Goal: Task Accomplishment & Management: Manage account settings

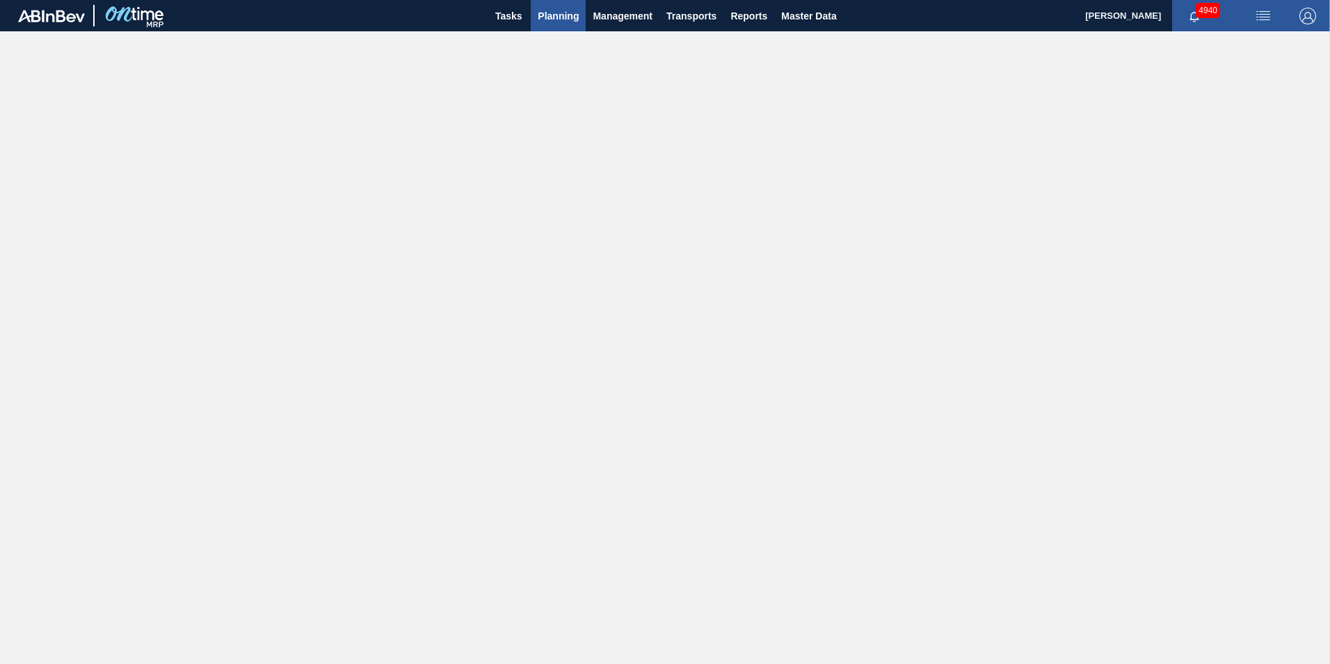
click at [550, 11] on span "Planning" at bounding box center [558, 16] width 41 height 17
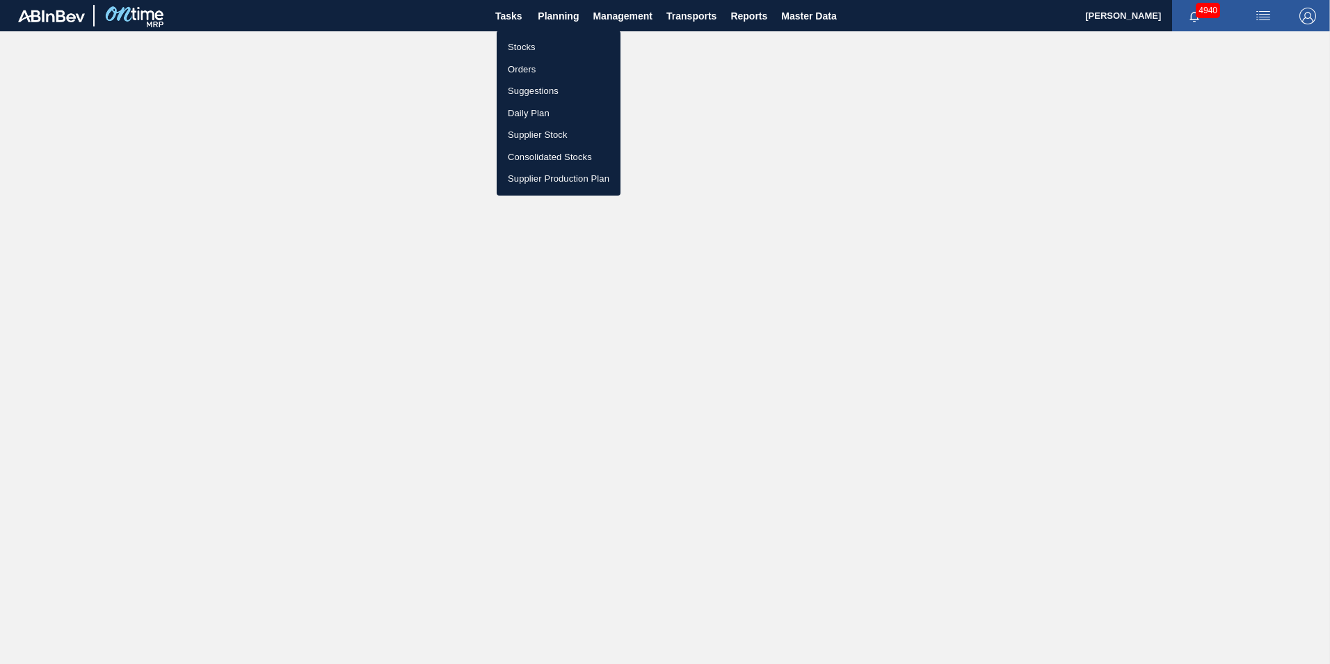
drag, startPoint x: 534, startPoint y: 45, endPoint x: 602, endPoint y: 54, distance: 69.5
click at [534, 45] on li "Stocks" at bounding box center [559, 47] width 124 height 22
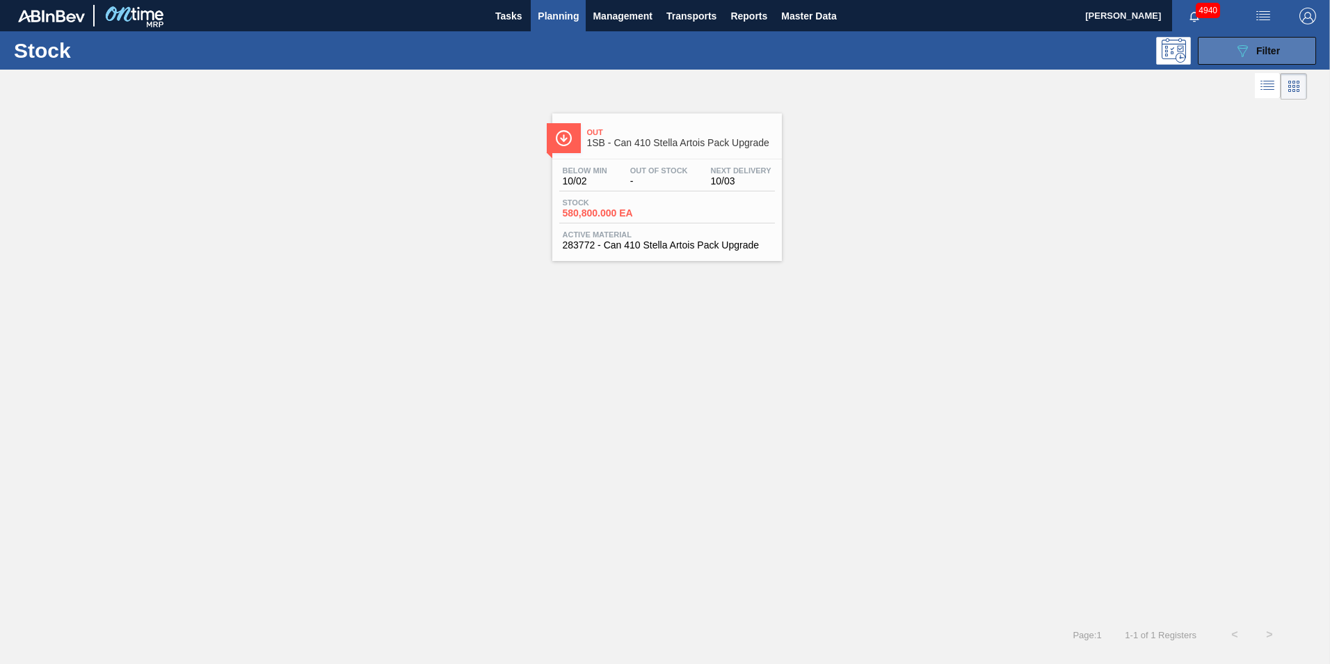
click at [1284, 53] on button "089F7B8B-B2A5-4AFE-B5C0-19BA573D28AC Filter" at bounding box center [1257, 51] width 118 height 28
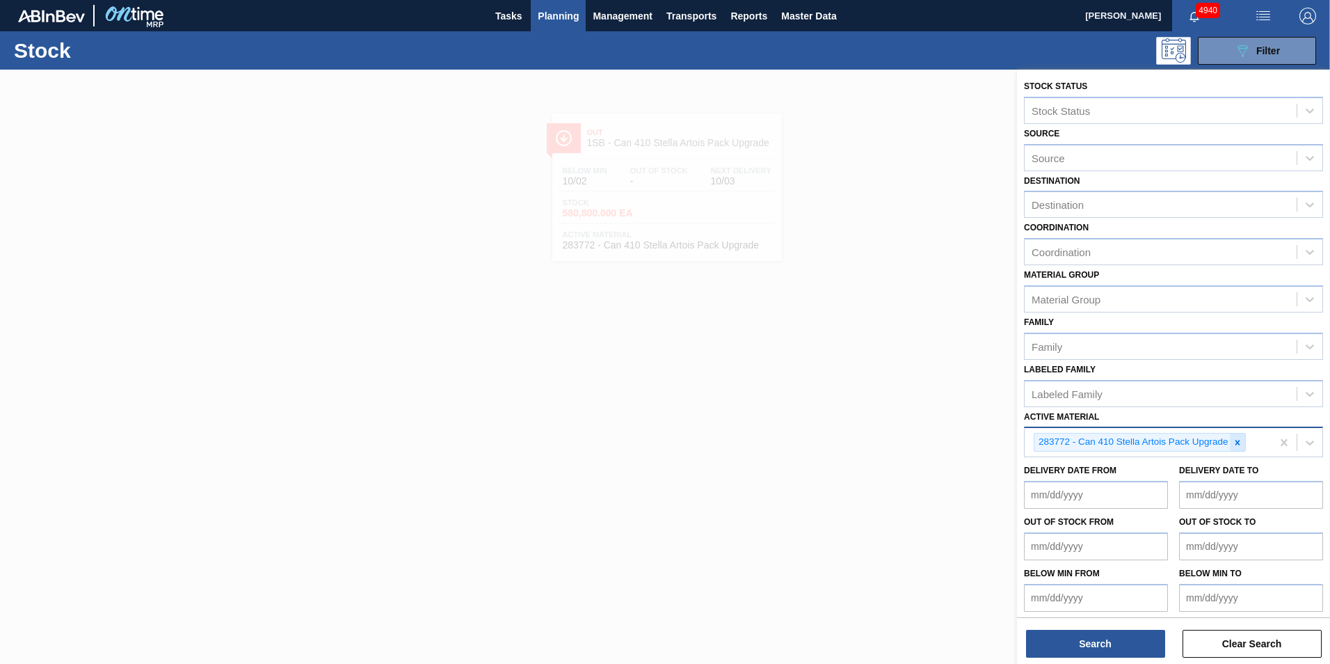
click at [1236, 443] on icon at bounding box center [1238, 443] width 10 height 10
paste Material "284567"
type Material "284567"
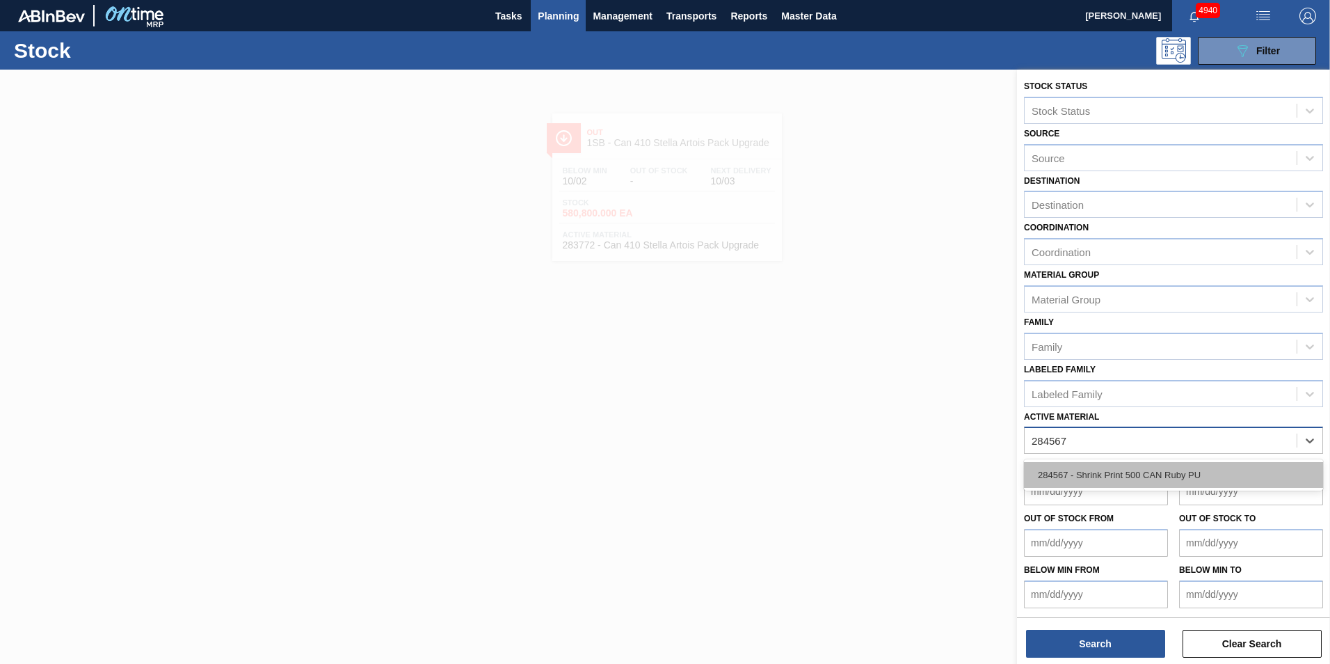
click at [1187, 474] on div "284567 - Shrink Print 500 CAN Ruby PU" at bounding box center [1173, 475] width 299 height 26
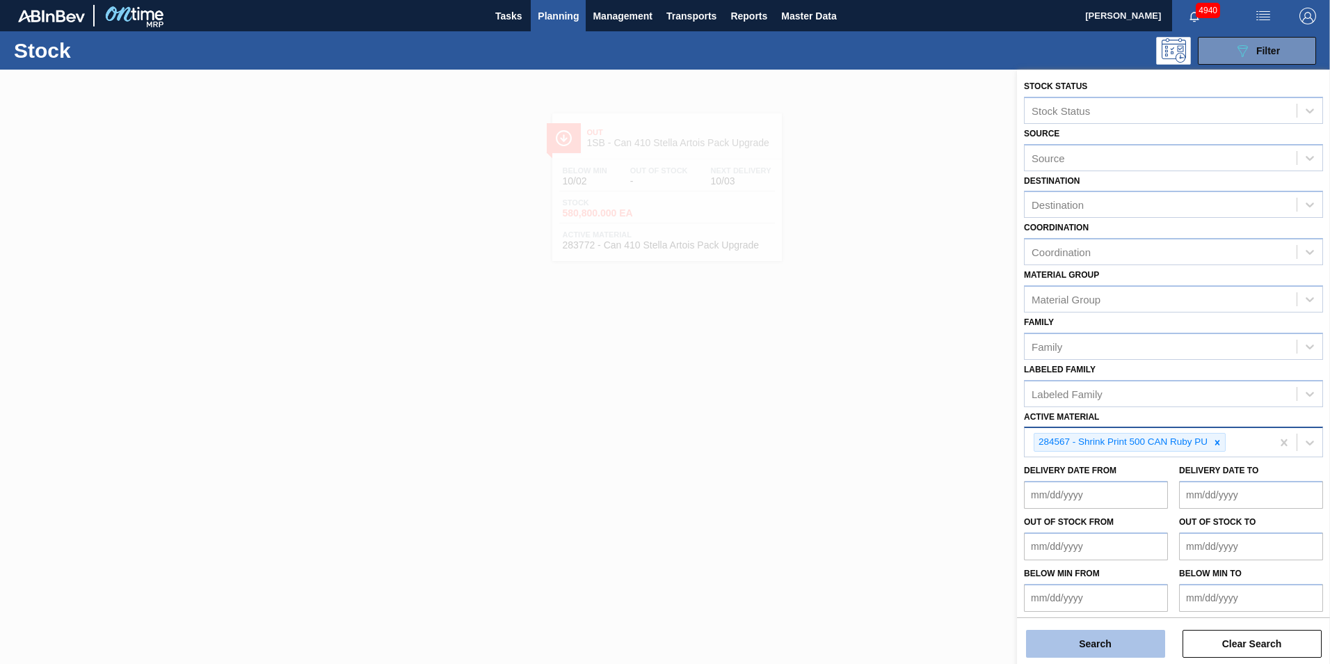
click at [1114, 638] on button "Search" at bounding box center [1095, 644] width 139 height 28
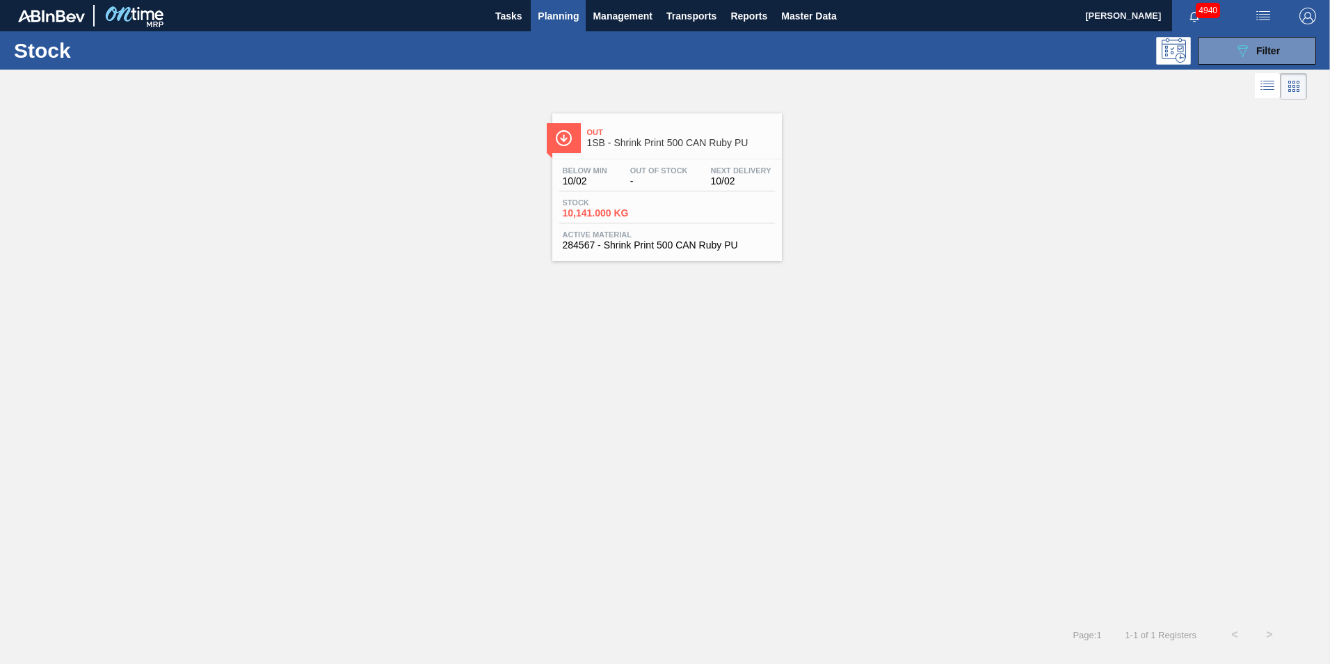
click at [668, 232] on span "Active Material" at bounding box center [667, 234] width 209 height 8
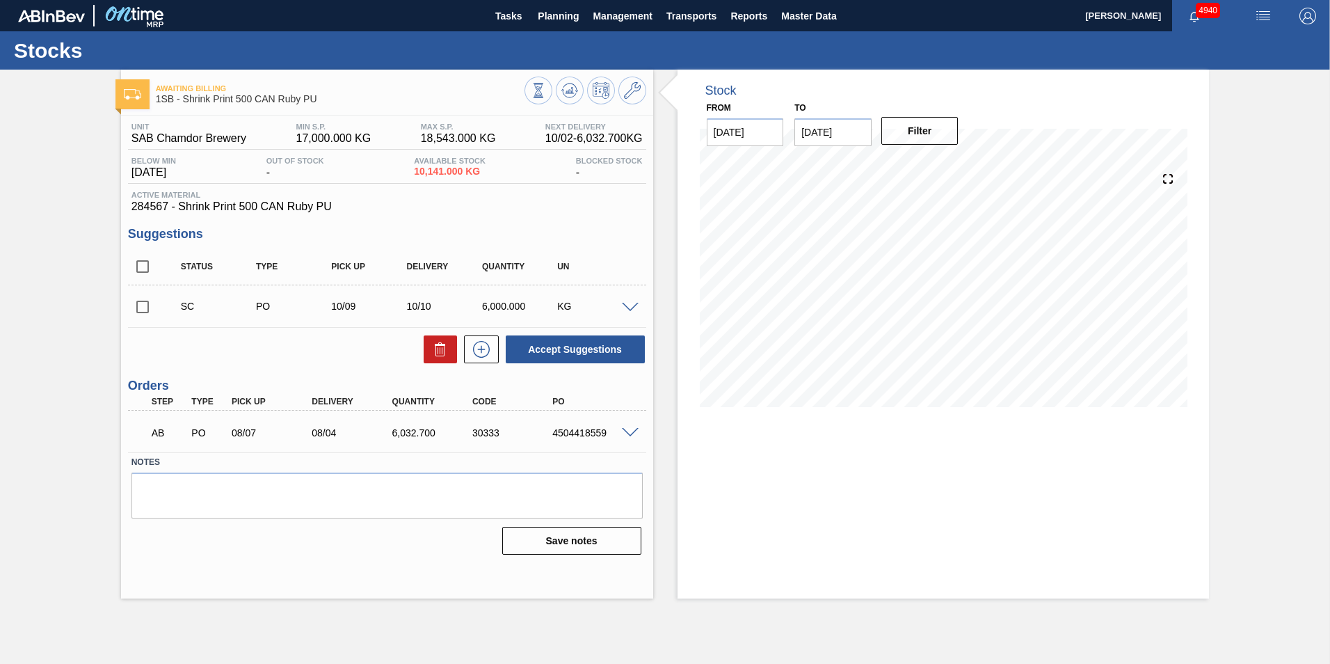
click at [630, 433] on span at bounding box center [630, 433] width 17 height 10
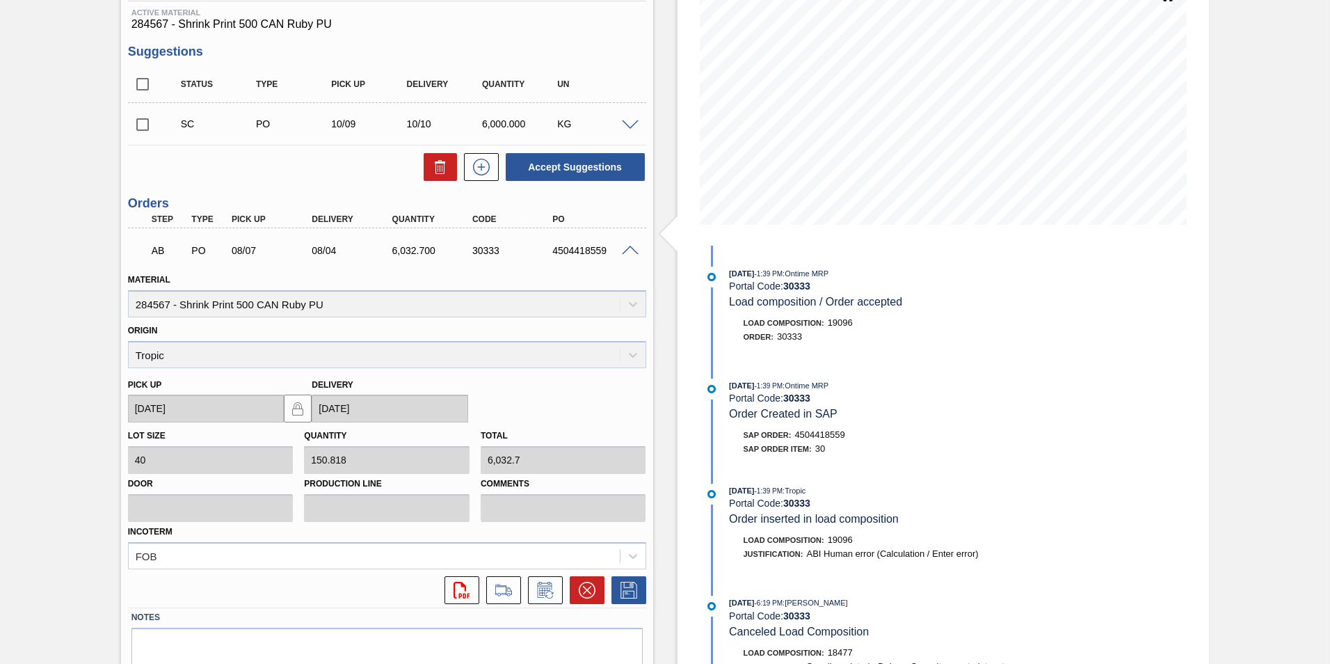
scroll to position [240, 0]
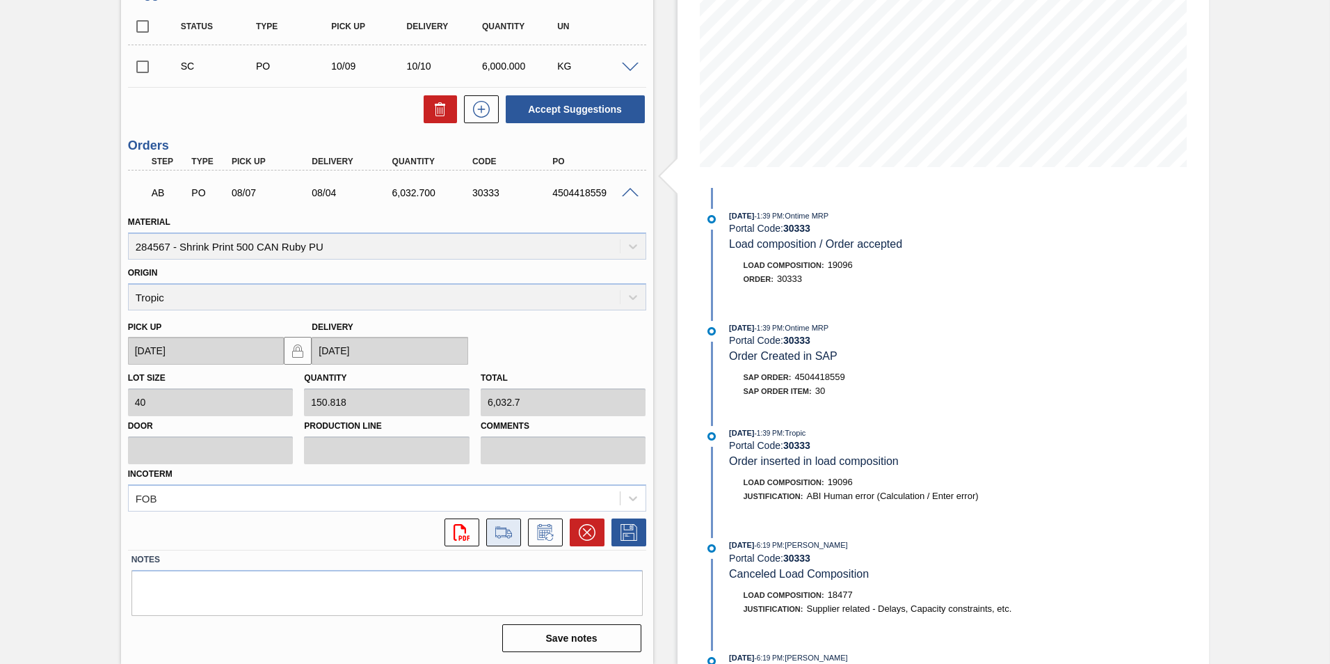
click at [512, 532] on icon at bounding box center [504, 532] width 22 height 17
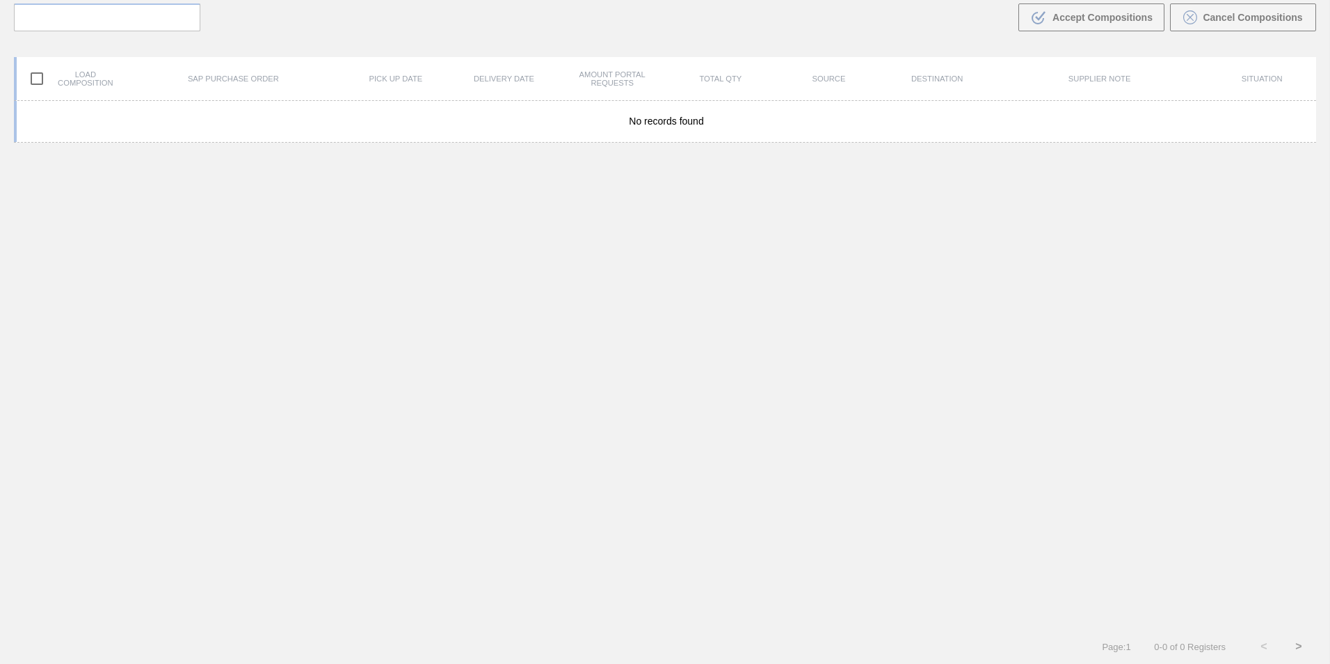
scroll to position [100, 0]
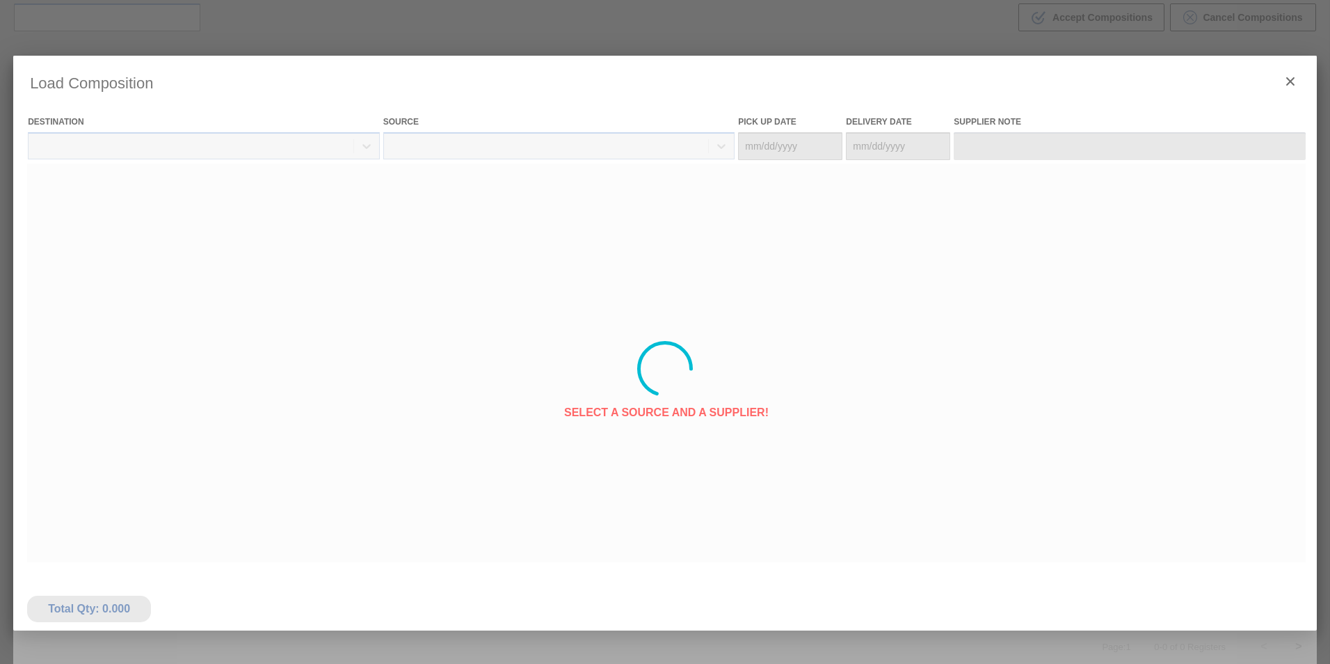
type Date "[DATE]"
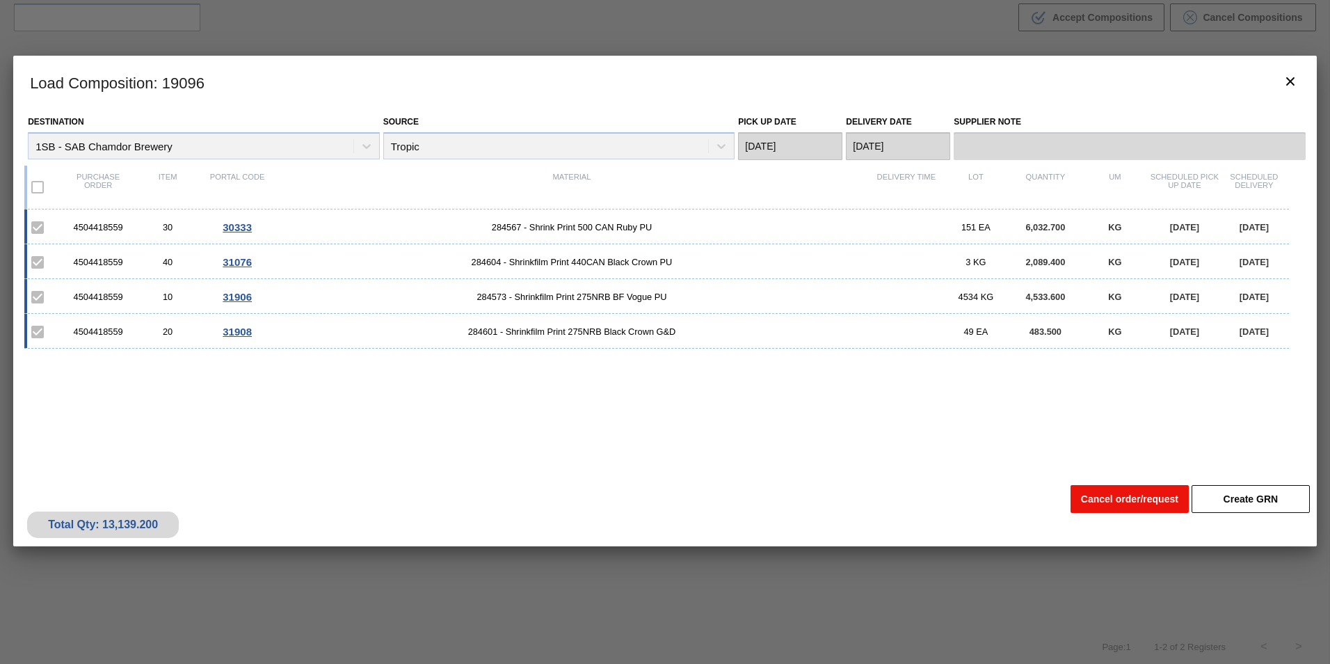
click at [1115, 496] on button "Cancel order/request" at bounding box center [1130, 499] width 118 height 28
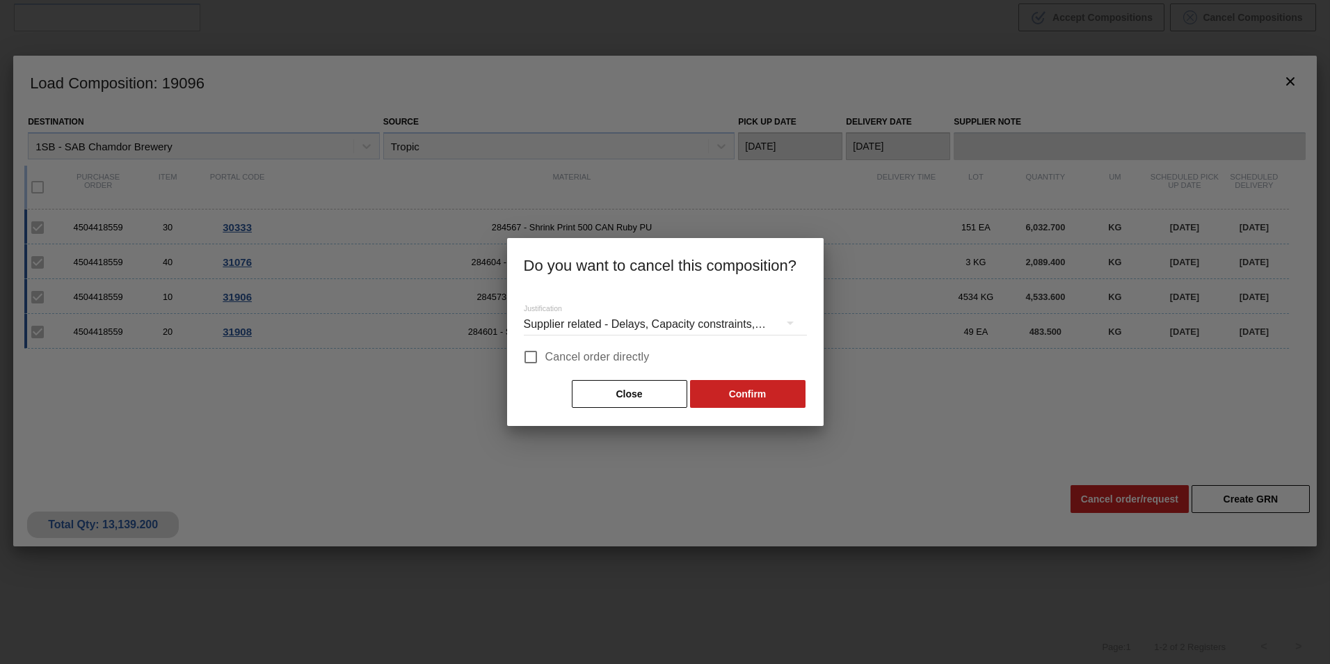
drag, startPoint x: 588, startPoint y: 358, endPoint x: 686, endPoint y: 379, distance: 100.3
click at [589, 358] on span "Cancel order directly" at bounding box center [597, 357] width 104 height 17
click at [545, 358] on input "Cancel order directly" at bounding box center [530, 356] width 29 height 29
checkbox input "true"
click at [735, 394] on button "Confirm" at bounding box center [747, 394] width 115 height 28
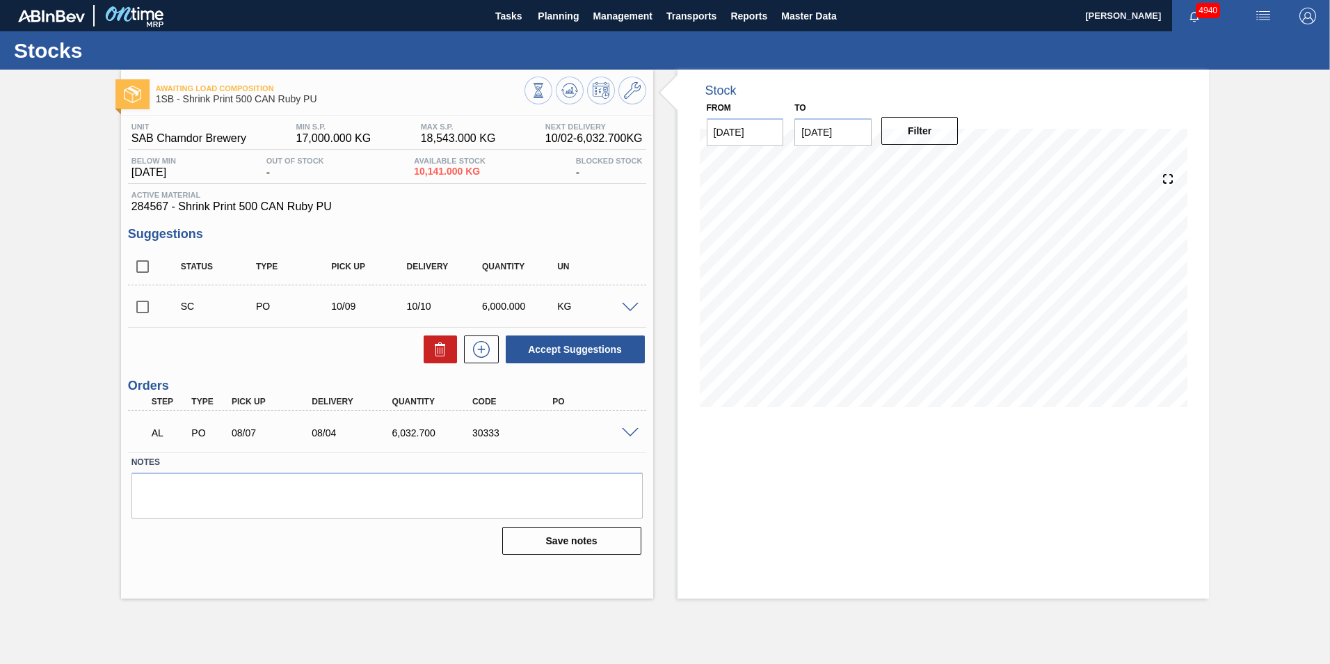
click at [634, 433] on span at bounding box center [630, 433] width 17 height 10
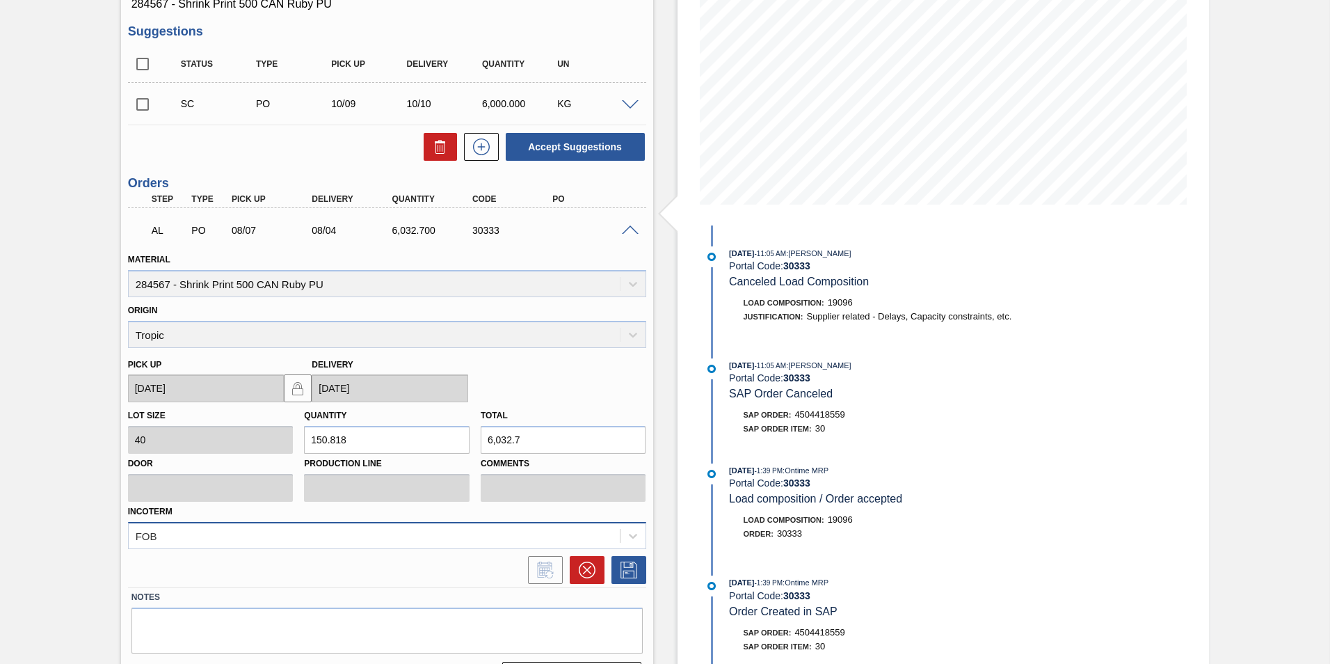
scroll to position [240, 0]
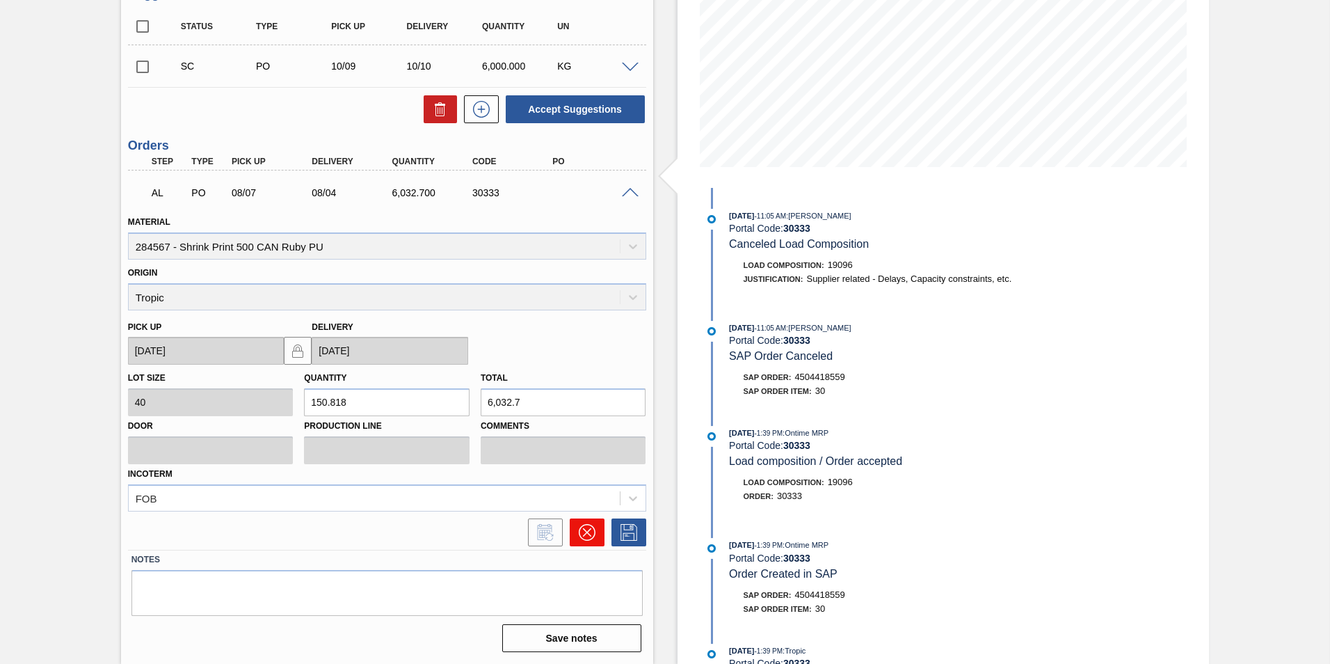
click at [582, 541] on button at bounding box center [587, 532] width 35 height 28
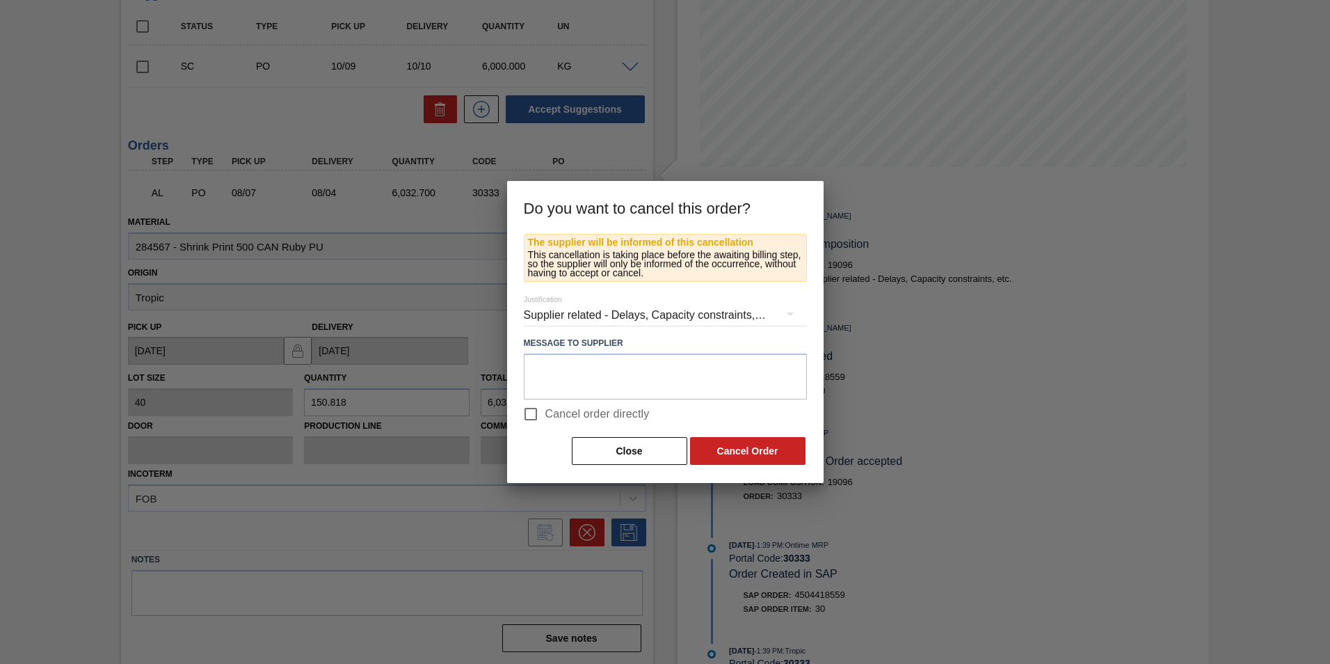
click at [627, 416] on span "Cancel order directly" at bounding box center [597, 414] width 104 height 17
click at [545, 416] on input "Cancel order directly" at bounding box center [530, 413] width 29 height 29
checkbox input "true"
click at [713, 444] on button "Cancel Order" at bounding box center [747, 451] width 115 height 28
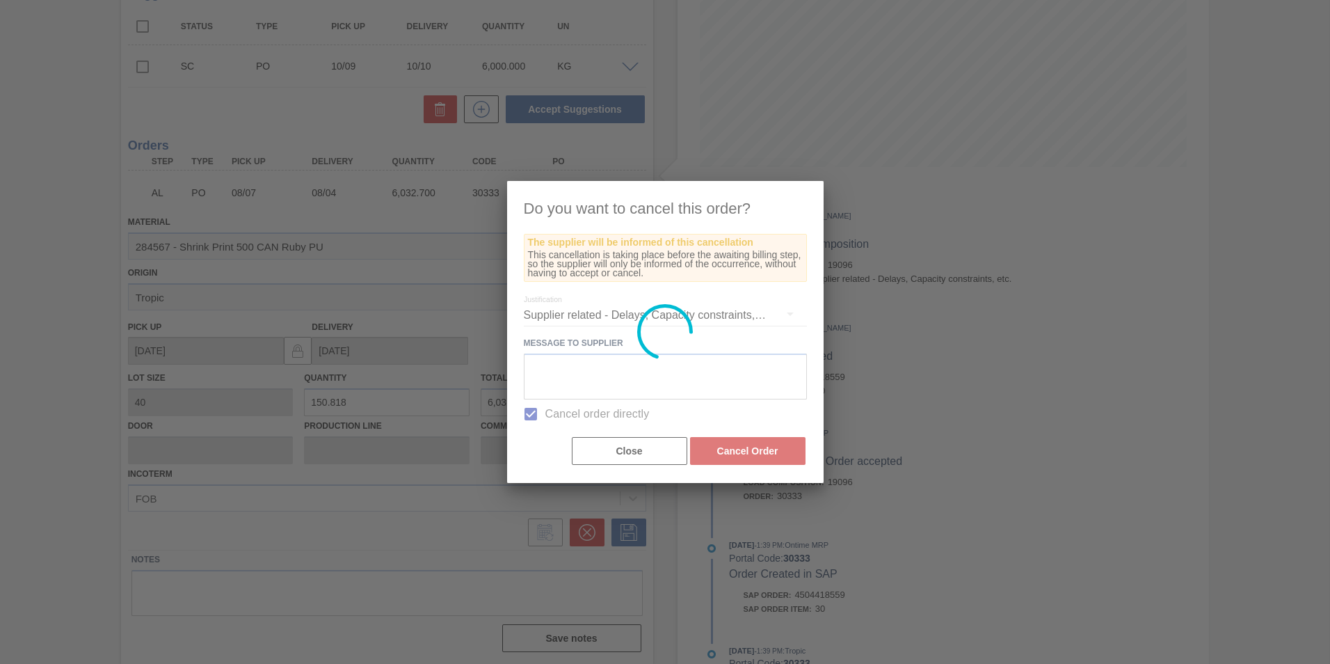
scroll to position [0, 0]
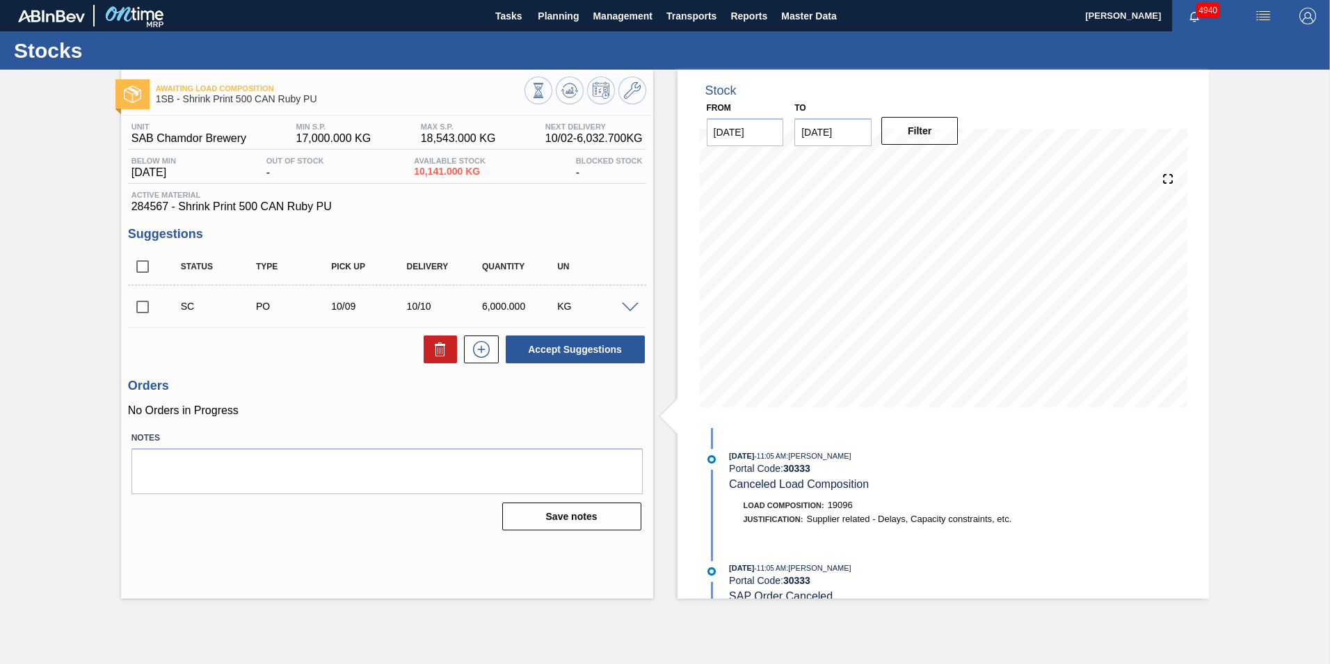
click at [145, 306] on input "checkbox" at bounding box center [142, 306] width 29 height 29
click at [582, 353] on button "Accept Suggestions" at bounding box center [575, 349] width 139 height 28
checkbox input "false"
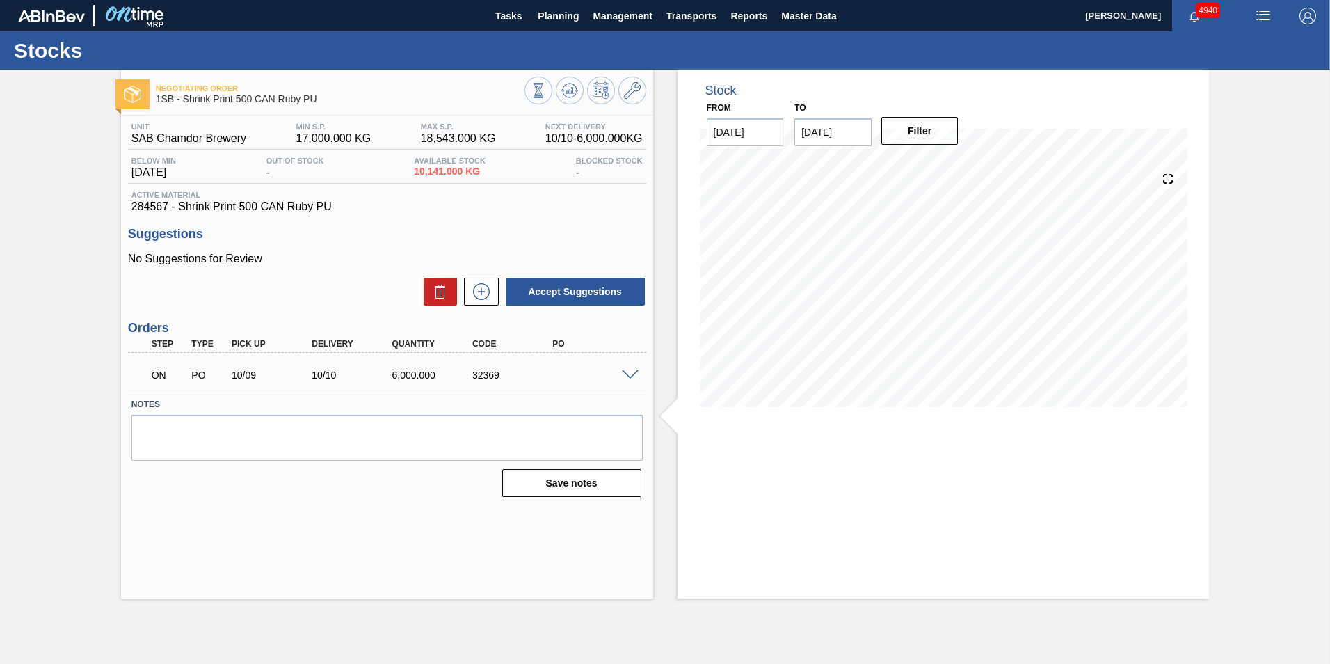
click at [628, 376] on span at bounding box center [630, 375] width 17 height 10
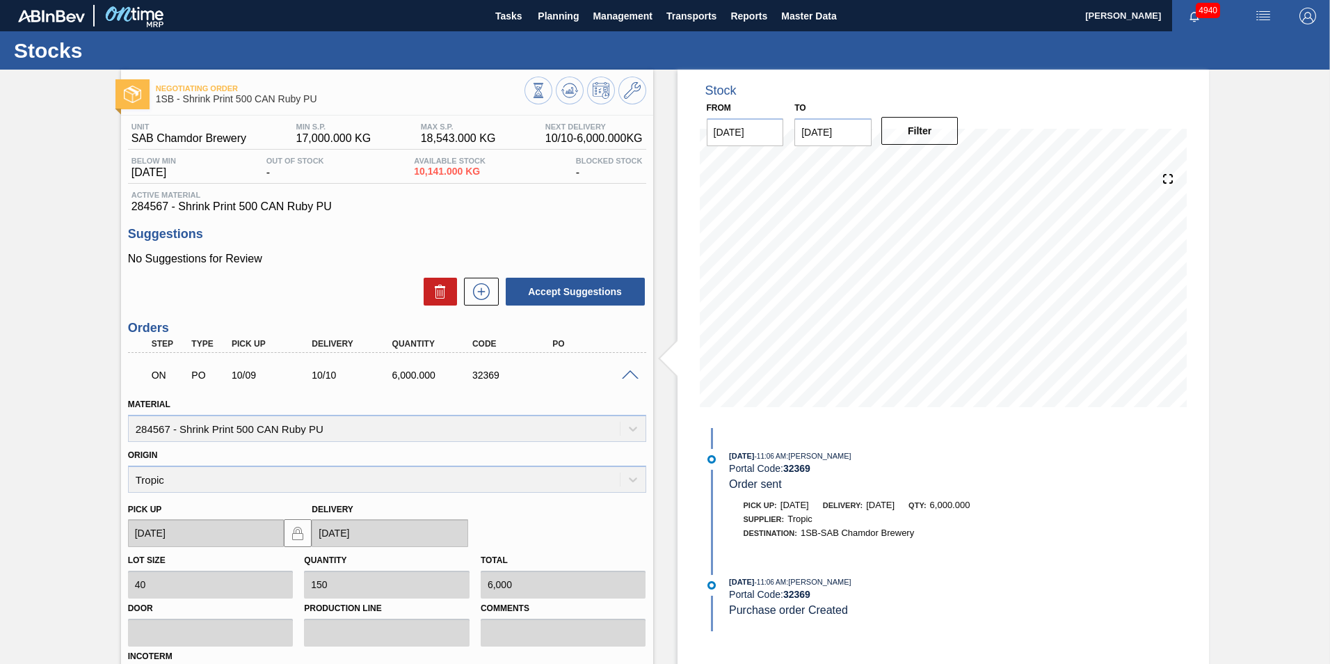
click at [630, 376] on span at bounding box center [630, 375] width 17 height 10
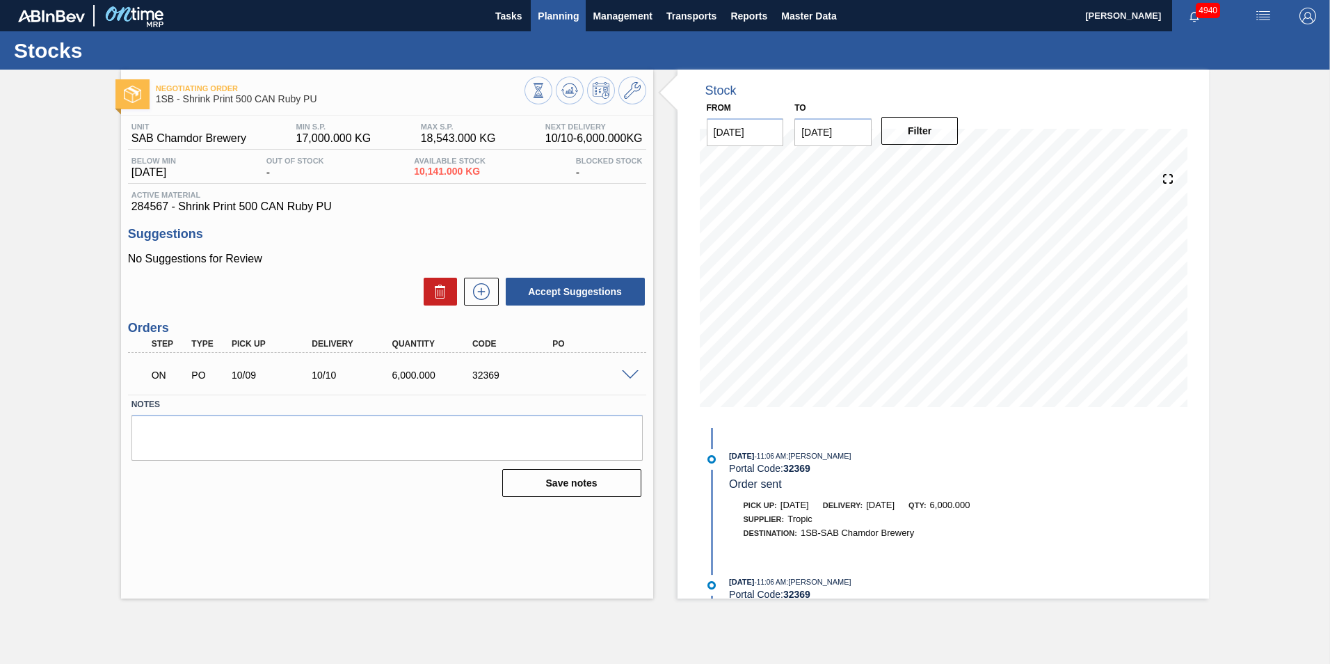
click at [565, 15] on span "Planning" at bounding box center [558, 16] width 41 height 17
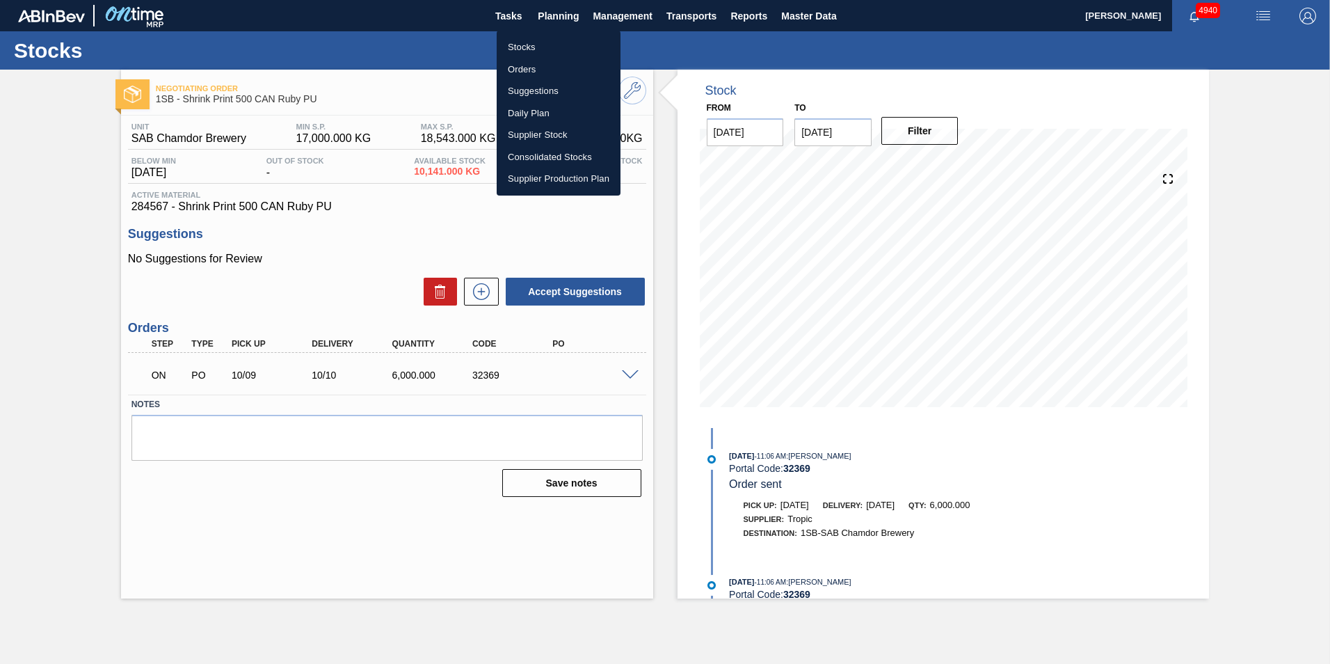
click at [529, 42] on li "Stocks" at bounding box center [559, 47] width 124 height 22
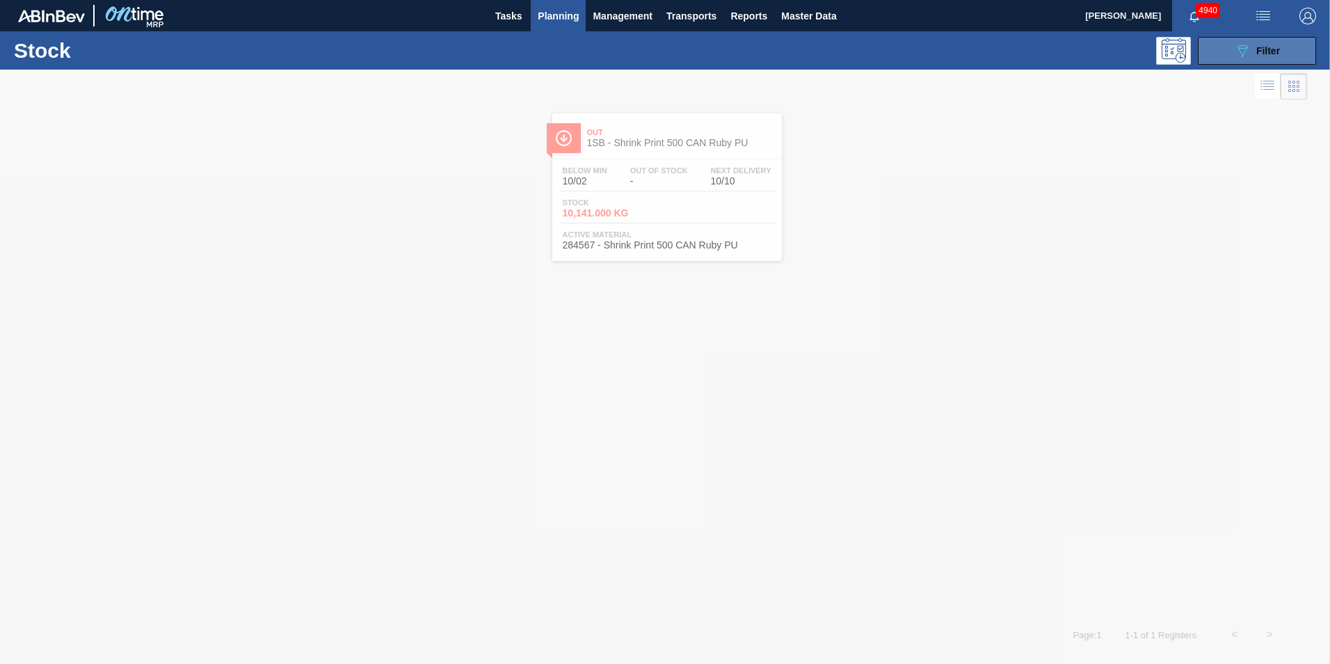
click at [1295, 52] on button "089F7B8B-B2A5-4AFE-B5C0-19BA573D28AC Filter" at bounding box center [1257, 51] width 118 height 28
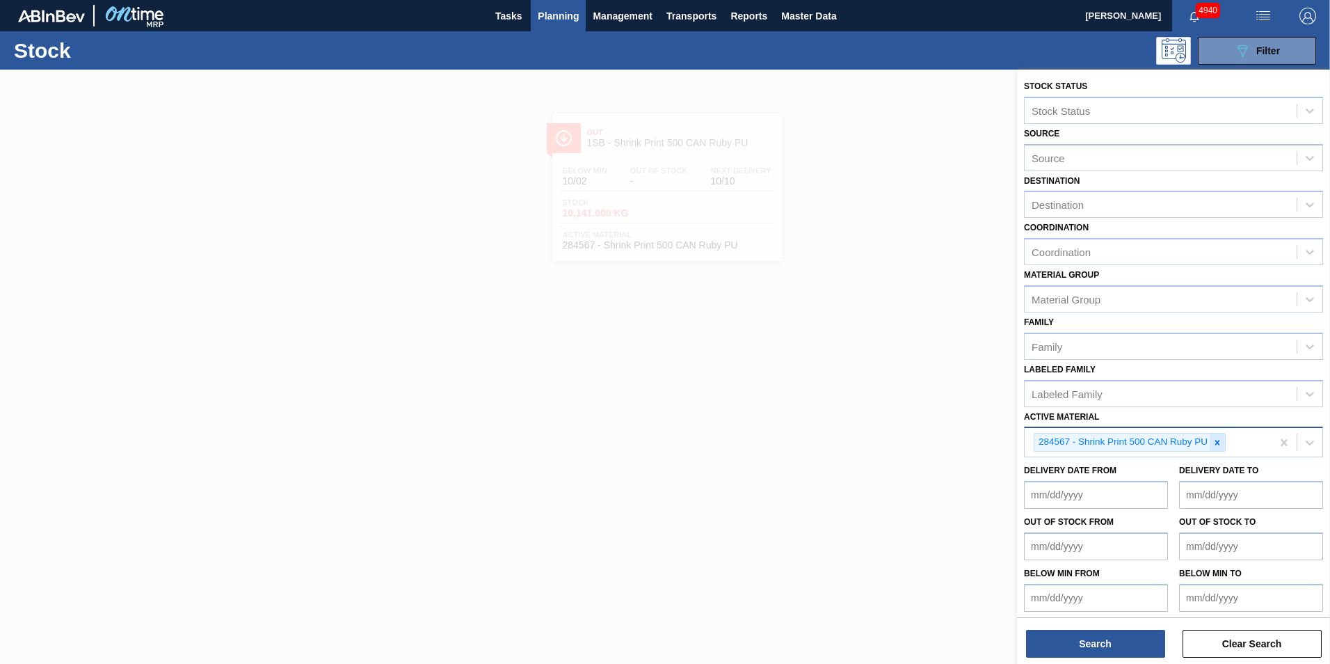
click at [1219, 444] on icon at bounding box center [1217, 442] width 5 height 5
paste Material "285321"
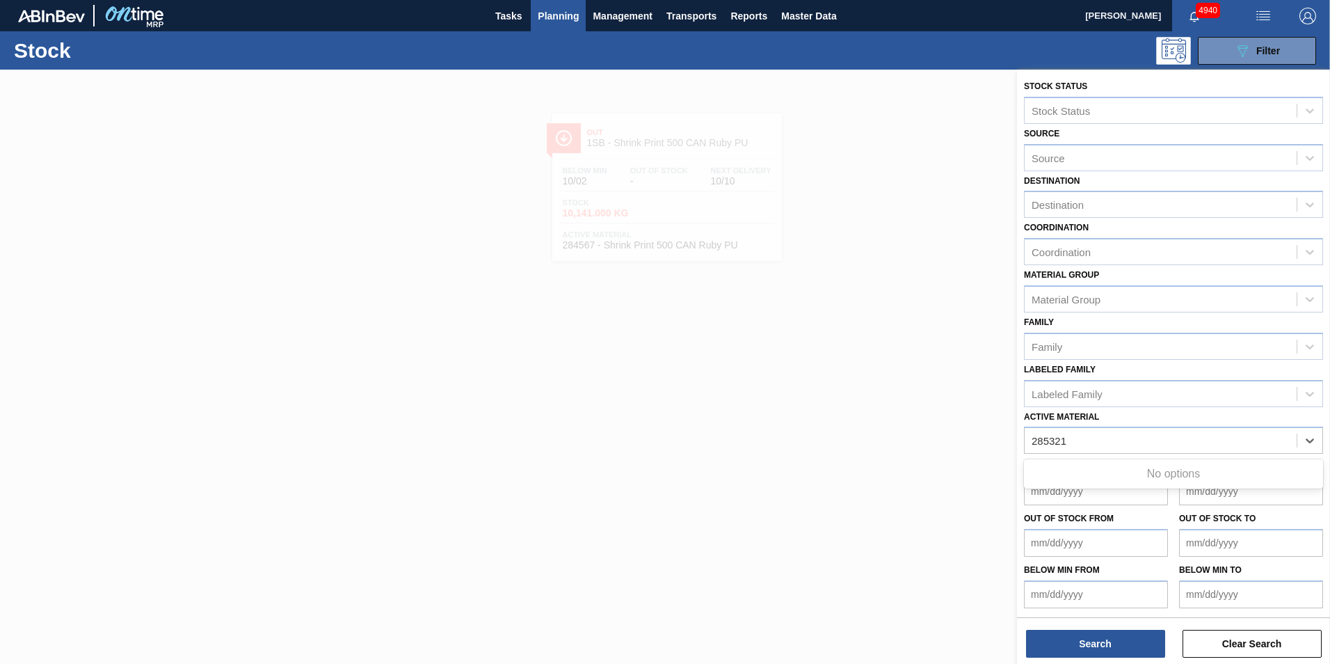
type Material "285321"
click at [984, 467] on div at bounding box center [665, 402] width 1330 height 664
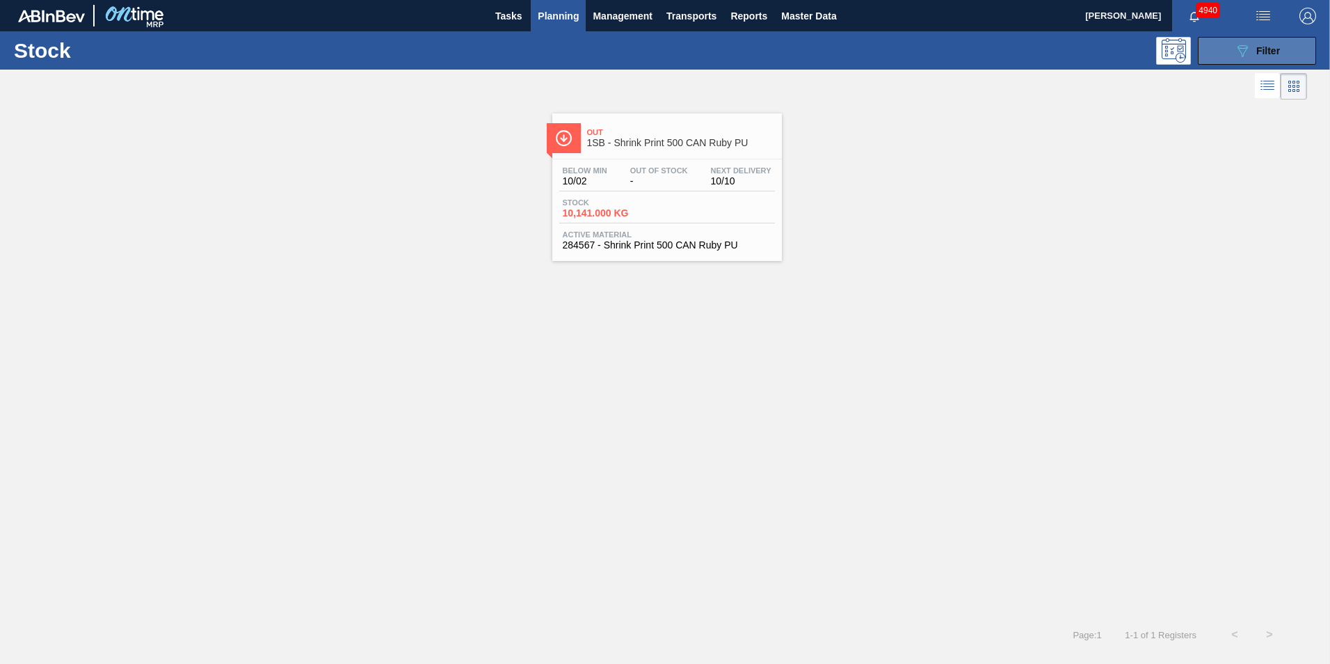
click at [1258, 51] on span "Filter" at bounding box center [1268, 50] width 24 height 11
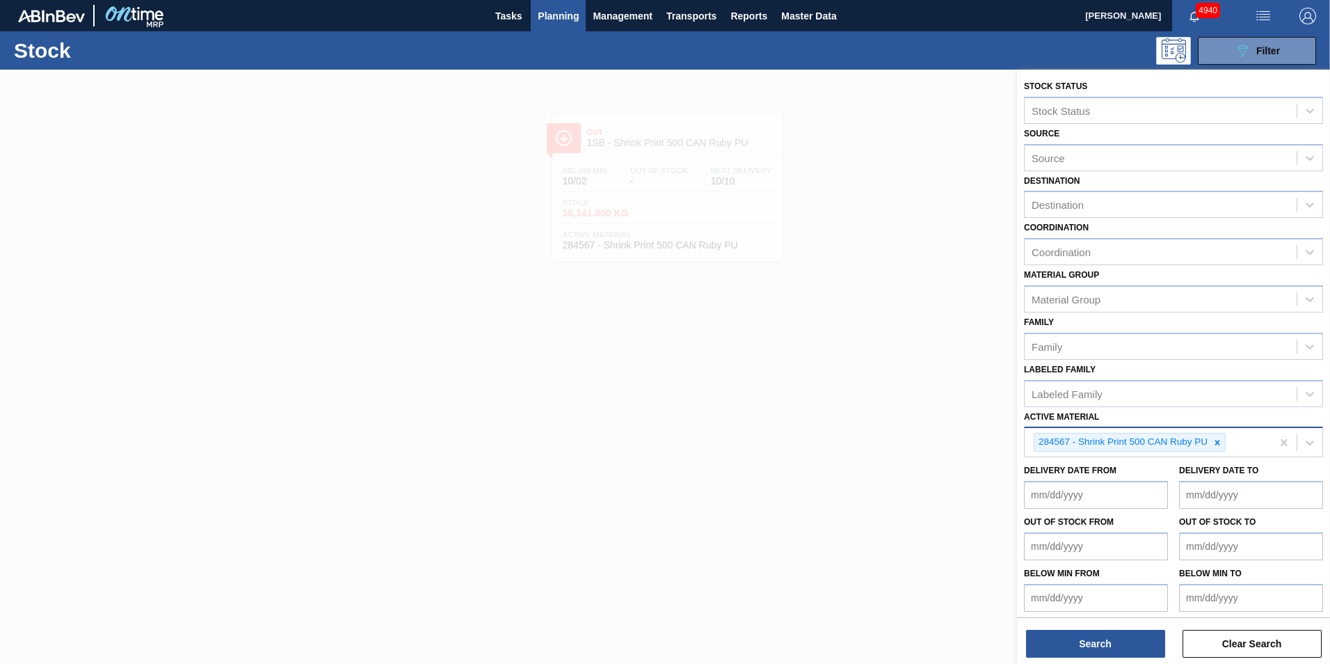
drag, startPoint x: 1217, startPoint y: 442, endPoint x: 1196, endPoint y: 449, distance: 22.5
click at [1217, 441] on icon at bounding box center [1217, 442] width 5 height 5
paste Material "285321"
type Material "285321"
click at [1076, 437] on div "Active Material" at bounding box center [1161, 441] width 272 height 20
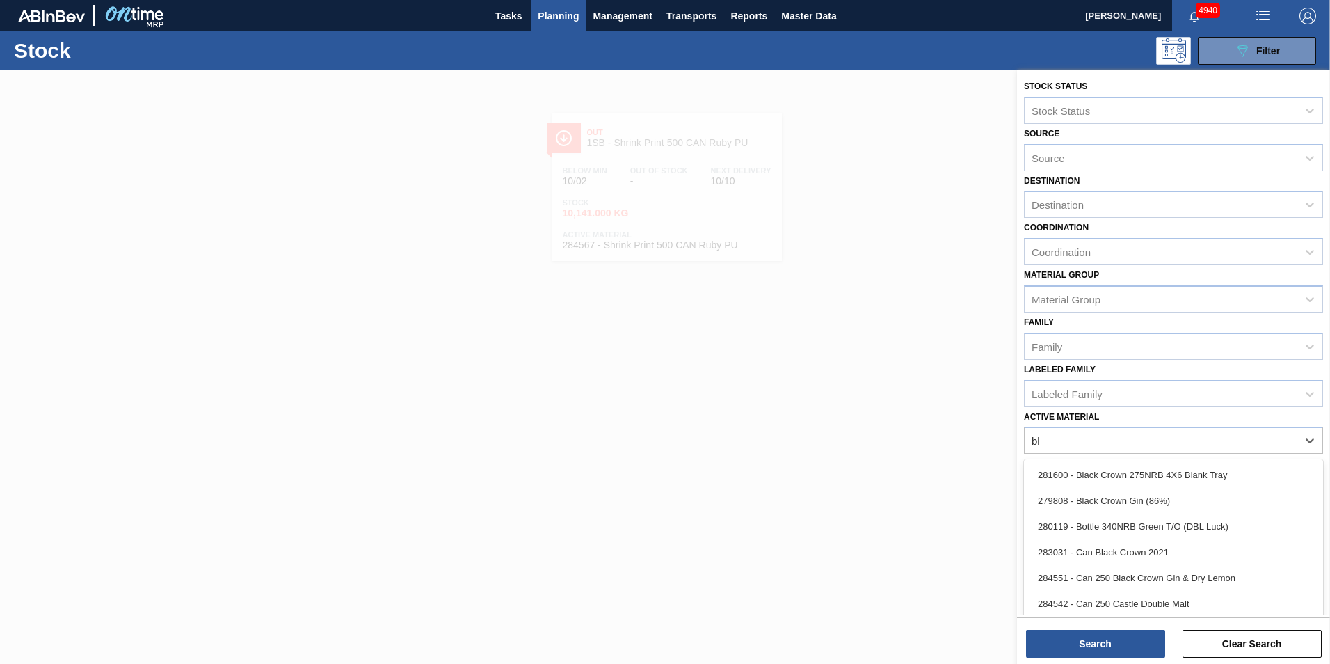
type Material "bla"
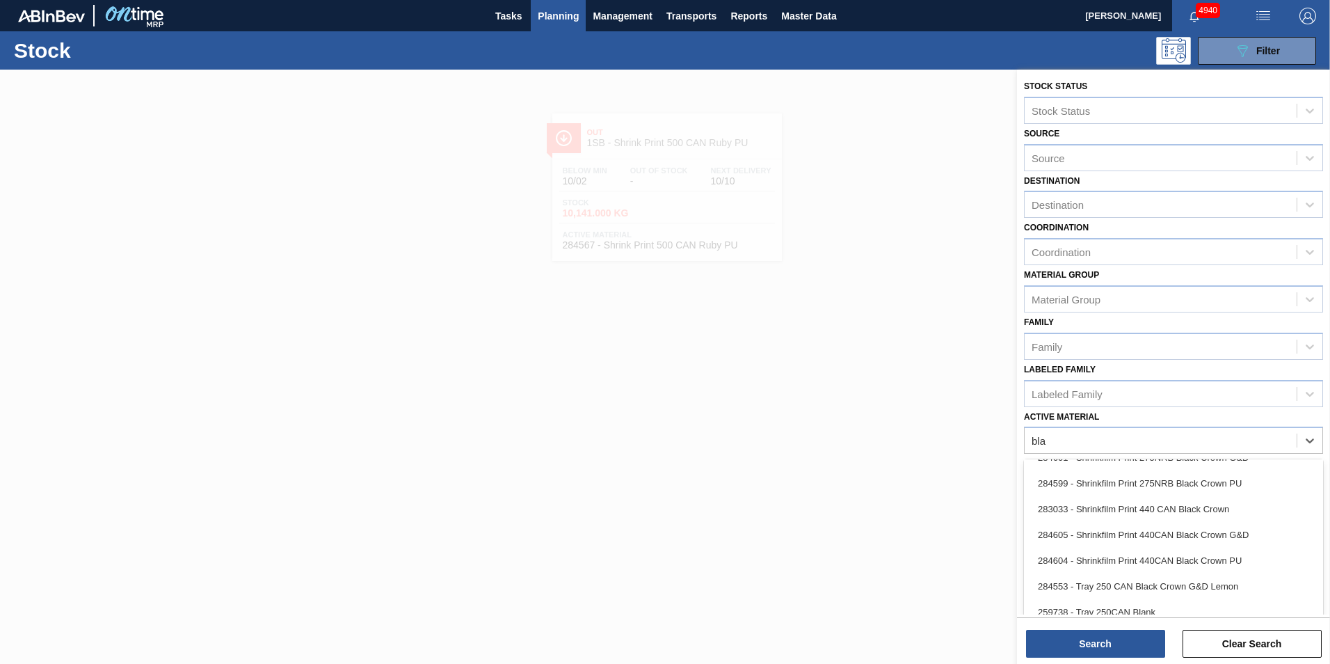
scroll to position [765, 0]
click at [1122, 483] on div "284601 - Shrinkfilm Print 275NRB Black Crown G&D" at bounding box center [1173, 482] width 299 height 26
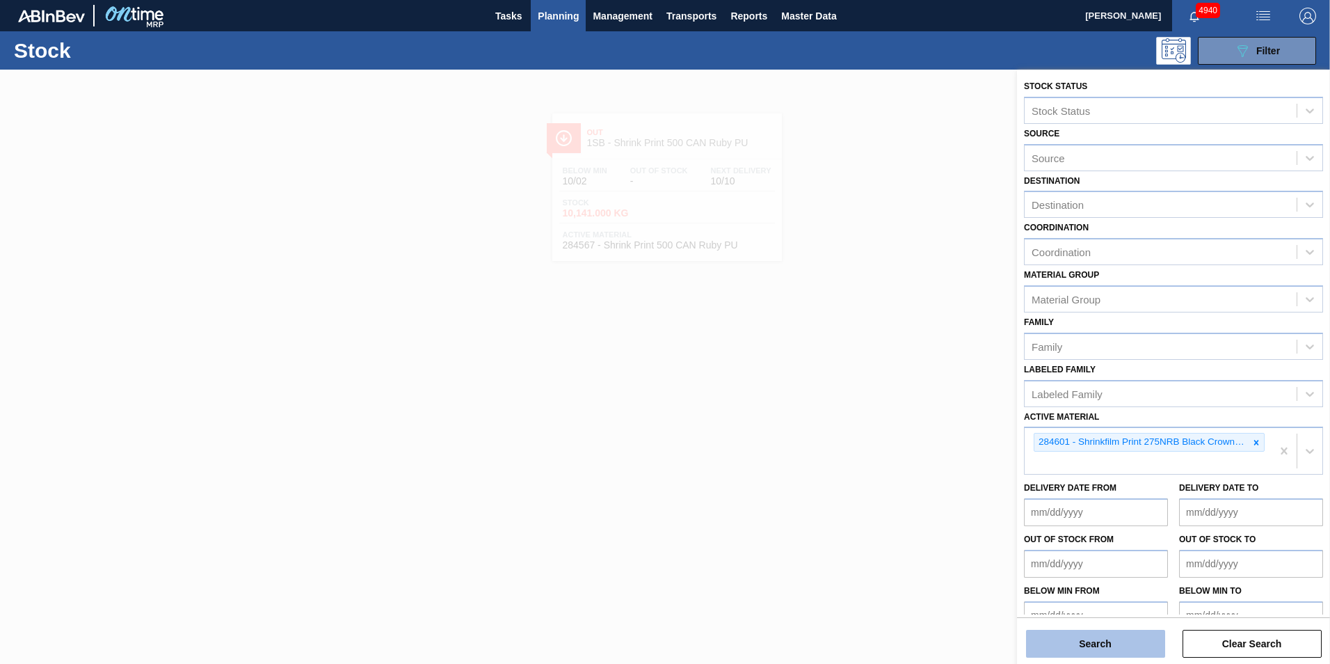
click at [1112, 650] on button "Search" at bounding box center [1095, 644] width 139 height 28
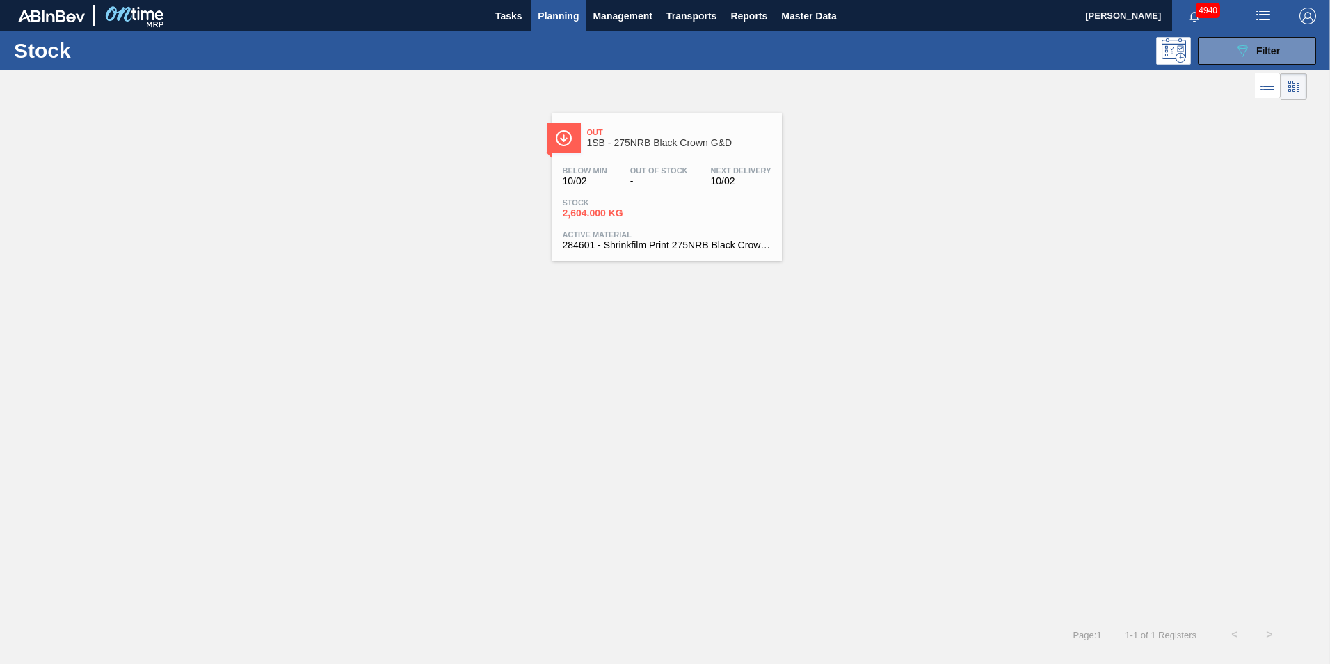
click at [672, 220] on div "Stock 2,604.000 KG" at bounding box center [667, 210] width 216 height 25
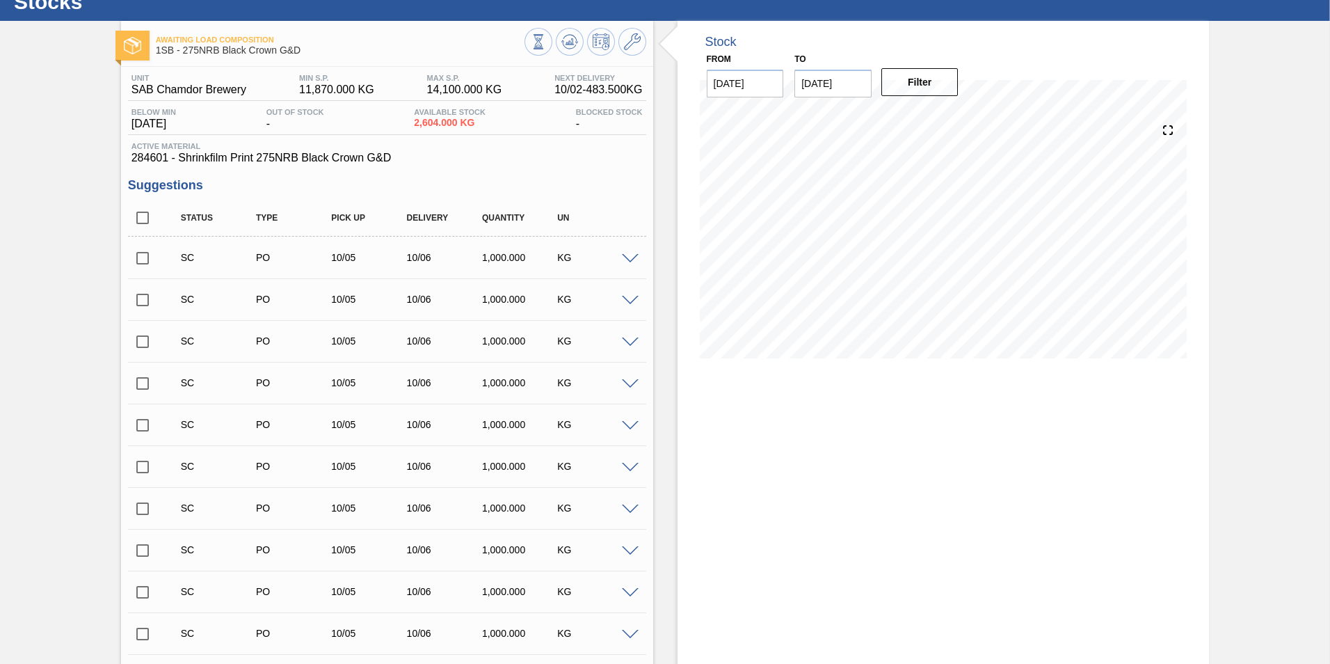
scroll to position [70, 0]
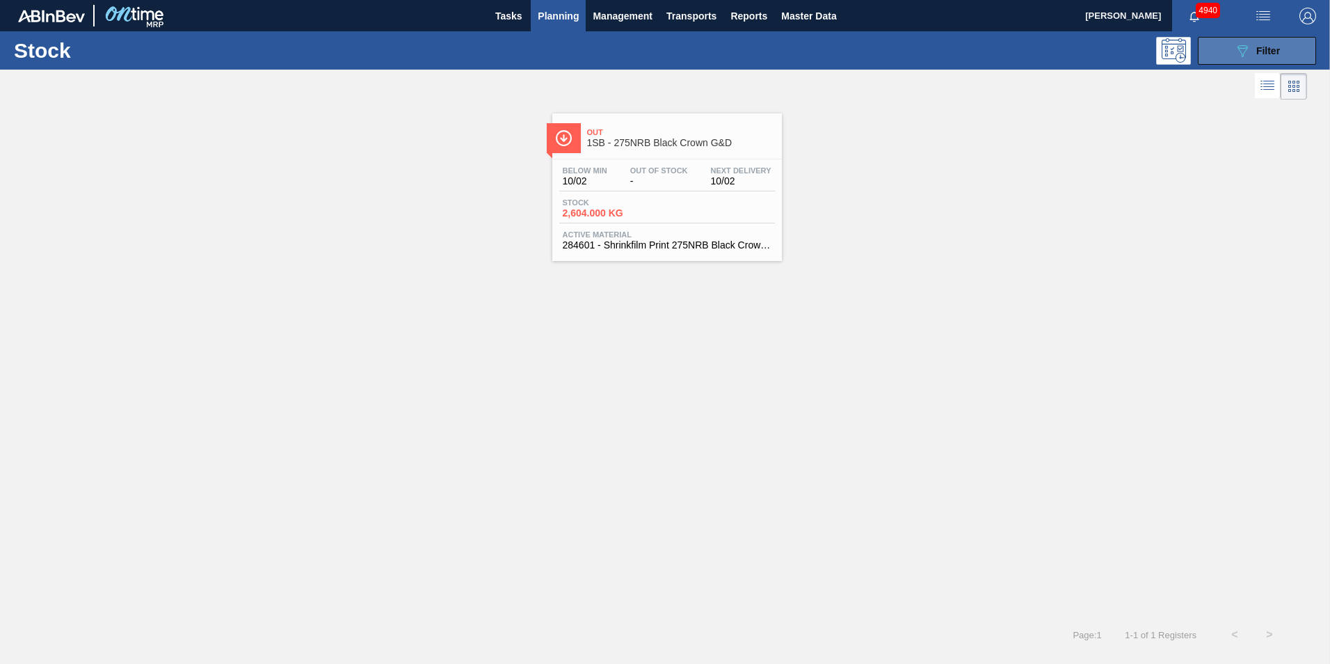
click at [1256, 56] on div "089F7B8B-B2A5-4AFE-B5C0-19BA573D28AC Filter" at bounding box center [1257, 50] width 46 height 17
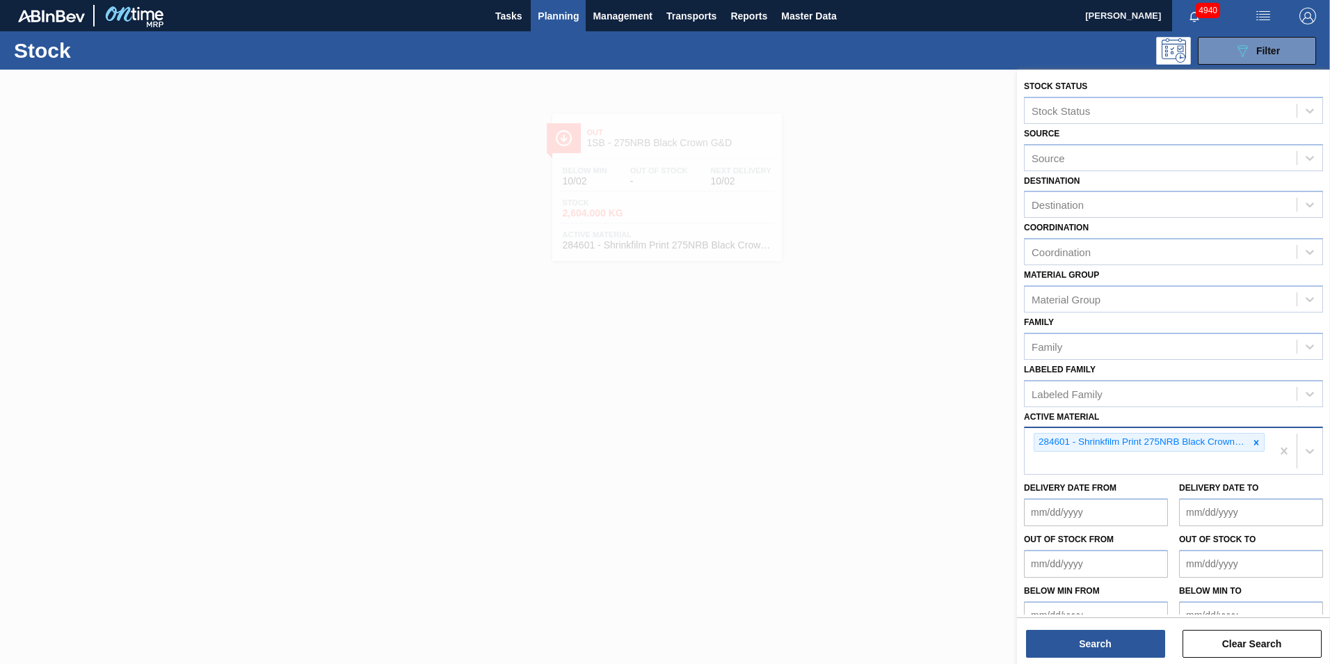
click at [1253, 442] on icon at bounding box center [1256, 443] width 10 height 10
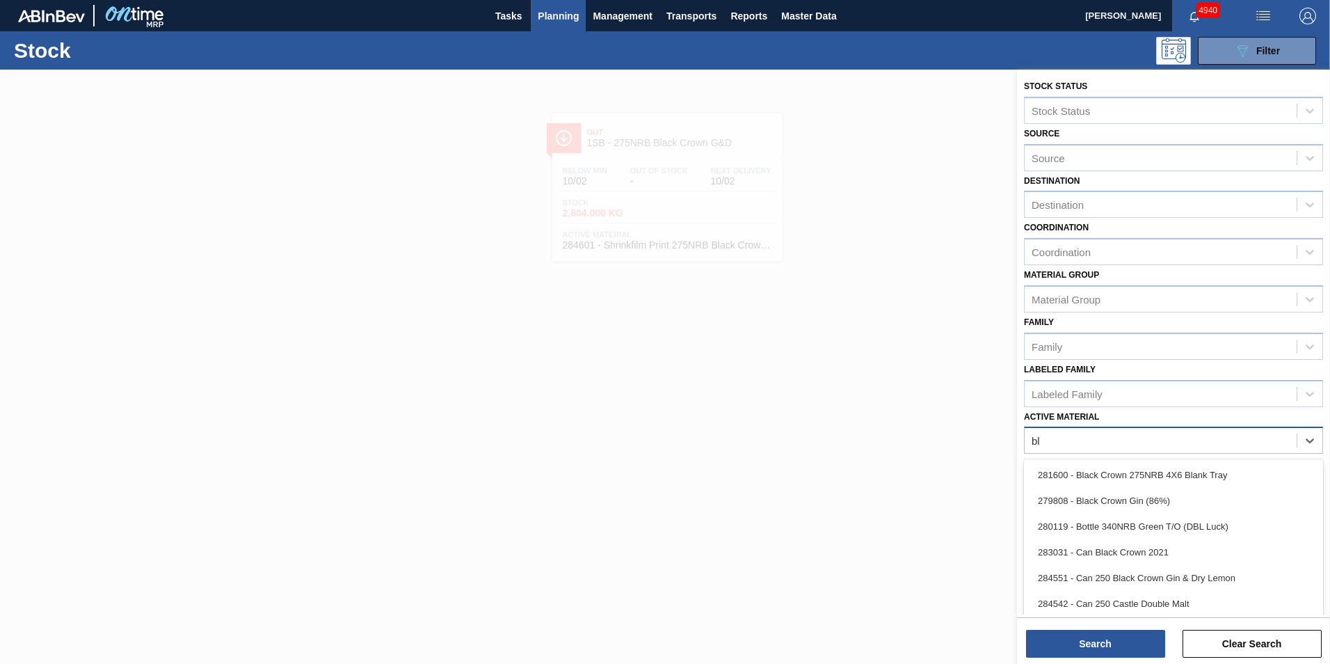
type Material "bla"
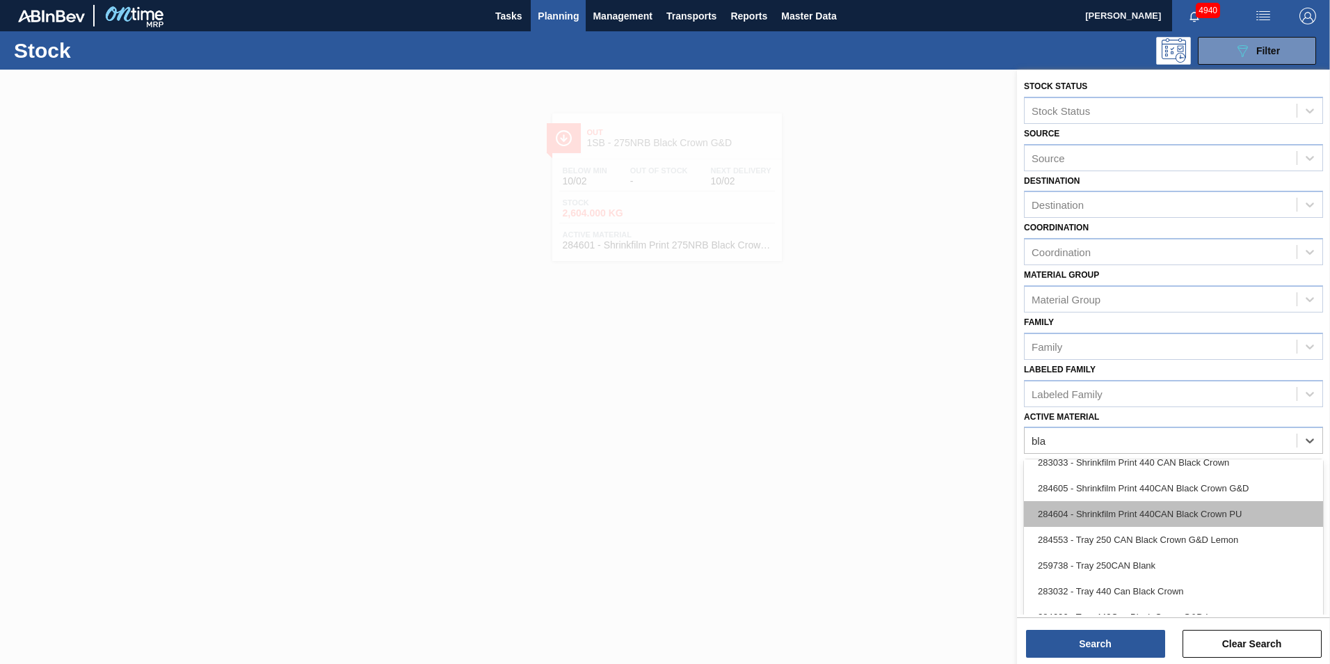
scroll to position [767, 0]
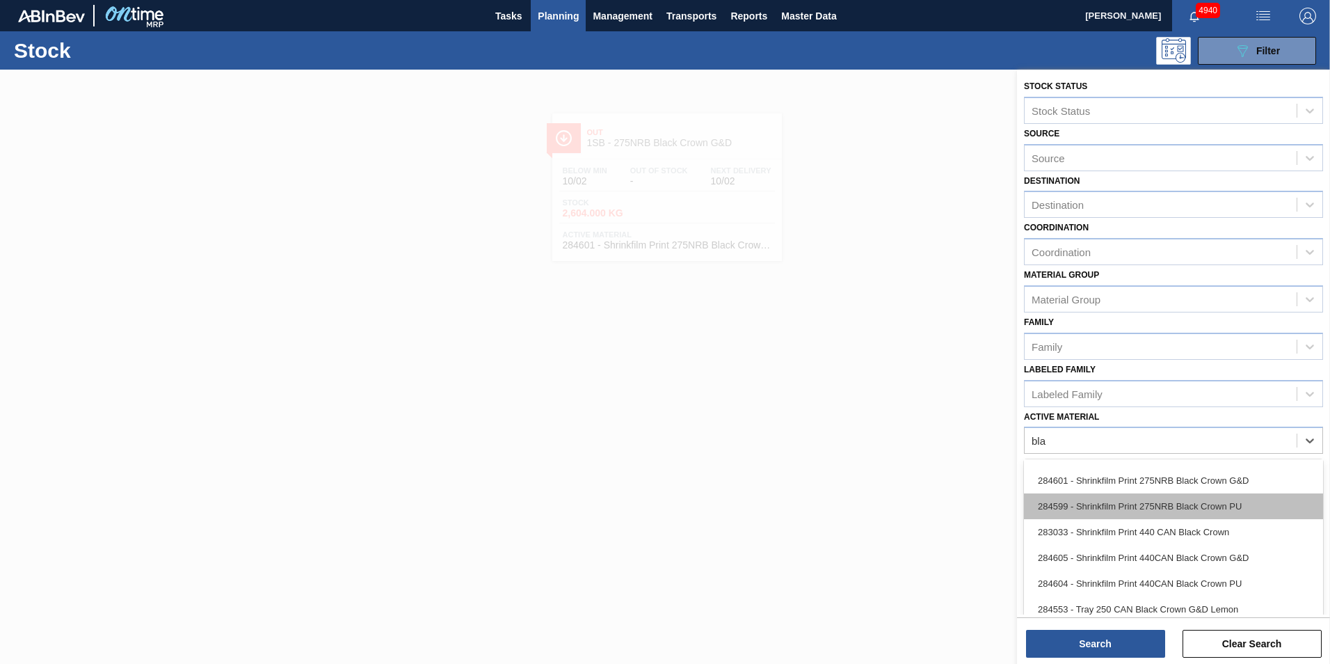
click at [1188, 509] on div "284599 - Shrinkfilm Print 275NRB Black Crown PU" at bounding box center [1173, 506] width 299 height 26
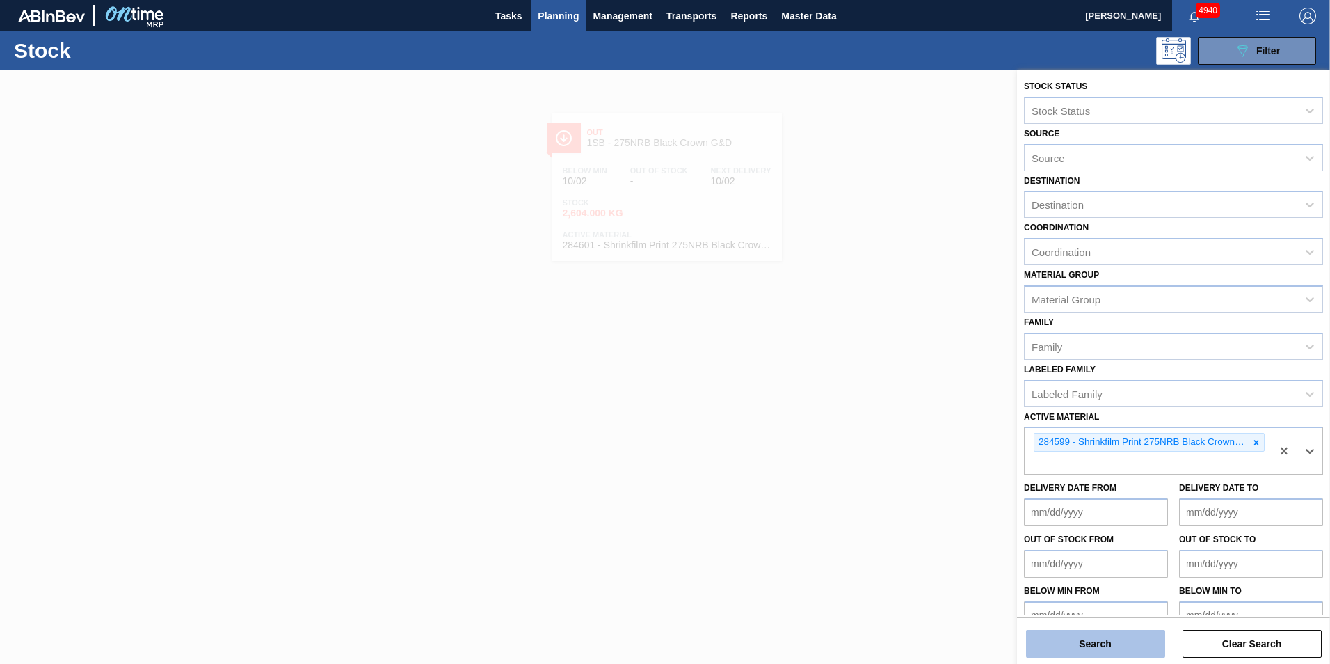
click at [1144, 640] on button "Search" at bounding box center [1095, 644] width 139 height 28
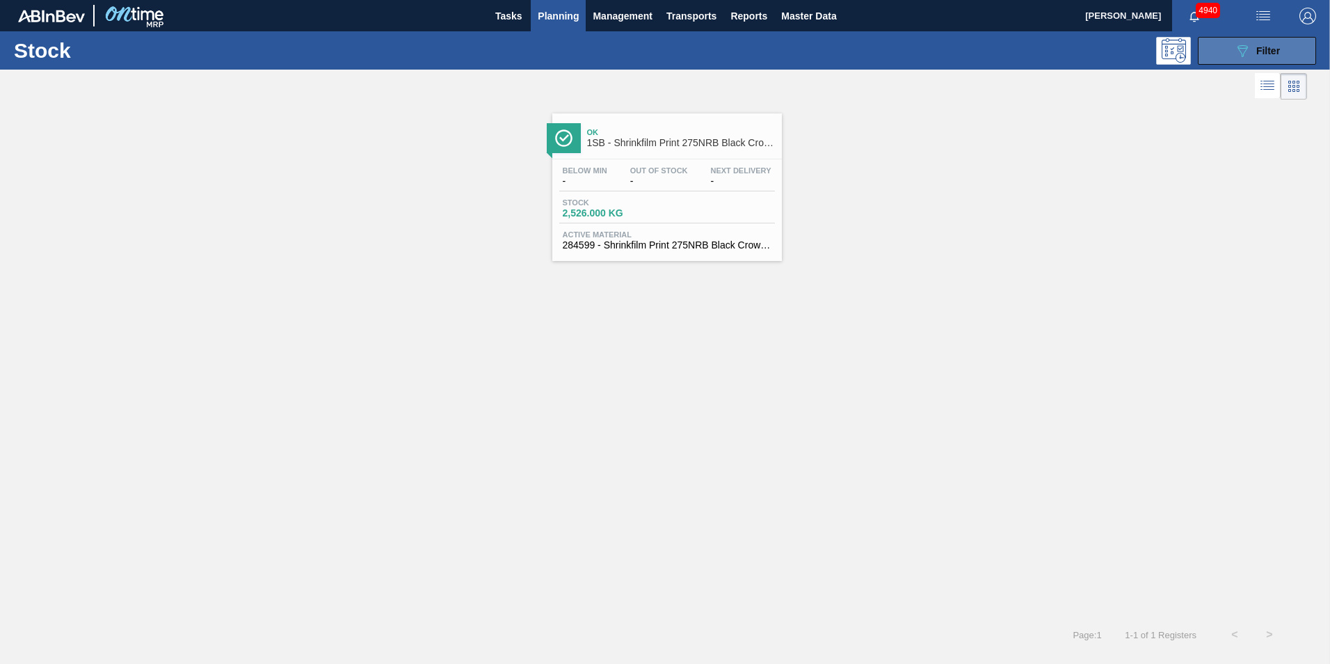
click at [1278, 48] on span "Filter" at bounding box center [1268, 50] width 24 height 11
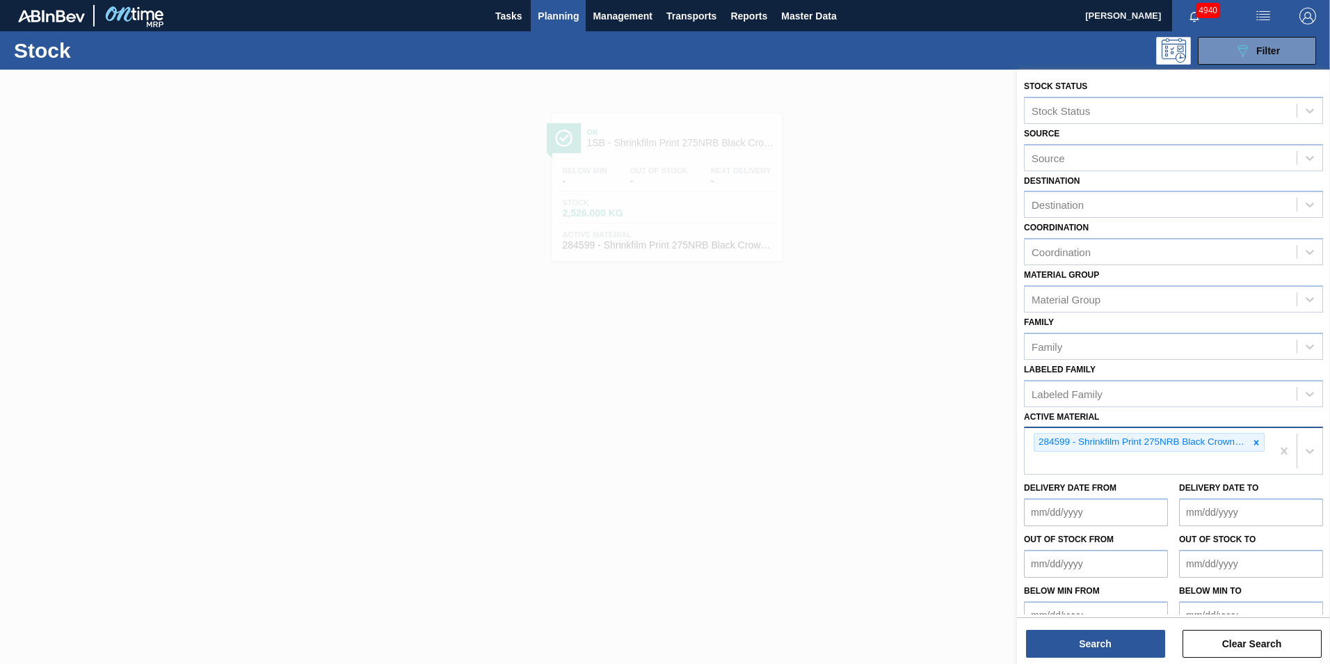
click at [1255, 442] on icon at bounding box center [1256, 443] width 10 height 10
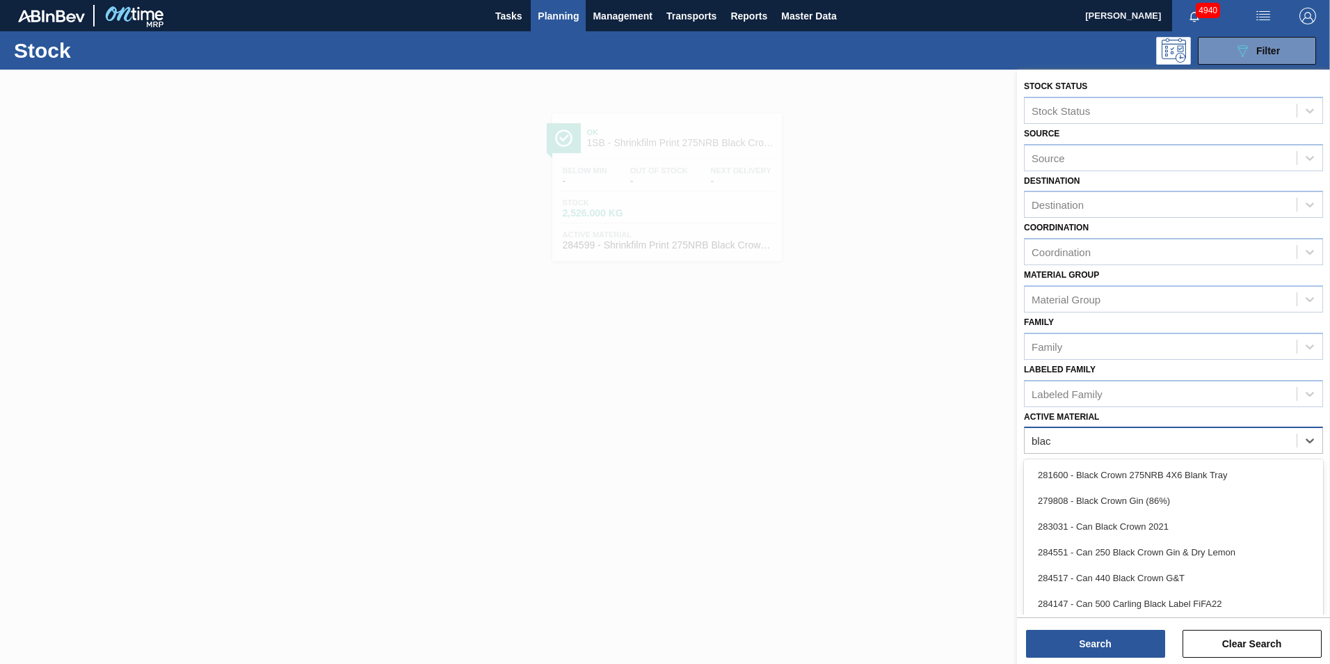
type Material "black"
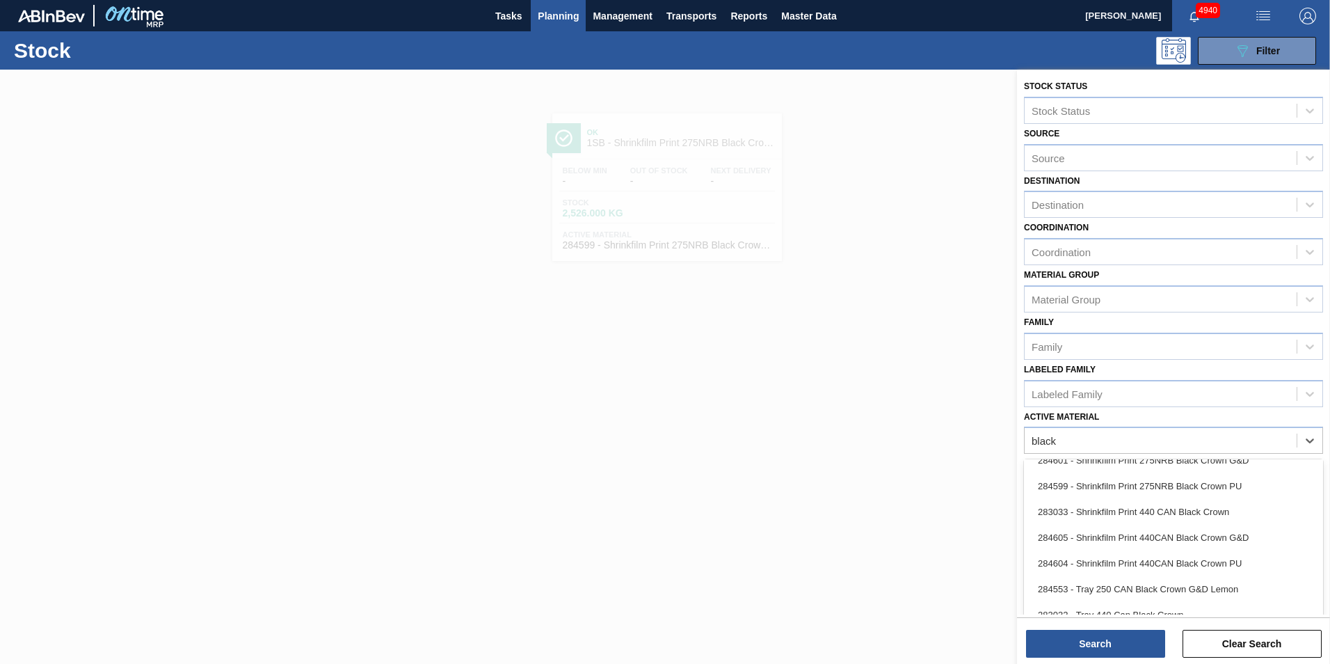
scroll to position [630, 0]
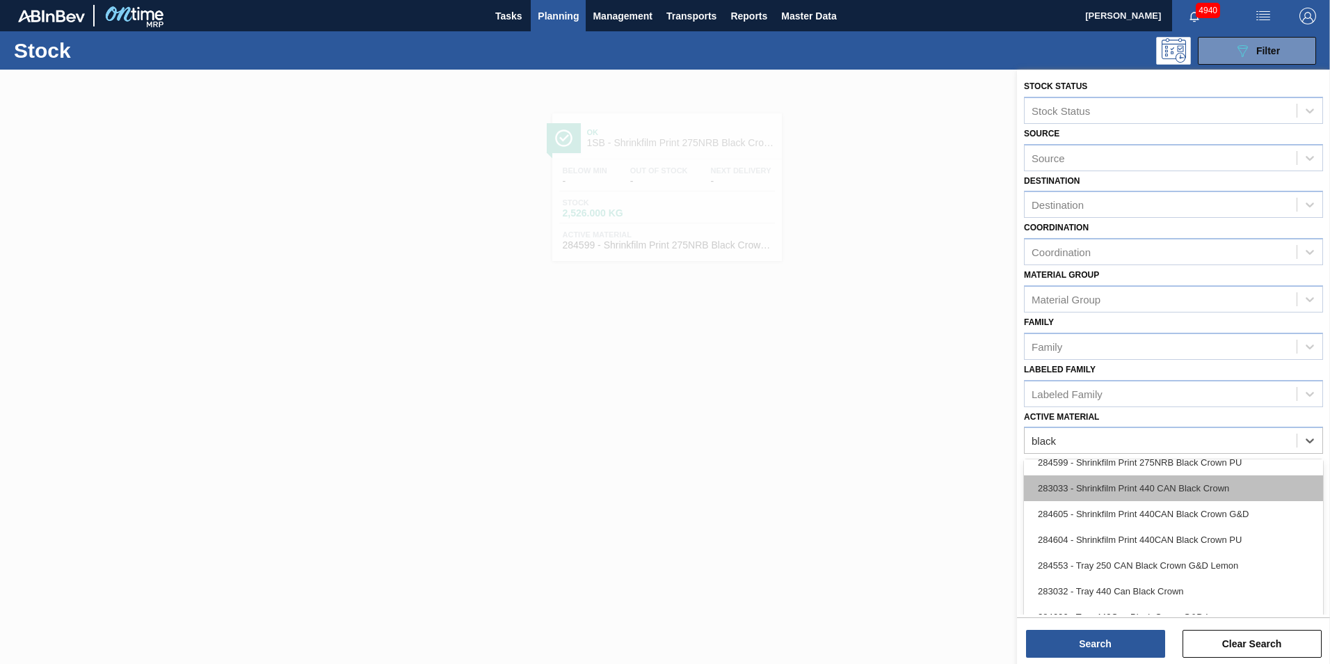
click at [1150, 497] on div "283033 - Shrinkfilm Print 440 CAN Black Crown" at bounding box center [1173, 488] width 299 height 26
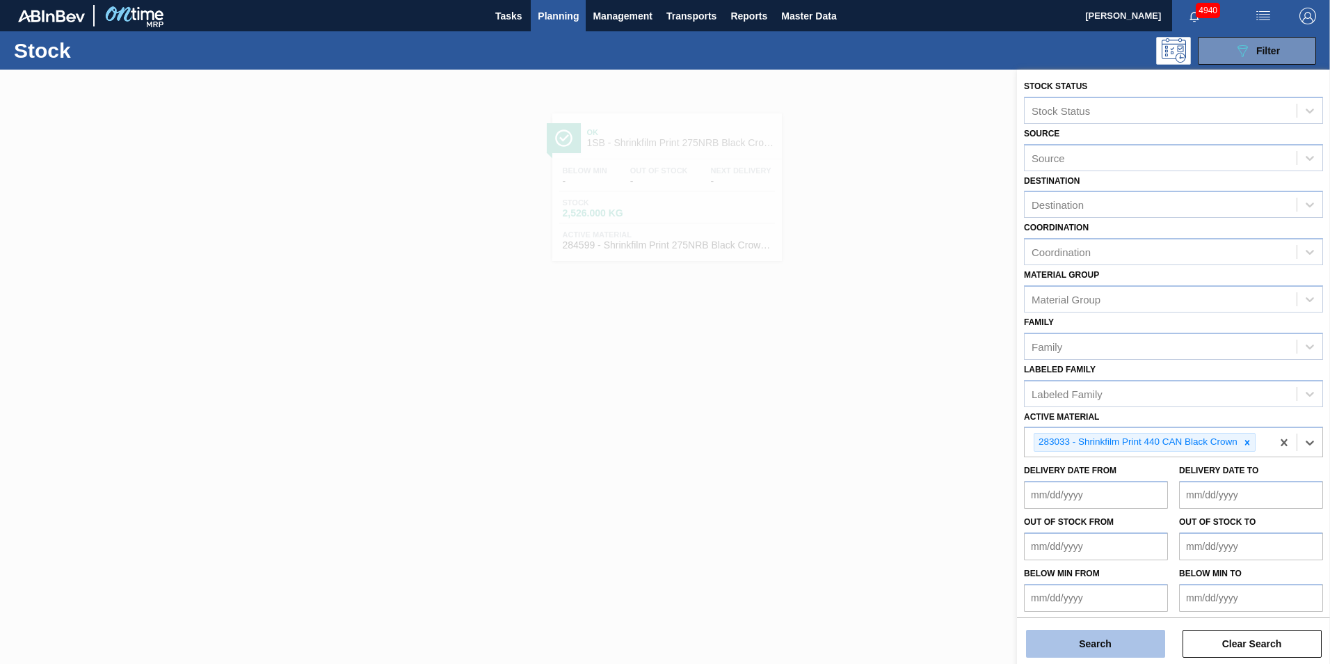
click at [1137, 641] on button "Search" at bounding box center [1095, 644] width 139 height 28
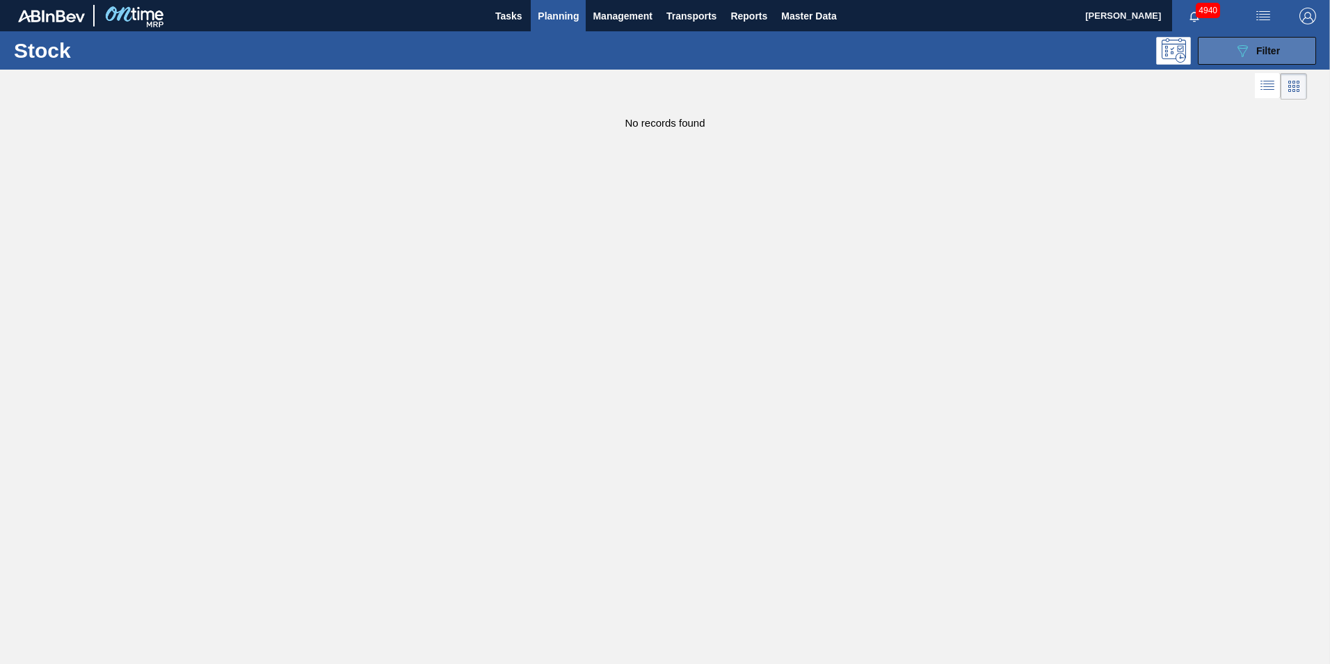
click at [1275, 52] on span "Filter" at bounding box center [1268, 50] width 24 height 11
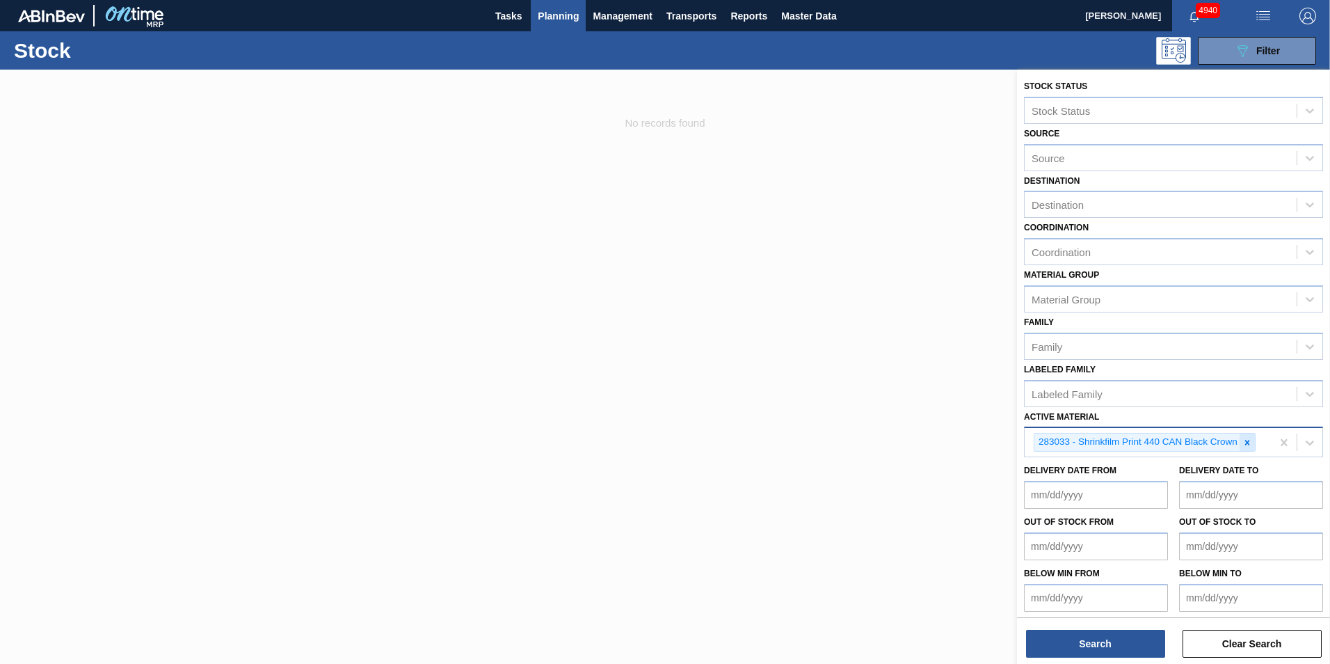
click at [1244, 442] on icon at bounding box center [1247, 443] width 10 height 10
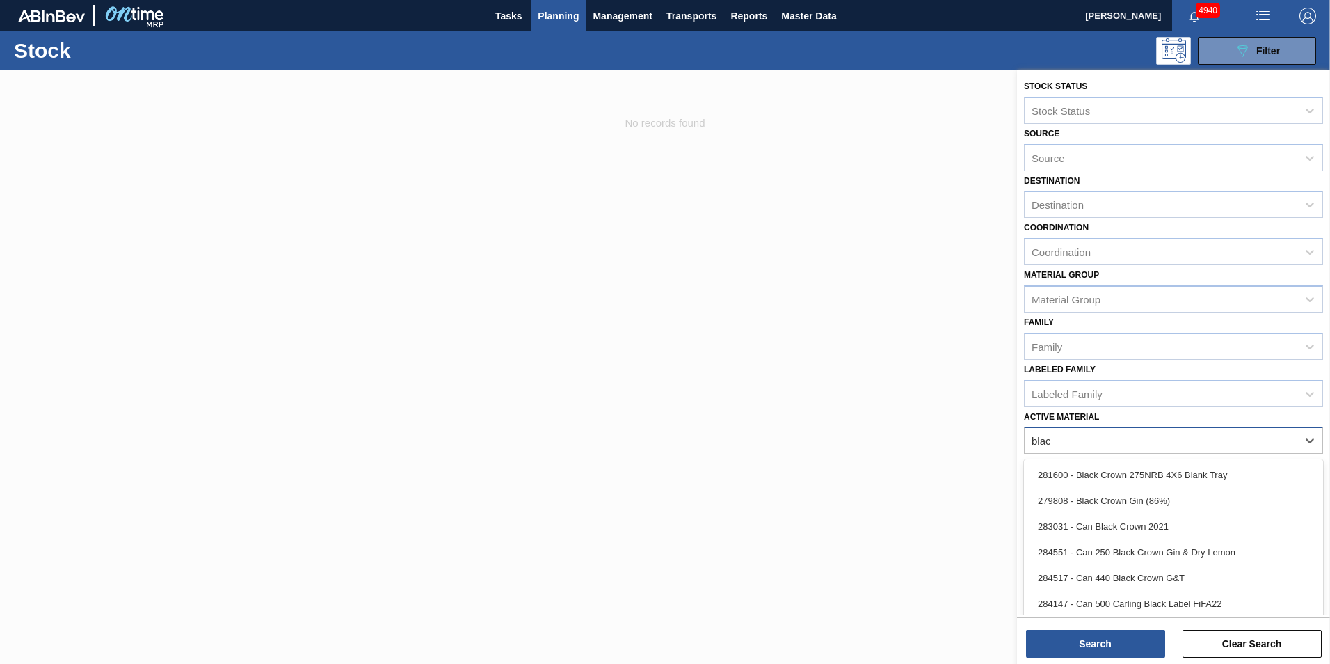
type Material "black"
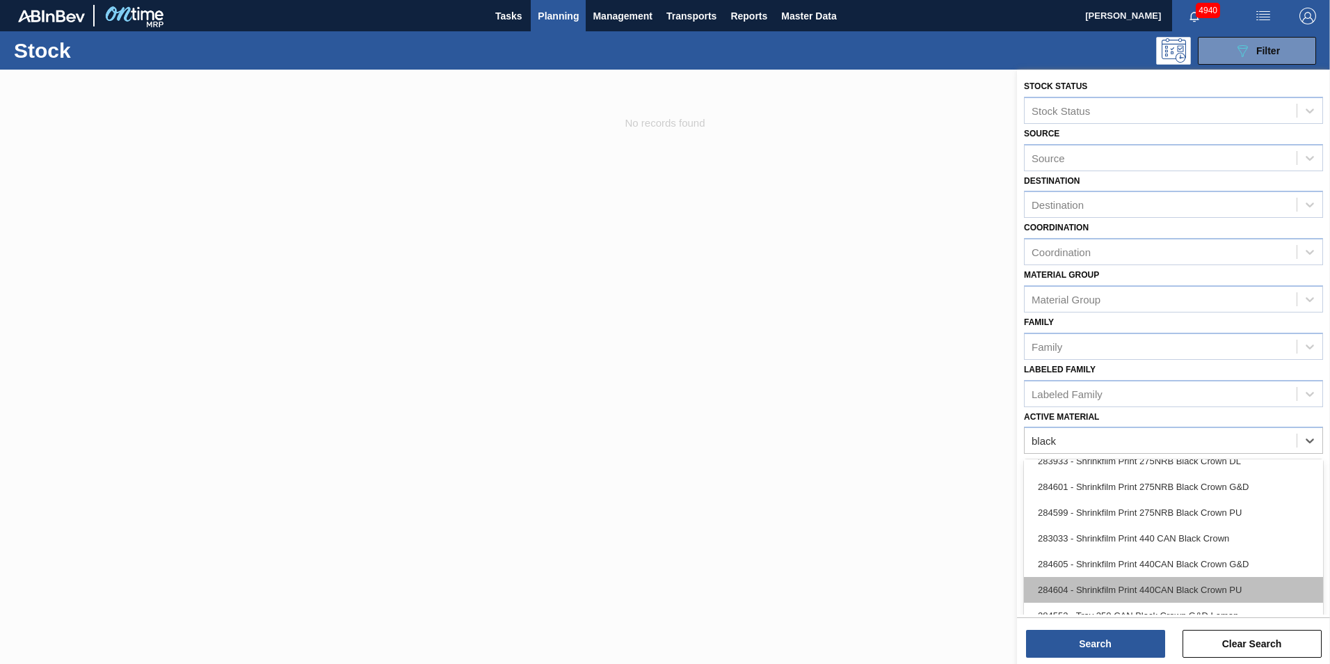
scroll to position [561, 0]
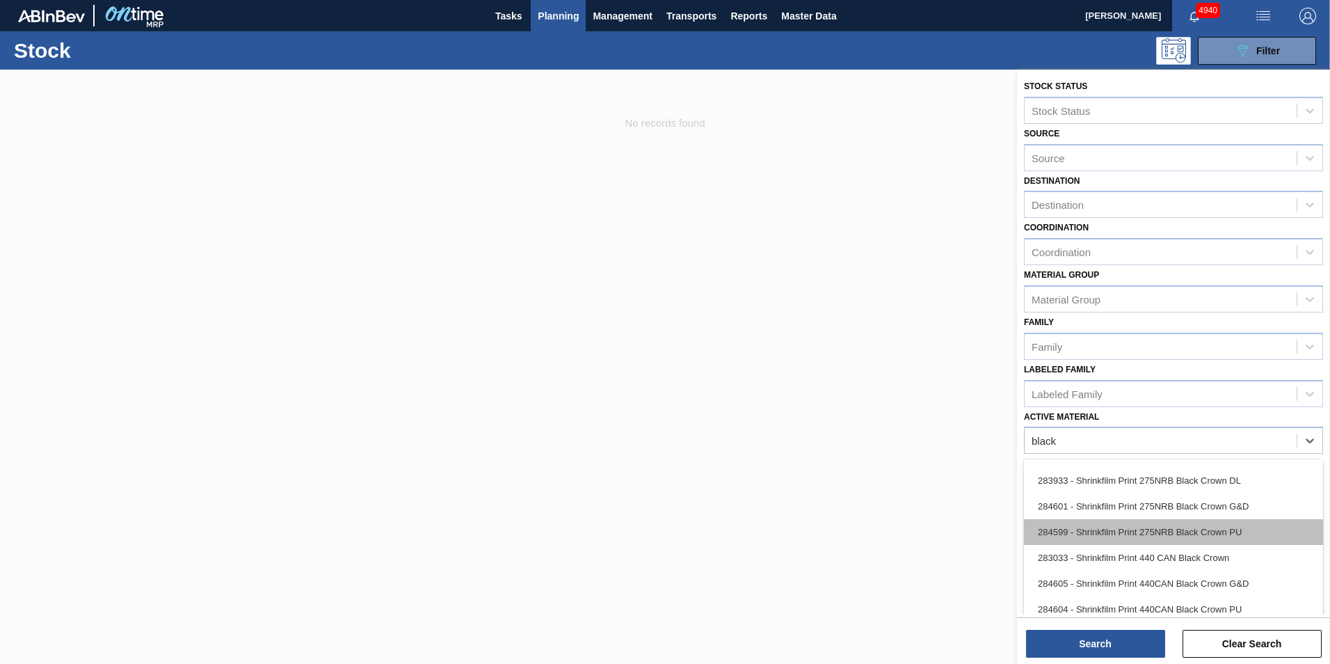
click at [1181, 527] on div "284599 - Shrinkfilm Print 275NRB Black Crown PU" at bounding box center [1173, 532] width 299 height 26
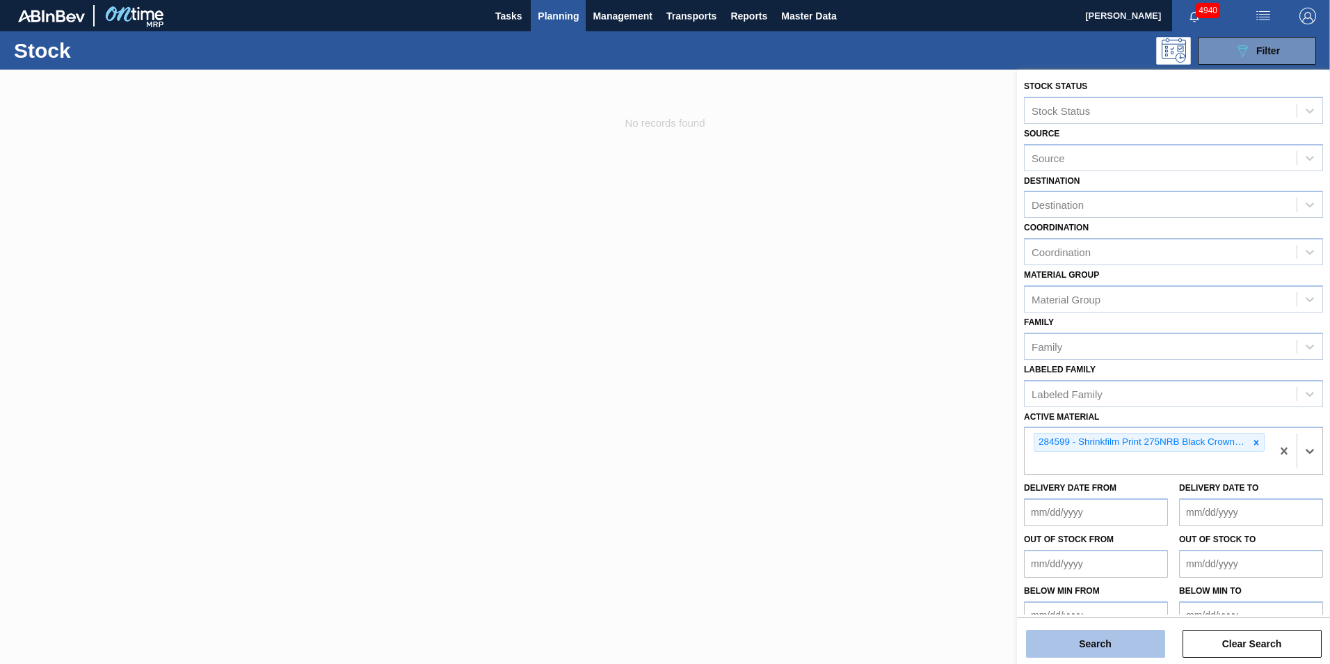
click at [1113, 650] on button "Search" at bounding box center [1095, 644] width 139 height 28
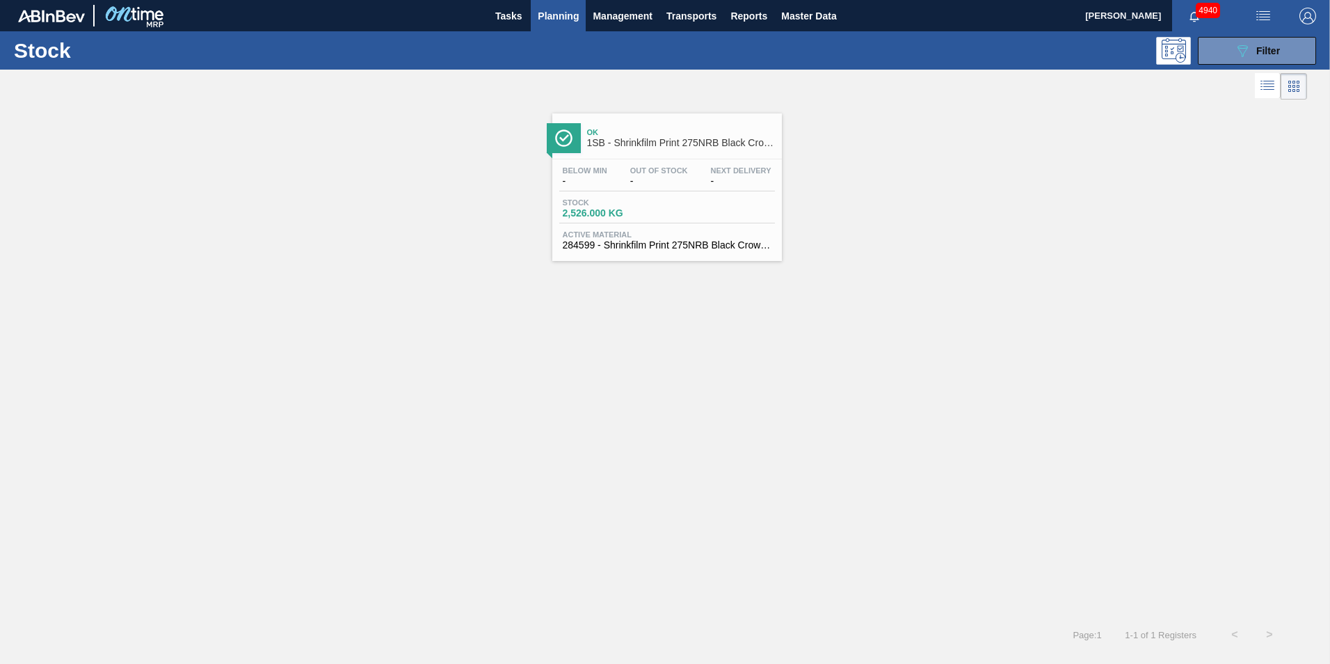
click at [672, 221] on div "Stock 2,526.000 KG" at bounding box center [667, 210] width 216 height 25
click at [1250, 55] on icon "089F7B8B-B2A5-4AFE-B5C0-19BA573D28AC" at bounding box center [1242, 50] width 17 height 17
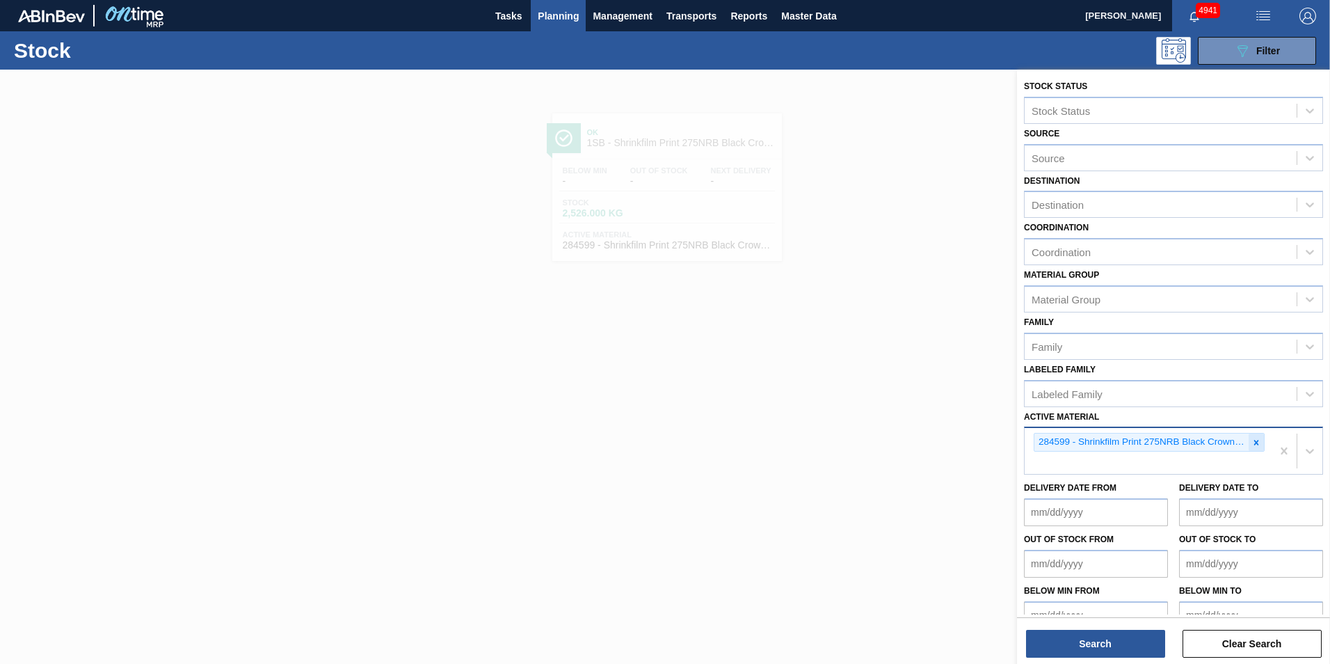
click at [1252, 442] on icon at bounding box center [1256, 443] width 10 height 10
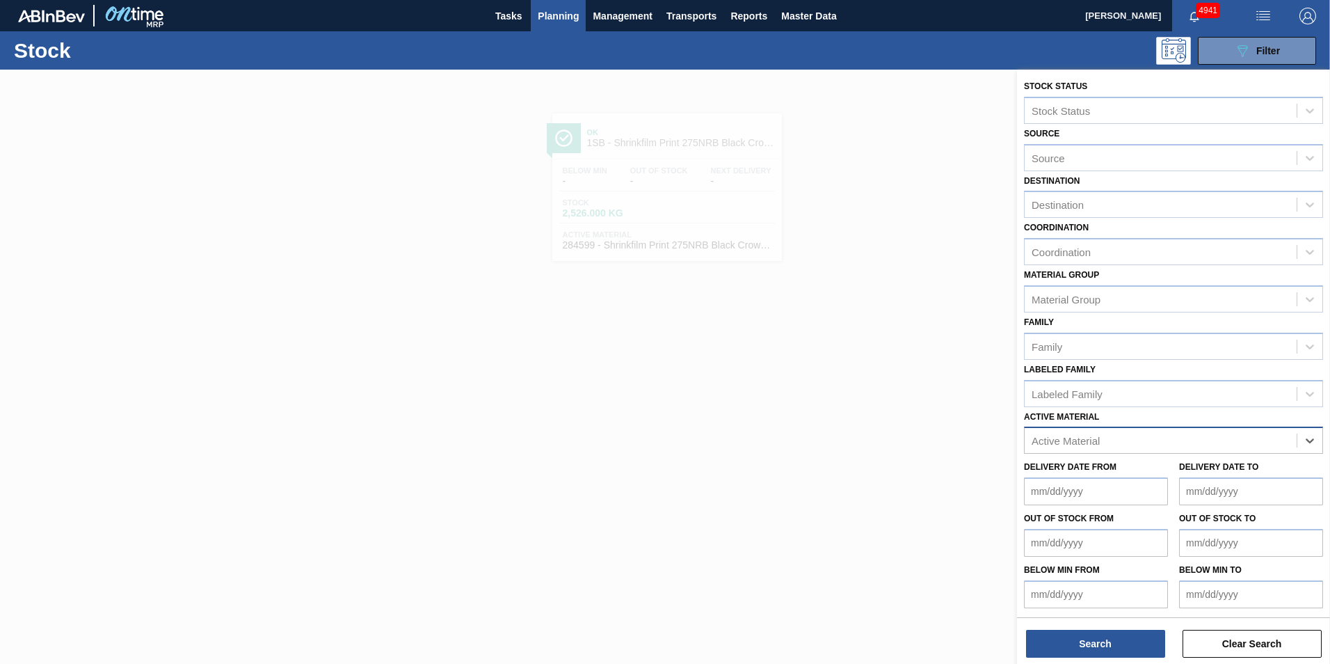
paste Material "285321"
type Material "285321"
click at [1103, 440] on div "285321" at bounding box center [1161, 441] width 272 height 20
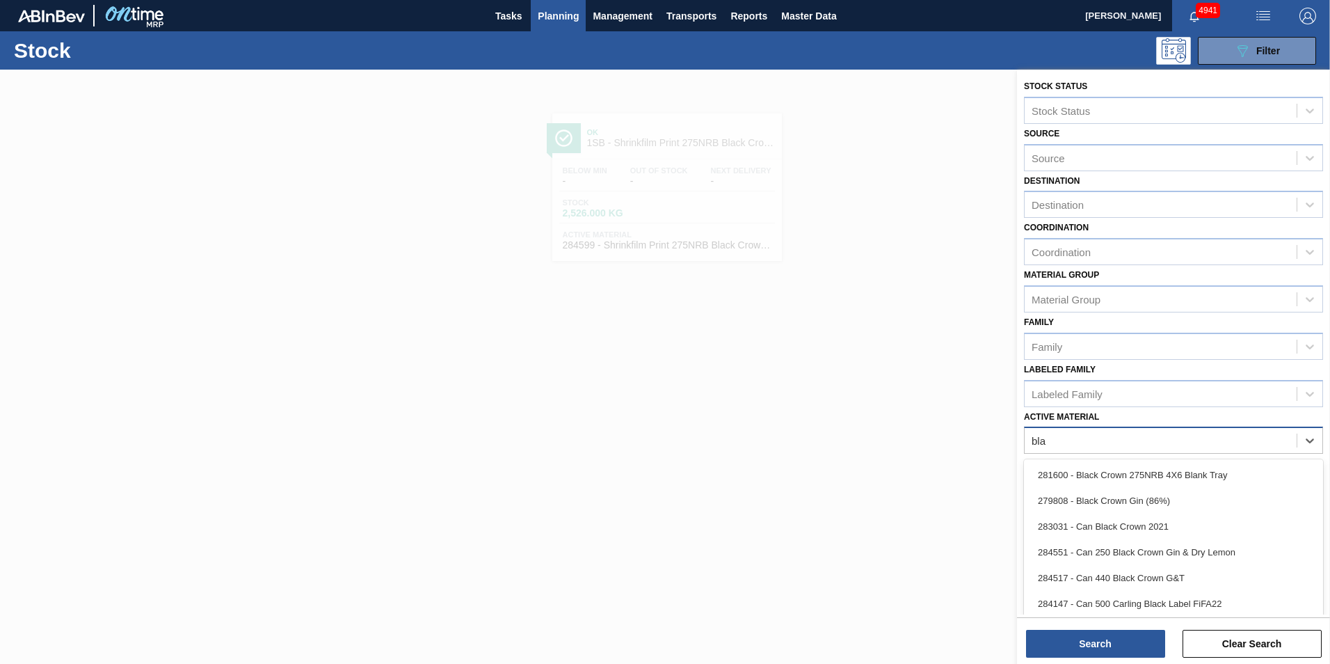
type Material "blac"
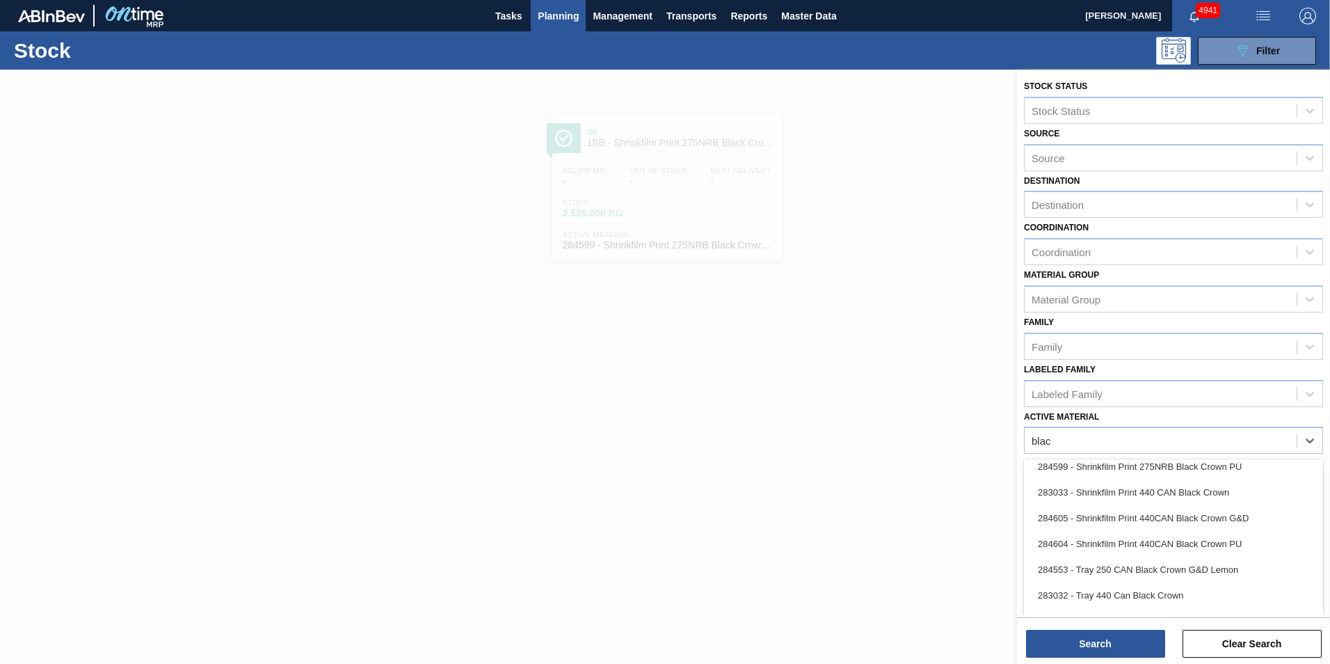
scroll to position [630, 0]
click at [1133, 563] on div "284553 - Tray 250 CAN Black Crown G&D Lemon" at bounding box center [1173, 565] width 299 height 26
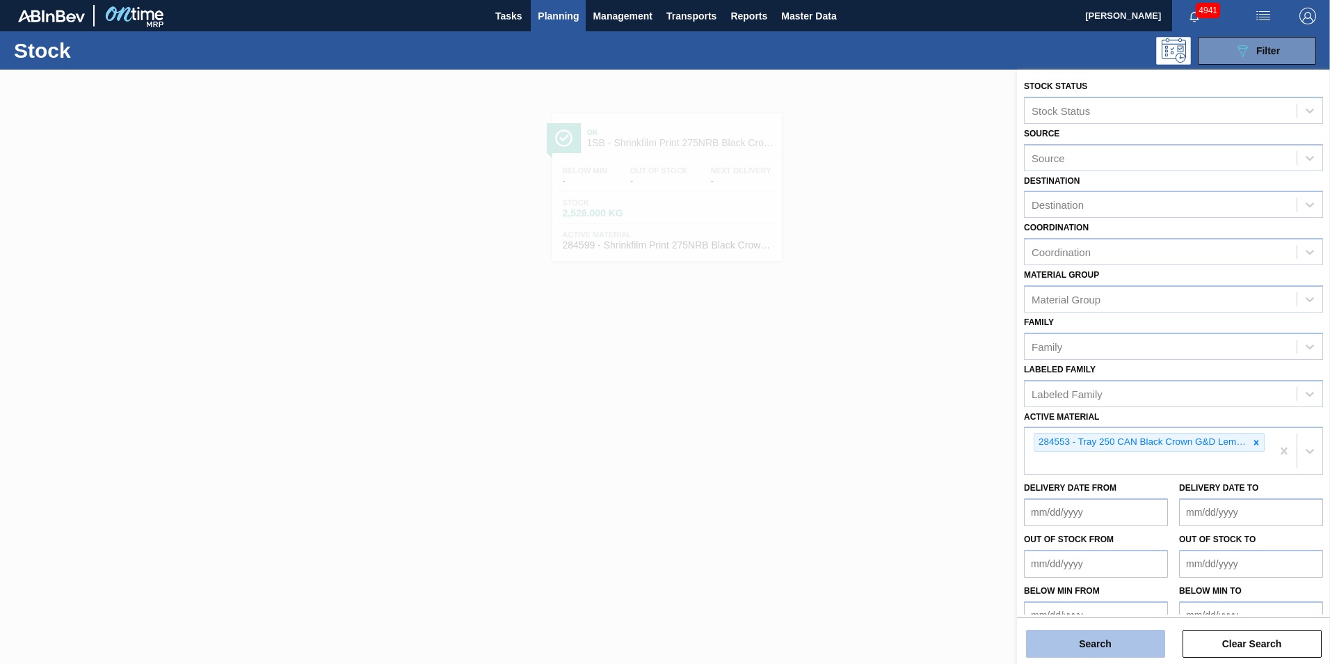
click at [1121, 634] on button "Search" at bounding box center [1095, 644] width 139 height 28
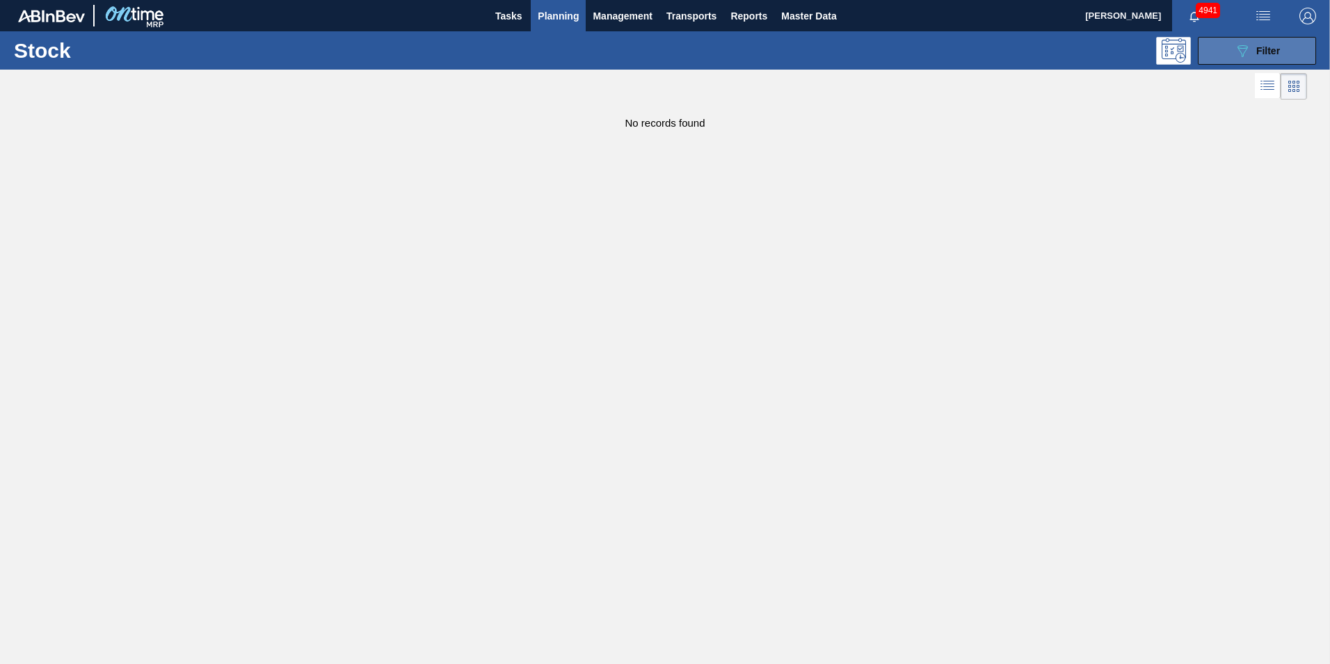
click at [1260, 51] on span "Filter" at bounding box center [1268, 50] width 24 height 11
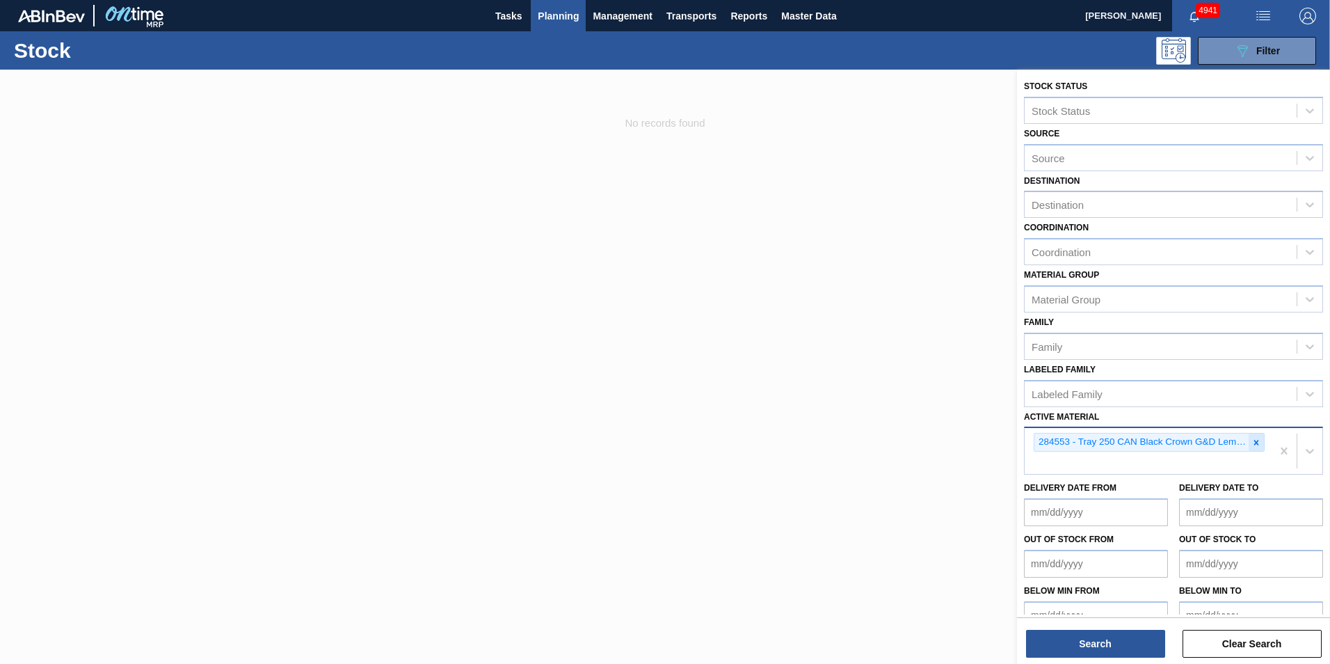
click at [1257, 443] on icon at bounding box center [1256, 443] width 10 height 10
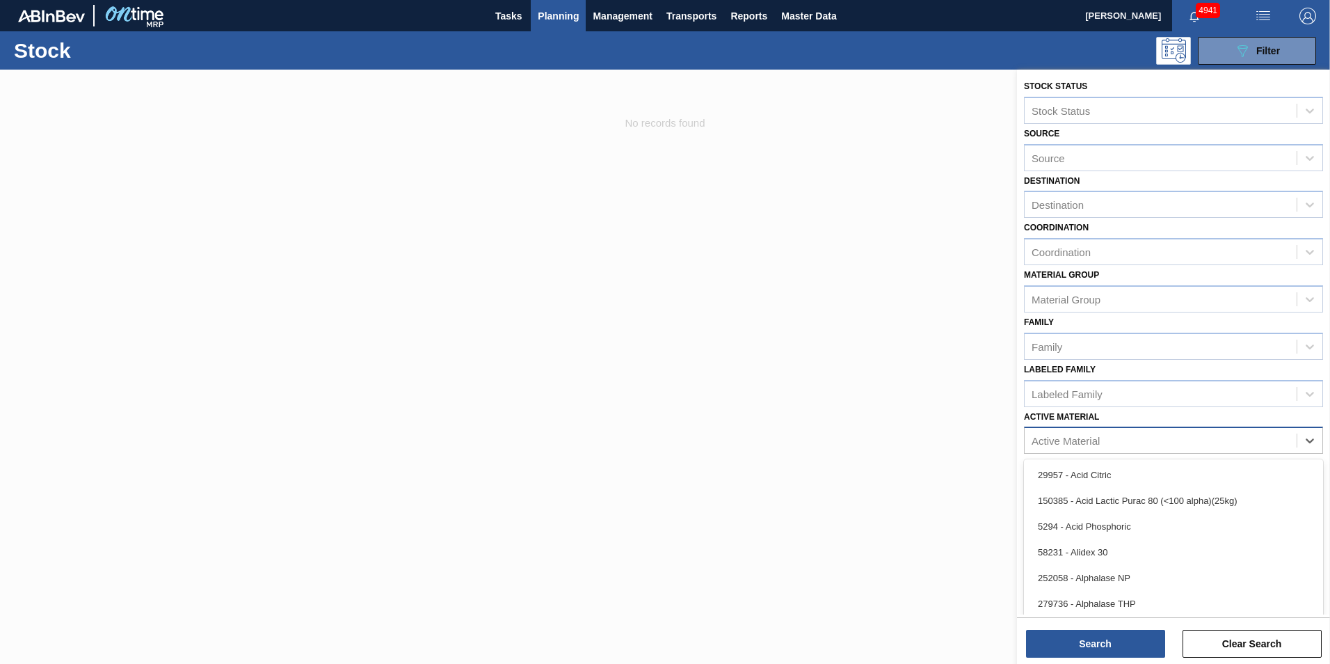
click at [1087, 442] on div "Active Material" at bounding box center [1066, 441] width 68 height 12
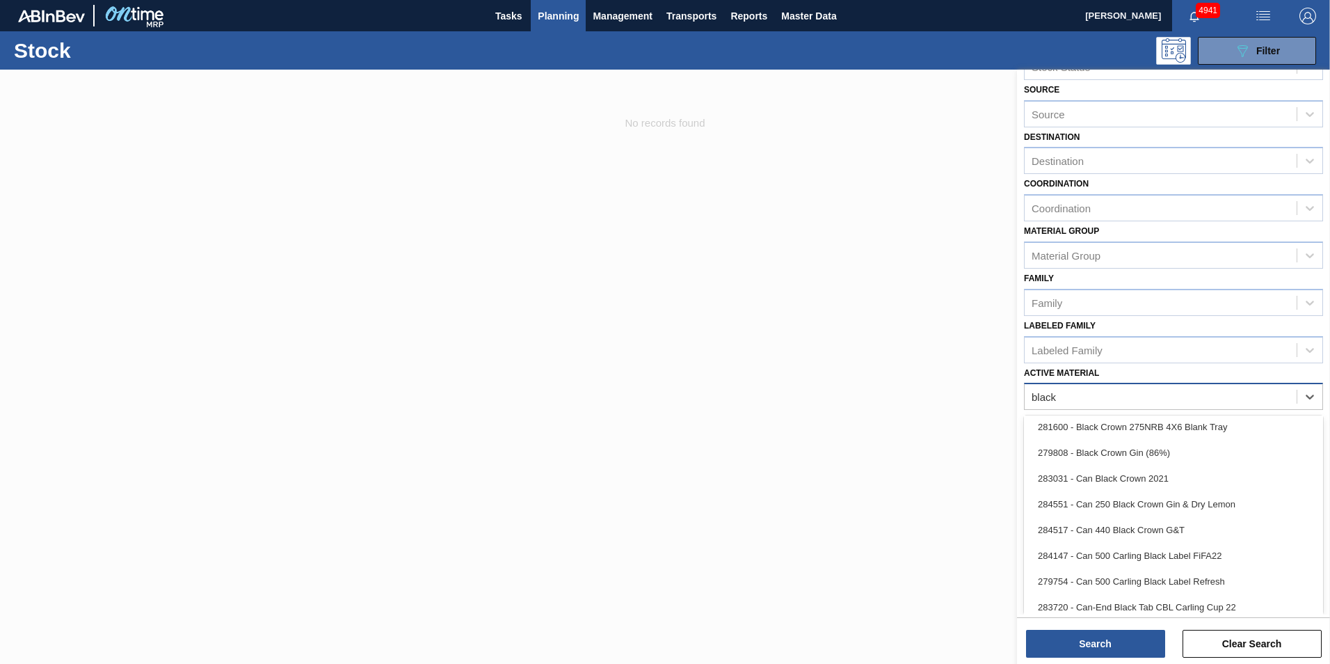
scroll to position [0, 0]
type Material "black"
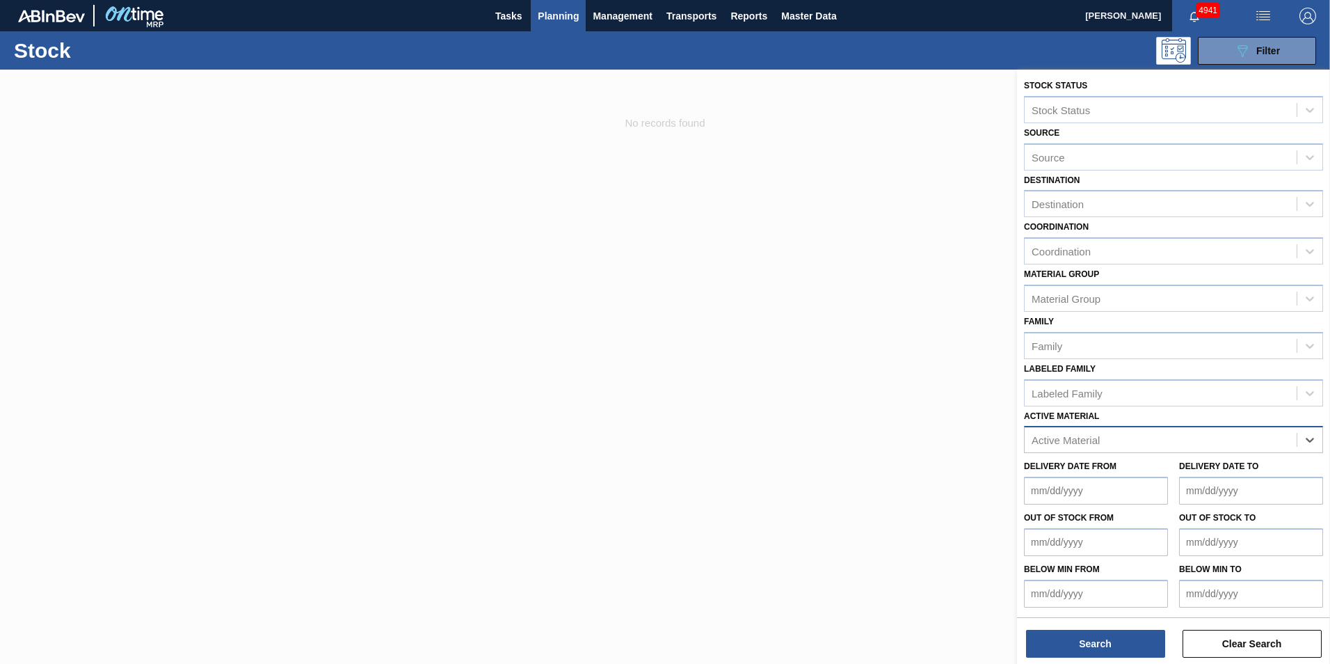
paste Material "281600"
type Material "281600"
click at [1121, 474] on div "281600 - Black Crown 275NRB 4X6 Blank Tray" at bounding box center [1173, 474] width 299 height 26
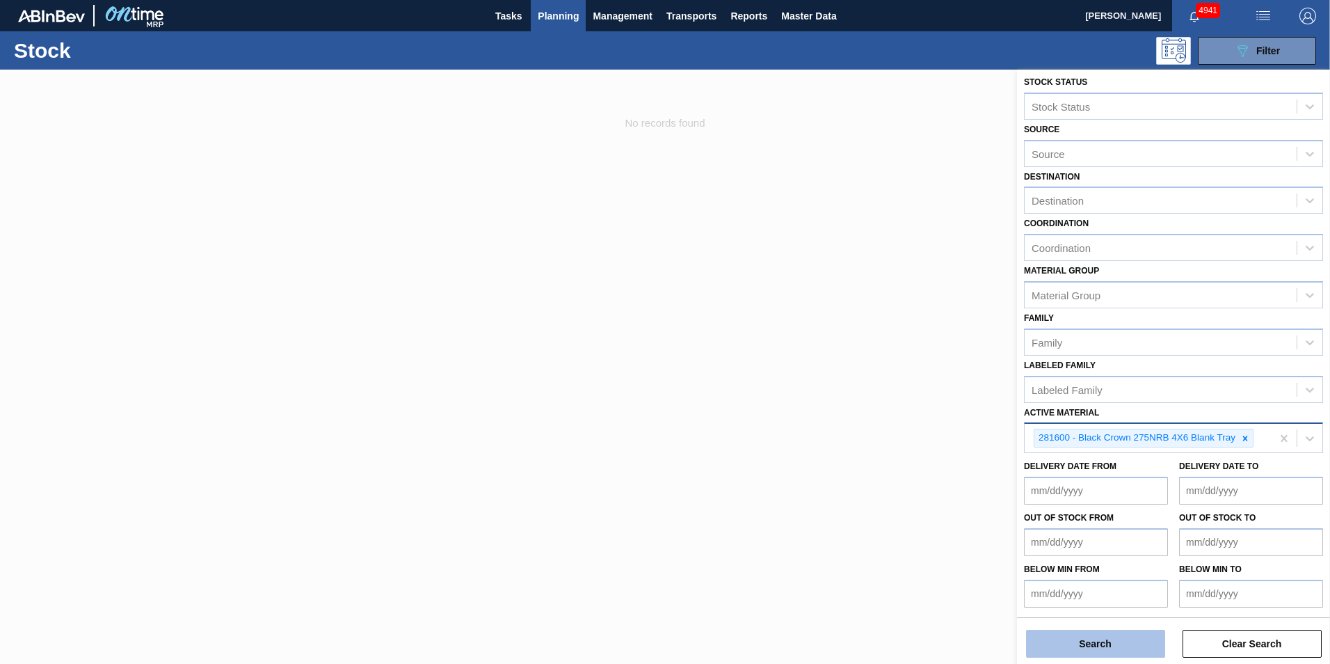
click at [1105, 644] on button "Search" at bounding box center [1095, 644] width 139 height 28
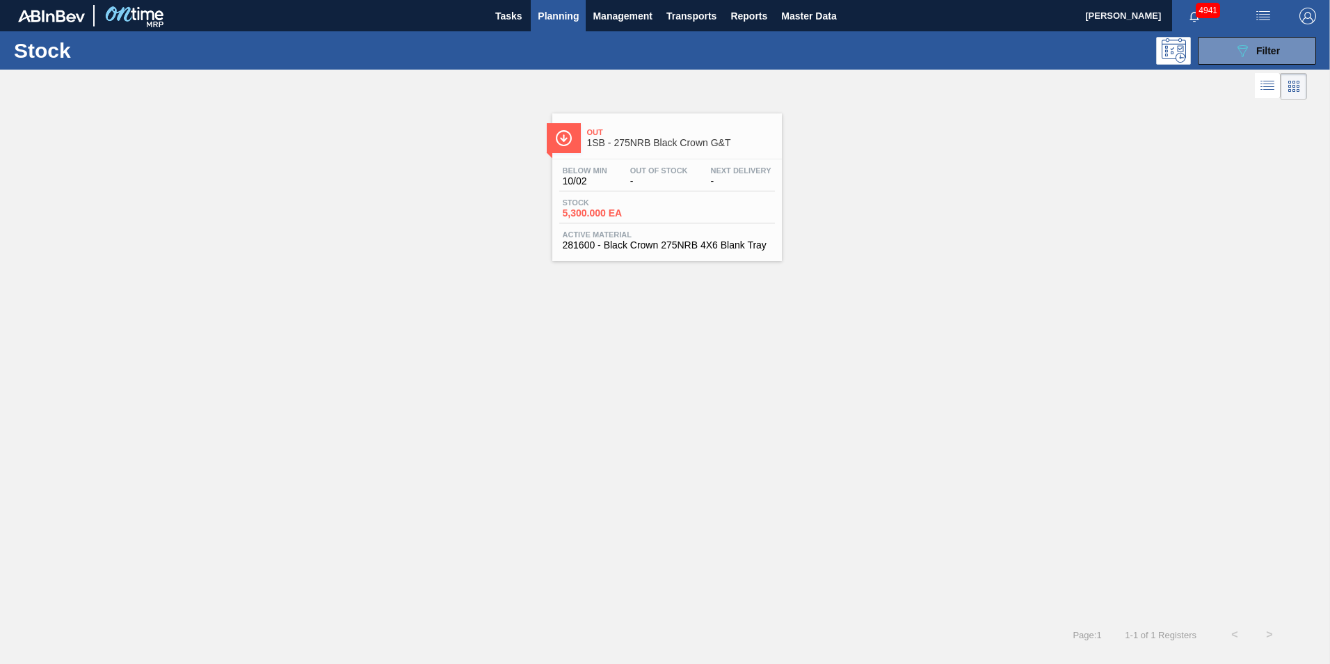
click at [667, 214] on div "Stock 5,300.000 EA" at bounding box center [667, 210] width 216 height 25
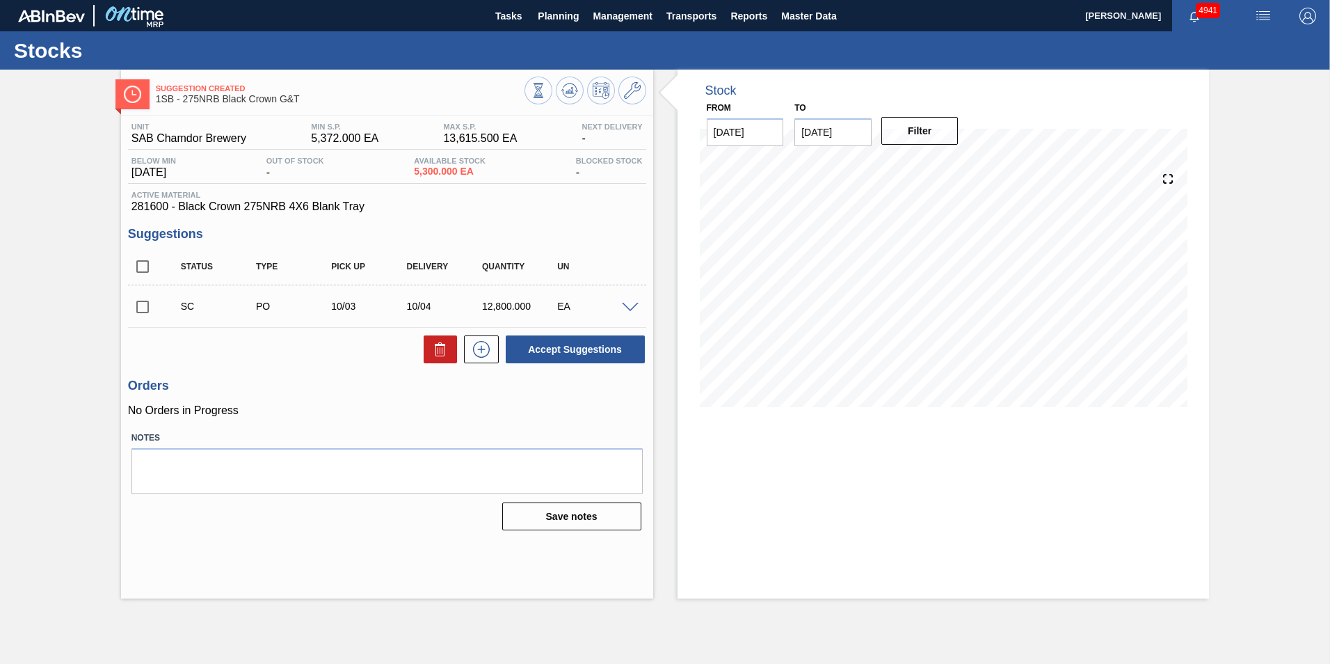
click at [627, 309] on span at bounding box center [630, 308] width 17 height 10
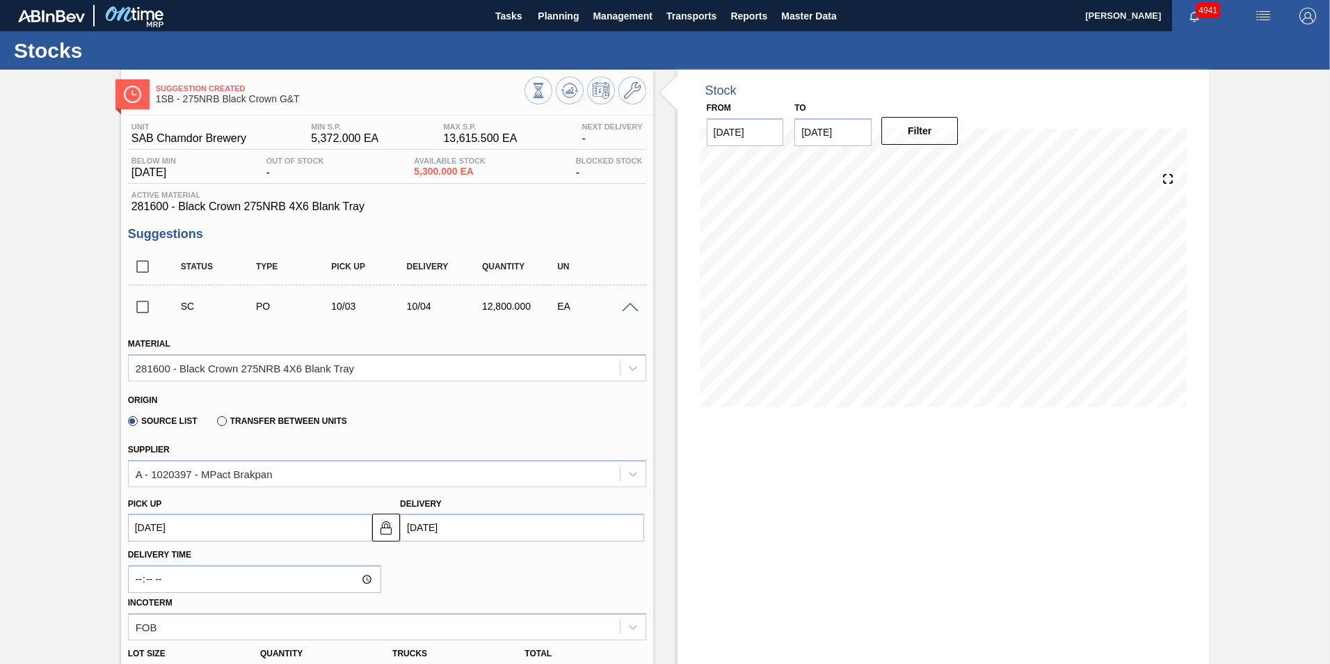
click at [629, 308] on span at bounding box center [630, 308] width 17 height 10
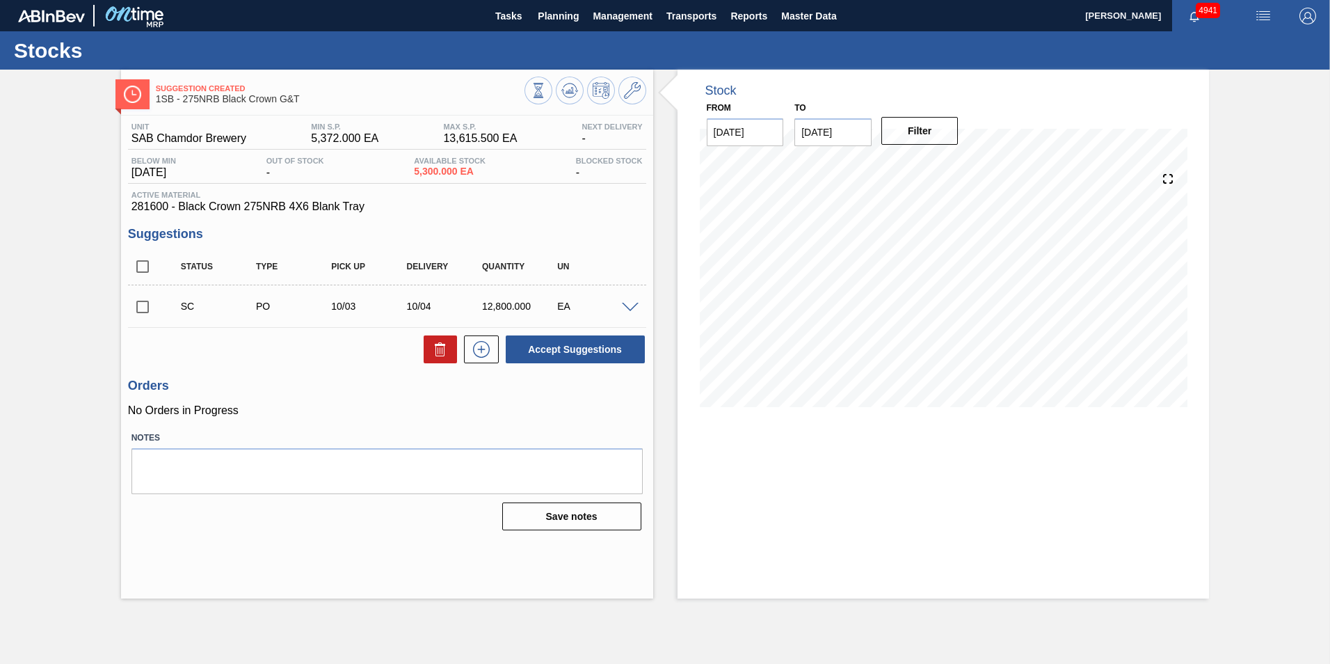
click at [631, 306] on span at bounding box center [630, 308] width 17 height 10
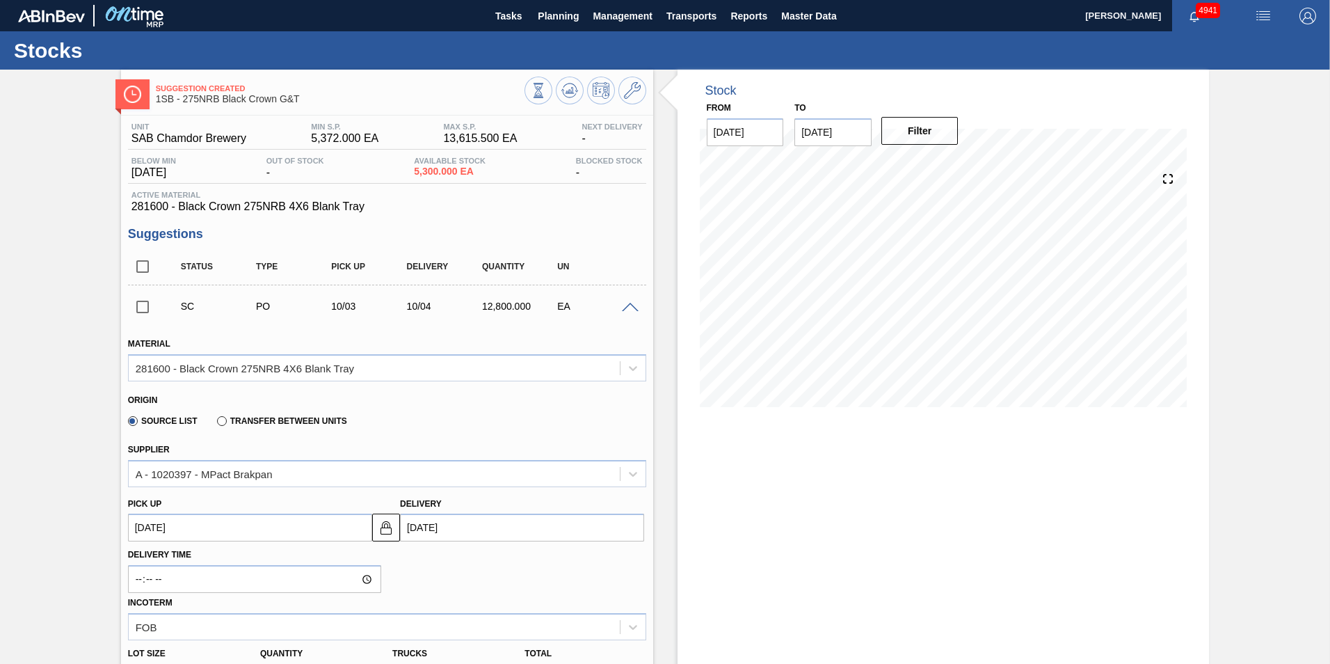
click at [631, 305] on span at bounding box center [630, 308] width 17 height 10
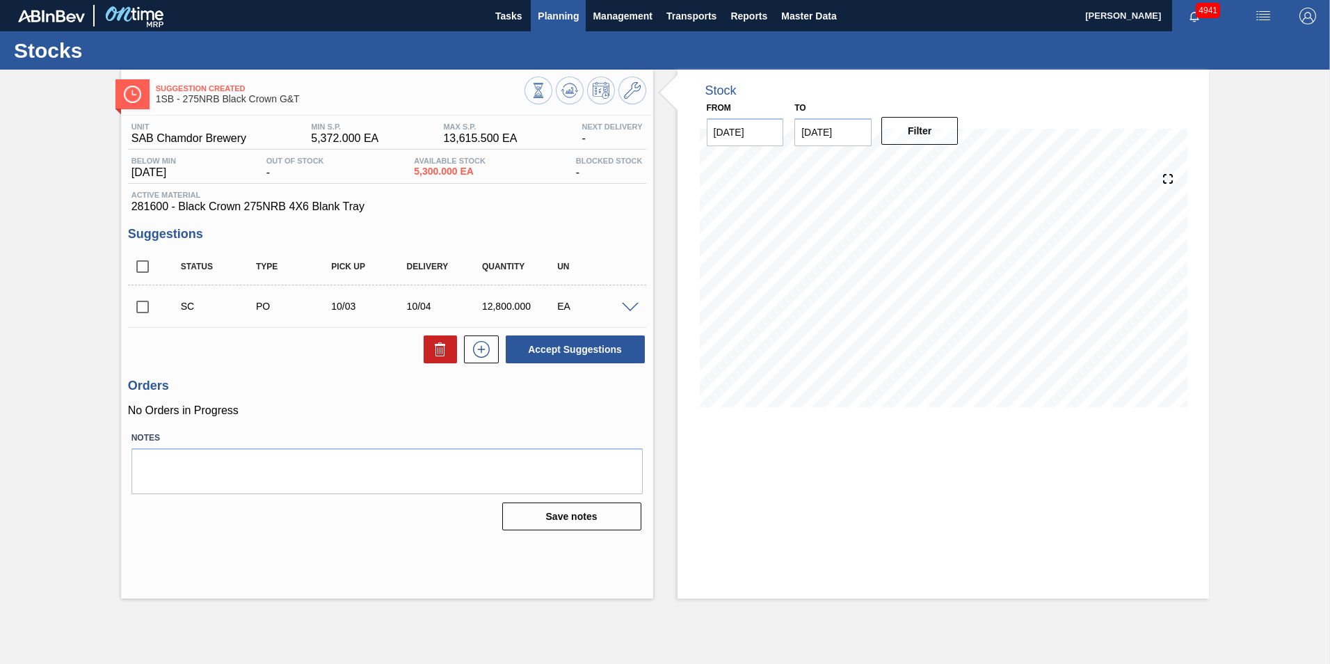
click at [566, 16] on span "Planning" at bounding box center [558, 16] width 41 height 17
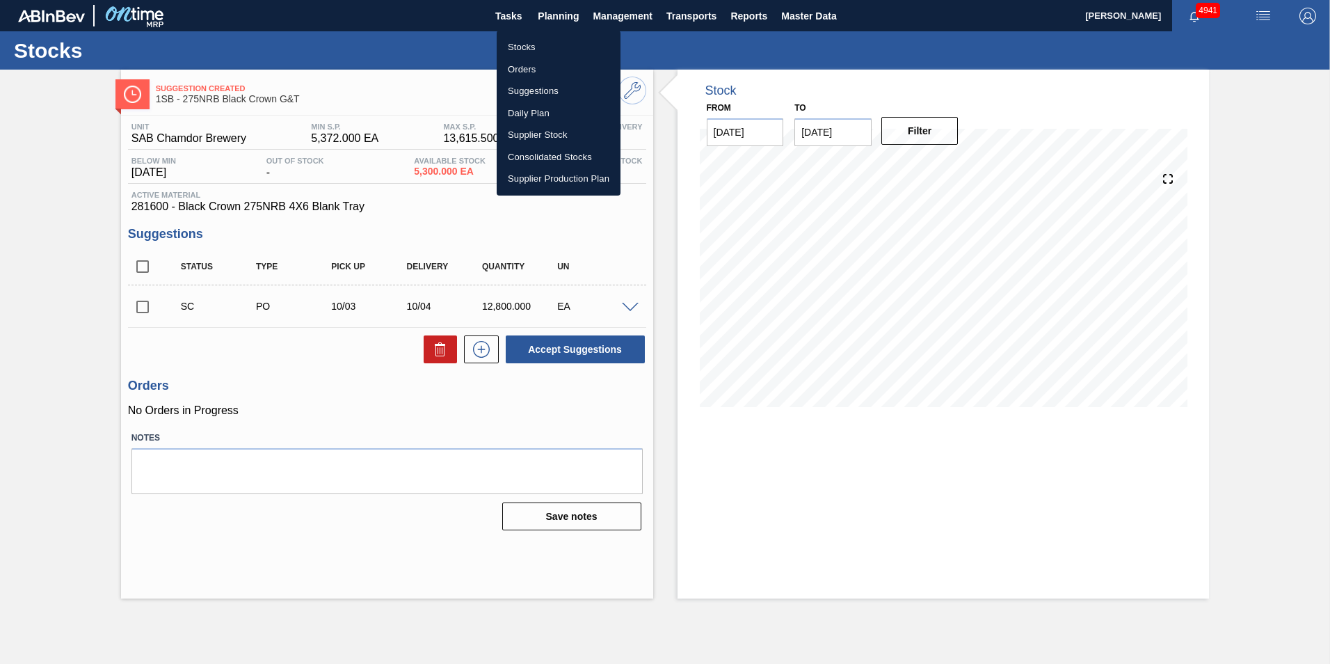
drag, startPoint x: 535, startPoint y: 42, endPoint x: 595, endPoint y: 83, distance: 73.1
click at [535, 42] on li "Stocks" at bounding box center [559, 47] width 124 height 22
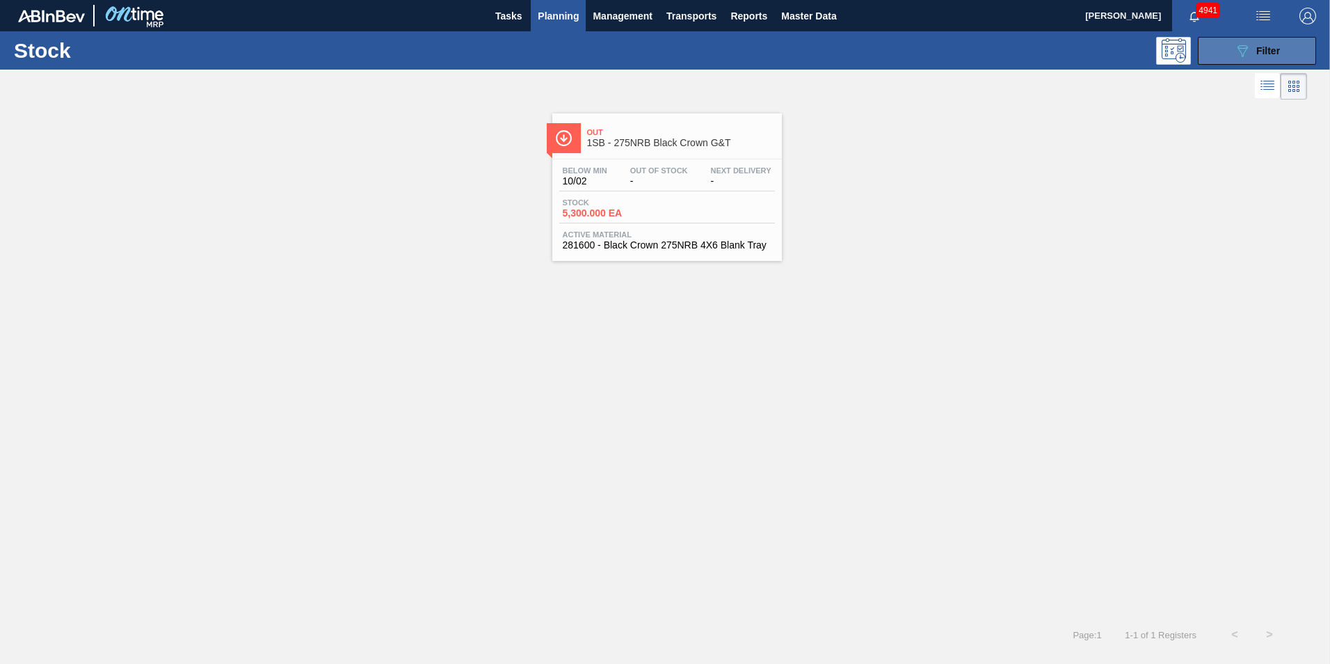
click at [1265, 49] on span "Filter" at bounding box center [1268, 50] width 24 height 11
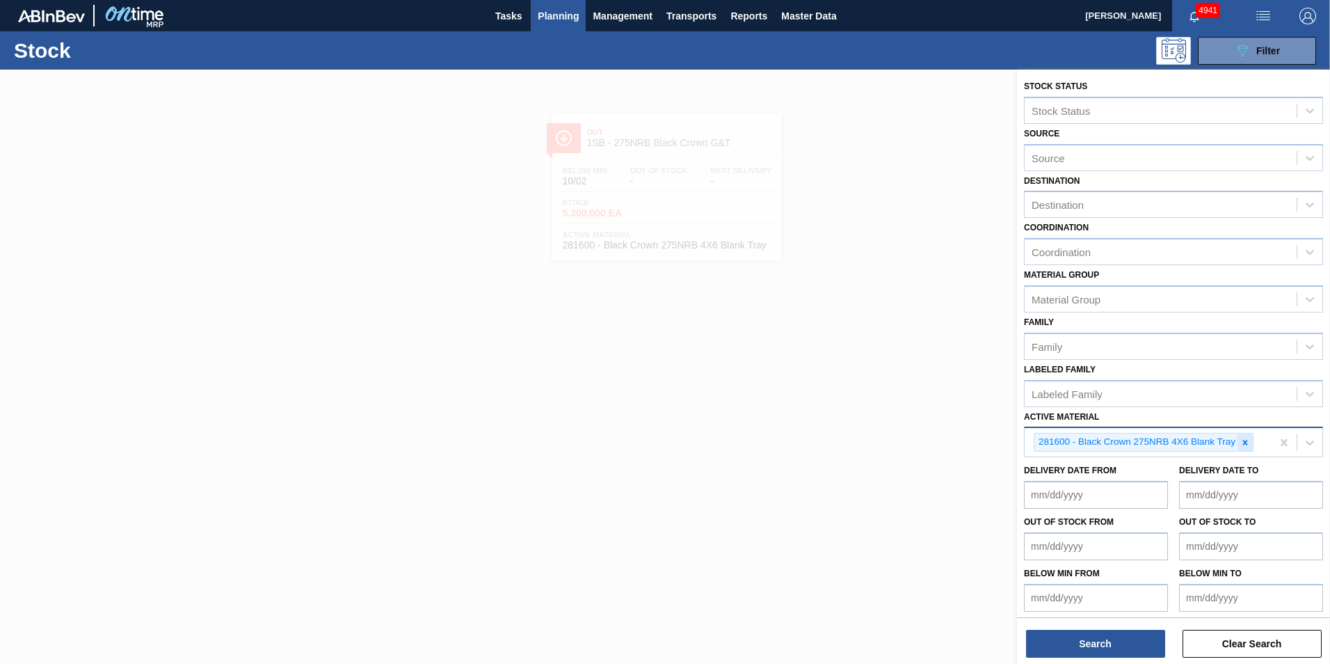
drag, startPoint x: 1246, startPoint y: 439, endPoint x: 1210, endPoint y: 452, distance: 38.5
click at [1246, 438] on icon at bounding box center [1245, 443] width 10 height 10
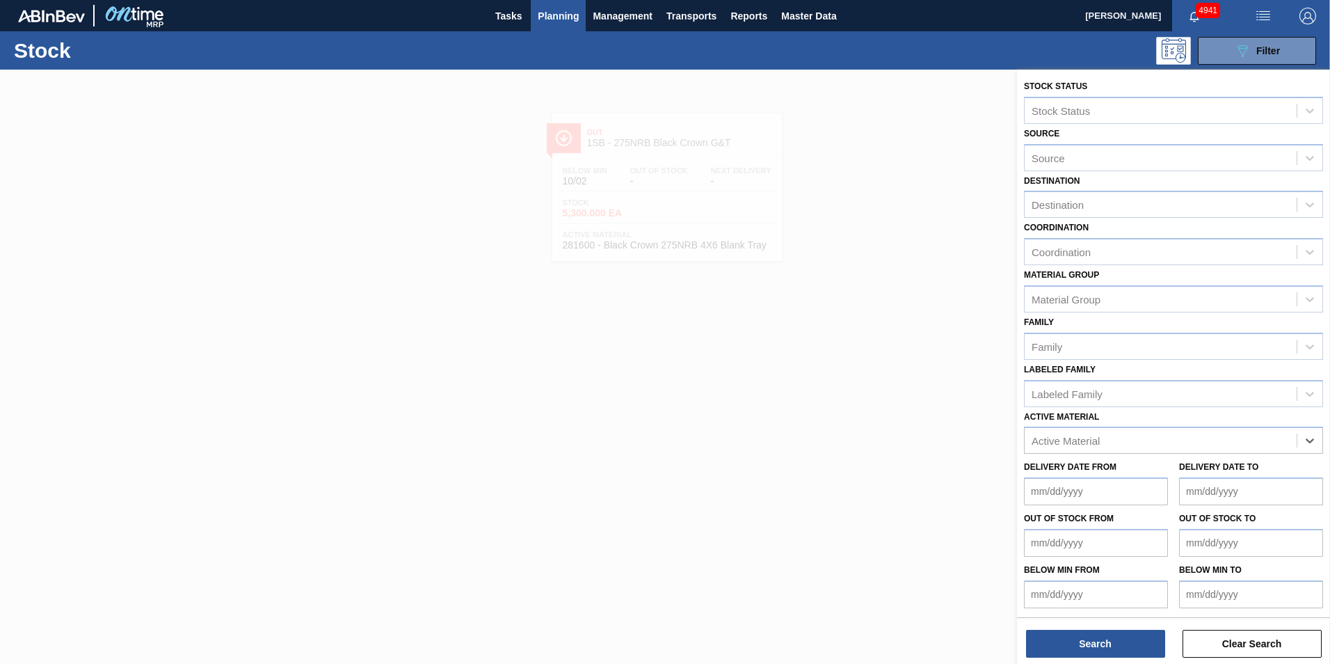
paste Material "279615"
type Material "279615"
click at [1178, 473] on div "279615 - PSL Label Body 275NRB Black Crown G&T" at bounding box center [1173, 475] width 299 height 26
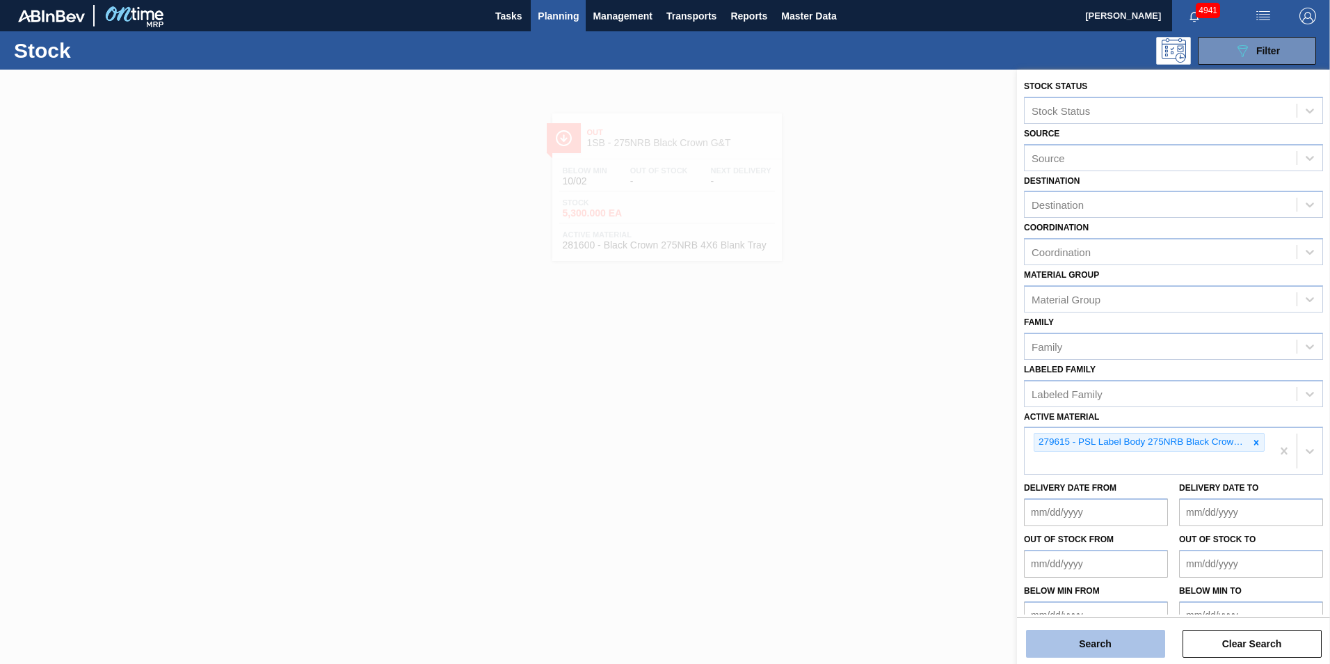
click at [1102, 635] on button "Search" at bounding box center [1095, 644] width 139 height 28
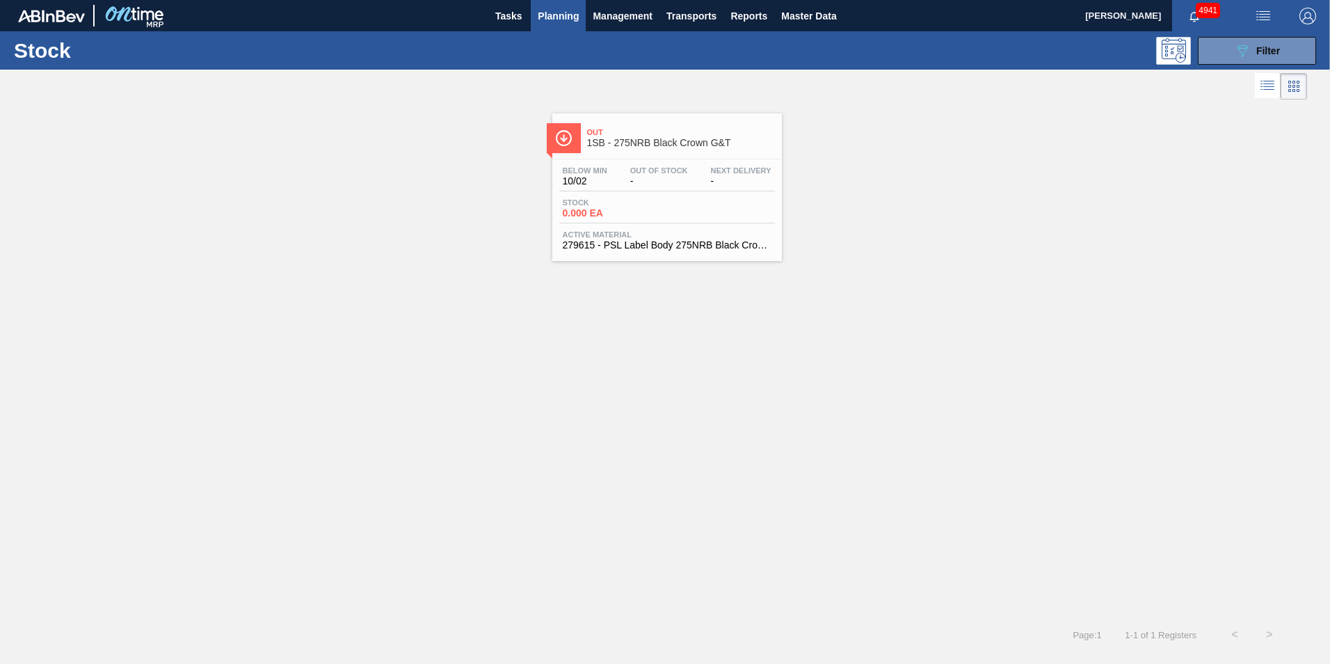
click at [637, 235] on span "Active Material" at bounding box center [667, 234] width 209 height 8
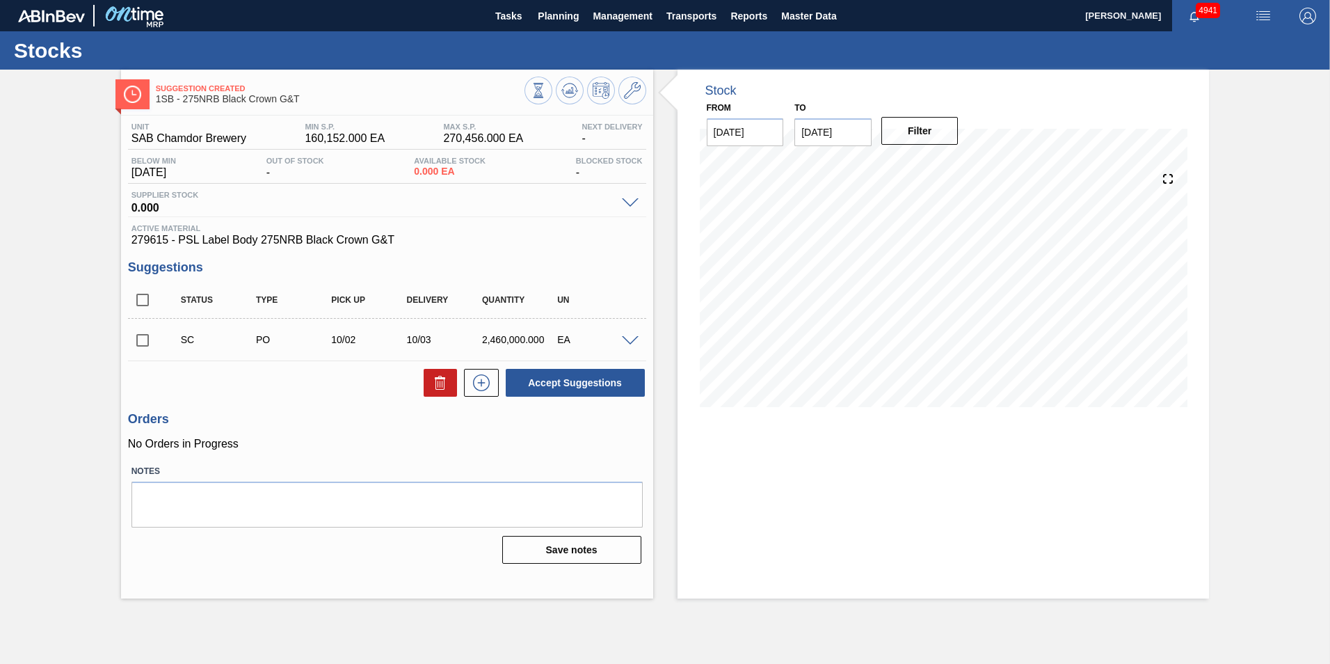
click at [631, 339] on span at bounding box center [630, 341] width 17 height 10
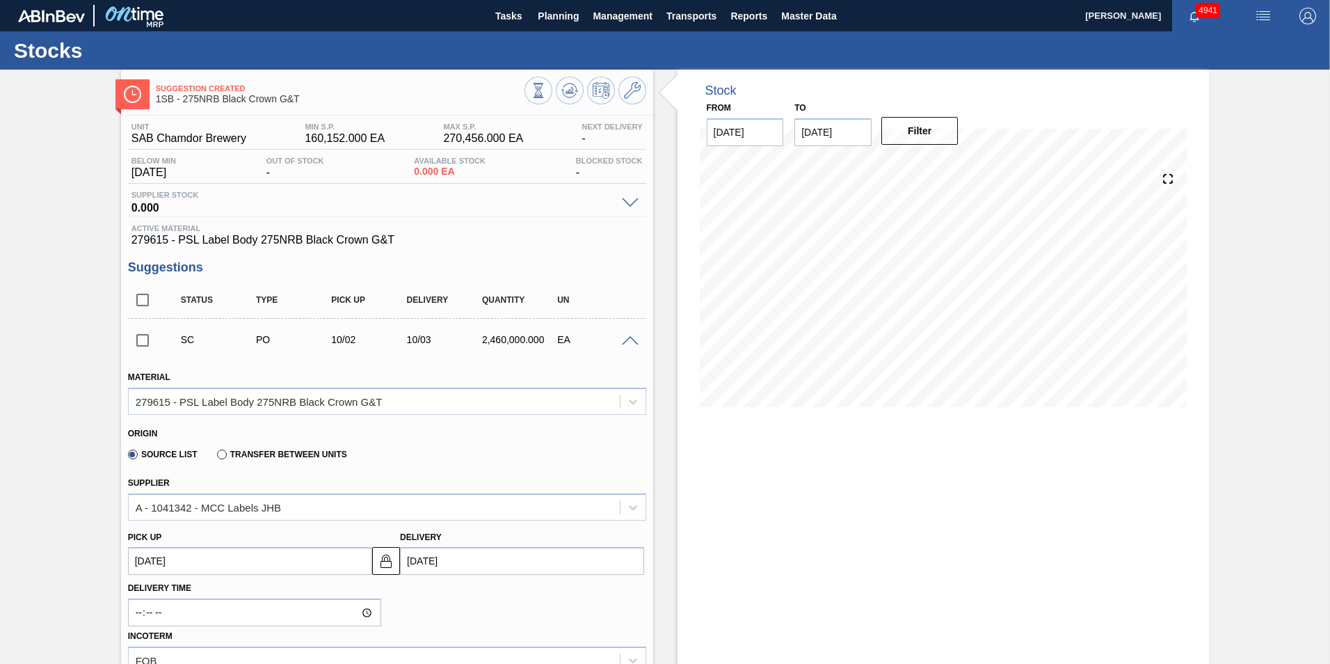
click at [627, 339] on span at bounding box center [630, 341] width 17 height 10
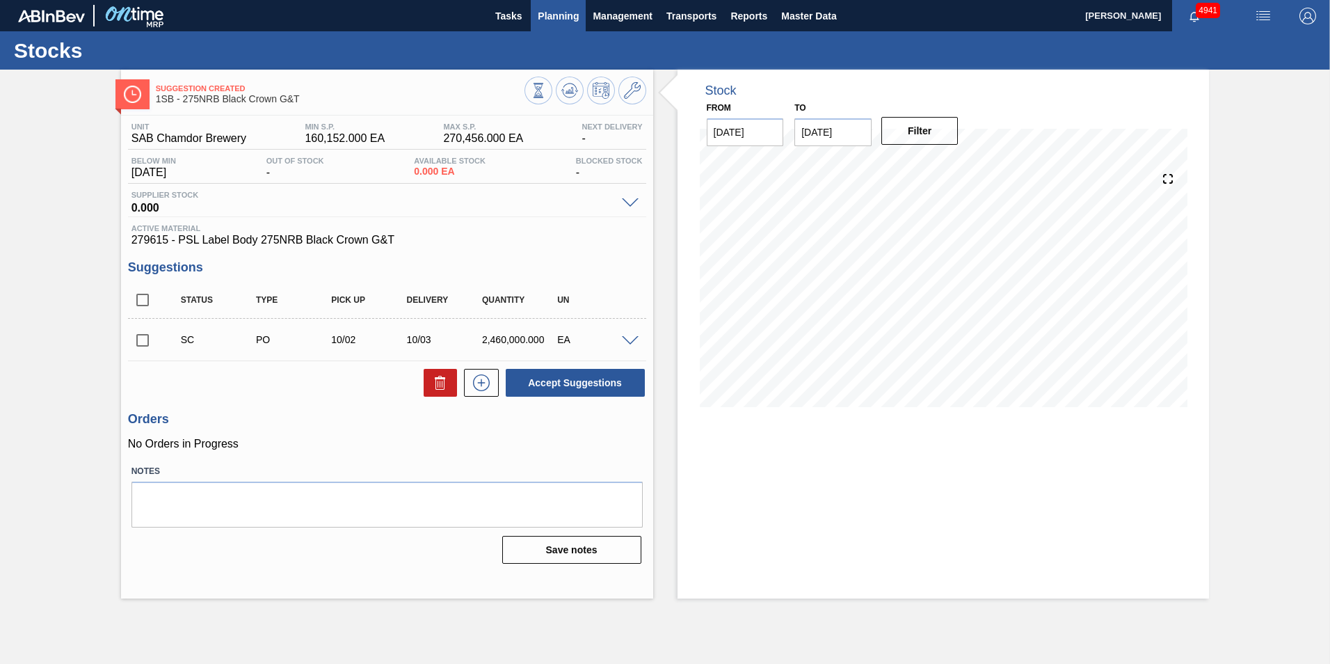
click at [554, 15] on span "Planning" at bounding box center [558, 16] width 41 height 17
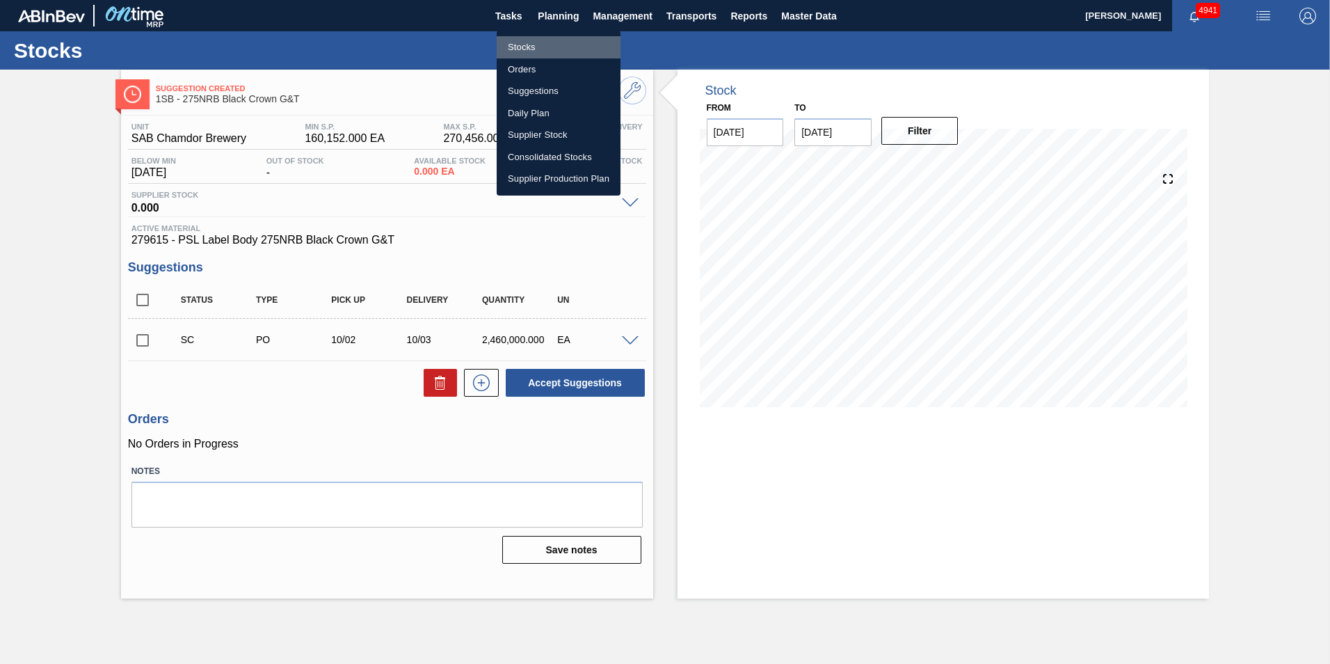
click at [536, 51] on li "Stocks" at bounding box center [559, 47] width 124 height 22
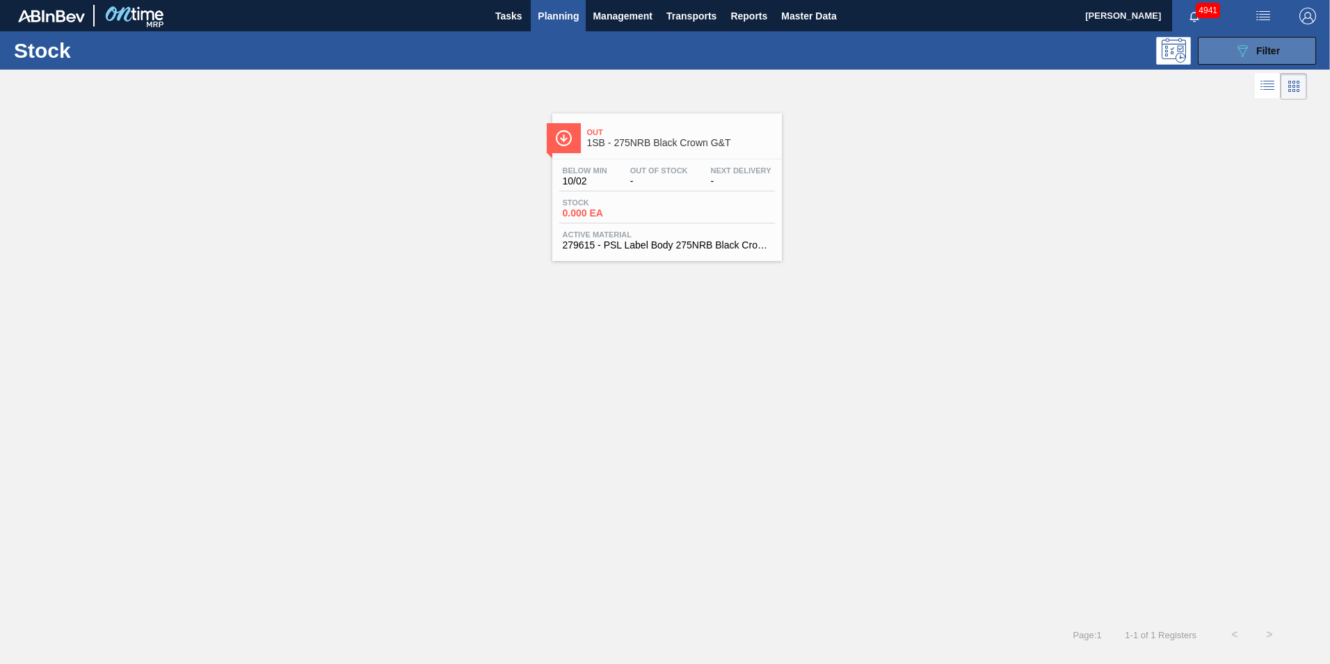
click at [1280, 46] on span "Filter" at bounding box center [1268, 50] width 24 height 11
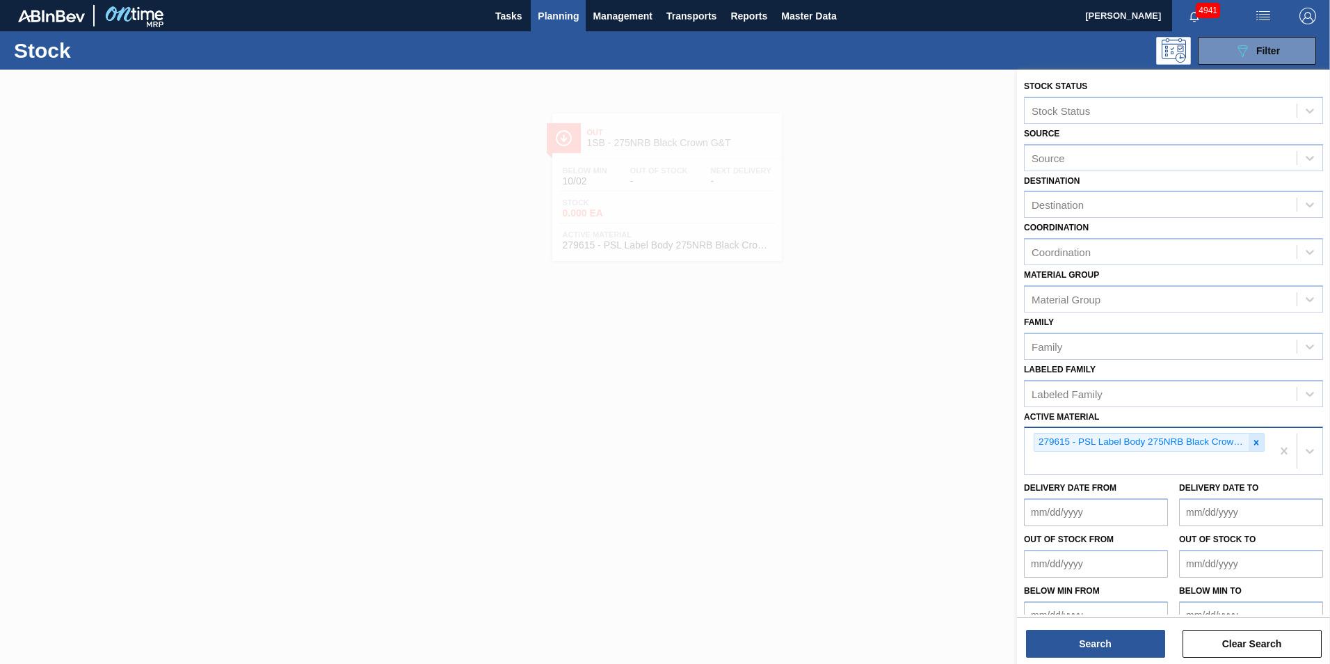
click at [1254, 443] on icon at bounding box center [1256, 442] width 5 height 5
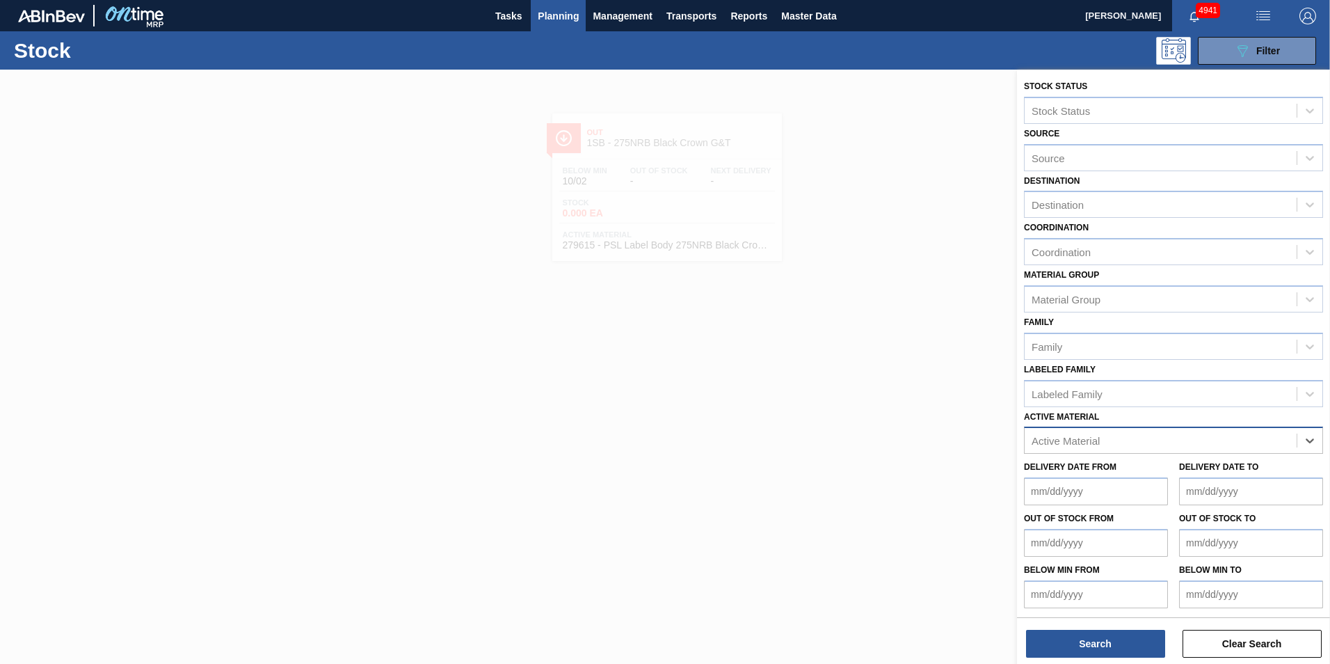
paste Material "279614"
type Material "279614"
click at [1172, 470] on div "279614 - PSL Label Neck 275NRB Black Crown G&T" at bounding box center [1173, 475] width 299 height 26
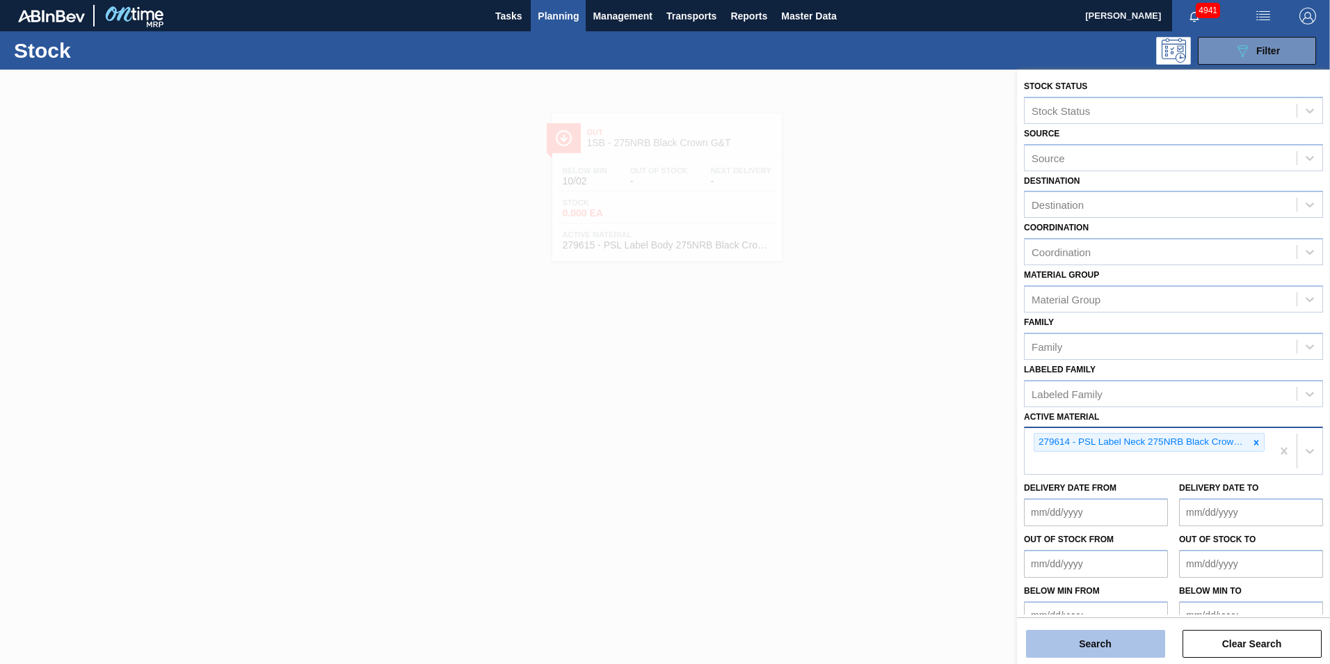
click at [1085, 641] on button "Search" at bounding box center [1095, 644] width 139 height 28
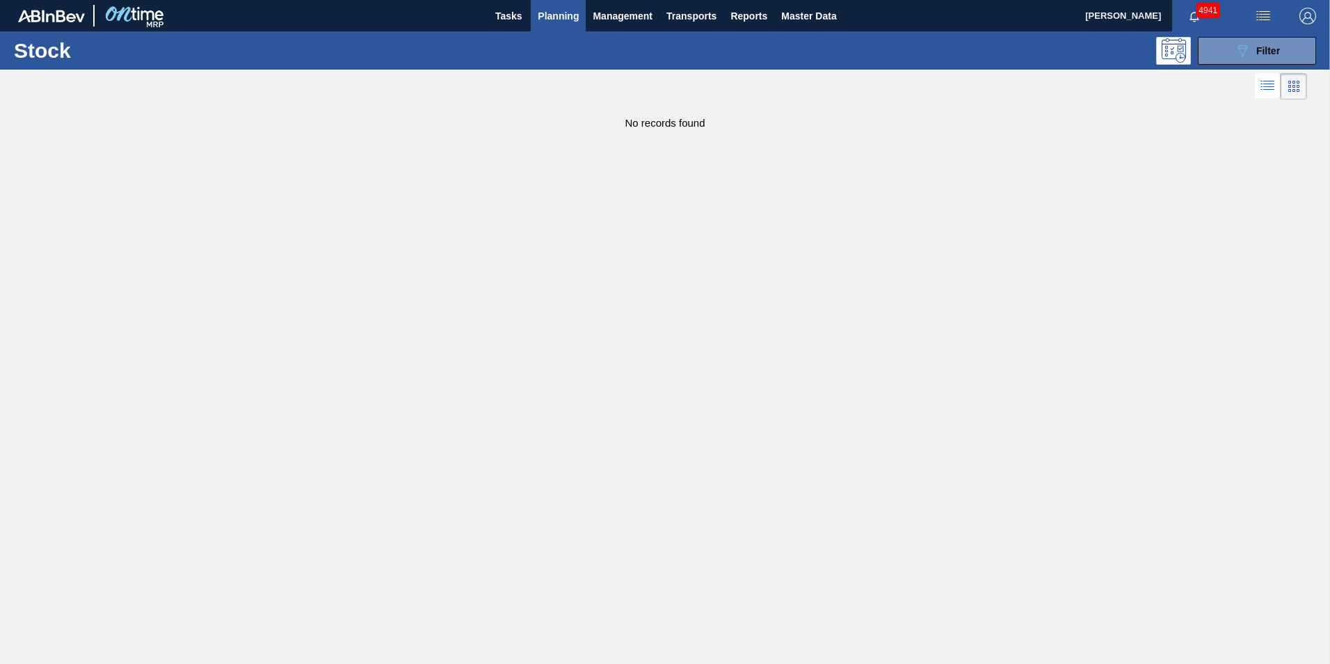
click at [695, 441] on main "Tasks Planning Management Transports Reports Master Data [PERSON_NAME] 4941 Mar…" at bounding box center [665, 332] width 1330 height 664
click at [1270, 58] on div "089F7B8B-B2A5-4AFE-B5C0-19BA573D28AC Filter" at bounding box center [1257, 50] width 46 height 17
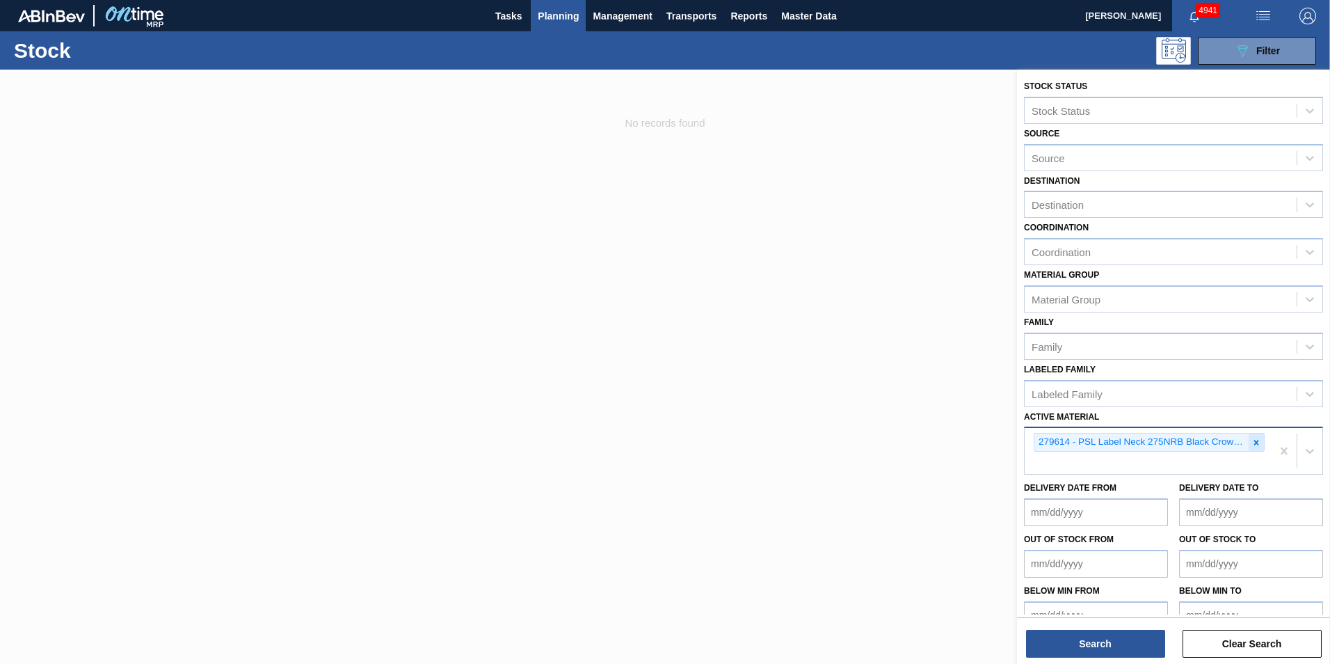
click at [1258, 442] on icon at bounding box center [1256, 443] width 10 height 10
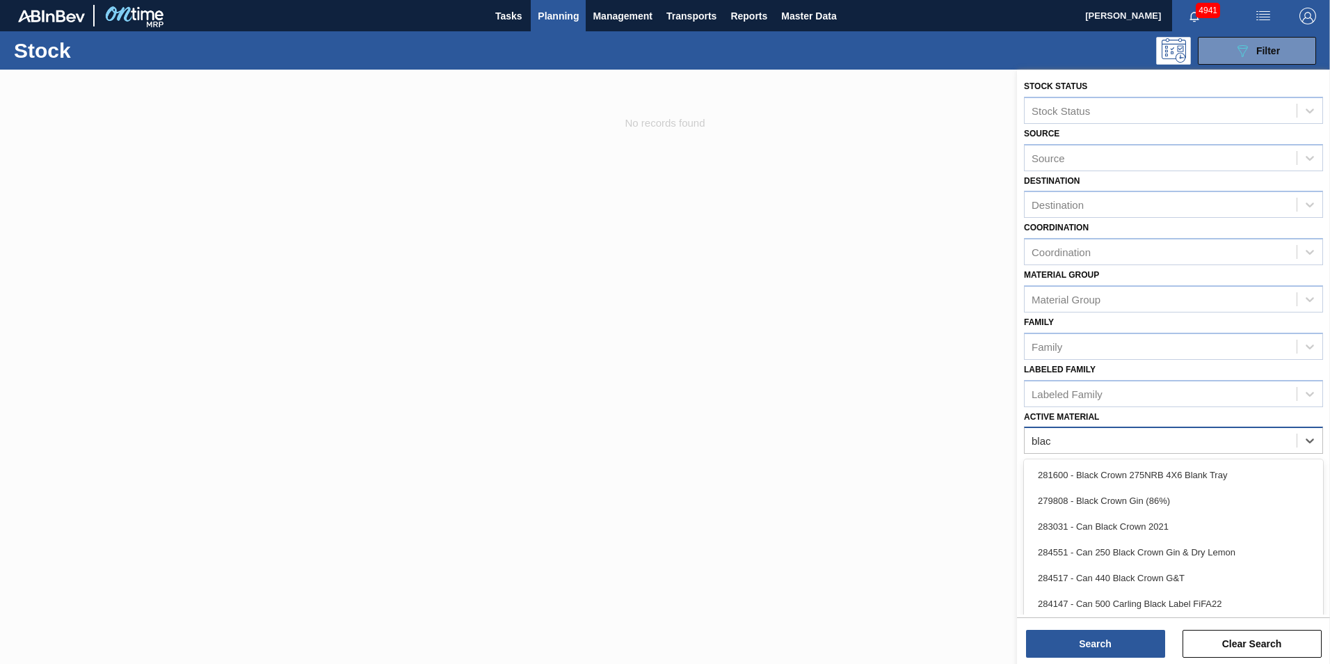
type Material "black"
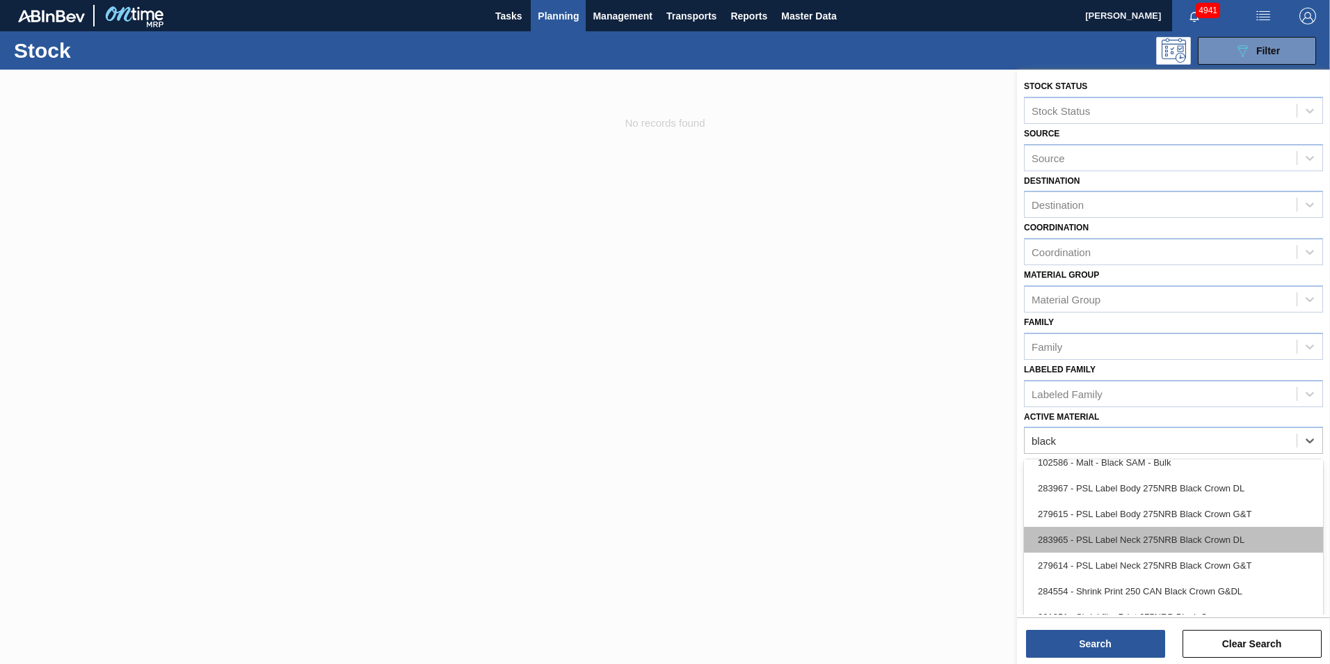
scroll to position [417, 0]
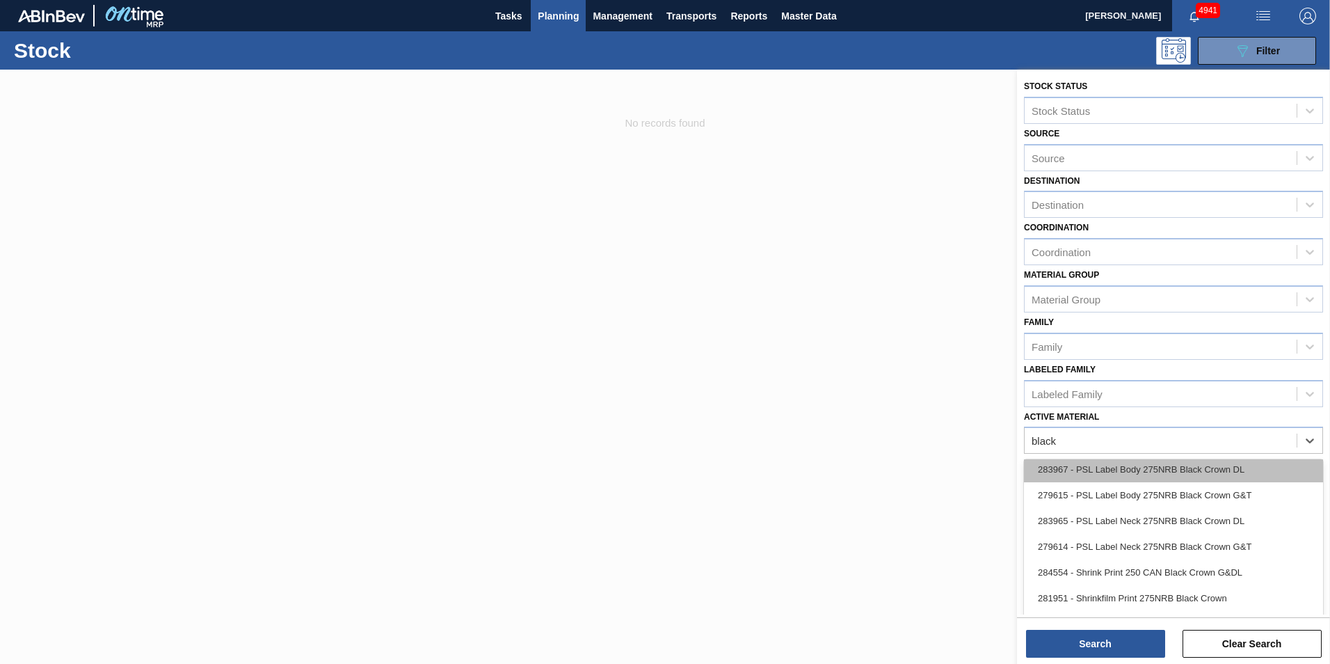
click at [1176, 470] on div "283967 - PSL Label Body 275NRB Black Crown DL" at bounding box center [1173, 469] width 299 height 26
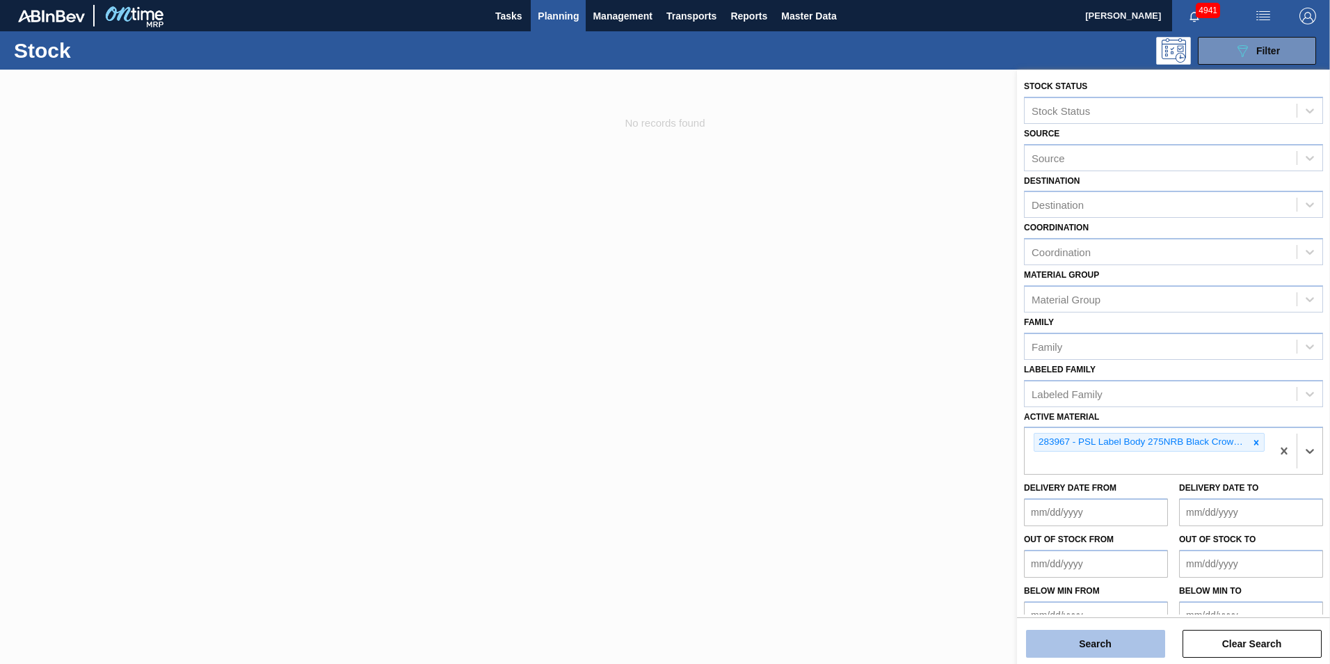
click at [1099, 642] on button "Search" at bounding box center [1095, 644] width 139 height 28
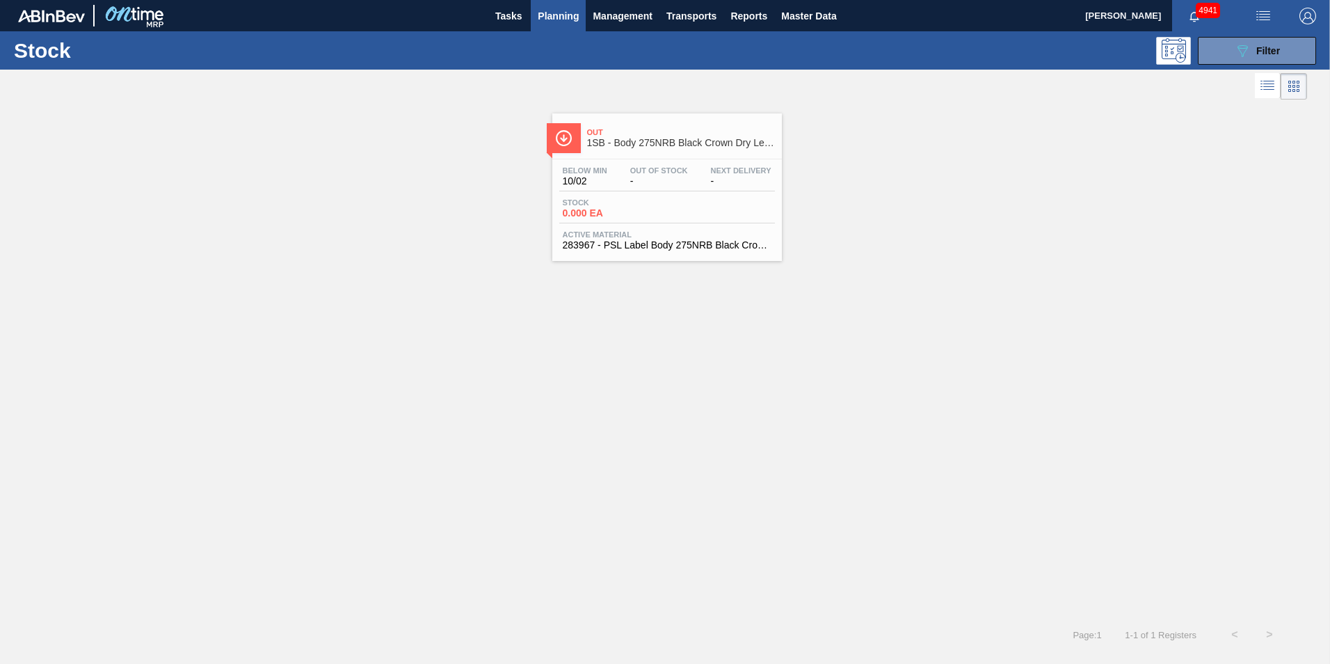
click at [646, 208] on span "0.000 EA" at bounding box center [611, 213] width 97 height 10
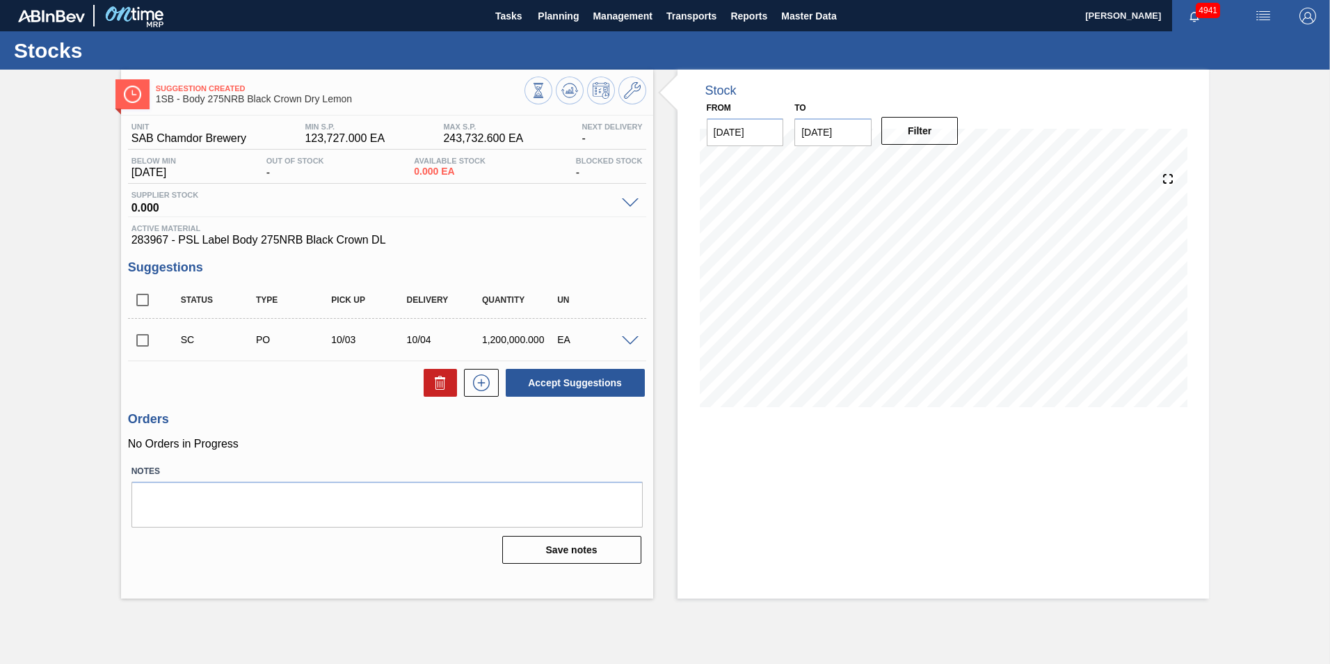
click at [799, 54] on div "Stocks" at bounding box center [665, 50] width 1330 height 38
click at [557, 22] on span "Planning" at bounding box center [558, 16] width 41 height 17
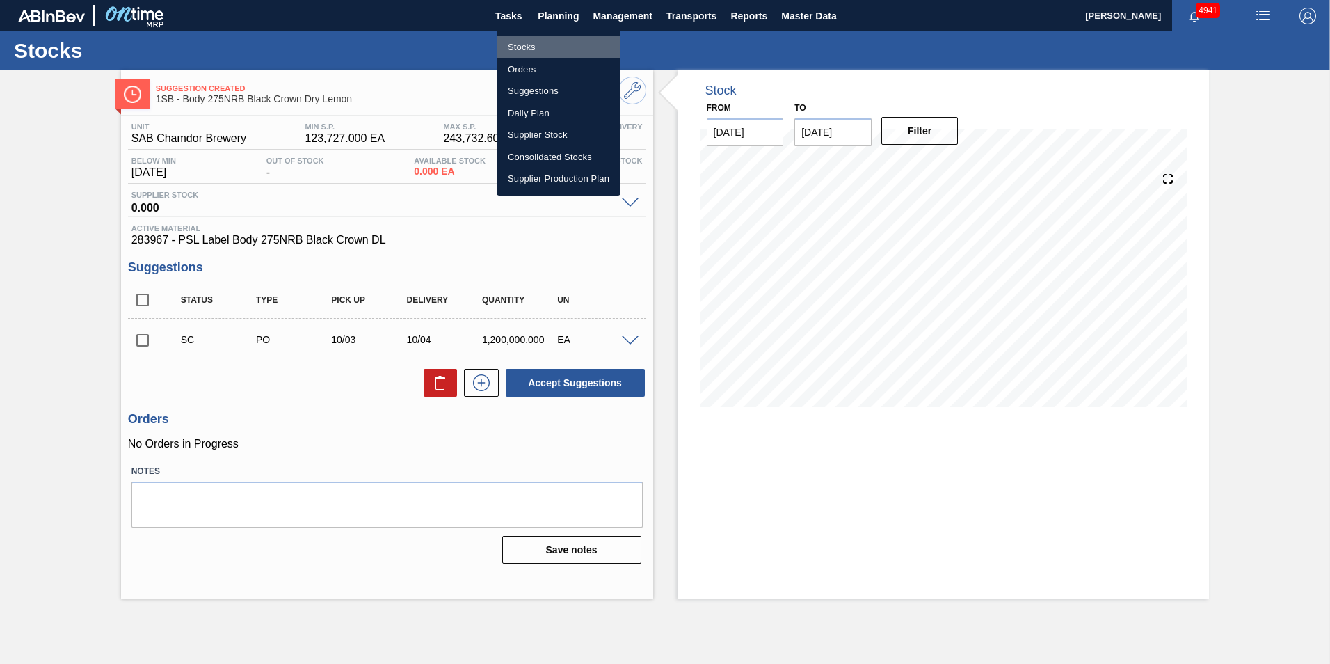
click at [527, 47] on li "Stocks" at bounding box center [559, 47] width 124 height 22
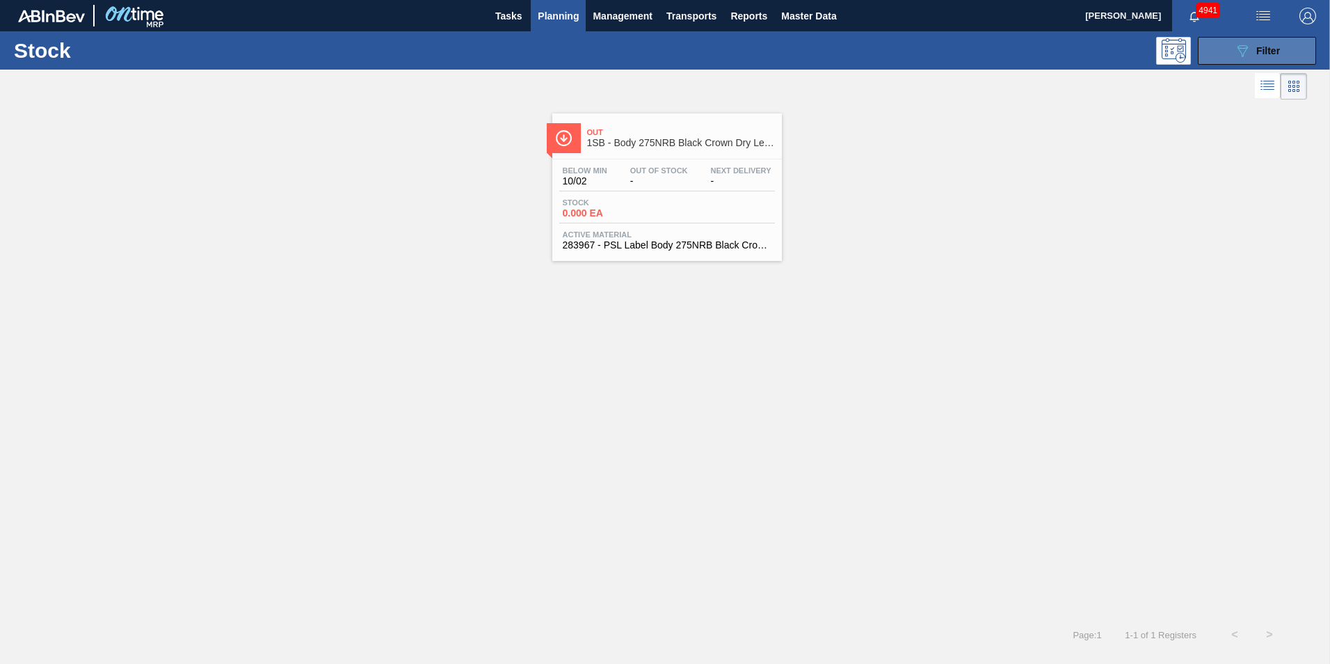
click at [1272, 54] on span "Filter" at bounding box center [1268, 50] width 24 height 11
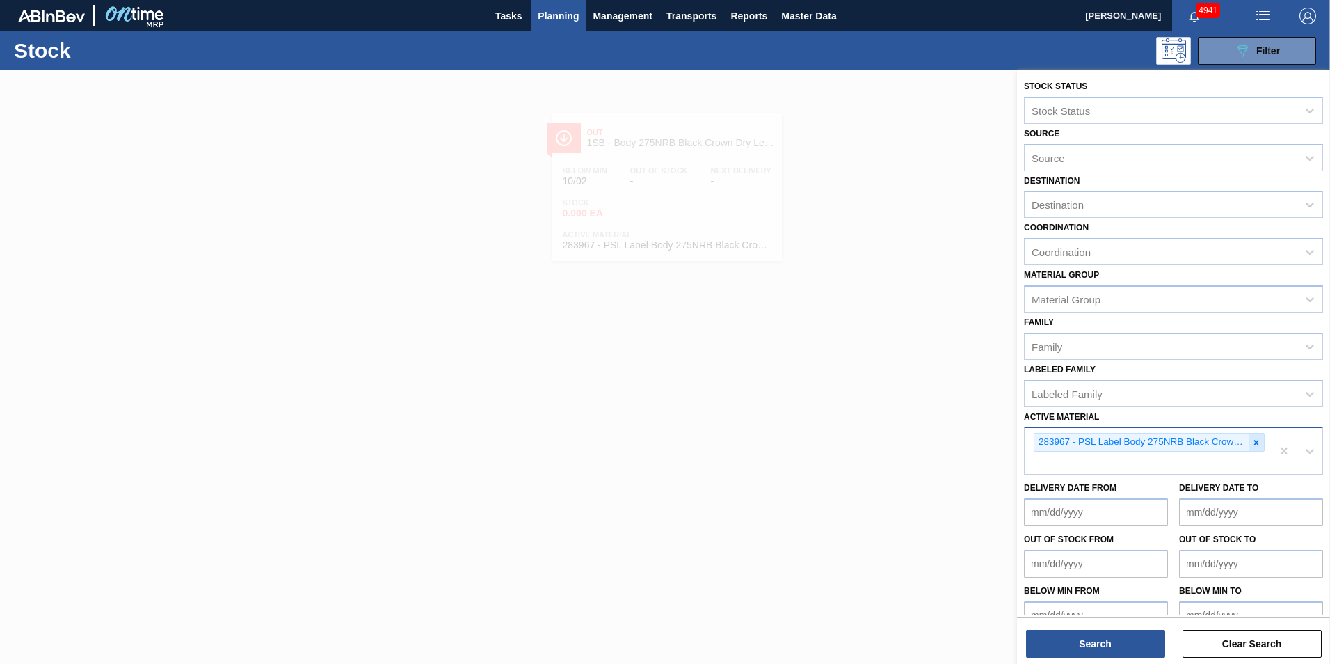
click at [1255, 442] on icon at bounding box center [1256, 442] width 5 height 5
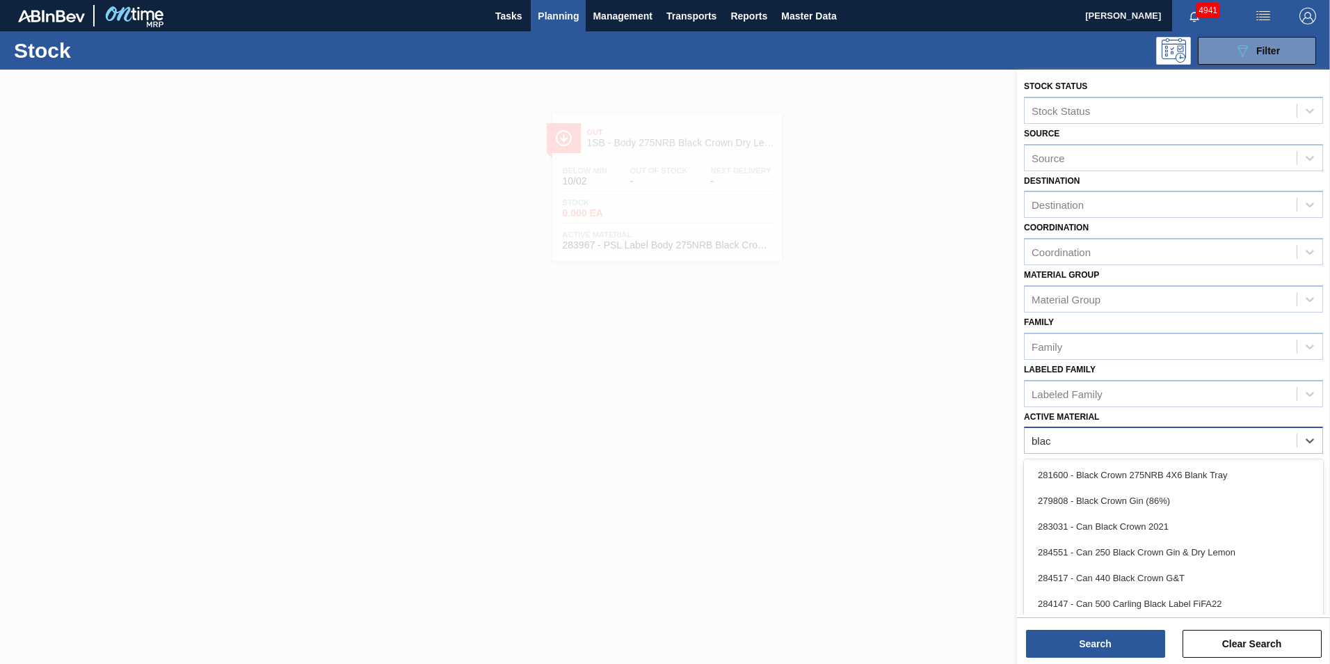
type Material "black"
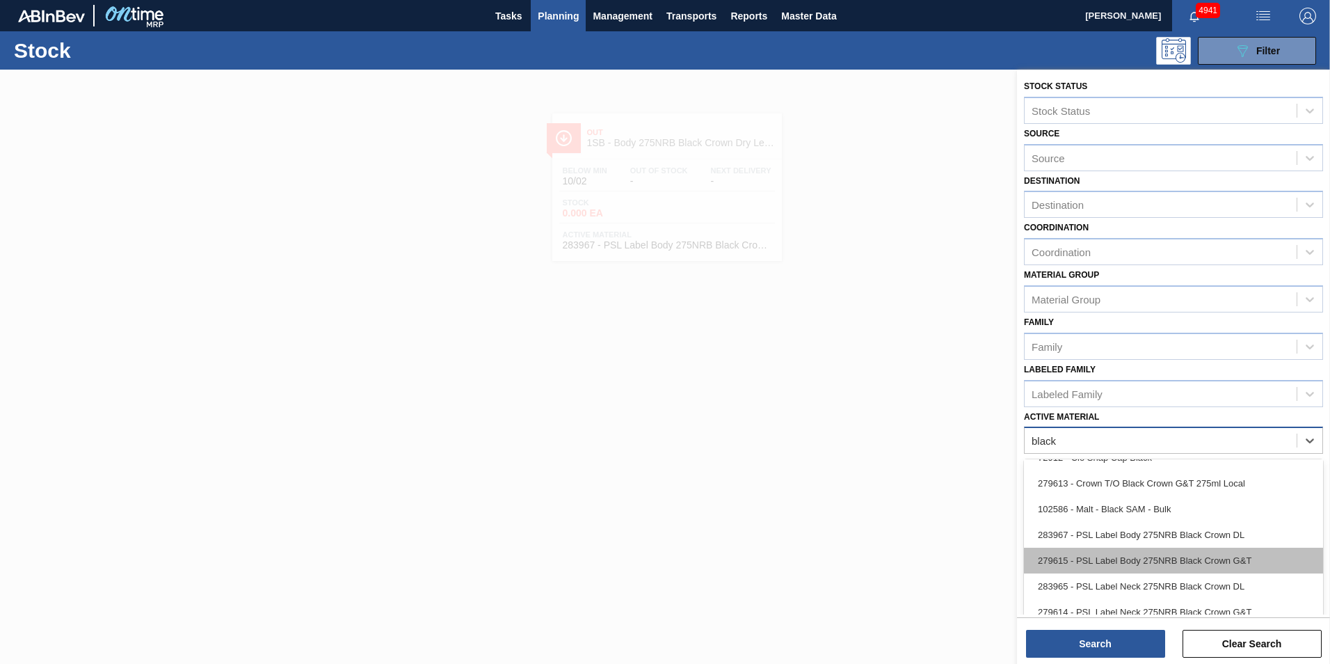
click at [1136, 554] on div "279615 - PSL Label Body 275NRB Black Crown G&T" at bounding box center [1173, 560] width 299 height 26
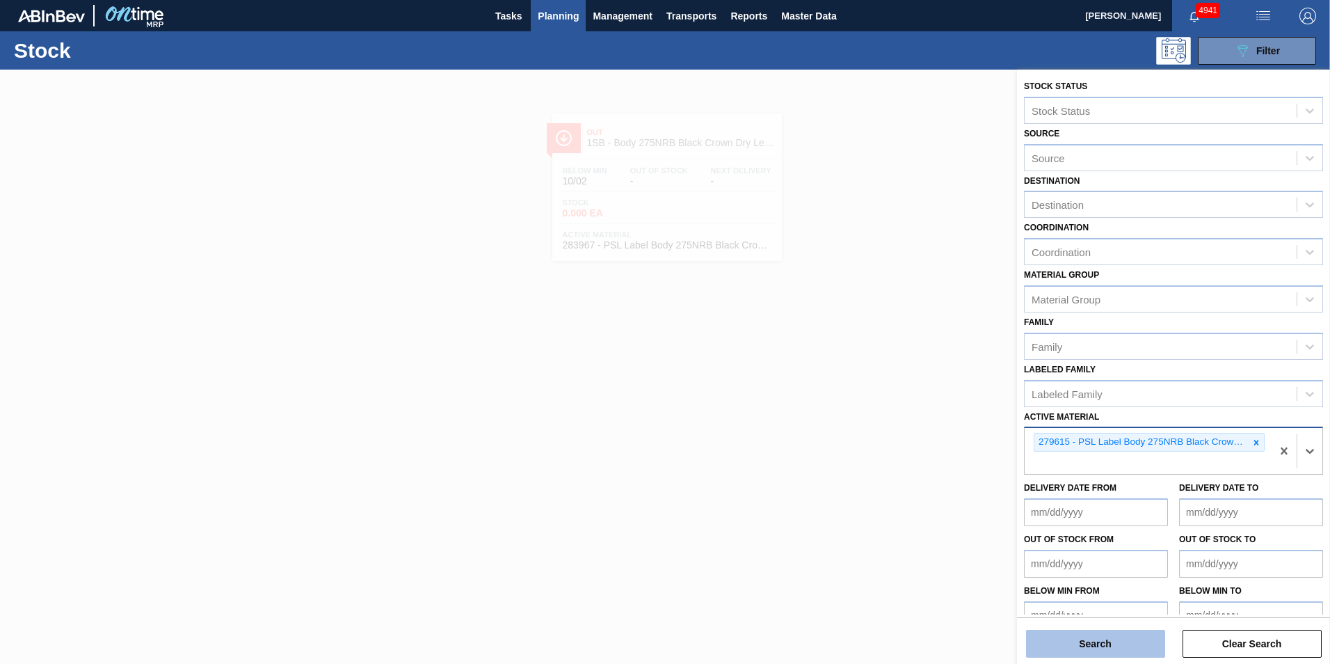
click at [1105, 645] on button "Search" at bounding box center [1095, 644] width 139 height 28
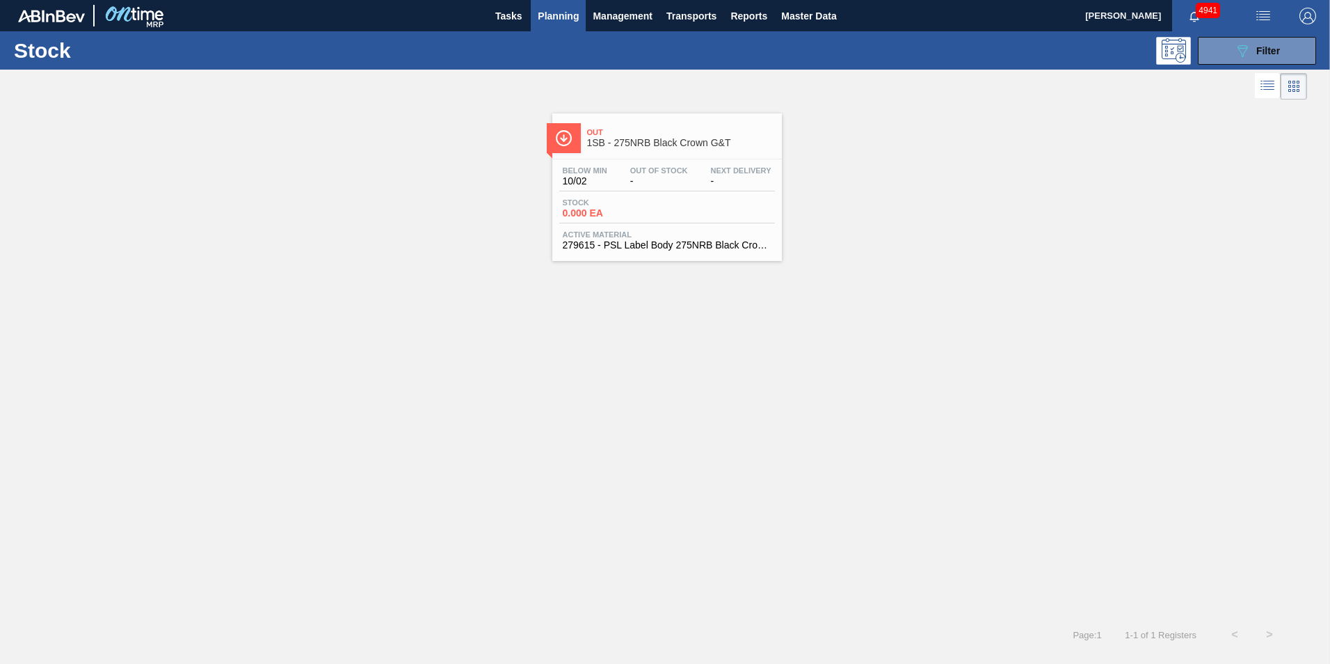
click at [634, 211] on span "0.000 EA" at bounding box center [611, 213] width 97 height 10
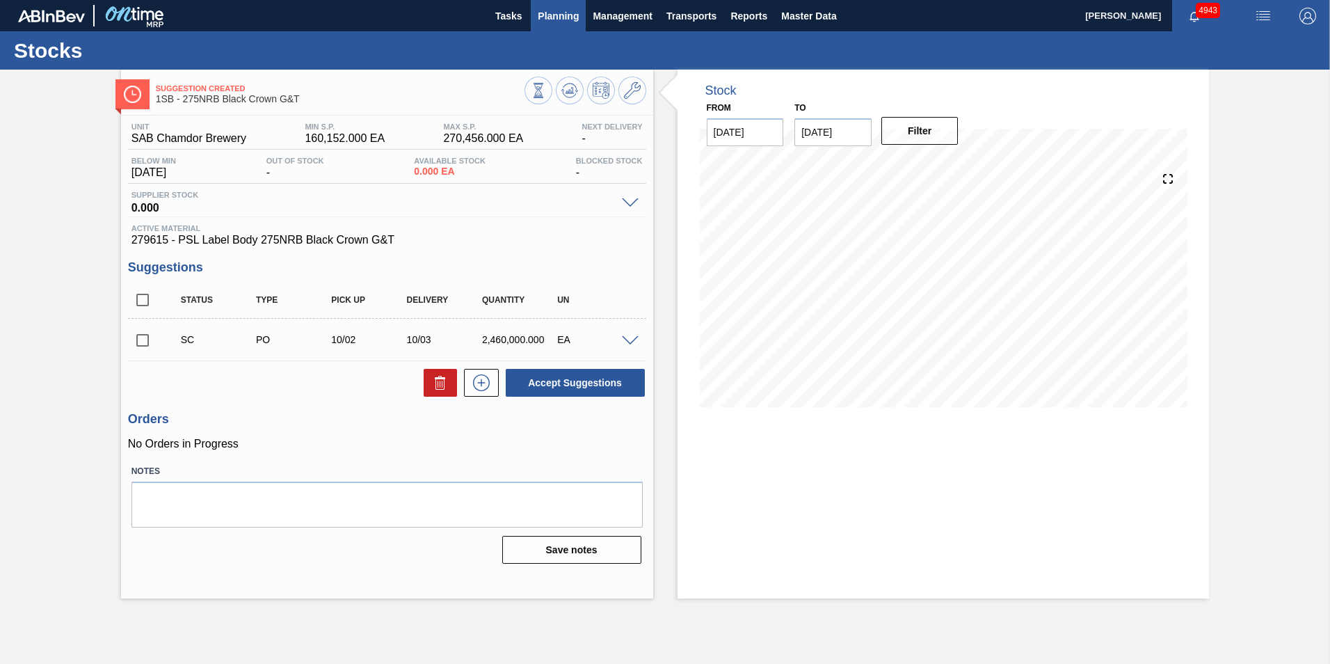
click at [560, 24] on span "Planning" at bounding box center [558, 16] width 41 height 17
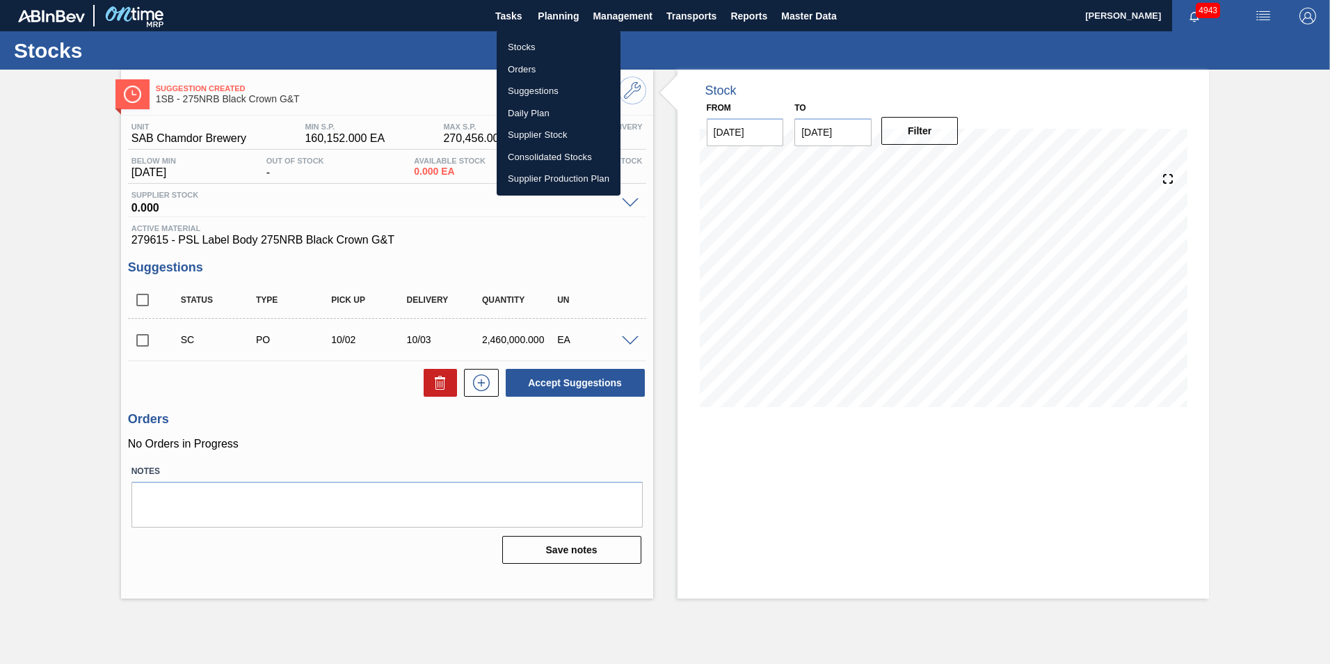
drag, startPoint x: 521, startPoint y: 52, endPoint x: 610, endPoint y: 73, distance: 91.5
click at [521, 52] on li "Stocks" at bounding box center [559, 47] width 124 height 22
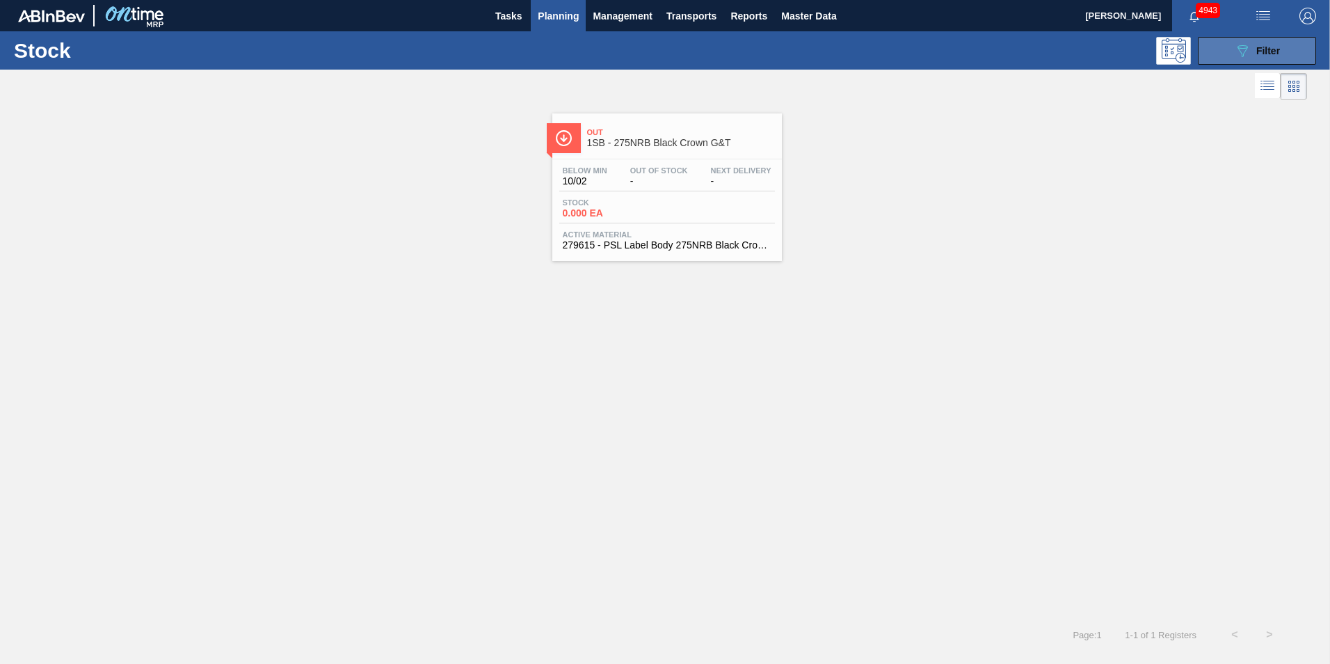
drag, startPoint x: 1289, startPoint y: 54, endPoint x: 1233, endPoint y: 204, distance: 159.6
click at [1288, 54] on button "089F7B8B-B2A5-4AFE-B5C0-19BA573D28AC Filter" at bounding box center [1257, 51] width 118 height 28
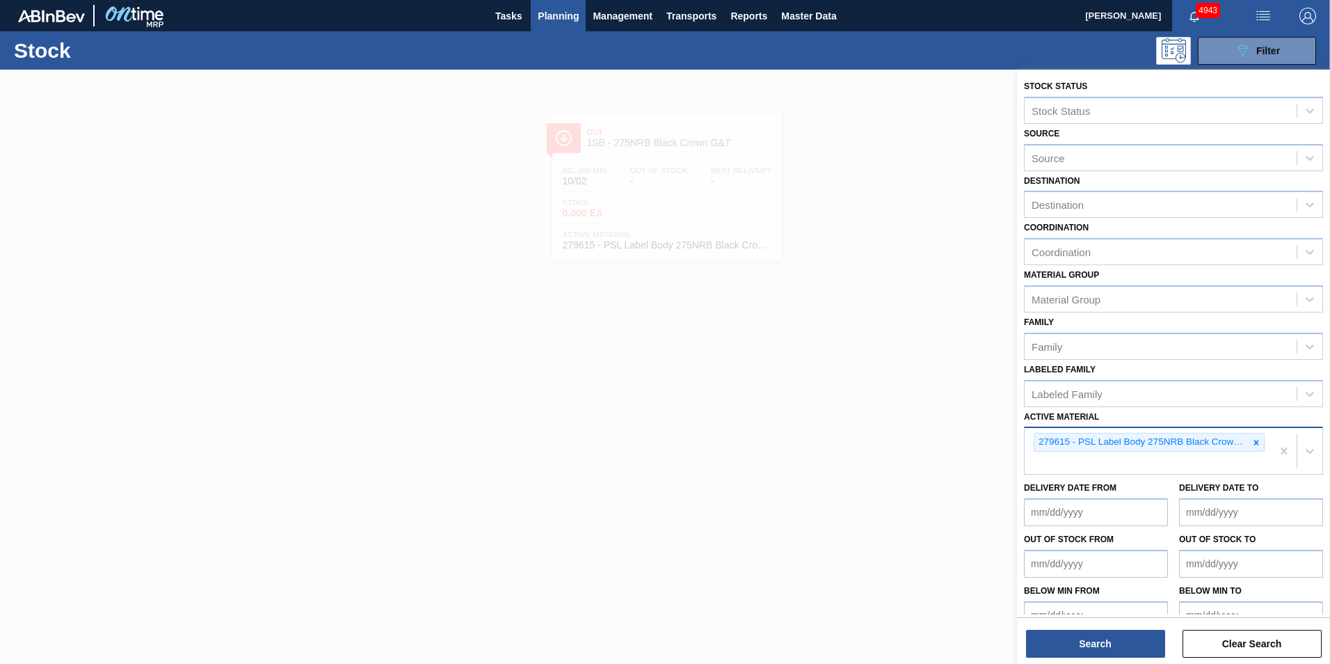
click at [1251, 438] on icon at bounding box center [1256, 443] width 10 height 10
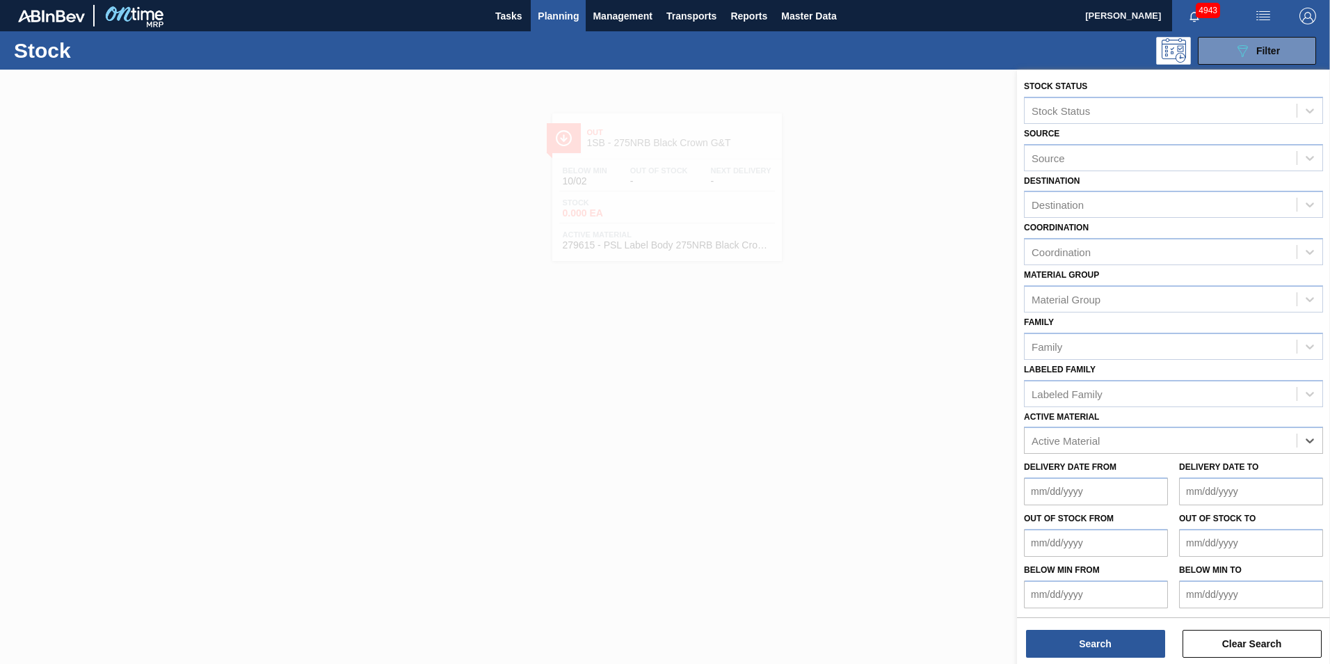
paste Material "283967"
type Material "283967"
click at [1197, 471] on div "283967 - PSL Label Body 275NRB Black Crown DL" at bounding box center [1173, 475] width 299 height 26
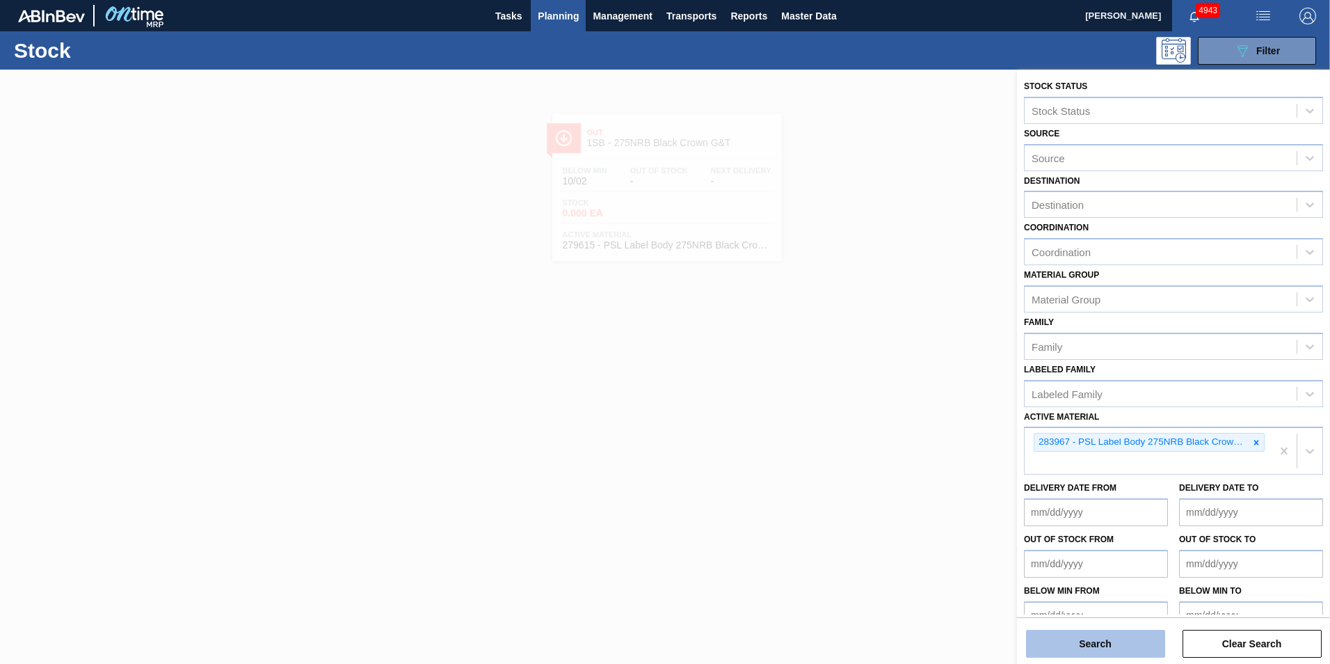
click at [1123, 641] on button "Search" at bounding box center [1095, 644] width 139 height 28
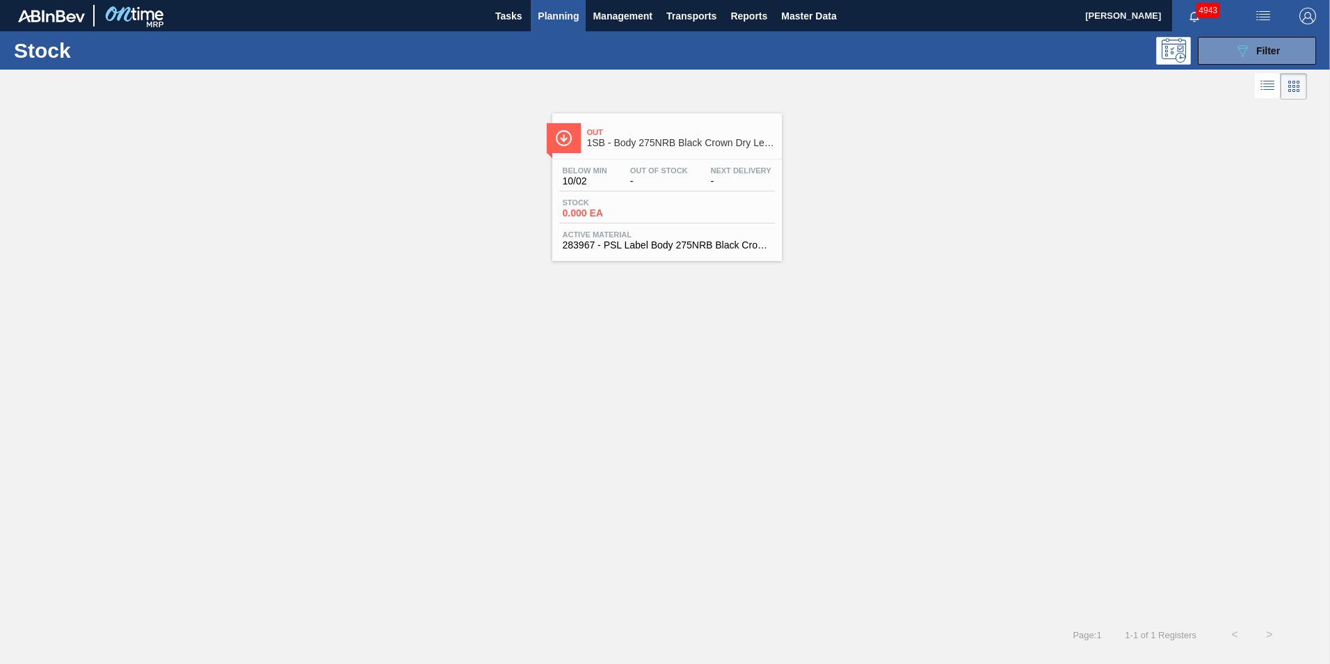
click at [623, 216] on span "0.000 EA" at bounding box center [611, 213] width 97 height 10
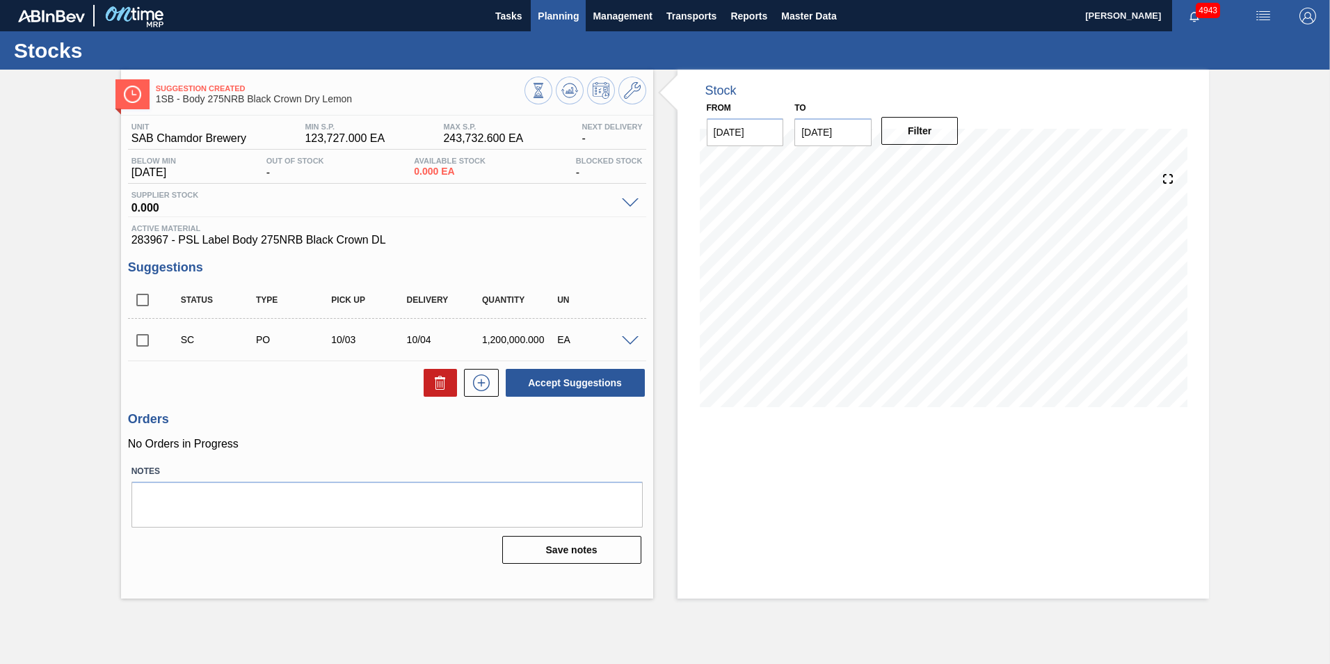
click at [555, 16] on span "Planning" at bounding box center [558, 16] width 41 height 17
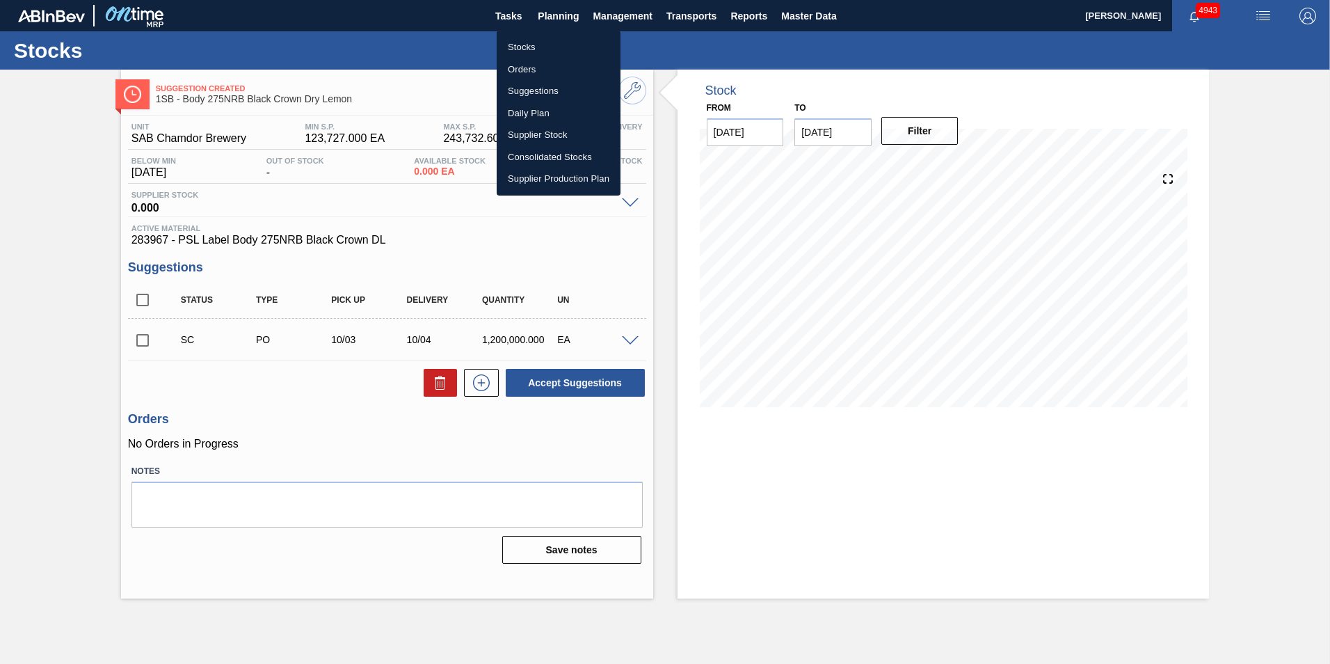
drag, startPoint x: 542, startPoint y: 38, endPoint x: 543, endPoint y: 45, distance: 7.1
click at [542, 38] on li "Stocks" at bounding box center [559, 47] width 124 height 22
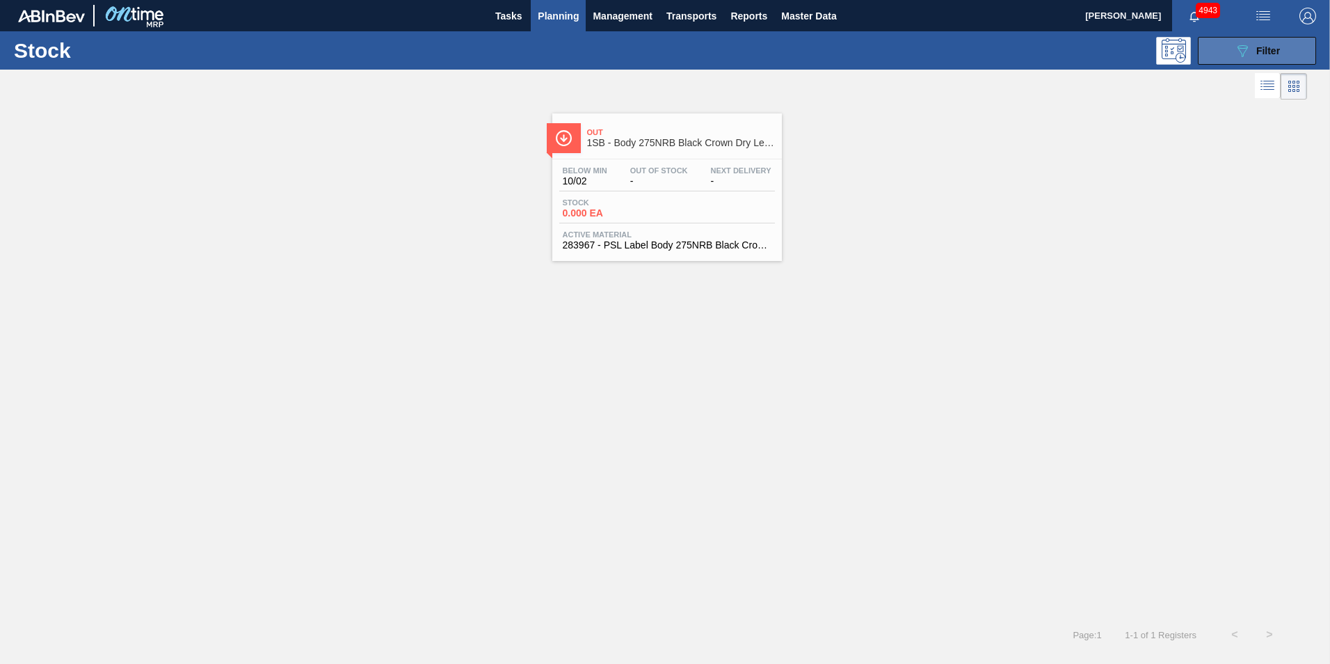
click at [1307, 52] on button "089F7B8B-B2A5-4AFE-B5C0-19BA573D28AC Filter" at bounding box center [1257, 51] width 118 height 28
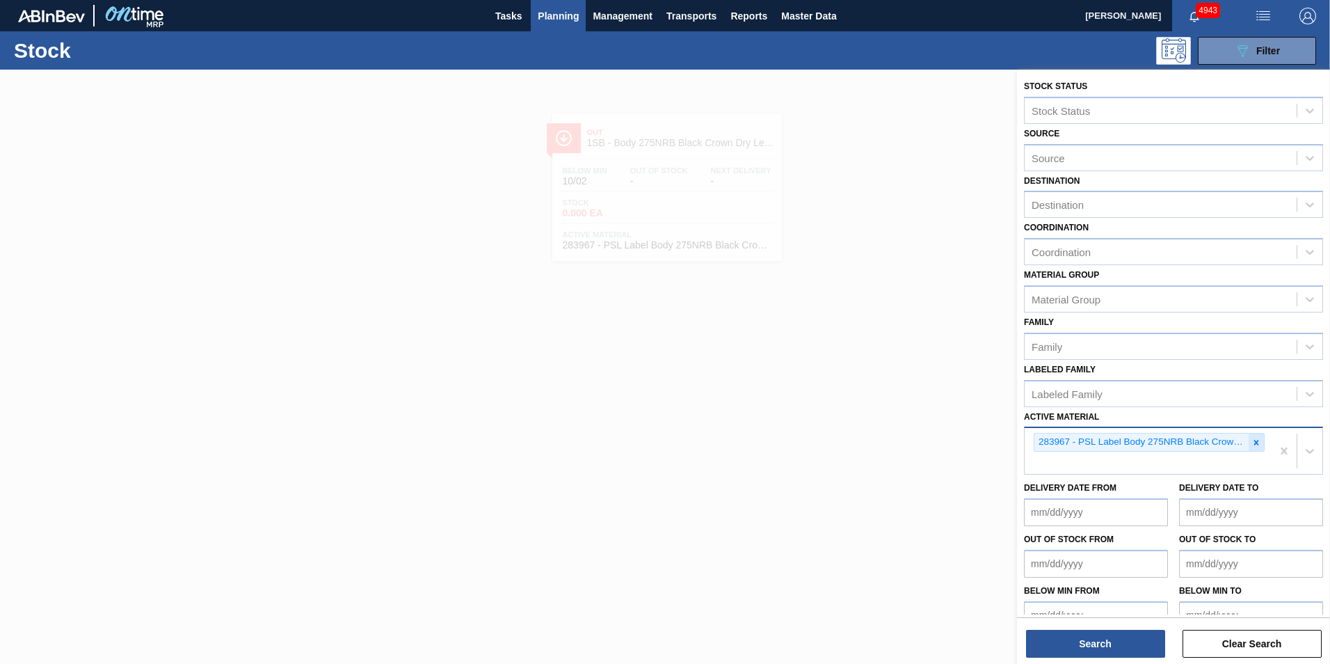
click at [1252, 441] on icon at bounding box center [1256, 443] width 10 height 10
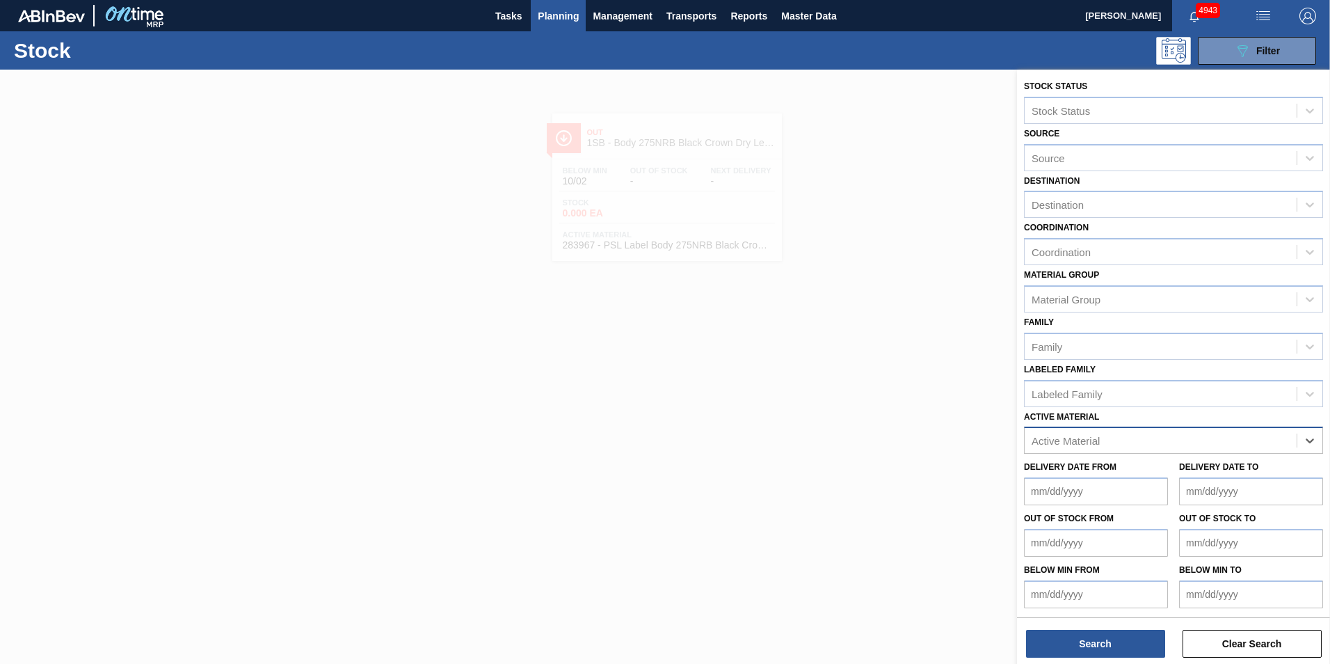
paste Material "283965"
type Material "283965"
click at [1133, 483] on div "283965 - PSL Label Neck 275NRB Black Crown DL" at bounding box center [1173, 475] width 299 height 26
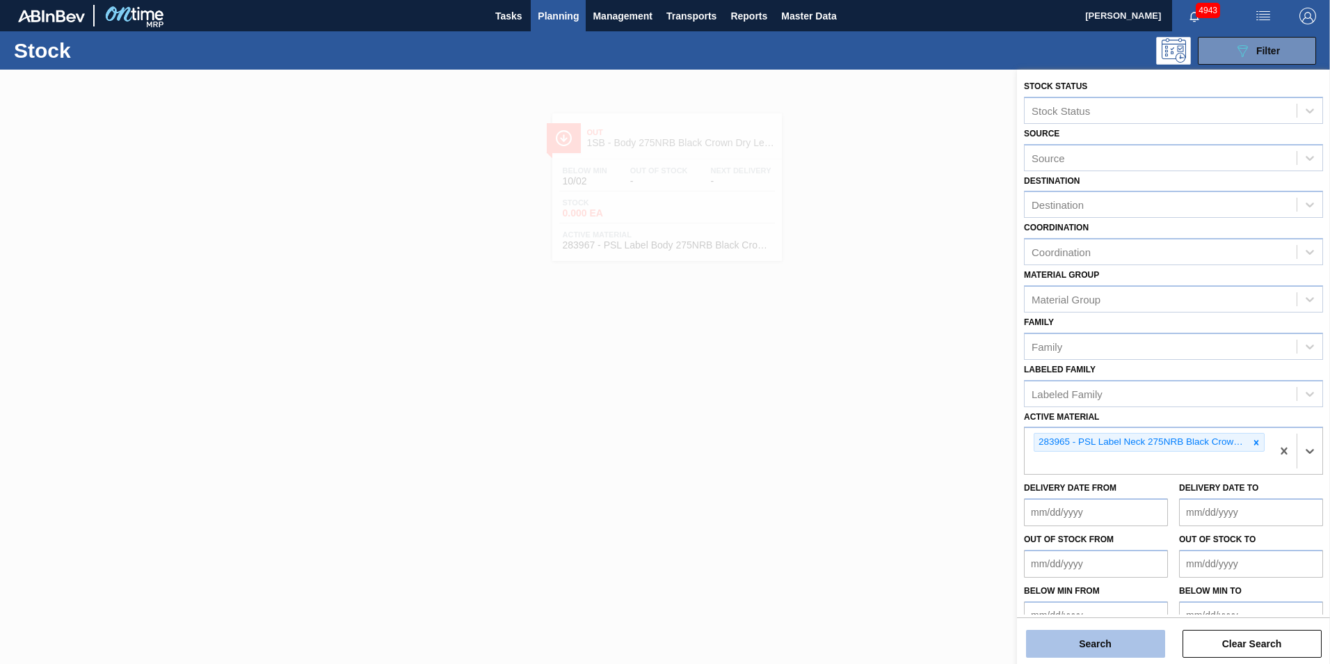
click at [1102, 641] on button "Search" at bounding box center [1095, 644] width 139 height 28
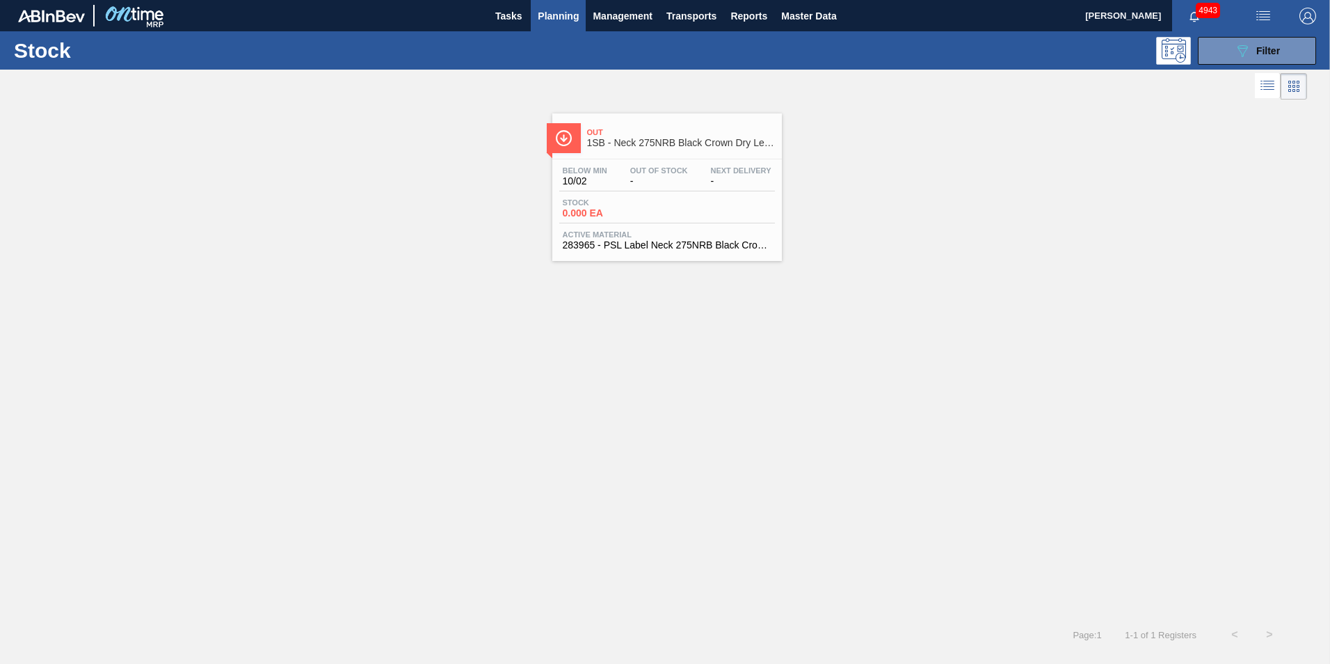
click at [652, 222] on div "Stock 0.000 EA" at bounding box center [667, 210] width 216 height 25
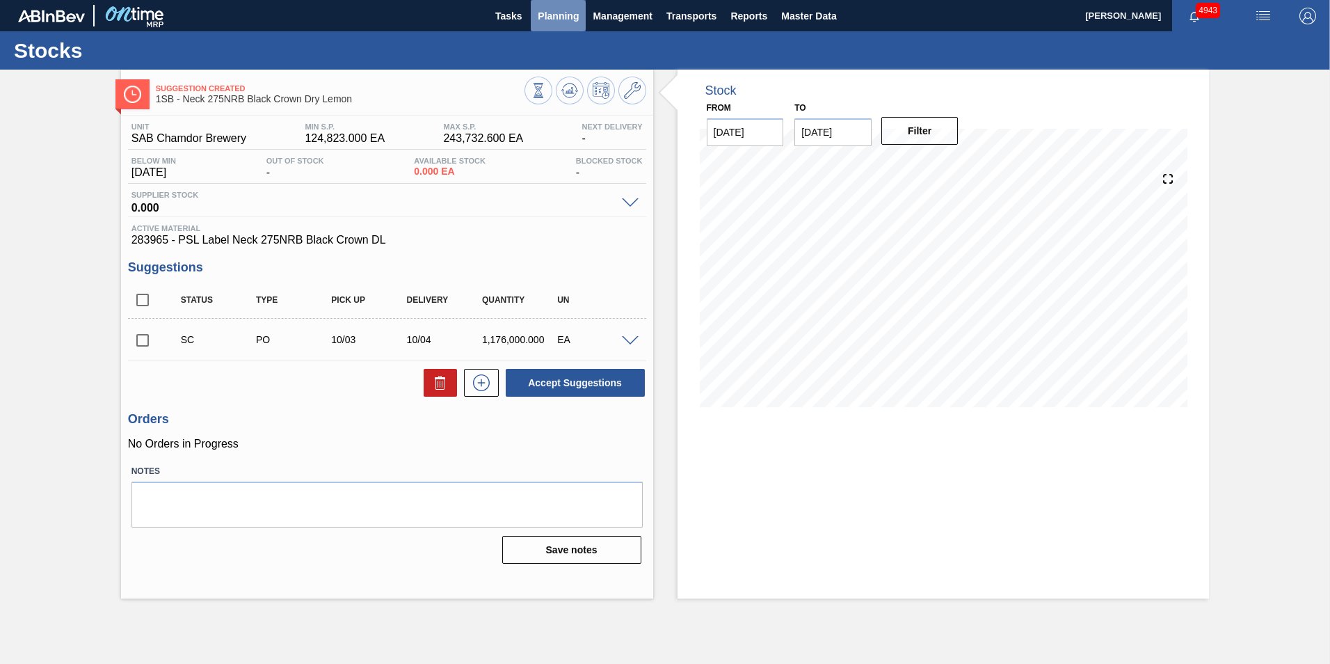
click at [561, 19] on span "Planning" at bounding box center [558, 16] width 41 height 17
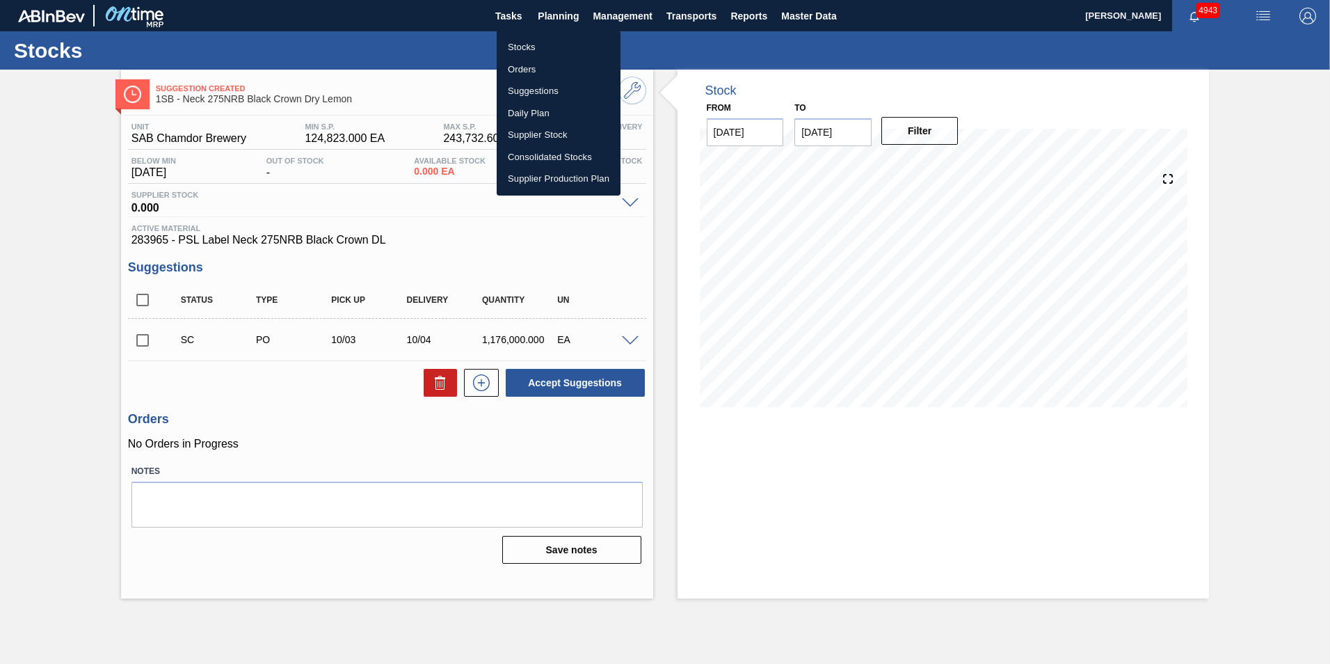
drag, startPoint x: 527, startPoint y: 44, endPoint x: 712, endPoint y: 207, distance: 245.9
click at [527, 44] on li "Stocks" at bounding box center [559, 47] width 124 height 22
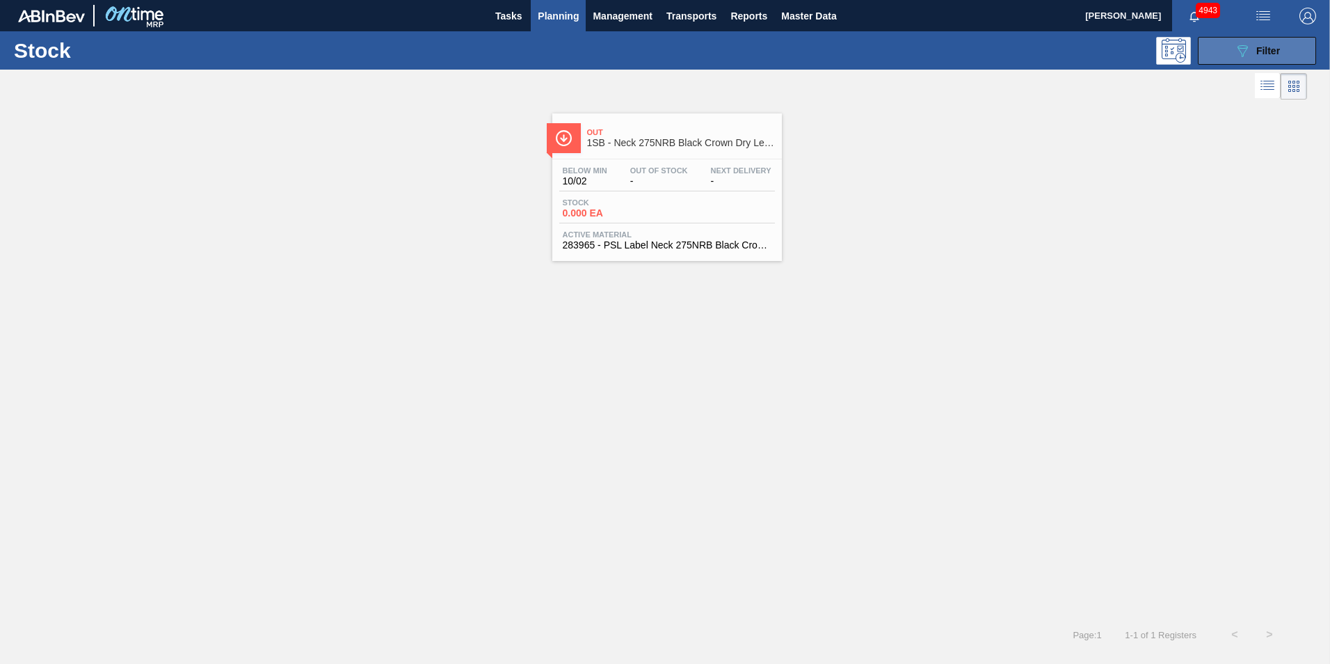
click at [1251, 49] on div "089F7B8B-B2A5-4AFE-B5C0-19BA573D28AC Filter" at bounding box center [1257, 50] width 46 height 17
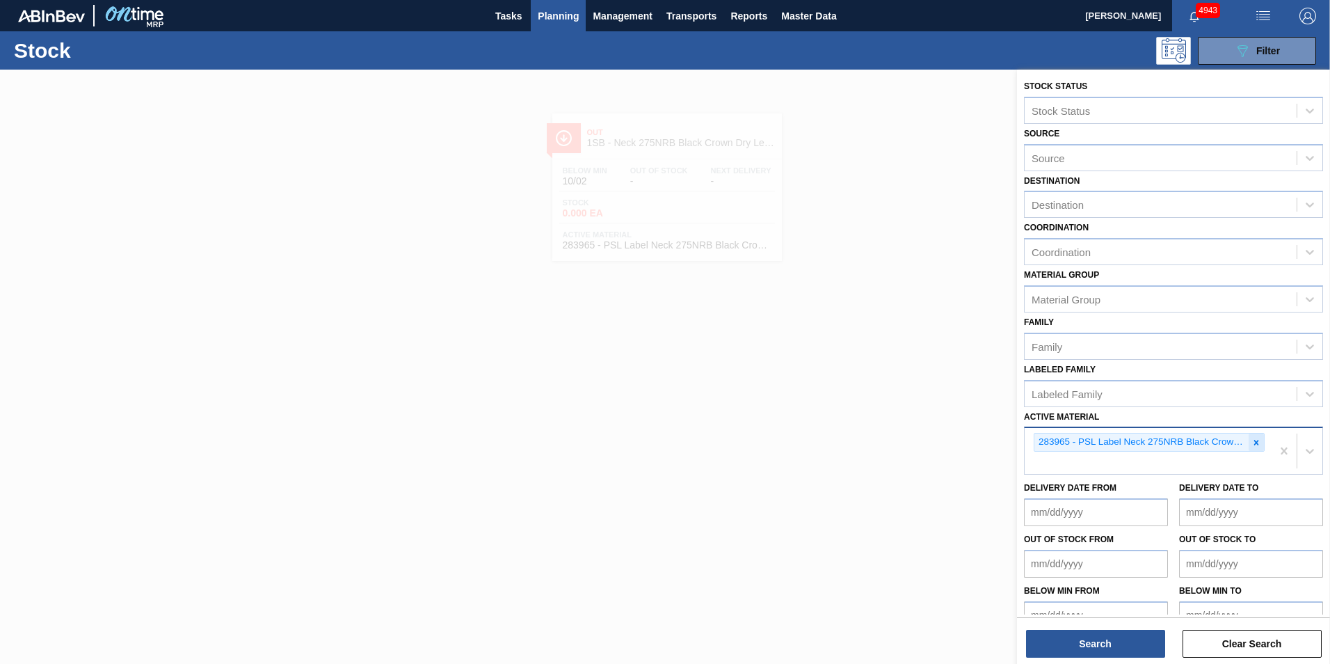
click at [1254, 443] on icon at bounding box center [1256, 442] width 5 height 5
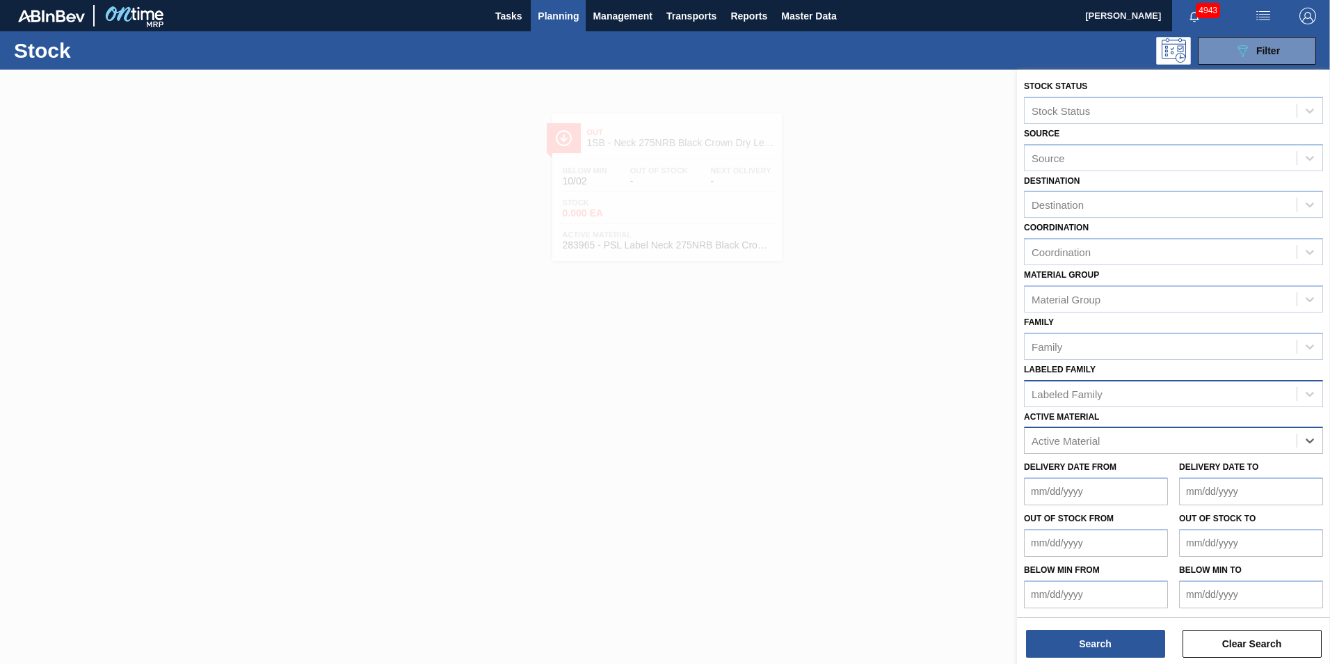
paste Material "284567"
type Material "284567"
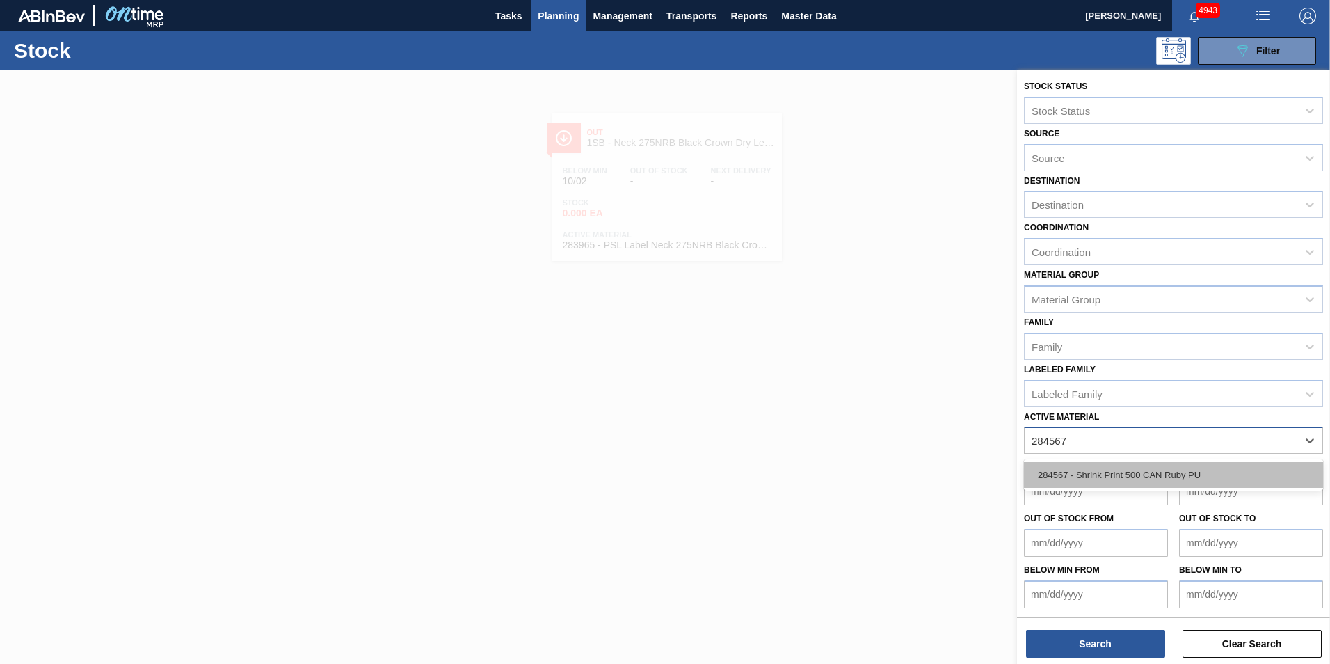
click at [1134, 474] on div "284567 - Shrink Print 500 CAN Ruby PU" at bounding box center [1173, 475] width 299 height 26
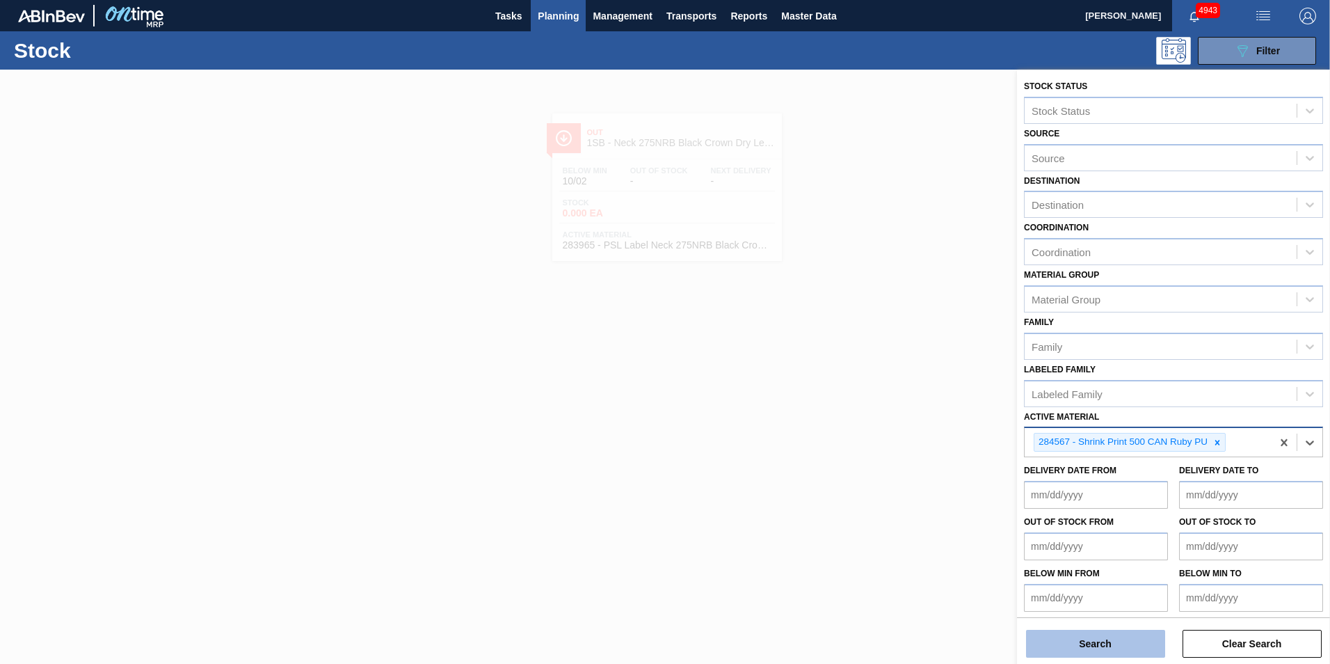
click at [1103, 639] on button "Search" at bounding box center [1095, 644] width 139 height 28
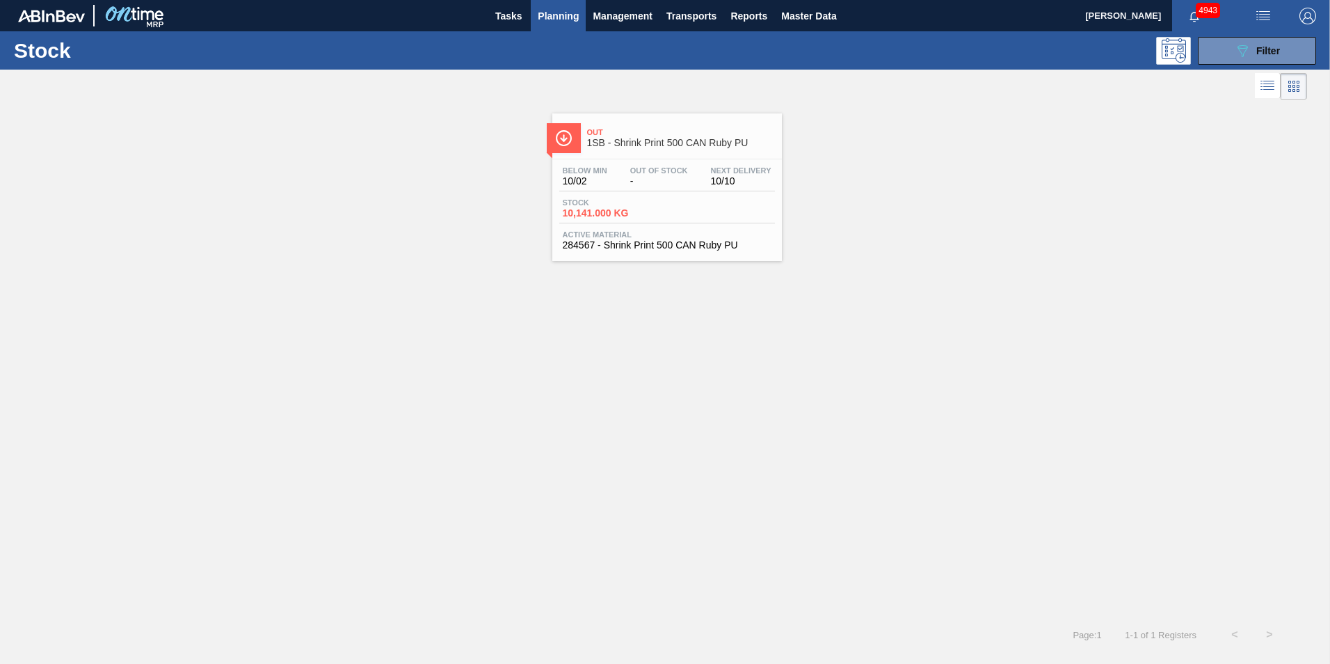
click at [596, 154] on div "Out 1SB - Shrink Print 500 CAN Ruby PU Below Min 10/02 Out Of Stock - Next Deli…" at bounding box center [667, 186] width 230 height 147
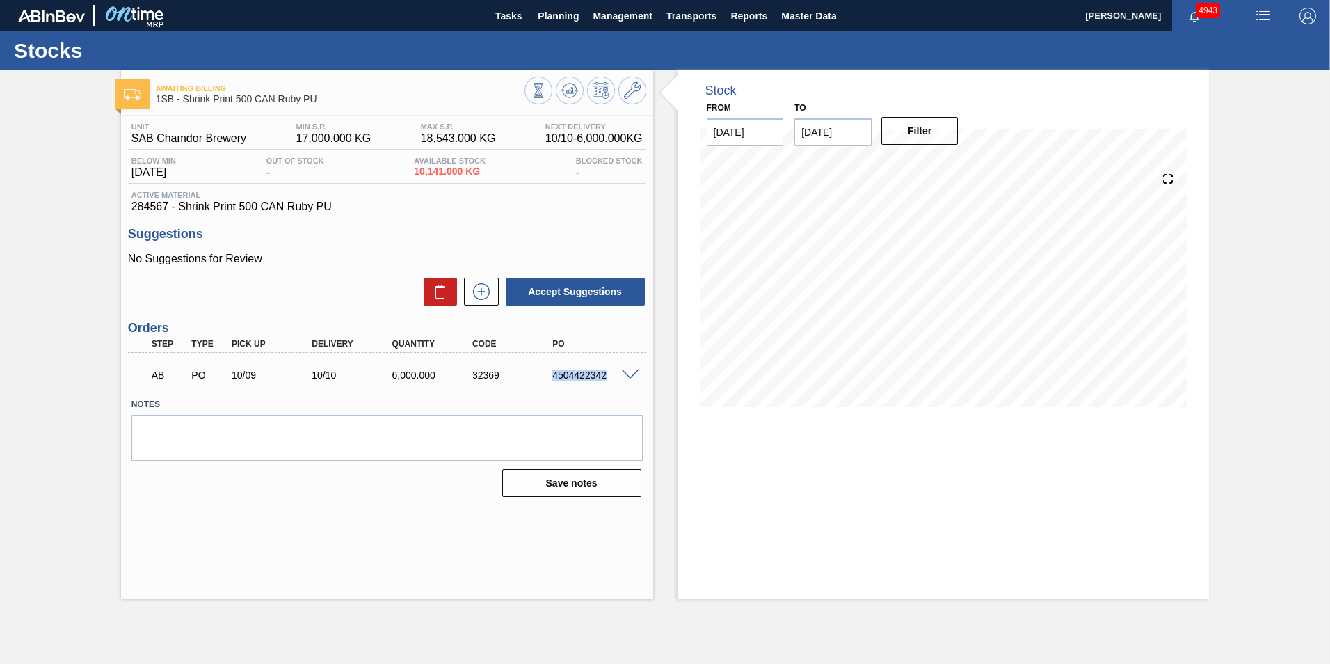
drag, startPoint x: 607, startPoint y: 374, endPoint x: 554, endPoint y: 373, distance: 52.2
click at [554, 373] on div "4504422342" at bounding box center [594, 374] width 90 height 11
copy div "4504422342"
click at [575, 17] on span "Planning" at bounding box center [558, 16] width 41 height 17
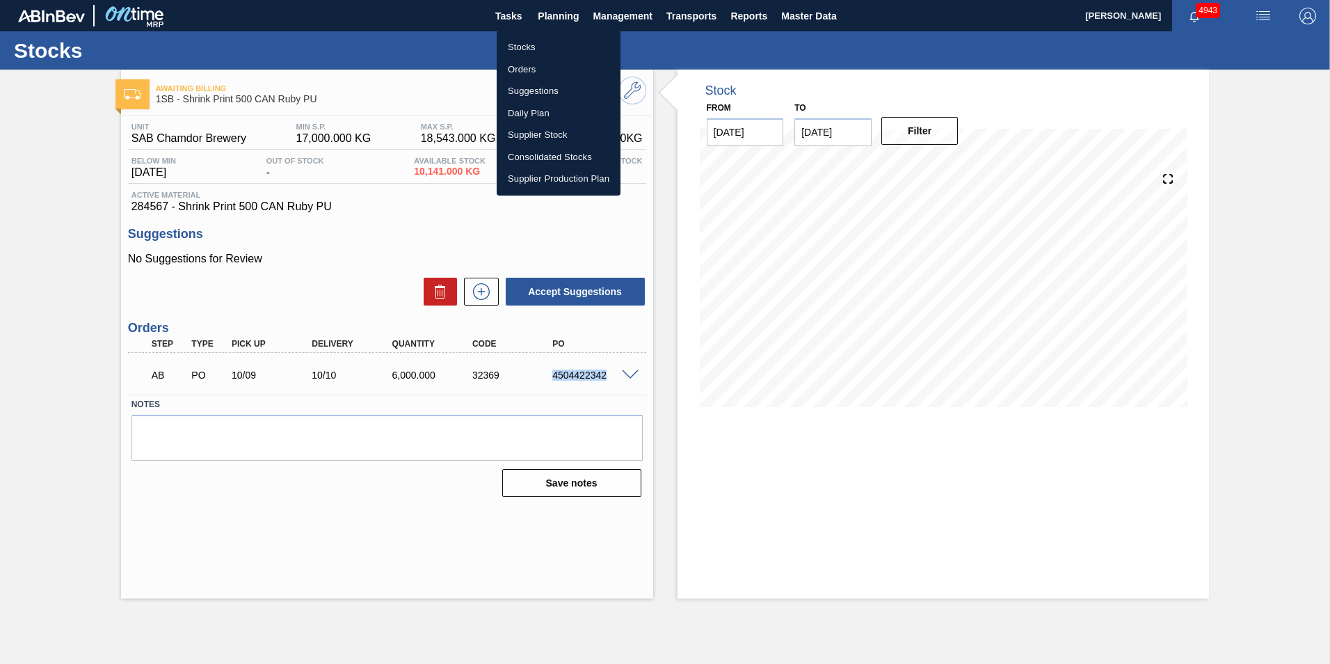
drag, startPoint x: 532, startPoint y: 49, endPoint x: 737, endPoint y: 116, distance: 215.4
click at [531, 48] on li "Stocks" at bounding box center [559, 47] width 124 height 22
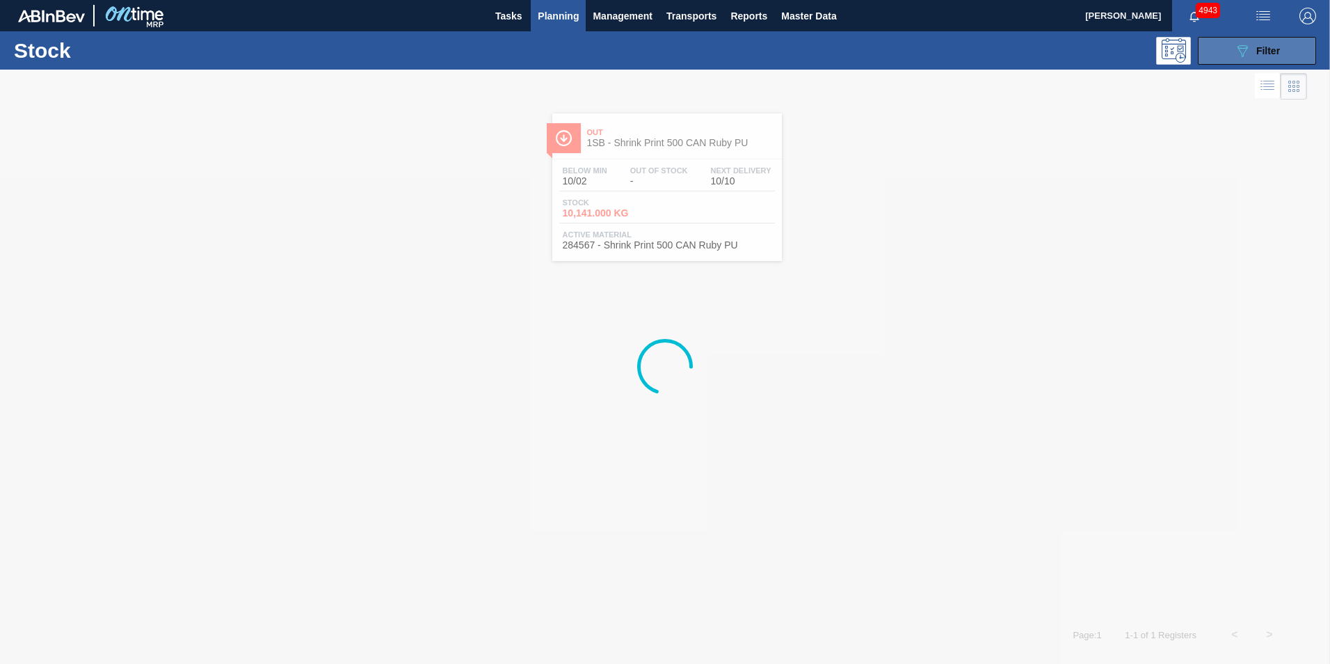
click at [1270, 47] on span "Filter" at bounding box center [1268, 50] width 24 height 11
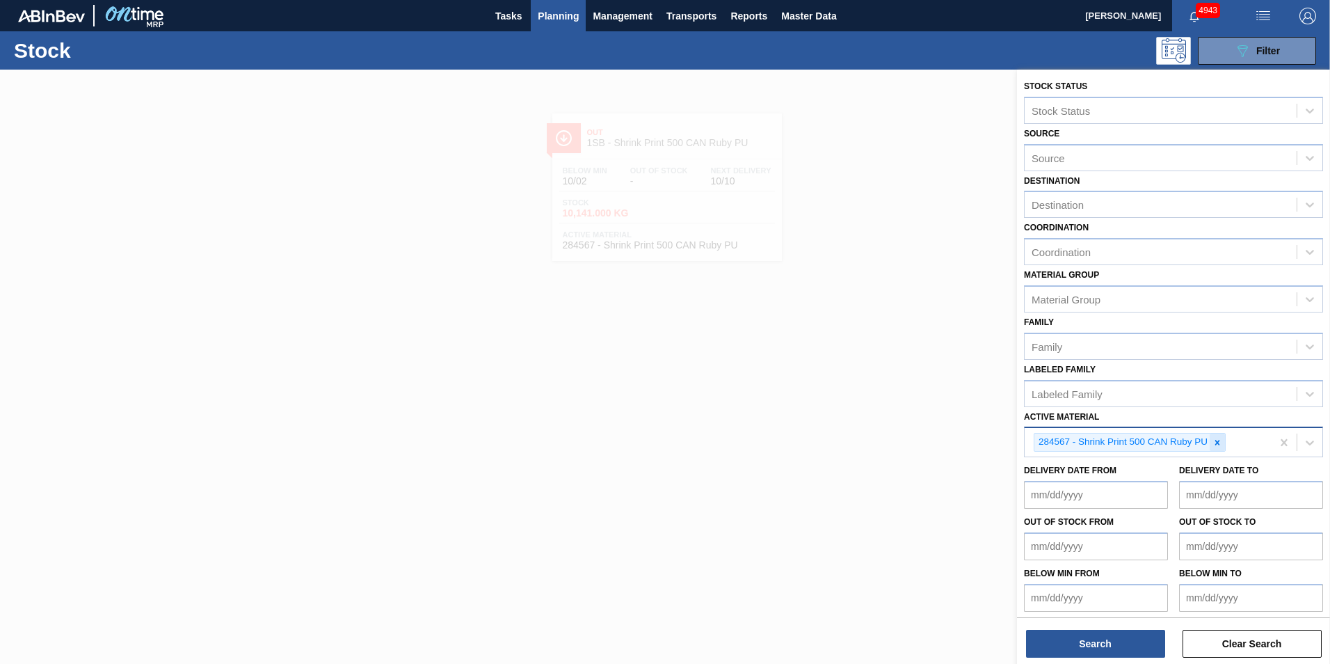
click at [1218, 442] on icon at bounding box center [1217, 442] width 5 height 5
paste Material "281600"
type Material "281600"
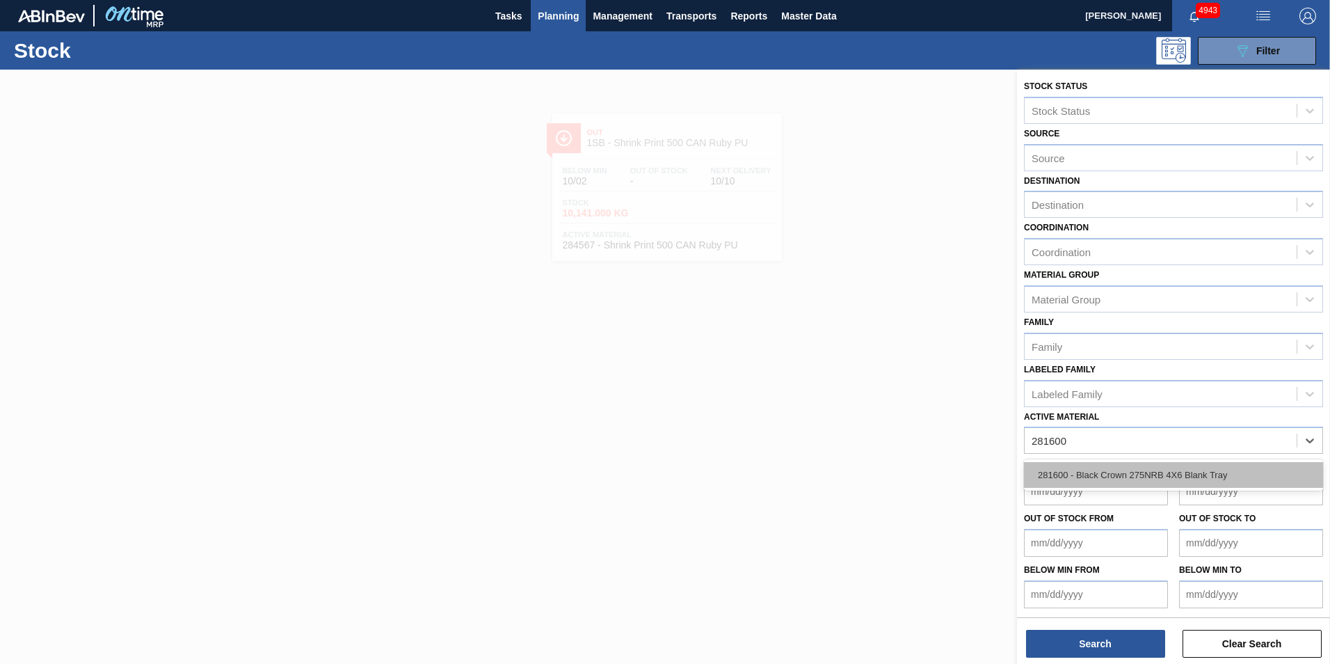
click at [1142, 467] on div "281600 - Black Crown 275NRB 4X6 Blank Tray" at bounding box center [1173, 475] width 299 height 26
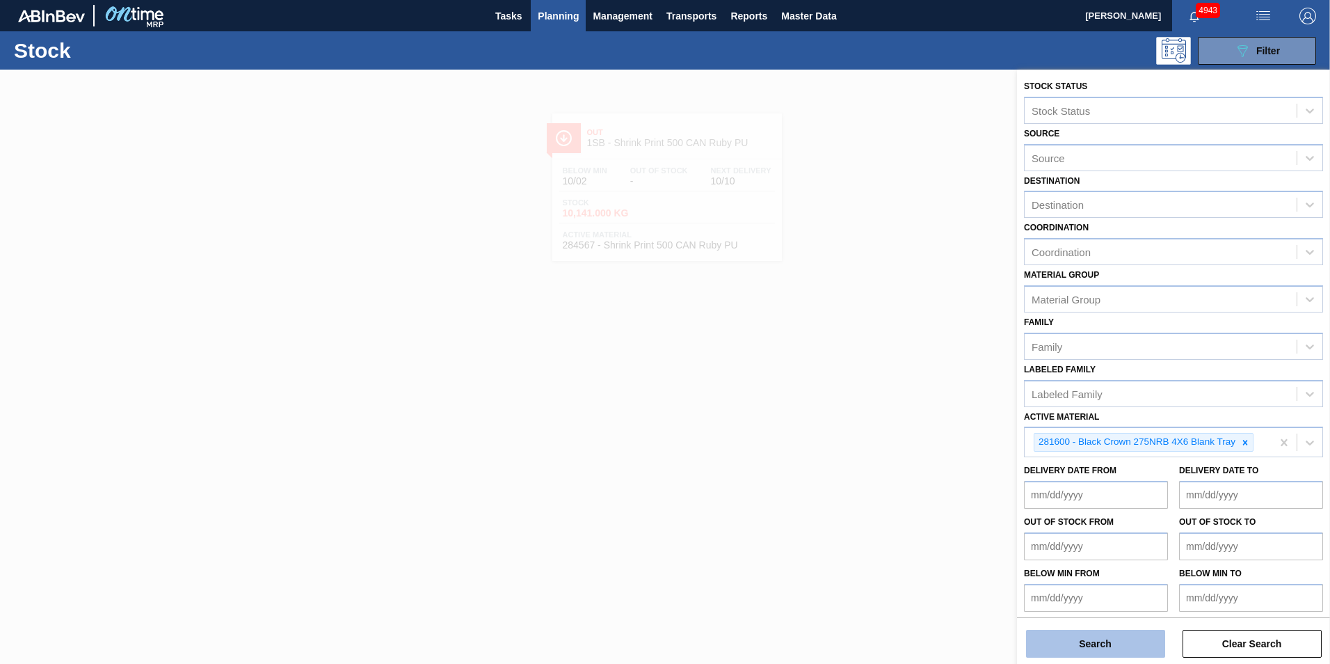
click at [1117, 641] on button "Search" at bounding box center [1095, 644] width 139 height 28
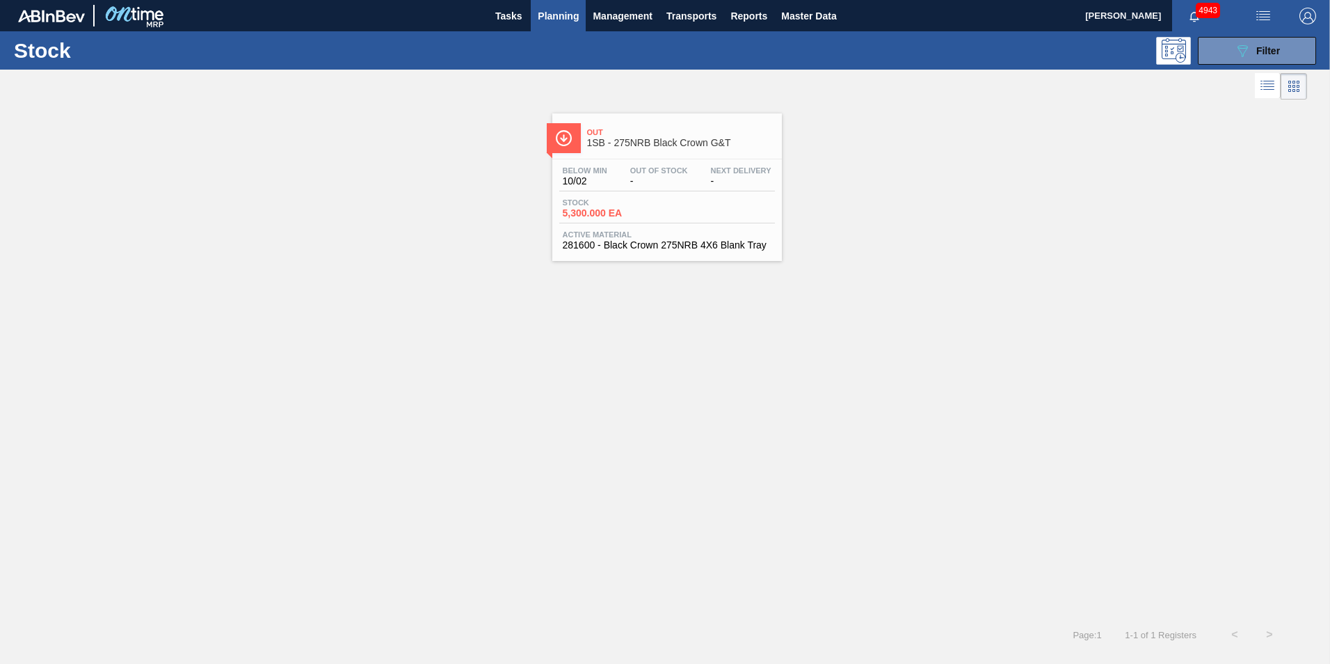
click at [627, 218] on span "5,300.000 EA" at bounding box center [611, 213] width 97 height 10
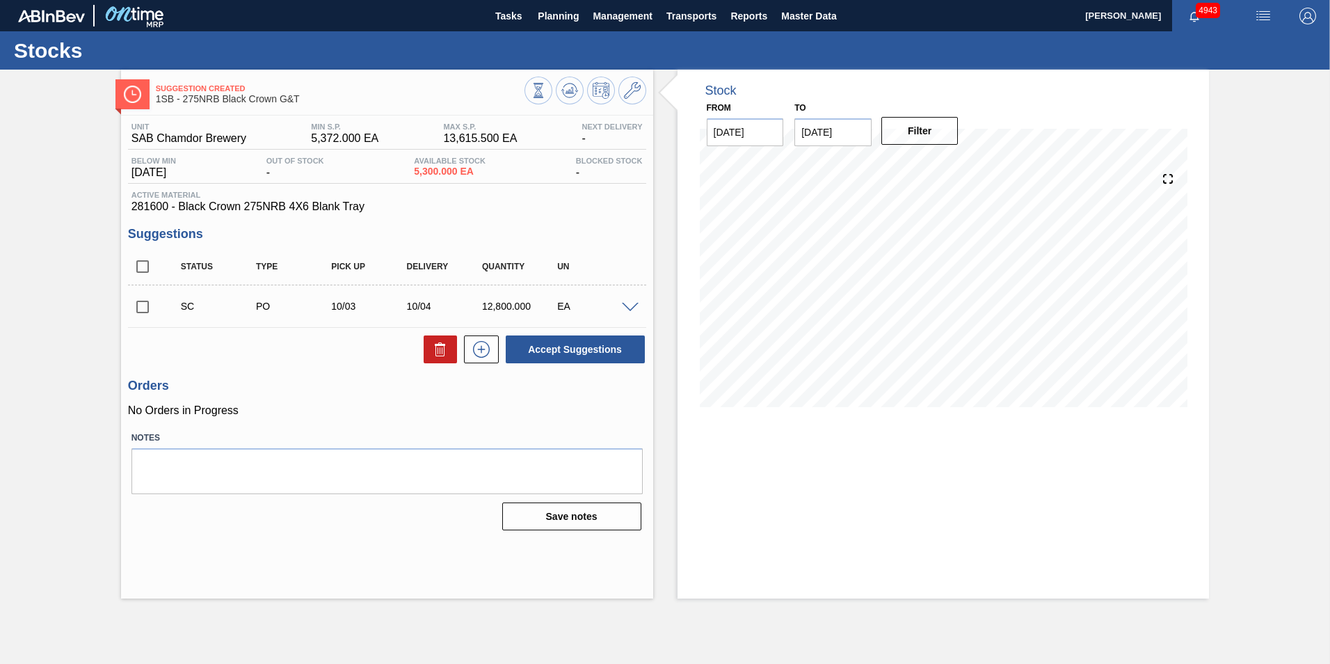
click at [146, 305] on input "checkbox" at bounding box center [142, 306] width 29 height 29
click at [593, 350] on button "Accept Suggestions" at bounding box center [575, 349] width 139 height 28
checkbox input "false"
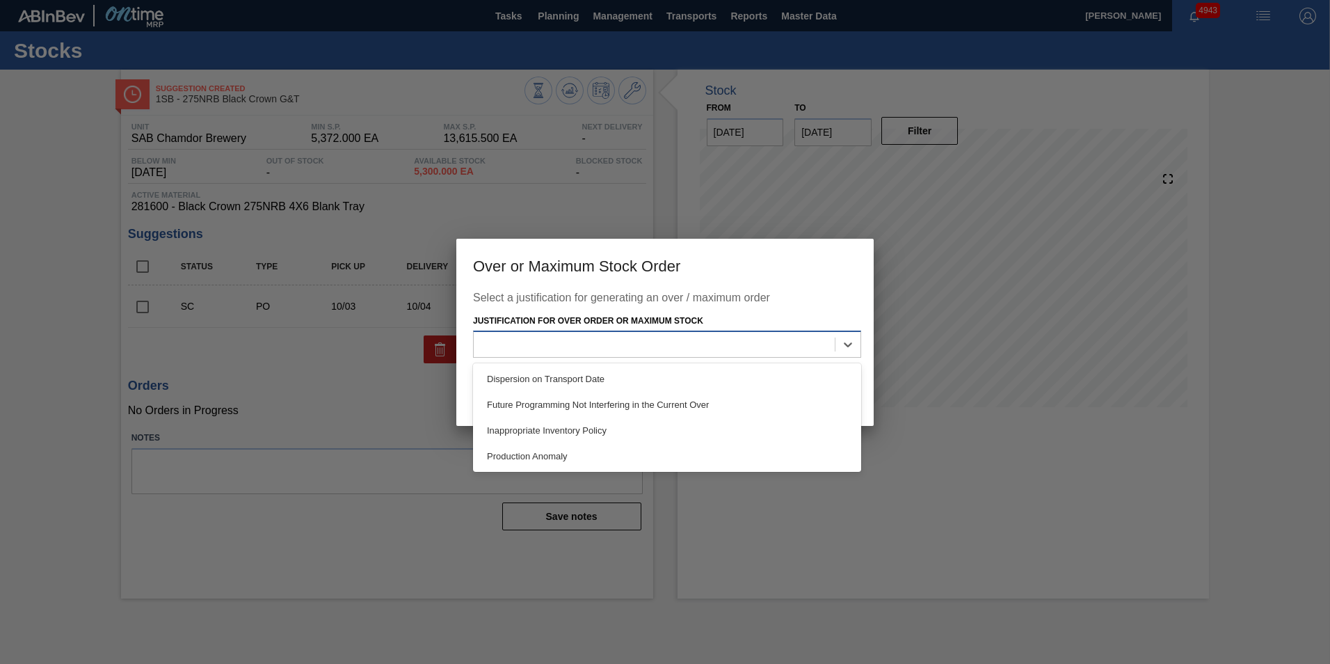
click at [723, 341] on div at bounding box center [654, 345] width 361 height 20
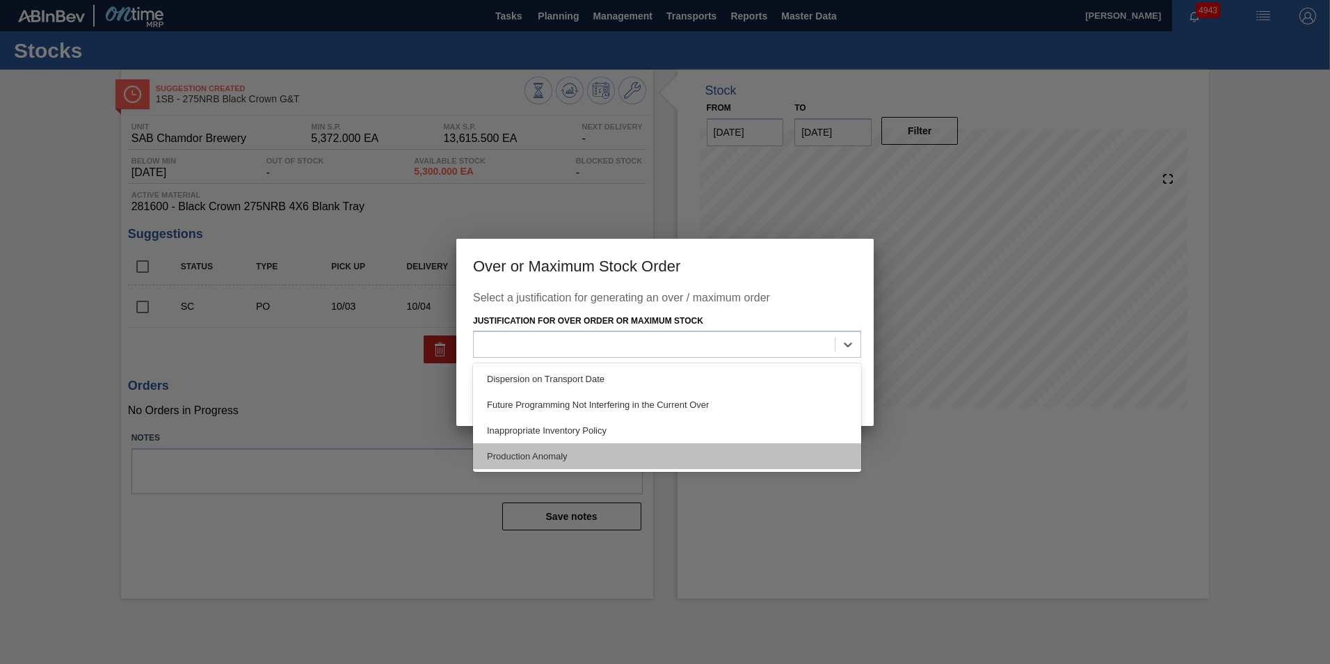
click at [561, 448] on div "Production Anomaly" at bounding box center [667, 456] width 388 height 26
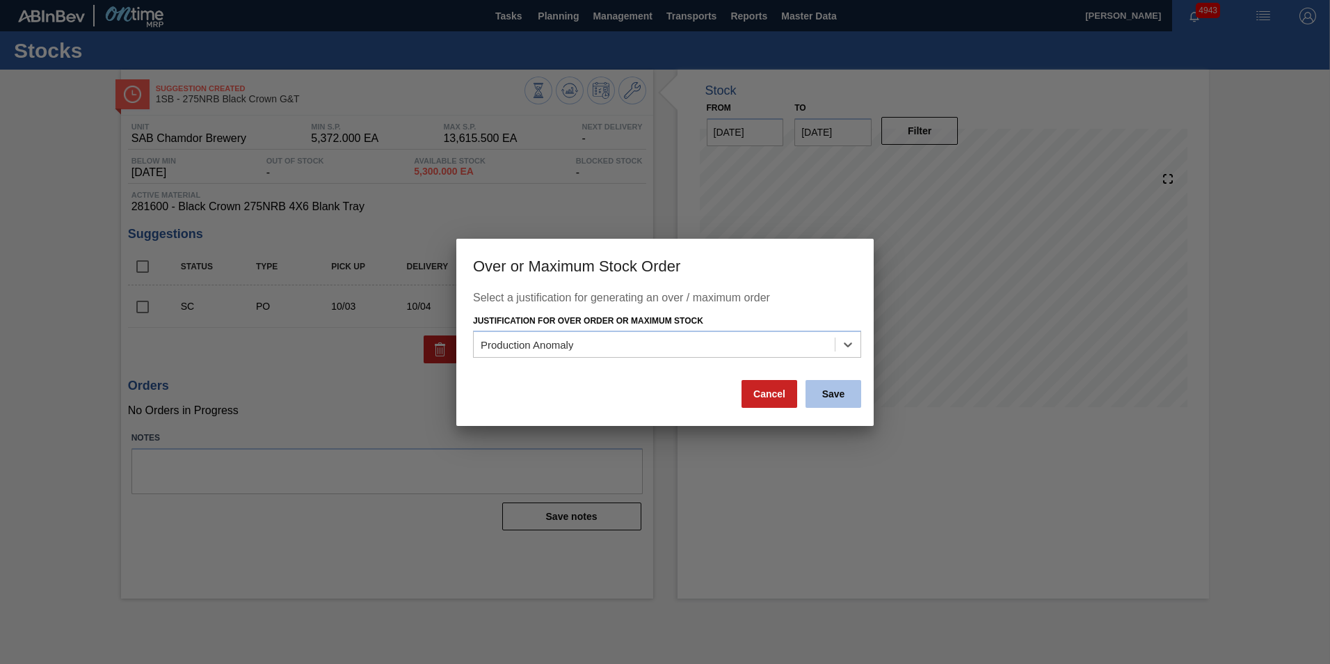
click at [844, 395] on button "Save" at bounding box center [834, 394] width 56 height 28
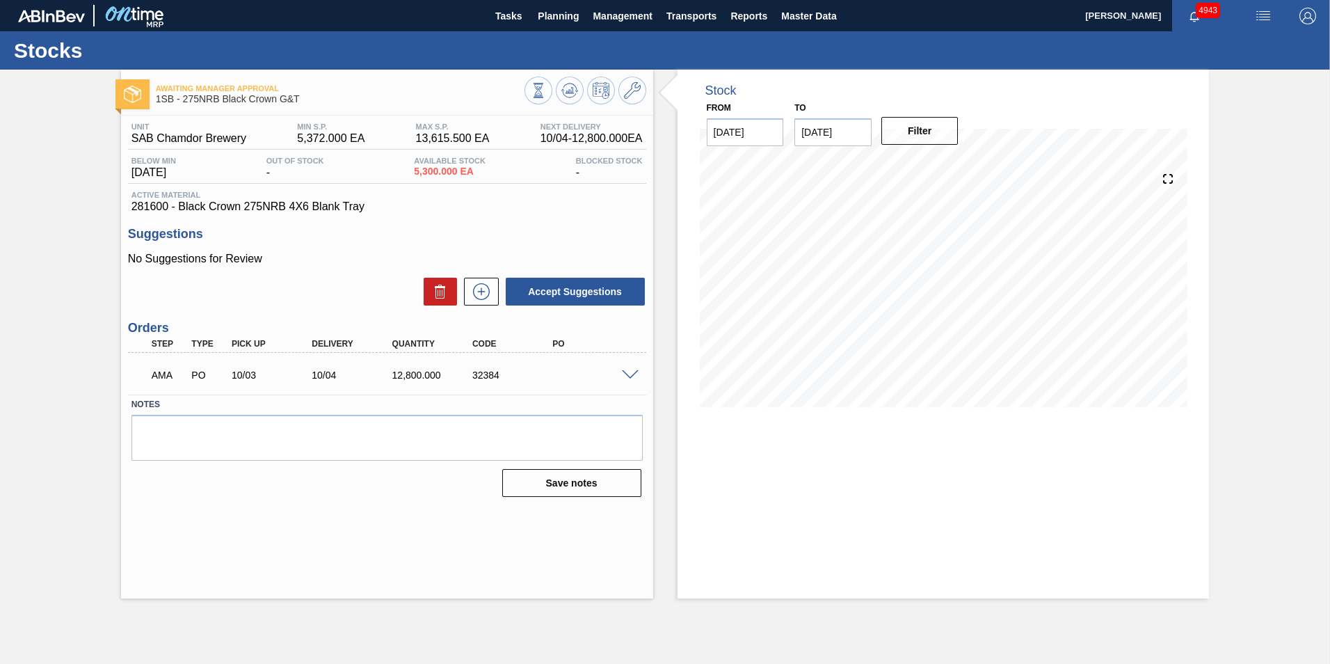
click at [629, 371] on span at bounding box center [630, 375] width 17 height 10
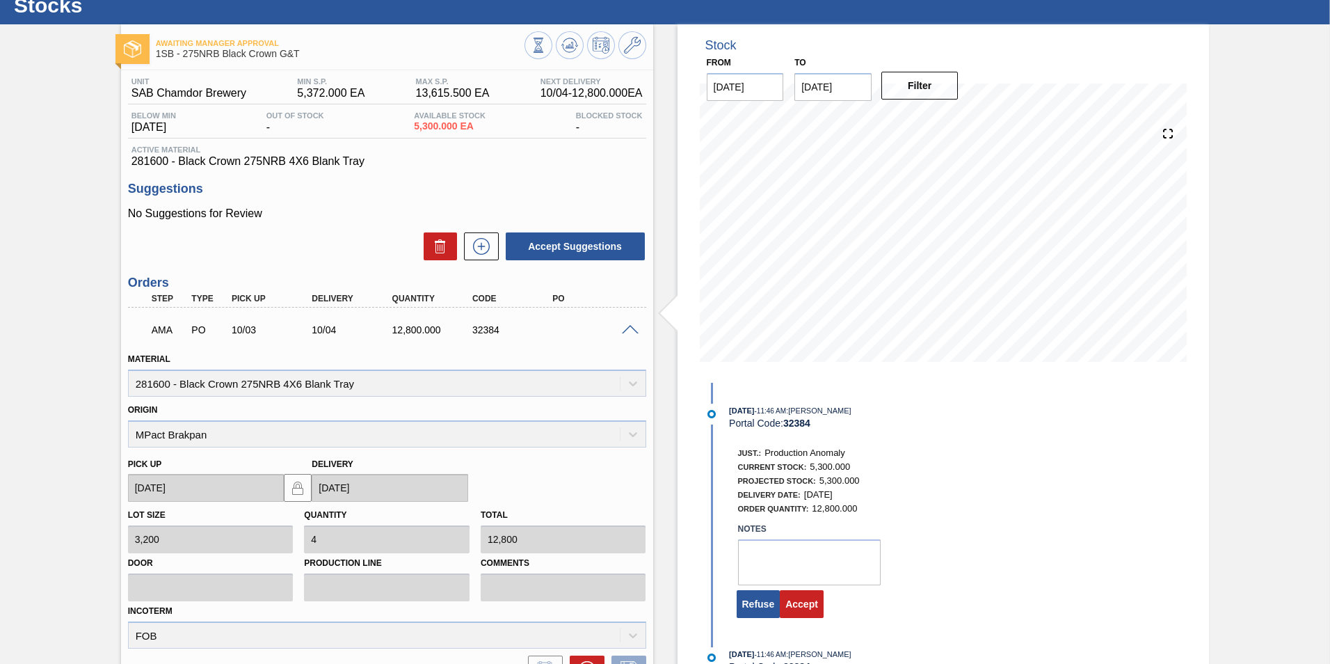
scroll to position [70, 0]
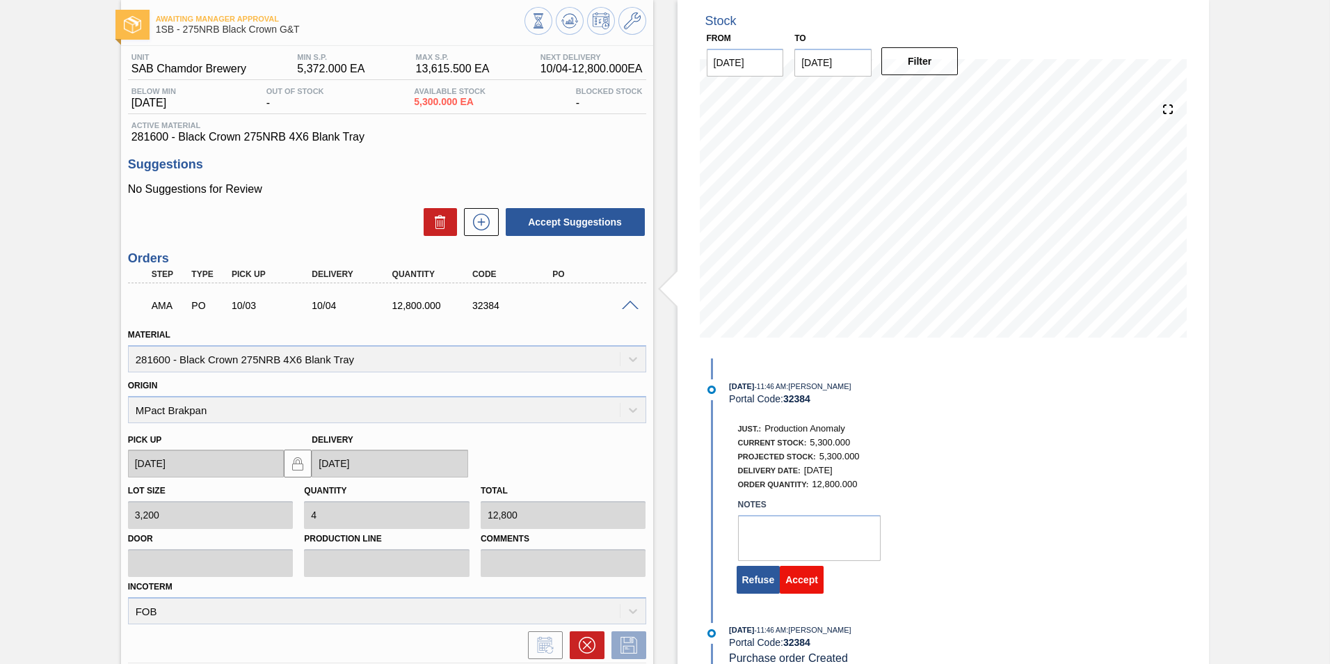
click at [803, 576] on button "Accept" at bounding box center [802, 580] width 44 height 28
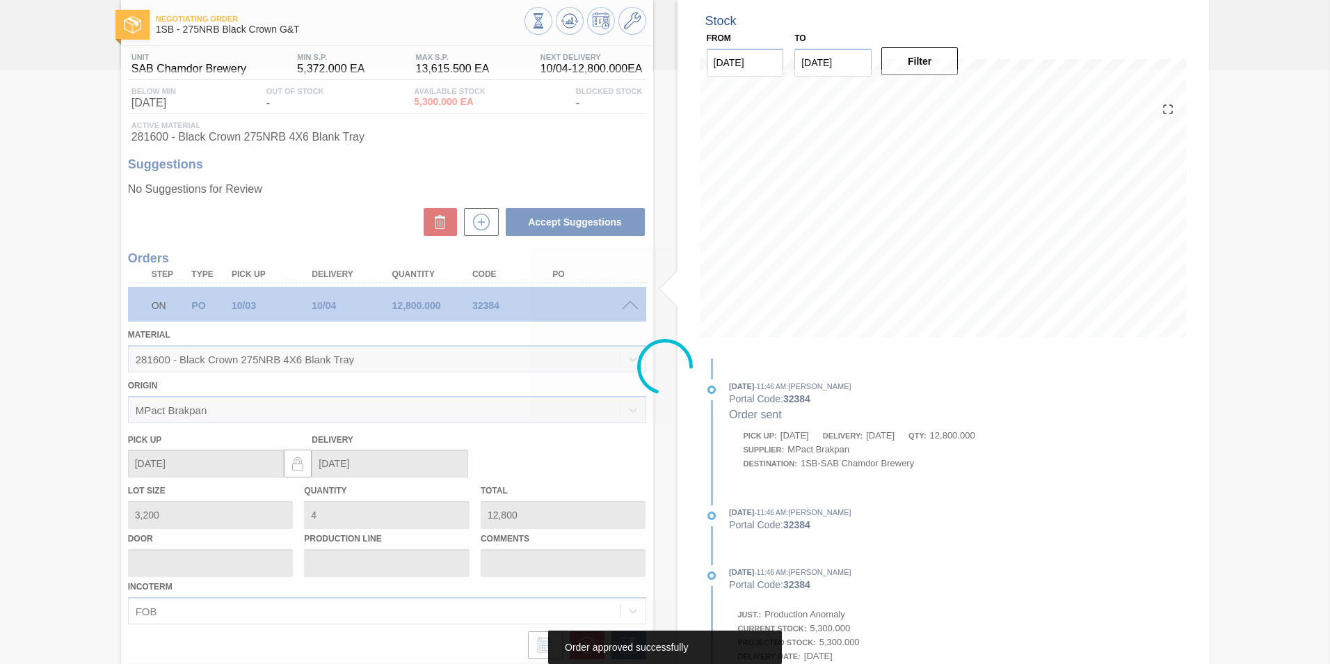
scroll to position [0, 0]
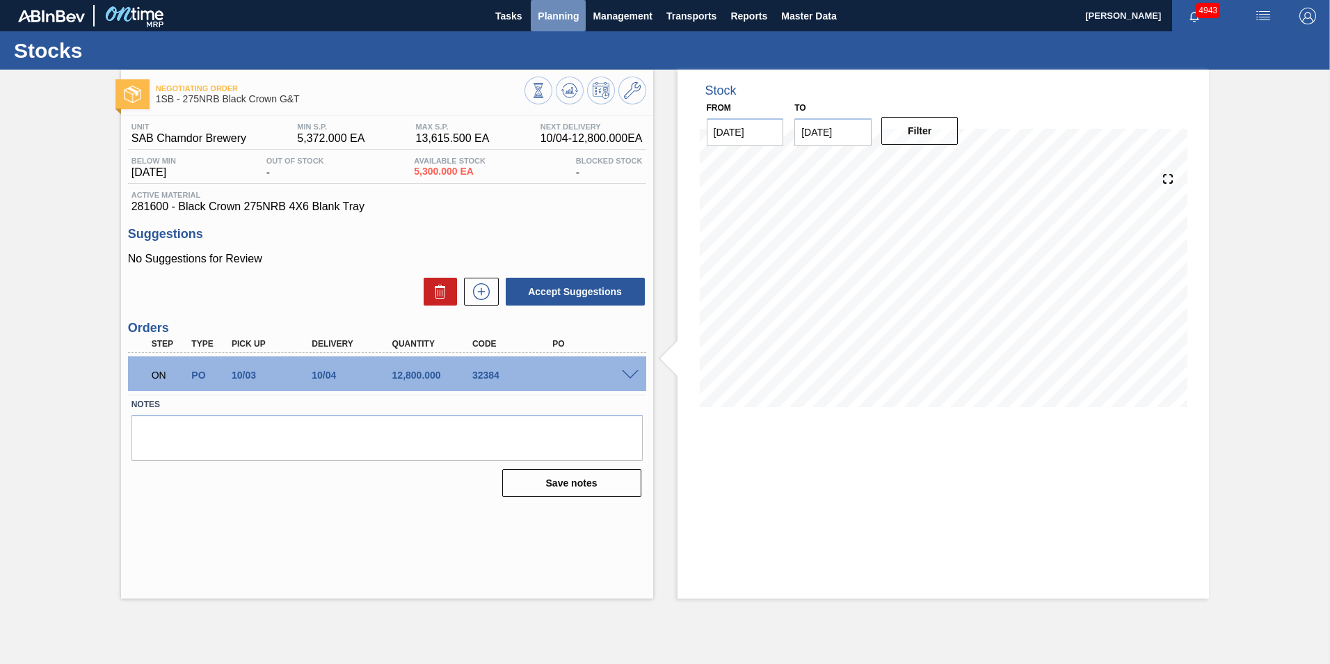
click at [566, 23] on span "Planning" at bounding box center [558, 16] width 41 height 17
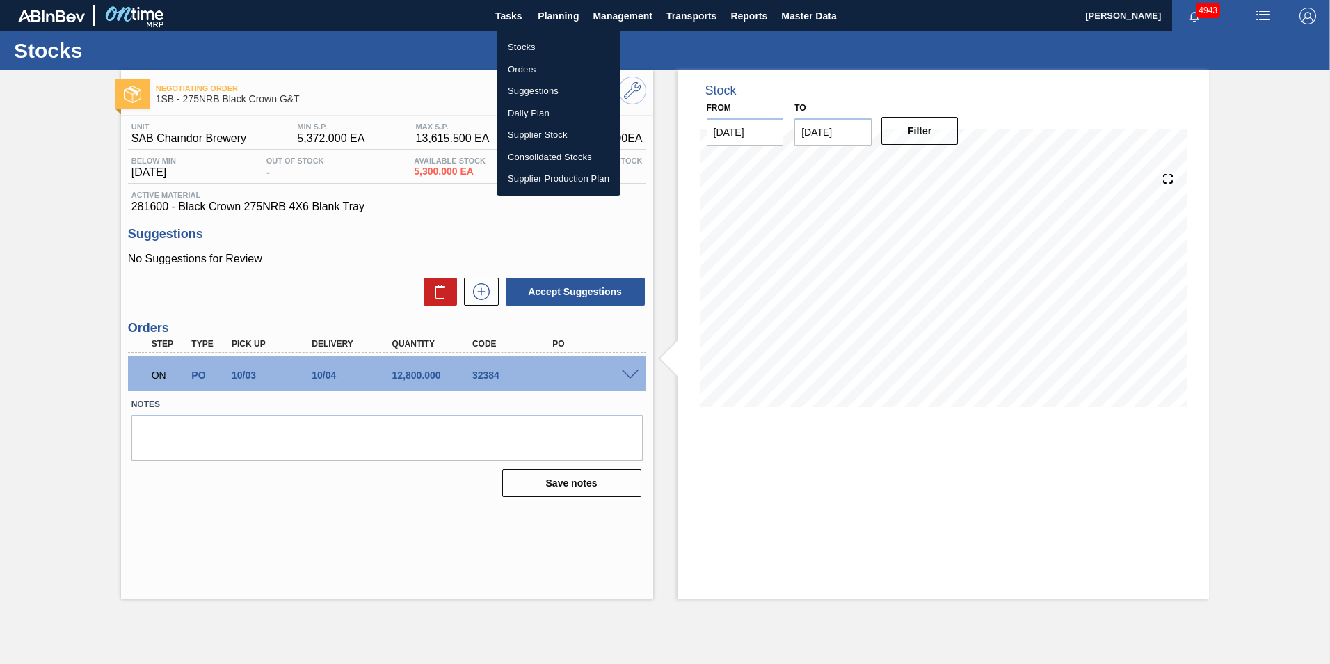
click at [536, 44] on li "Stocks" at bounding box center [559, 47] width 124 height 22
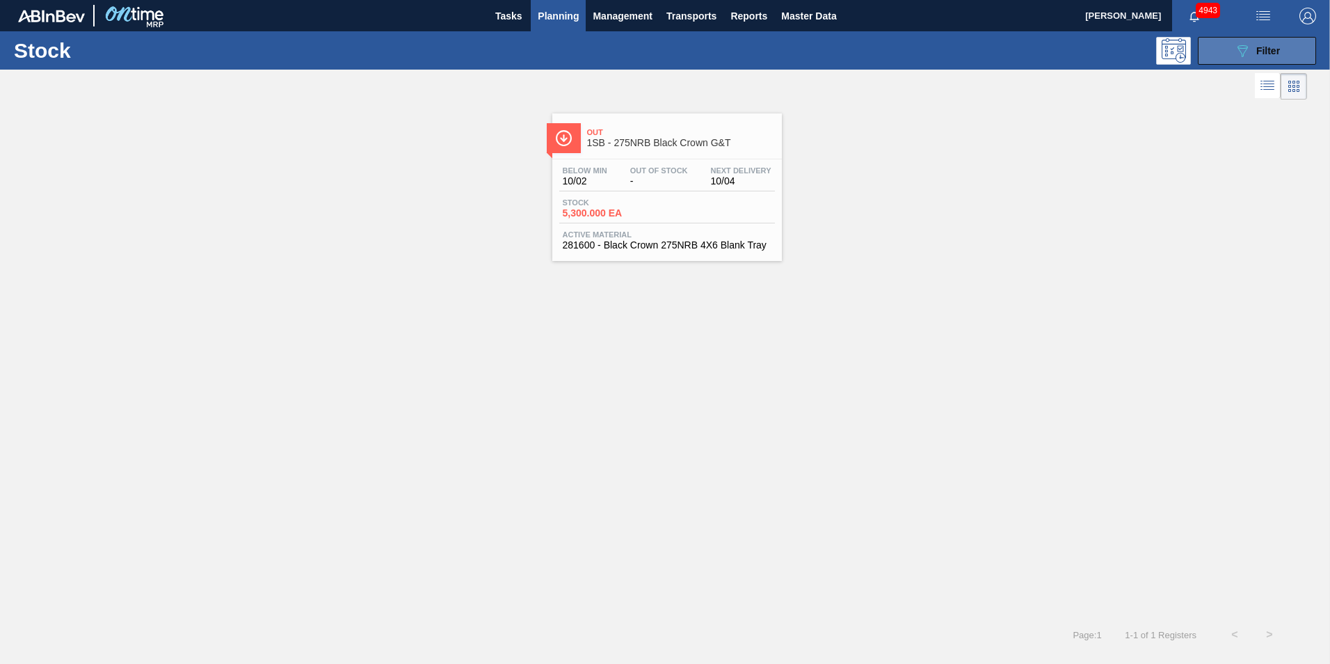
click at [1235, 54] on icon "089F7B8B-B2A5-4AFE-B5C0-19BA573D28AC" at bounding box center [1242, 50] width 17 height 17
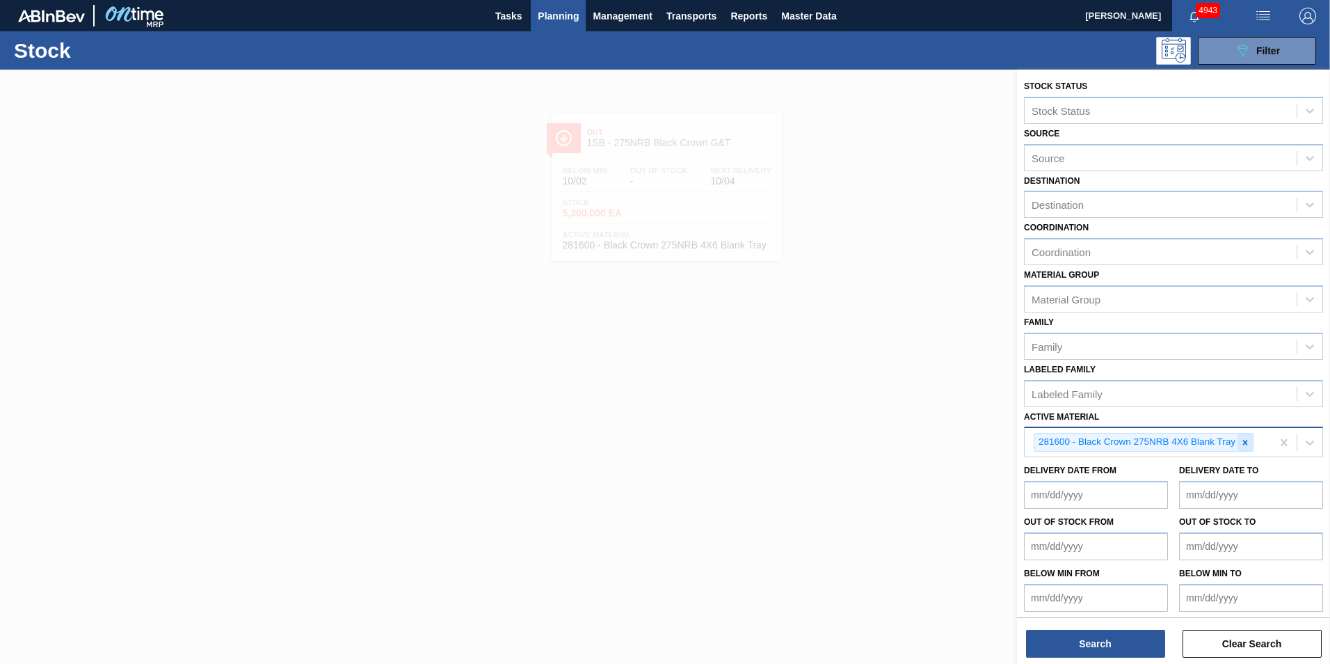
click at [1245, 441] on icon at bounding box center [1245, 443] width 10 height 10
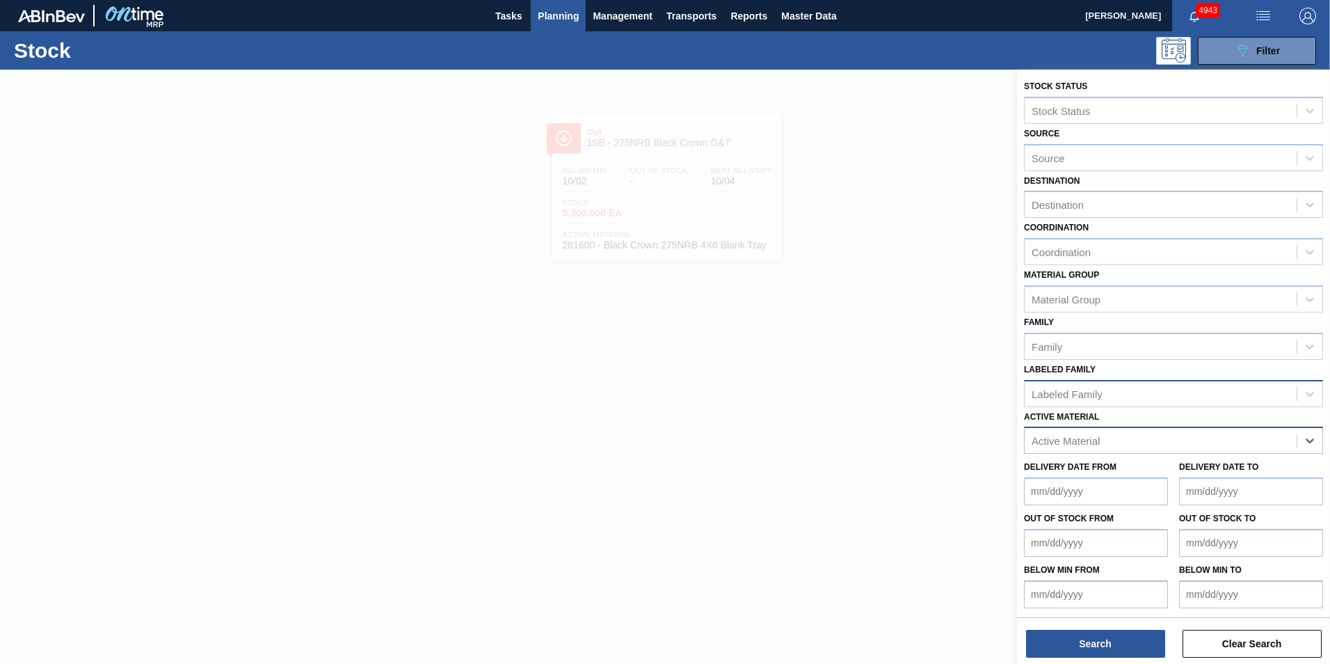
paste Material "284602"
type Material "284602"
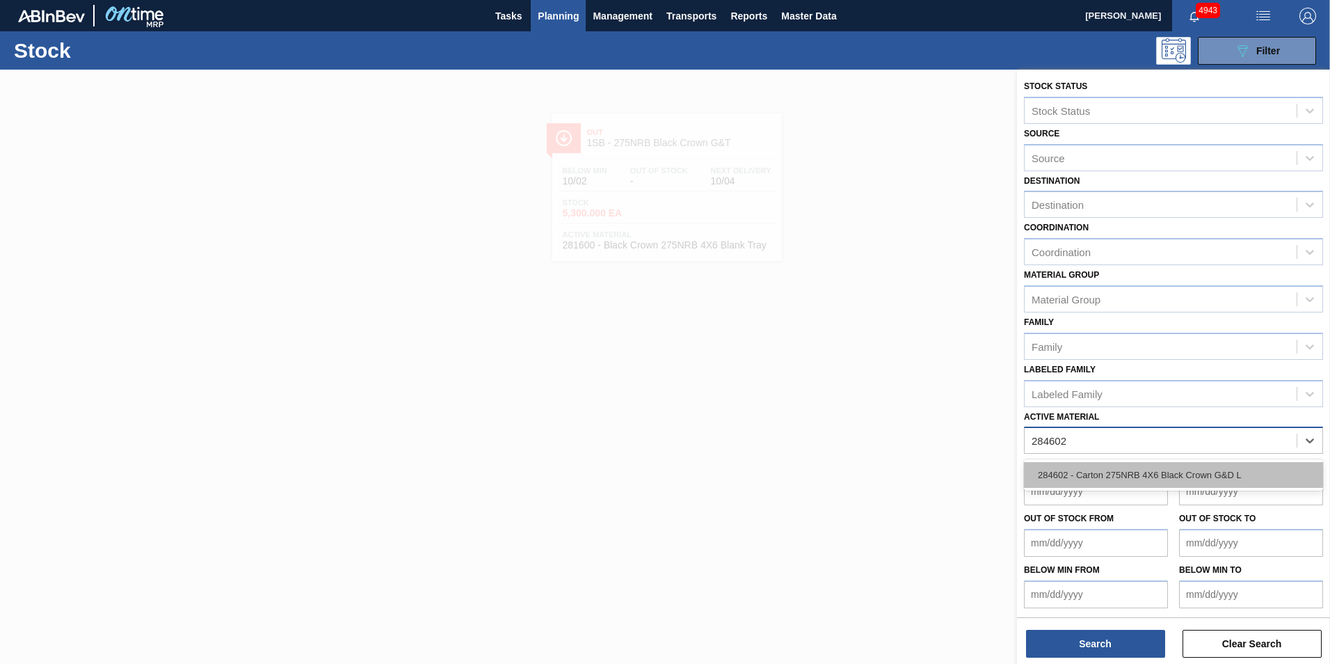
click at [1185, 470] on div "284602 - Carton 275NRB 4X6 Black Crown G&D L" at bounding box center [1173, 475] width 299 height 26
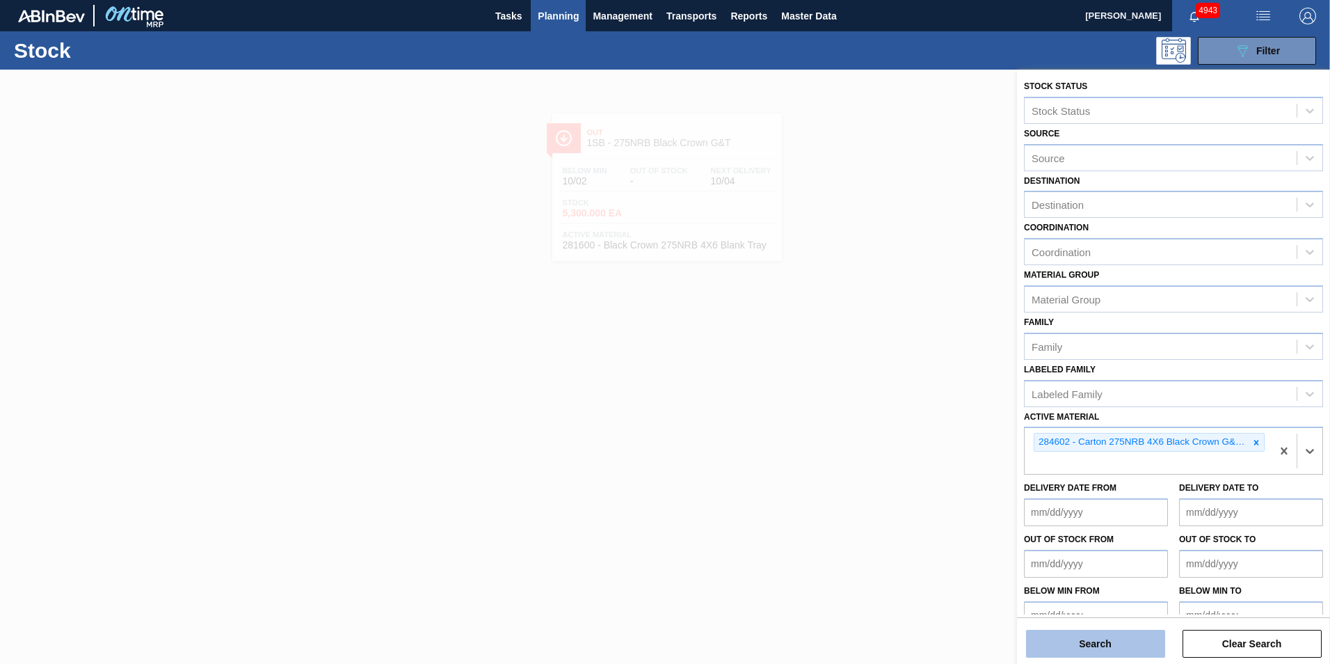
click at [1128, 636] on button "Search" at bounding box center [1095, 644] width 139 height 28
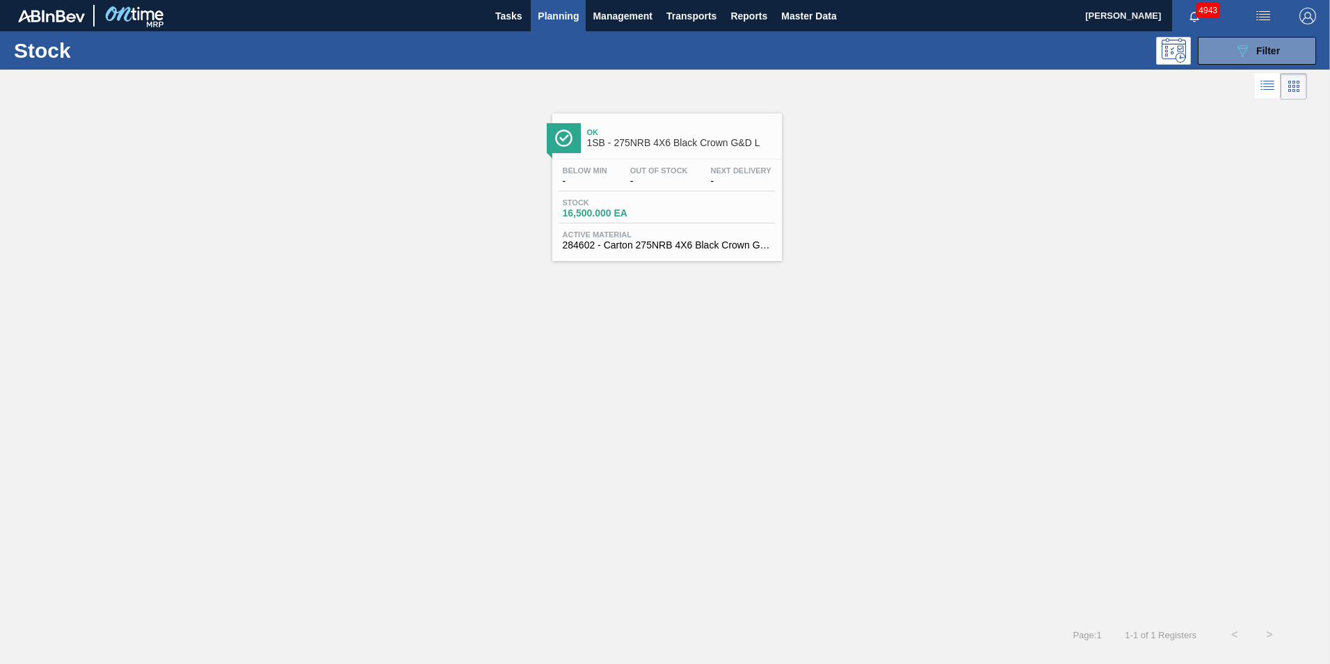
click at [607, 193] on div "Below Min - Out Of Stock - Next Delivery - Stock 16,500.000 EA Active Material …" at bounding box center [667, 206] width 230 height 95
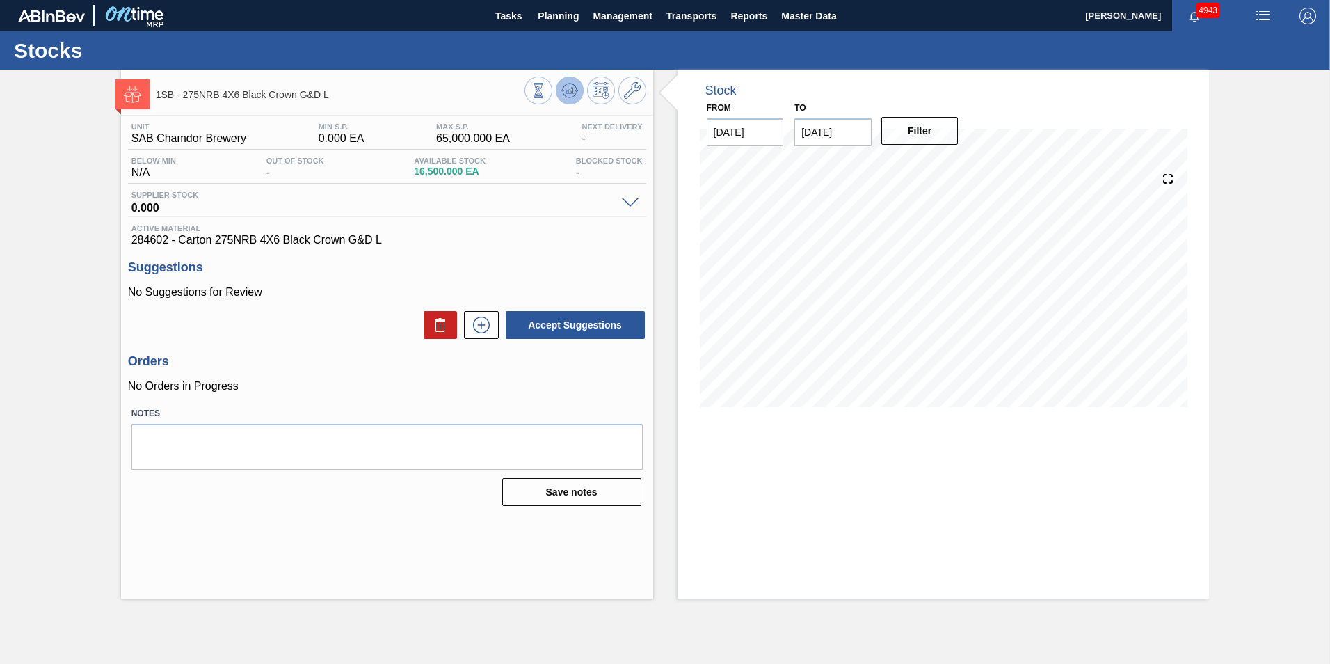
click at [570, 94] on icon at bounding box center [569, 90] width 17 height 17
click at [566, 90] on icon at bounding box center [569, 90] width 17 height 17
click at [569, 96] on icon at bounding box center [569, 90] width 17 height 17
click at [564, 22] on span "Planning" at bounding box center [558, 16] width 41 height 17
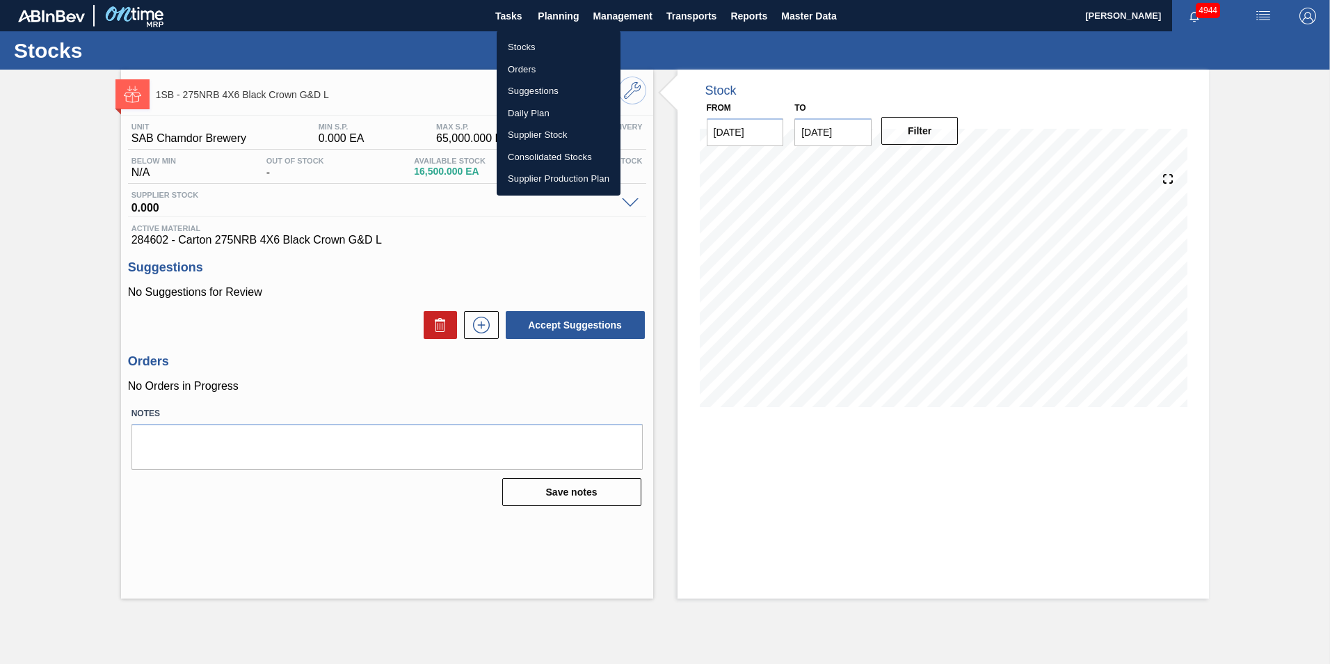
click at [527, 49] on li "Stocks" at bounding box center [559, 47] width 124 height 22
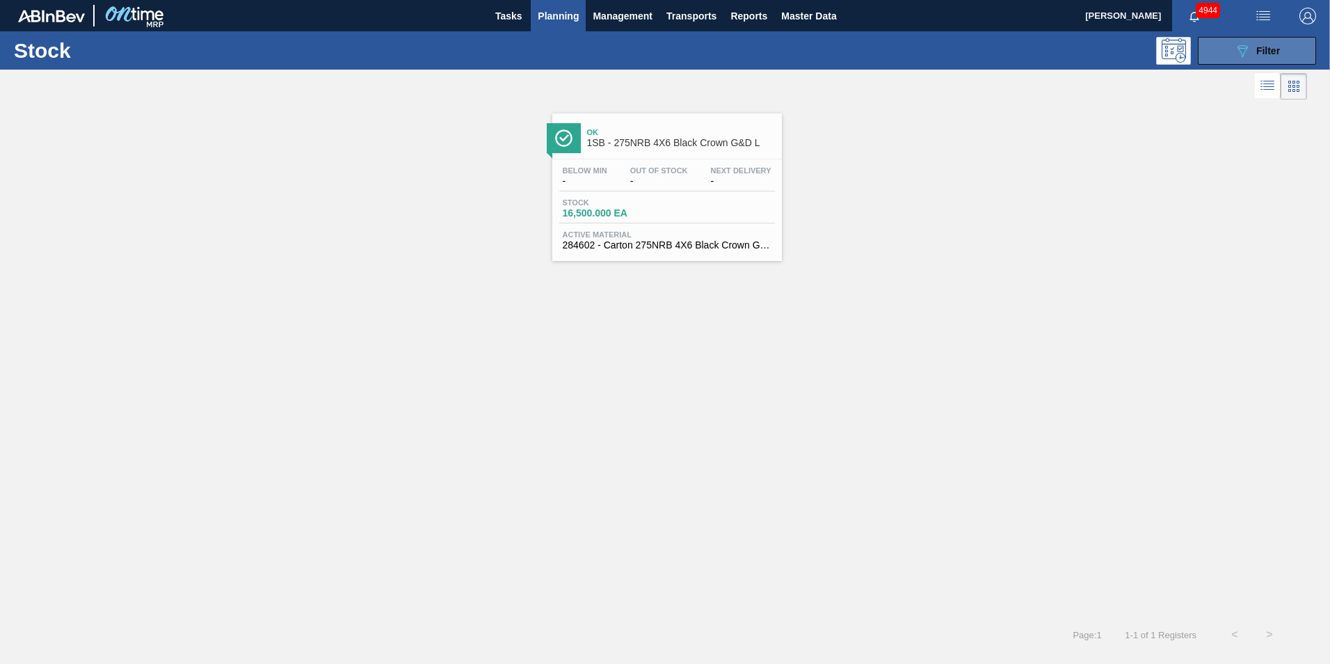
click at [1267, 49] on span "Filter" at bounding box center [1268, 50] width 24 height 11
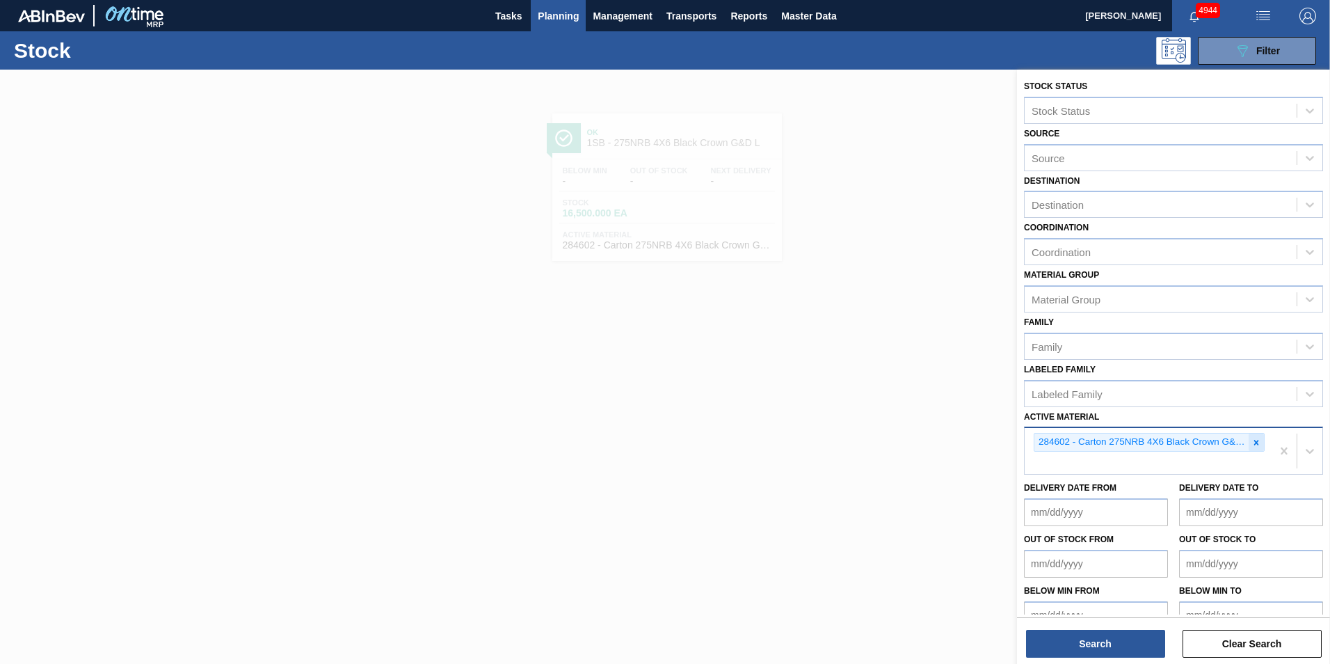
click at [1254, 441] on icon at bounding box center [1256, 442] width 5 height 5
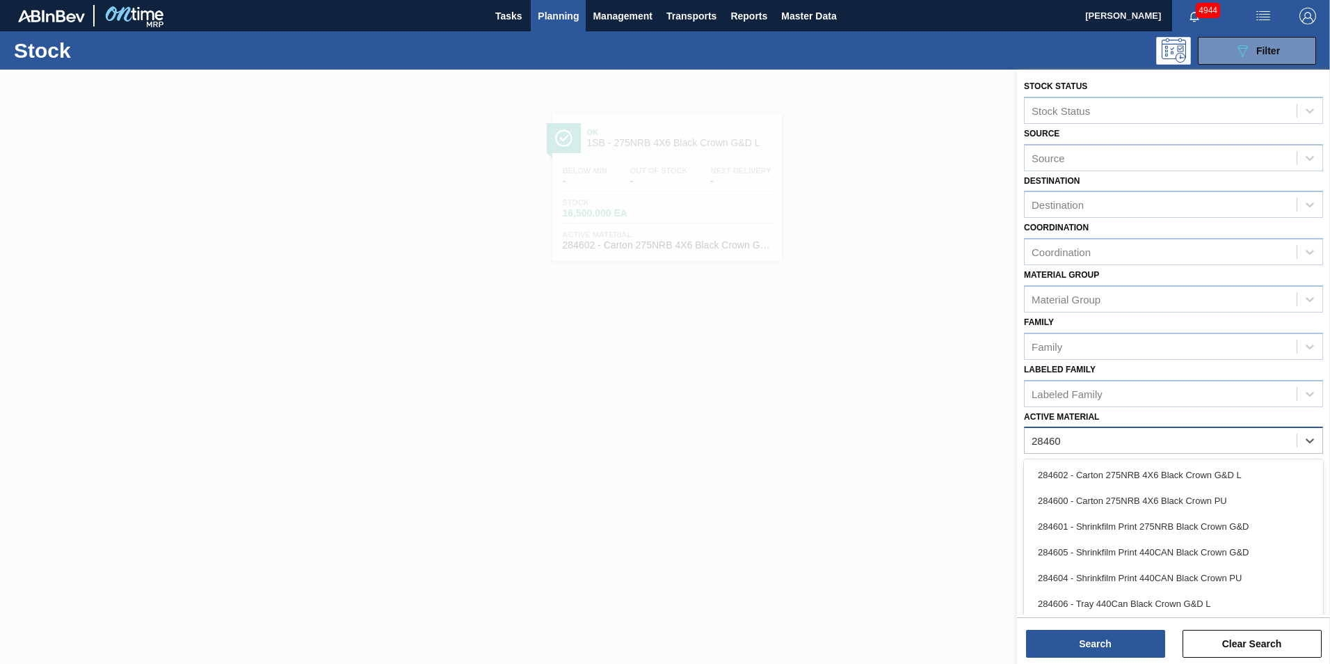
type Material "284600"
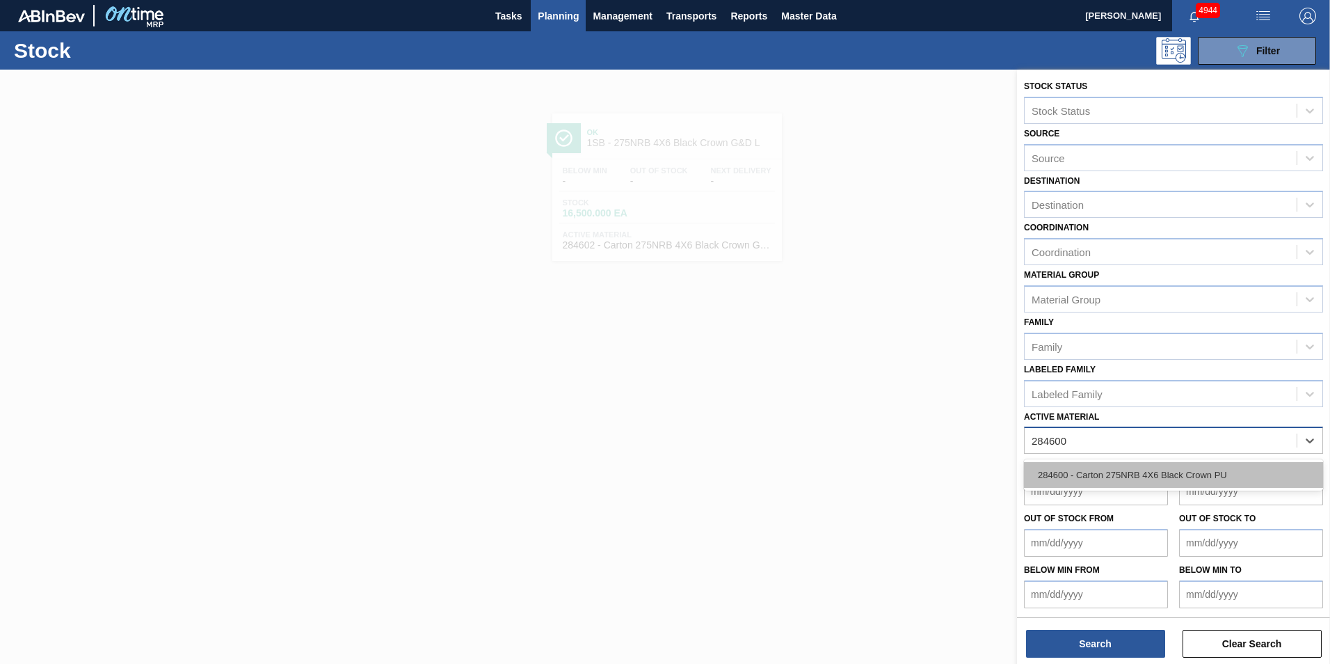
click at [1122, 476] on div "284600 - Carton 275NRB 4X6 Black Crown PU" at bounding box center [1173, 475] width 299 height 26
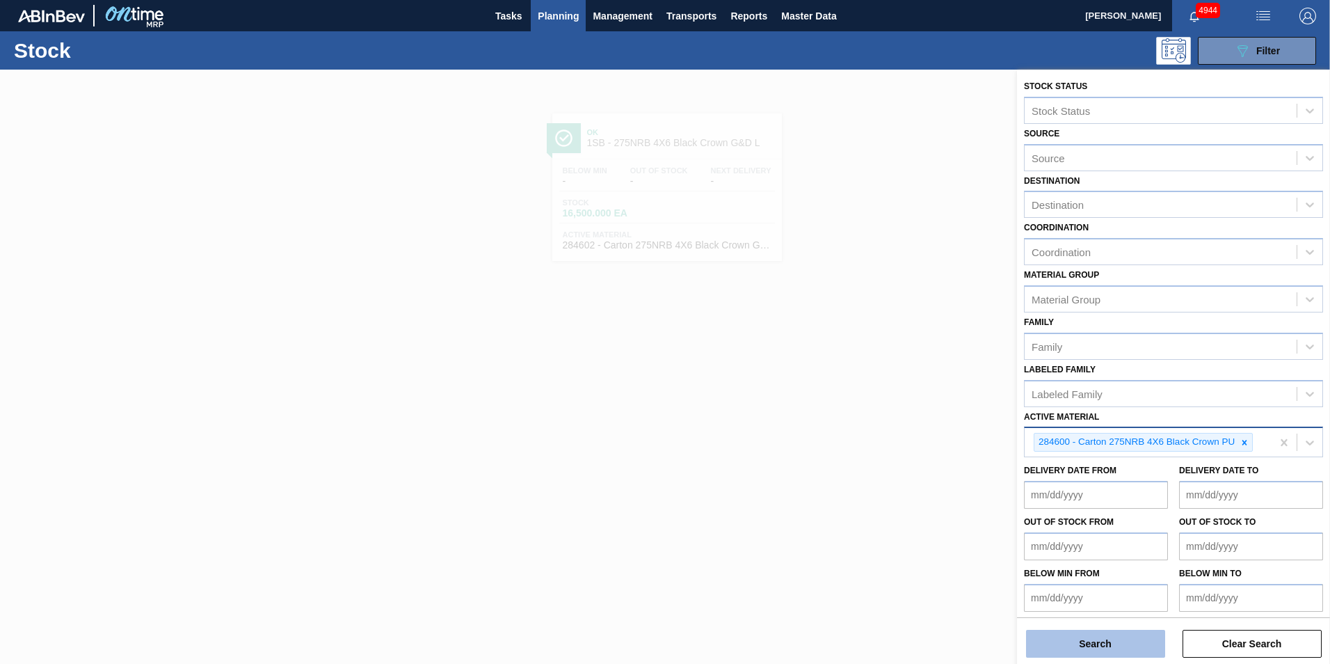
click at [1112, 656] on button "Search" at bounding box center [1095, 644] width 139 height 28
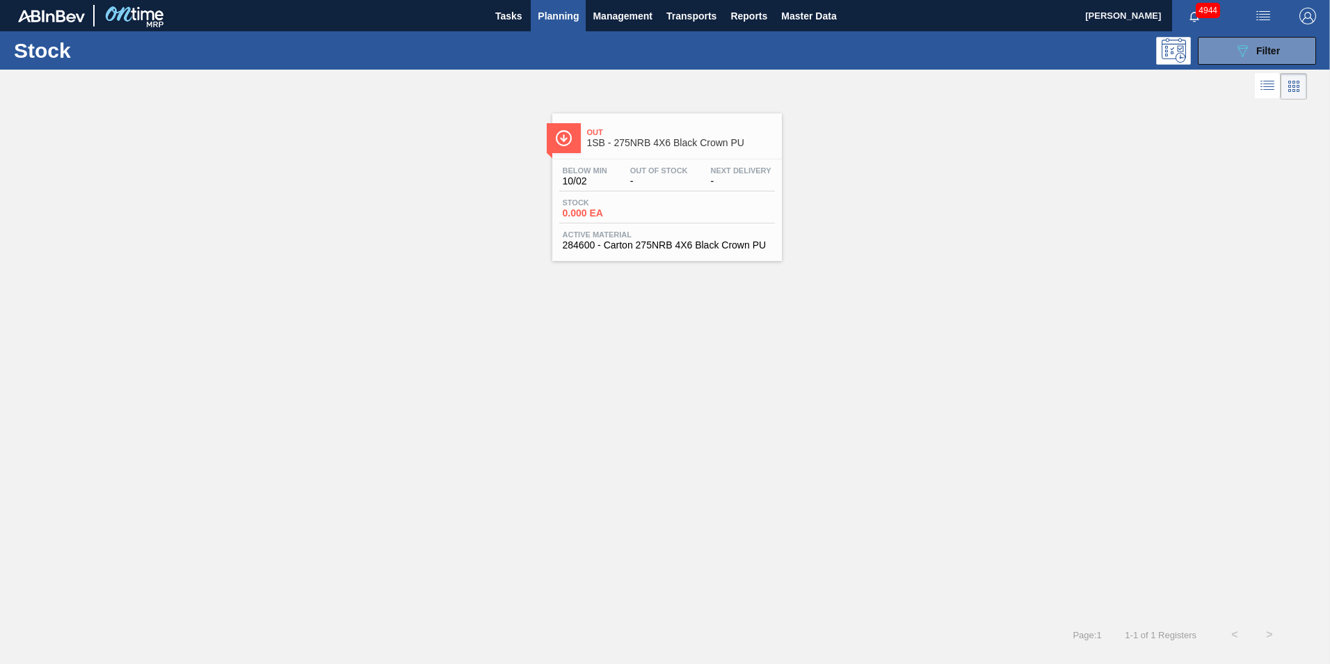
click at [597, 219] on div "Stock 0.000 EA" at bounding box center [667, 210] width 216 height 25
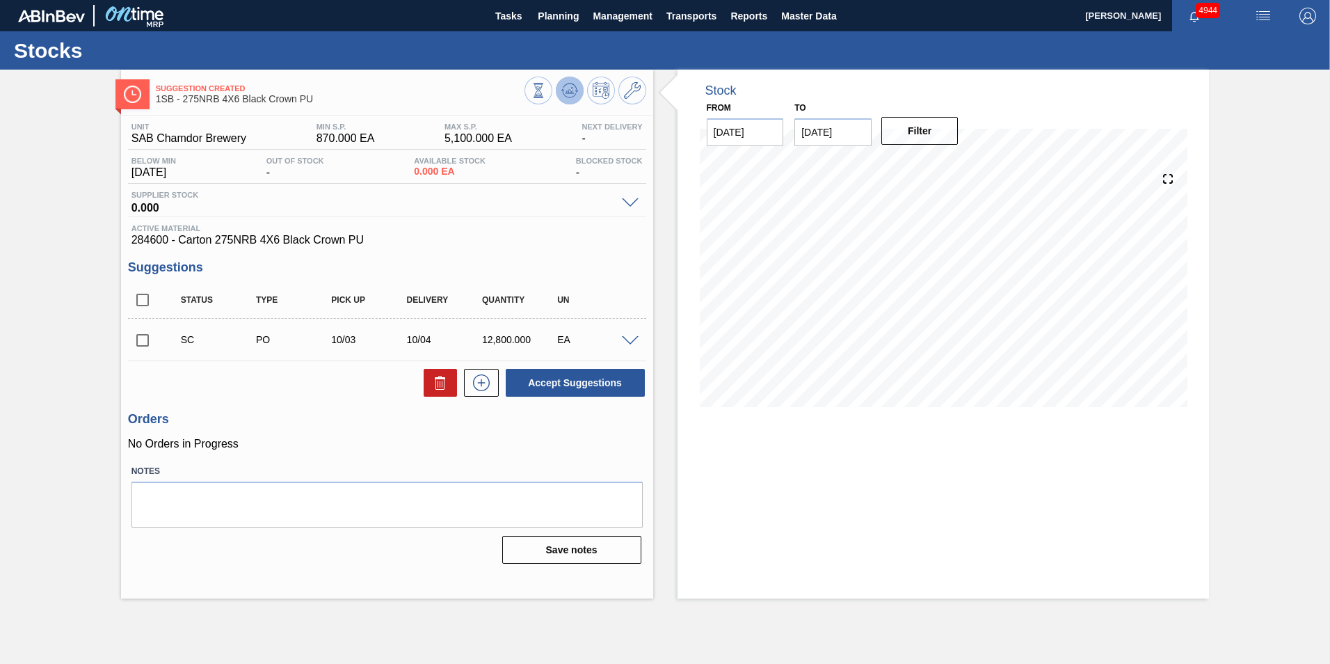
click at [575, 95] on icon at bounding box center [569, 90] width 17 height 17
click at [572, 90] on icon at bounding box center [571, 91] width 1 height 6
click at [136, 342] on input "checkbox" at bounding box center [142, 340] width 29 height 29
checkbox input "true"
click at [562, 23] on span "Planning" at bounding box center [558, 16] width 41 height 17
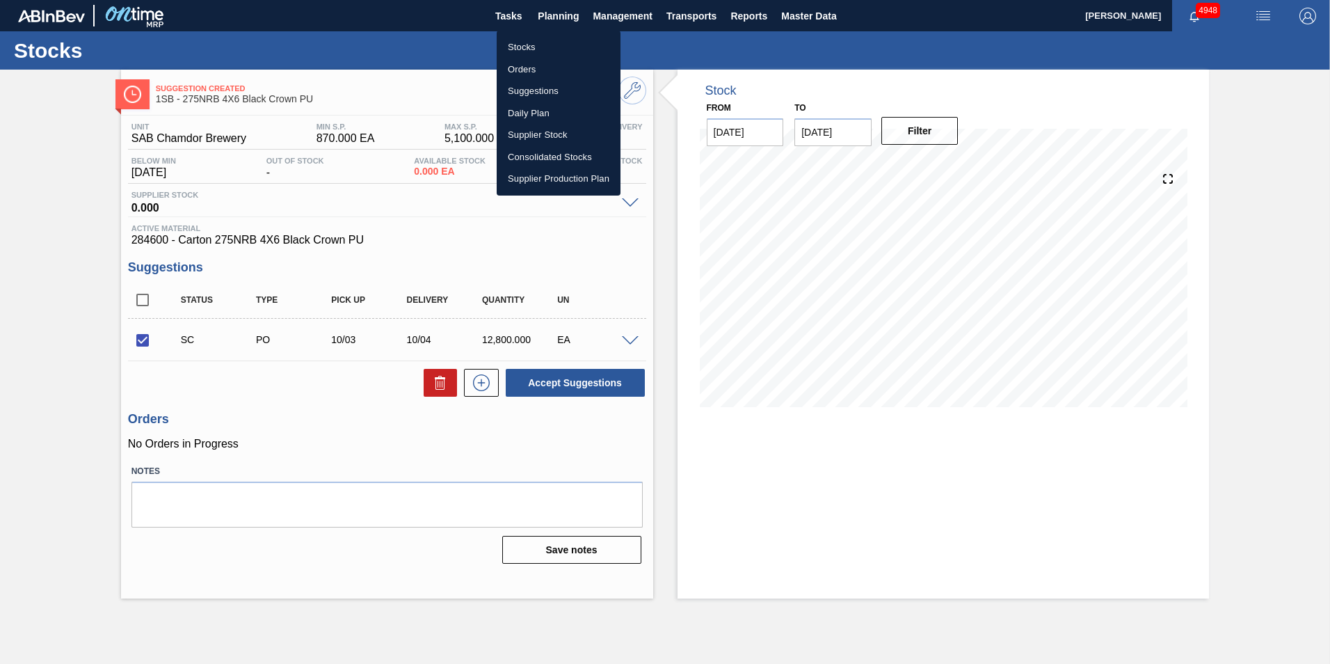
drag, startPoint x: 525, startPoint y: 43, endPoint x: 521, endPoint y: 121, distance: 78.0
click at [525, 43] on li "Stocks" at bounding box center [559, 47] width 124 height 22
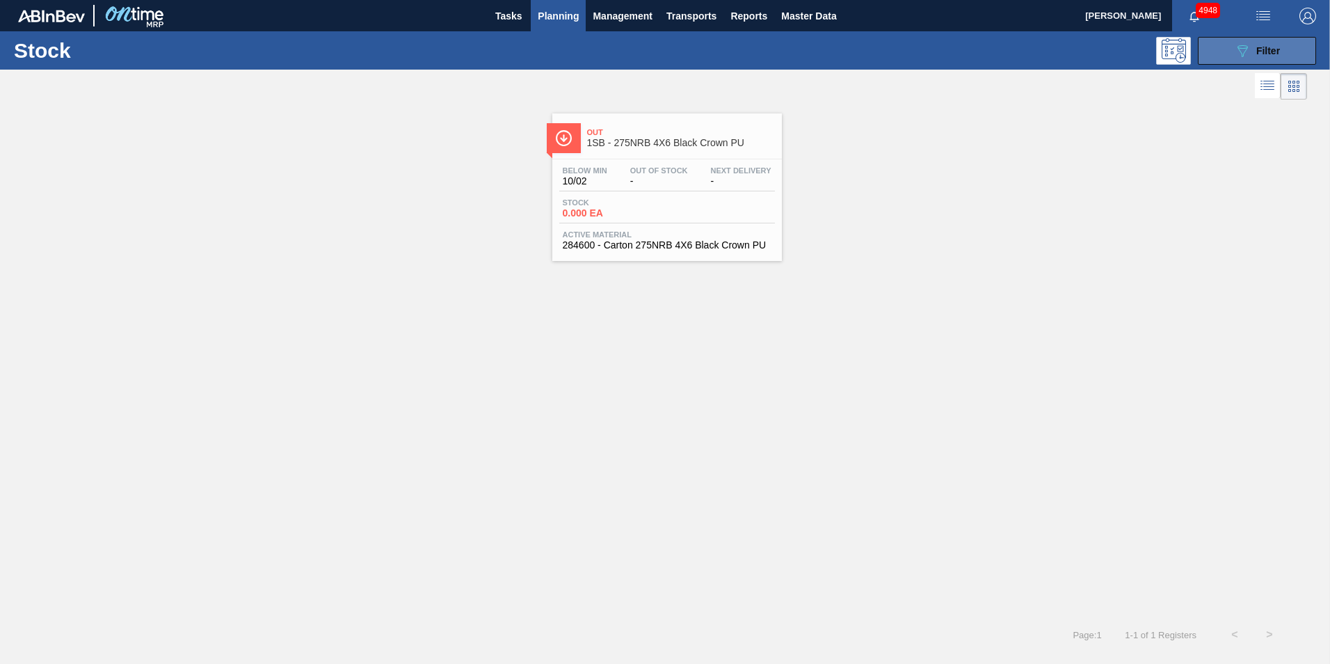
click at [1290, 50] on button "089F7B8B-B2A5-4AFE-B5C0-19BA573D28AC Filter" at bounding box center [1257, 51] width 118 height 28
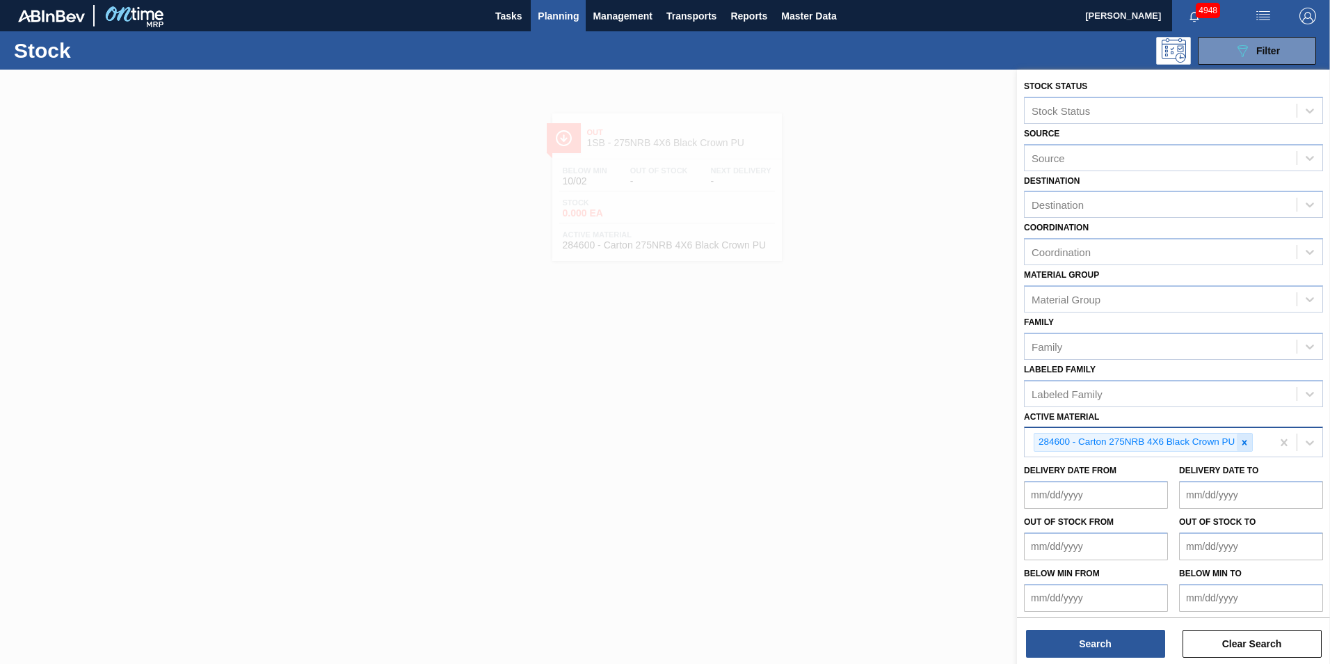
click at [1246, 440] on icon at bounding box center [1244, 442] width 5 height 5
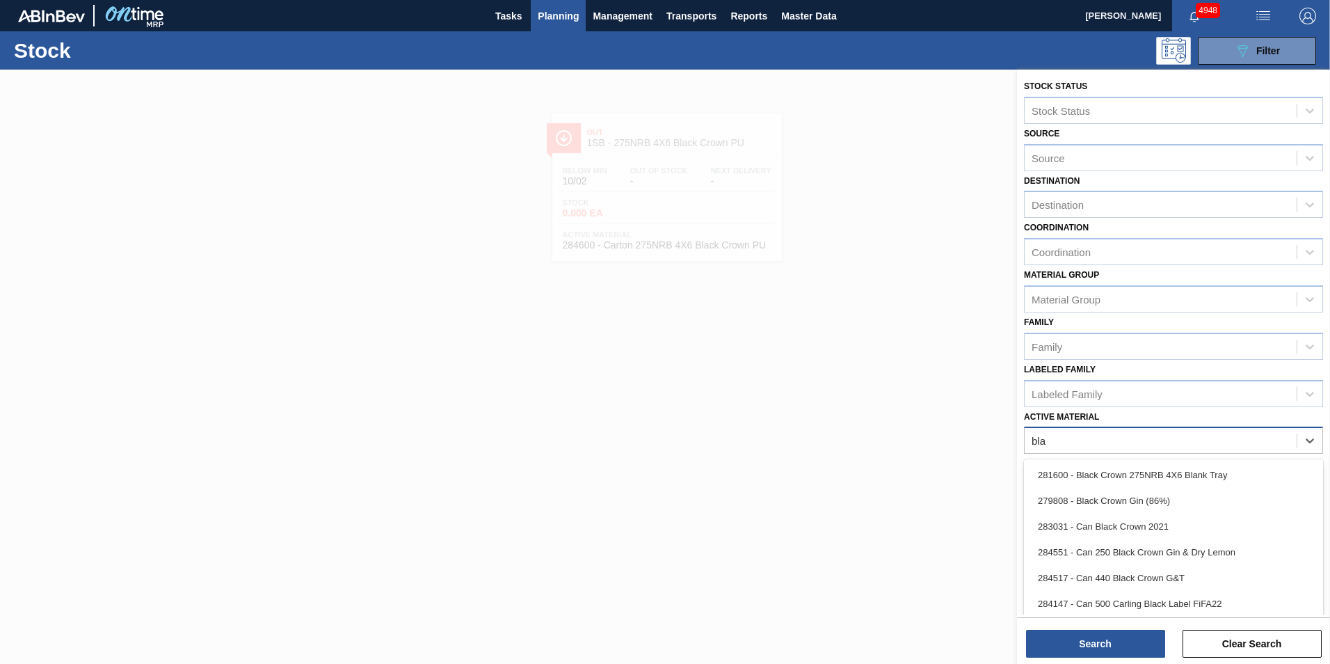
type Material "blac"
click at [1164, 477] on div "281600 - Black Crown 275NRB 4X6 Blank Tray" at bounding box center [1173, 475] width 299 height 26
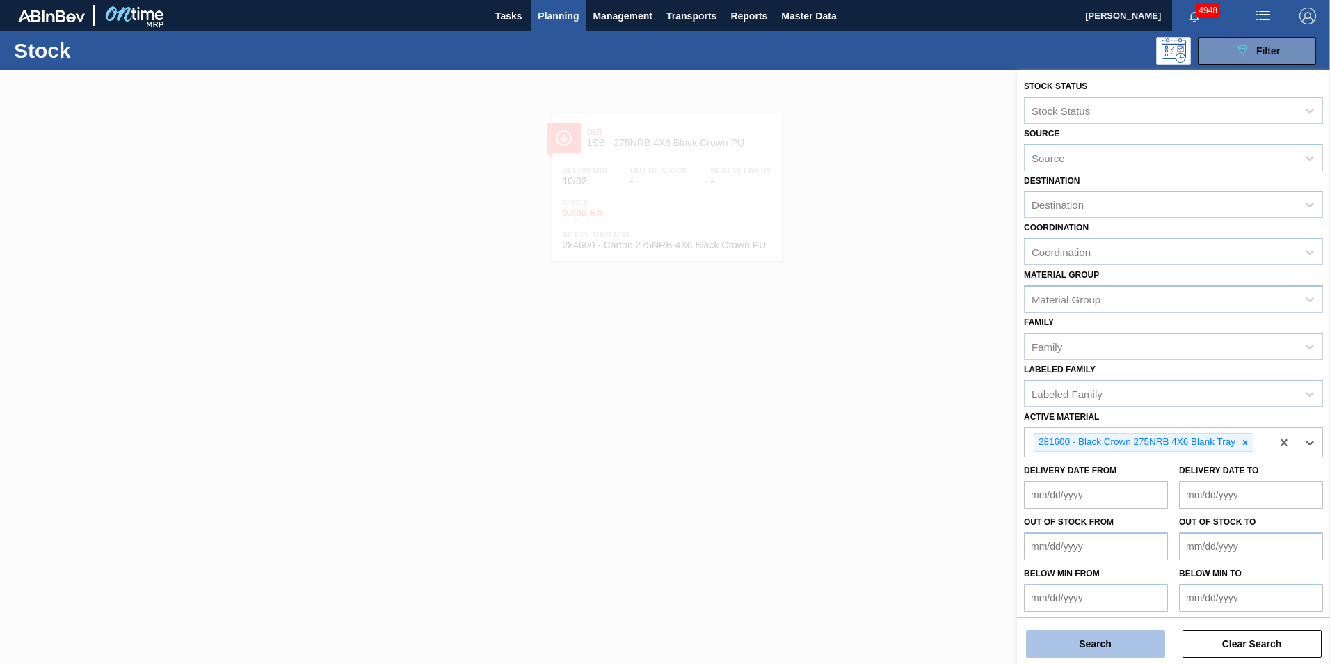
click at [1121, 646] on button "Search" at bounding box center [1095, 644] width 139 height 28
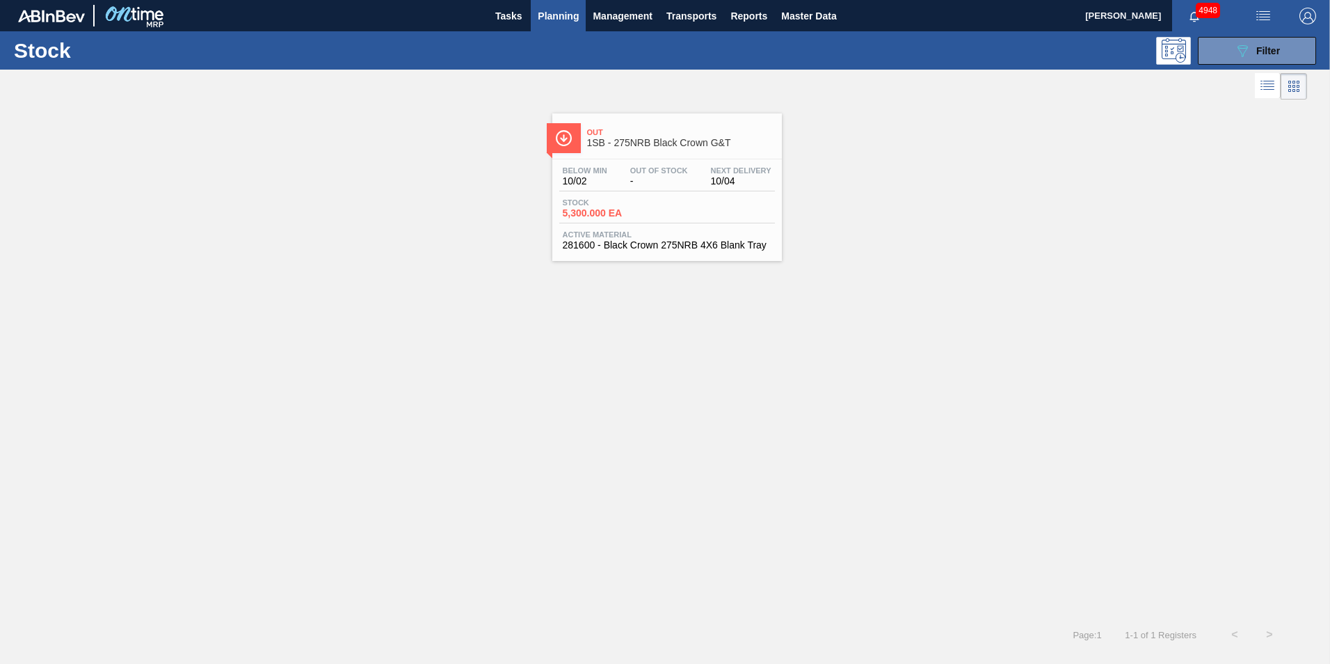
click at [640, 210] on span "5,300.000 EA" at bounding box center [611, 213] width 97 height 10
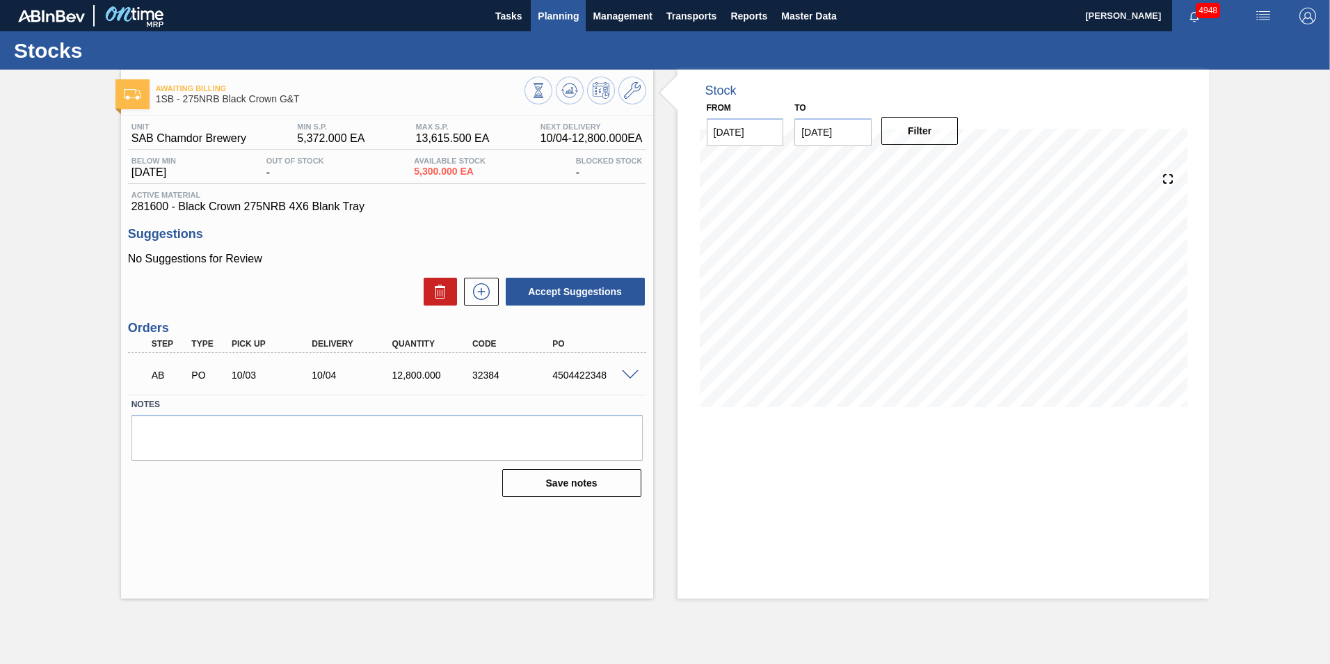
click at [555, 13] on span "Planning" at bounding box center [558, 16] width 41 height 17
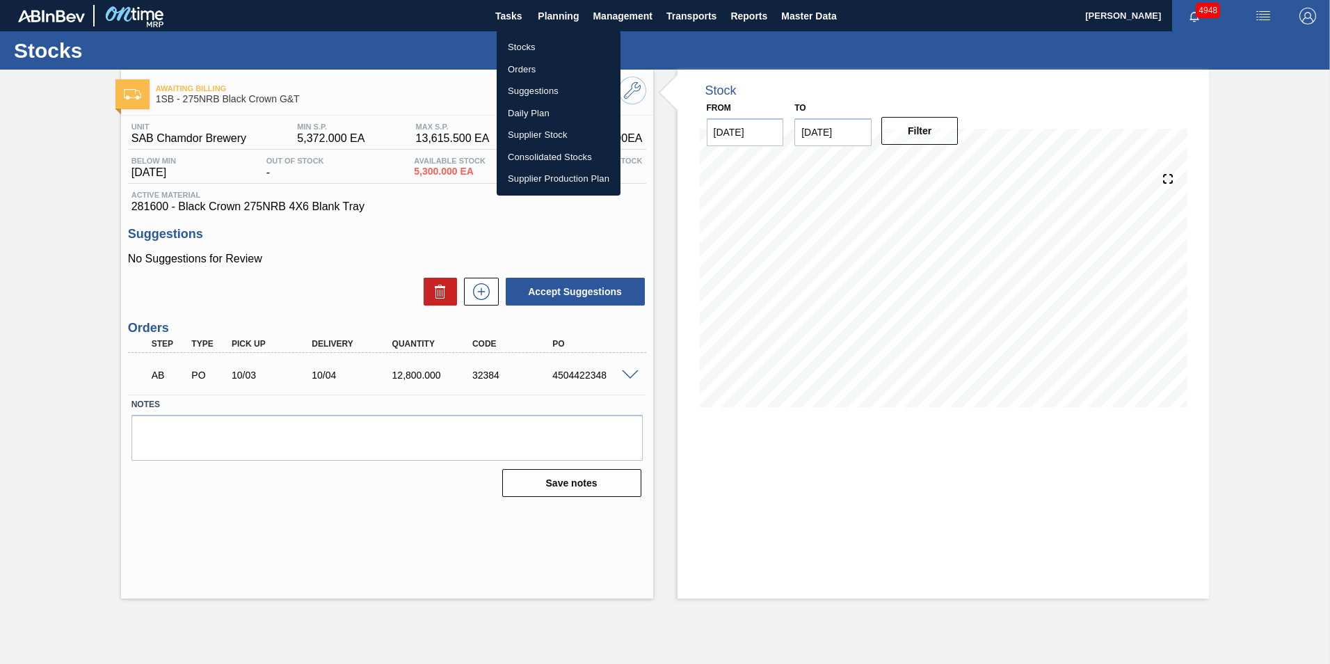
click at [534, 41] on li "Stocks" at bounding box center [559, 47] width 124 height 22
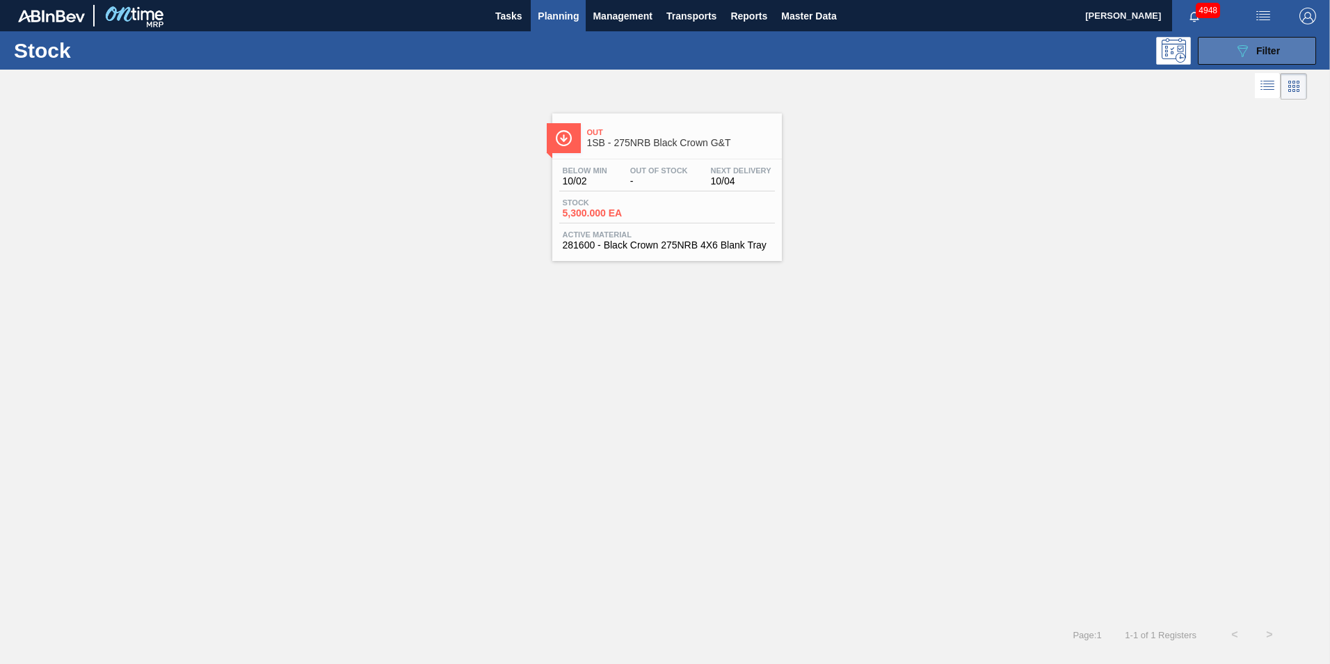
click at [1279, 57] on div "089F7B8B-B2A5-4AFE-B5C0-19BA573D28AC Filter" at bounding box center [1257, 50] width 46 height 17
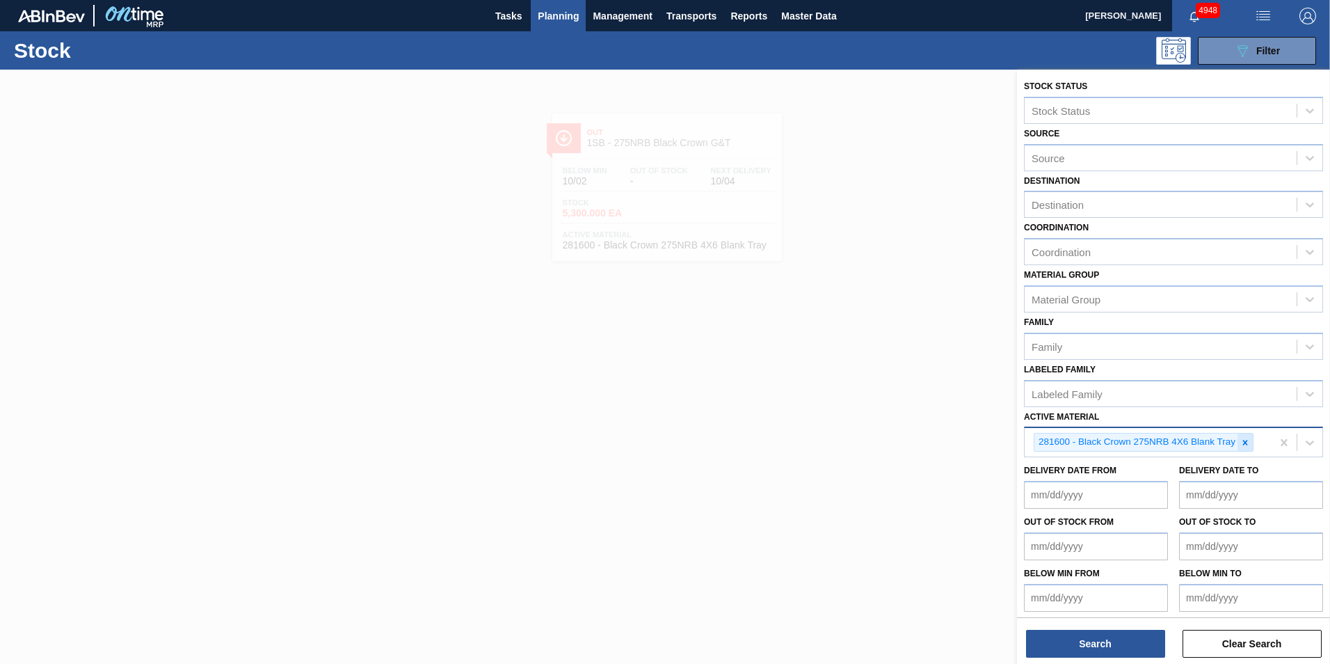
click at [1244, 440] on icon at bounding box center [1245, 442] width 5 height 5
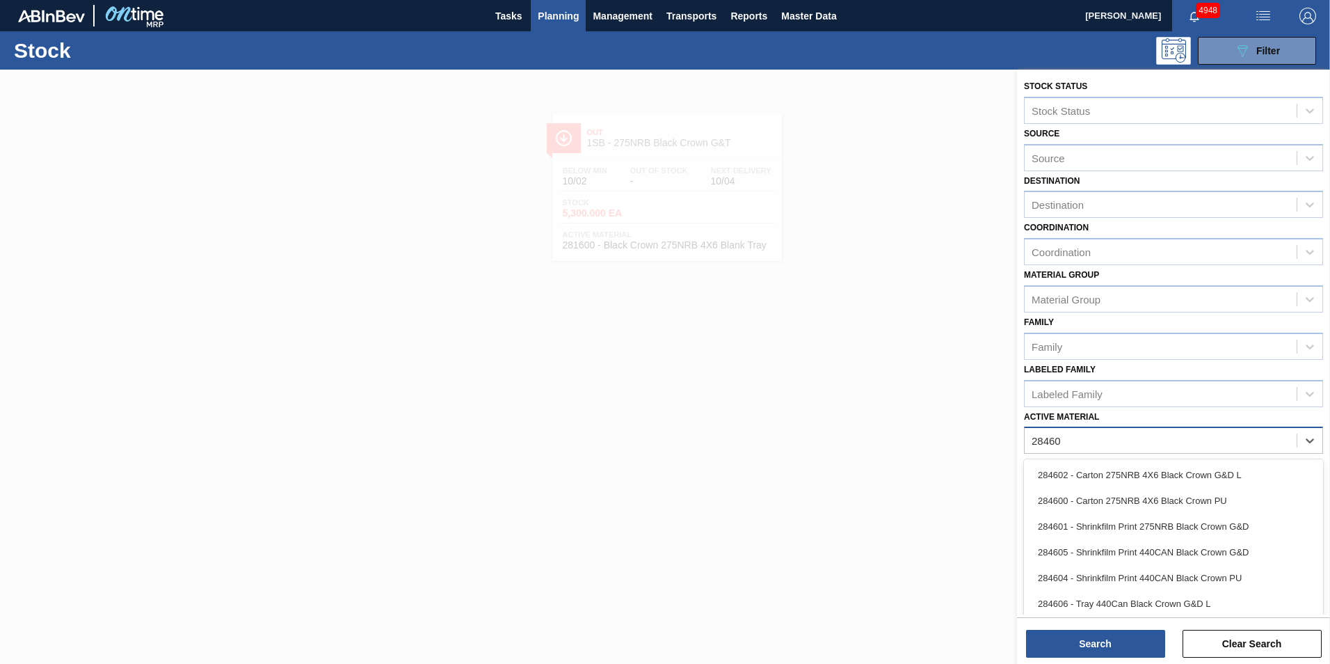
type Material "284600"
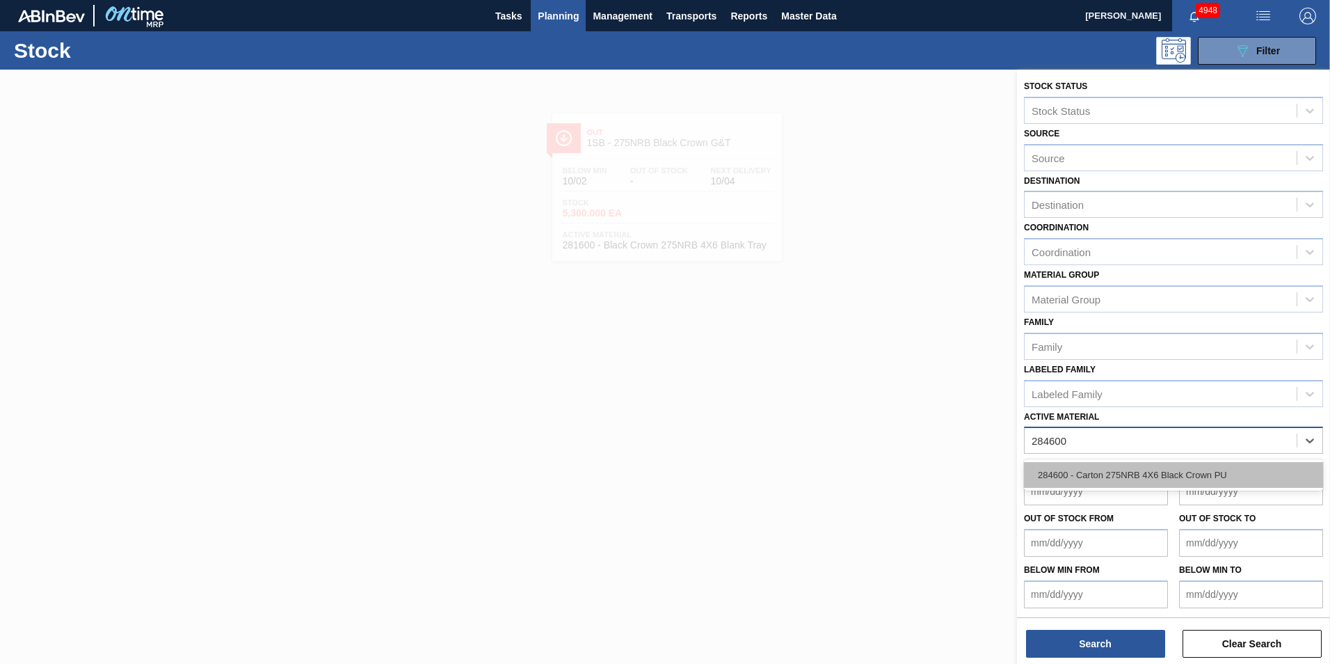
click at [1154, 467] on div "284600 - Carton 275NRB 4X6 Black Crown PU" at bounding box center [1173, 475] width 299 height 26
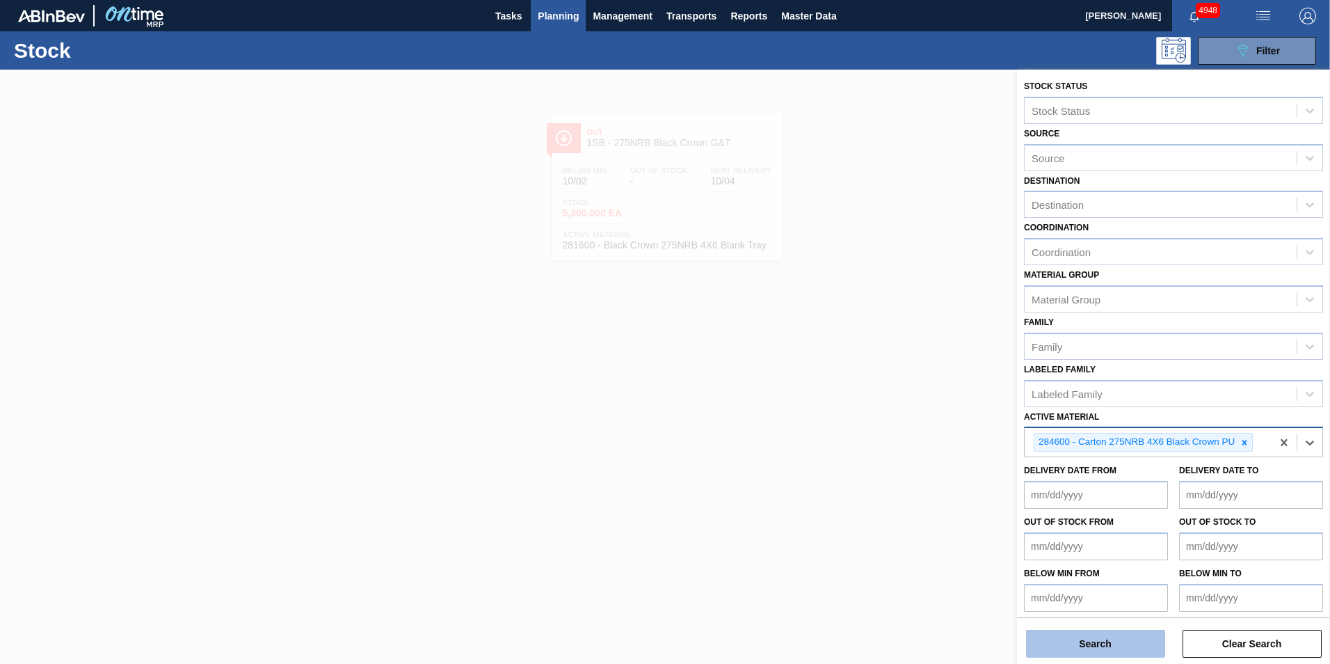
click at [1096, 648] on button "Search" at bounding box center [1095, 644] width 139 height 28
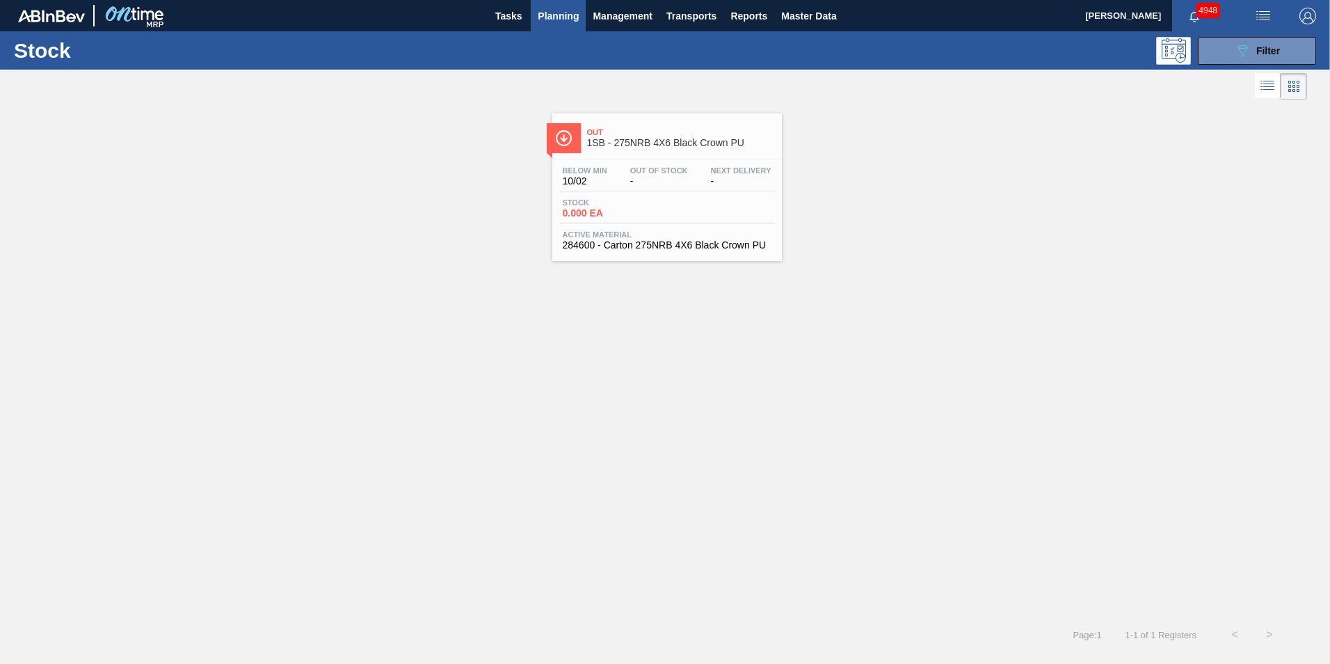
click at [499, 133] on div "Out 1SB - 275NRB 4X6 Black Crown PU Below Min 10/02 Out Of Stock - Next Deliver…" at bounding box center [665, 182] width 1330 height 158
click at [634, 188] on div "Below Min 10/02 Out Of Stock - Next Delivery -" at bounding box center [667, 178] width 216 height 25
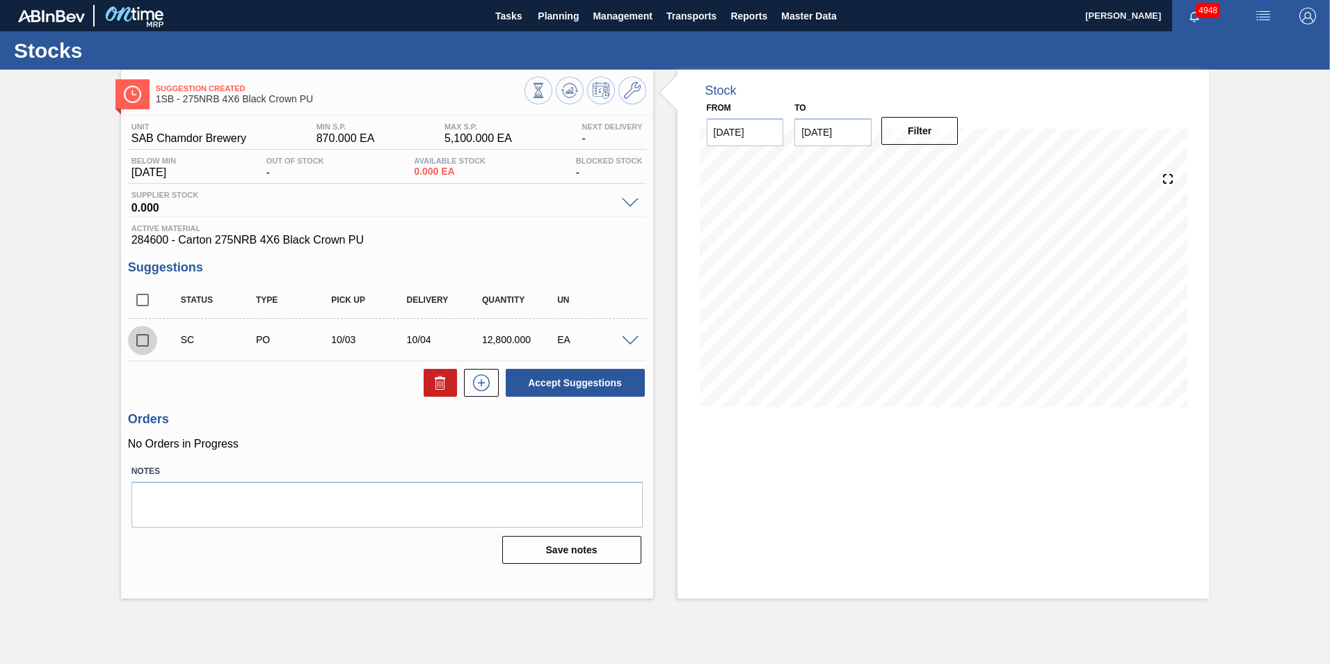
click at [144, 342] on input "checkbox" at bounding box center [142, 340] width 29 height 29
click at [571, 378] on button "Accept Suggestions" at bounding box center [575, 383] width 139 height 28
checkbox input "false"
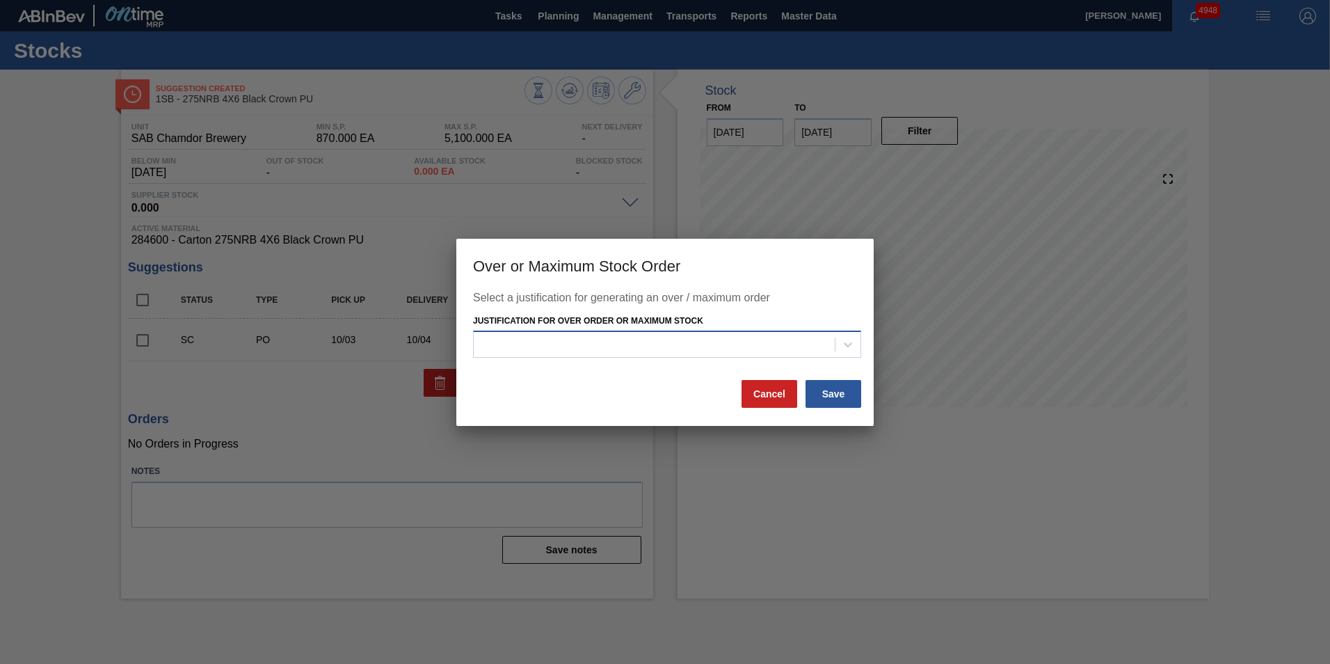
click at [726, 348] on div at bounding box center [654, 345] width 361 height 20
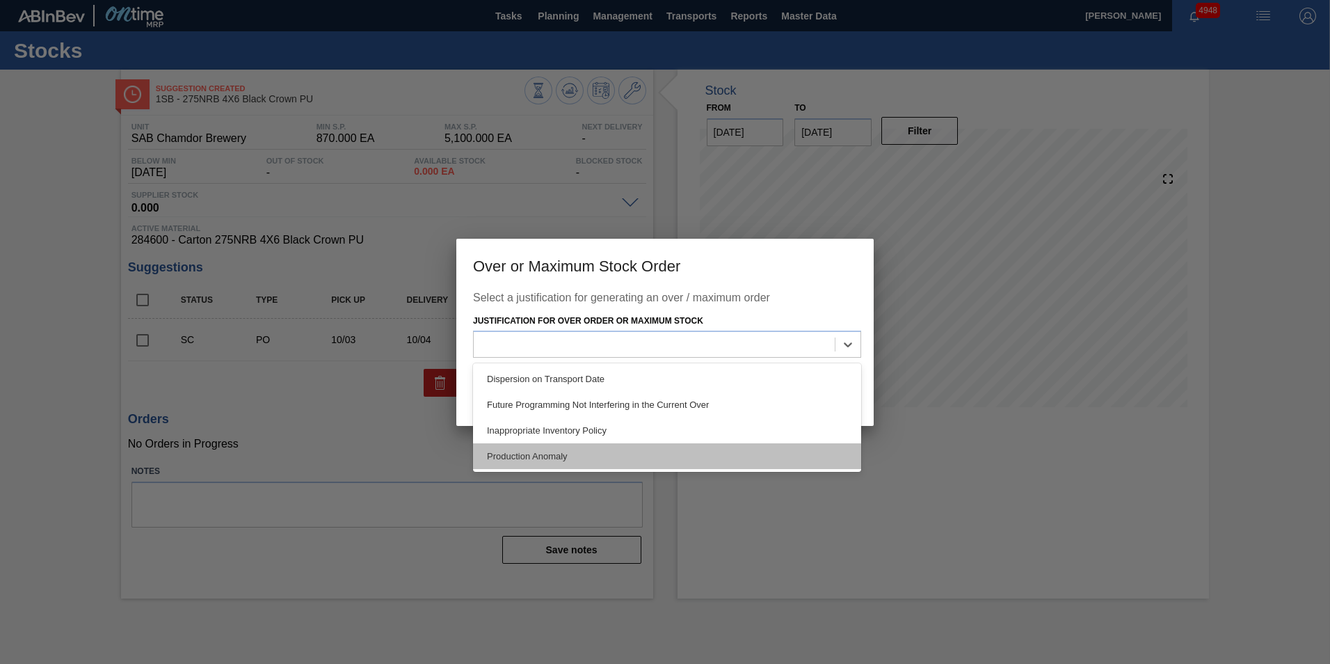
click at [572, 457] on div "Production Anomaly" at bounding box center [667, 456] width 388 height 26
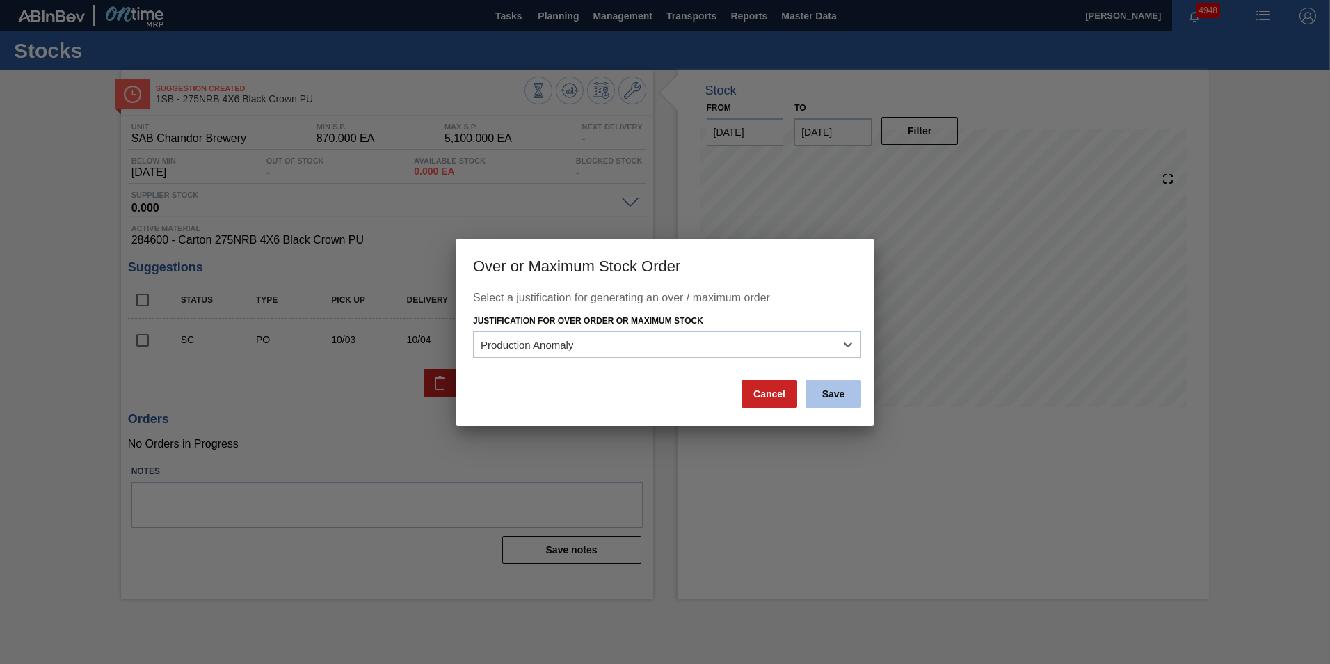
click at [837, 391] on button "Save" at bounding box center [834, 394] width 56 height 28
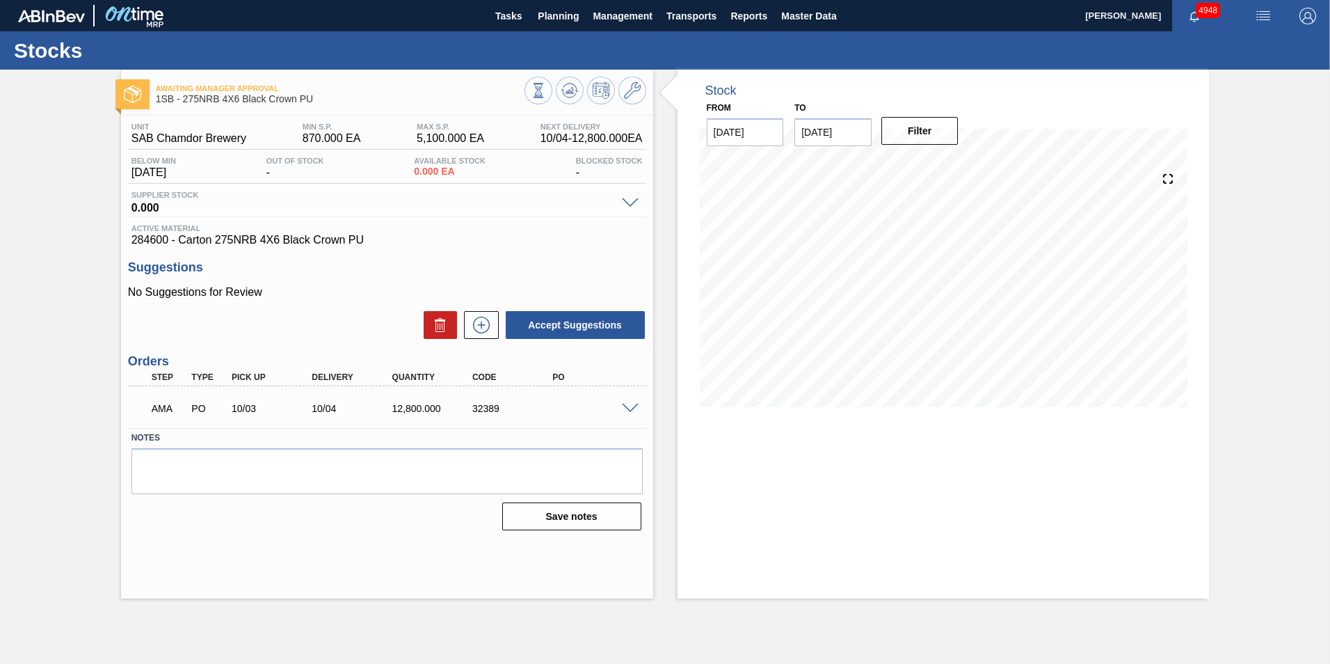
click at [633, 409] on span at bounding box center [630, 408] width 17 height 10
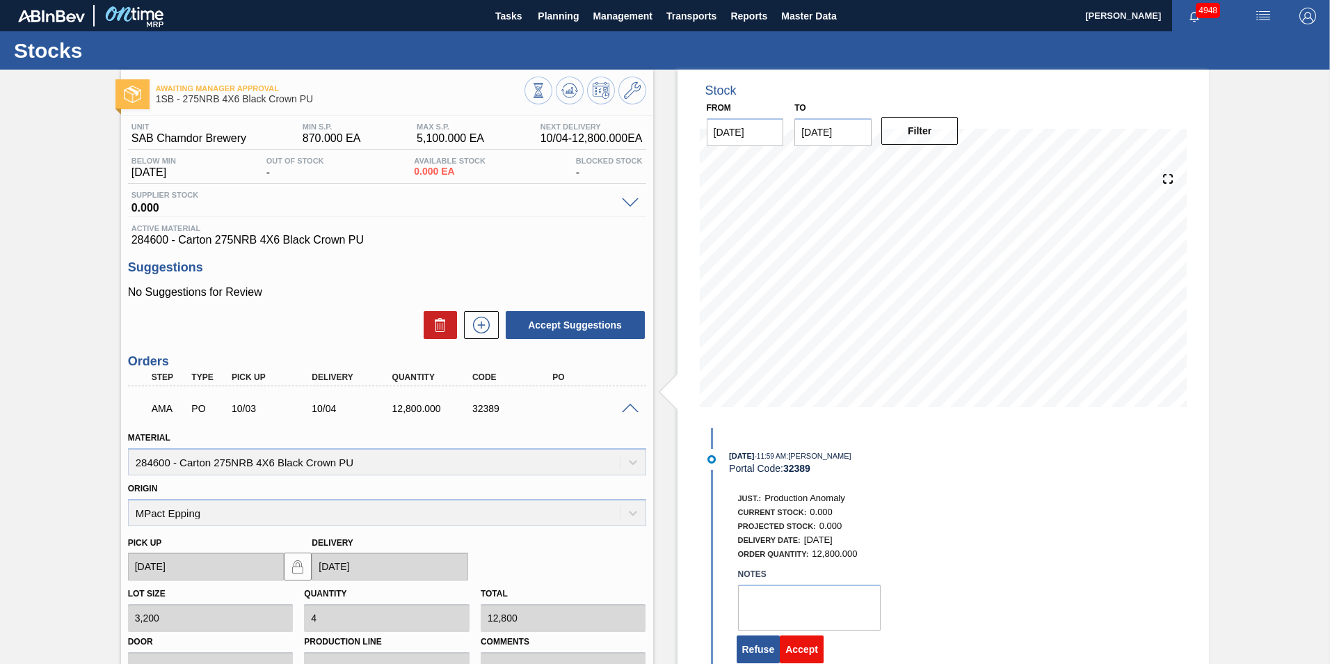
click at [803, 650] on button "Accept" at bounding box center [802, 649] width 44 height 28
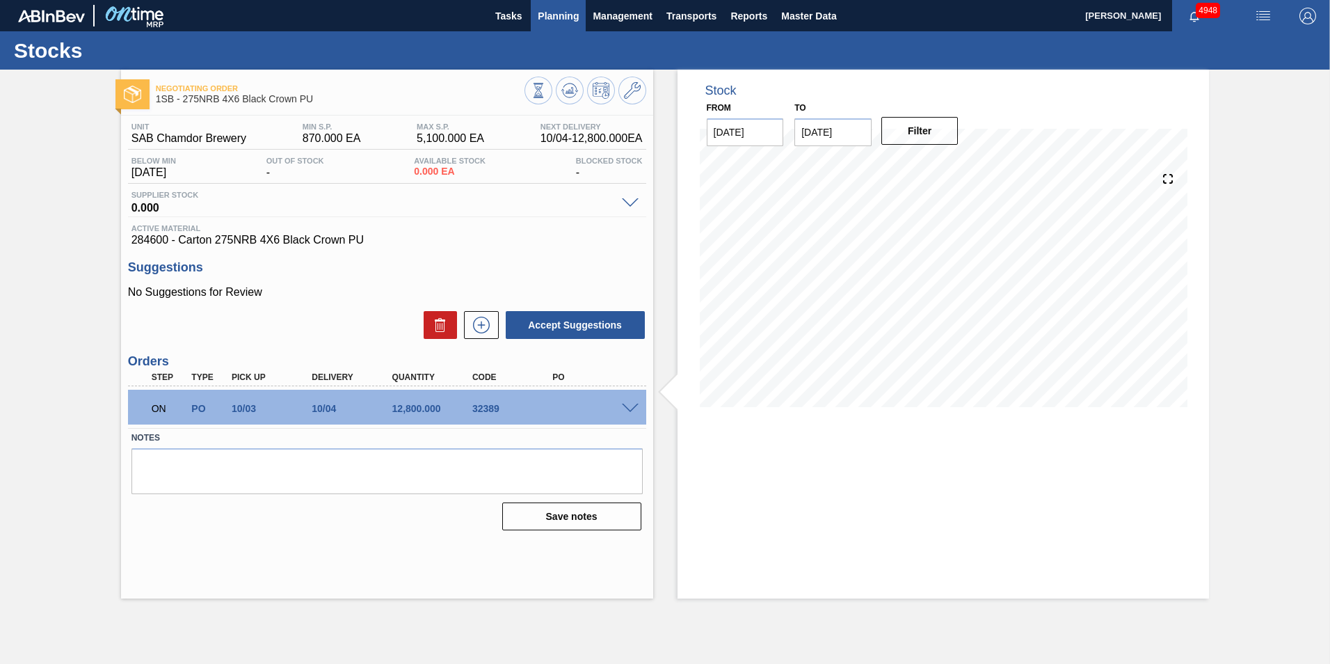
click at [563, 17] on span "Planning" at bounding box center [558, 16] width 41 height 17
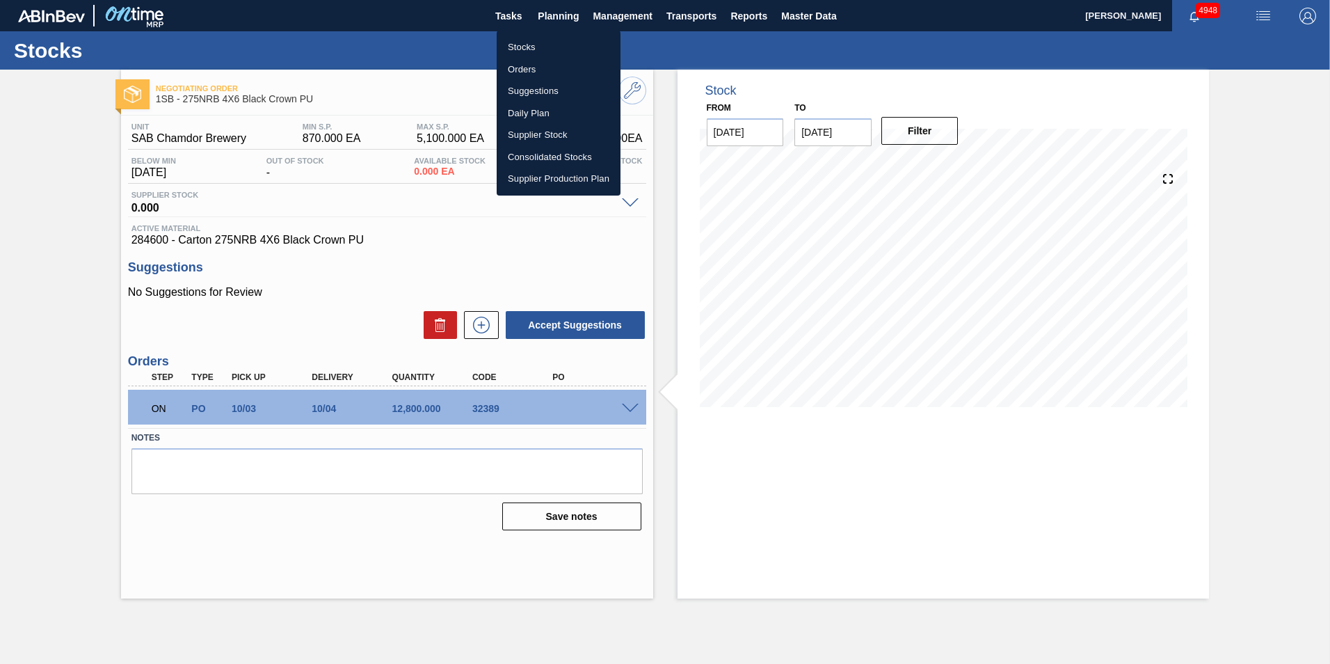
drag, startPoint x: 536, startPoint y: 54, endPoint x: 531, endPoint y: 62, distance: 9.7
click at [536, 54] on li "Stocks" at bounding box center [559, 47] width 124 height 22
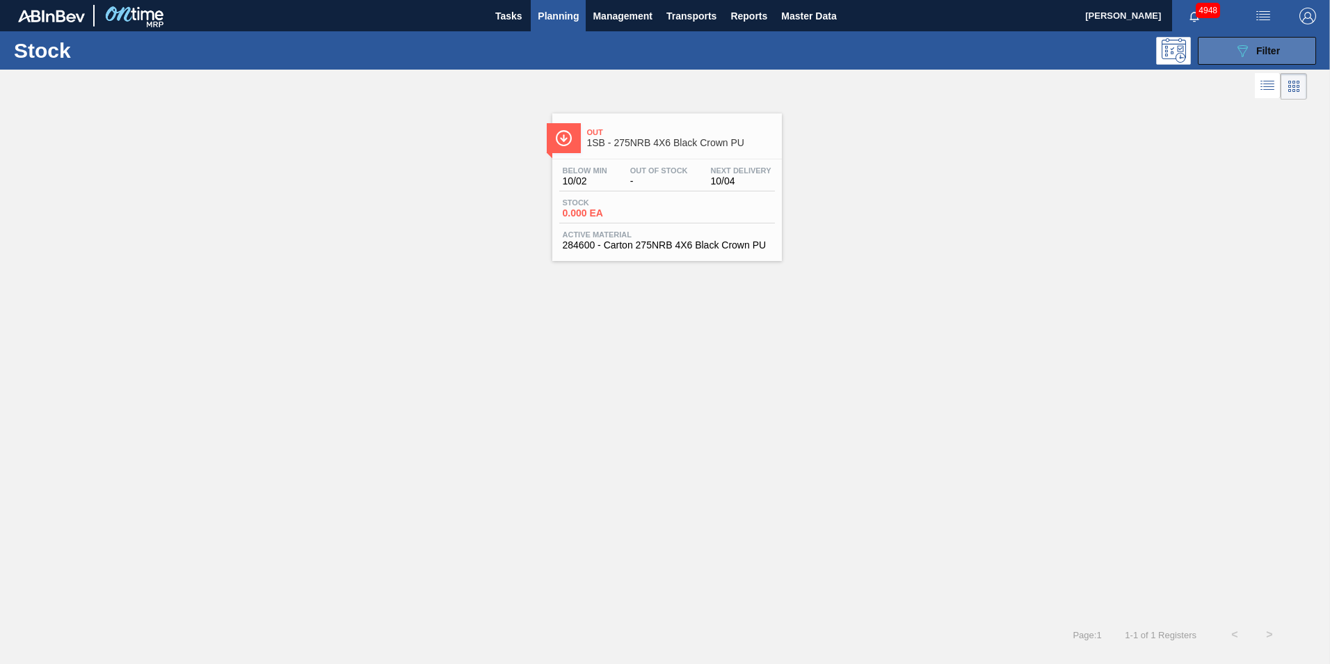
click at [1281, 54] on button "089F7B8B-B2A5-4AFE-B5C0-19BA573D28AC Filter" at bounding box center [1257, 51] width 118 height 28
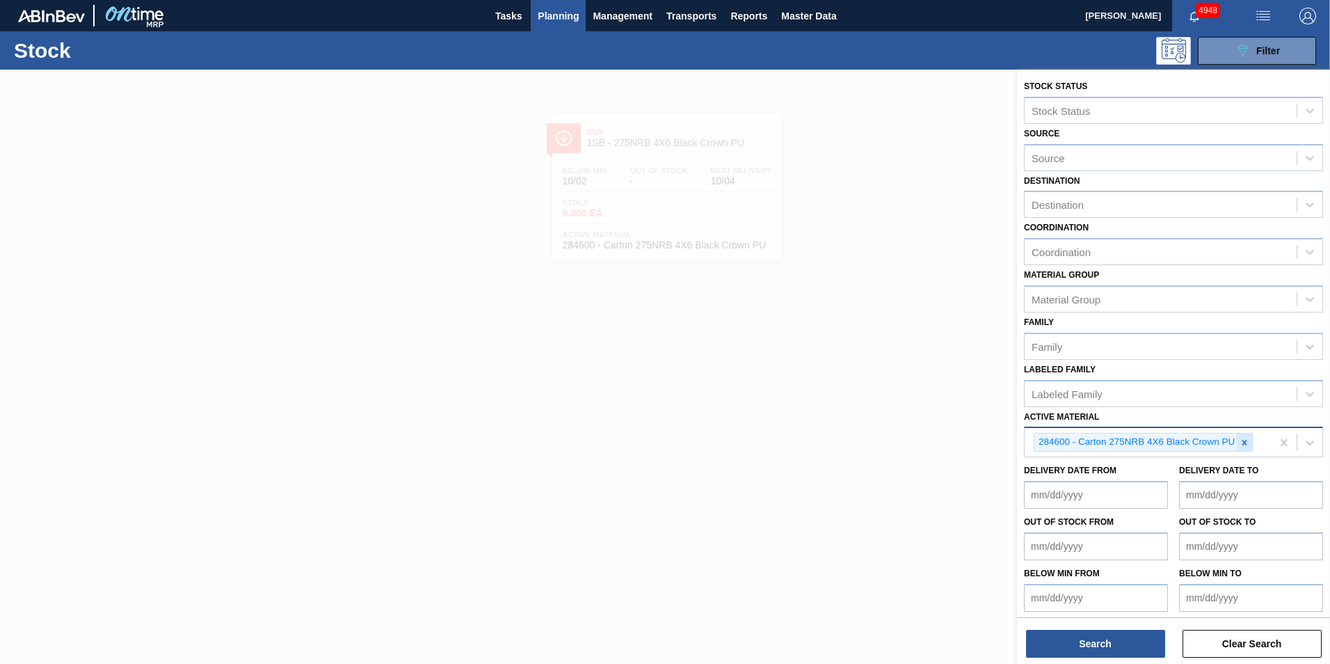
click at [1245, 441] on icon at bounding box center [1245, 443] width 10 height 10
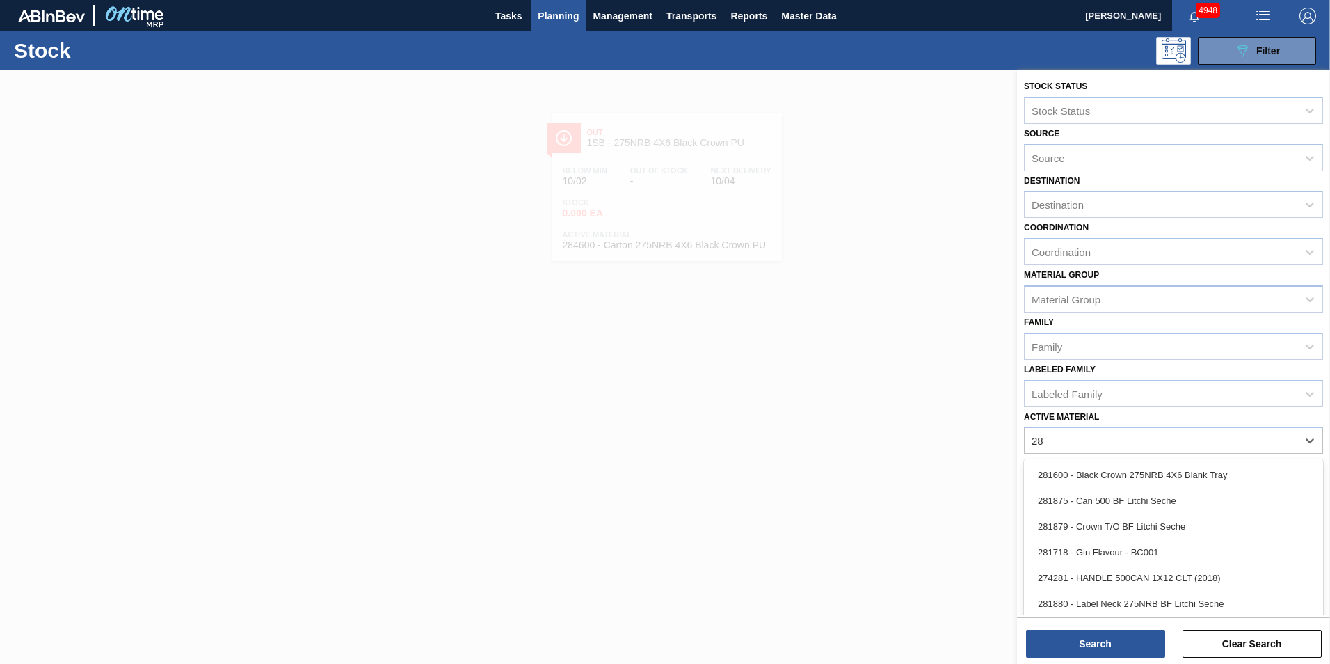
type Material "281"
click at [1176, 468] on div "281600 - Black Crown 275NRB 4X6 Blank Tray" at bounding box center [1173, 475] width 299 height 26
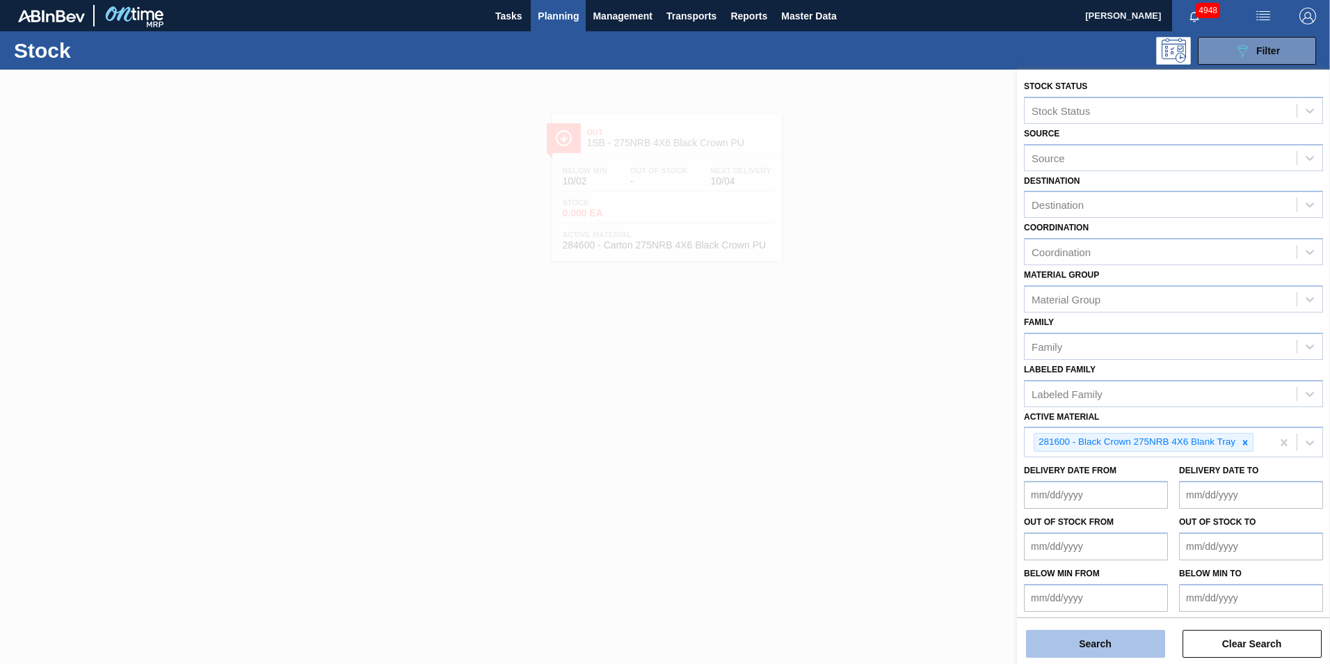
click at [1098, 642] on button "Search" at bounding box center [1095, 644] width 139 height 28
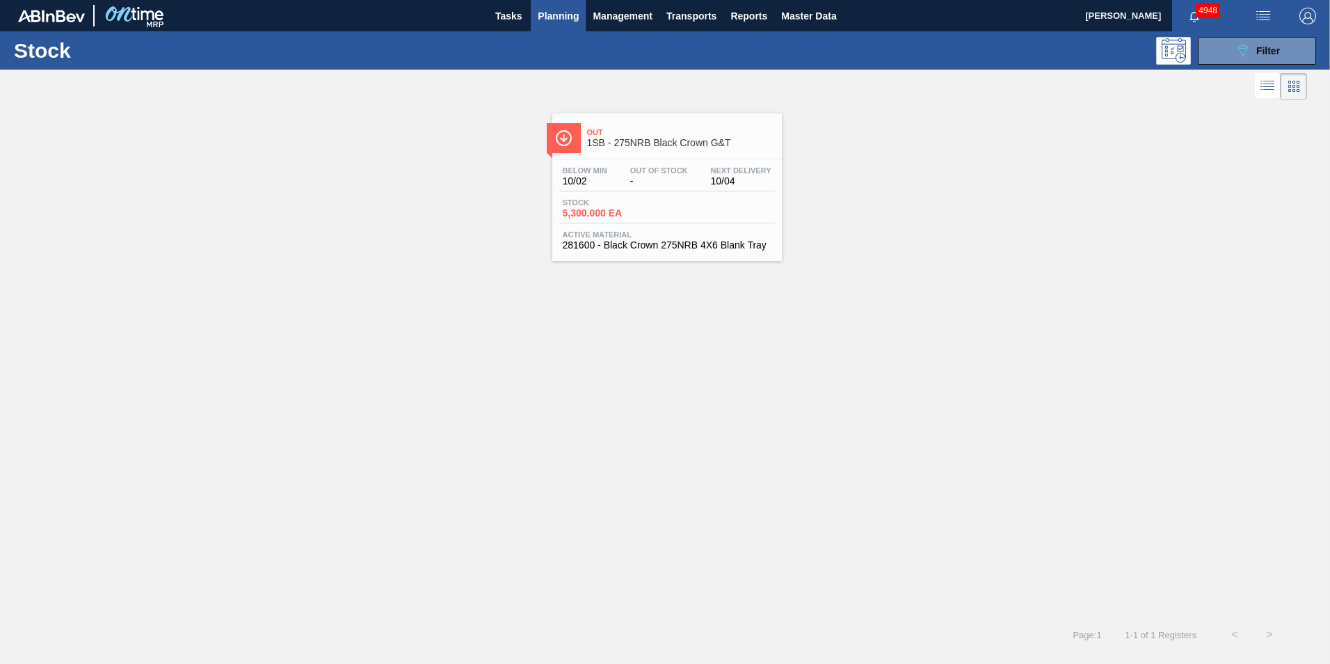
click at [636, 208] on span "5,300.000 EA" at bounding box center [611, 213] width 97 height 10
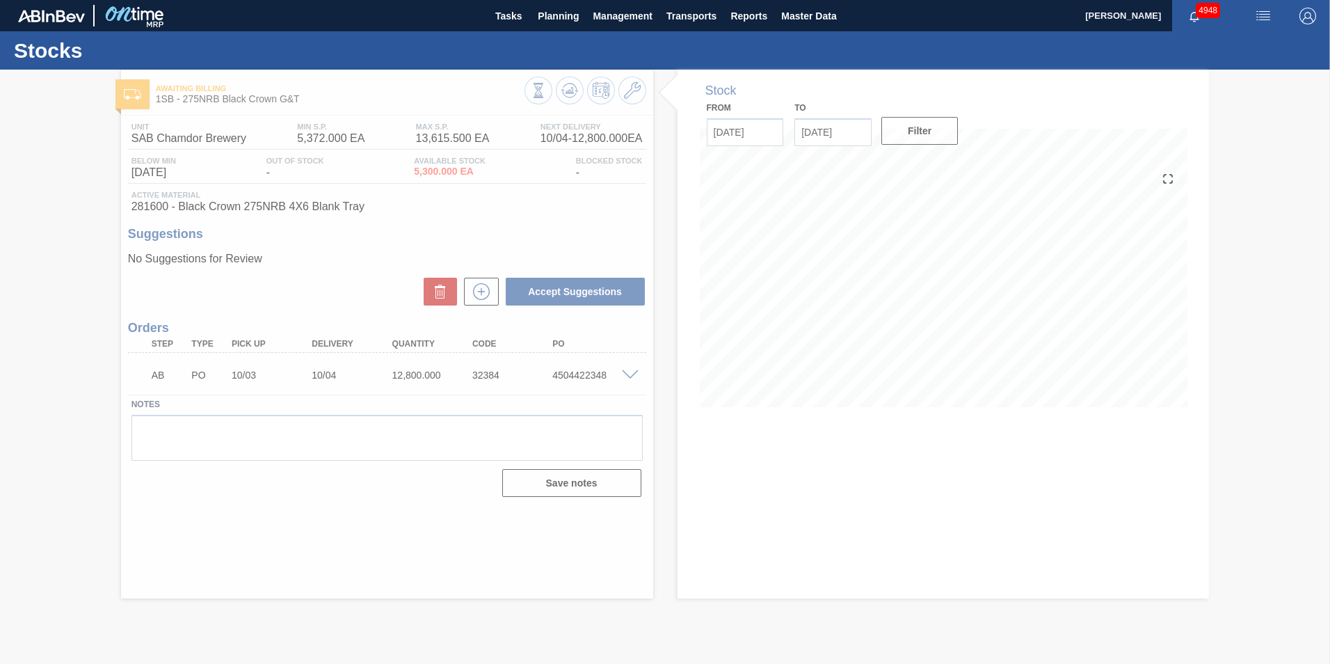
click at [631, 375] on span at bounding box center [630, 375] width 17 height 10
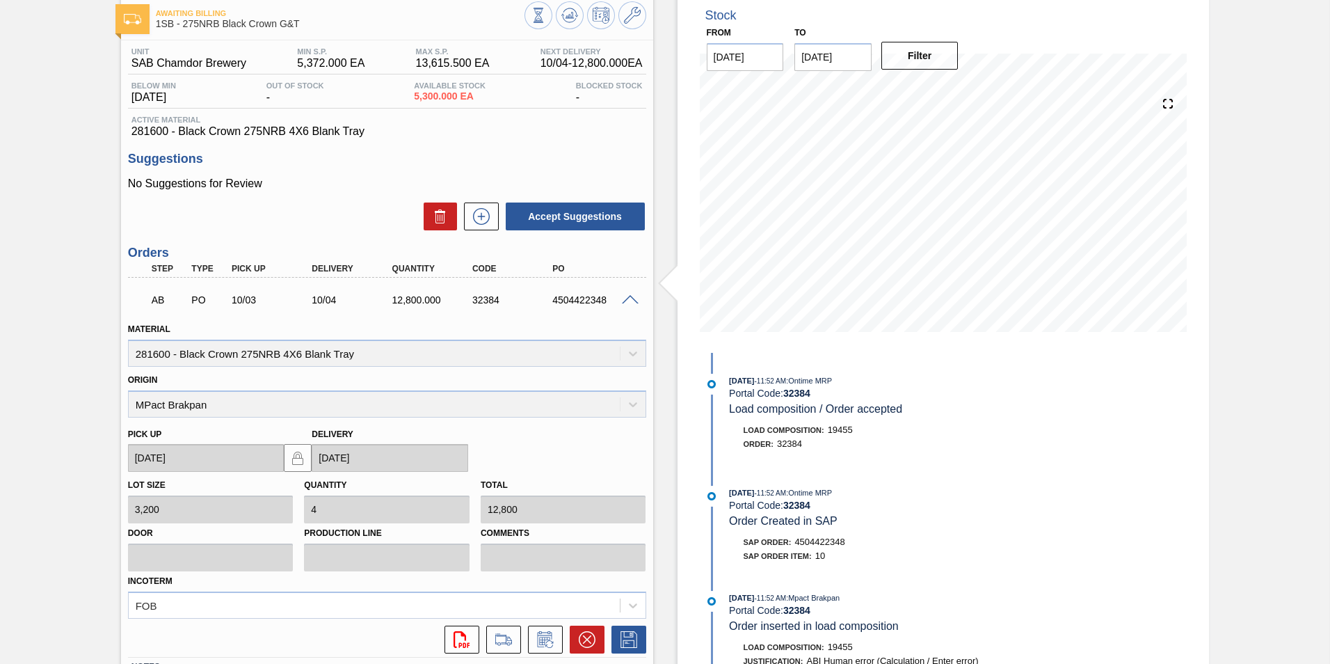
scroll to position [182, 0]
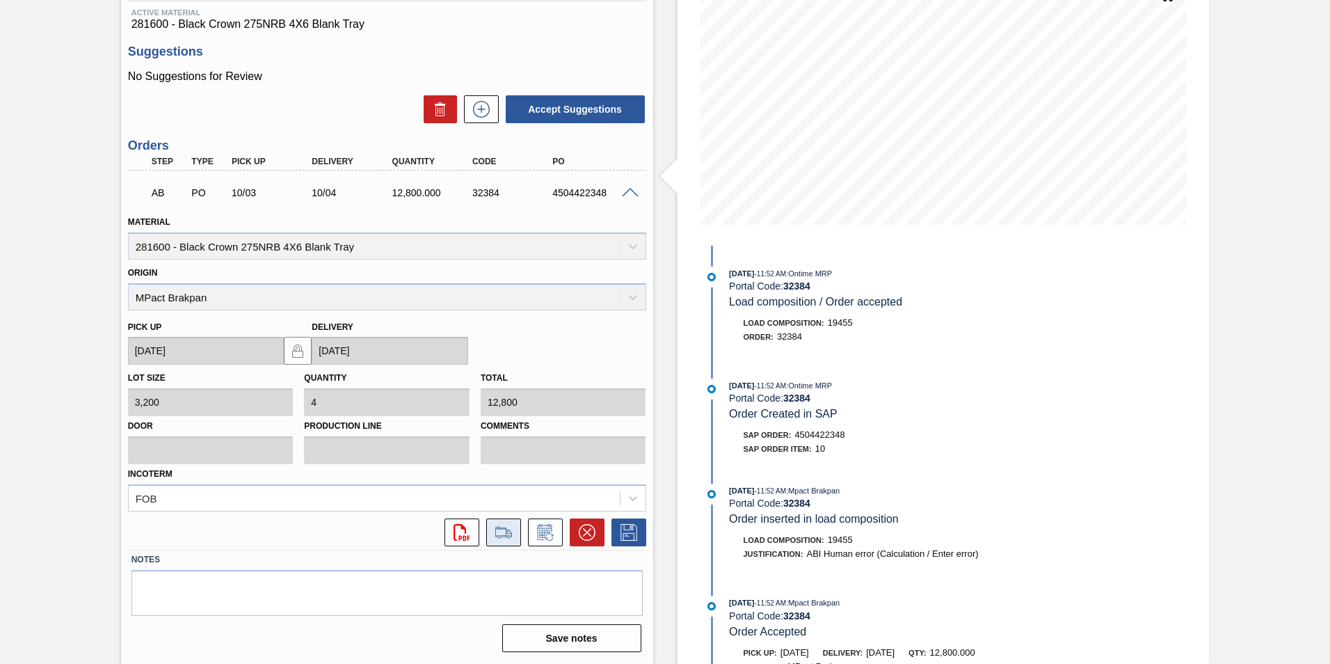
click at [512, 532] on icon at bounding box center [504, 532] width 22 height 17
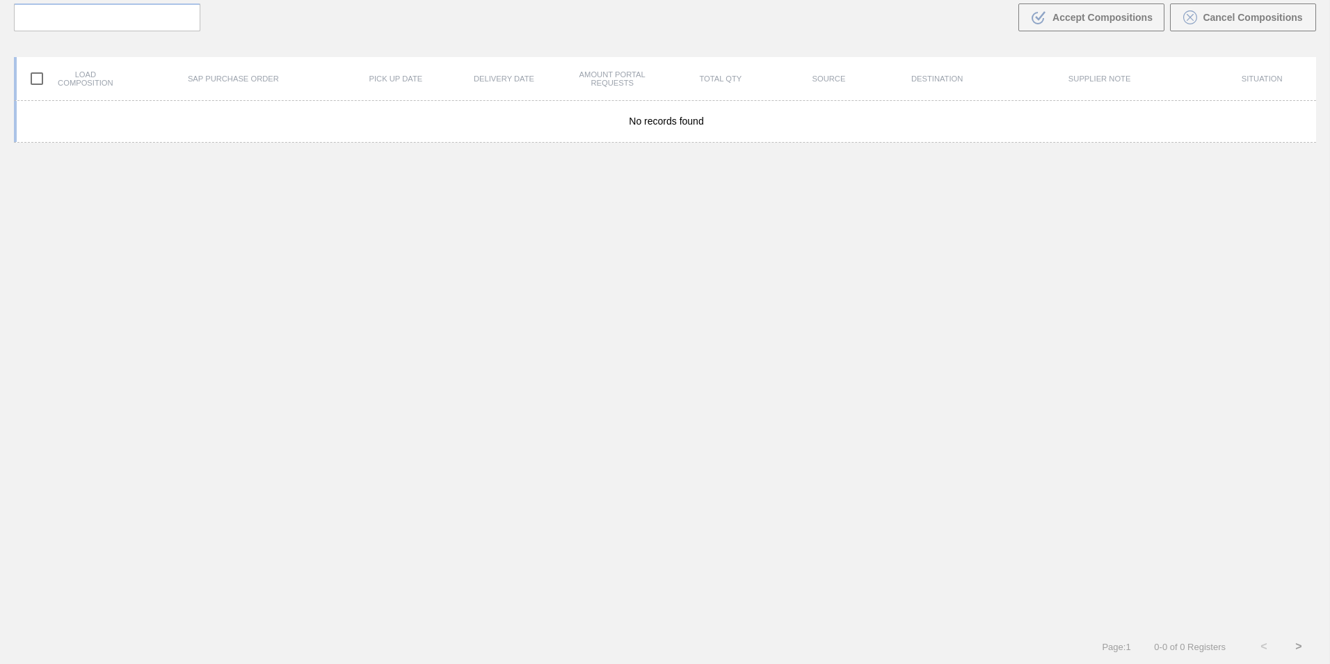
scroll to position [100, 0]
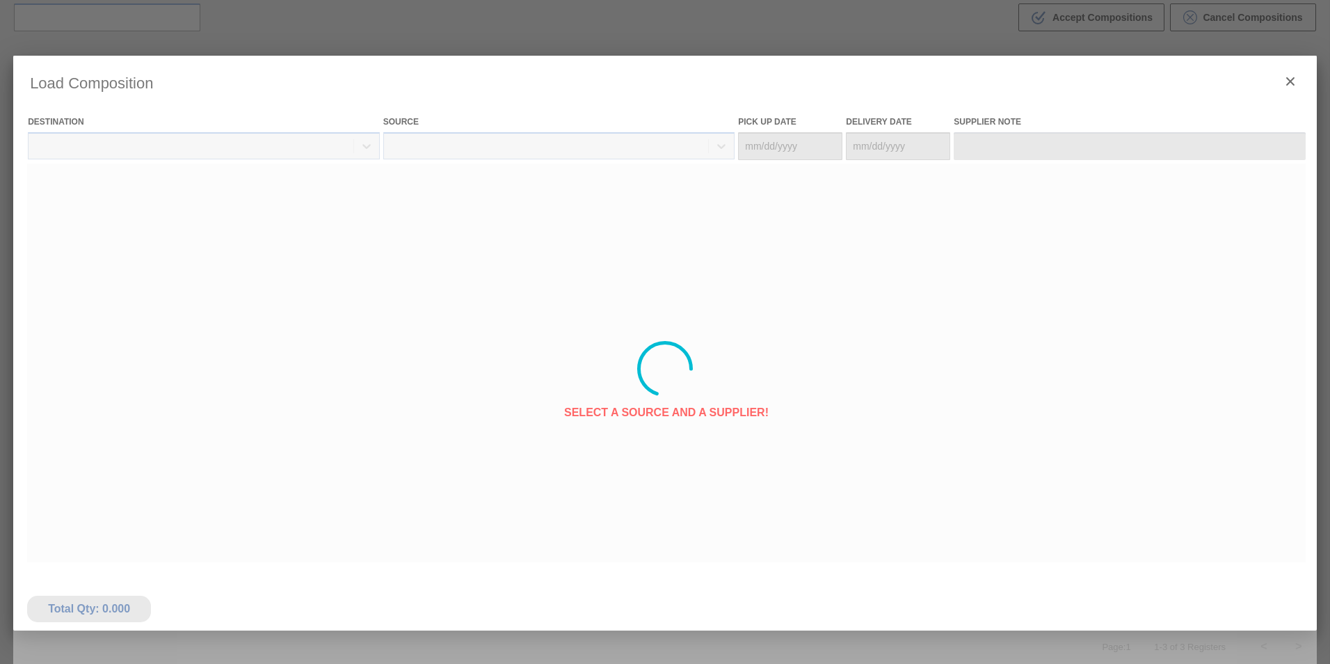
type Date "[DATE]"
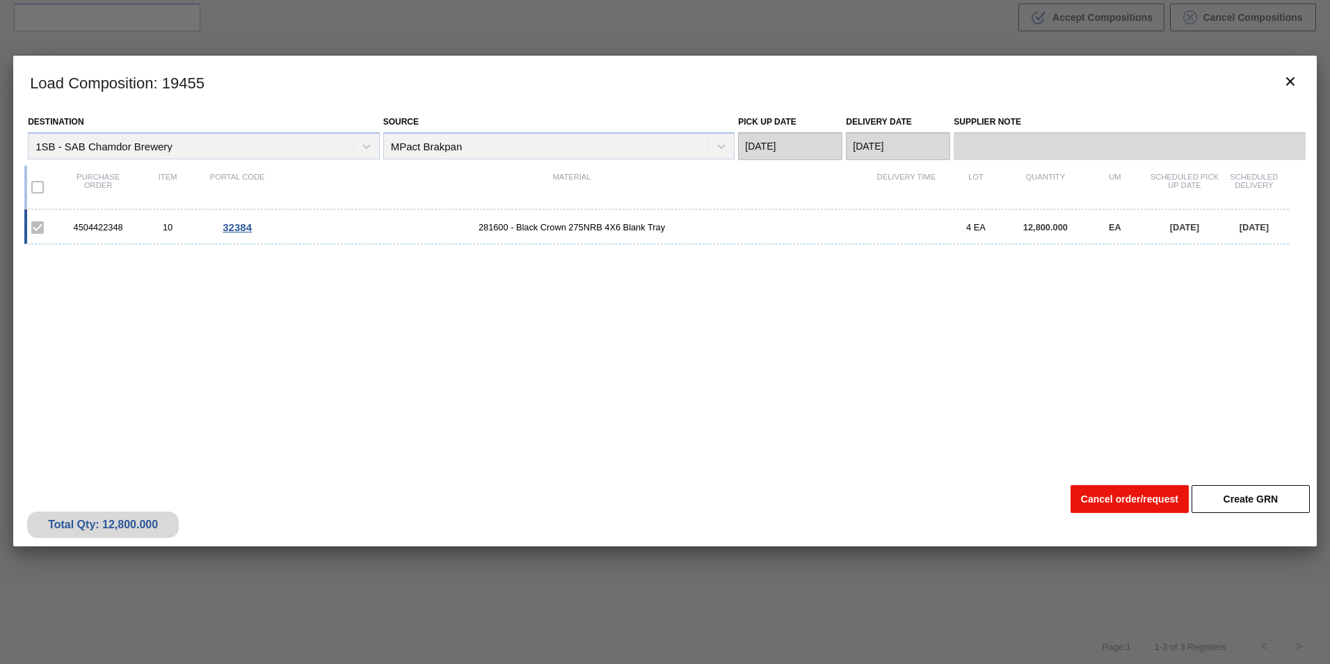
click at [1144, 505] on button "Cancel order/request" at bounding box center [1130, 499] width 118 height 28
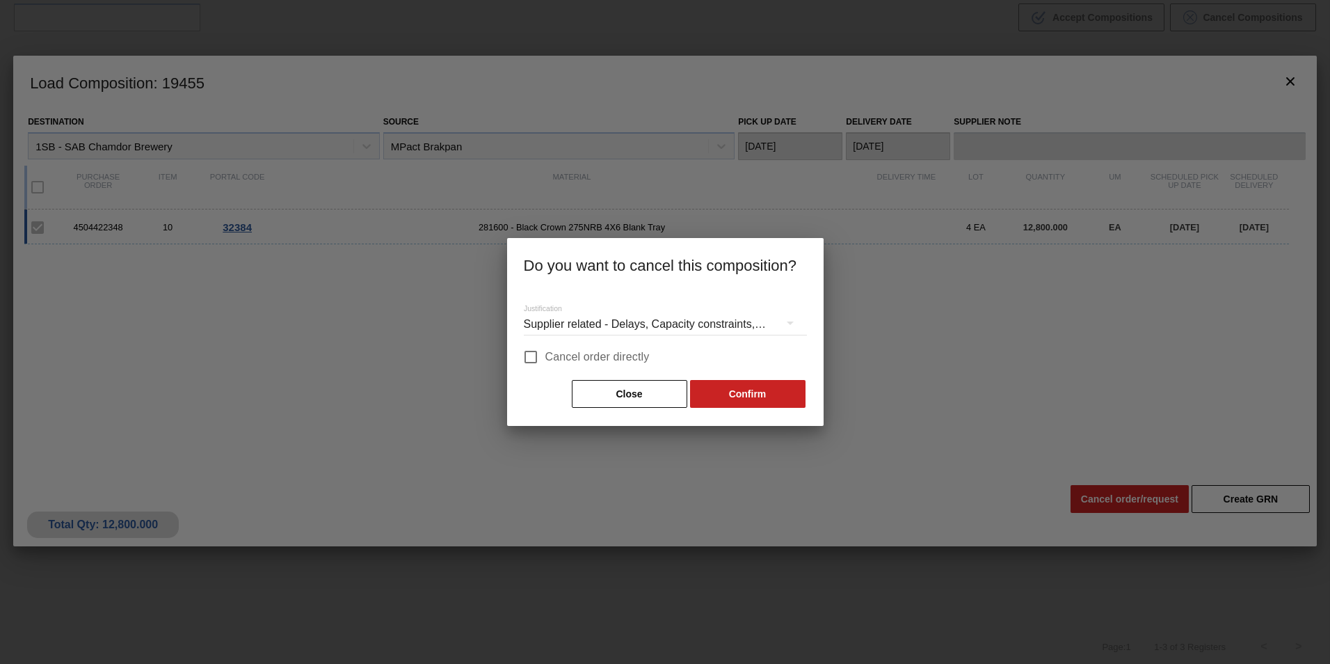
drag, startPoint x: 626, startPoint y: 353, endPoint x: 618, endPoint y: 357, distance: 9.3
click at [625, 353] on span "Cancel order directly" at bounding box center [597, 357] width 104 height 17
click at [545, 353] on input "Cancel order directly" at bounding box center [530, 356] width 29 height 29
checkbox input "true"
click at [739, 398] on button "Confirm" at bounding box center [747, 394] width 115 height 28
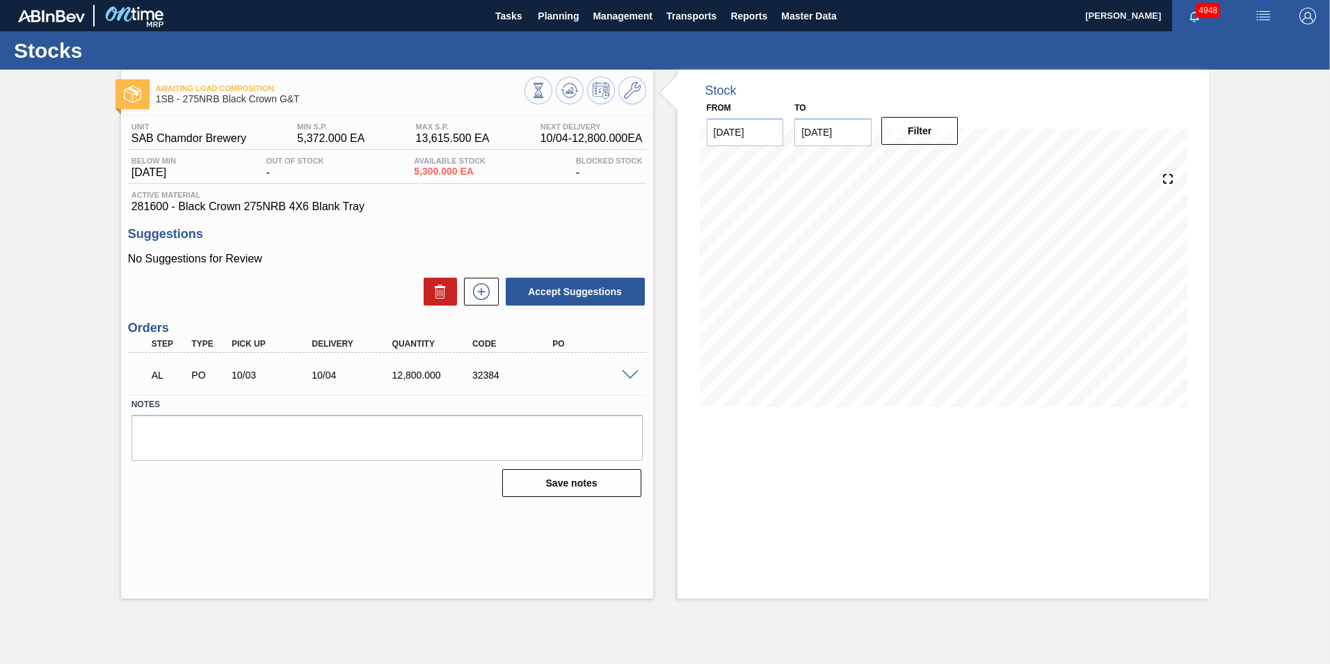
click at [629, 377] on span at bounding box center [630, 375] width 17 height 10
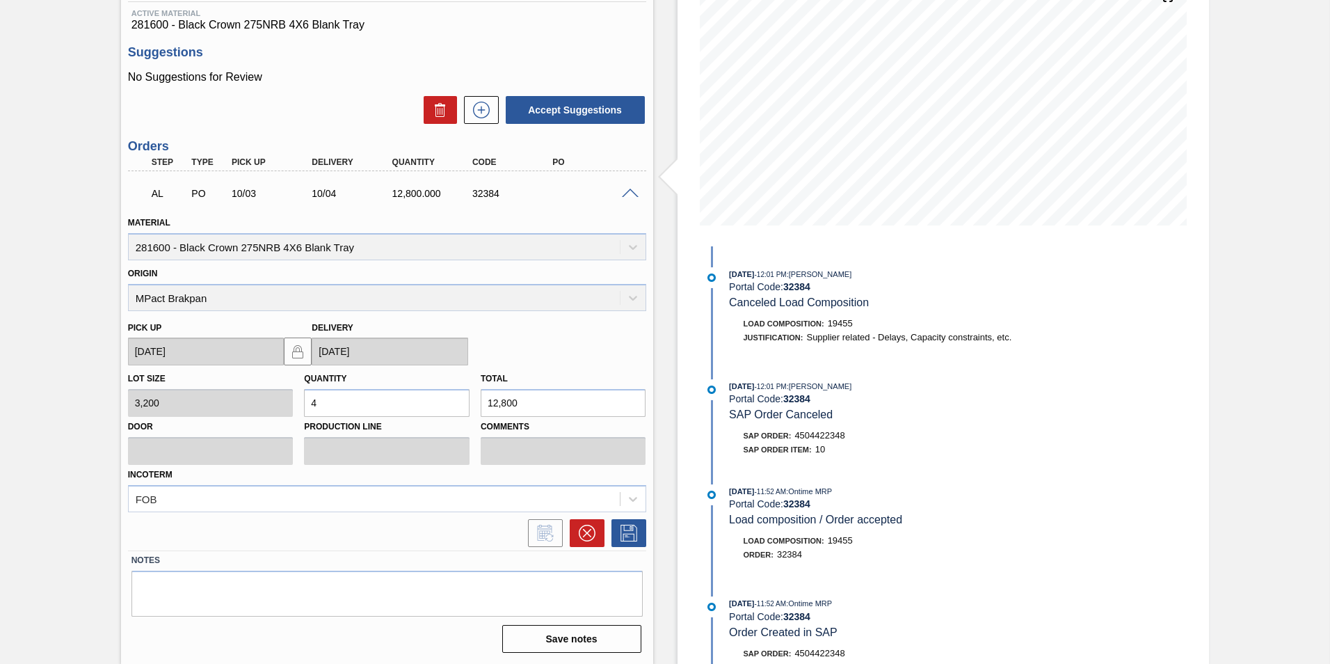
scroll to position [182, 0]
click at [585, 534] on icon at bounding box center [587, 532] width 17 height 17
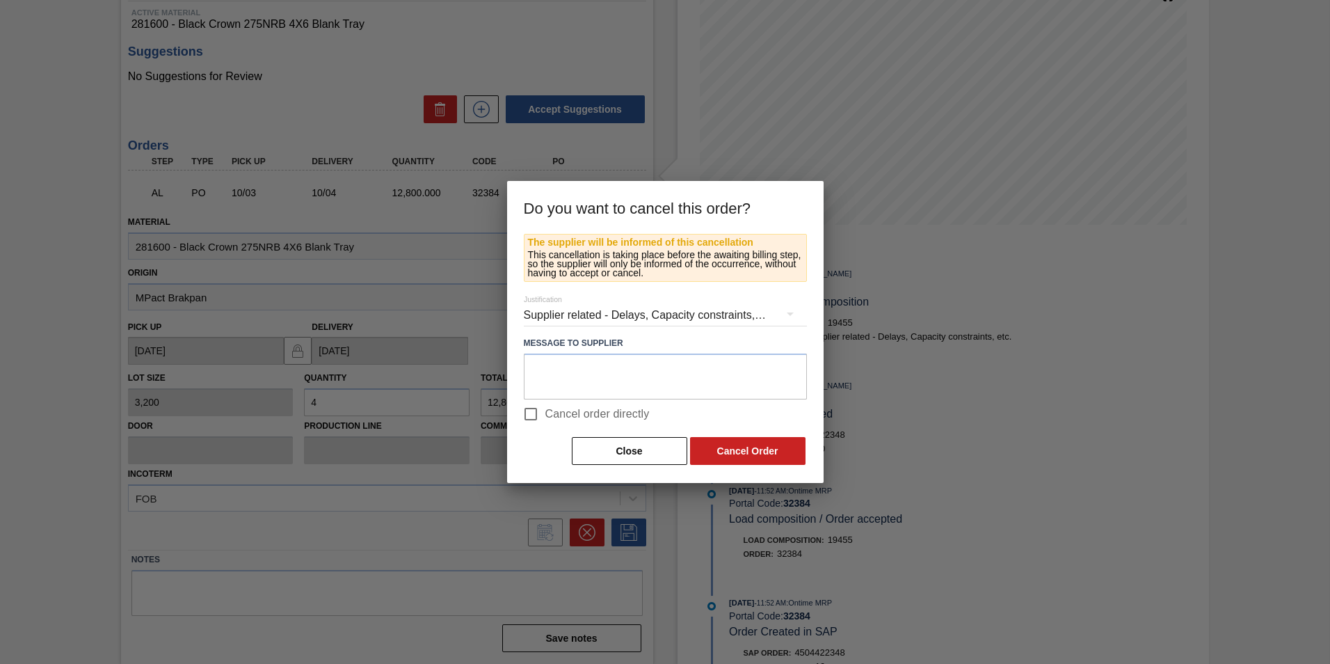
click at [609, 409] on span "Cancel order directly" at bounding box center [597, 414] width 104 height 17
click at [545, 409] on input "Cancel order directly" at bounding box center [530, 413] width 29 height 29
checkbox input "true"
click at [739, 443] on button "Cancel Order" at bounding box center [747, 451] width 115 height 28
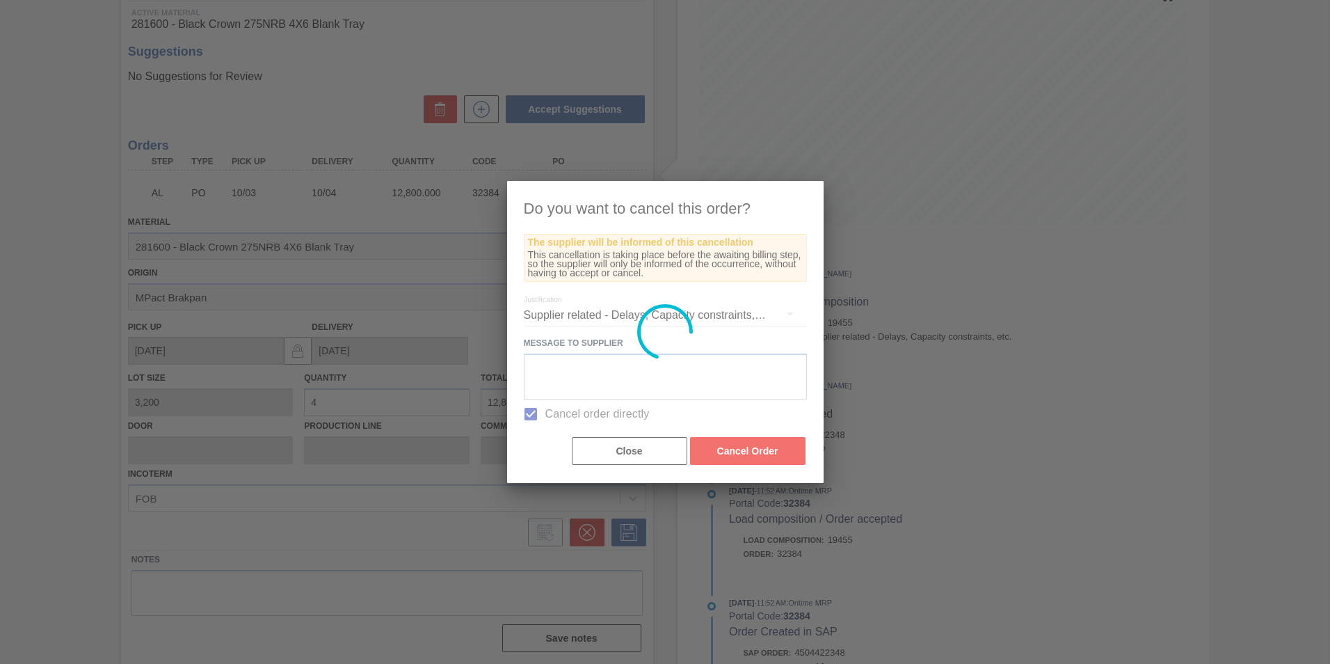
scroll to position [0, 0]
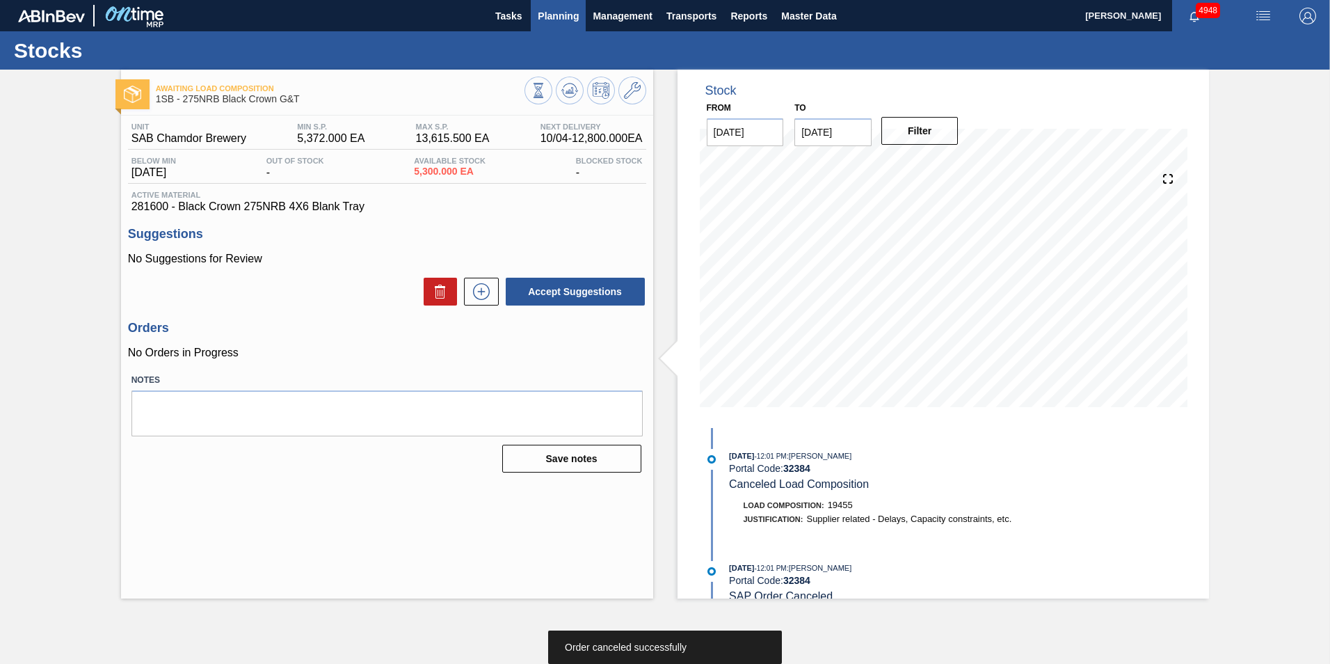
click at [563, 21] on span "Planning" at bounding box center [558, 16] width 41 height 17
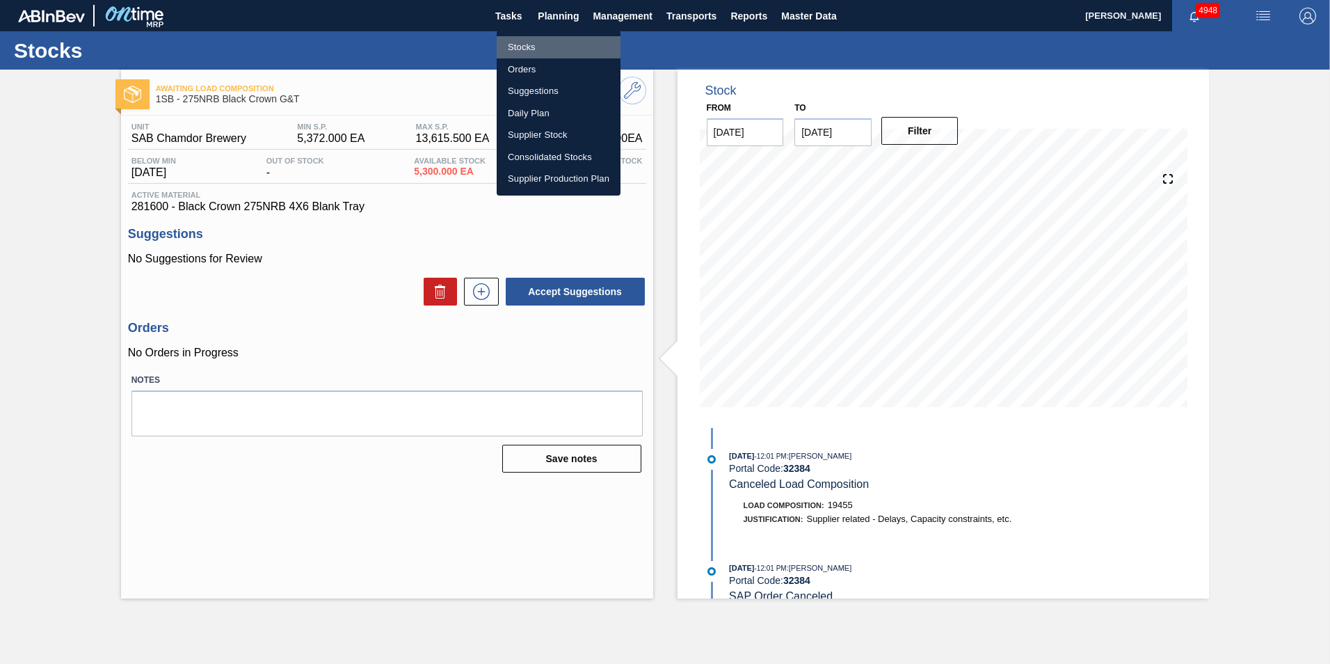
drag, startPoint x: 531, startPoint y: 46, endPoint x: 733, endPoint y: 195, distance: 251.7
click at [531, 46] on li "Stocks" at bounding box center [559, 47] width 124 height 22
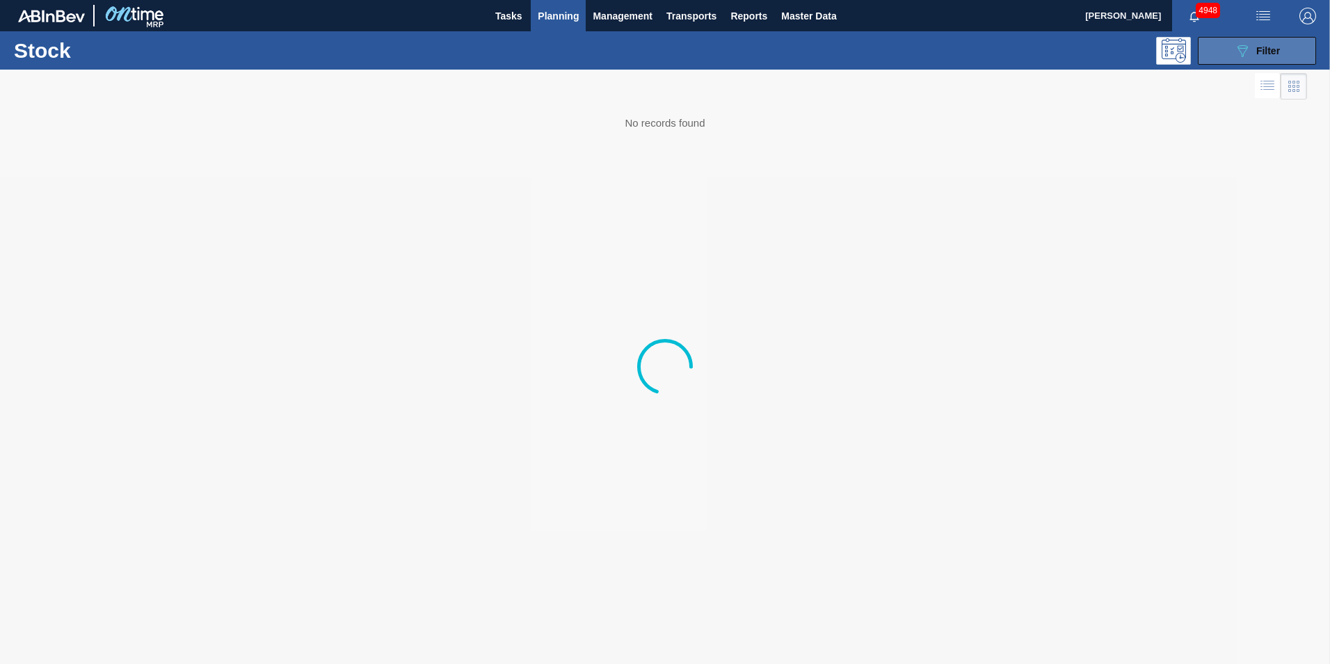
click at [1265, 49] on span "Filter" at bounding box center [1268, 50] width 24 height 11
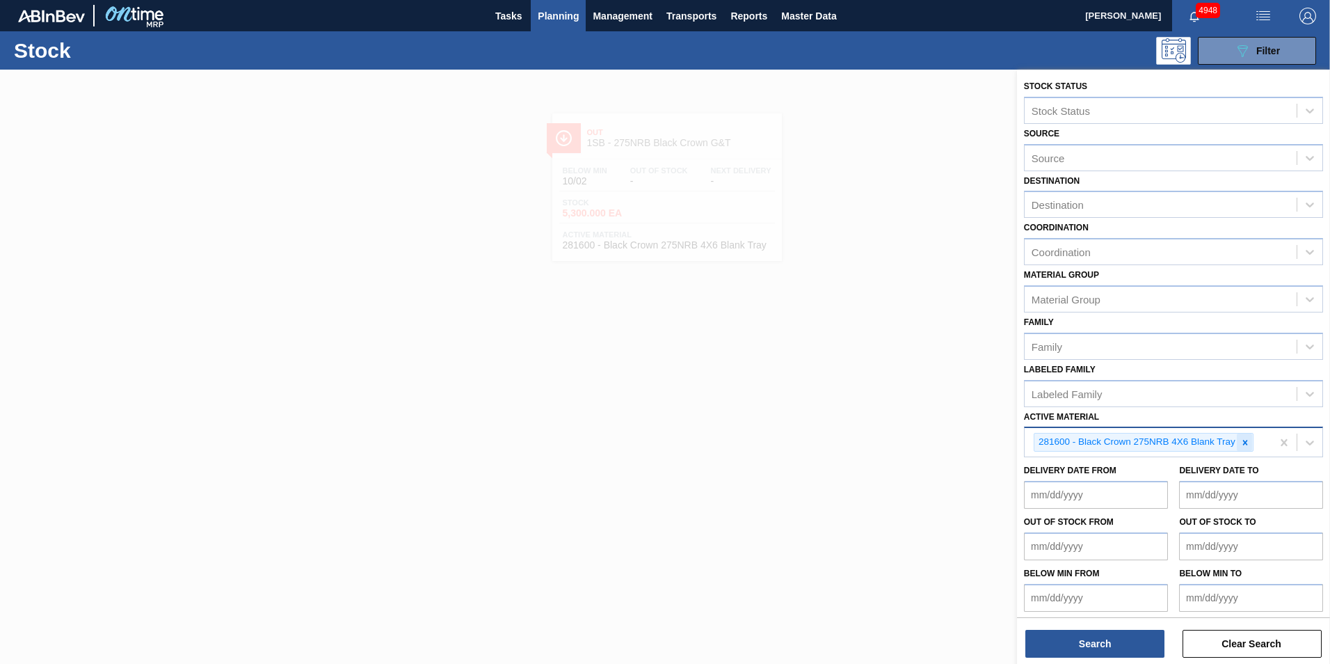
click at [1246, 443] on icon at bounding box center [1245, 442] width 5 height 5
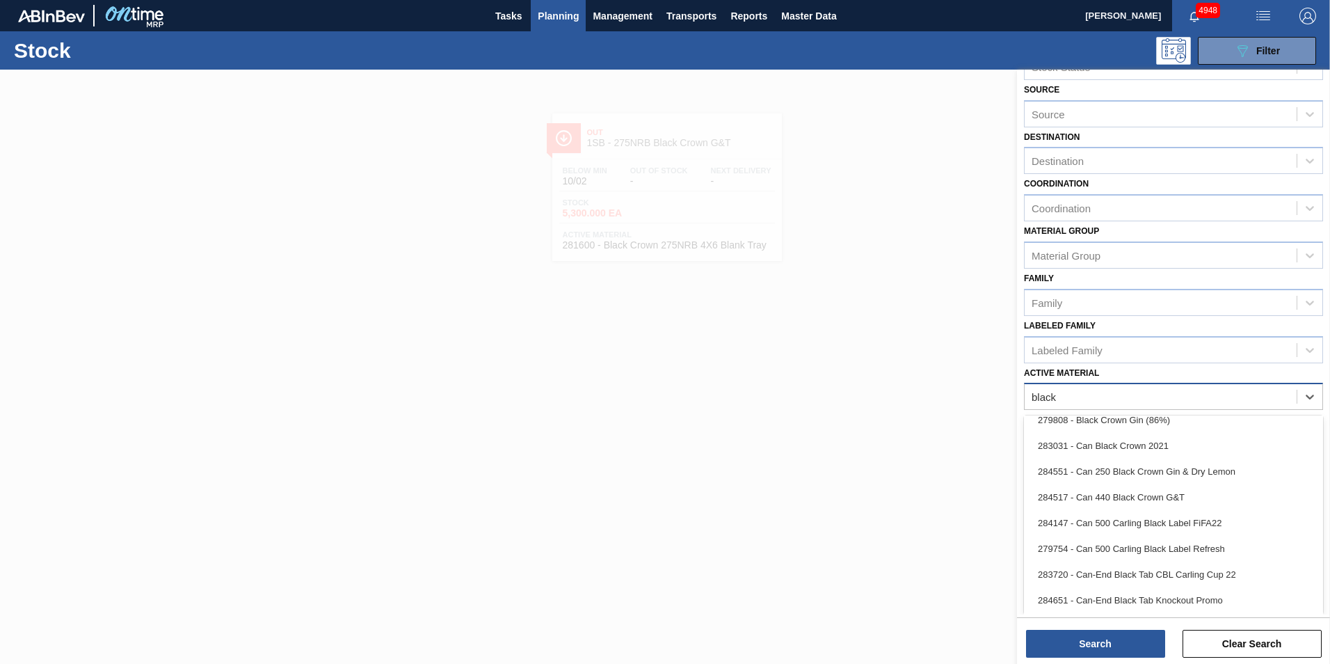
scroll to position [4, 0]
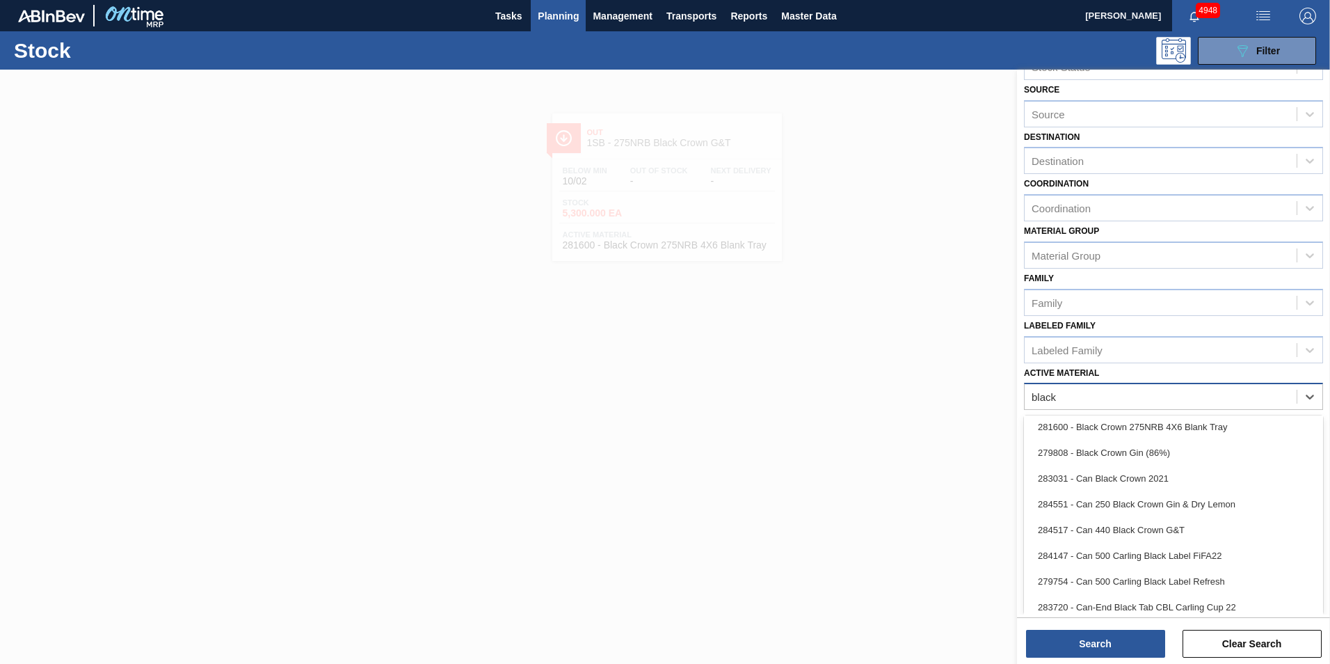
type Material "black"
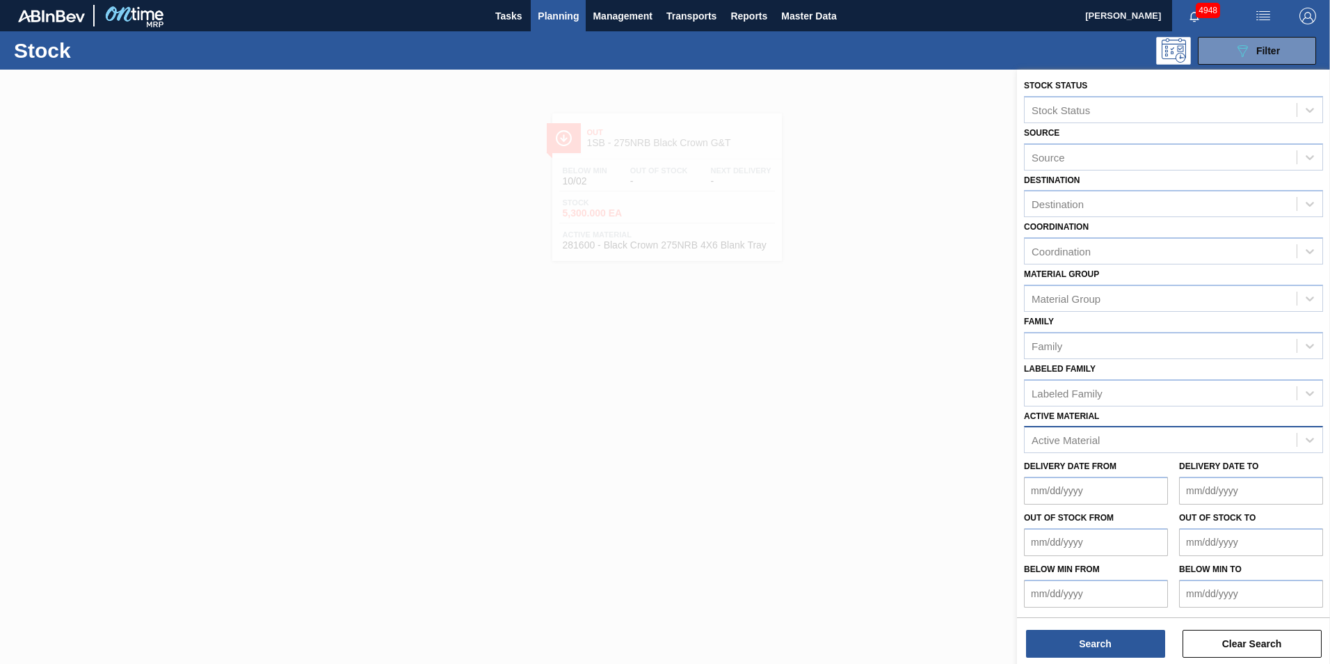
scroll to position [1, 0]
click at [660, 304] on div at bounding box center [665, 402] width 1330 height 664
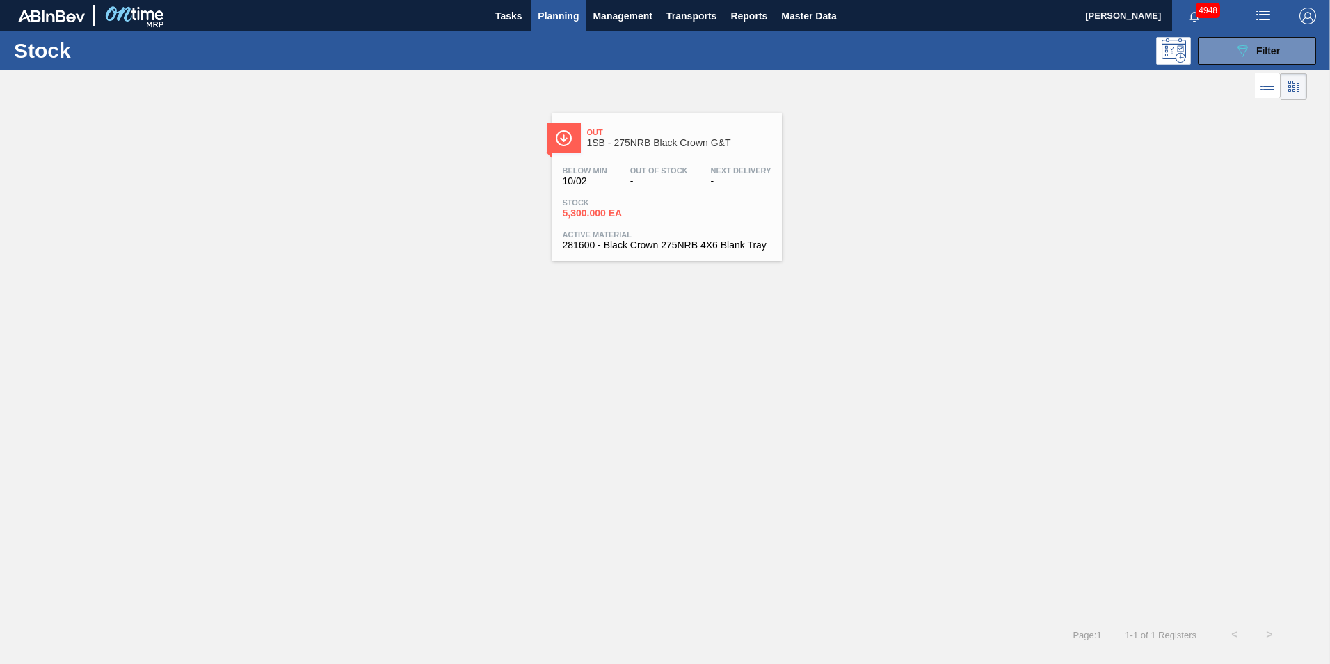
click at [691, 186] on div "Below Min 10/02 Out Of Stock - Next Delivery -" at bounding box center [667, 178] width 216 height 25
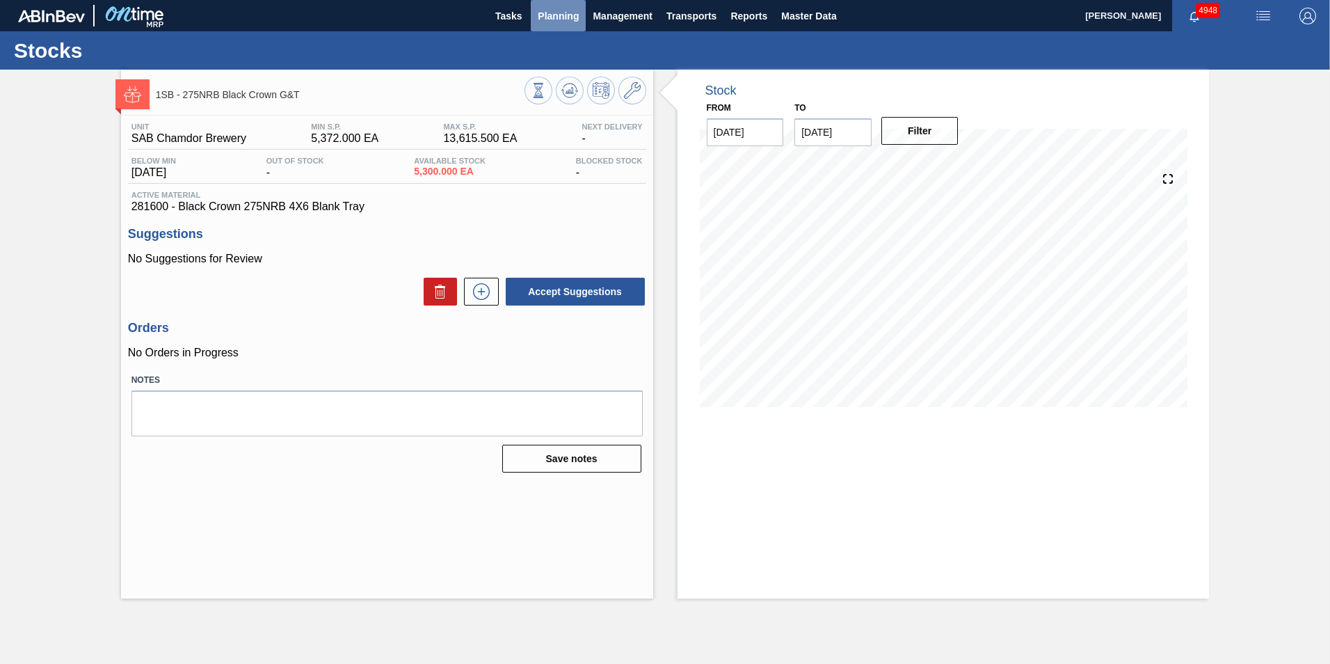
click at [571, 22] on span "Planning" at bounding box center [558, 16] width 41 height 17
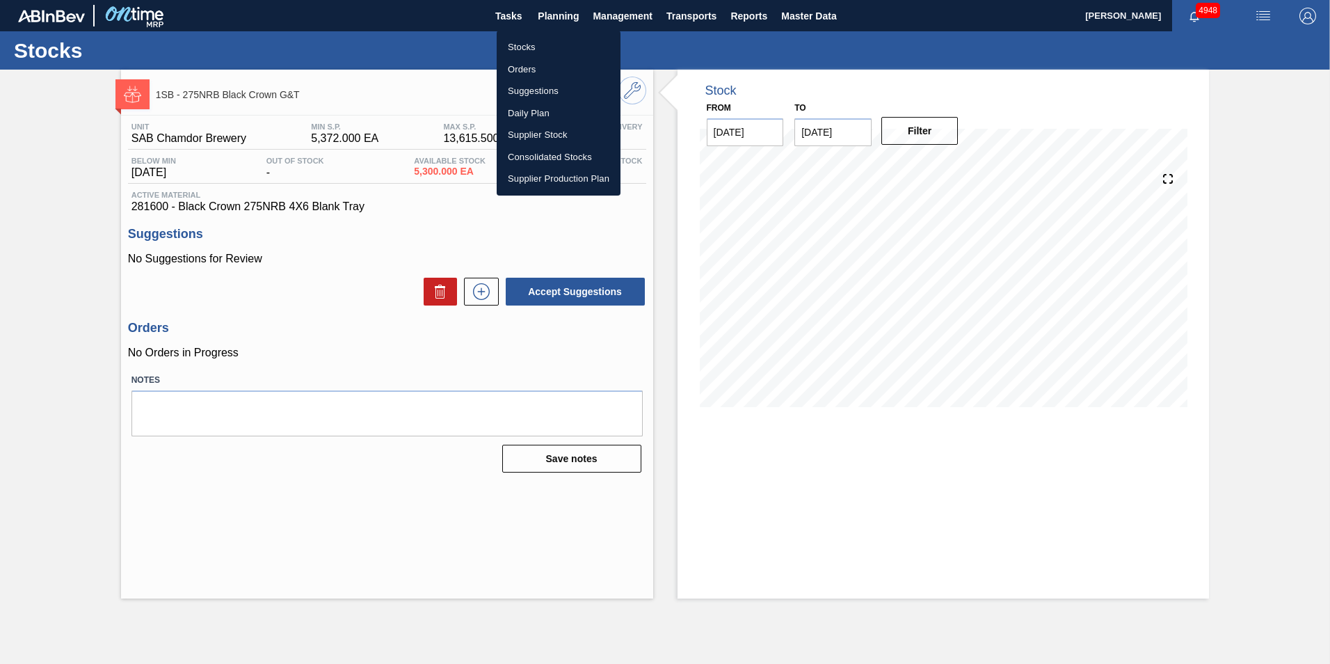
click at [536, 47] on li "Stocks" at bounding box center [559, 47] width 124 height 22
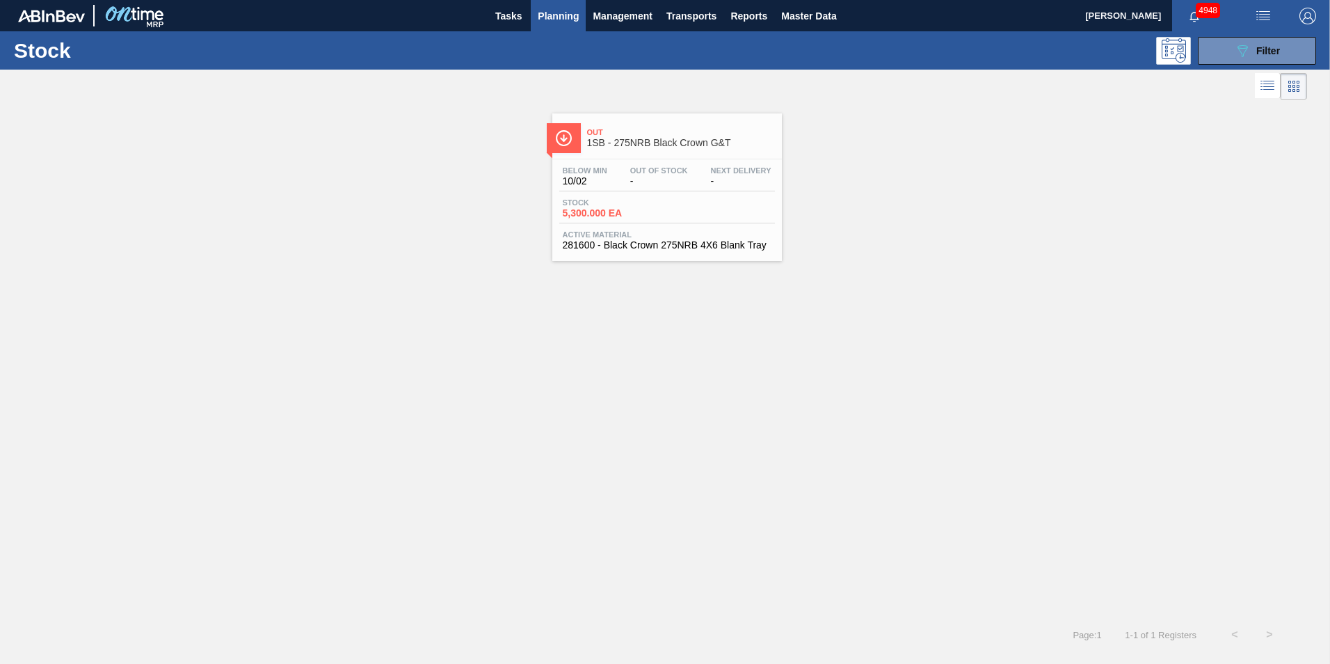
click at [554, 16] on span "Planning" at bounding box center [558, 16] width 41 height 17
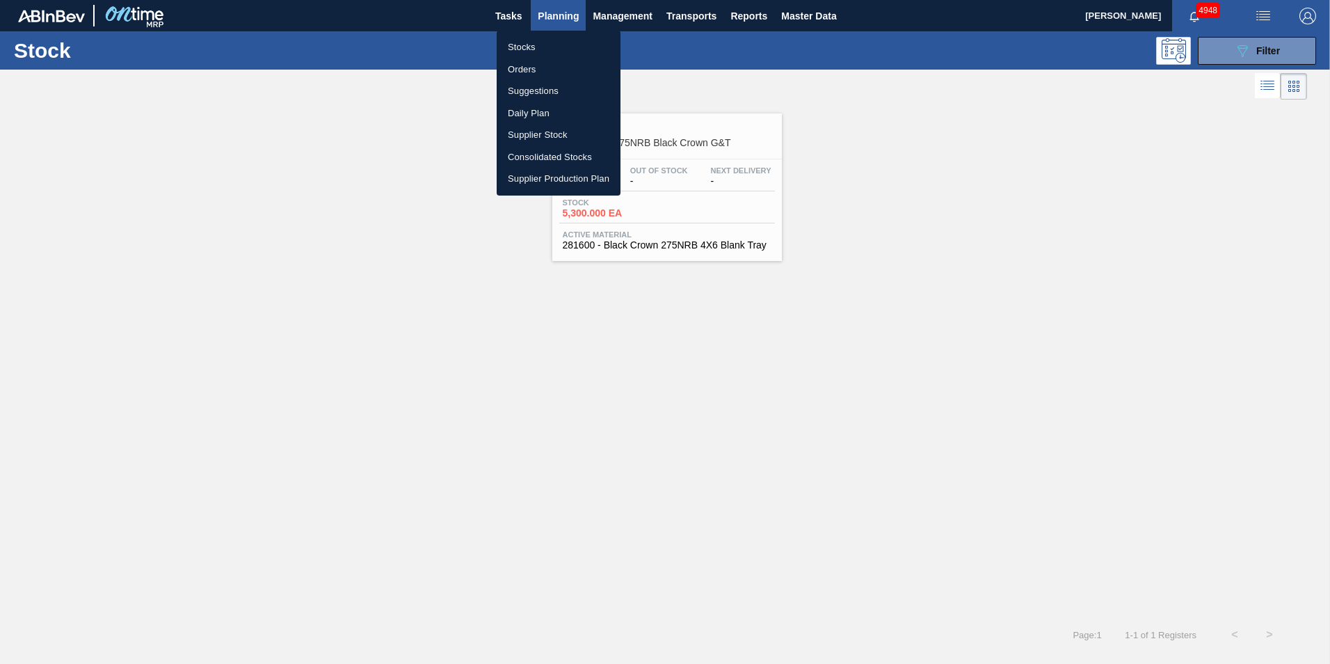
click at [1260, 55] on div at bounding box center [665, 332] width 1330 height 664
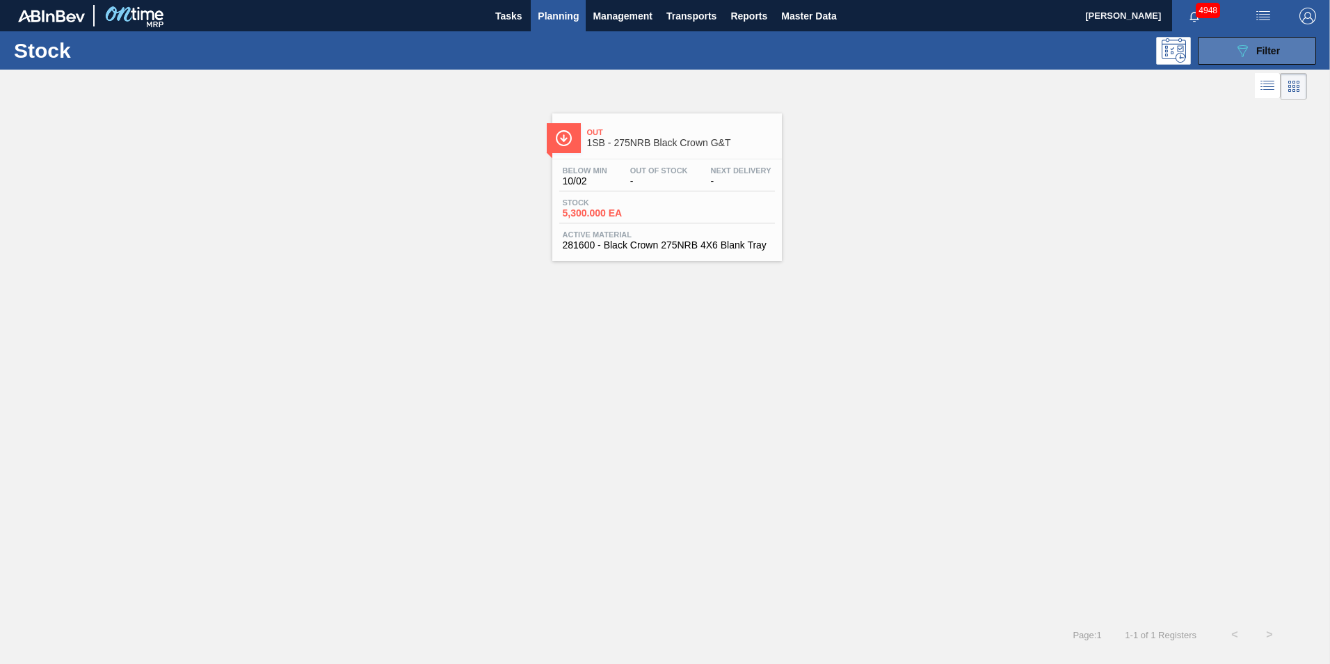
click at [1249, 57] on icon "089F7B8B-B2A5-4AFE-B5C0-19BA573D28AC" at bounding box center [1242, 50] width 17 height 17
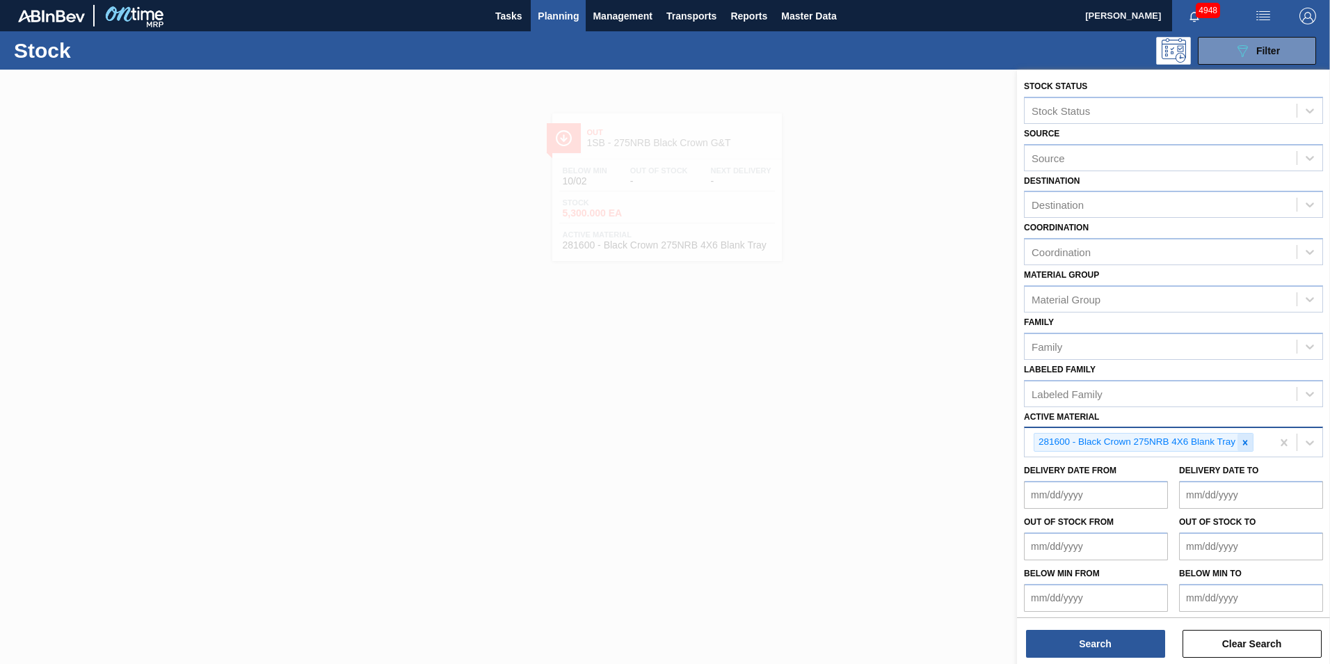
click at [1247, 442] on icon at bounding box center [1245, 443] width 10 height 10
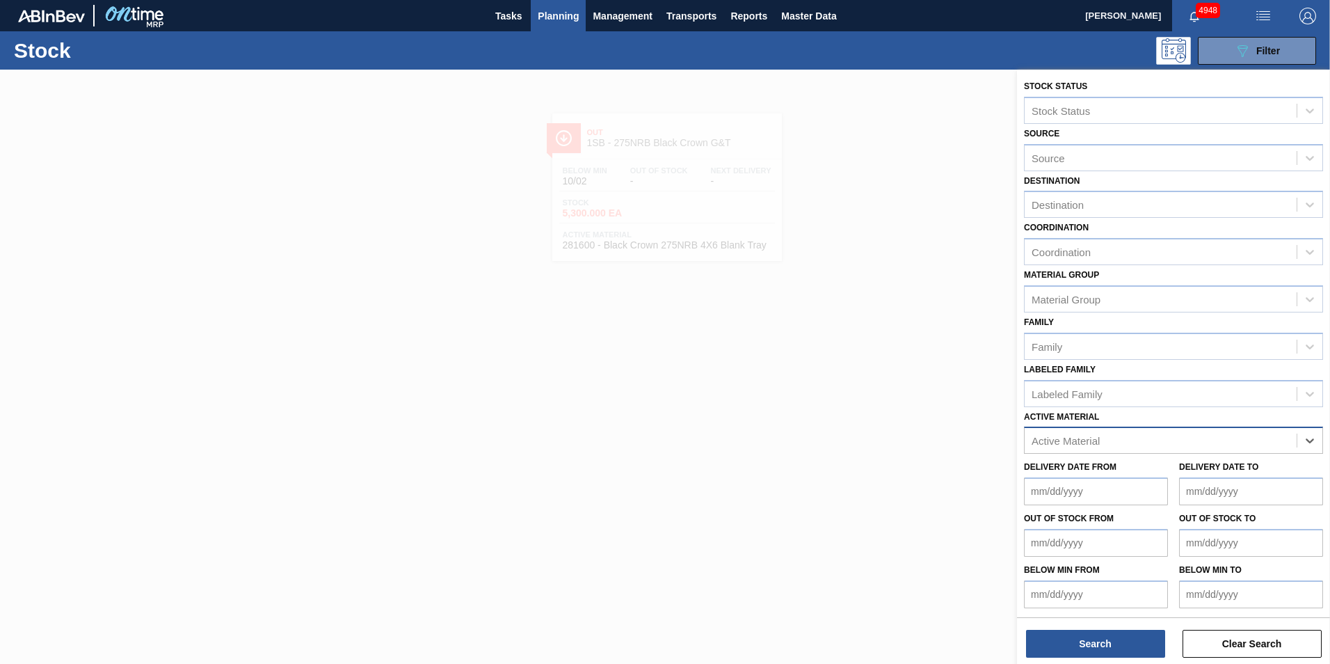
paste Material "284602"
type Material "284602"
click at [1144, 472] on div "284602 - Carton 275NRB 4X6 Black Crown G&D L" at bounding box center [1173, 475] width 299 height 26
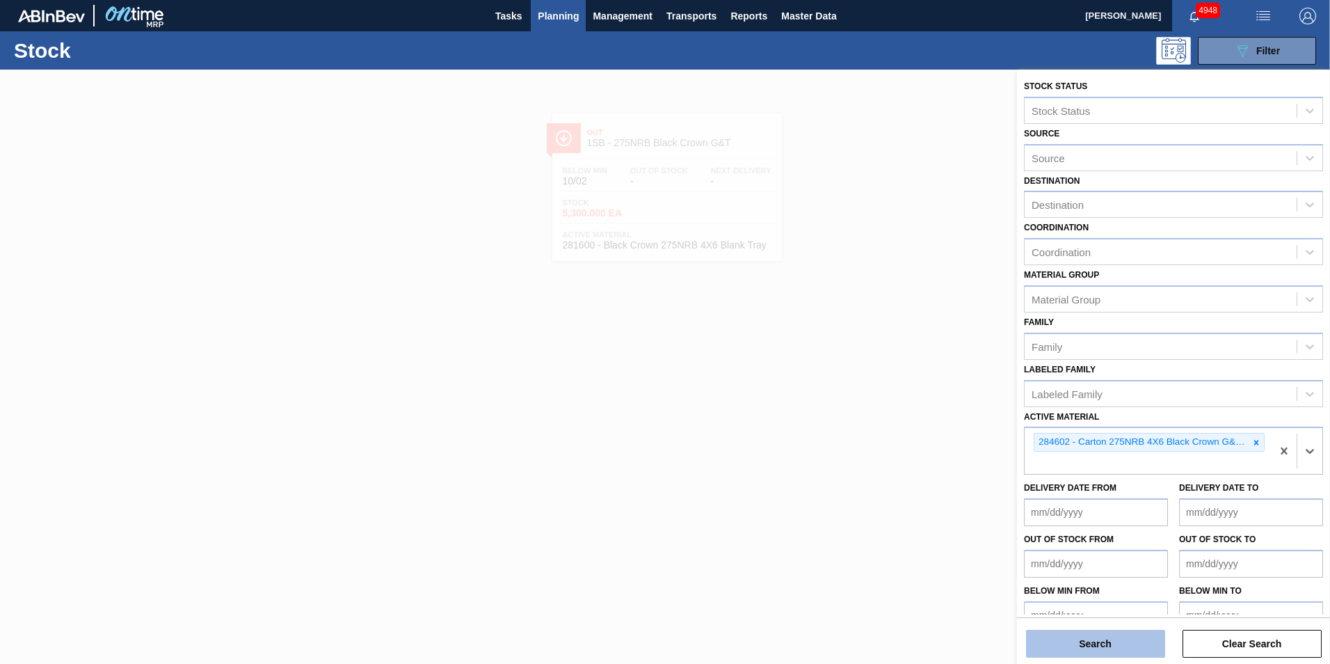
click at [1113, 645] on button "Search" at bounding box center [1095, 644] width 139 height 28
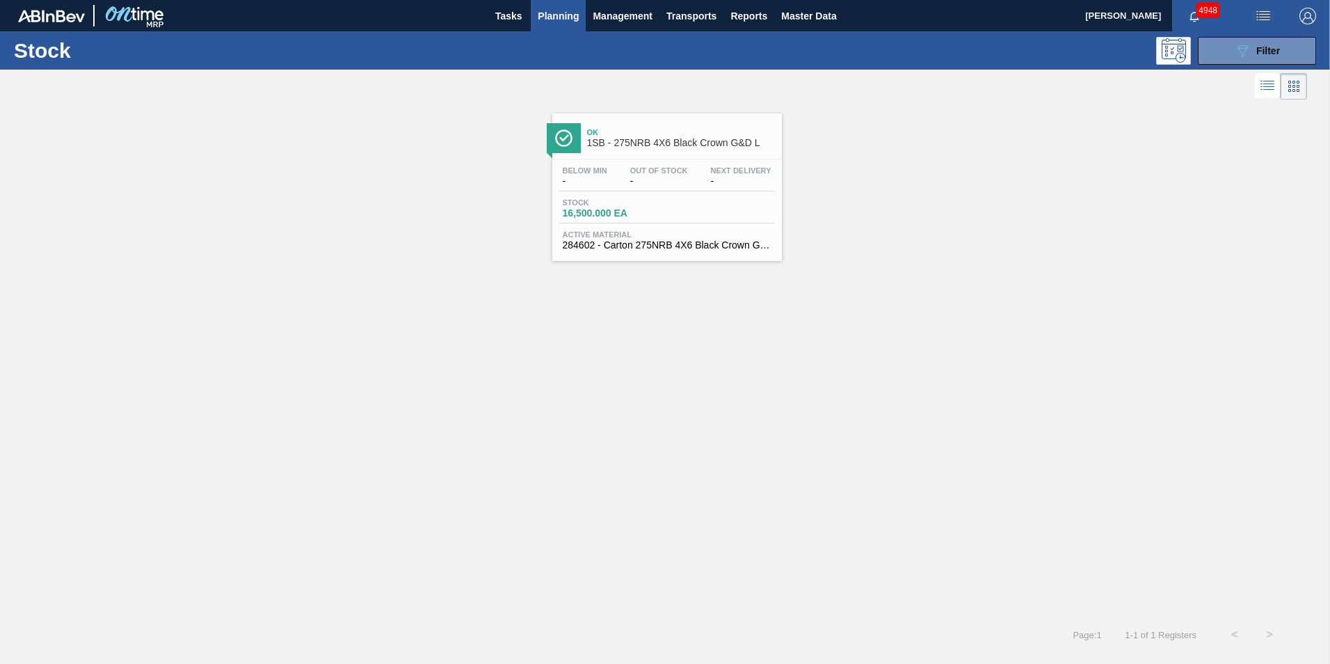
click at [648, 209] on span "16,500.000 EA" at bounding box center [611, 213] width 97 height 10
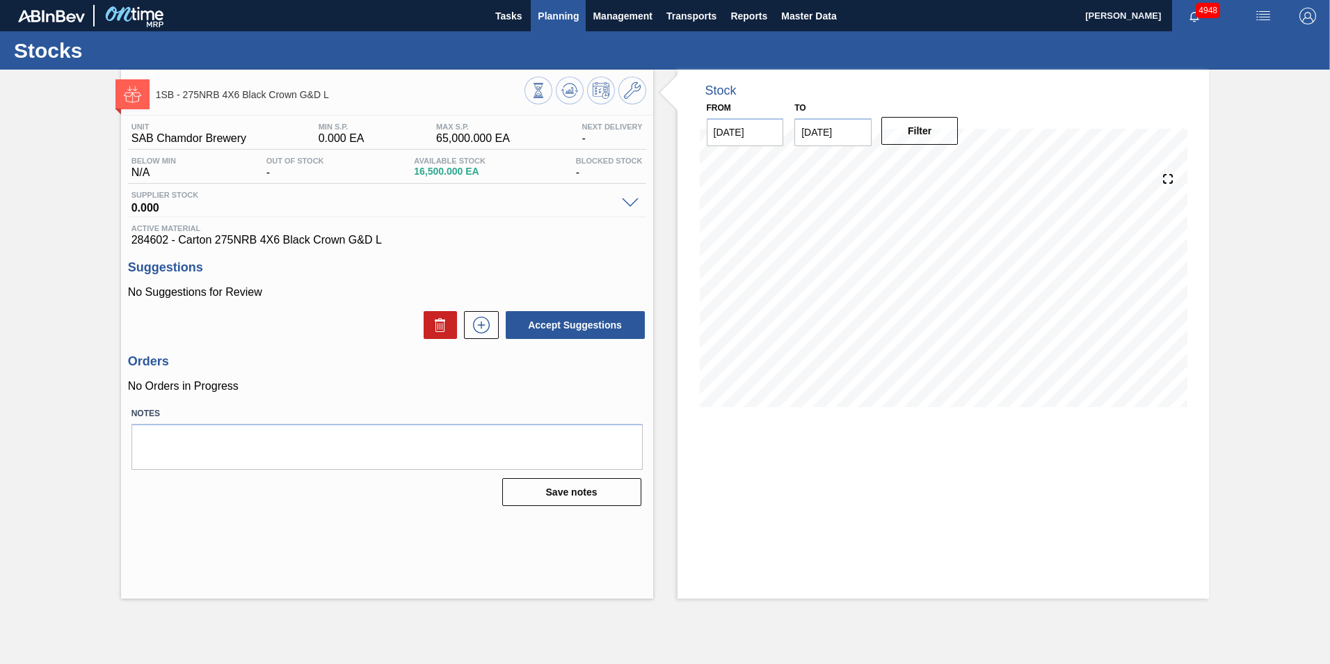
click at [563, 17] on span "Planning" at bounding box center [558, 16] width 41 height 17
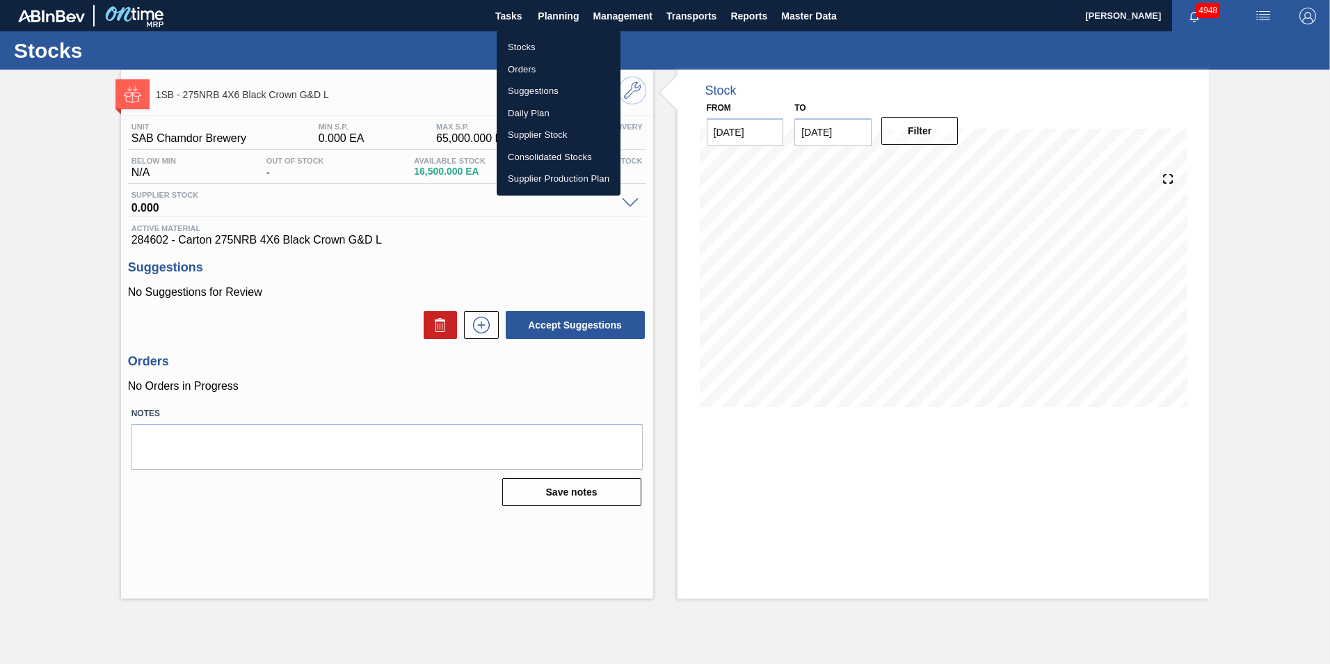
drag, startPoint x: 529, startPoint y: 49, endPoint x: 543, endPoint y: 70, distance: 25.1
click at [529, 49] on li "Stocks" at bounding box center [559, 47] width 124 height 22
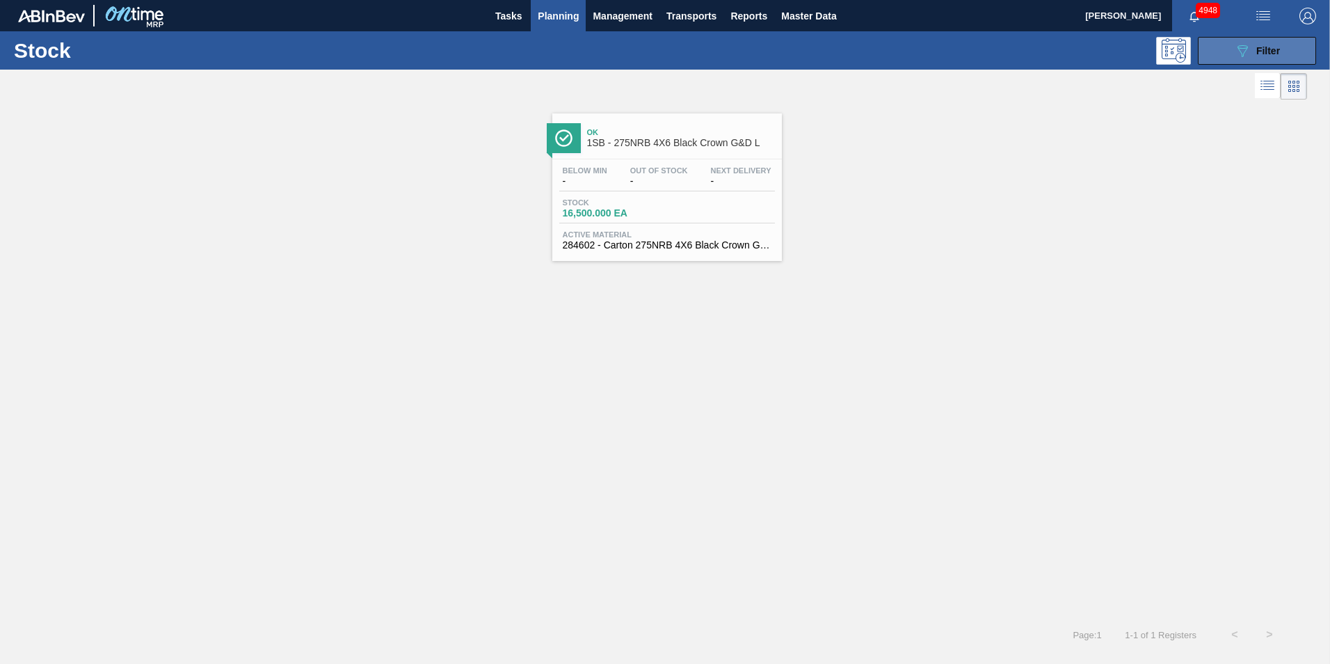
click at [1241, 48] on icon at bounding box center [1243, 51] width 10 height 12
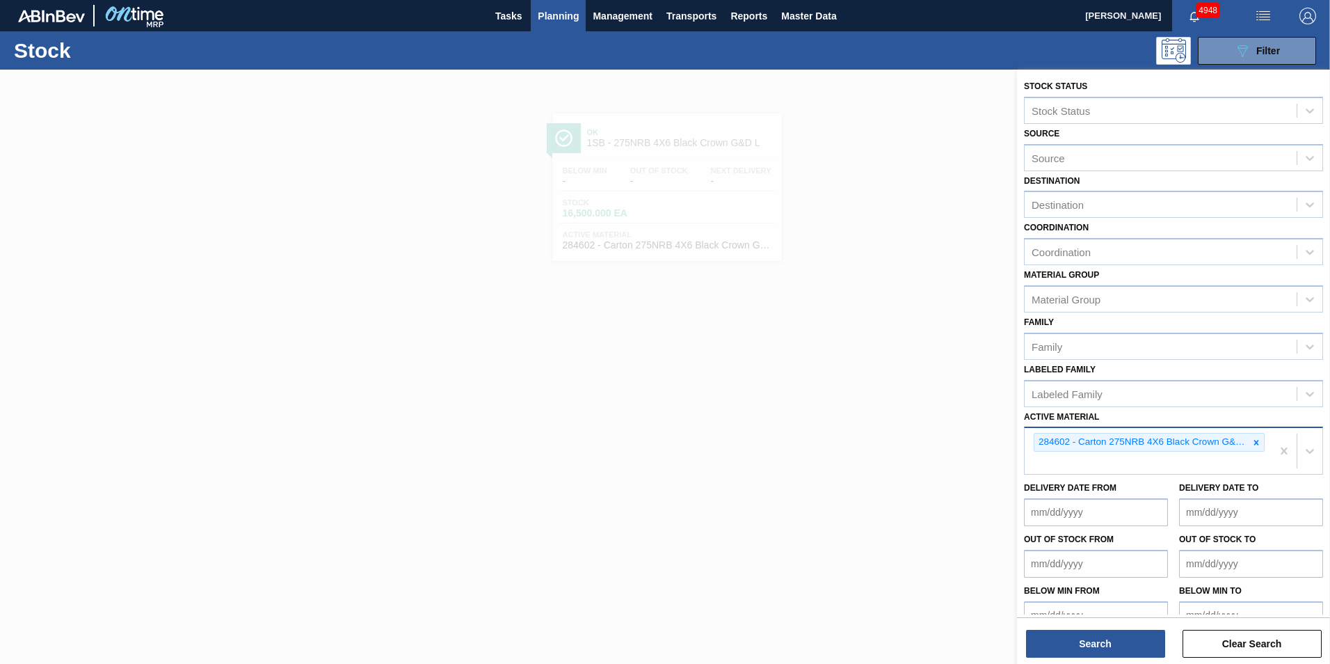
drag, startPoint x: 1256, startPoint y: 438, endPoint x: 1240, endPoint y: 447, distance: 19.0
click at [1255, 438] on icon at bounding box center [1256, 443] width 10 height 10
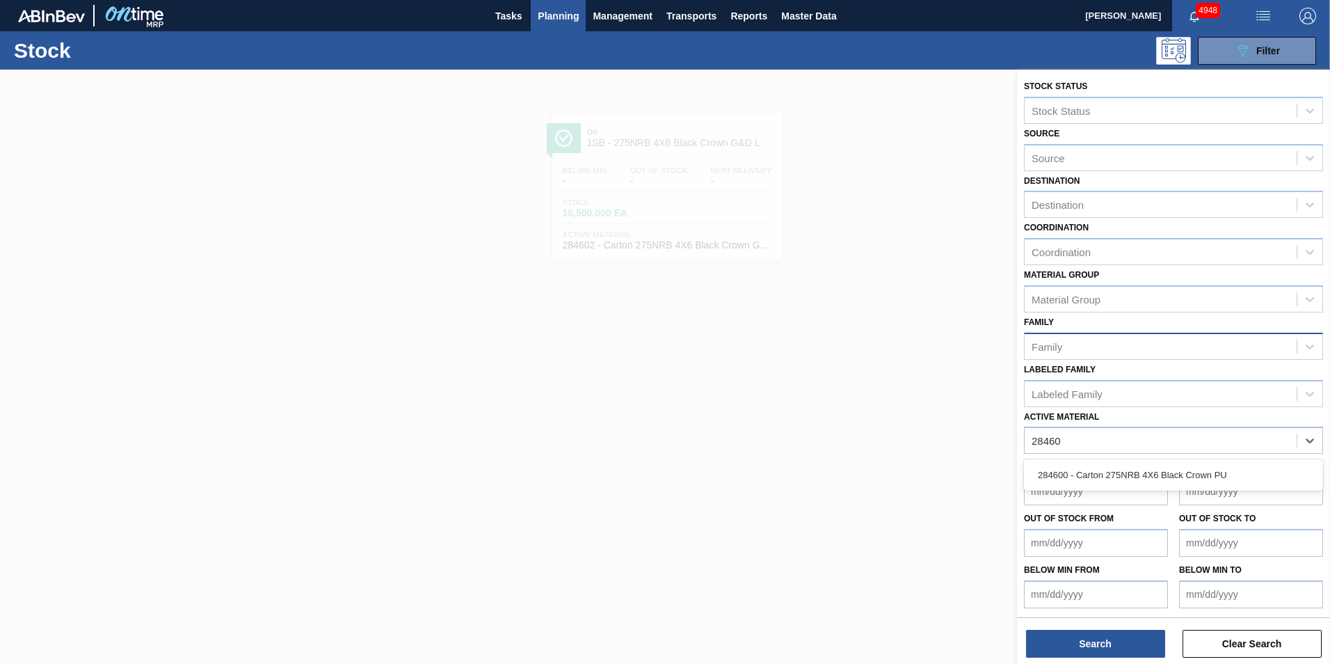
type Material "284600"
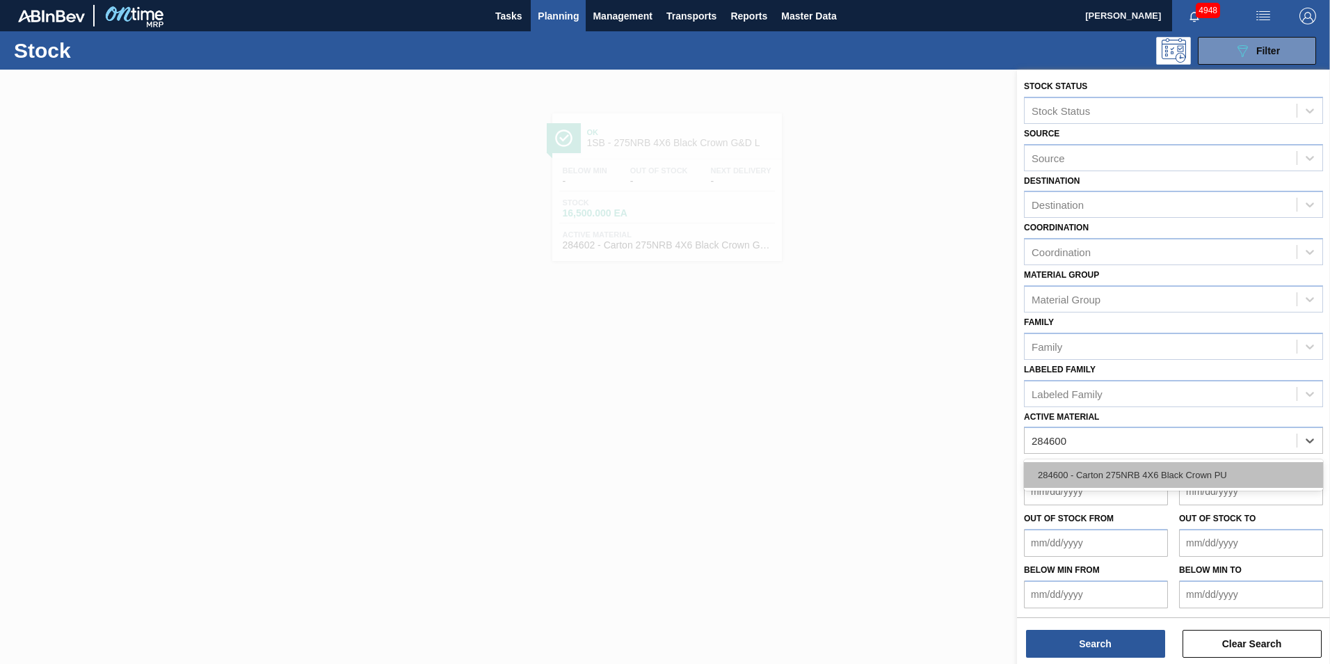
click at [1183, 483] on div "284600 - Carton 275NRB 4X6 Black Crown PU" at bounding box center [1173, 475] width 299 height 26
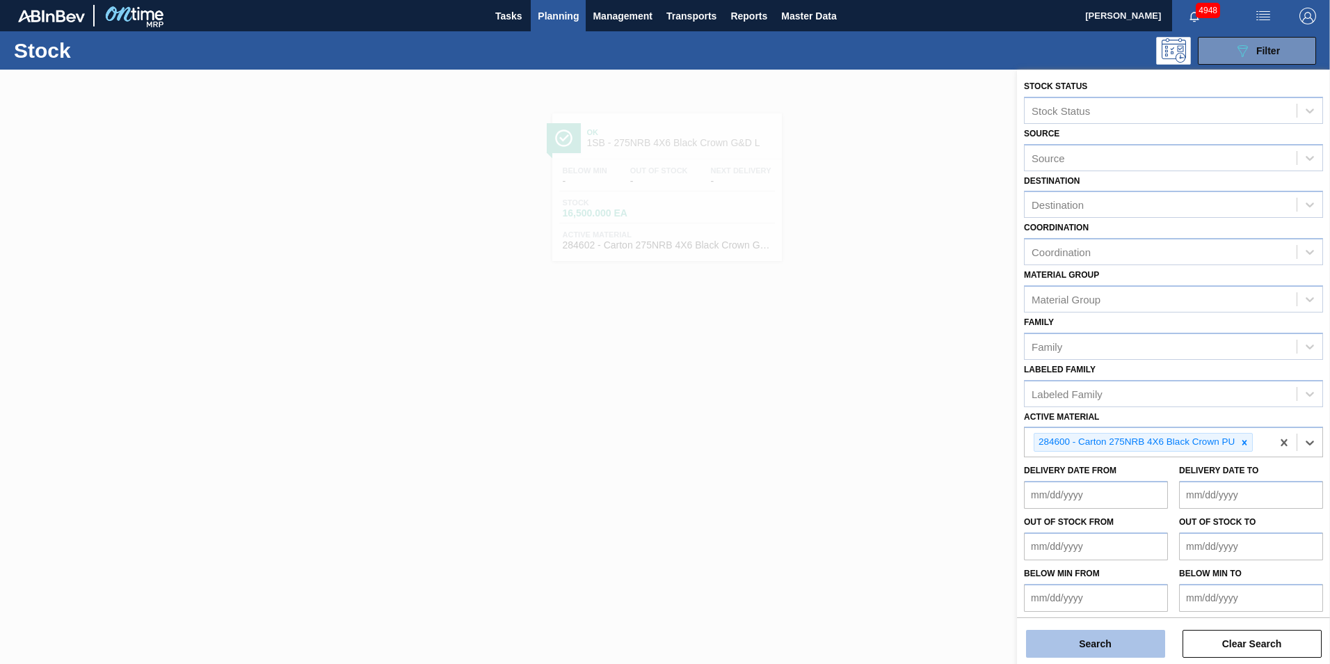
click at [1112, 645] on button "Search" at bounding box center [1095, 644] width 139 height 28
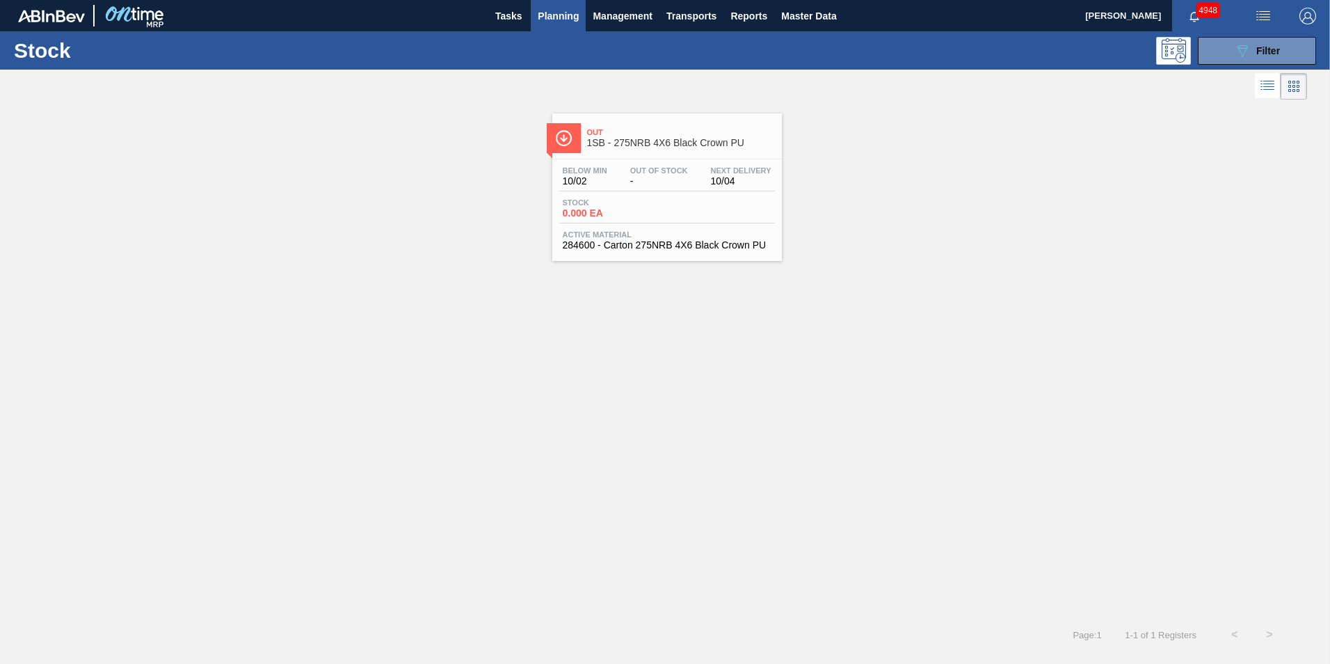
click at [692, 205] on div "Stock 0.000 EA" at bounding box center [667, 210] width 216 height 25
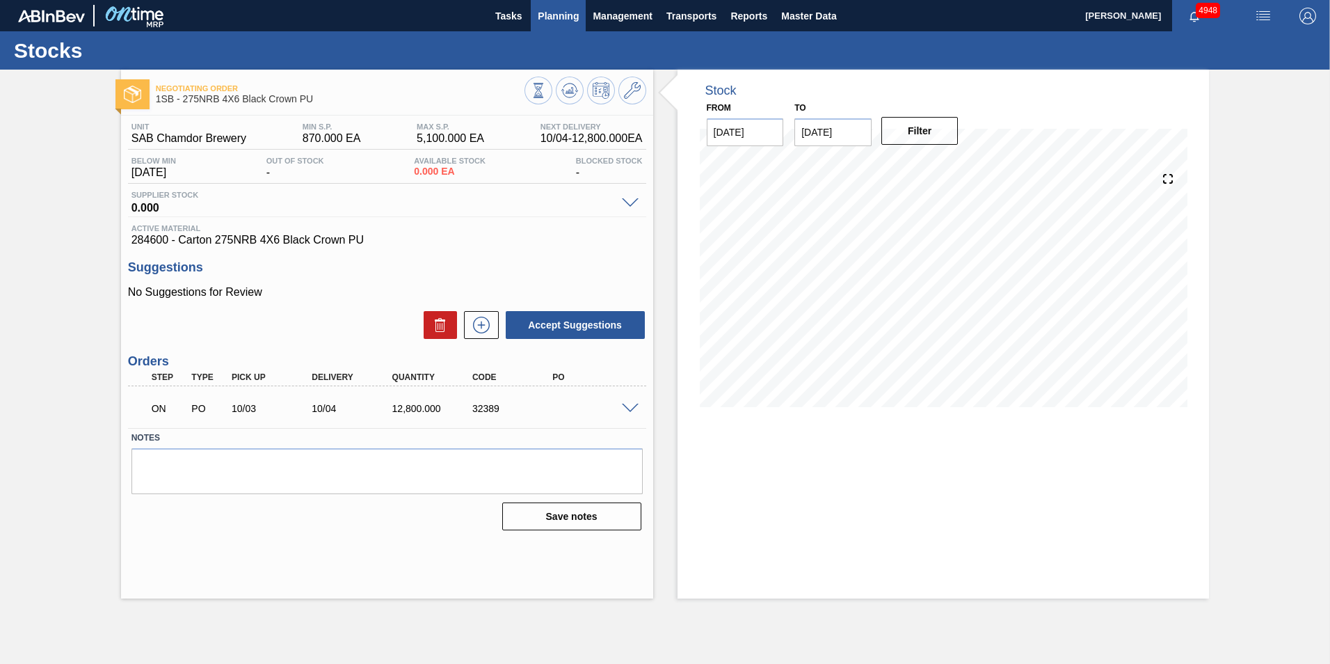
click at [557, 16] on span "Planning" at bounding box center [558, 16] width 41 height 17
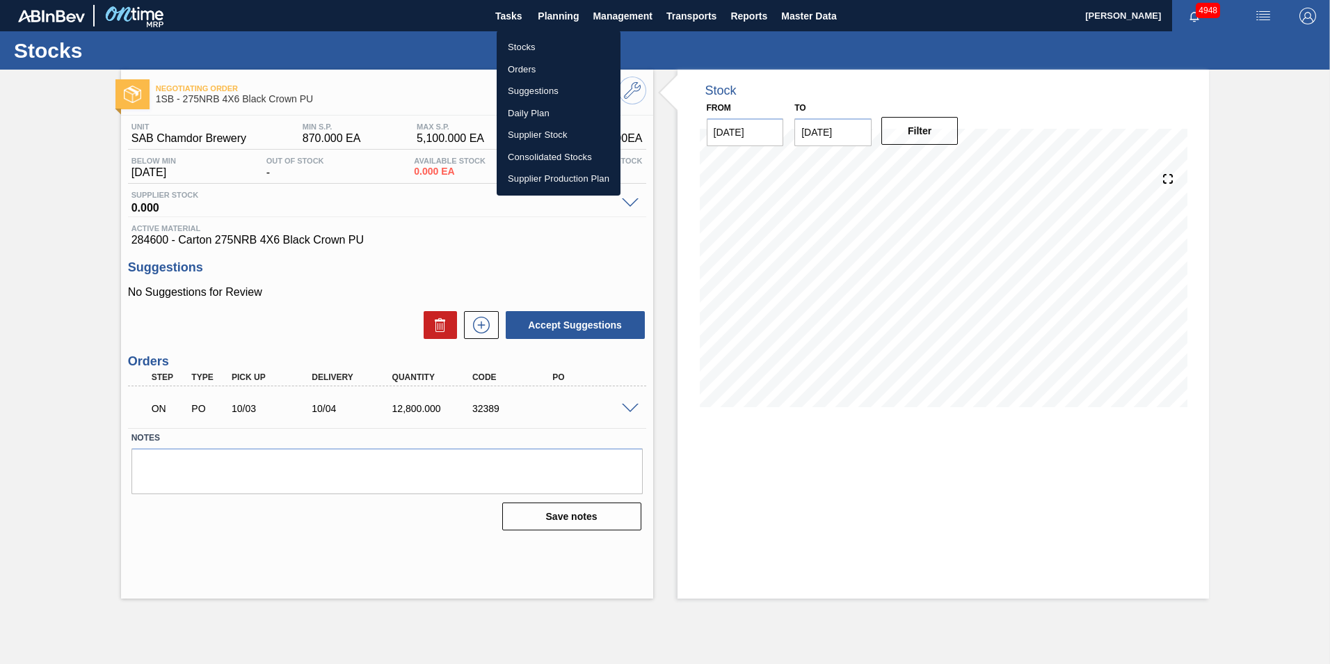
click at [530, 48] on li "Stocks" at bounding box center [559, 47] width 124 height 22
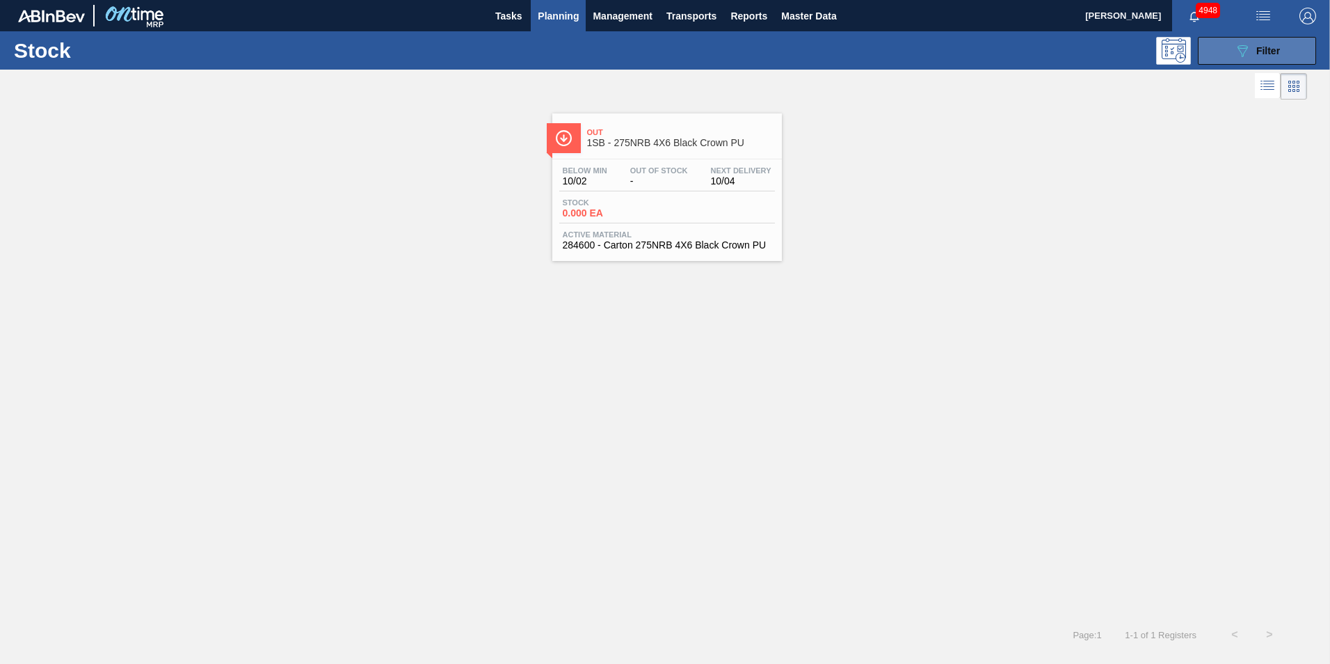
click at [1270, 47] on span "Filter" at bounding box center [1268, 50] width 24 height 11
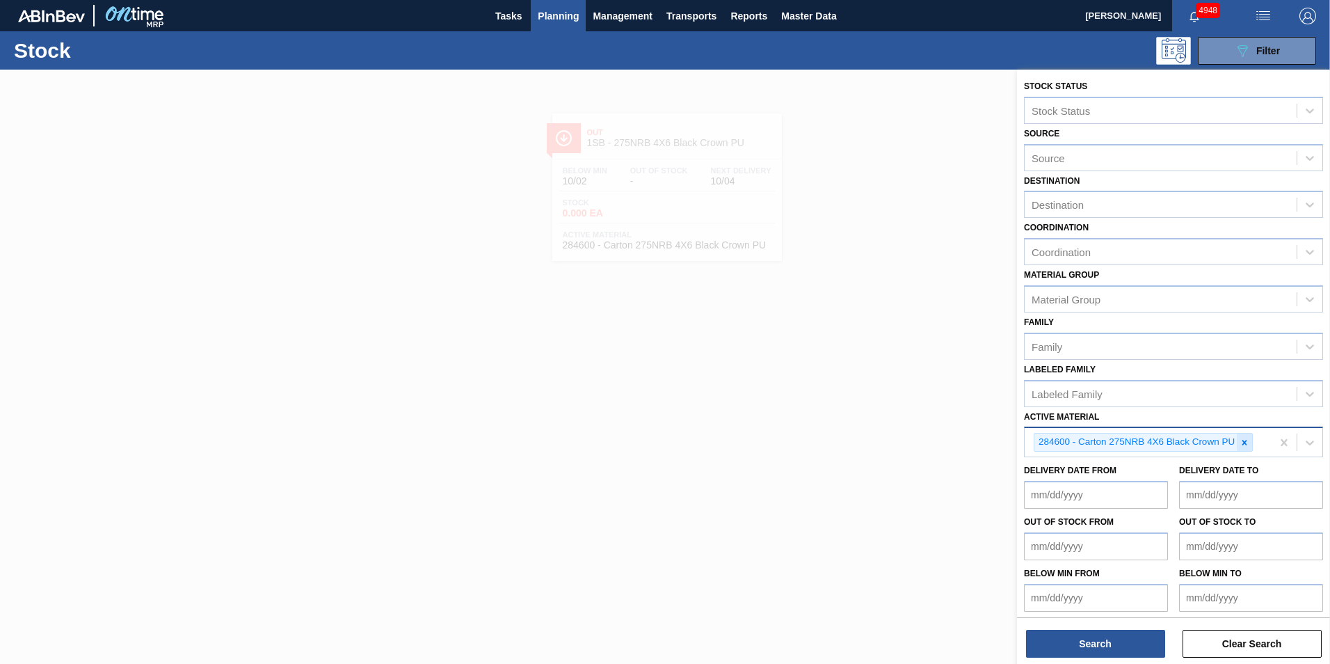
click at [1249, 444] on icon at bounding box center [1245, 443] width 10 height 10
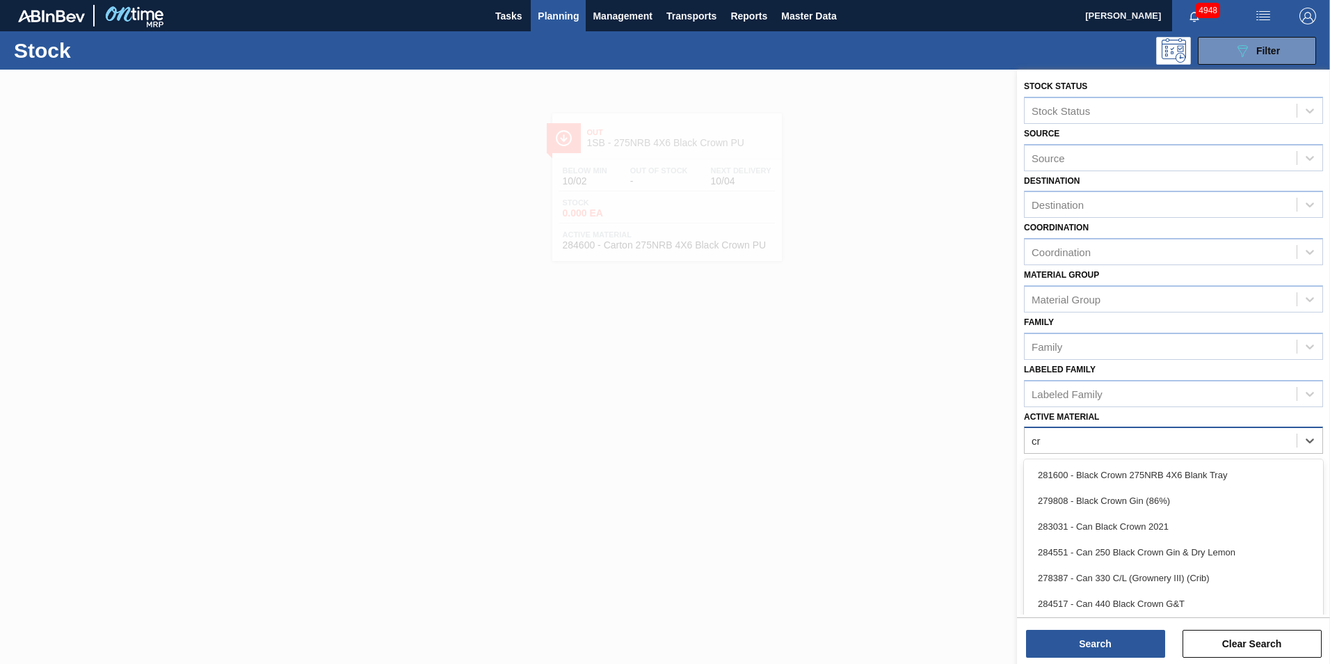
type Material "c"
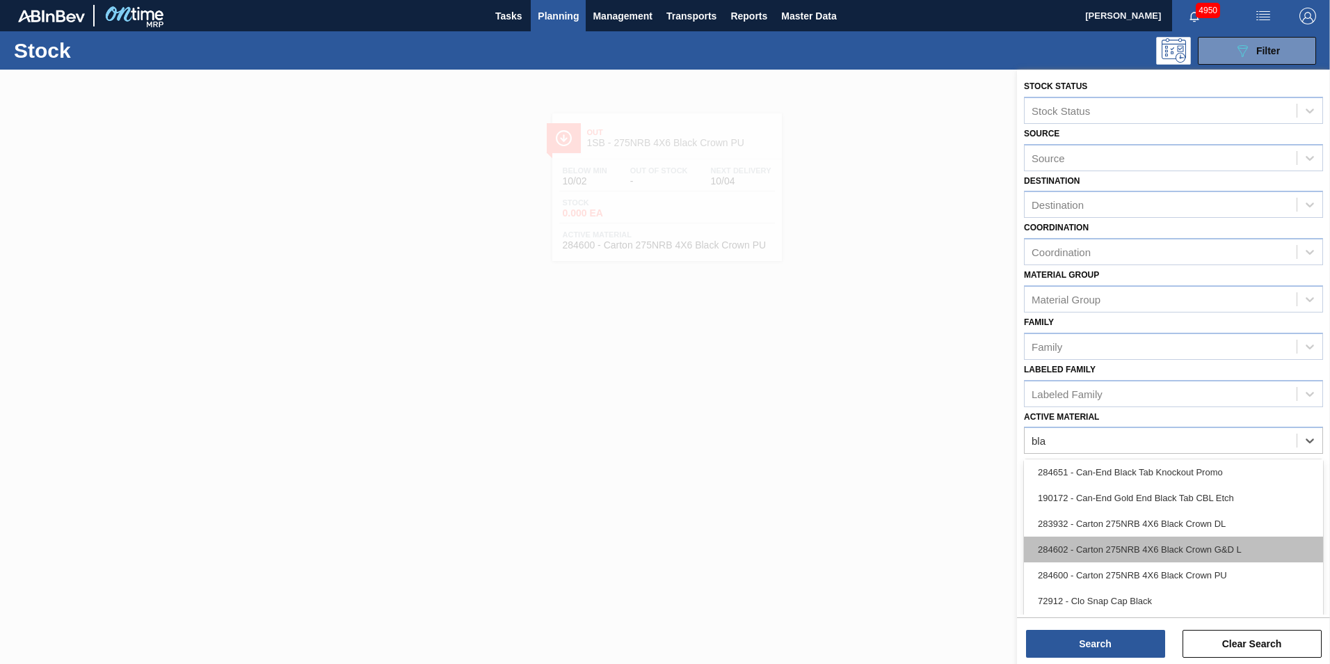
scroll to position [278, 0]
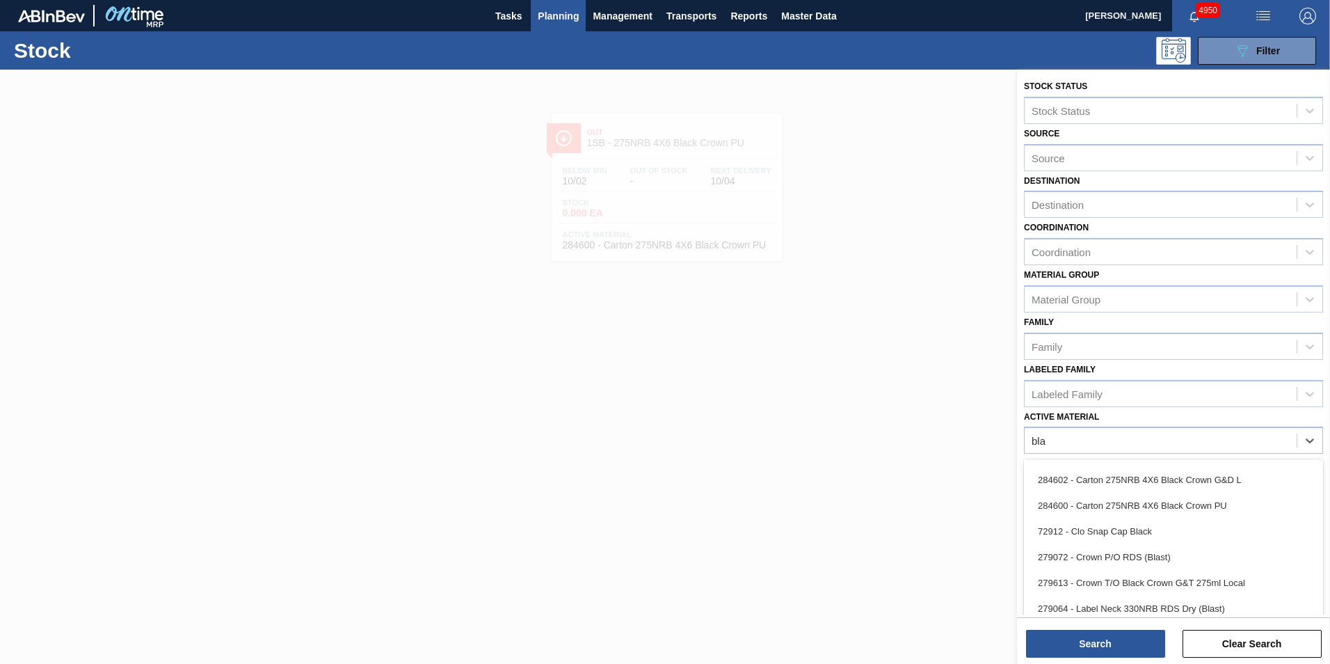
type Material "bla"
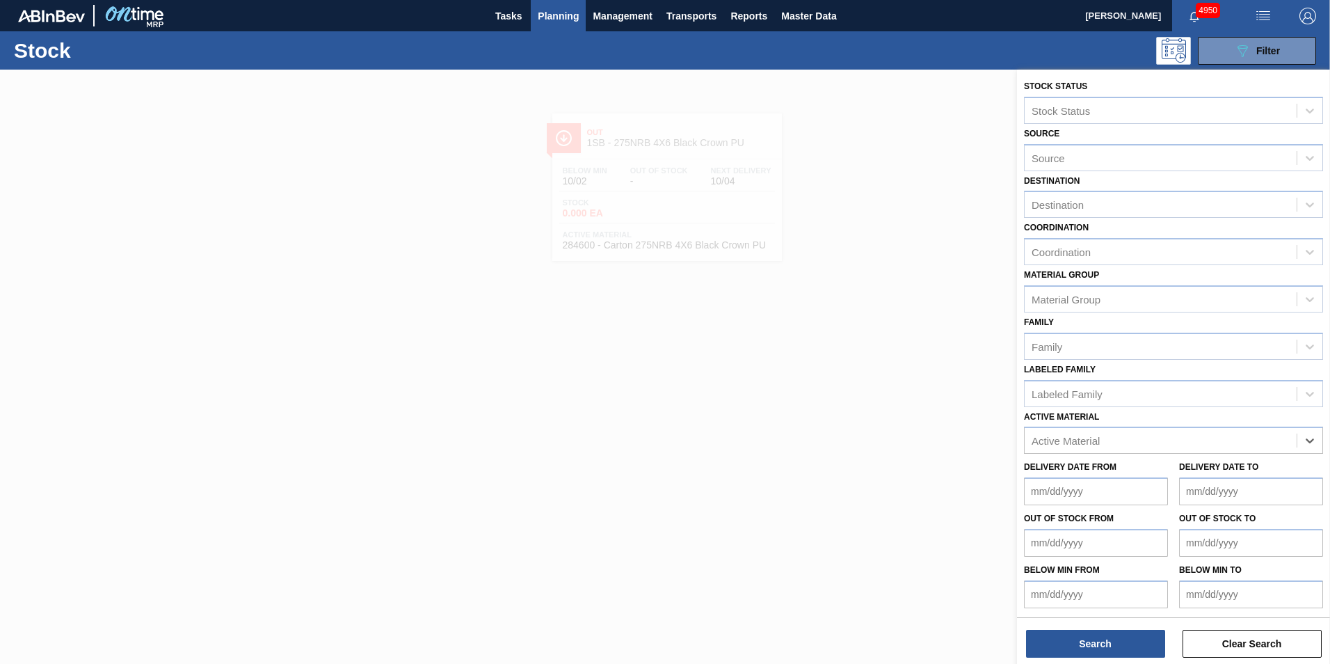
paste Material "279613"
type Material "279613"
click at [1115, 469] on div "279613 - Crown T/O Black Crown G&T 275ml Local" at bounding box center [1173, 475] width 299 height 26
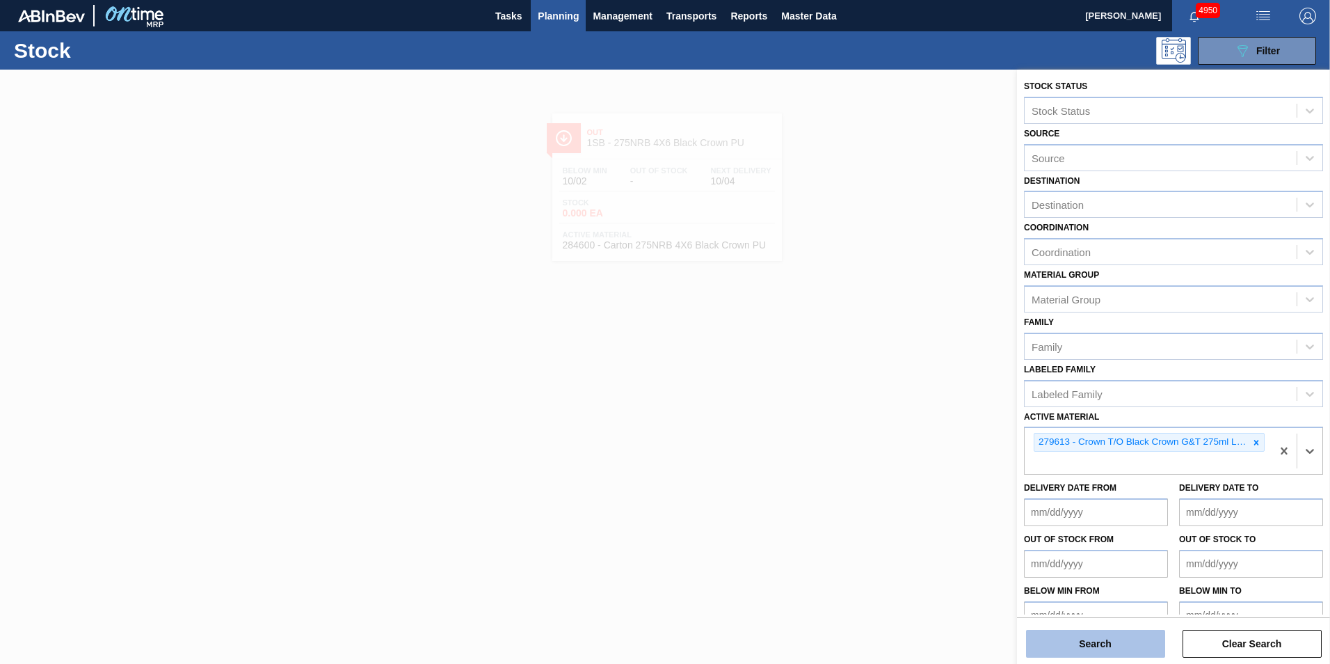
click at [1101, 638] on button "Search" at bounding box center [1095, 644] width 139 height 28
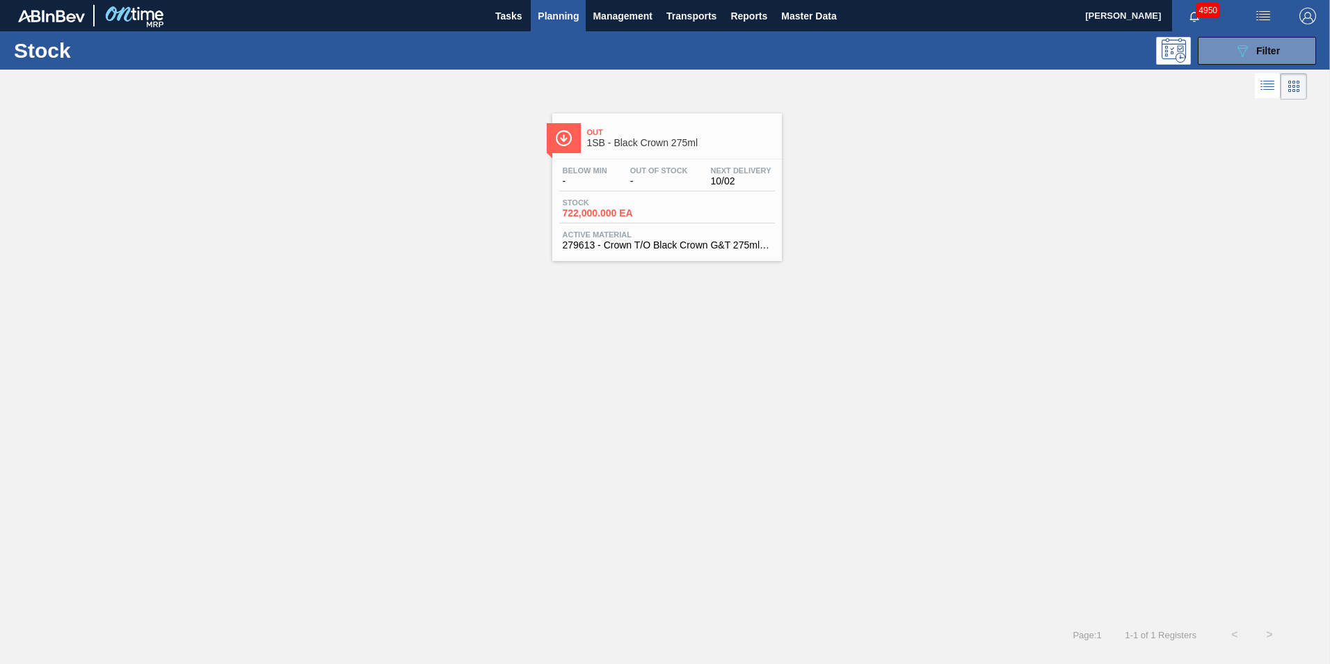
click at [648, 214] on span "722,000.000 EA" at bounding box center [611, 213] width 97 height 10
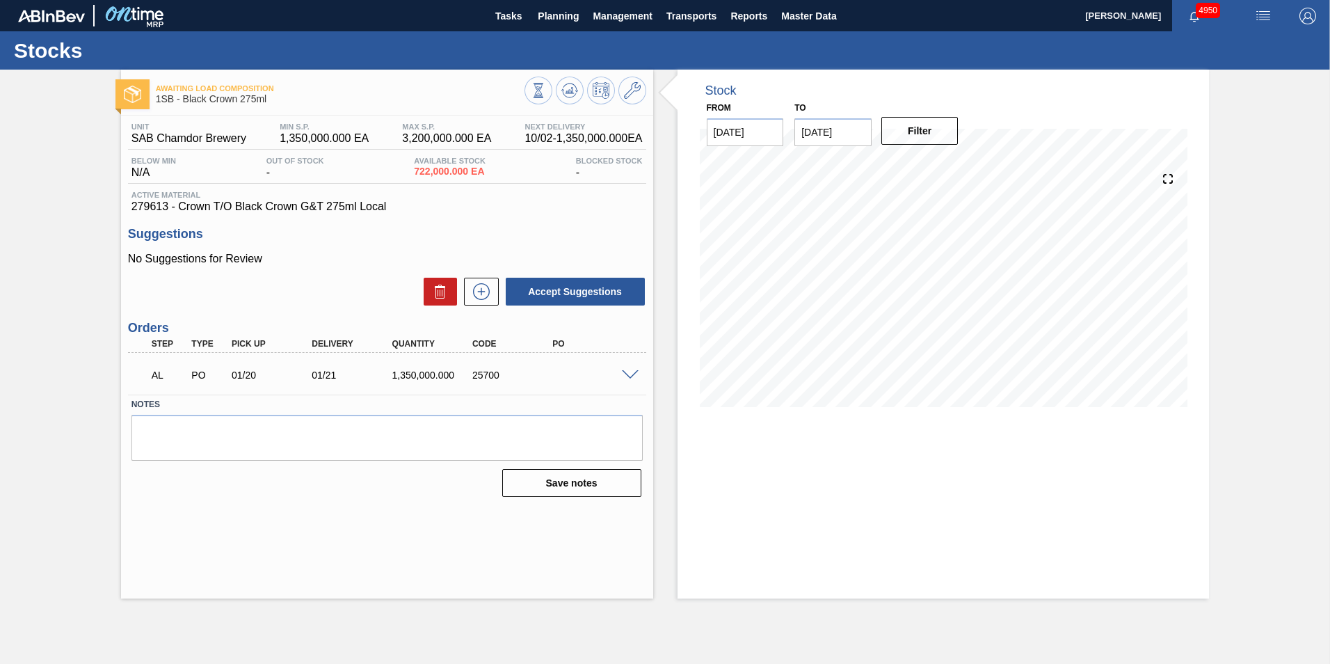
click at [632, 377] on span at bounding box center [630, 375] width 17 height 10
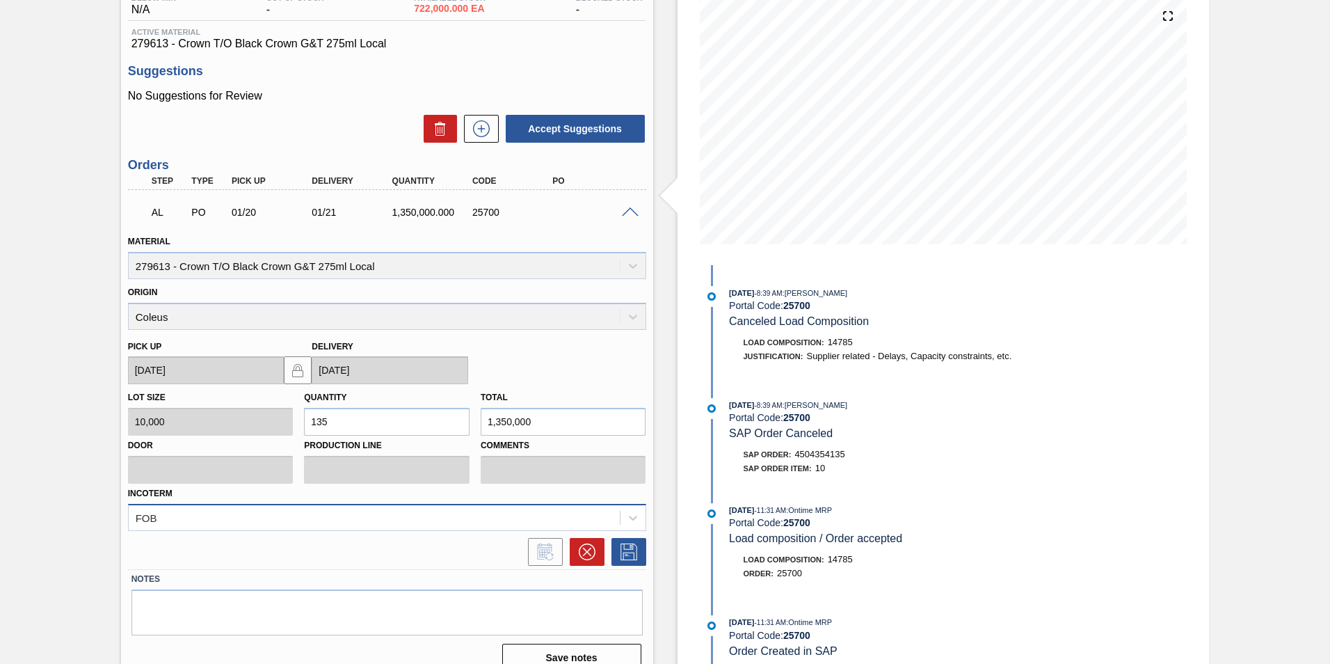
scroll to position [182, 0]
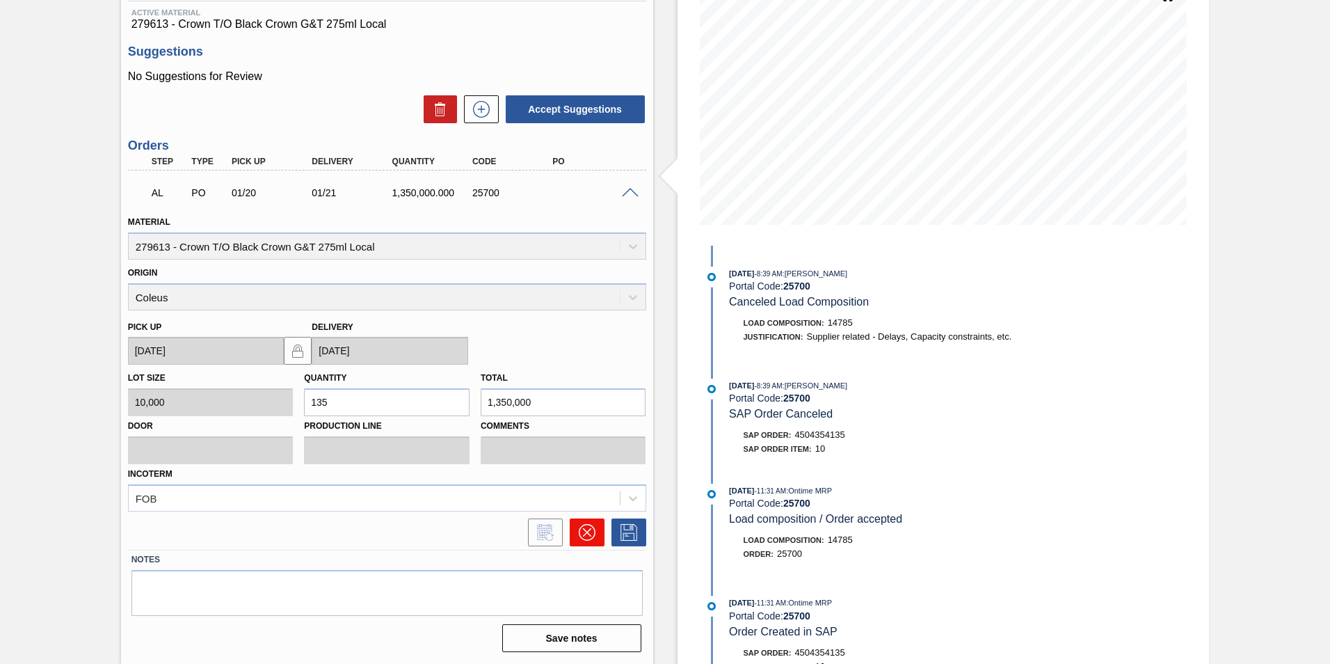
click at [588, 538] on icon at bounding box center [587, 532] width 17 height 17
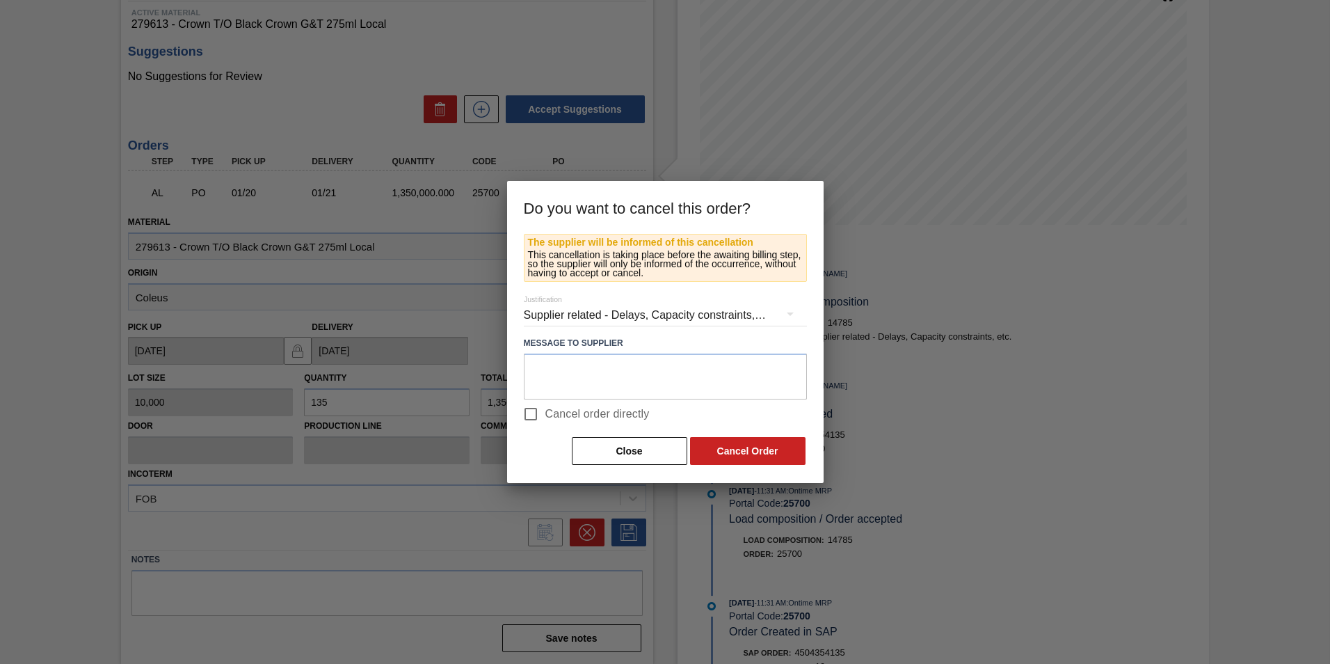
click at [591, 421] on span "Cancel order directly" at bounding box center [597, 414] width 104 height 17
click at [545, 421] on input "Cancel order directly" at bounding box center [530, 413] width 29 height 29
checkbox input "true"
click at [718, 450] on button "Cancel Order" at bounding box center [747, 451] width 115 height 28
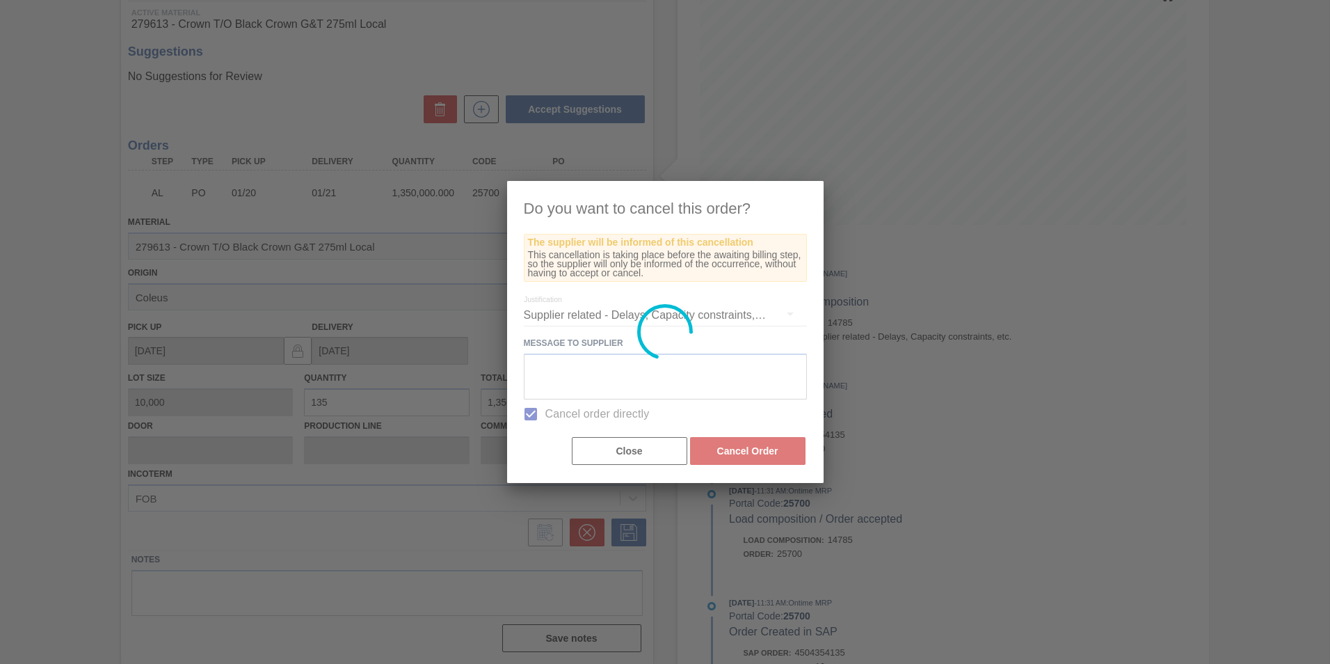
scroll to position [0, 0]
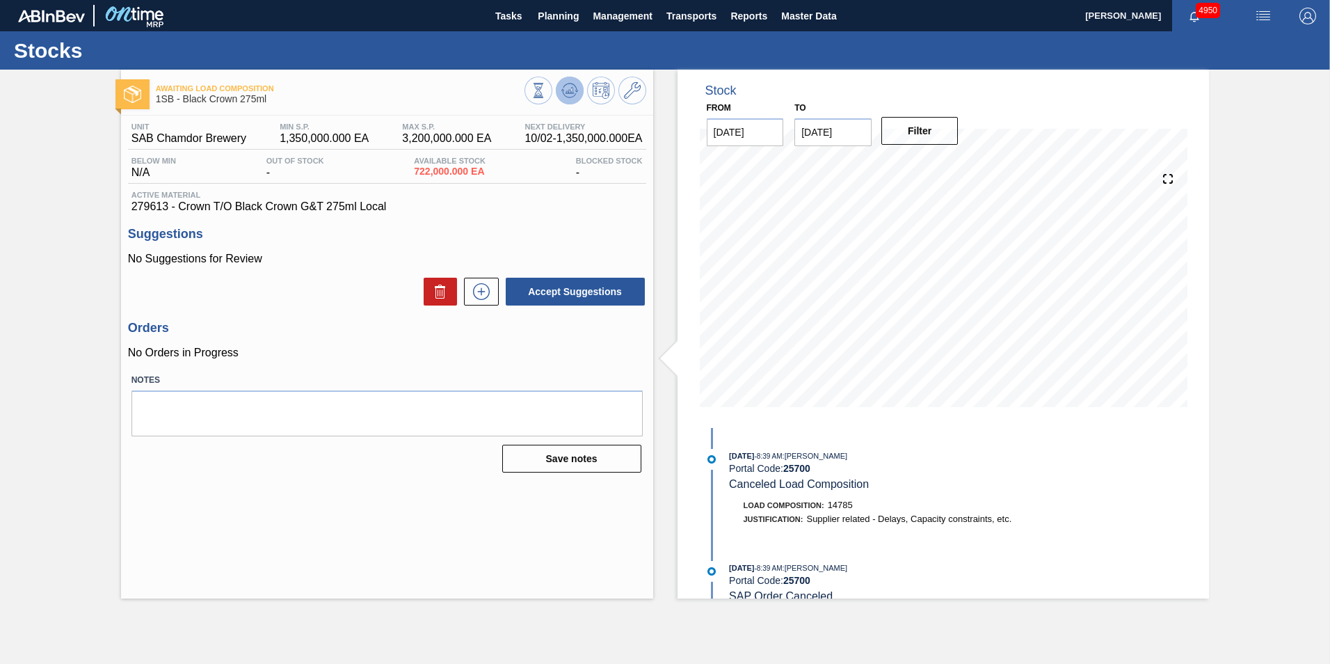
click at [573, 88] on icon at bounding box center [569, 90] width 17 height 17
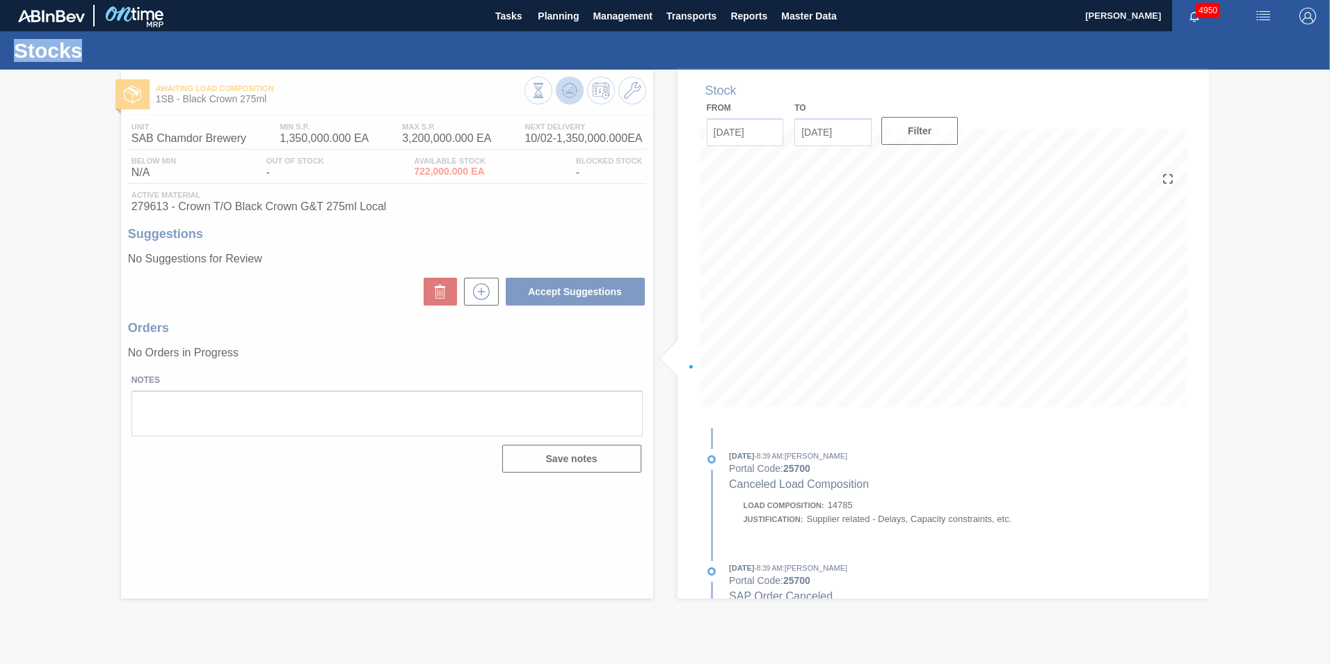
click at [573, 88] on div at bounding box center [665, 367] width 1330 height 594
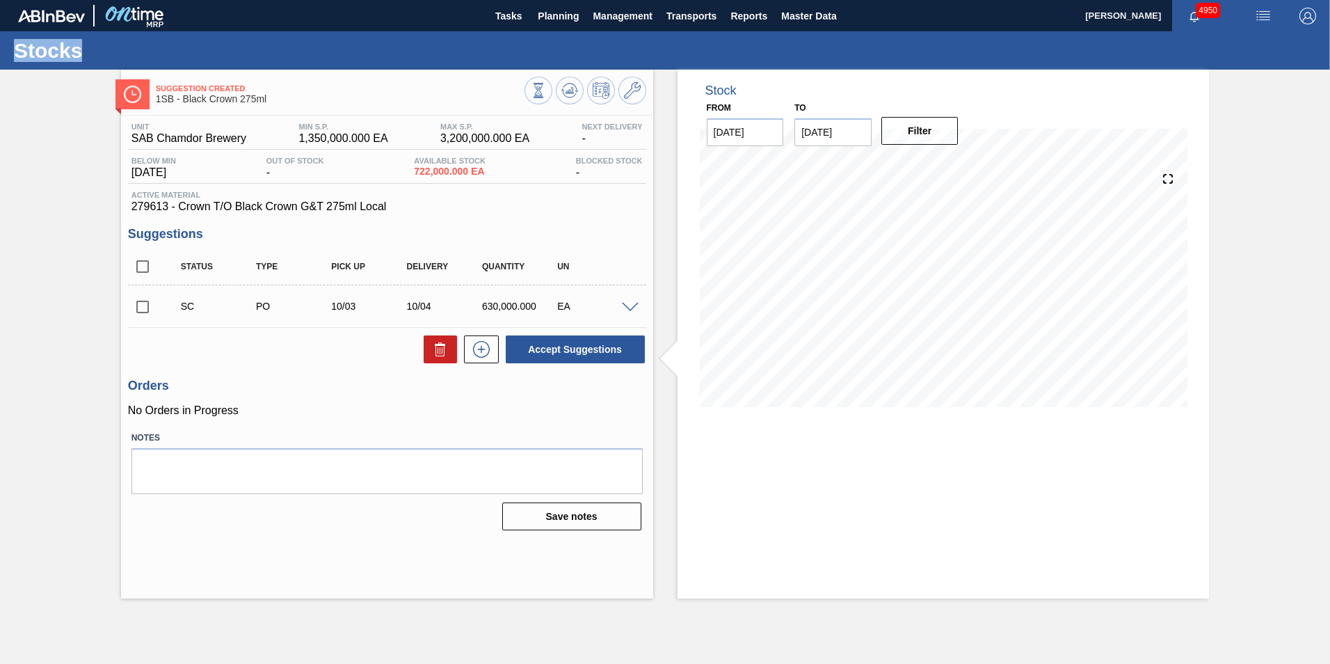
click at [144, 305] on input "checkbox" at bounding box center [142, 306] width 29 height 29
click at [583, 348] on button "Accept Suggestions" at bounding box center [575, 349] width 139 height 28
checkbox input "false"
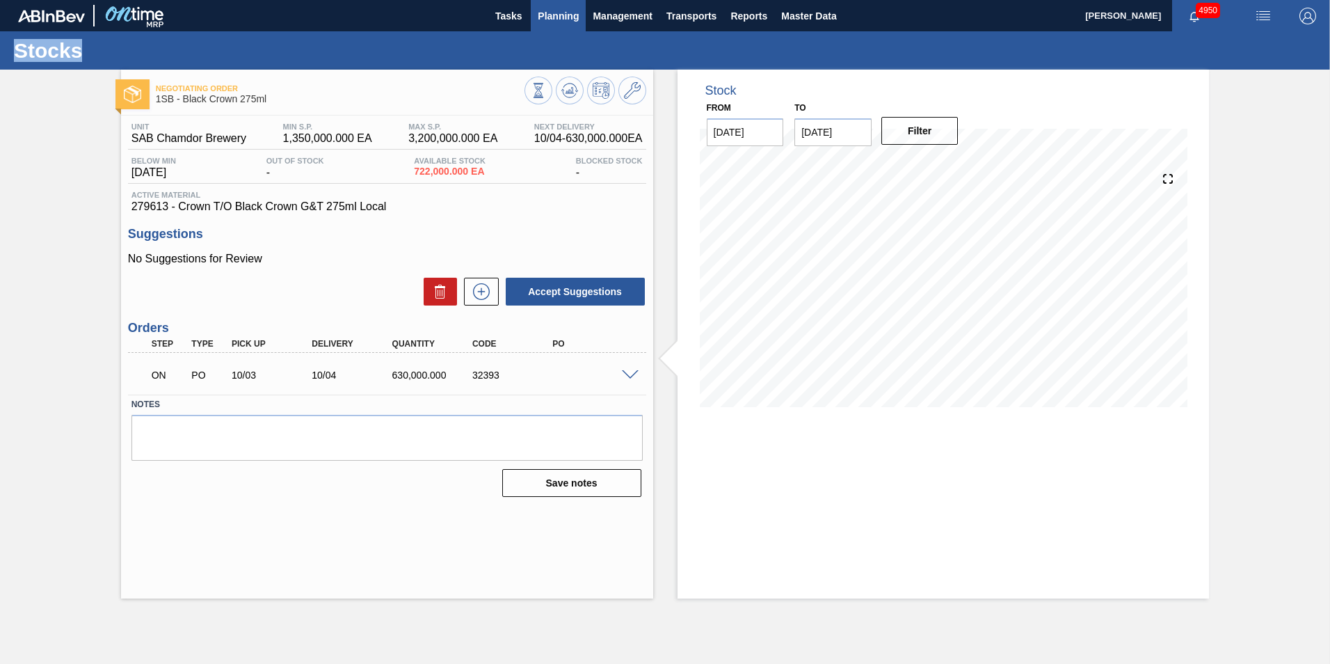
click at [553, 14] on span "Planning" at bounding box center [558, 16] width 41 height 17
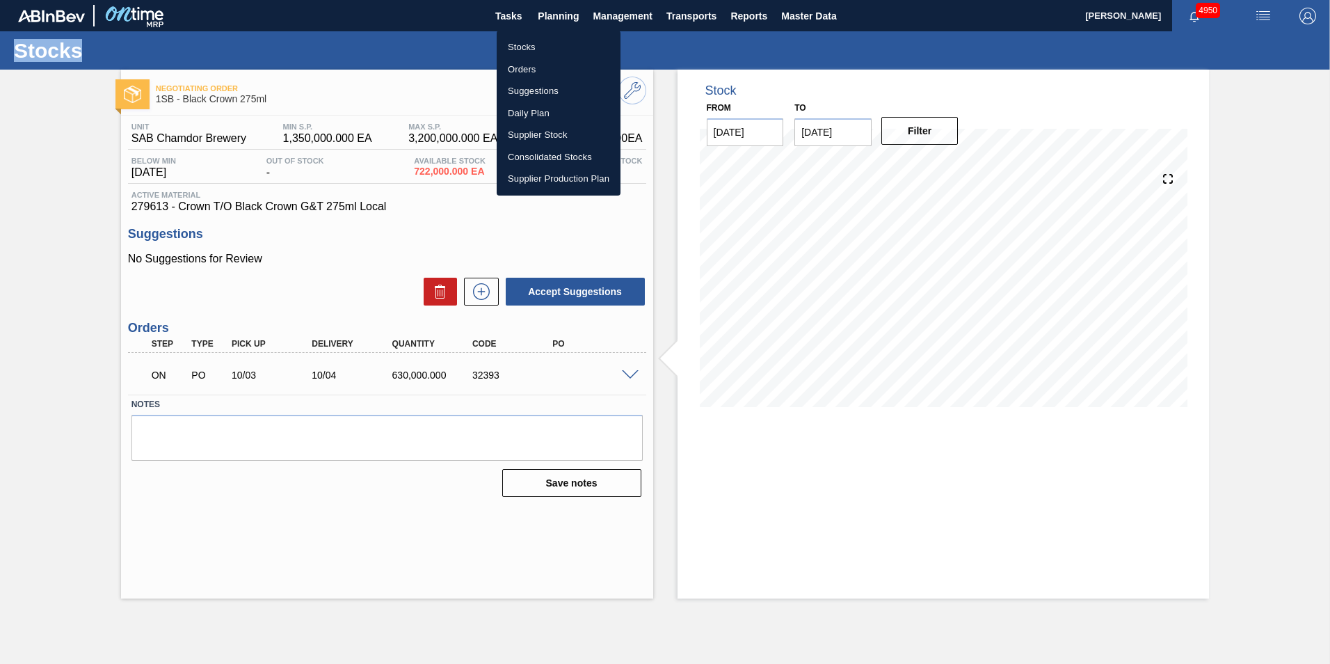
drag, startPoint x: 530, startPoint y: 45, endPoint x: 534, endPoint y: 51, distance: 7.5
click at [530, 46] on li "Stocks" at bounding box center [559, 47] width 124 height 22
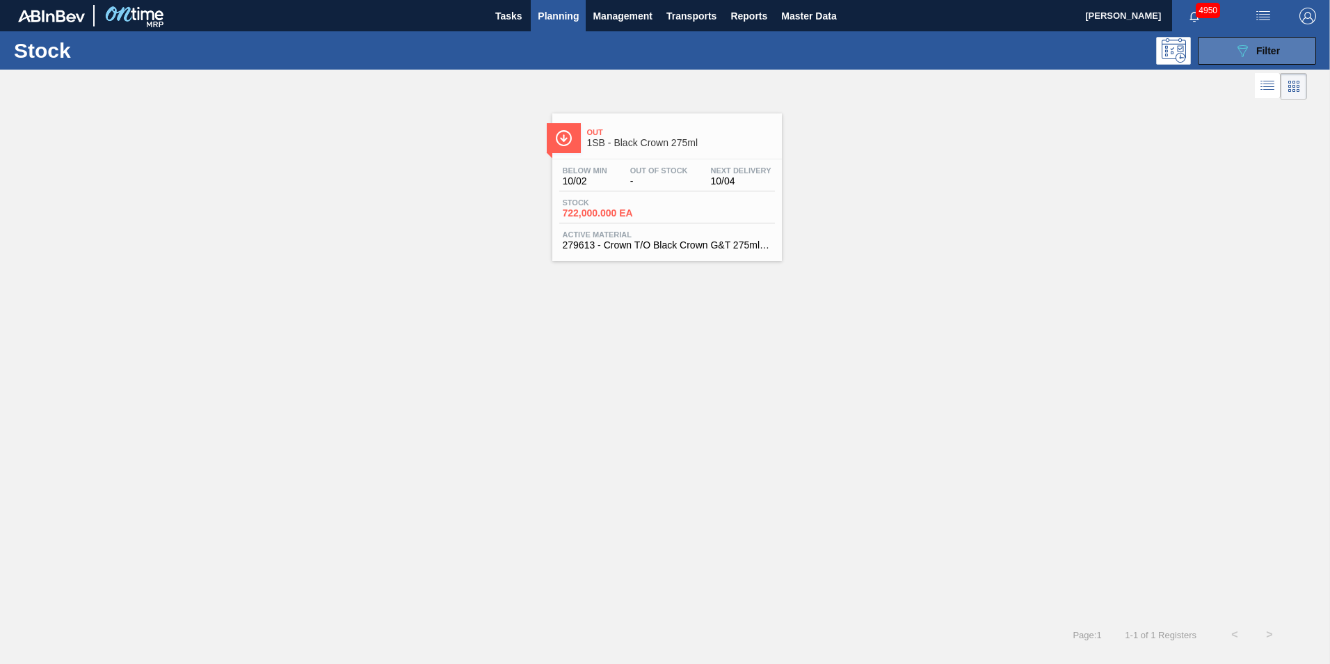
click at [1294, 56] on button "089F7B8B-B2A5-4AFE-B5C0-19BA573D28AC Filter" at bounding box center [1257, 51] width 118 height 28
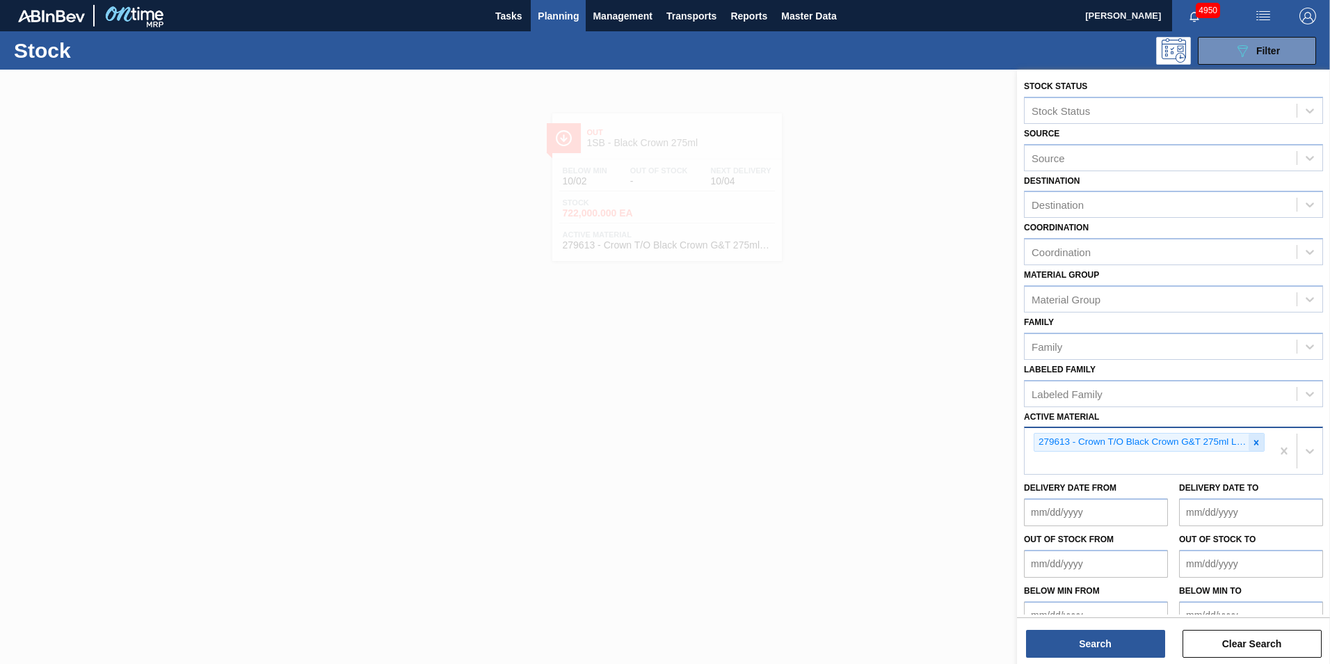
click at [1258, 440] on icon at bounding box center [1256, 443] width 10 height 10
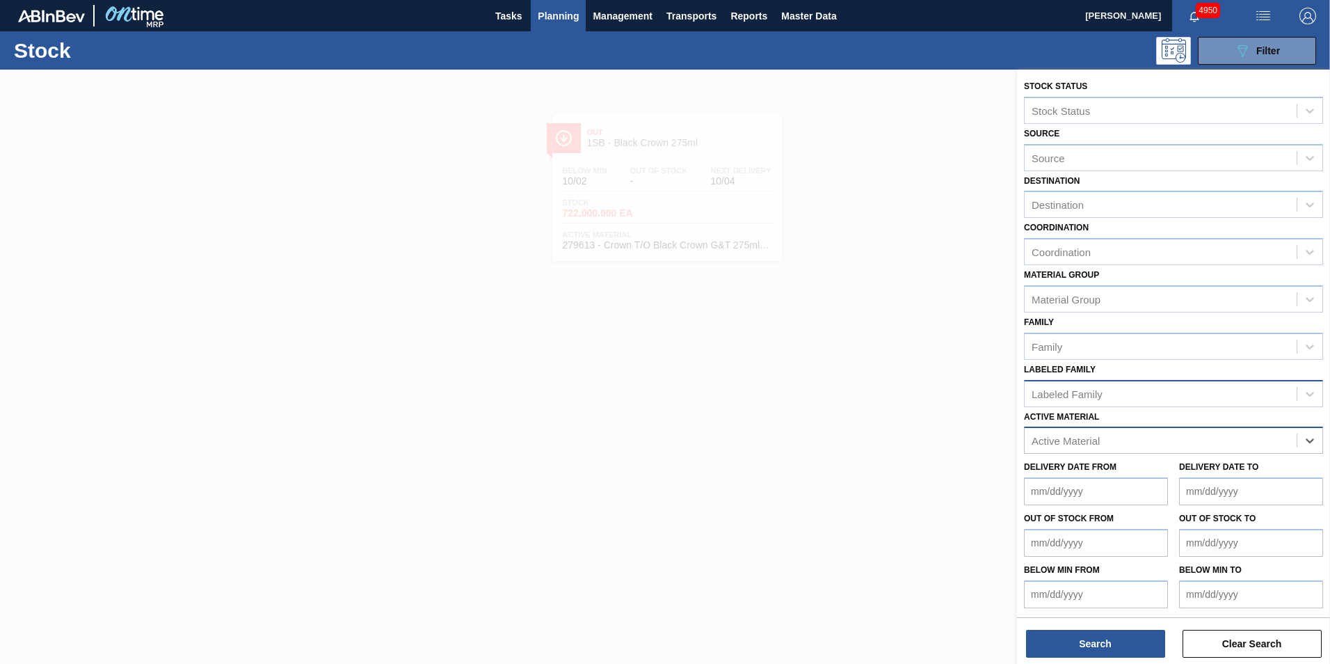
paste Material "242428"
type Material "242428"
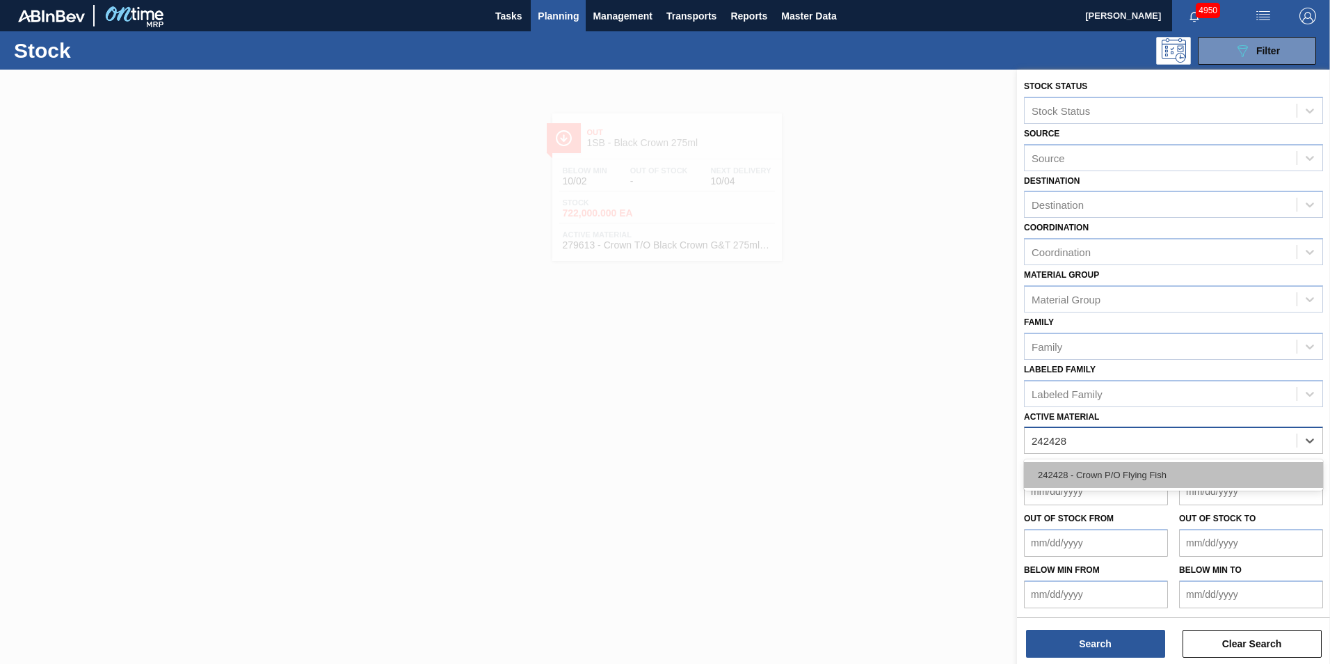
click at [1121, 475] on div "242428 - Crown P/O Flying Fish" at bounding box center [1173, 475] width 299 height 26
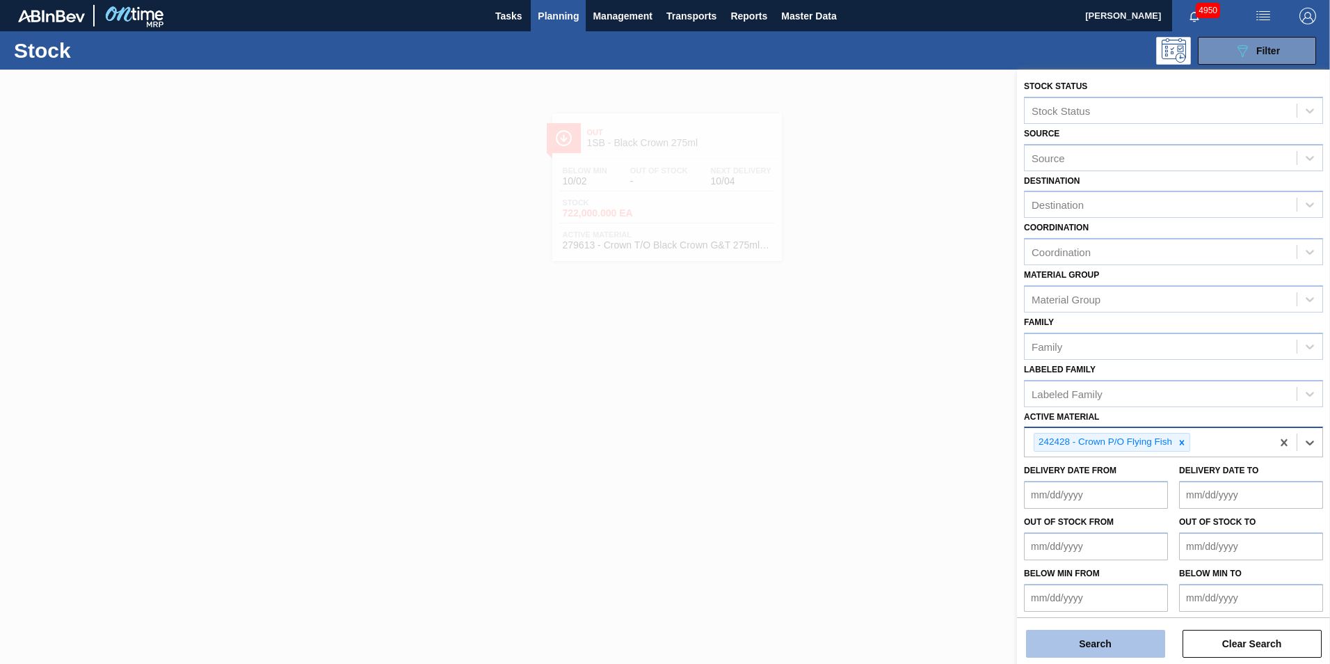
click at [1107, 644] on button "Search" at bounding box center [1095, 644] width 139 height 28
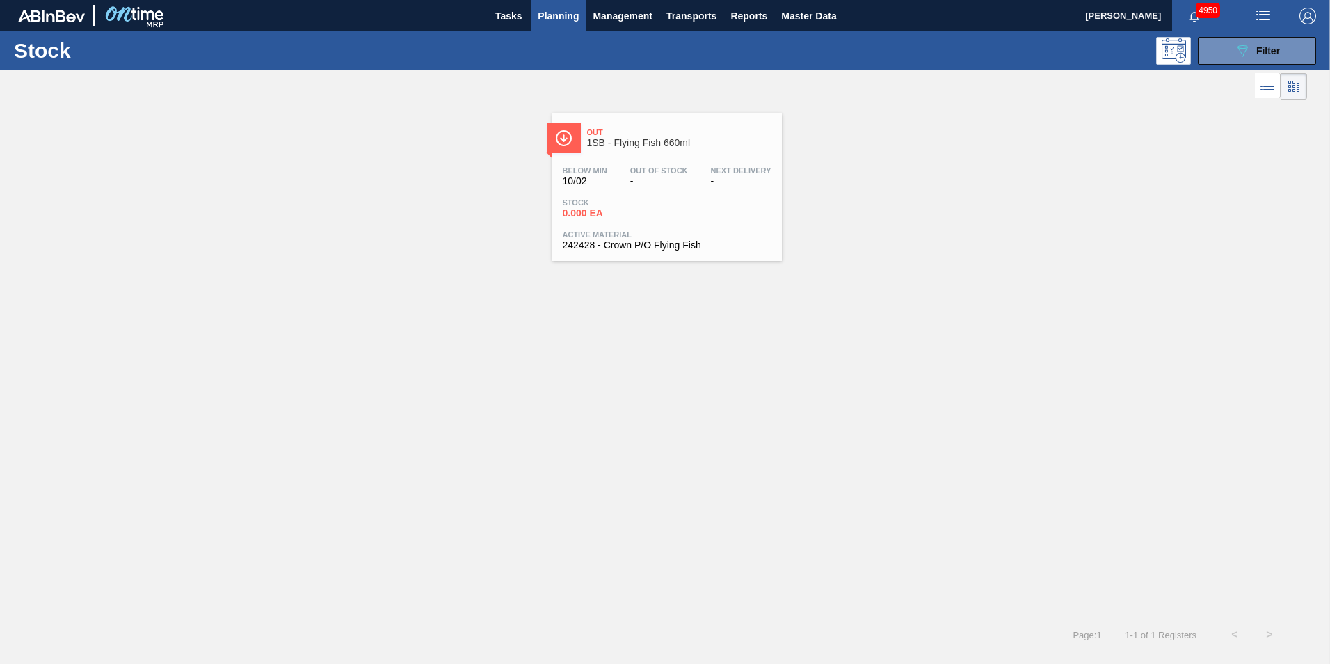
click at [651, 204] on span "Stock" at bounding box center [611, 202] width 97 height 8
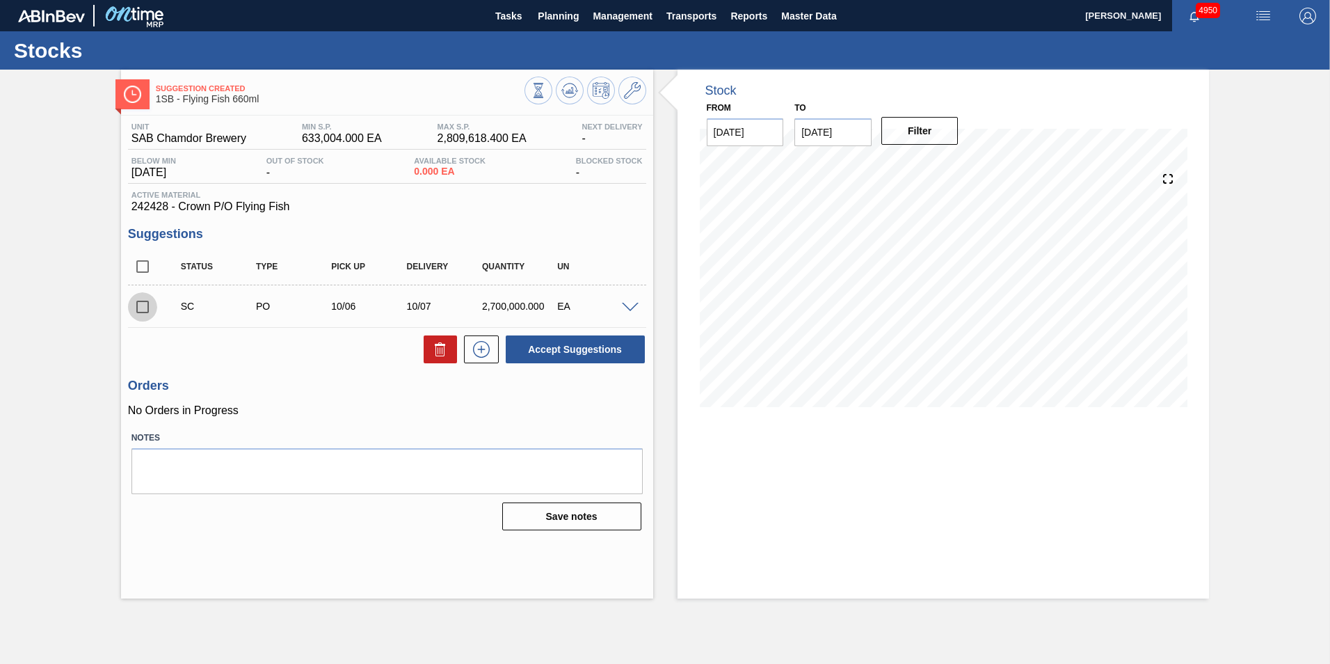
click at [141, 303] on input "checkbox" at bounding box center [142, 306] width 29 height 29
click at [551, 348] on button "Accept Suggestions" at bounding box center [575, 349] width 139 height 28
checkbox input "false"
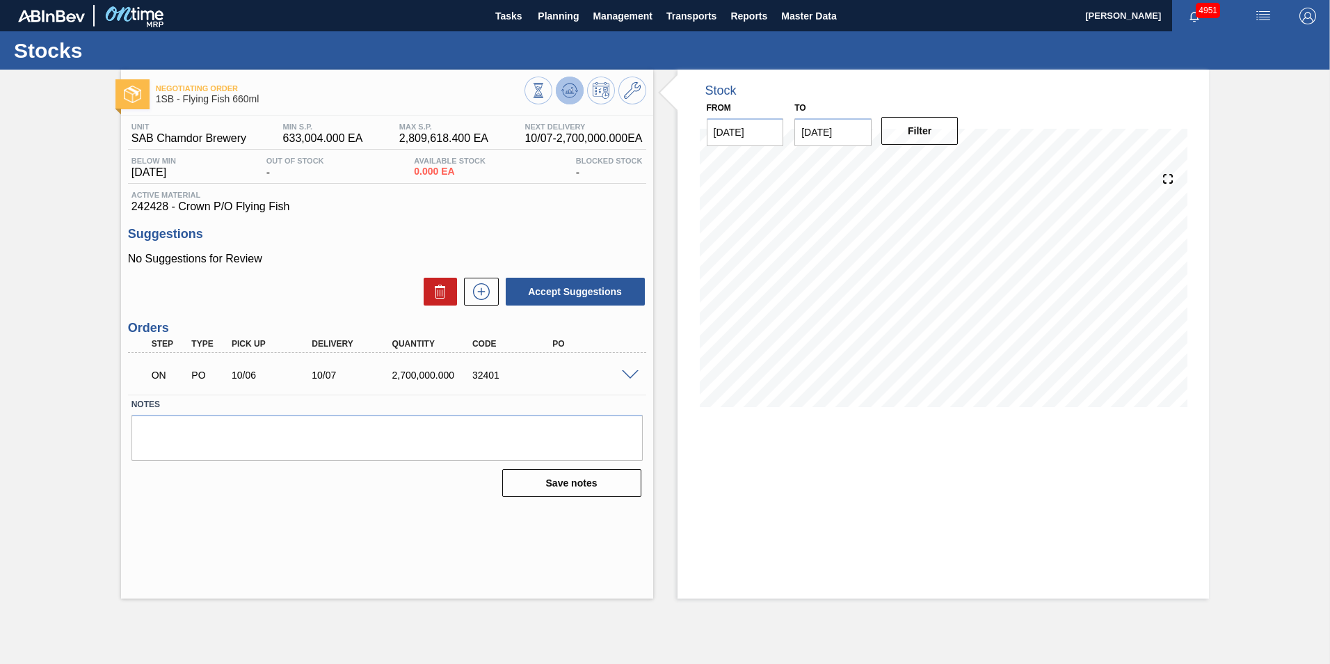
click at [570, 88] on icon at bounding box center [569, 90] width 17 height 17
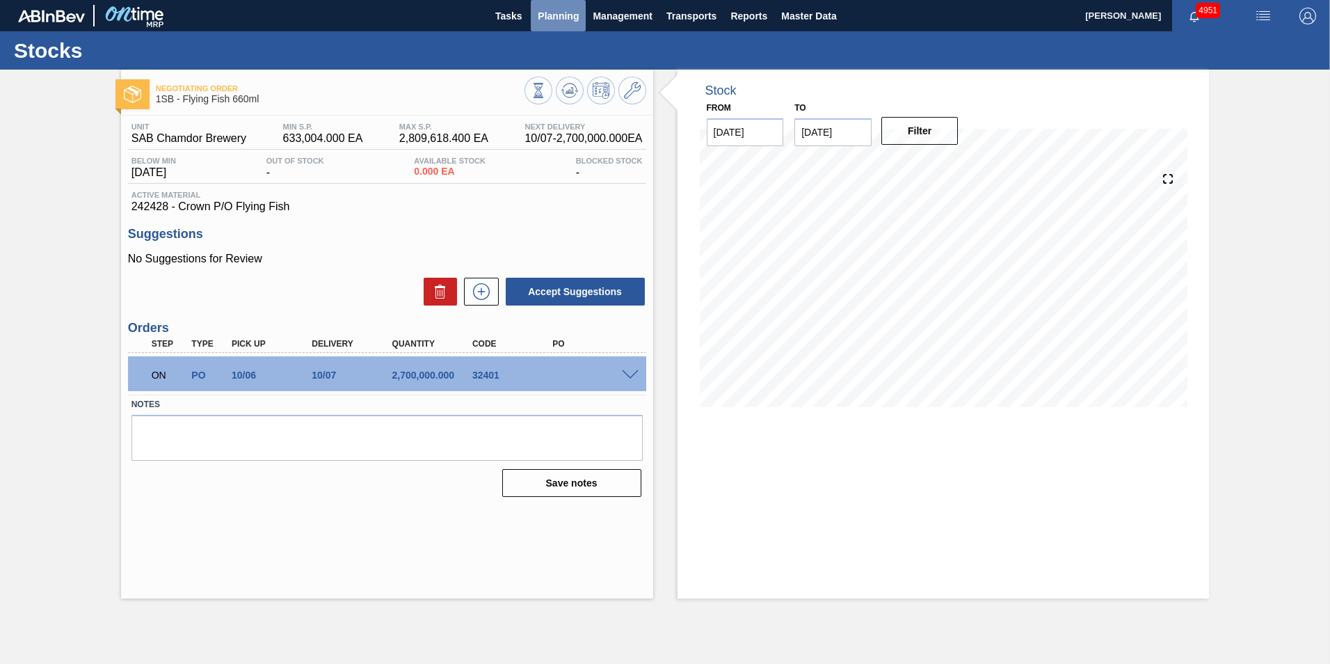
click at [557, 13] on span "Planning" at bounding box center [558, 16] width 41 height 17
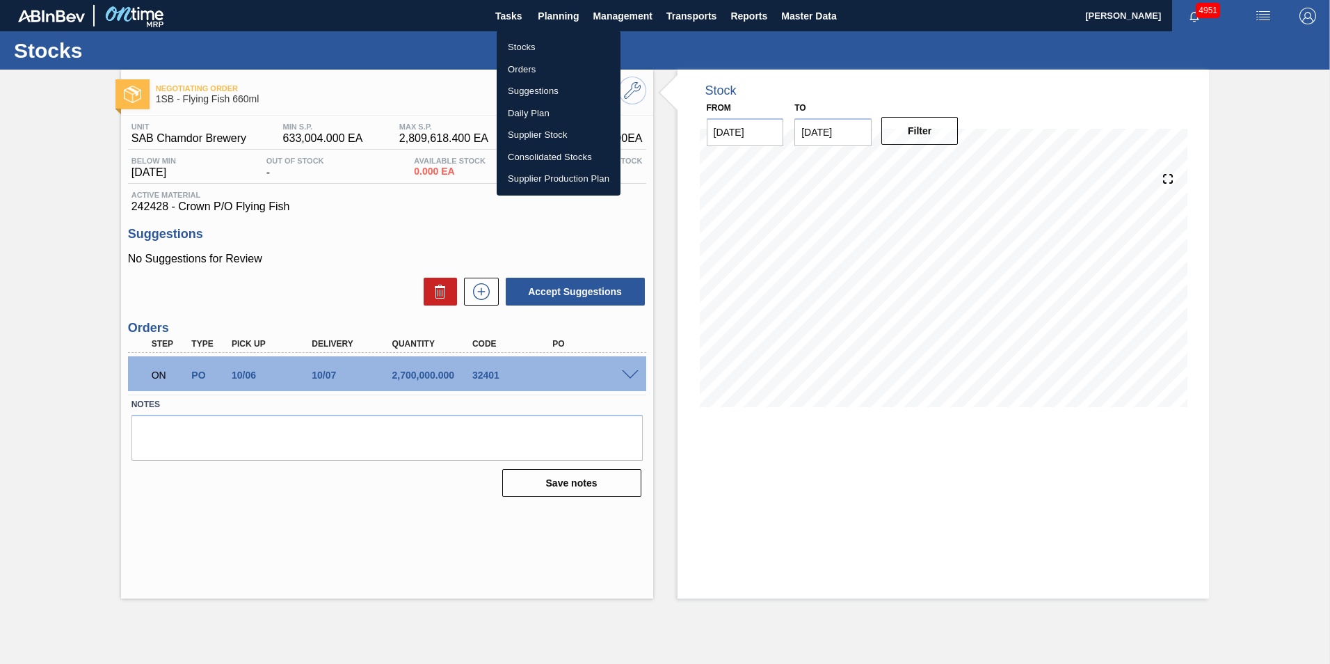
click at [525, 49] on li "Stocks" at bounding box center [559, 47] width 124 height 22
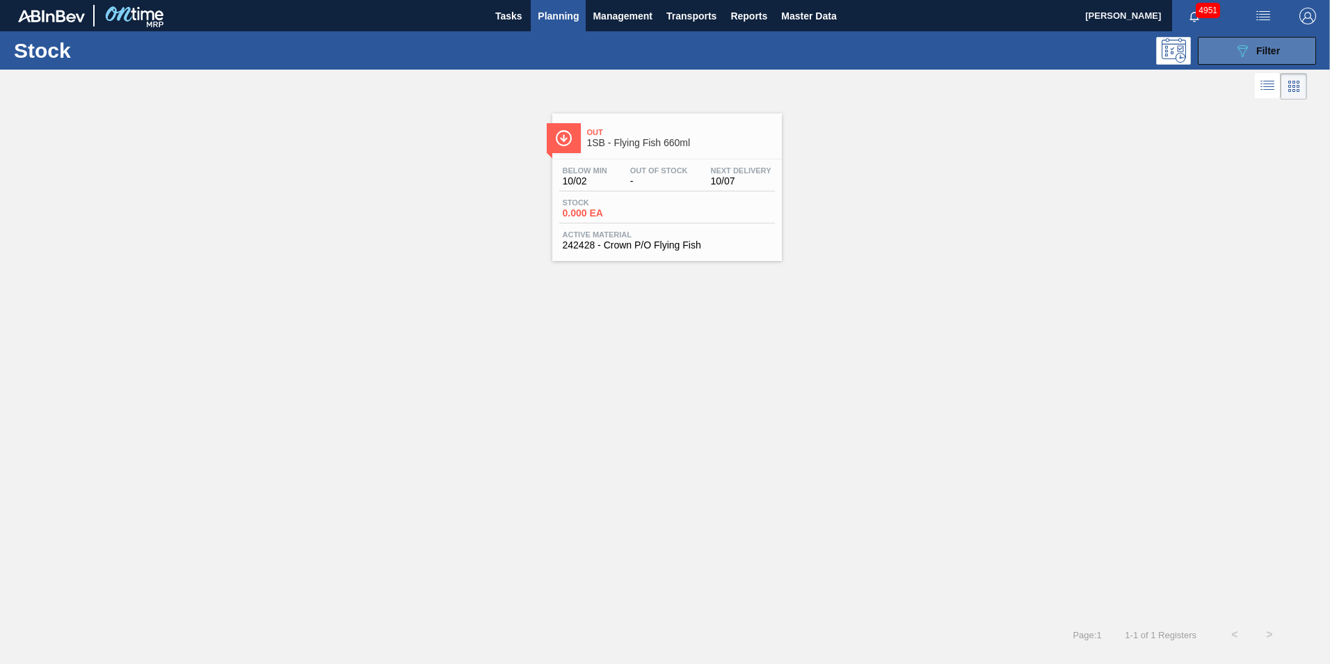
click at [1268, 51] on span "Filter" at bounding box center [1268, 50] width 24 height 11
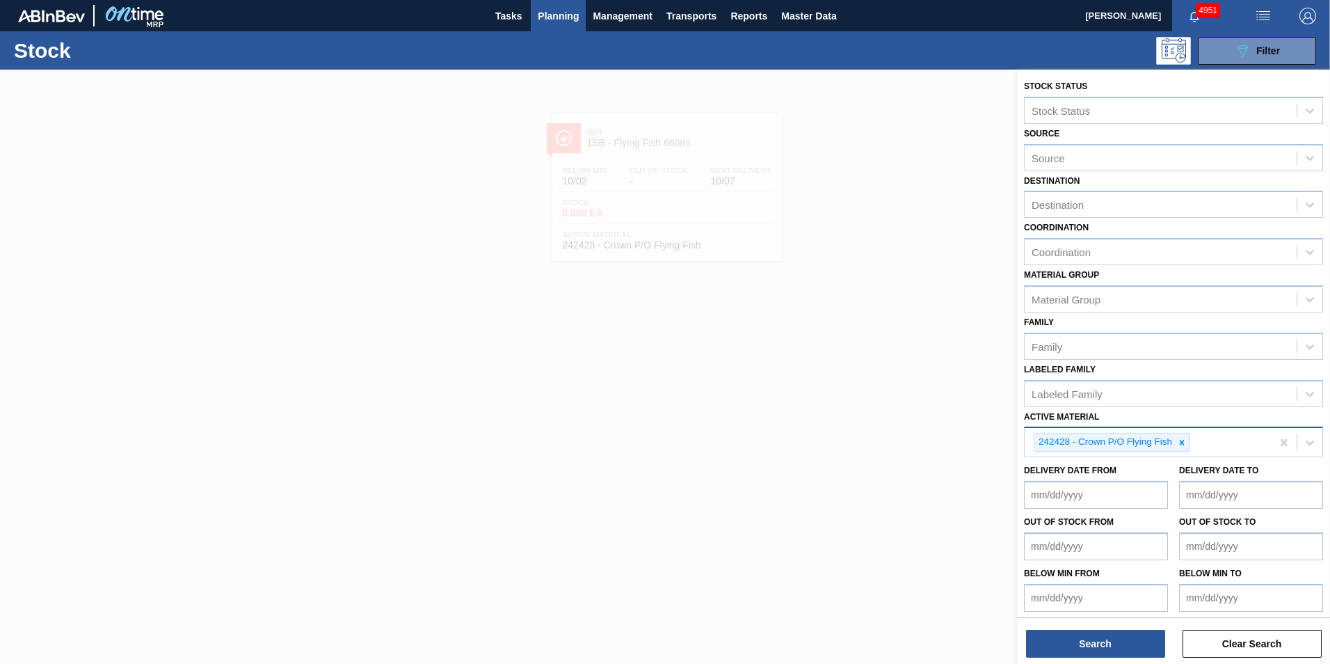
click at [1186, 442] on icon at bounding box center [1182, 443] width 10 height 10
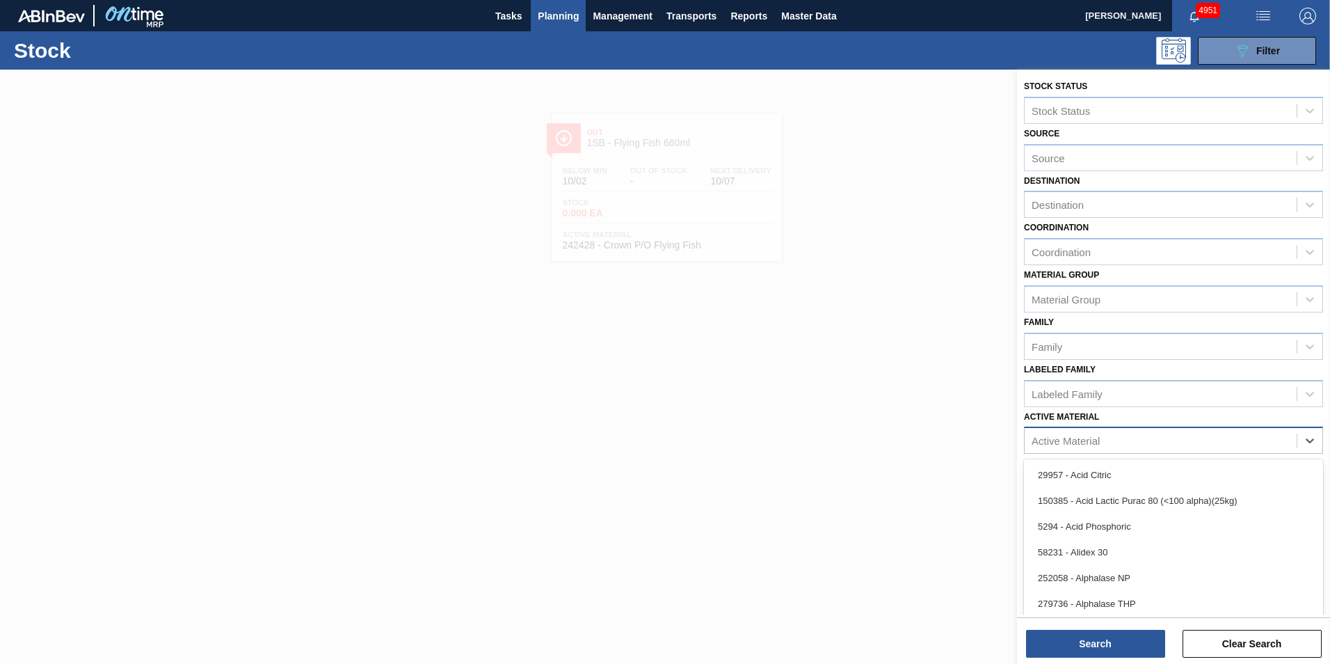
click at [1090, 437] on div "Active Material" at bounding box center [1066, 441] width 68 height 12
type Material "284600"
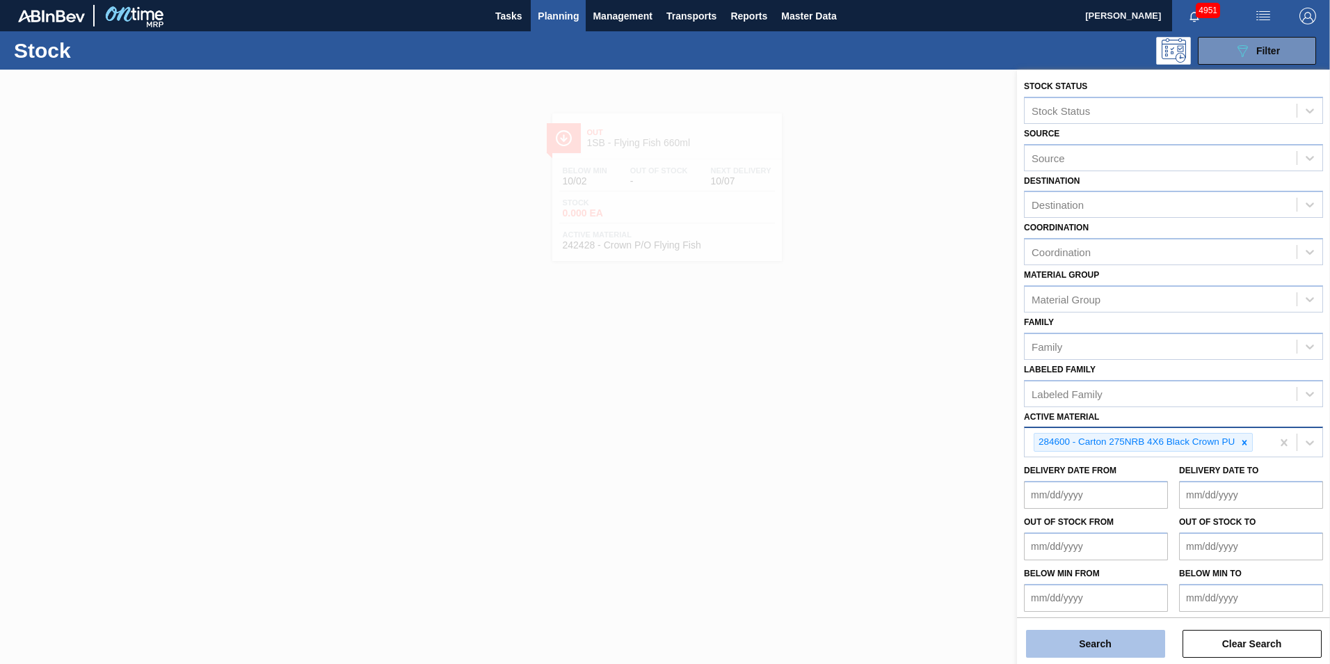
click at [1110, 638] on button "Search" at bounding box center [1095, 644] width 139 height 28
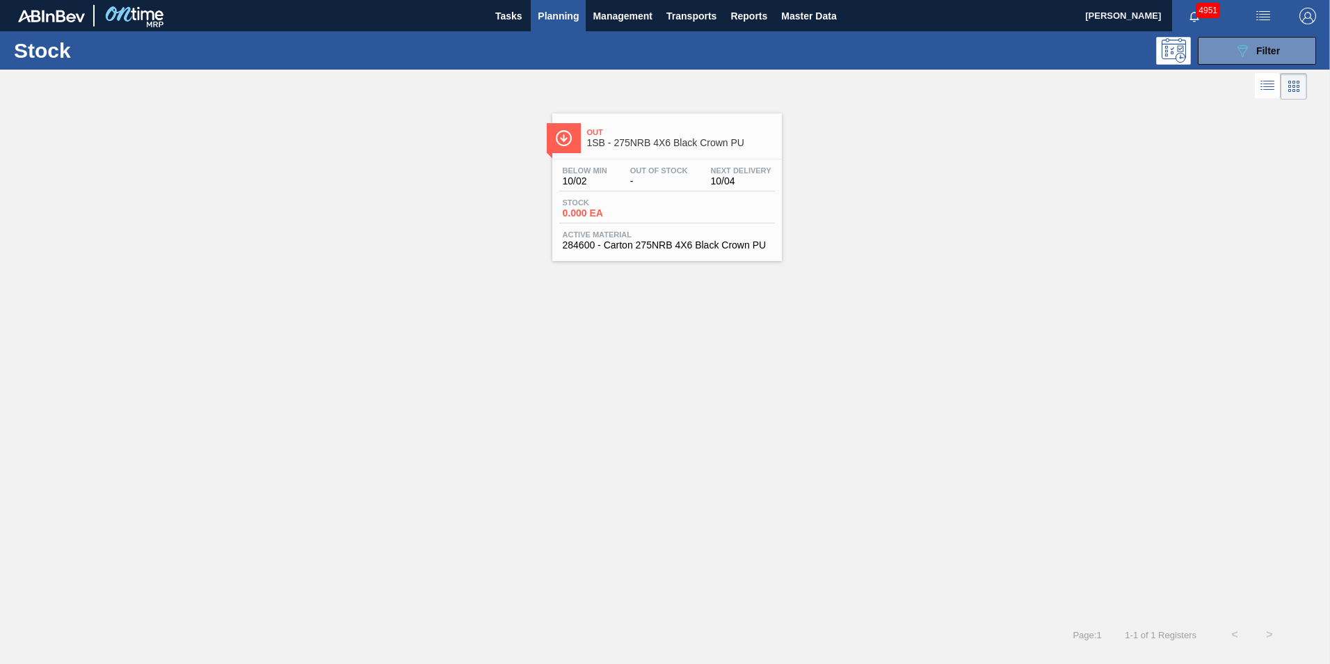
drag, startPoint x: 666, startPoint y: 229, endPoint x: 649, endPoint y: 228, distance: 16.7
click at [666, 229] on div "Below Min 10/02 Out Of Stock - Next Delivery 10/04 Stock 0.000 EA Active Materi…" at bounding box center [667, 206] width 230 height 95
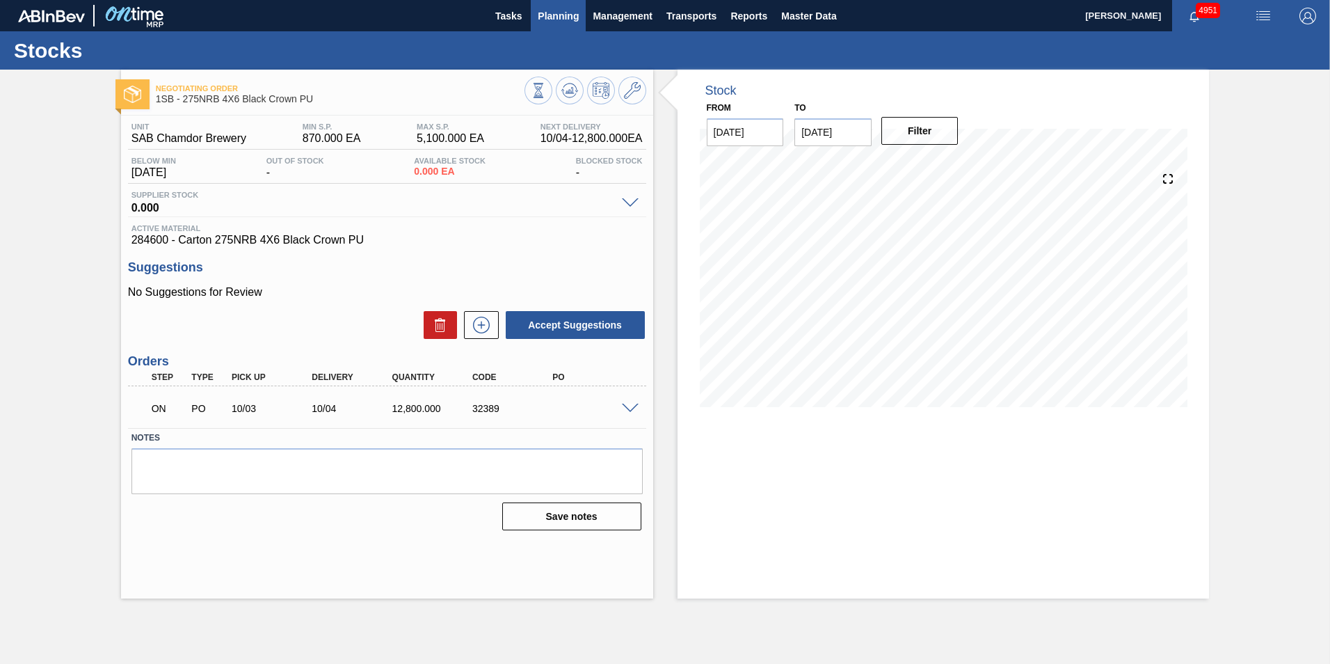
click at [561, 16] on span "Planning" at bounding box center [558, 16] width 41 height 17
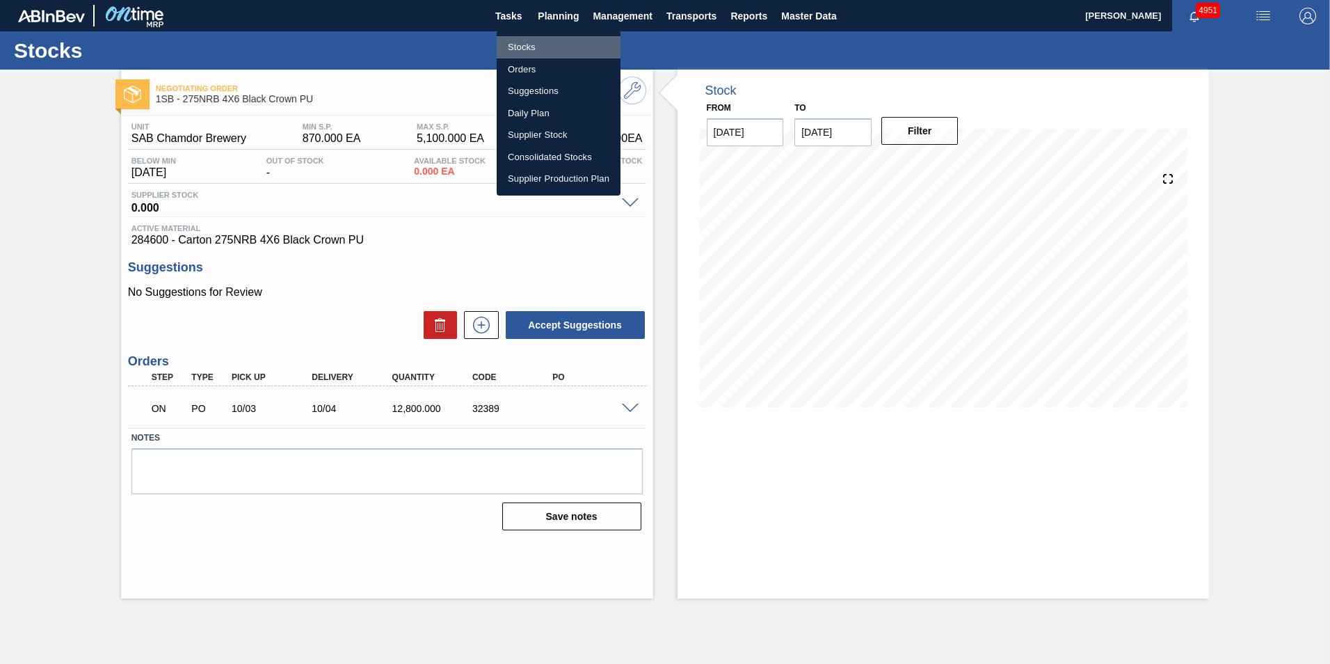
click at [528, 42] on li "Stocks" at bounding box center [559, 47] width 124 height 22
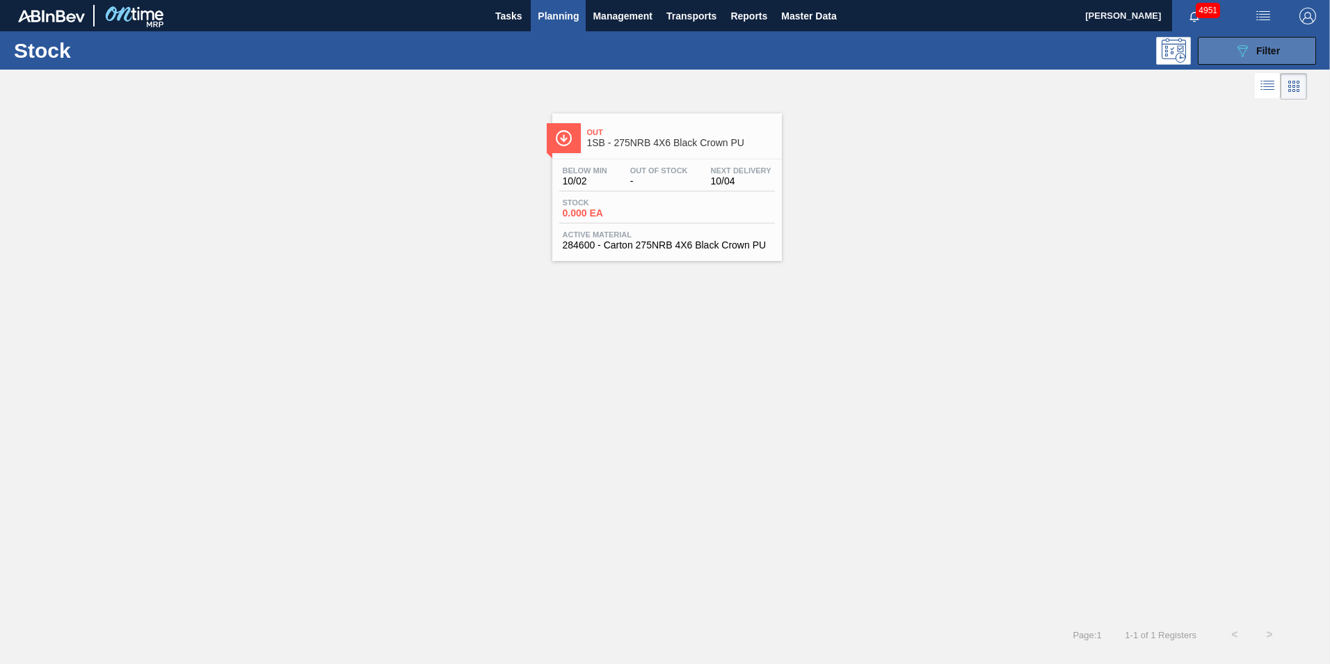
click at [1265, 53] on span "Filter" at bounding box center [1268, 50] width 24 height 11
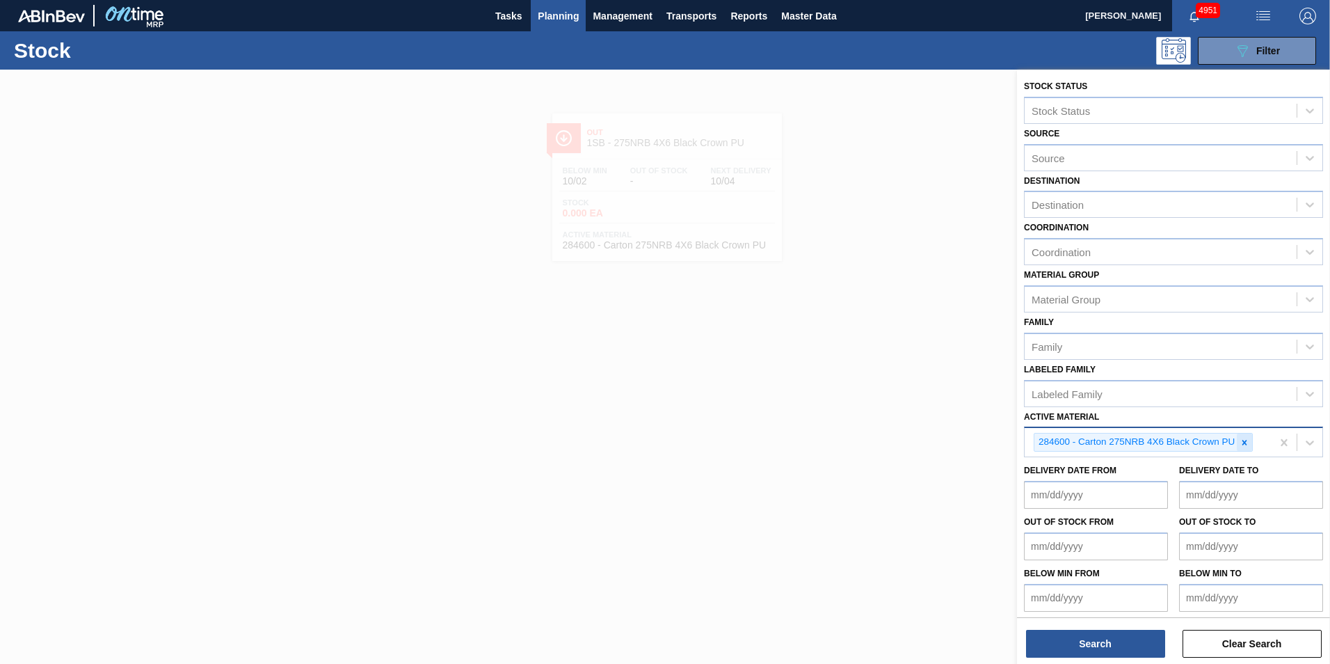
click at [1247, 440] on icon at bounding box center [1245, 443] width 10 height 10
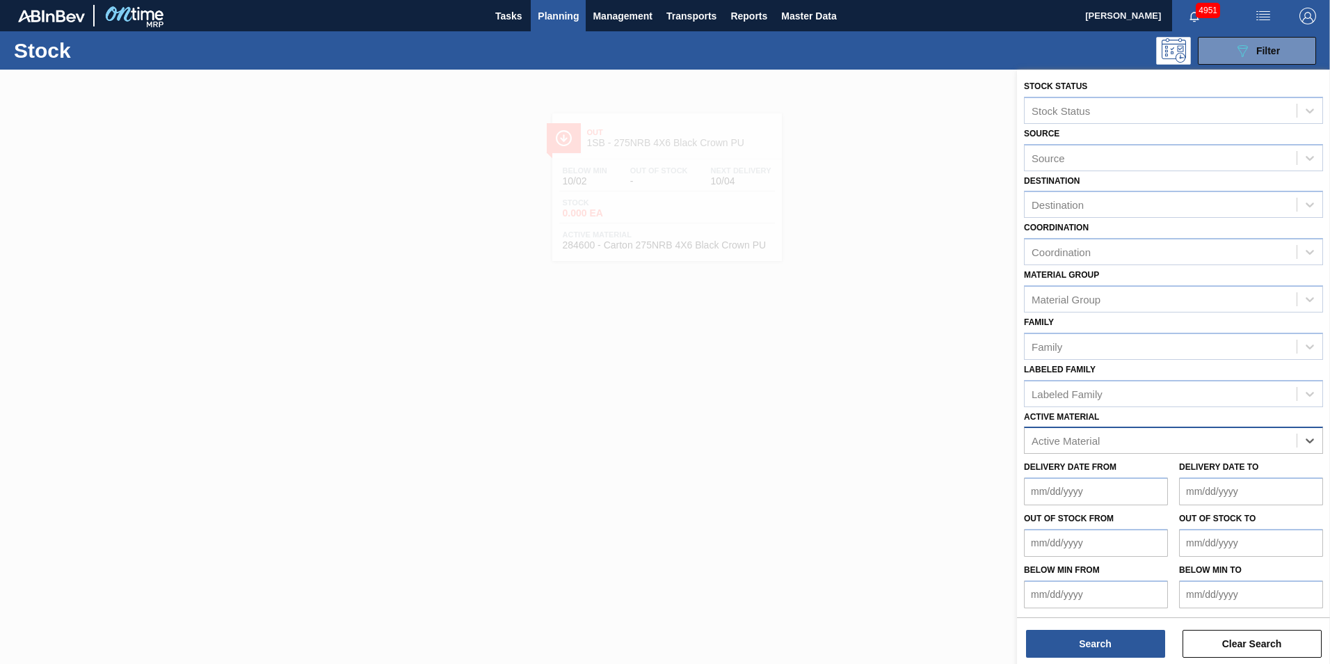
paste Material "279615"
type Material "279615"
click at [1185, 476] on div "279615 - PSL Label Body 275NRB Black Crown G&T" at bounding box center [1173, 475] width 299 height 26
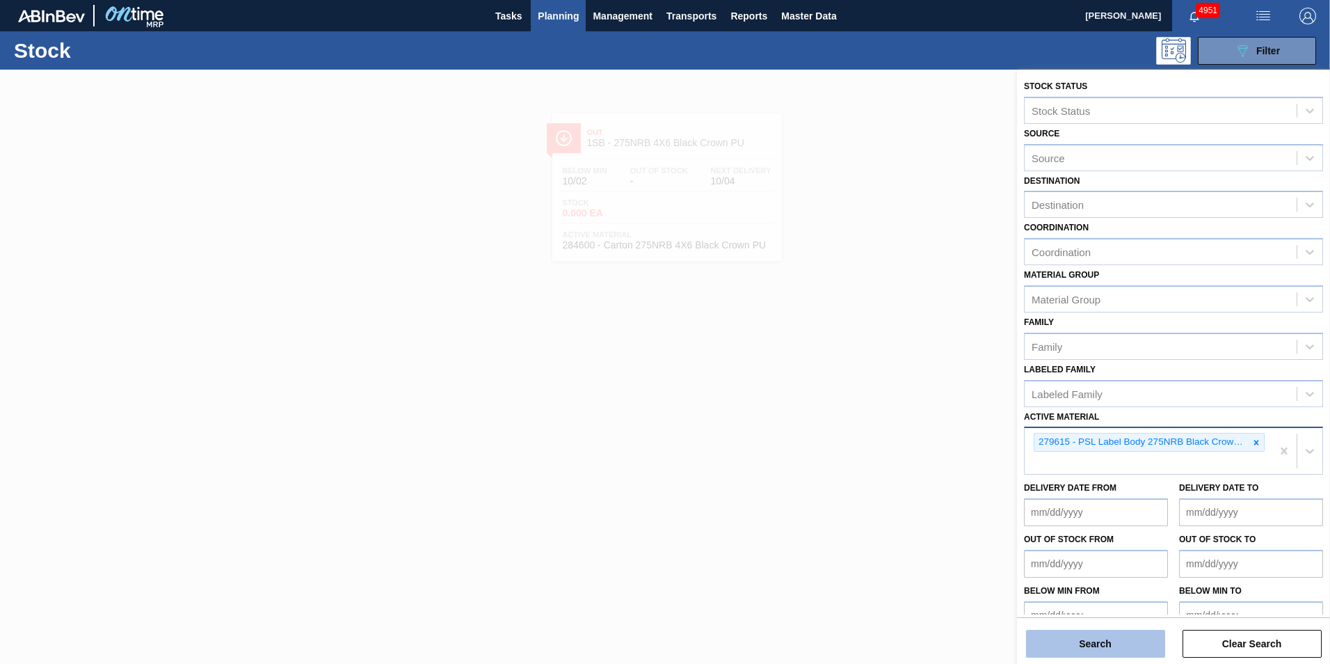
click at [1101, 646] on button "Search" at bounding box center [1095, 644] width 139 height 28
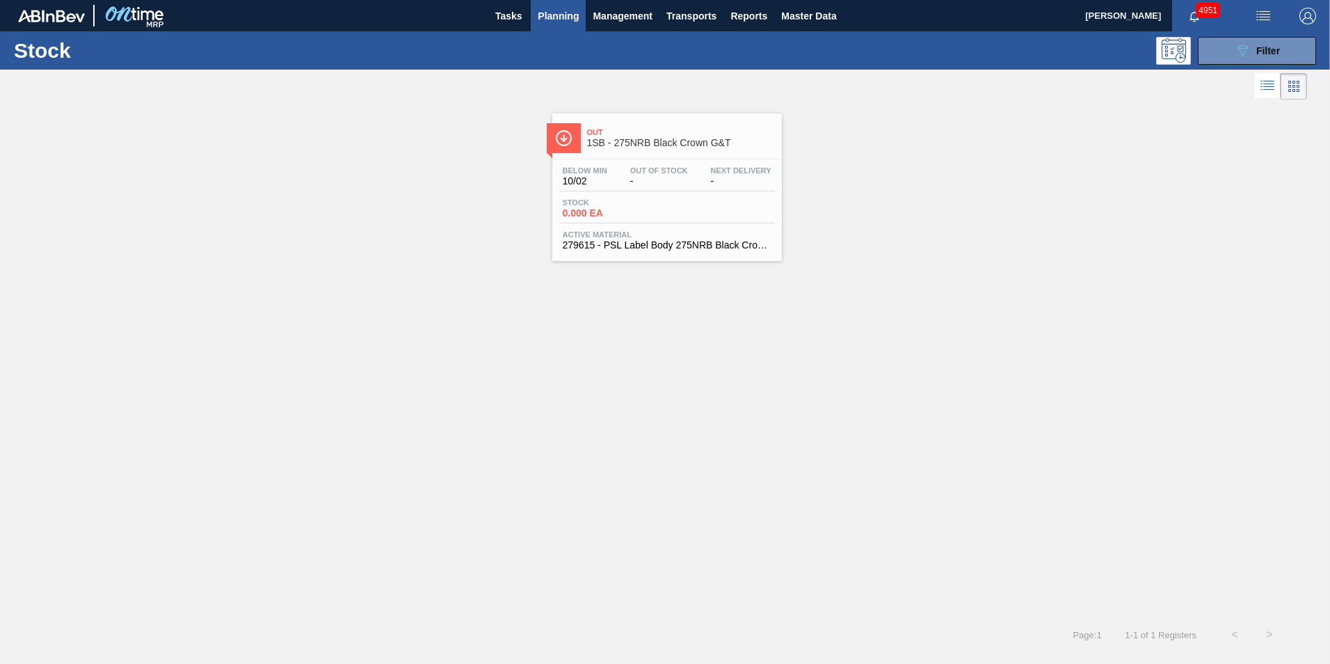
click at [616, 174] on div "Below Min 10/02 Out Of Stock - Next Delivery -" at bounding box center [667, 178] width 216 height 25
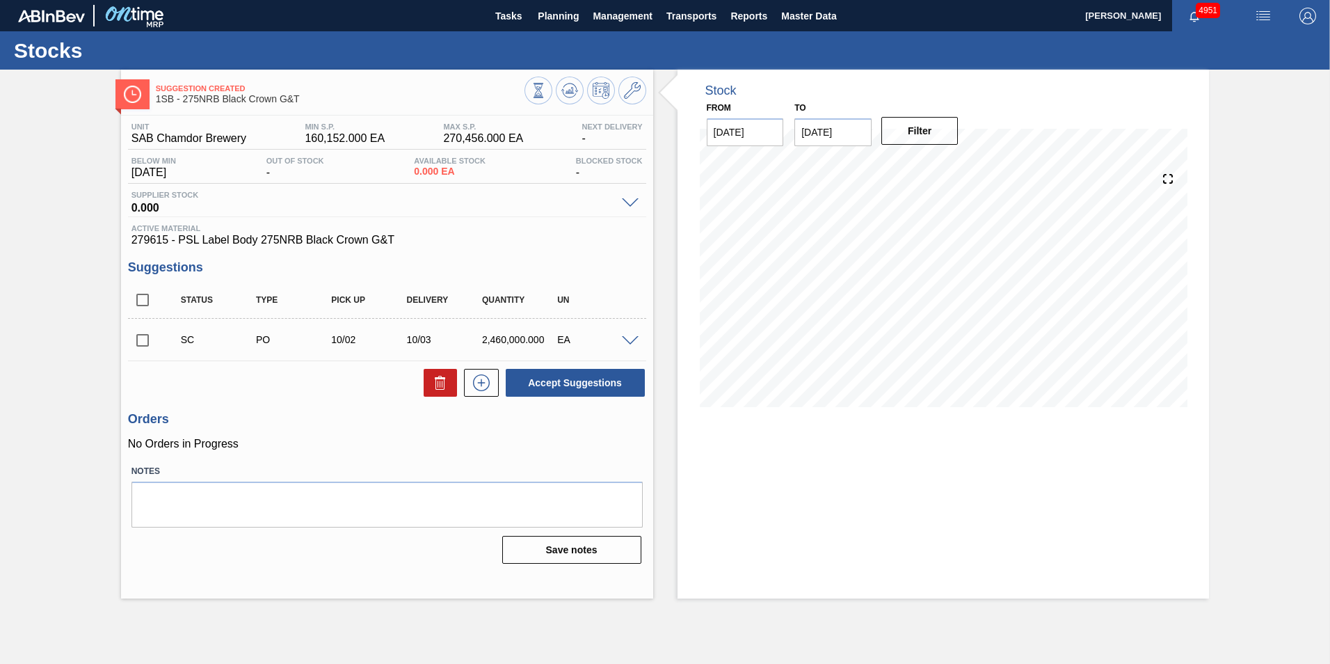
click at [146, 339] on input "checkbox" at bounding box center [142, 340] width 29 height 29
click at [572, 377] on button "Accept Suggestions" at bounding box center [575, 383] width 139 height 28
checkbox input "false"
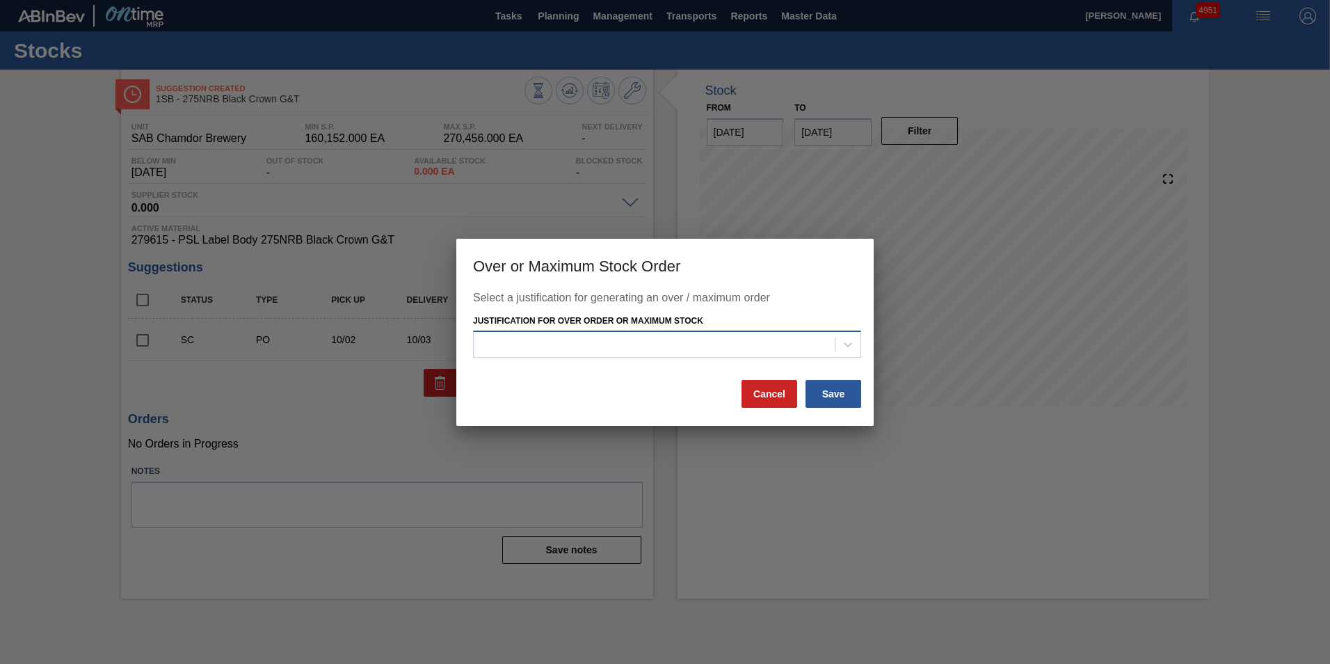
click at [722, 340] on div at bounding box center [654, 345] width 361 height 20
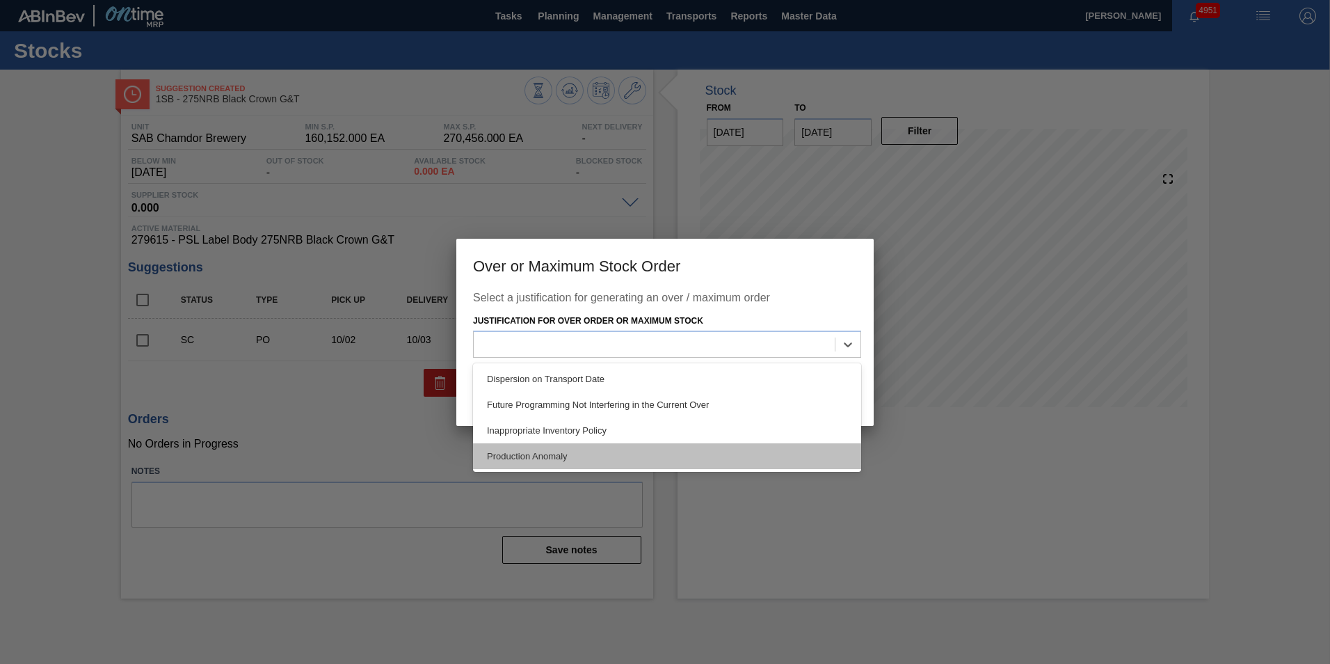
click at [565, 452] on div "Production Anomaly" at bounding box center [667, 456] width 388 height 26
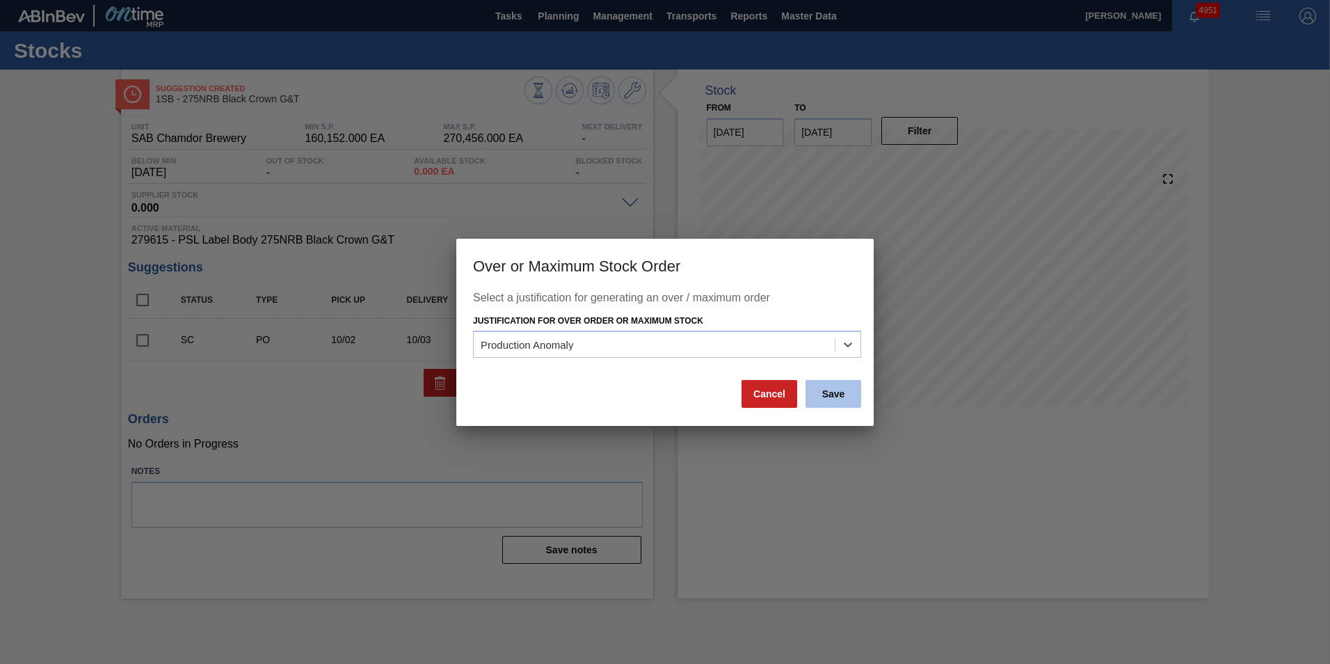
click at [837, 395] on button "Save" at bounding box center [834, 394] width 56 height 28
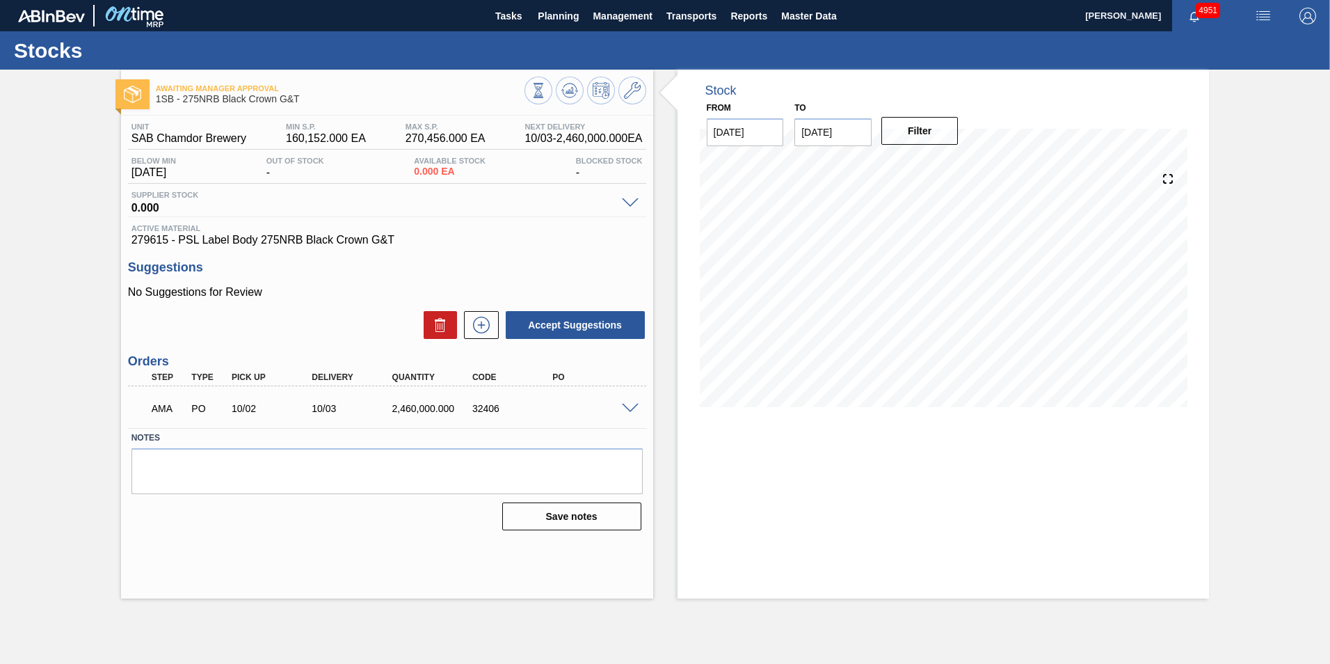
click at [631, 403] on span at bounding box center [630, 408] width 17 height 10
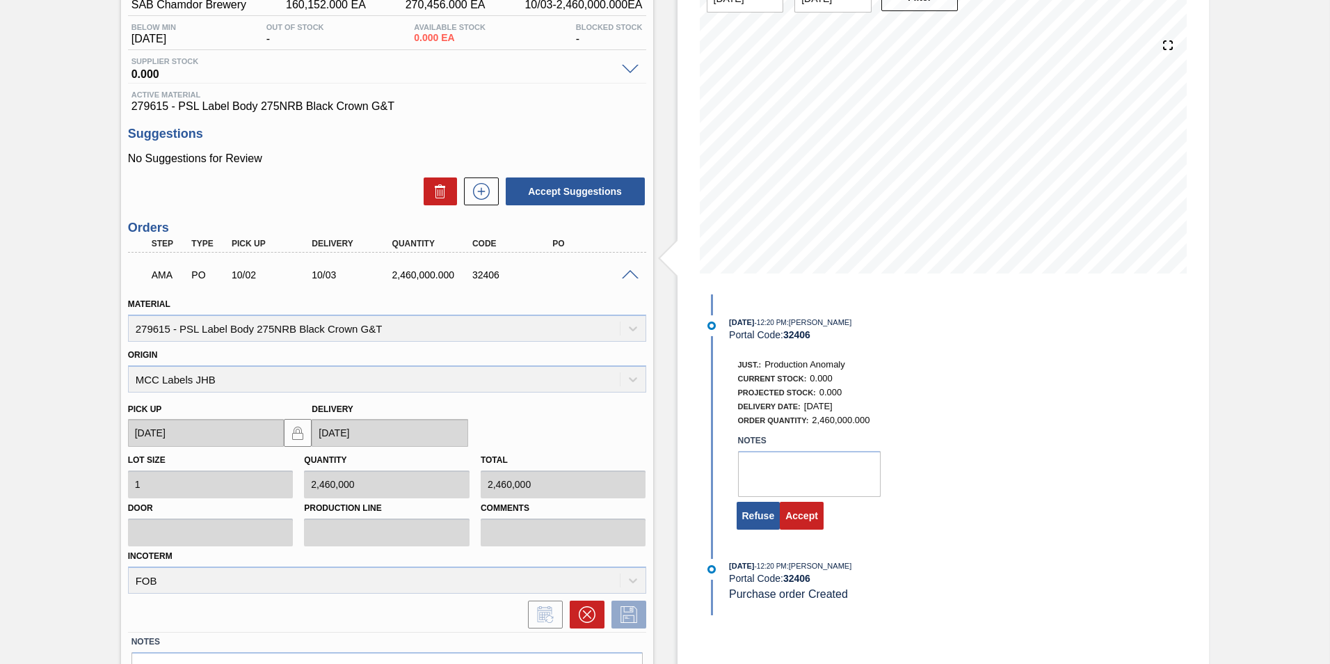
scroll to position [139, 0]
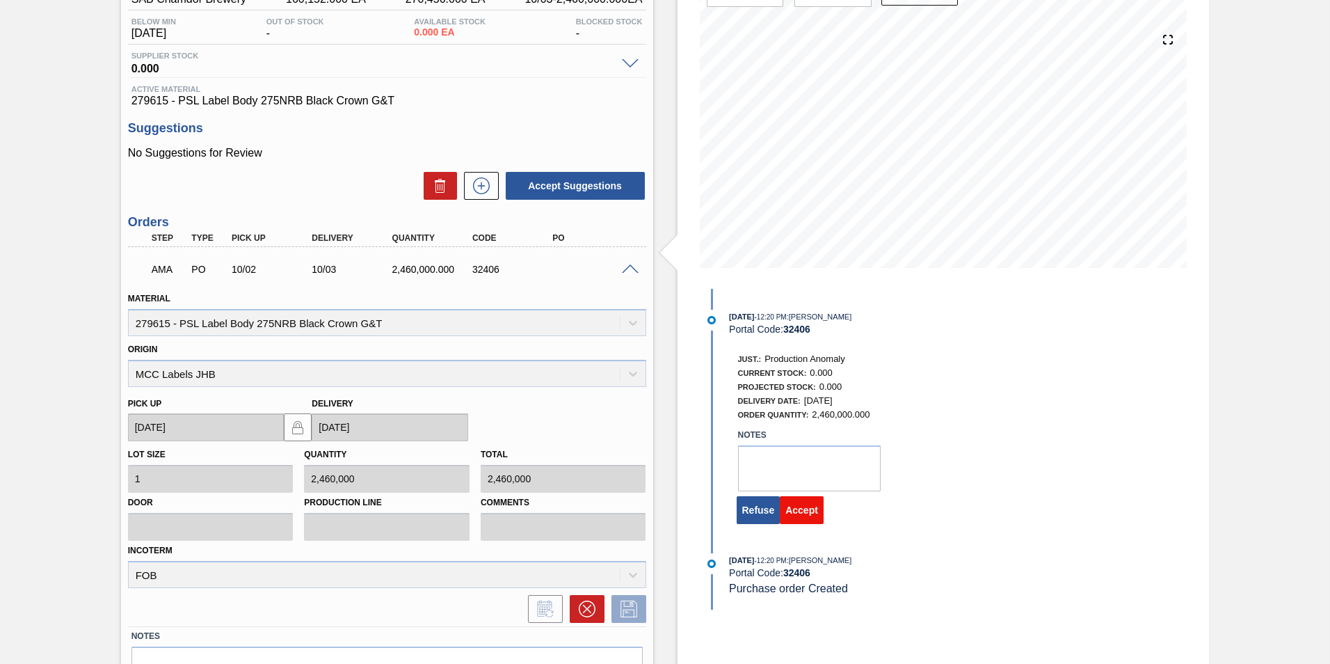
click at [797, 518] on button "Accept" at bounding box center [802, 510] width 44 height 28
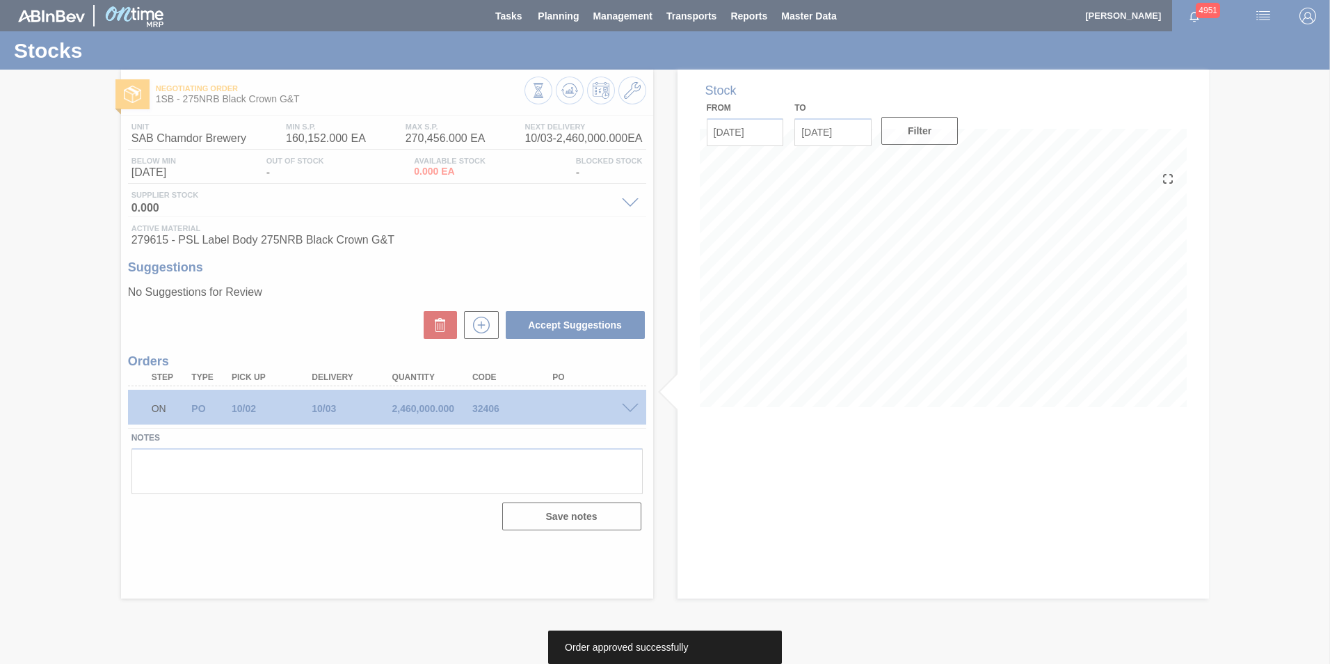
scroll to position [0, 0]
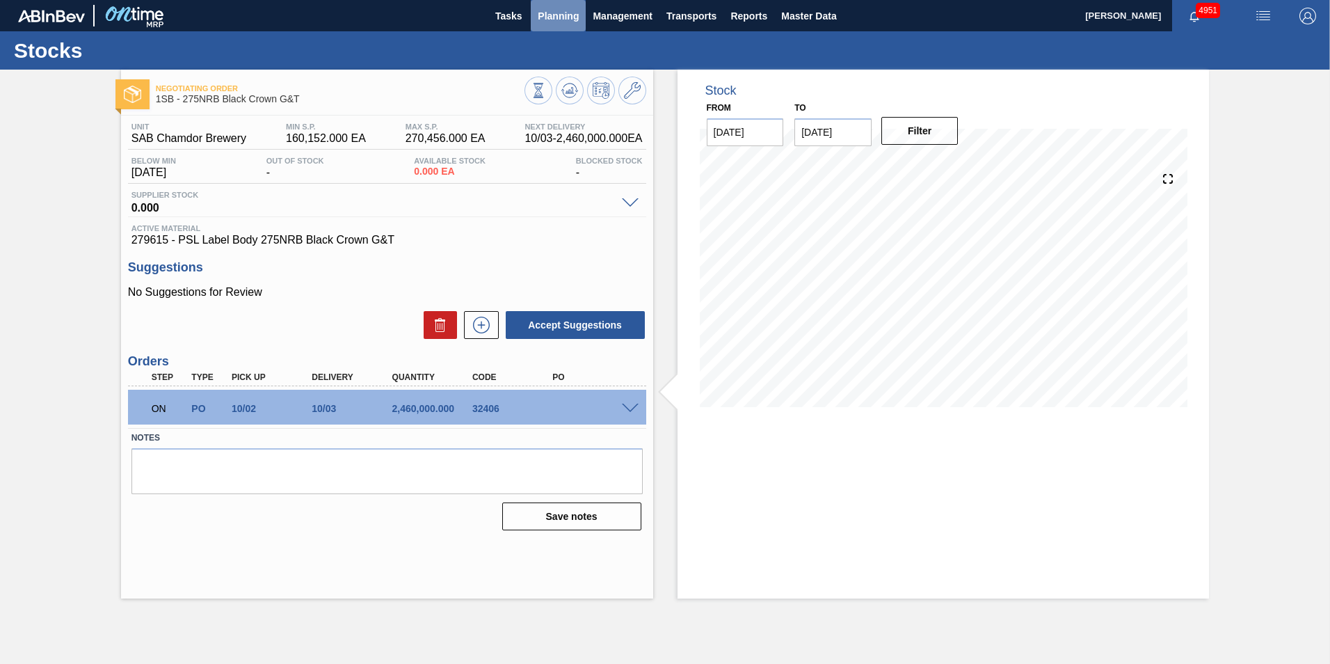
click at [561, 16] on span "Planning" at bounding box center [558, 16] width 41 height 17
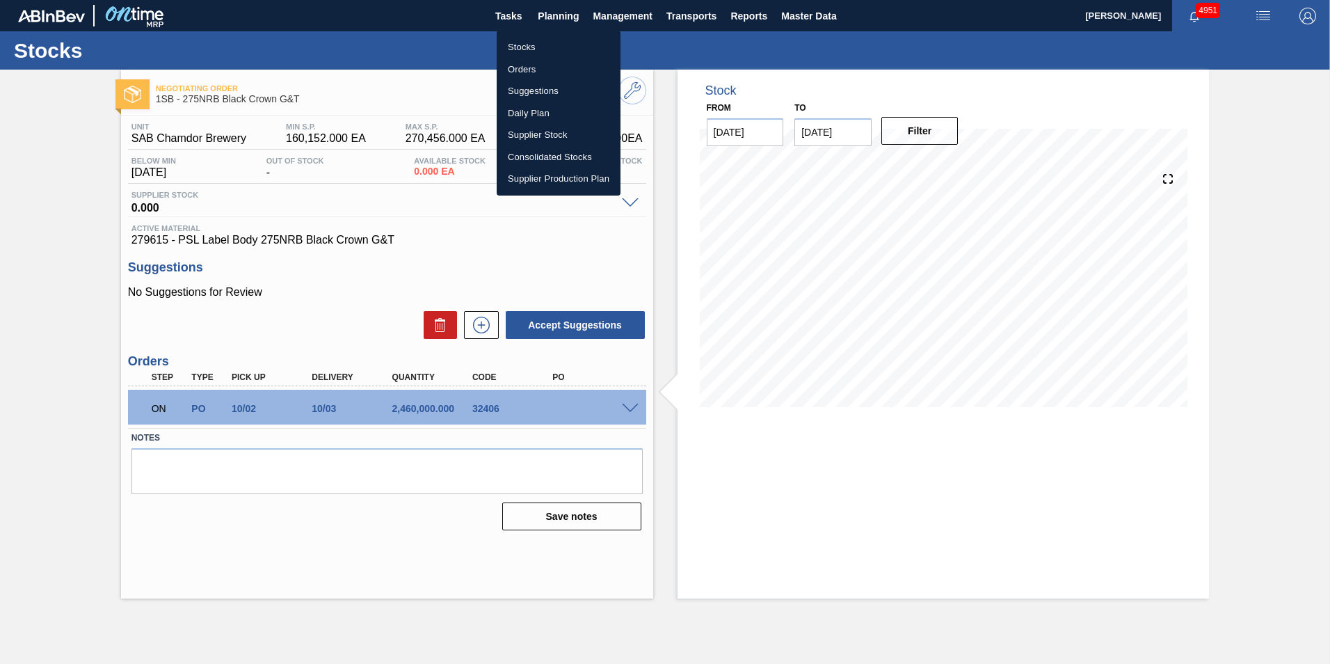
drag, startPoint x: 524, startPoint y: 48, endPoint x: 728, endPoint y: 145, distance: 226.5
click at [524, 48] on li "Stocks" at bounding box center [559, 47] width 124 height 22
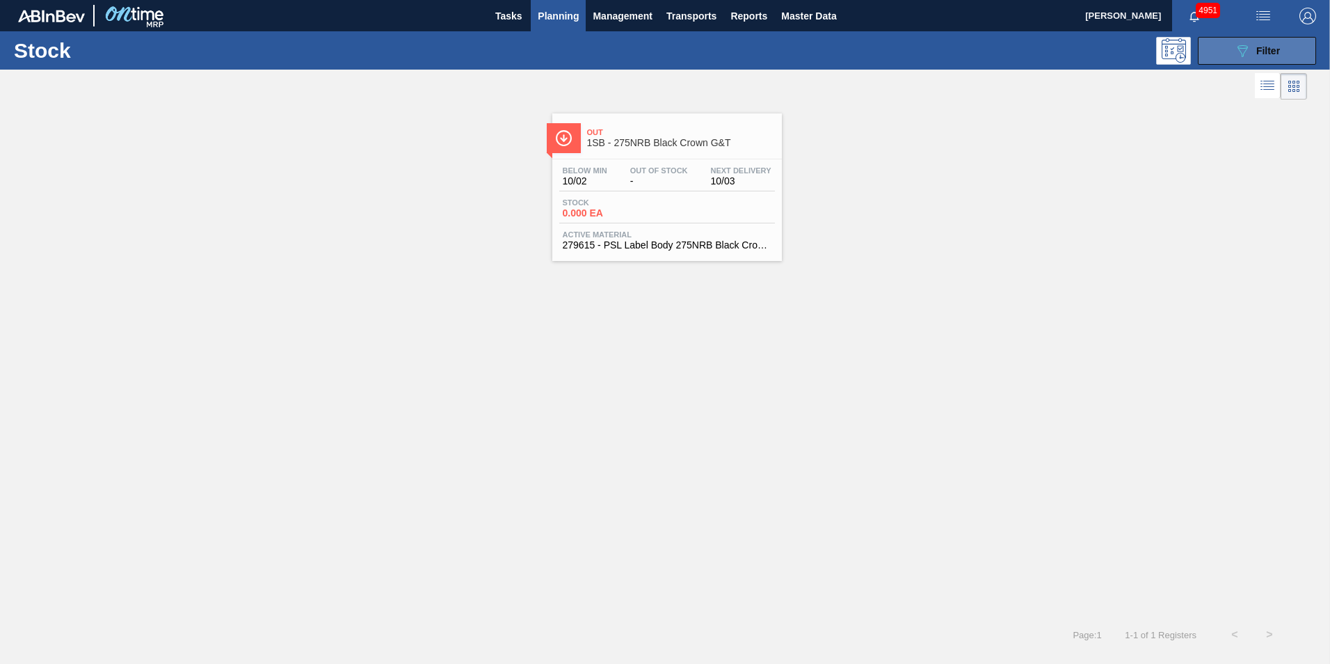
click at [1289, 54] on button "089F7B8B-B2A5-4AFE-B5C0-19BA573D28AC Filter" at bounding box center [1257, 51] width 118 height 28
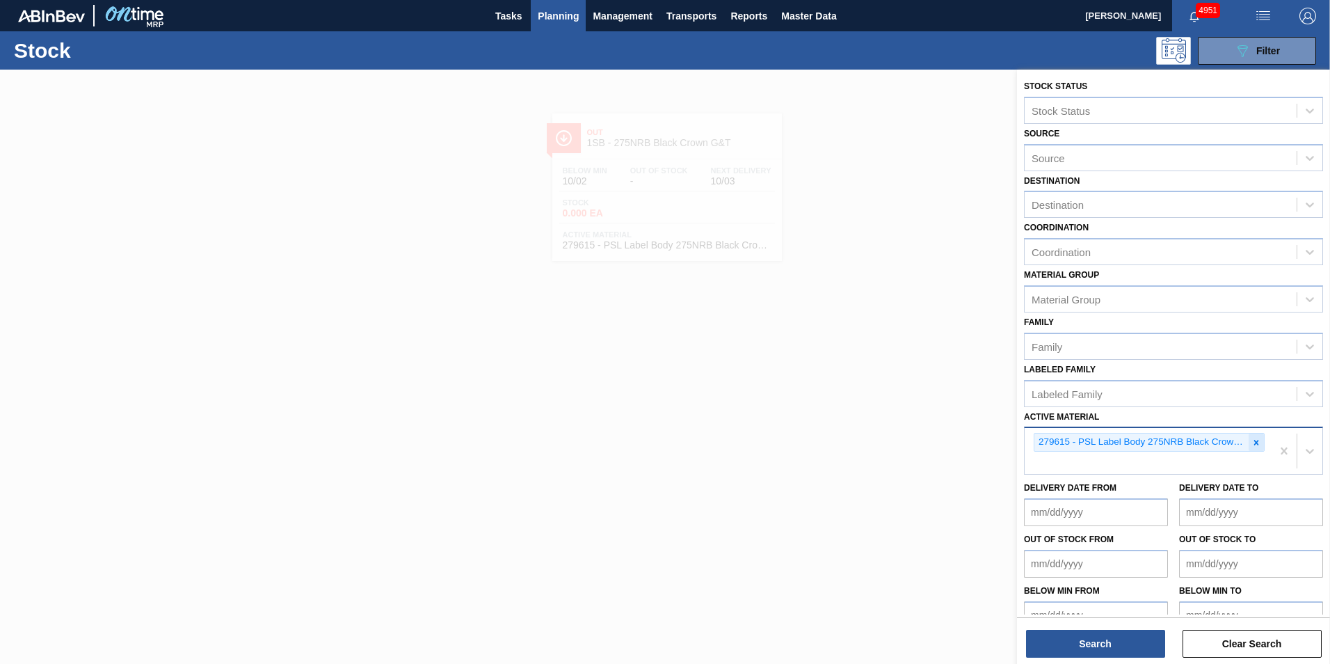
click at [1255, 443] on icon at bounding box center [1256, 442] width 5 height 5
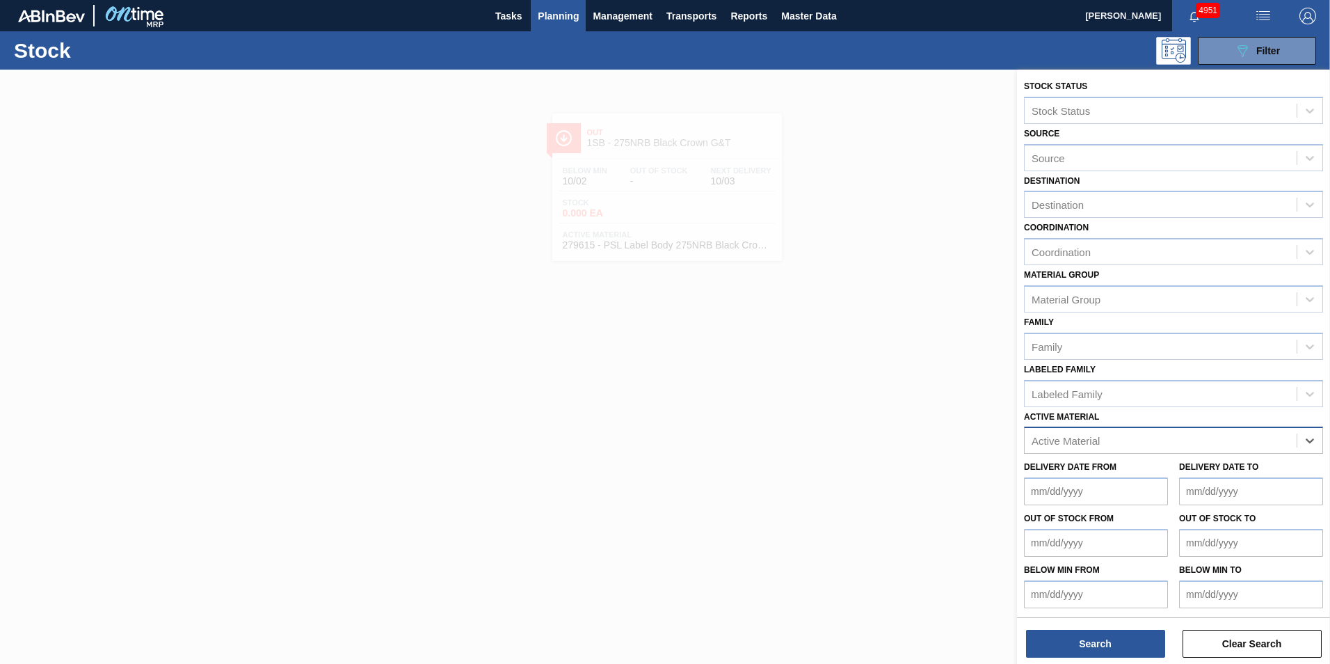
paste Material "279614"
type Material "279614"
click at [1137, 477] on div "279614 - PSL Label Neck 275NRB Black Crown G&T" at bounding box center [1173, 475] width 299 height 26
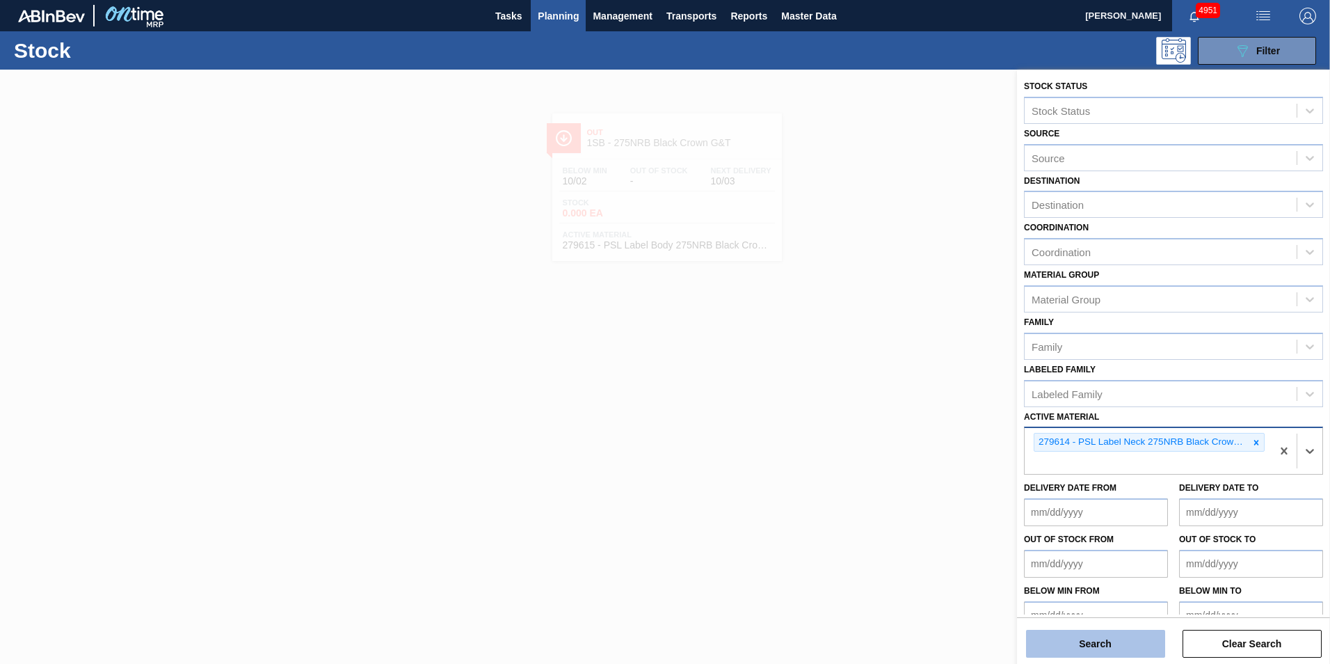
click at [1107, 637] on button "Search" at bounding box center [1095, 644] width 139 height 28
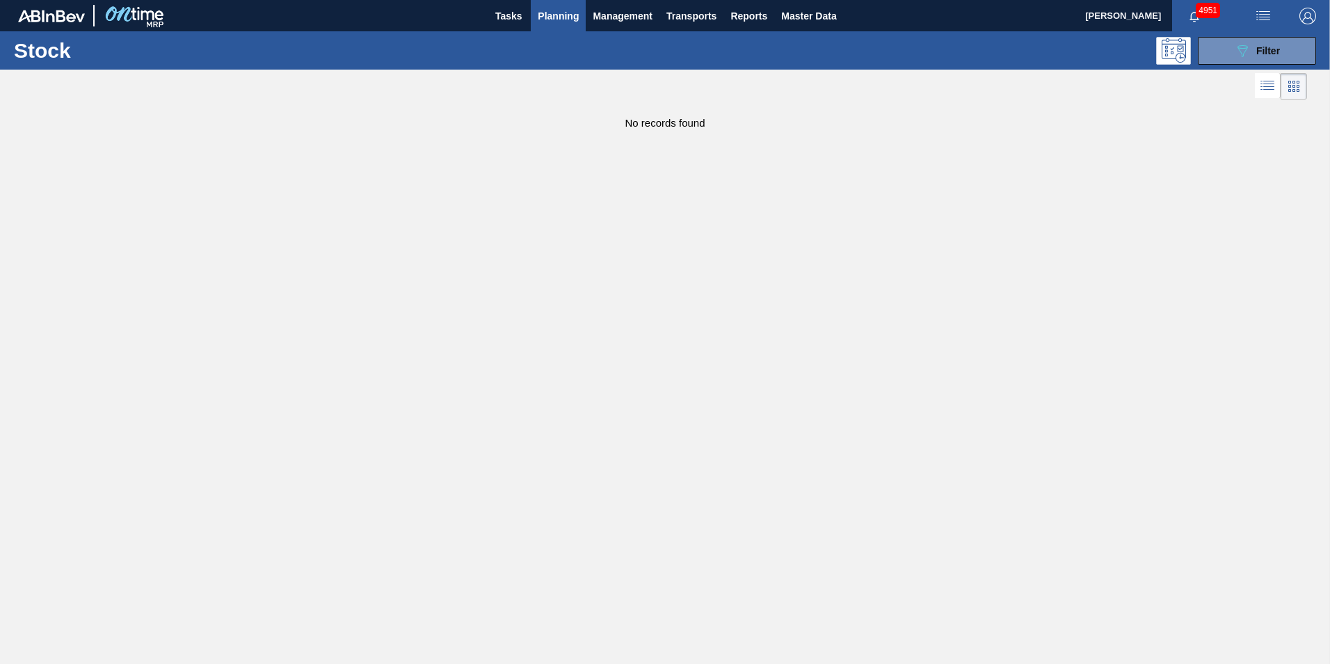
click at [642, 233] on main "Tasks Planning Management Transports Reports Master Data [PERSON_NAME] 4951 Mar…" at bounding box center [665, 332] width 1330 height 664
click at [1263, 53] on span "Filter" at bounding box center [1268, 50] width 24 height 11
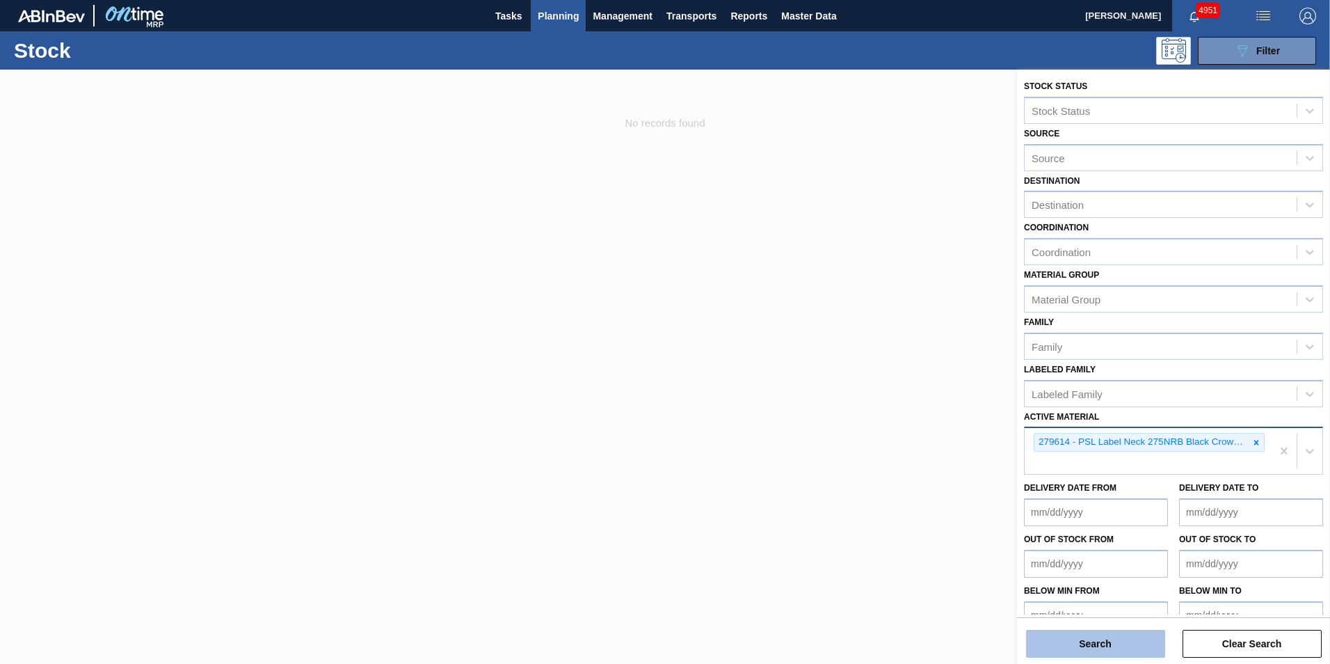
click at [1120, 634] on button "Search" at bounding box center [1095, 644] width 139 height 28
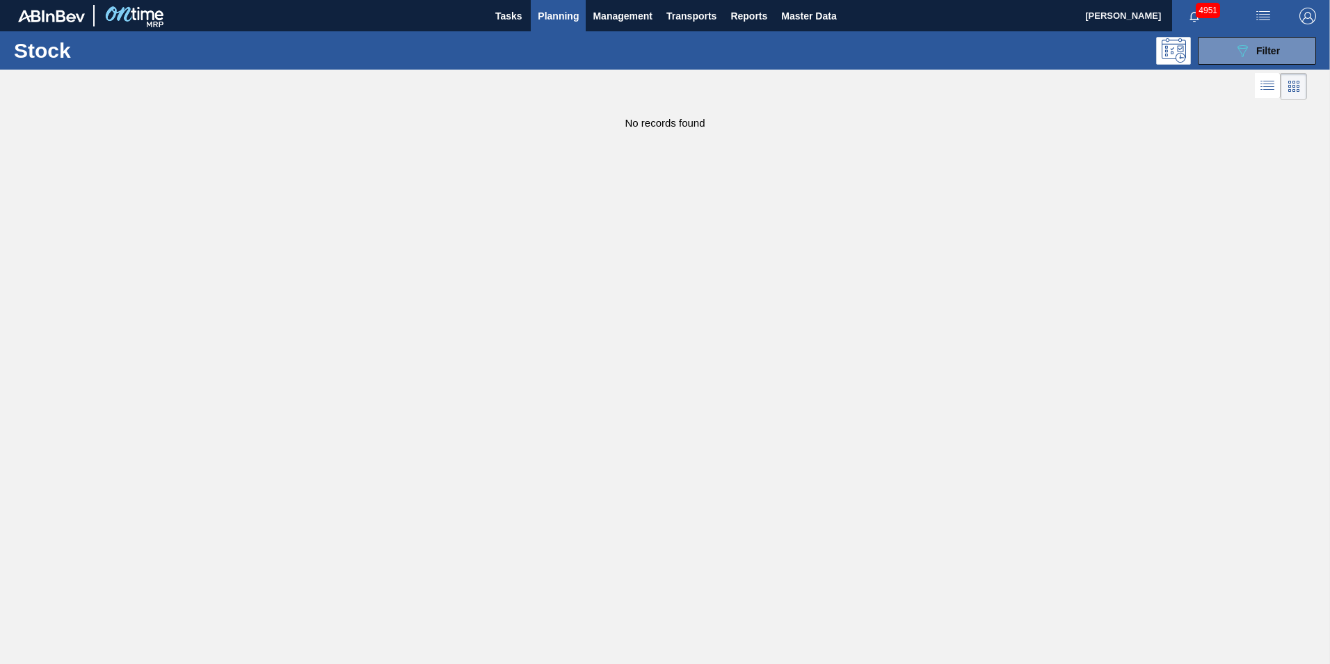
drag, startPoint x: 1144, startPoint y: 205, endPoint x: 1058, endPoint y: 205, distance: 85.6
click at [1142, 205] on main "Tasks Planning Management Transports Reports Master Data [PERSON_NAME] 4951 Mar…" at bounding box center [665, 332] width 1330 height 664
click at [569, 266] on main "Tasks Planning Management Transports Reports Master Data [PERSON_NAME] 4951 Mar…" at bounding box center [665, 332] width 1330 height 664
click at [1232, 56] on button "089F7B8B-B2A5-4AFE-B5C0-19BA573D28AC Filter" at bounding box center [1257, 51] width 118 height 28
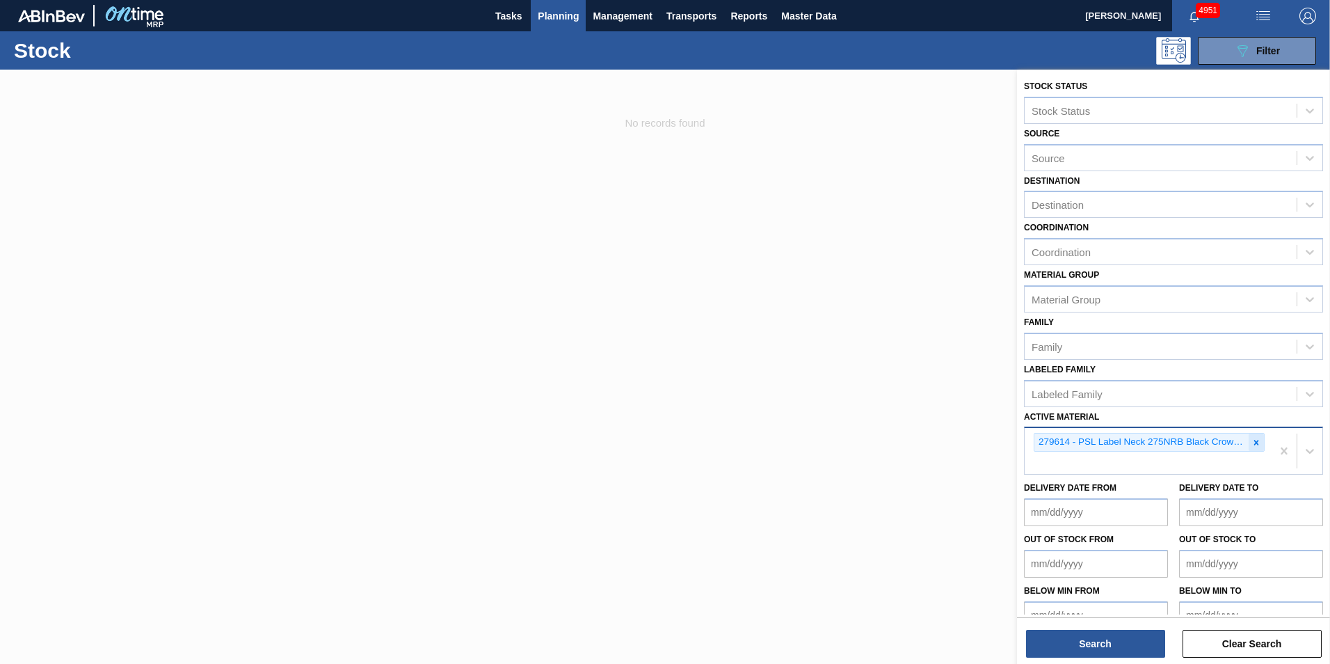
click at [1258, 443] on icon at bounding box center [1256, 443] width 10 height 10
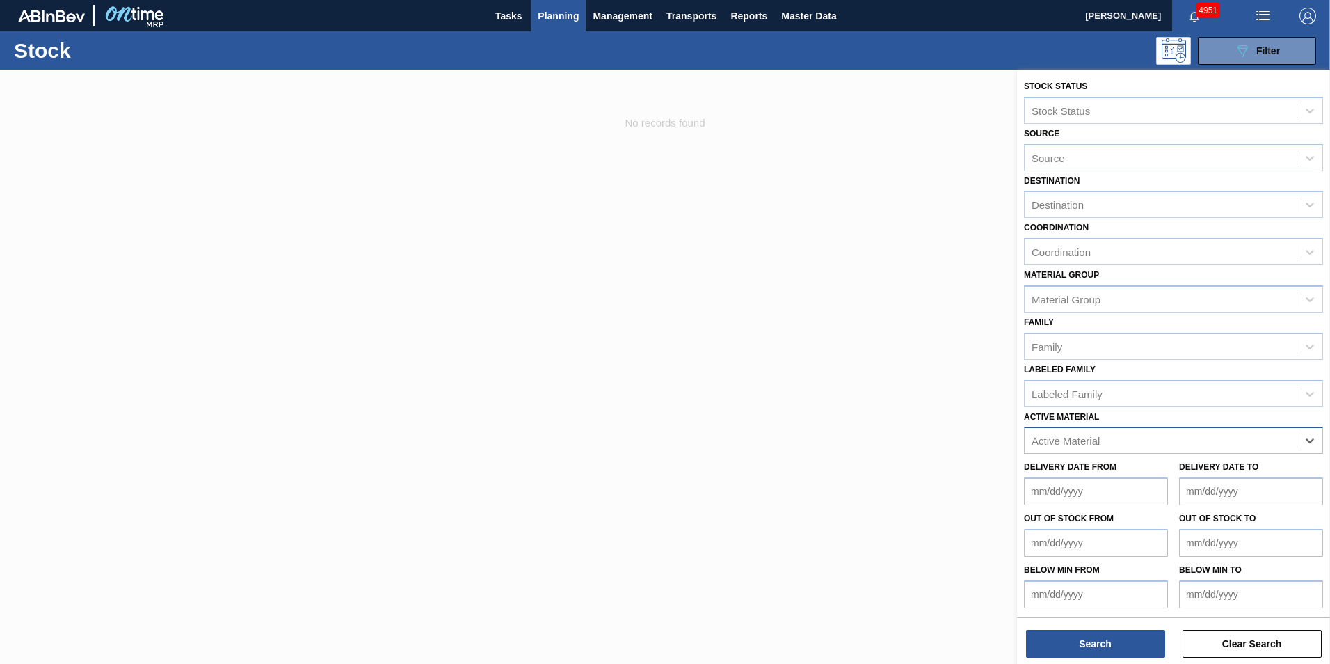
paste Material "283967"
type Material "283967"
click at [1189, 473] on div "283967 - PSL Label Body 275NRB Black Crown DL" at bounding box center [1173, 475] width 299 height 26
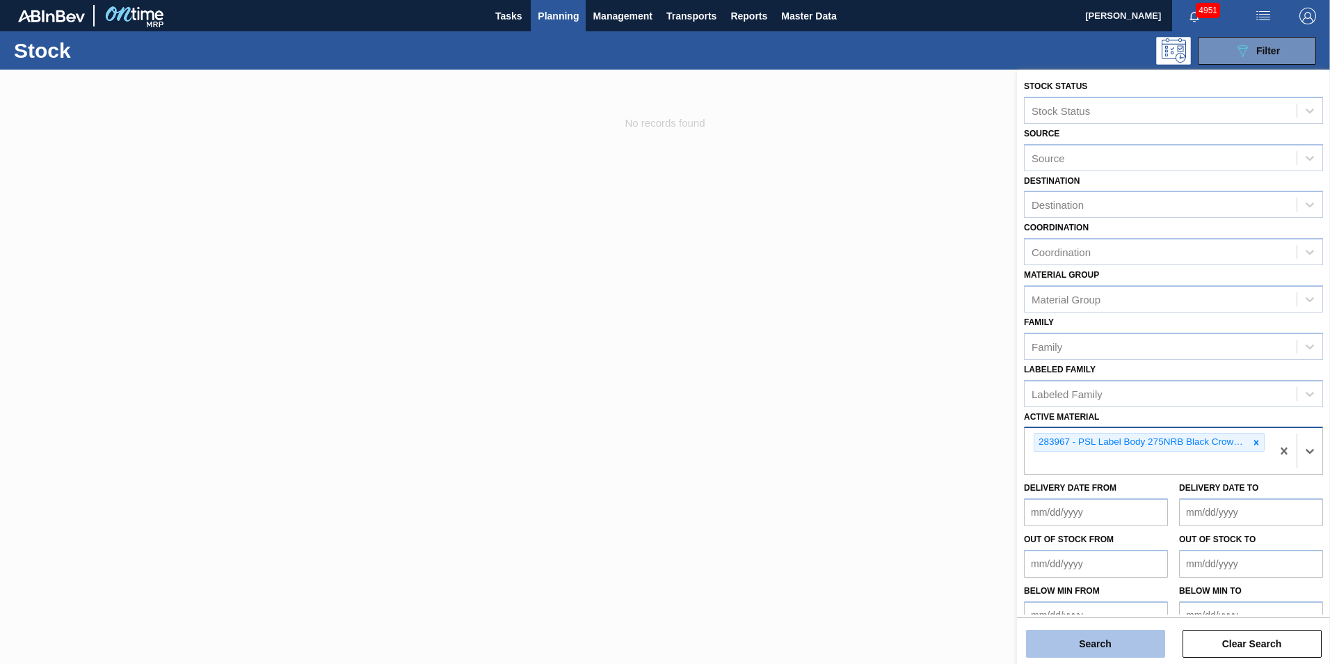
click at [1103, 647] on button "Search" at bounding box center [1095, 644] width 139 height 28
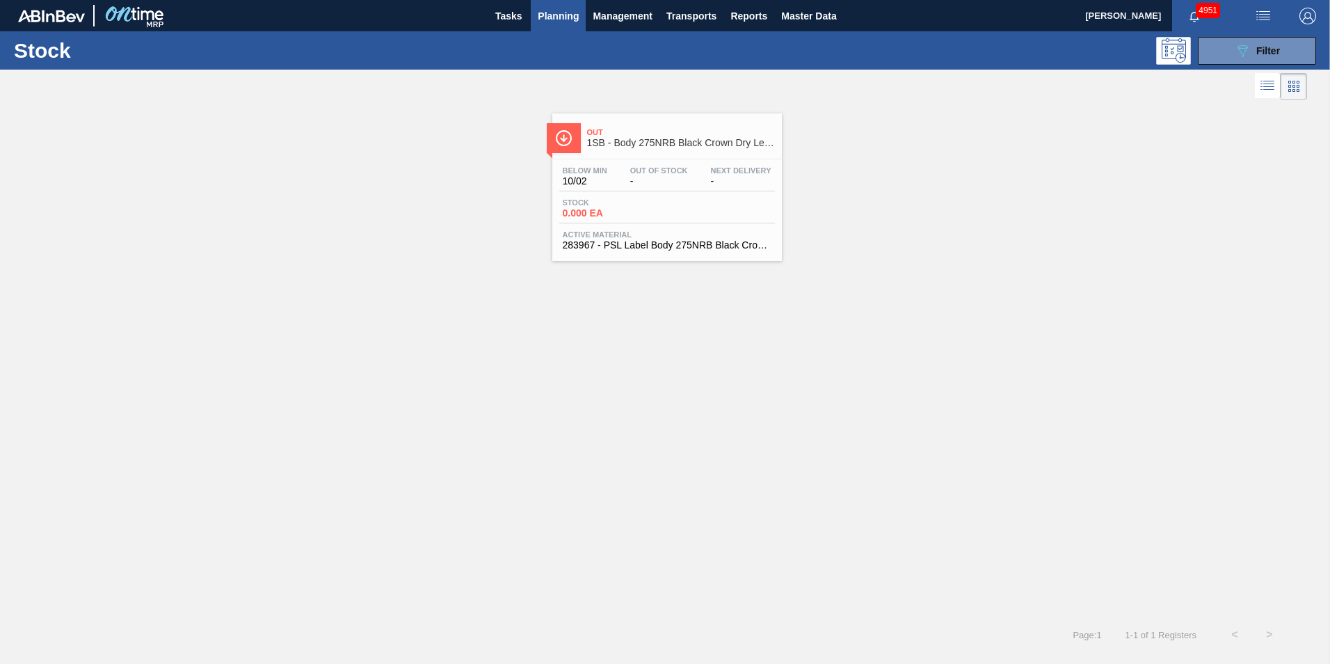
click at [650, 176] on span "-" at bounding box center [659, 181] width 58 height 10
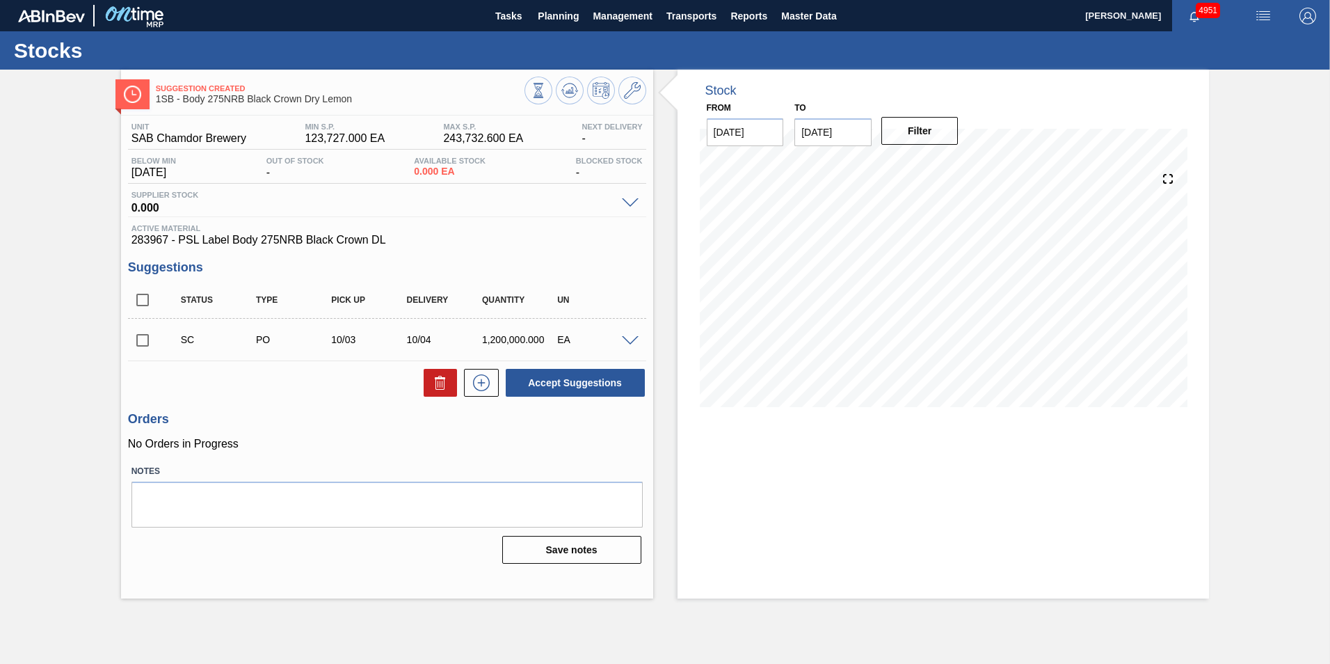
click at [145, 331] on input "checkbox" at bounding box center [142, 340] width 29 height 29
click at [626, 337] on span at bounding box center [630, 341] width 17 height 10
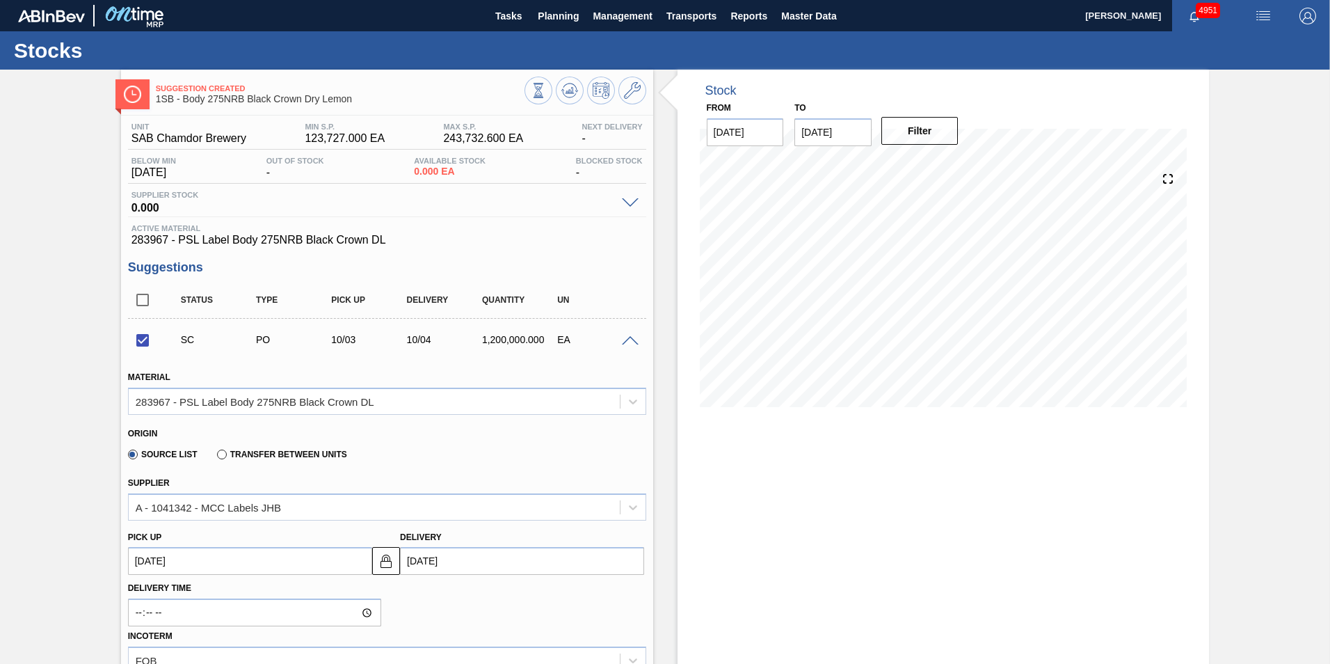
click at [626, 337] on span at bounding box center [630, 341] width 17 height 10
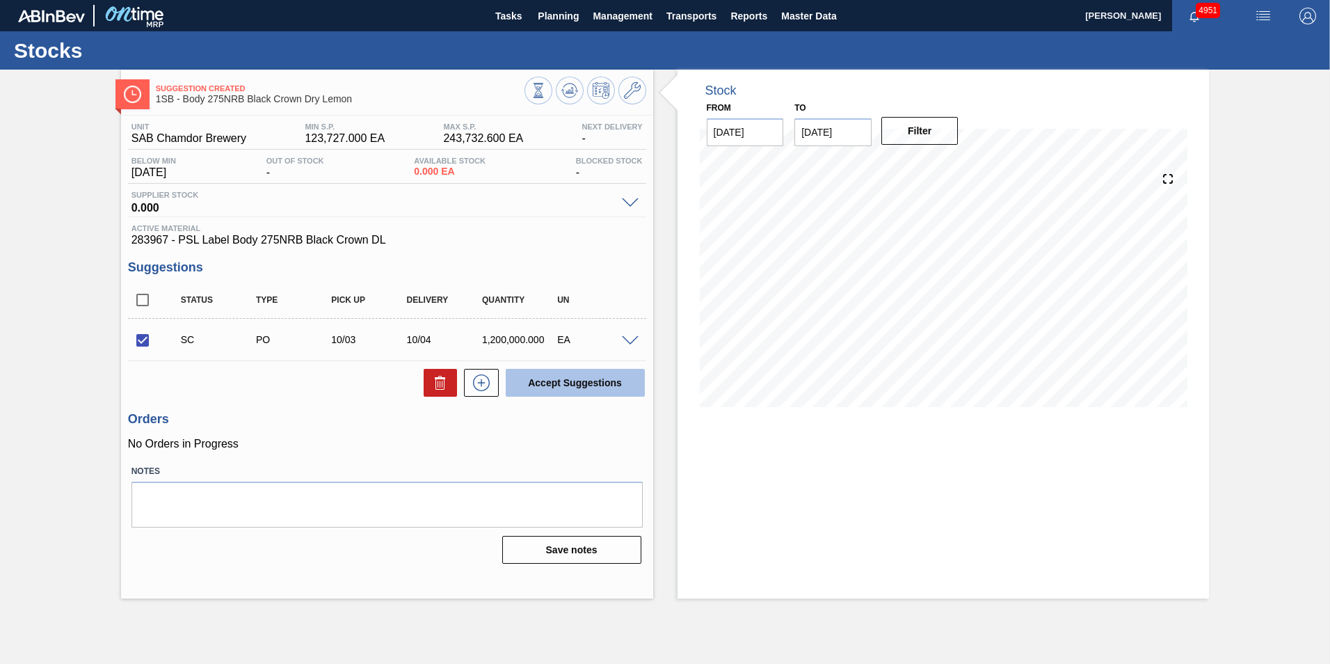
click at [609, 378] on button "Accept Suggestions" at bounding box center [575, 383] width 139 height 28
checkbox input "false"
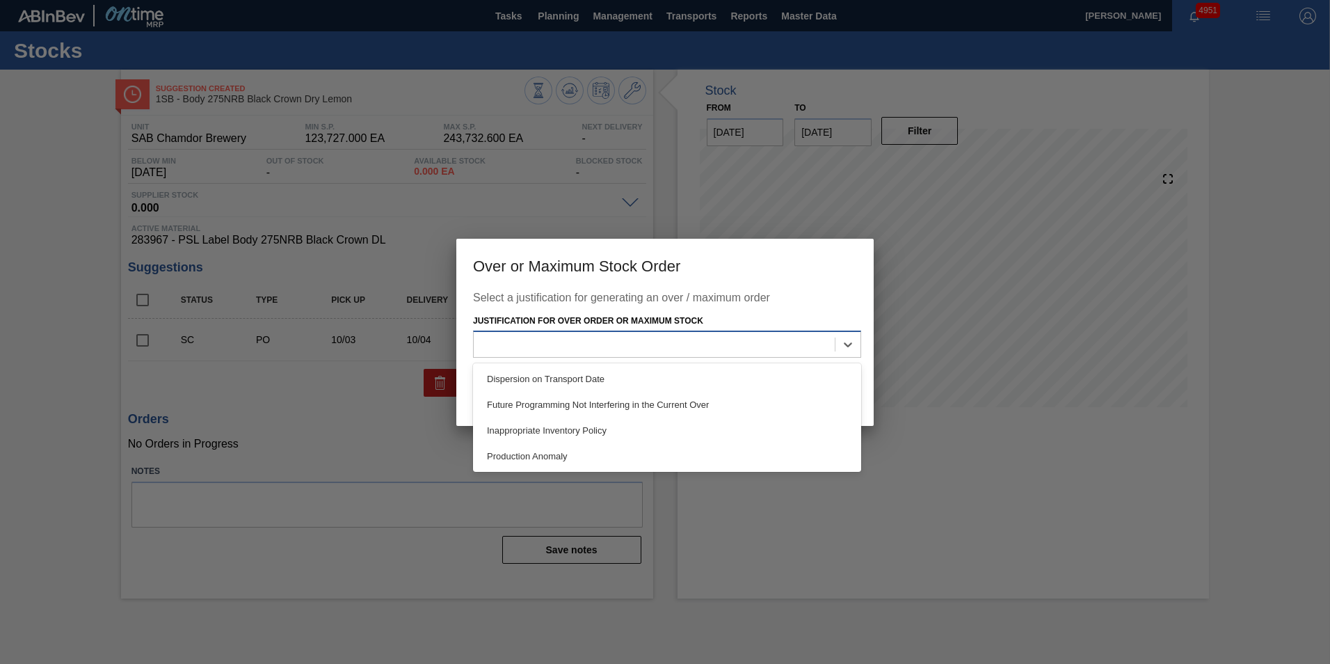
click at [710, 343] on div at bounding box center [654, 345] width 361 height 20
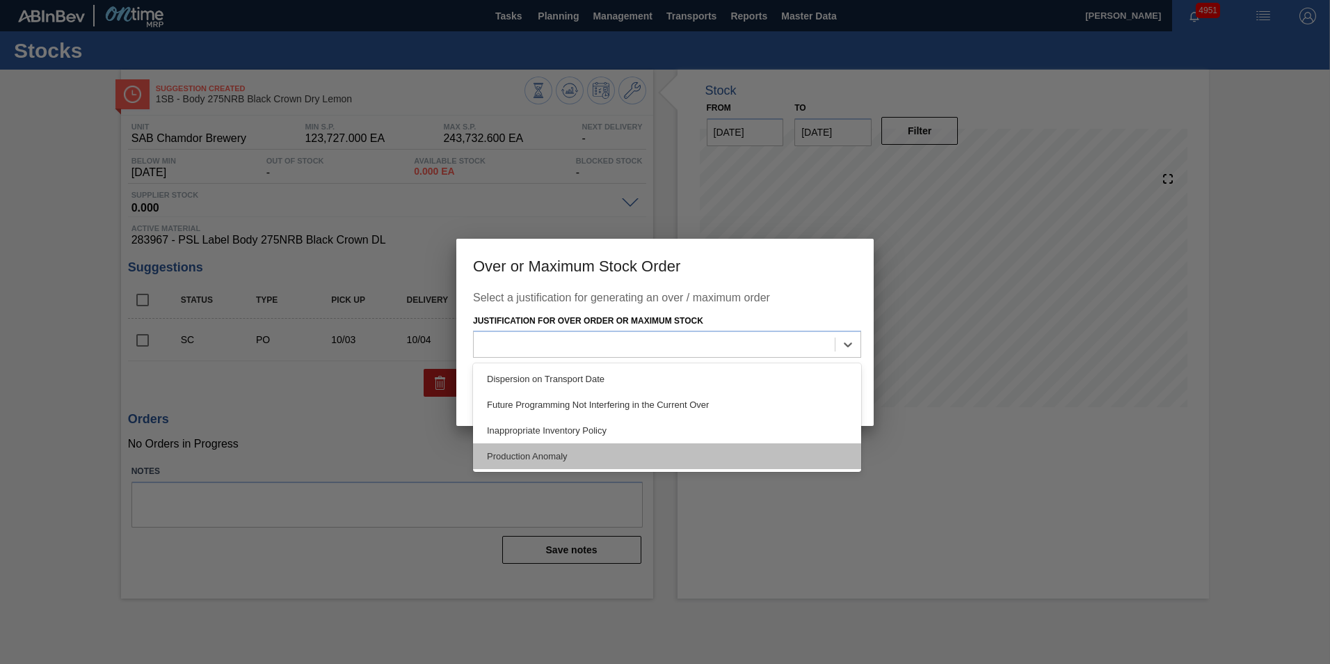
click at [577, 450] on div "Production Anomaly" at bounding box center [667, 456] width 388 height 26
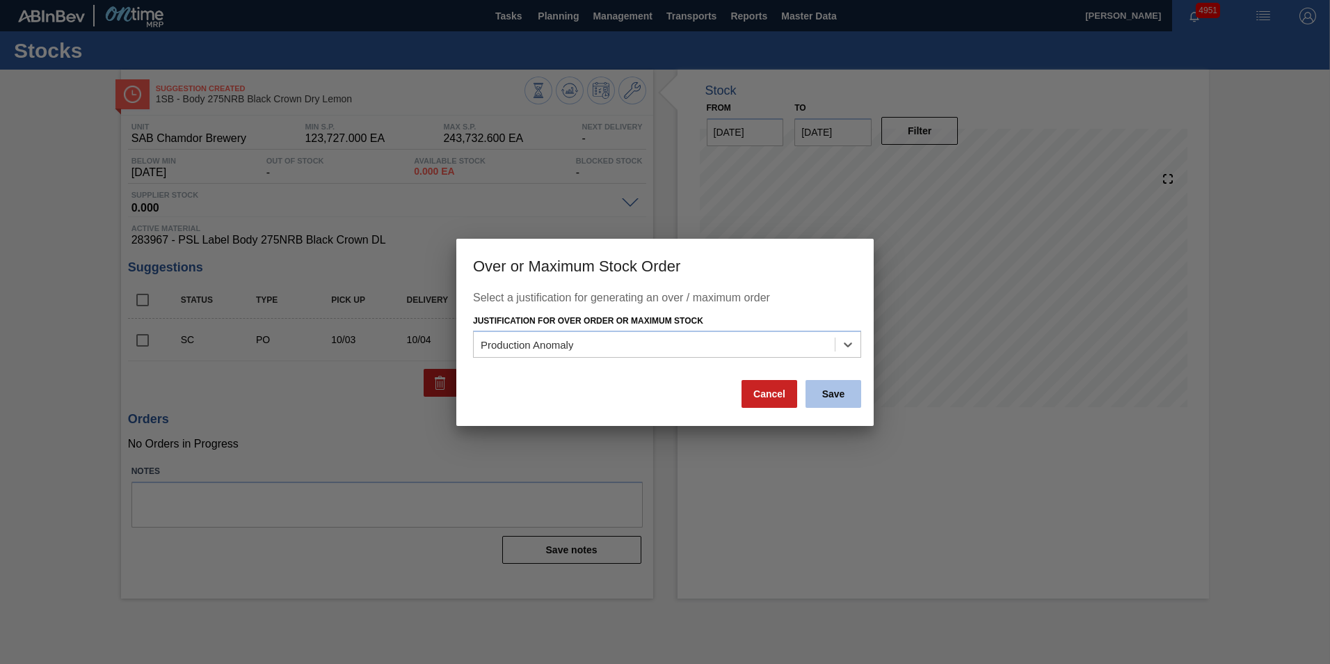
click at [825, 394] on button "Save" at bounding box center [834, 394] width 56 height 28
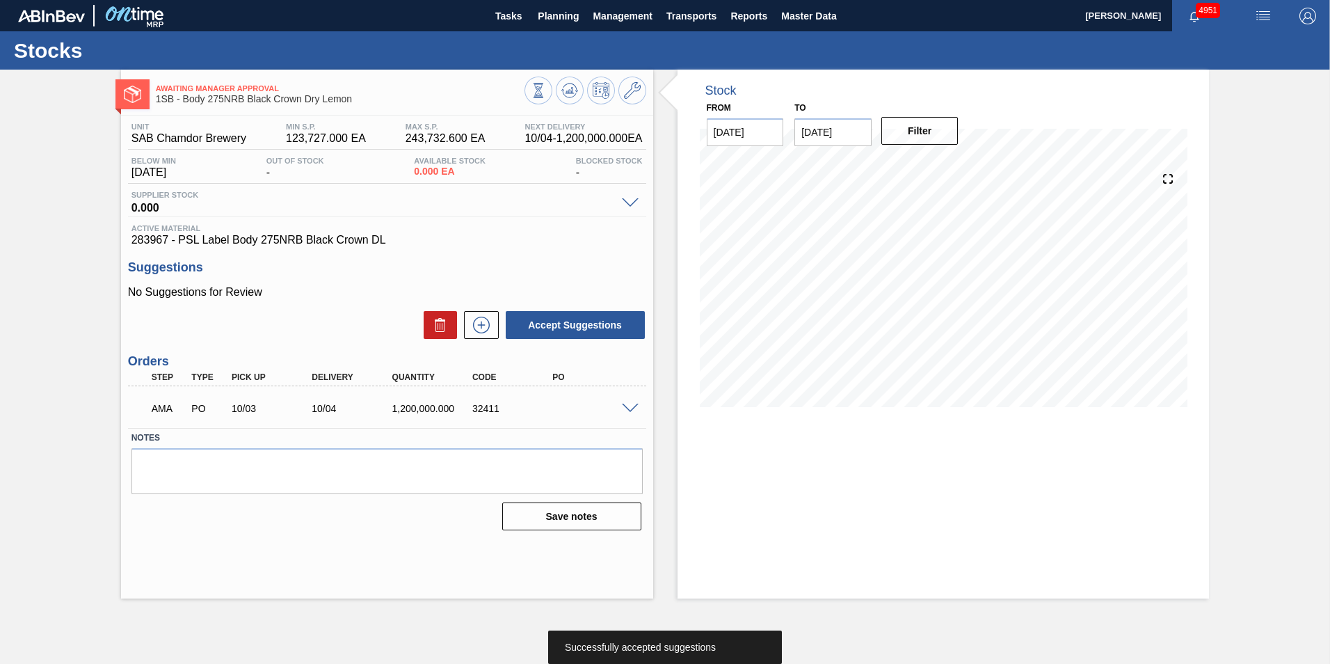
click at [627, 403] on span at bounding box center [630, 408] width 17 height 10
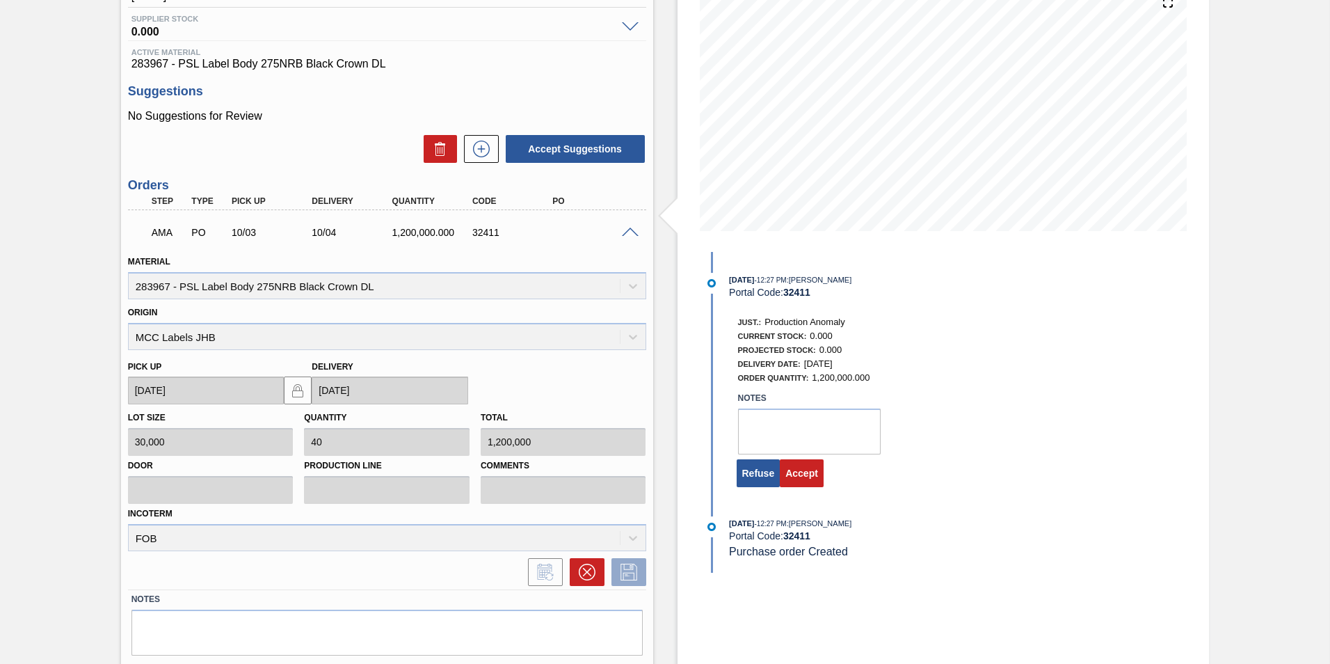
scroll to position [216, 0]
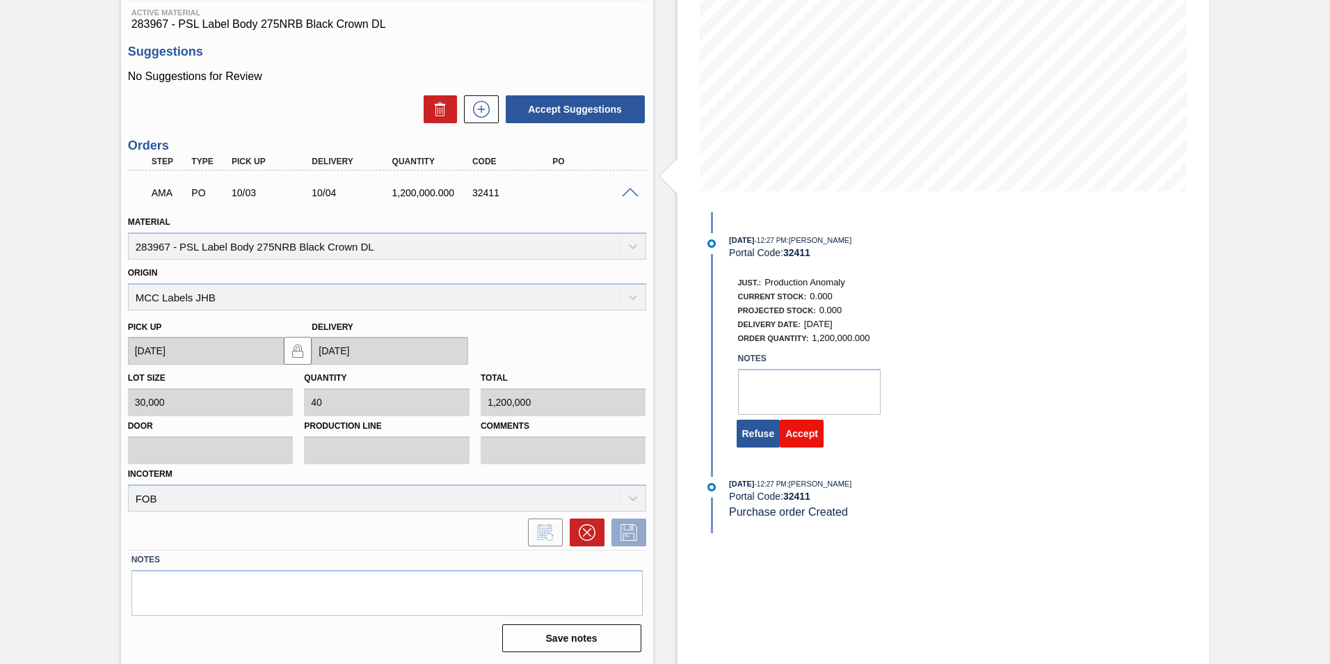
click at [798, 438] on button "Accept" at bounding box center [802, 433] width 44 height 28
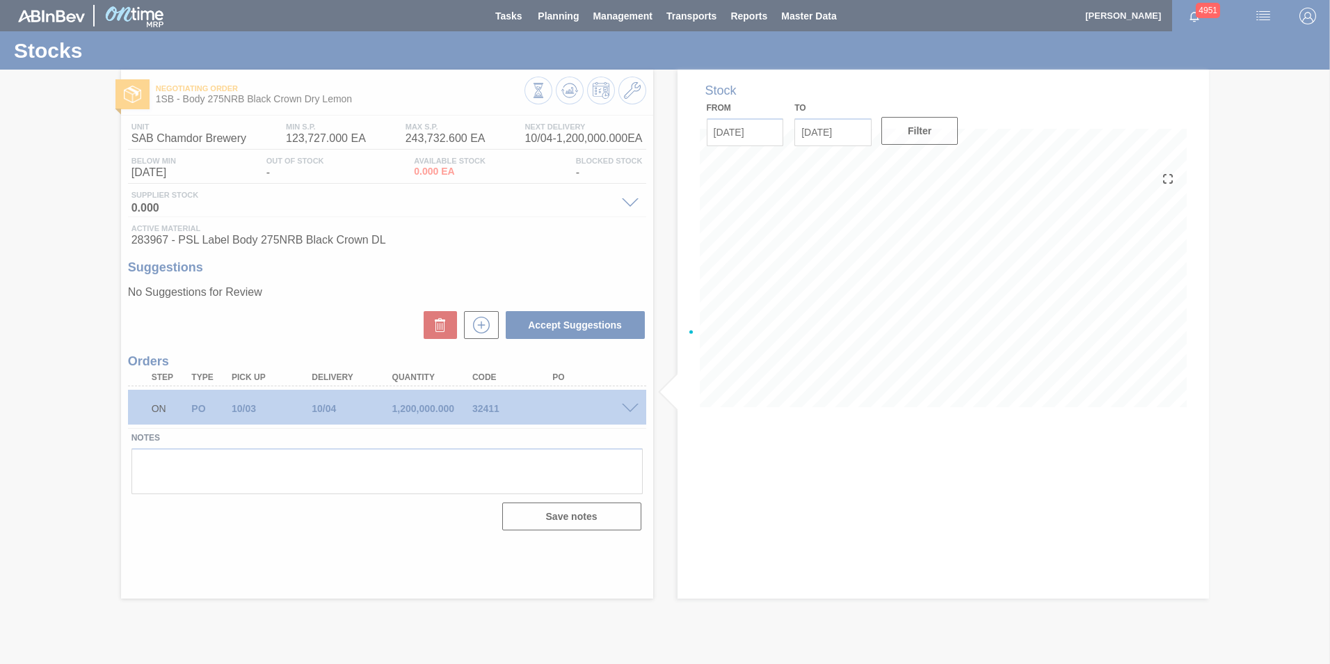
scroll to position [0, 0]
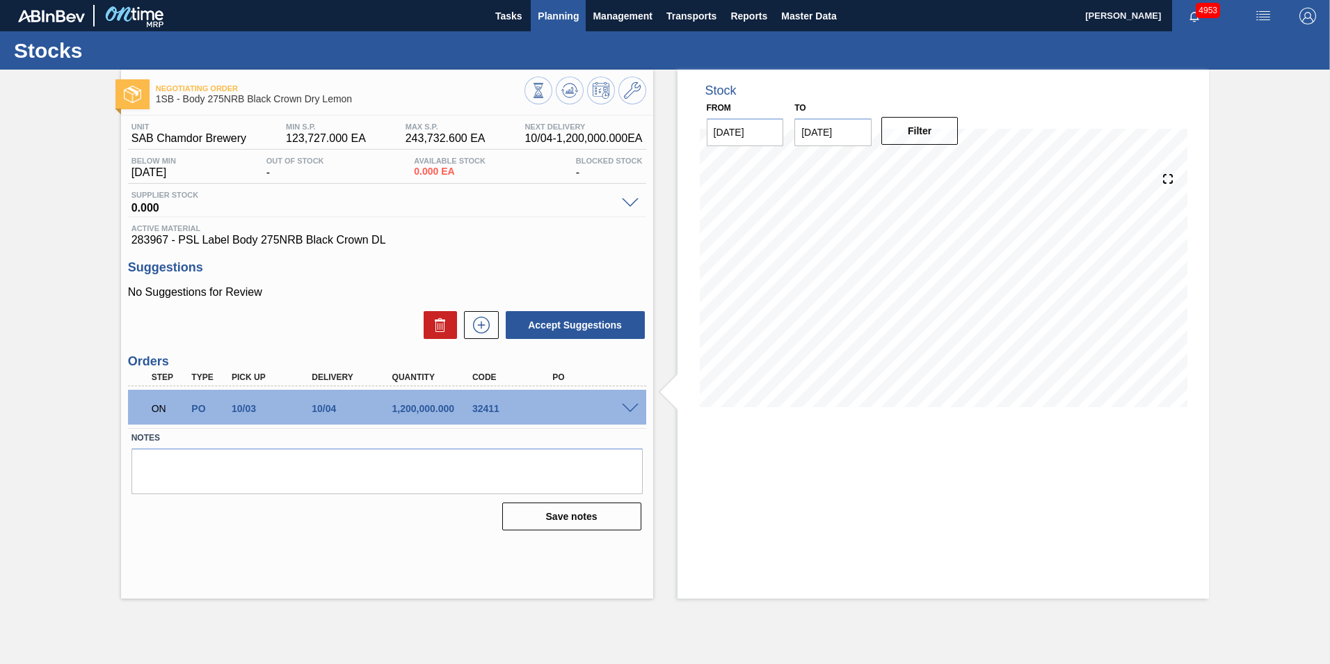
click at [557, 22] on span "Planning" at bounding box center [558, 16] width 41 height 17
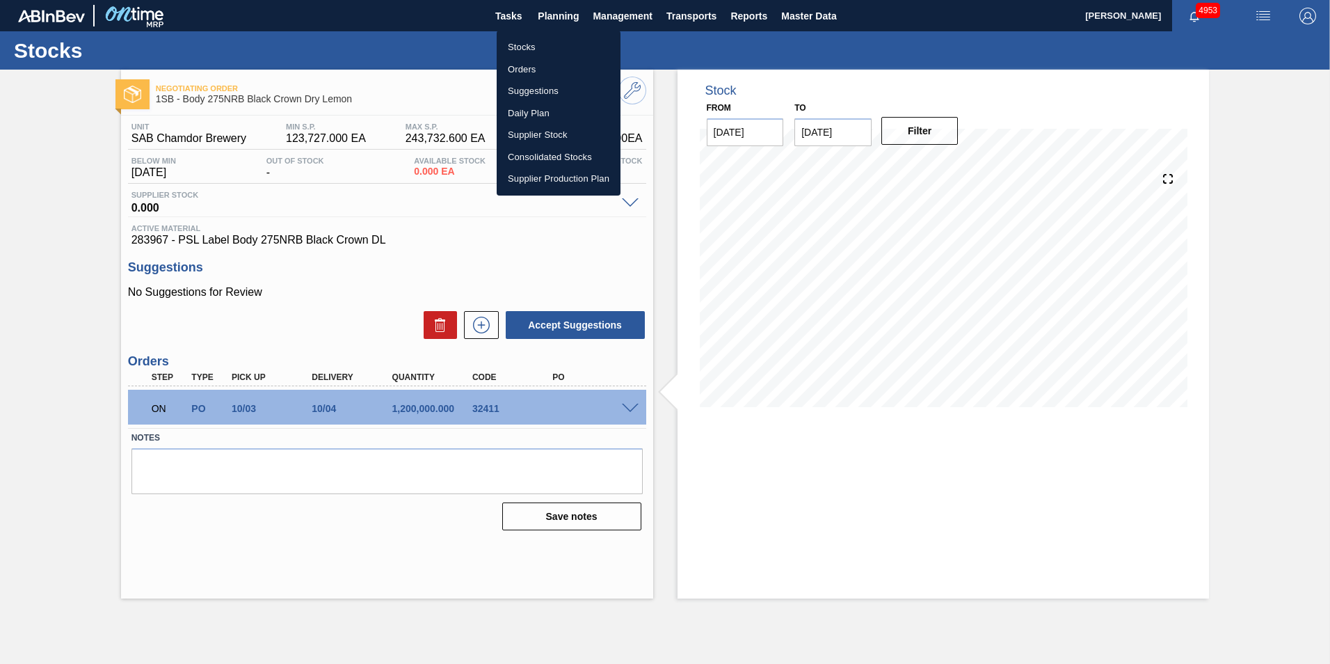
drag, startPoint x: 529, startPoint y: 50, endPoint x: 528, endPoint y: 91, distance: 41.1
click at [529, 50] on li "Stocks" at bounding box center [559, 47] width 124 height 22
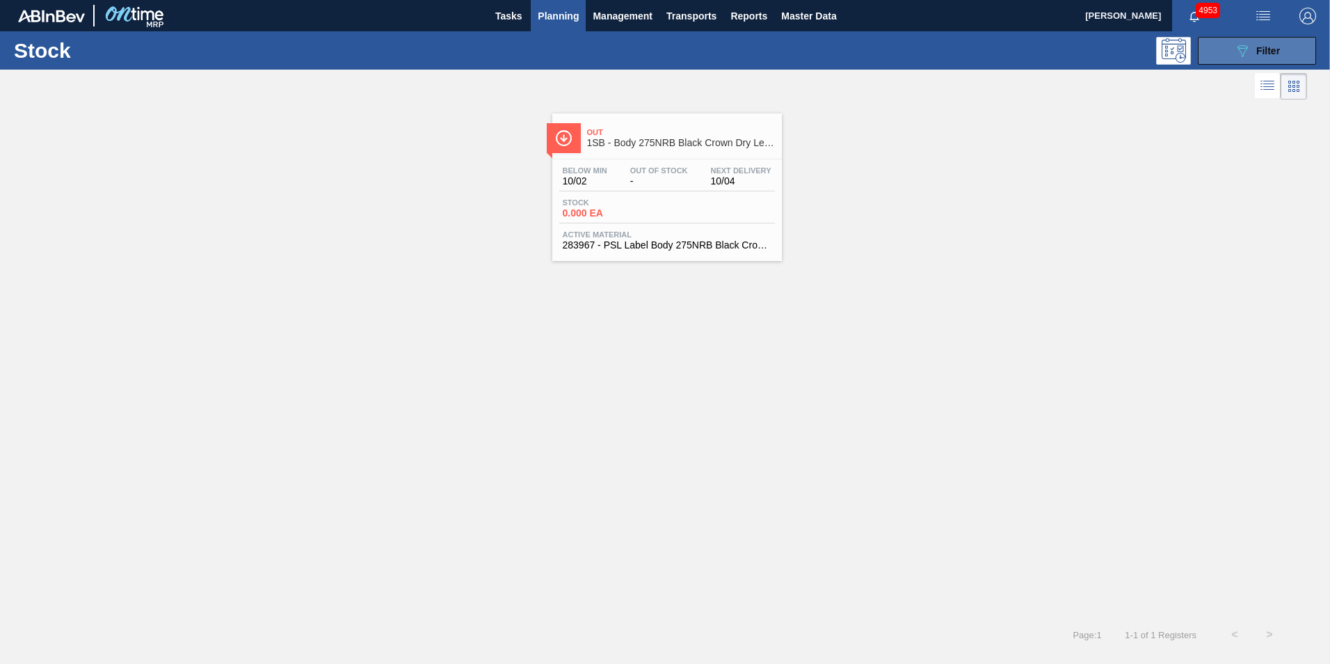
click at [1276, 55] on span "Filter" at bounding box center [1268, 50] width 24 height 11
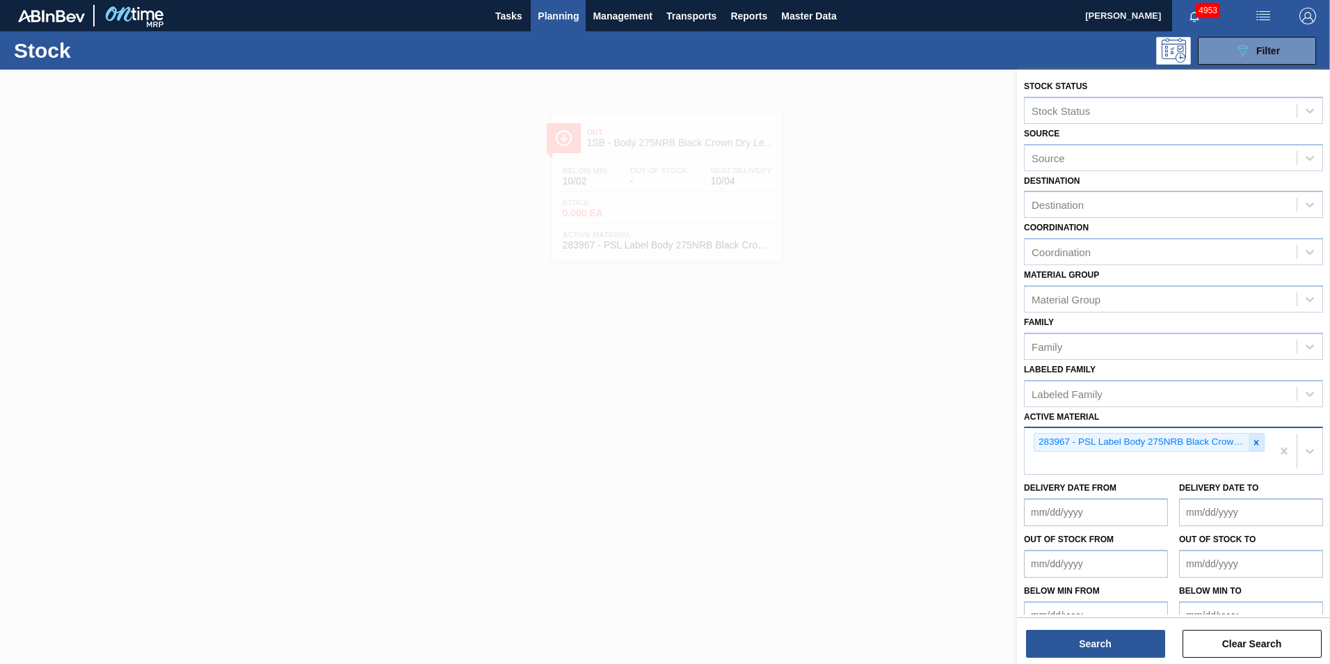
click at [1253, 440] on icon at bounding box center [1256, 443] width 10 height 10
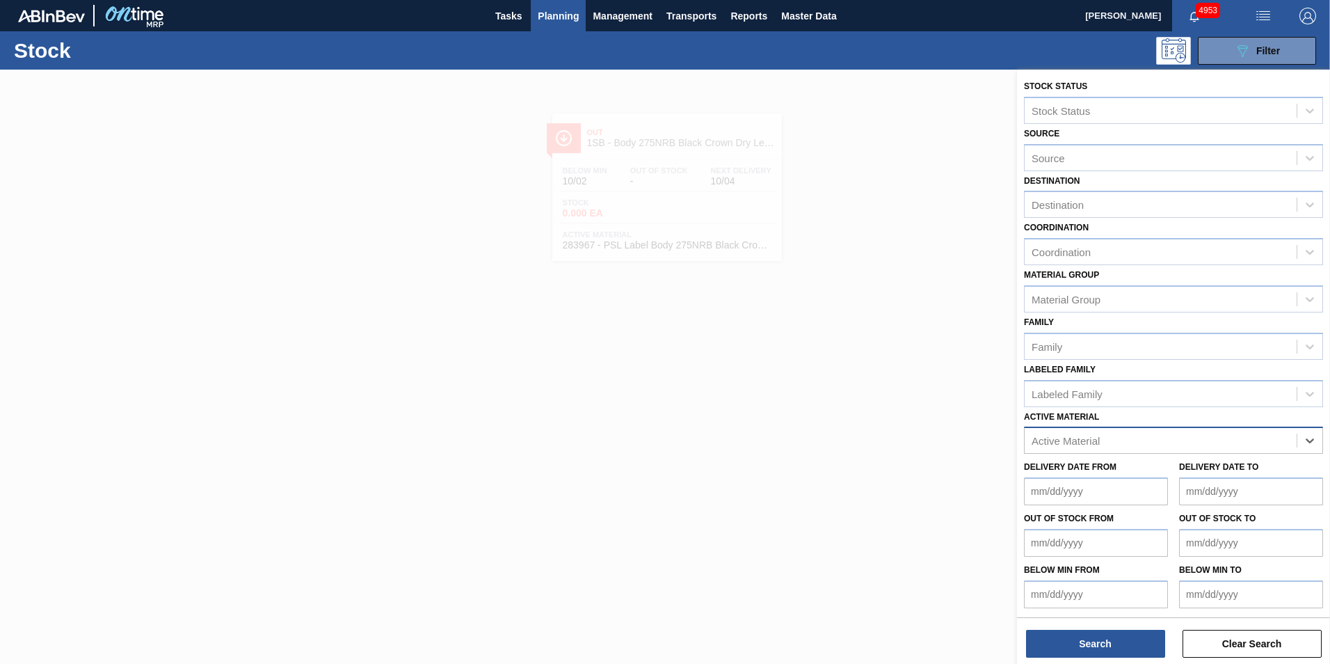
paste Material "283965"
type Material "283965"
click at [1135, 473] on div "283965 - PSL Label Neck 275NRB Black Crown DL" at bounding box center [1173, 475] width 299 height 26
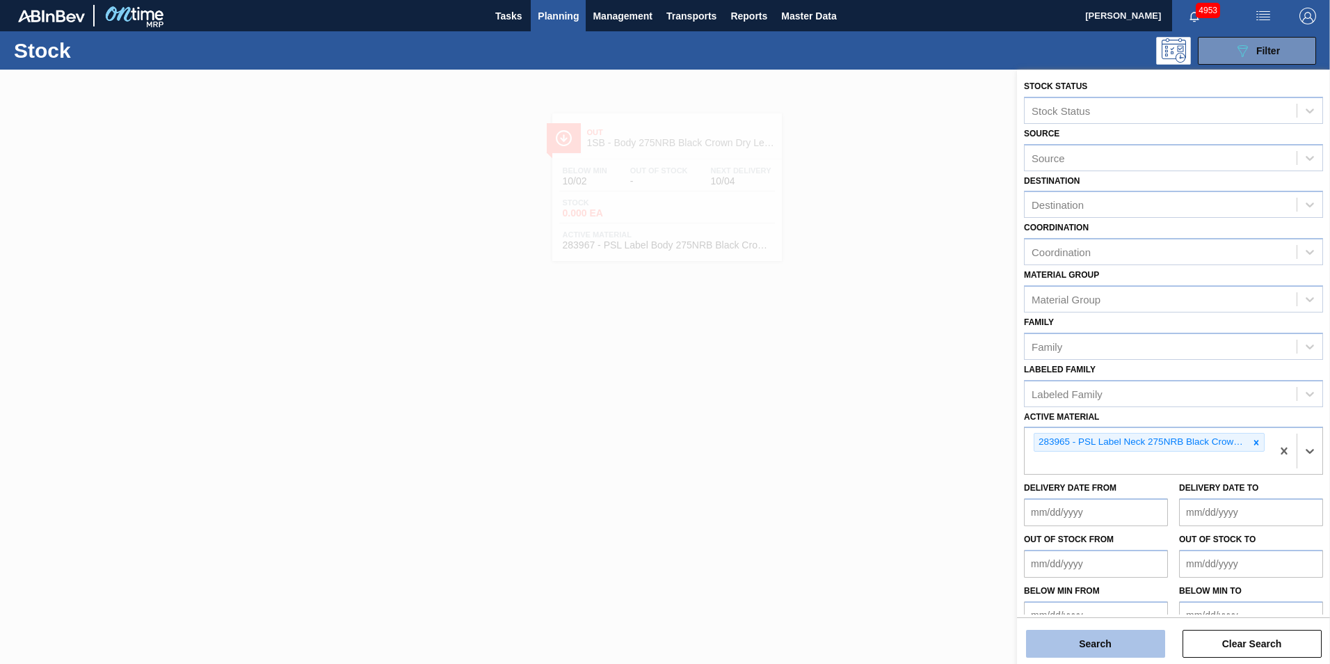
click at [1135, 640] on button "Search" at bounding box center [1095, 644] width 139 height 28
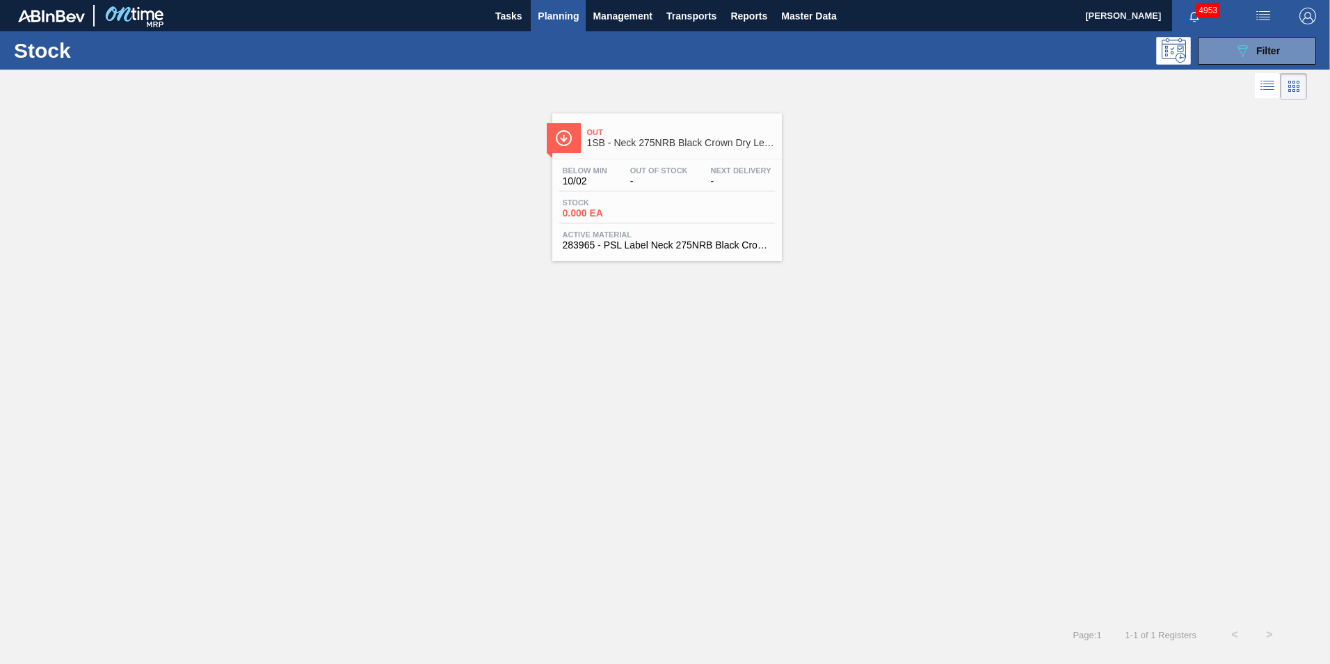
click at [605, 176] on span "10/02" at bounding box center [585, 181] width 45 height 10
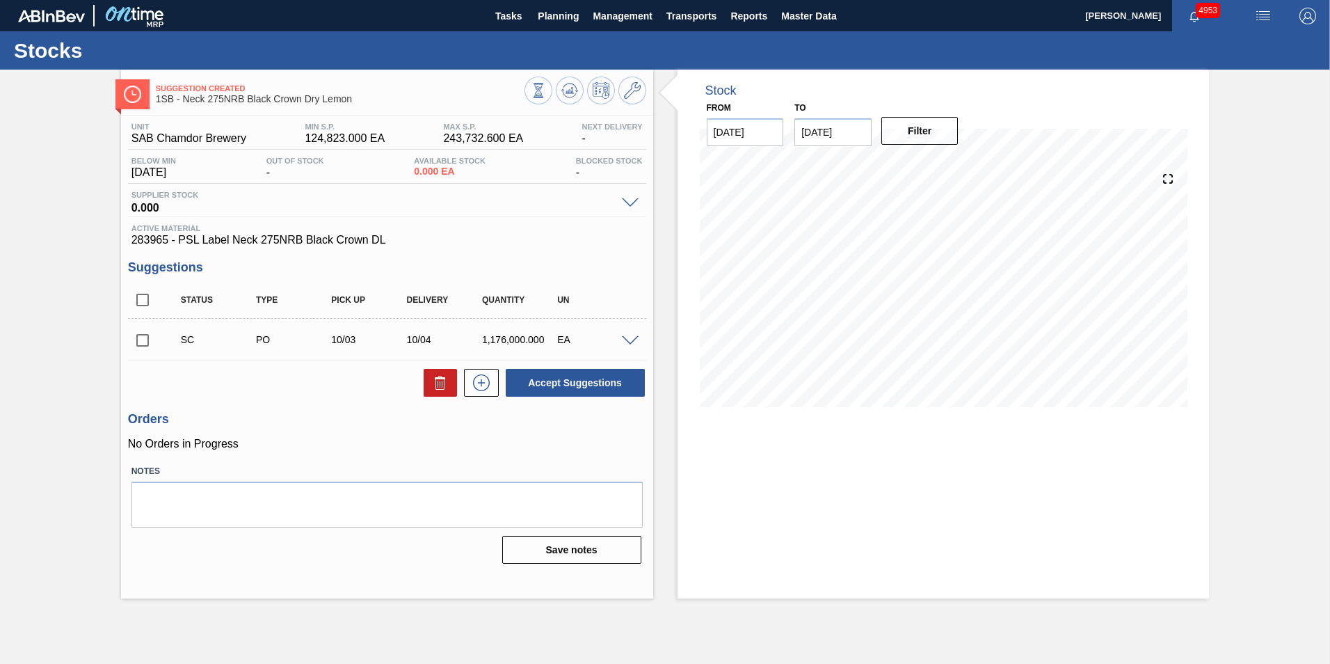
click at [131, 333] on input "checkbox" at bounding box center [142, 340] width 29 height 29
click at [568, 380] on button "Accept Suggestions" at bounding box center [575, 383] width 139 height 28
checkbox input "false"
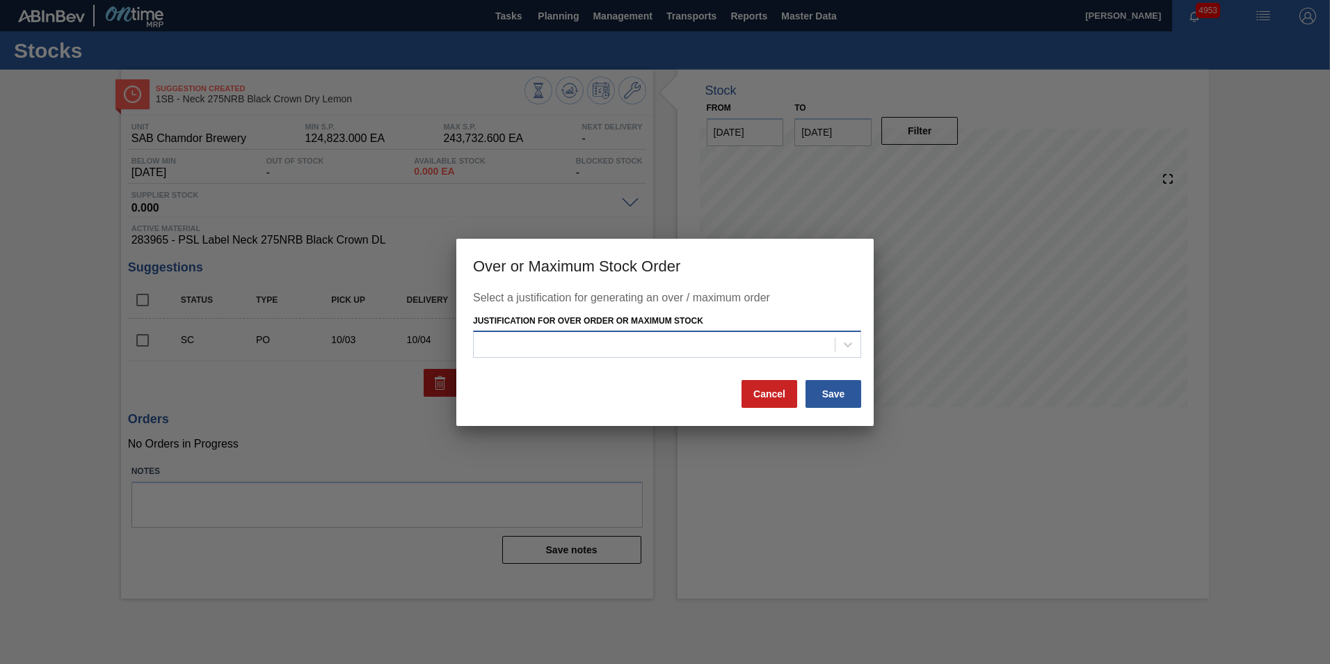
click at [723, 345] on div at bounding box center [654, 345] width 361 height 20
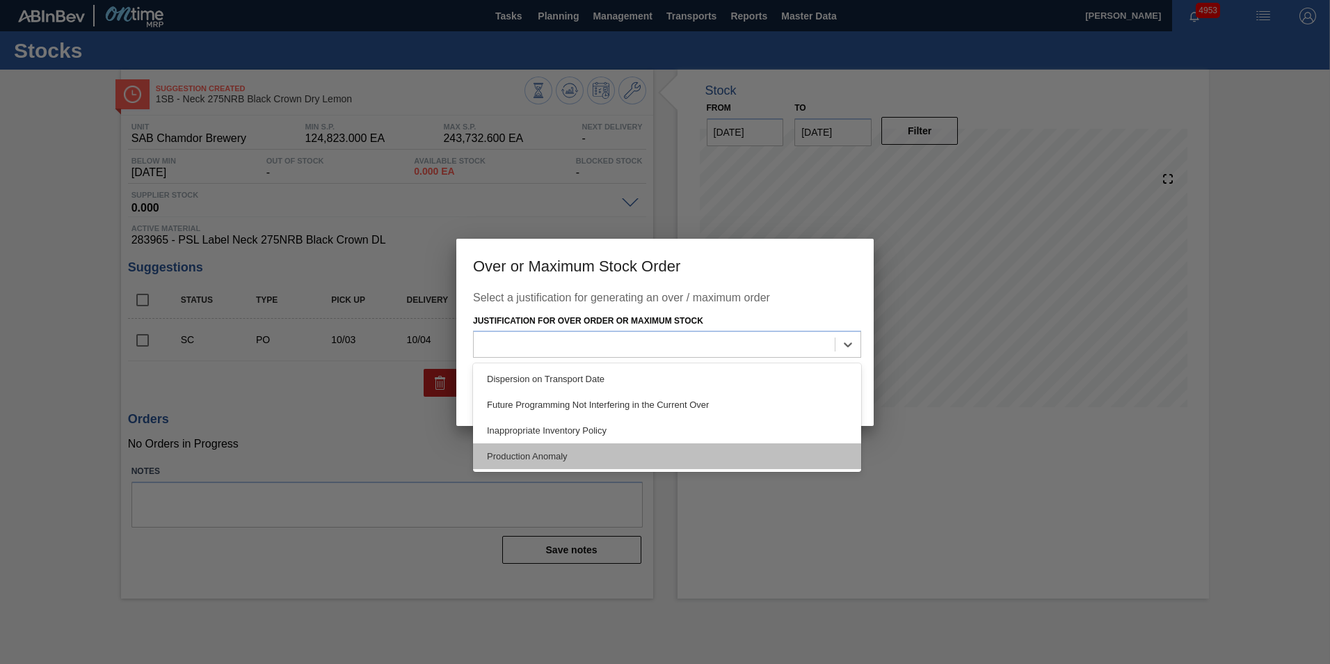
click at [575, 450] on div "Production Anomaly" at bounding box center [667, 456] width 388 height 26
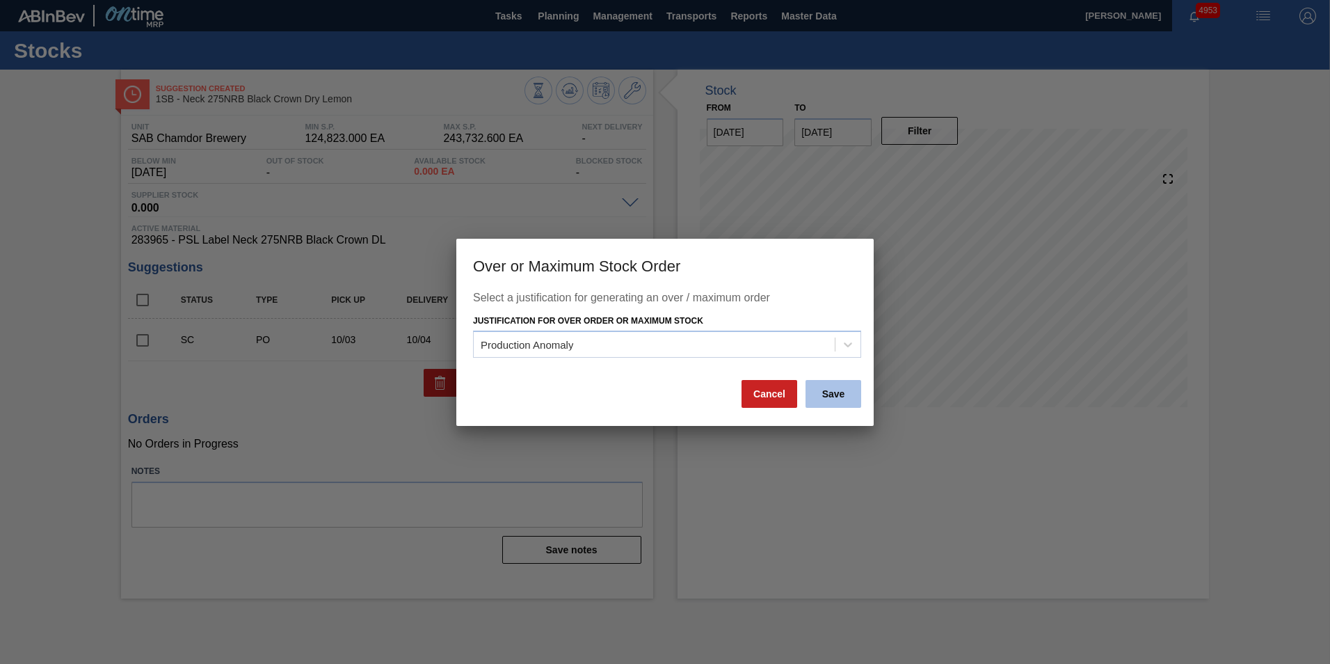
click at [842, 396] on button "Save" at bounding box center [834, 394] width 56 height 28
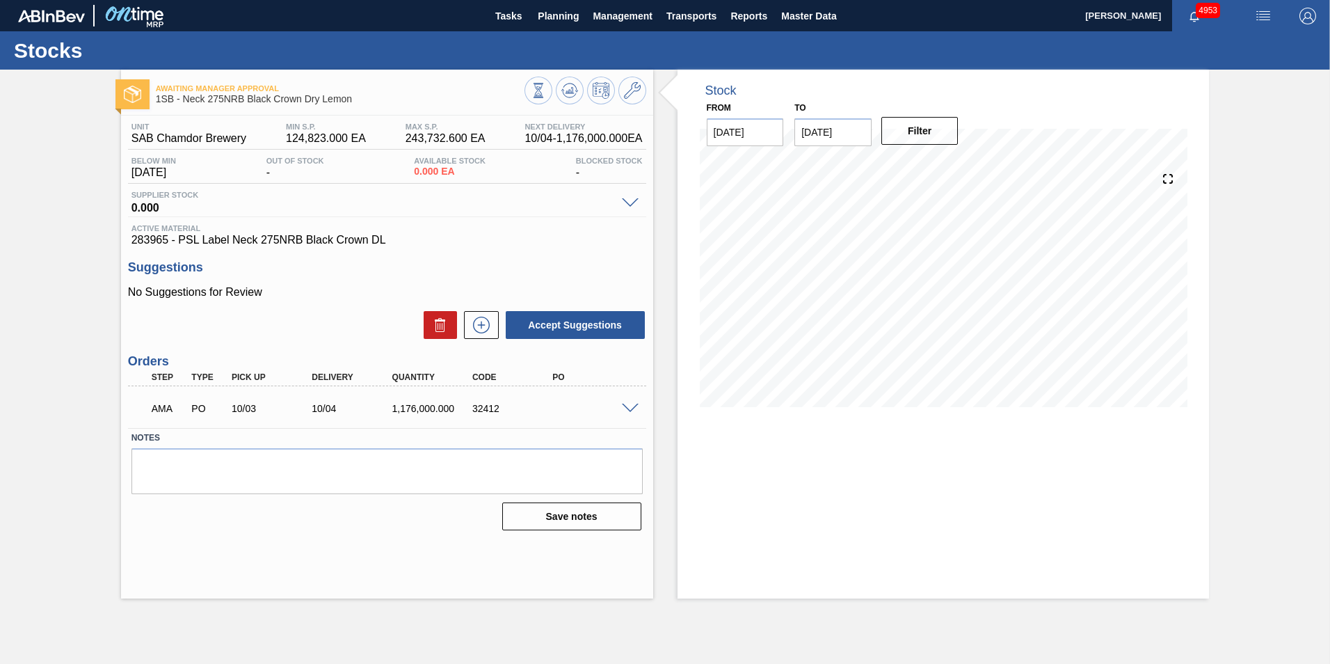
click at [631, 401] on div "AMA PO 10/03 10/04 1,176,000.000 32412" at bounding box center [387, 407] width 518 height 35
click at [627, 403] on span at bounding box center [630, 408] width 17 height 10
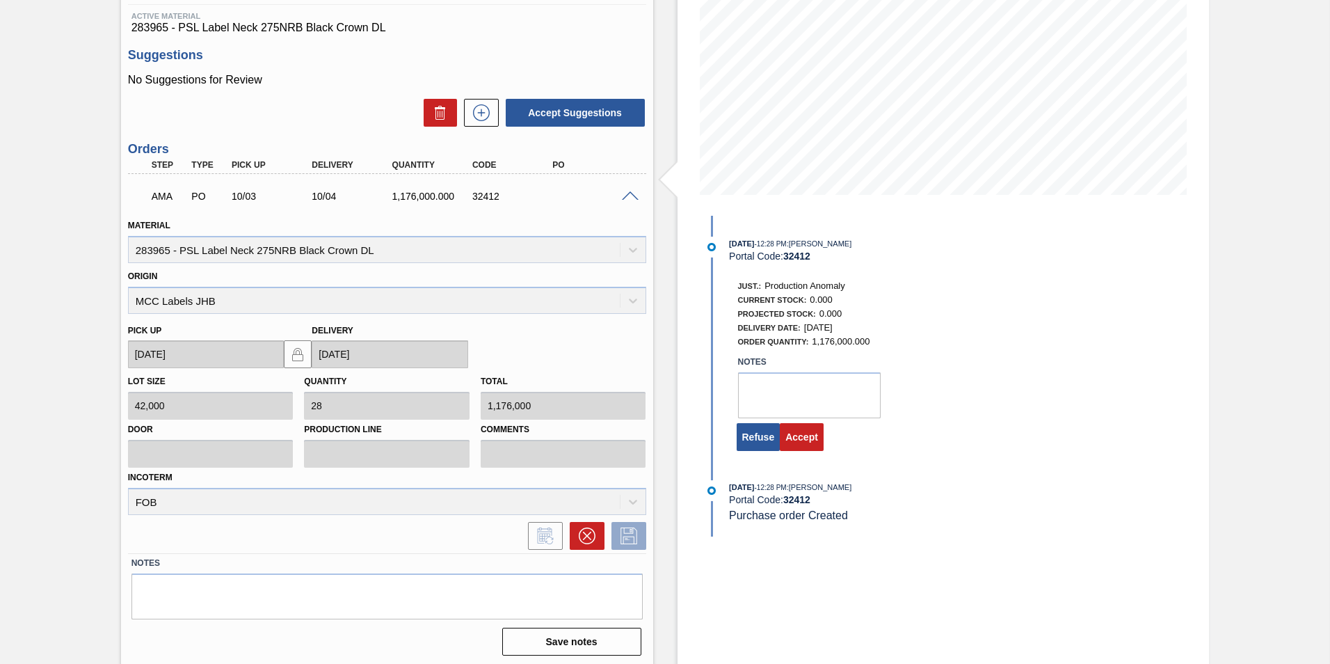
scroll to position [216, 0]
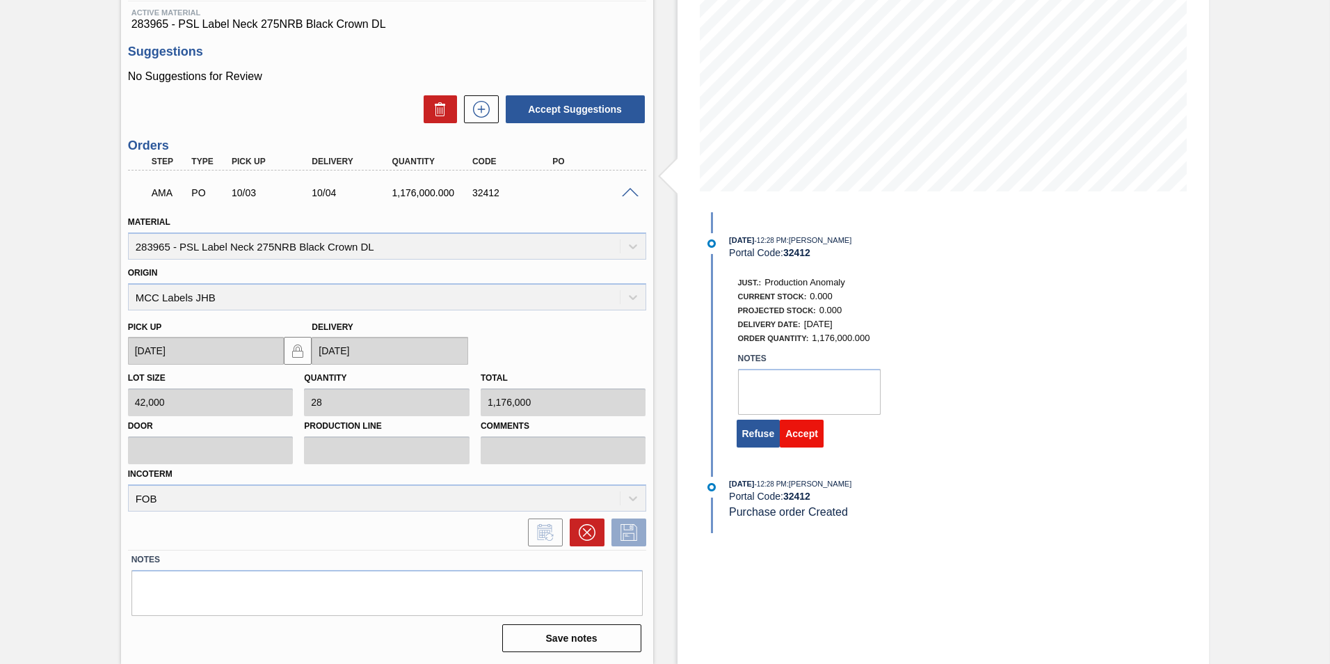
click at [796, 427] on button "Accept" at bounding box center [802, 433] width 44 height 28
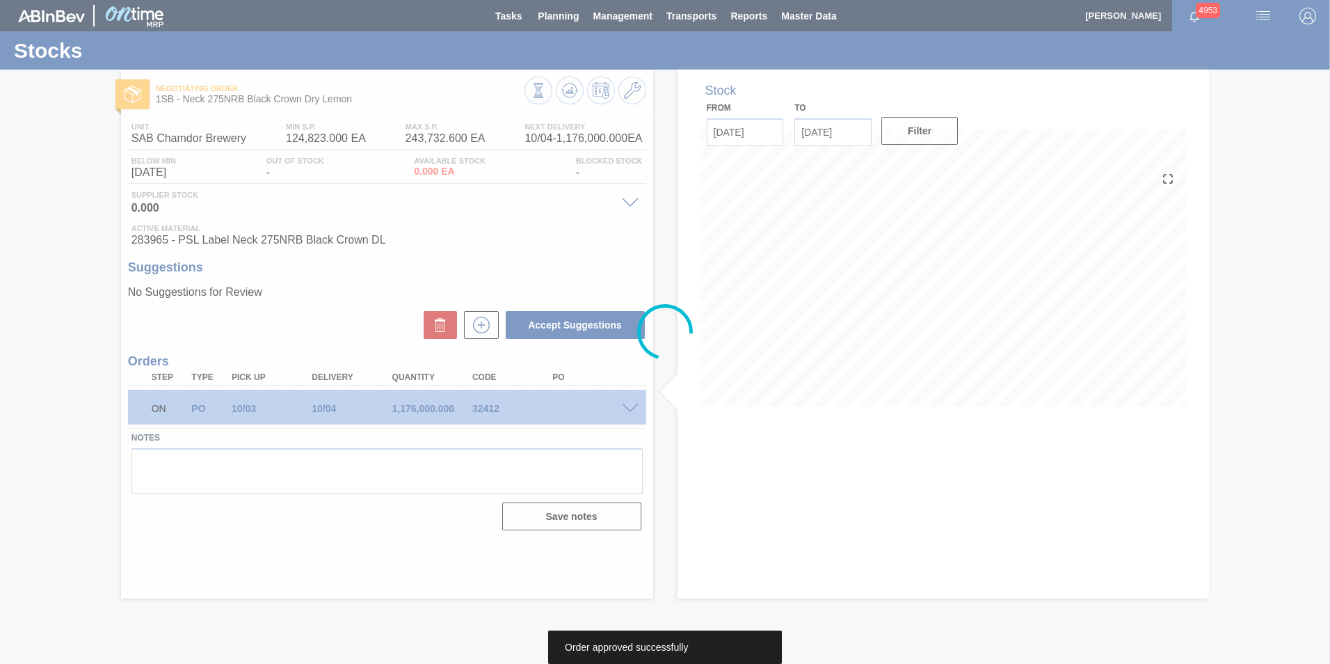
scroll to position [0, 0]
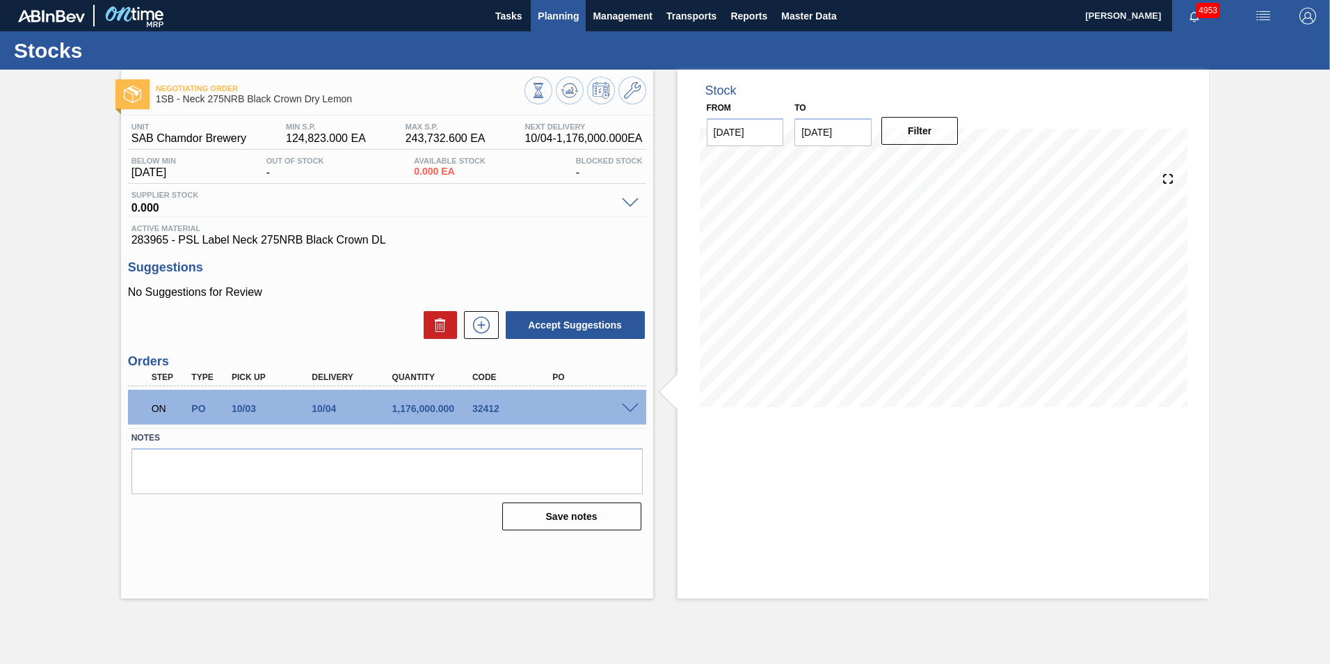
click at [563, 11] on span "Planning" at bounding box center [558, 16] width 41 height 17
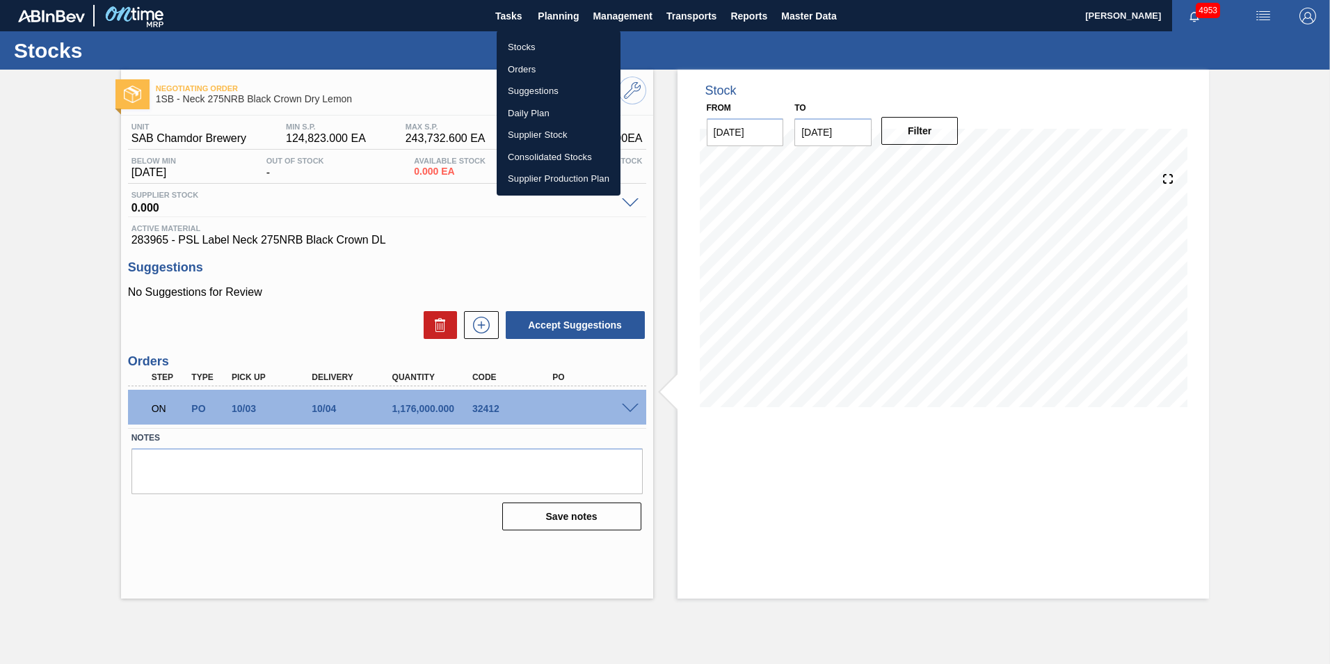
click at [529, 45] on li "Stocks" at bounding box center [559, 47] width 124 height 22
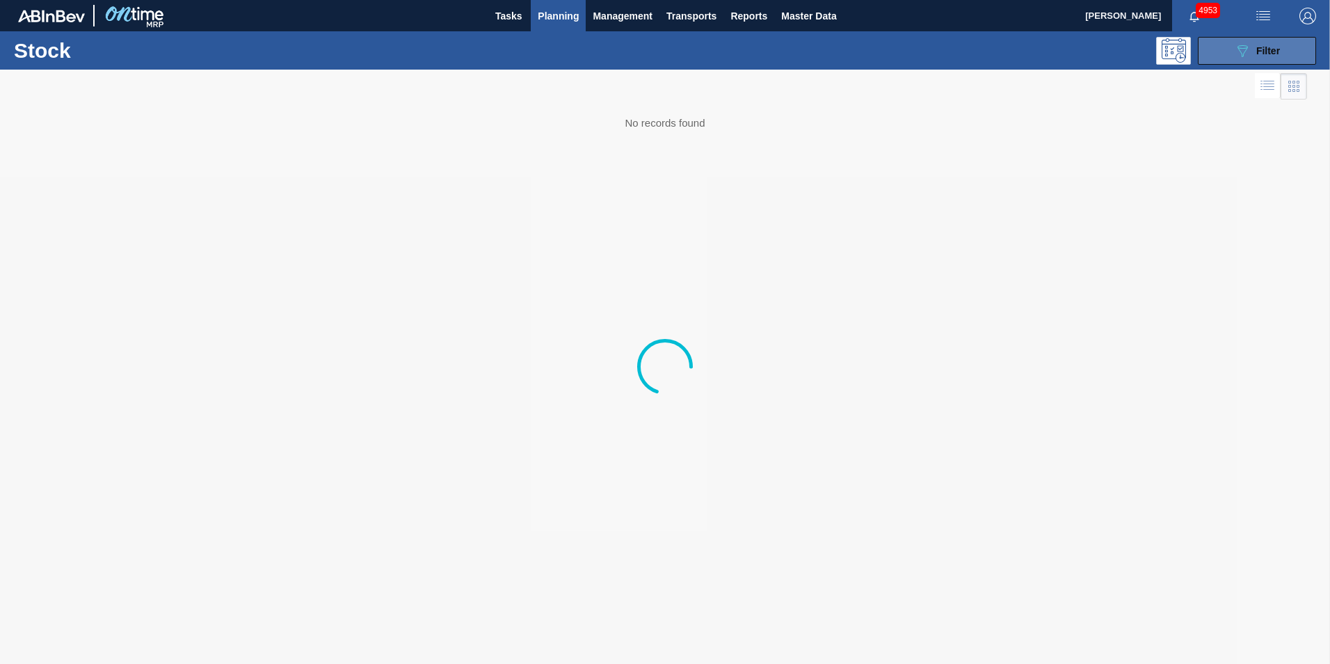
click at [1251, 55] on div "089F7B8B-B2A5-4AFE-B5C0-19BA573D28AC Filter" at bounding box center [1257, 50] width 46 height 17
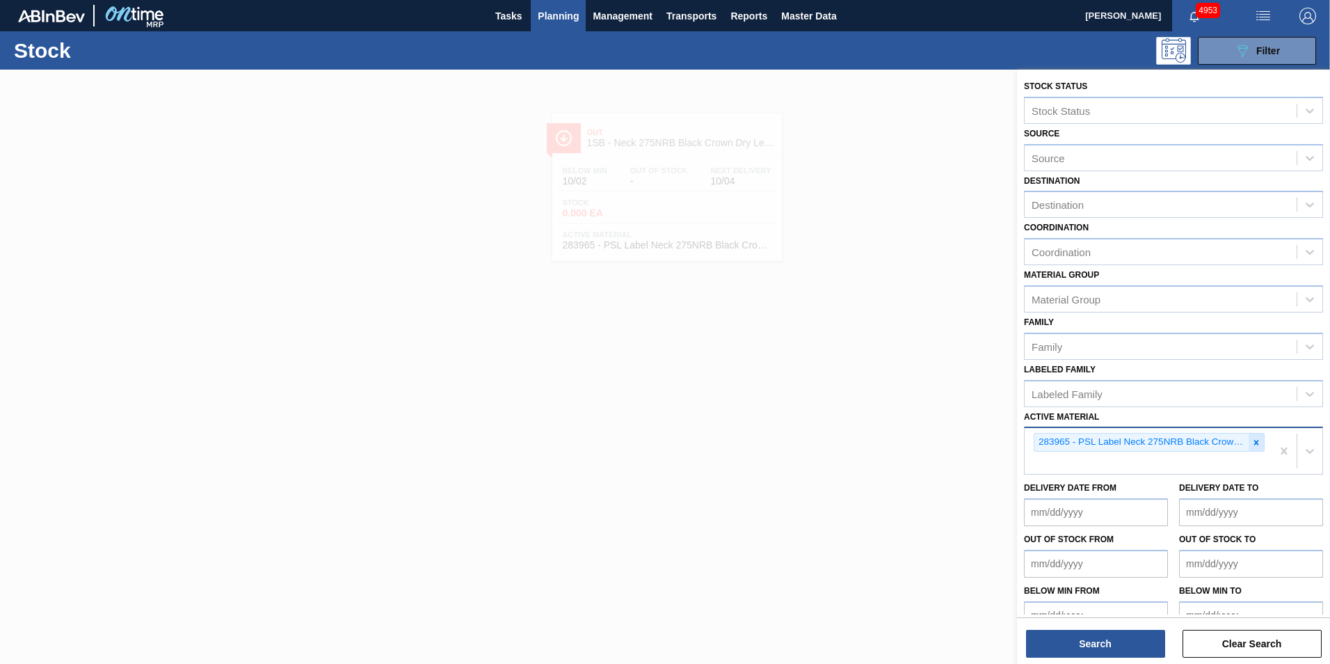
drag, startPoint x: 1258, startPoint y: 441, endPoint x: 1245, endPoint y: 449, distance: 15.6
click at [1258, 442] on icon at bounding box center [1256, 443] width 10 height 10
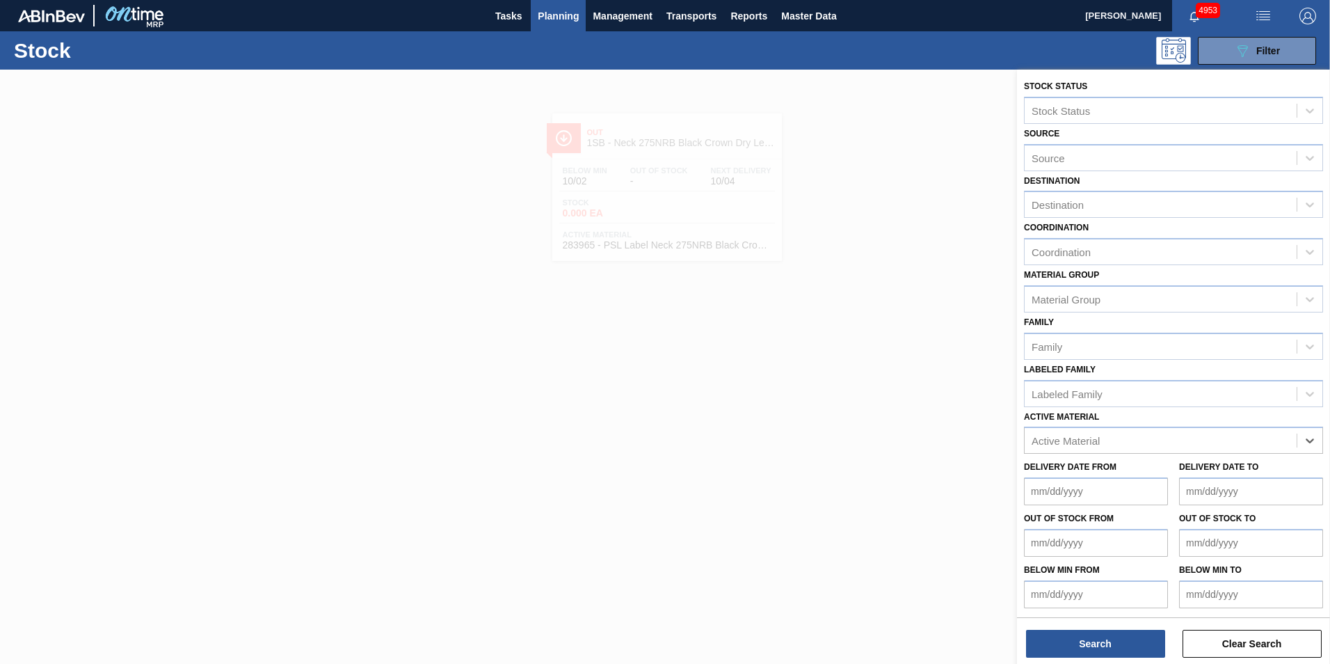
paste Material "279614"
type Material "279614"
click at [1110, 471] on div "279614 - PSL Label Neck 275NRB Black Crown G&T" at bounding box center [1173, 475] width 299 height 26
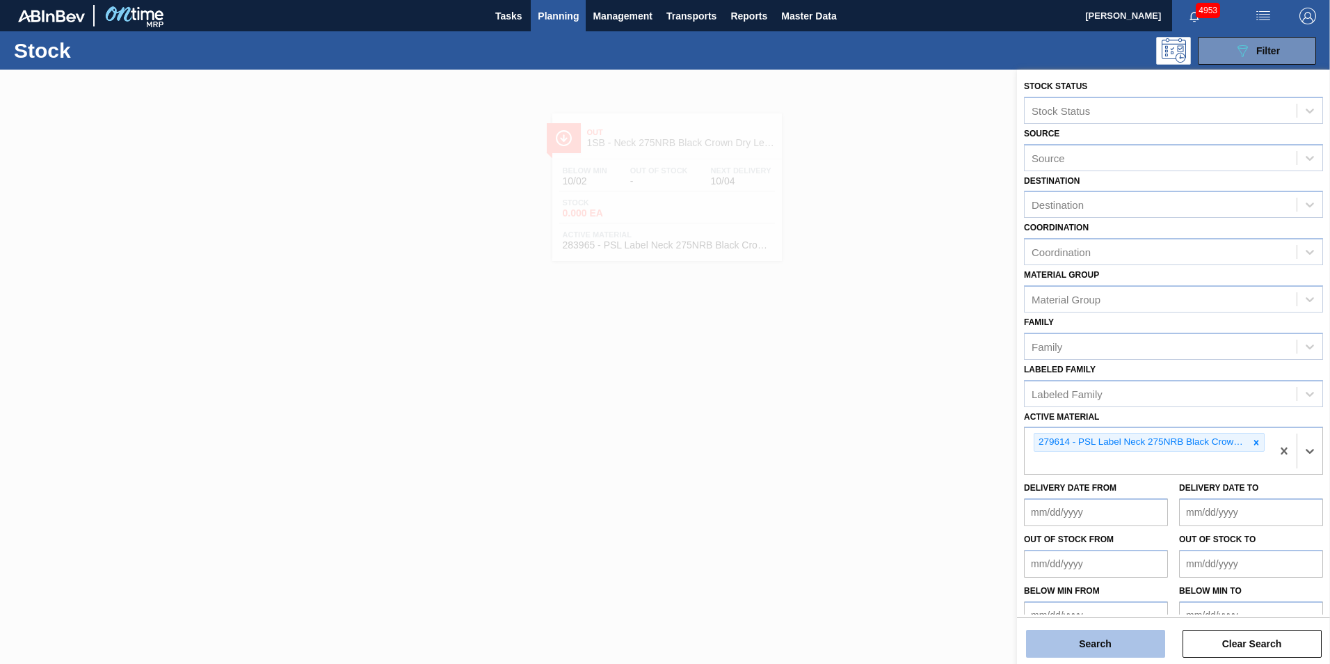
click at [1090, 645] on button "Search" at bounding box center [1095, 644] width 139 height 28
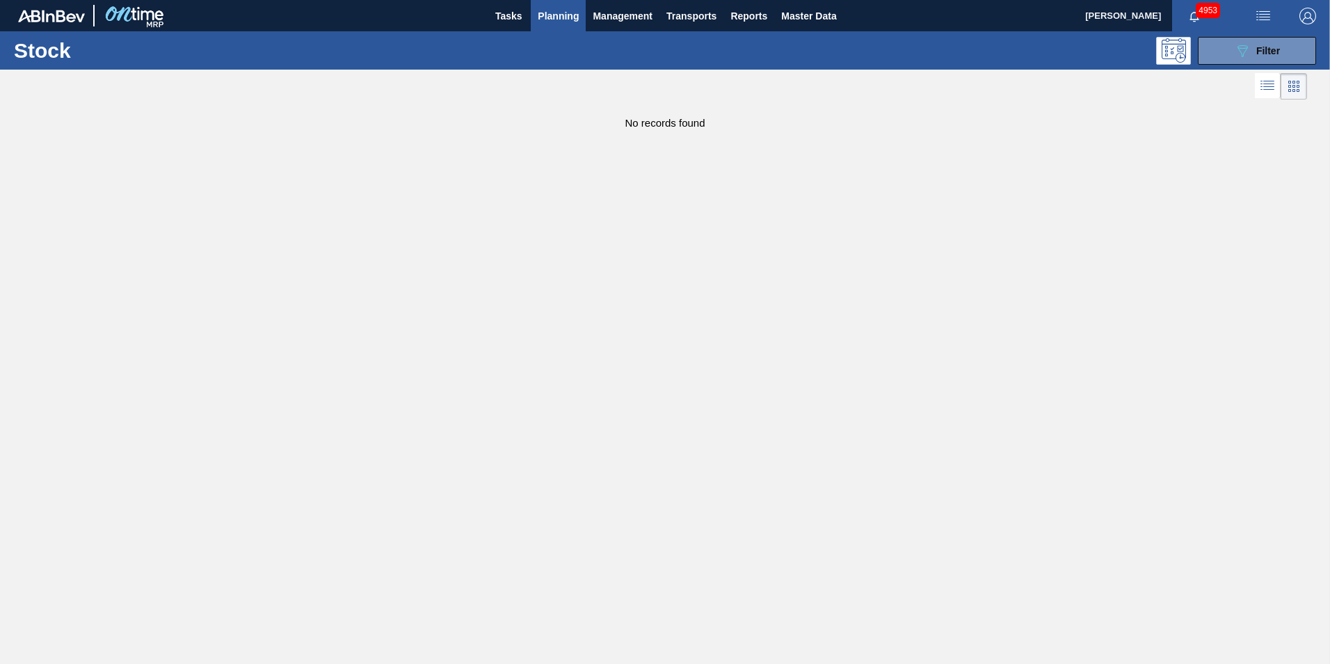
click at [532, 239] on main "Tasks Planning Management Transports Reports Master Data [PERSON_NAME] 4953 Mar…" at bounding box center [665, 332] width 1330 height 664
click at [610, 323] on main "Tasks Planning Management Transports Reports Master Data [PERSON_NAME] 4953 Mar…" at bounding box center [665, 332] width 1330 height 664
click at [560, 22] on span "Planning" at bounding box center [558, 16] width 41 height 17
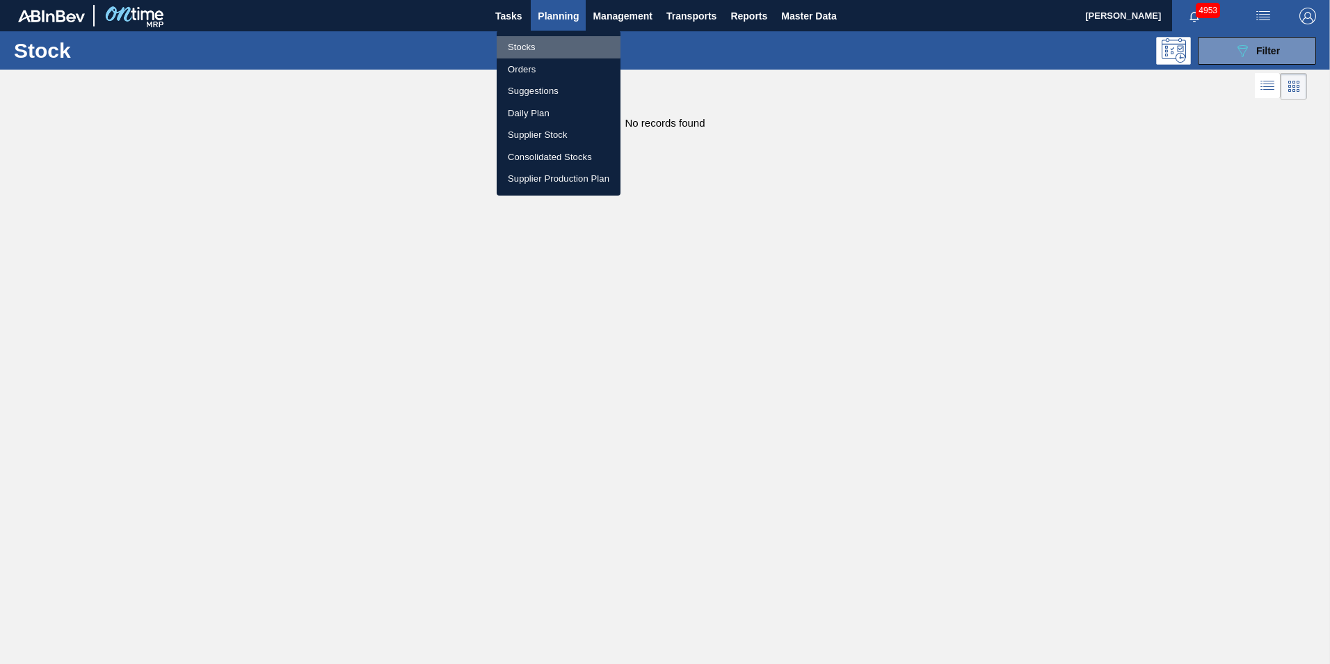
click at [529, 46] on li "Stocks" at bounding box center [559, 47] width 124 height 22
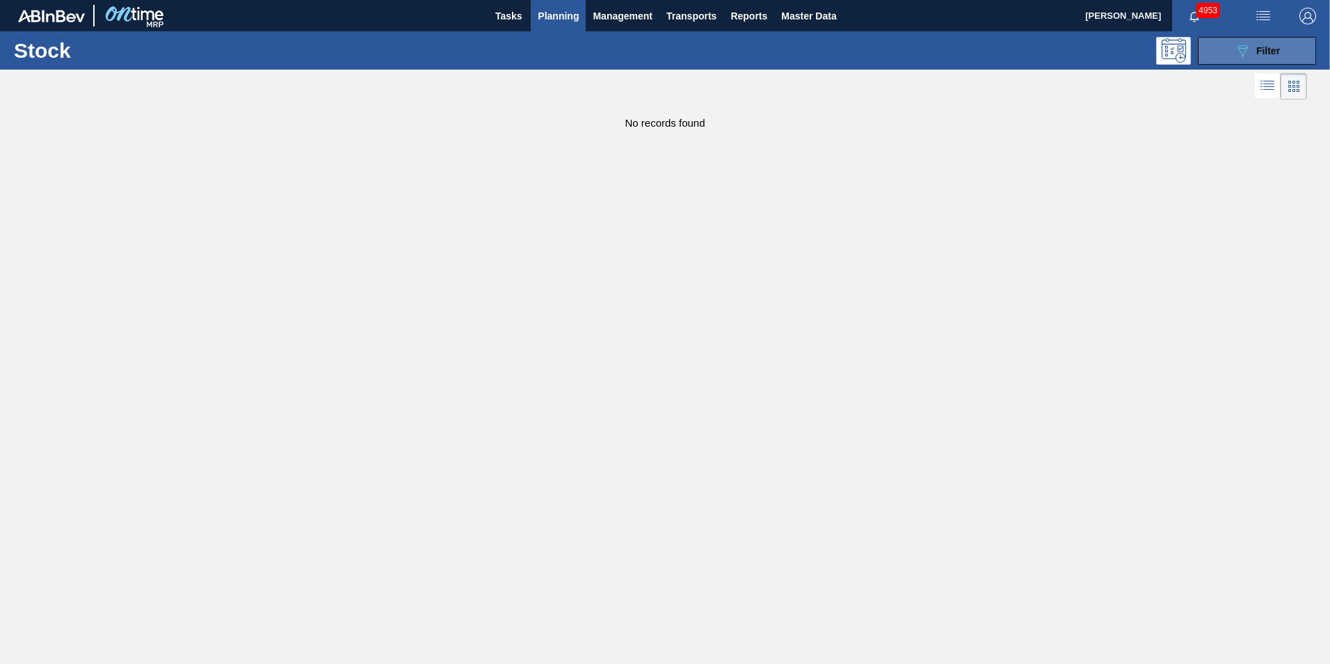
click at [1268, 51] on span "Filter" at bounding box center [1268, 50] width 24 height 11
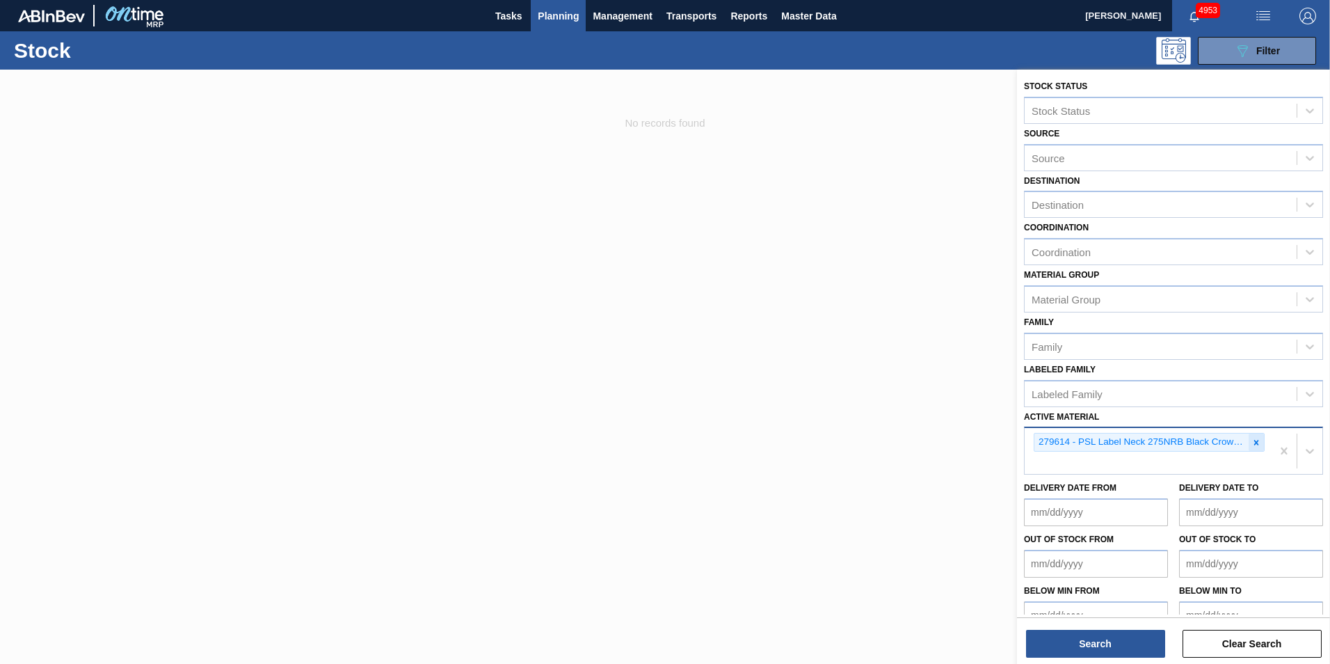
click at [1254, 440] on icon at bounding box center [1256, 443] width 10 height 10
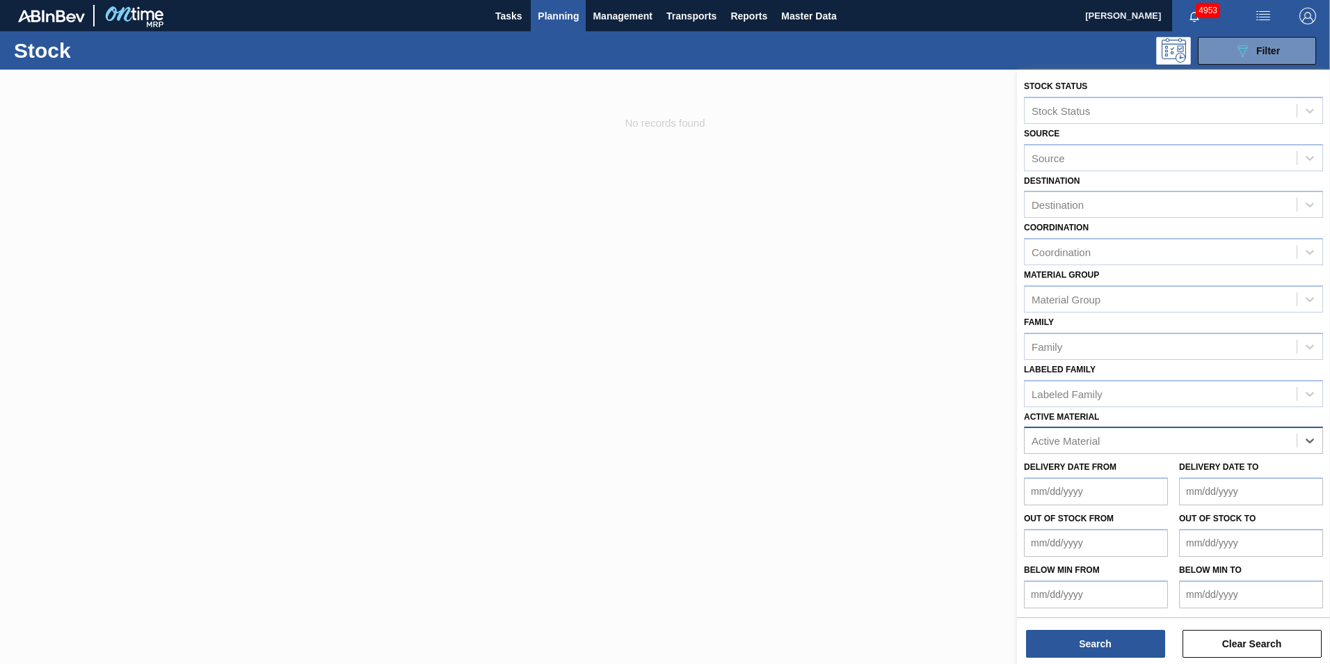
paste Material "242428"
type Material "242428"
click at [1161, 476] on div "242428 - Crown P/O Flying Fish" at bounding box center [1173, 475] width 299 height 26
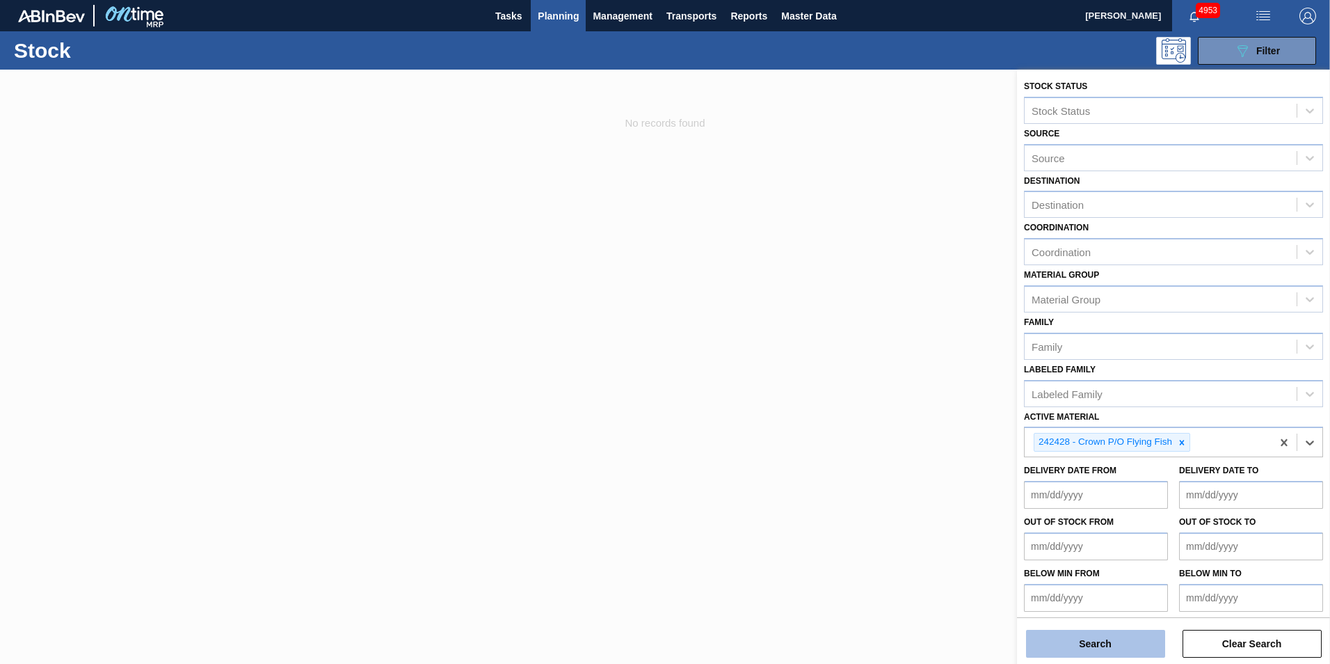
click at [1101, 644] on button "Search" at bounding box center [1095, 644] width 139 height 28
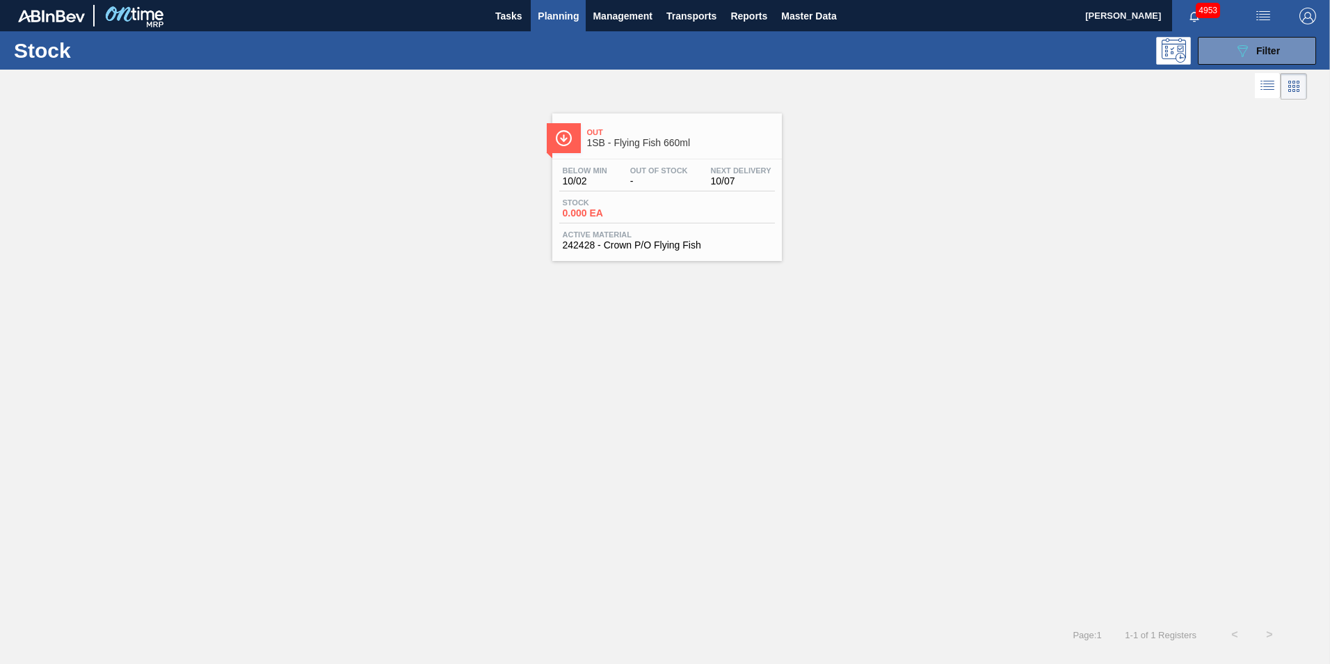
click at [721, 216] on div "Stock 0.000 EA" at bounding box center [667, 210] width 216 height 25
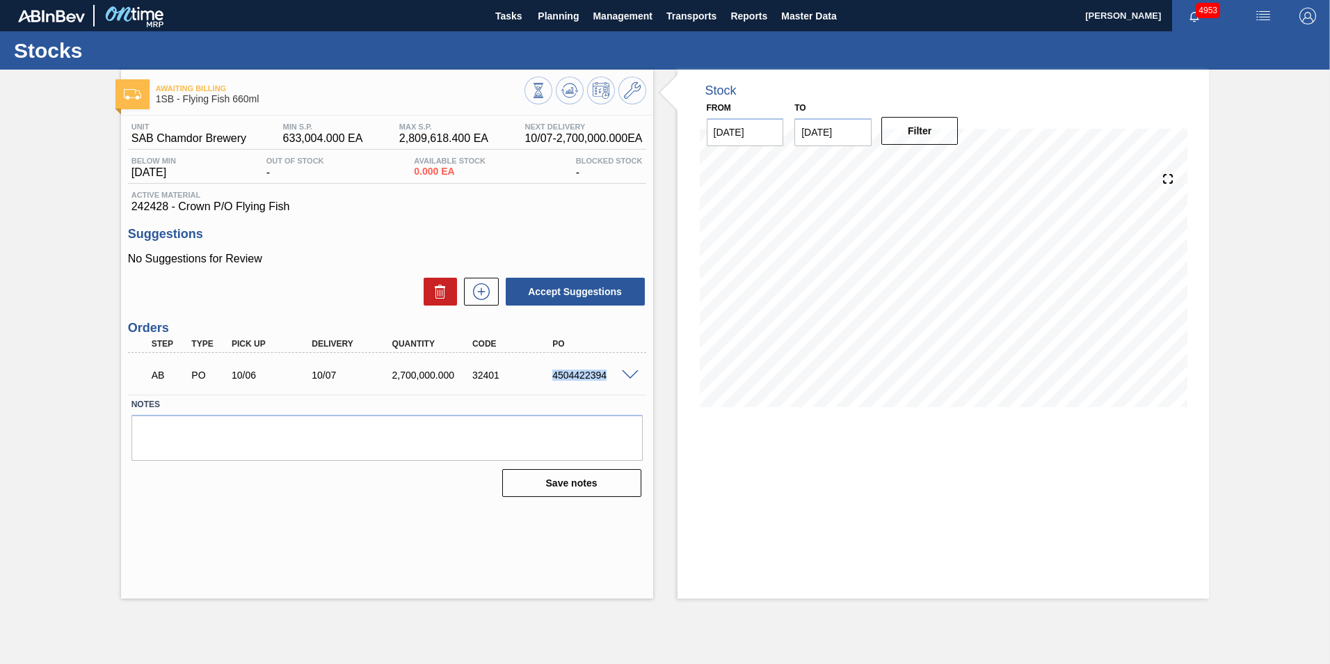
drag, startPoint x: 552, startPoint y: 374, endPoint x: 605, endPoint y: 381, distance: 53.2
click at [605, 381] on div "AB PO 10/06 10/07 2,700,000.000 32401 4504422394" at bounding box center [383, 374] width 481 height 28
copy div "4504422394"
click at [570, 19] on span "Planning" at bounding box center [558, 16] width 41 height 17
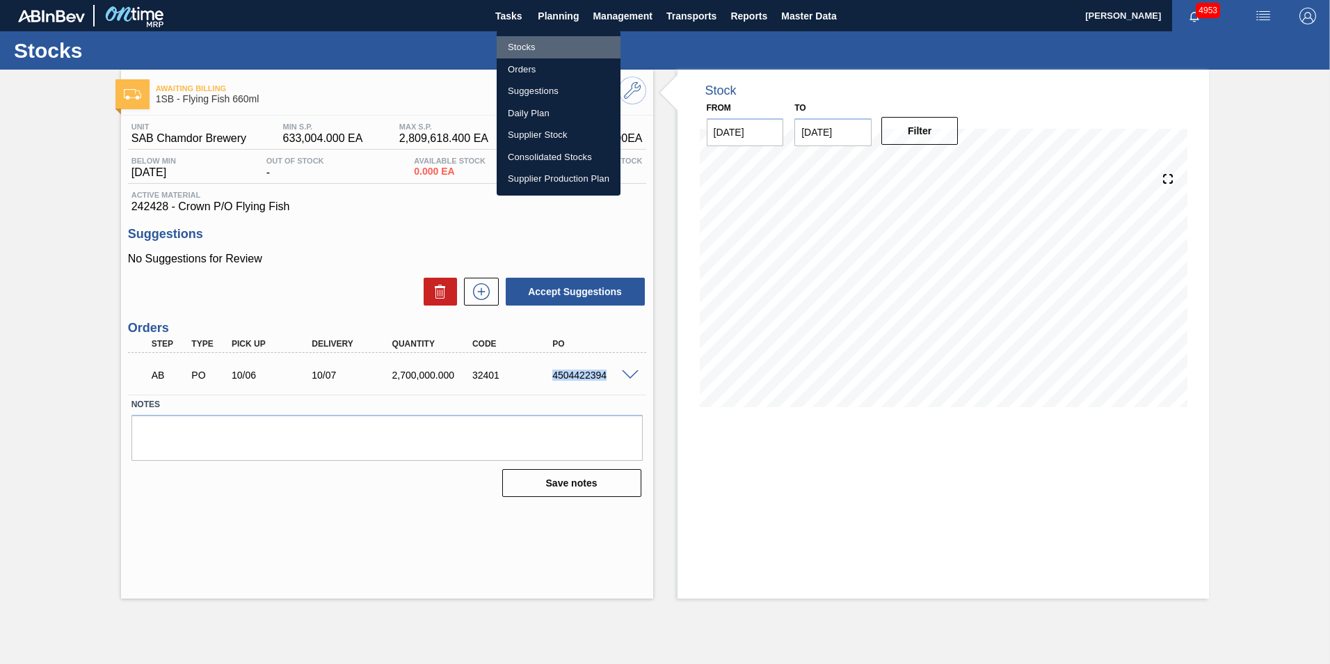
click at [530, 43] on li "Stocks" at bounding box center [559, 47] width 124 height 22
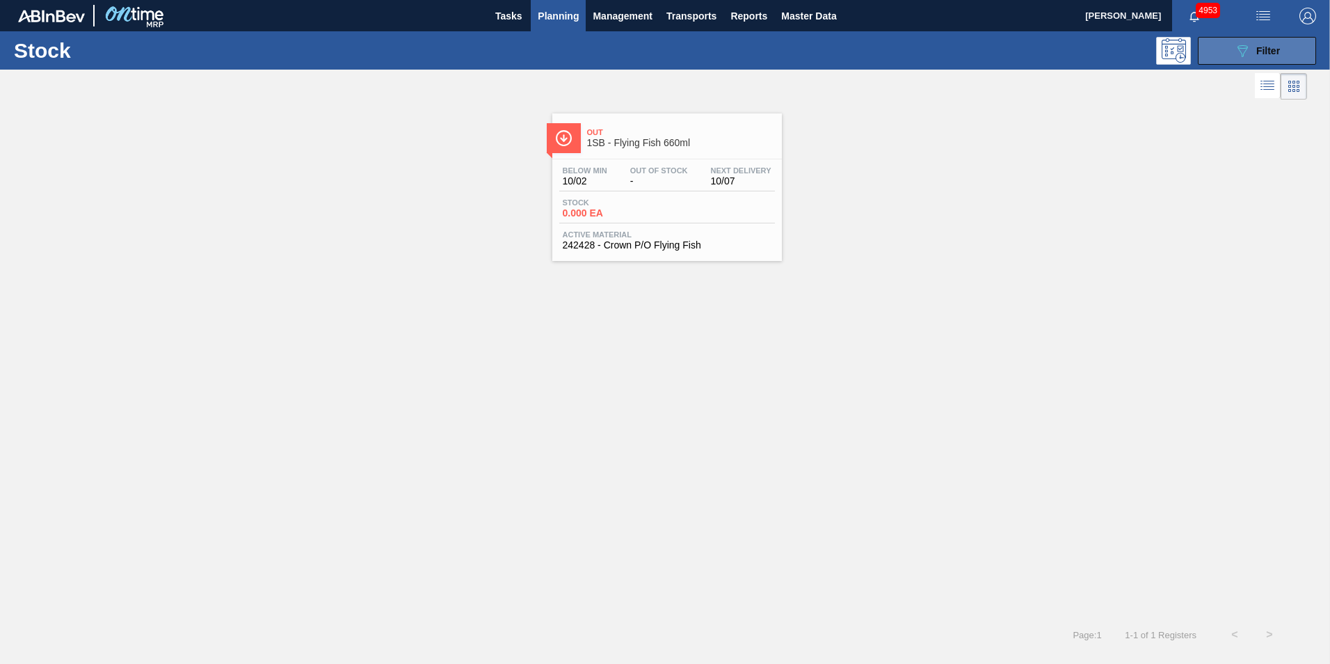
click at [1253, 51] on div "089F7B8B-B2A5-4AFE-B5C0-19BA573D28AC Filter" at bounding box center [1257, 50] width 46 height 17
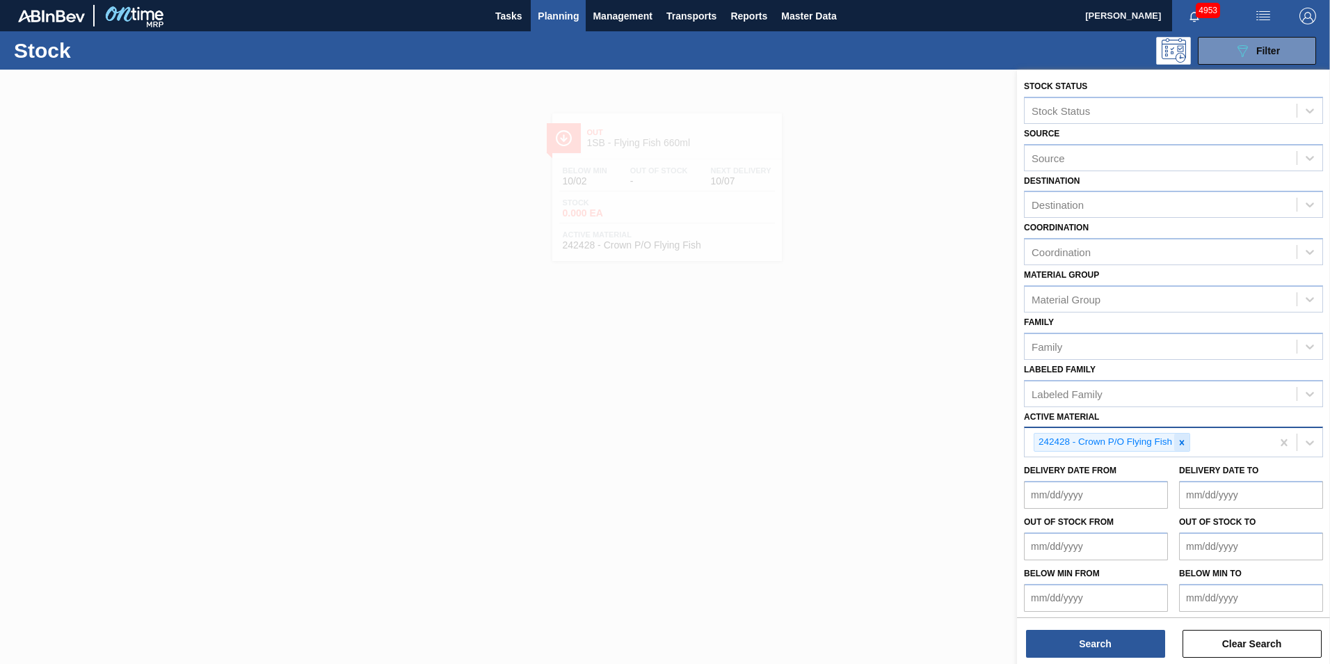
click at [1183, 439] on icon at bounding box center [1182, 443] width 10 height 10
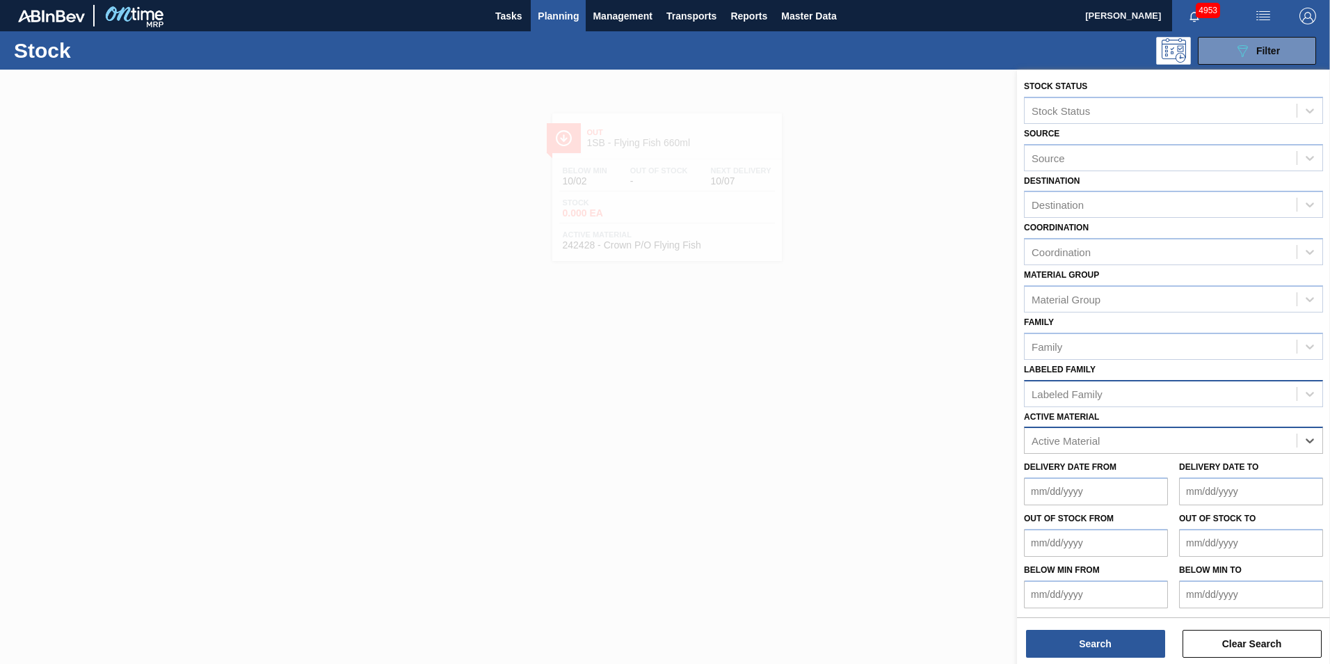
paste Material "279613"
type Material "279613"
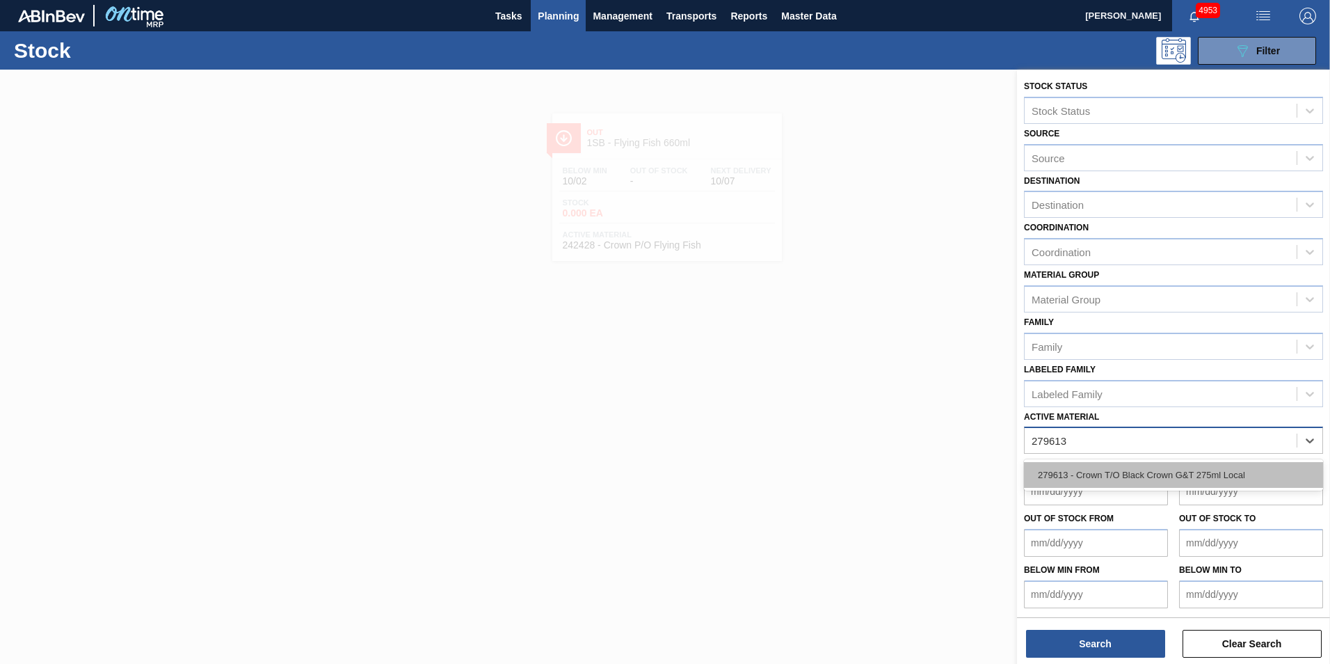
click at [1167, 474] on div "279613 - Crown T/O Black Crown G&T 275ml Local" at bounding box center [1173, 475] width 299 height 26
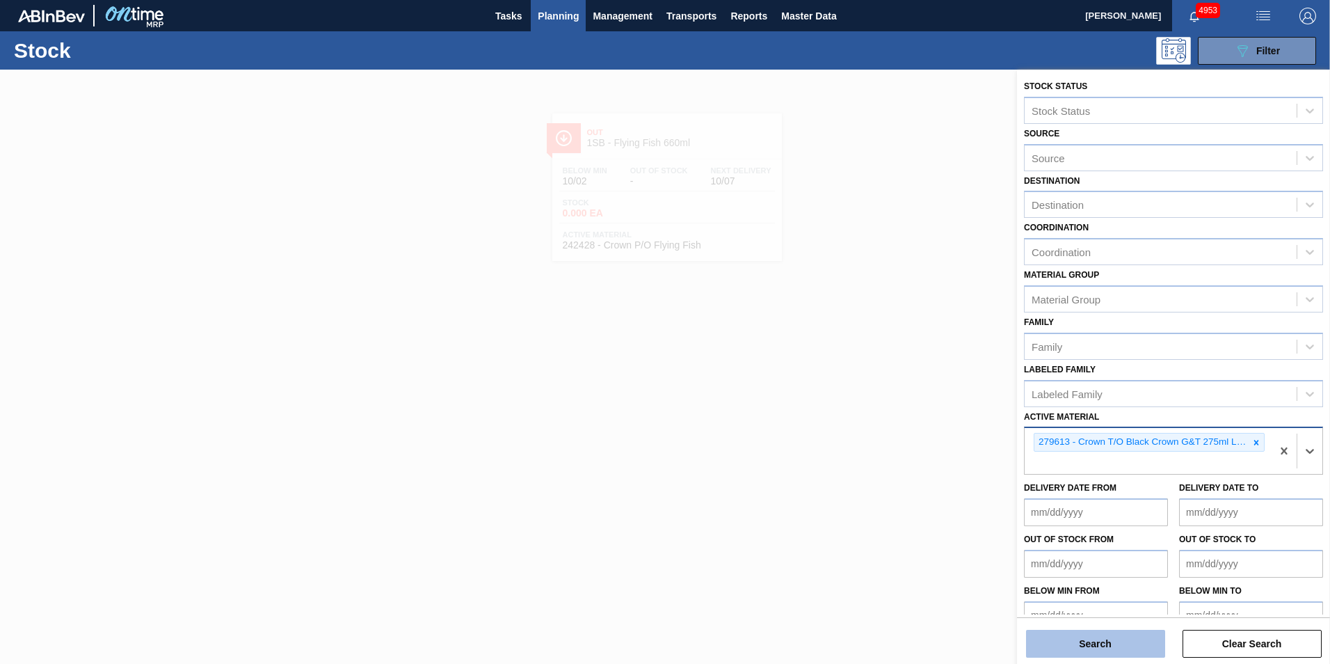
click at [1103, 632] on button "Search" at bounding box center [1095, 644] width 139 height 28
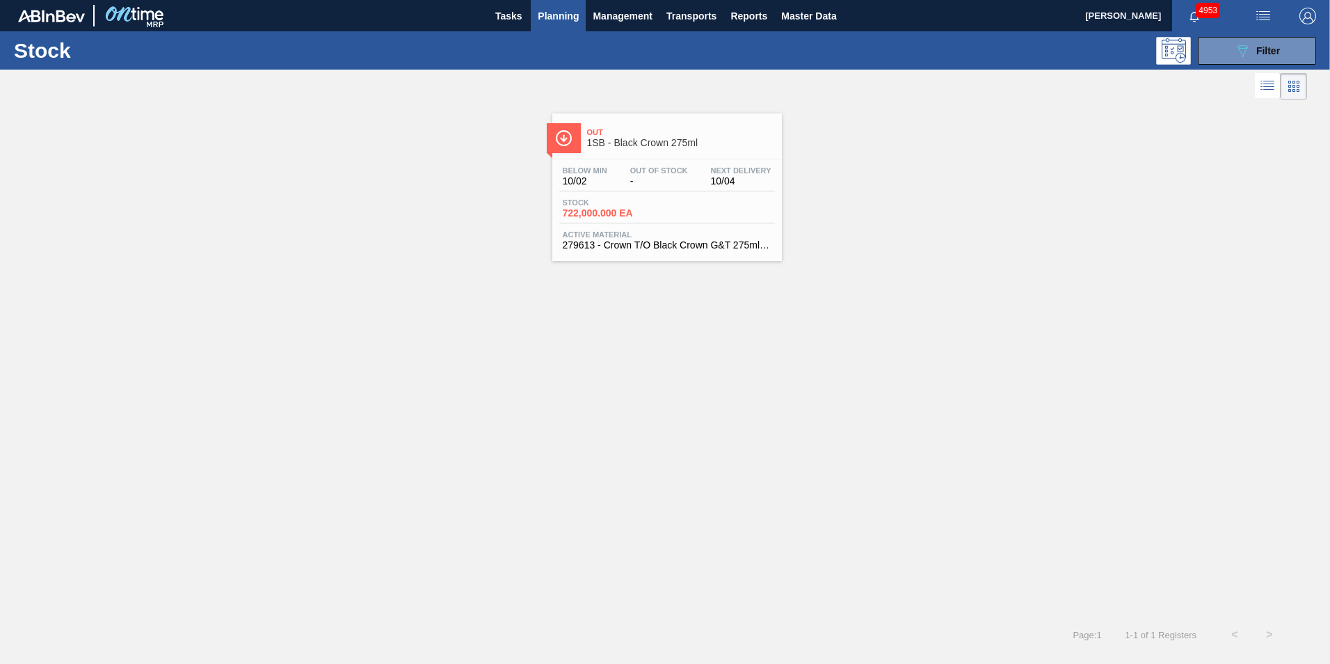
click at [634, 168] on span "Out Of Stock" at bounding box center [659, 170] width 58 height 8
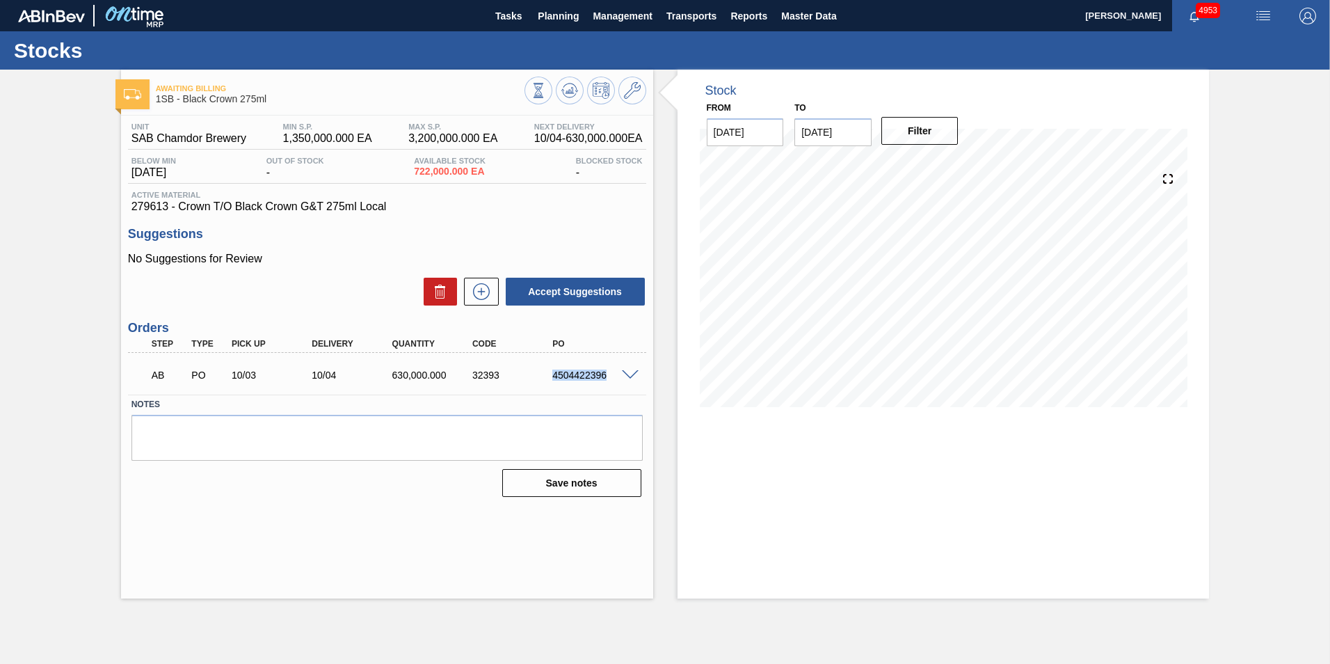
drag, startPoint x: 552, startPoint y: 376, endPoint x: 609, endPoint y: 378, distance: 56.4
click at [609, 378] on div "4504422396" at bounding box center [594, 374] width 90 height 11
copy div "4504422396"
click at [553, 17] on span "Planning" at bounding box center [558, 16] width 41 height 17
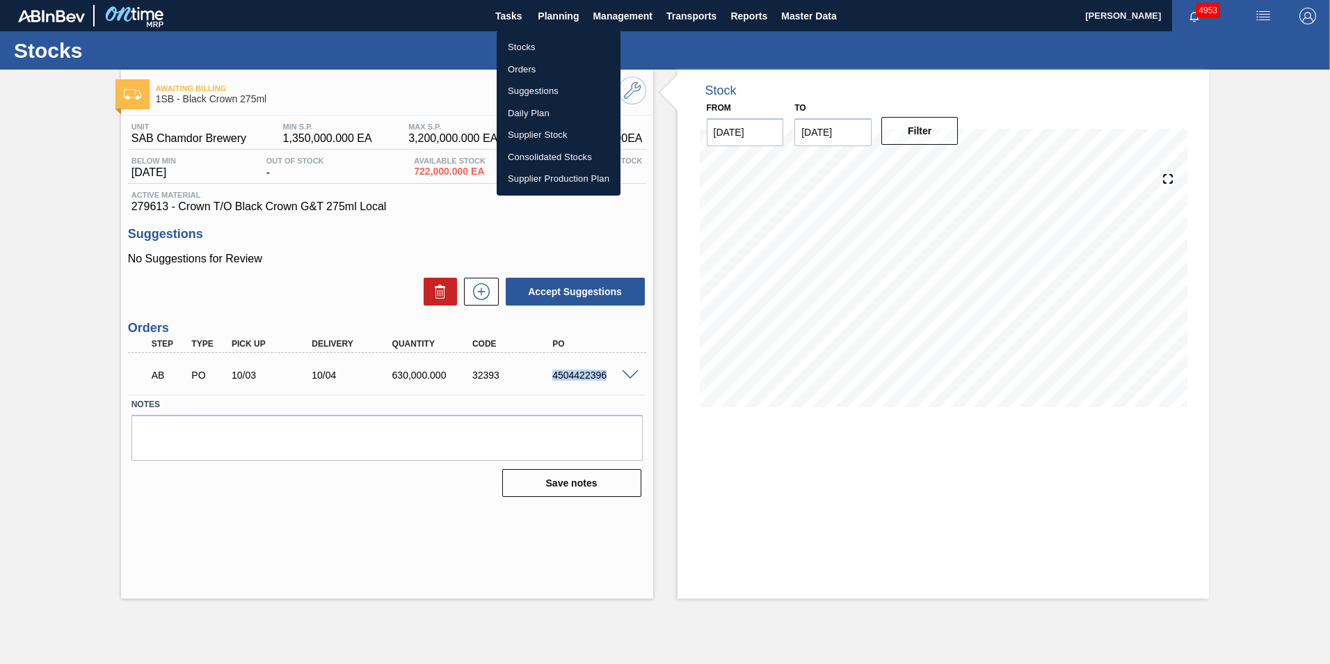
click at [518, 47] on li "Stocks" at bounding box center [559, 47] width 124 height 22
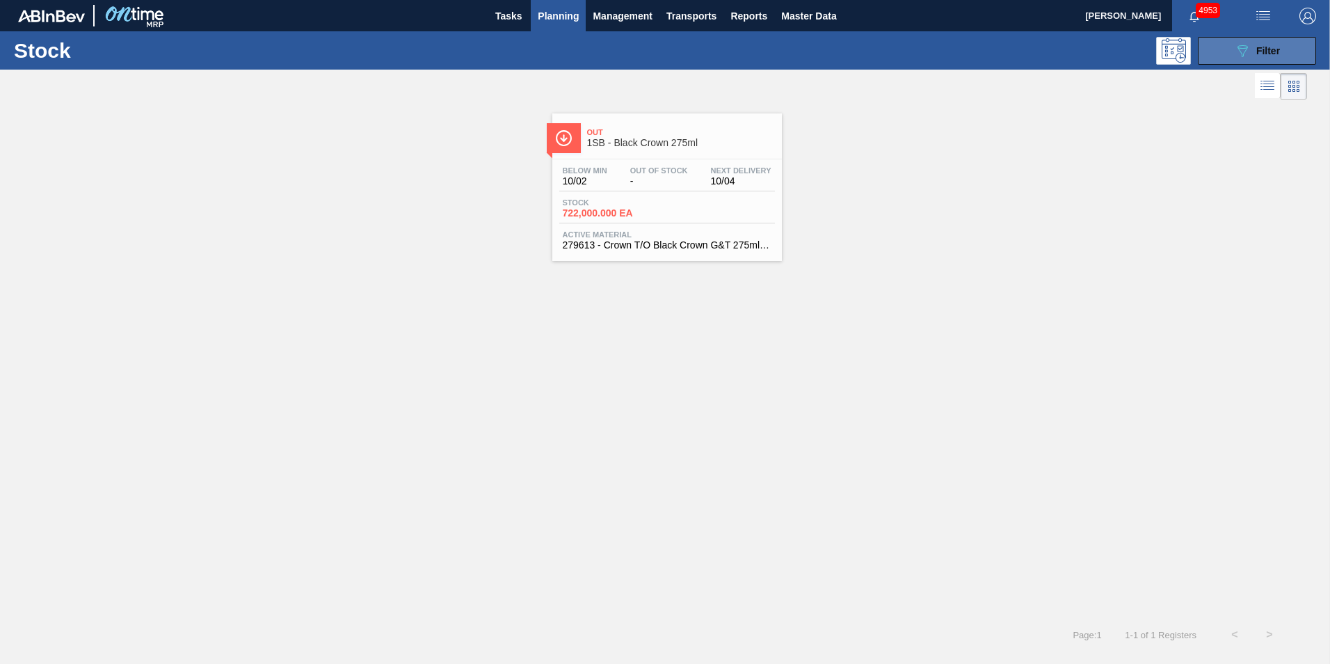
click at [1269, 52] on span "Filter" at bounding box center [1268, 50] width 24 height 11
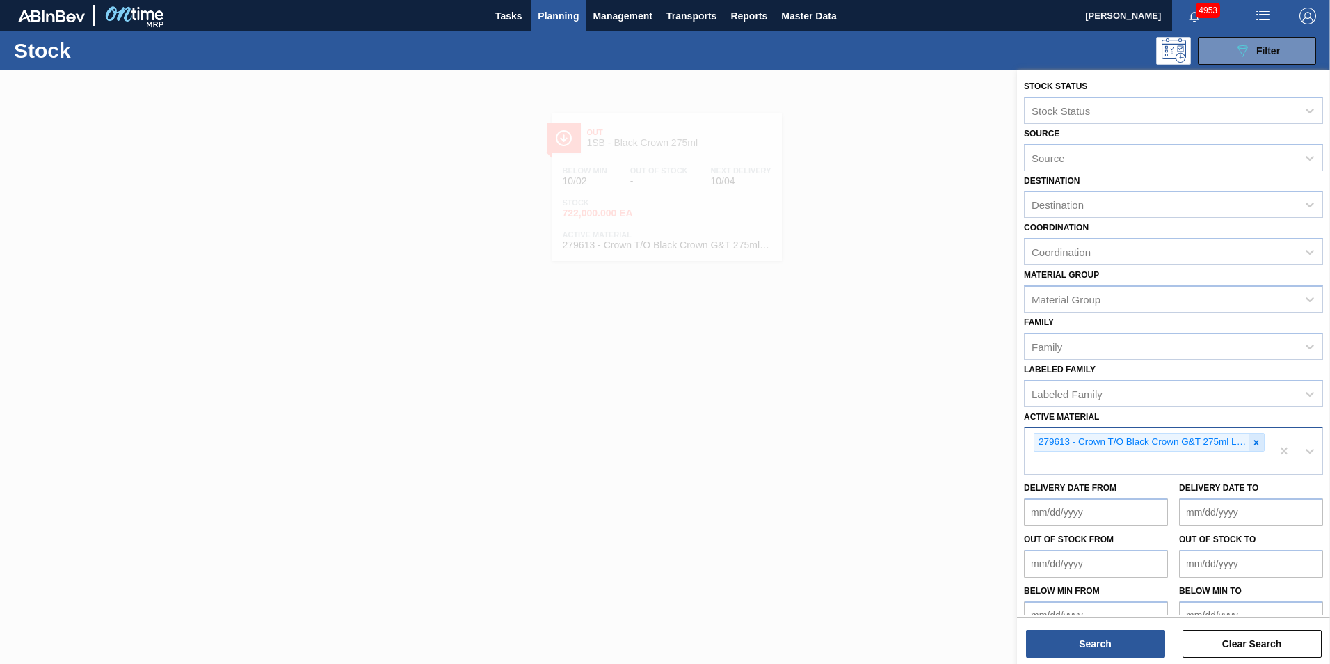
click at [1258, 443] on icon at bounding box center [1256, 443] width 10 height 10
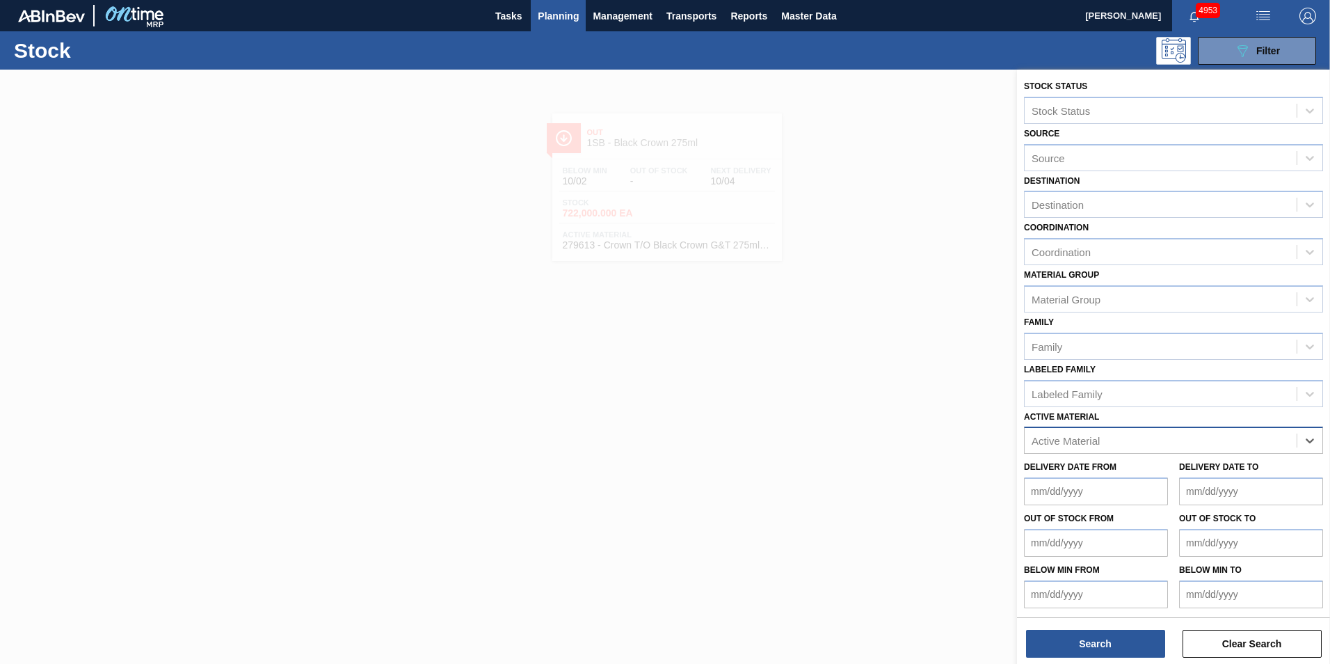
paste Material "242428"
type Material "242428"
click at [1148, 474] on div "242428 - Crown P/O Flying Fish" at bounding box center [1173, 475] width 299 height 26
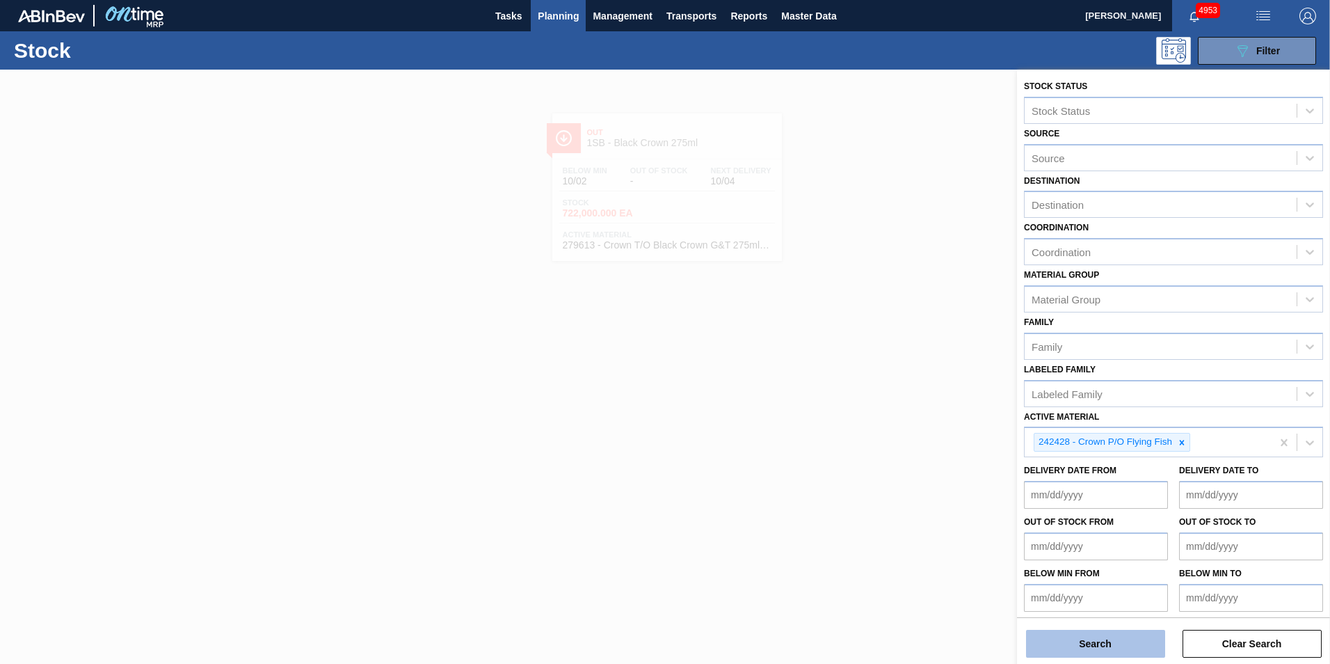
click at [1097, 637] on button "Search" at bounding box center [1095, 644] width 139 height 28
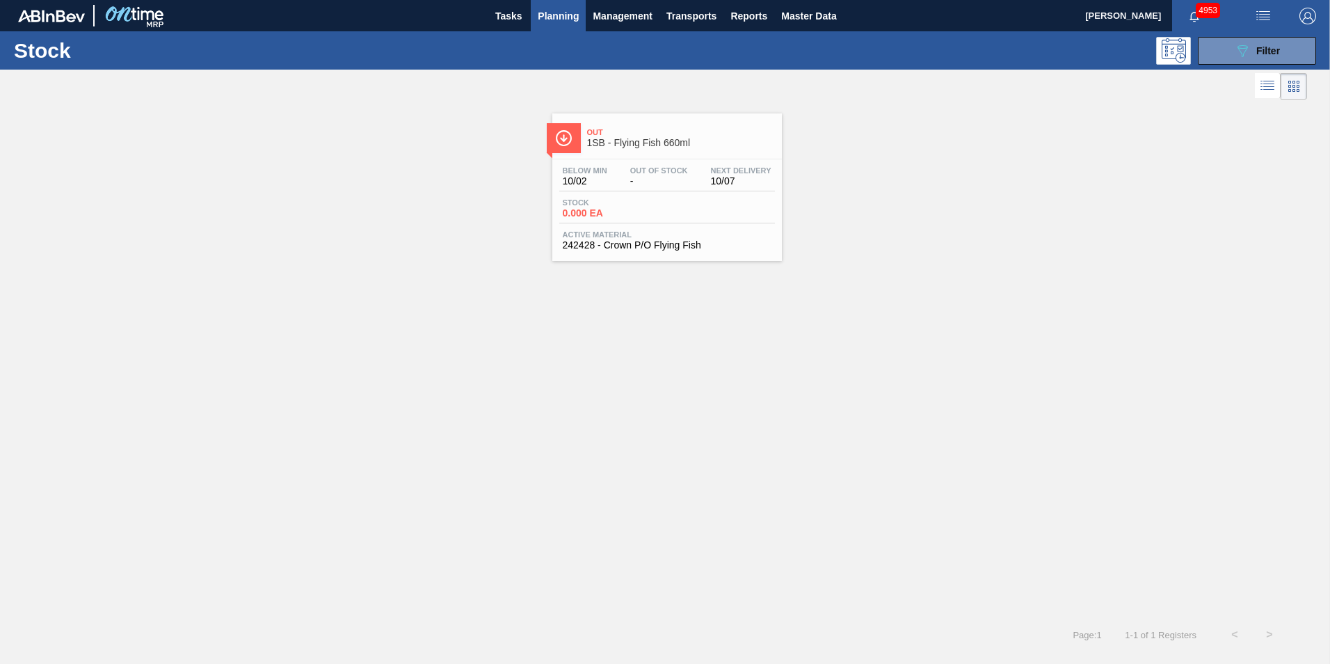
click at [611, 259] on div "Out 1SB - Flying Fish 660ml Below Min 10/02 Out Of Stock - Next Delivery 10/07 …" at bounding box center [667, 186] width 230 height 147
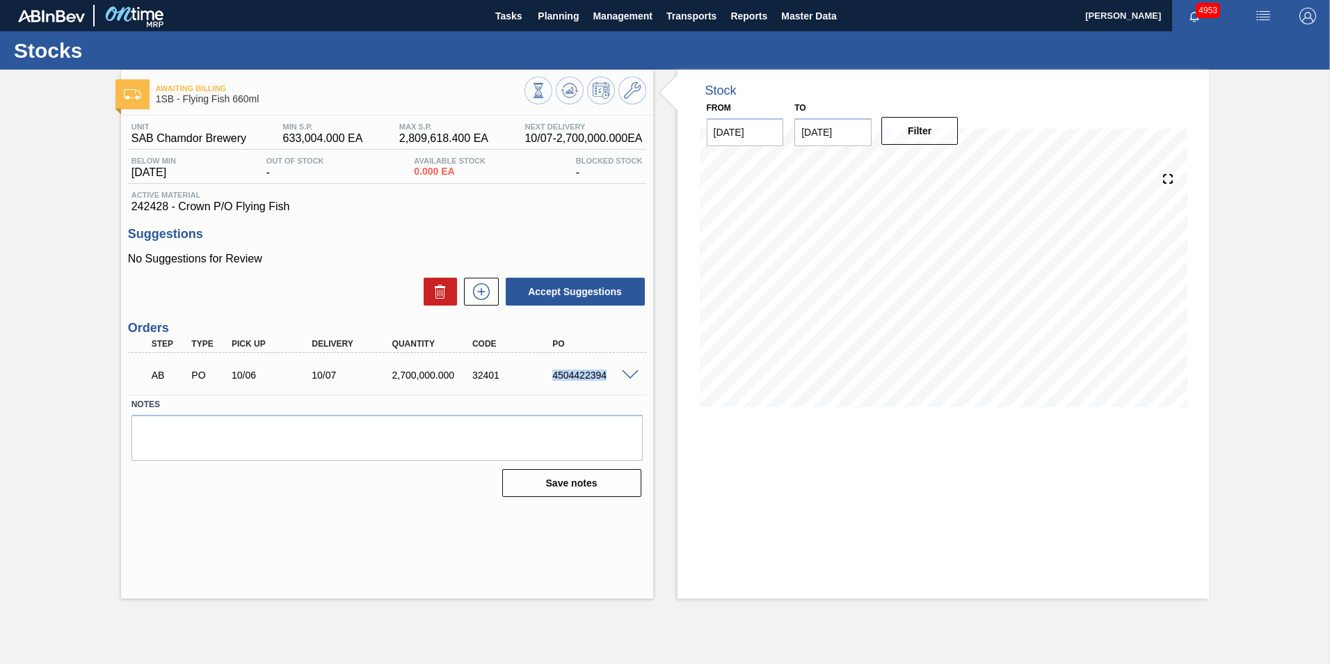
drag, startPoint x: 553, startPoint y: 372, endPoint x: 606, endPoint y: 374, distance: 52.9
click at [606, 374] on div "4504422394" at bounding box center [594, 374] width 90 height 11
copy div "4504422394"
click at [554, 18] on span "Planning" at bounding box center [558, 16] width 41 height 17
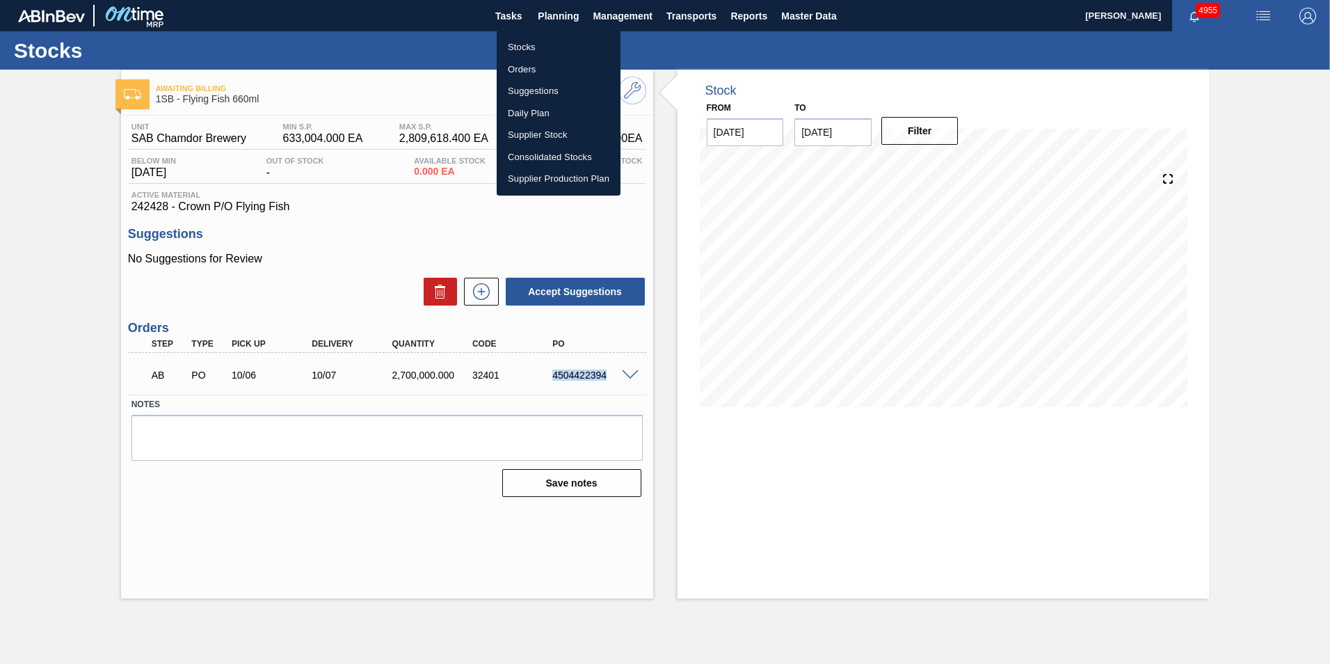
click at [530, 42] on li "Stocks" at bounding box center [559, 47] width 124 height 22
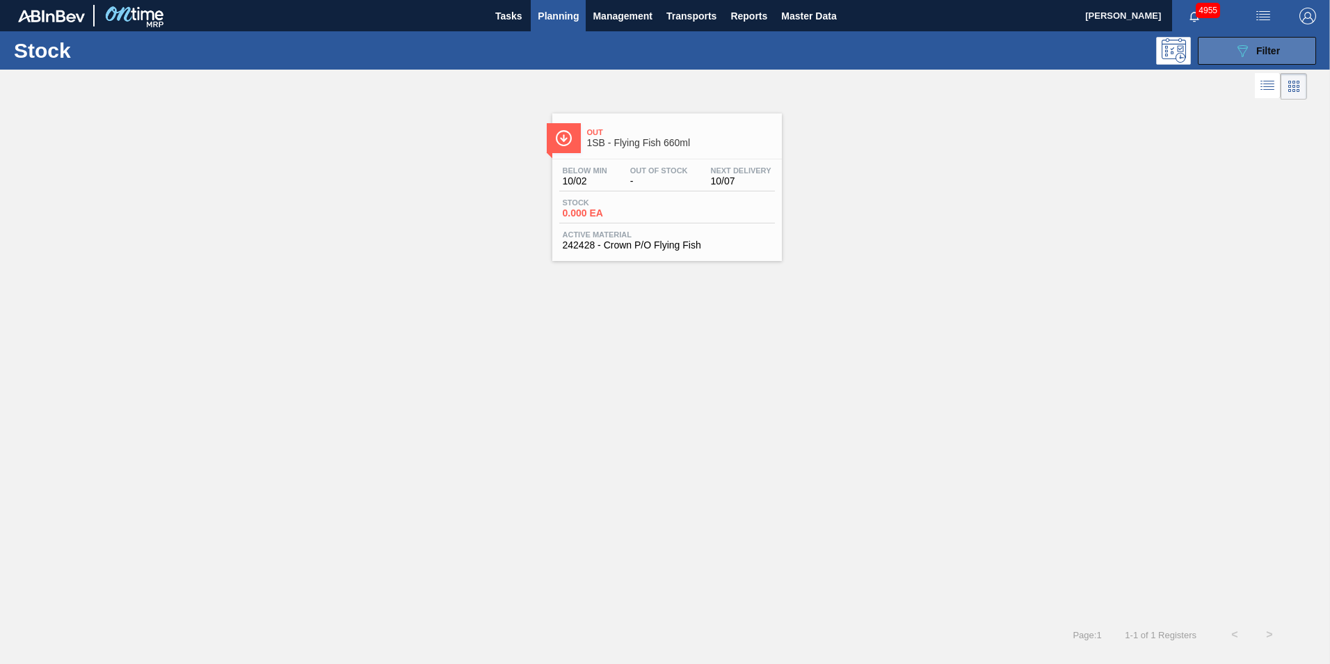
click at [1267, 54] on span "Filter" at bounding box center [1268, 50] width 24 height 11
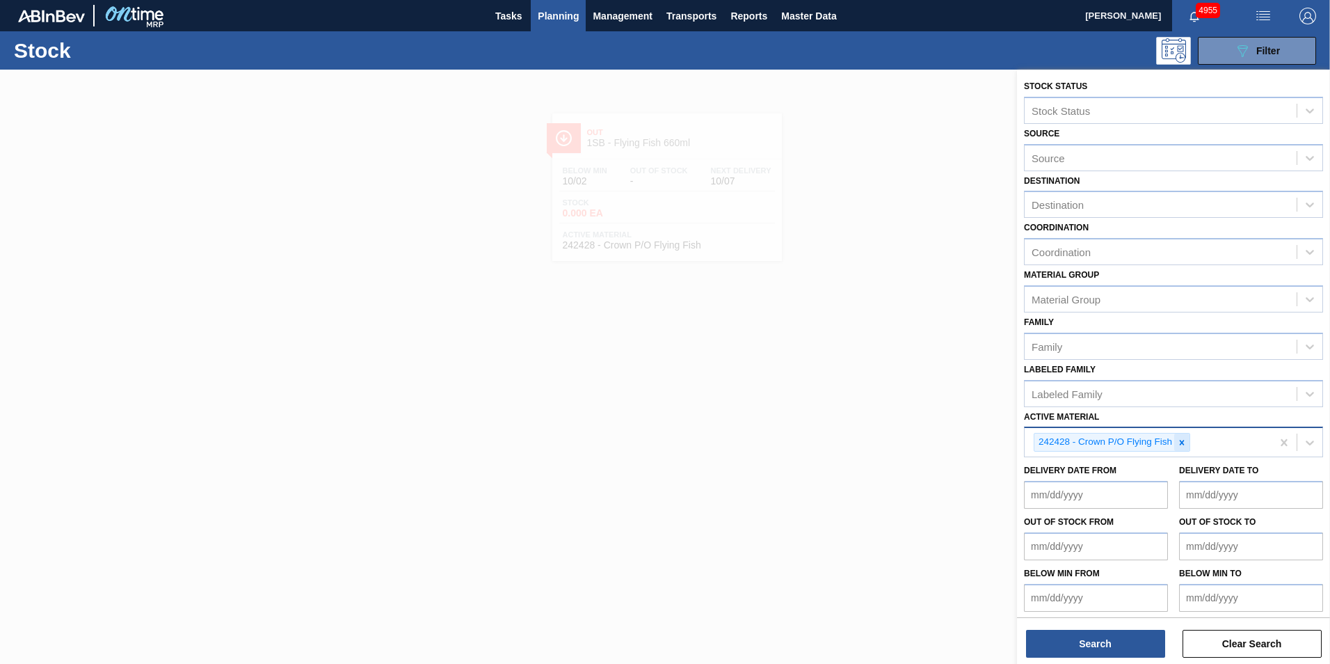
click at [1182, 436] on div at bounding box center [1181, 441] width 15 height 17
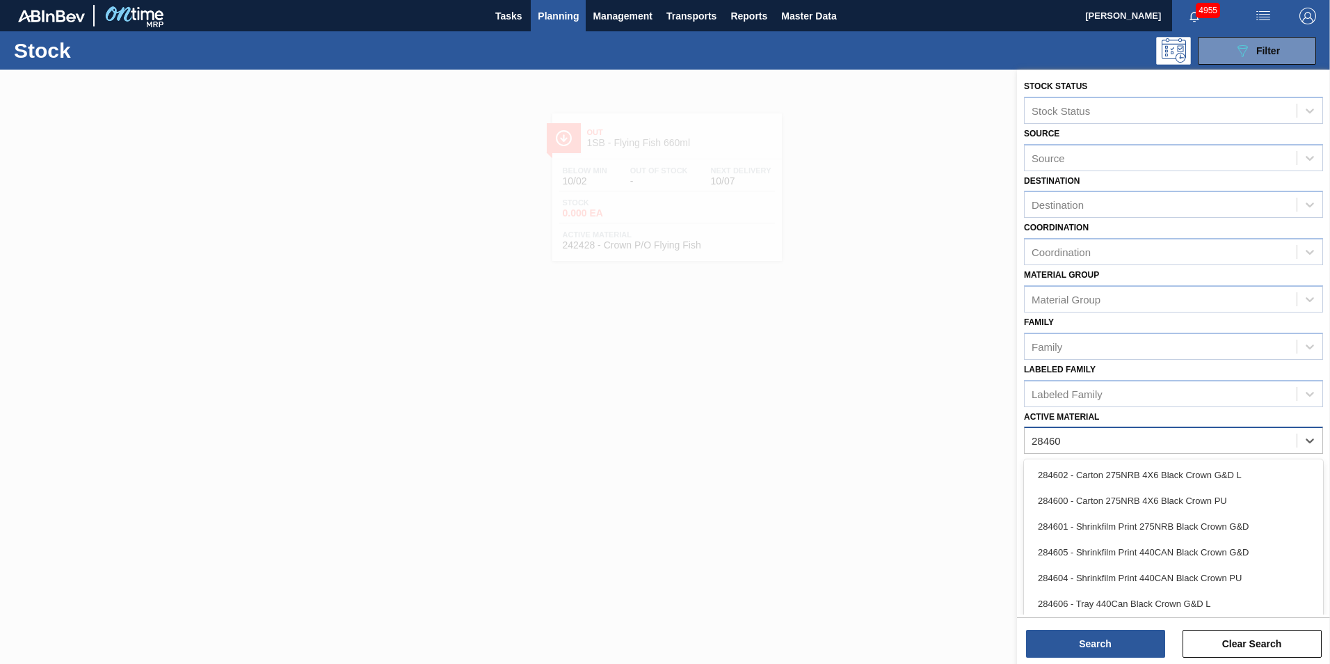
type Material "284600"
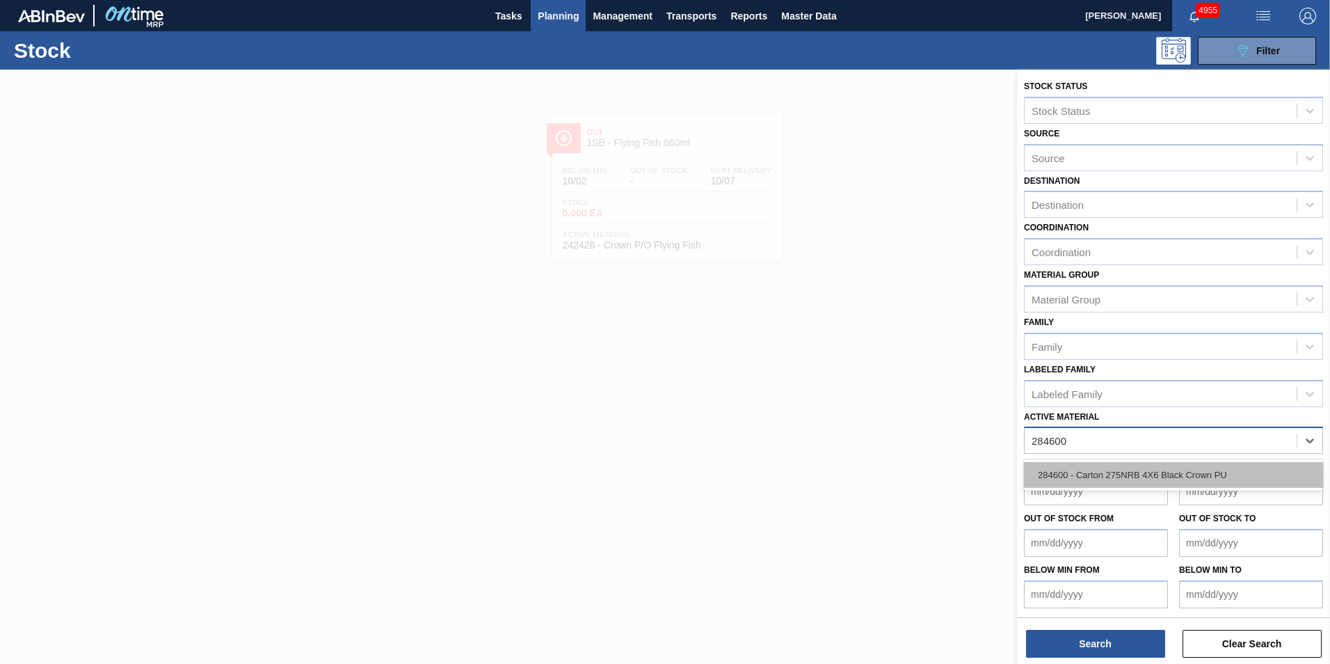
click at [1106, 473] on div "284600 - Carton 275NRB 4X6 Black Crown PU" at bounding box center [1173, 475] width 299 height 26
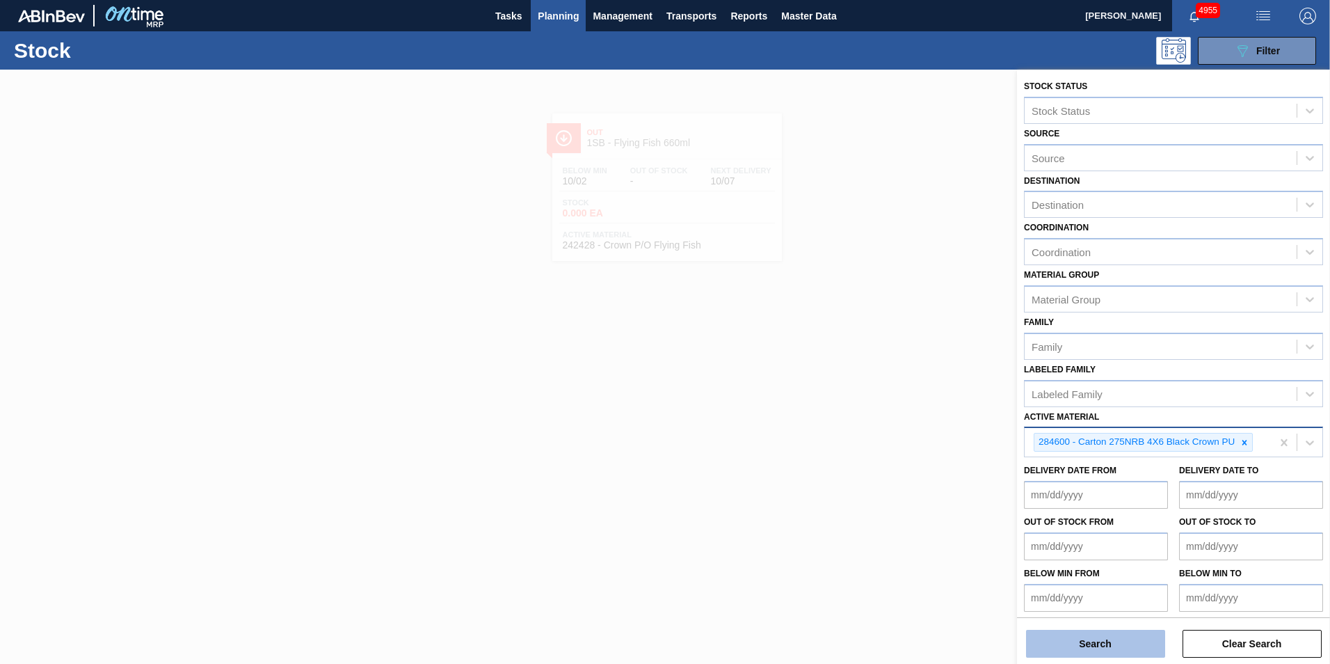
click at [1120, 648] on button "Search" at bounding box center [1095, 644] width 139 height 28
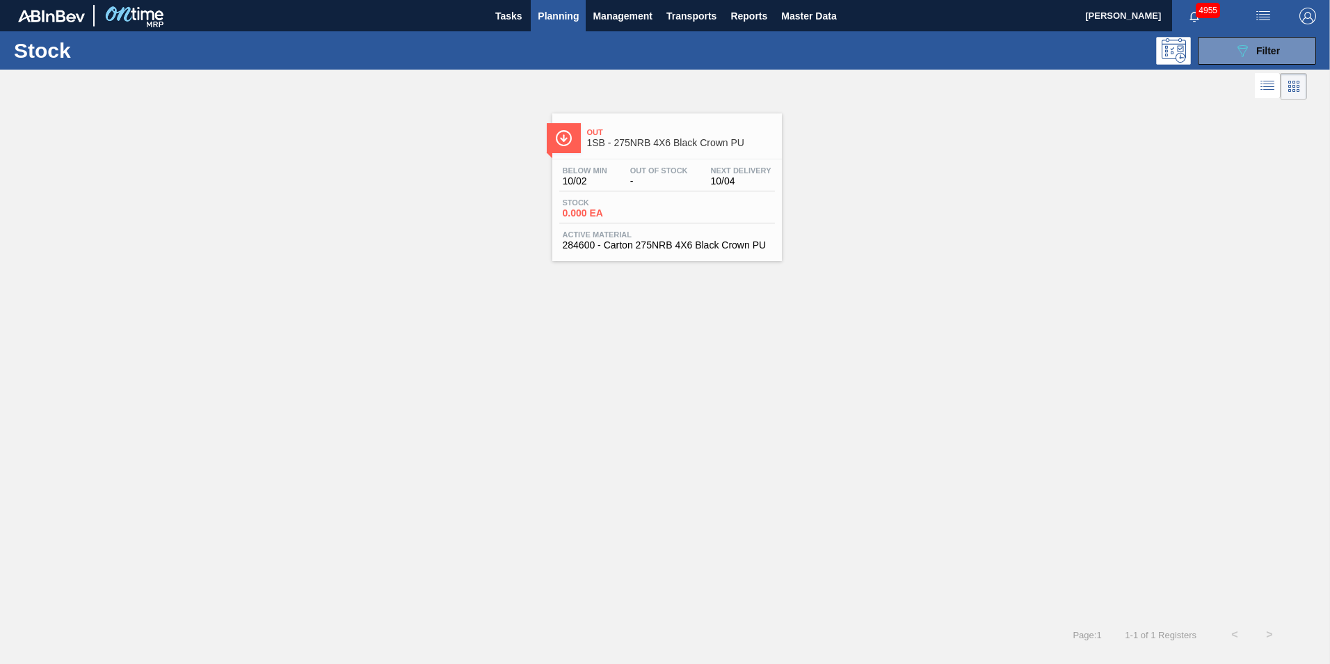
click at [646, 198] on span "Stock" at bounding box center [611, 202] width 97 height 8
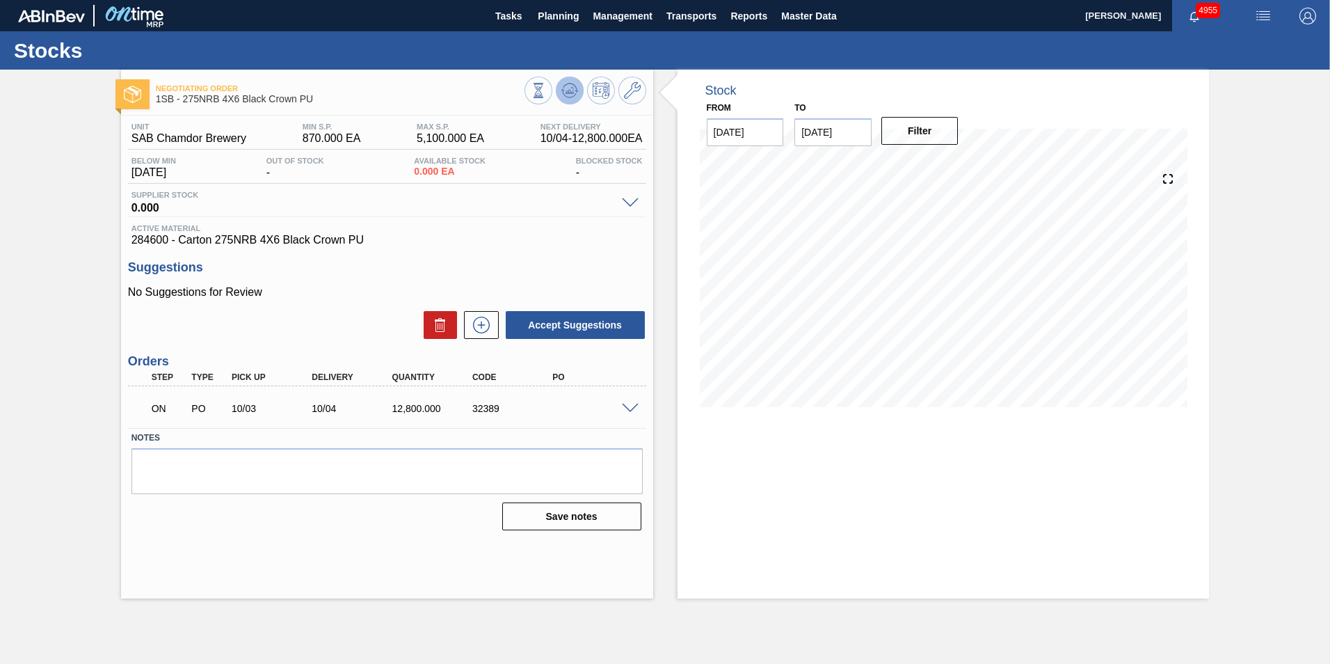
click at [574, 93] on icon at bounding box center [569, 90] width 17 height 17
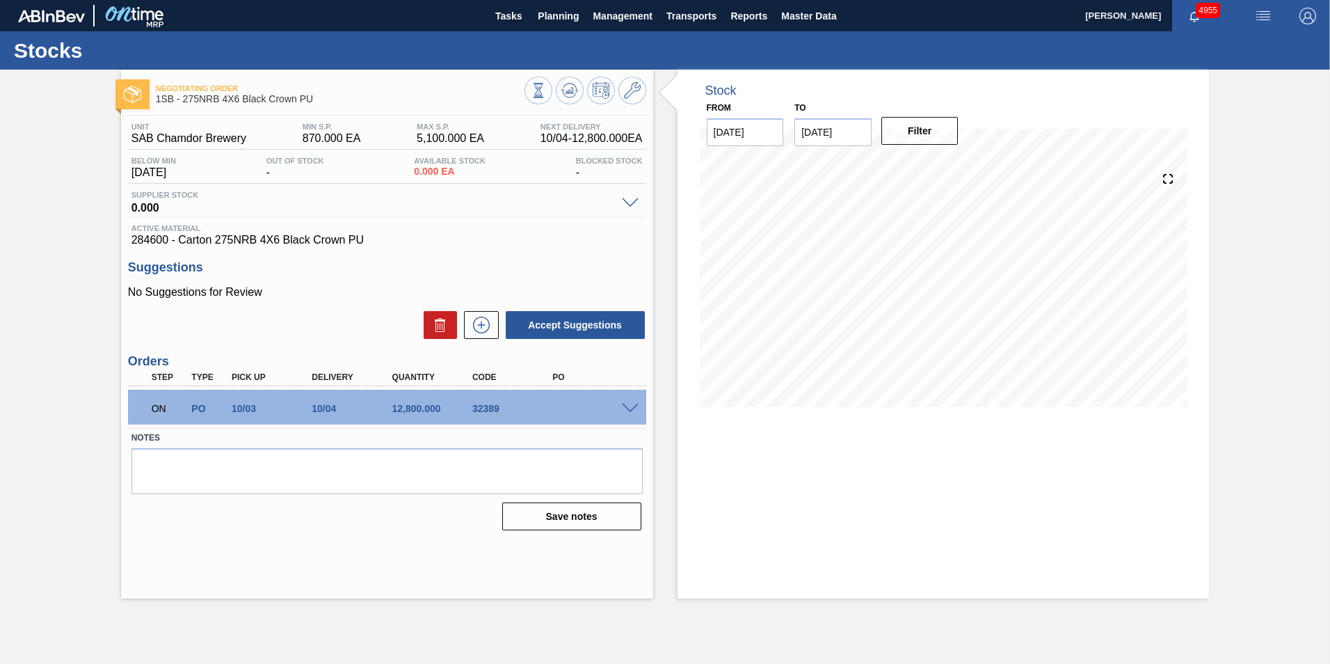
click at [632, 406] on span at bounding box center [630, 408] width 17 height 10
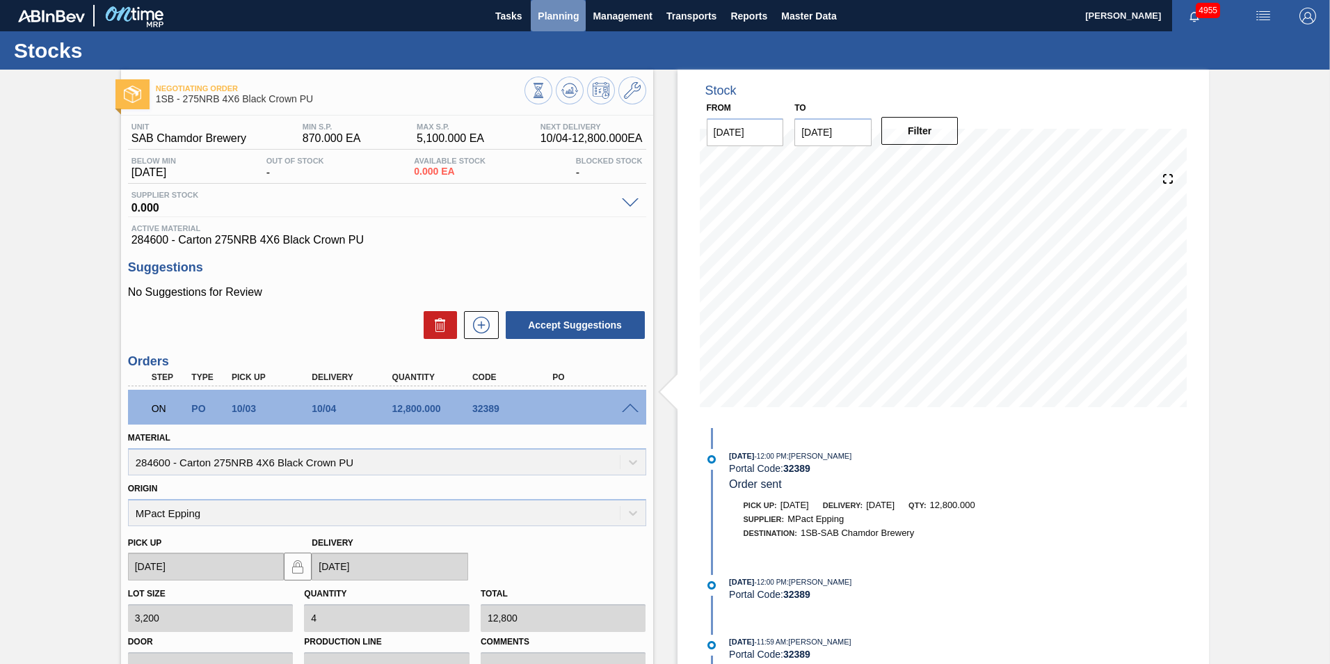
click at [566, 19] on span "Planning" at bounding box center [558, 16] width 41 height 17
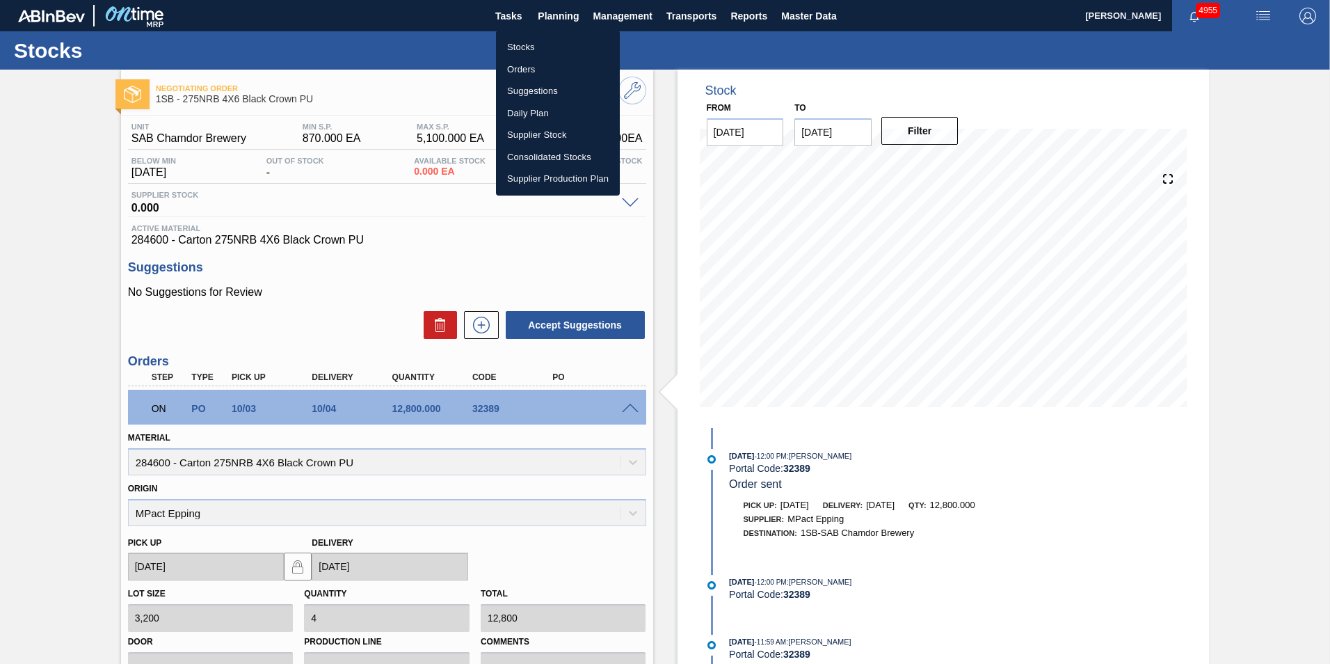
click at [535, 43] on li "Stocks" at bounding box center [558, 47] width 124 height 22
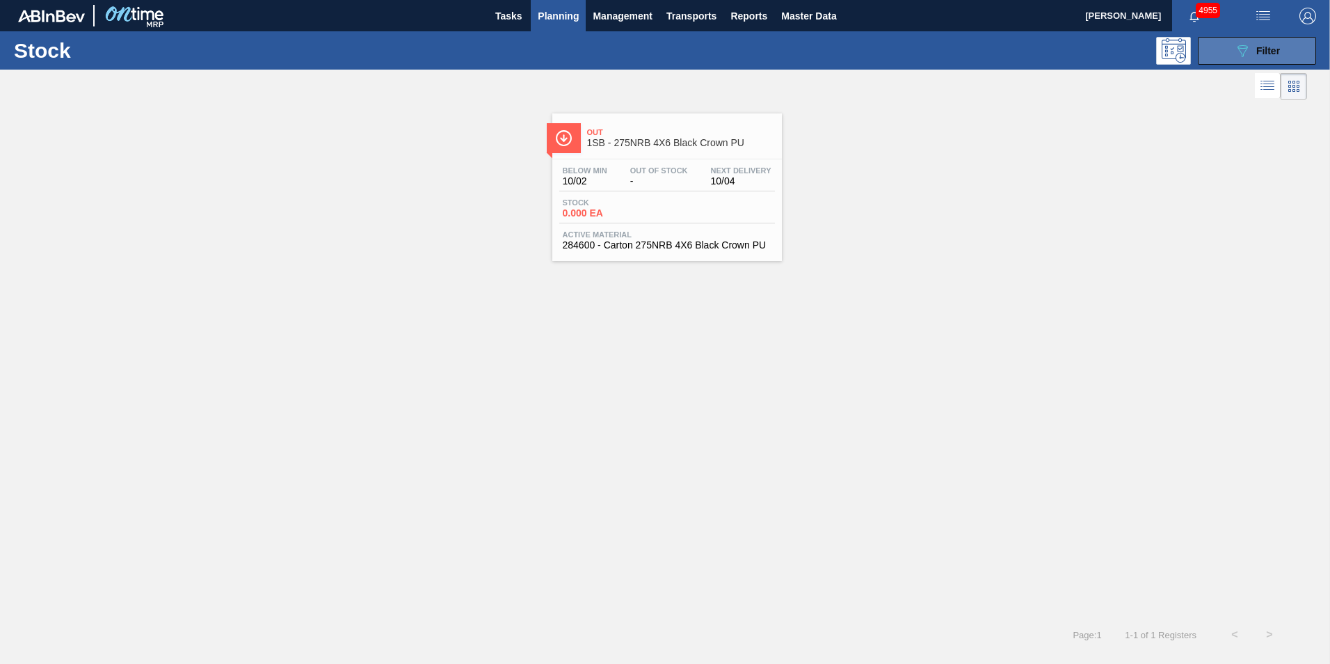
click at [1283, 51] on button "089F7B8B-B2A5-4AFE-B5C0-19BA573D28AC Filter" at bounding box center [1257, 51] width 118 height 28
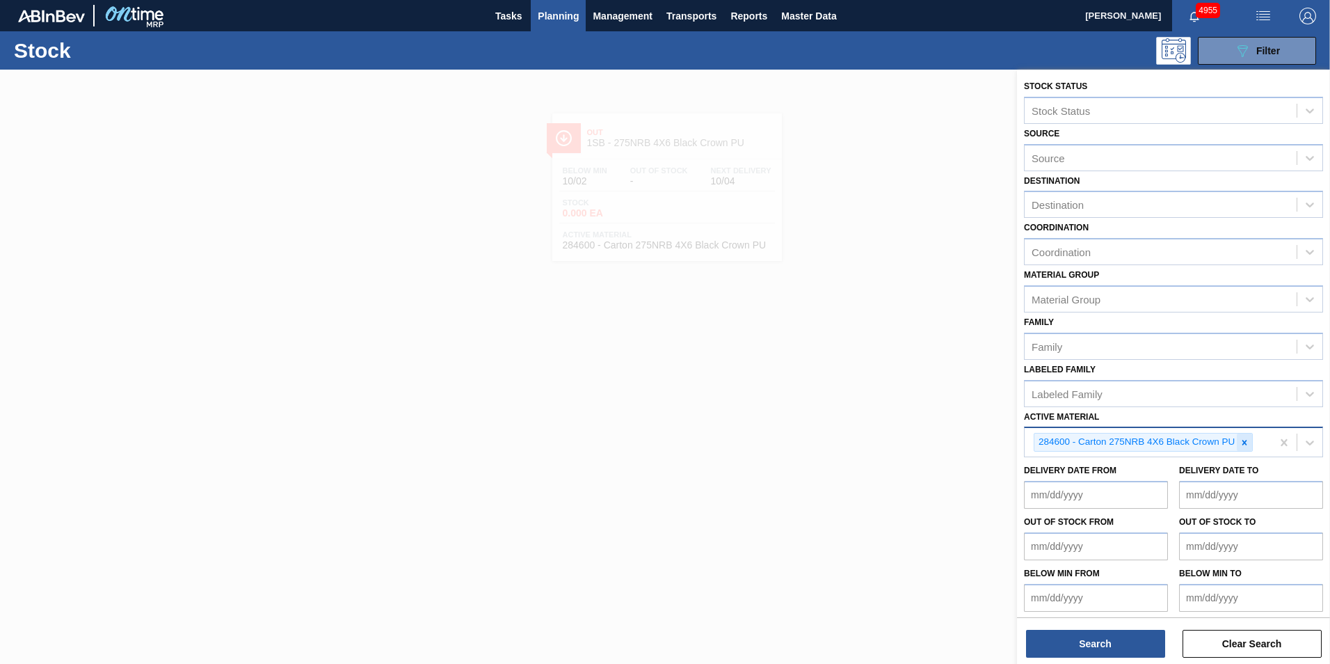
click at [1245, 441] on icon at bounding box center [1245, 443] width 10 height 10
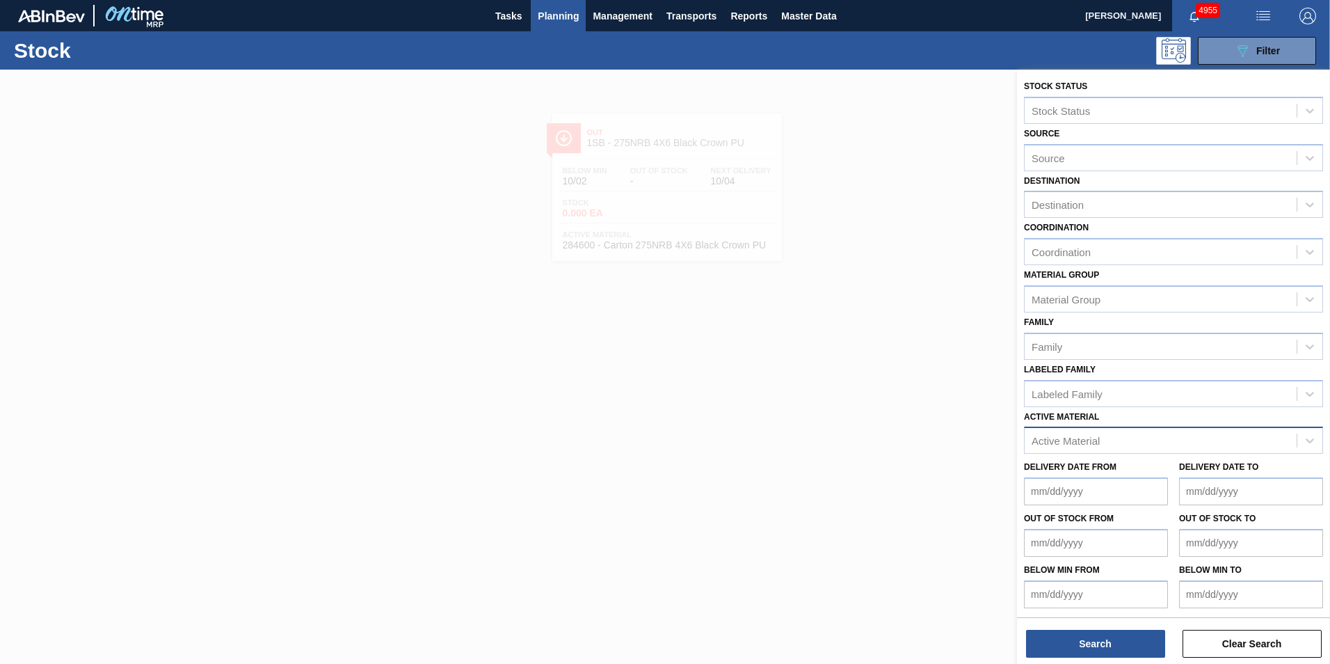
click at [808, 369] on div at bounding box center [665, 402] width 1330 height 664
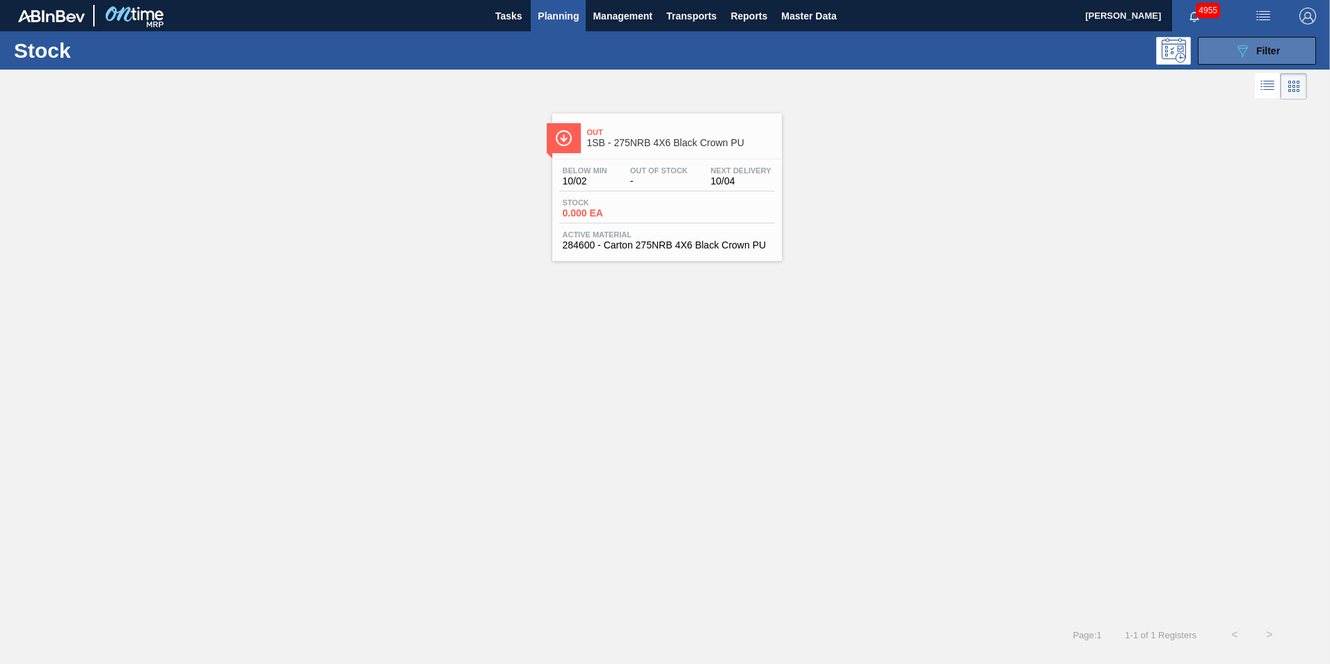
click at [1272, 53] on span "Filter" at bounding box center [1268, 50] width 24 height 11
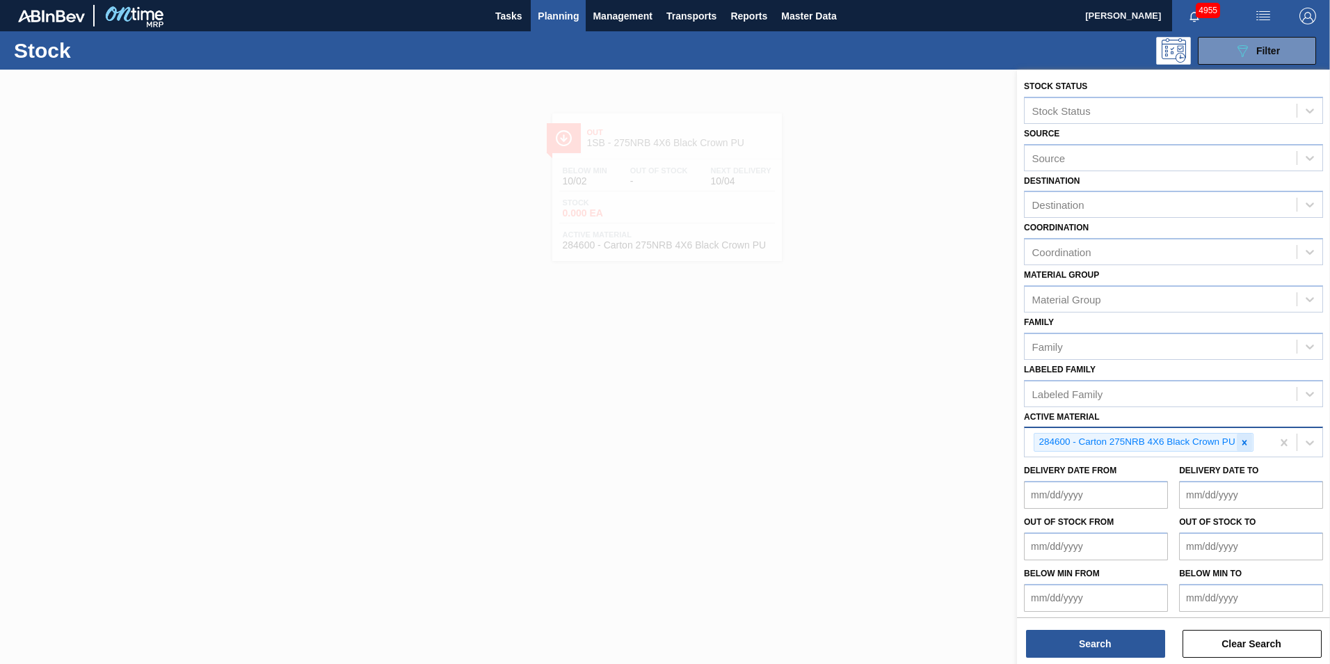
drag, startPoint x: 1245, startPoint y: 440, endPoint x: 1227, endPoint y: 438, distance: 17.4
click at [1243, 439] on icon at bounding box center [1245, 443] width 10 height 10
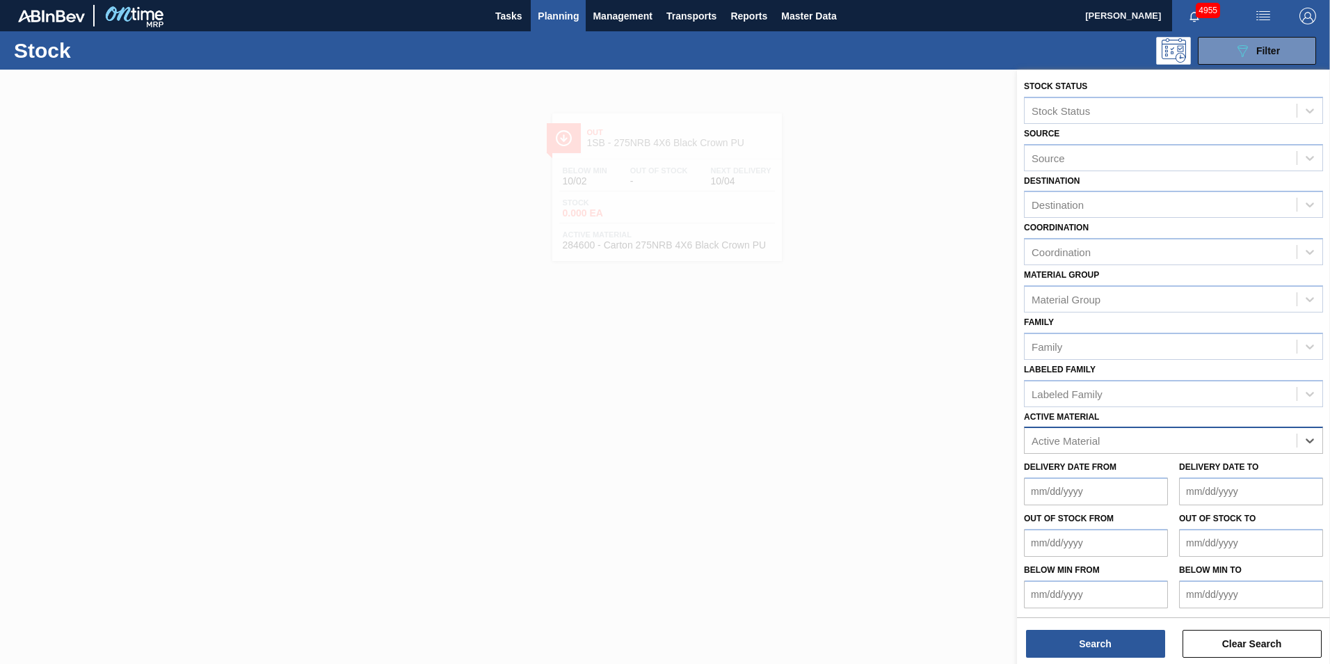
paste Material "279615"
type Material "279615"
click at [1151, 477] on div "279615 - PSL Label Body 275NRB Black Crown G&T" at bounding box center [1173, 475] width 299 height 26
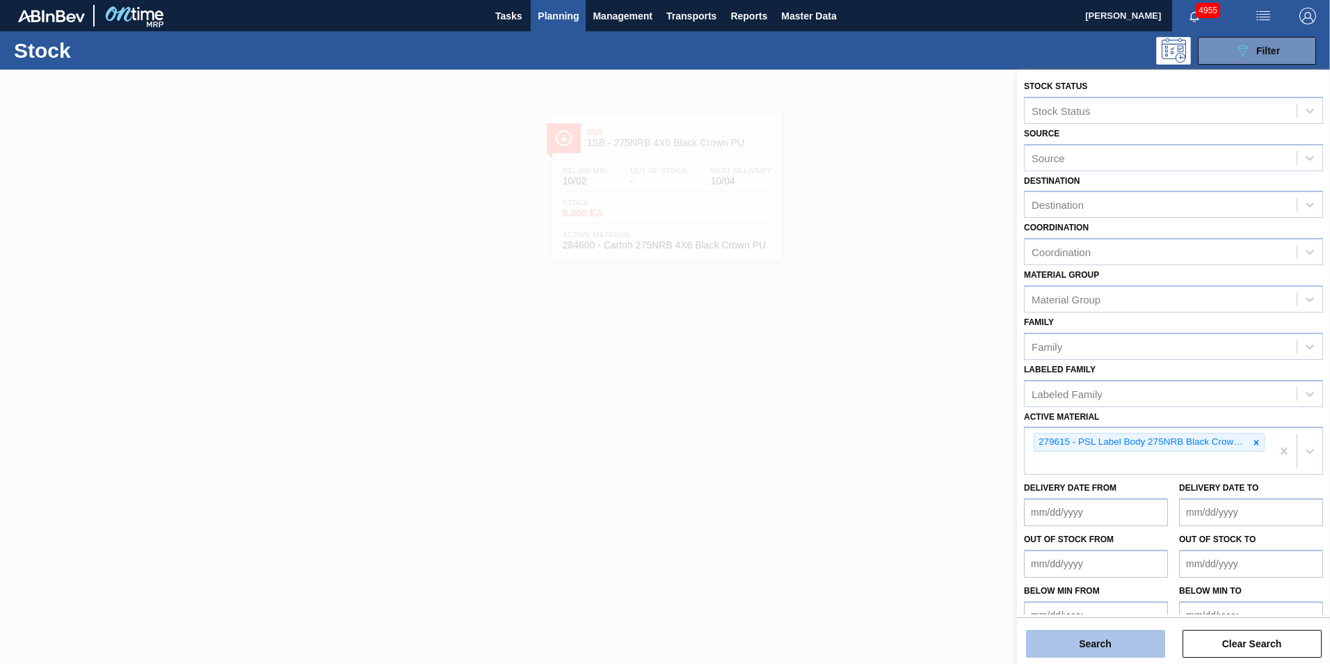
click at [1122, 639] on button "Search" at bounding box center [1095, 644] width 139 height 28
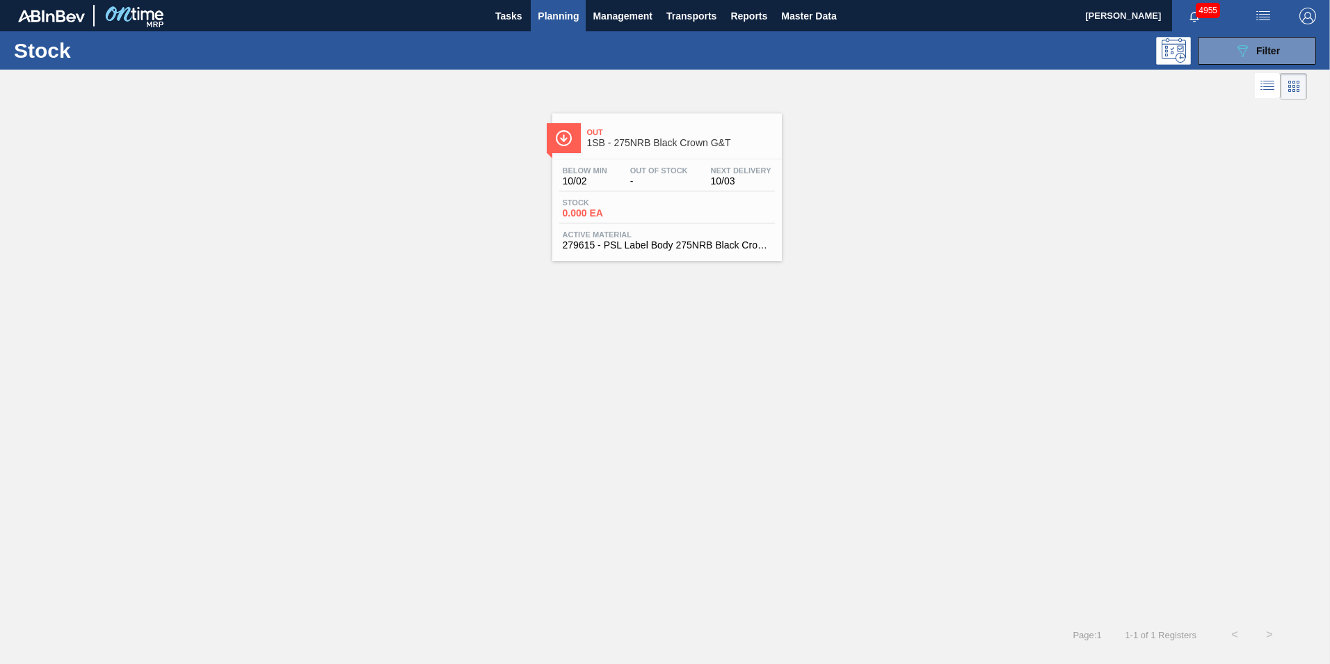
click at [637, 197] on div "Below Min 10/02 Out Of Stock - Next Delivery 10/03 Stock 0.000 EA Active Materi…" at bounding box center [667, 206] width 230 height 95
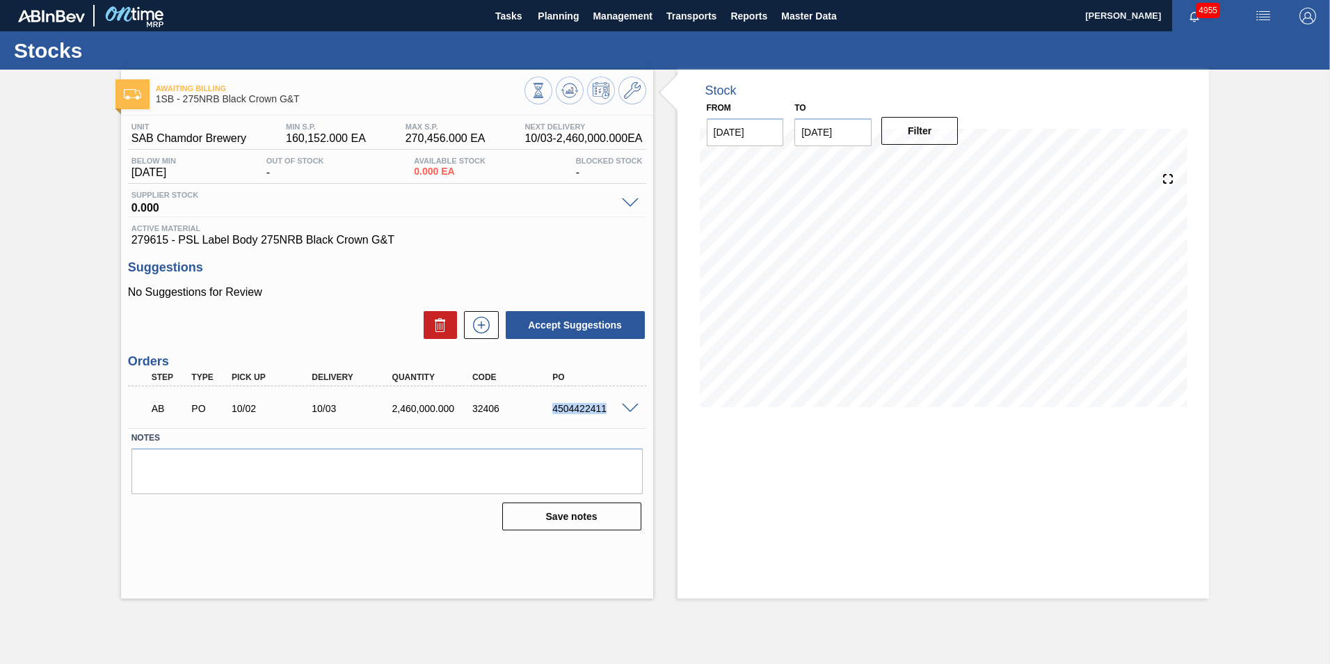
drag, startPoint x: 604, startPoint y: 408, endPoint x: 545, endPoint y: 404, distance: 59.3
click at [545, 404] on div "4504422411" at bounding box center [583, 408] width 80 height 11
copy div "4504422411"
click at [558, 13] on span "Planning" at bounding box center [558, 16] width 41 height 17
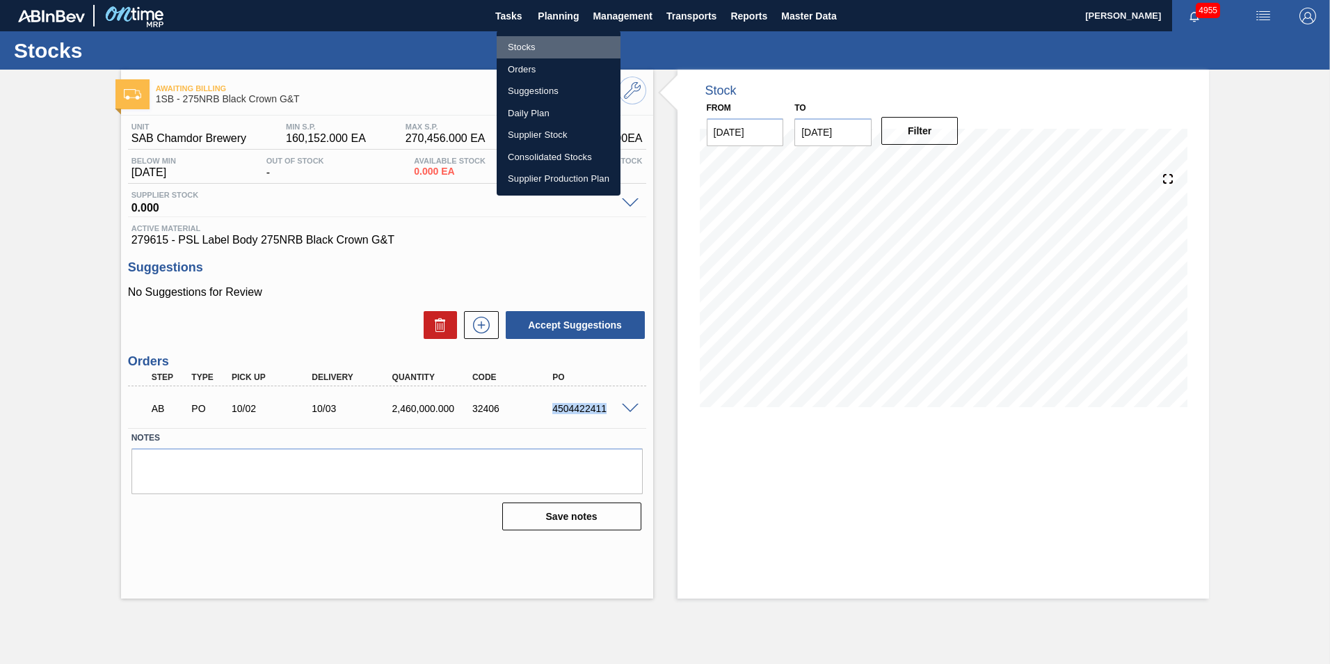
click at [519, 47] on li "Stocks" at bounding box center [559, 47] width 124 height 22
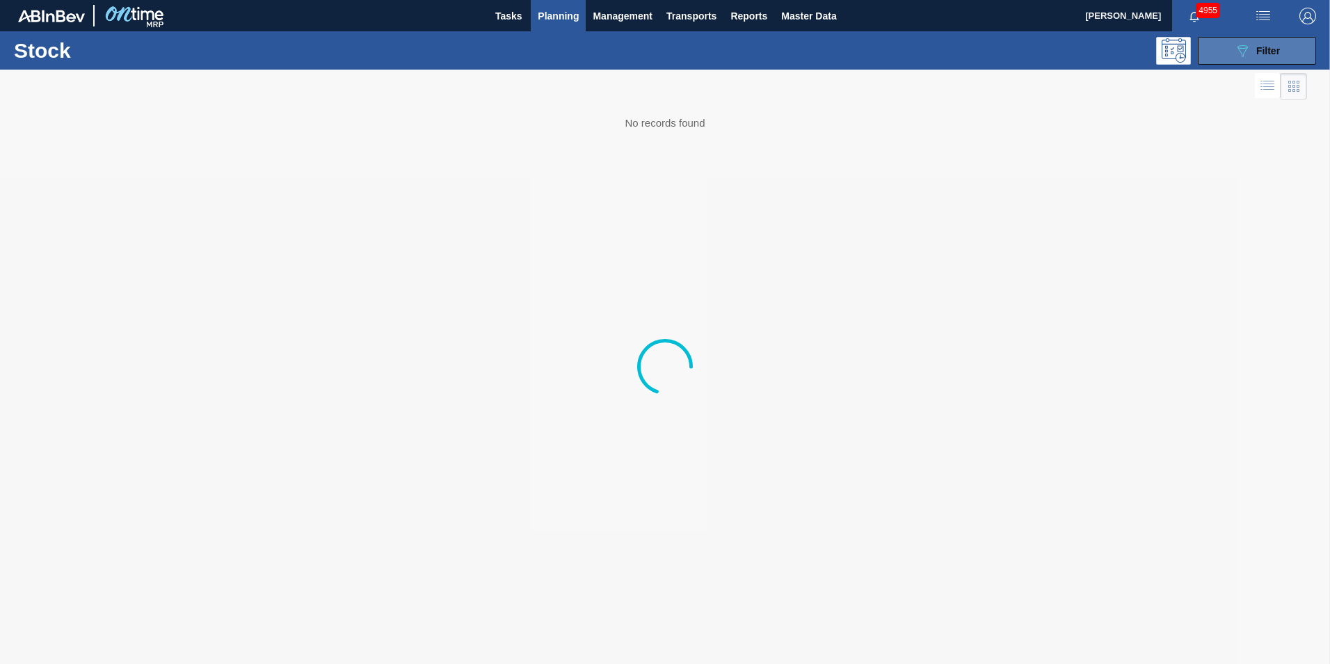
click at [1240, 43] on icon "089F7B8B-B2A5-4AFE-B5C0-19BA573D28AC" at bounding box center [1242, 50] width 17 height 17
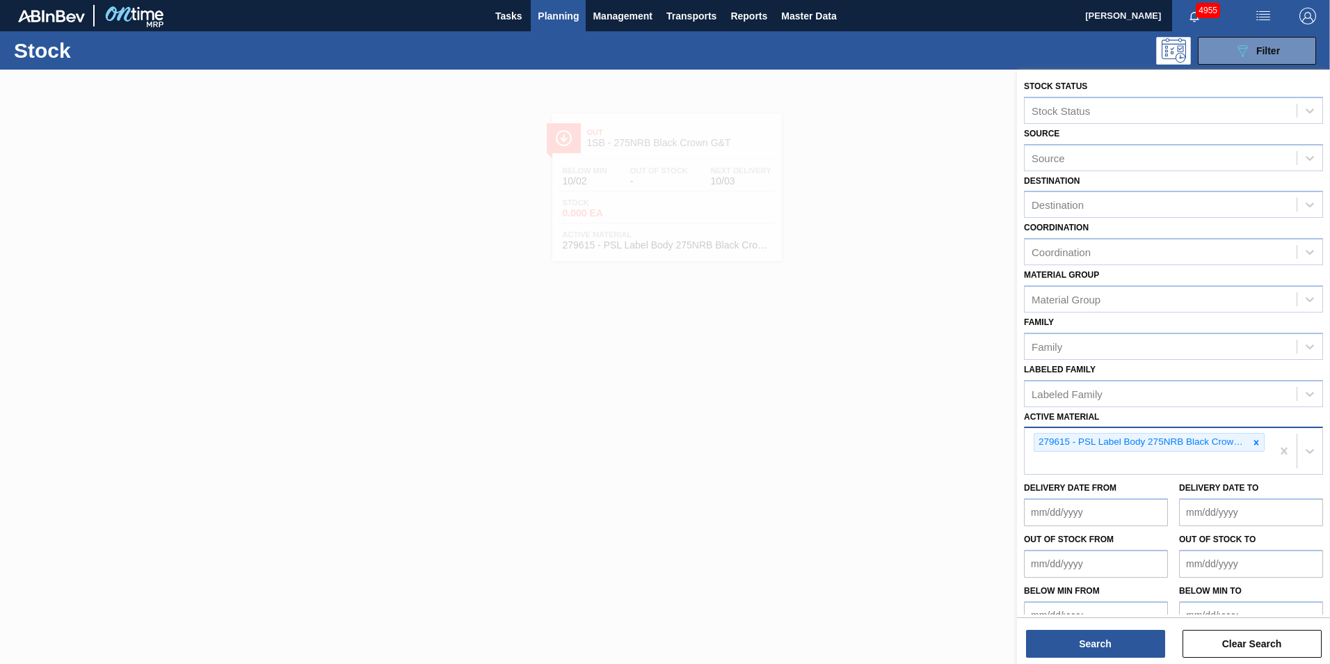
click at [1257, 438] on icon at bounding box center [1256, 443] width 10 height 10
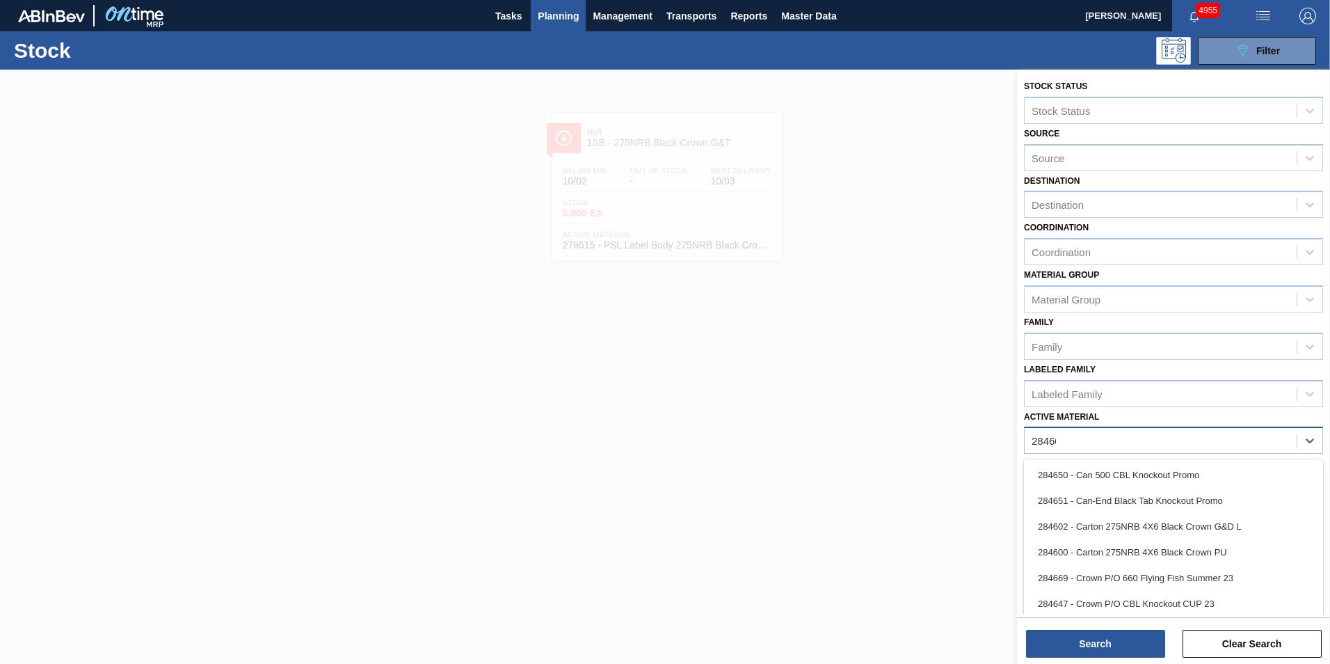
type Material "284600"
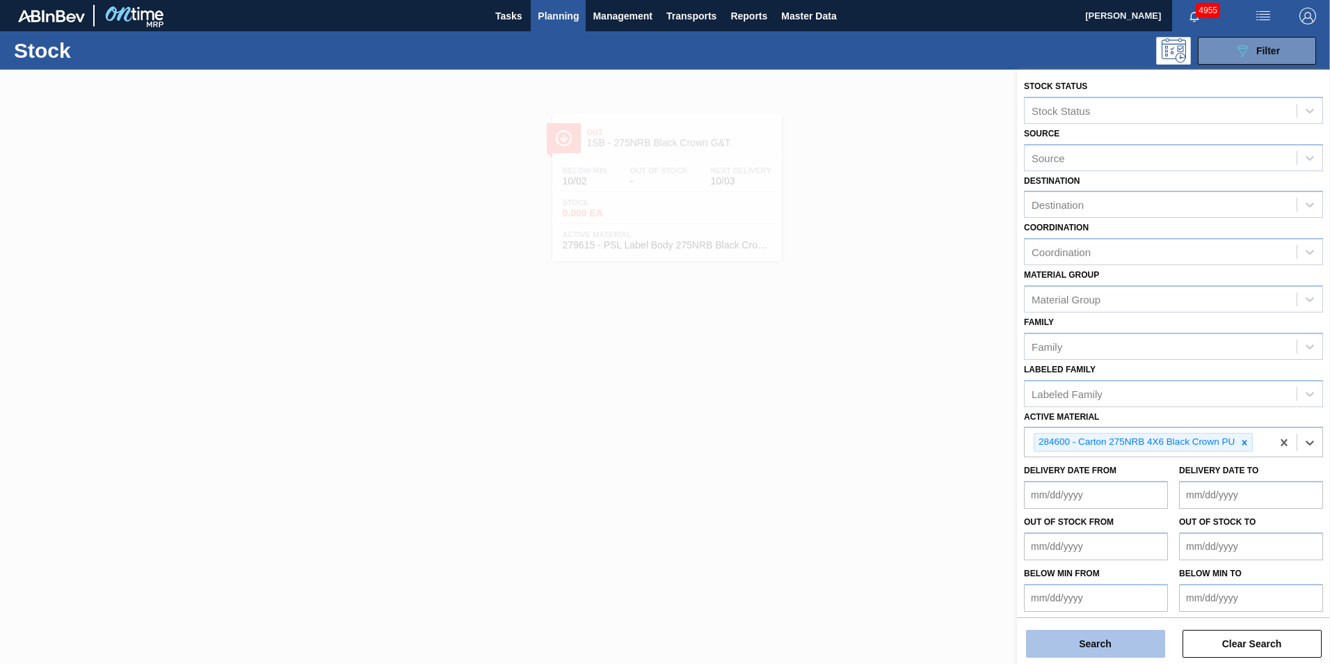
click at [1126, 639] on button "Search" at bounding box center [1095, 644] width 139 height 28
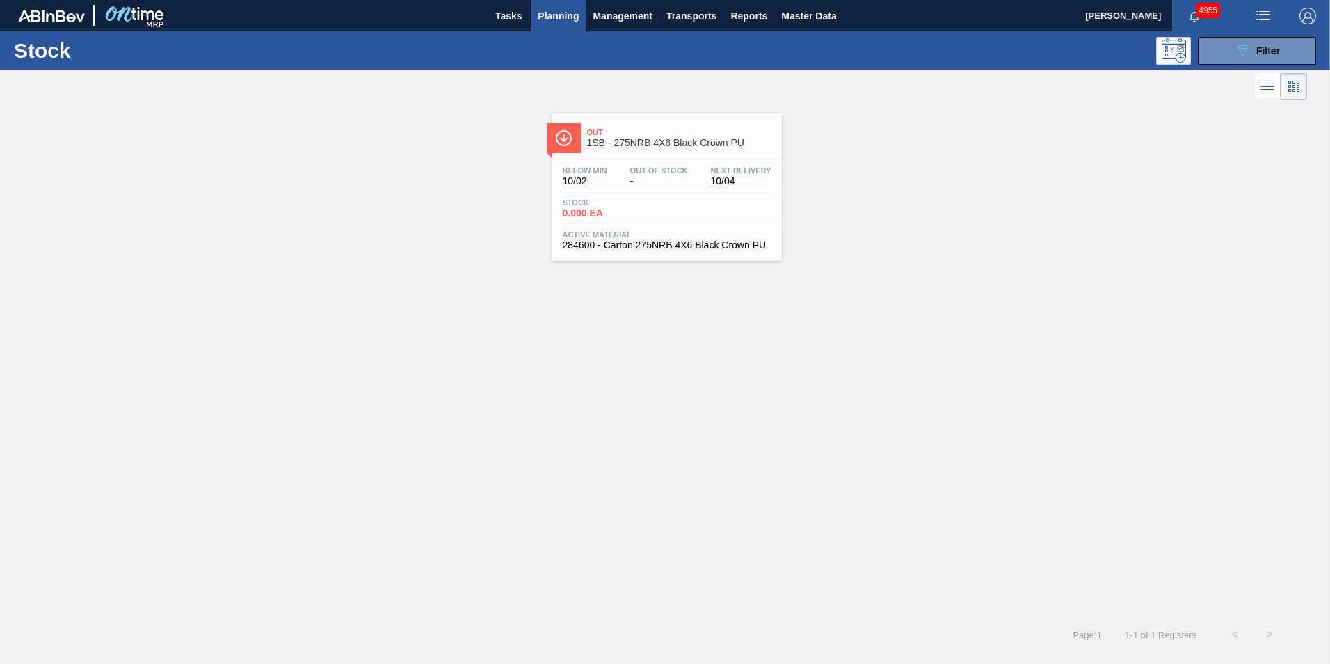
click at [655, 177] on span "-" at bounding box center [659, 181] width 58 height 10
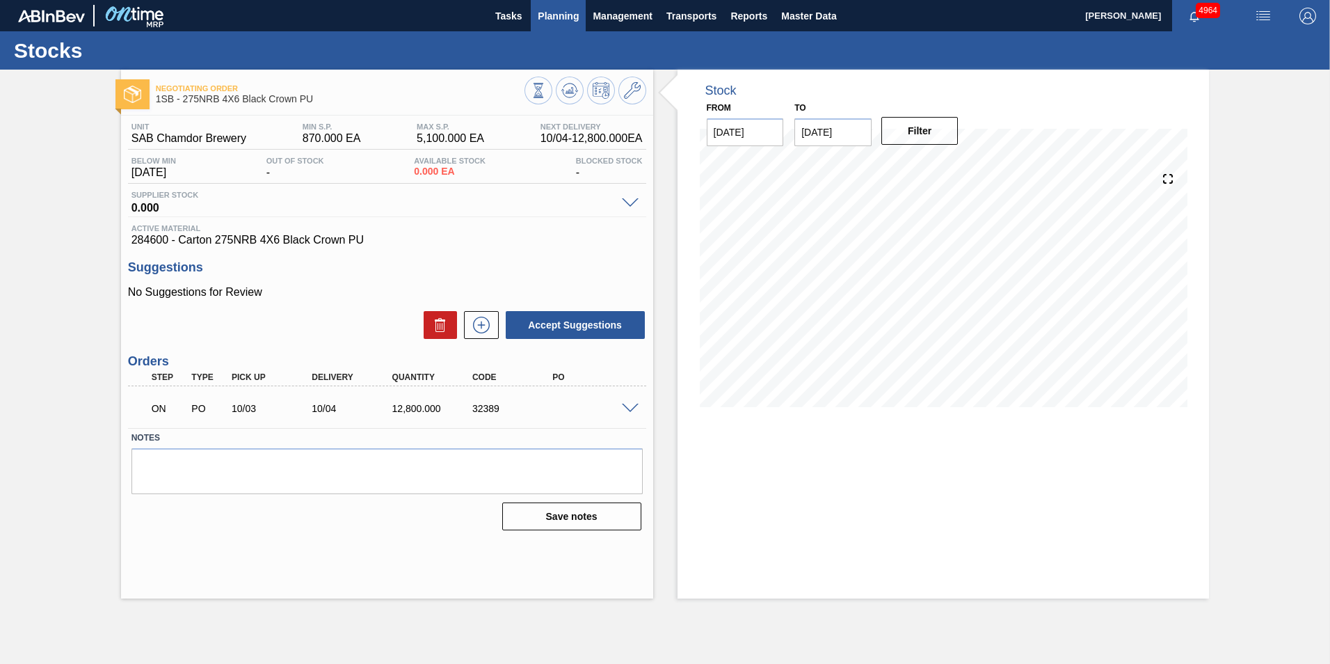
click at [560, 15] on span "Planning" at bounding box center [558, 16] width 41 height 17
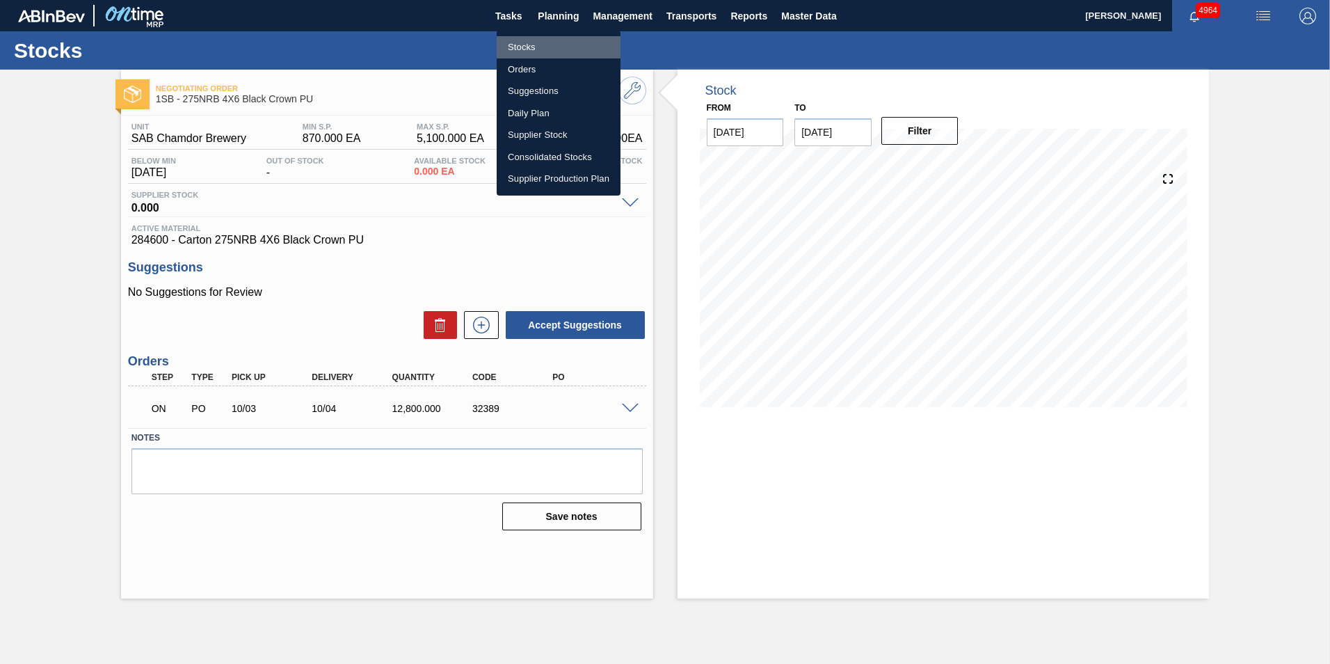
click at [536, 46] on li "Stocks" at bounding box center [559, 47] width 124 height 22
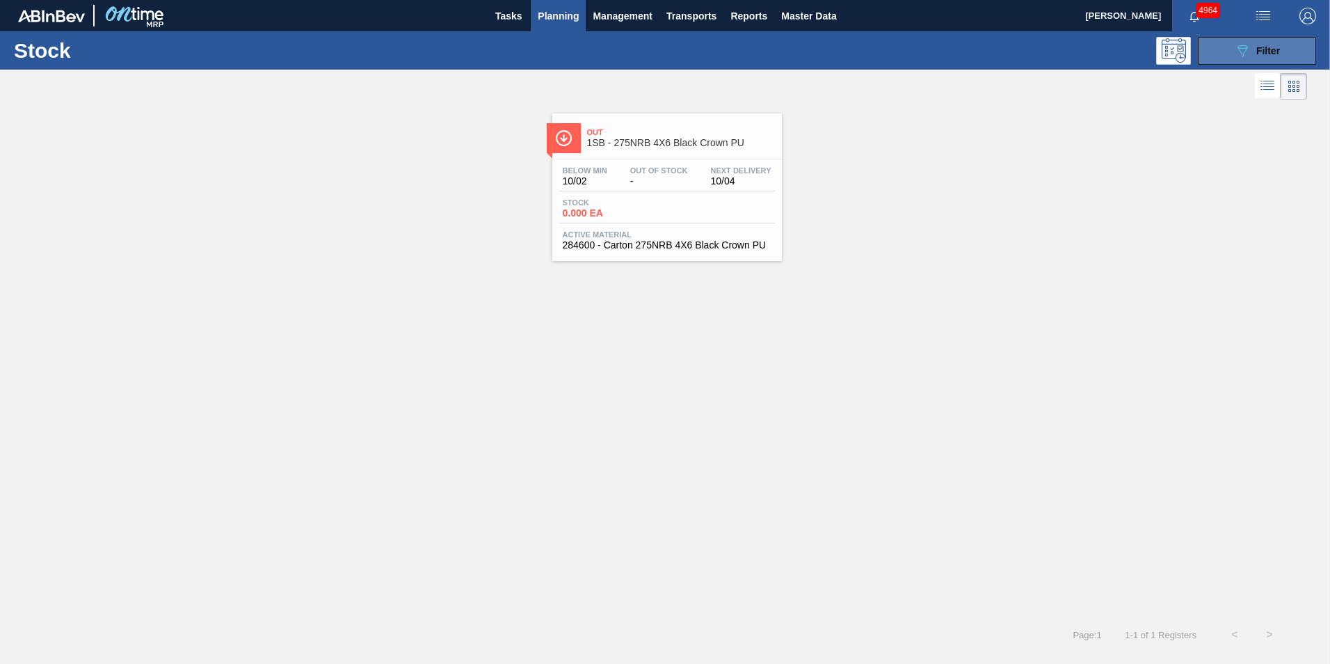
click at [1283, 51] on button "089F7B8B-B2A5-4AFE-B5C0-19BA573D28AC Filter" at bounding box center [1257, 51] width 118 height 28
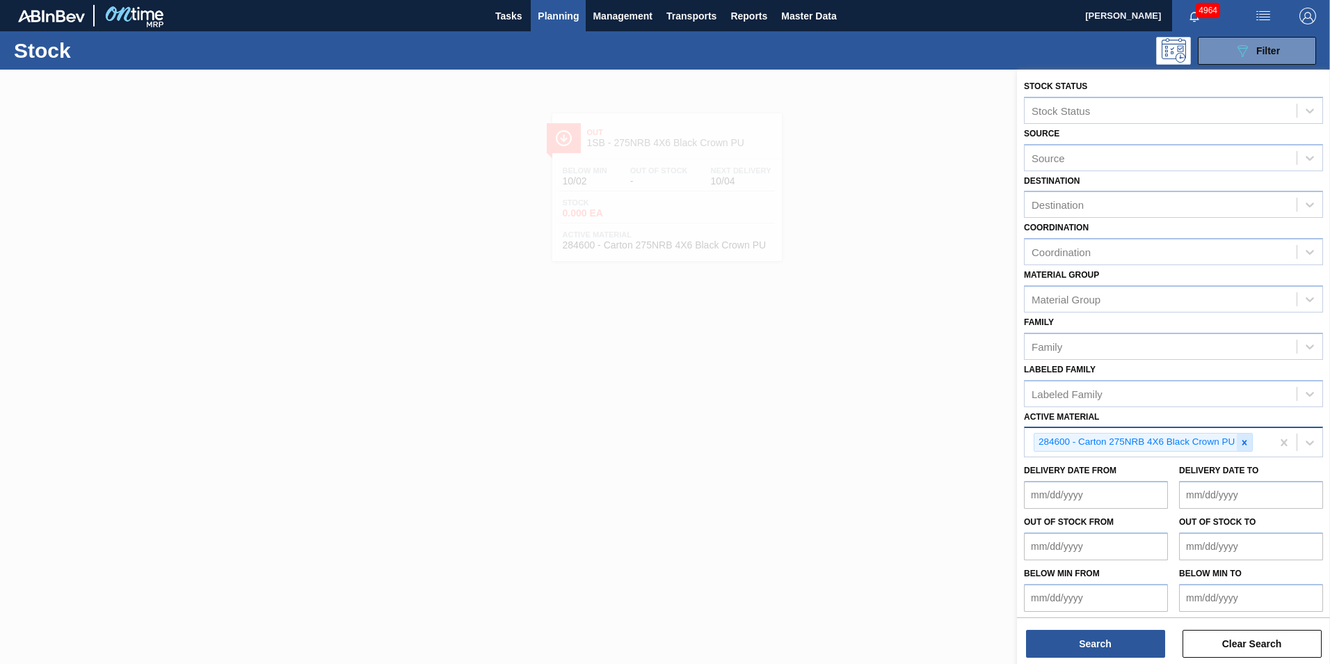
click at [1241, 444] on icon at bounding box center [1245, 443] width 10 height 10
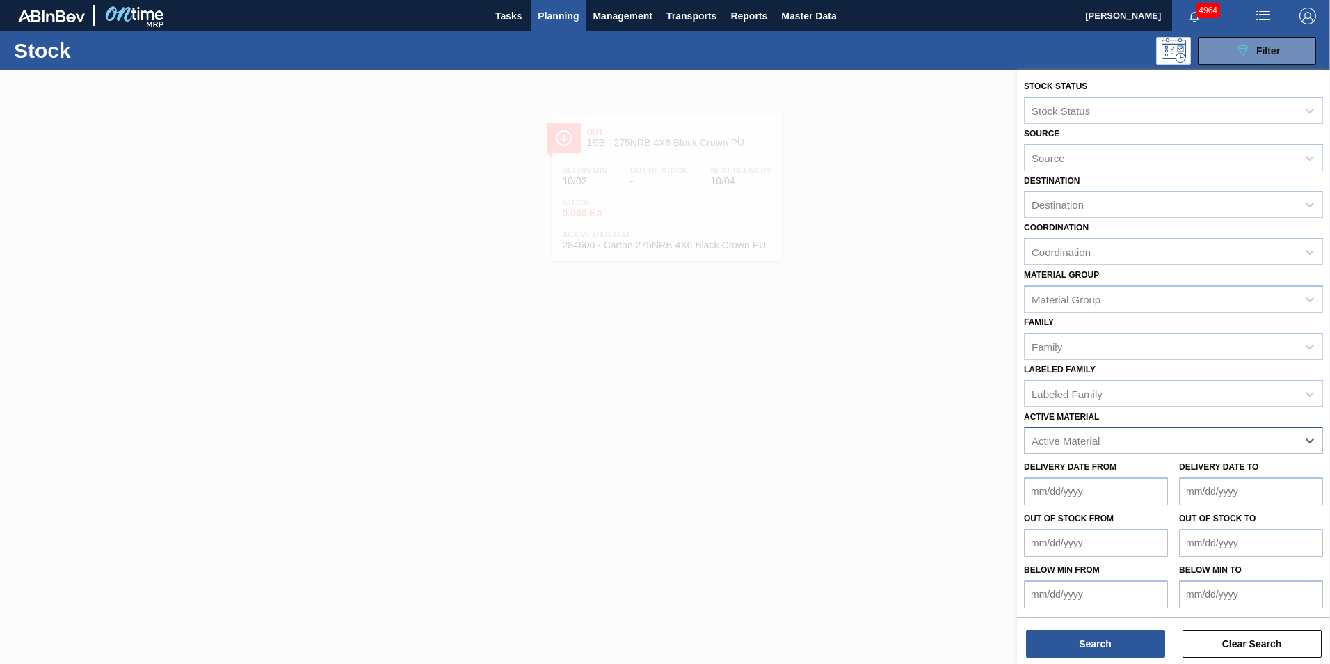
paste Material "279336"
type Material "279336"
click at [1143, 467] on div "279336 - Label Body 620NRB BF Ruby" at bounding box center [1173, 475] width 299 height 26
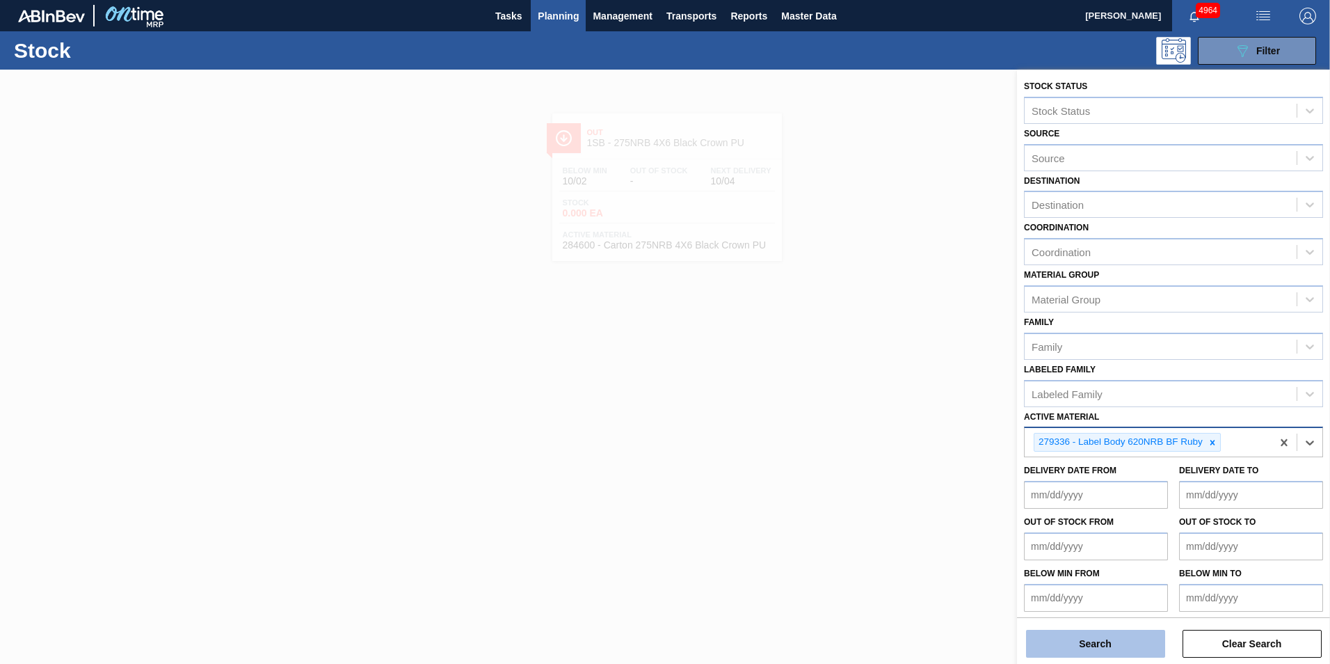
click at [1119, 638] on button "Search" at bounding box center [1095, 644] width 139 height 28
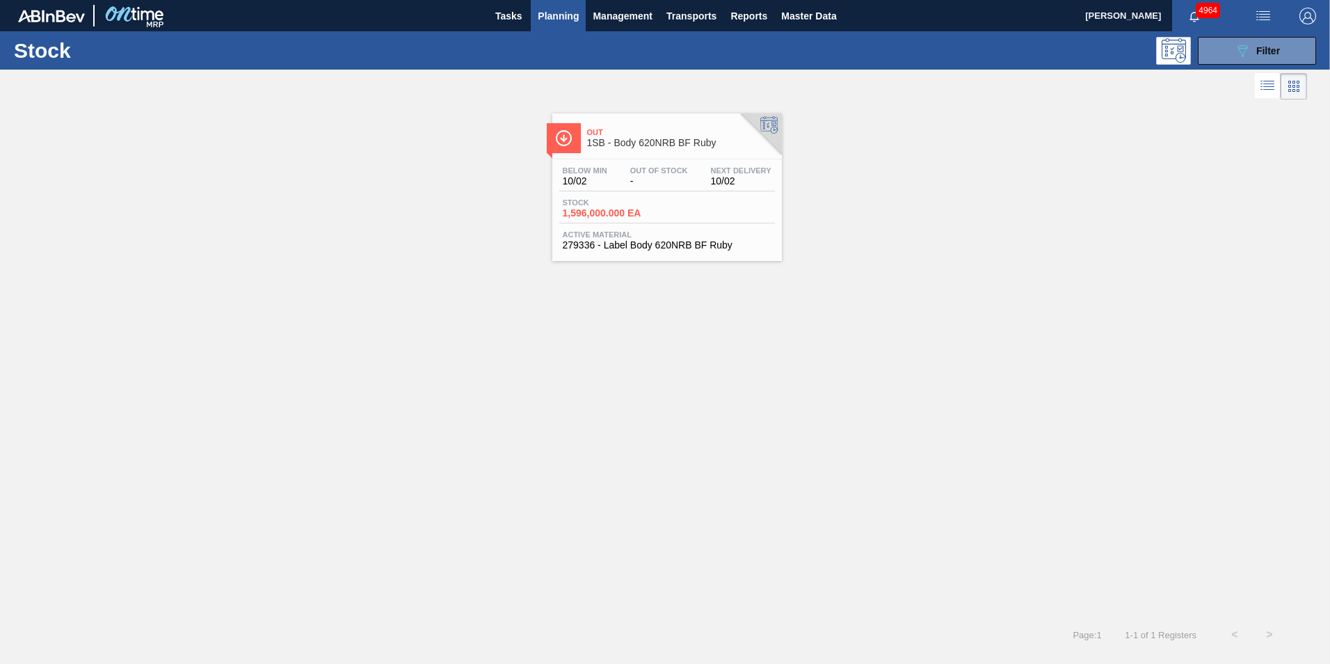
click at [615, 187] on div "Below Min 10/02 Out Of Stock - Next Delivery 10/02" at bounding box center [667, 178] width 216 height 25
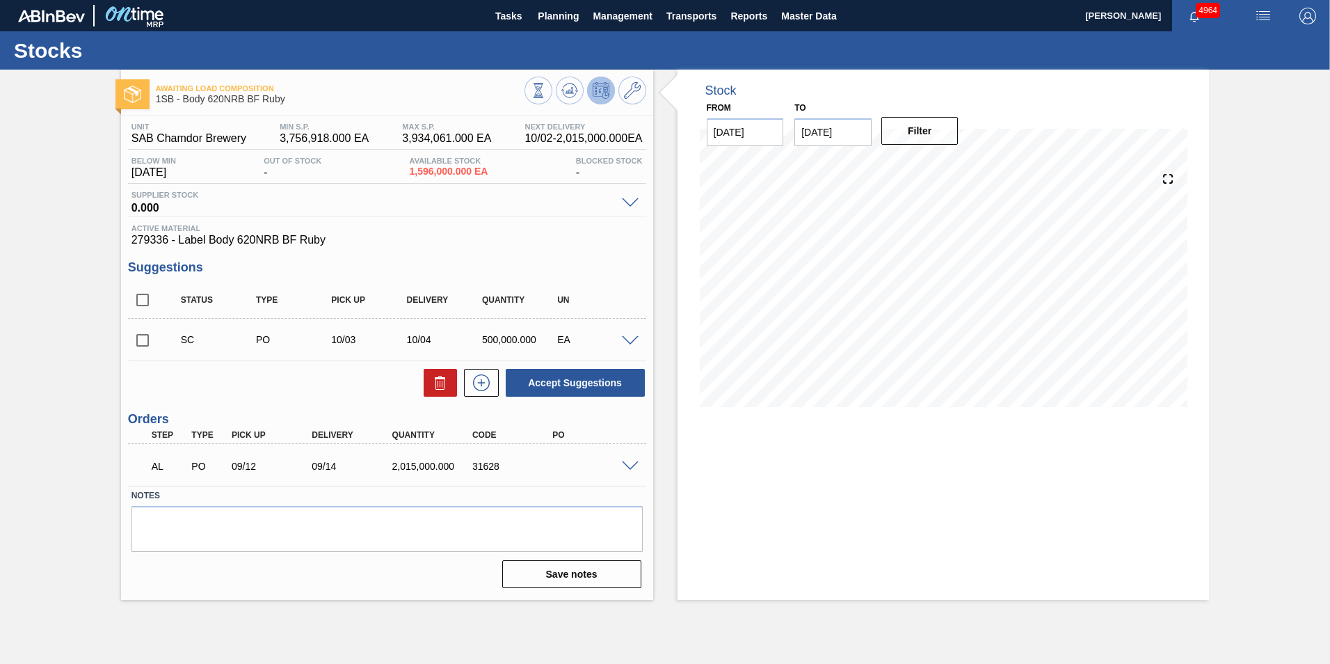
click at [629, 467] on span at bounding box center [630, 466] width 17 height 10
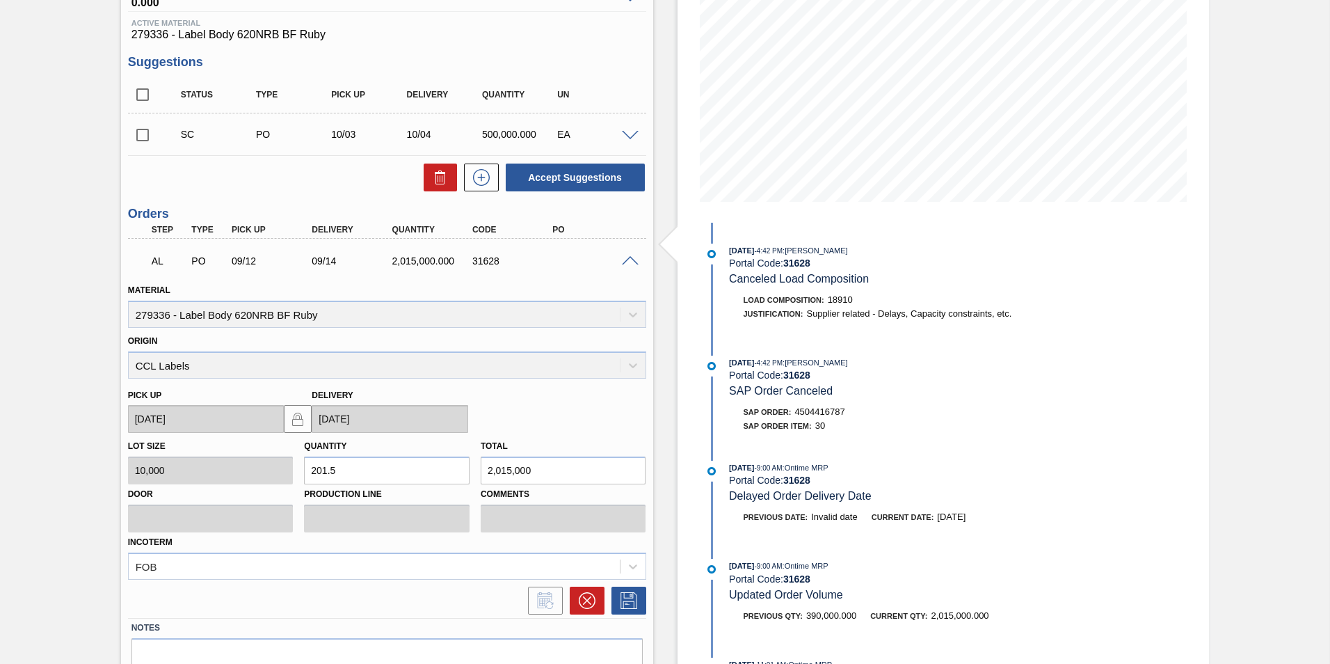
scroll to position [273, 0]
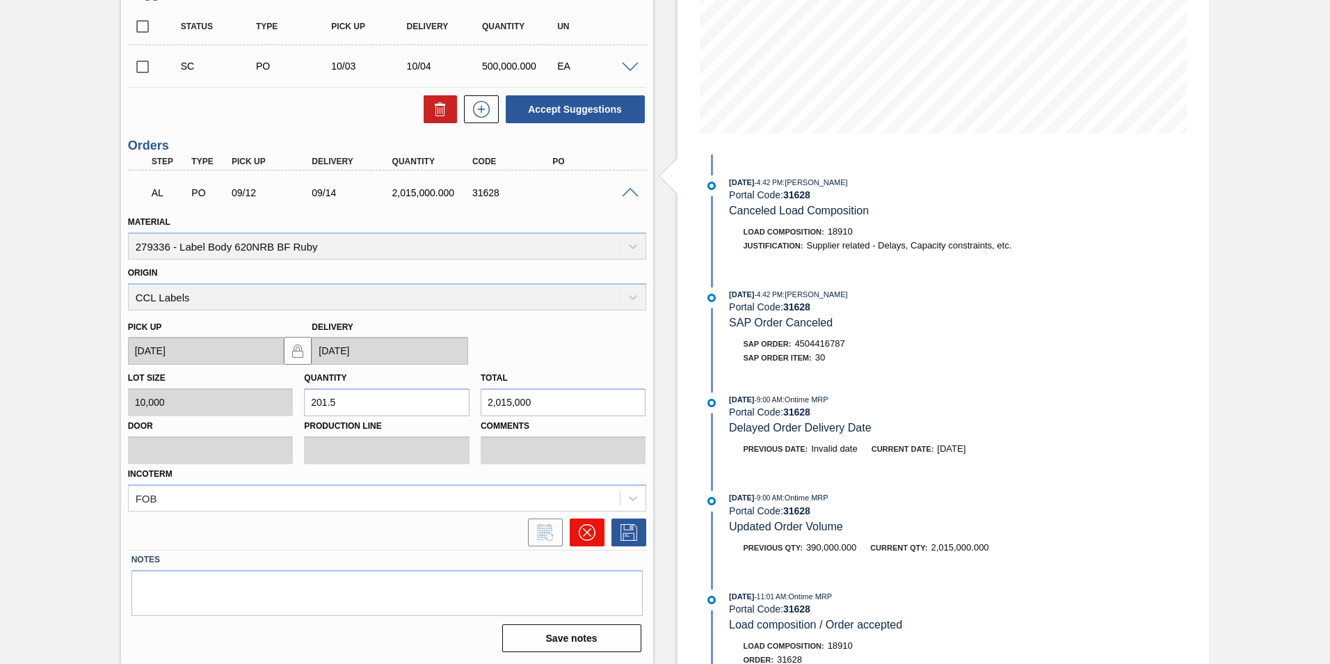
click at [581, 531] on icon at bounding box center [587, 532] width 17 height 17
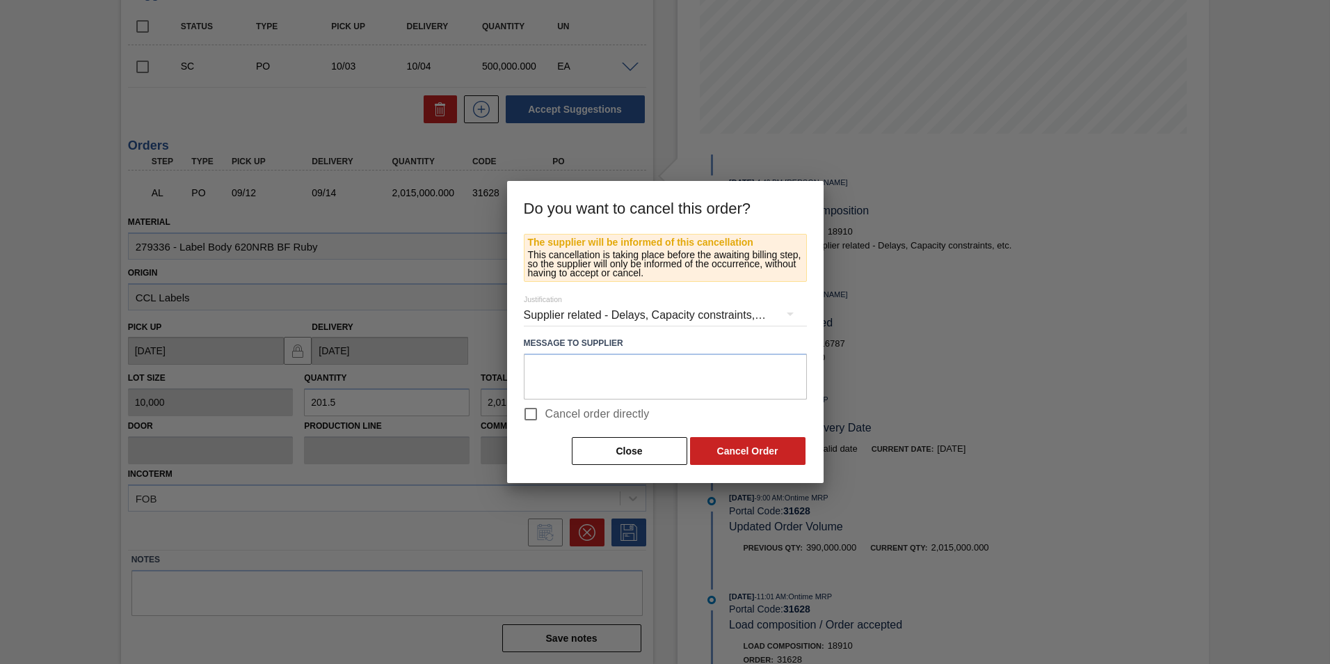
click at [570, 413] on span "Cancel order directly" at bounding box center [597, 414] width 104 height 17
click at [545, 413] on input "Cancel order directly" at bounding box center [530, 413] width 29 height 29
checkbox input "true"
click at [745, 457] on button "Cancel Order" at bounding box center [747, 451] width 115 height 28
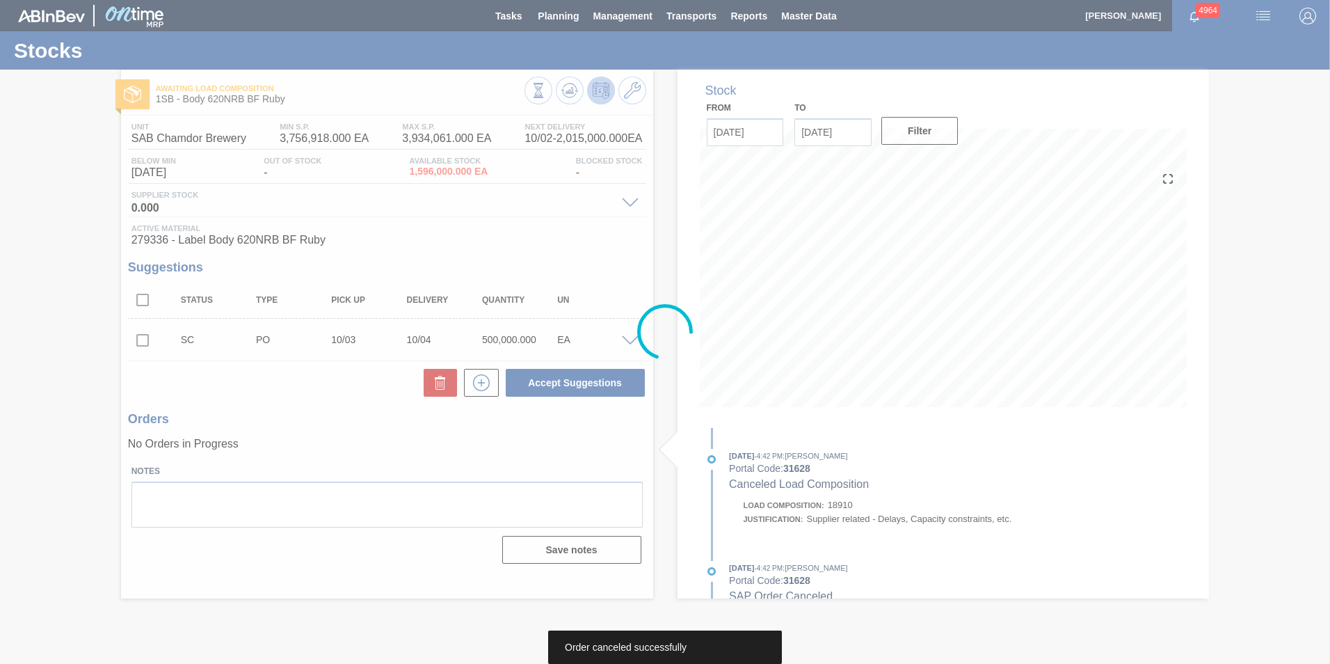
scroll to position [0, 0]
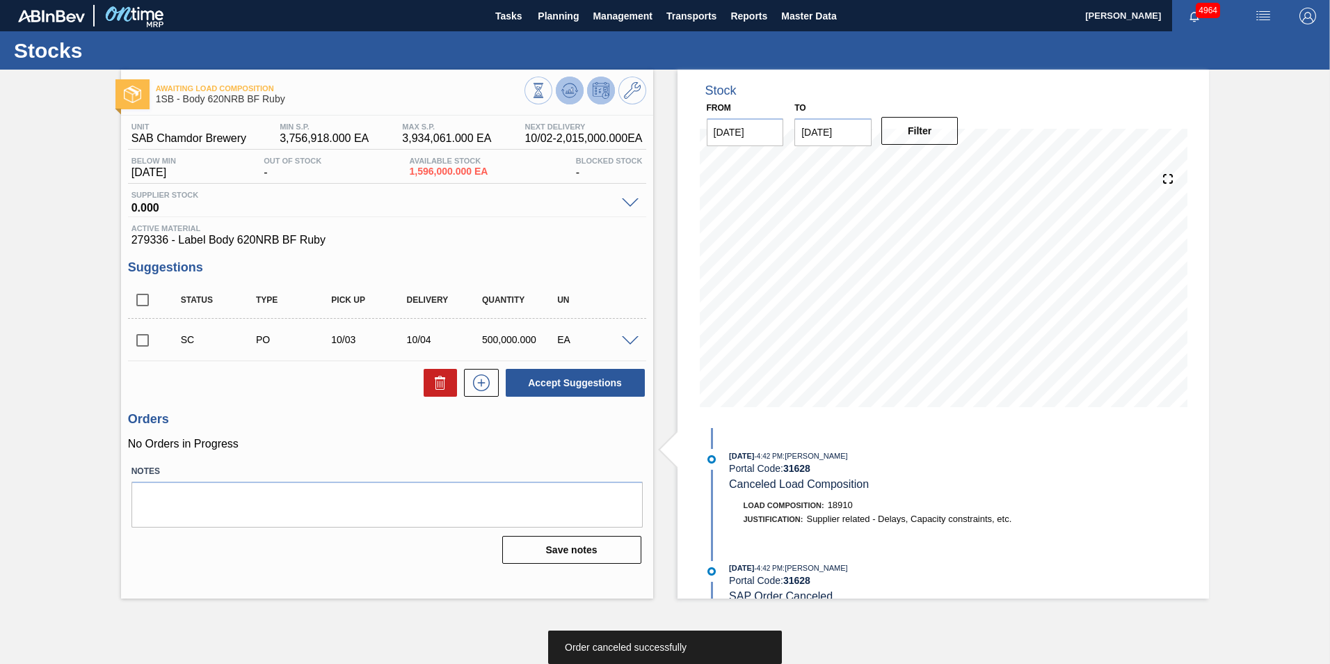
click at [569, 92] on icon at bounding box center [568, 91] width 1 height 3
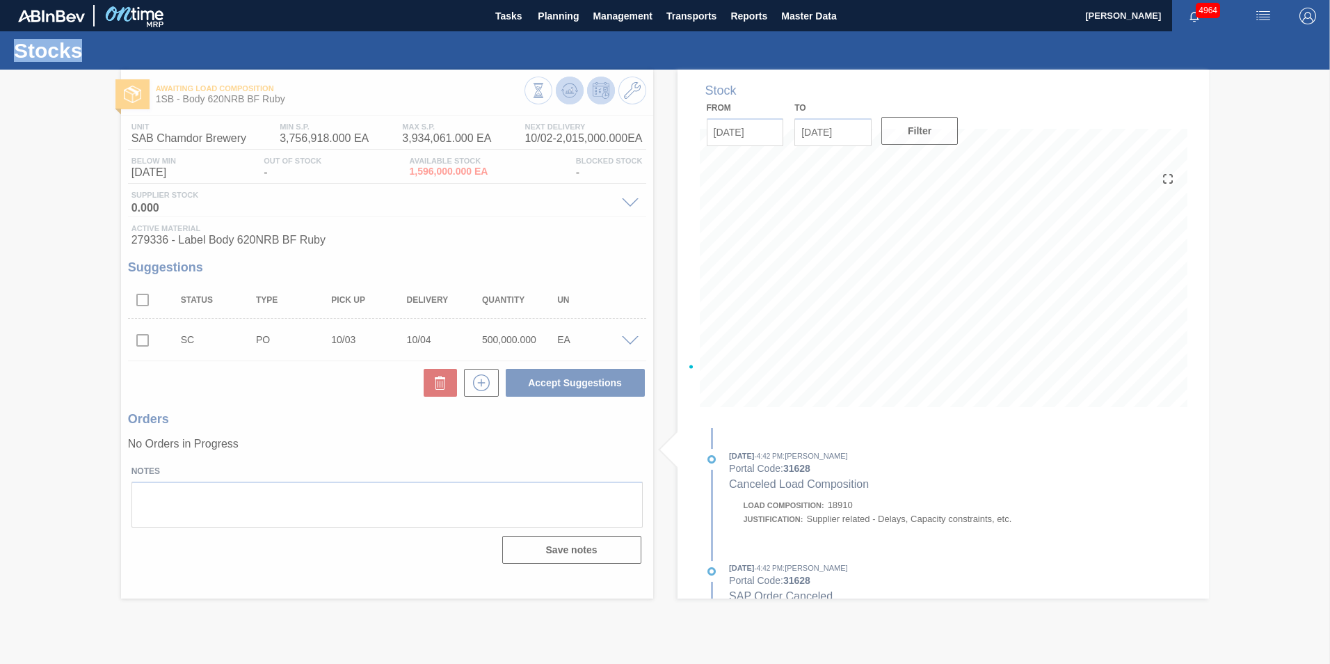
click at [569, 92] on div at bounding box center [665, 367] width 1330 height 594
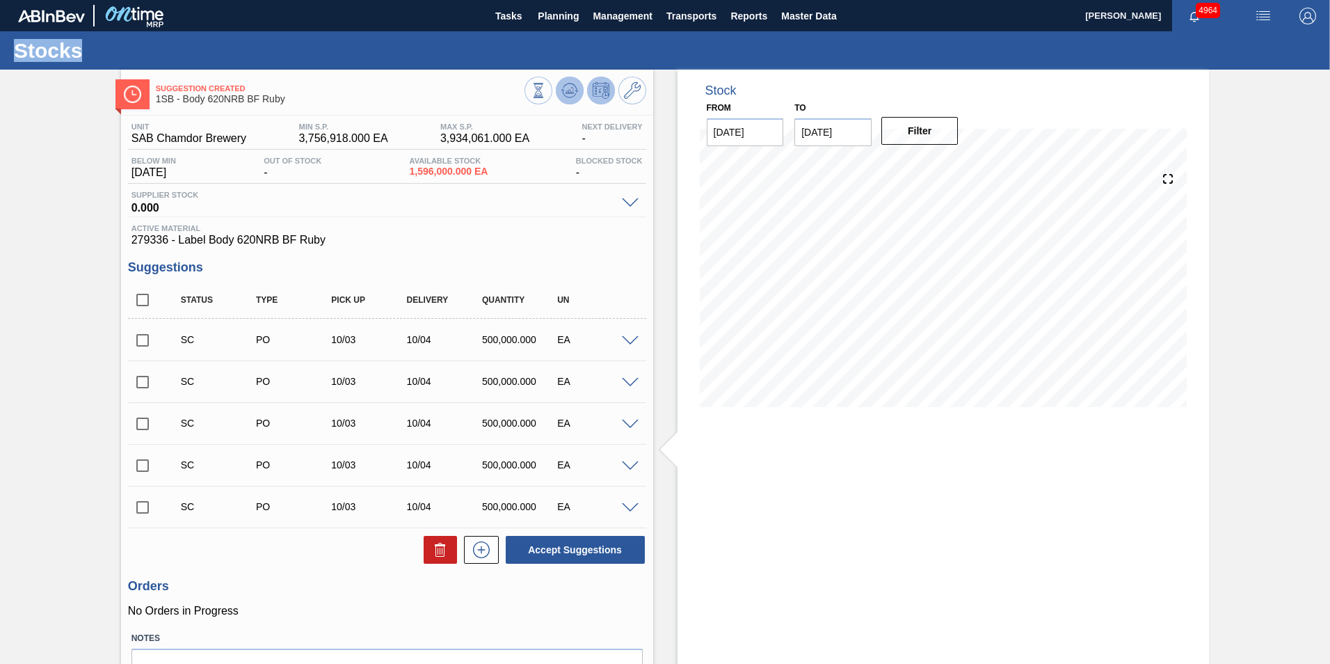
click at [569, 92] on icon at bounding box center [569, 90] width 9 height 6
click at [569, 12] on span "Planning" at bounding box center [558, 16] width 41 height 17
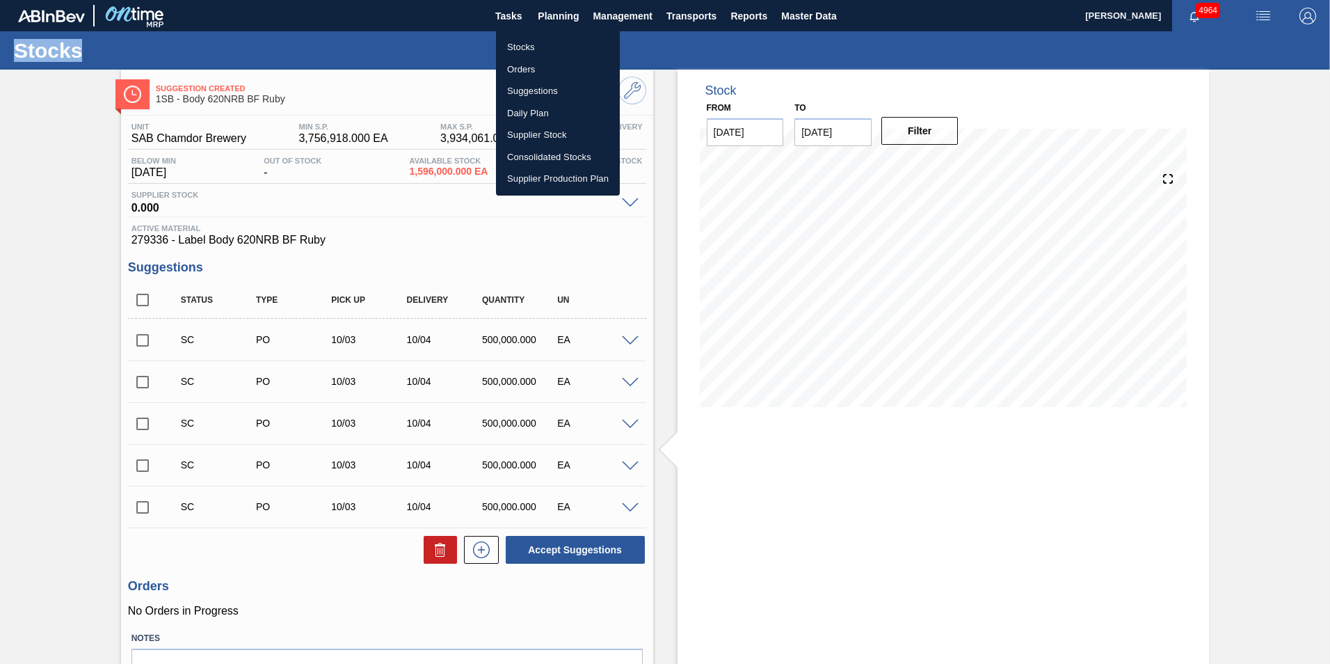
click at [533, 49] on li "Stocks" at bounding box center [558, 47] width 124 height 22
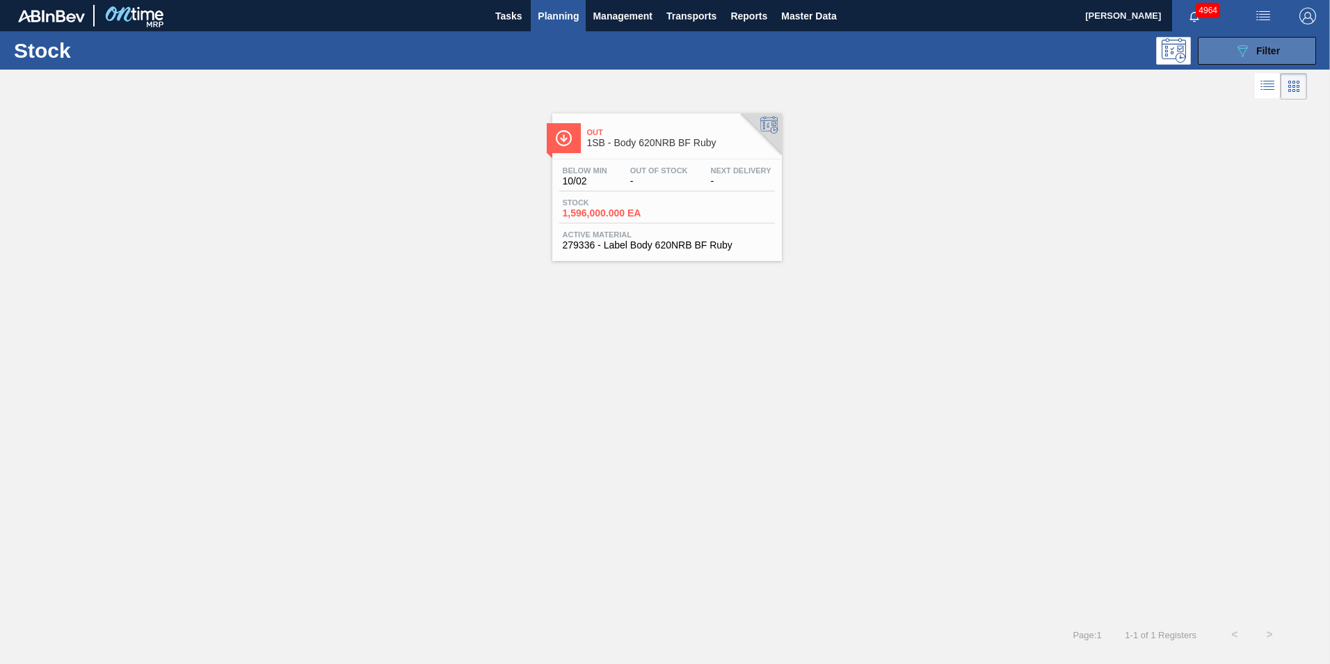
click at [1279, 53] on span "Filter" at bounding box center [1268, 50] width 24 height 11
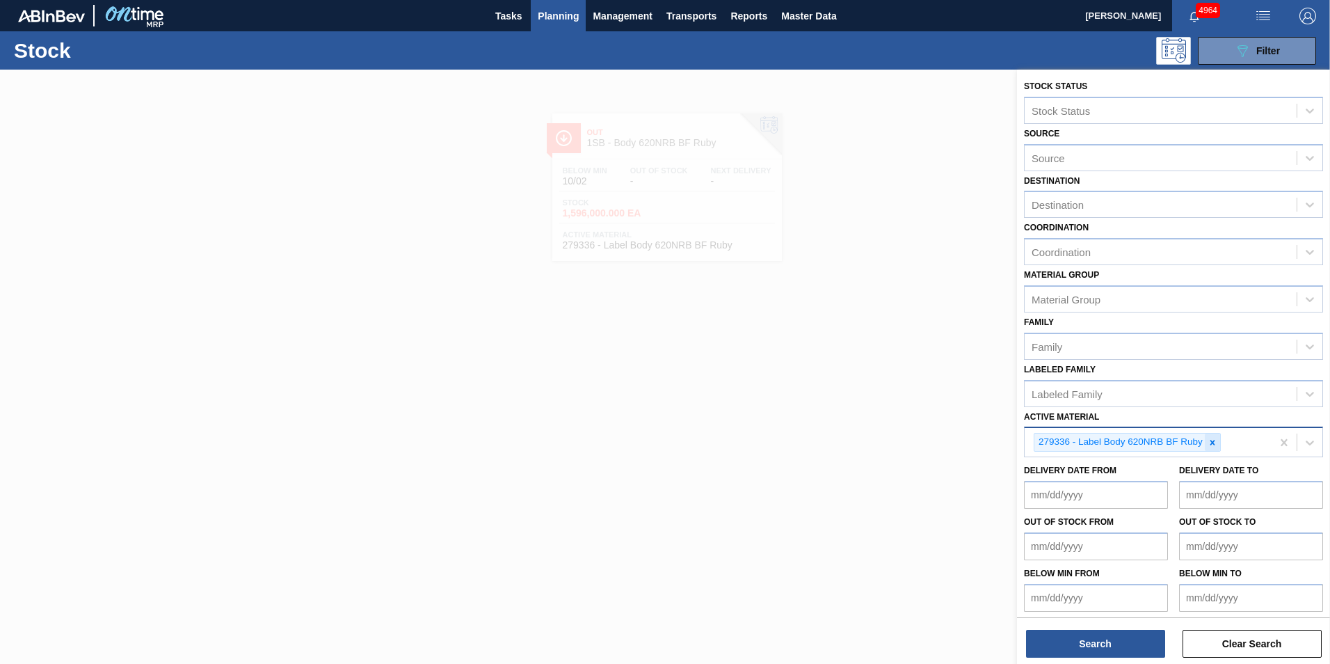
click at [1213, 443] on icon at bounding box center [1212, 442] width 5 height 5
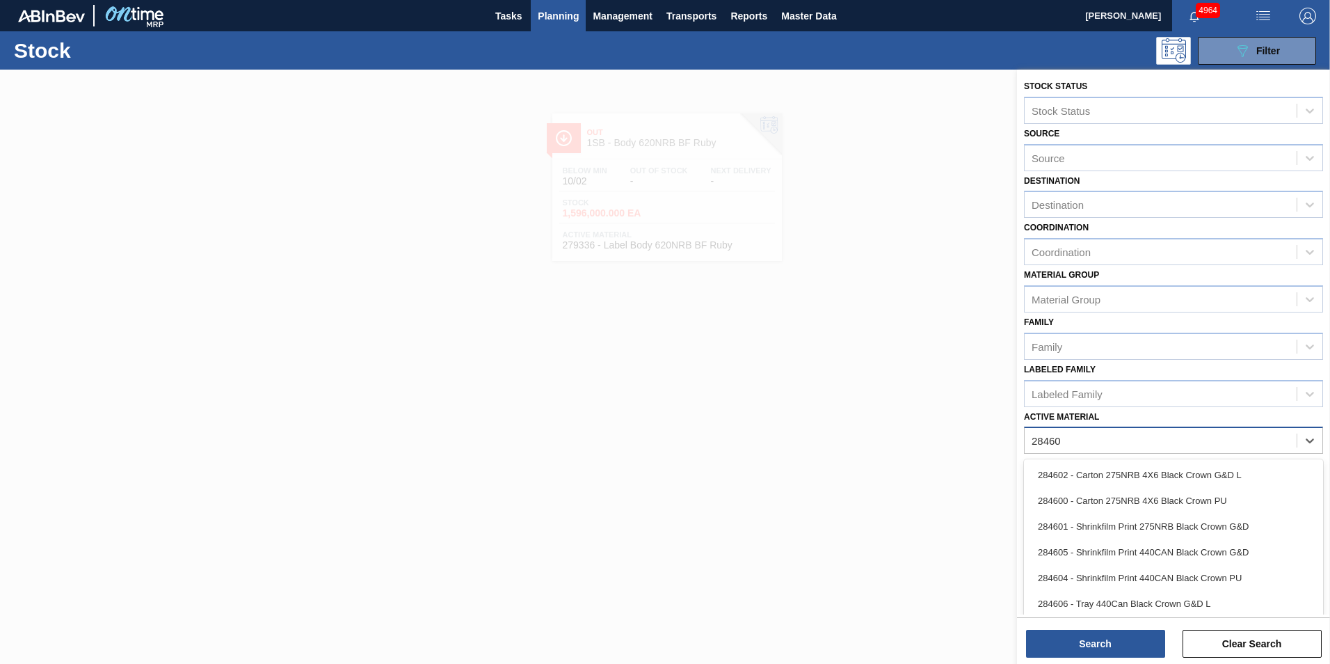
type Material "284600"
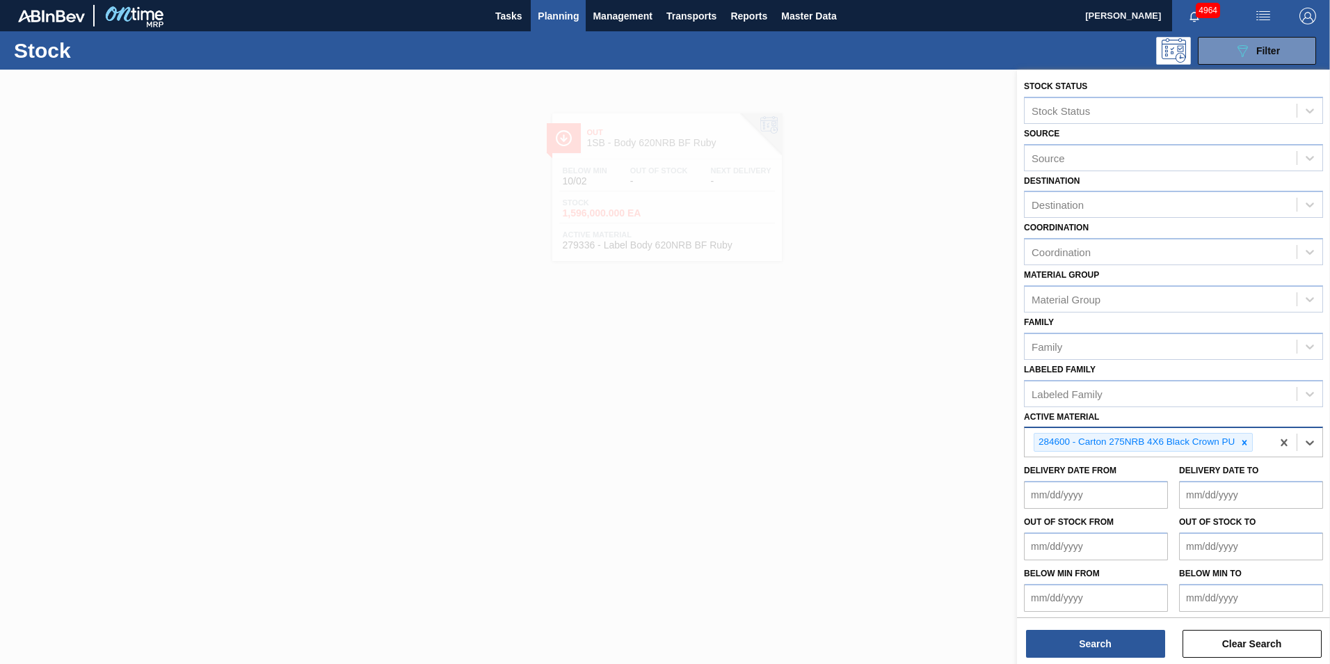
click at [1201, 441] on div "284600 - Carton 275NRB 4X6 Black Crown PU" at bounding box center [1135, 441] width 202 height 17
click at [1126, 635] on button "Search" at bounding box center [1095, 644] width 139 height 28
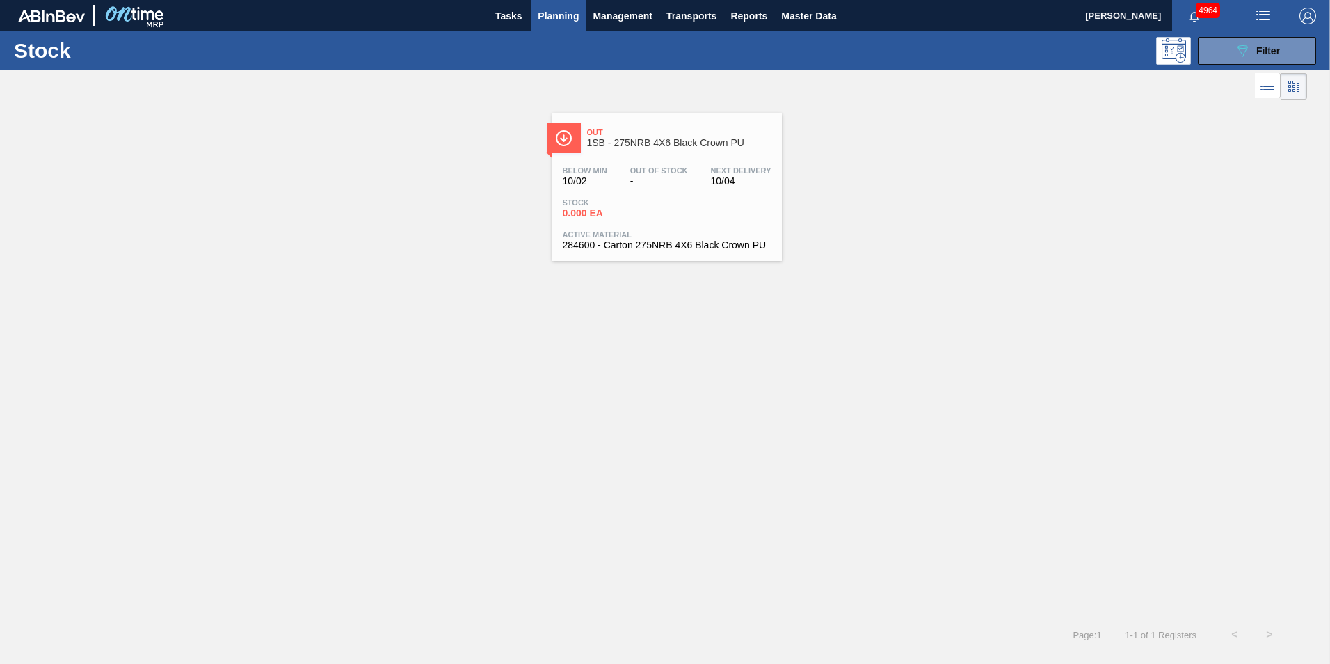
click at [621, 193] on div "Below Min 10/02 Out Of Stock - Next Delivery 10/04 Stock 0.000 EA Active Materi…" at bounding box center [667, 206] width 230 height 95
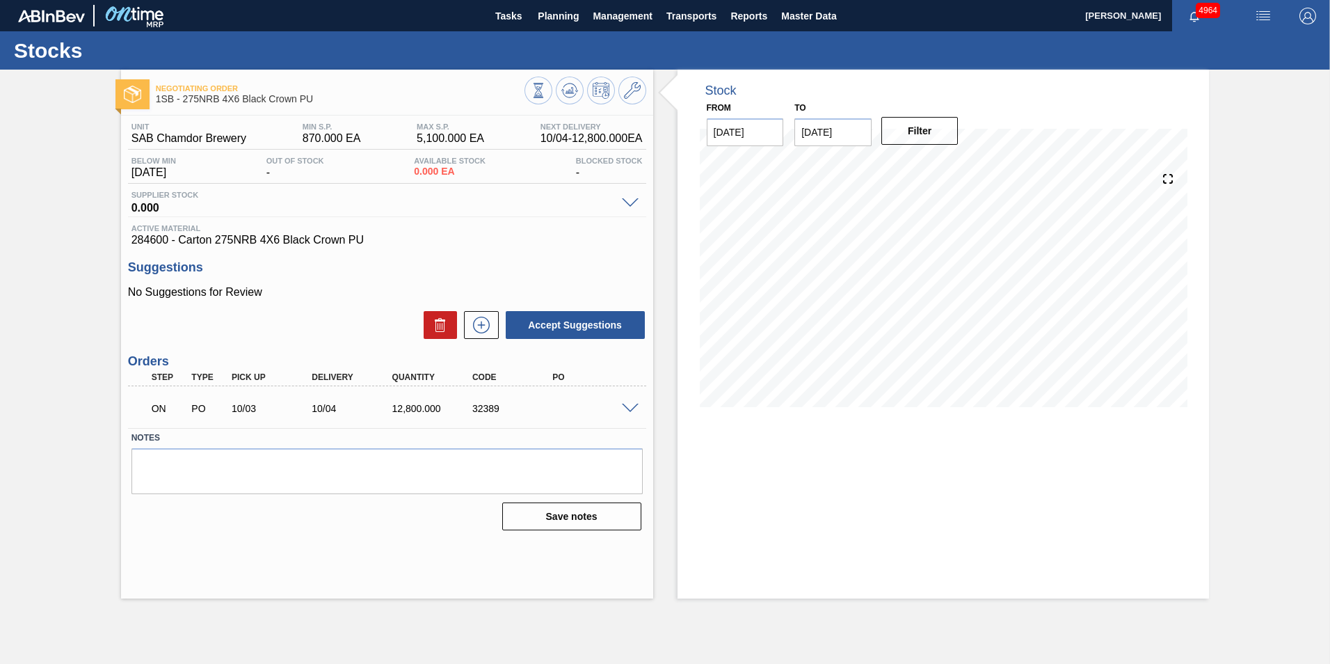
click at [627, 406] on span at bounding box center [630, 408] width 17 height 10
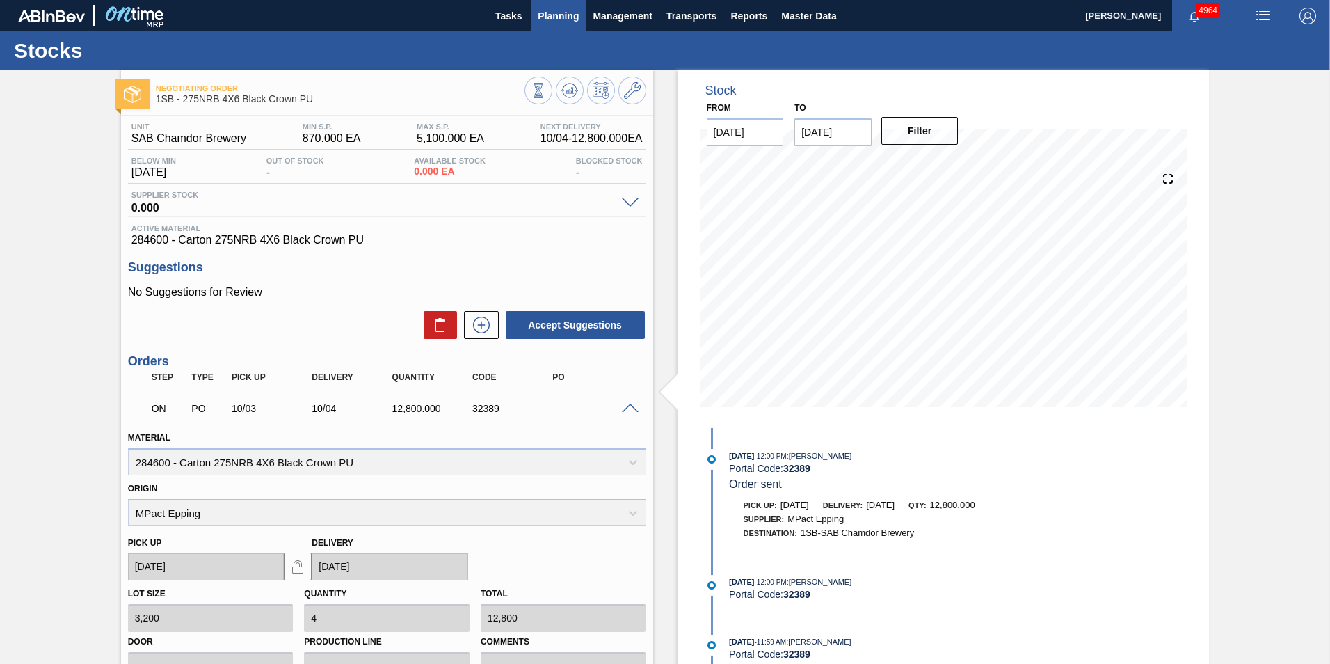
click at [566, 17] on span "Planning" at bounding box center [558, 16] width 41 height 17
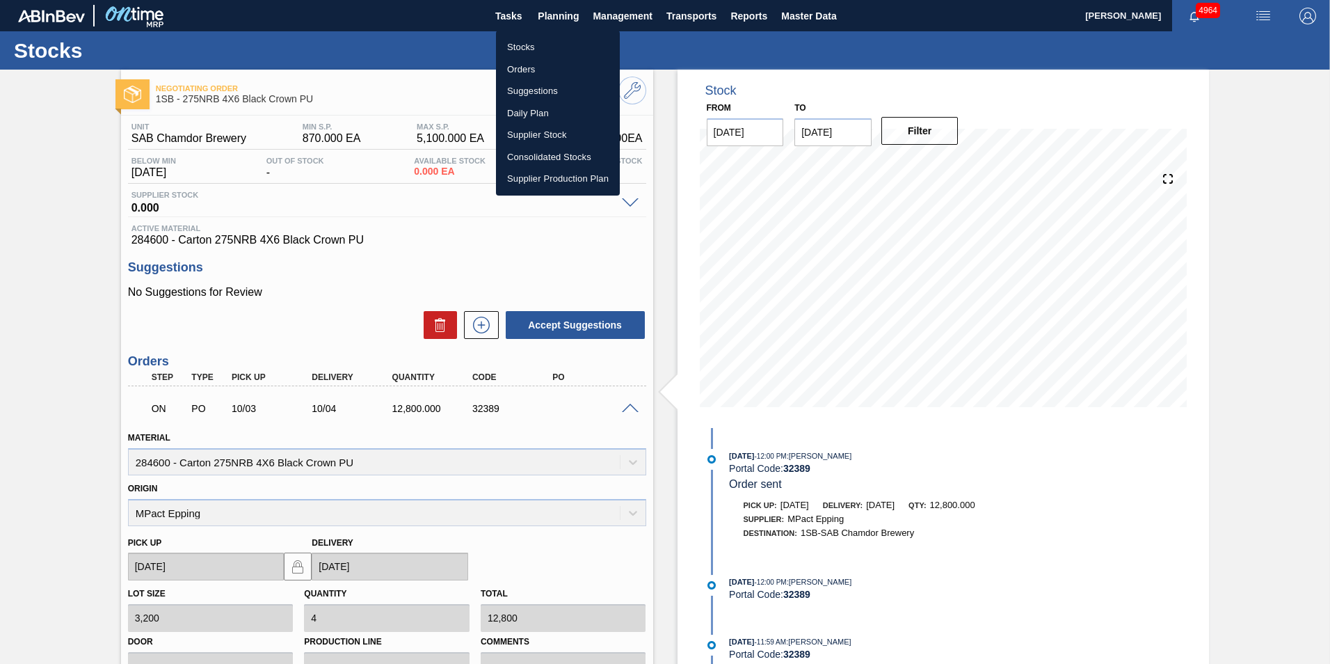
click at [521, 45] on li "Stocks" at bounding box center [558, 47] width 124 height 22
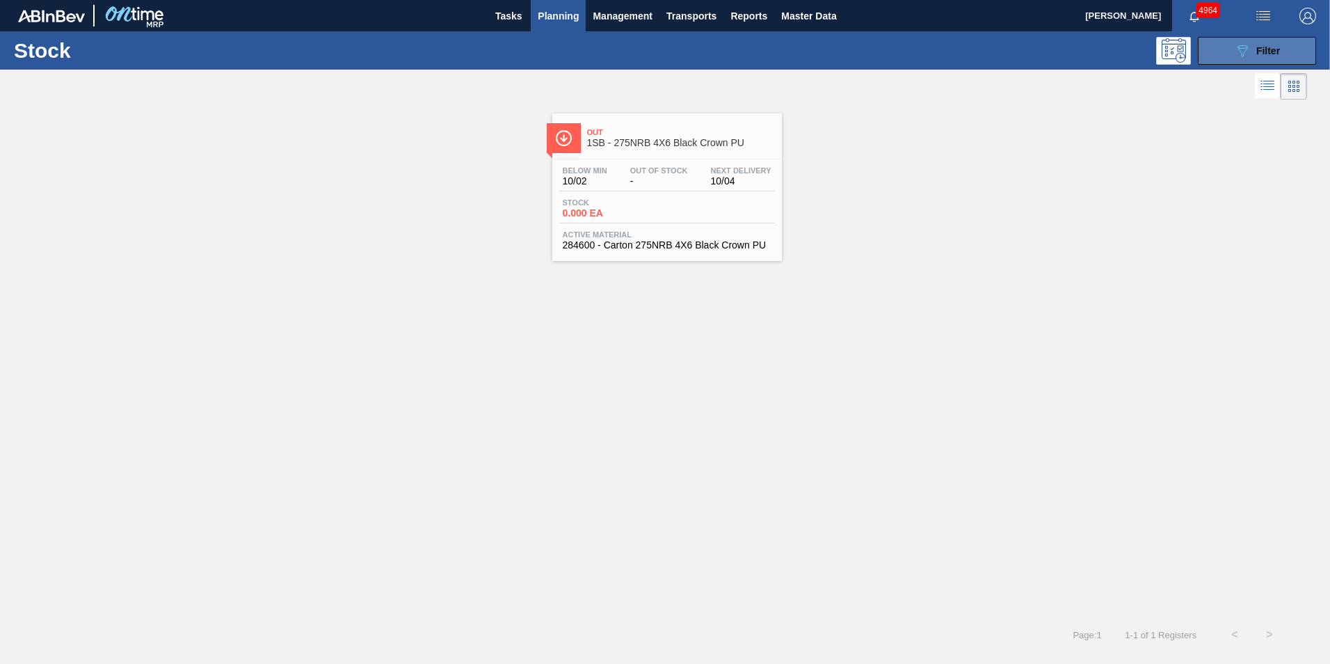
click at [1264, 51] on span "Filter" at bounding box center [1268, 50] width 24 height 11
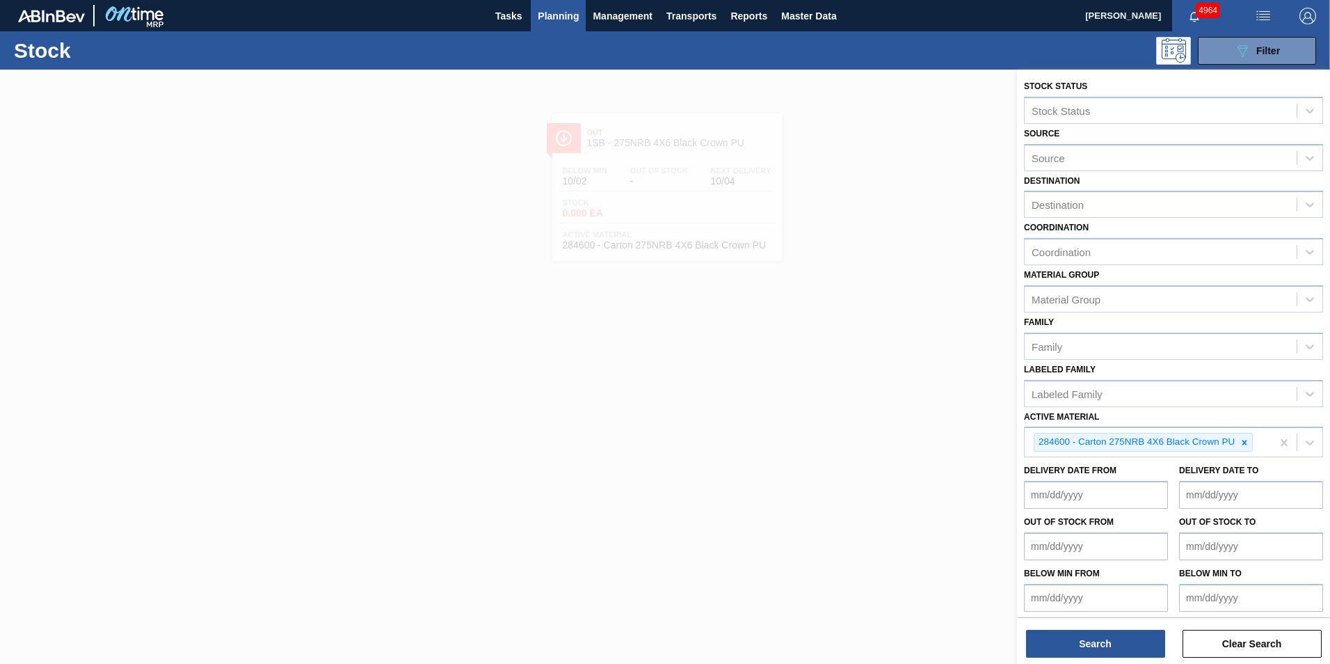
drag, startPoint x: 1244, startPoint y: 444, endPoint x: 1303, endPoint y: 456, distance: 60.3
click at [1244, 442] on icon at bounding box center [1244, 442] width 5 height 5
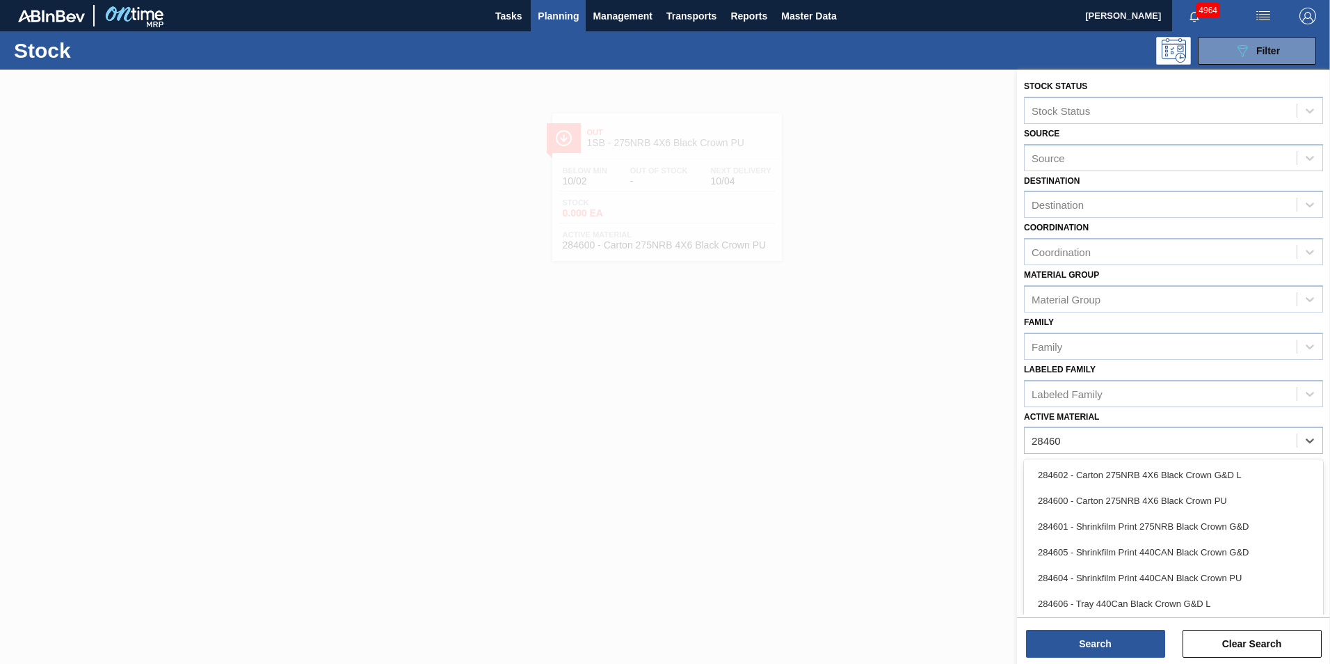
type Material "284602"
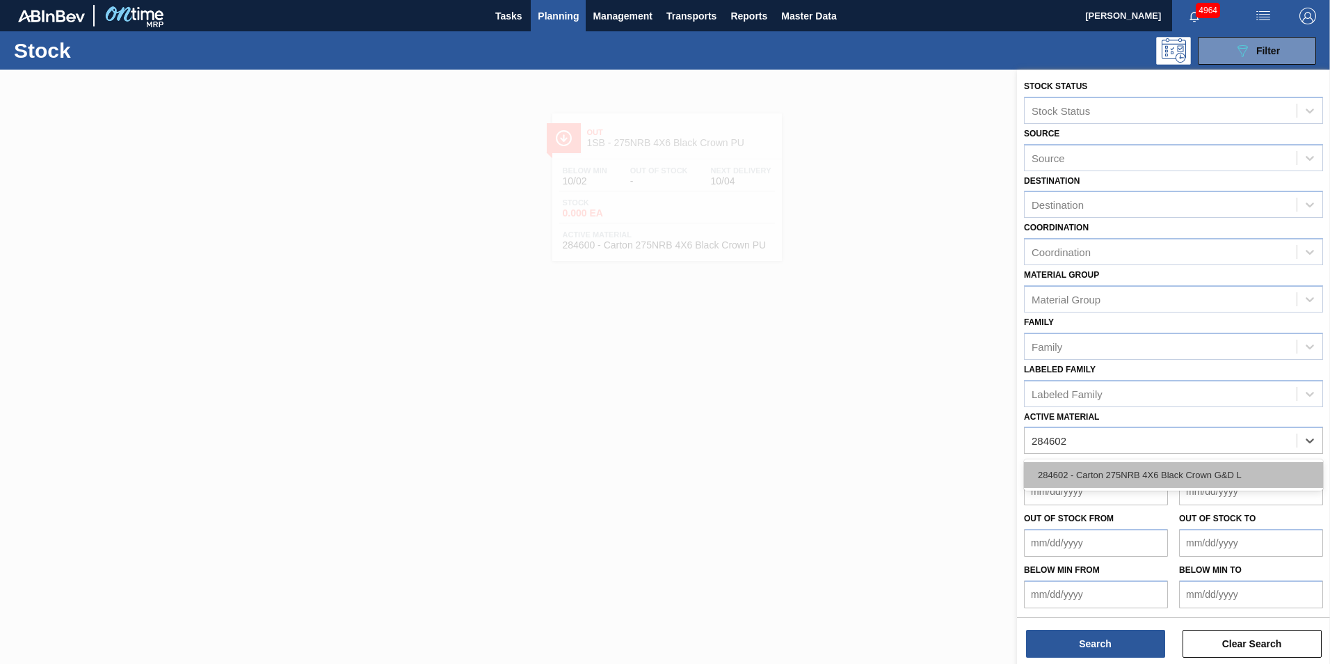
click at [1169, 475] on div "284602 - Carton 275NRB 4X6 Black Crown G&D L" at bounding box center [1173, 475] width 299 height 26
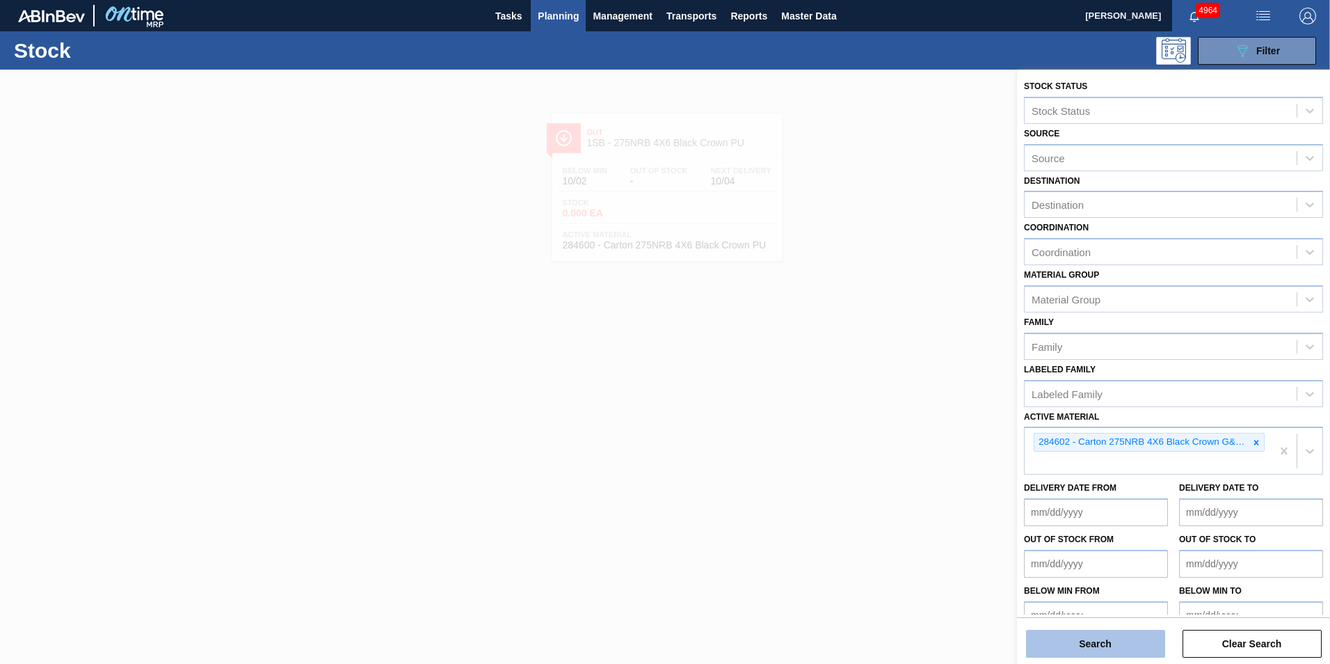
click at [1085, 641] on button "Search" at bounding box center [1095, 644] width 139 height 28
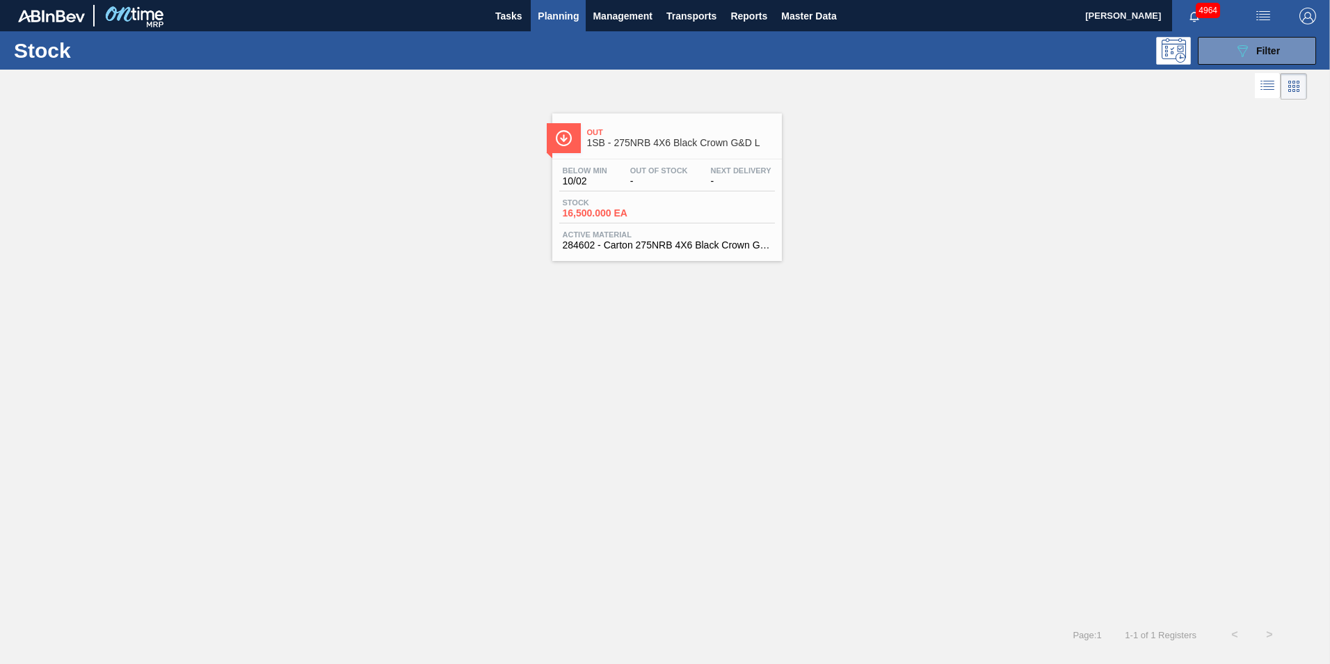
click at [650, 205] on span "Stock" at bounding box center [611, 202] width 97 height 8
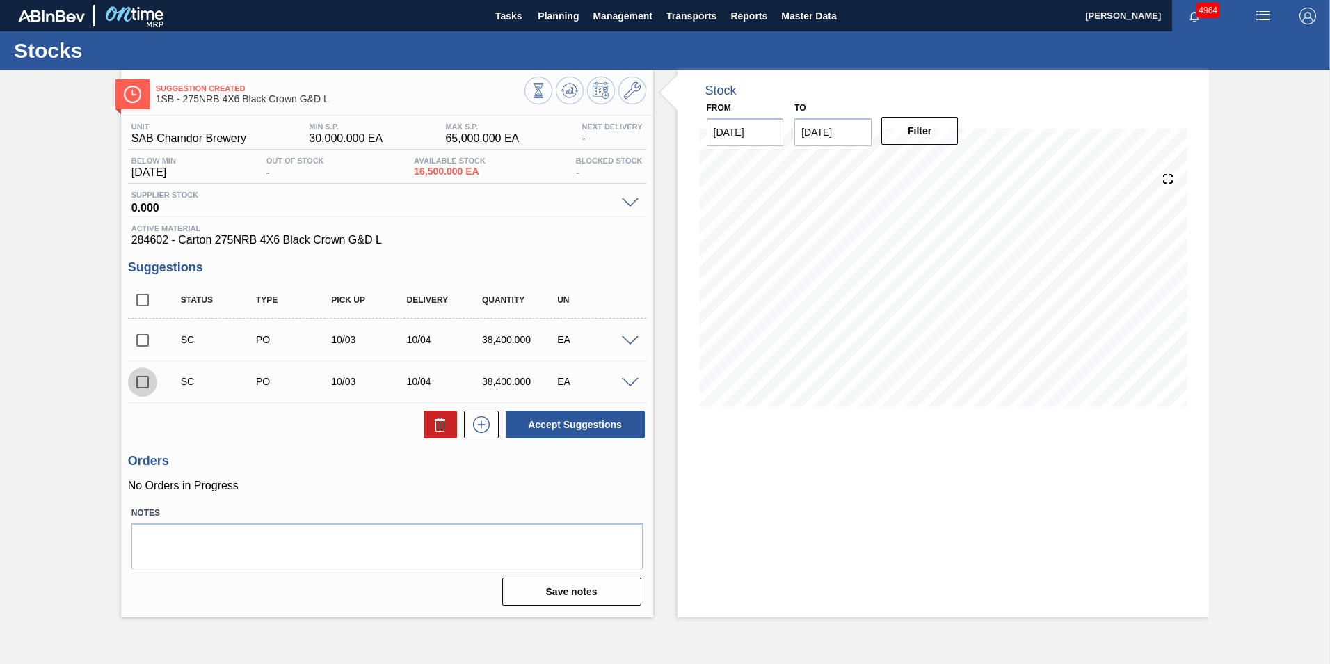
click at [144, 383] on input "checkbox" at bounding box center [142, 381] width 29 height 29
click at [573, 426] on button "Accept Suggestions" at bounding box center [575, 424] width 139 height 28
checkbox input "false"
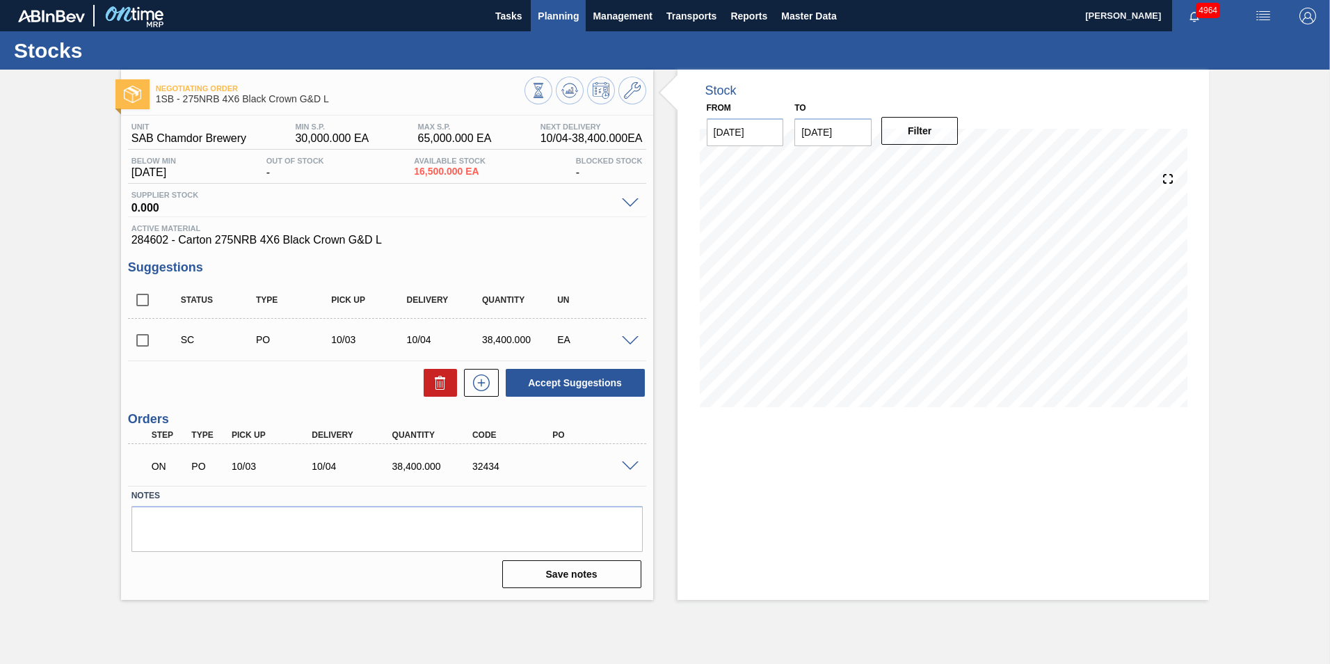
click at [565, 19] on span "Planning" at bounding box center [558, 16] width 41 height 17
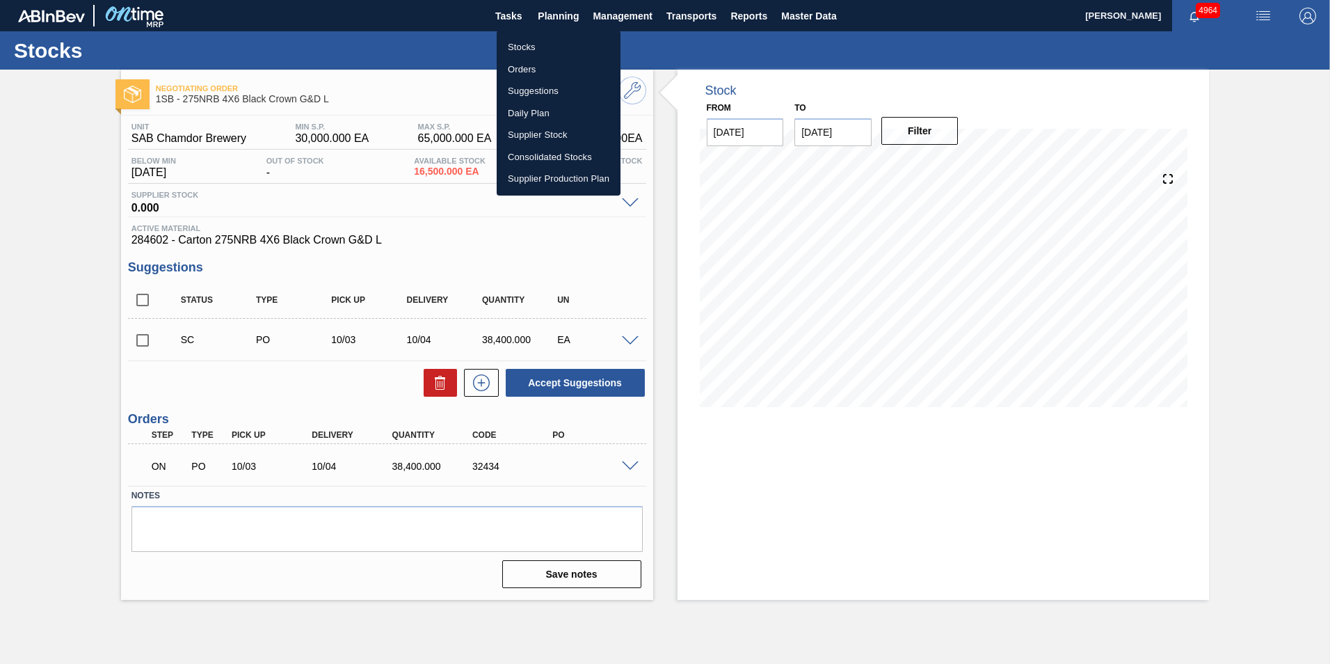
click at [525, 36] on li "Stocks" at bounding box center [559, 47] width 124 height 22
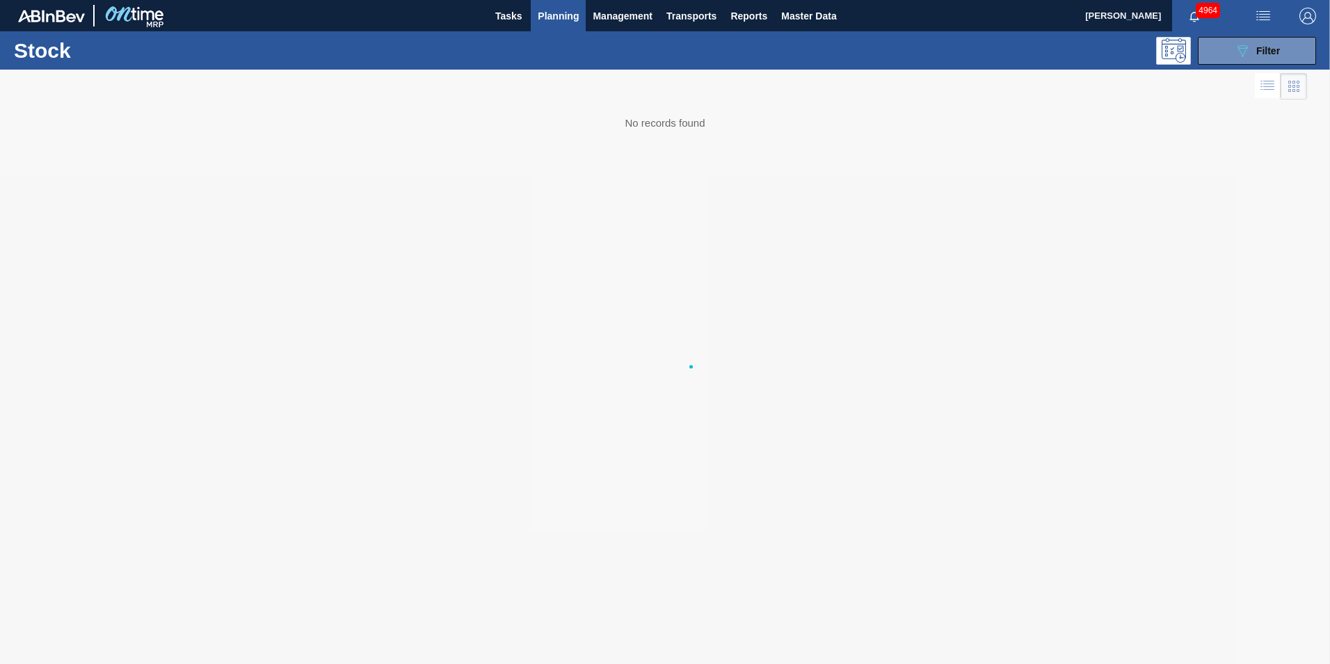
click at [525, 42] on div "089F7B8B-B2A5-4AFE-B5C0-19BA573D28AC Filter" at bounding box center [772, 51] width 1101 height 28
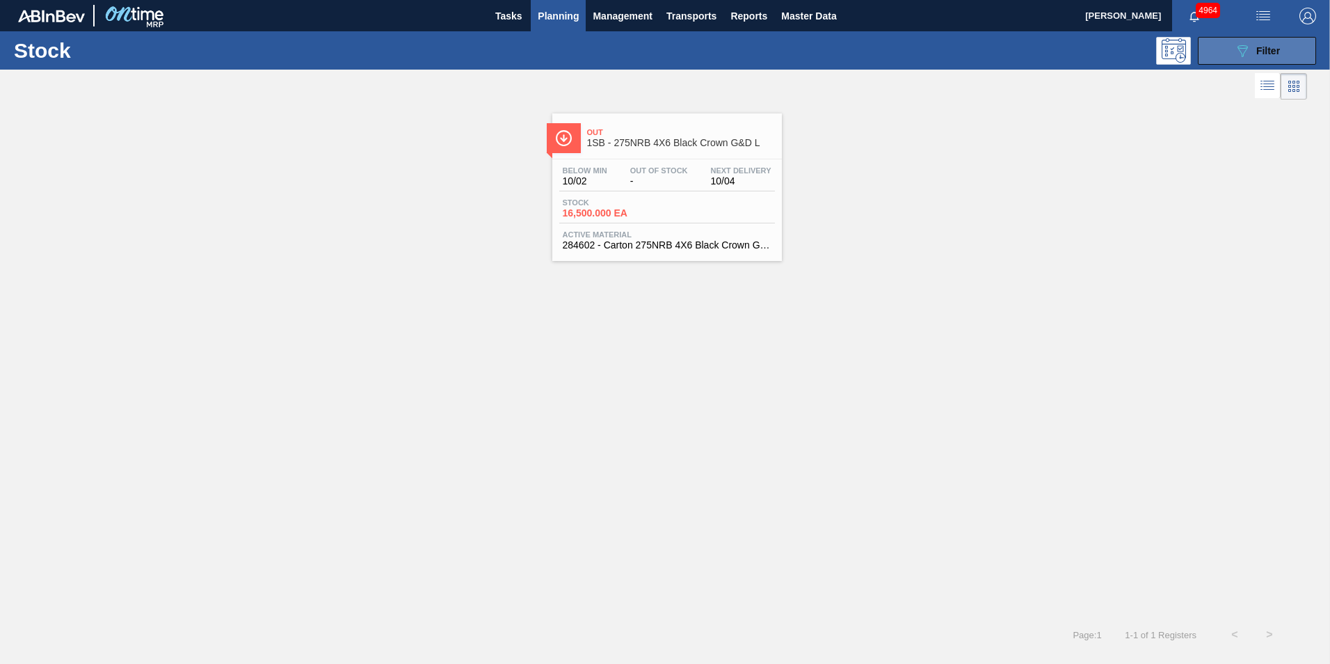
click at [1248, 47] on icon "089F7B8B-B2A5-4AFE-B5C0-19BA573D28AC" at bounding box center [1242, 50] width 17 height 17
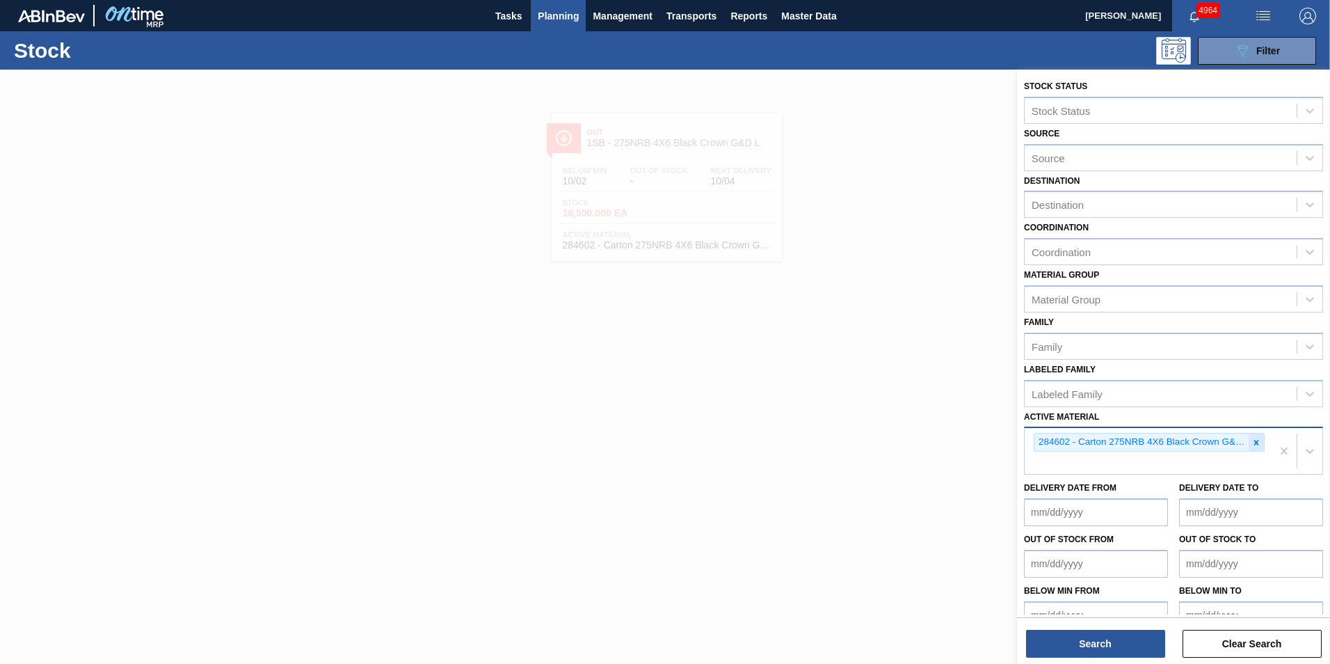
click at [1258, 446] on icon at bounding box center [1256, 443] width 10 height 10
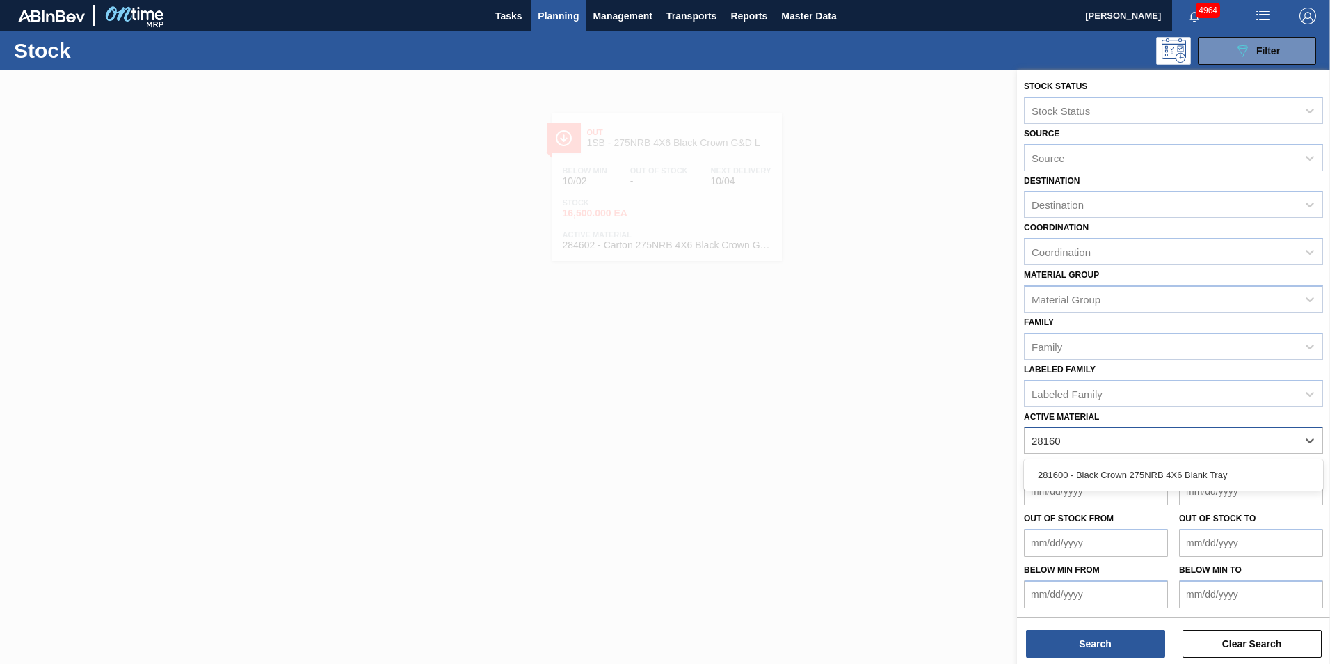
type Material "281600"
click at [1190, 475] on div "281600 - Black Crown 275NRB 4X6 Blank Tray" at bounding box center [1173, 475] width 299 height 26
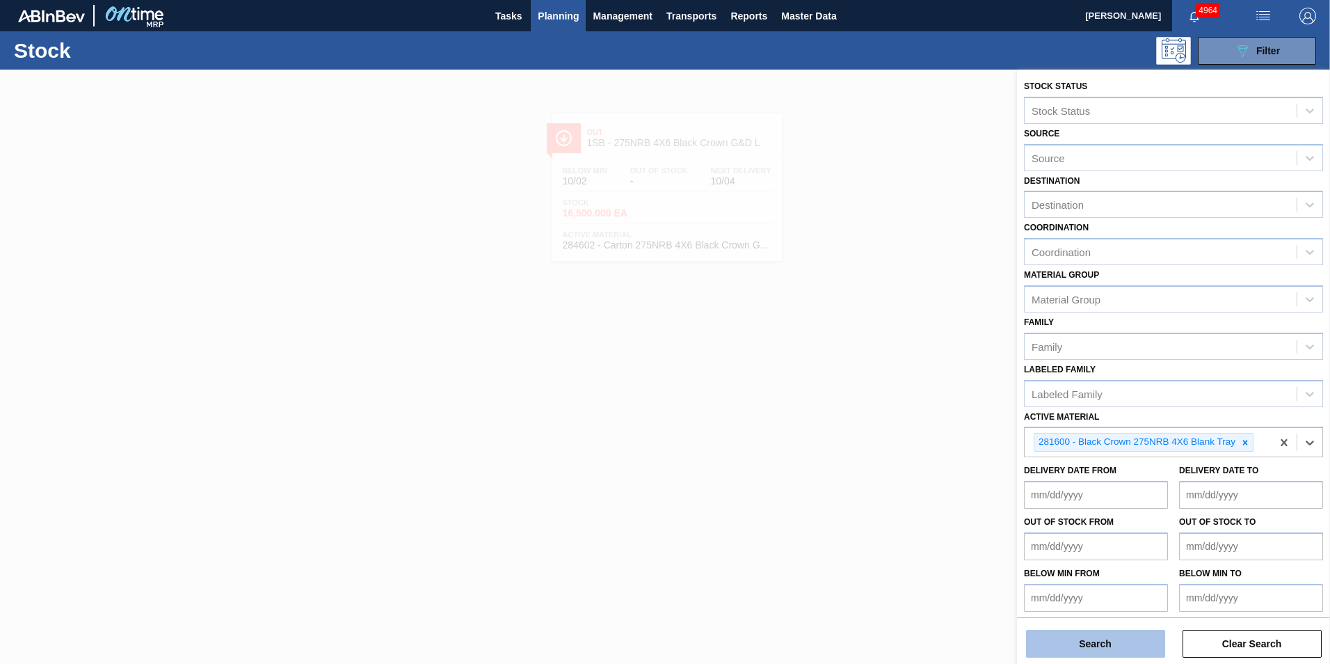
click at [1114, 642] on button "Search" at bounding box center [1095, 644] width 139 height 28
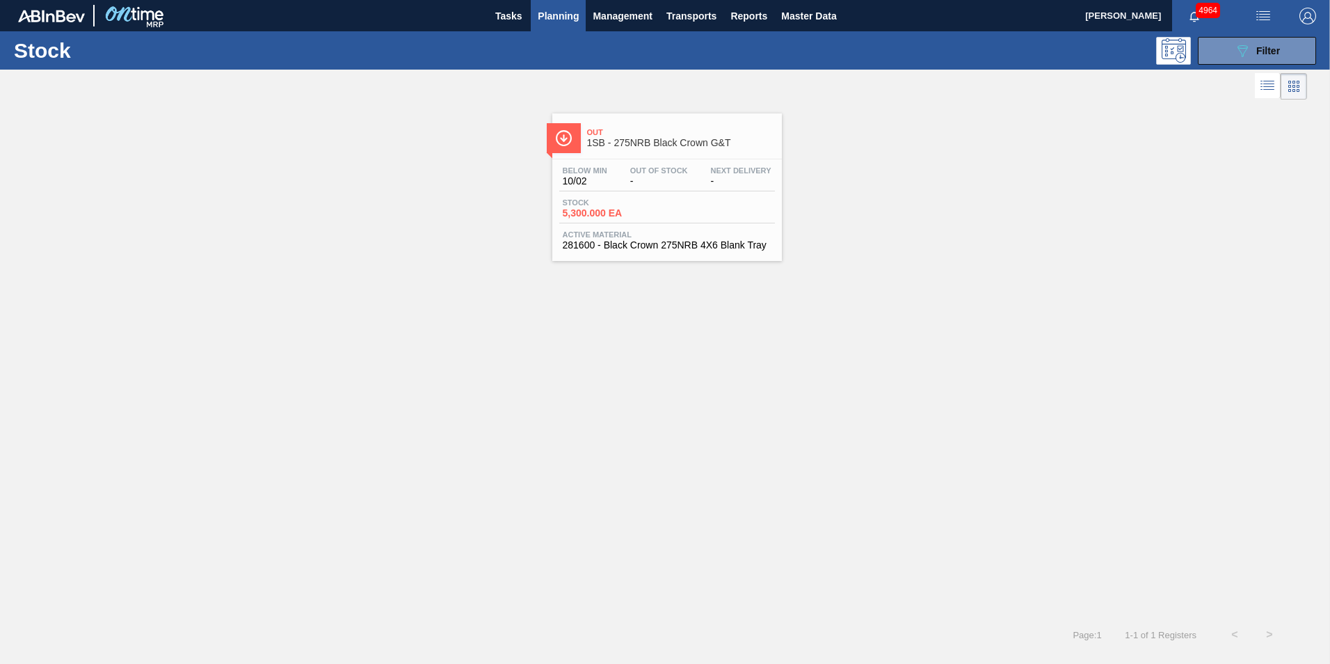
click at [608, 229] on div "Below Min 10/02 Out Of Stock - Next Delivery - Stock 5,300.000 EA Active Materi…" at bounding box center [667, 206] width 230 height 95
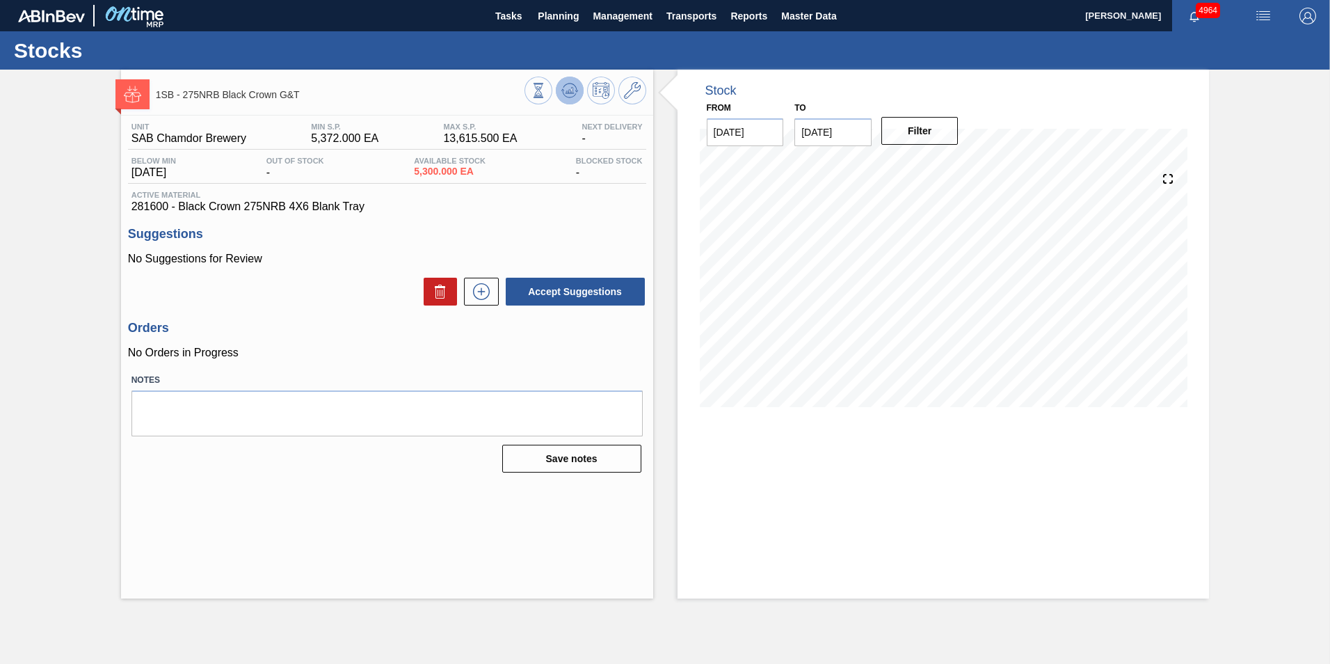
click at [569, 94] on icon at bounding box center [569, 90] width 17 height 17
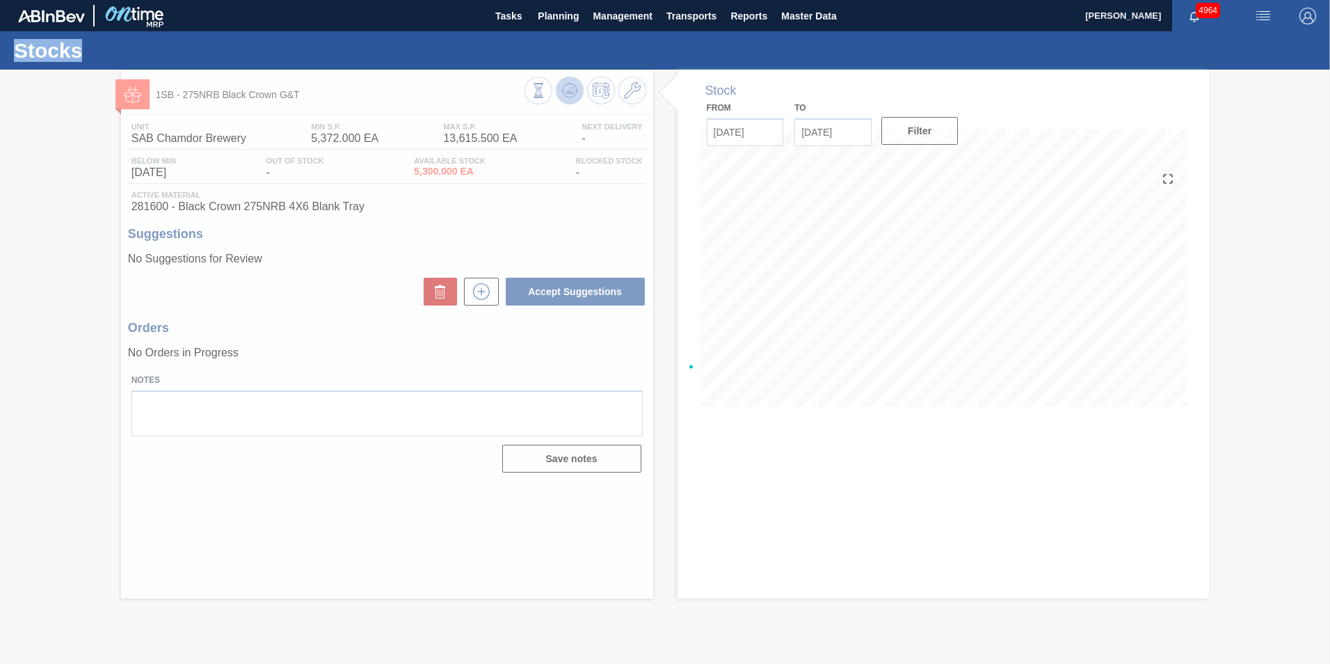
click at [569, 94] on div at bounding box center [665, 367] width 1330 height 594
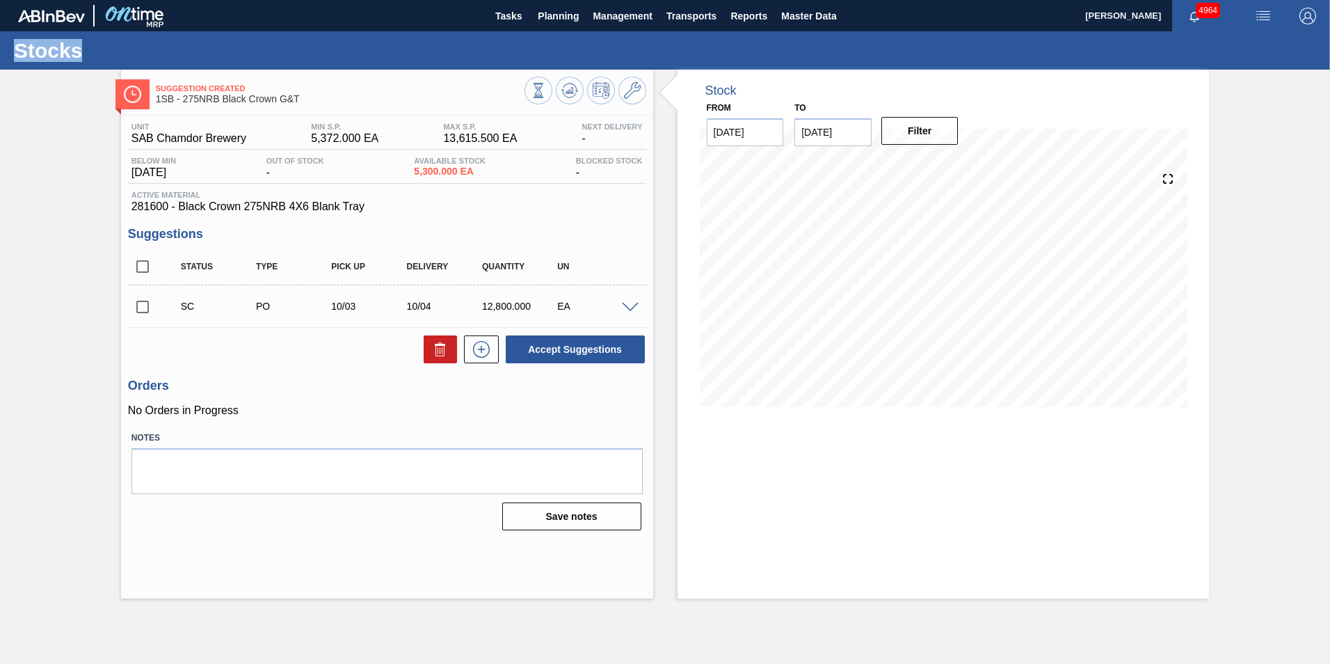
click at [139, 301] on input "checkbox" at bounding box center [142, 306] width 29 height 29
click at [592, 354] on button "Accept Suggestions" at bounding box center [575, 349] width 139 height 28
checkbox input "false"
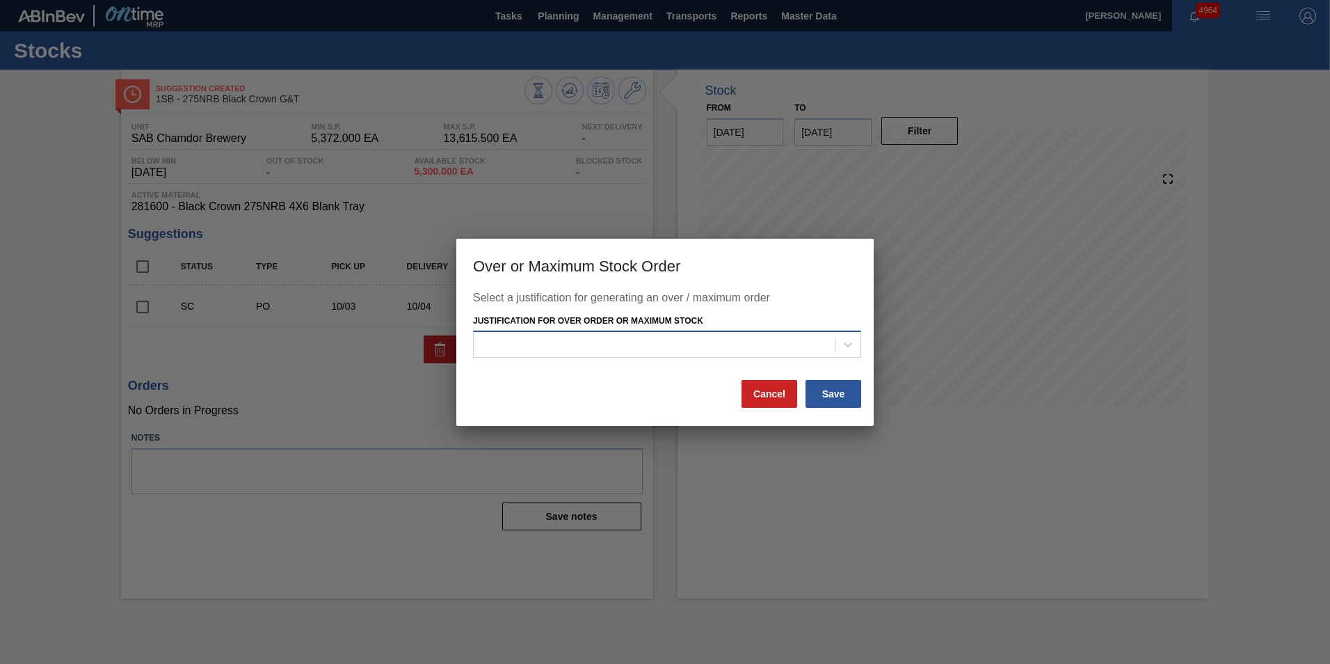
click at [773, 344] on div at bounding box center [654, 345] width 361 height 20
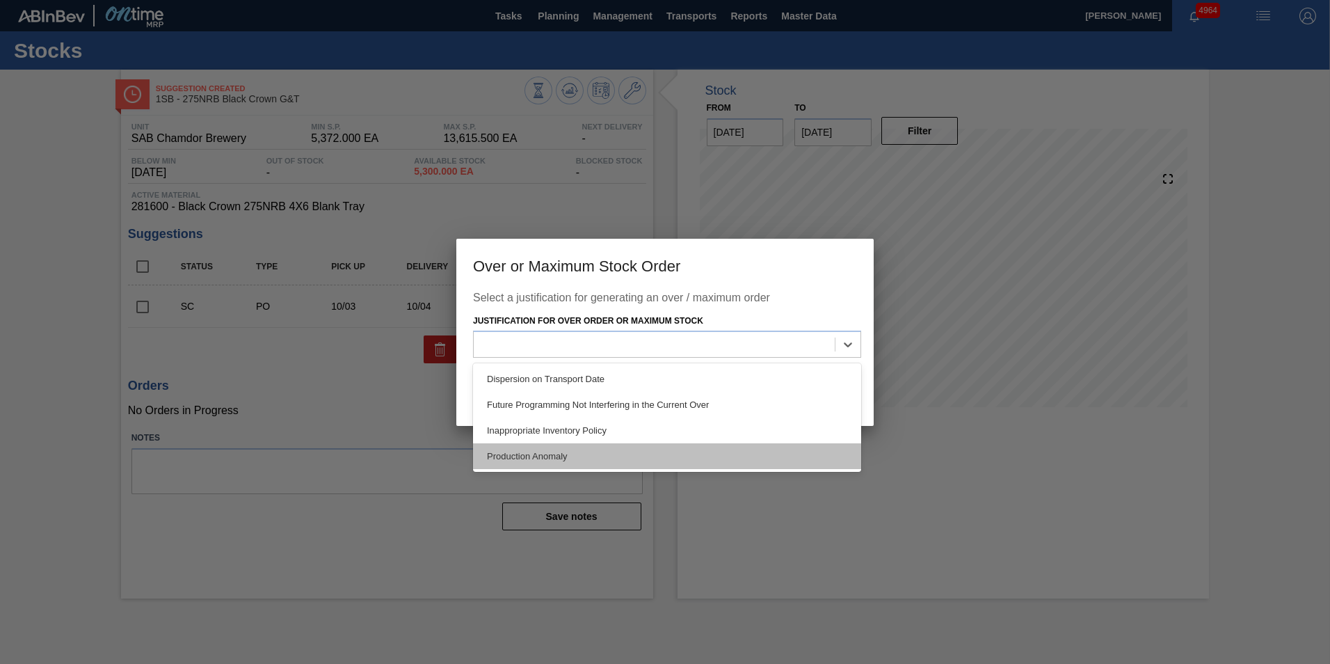
click at [551, 451] on div "Production Anomaly" at bounding box center [667, 456] width 388 height 26
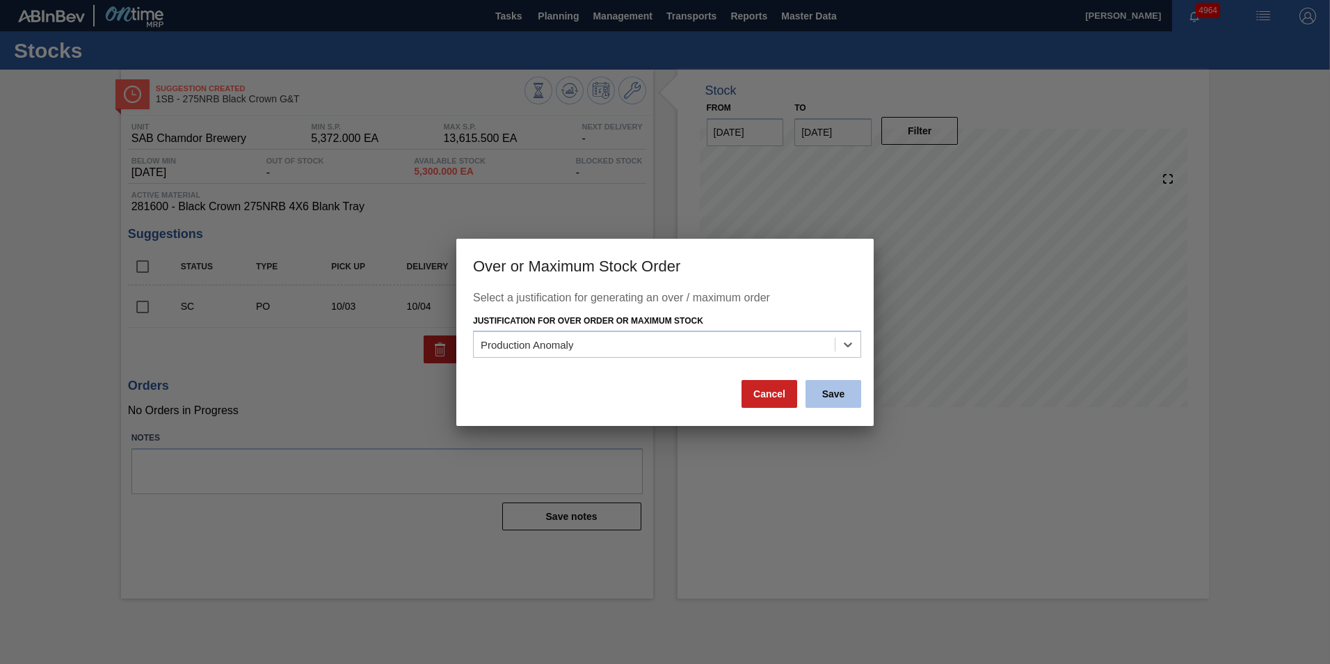
click at [829, 401] on button "Save" at bounding box center [834, 394] width 56 height 28
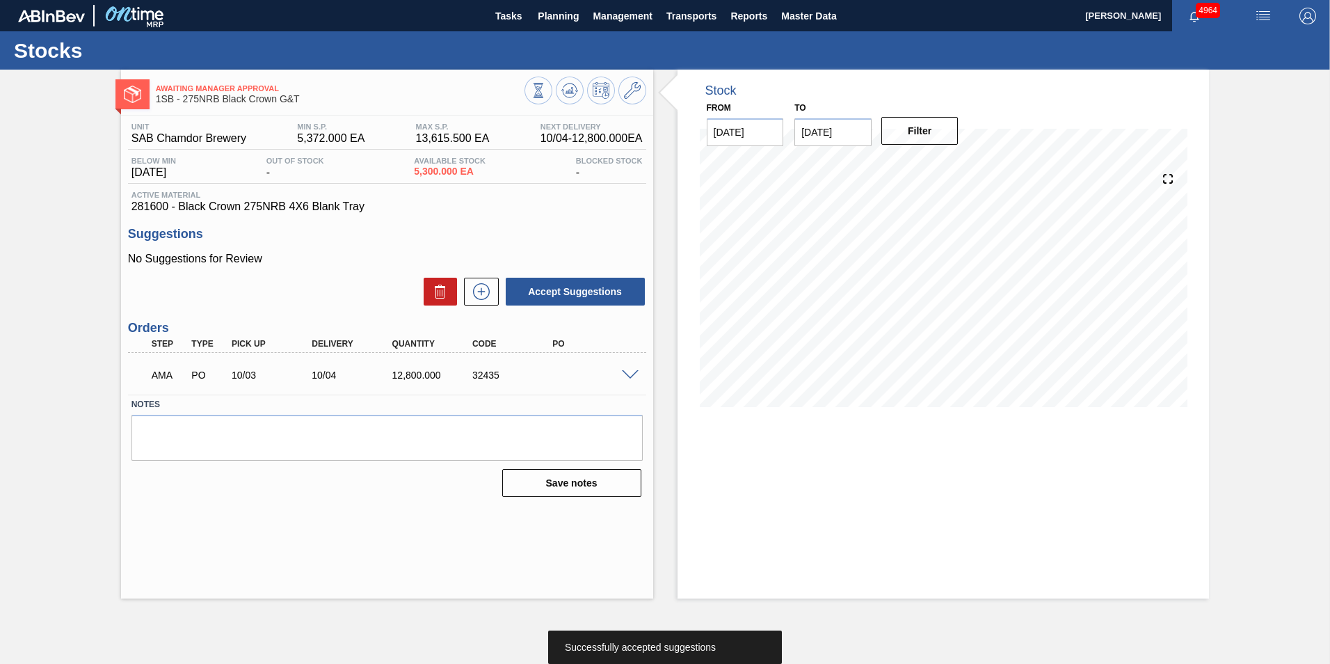
click at [635, 374] on span at bounding box center [630, 375] width 17 height 10
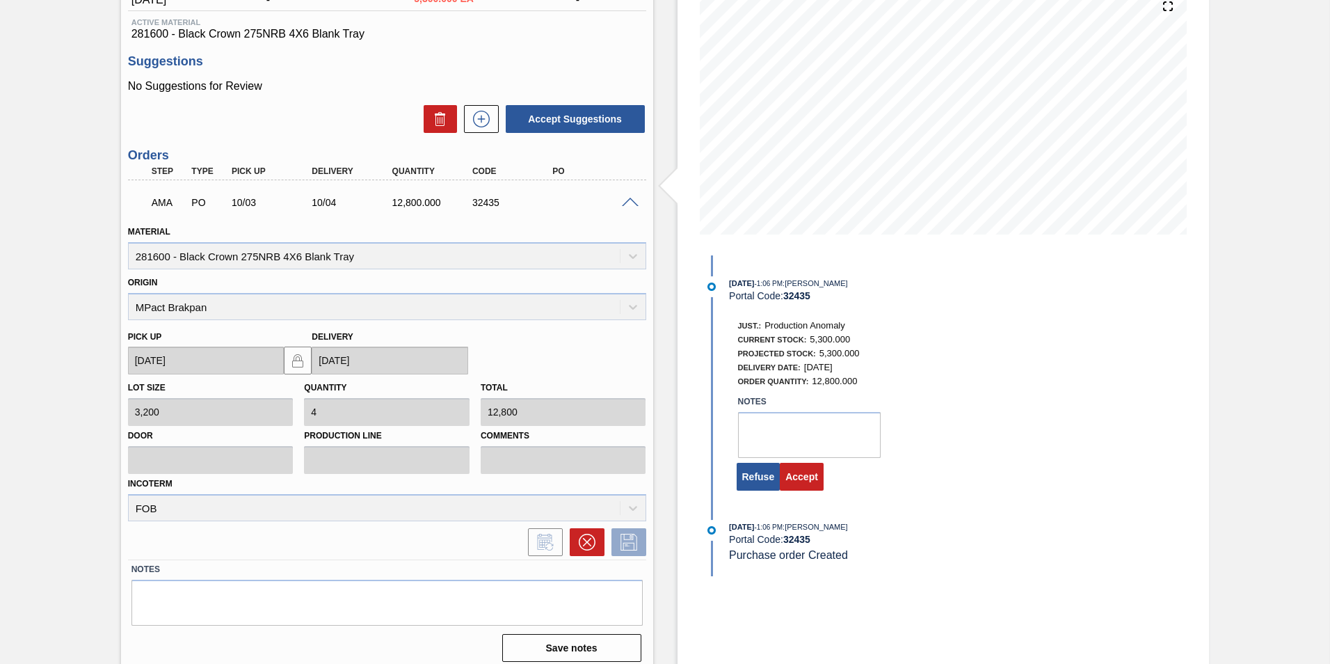
scroll to position [182, 0]
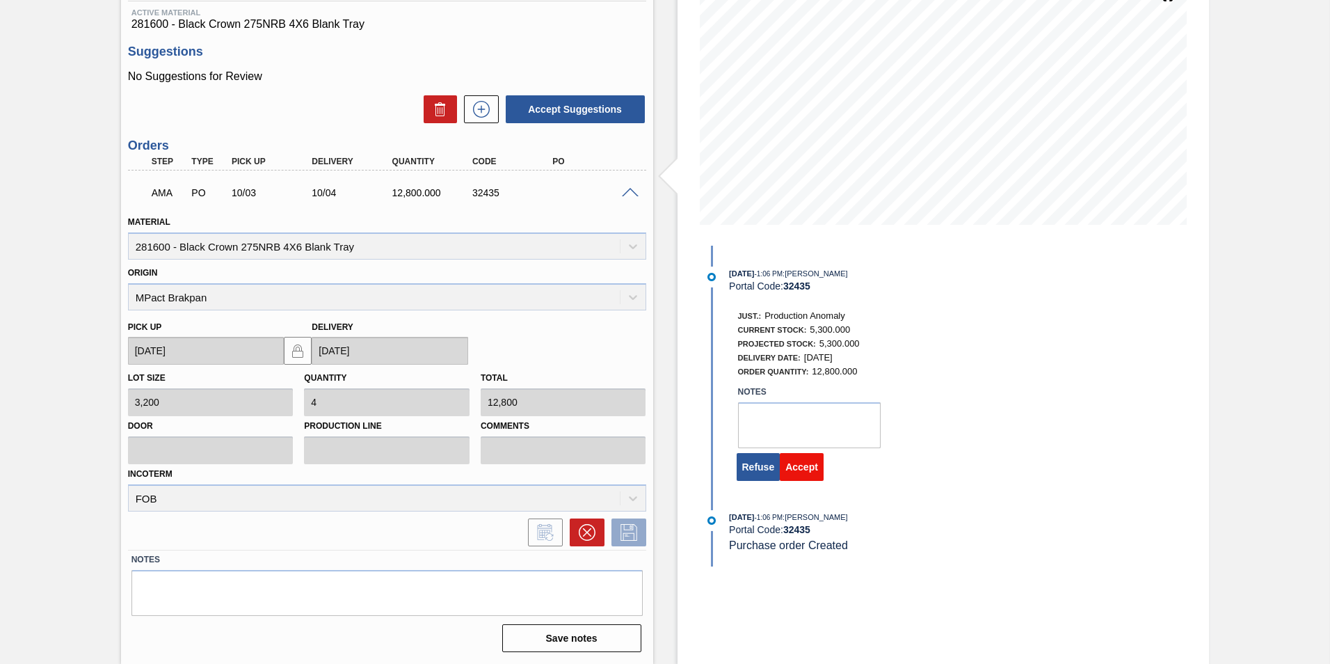
click at [799, 470] on button "Accept" at bounding box center [802, 467] width 44 height 28
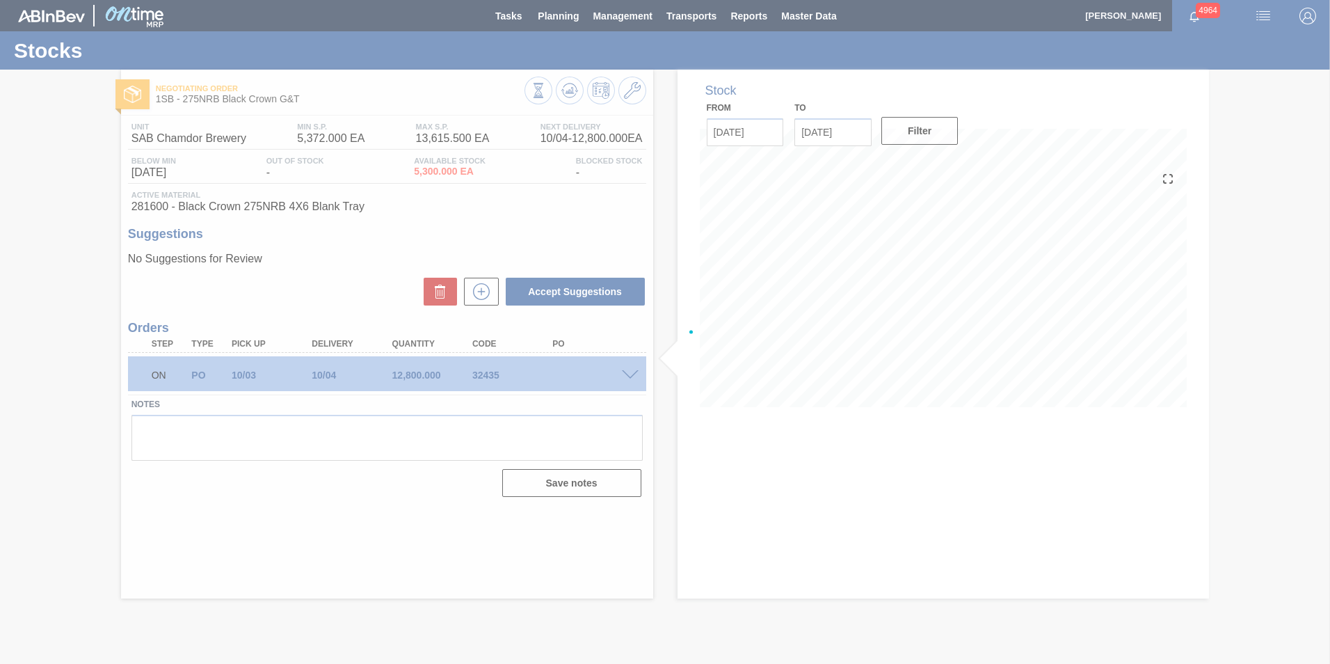
scroll to position [0, 0]
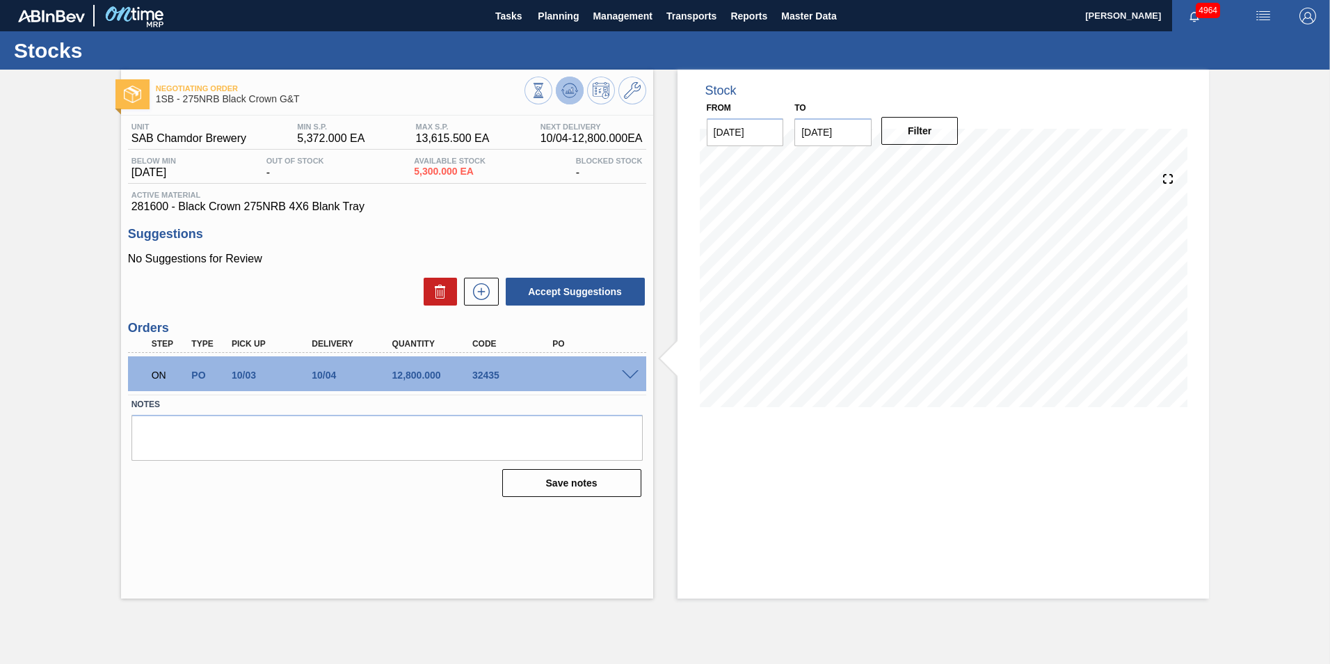
click at [568, 93] on icon at bounding box center [569, 90] width 9 height 6
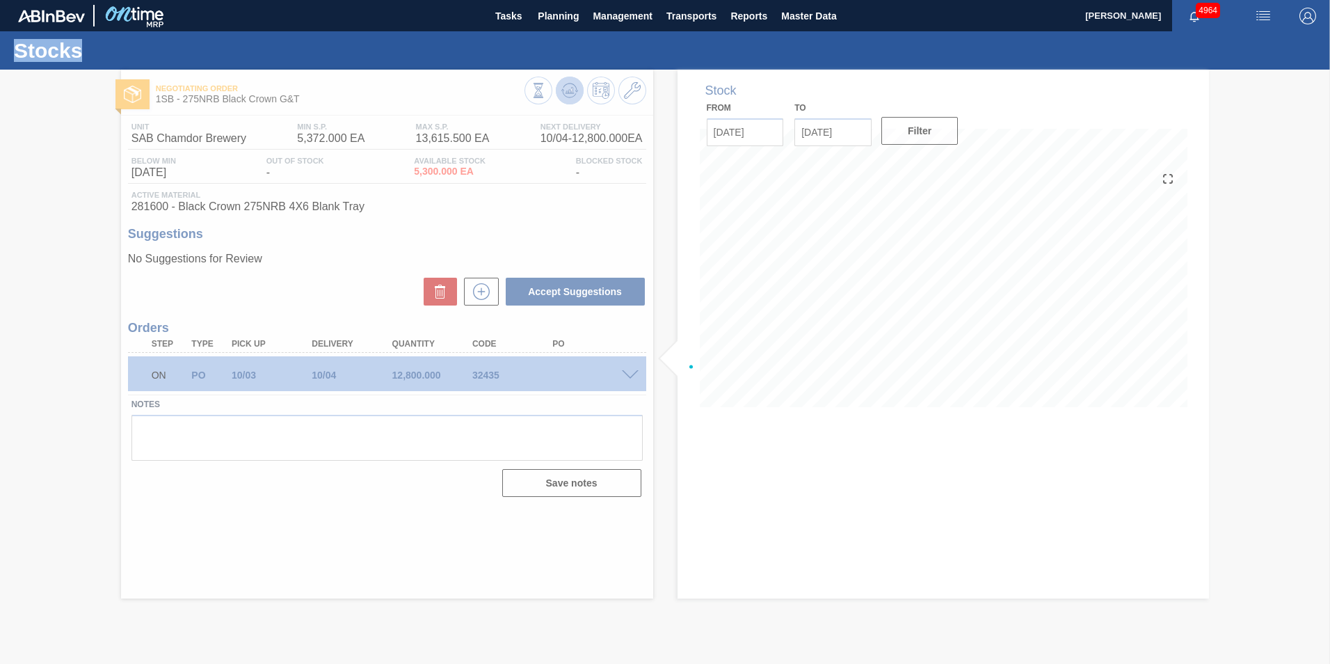
click at [568, 93] on div at bounding box center [665, 367] width 1330 height 594
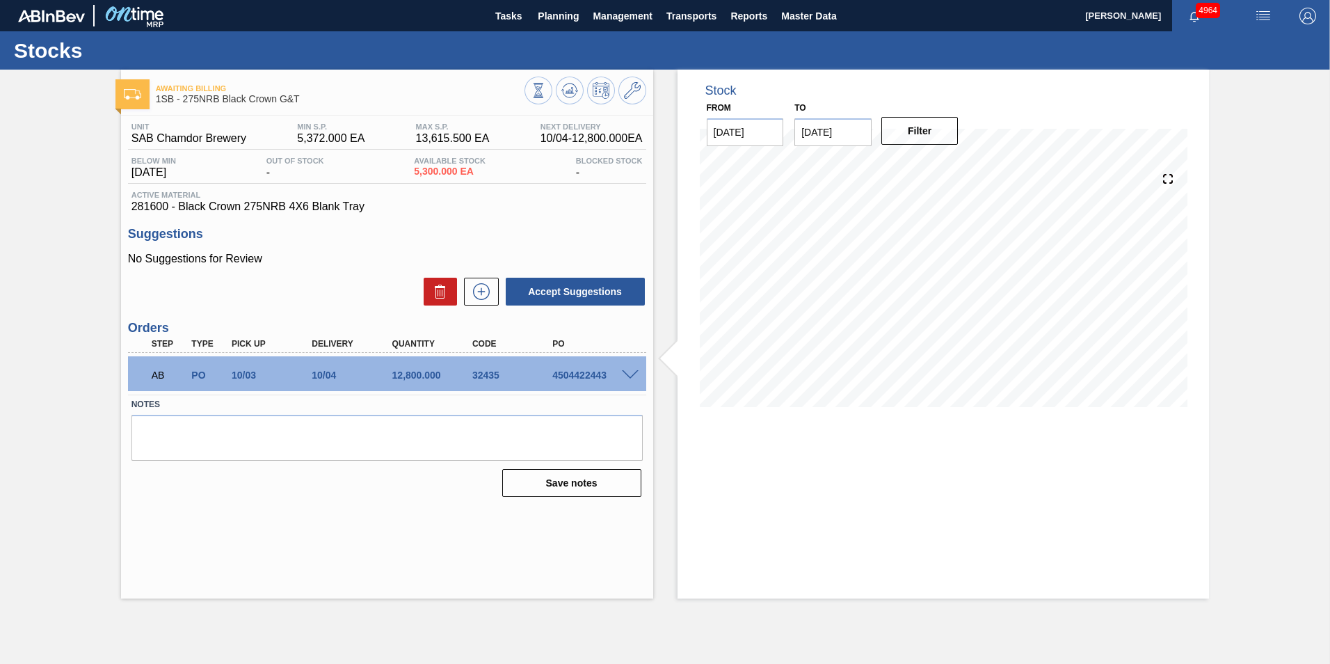
click at [609, 376] on div "4504422443" at bounding box center [594, 374] width 90 height 11
drag, startPoint x: 604, startPoint y: 375, endPoint x: 591, endPoint y: 377, distance: 12.7
click at [591, 377] on div "4504422443" at bounding box center [594, 374] width 90 height 11
drag, startPoint x: 591, startPoint y: 377, endPoint x: 551, endPoint y: 375, distance: 40.4
click at [551, 375] on div "4504422443" at bounding box center [594, 374] width 90 height 11
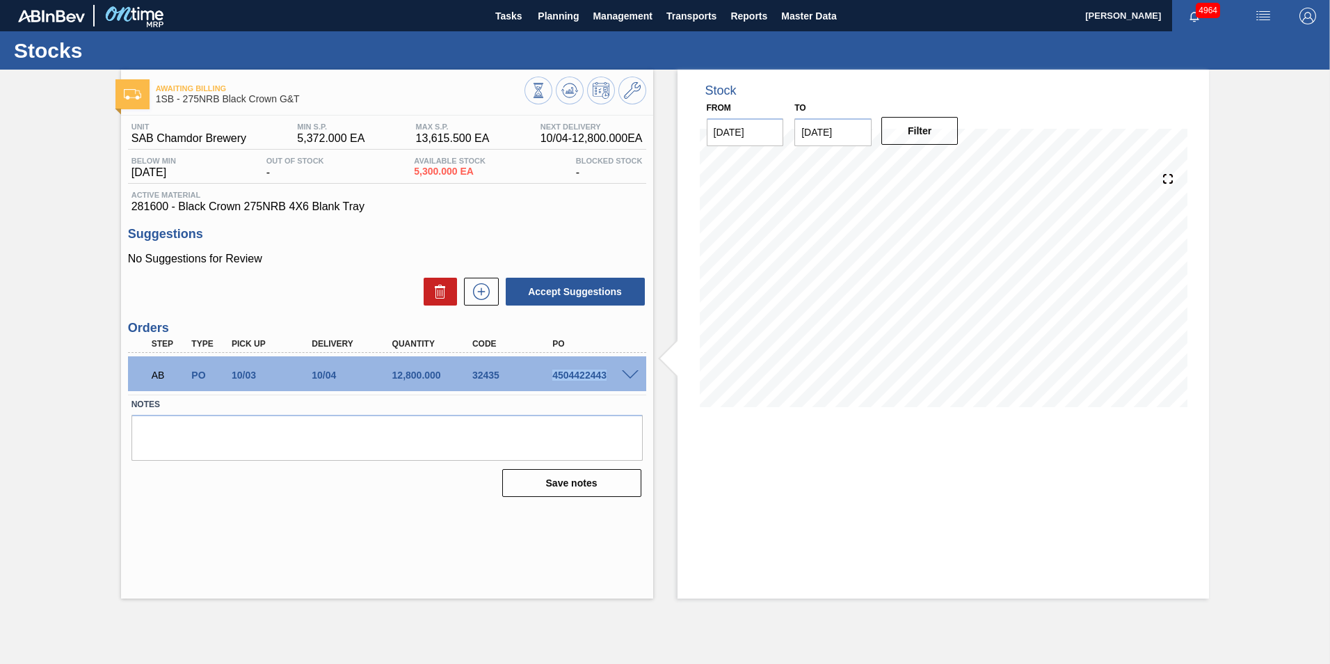
drag, startPoint x: 552, startPoint y: 375, endPoint x: 605, endPoint y: 376, distance: 52.2
click at [605, 376] on div "4504422443" at bounding box center [594, 374] width 90 height 11
copy div "4504422443"
click at [559, 17] on span "Planning" at bounding box center [558, 16] width 41 height 17
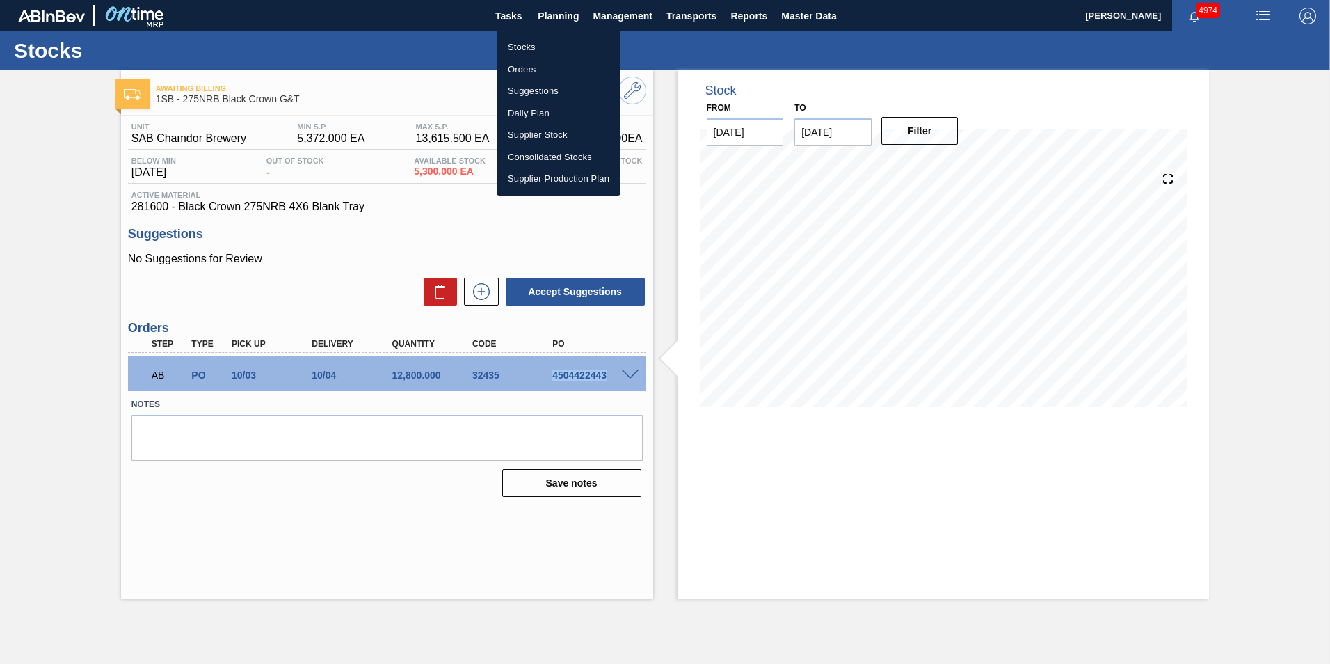
drag, startPoint x: 531, startPoint y: 45, endPoint x: 630, endPoint y: 237, distance: 215.0
click at [531, 45] on li "Stocks" at bounding box center [559, 47] width 124 height 22
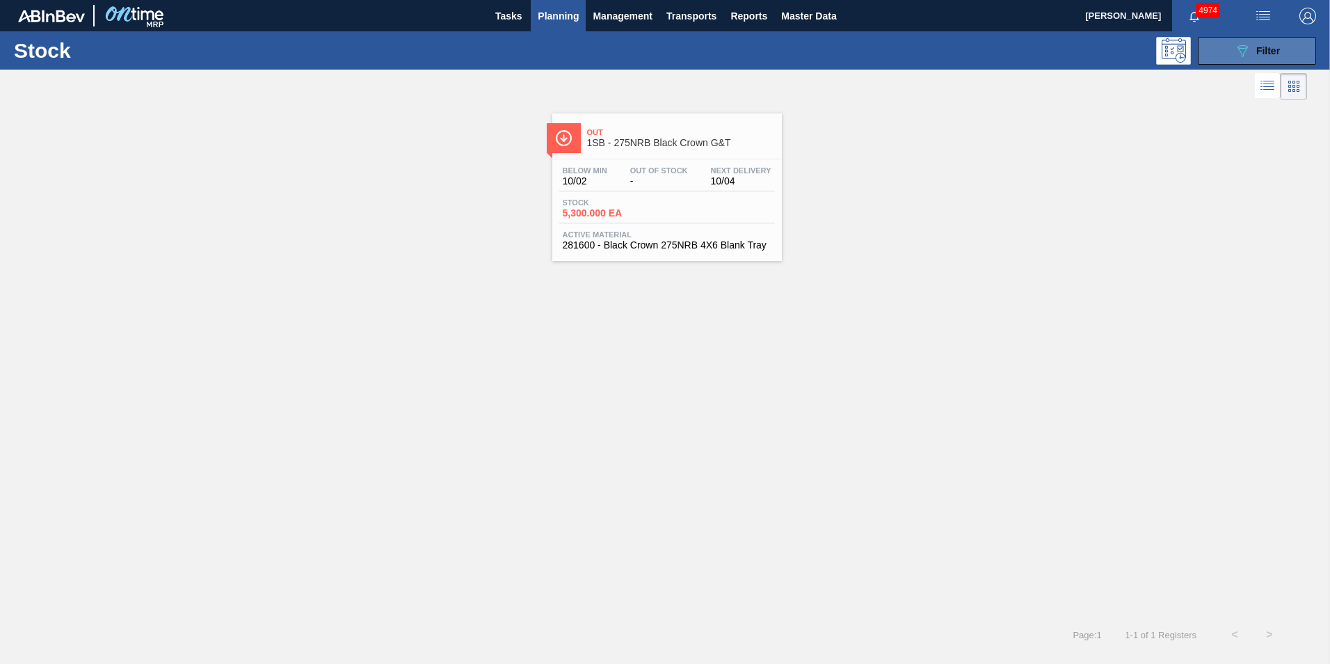
click at [1262, 45] on span "Filter" at bounding box center [1268, 50] width 24 height 11
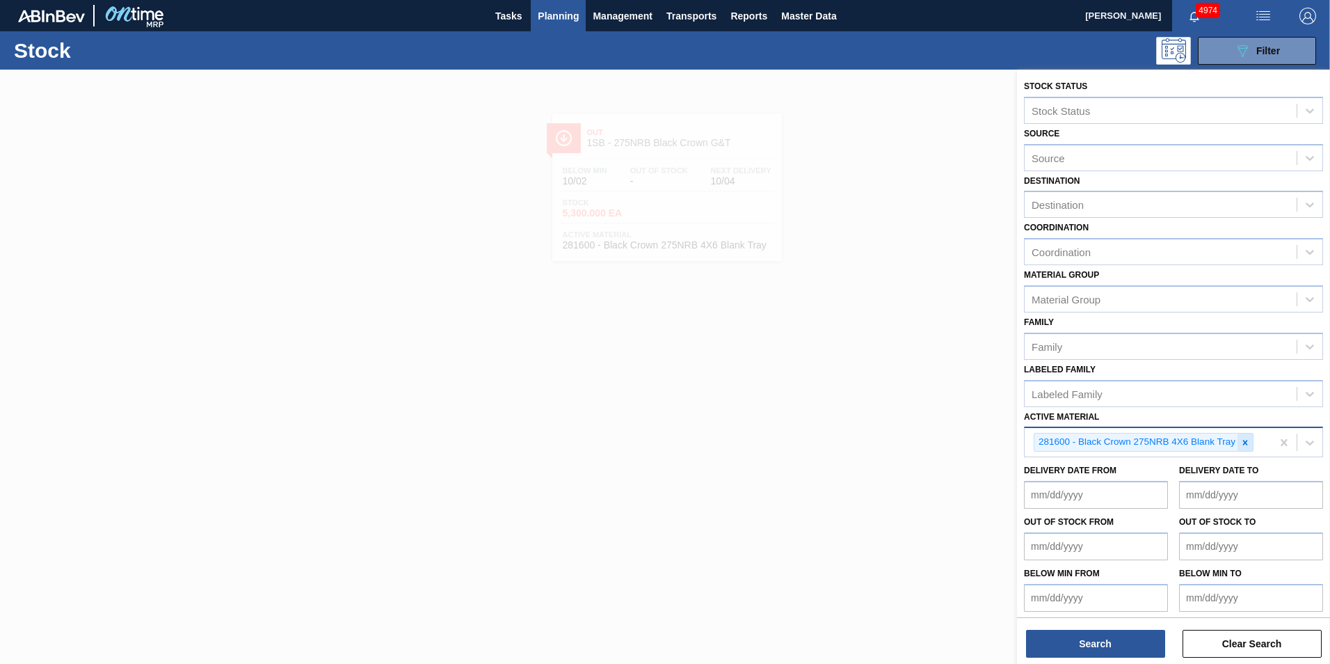
click at [1243, 442] on icon at bounding box center [1245, 443] width 10 height 10
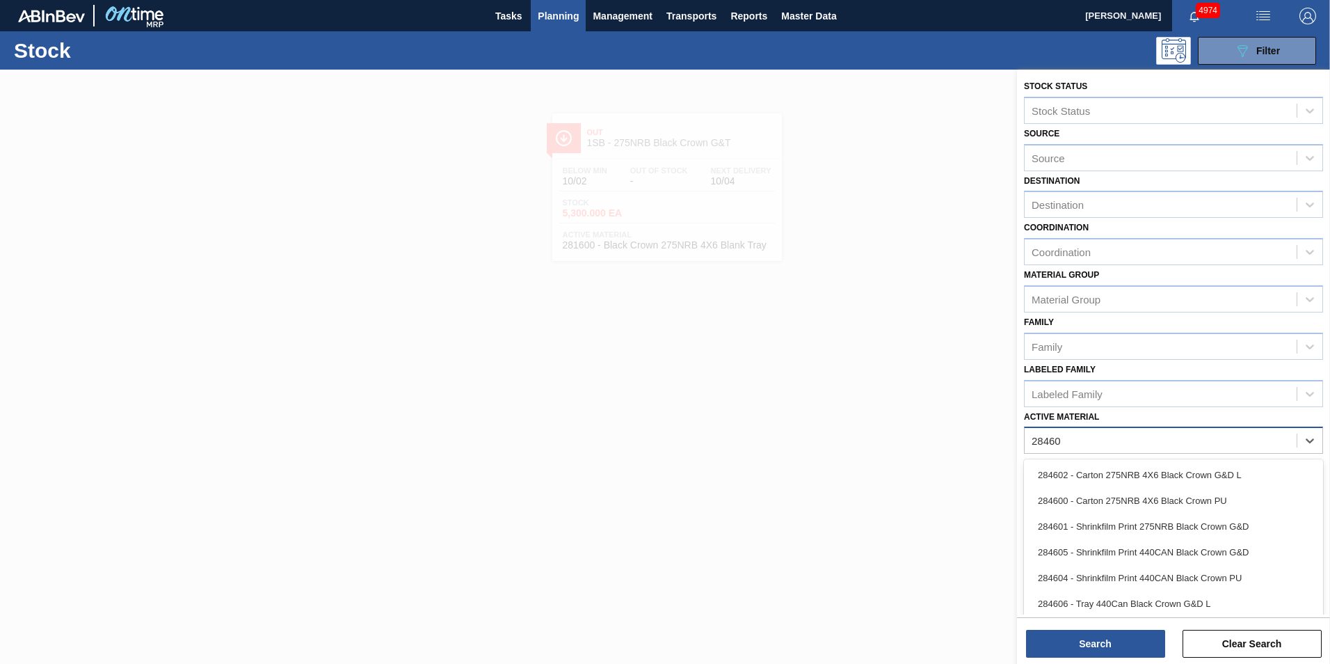
type Material "284602"
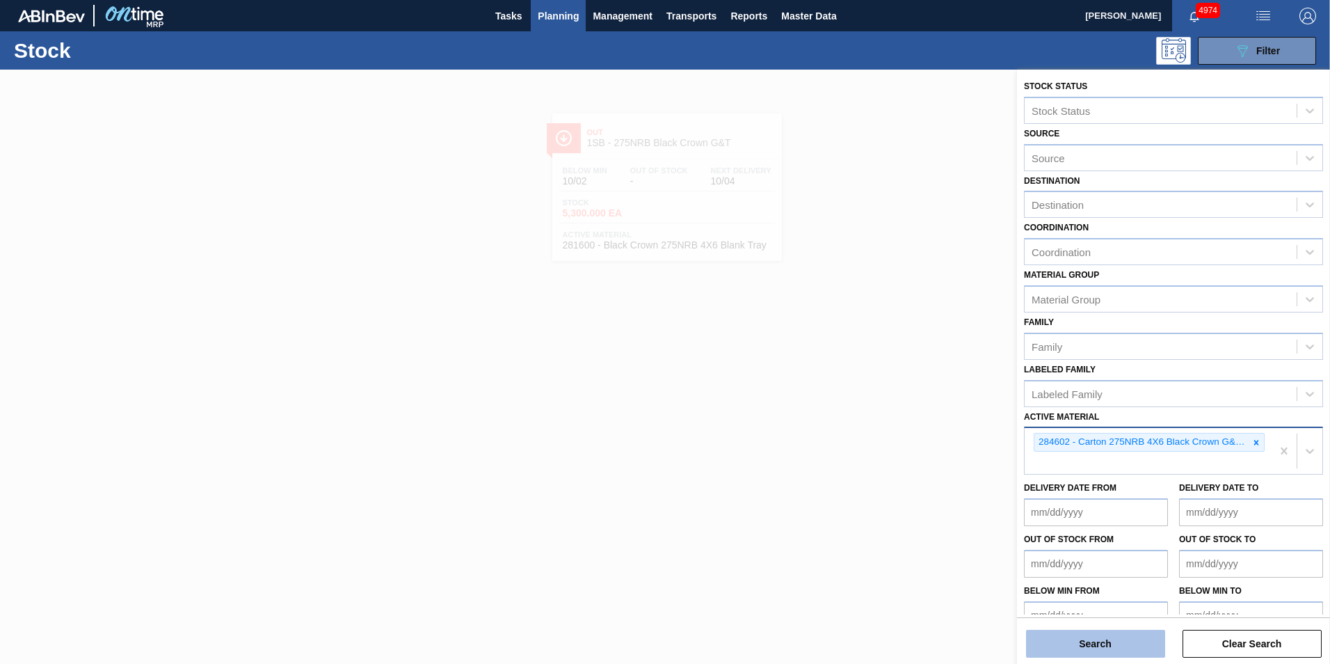
click at [1103, 642] on button "Search" at bounding box center [1095, 644] width 139 height 28
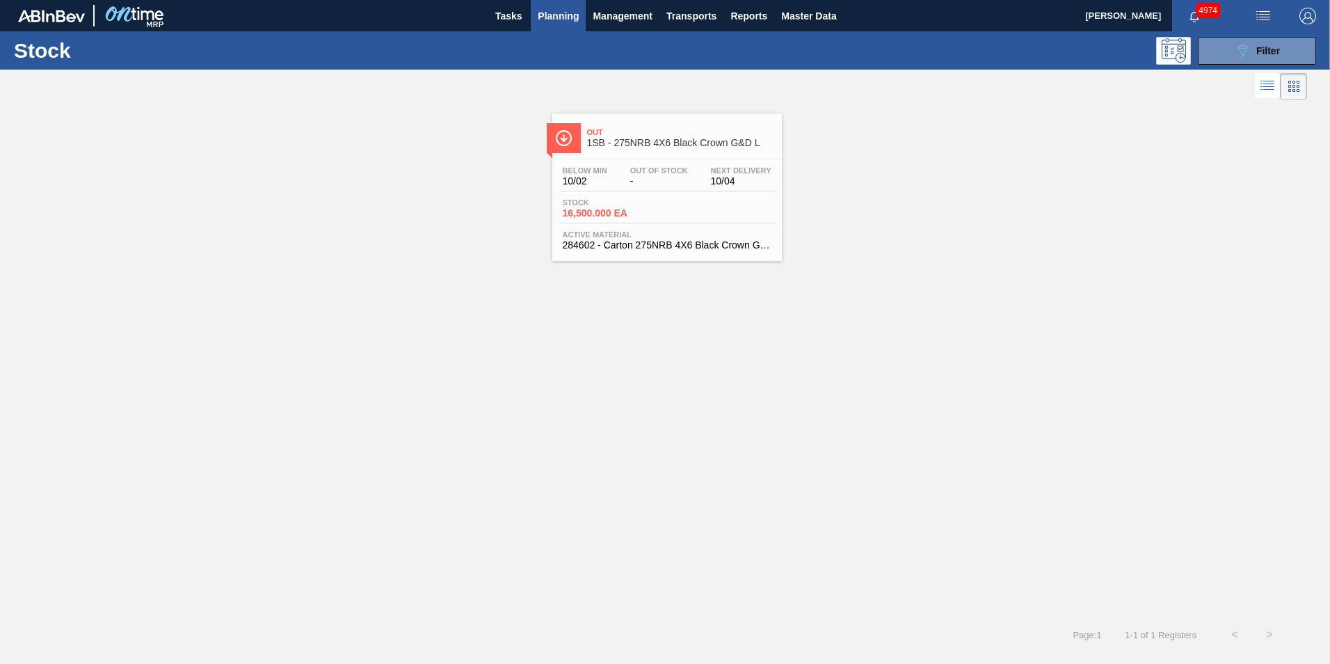
click at [635, 221] on div "Stock 16,500.000 EA" at bounding box center [667, 210] width 216 height 25
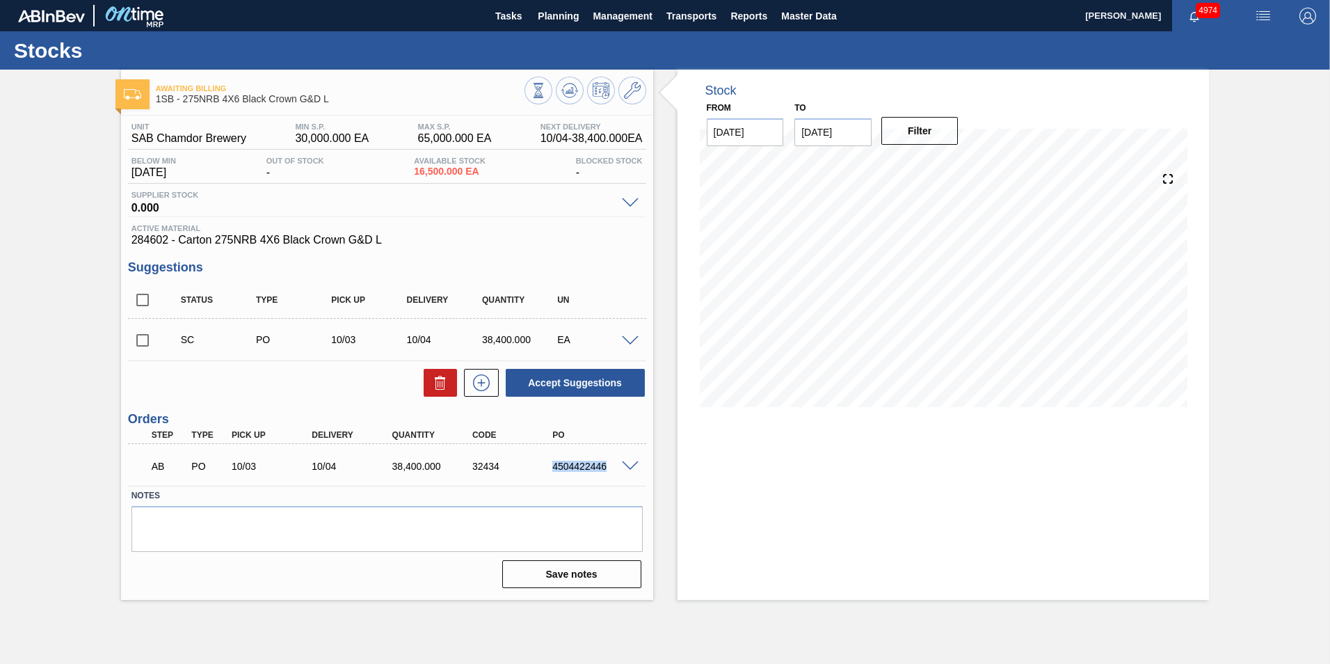
drag, startPoint x: 605, startPoint y: 466, endPoint x: 554, endPoint y: 469, distance: 50.9
click at [554, 469] on div "4504422446" at bounding box center [594, 466] width 90 height 11
copy div "4504422446"
click at [562, 15] on span "Planning" at bounding box center [558, 16] width 41 height 17
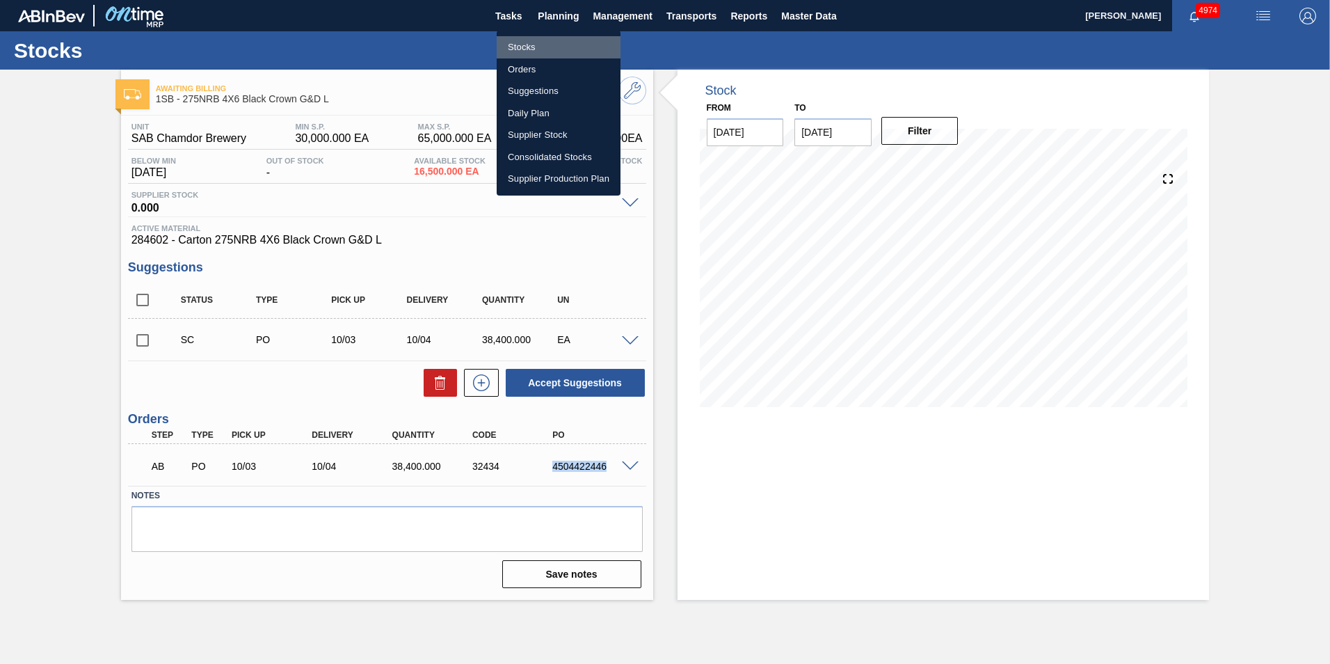
drag, startPoint x: 533, startPoint y: 43, endPoint x: 536, endPoint y: 59, distance: 16.4
click at [533, 43] on li "Stocks" at bounding box center [559, 47] width 124 height 22
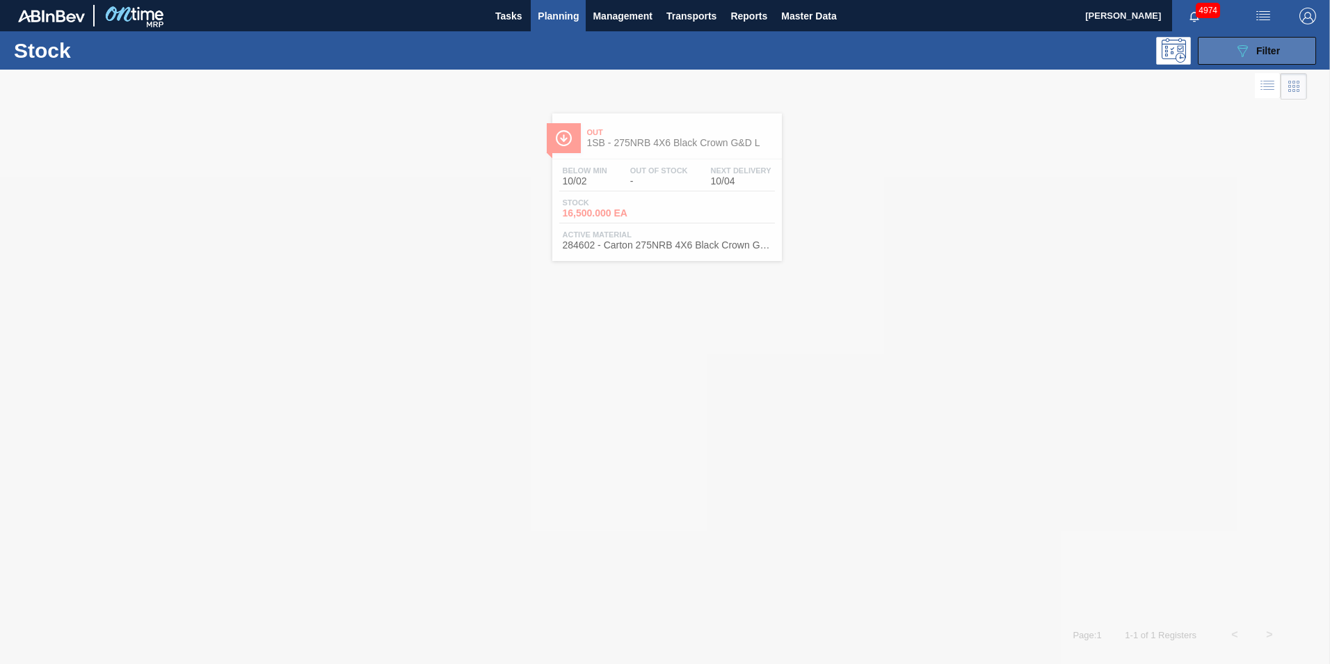
click at [1275, 48] on span "Filter" at bounding box center [1268, 50] width 24 height 11
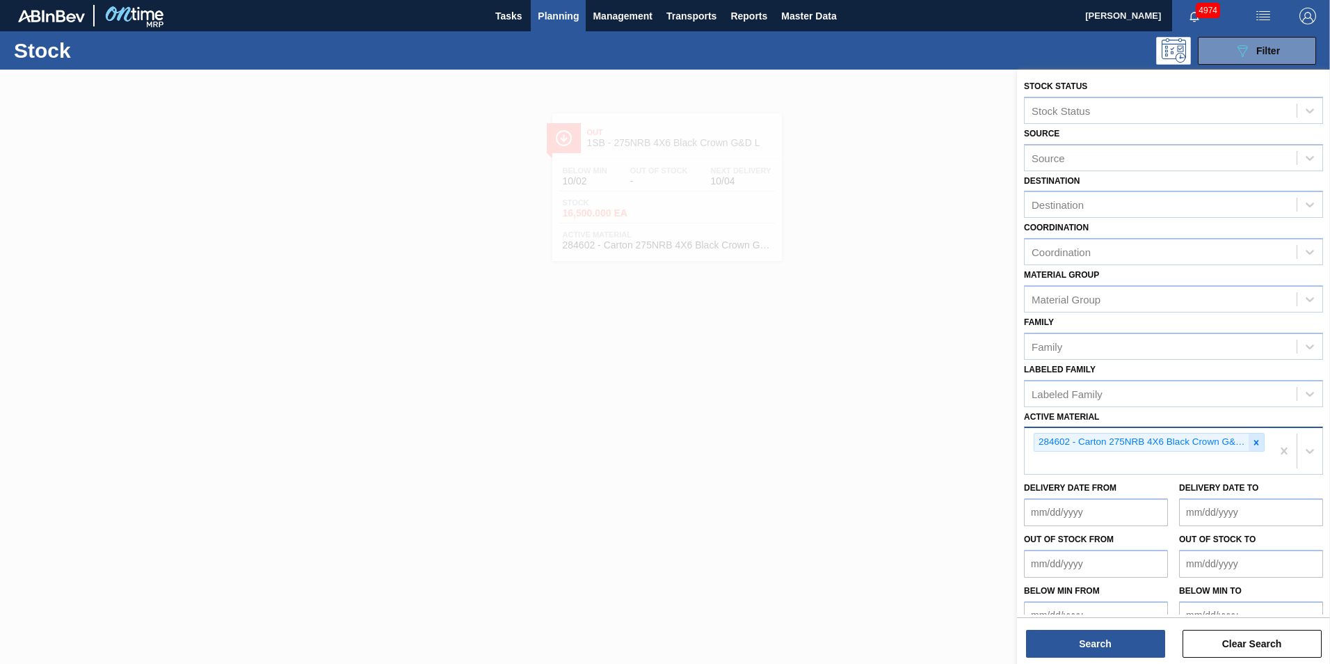
click at [1254, 440] on icon at bounding box center [1256, 442] width 5 height 5
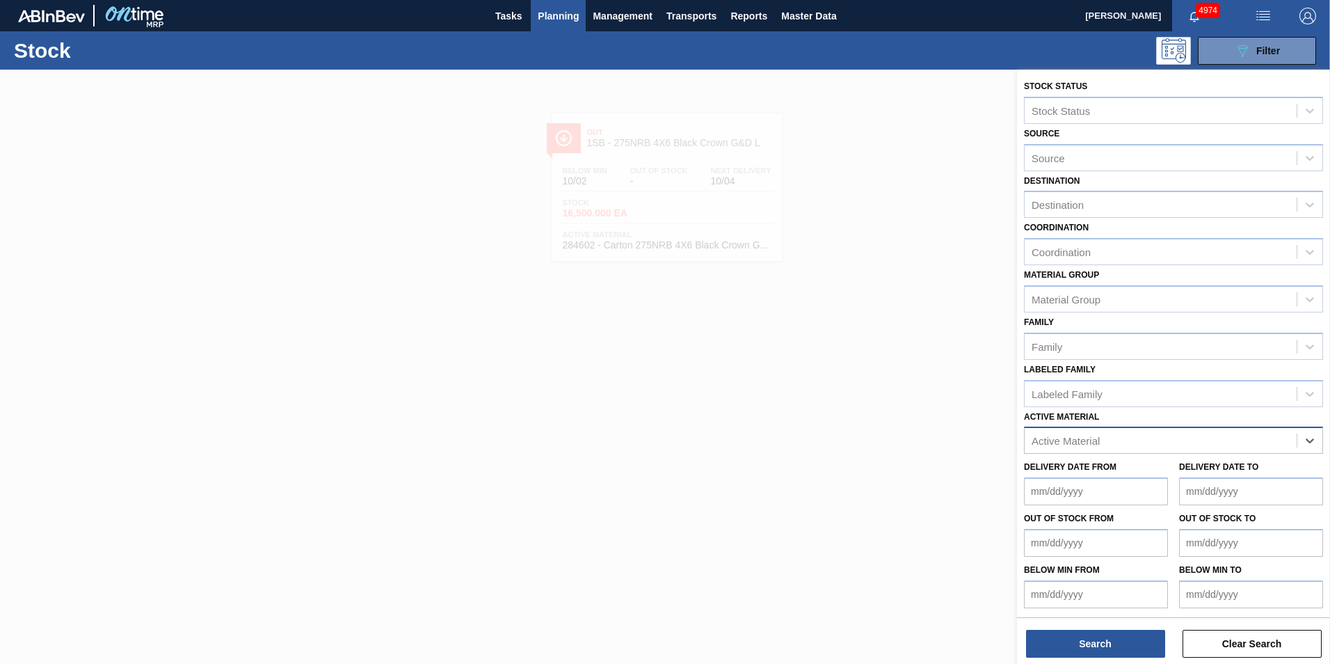
paste Material "285068"
type Material "285068"
click at [1217, 478] on div "285068 - Tray 500 CAN Ruby Apple 2020 4x6 PU" at bounding box center [1173, 475] width 299 height 26
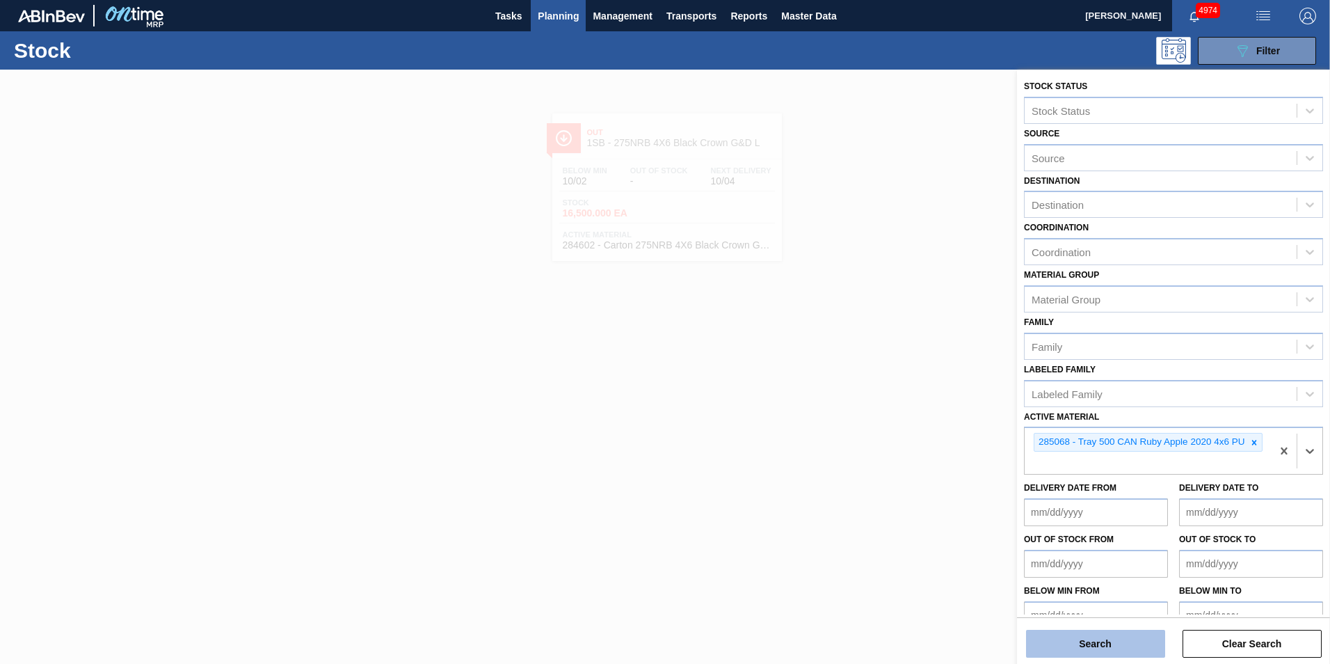
click at [1114, 644] on button "Search" at bounding box center [1095, 644] width 139 height 28
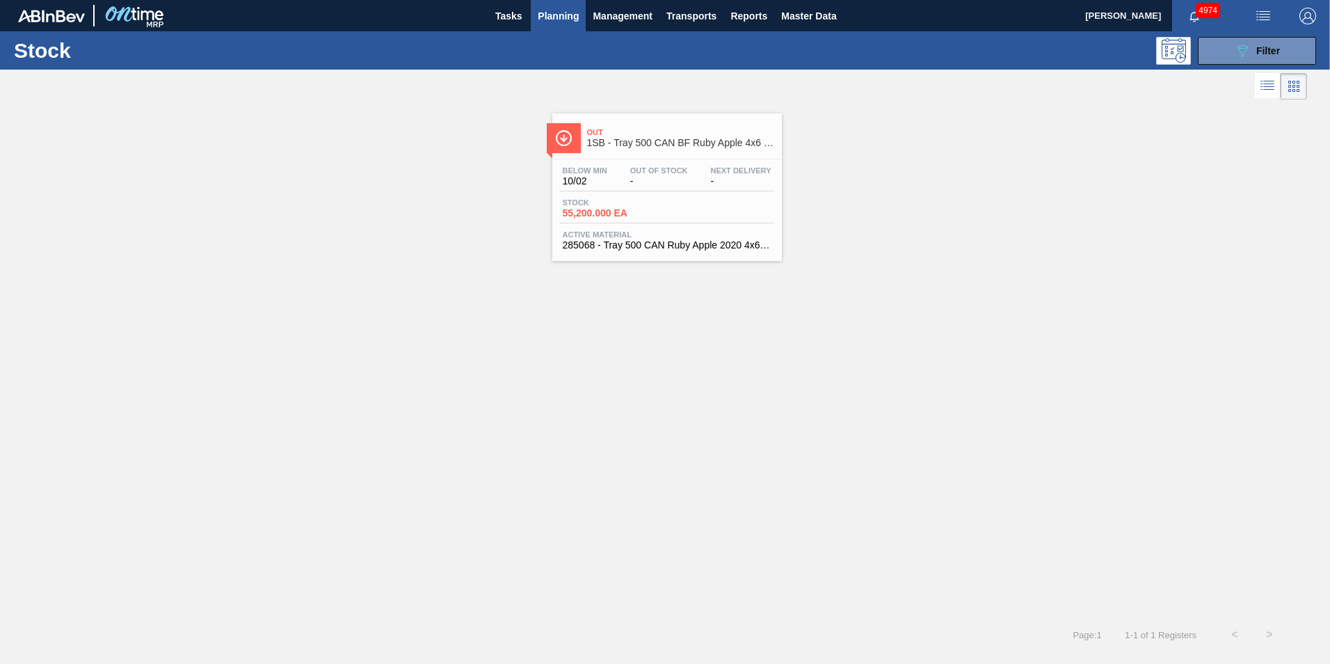
click at [641, 203] on span "Stock" at bounding box center [611, 202] width 97 height 8
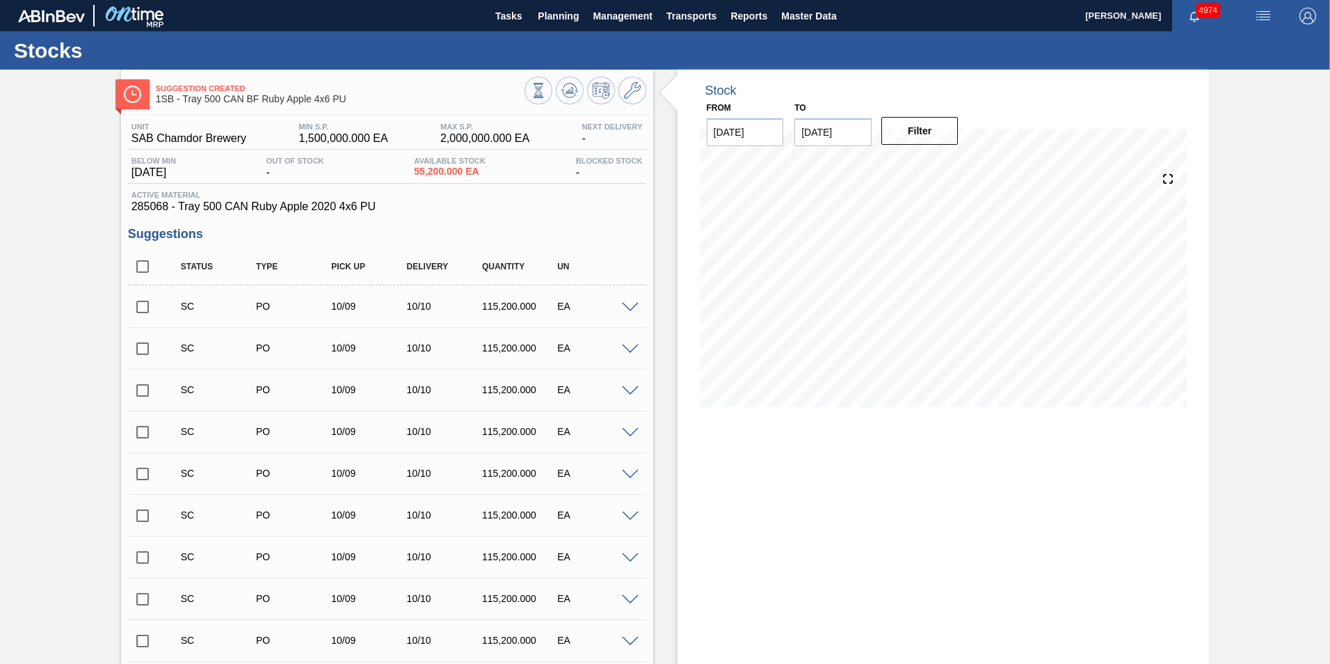
click at [626, 307] on span at bounding box center [630, 308] width 17 height 10
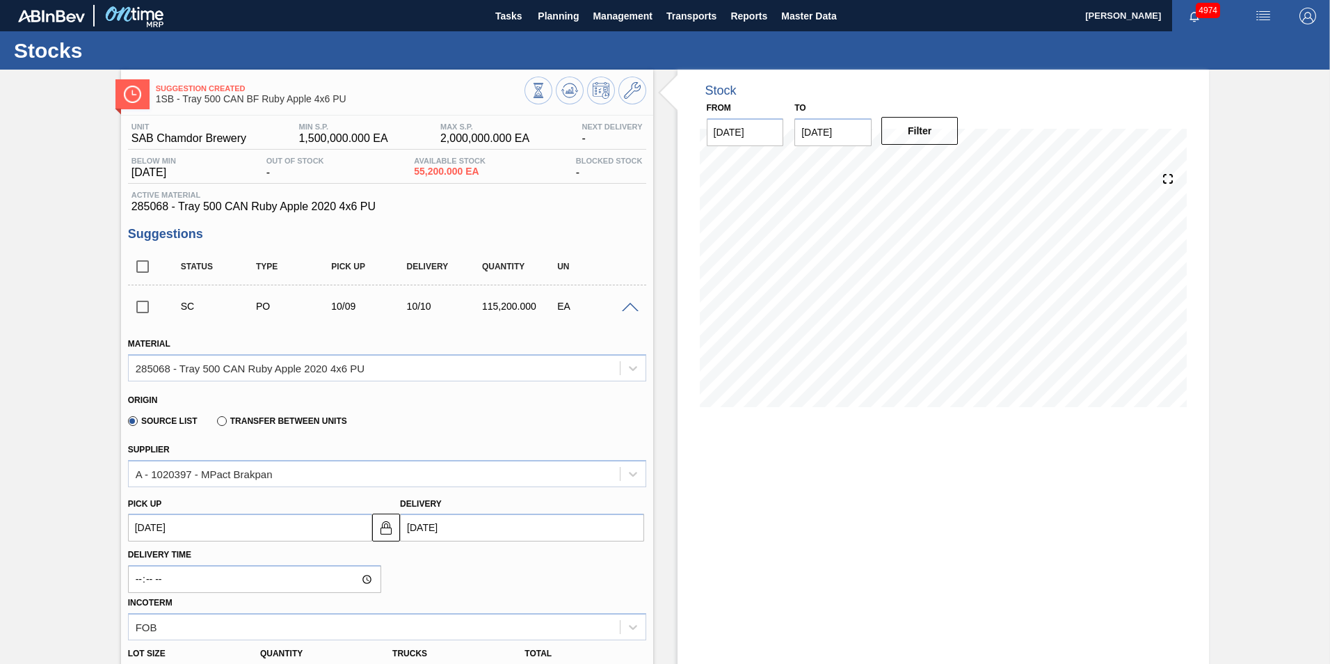
click at [628, 310] on span at bounding box center [630, 308] width 17 height 10
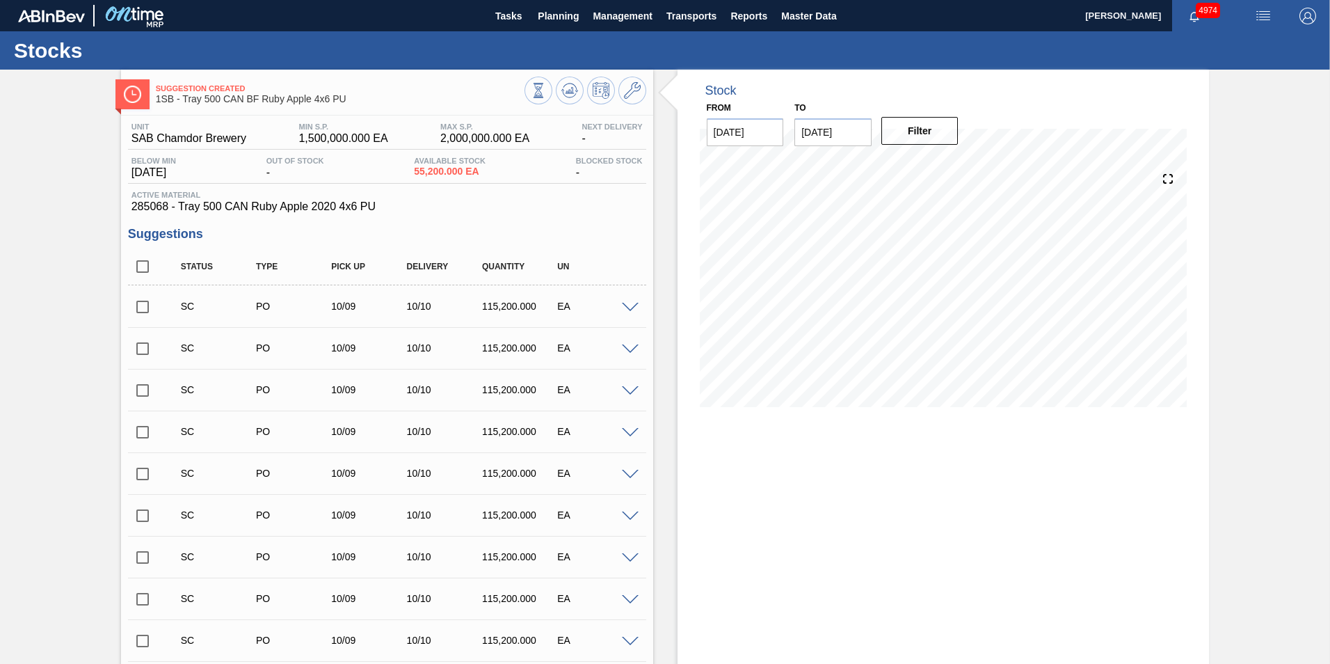
click at [628, 310] on span at bounding box center [630, 308] width 17 height 10
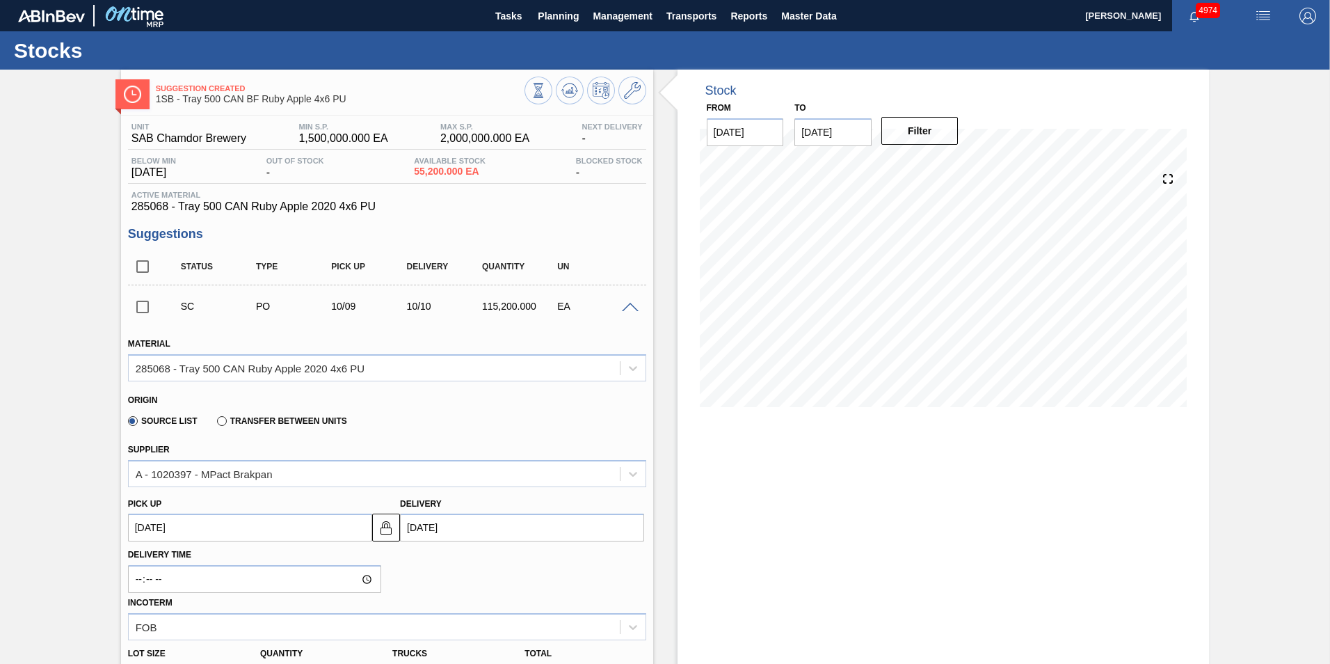
click at [628, 310] on span at bounding box center [630, 308] width 17 height 10
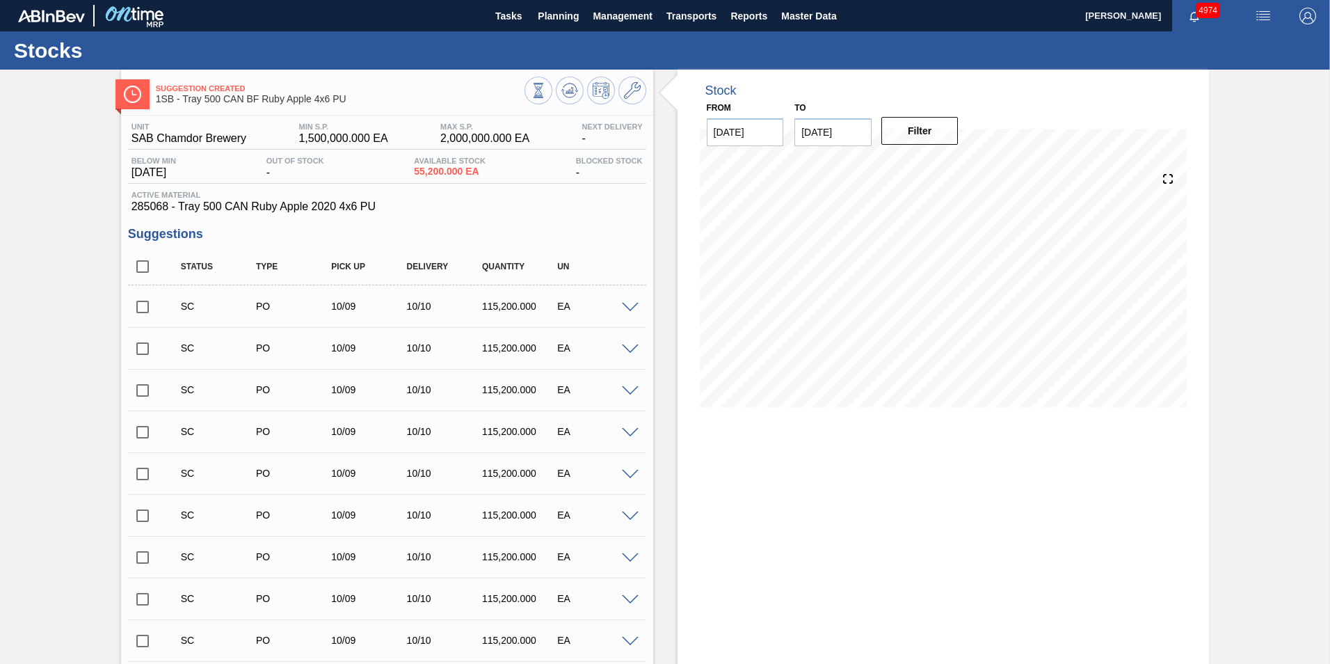
click at [143, 307] on input "checkbox" at bounding box center [142, 306] width 29 height 29
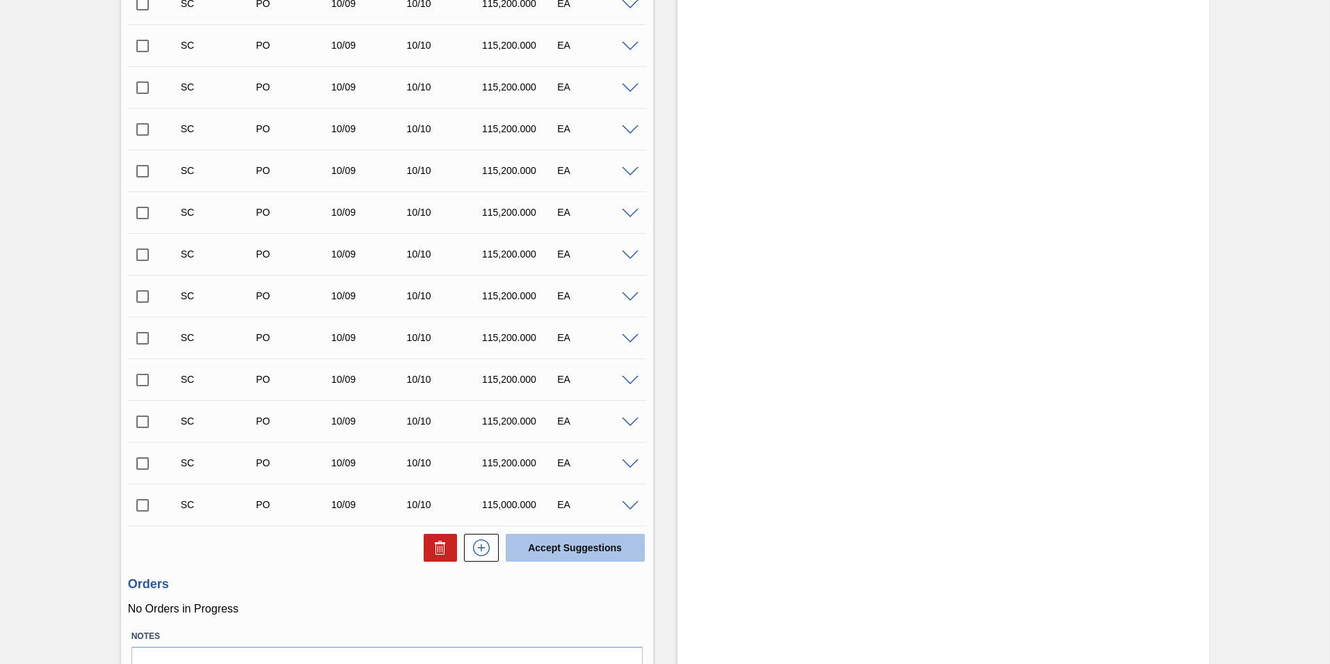
scroll to position [546, 0]
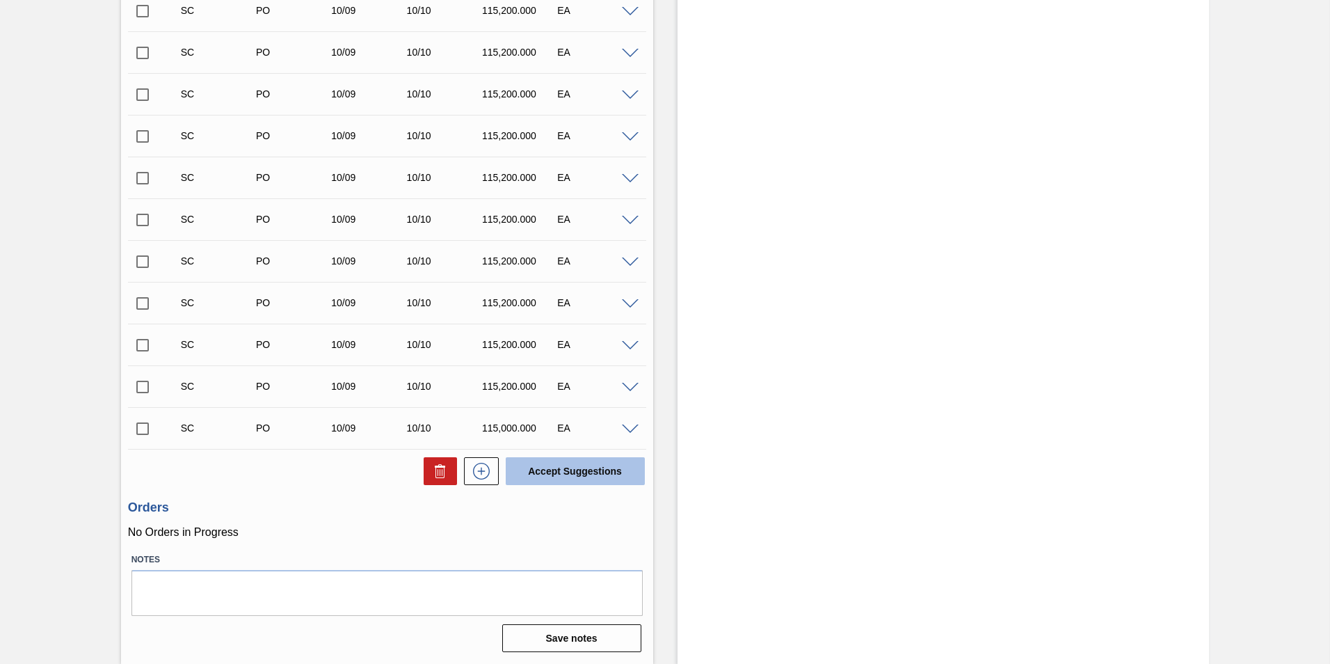
click at [576, 466] on button "Accept Suggestions" at bounding box center [575, 471] width 139 height 28
checkbox input "false"
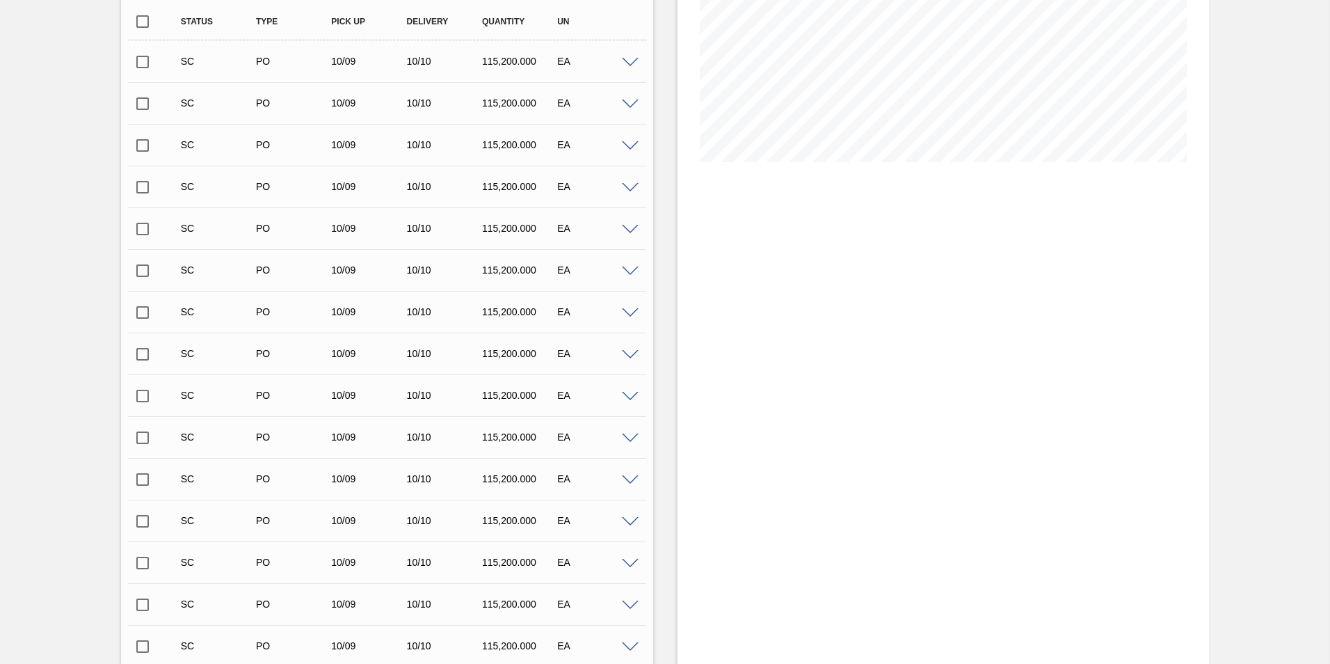
scroll to position [87, 0]
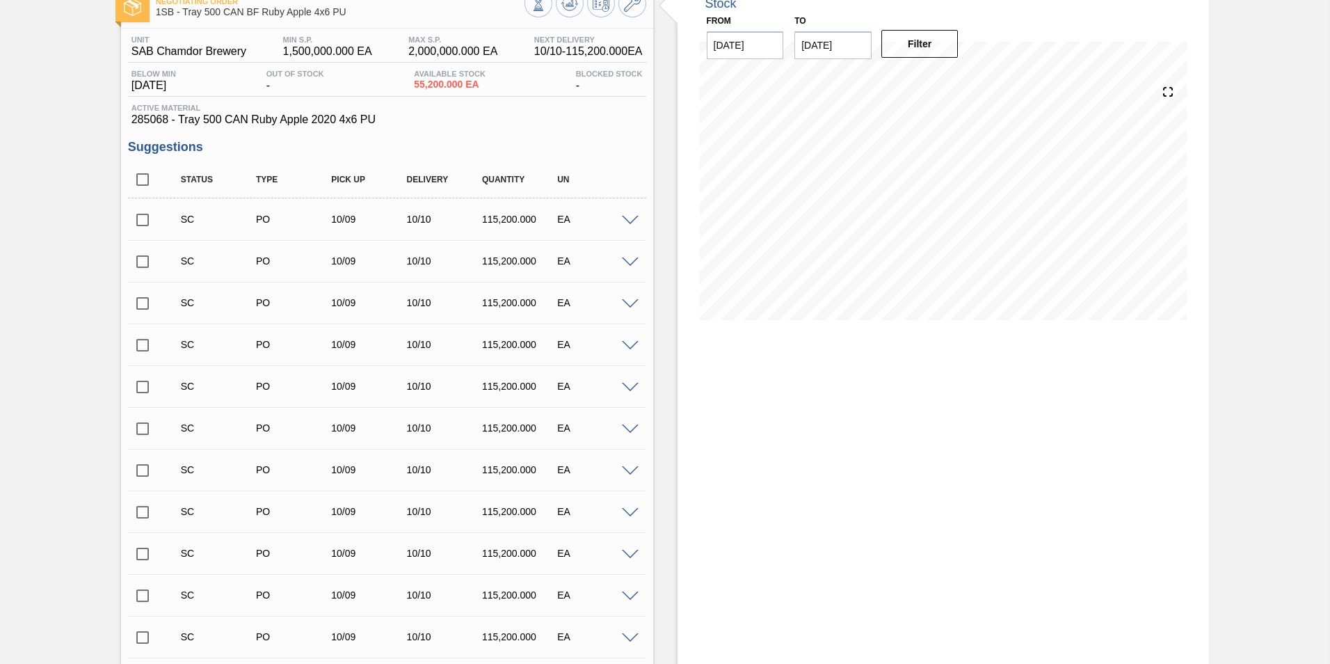
click at [141, 221] on input "checkbox" at bounding box center [142, 219] width 29 height 29
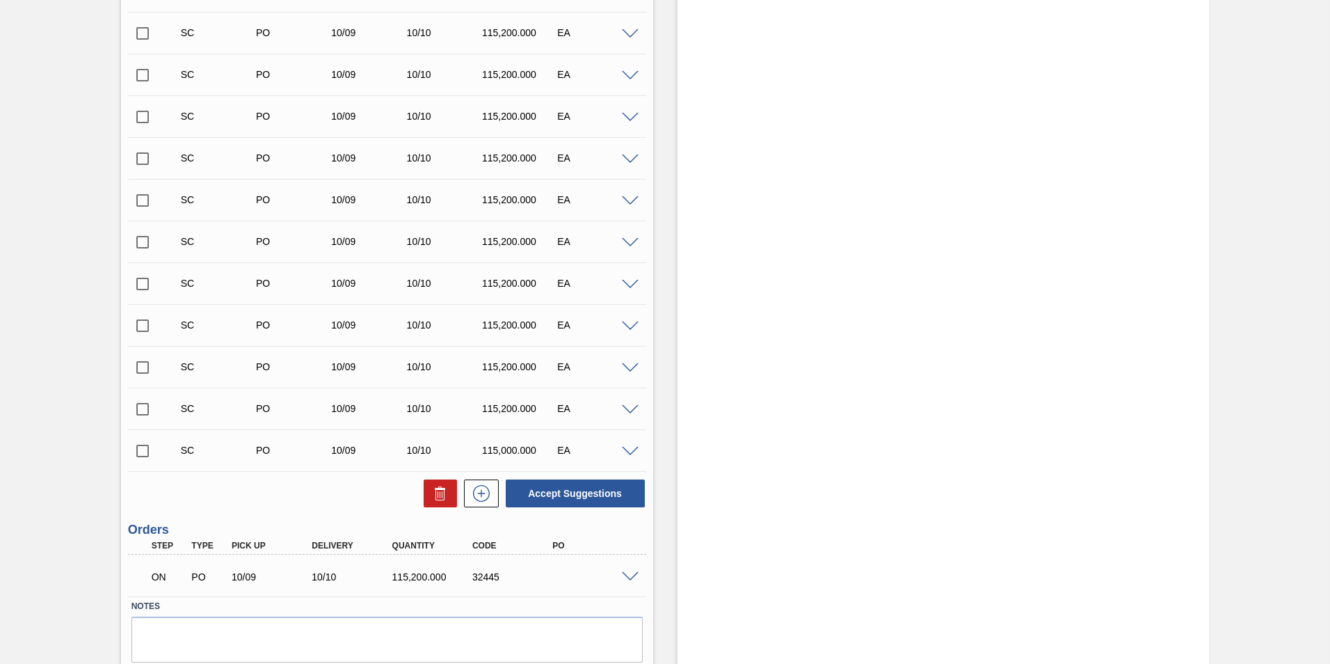
scroll to position [529, 0]
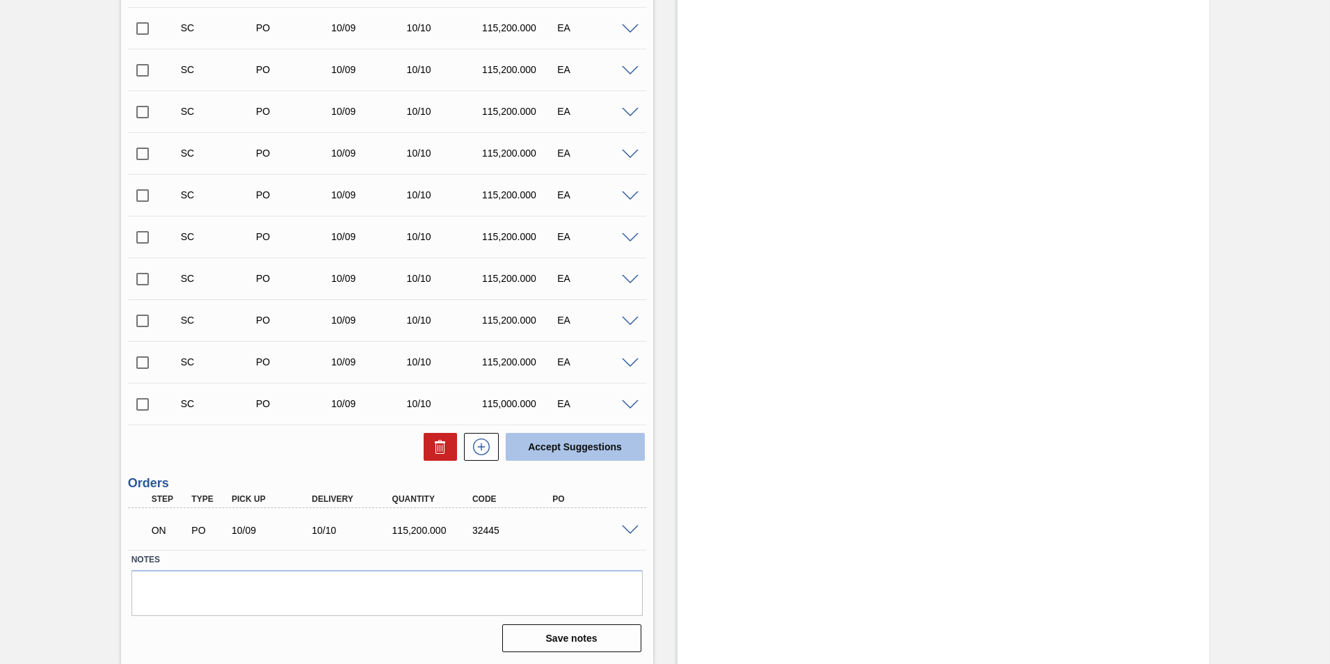
click at [581, 442] on button "Accept Suggestions" at bounding box center [575, 447] width 139 height 28
checkbox input "false"
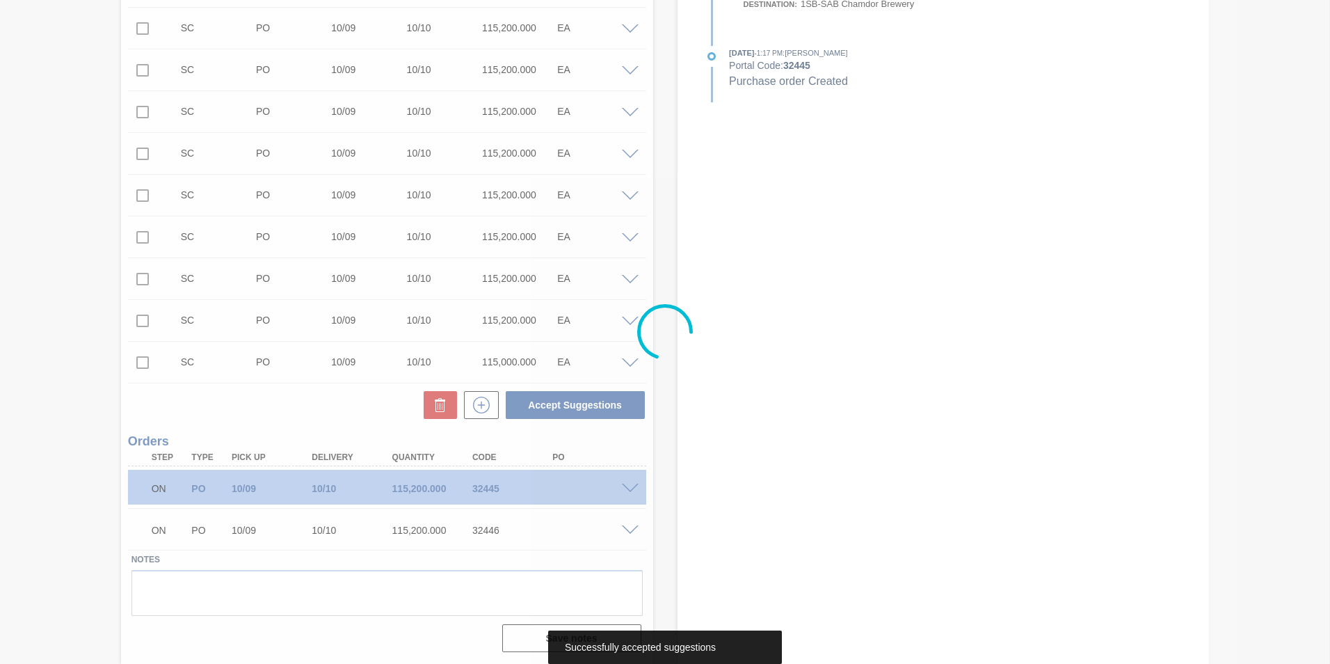
scroll to position [487, 0]
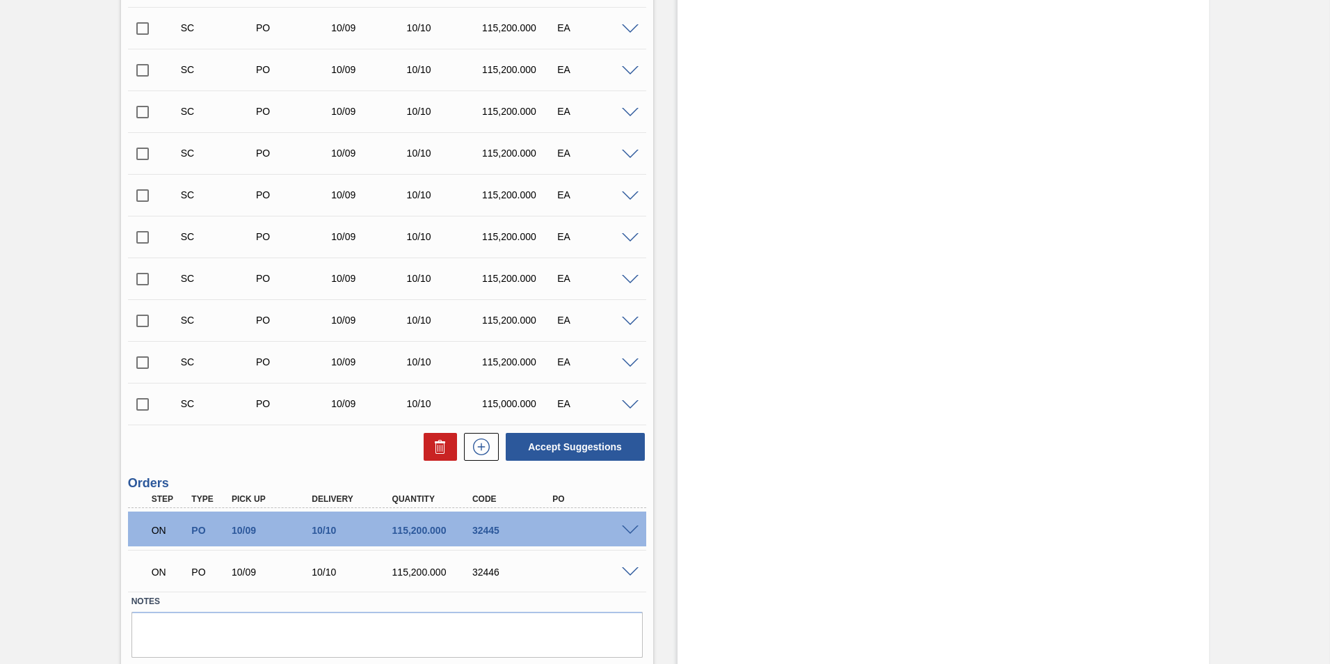
click at [122, 511] on div "Unit SAB Chamdor Brewery MIN S.P. 1,500,000.000 EA MAX S.P. 2,000,000.000 EA Ne…" at bounding box center [387, 164] width 532 height 1070
click at [735, 568] on div "Stock From [DATE] to [DATE] Filter" at bounding box center [944, 144] width 532 height 1123
click at [124, 472] on div "Unit SAB Chamdor Brewery MIN S.P. 1,500,000.000 EA MAX S.P. 2,000,000.000 EA Ne…" at bounding box center [387, 164] width 532 height 1070
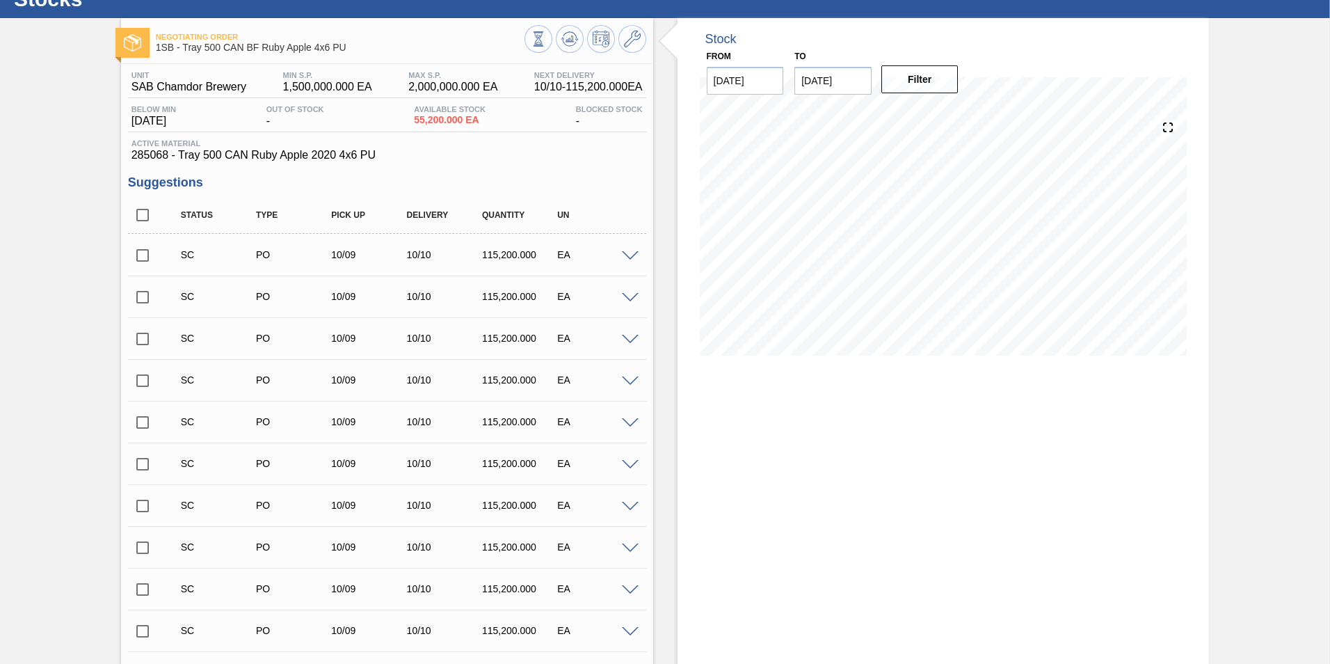
scroll to position [0, 0]
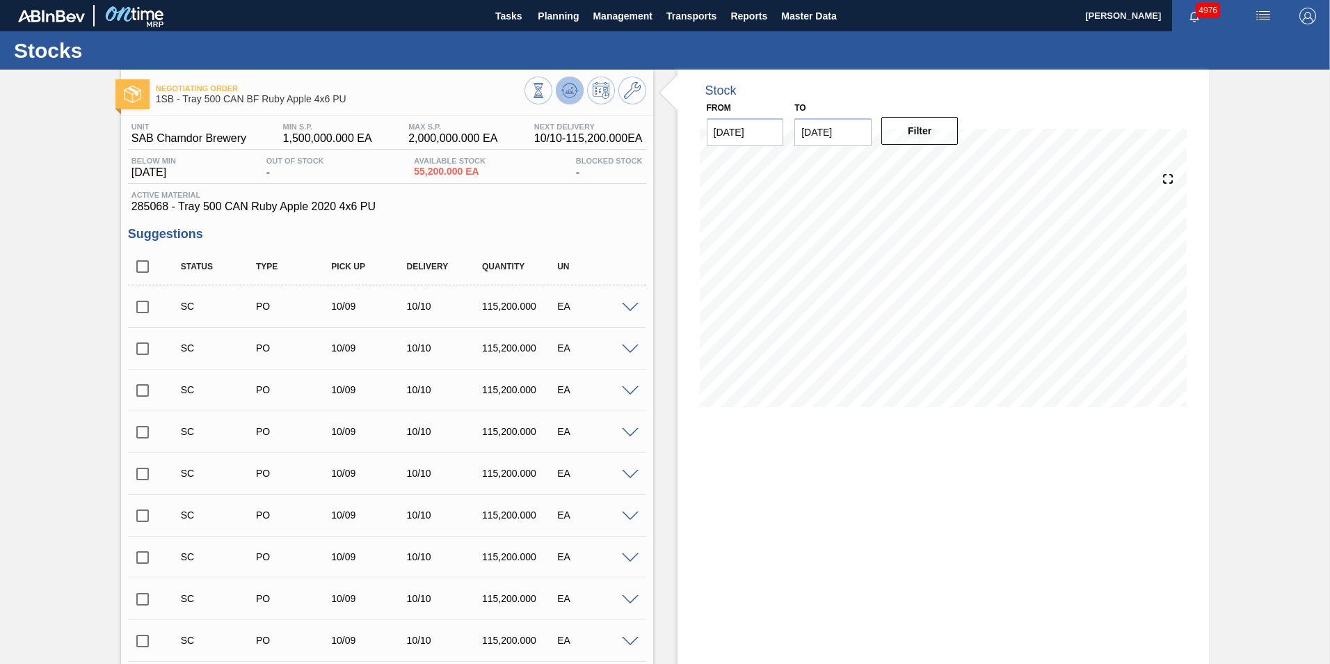
click at [565, 93] on icon at bounding box center [569, 90] width 9 height 6
click at [568, 95] on icon at bounding box center [569, 90] width 17 height 17
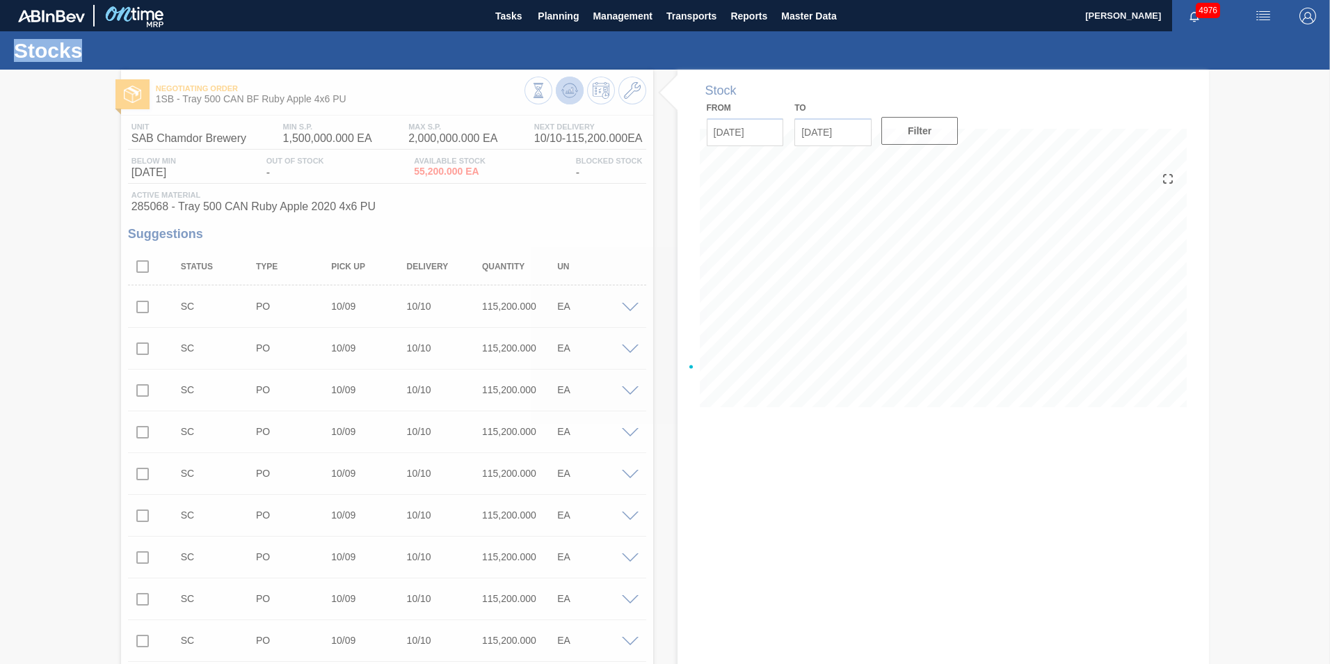
click at [568, 95] on div at bounding box center [665, 367] width 1330 height 594
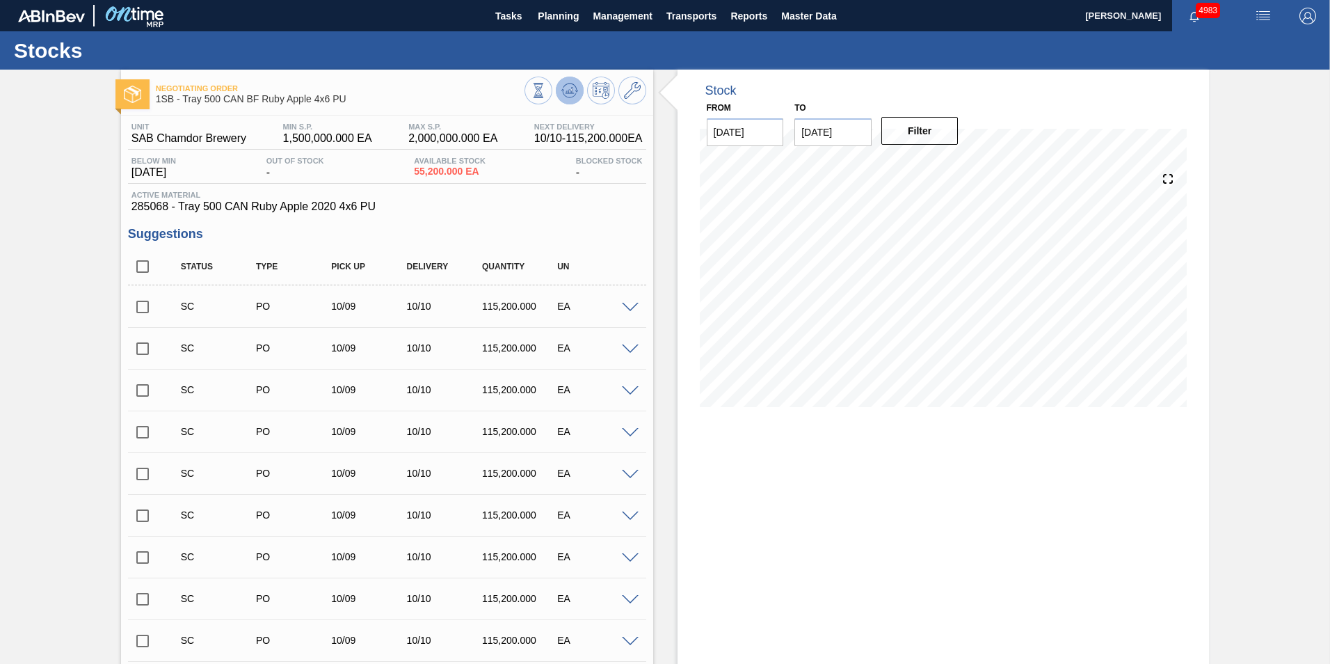
click at [573, 86] on icon at bounding box center [570, 87] width 14 height 8
click at [575, 90] on icon at bounding box center [576, 91] width 3 height 2
click at [566, 87] on icon at bounding box center [569, 90] width 17 height 17
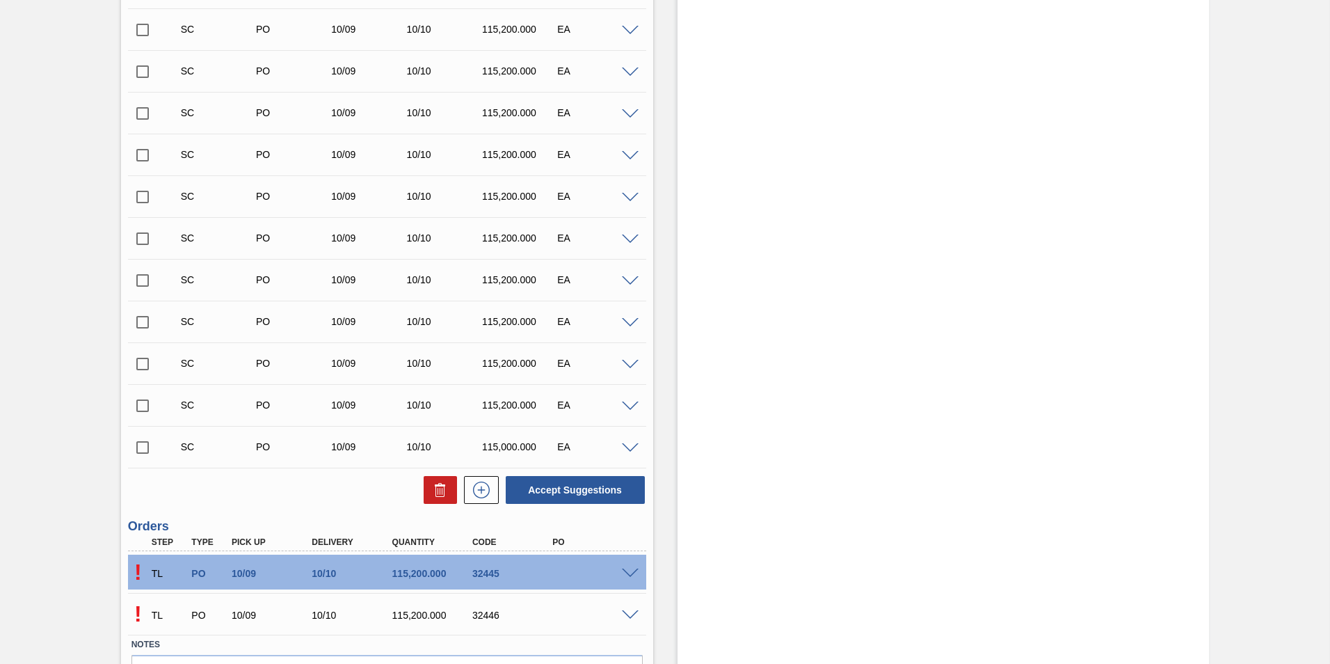
scroll to position [529, 0]
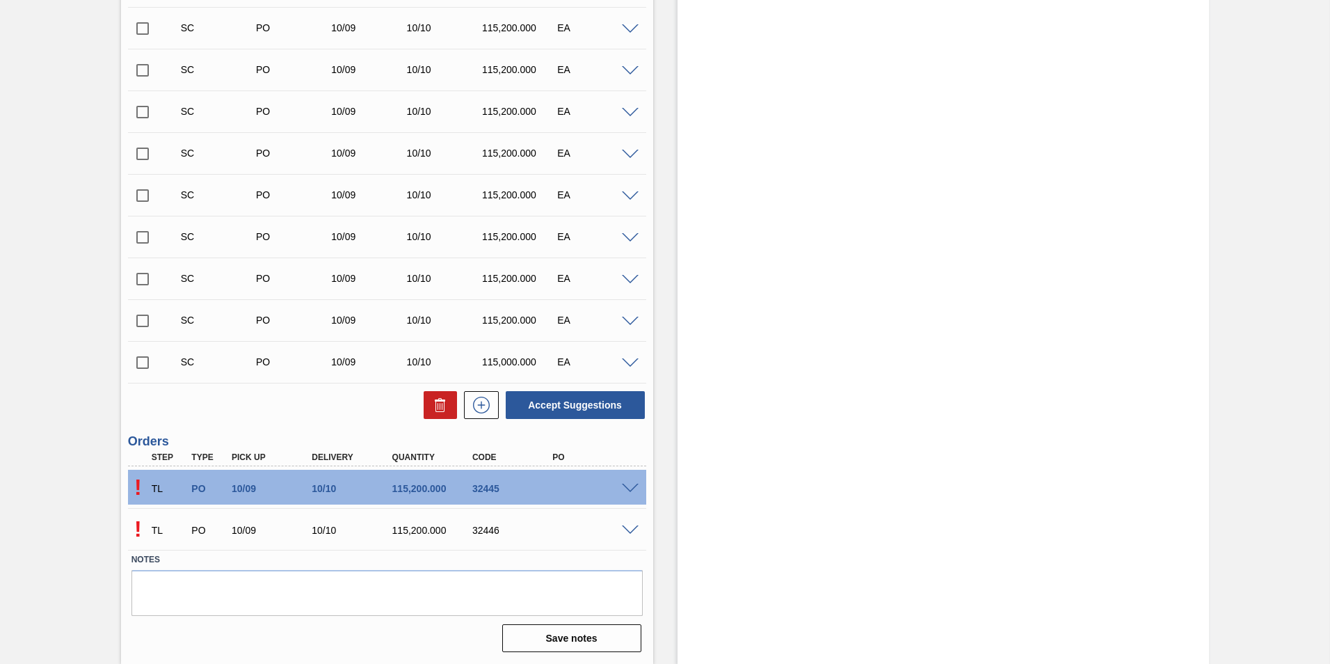
click at [630, 487] on span at bounding box center [630, 488] width 17 height 10
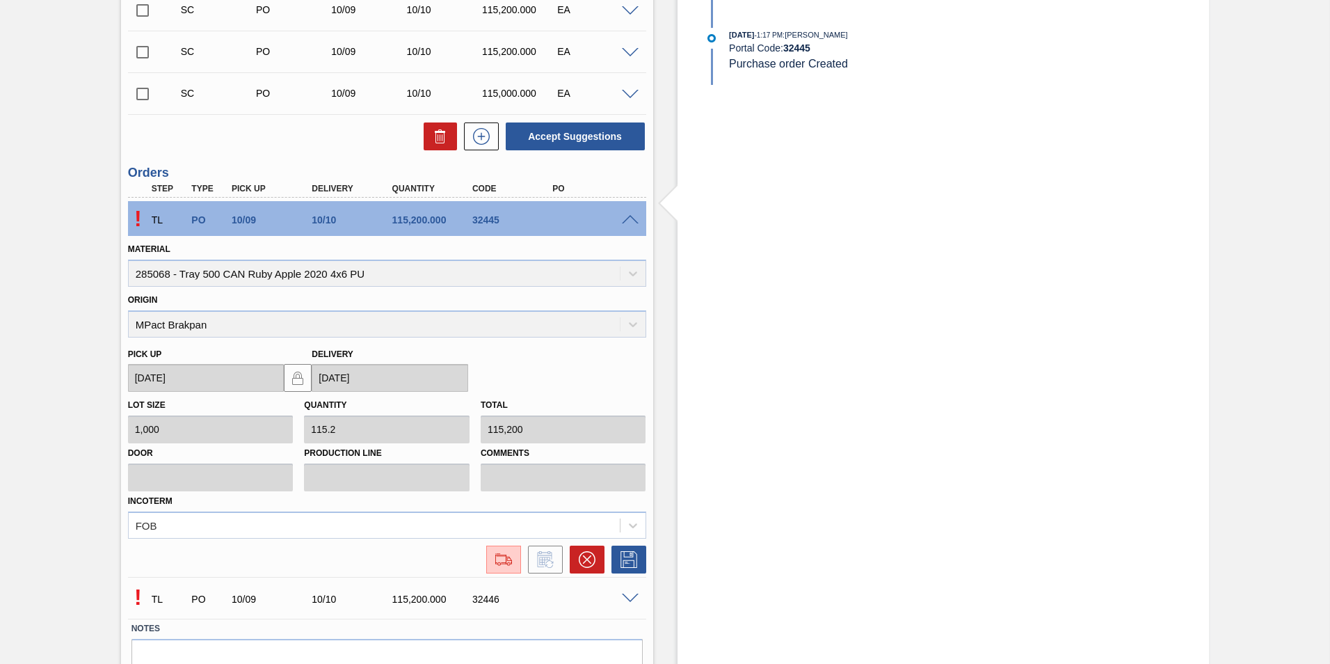
scroll to position [807, 0]
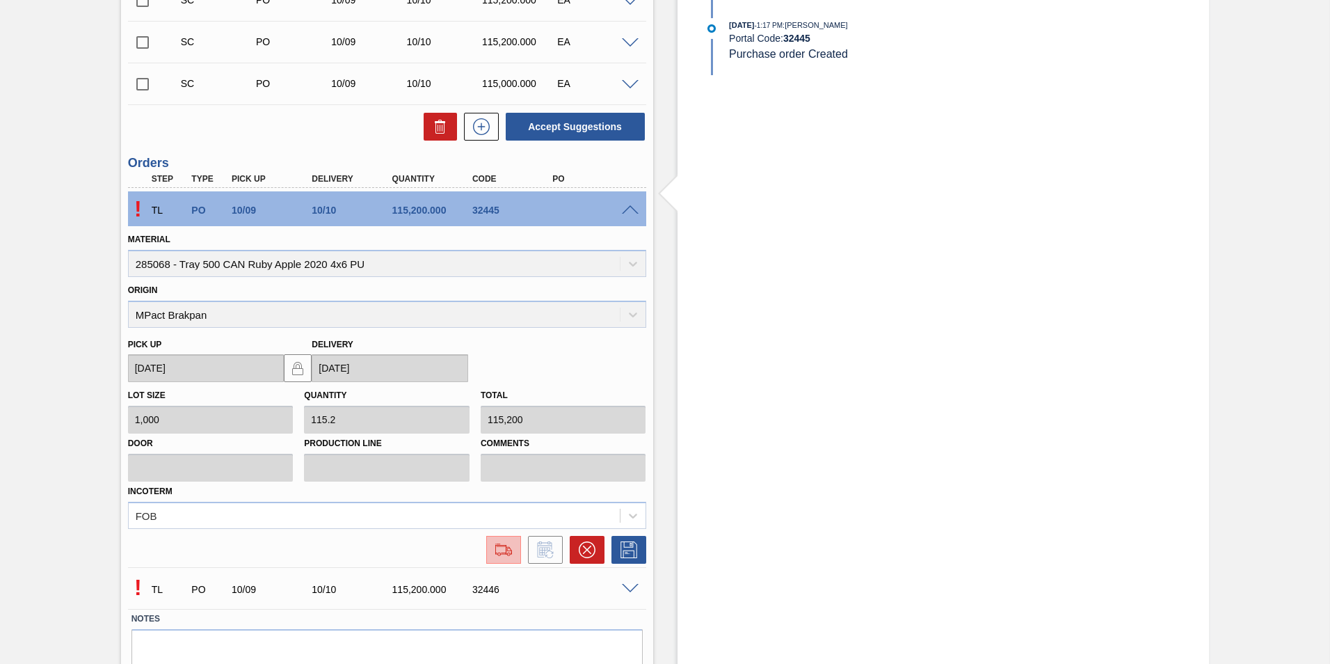
click at [511, 552] on img at bounding box center [504, 549] width 22 height 17
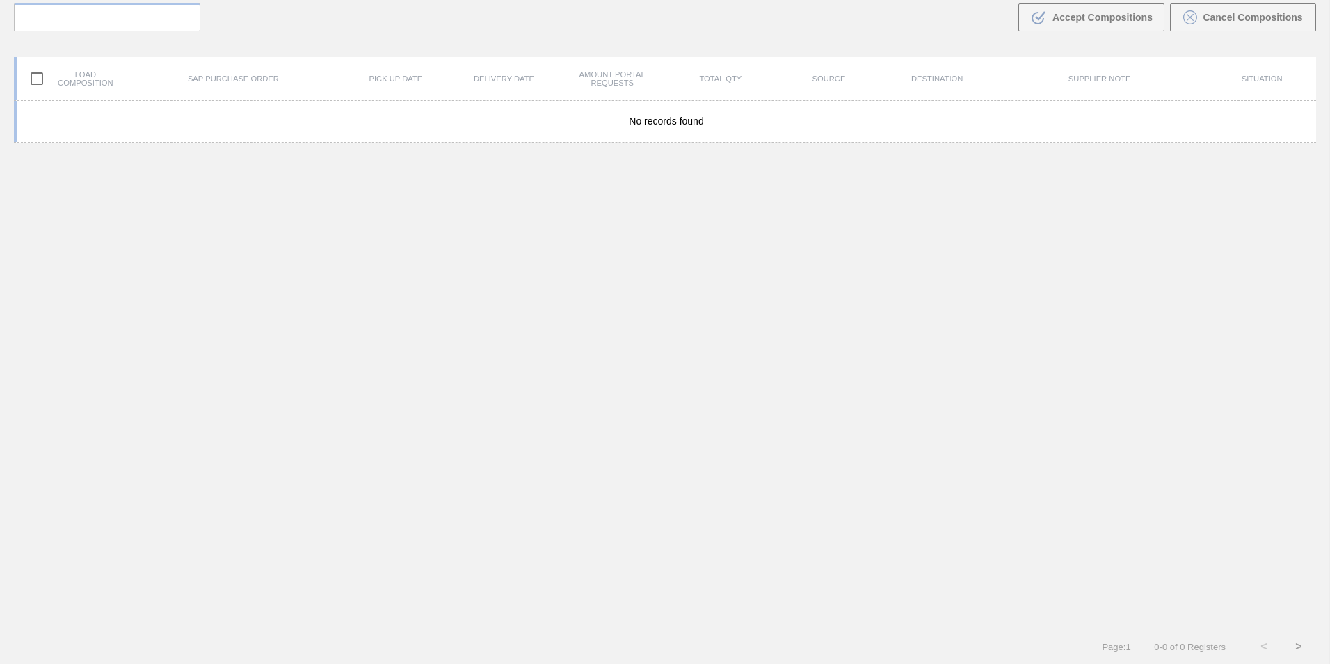
scroll to position [100, 0]
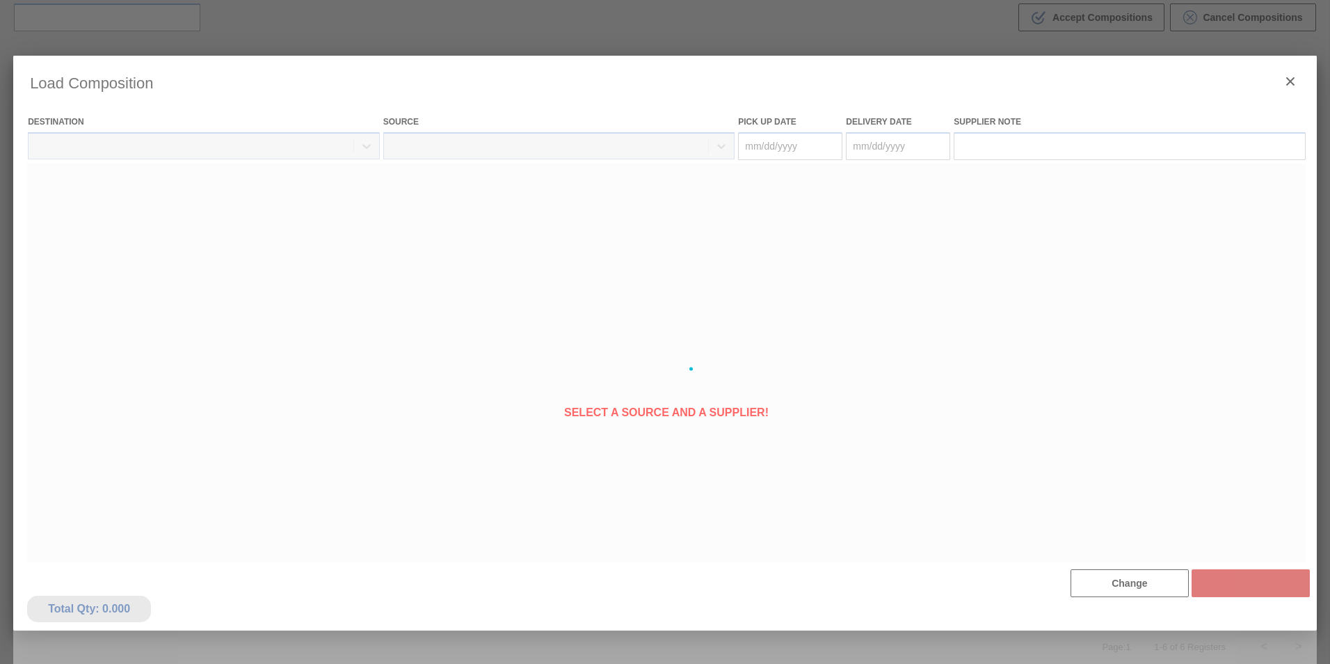
type Date "[DATE]"
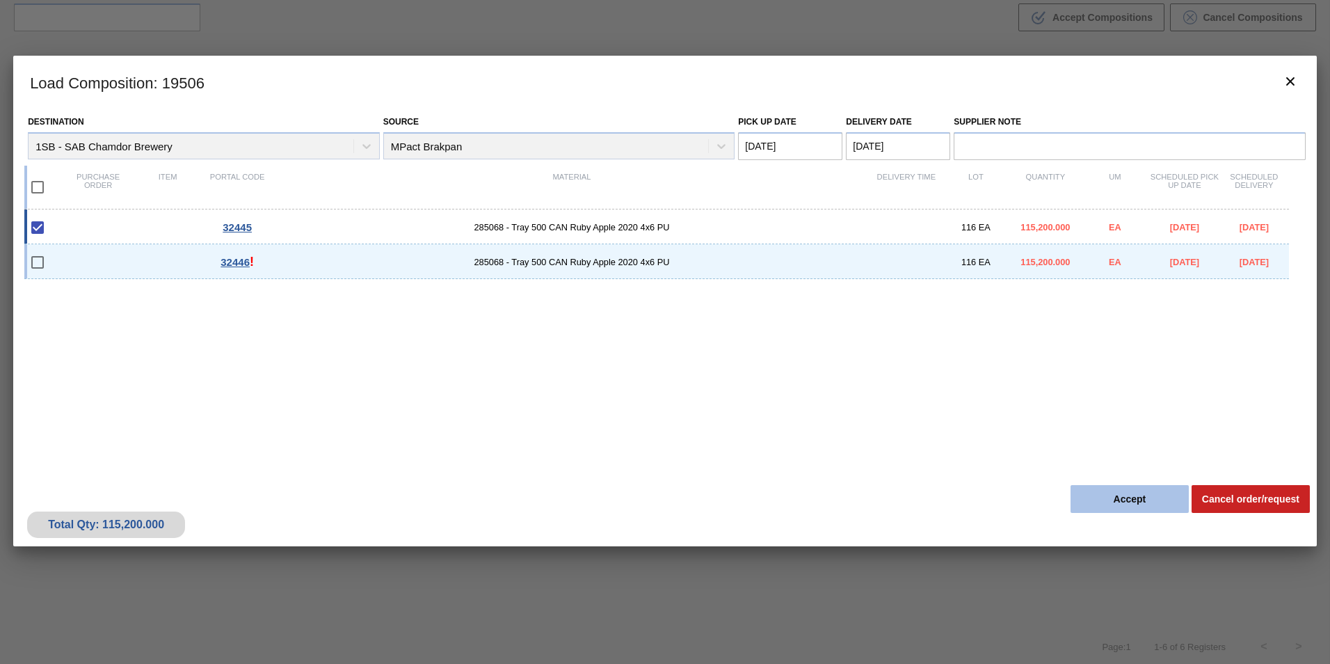
click at [1144, 499] on button "Accept" at bounding box center [1130, 499] width 118 height 28
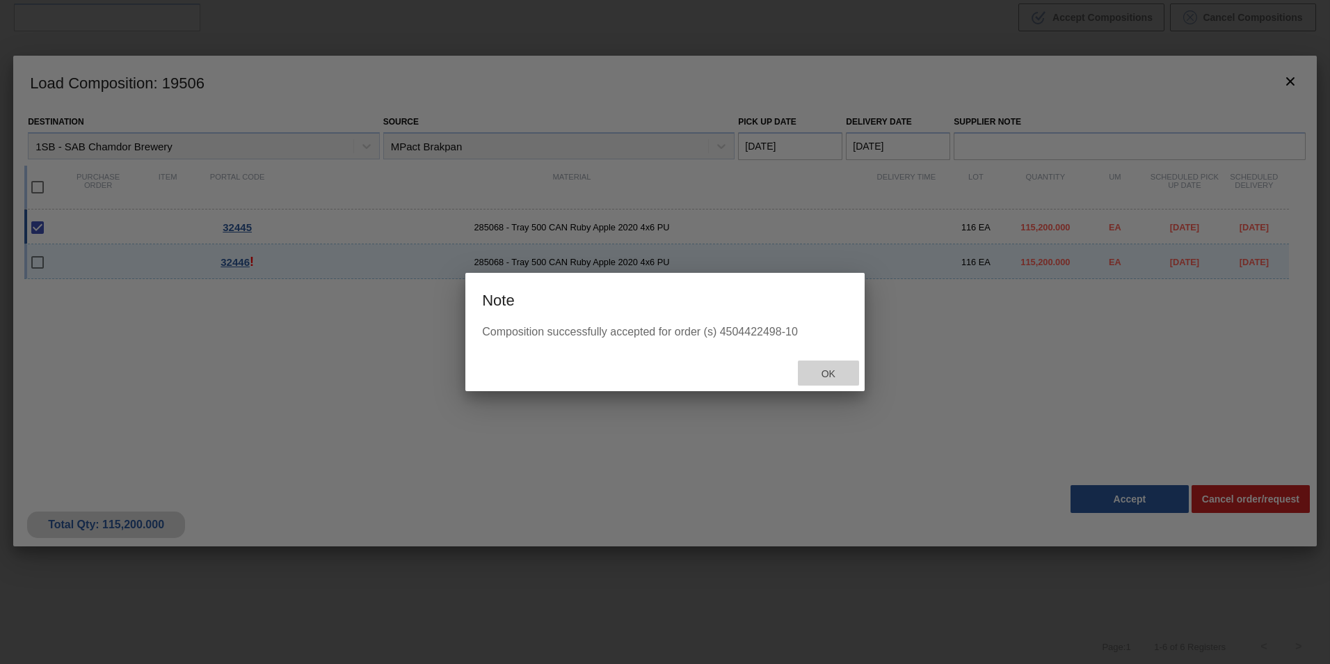
click at [830, 371] on span "Ok" at bounding box center [828, 373] width 36 height 11
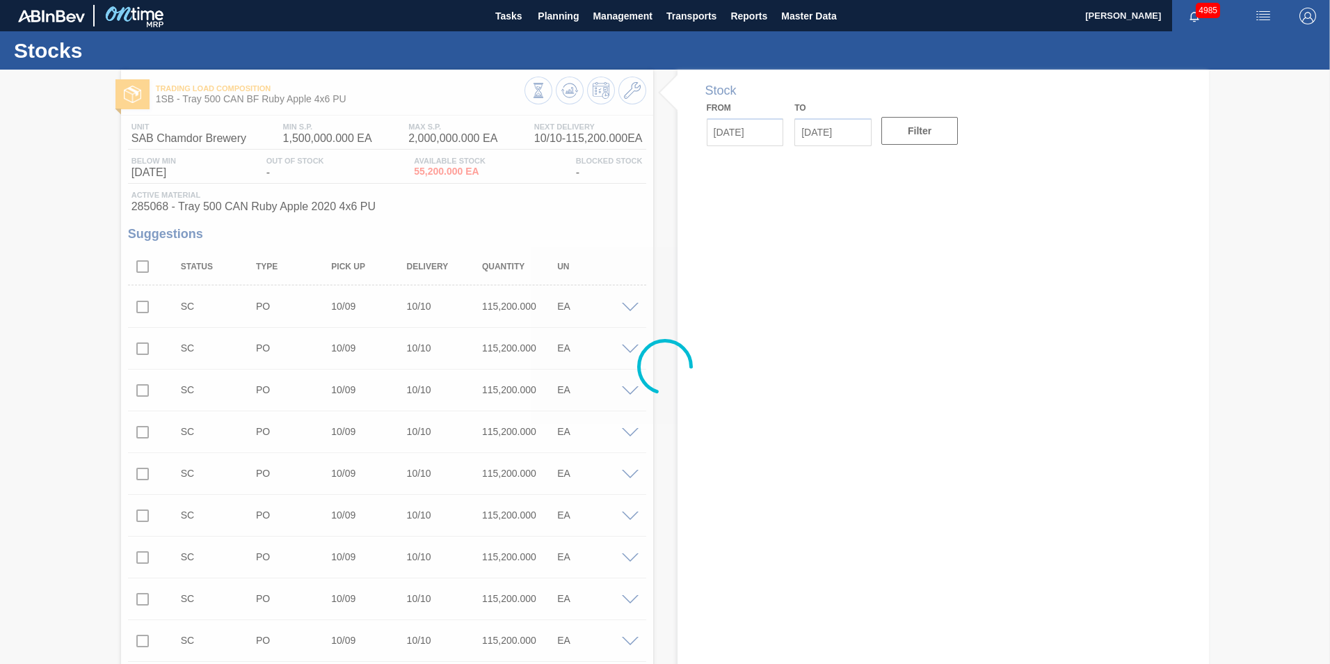
type up32446 "[DATE]"
type input "[DATE]"
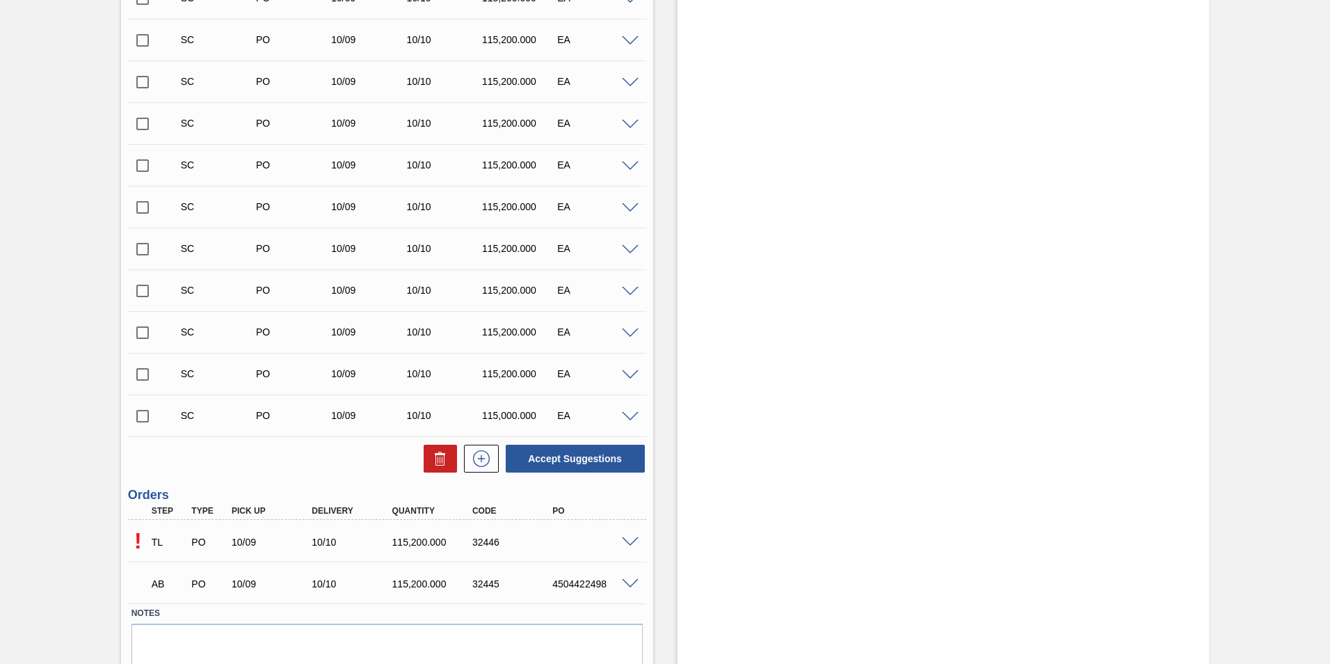
scroll to position [529, 0]
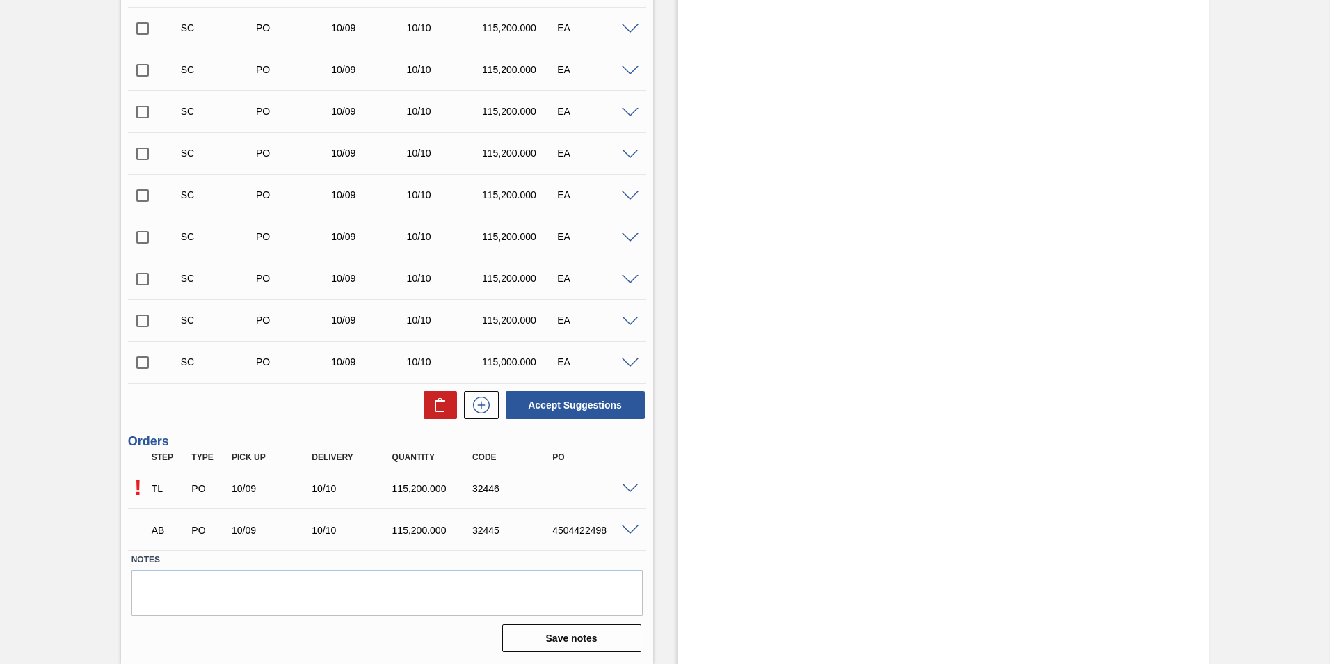
click at [625, 492] on span at bounding box center [630, 488] width 17 height 10
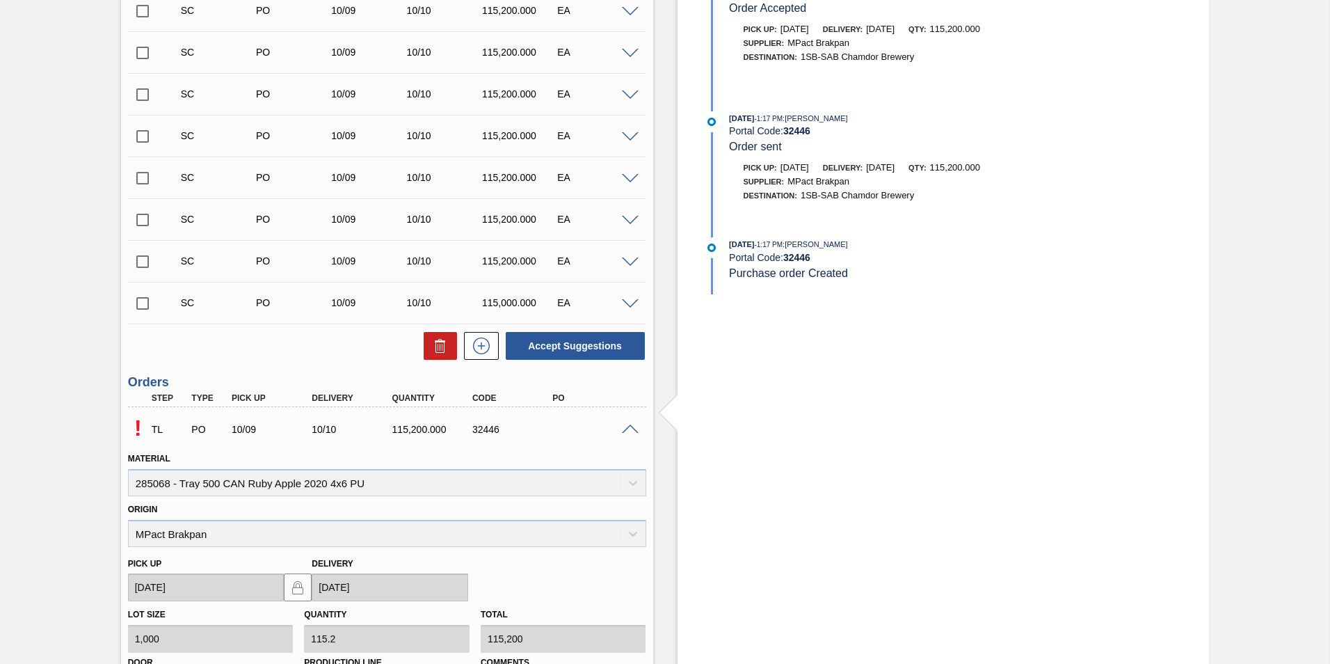
scroll to position [737, 0]
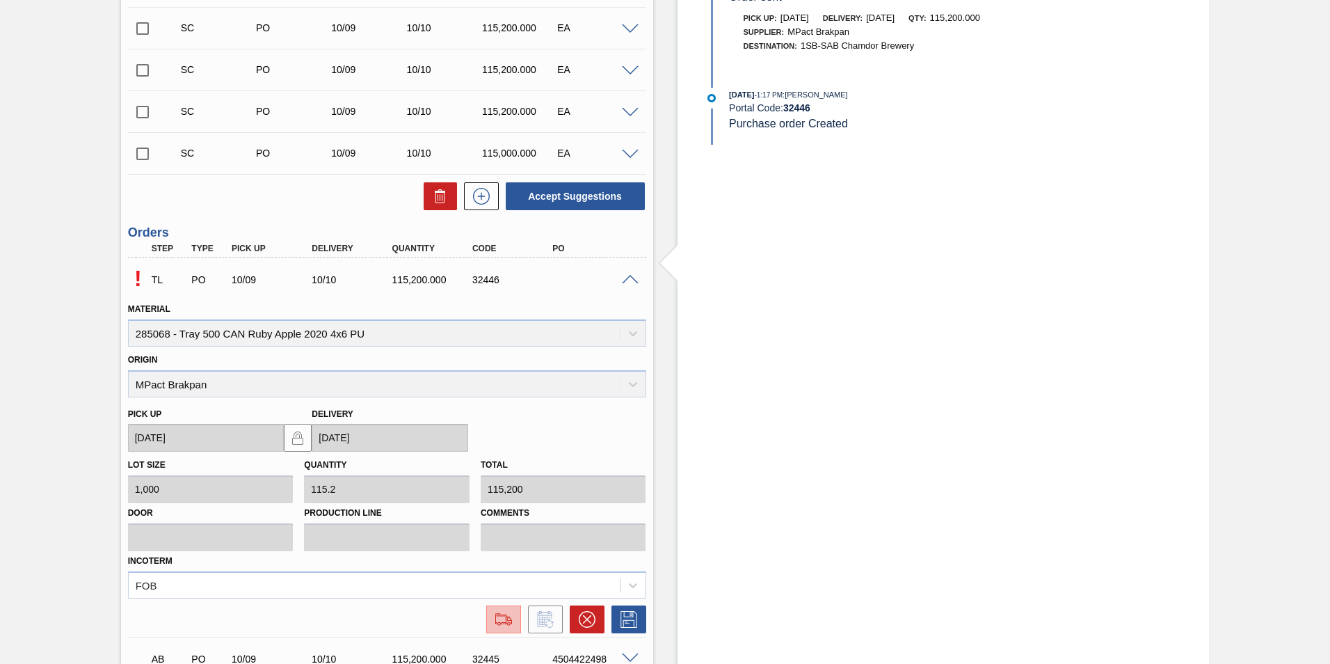
click at [504, 618] on img at bounding box center [504, 619] width 22 height 17
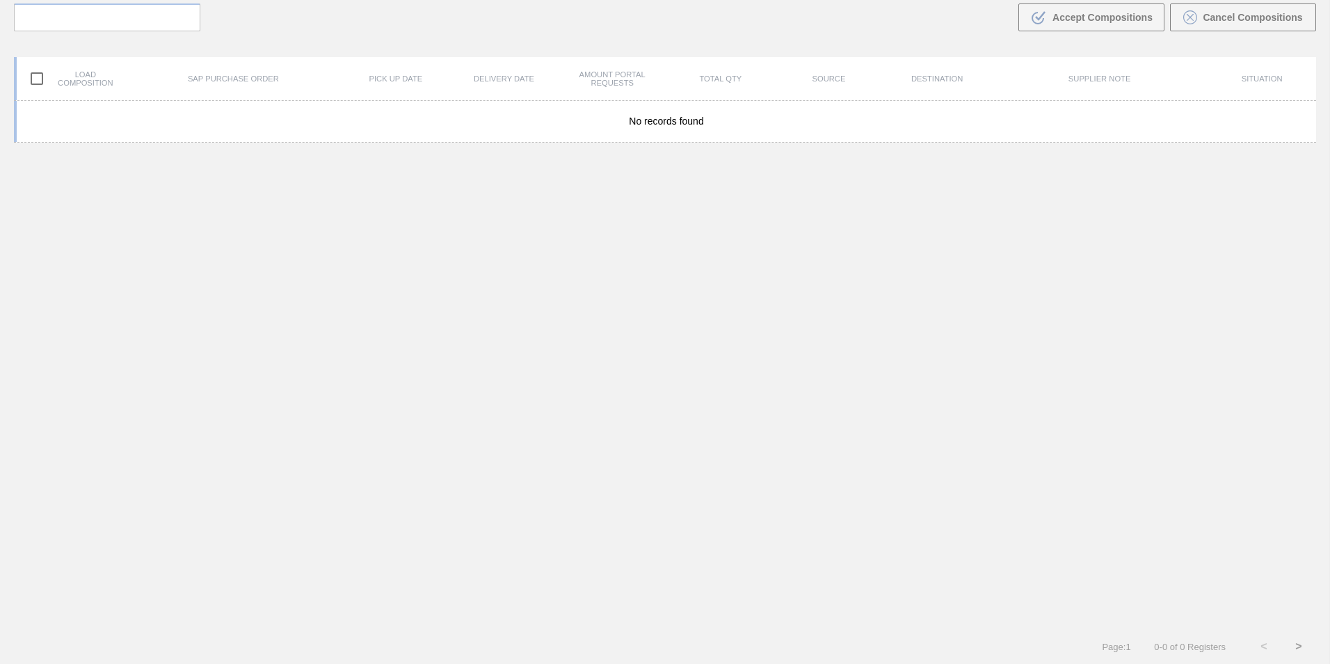
scroll to position [100, 0]
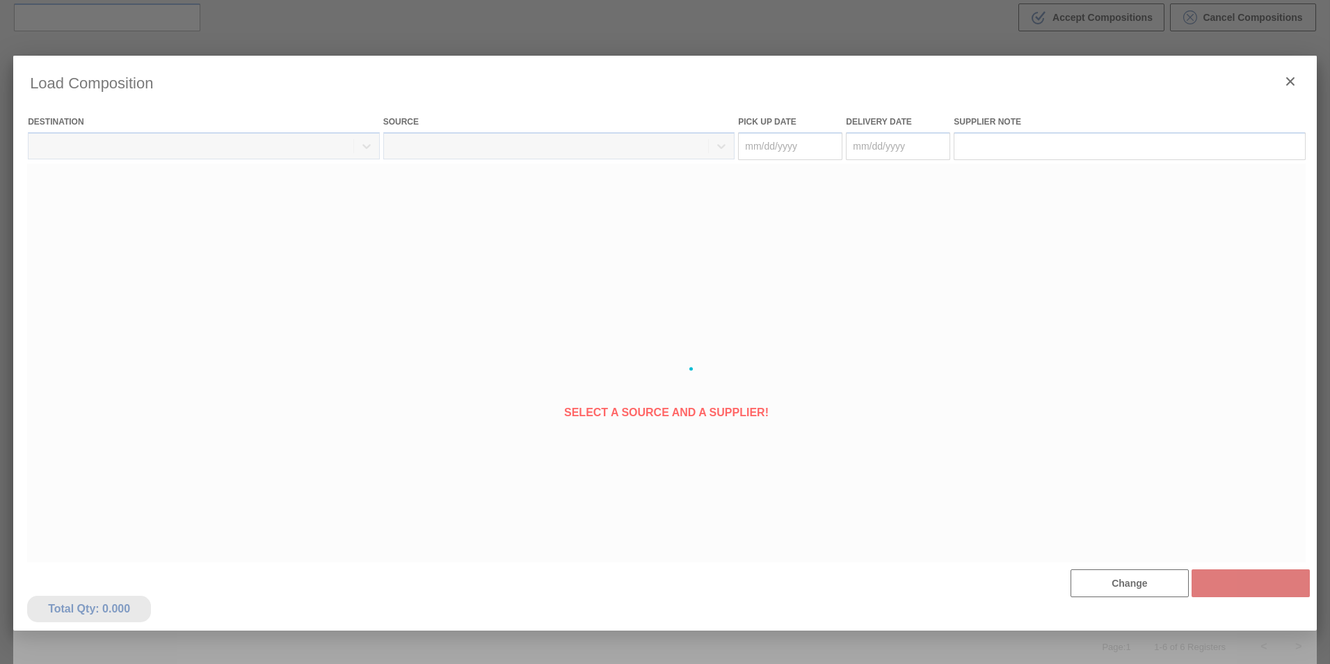
type Date "[DATE]"
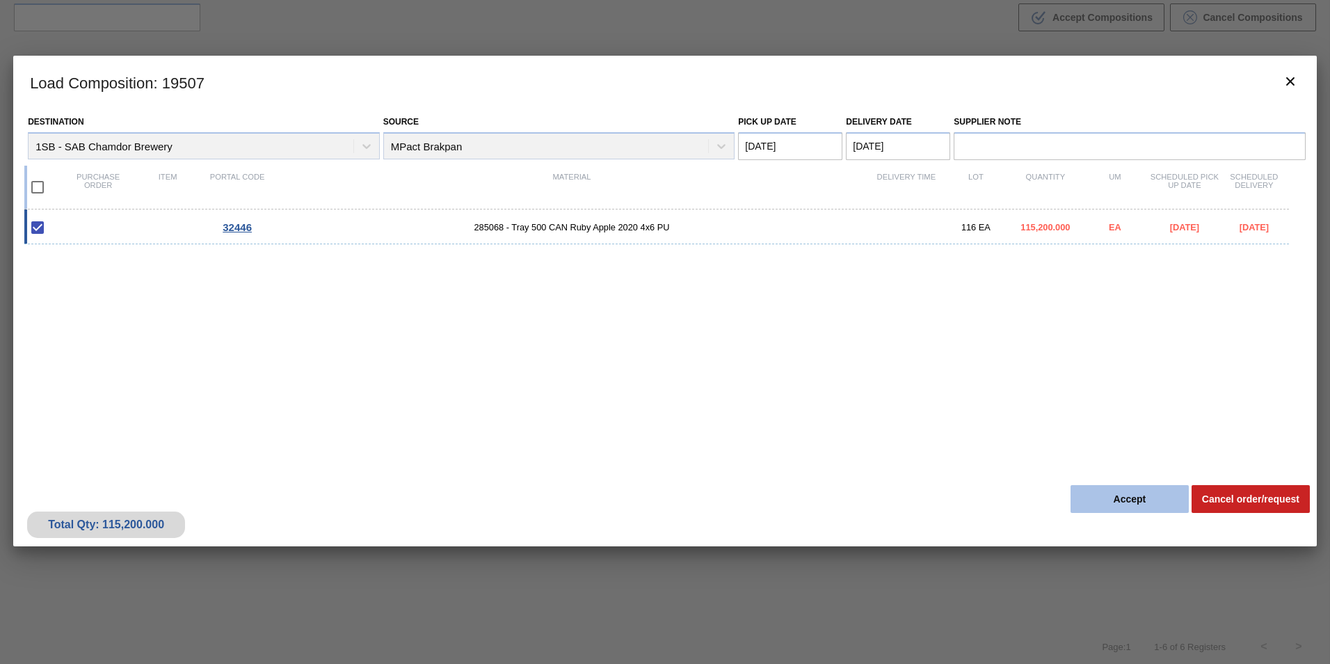
click at [1113, 496] on button "Accept" at bounding box center [1130, 499] width 118 height 28
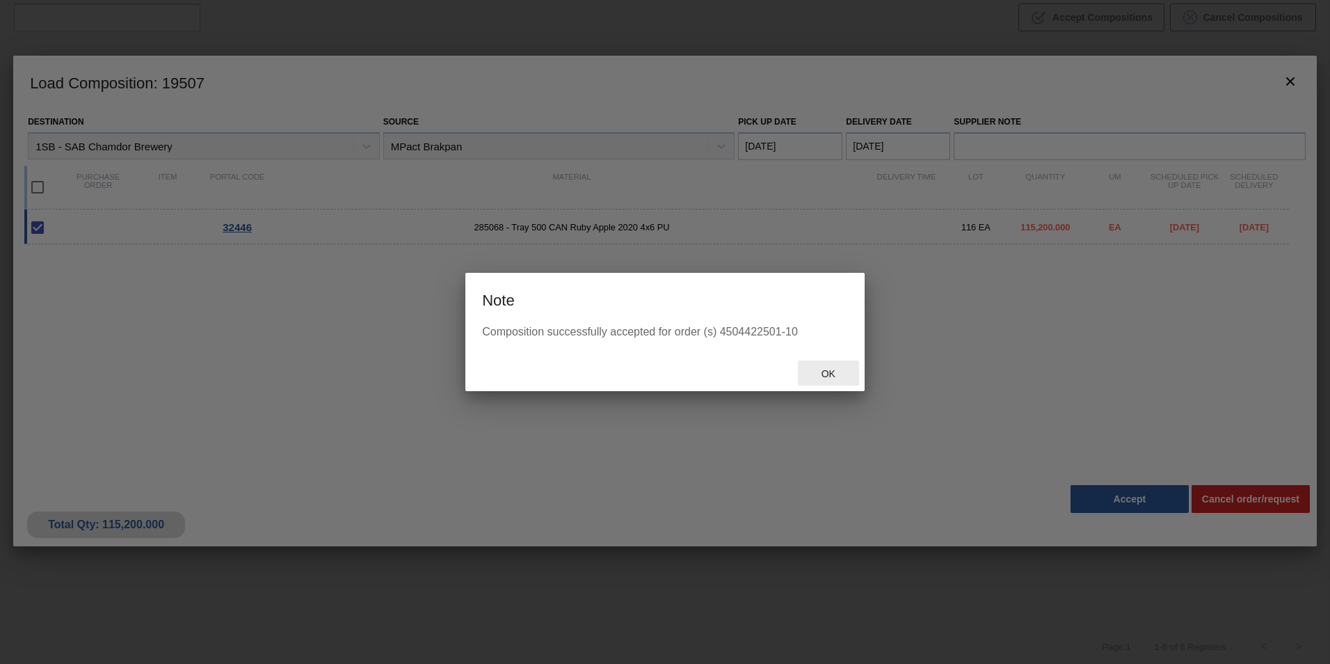
click at [833, 374] on span "Ok" at bounding box center [828, 373] width 36 height 11
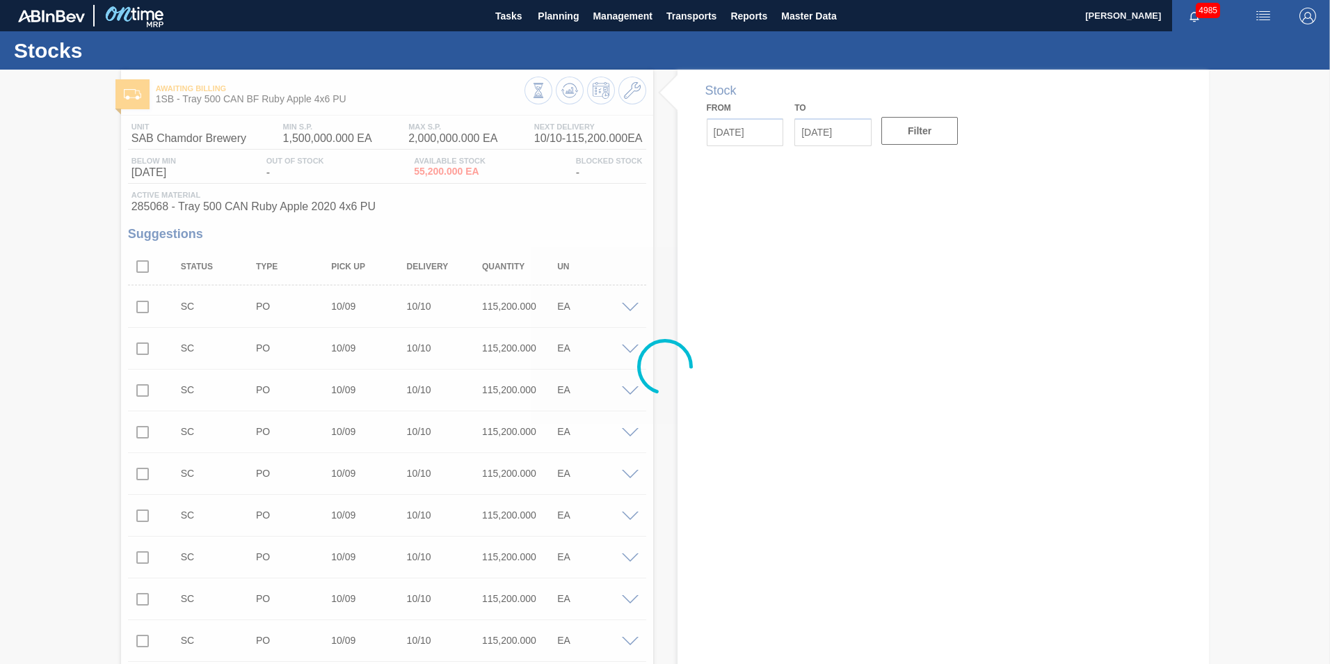
type input "[DATE]"
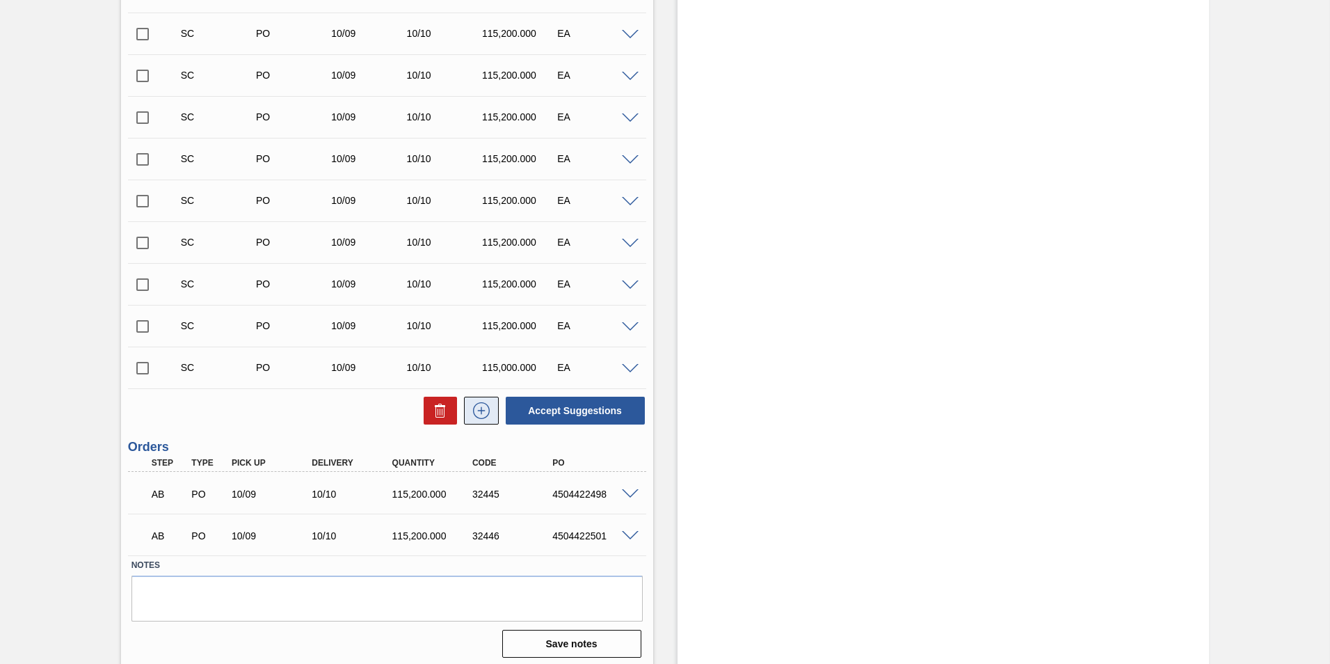
scroll to position [529, 0]
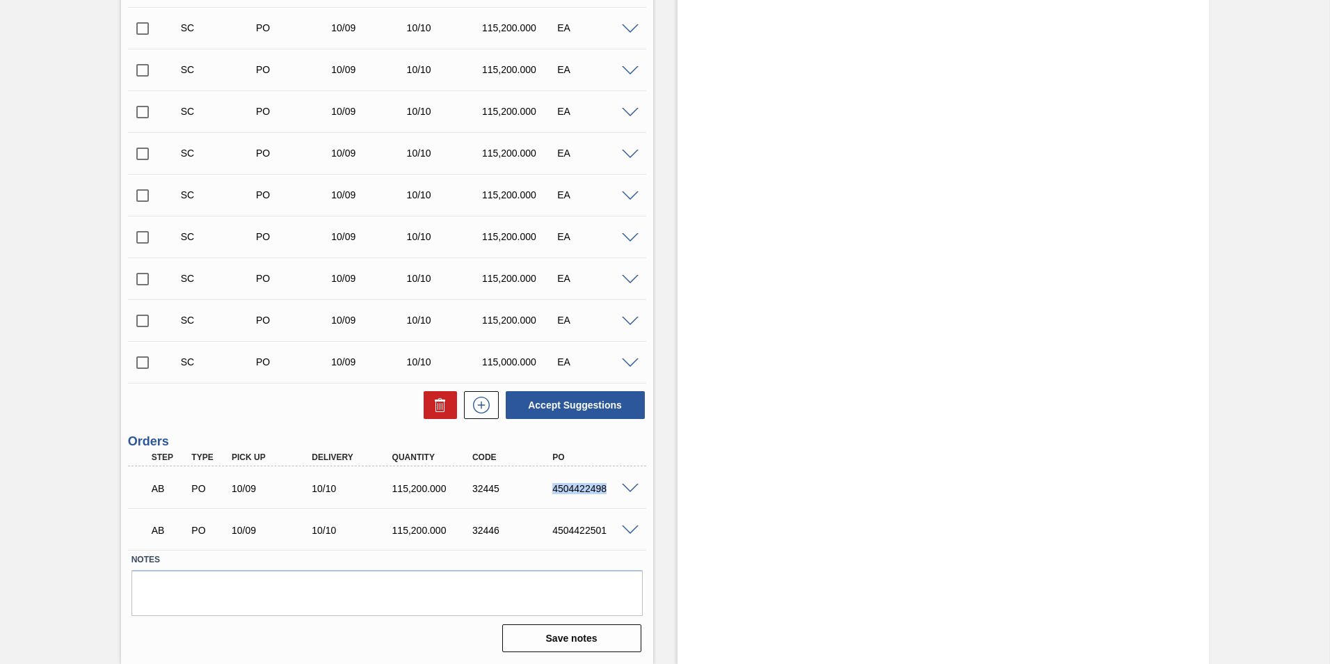
drag, startPoint x: 605, startPoint y: 487, endPoint x: 552, endPoint y: 488, distance: 52.9
click at [552, 488] on div "4504422498" at bounding box center [594, 488] width 90 height 11
copy div "4504422498"
drag, startPoint x: 552, startPoint y: 529, endPoint x: 603, endPoint y: 529, distance: 50.8
click at [603, 529] on div "4504422501" at bounding box center [594, 530] width 90 height 11
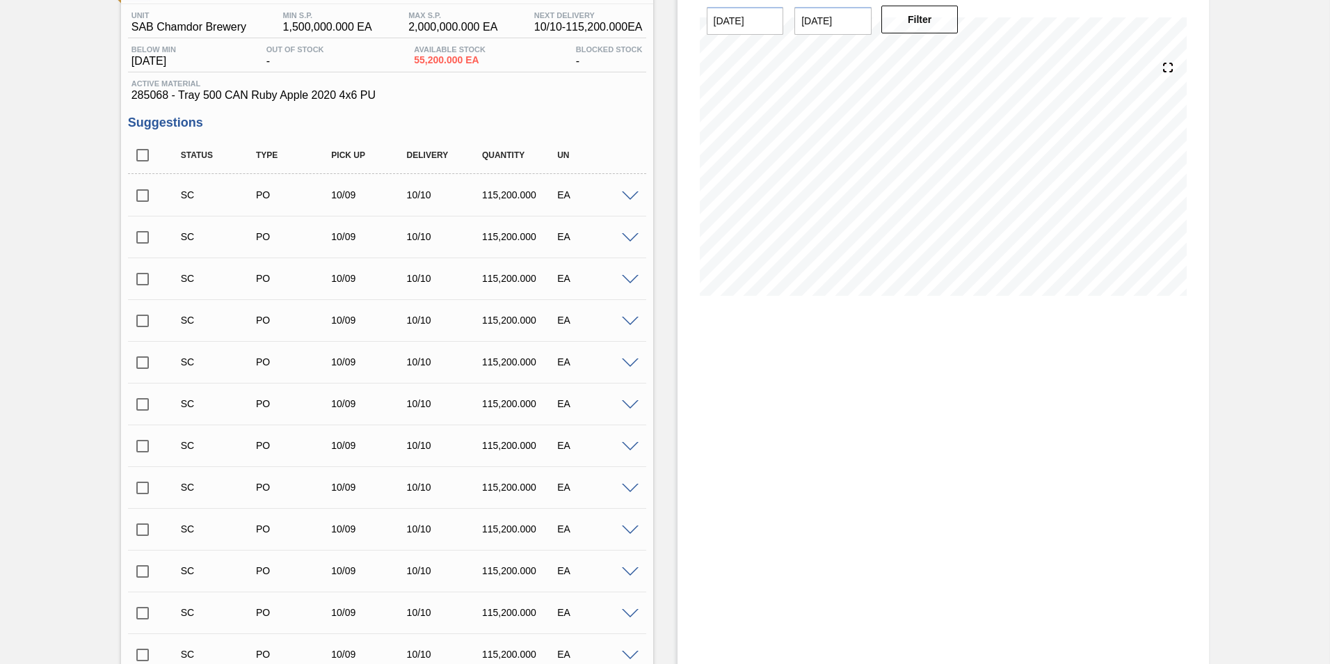
scroll to position [0, 0]
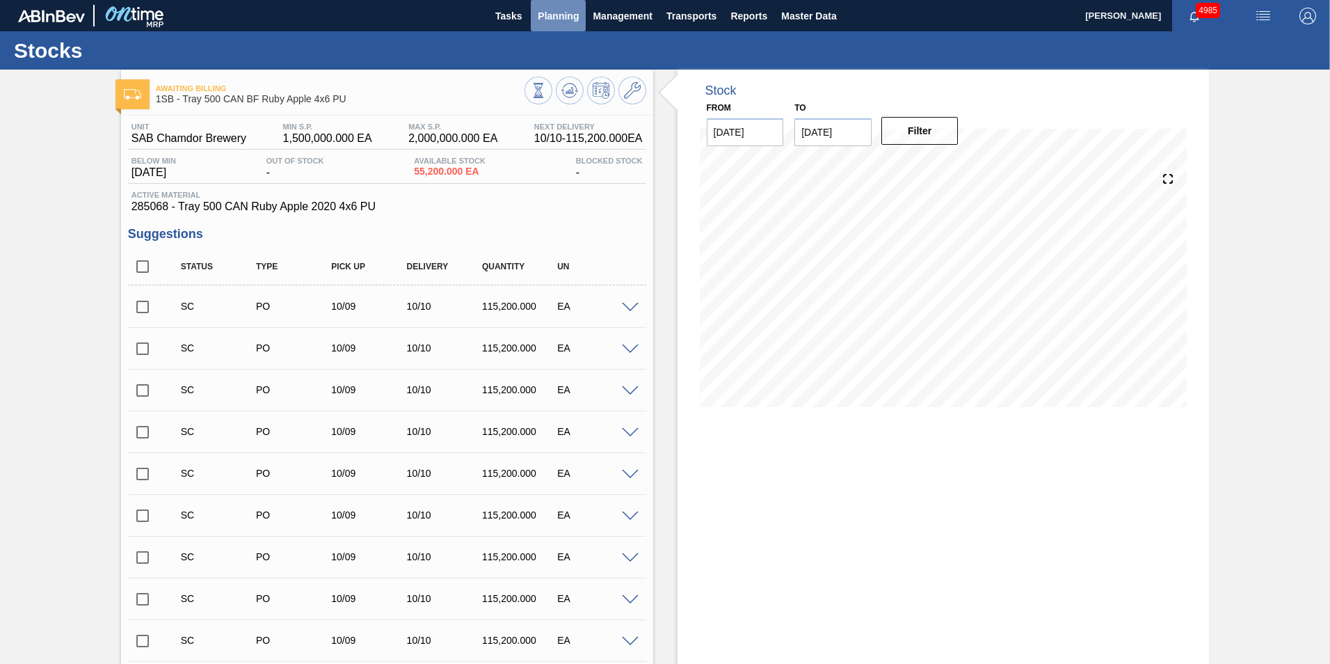
click at [569, 14] on span "Planning" at bounding box center [558, 16] width 41 height 17
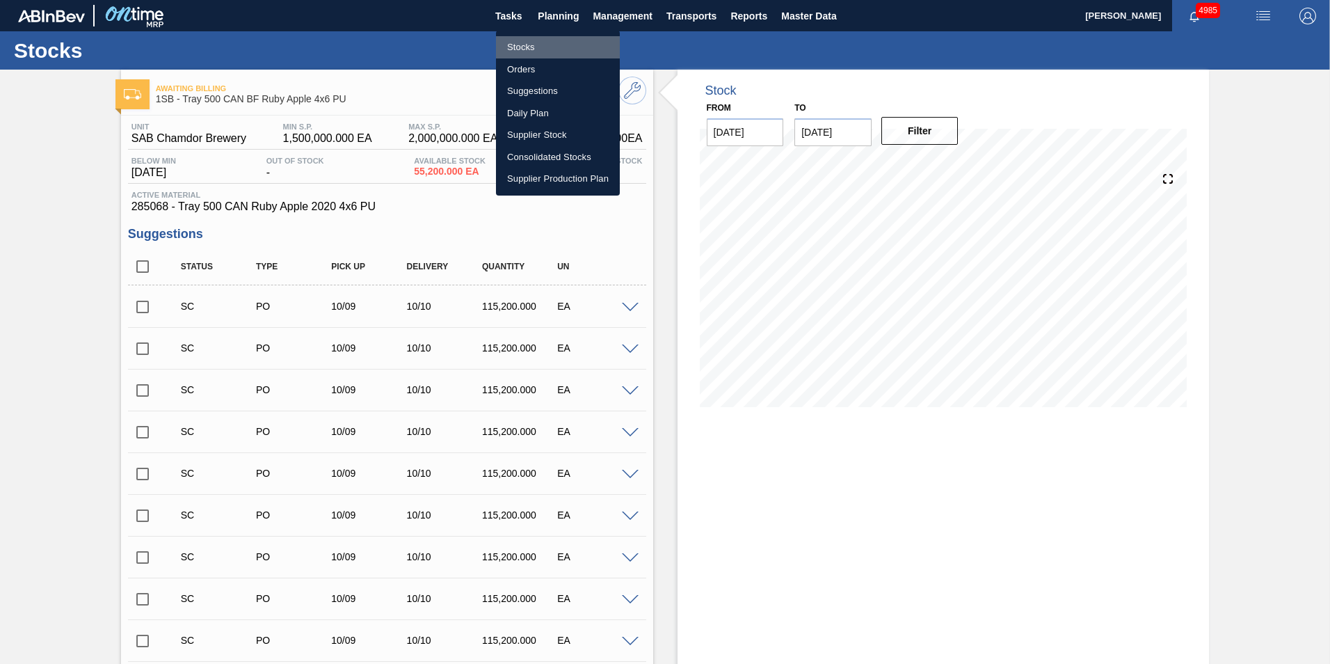
click at [523, 43] on li "Stocks" at bounding box center [558, 47] width 124 height 22
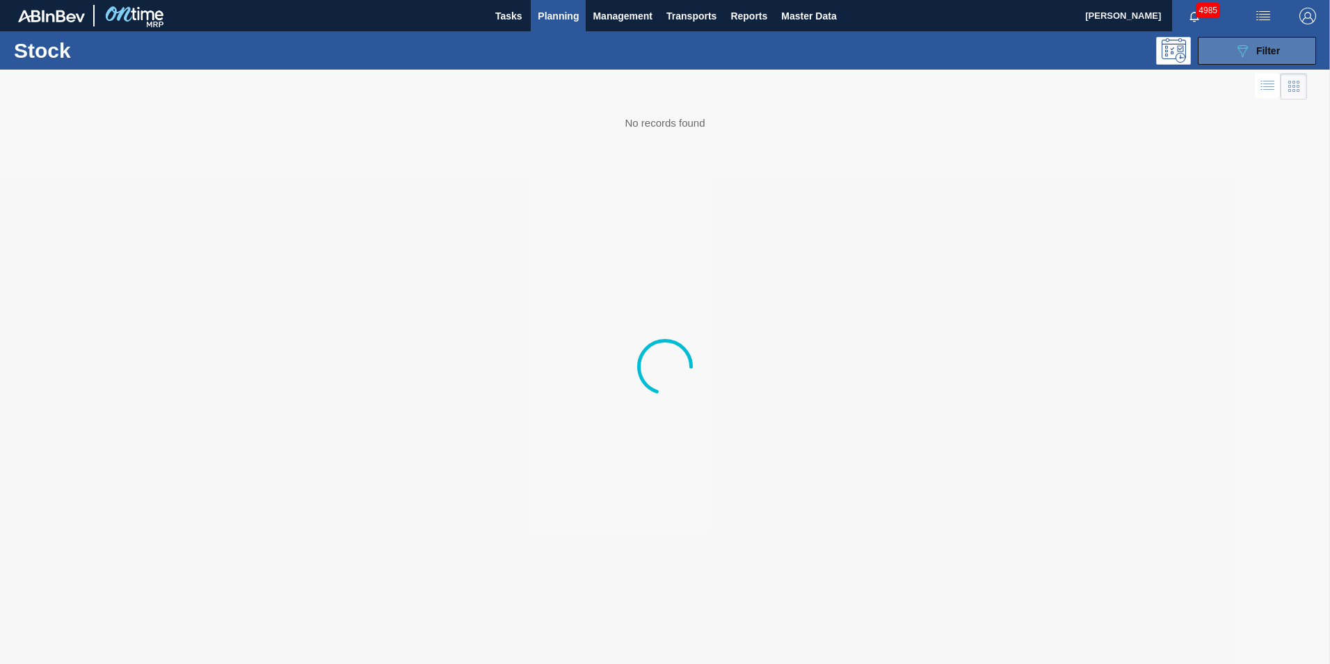
click at [1254, 49] on div "089F7B8B-B2A5-4AFE-B5C0-19BA573D28AC Filter" at bounding box center [1257, 50] width 46 height 17
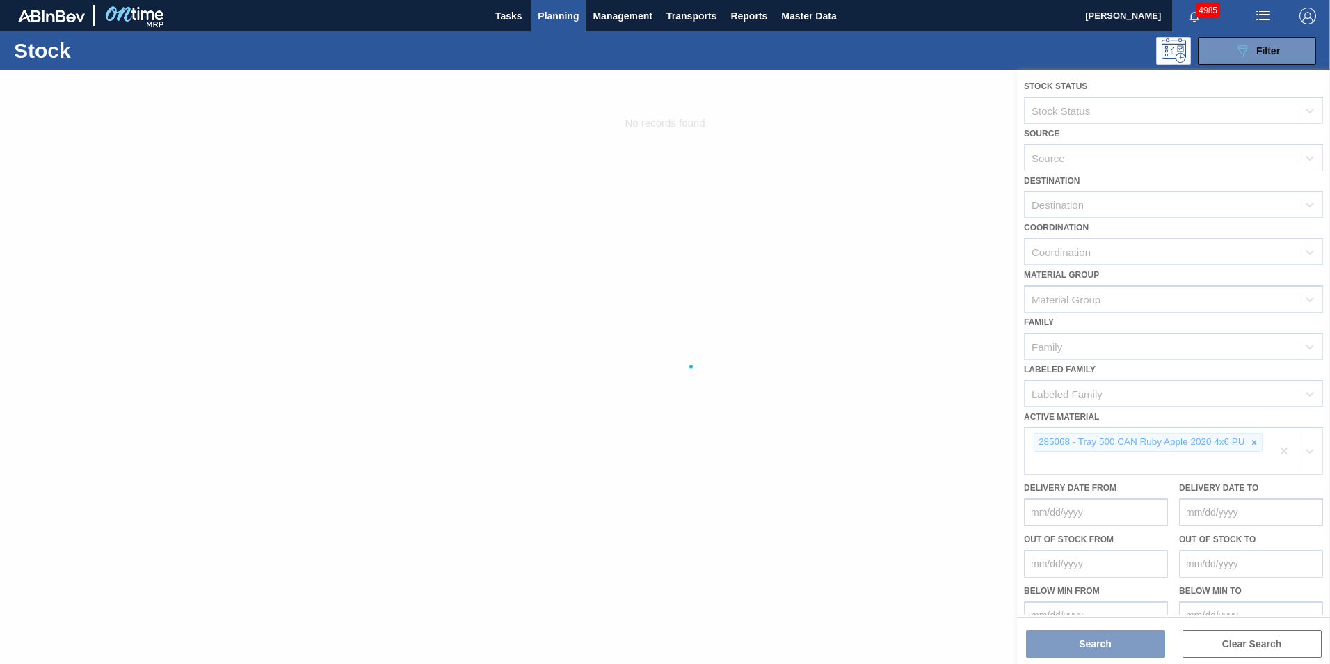
click at [1253, 443] on div at bounding box center [665, 367] width 1330 height 594
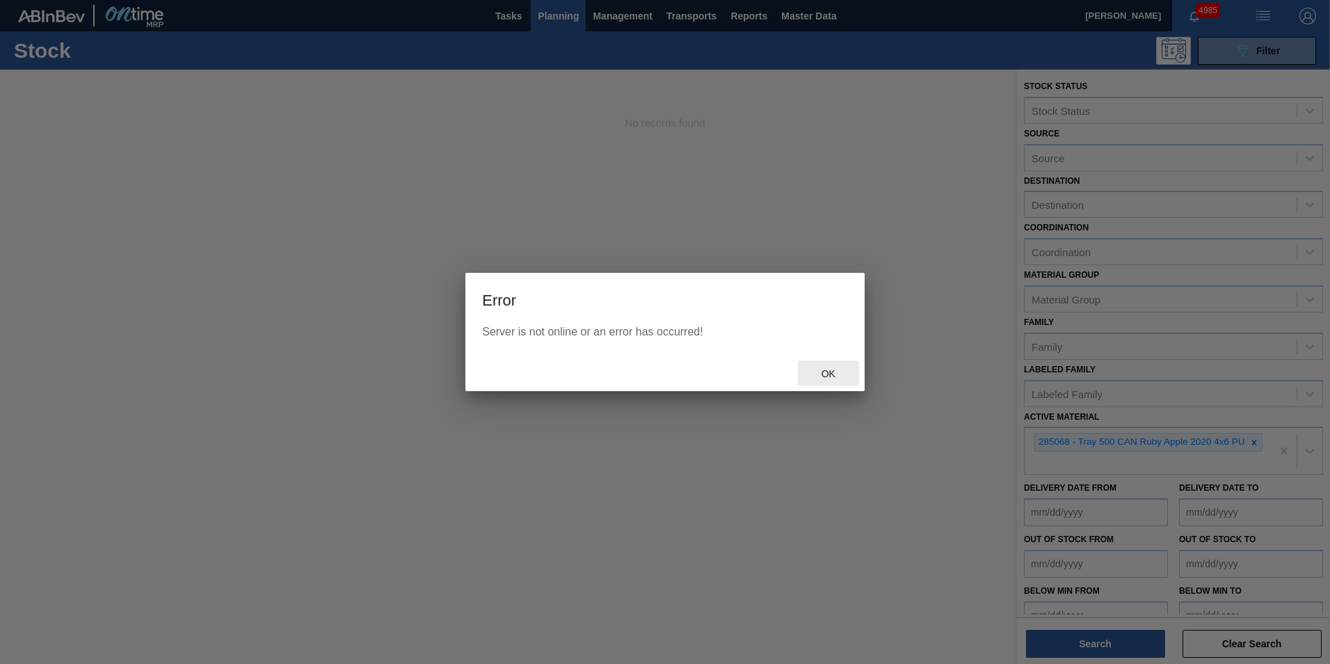
click at [845, 378] on div "Ok" at bounding box center [828, 373] width 61 height 26
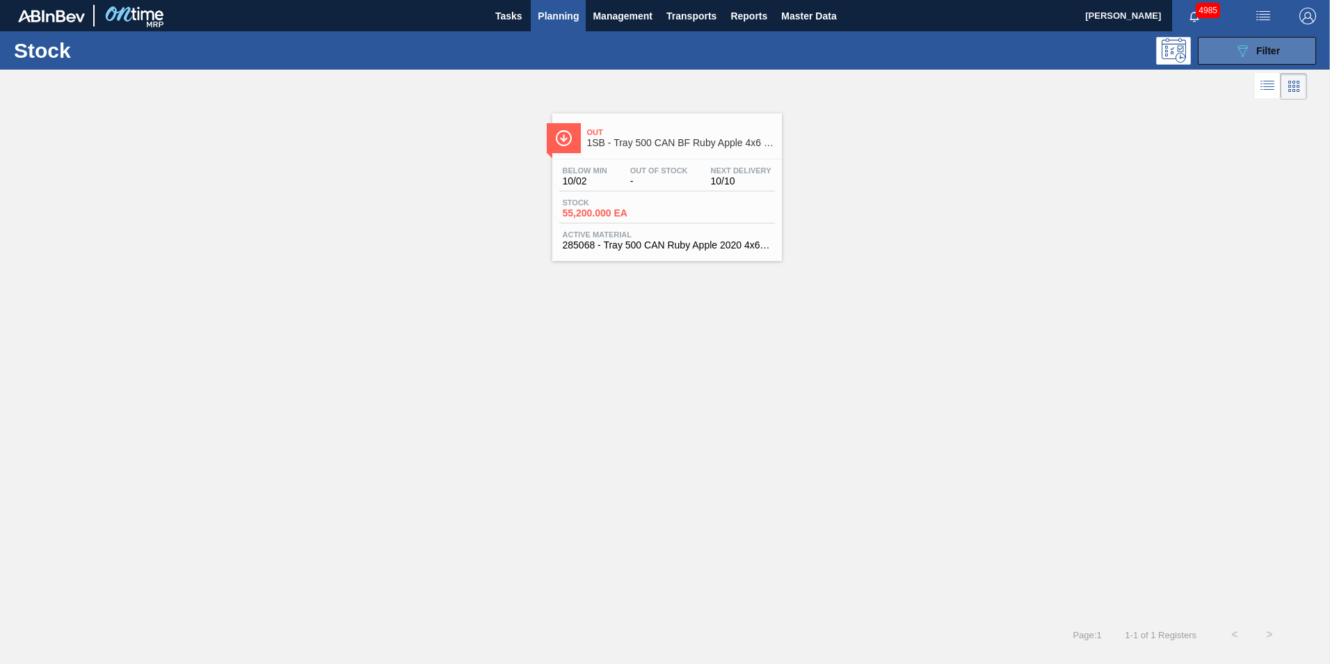
click at [1264, 53] on span "Filter" at bounding box center [1268, 50] width 24 height 11
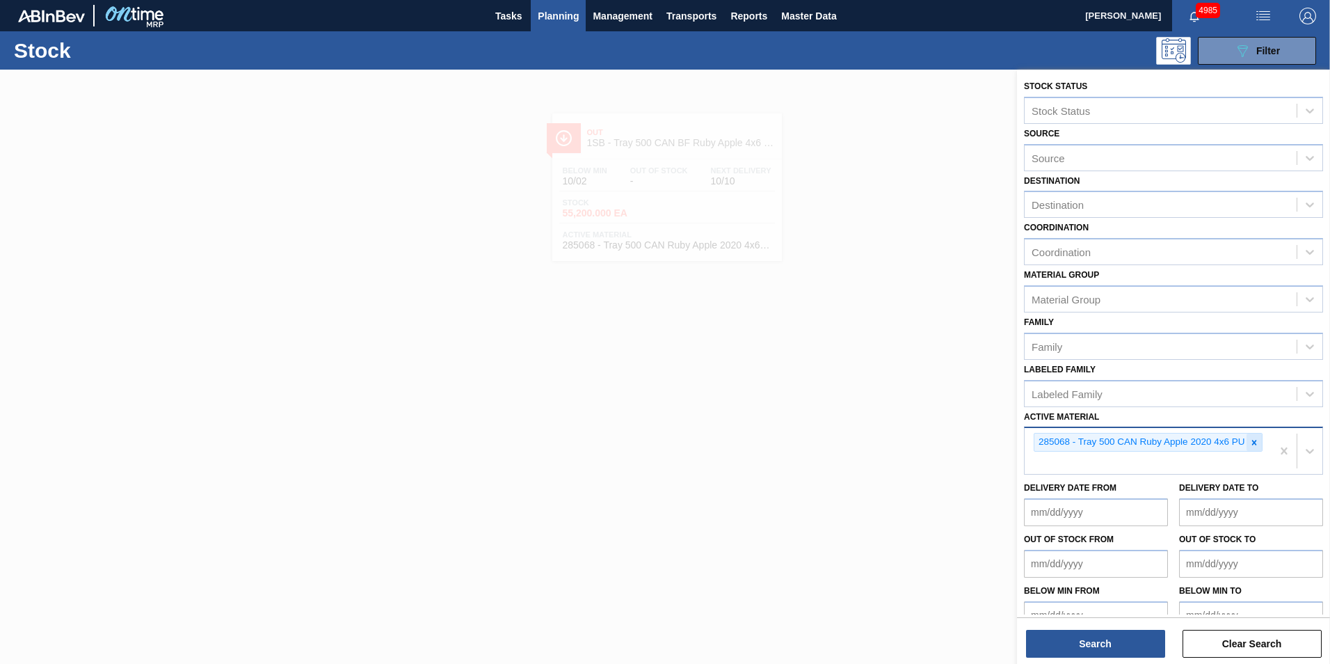
click at [1255, 438] on icon at bounding box center [1254, 443] width 10 height 10
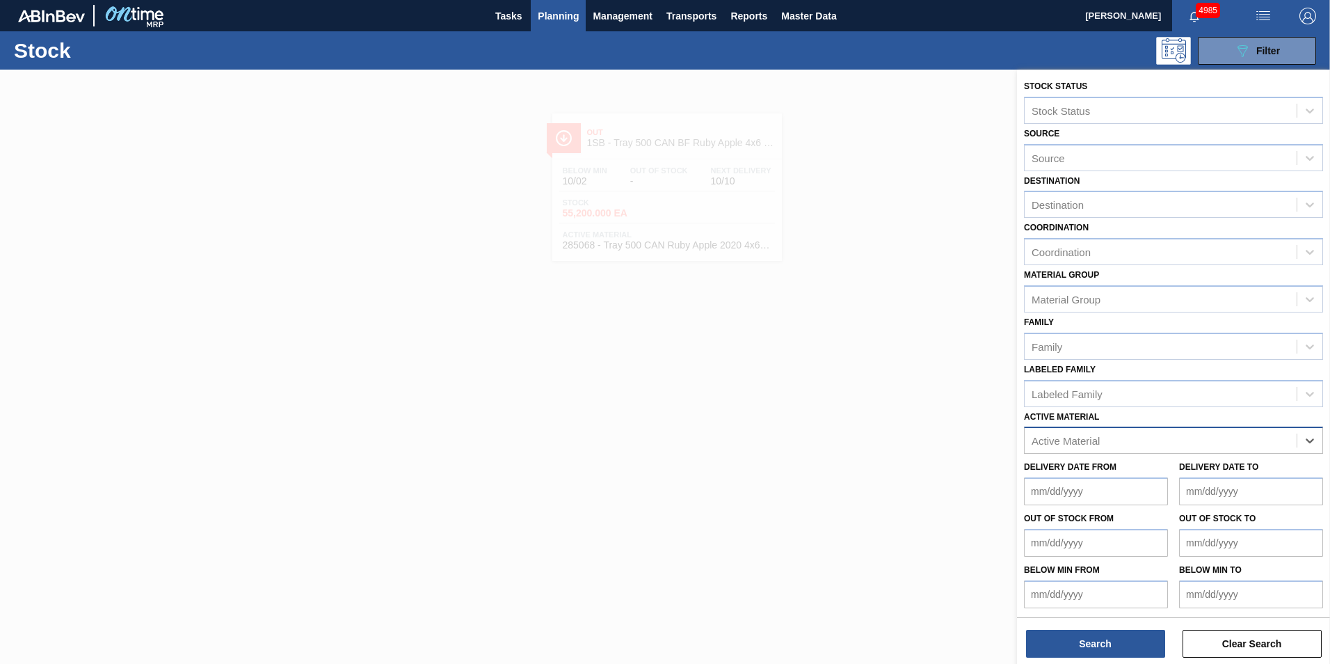
paste Material "285321"
type Material "285321"
paste Material "285325"
type Material "285325"
paste Material "279336"
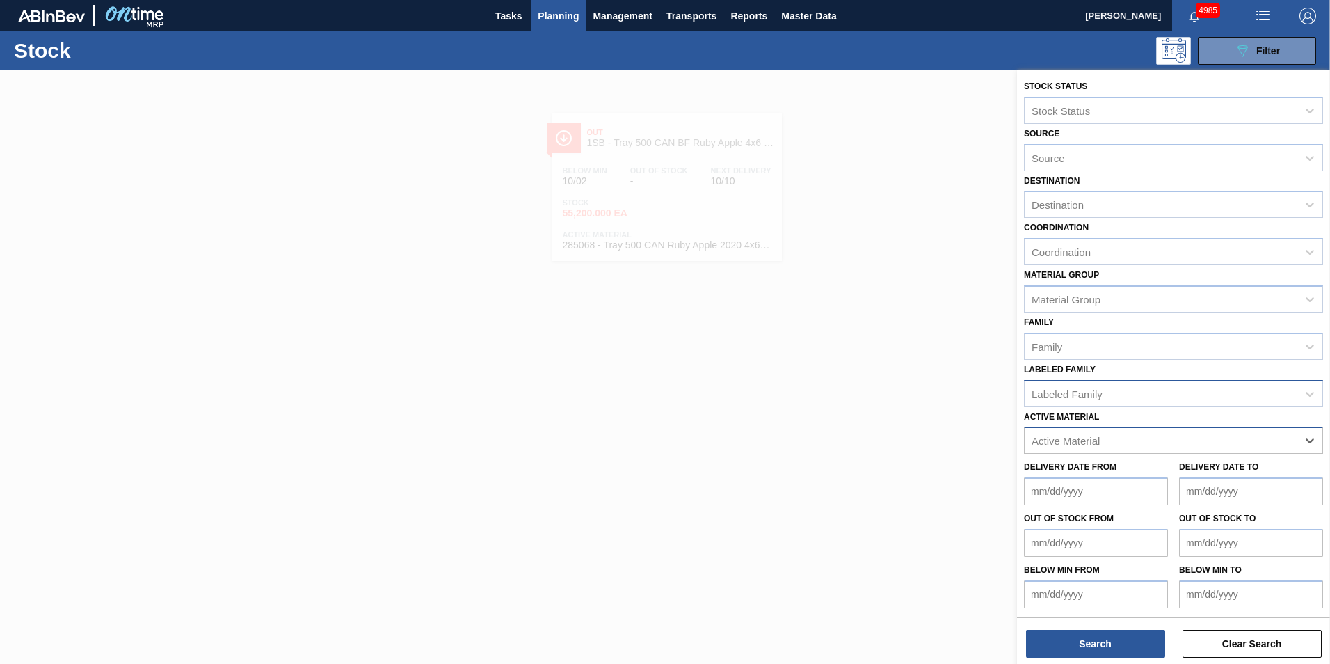
type Material "279336"
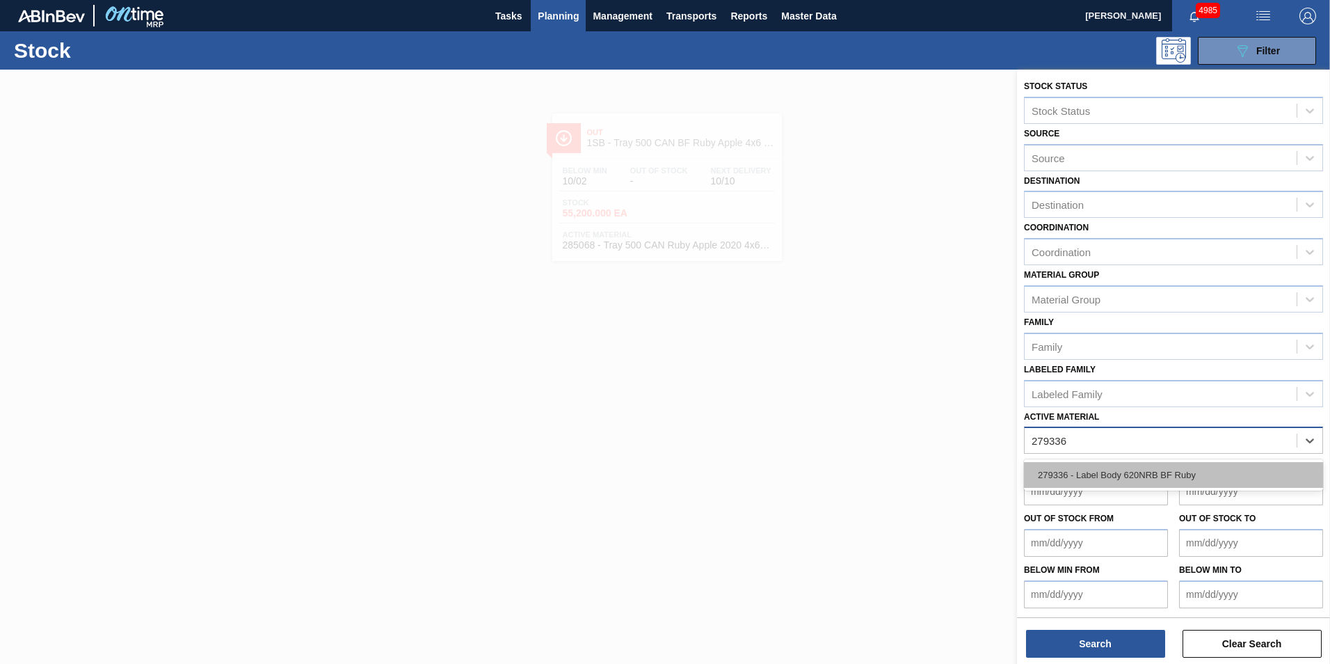
click at [1111, 467] on div "279336 - Label Body 620NRB BF Ruby" at bounding box center [1173, 475] width 299 height 26
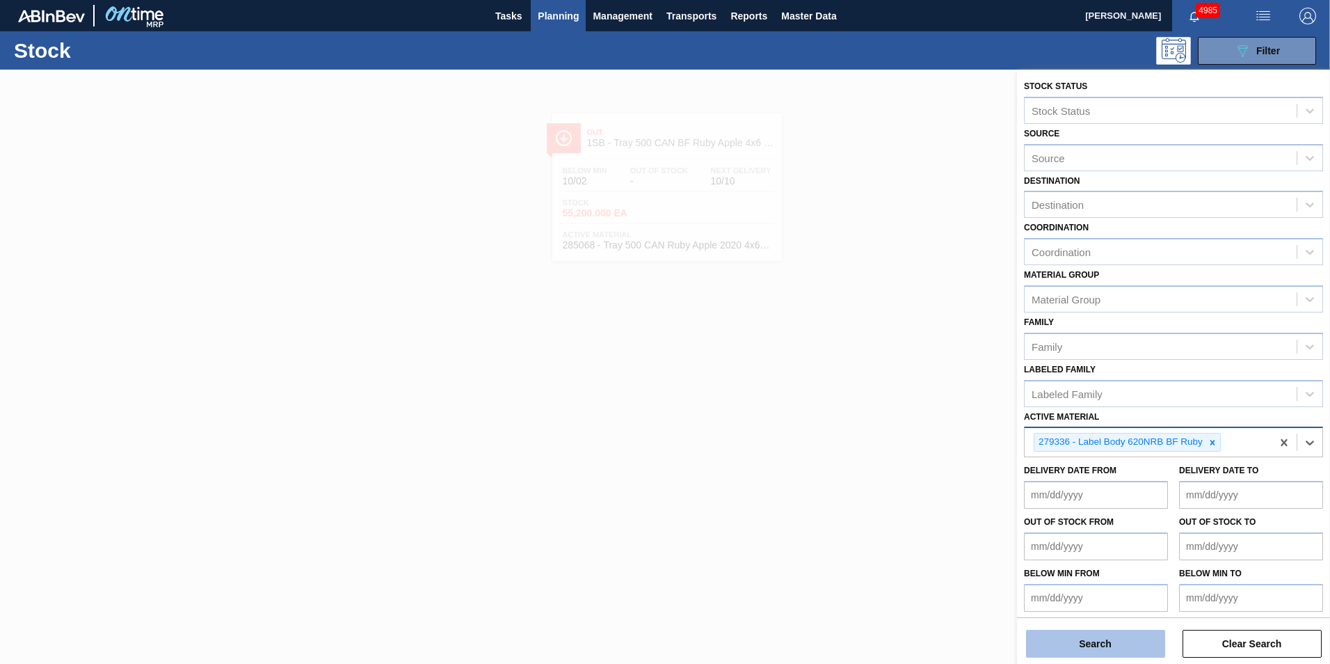
click at [1096, 637] on button "Search" at bounding box center [1095, 644] width 139 height 28
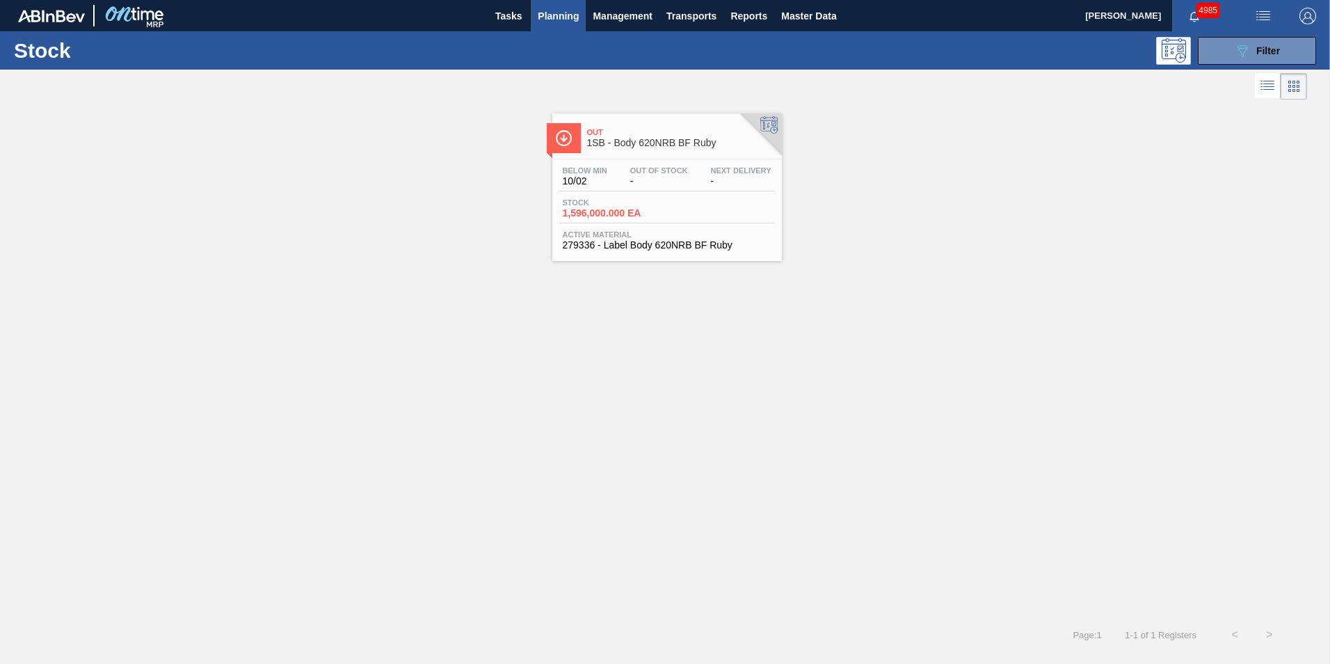
click at [665, 186] on span "-" at bounding box center [659, 181] width 58 height 10
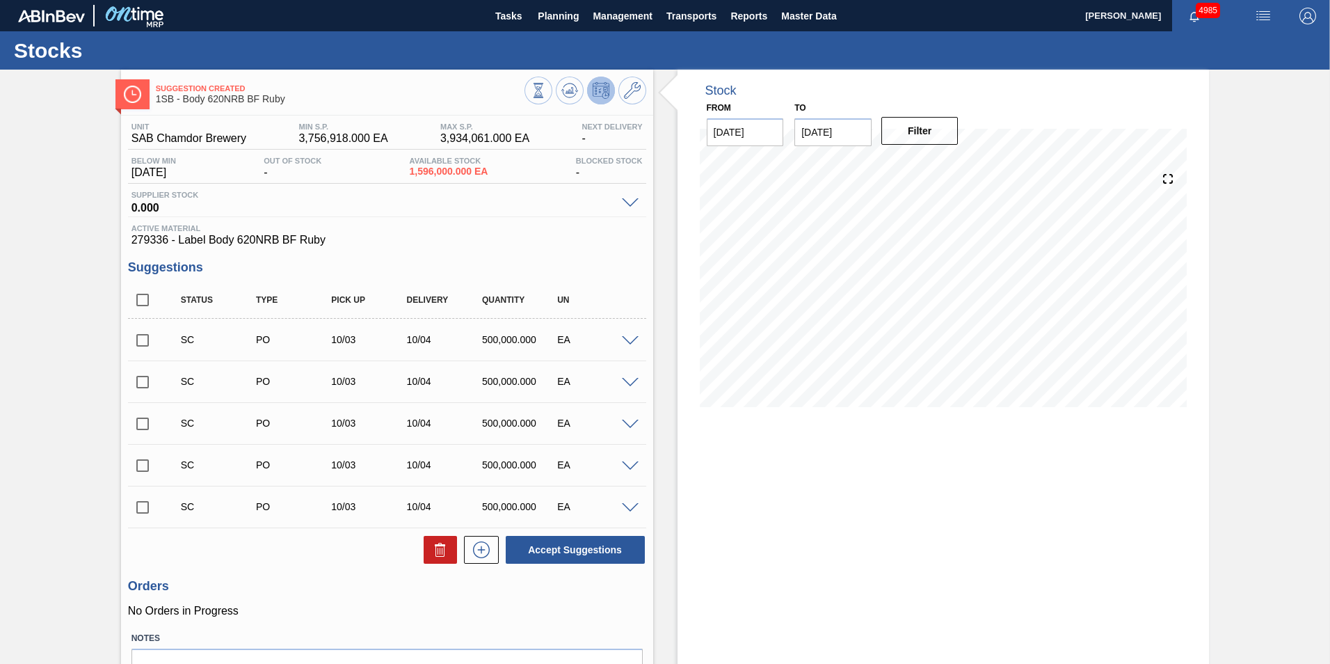
click at [138, 340] on input "checkbox" at bounding box center [142, 340] width 29 height 29
checkbox input "true"
click at [130, 376] on input "checkbox" at bounding box center [142, 381] width 29 height 29
checkbox input "true"
click at [140, 422] on input "checkbox" at bounding box center [142, 423] width 29 height 29
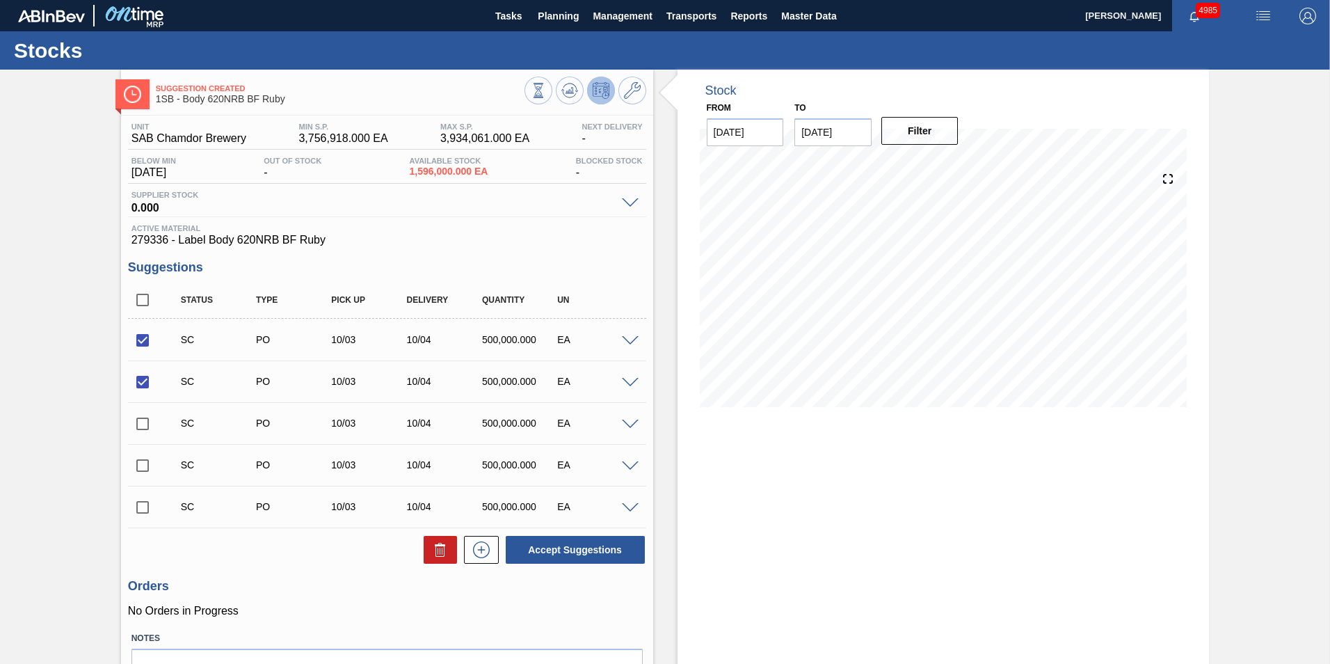
checkbox input "true"
click at [603, 548] on button "Accept Suggestions" at bounding box center [575, 550] width 139 height 28
checkbox input "false"
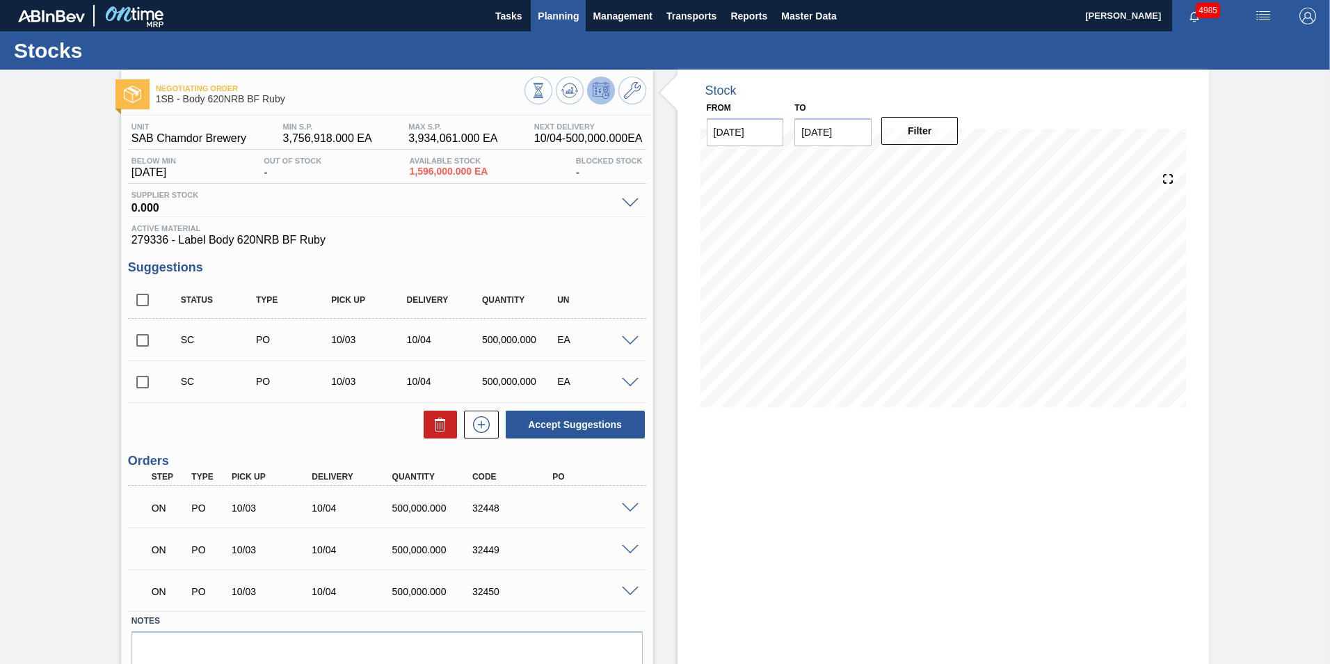
click at [564, 13] on span "Planning" at bounding box center [558, 16] width 41 height 17
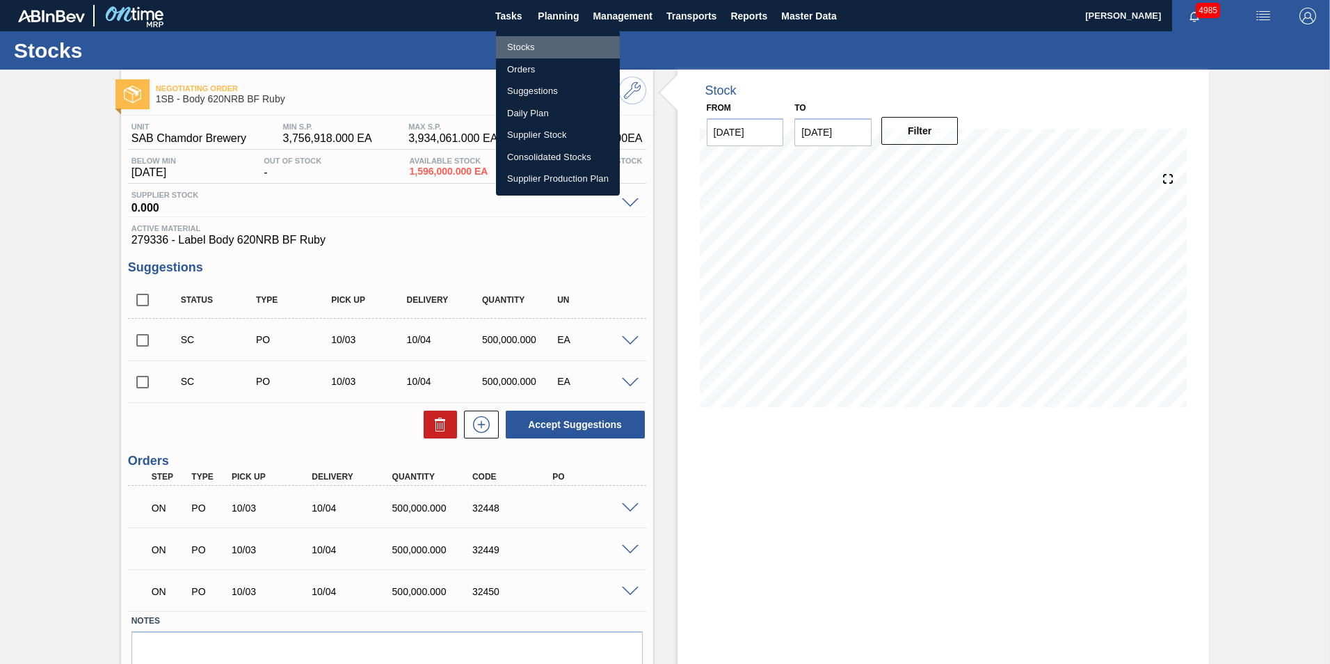
click at [523, 49] on li "Stocks" at bounding box center [558, 47] width 124 height 22
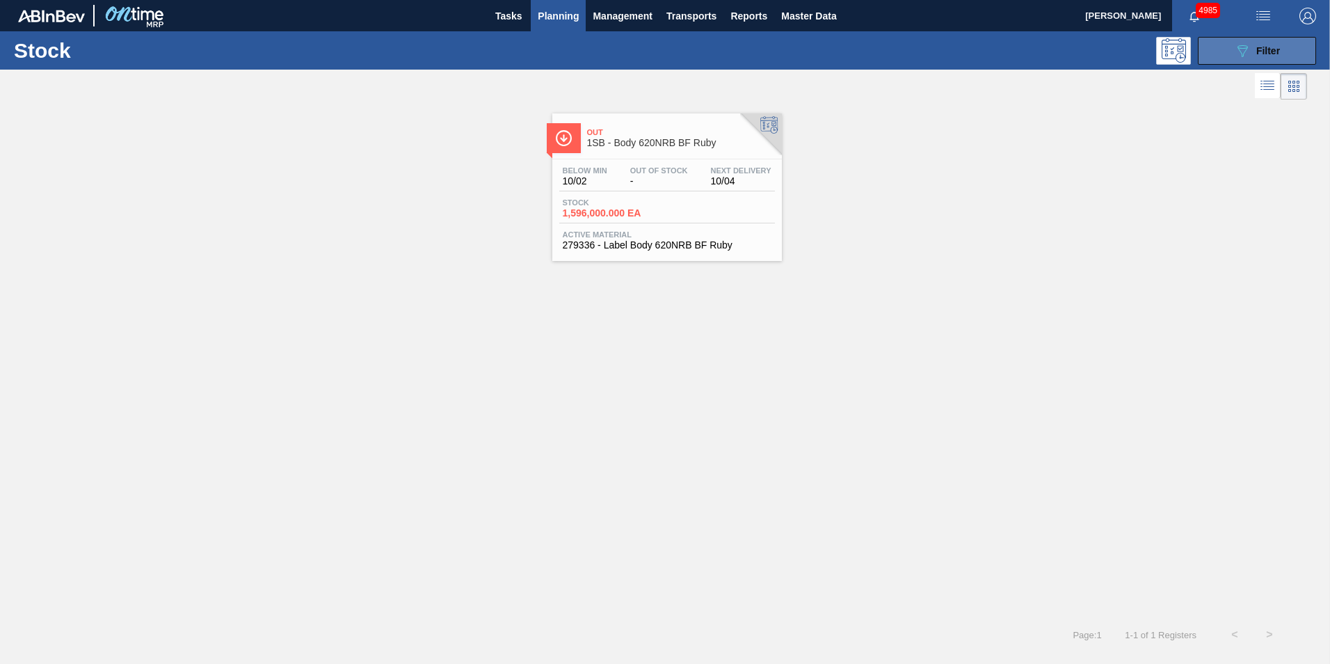
click at [1286, 52] on button "089F7B8B-B2A5-4AFE-B5C0-19BA573D28AC Filter" at bounding box center [1257, 51] width 118 height 28
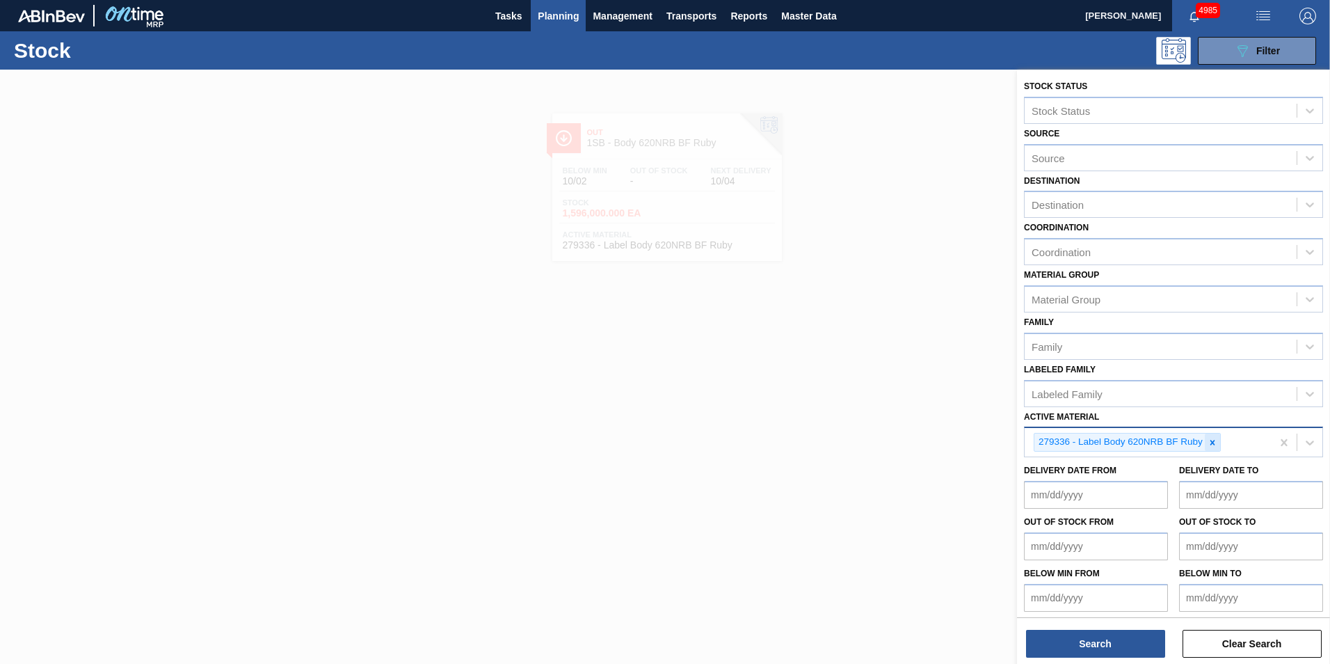
click at [1212, 441] on icon at bounding box center [1212, 442] width 5 height 5
paste Material "279794"
type Material "279794"
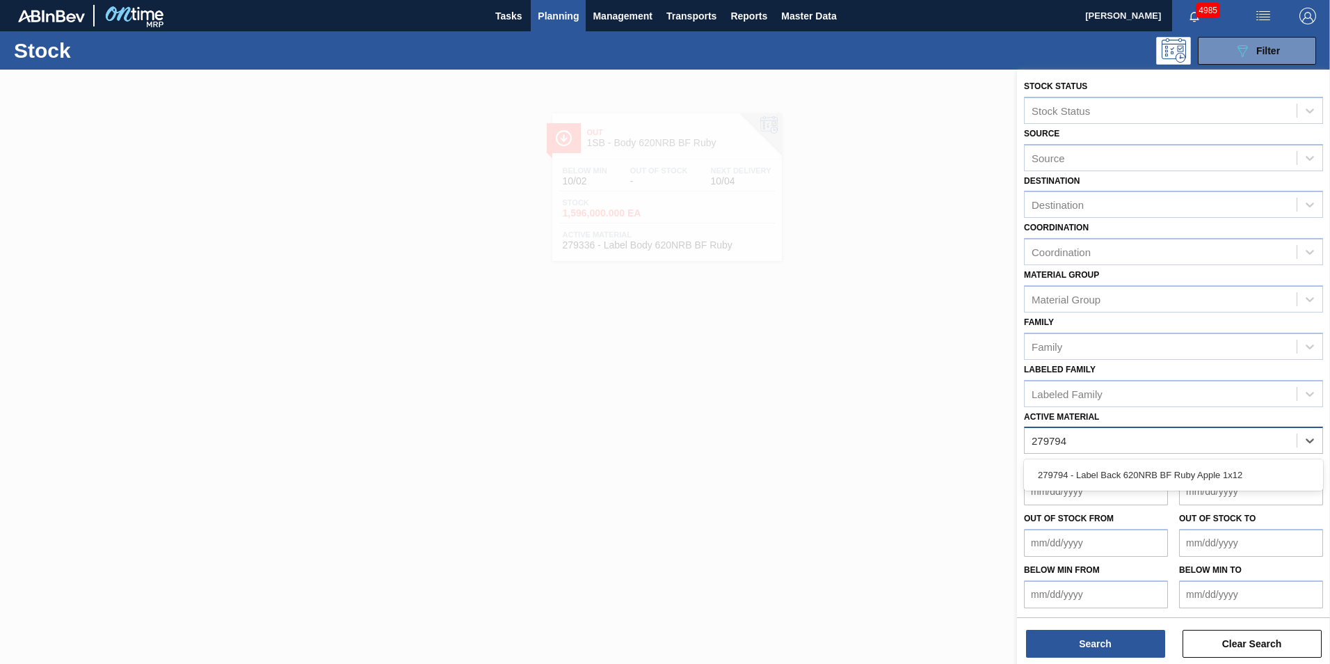
click at [1143, 469] on div "279794 - Label Back 620NRB BF Ruby Apple 1x12" at bounding box center [1173, 475] width 299 height 26
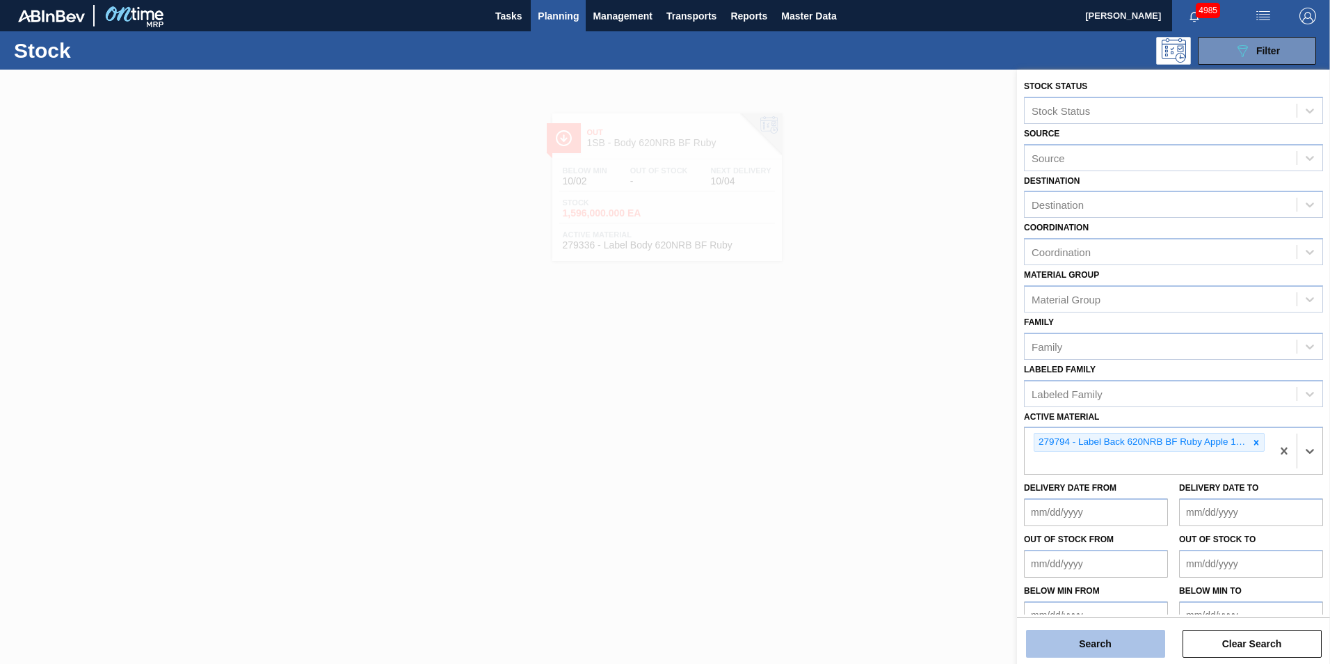
click at [1114, 644] on button "Search" at bounding box center [1095, 644] width 139 height 28
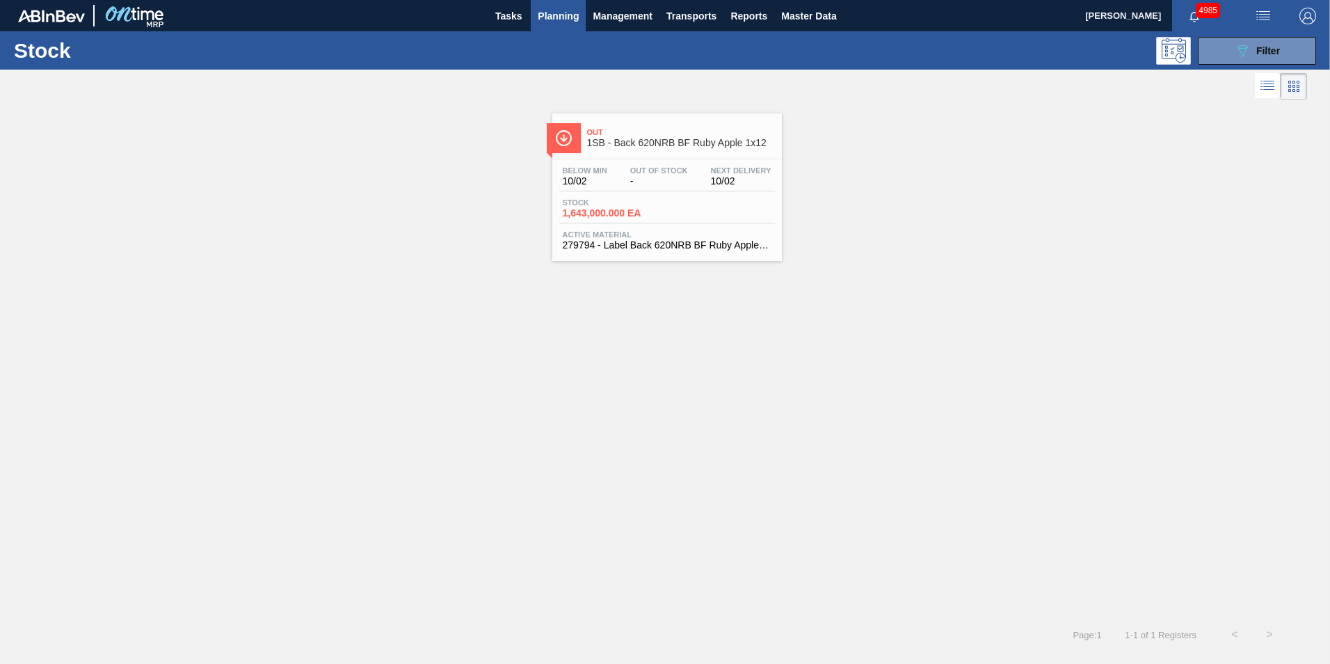
click at [662, 216] on div "Stock 1,643,000.000 EA" at bounding box center [611, 208] width 104 height 20
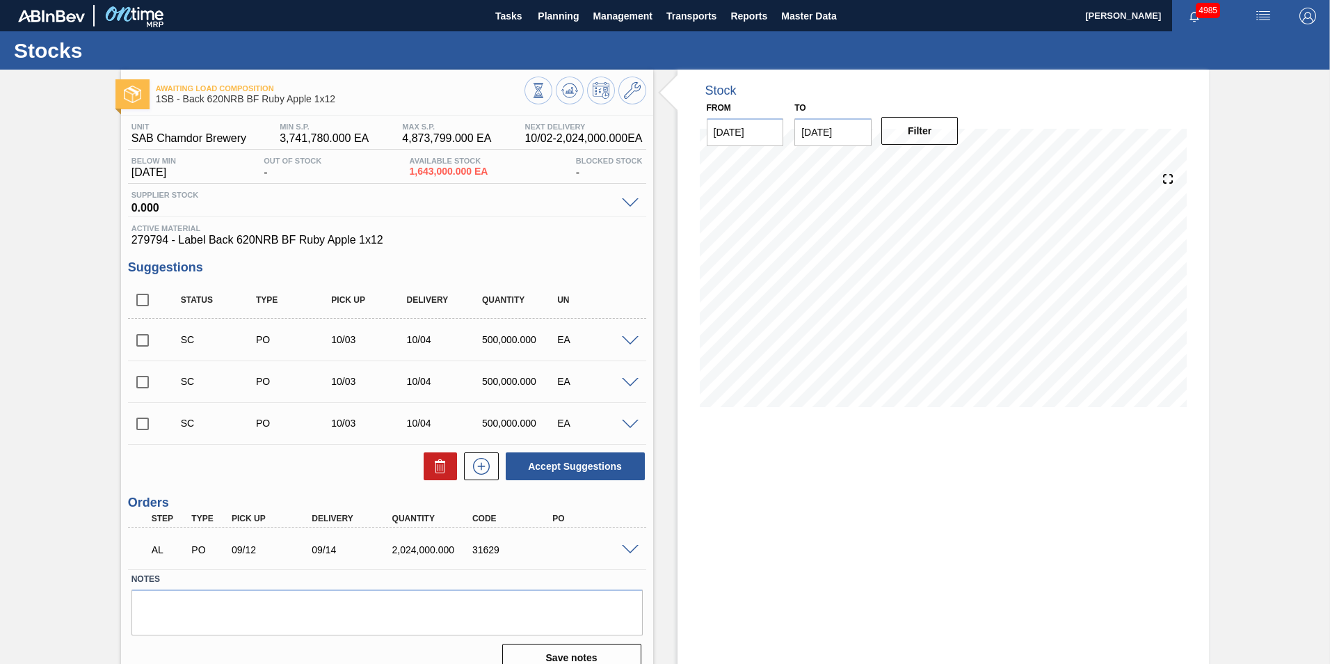
click at [628, 545] on span at bounding box center [630, 550] width 17 height 10
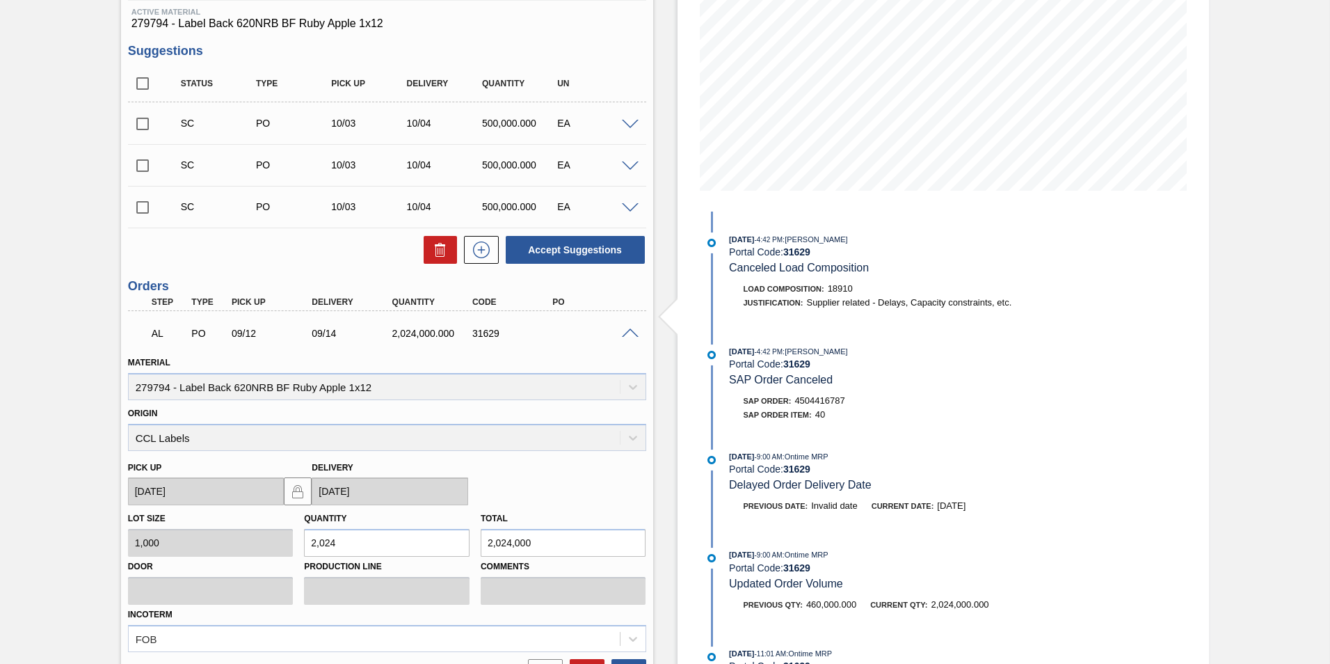
scroll to position [278, 0]
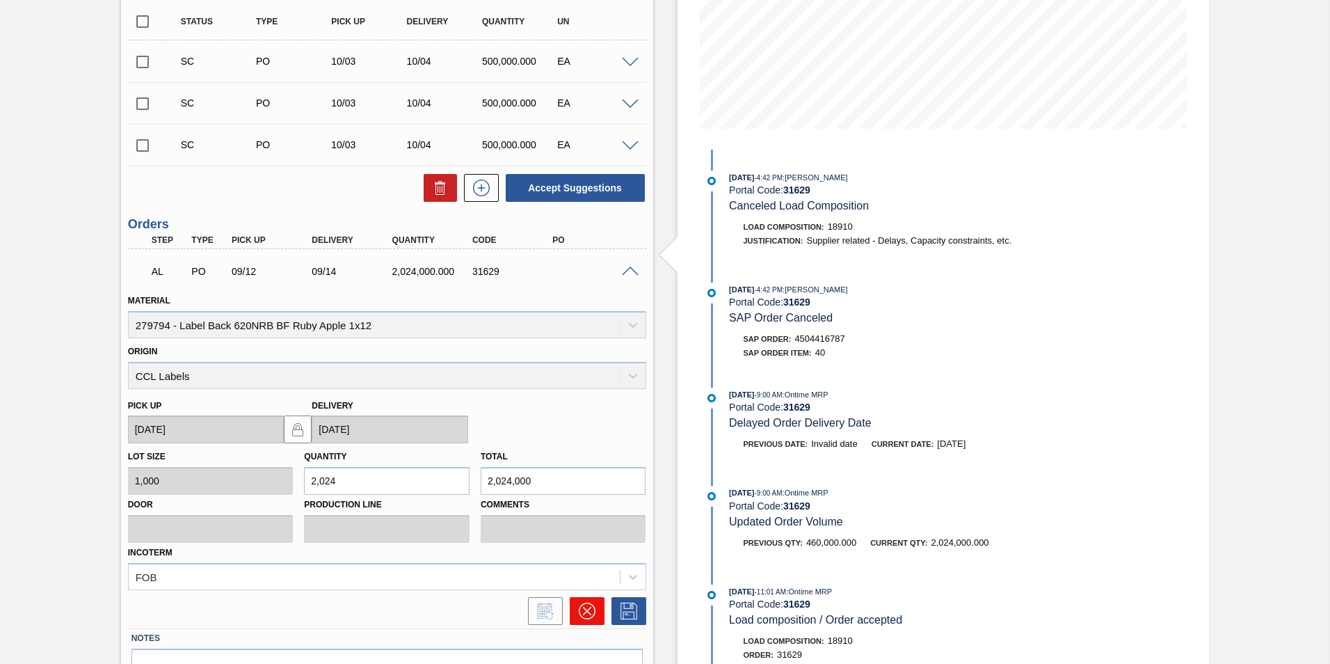
click at [584, 611] on icon at bounding box center [587, 610] width 17 height 17
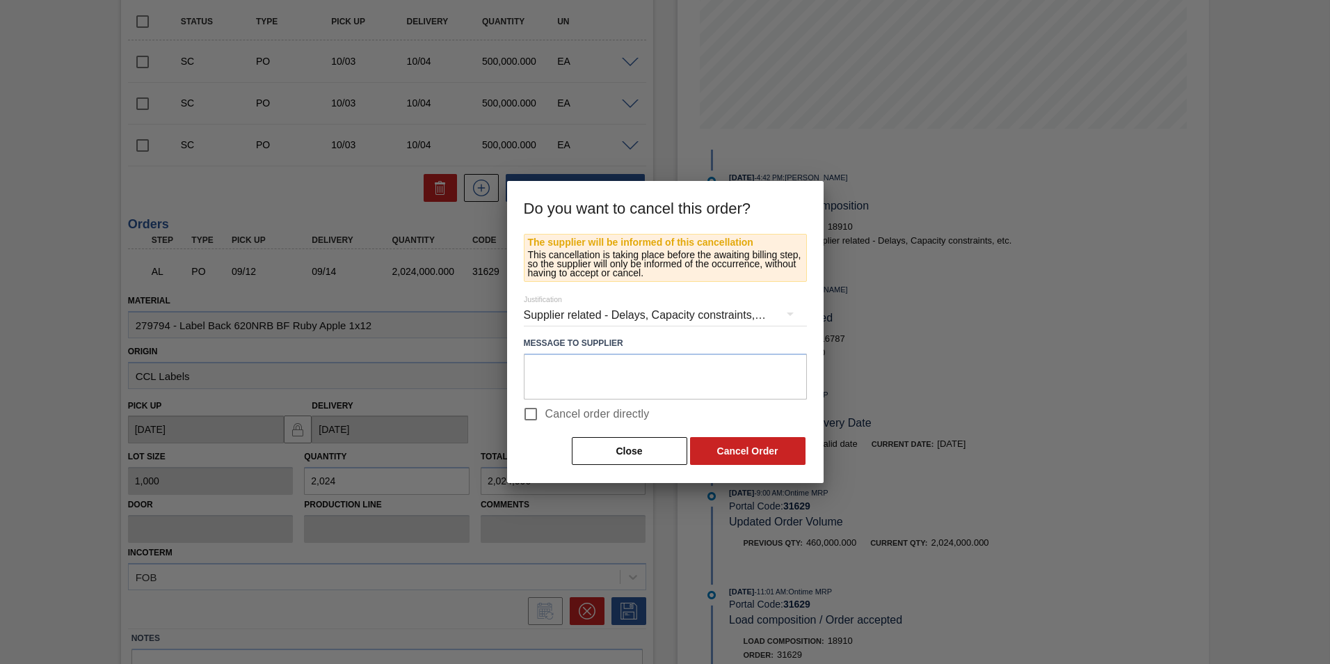
click at [569, 415] on span "Cancel order directly" at bounding box center [597, 414] width 104 height 17
click at [545, 415] on input "Cancel order directly" at bounding box center [530, 413] width 29 height 29
checkbox input "true"
click at [716, 446] on button "Cancel Order" at bounding box center [747, 451] width 115 height 28
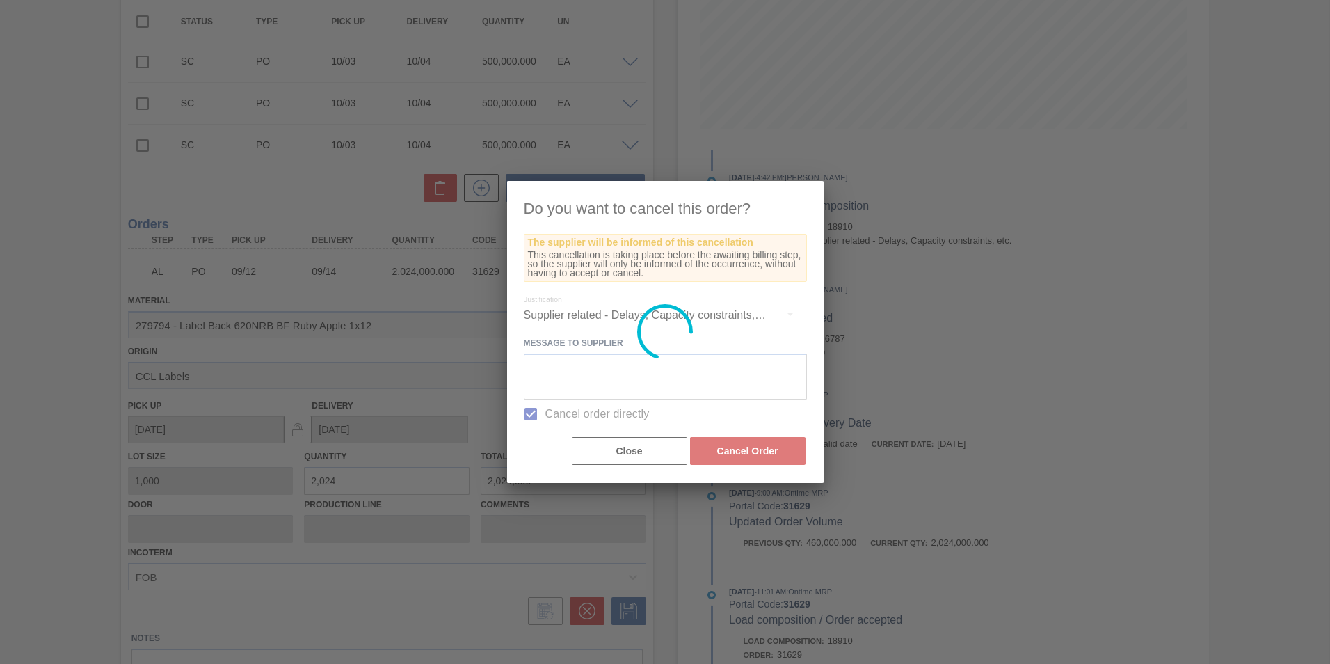
scroll to position [0, 0]
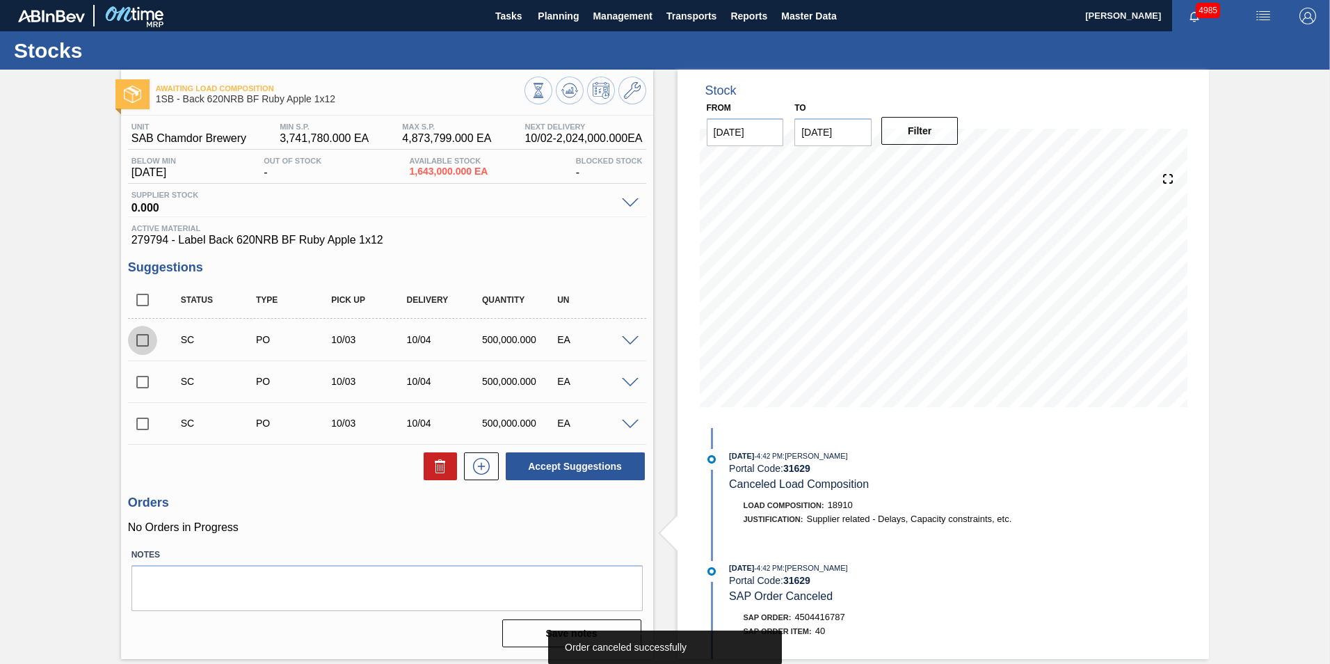
drag, startPoint x: 141, startPoint y: 342, endPoint x: 141, endPoint y: 351, distance: 9.1
click at [141, 342] on input "checkbox" at bounding box center [142, 340] width 29 height 29
checkbox input "true"
click at [141, 378] on input "checkbox" at bounding box center [142, 381] width 29 height 29
checkbox input "true"
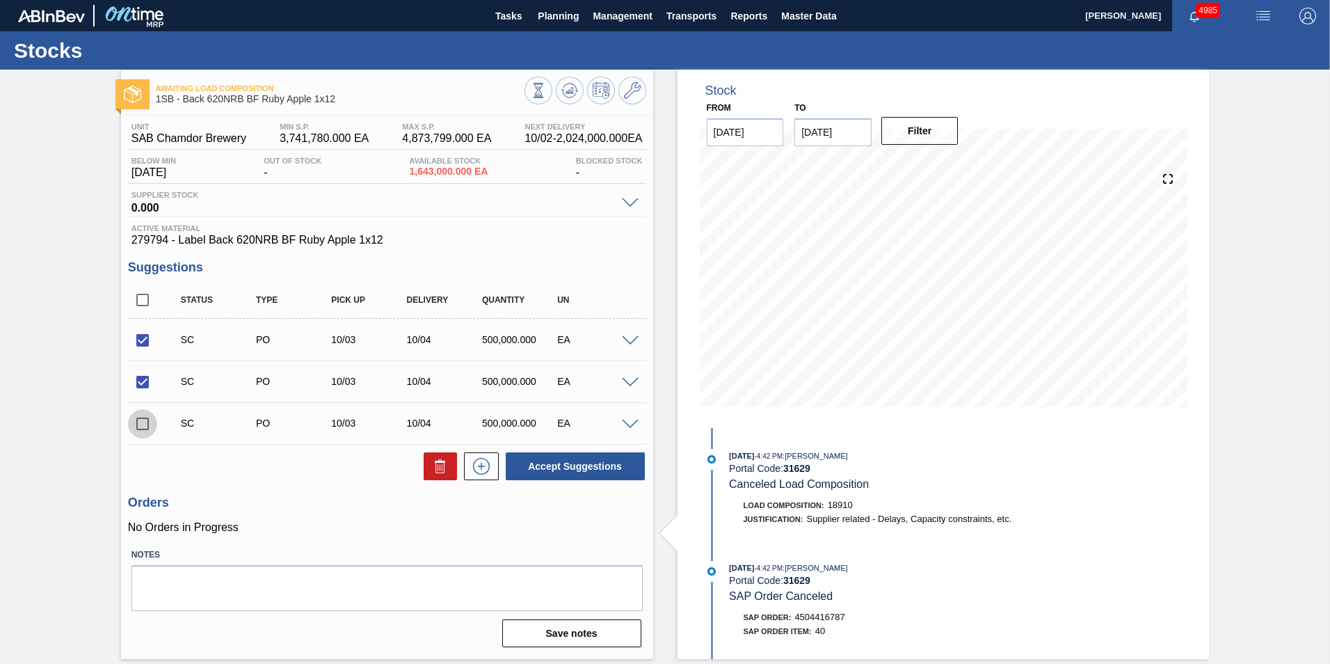
click at [138, 422] on input "checkbox" at bounding box center [142, 423] width 29 height 29
checkbox input "true"
click at [600, 469] on button "Accept Suggestions" at bounding box center [575, 466] width 139 height 28
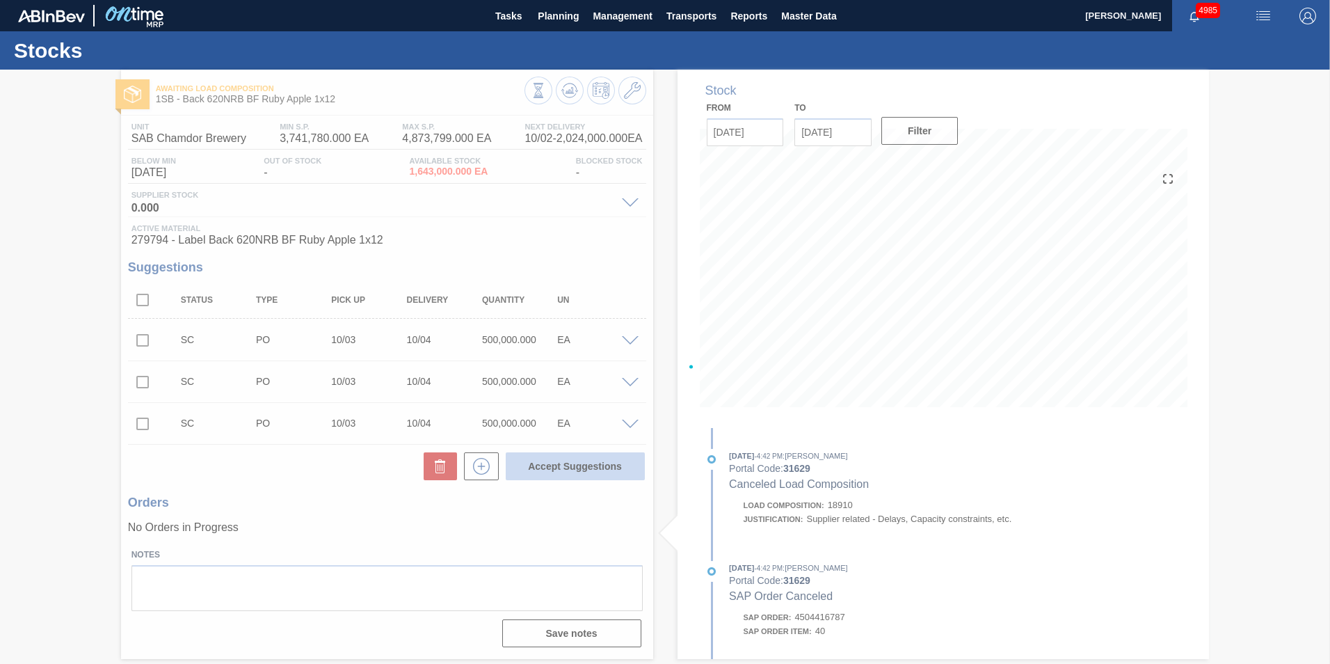
checkbox input "false"
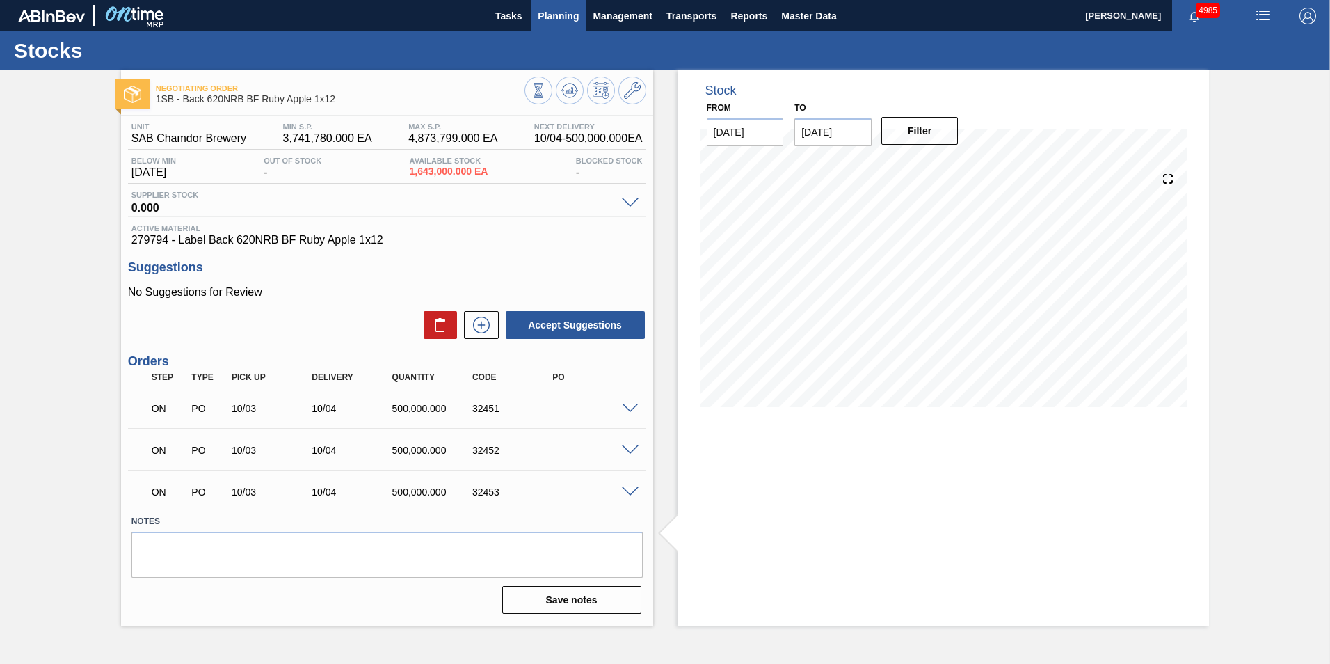
click at [558, 17] on span "Planning" at bounding box center [558, 16] width 41 height 17
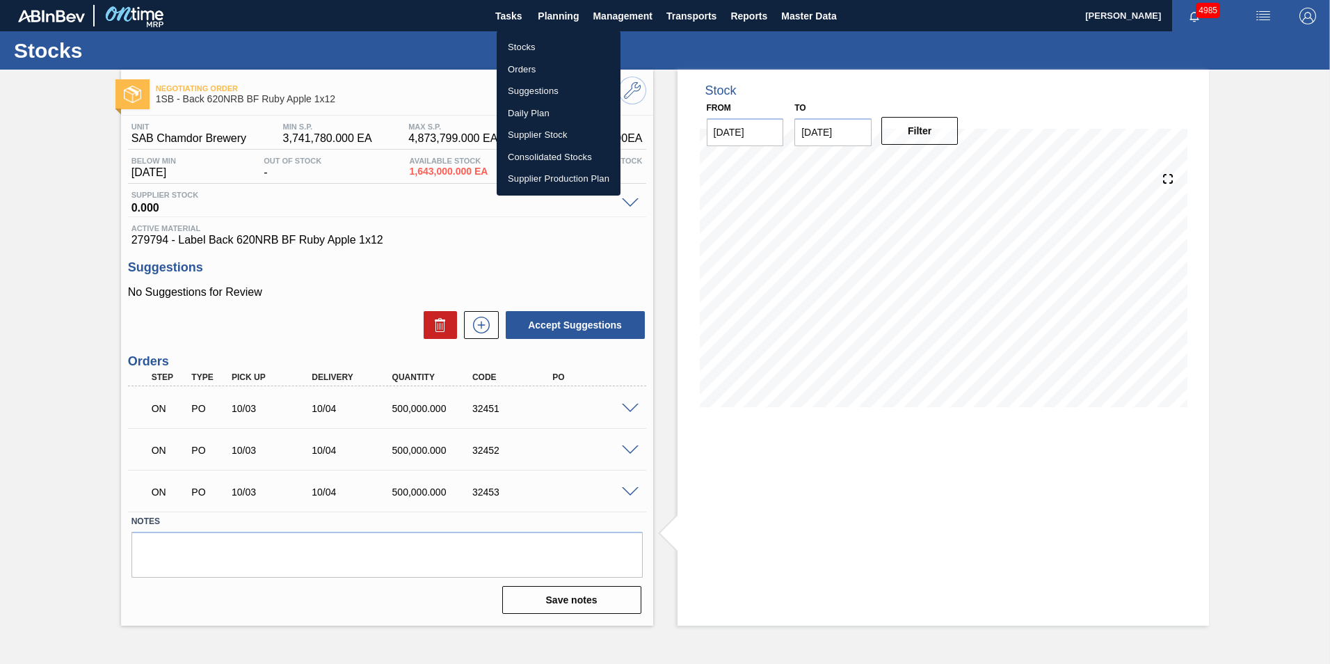
click at [518, 45] on li "Stocks" at bounding box center [559, 47] width 124 height 22
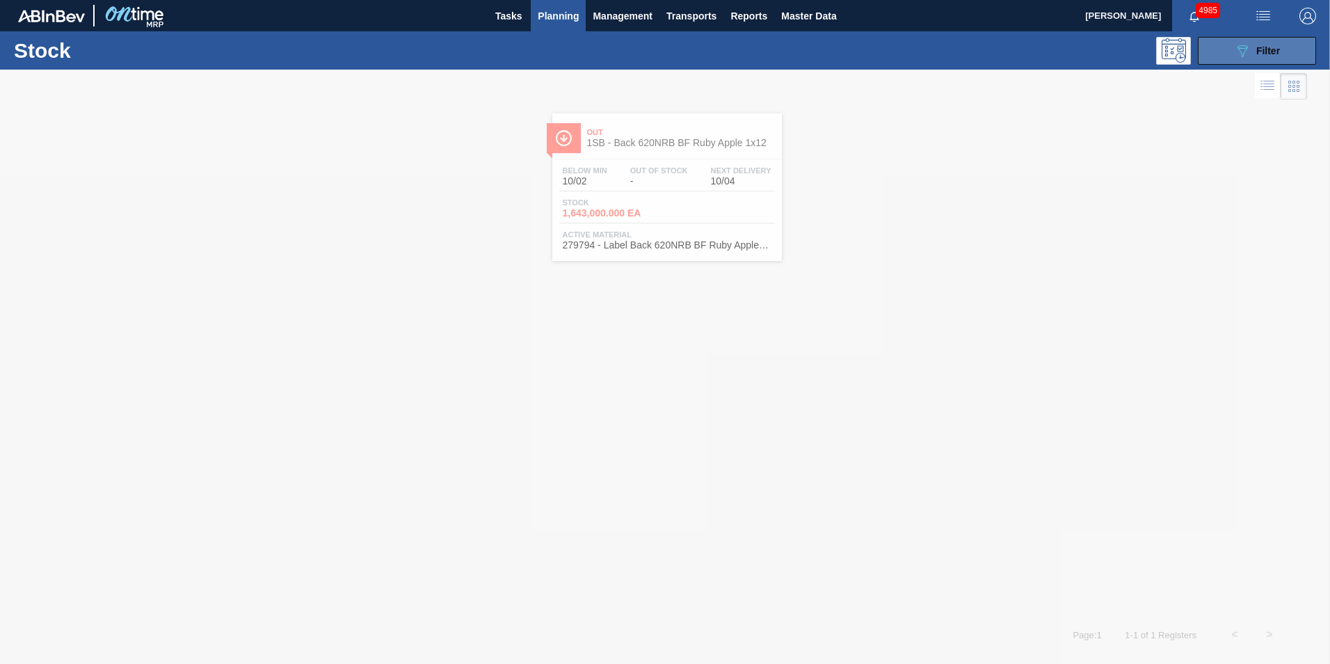
click at [1267, 54] on span "Filter" at bounding box center [1268, 50] width 24 height 11
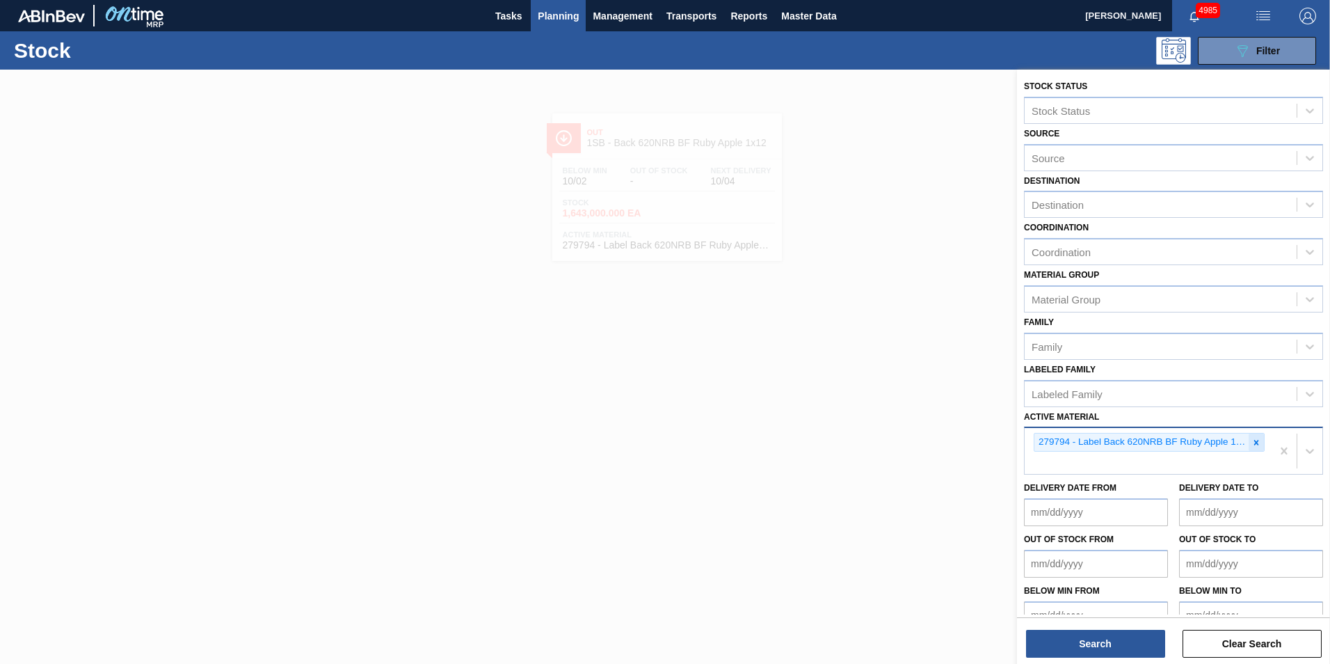
click at [1256, 440] on icon at bounding box center [1256, 443] width 10 height 10
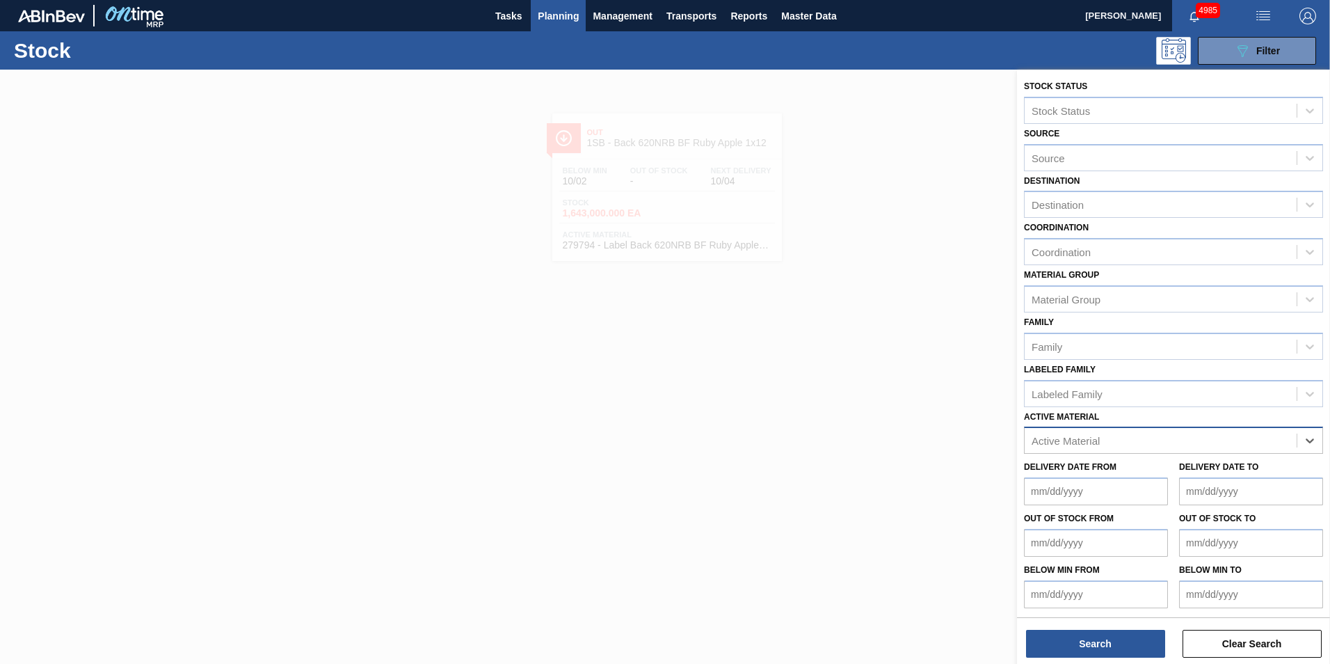
paste Material "279335"
type Material "279335"
click at [1116, 474] on div "279335 - Label Neck 620NRB BF Ruby" at bounding box center [1173, 475] width 299 height 26
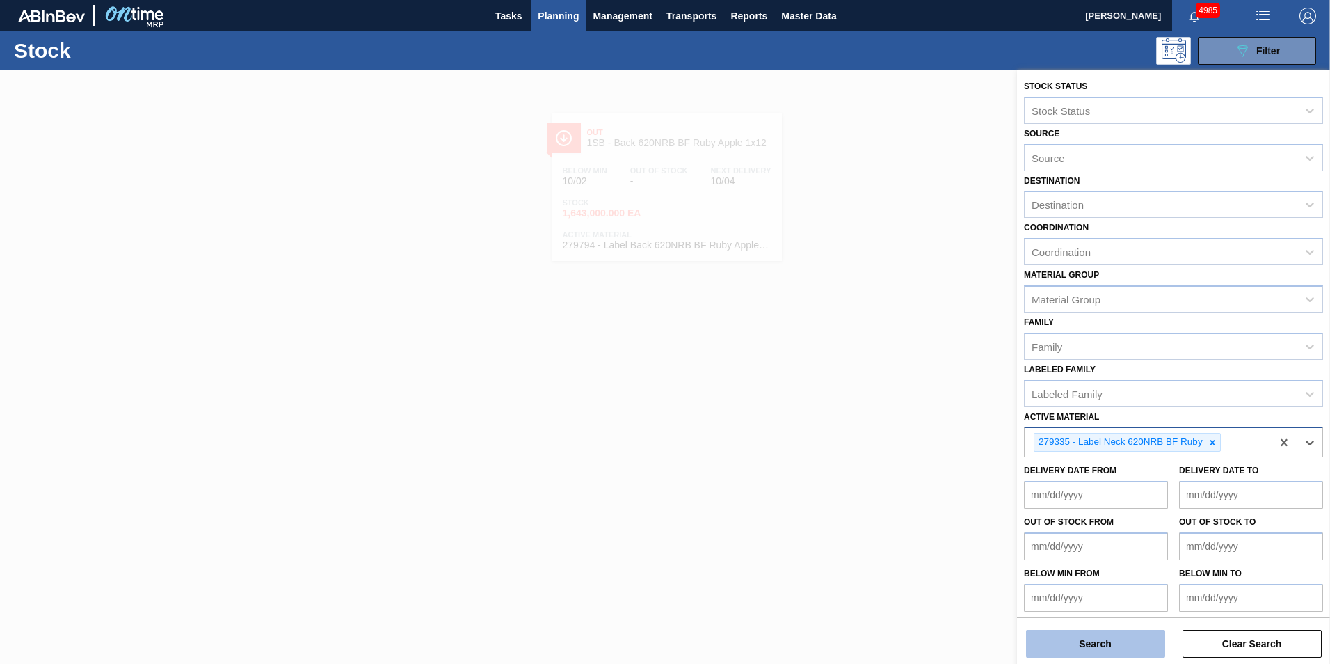
click at [1123, 643] on button "Search" at bounding box center [1095, 644] width 139 height 28
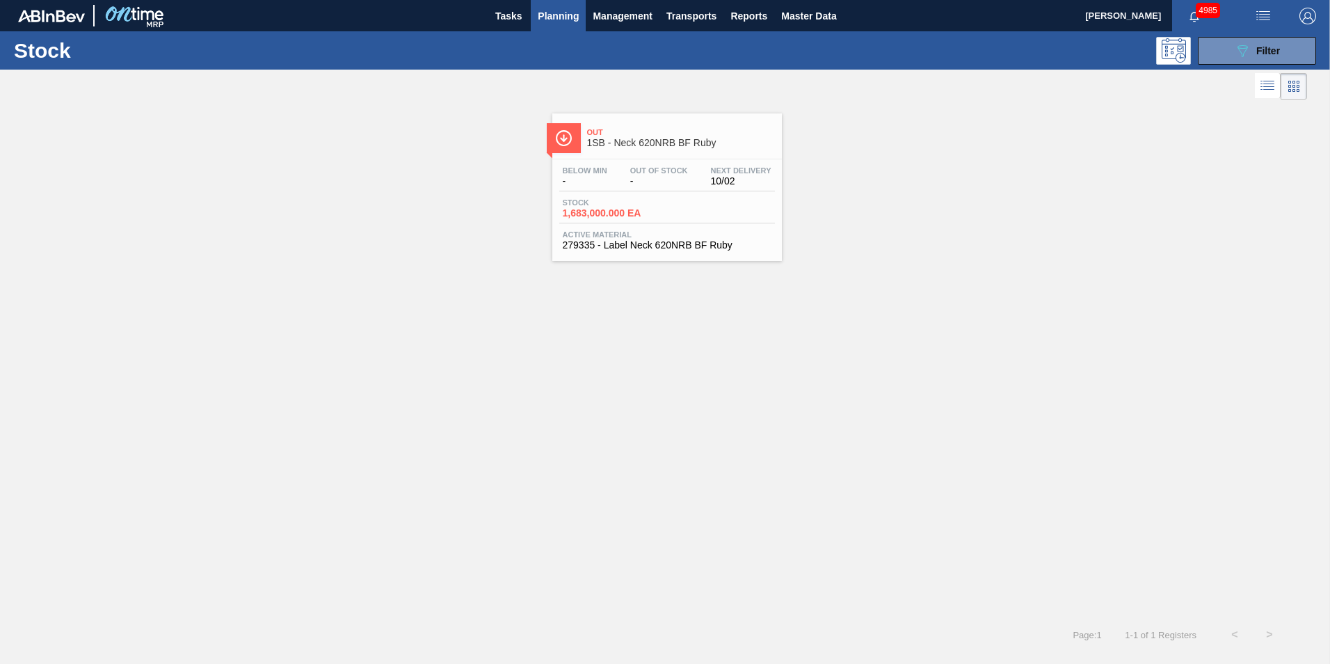
click at [632, 203] on span "Stock" at bounding box center [611, 202] width 97 height 8
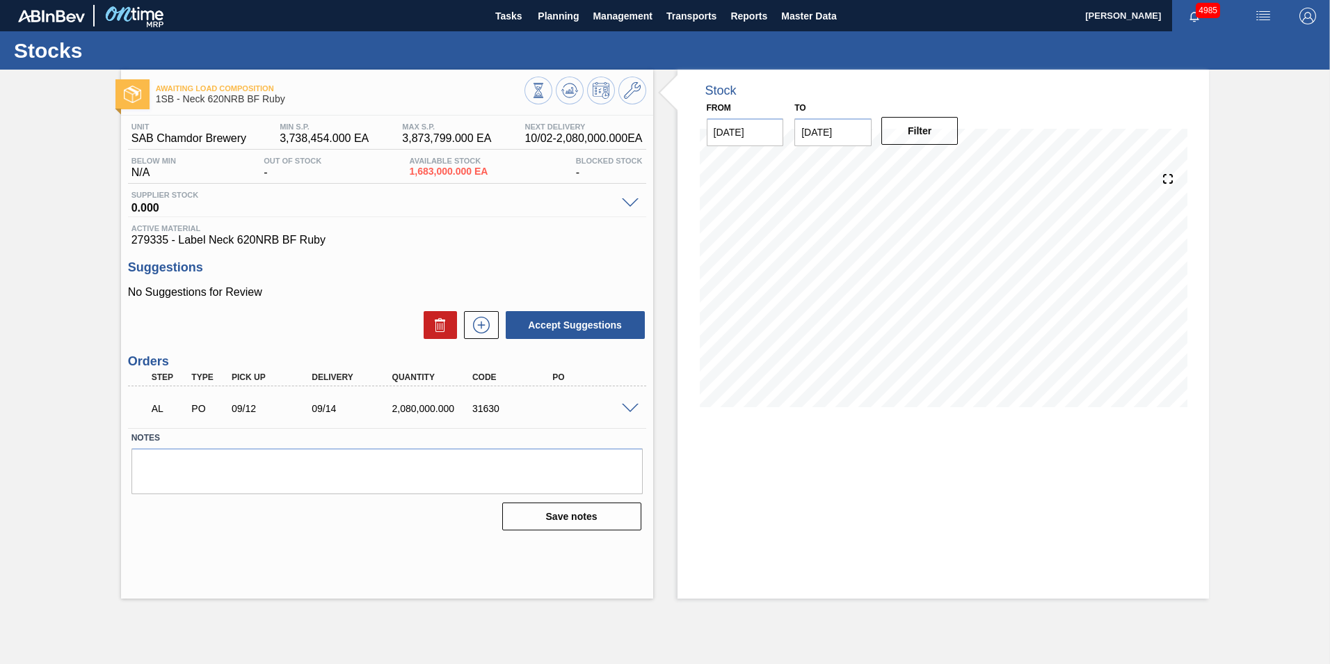
click at [630, 406] on span at bounding box center [630, 408] width 17 height 10
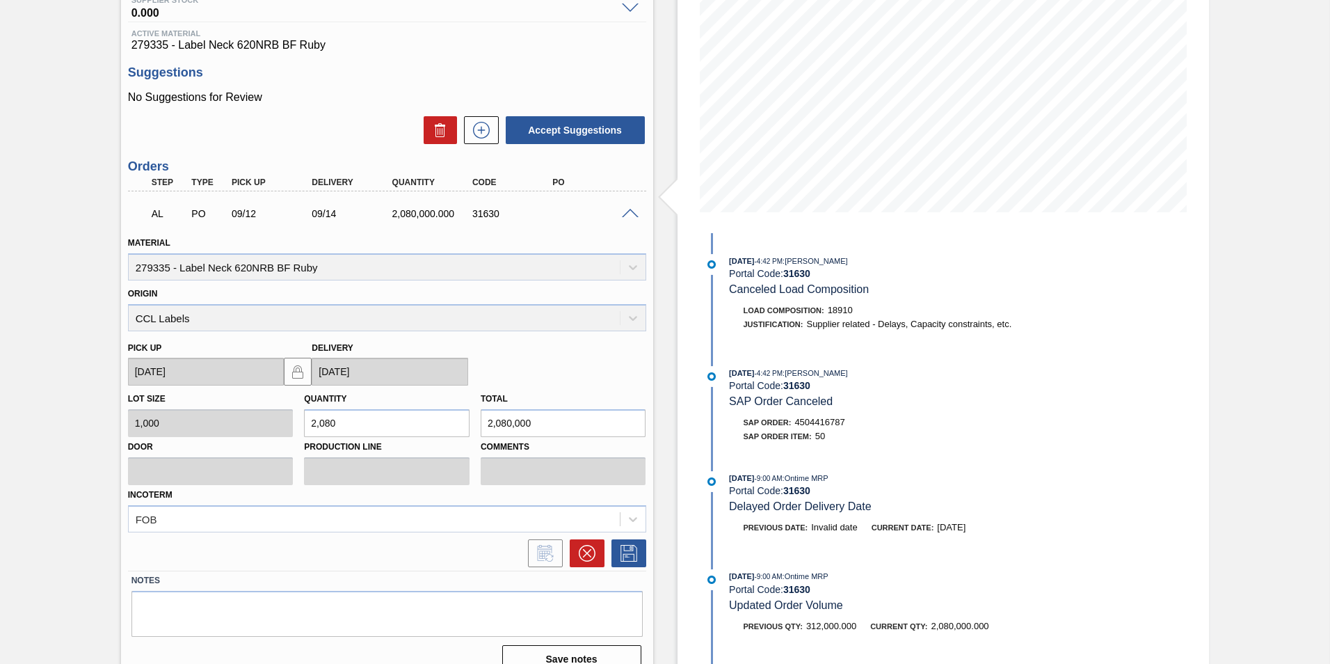
scroll to position [216, 0]
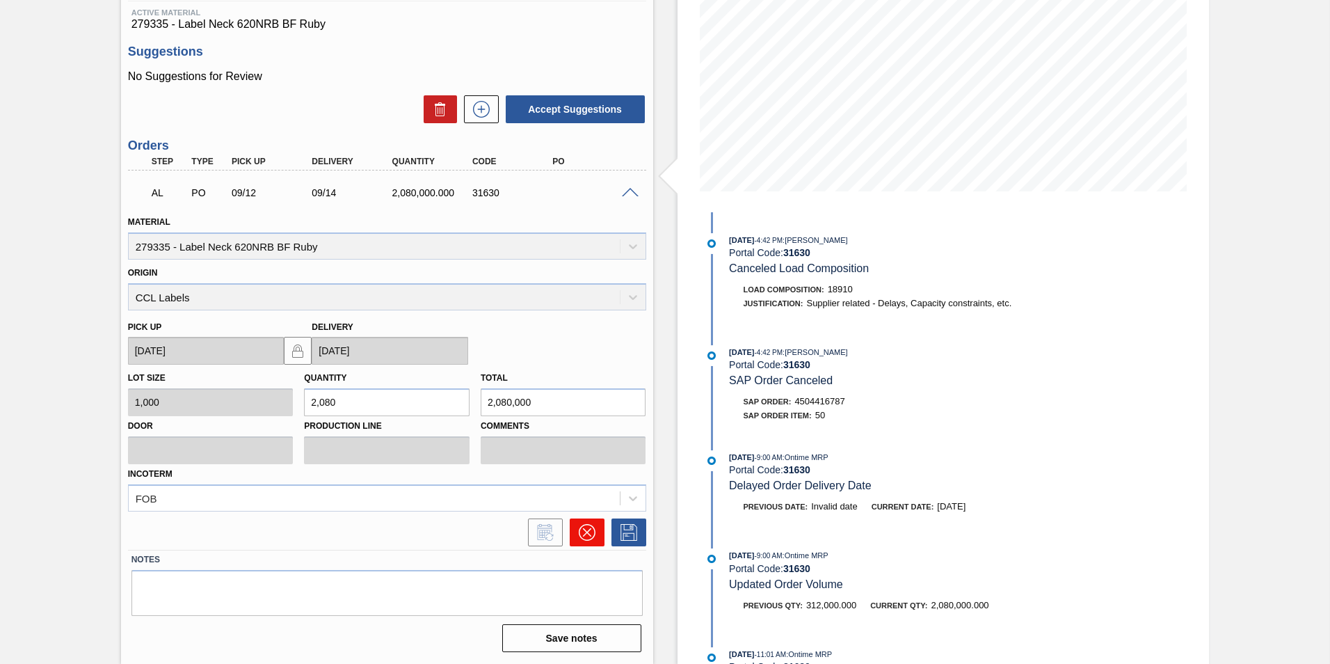
click at [584, 525] on icon at bounding box center [586, 532] width 17 height 17
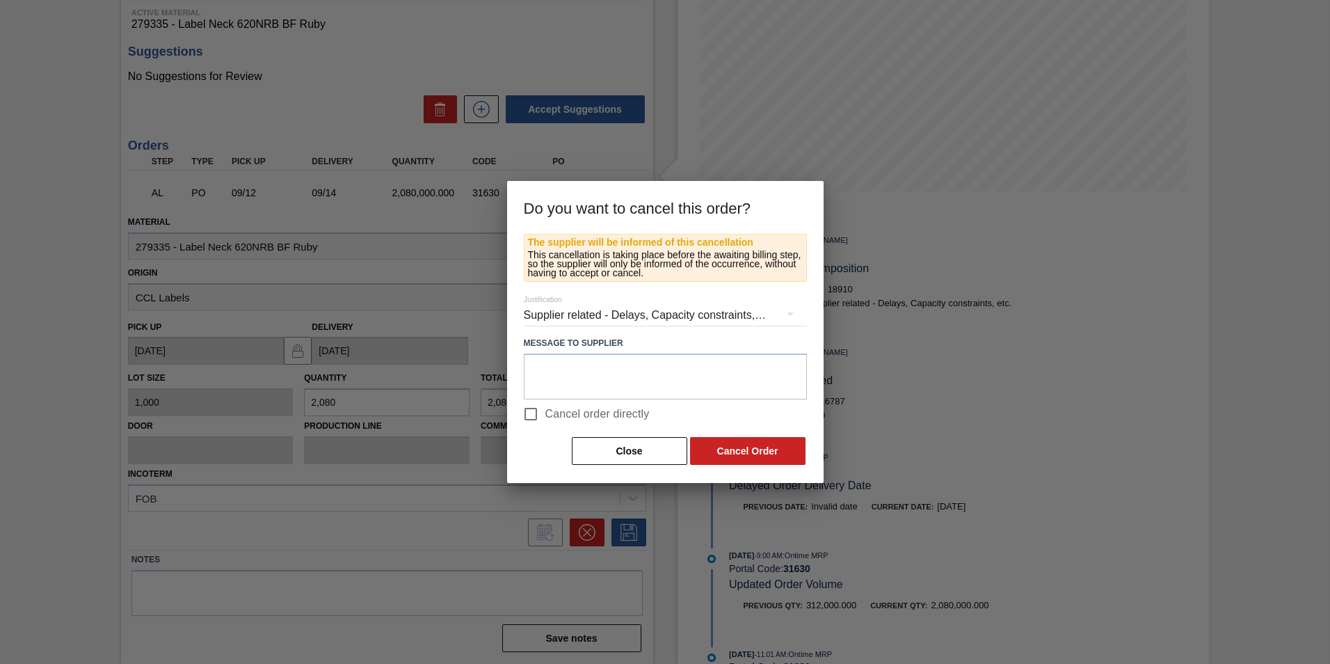
click at [609, 417] on span "Cancel order directly" at bounding box center [597, 414] width 104 height 17
click at [545, 417] on input "Cancel order directly" at bounding box center [530, 413] width 29 height 29
checkbox input "true"
click at [746, 455] on button "Cancel Order" at bounding box center [747, 451] width 115 height 28
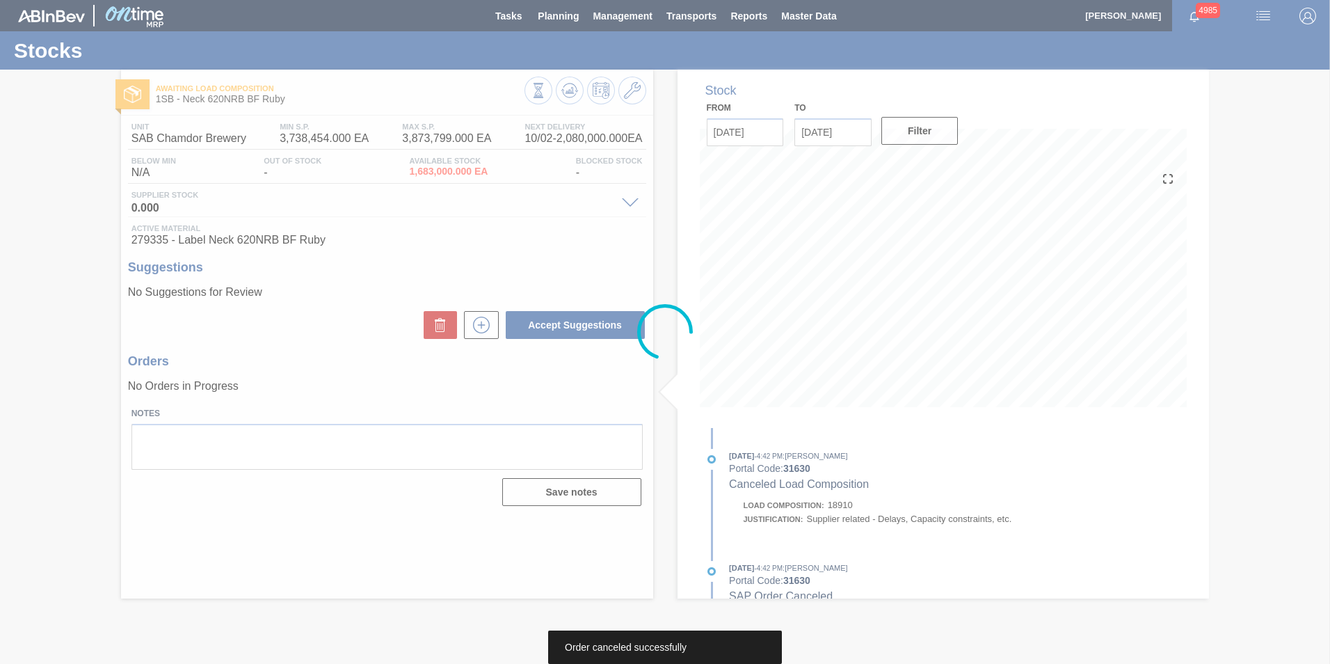
scroll to position [0, 0]
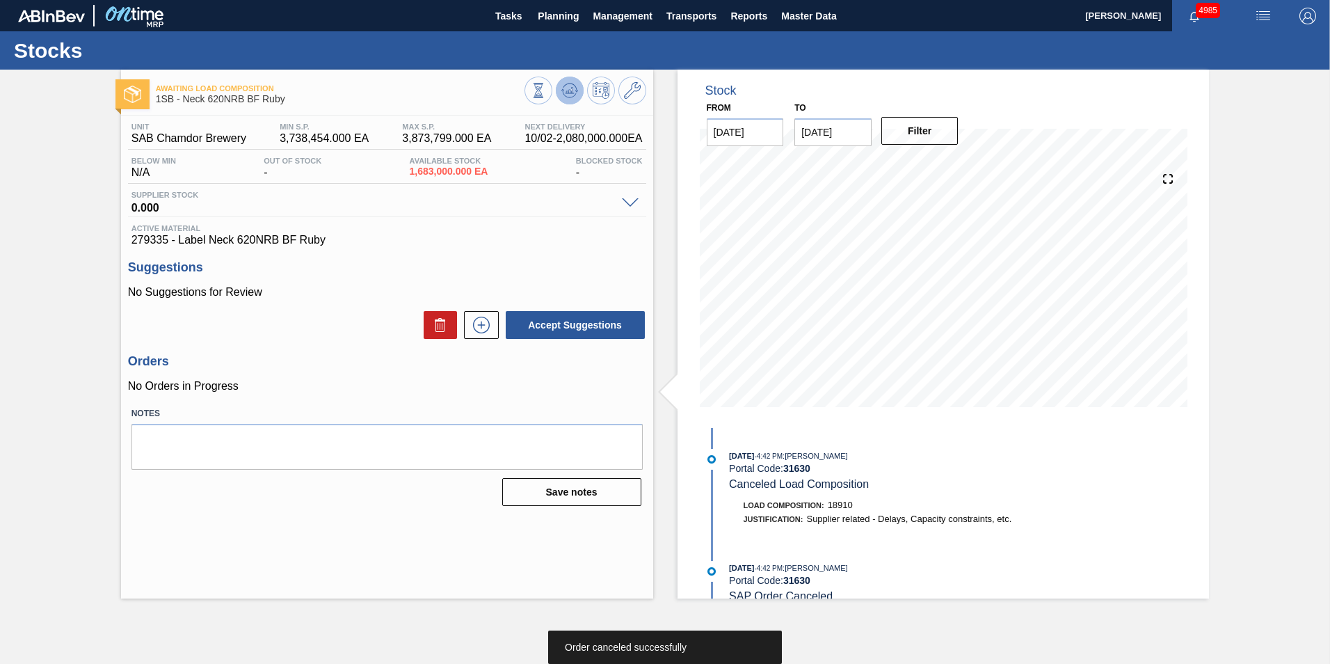
click at [575, 88] on icon at bounding box center [569, 90] width 17 height 17
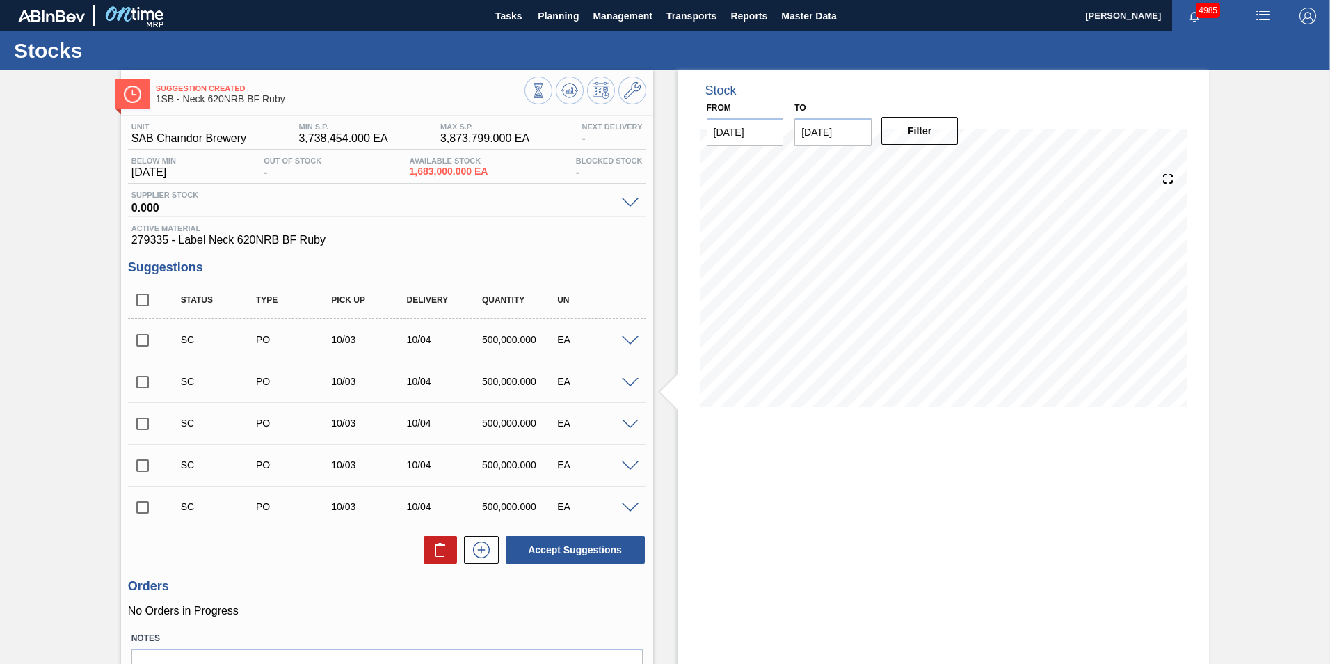
click at [143, 340] on input "checkbox" at bounding box center [142, 340] width 29 height 29
checkbox input "true"
click at [143, 377] on input "checkbox" at bounding box center [142, 381] width 29 height 29
checkbox input "true"
click at [140, 426] on input "checkbox" at bounding box center [142, 423] width 29 height 29
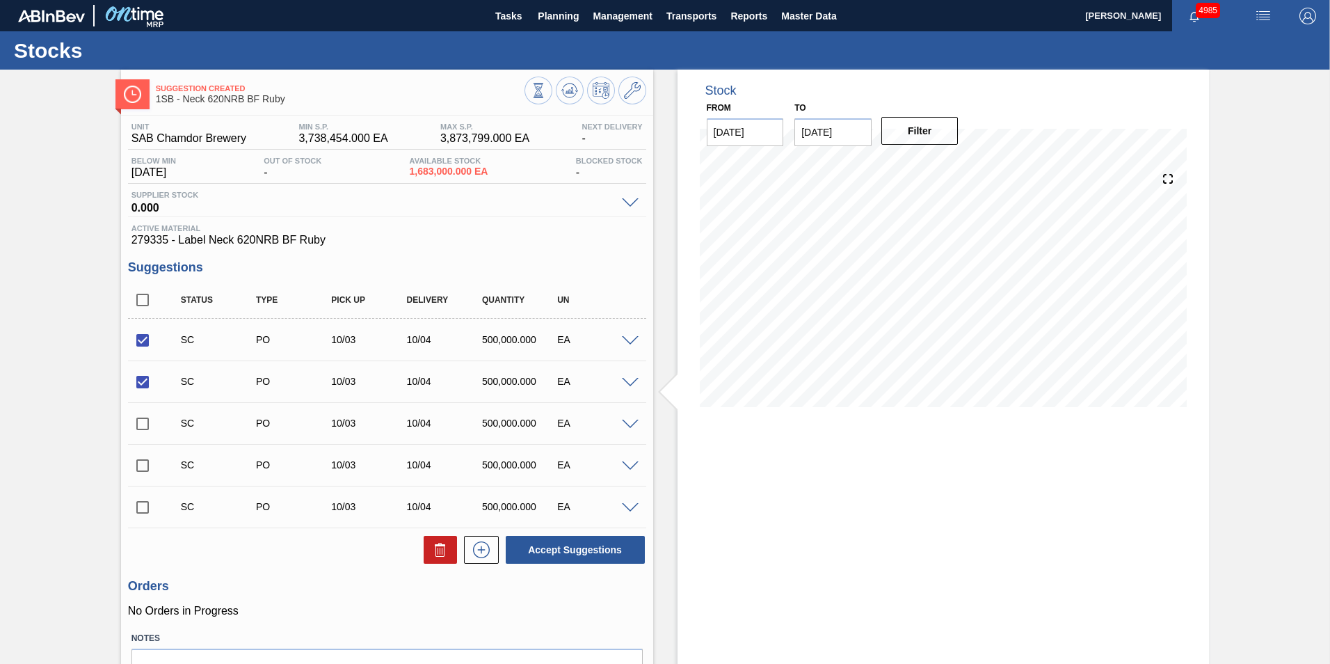
checkbox input "true"
click at [581, 551] on button "Accept Suggestions" at bounding box center [575, 550] width 139 height 28
checkbox input "false"
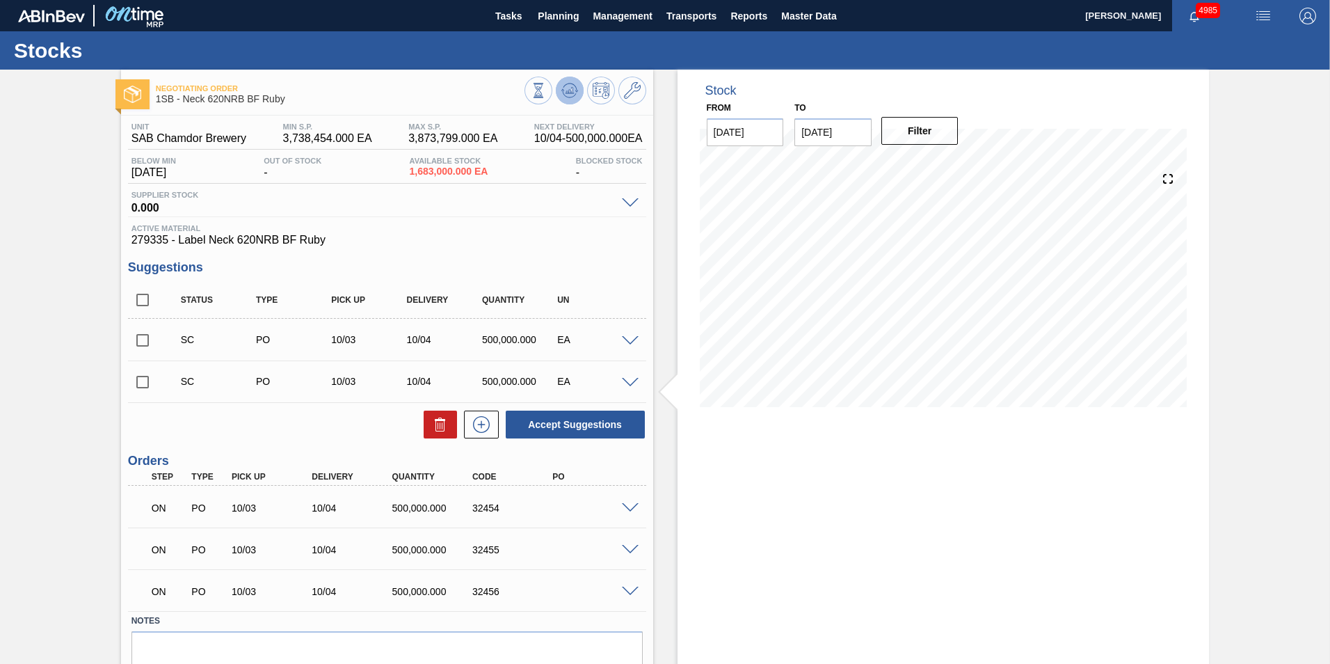
click at [573, 93] on icon at bounding box center [569, 90] width 17 height 17
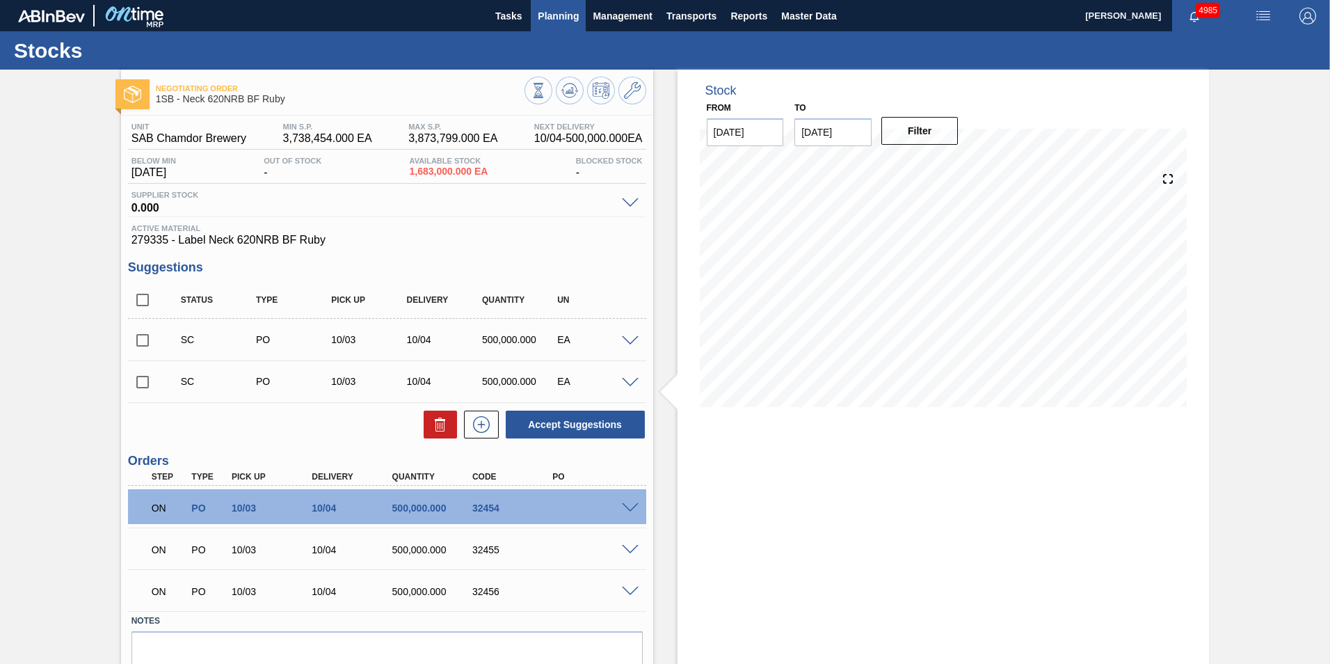
click at [557, 16] on span "Planning" at bounding box center [558, 16] width 41 height 17
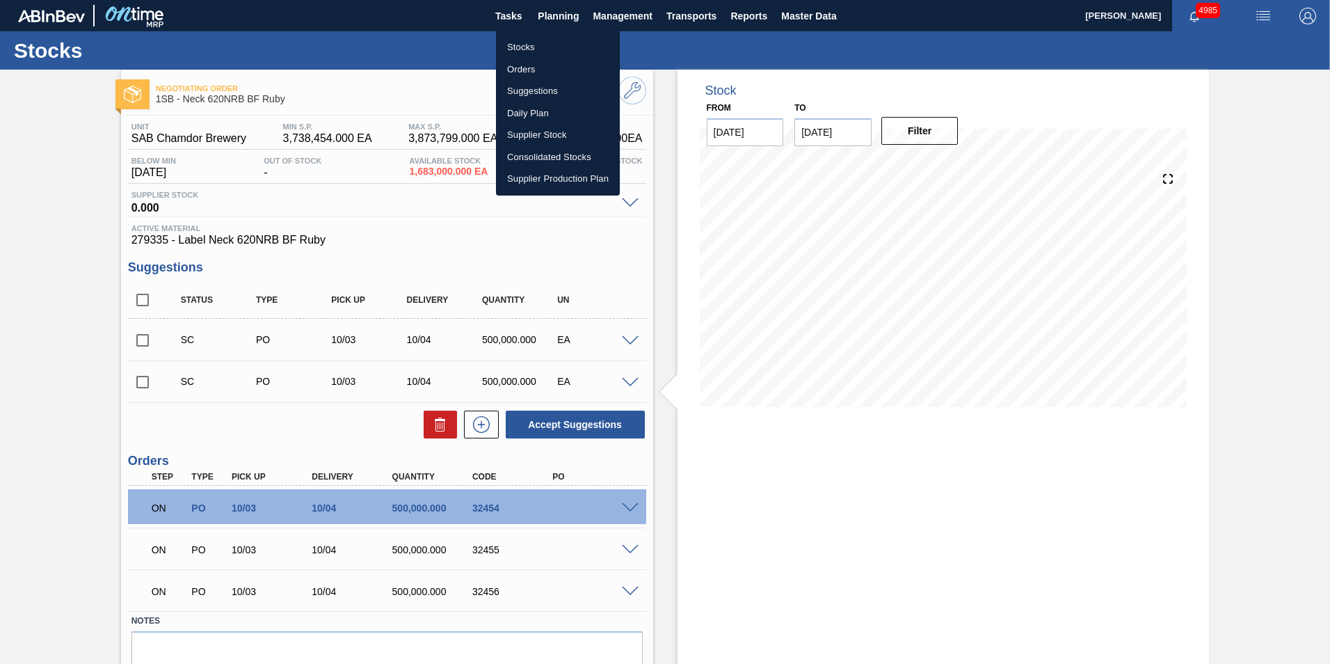
click at [518, 47] on li "Stocks" at bounding box center [558, 47] width 124 height 22
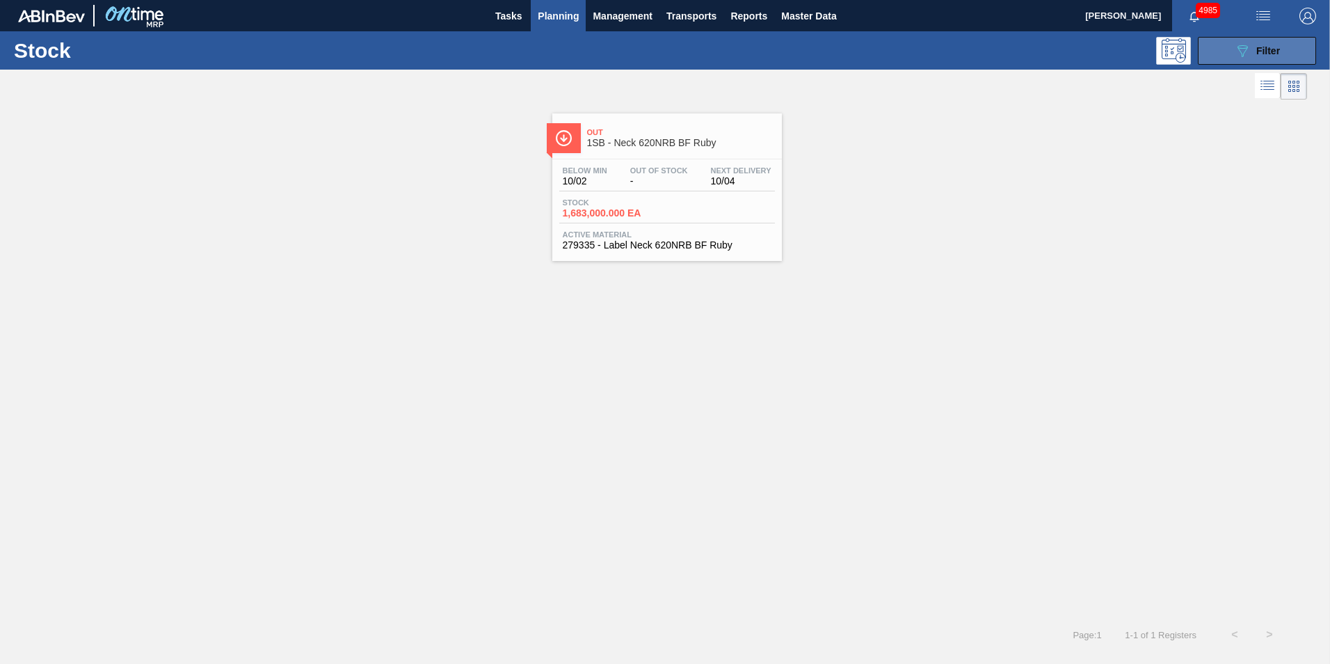
click at [1250, 55] on icon "089F7B8B-B2A5-4AFE-B5C0-19BA573D28AC" at bounding box center [1242, 50] width 17 height 17
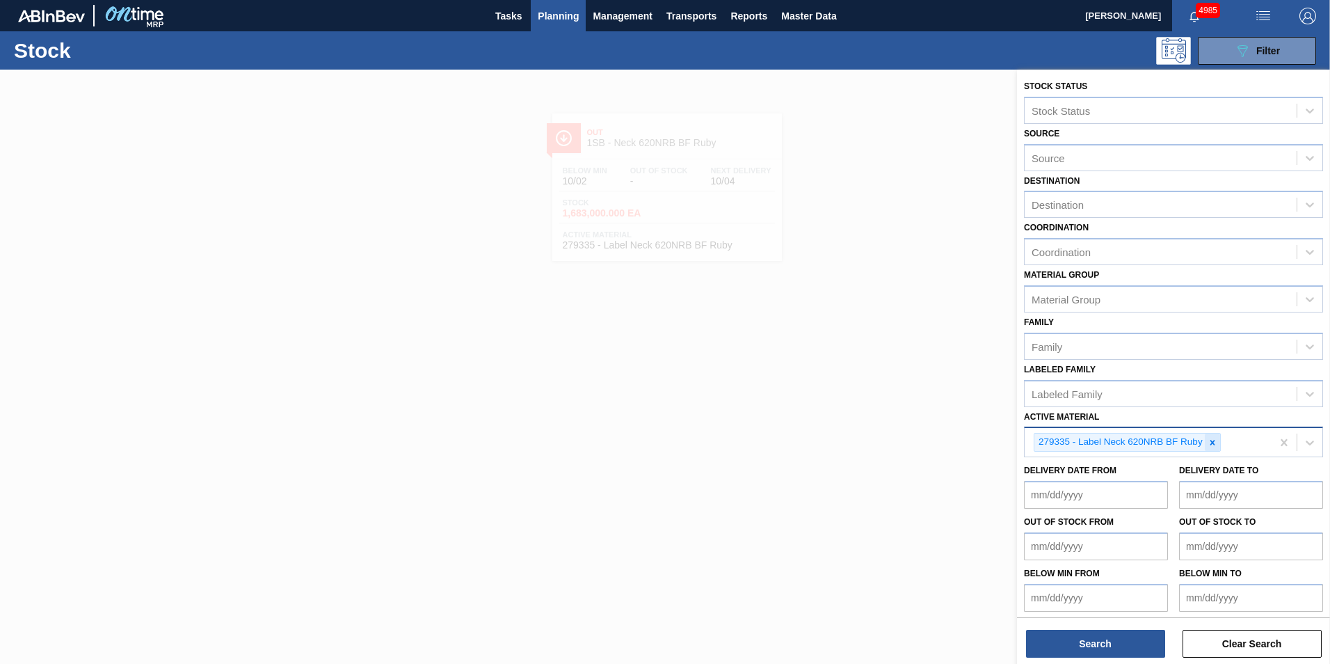
click at [1212, 442] on icon at bounding box center [1212, 442] width 5 height 5
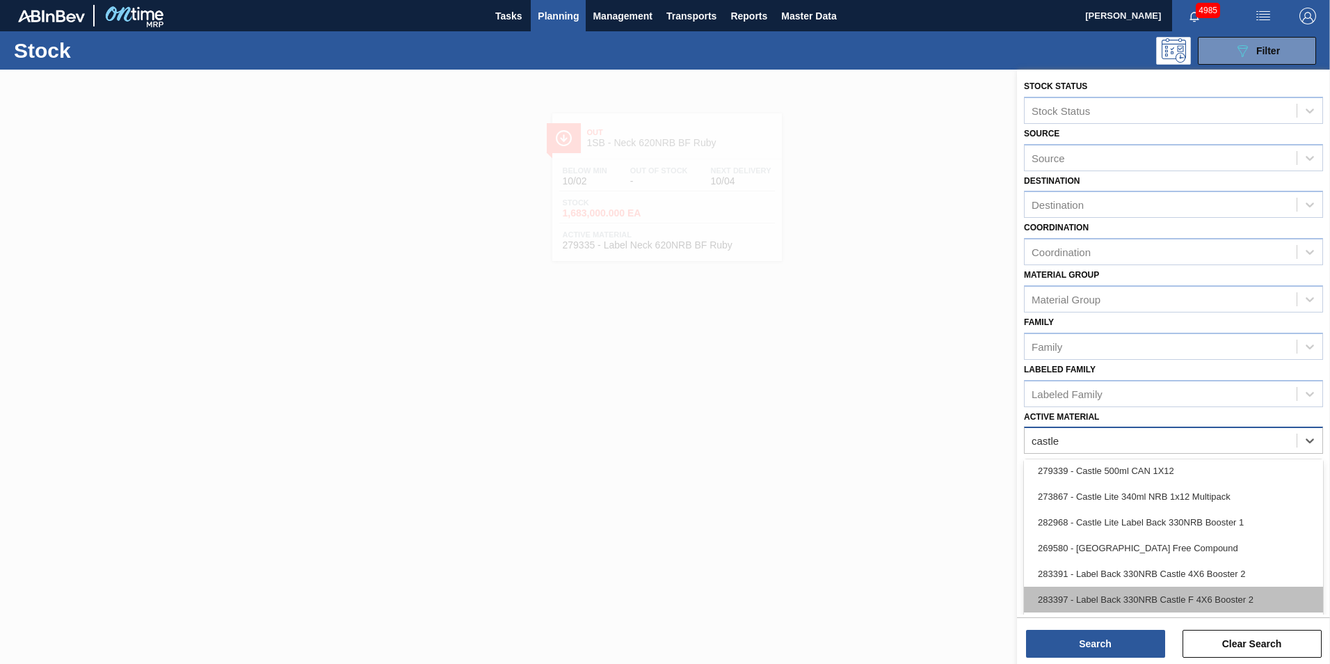
scroll to position [209, 0]
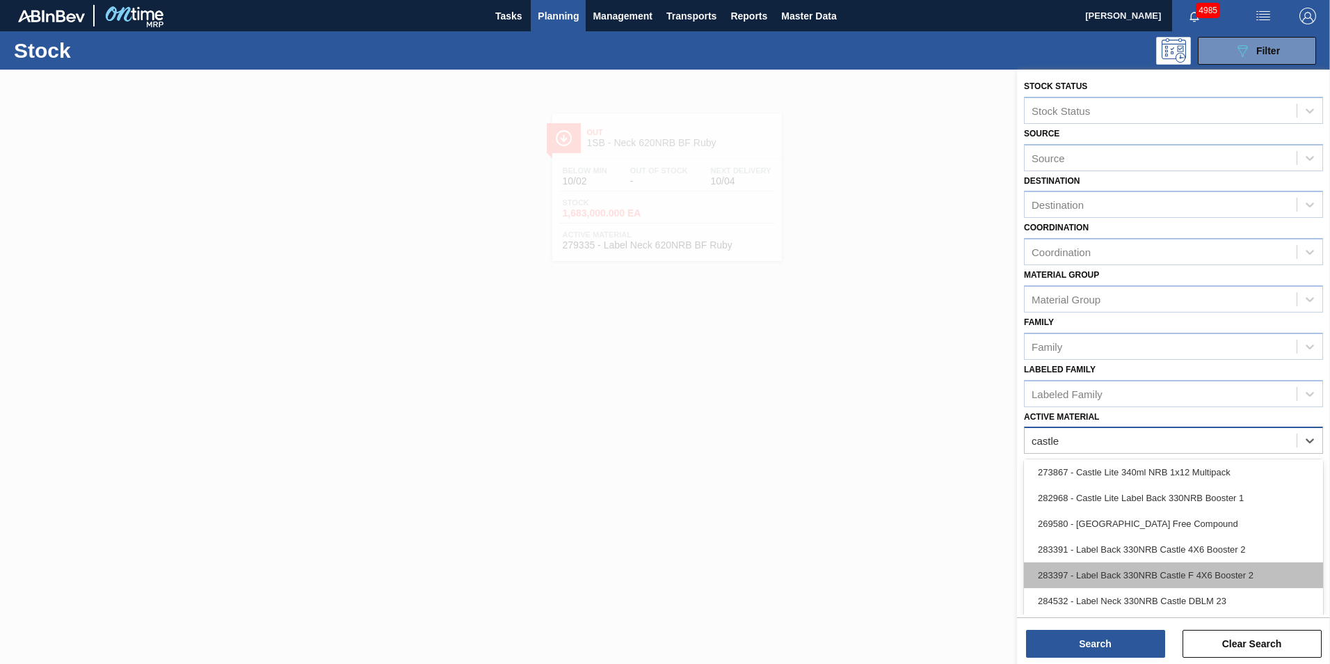
type Material "castle"
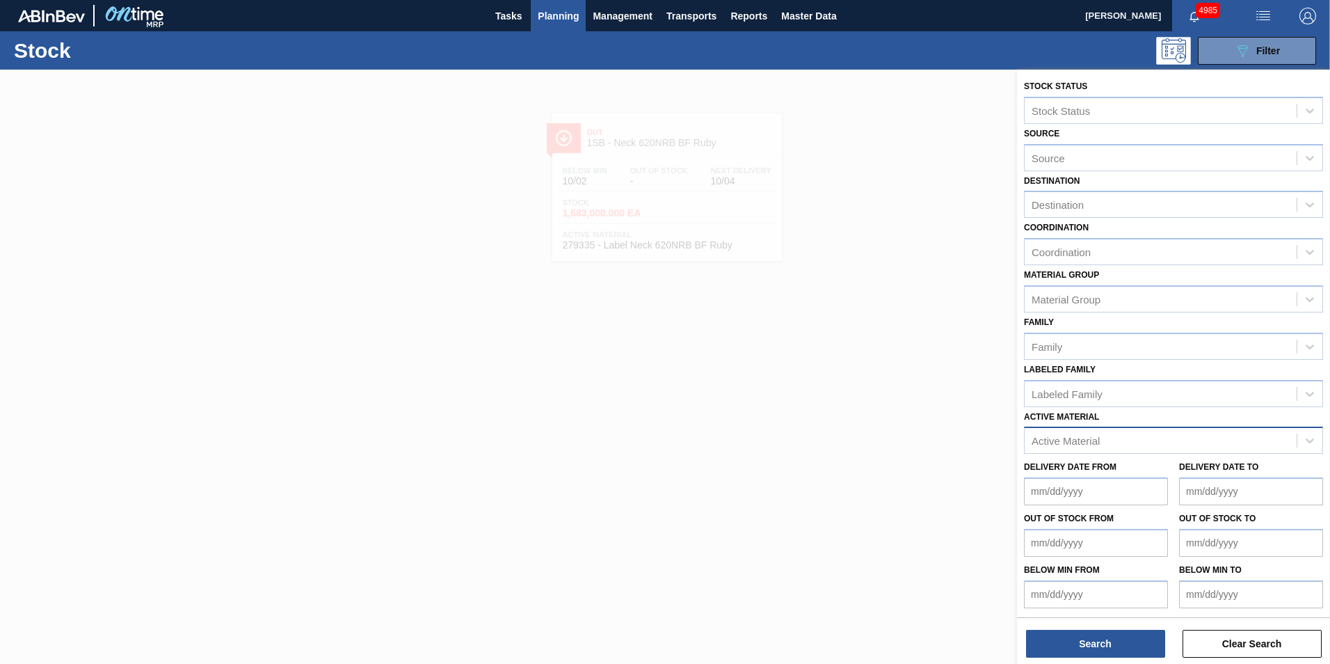
click at [632, 362] on div at bounding box center [665, 402] width 1330 height 664
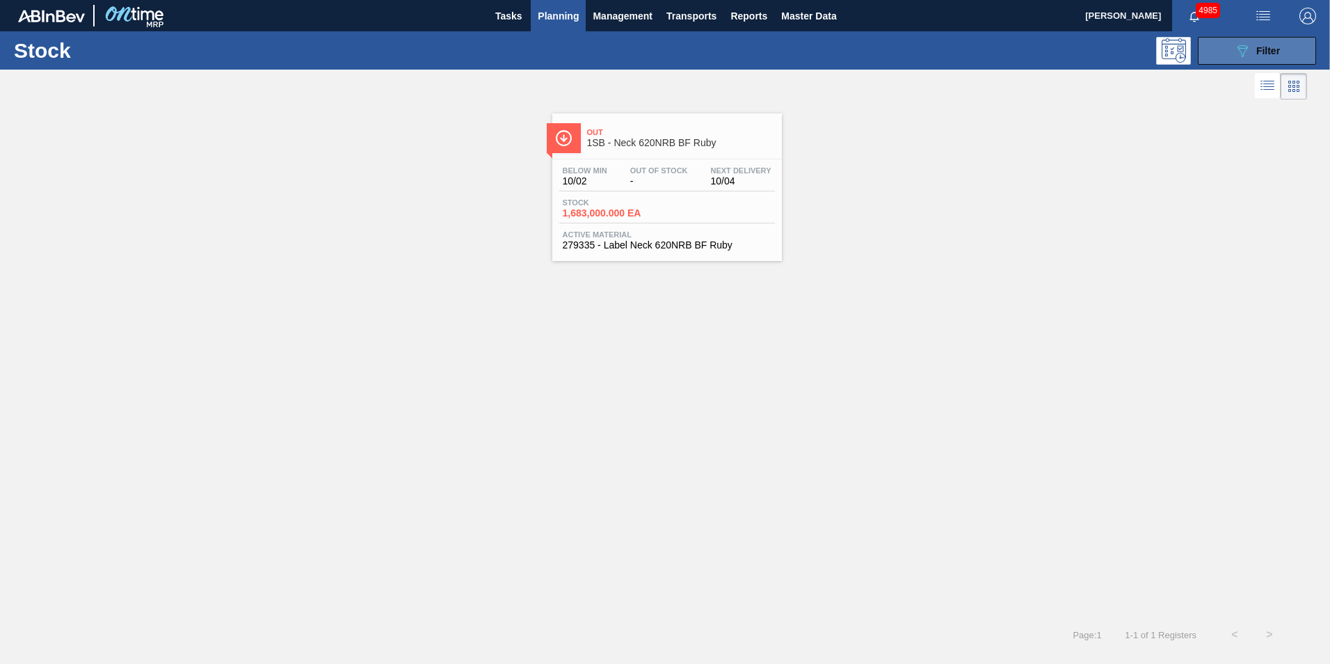
click at [1230, 58] on button "089F7B8B-B2A5-4AFE-B5C0-19BA573D28AC Filter" at bounding box center [1257, 51] width 118 height 28
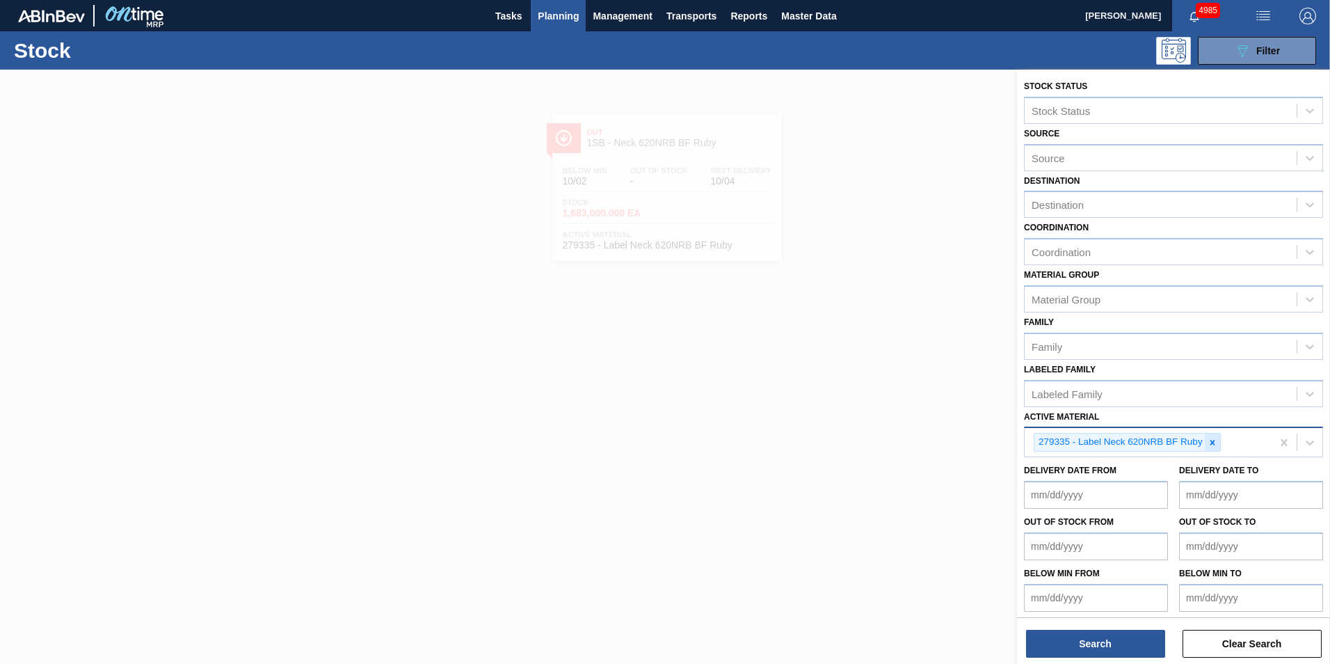
click at [1215, 442] on icon at bounding box center [1213, 443] width 10 height 10
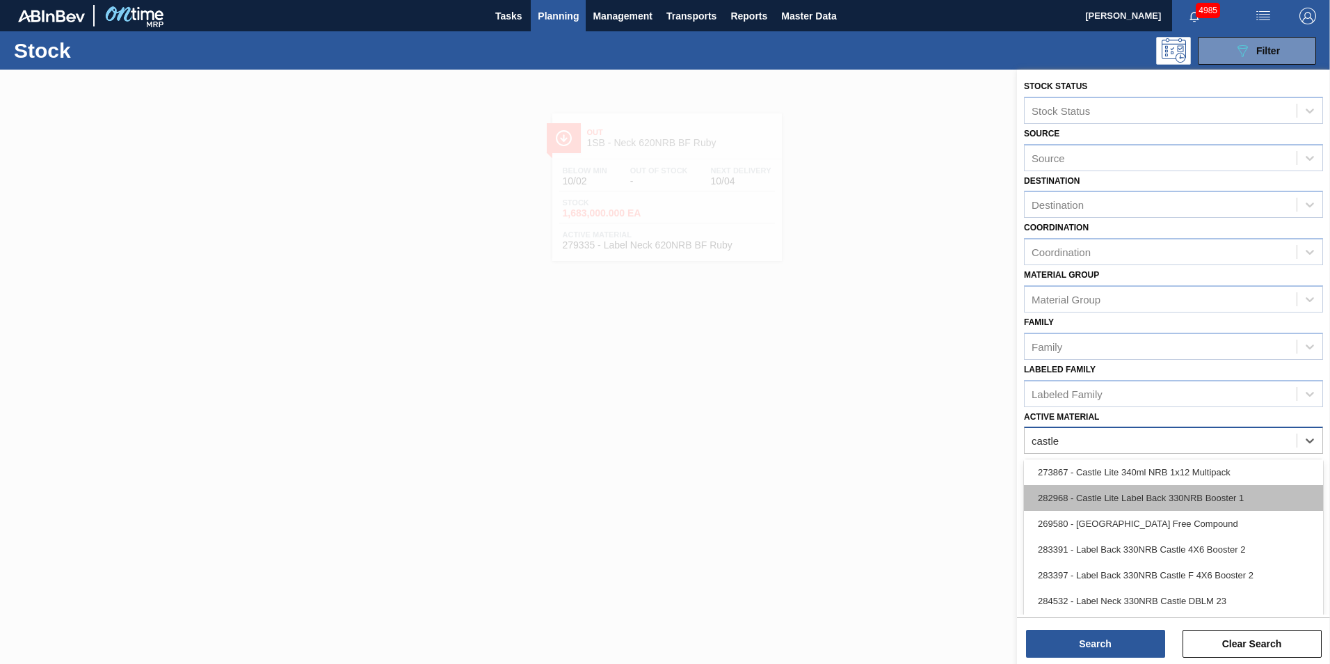
type Material "castle"
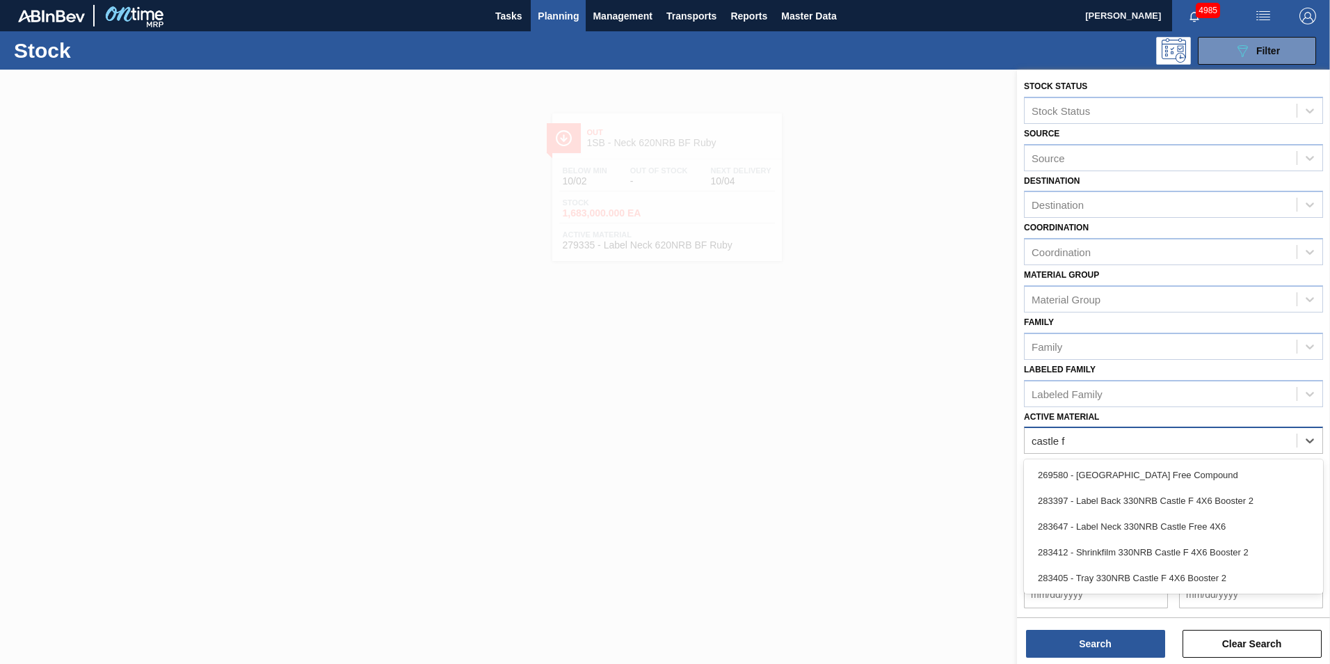
type Material "castle"
click at [1102, 550] on div "283391 - Label Back 330NRB Castle 4X6 Booster 2" at bounding box center [1173, 549] width 299 height 26
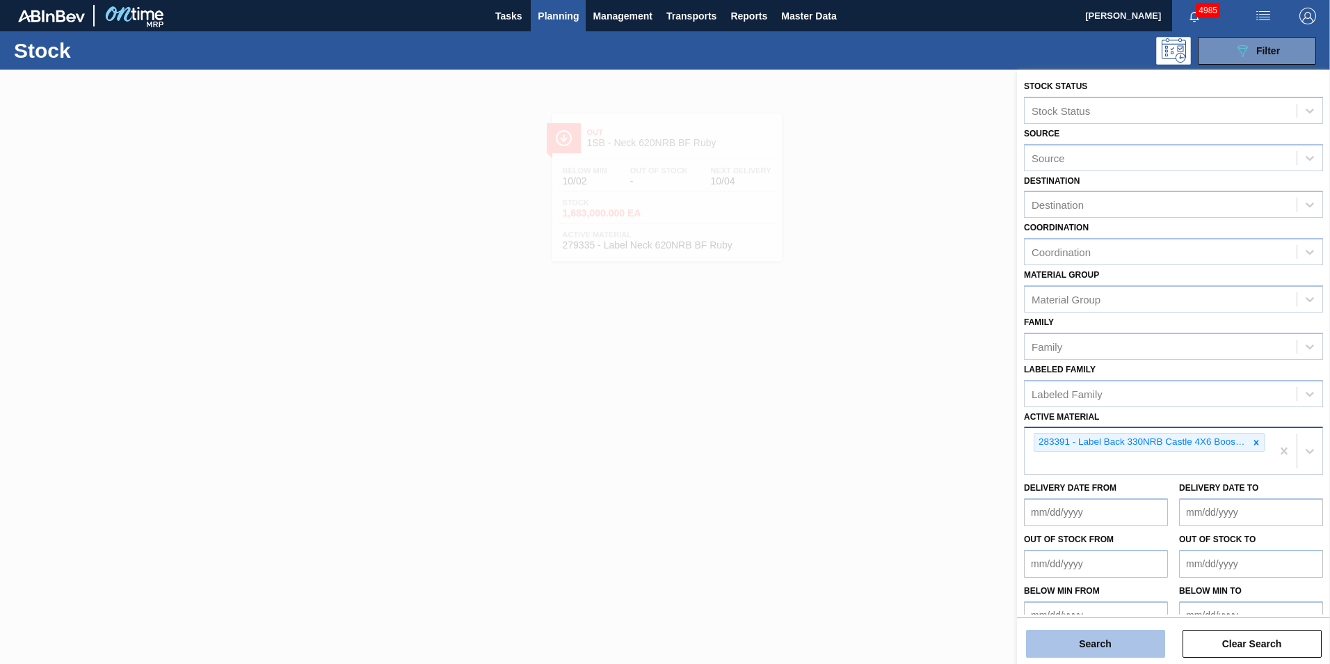
click at [1118, 649] on button "Search" at bounding box center [1095, 644] width 139 height 28
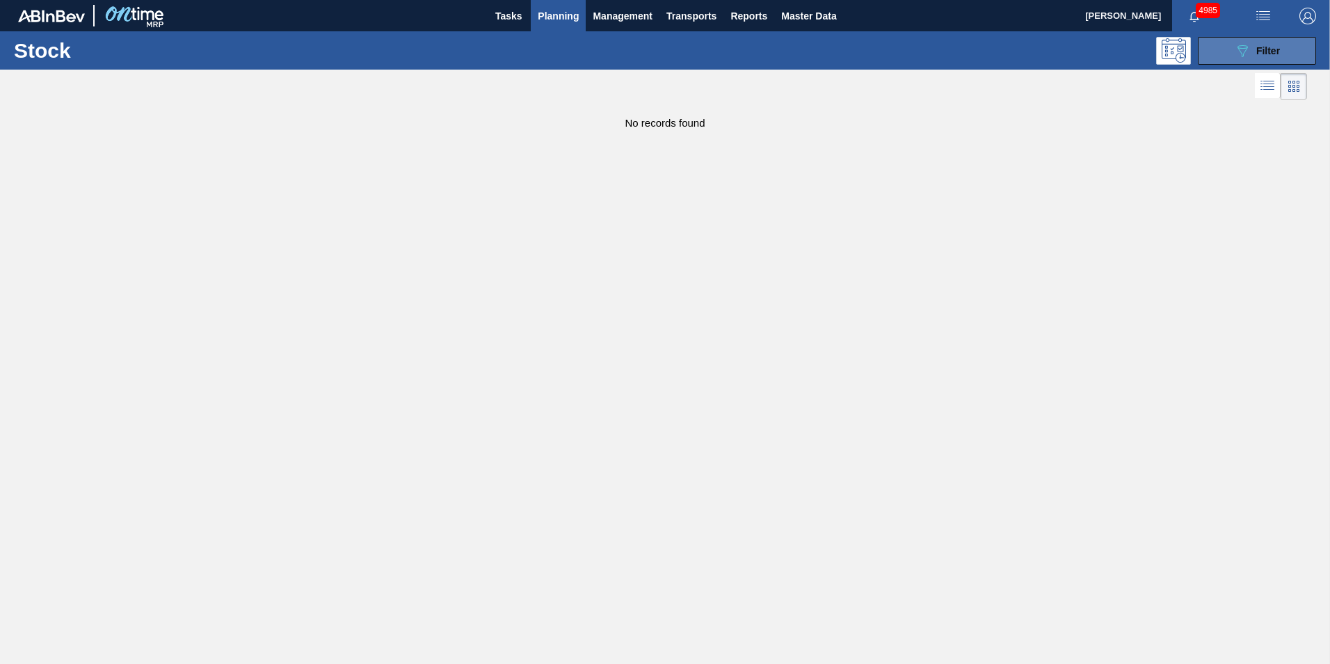
click at [1238, 49] on icon "089F7B8B-B2A5-4AFE-B5C0-19BA573D28AC" at bounding box center [1242, 50] width 17 height 17
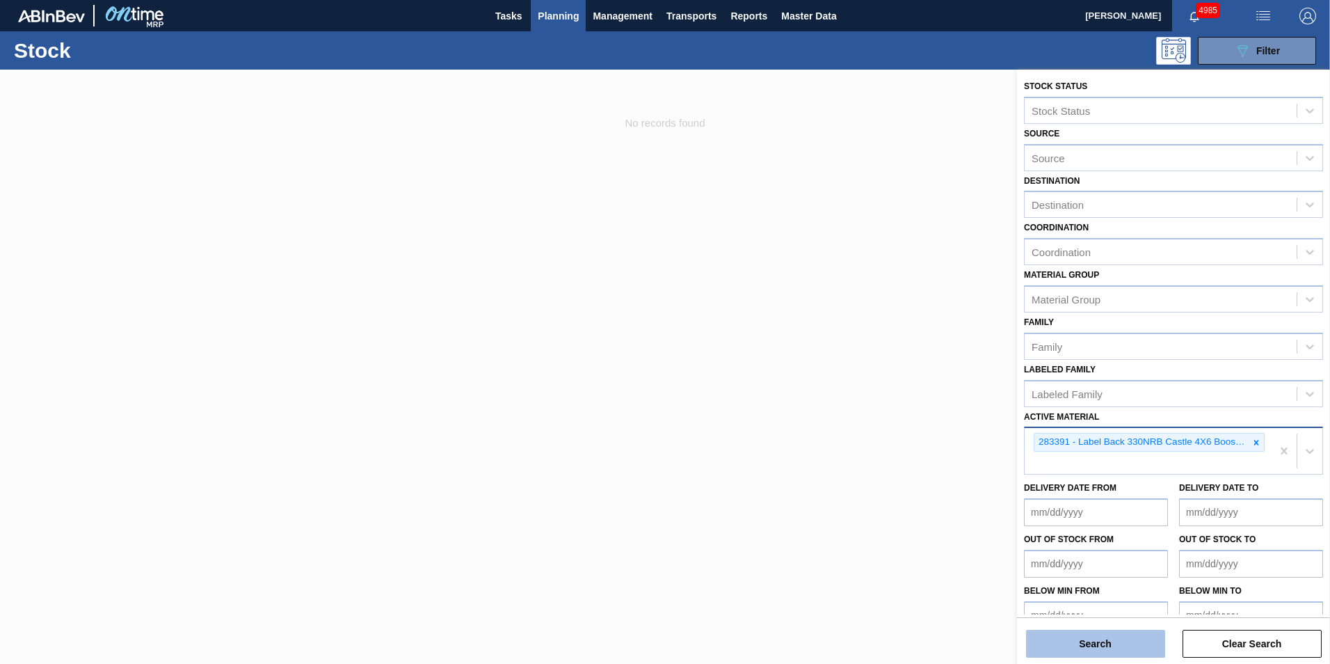
click at [1139, 643] on button "Search" at bounding box center [1095, 644] width 139 height 28
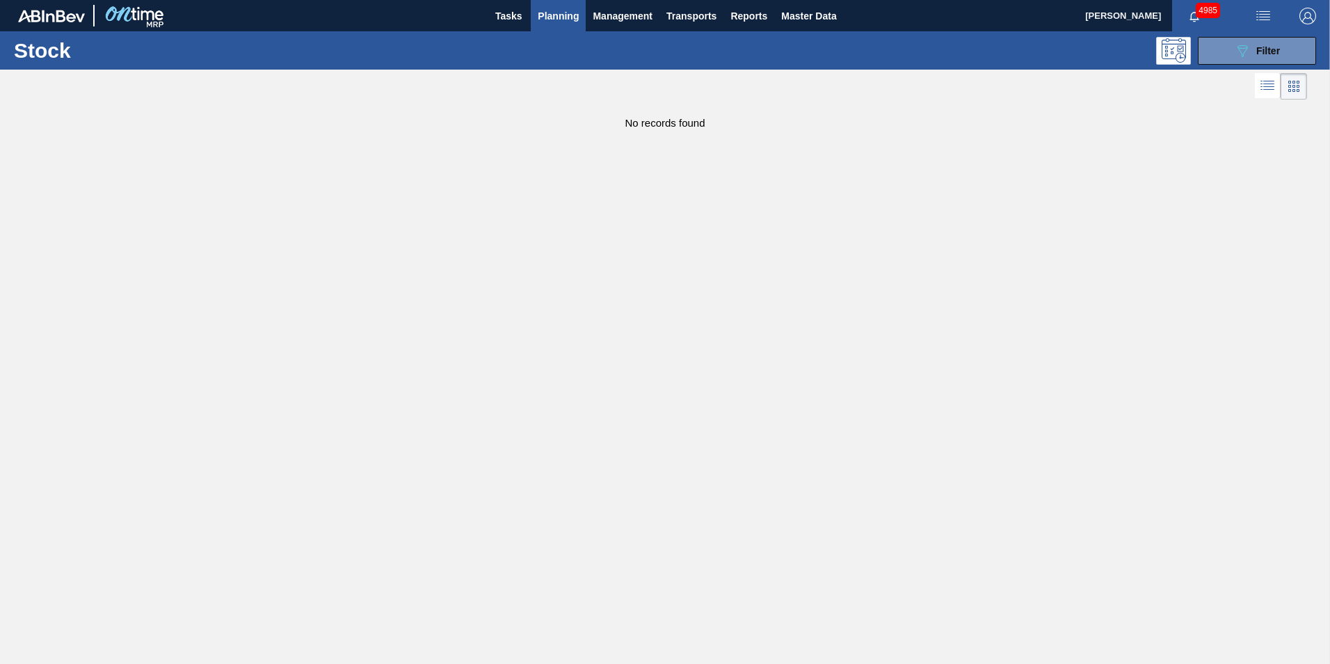
drag, startPoint x: 1270, startPoint y: 54, endPoint x: 1217, endPoint y: 118, distance: 83.6
click at [1269, 52] on span "Filter" at bounding box center [1268, 50] width 24 height 11
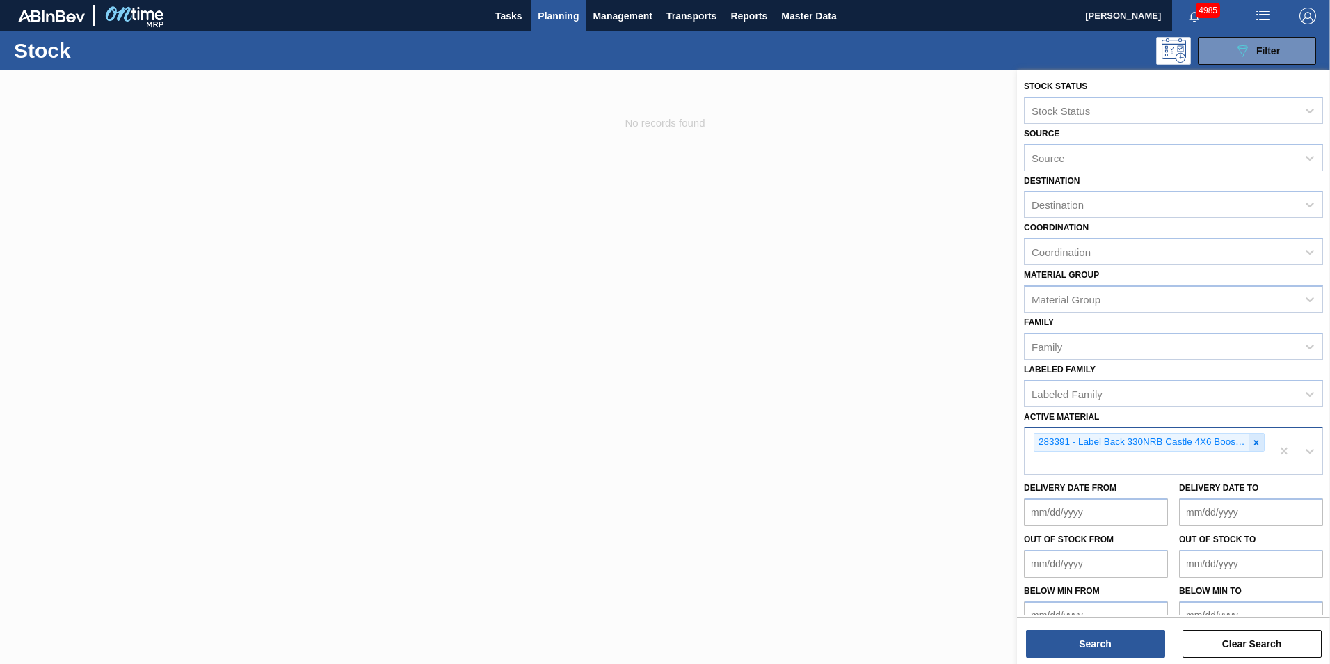
drag, startPoint x: 1255, startPoint y: 446, endPoint x: 1238, endPoint y: 444, distance: 16.8
click at [1255, 445] on icon at bounding box center [1256, 443] width 10 height 10
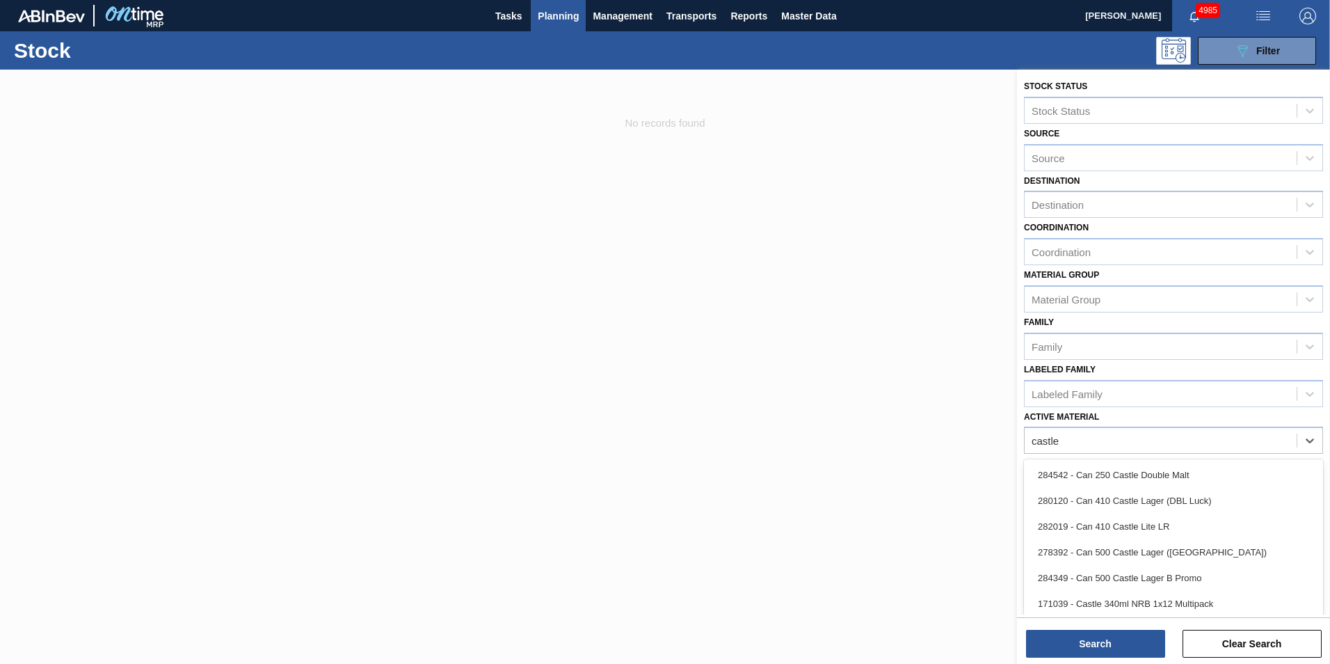
type Material "castle"
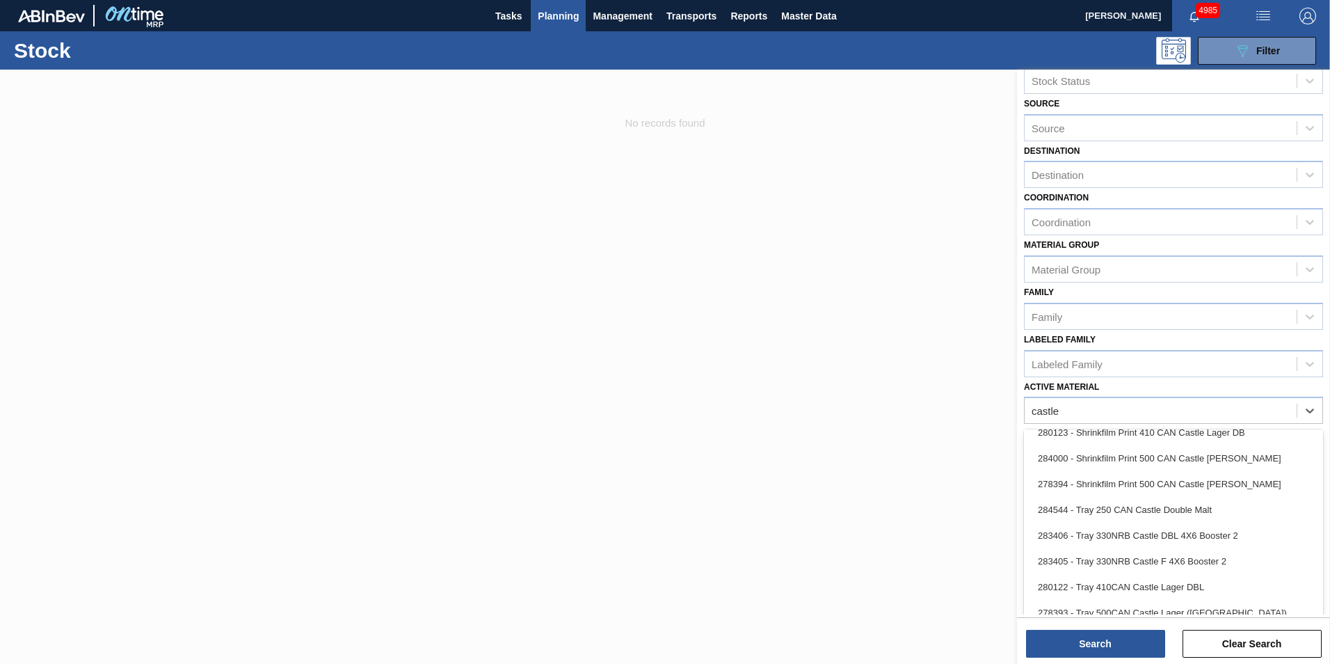
scroll to position [44, 0]
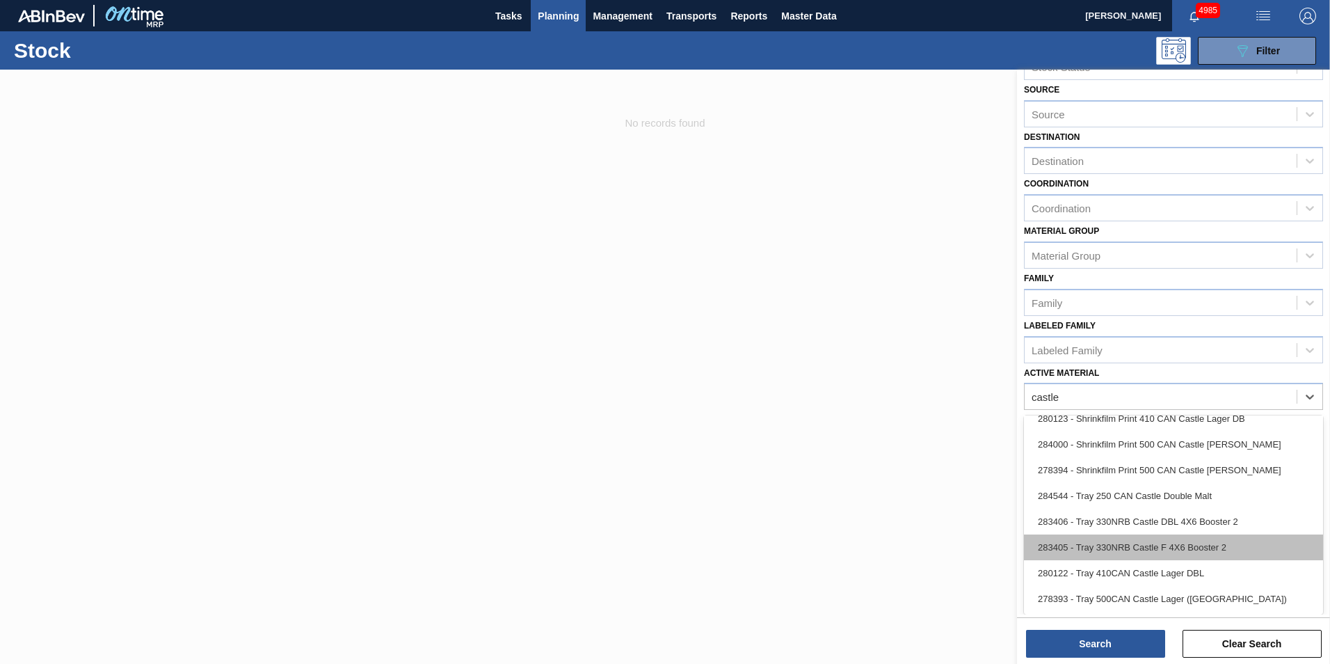
click at [1146, 552] on div "283405 - Tray 330NRB Castle F 4X6 Booster 2" at bounding box center [1173, 547] width 299 height 26
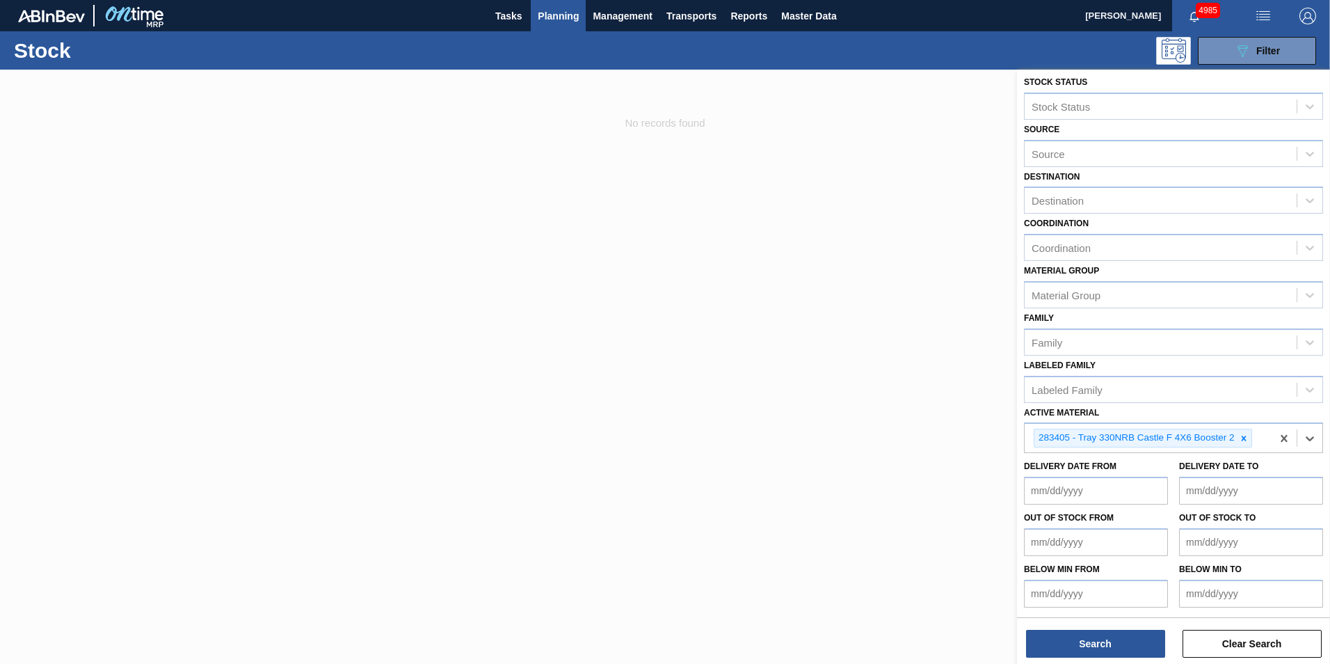
scroll to position [4, 0]
click at [1096, 642] on button "Search" at bounding box center [1095, 644] width 139 height 28
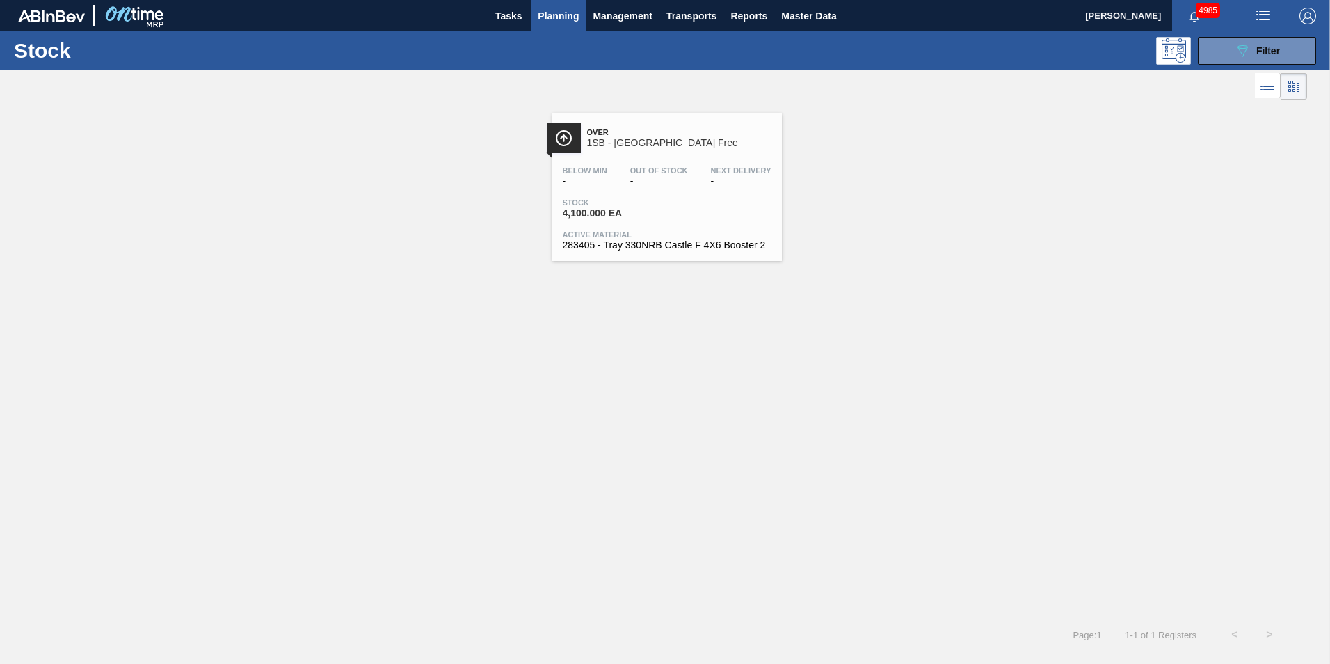
click at [621, 211] on span "4,100.000 EA" at bounding box center [611, 213] width 97 height 10
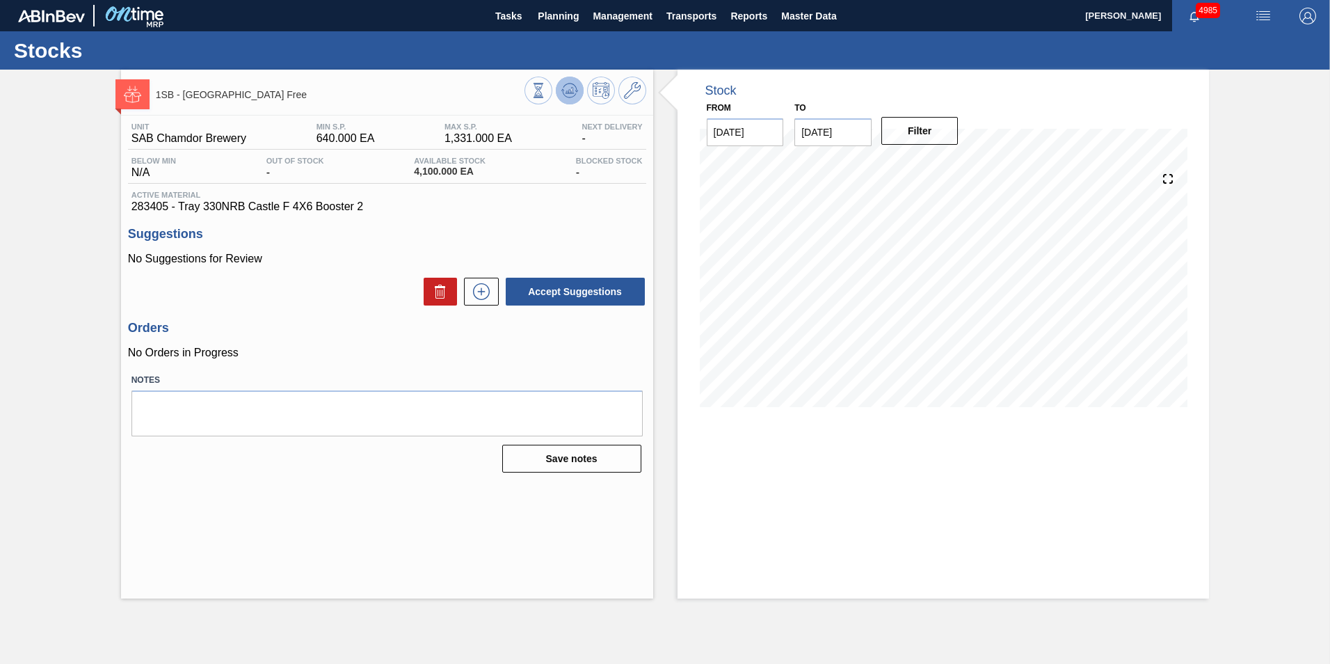
click at [572, 92] on icon at bounding box center [571, 91] width 1 height 6
click at [562, 20] on span "Planning" at bounding box center [558, 16] width 41 height 17
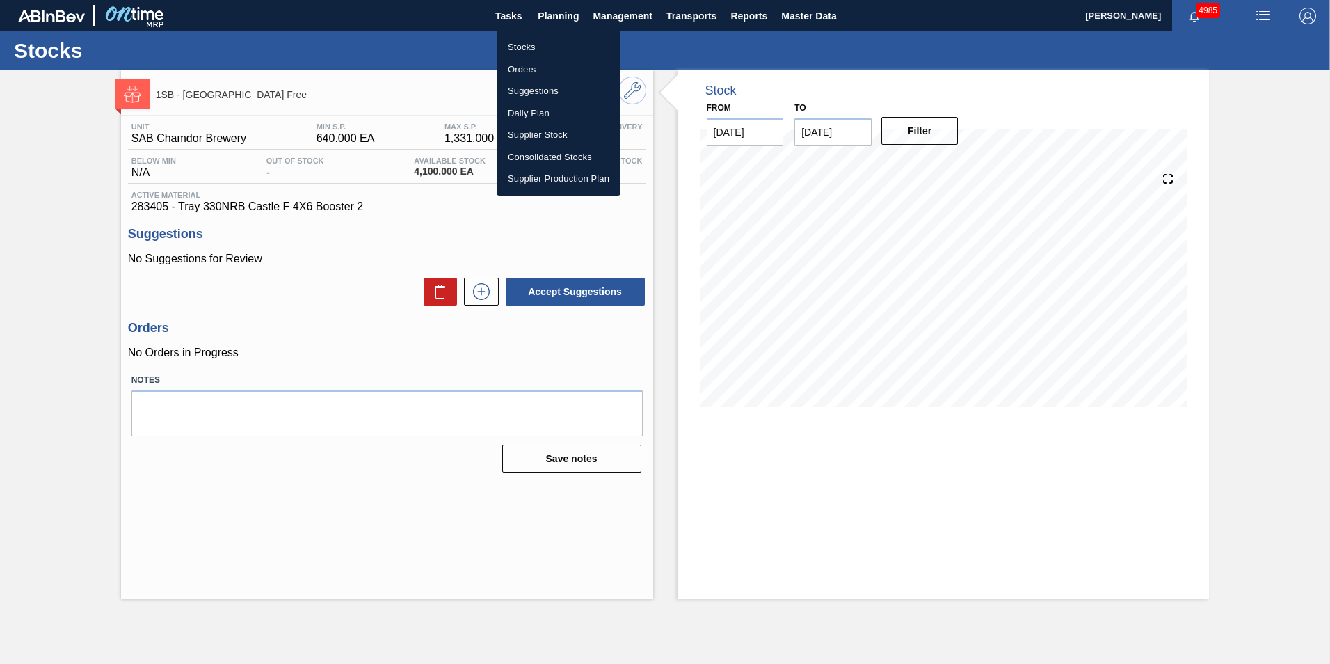
drag, startPoint x: 531, startPoint y: 43, endPoint x: 538, endPoint y: 125, distance: 82.4
click at [531, 43] on li "Stocks" at bounding box center [559, 47] width 124 height 22
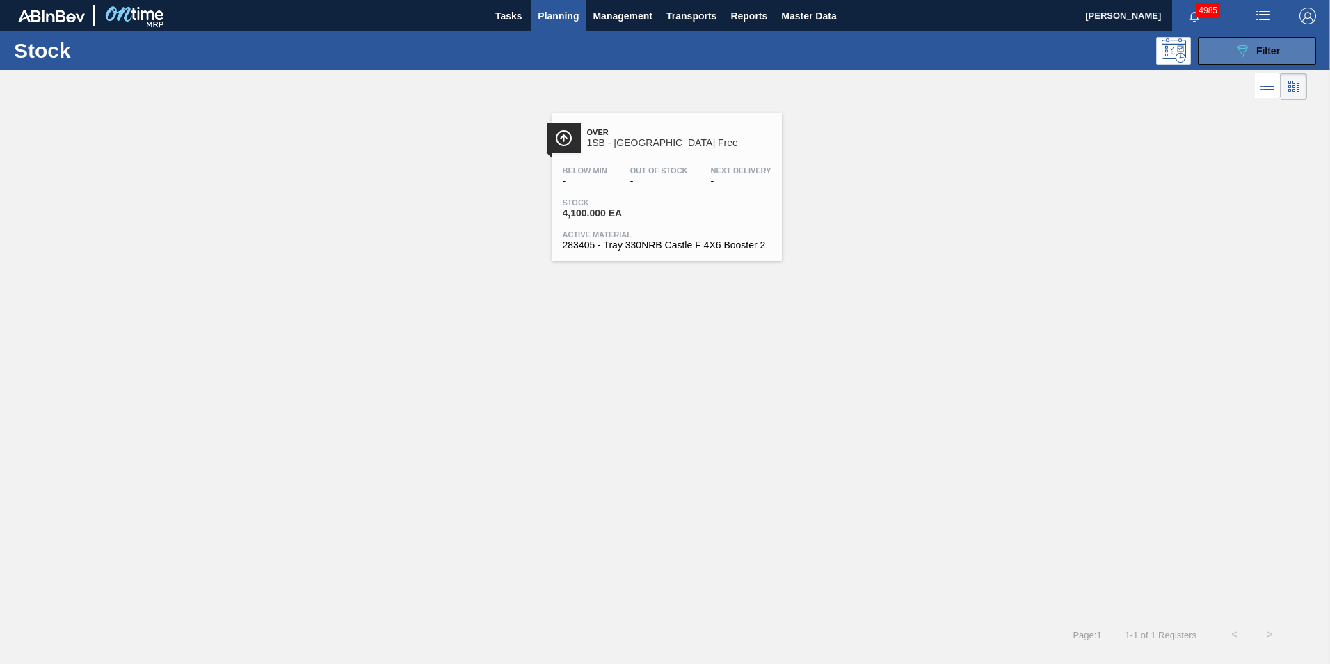
click at [1297, 54] on button "089F7B8B-B2A5-4AFE-B5C0-19BA573D28AC Filter" at bounding box center [1257, 51] width 118 height 28
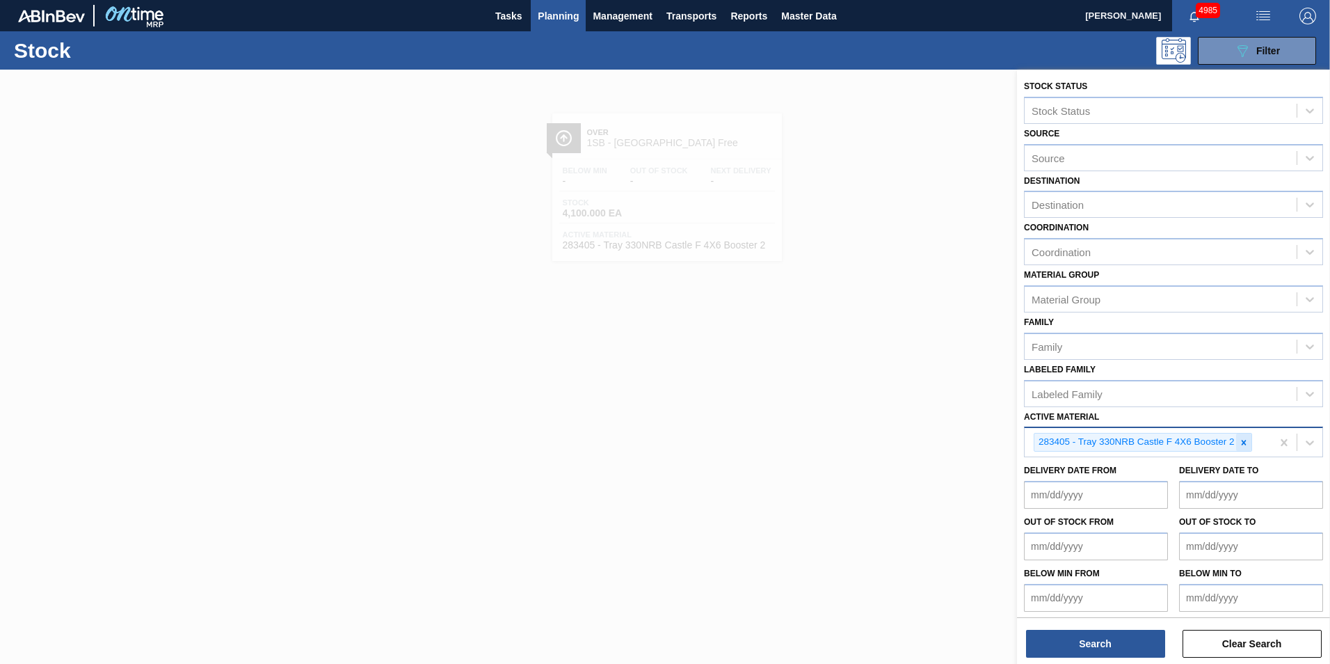
click at [1246, 442] on icon at bounding box center [1244, 443] width 10 height 10
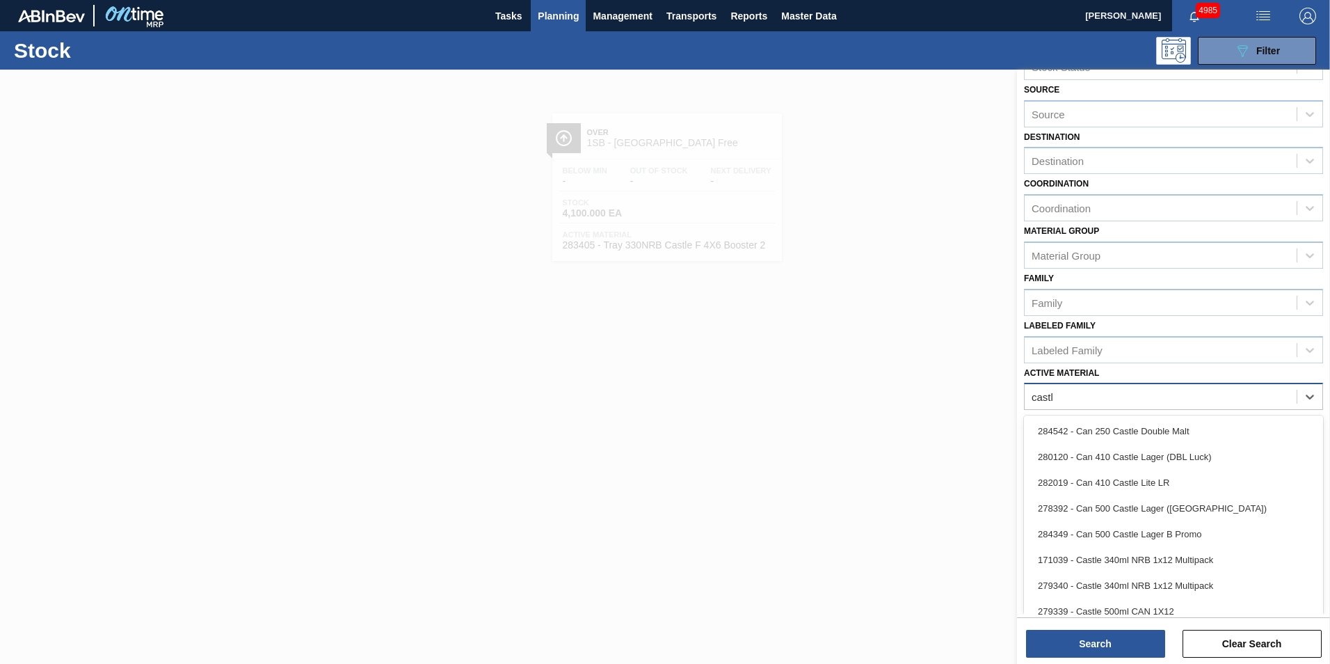
type Material "castl"
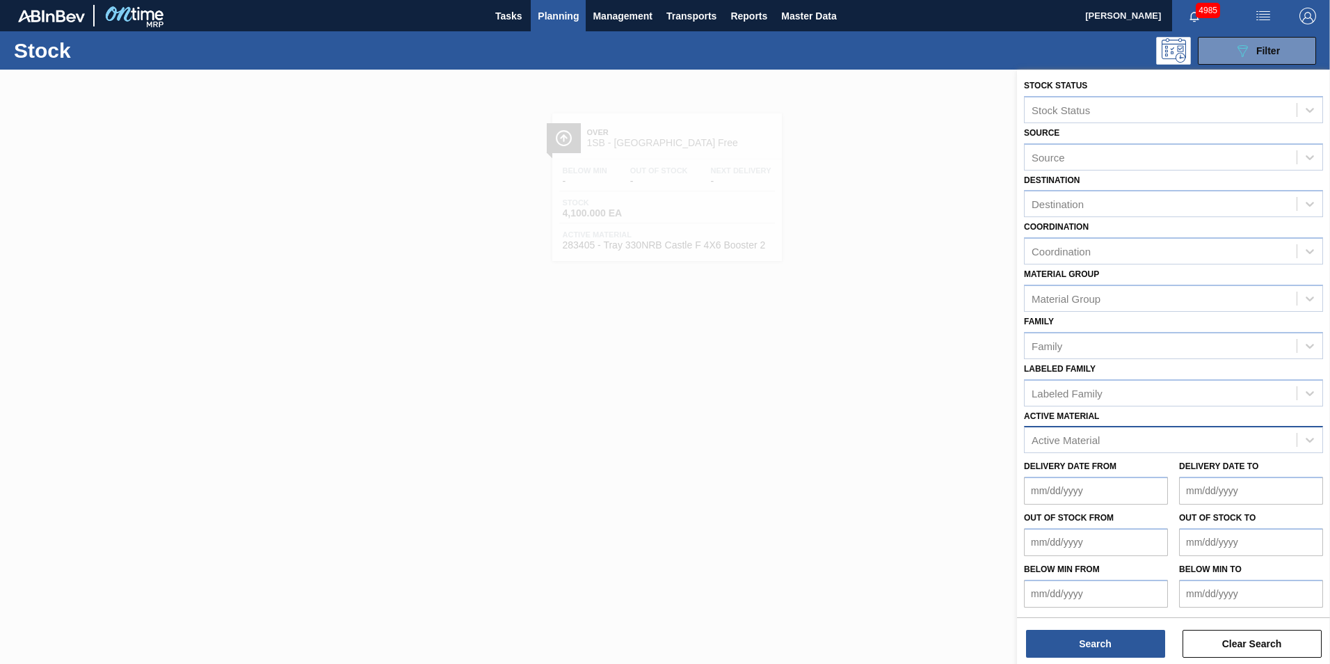
scroll to position [1, 0]
click at [824, 461] on div at bounding box center [665, 402] width 1330 height 664
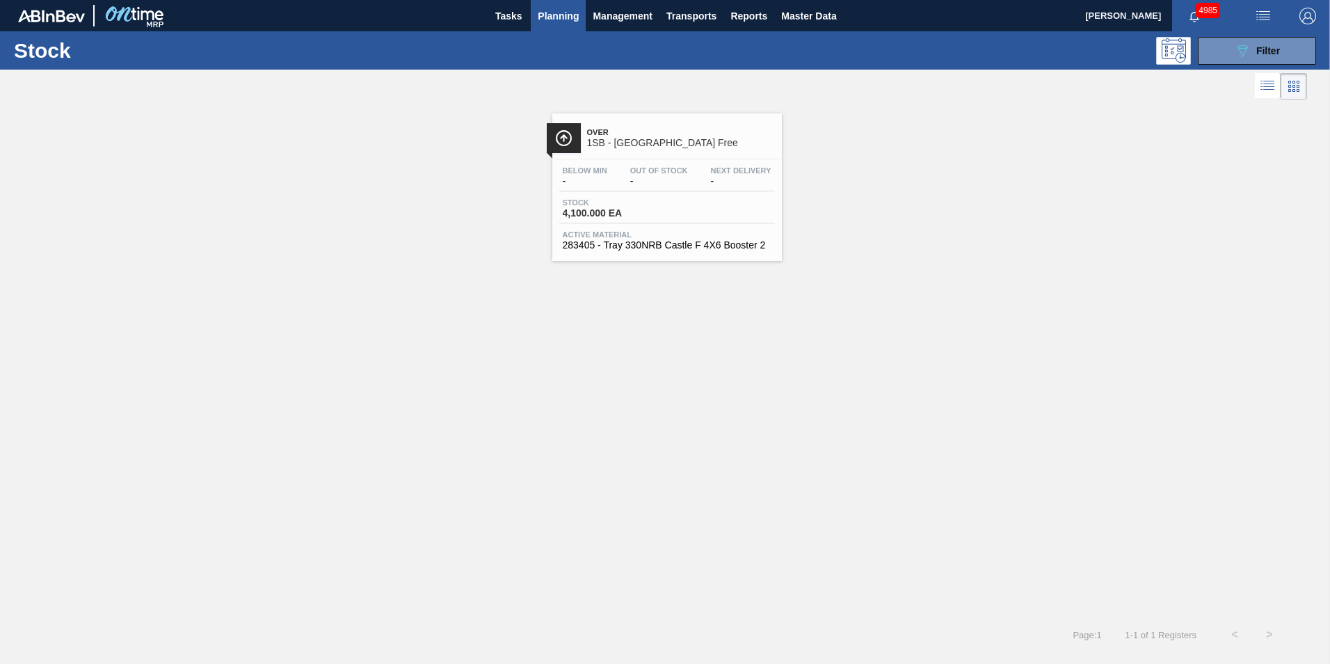
click at [630, 441] on div "Over 1SB - 330NRB Castle Free Below Min - Out Of Stock - Next Delivery - Stock …" at bounding box center [665, 360] width 1330 height 514
click at [1281, 42] on button "089F7B8B-B2A5-4AFE-B5C0-19BA573D28AC Filter" at bounding box center [1257, 51] width 118 height 28
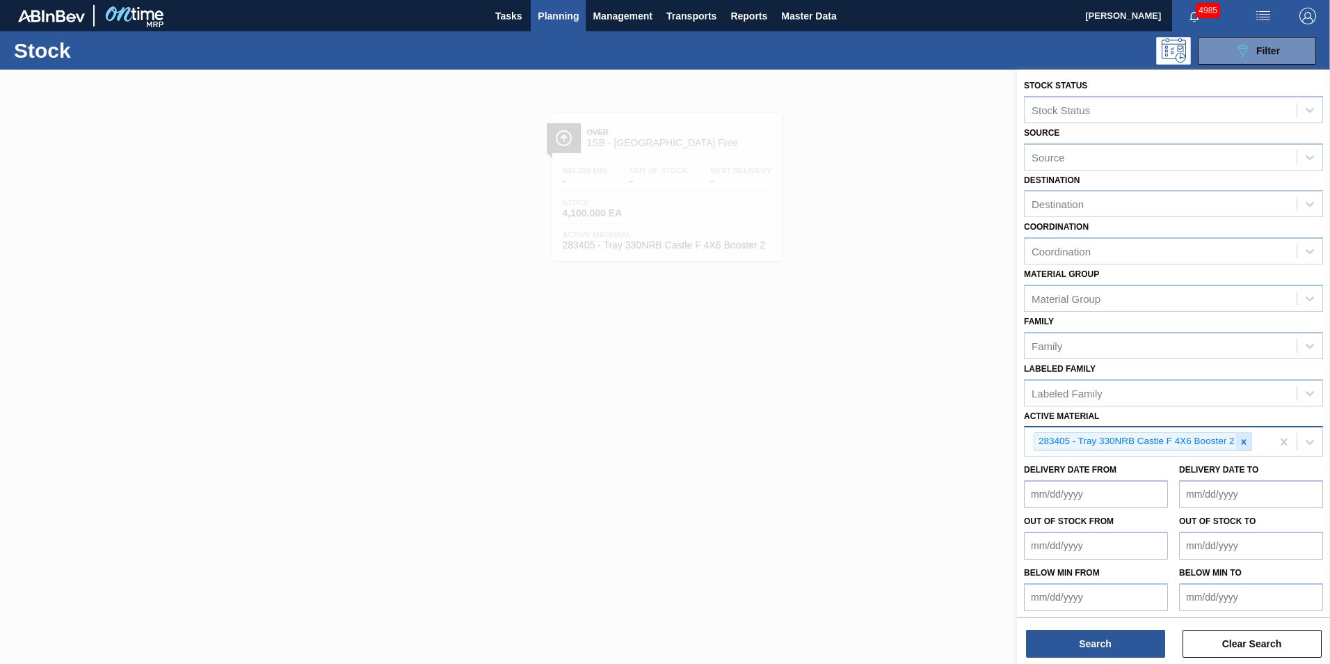
click at [1245, 442] on icon at bounding box center [1244, 441] width 5 height 5
paste Material "279336"
type Material "279336"
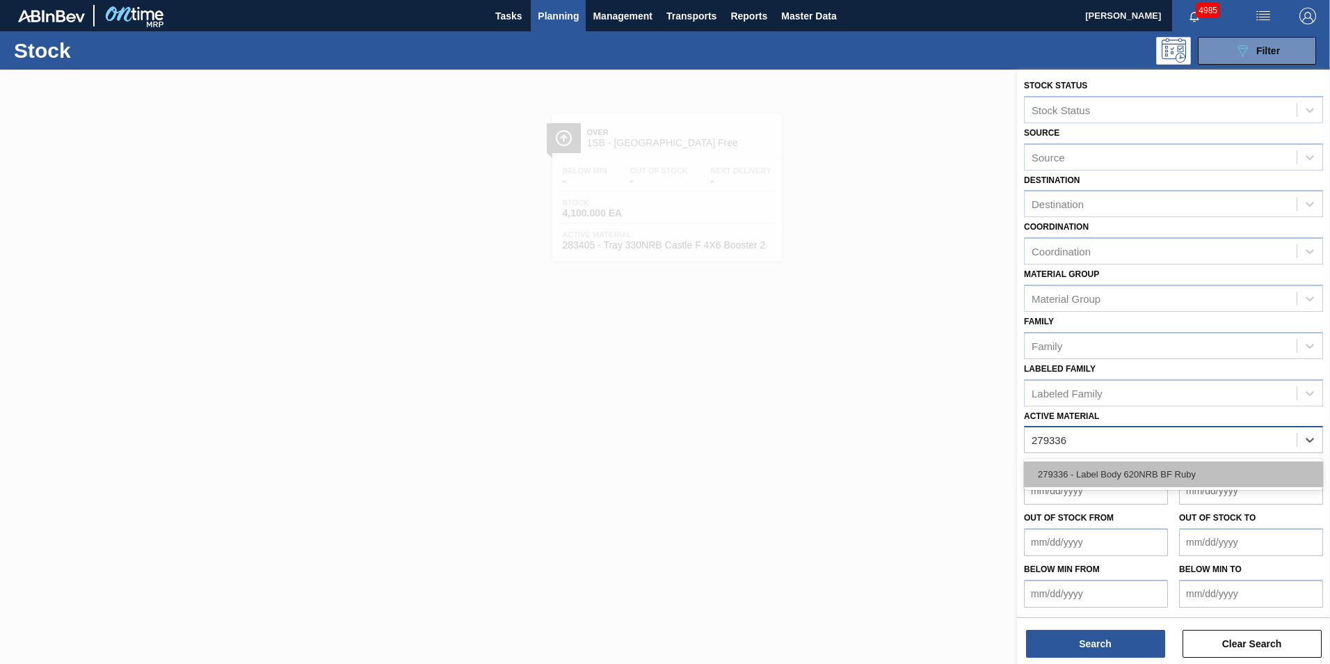
click at [1121, 469] on div "279336 - Label Body 620NRB BF Ruby" at bounding box center [1173, 474] width 299 height 26
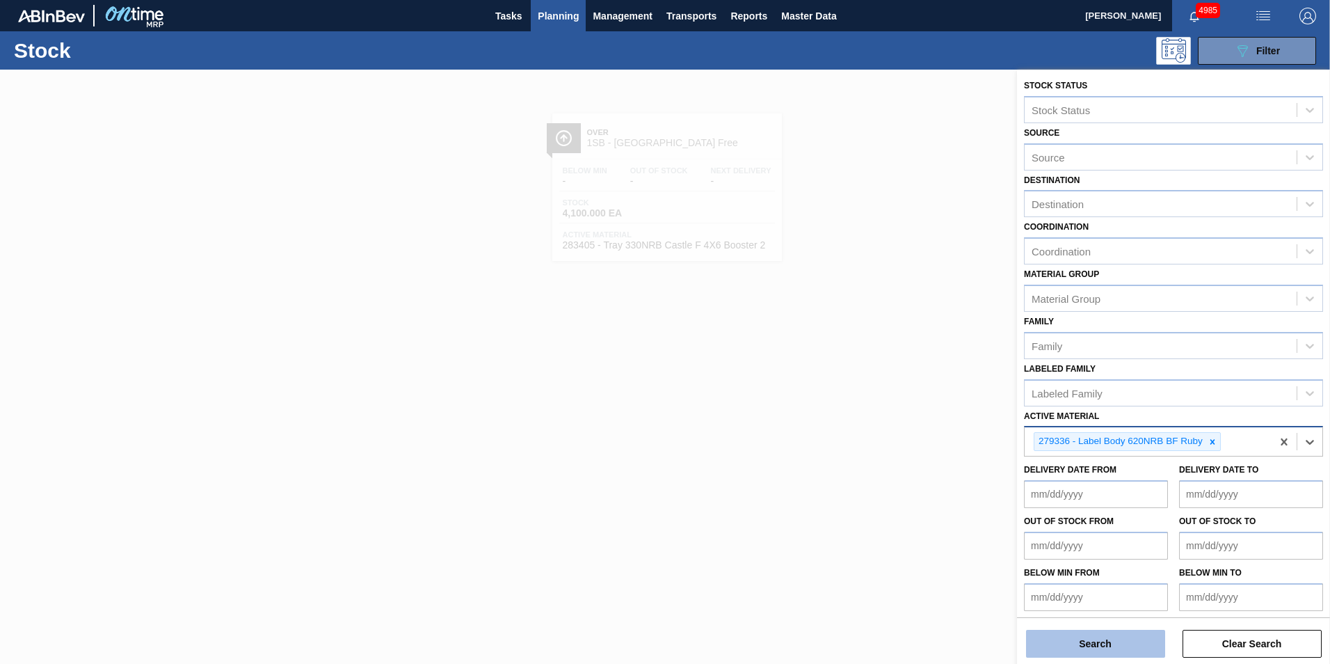
click at [1114, 639] on button "Search" at bounding box center [1095, 644] width 139 height 28
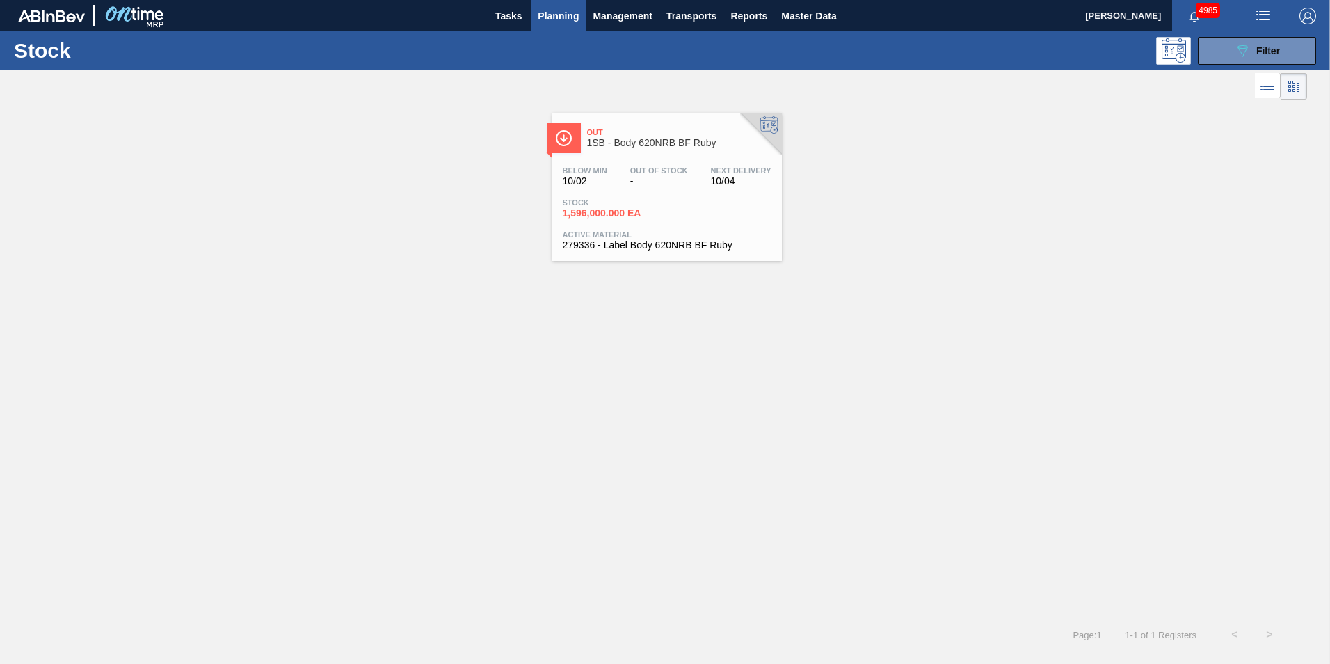
click at [678, 190] on div "Below Min 10/02 Out Of Stock - Next Delivery 10/04" at bounding box center [667, 178] width 216 height 25
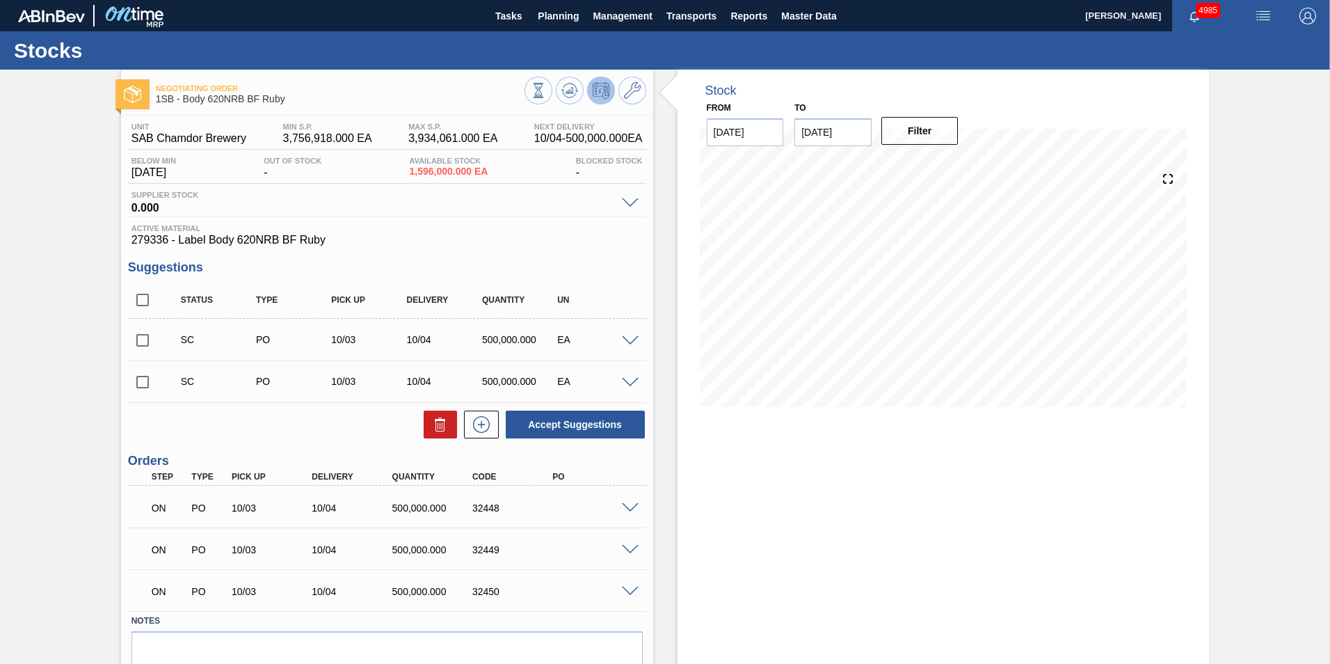
click at [627, 508] on span at bounding box center [630, 508] width 17 height 10
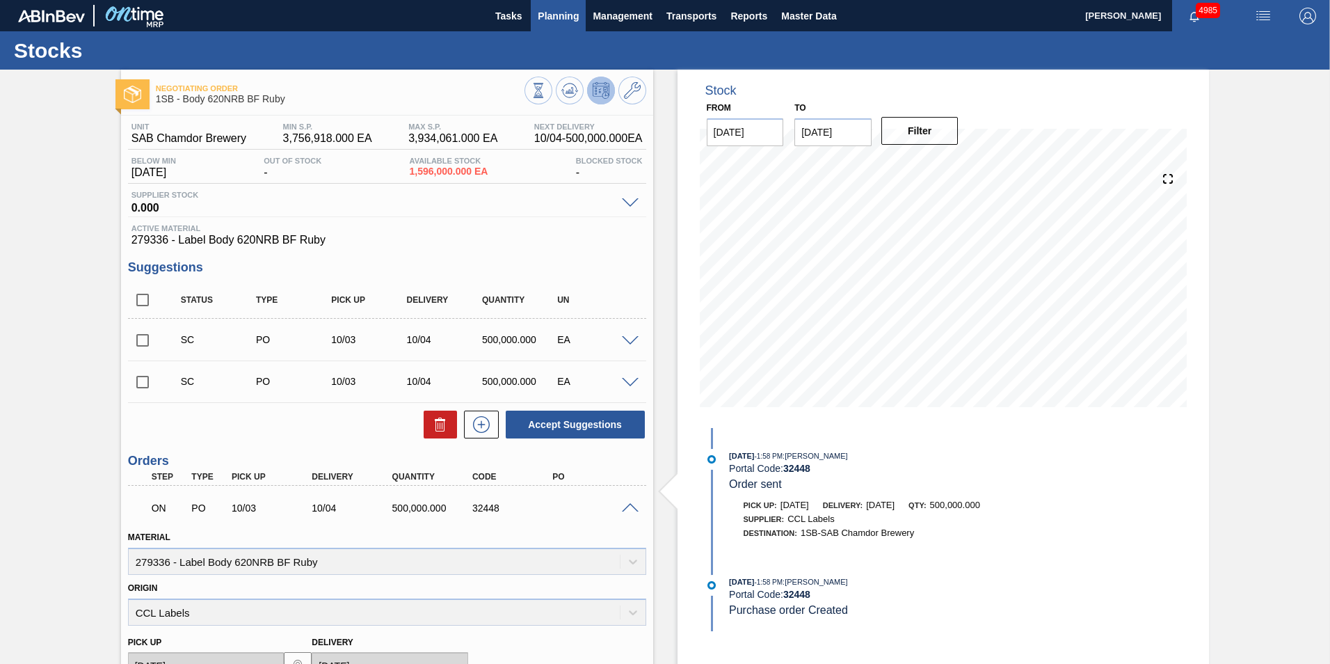
click at [555, 19] on span "Planning" at bounding box center [558, 16] width 41 height 17
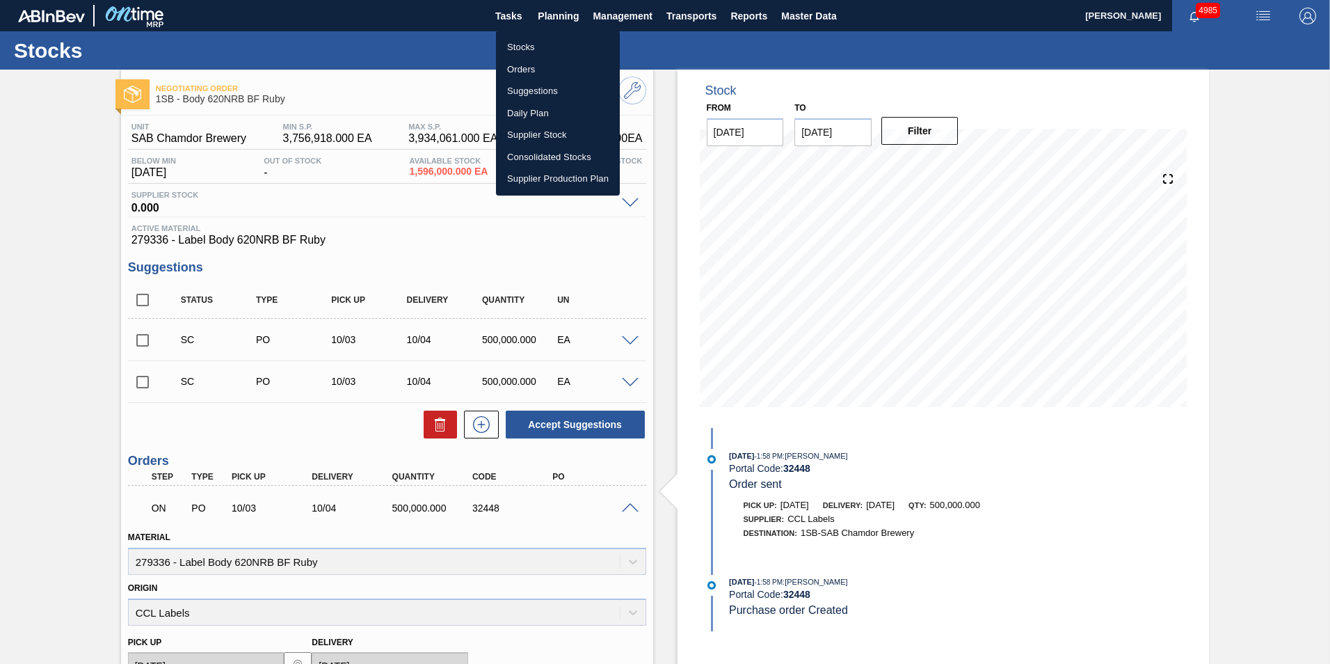
click at [531, 46] on li "Stocks" at bounding box center [558, 47] width 124 height 22
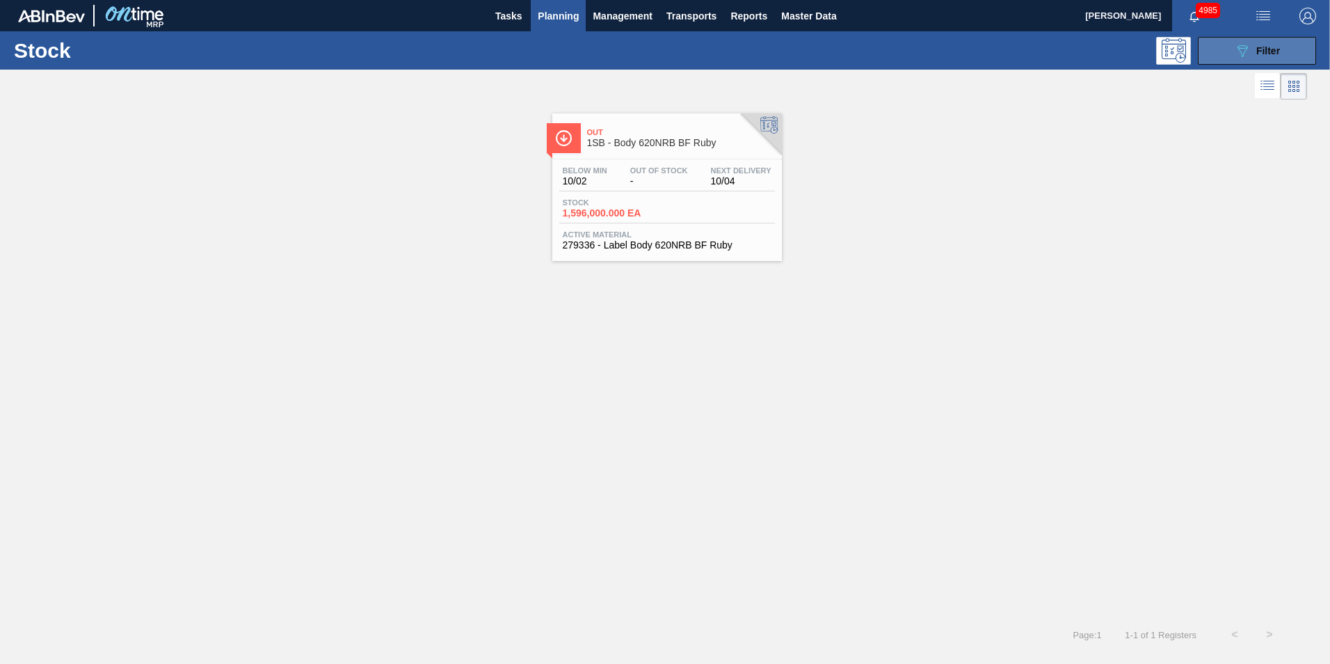
click at [1273, 48] on span "Filter" at bounding box center [1268, 50] width 24 height 11
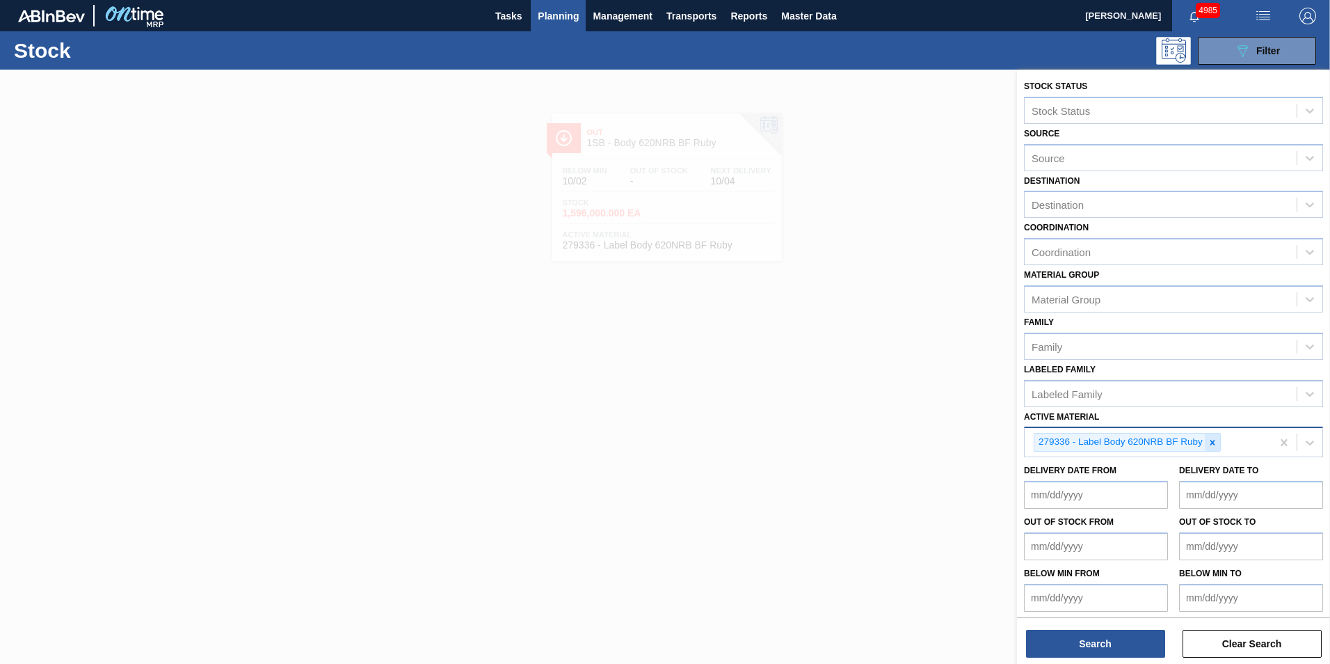
click at [1214, 442] on icon at bounding box center [1213, 443] width 10 height 10
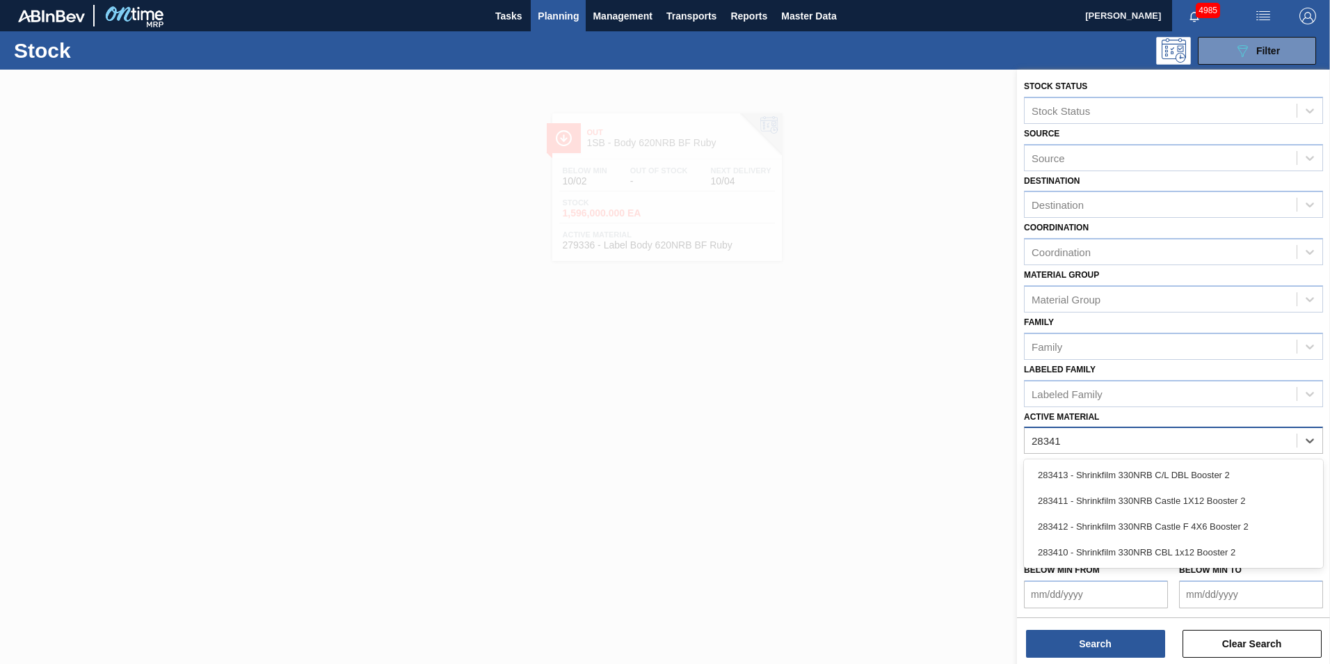
type Material "283412"
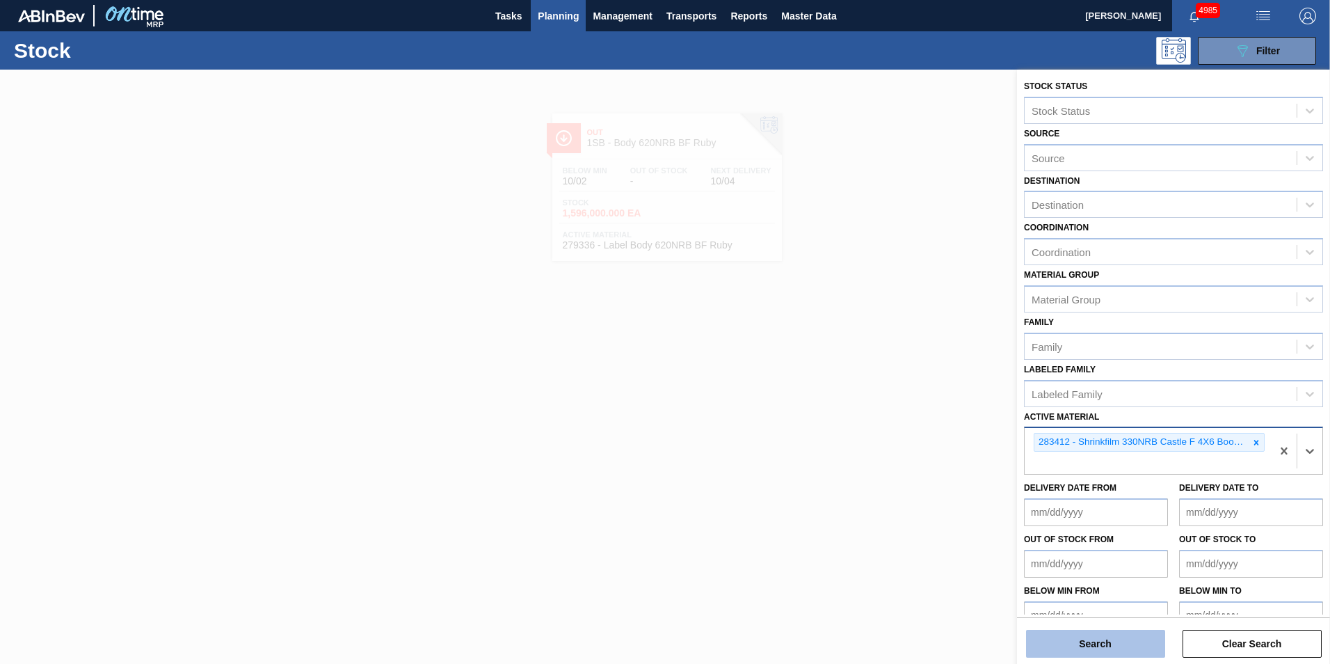
click at [1110, 640] on button "Search" at bounding box center [1095, 644] width 139 height 28
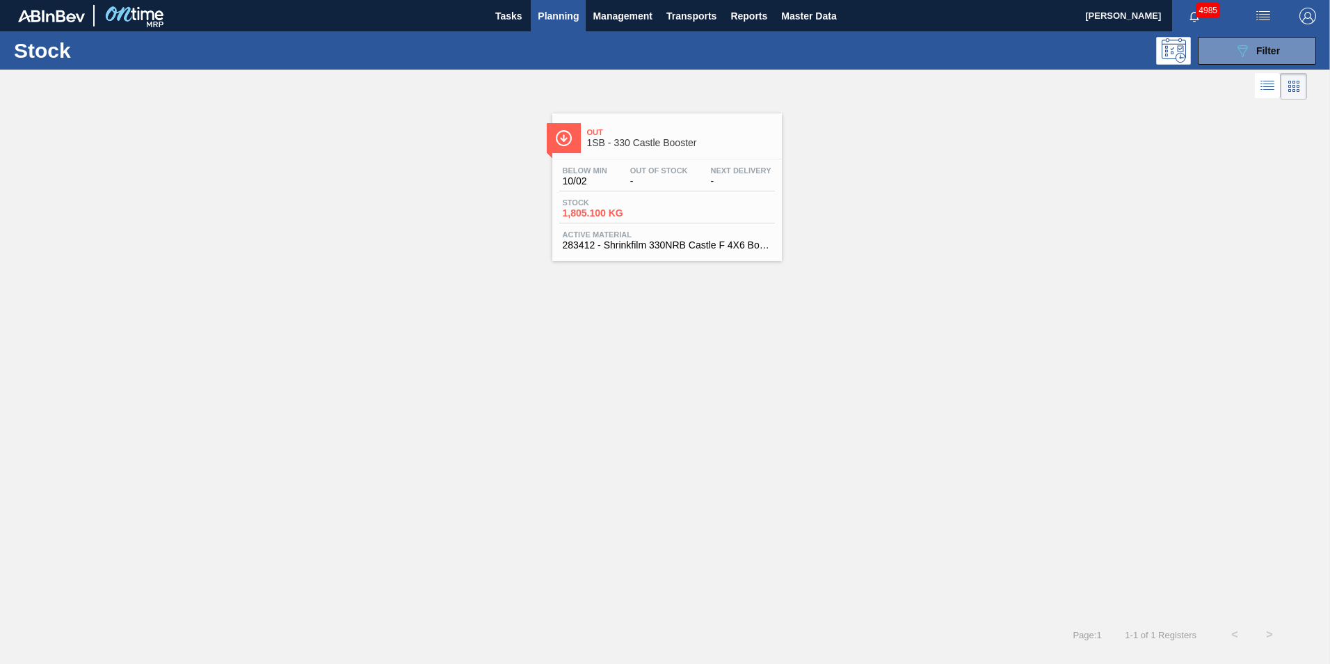
click at [638, 211] on span "1,805.100 KG" at bounding box center [611, 213] width 97 height 10
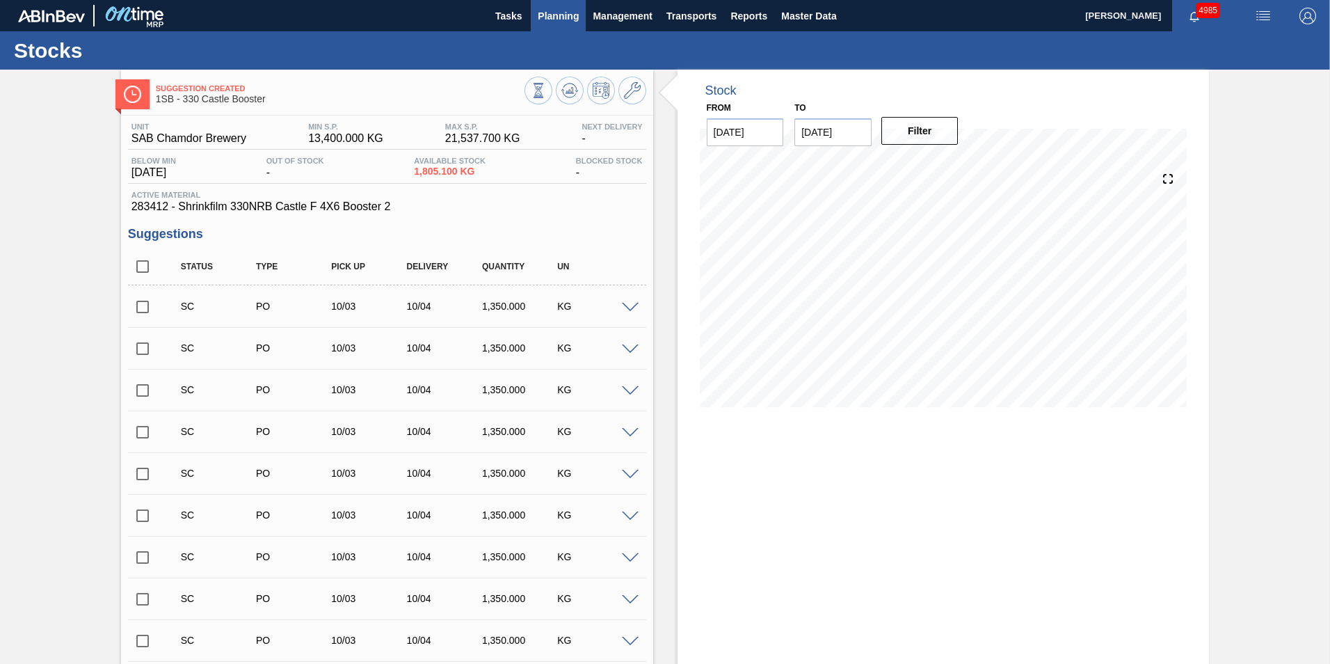
click at [561, 6] on button "Planning" at bounding box center [558, 15] width 55 height 31
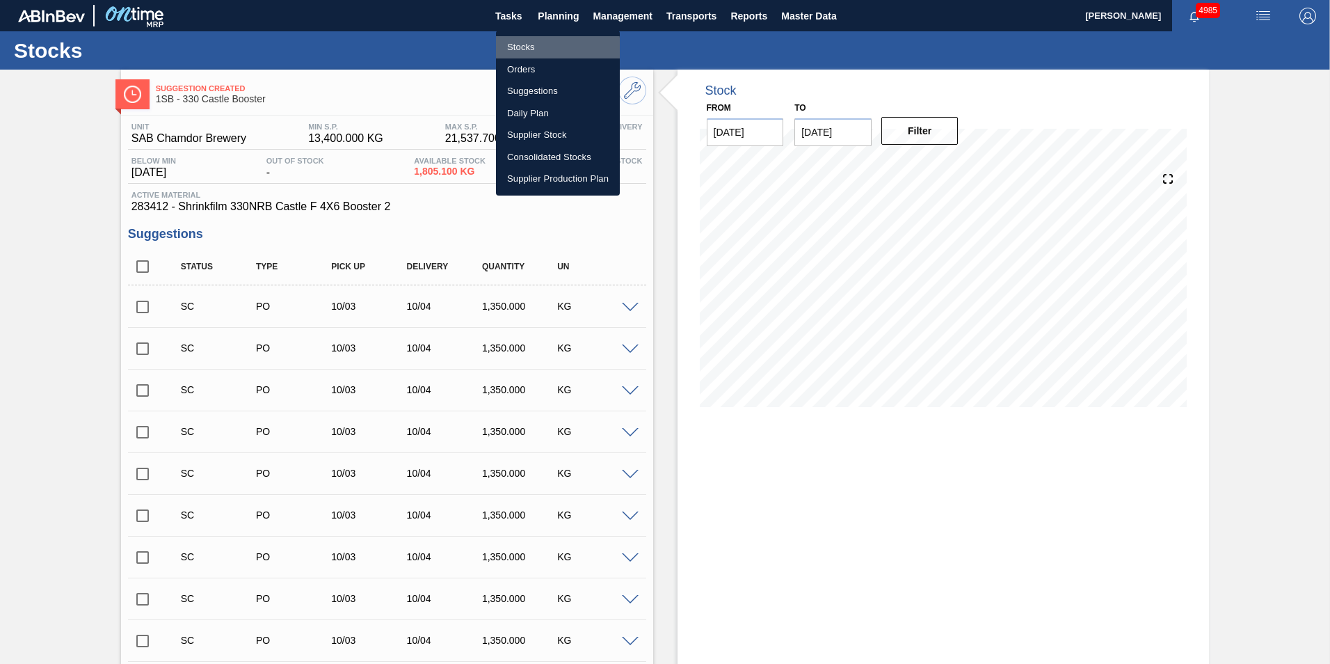
click at [523, 49] on li "Stocks" at bounding box center [558, 47] width 124 height 22
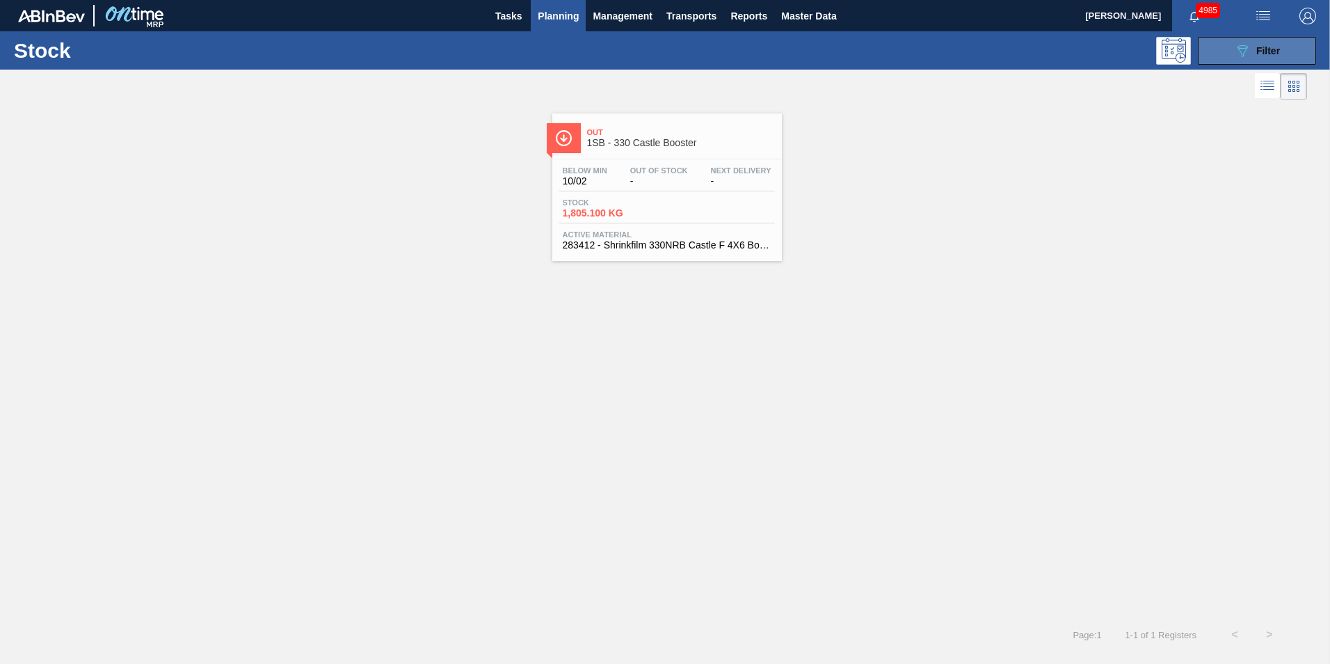
click at [1251, 56] on div "089F7B8B-B2A5-4AFE-B5C0-19BA573D28AC Filter" at bounding box center [1257, 50] width 46 height 17
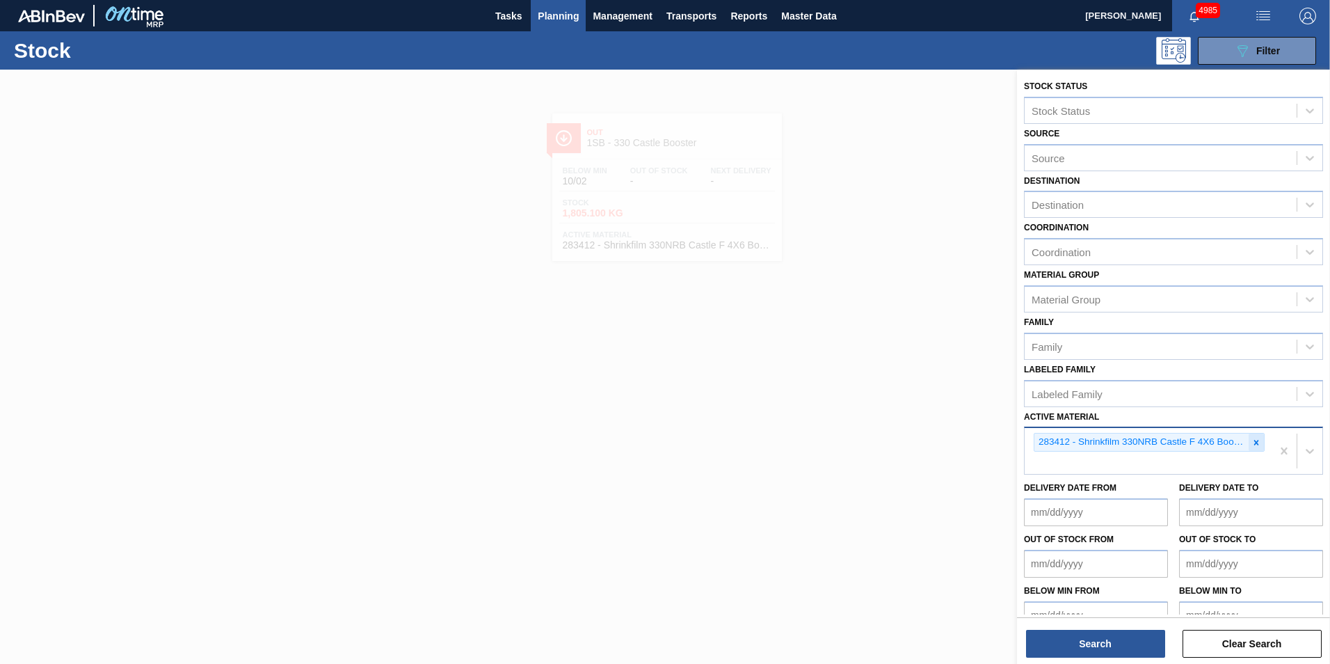
click at [1257, 441] on icon at bounding box center [1256, 443] width 10 height 10
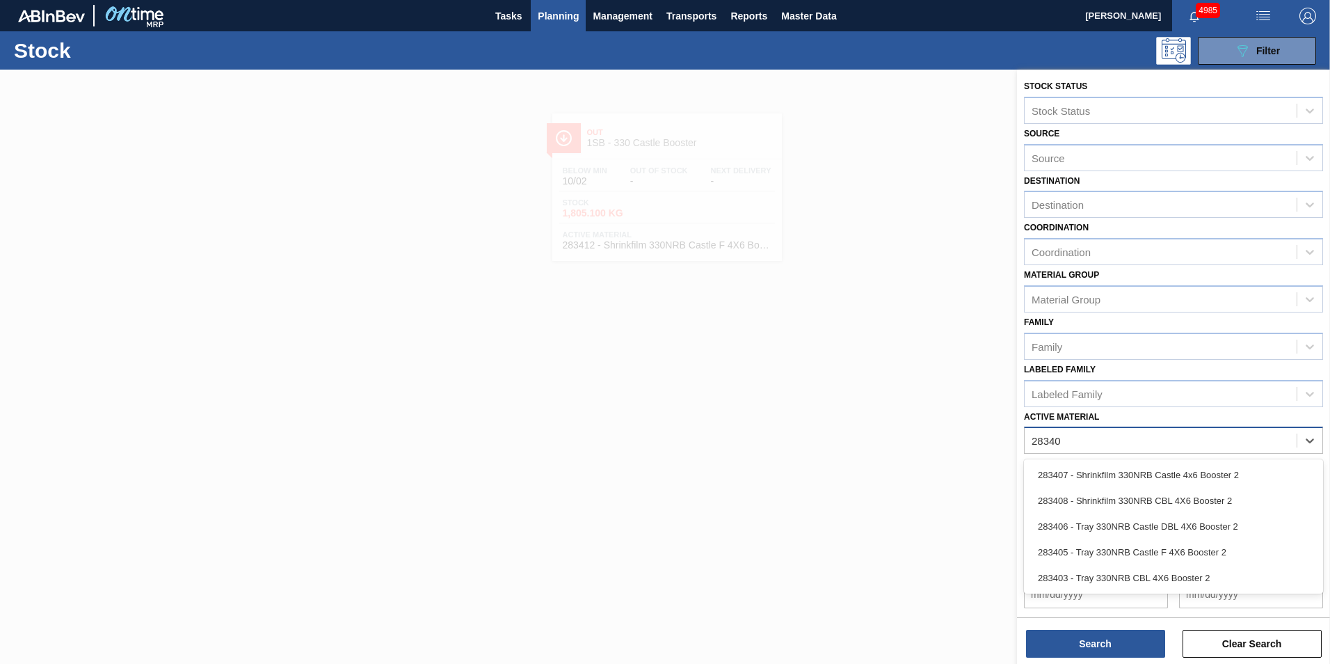
type Material "283405"
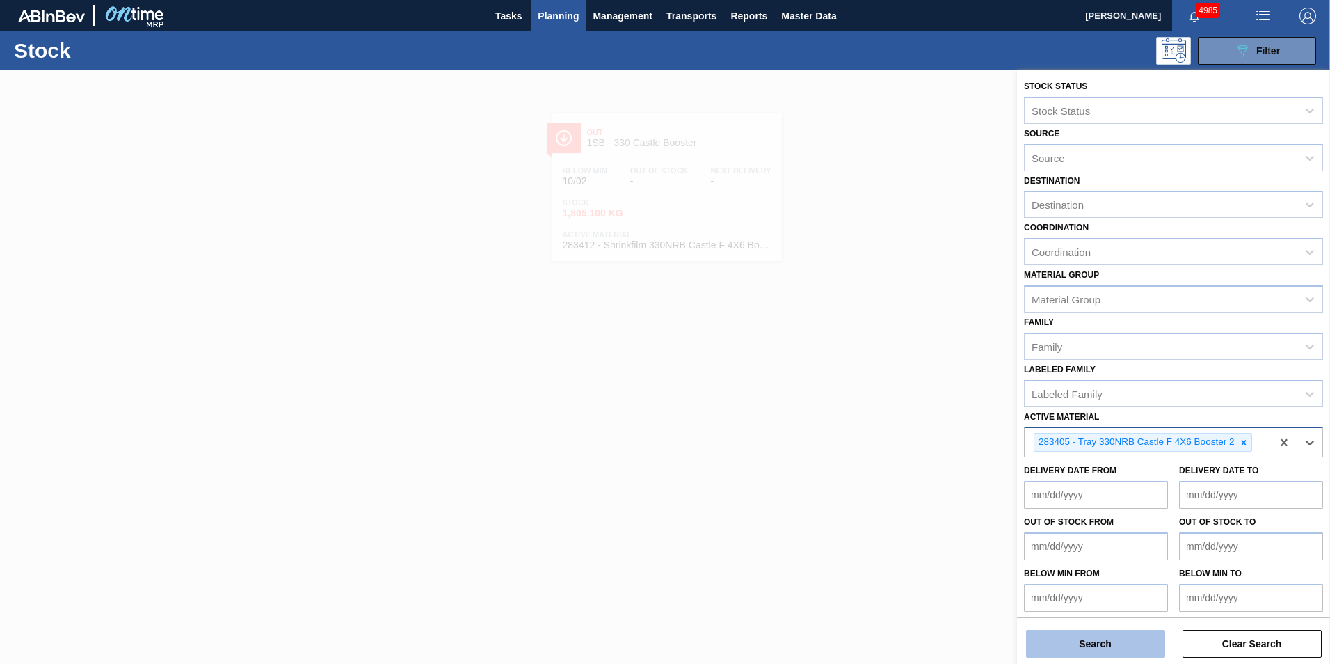
click at [1117, 647] on button "Search" at bounding box center [1095, 644] width 139 height 28
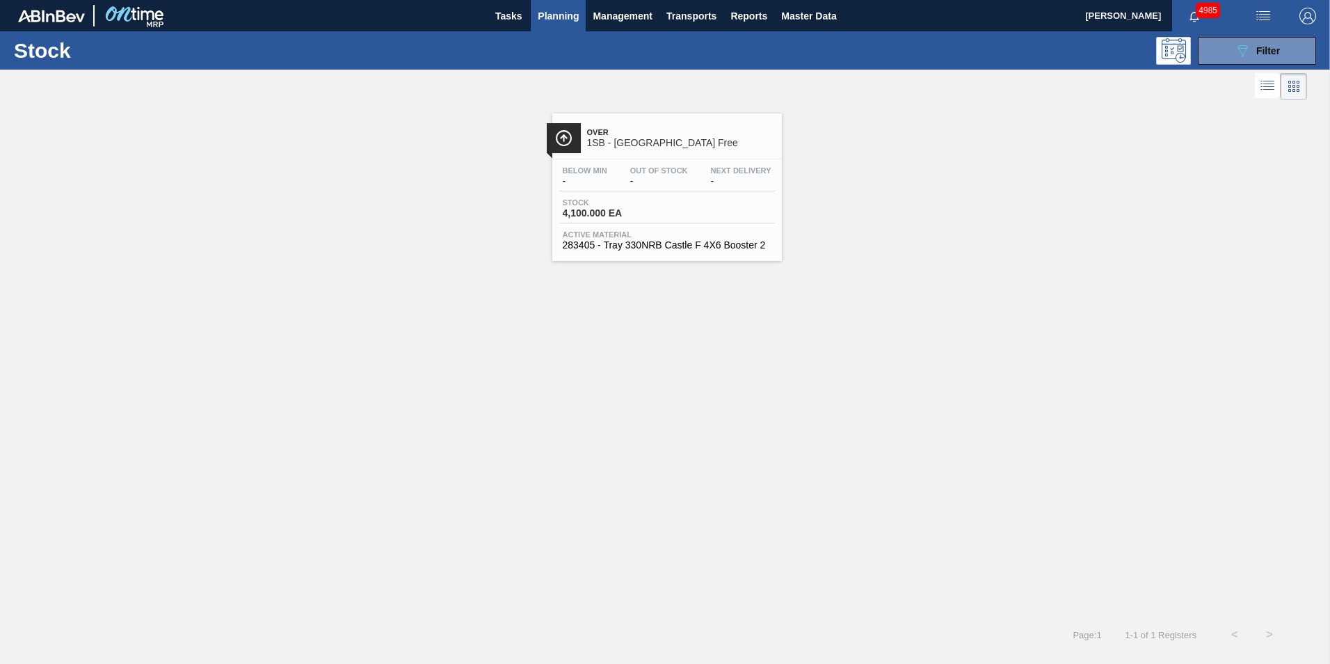
click at [674, 218] on div "Stock 4,100.000 EA" at bounding box center [667, 210] width 216 height 25
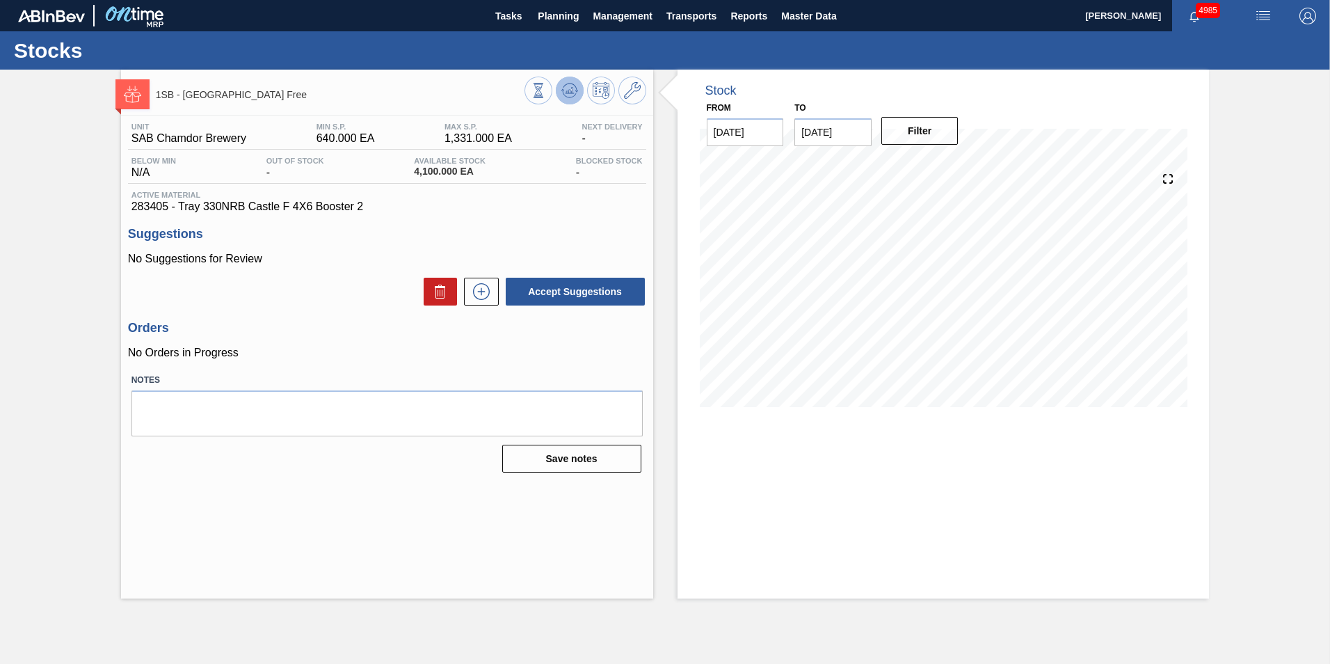
click at [573, 88] on icon at bounding box center [569, 90] width 9 height 6
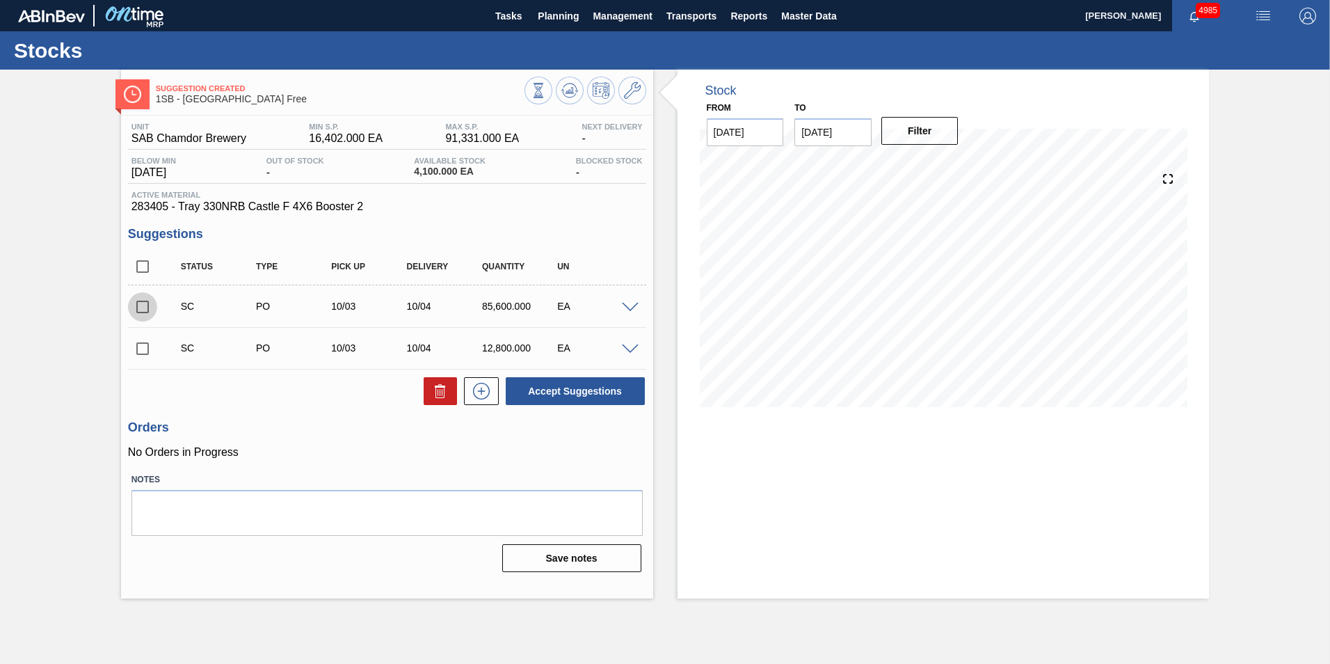
click at [142, 305] on input "checkbox" at bounding box center [142, 306] width 29 height 29
click at [627, 307] on span at bounding box center [630, 308] width 17 height 10
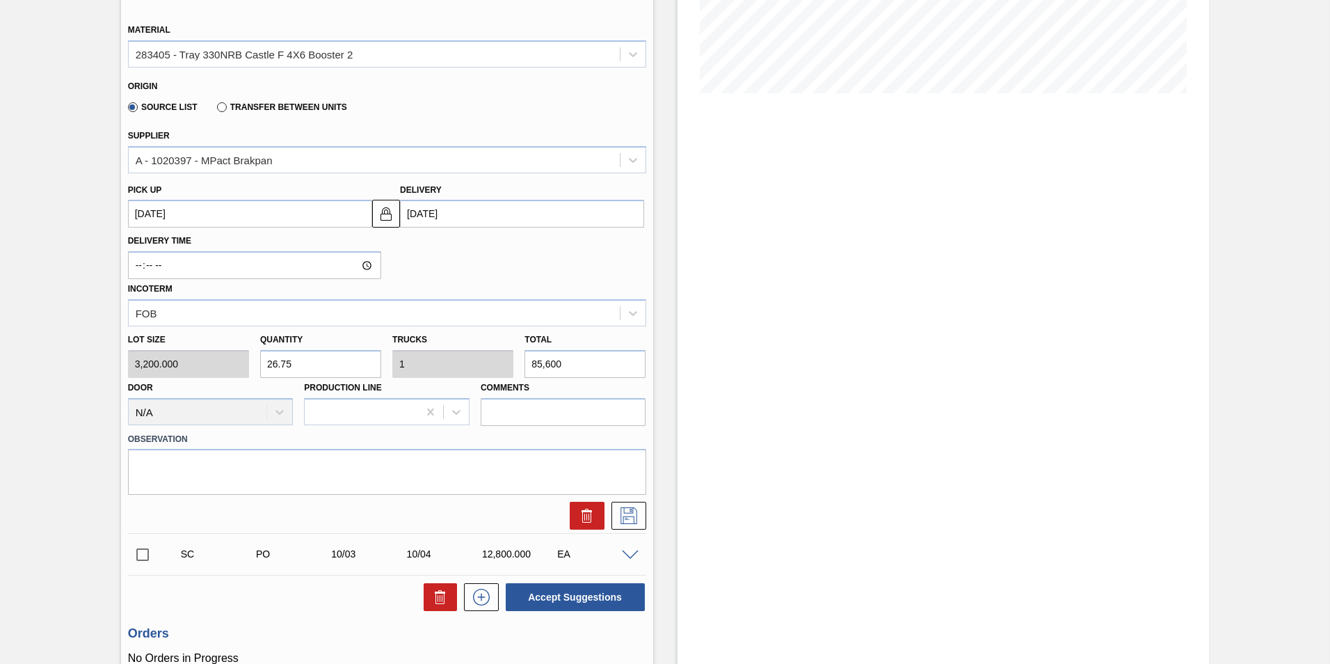
scroll to position [348, 0]
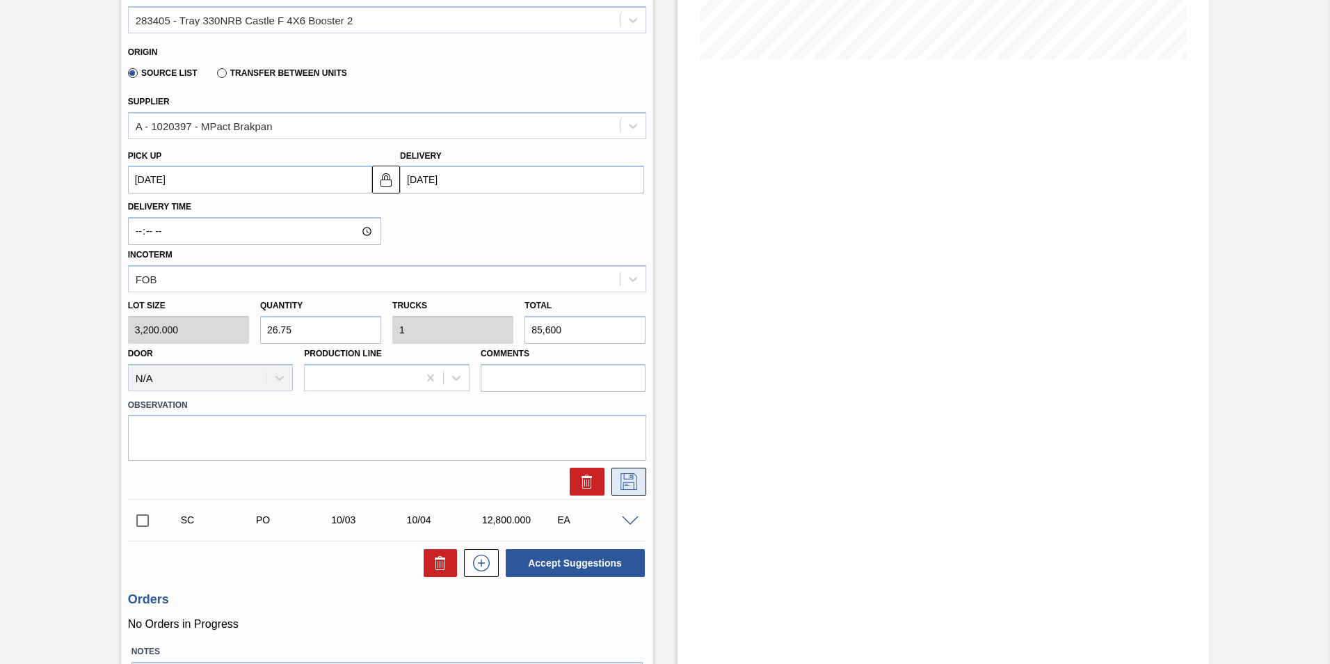
click at [632, 483] on icon at bounding box center [629, 481] width 17 height 17
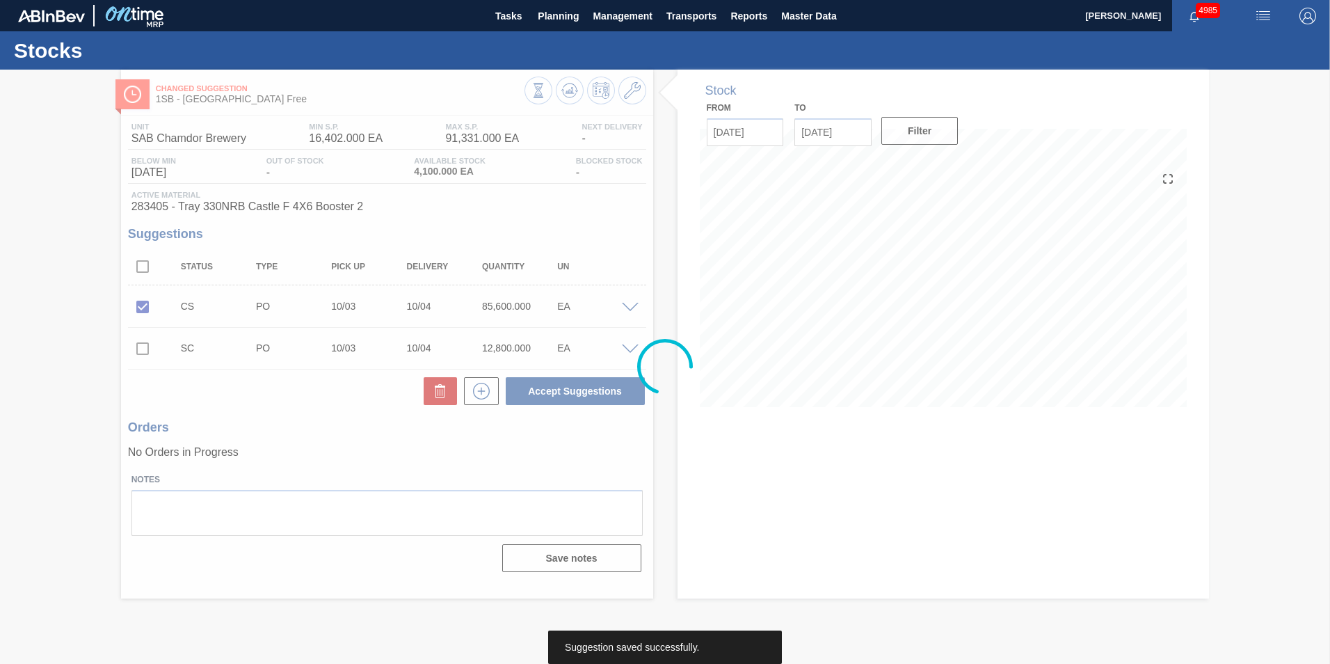
scroll to position [0, 0]
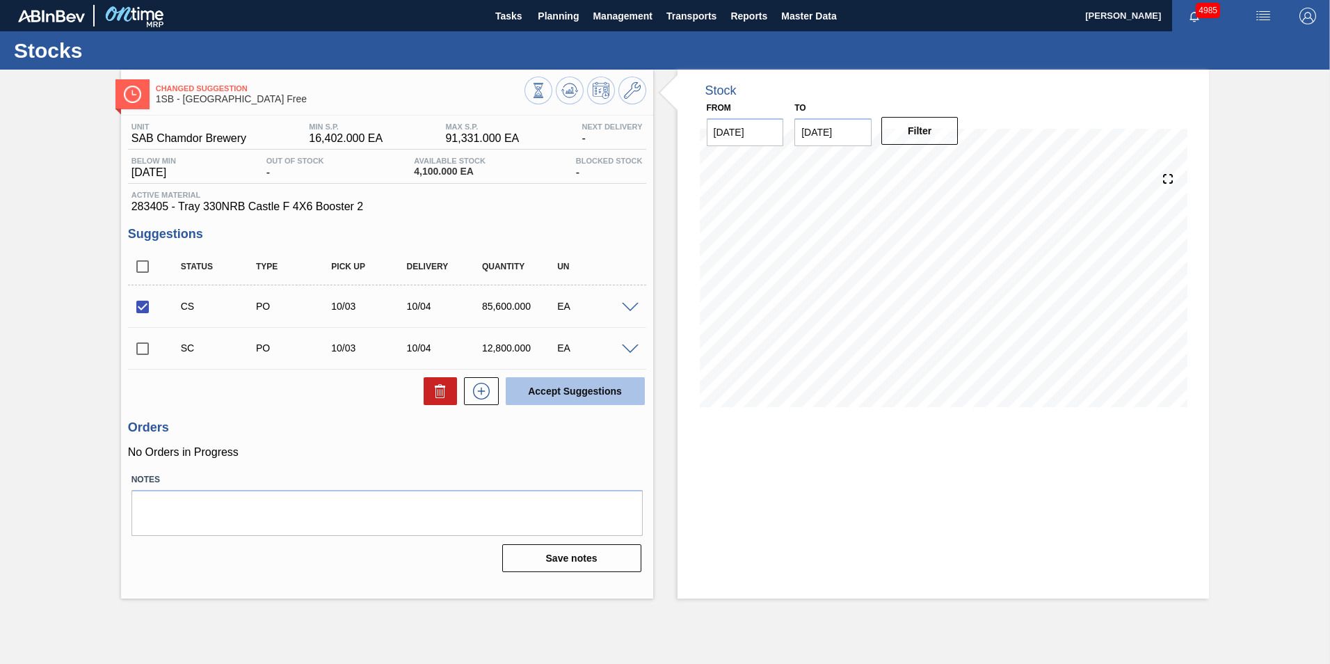
click at [586, 395] on button "Accept Suggestions" at bounding box center [575, 391] width 139 height 28
checkbox input "false"
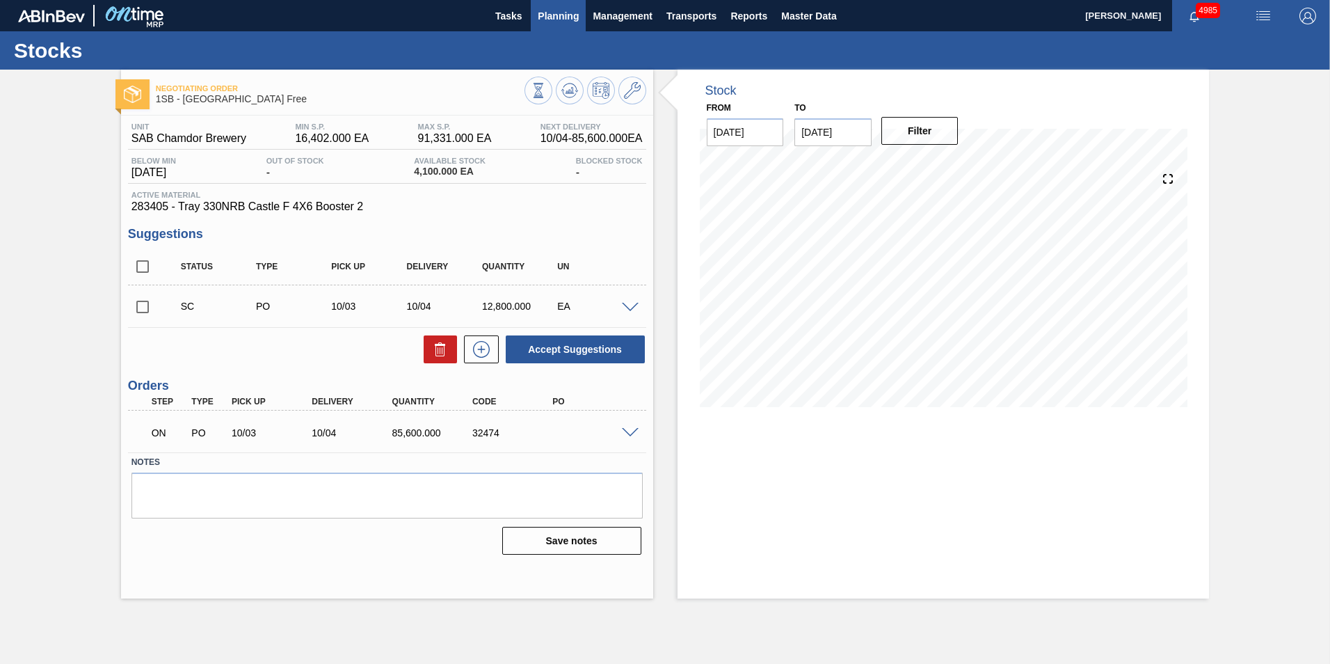
click at [551, 18] on span "Planning" at bounding box center [558, 16] width 41 height 17
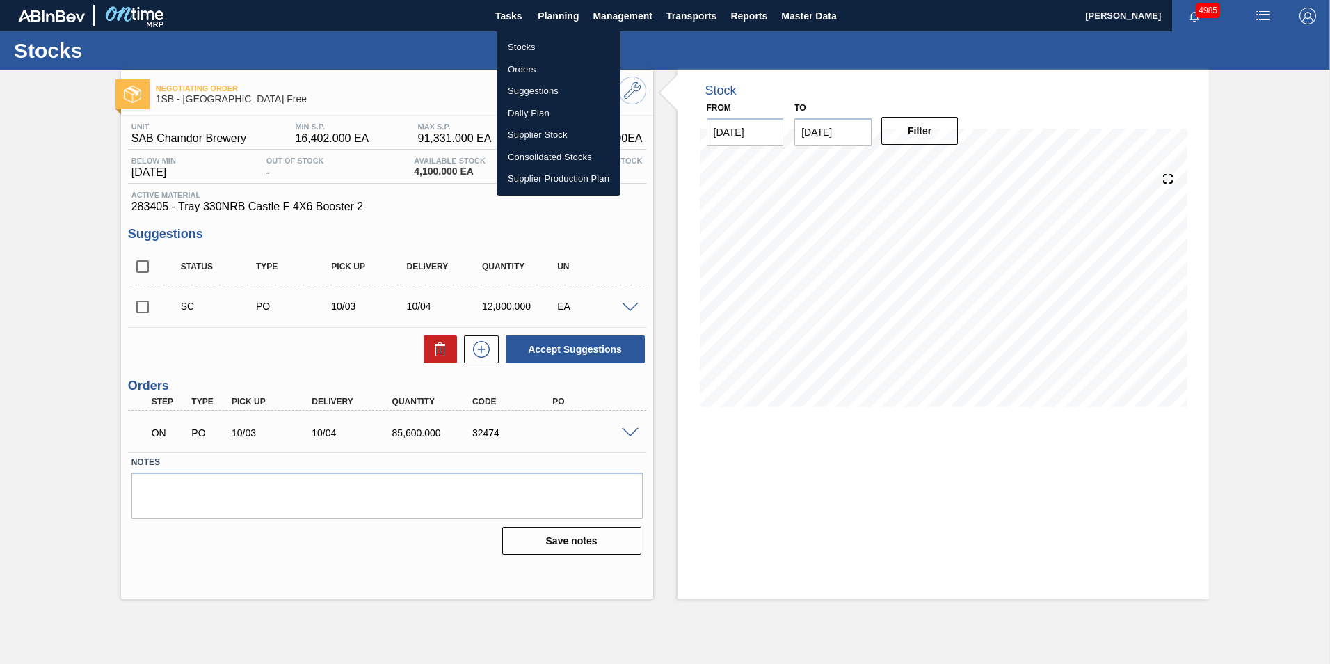
drag, startPoint x: 520, startPoint y: 49, endPoint x: 581, endPoint y: 108, distance: 84.1
click at [520, 49] on li "Stocks" at bounding box center [559, 47] width 124 height 22
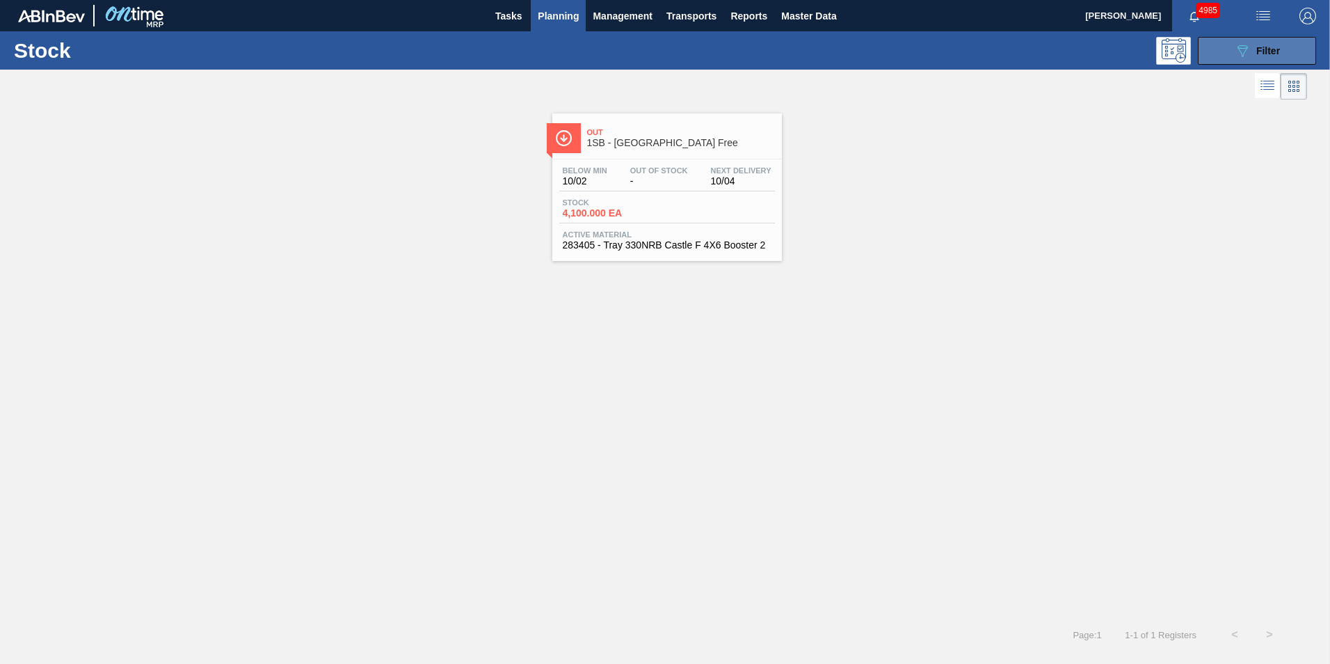
click at [1256, 50] on span "Filter" at bounding box center [1268, 50] width 24 height 11
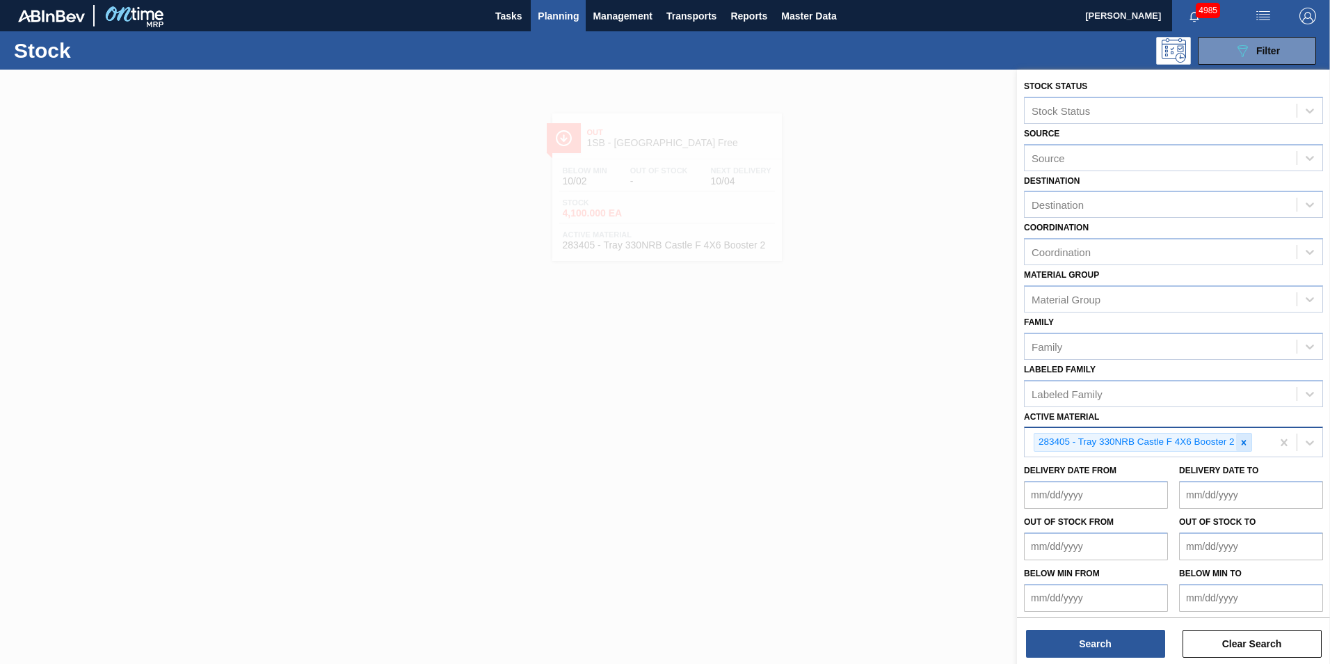
click at [1247, 438] on icon at bounding box center [1244, 443] width 10 height 10
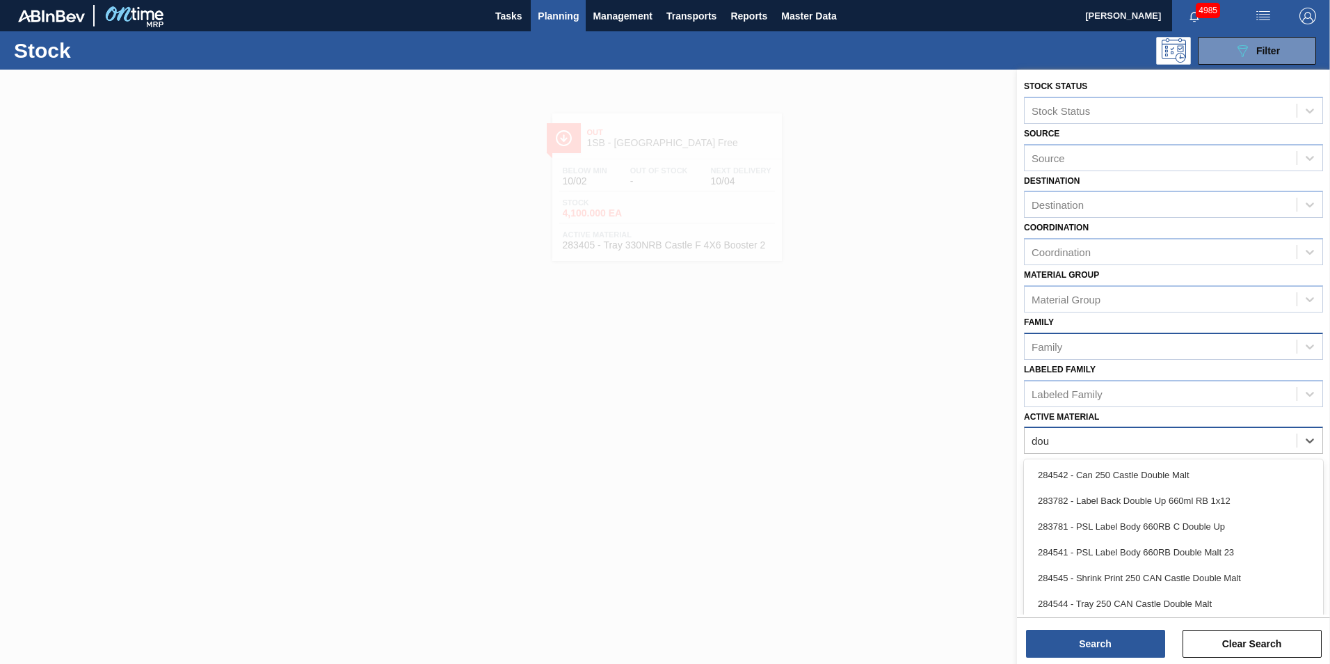
type Material "doub"
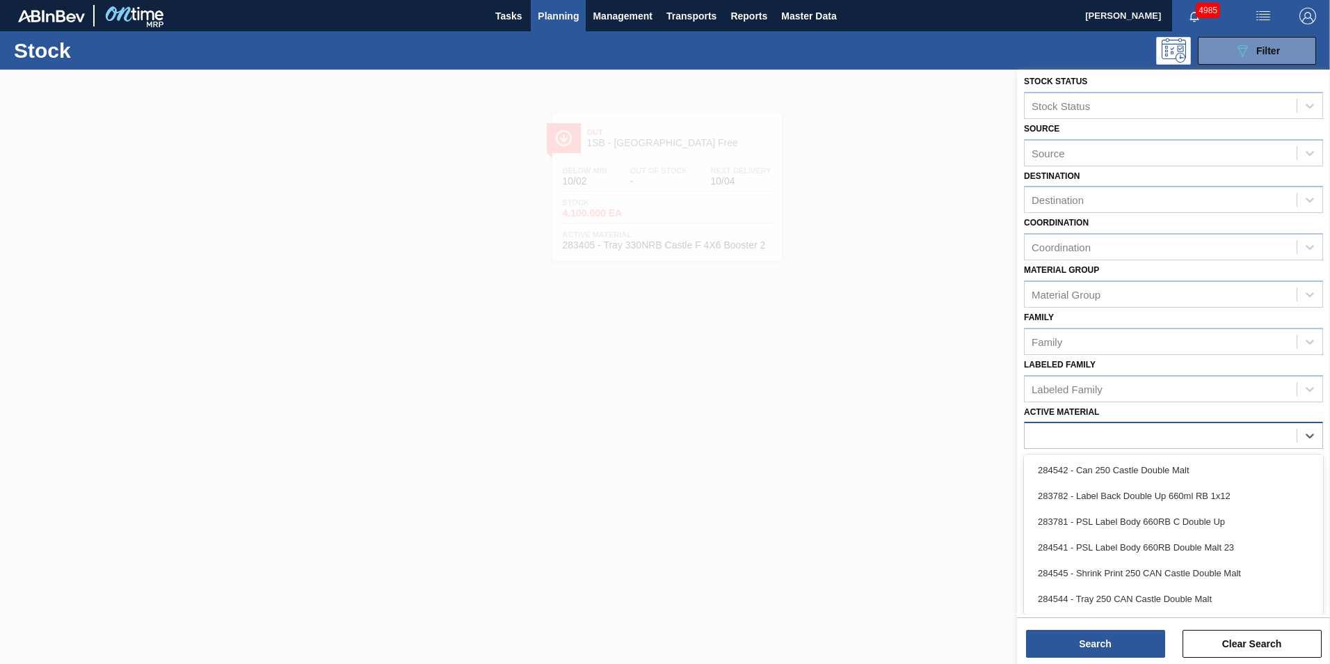
scroll to position [1, 0]
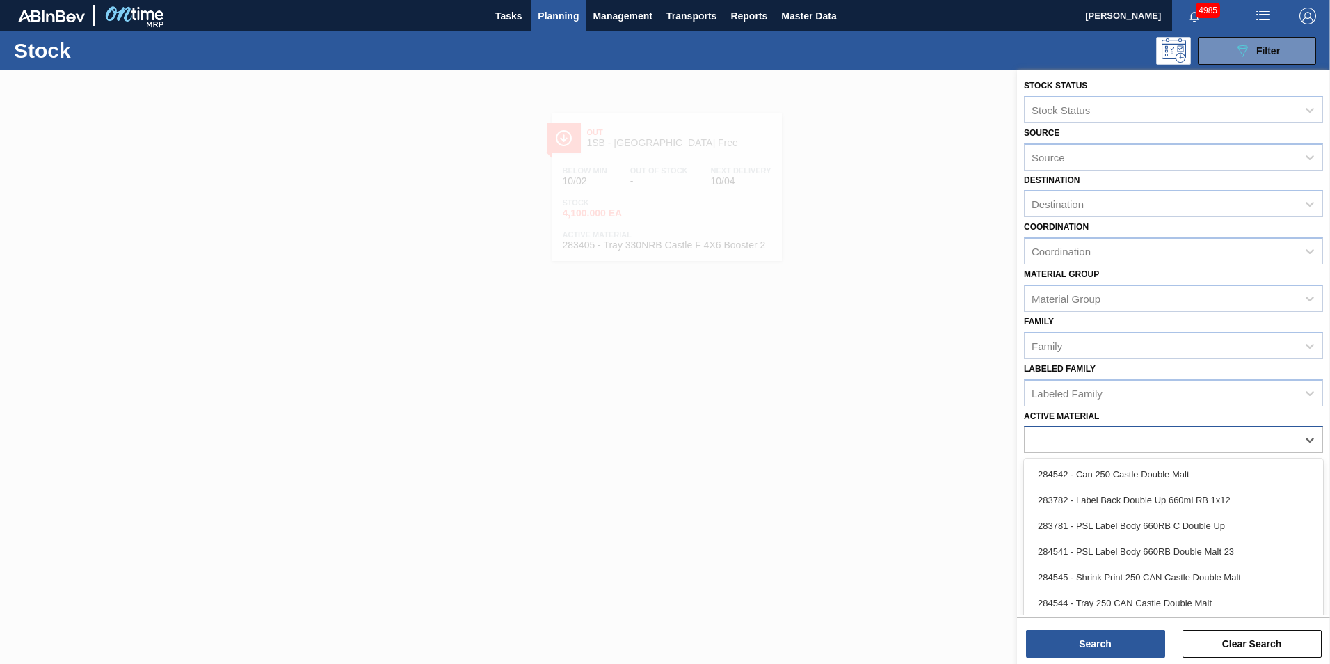
click at [1089, 434] on div "doub" at bounding box center [1161, 440] width 272 height 20
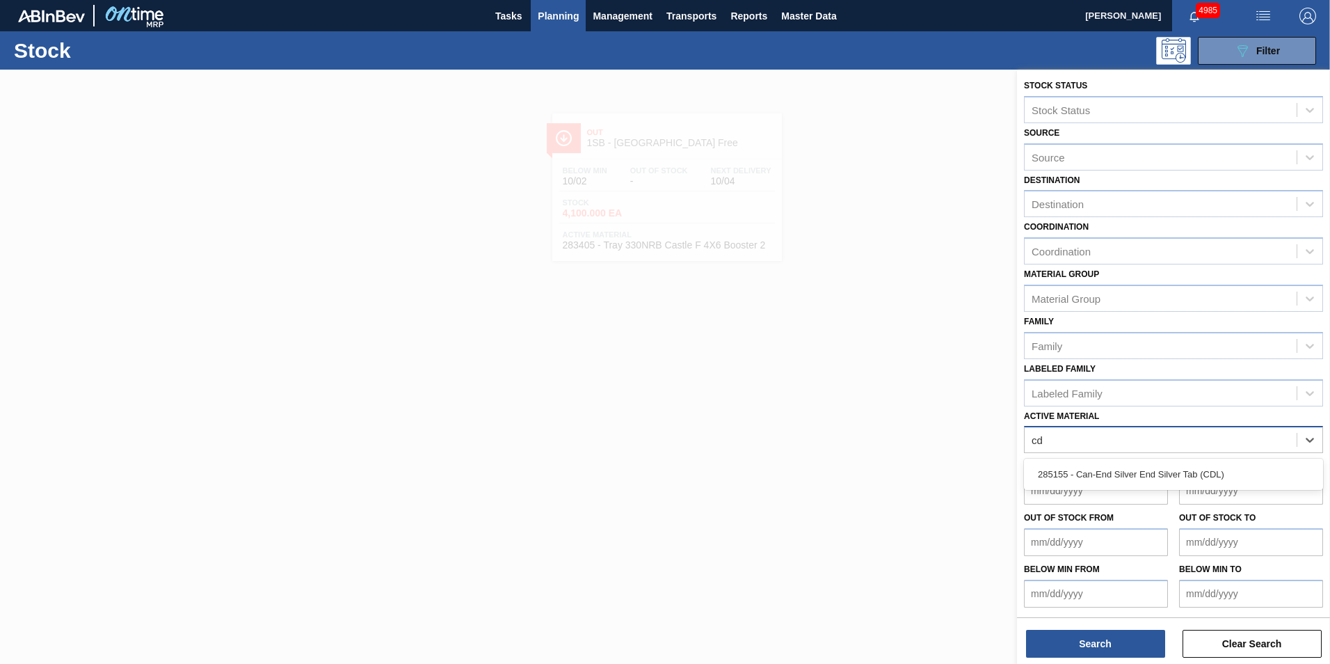
type Material "c"
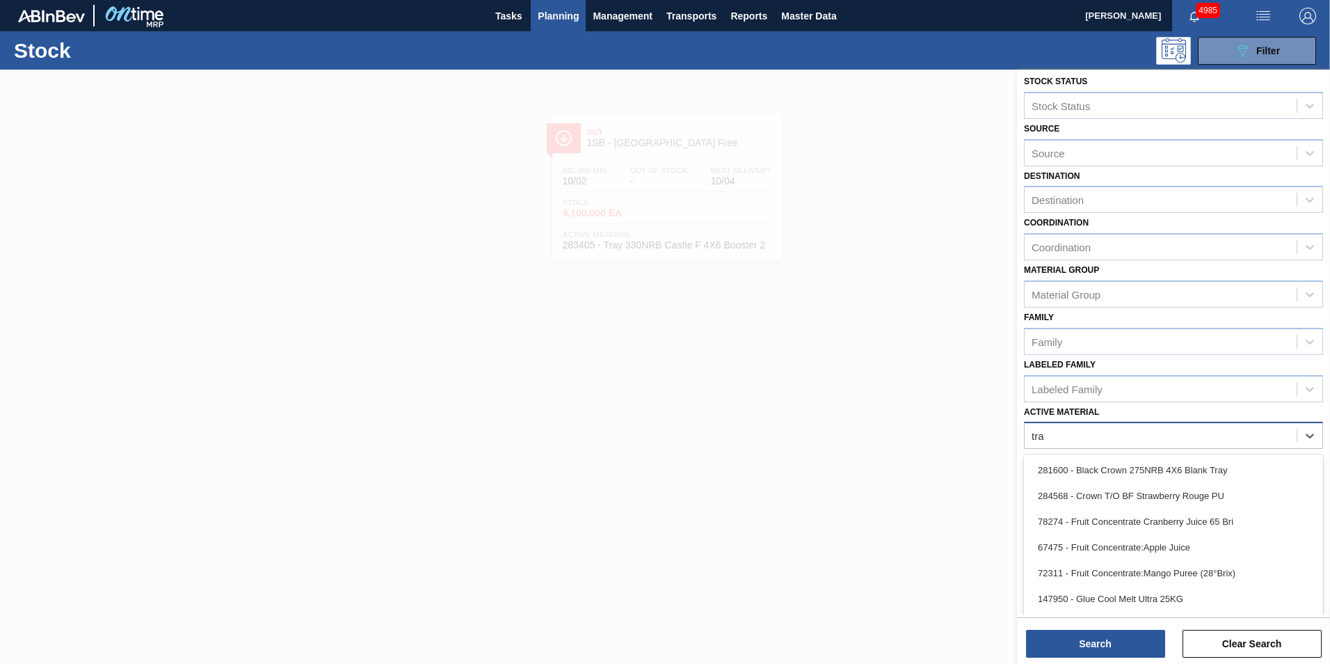
type Material "tray"
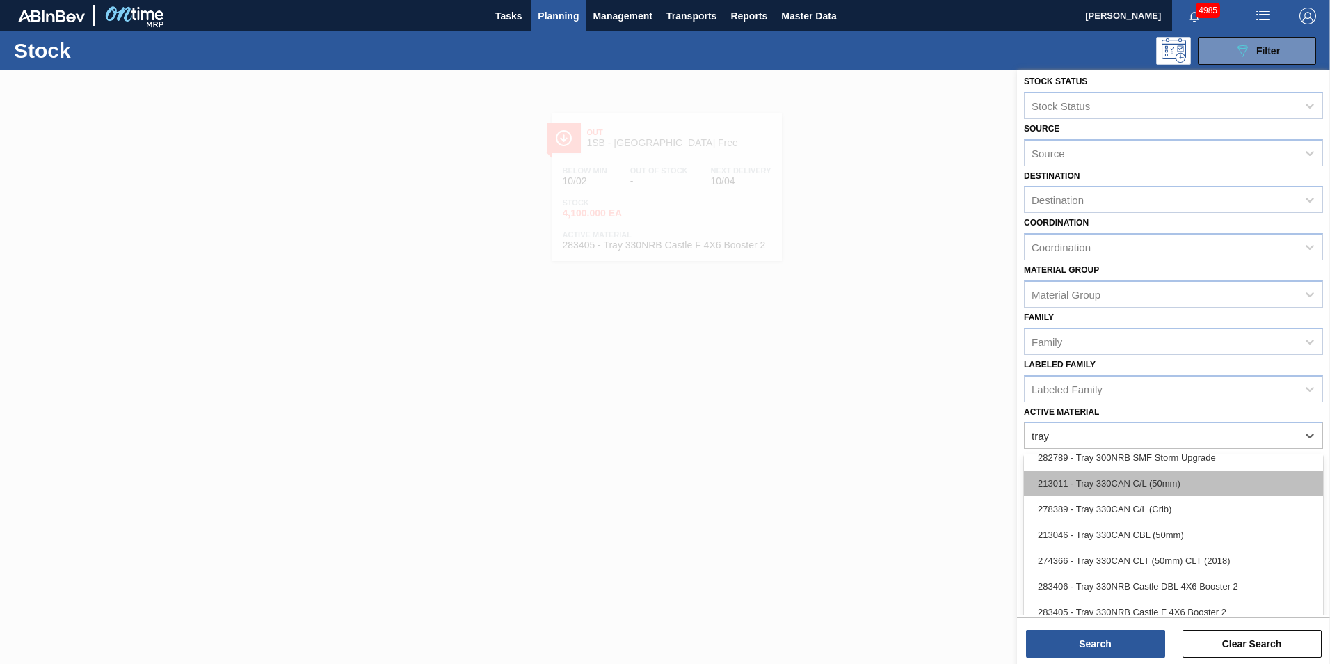
scroll to position [348, 0]
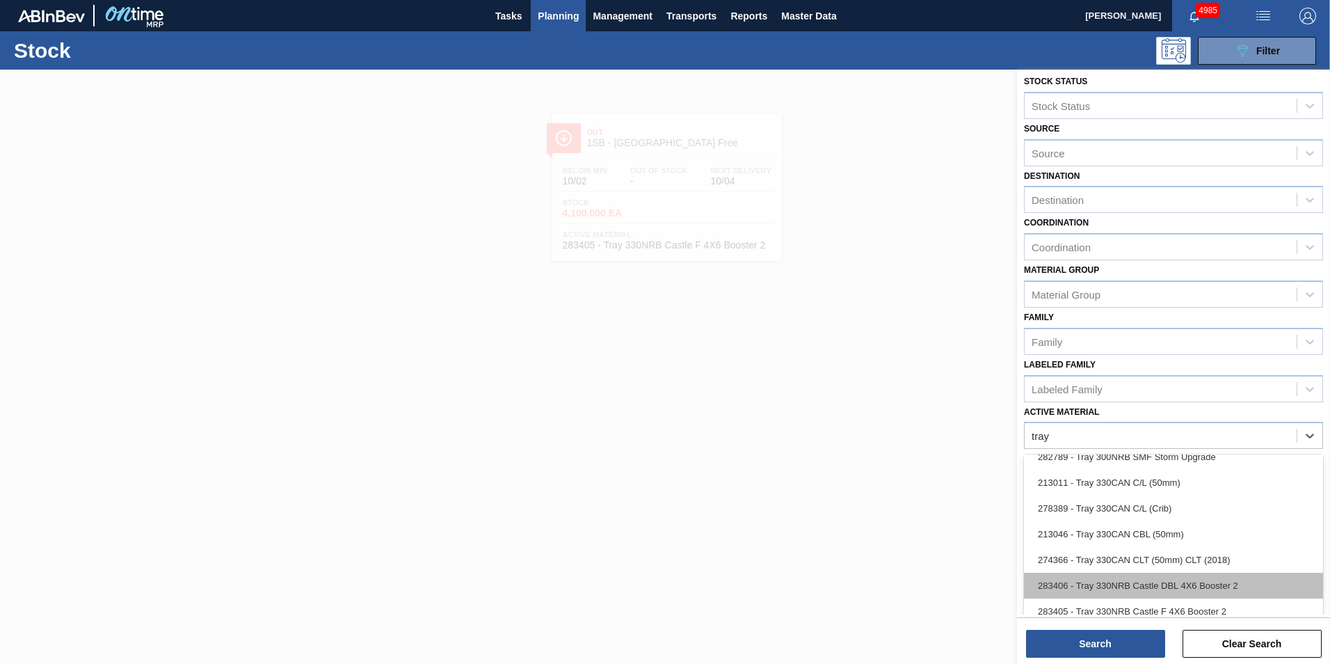
click at [1165, 584] on div "283406 - Tray 330NRB Castle DBL 4X6 Booster 2" at bounding box center [1173, 586] width 299 height 26
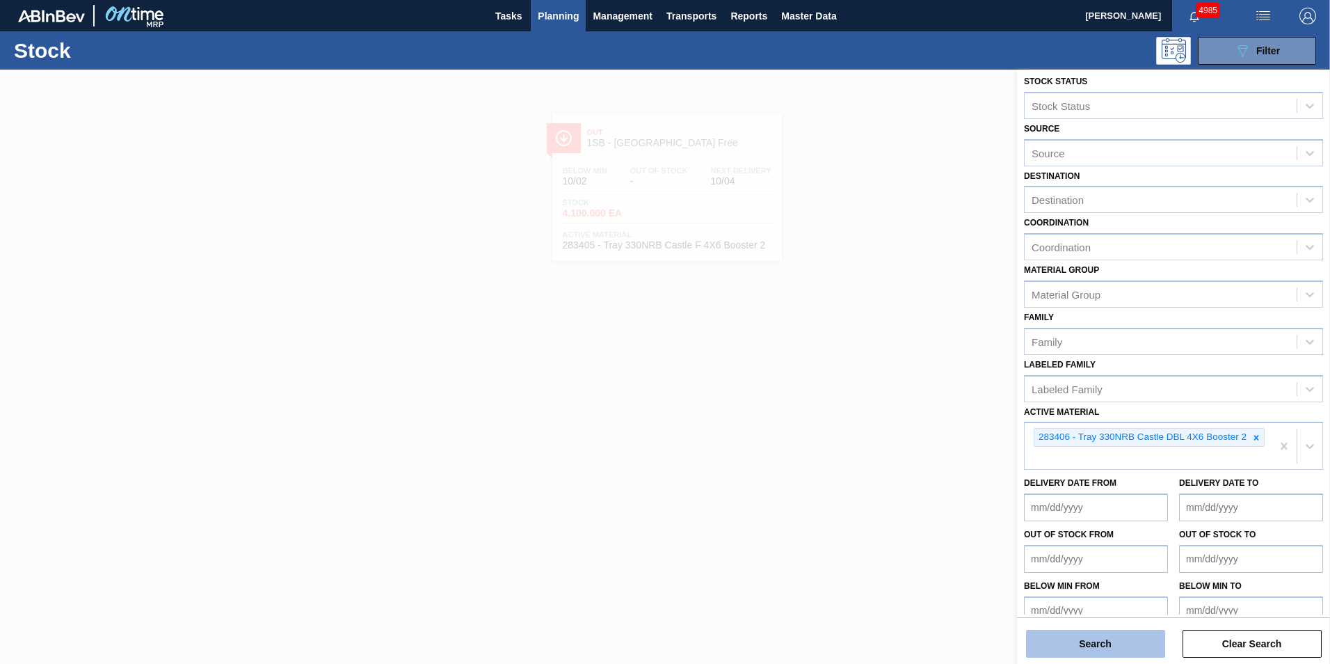
click at [1085, 649] on button "Search" at bounding box center [1095, 644] width 139 height 28
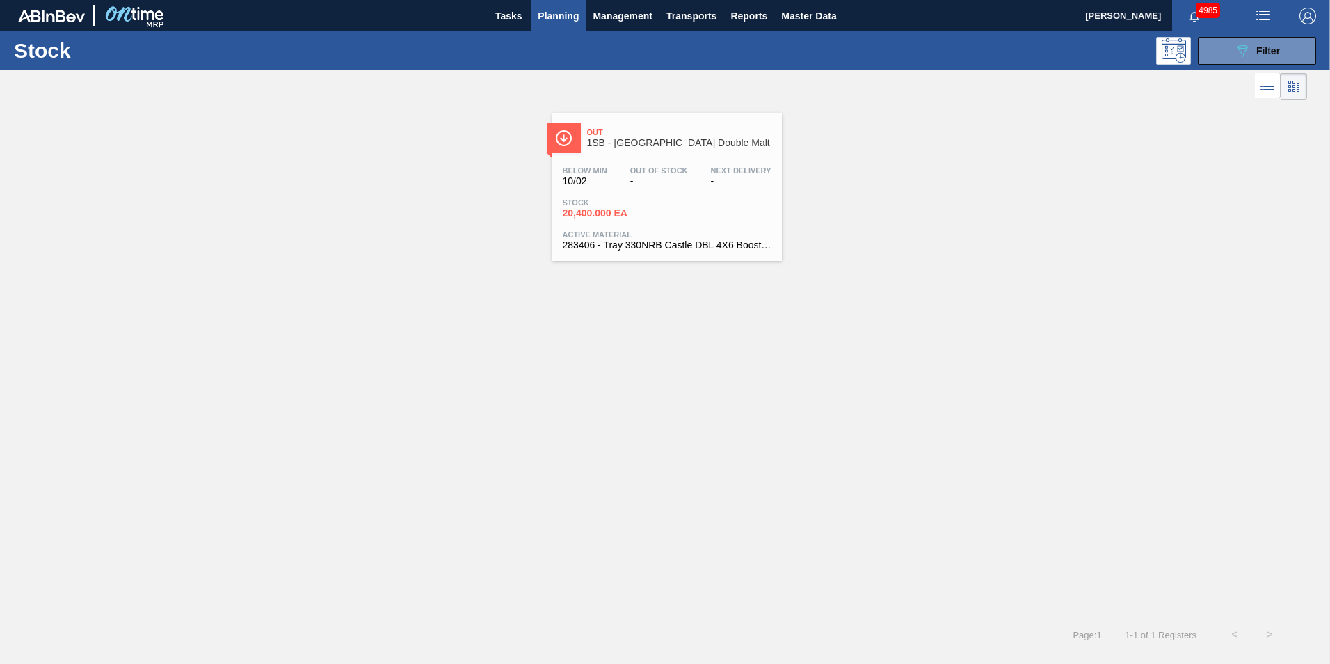
click at [661, 186] on span "-" at bounding box center [659, 181] width 58 height 10
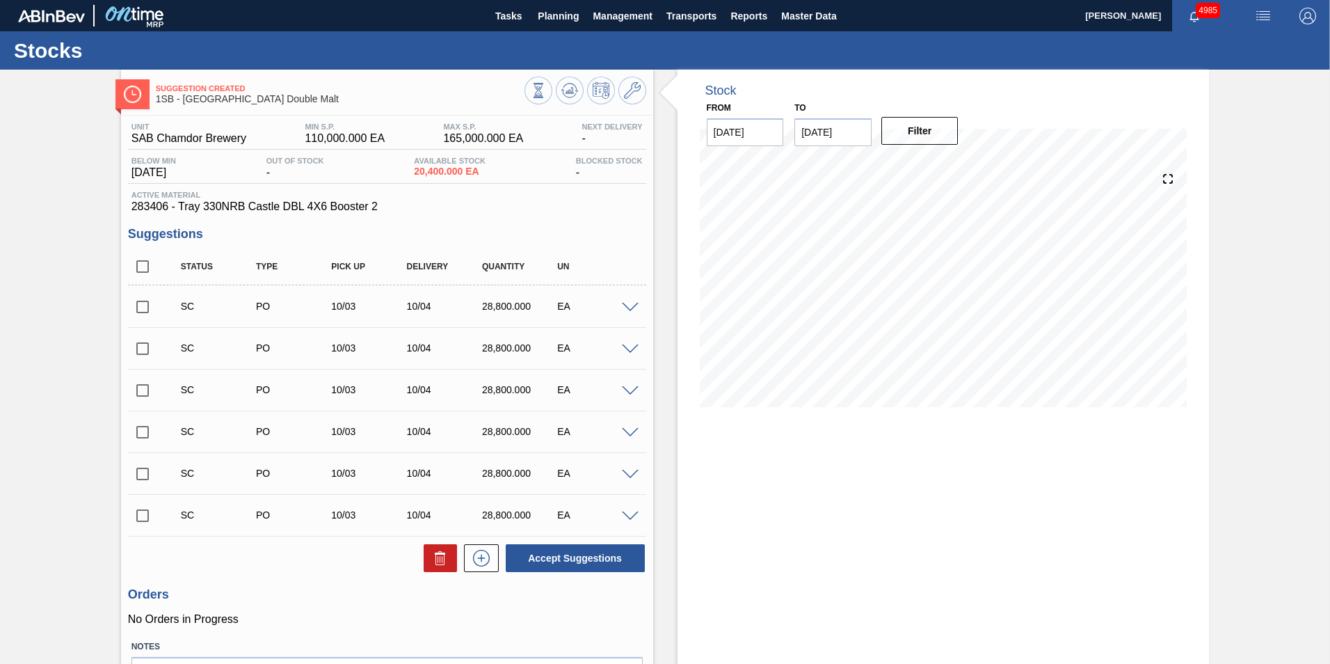
click at [632, 307] on span at bounding box center [630, 308] width 17 height 10
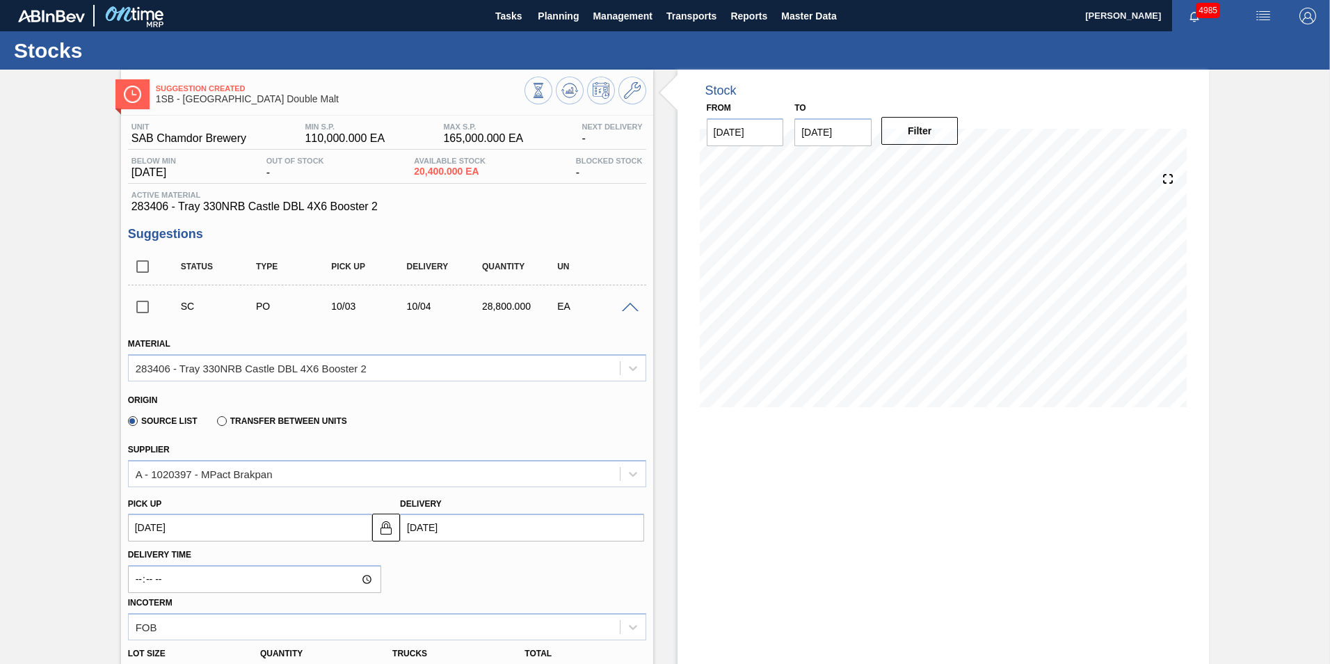
click at [627, 307] on span at bounding box center [630, 308] width 17 height 10
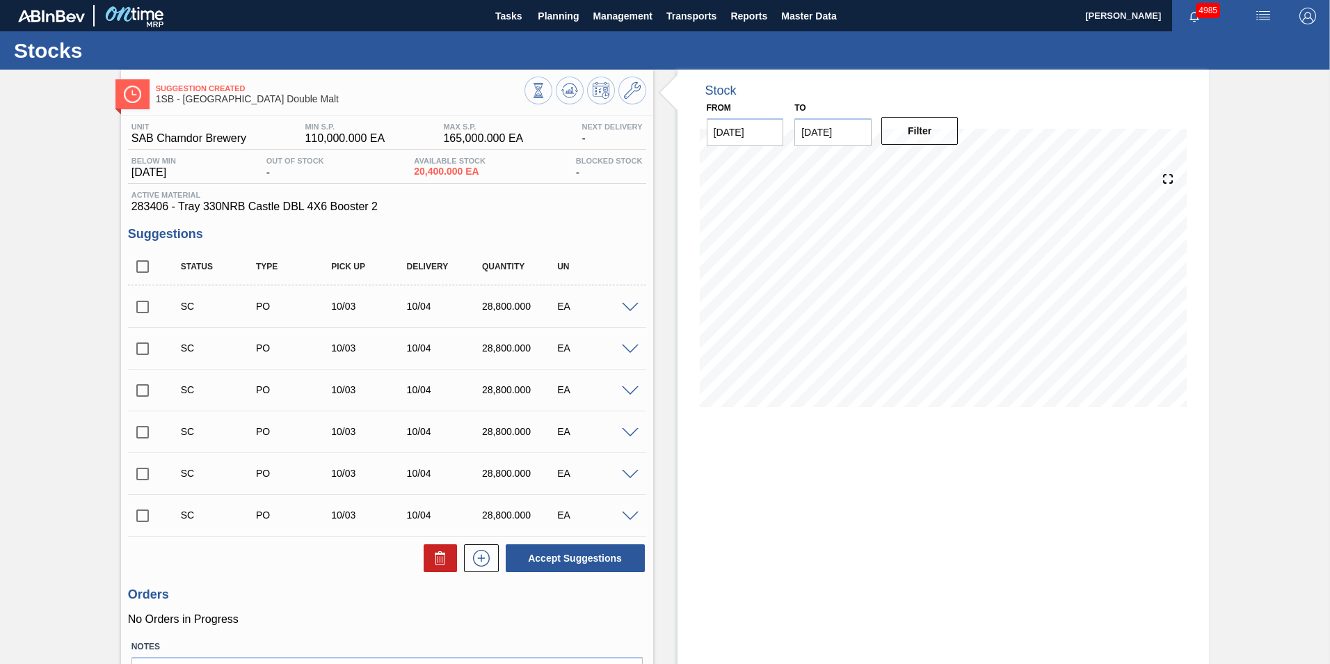
click at [138, 307] on input "checkbox" at bounding box center [142, 306] width 29 height 29
click at [547, 557] on button "Accept Suggestions" at bounding box center [575, 558] width 139 height 28
checkbox input "false"
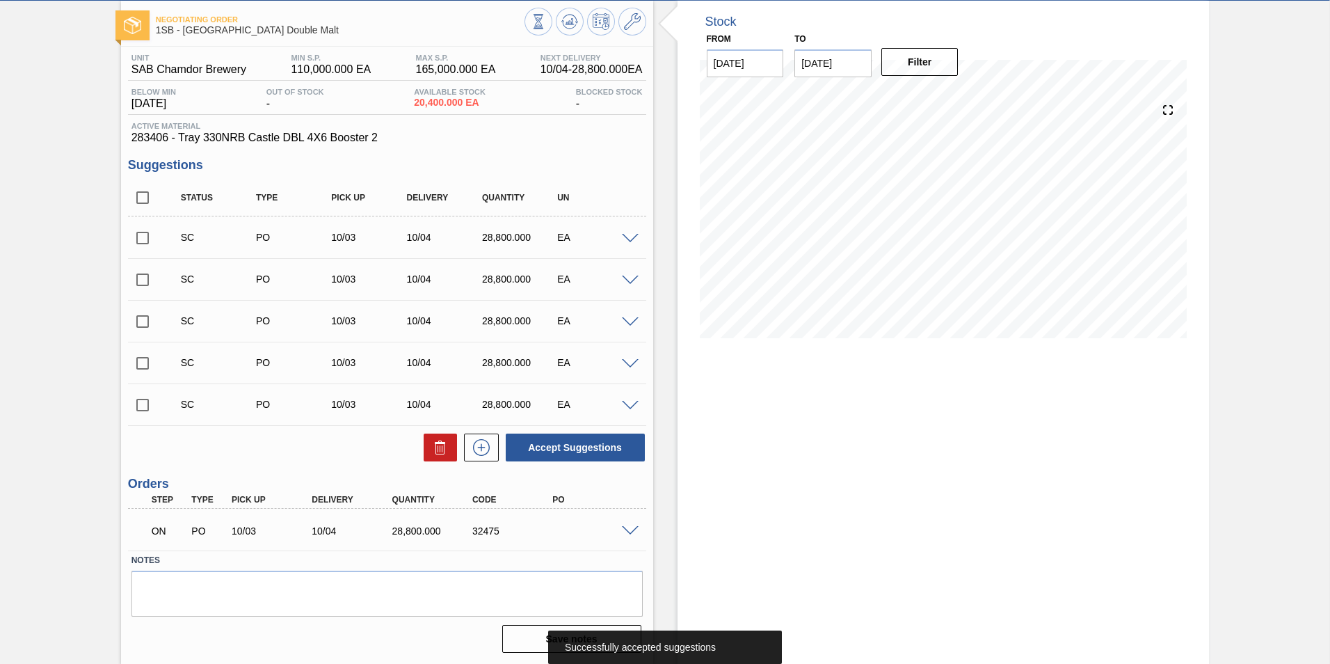
scroll to position [70, 0]
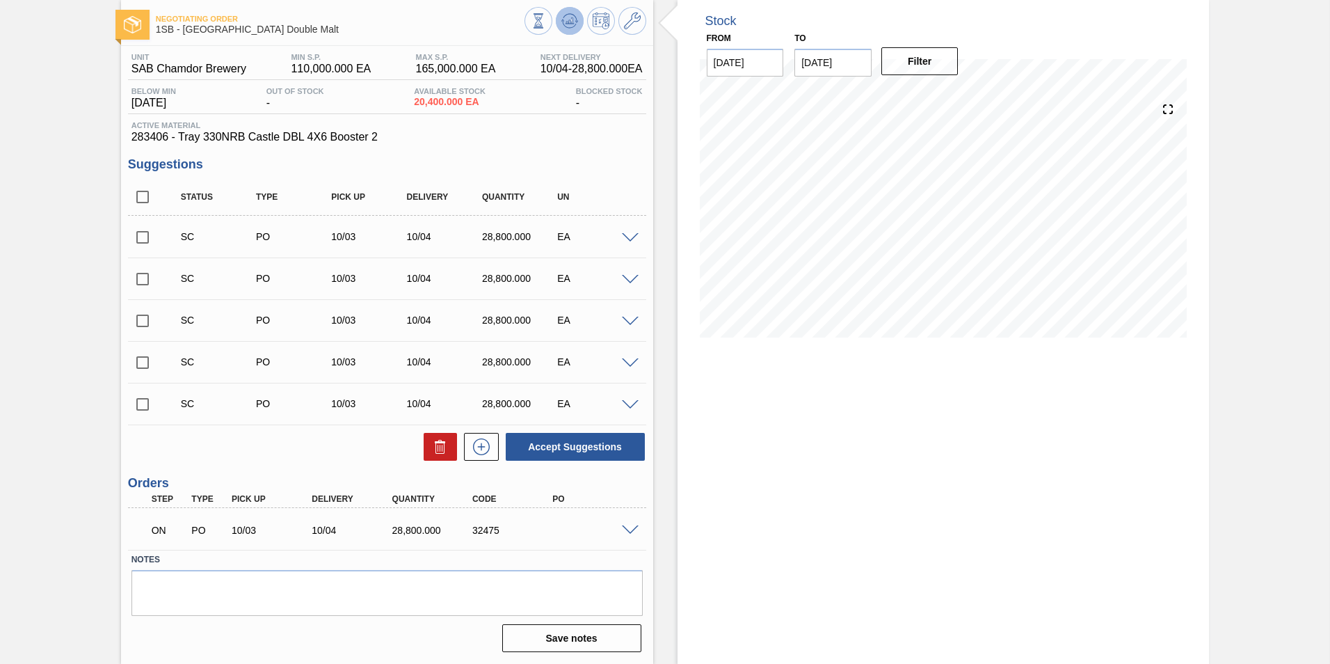
click at [573, 22] on icon at bounding box center [569, 21] width 17 height 17
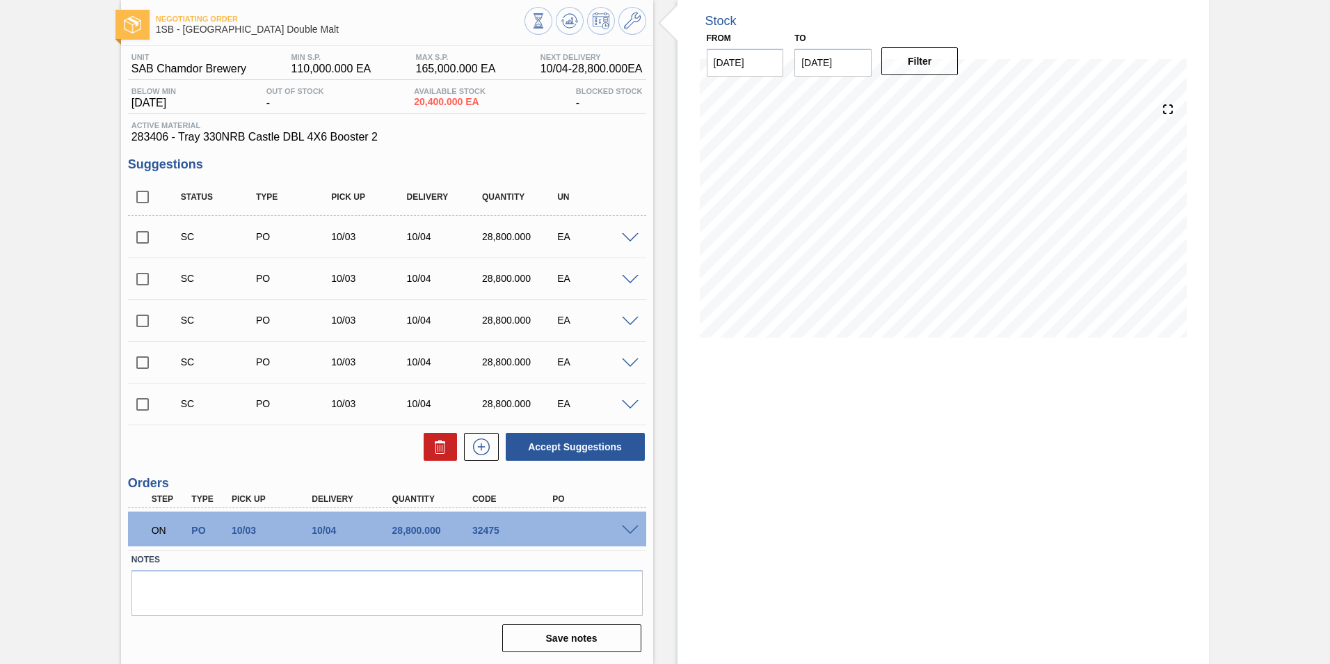
scroll to position [0, 0]
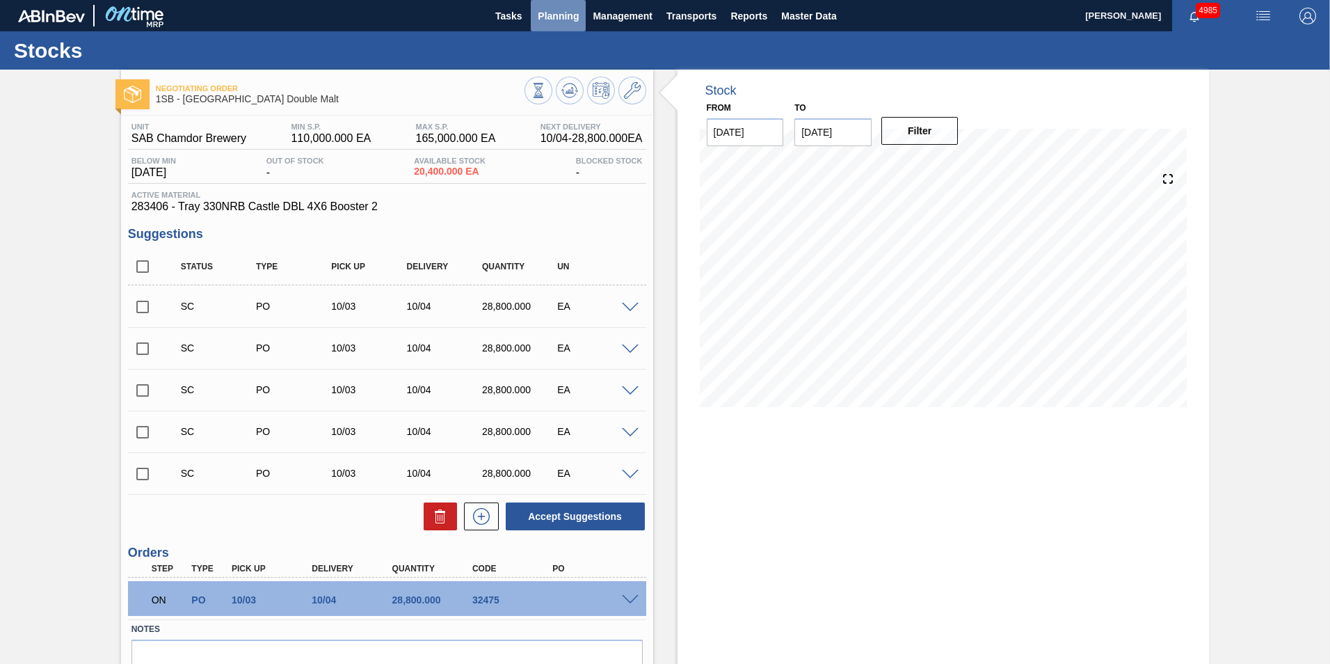
click at [564, 20] on span "Planning" at bounding box center [558, 16] width 41 height 17
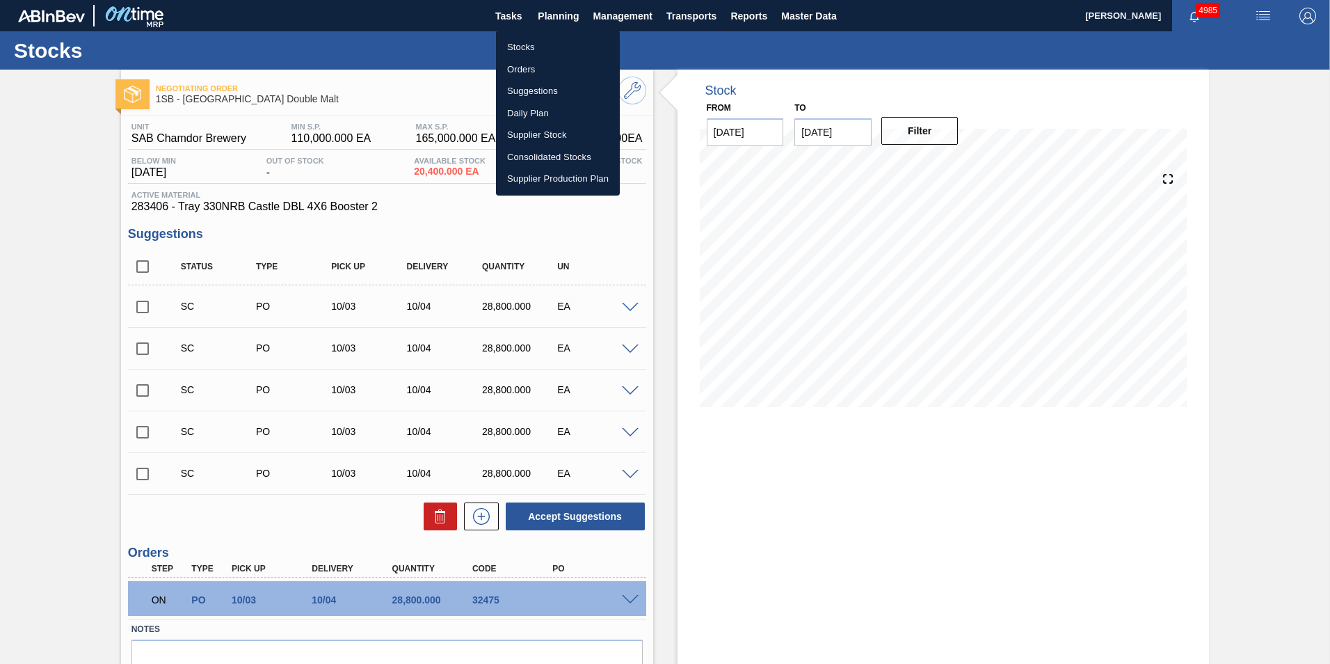
drag, startPoint x: 518, startPoint y: 43, endPoint x: 776, endPoint y: 159, distance: 282.7
click at [518, 43] on li "Stocks" at bounding box center [558, 47] width 124 height 22
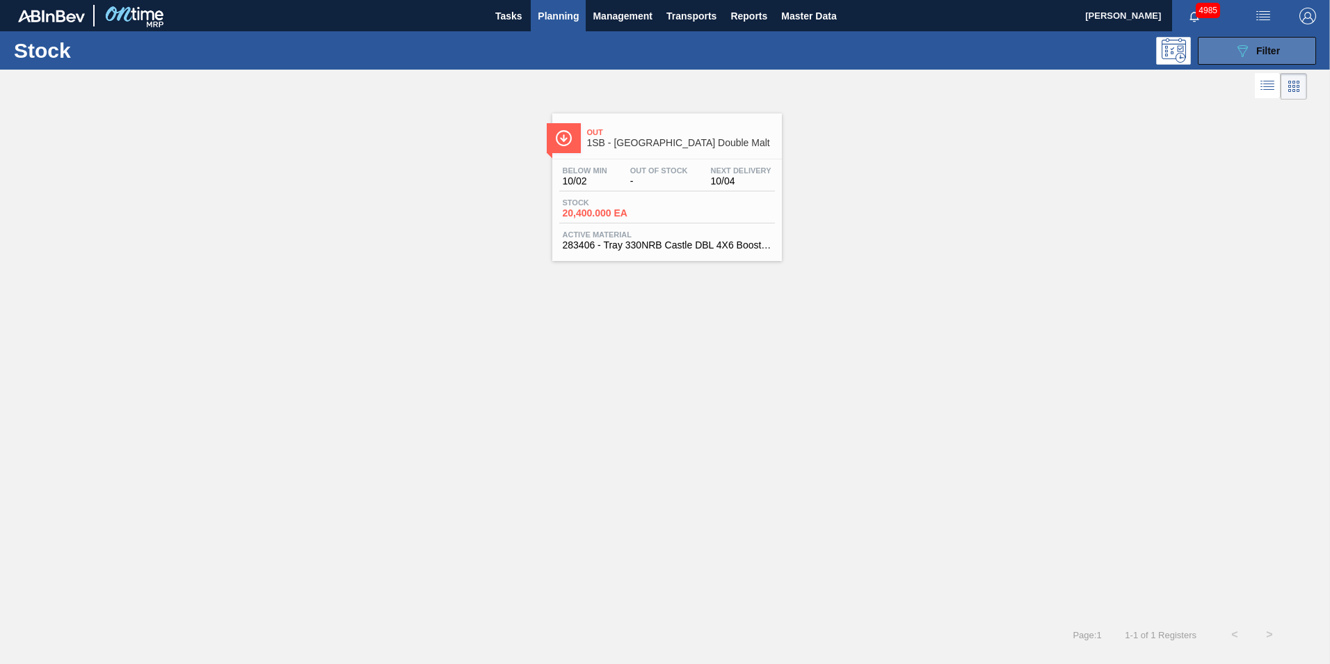
drag, startPoint x: 1258, startPoint y: 53, endPoint x: 1242, endPoint y: 64, distance: 19.5
click at [1259, 52] on span "Filter" at bounding box center [1268, 50] width 24 height 11
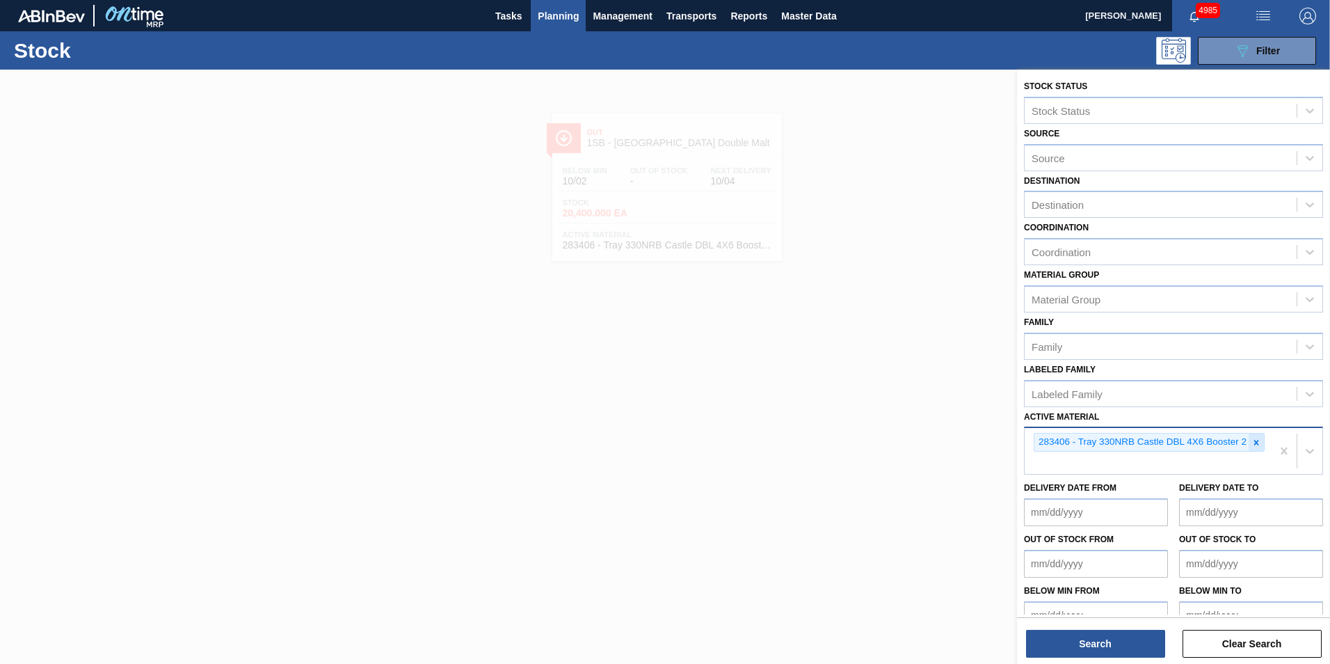
drag, startPoint x: 1256, startPoint y: 444, endPoint x: 1223, endPoint y: 465, distance: 39.4
click at [1255, 442] on icon at bounding box center [1256, 442] width 5 height 5
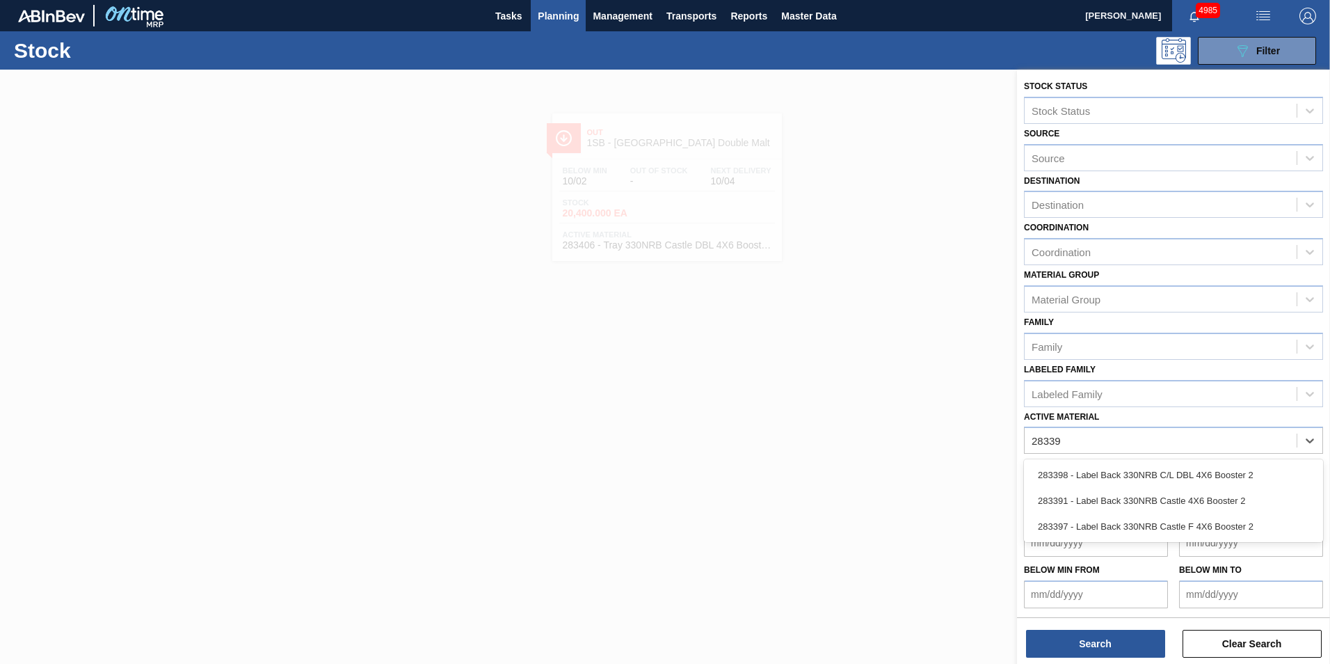
type Material "283397"
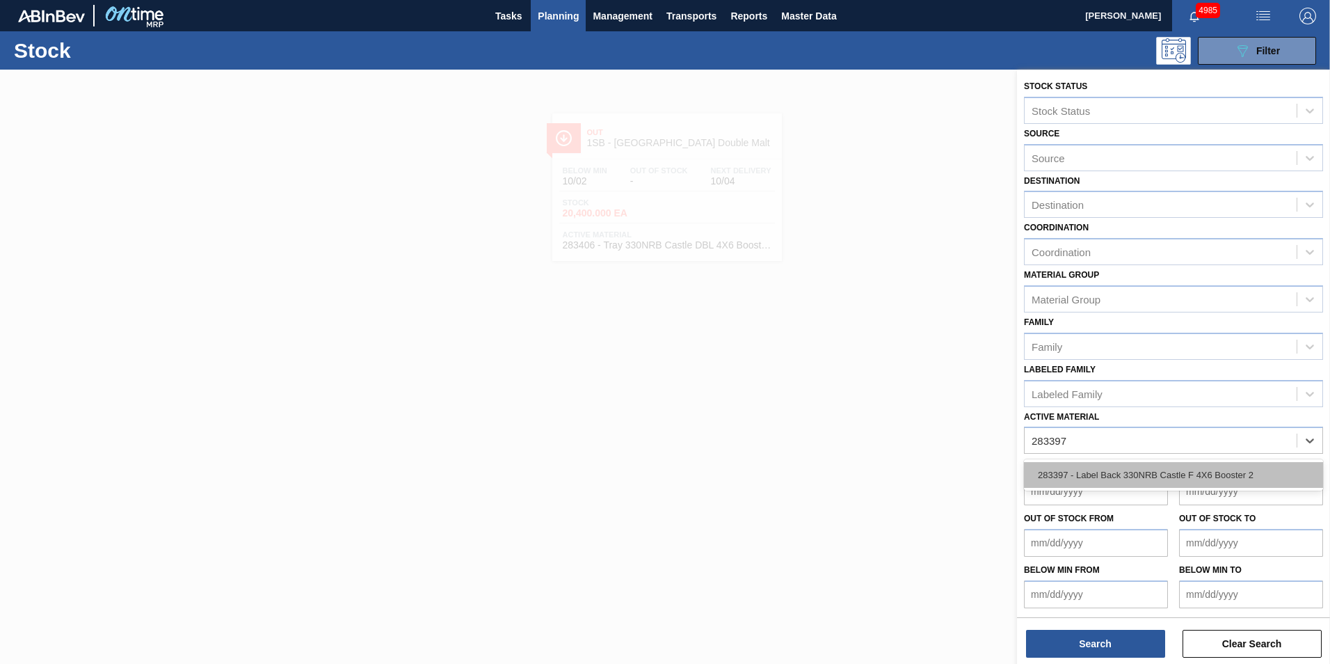
click at [1171, 476] on div "283397 - Label Back 330NRB Castle F 4X6 Booster 2" at bounding box center [1173, 475] width 299 height 26
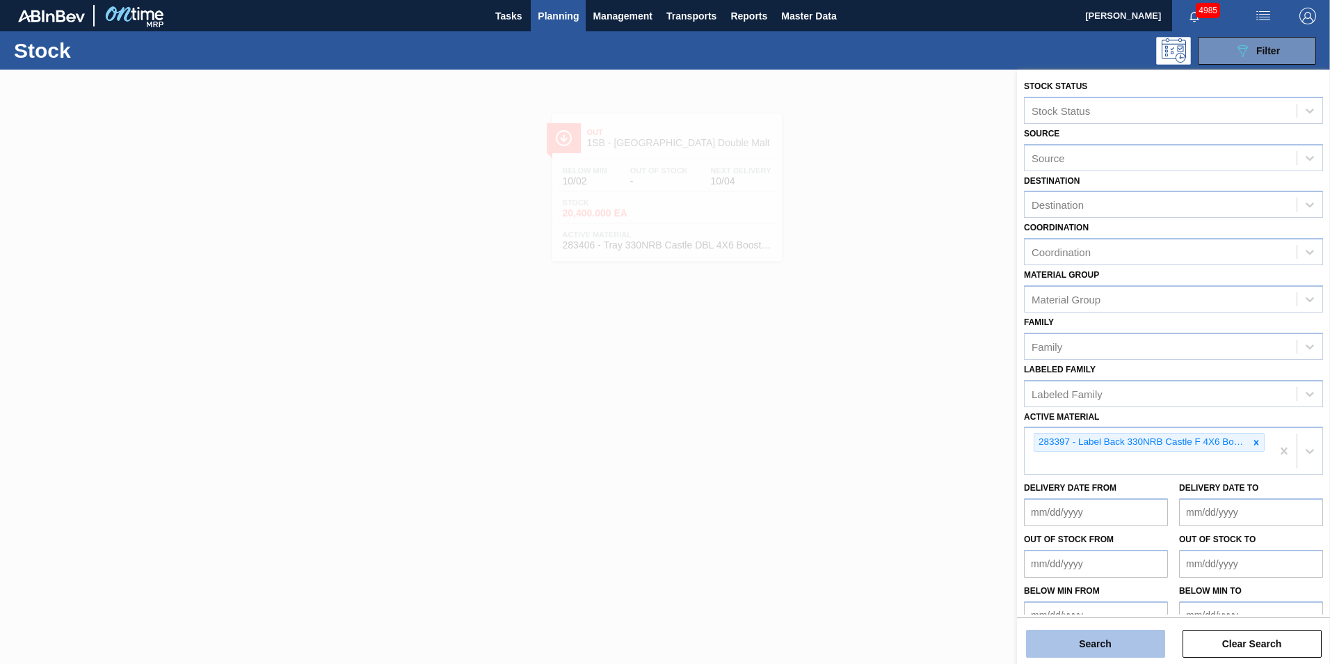
click at [1085, 641] on button "Search" at bounding box center [1095, 644] width 139 height 28
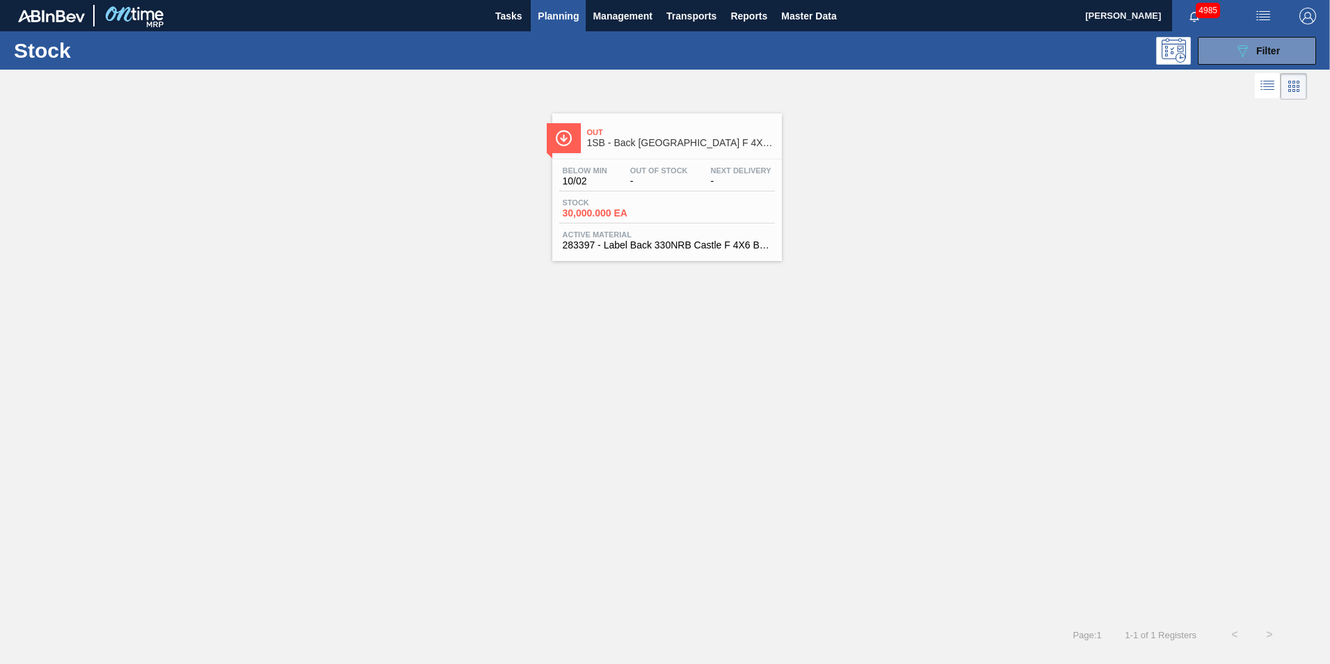
click at [662, 195] on div "Below Min 10/02 Out Of Stock - Next Delivery - Stock 30,000.000 EA Active Mater…" at bounding box center [667, 206] width 230 height 95
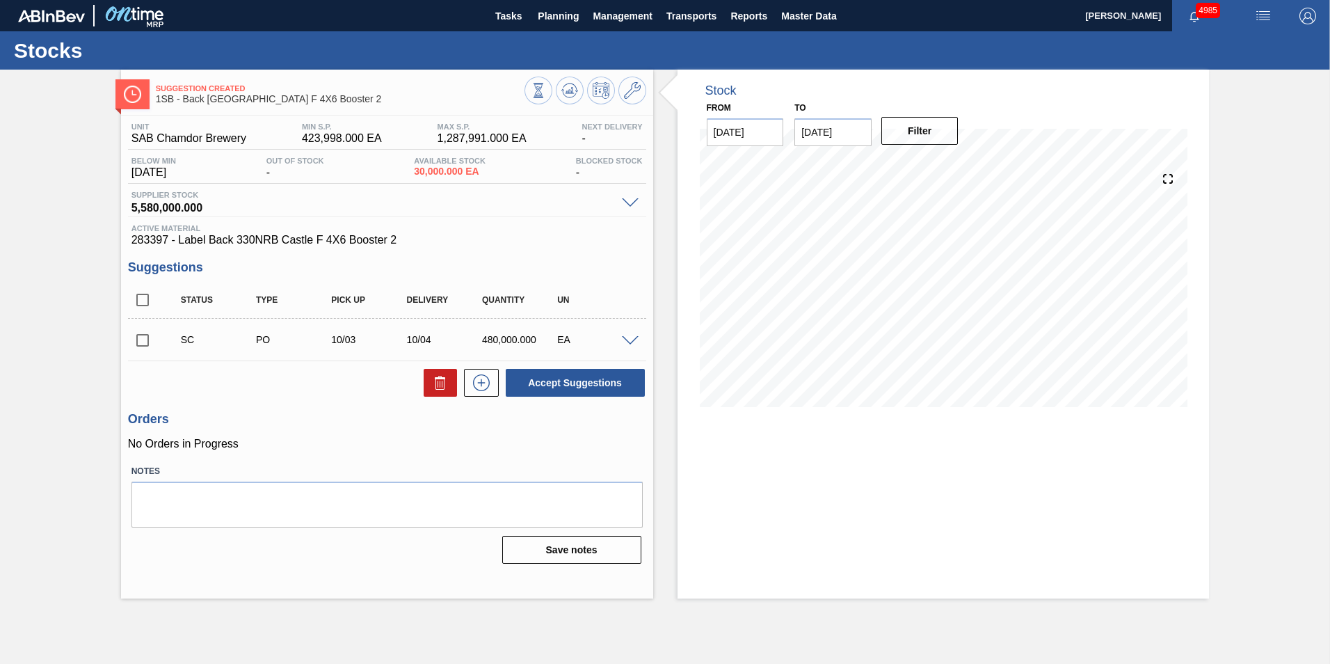
click at [142, 339] on input "checkbox" at bounding box center [142, 340] width 29 height 29
click at [630, 343] on span at bounding box center [630, 341] width 17 height 10
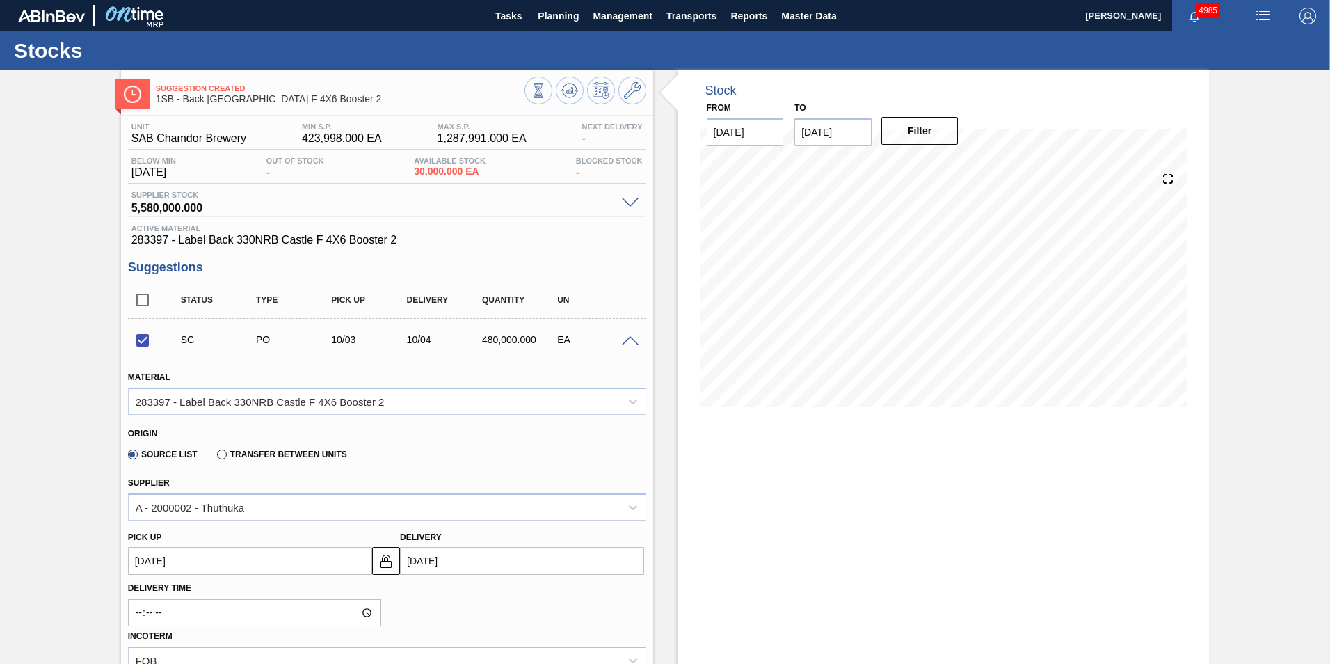
click at [628, 343] on span at bounding box center [630, 341] width 17 height 10
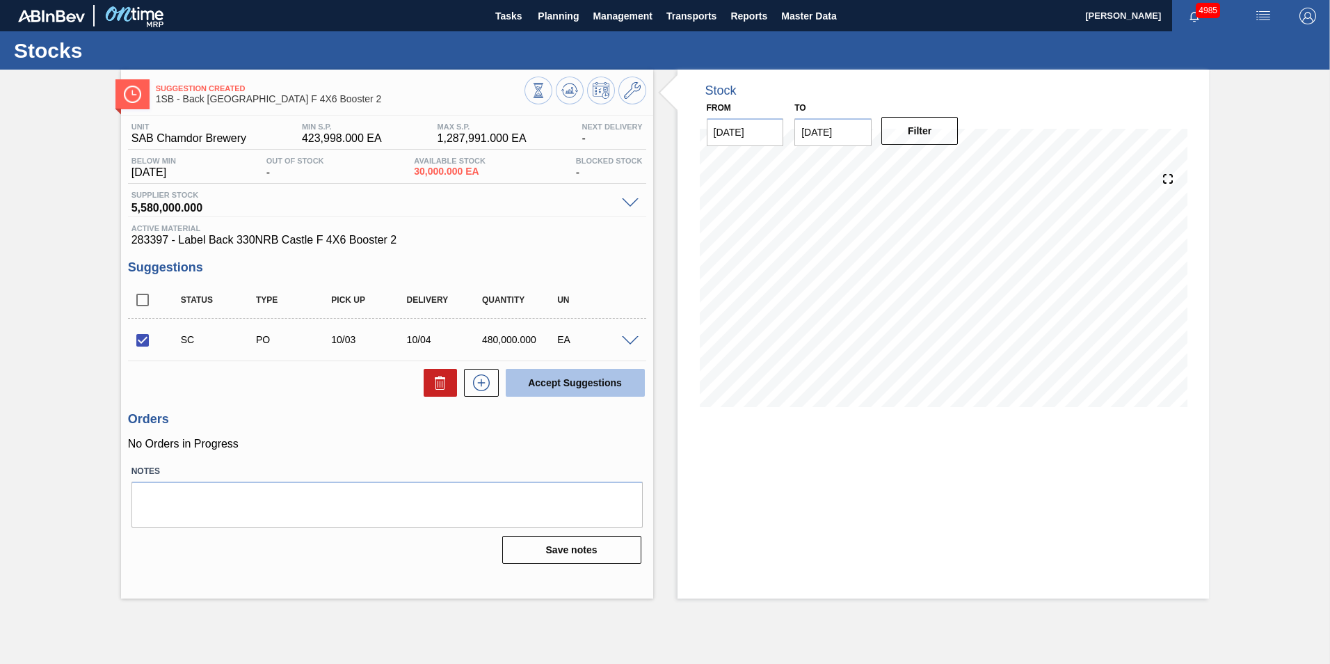
click at [578, 384] on button "Accept Suggestions" at bounding box center [575, 383] width 139 height 28
checkbox input "false"
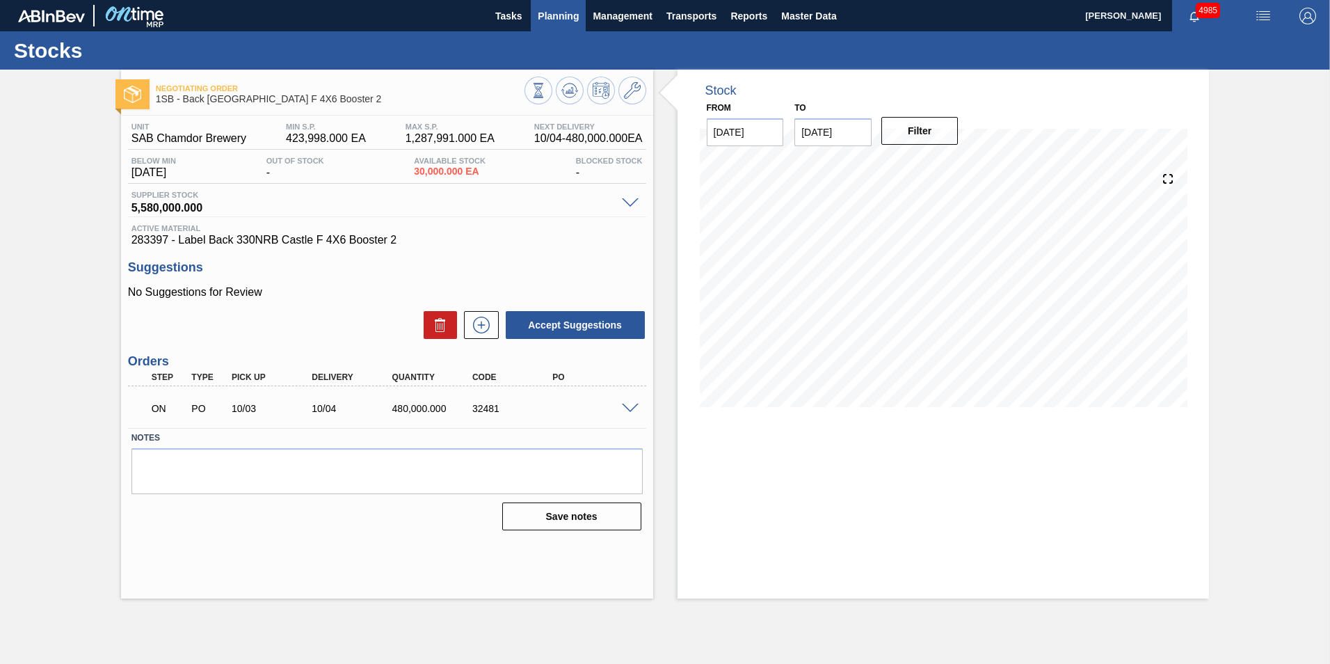
click at [554, 21] on span "Planning" at bounding box center [558, 16] width 41 height 17
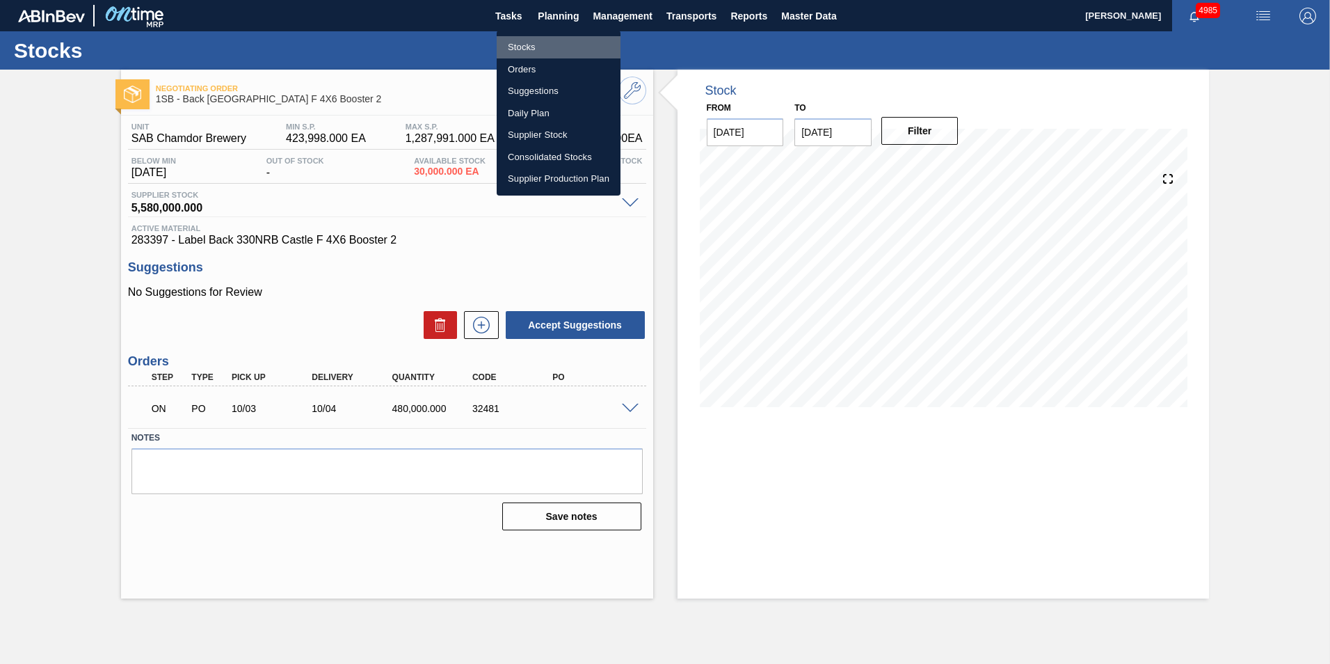
click at [524, 47] on li "Stocks" at bounding box center [559, 47] width 124 height 22
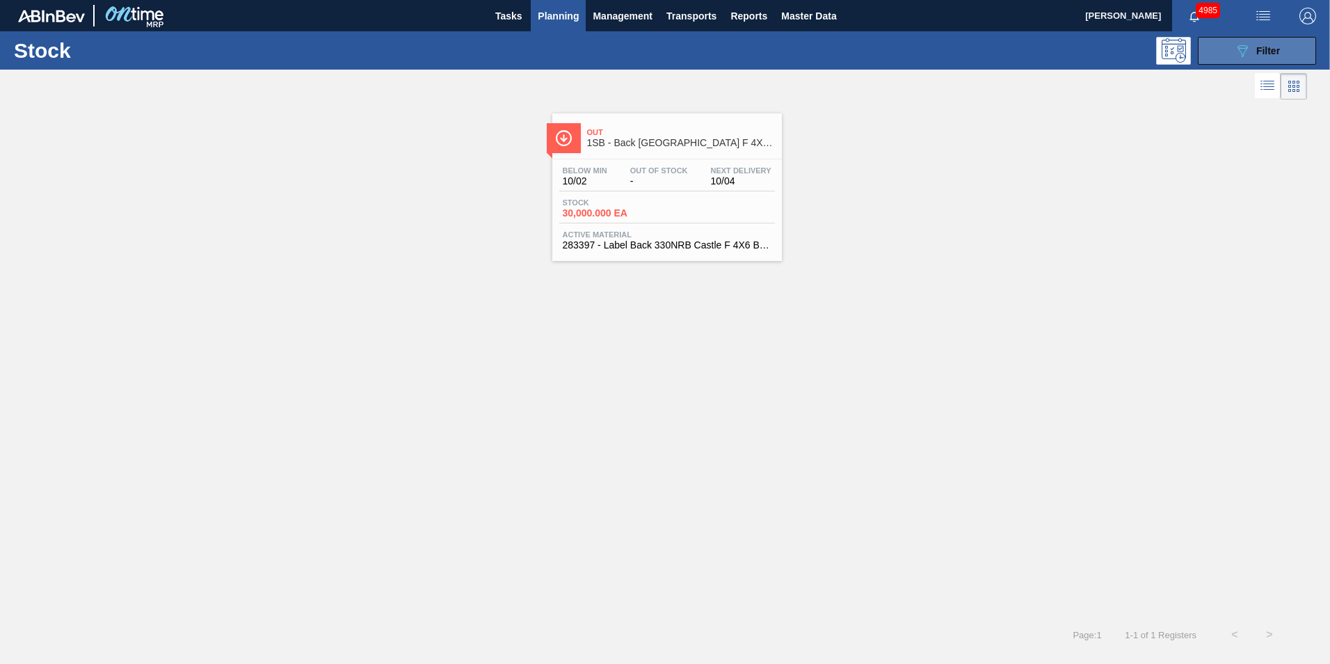
click at [1283, 54] on button "089F7B8B-B2A5-4AFE-B5C0-19BA573D28AC Filter" at bounding box center [1257, 51] width 118 height 28
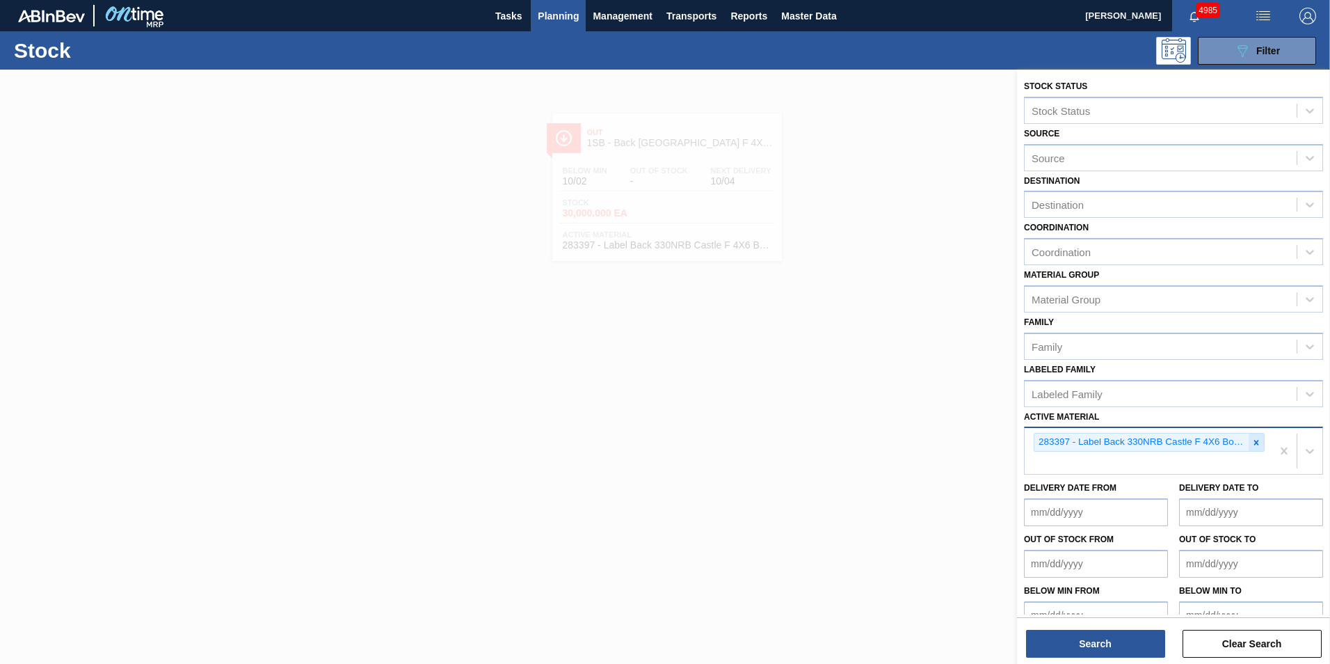
click at [1251, 442] on icon at bounding box center [1256, 443] width 10 height 10
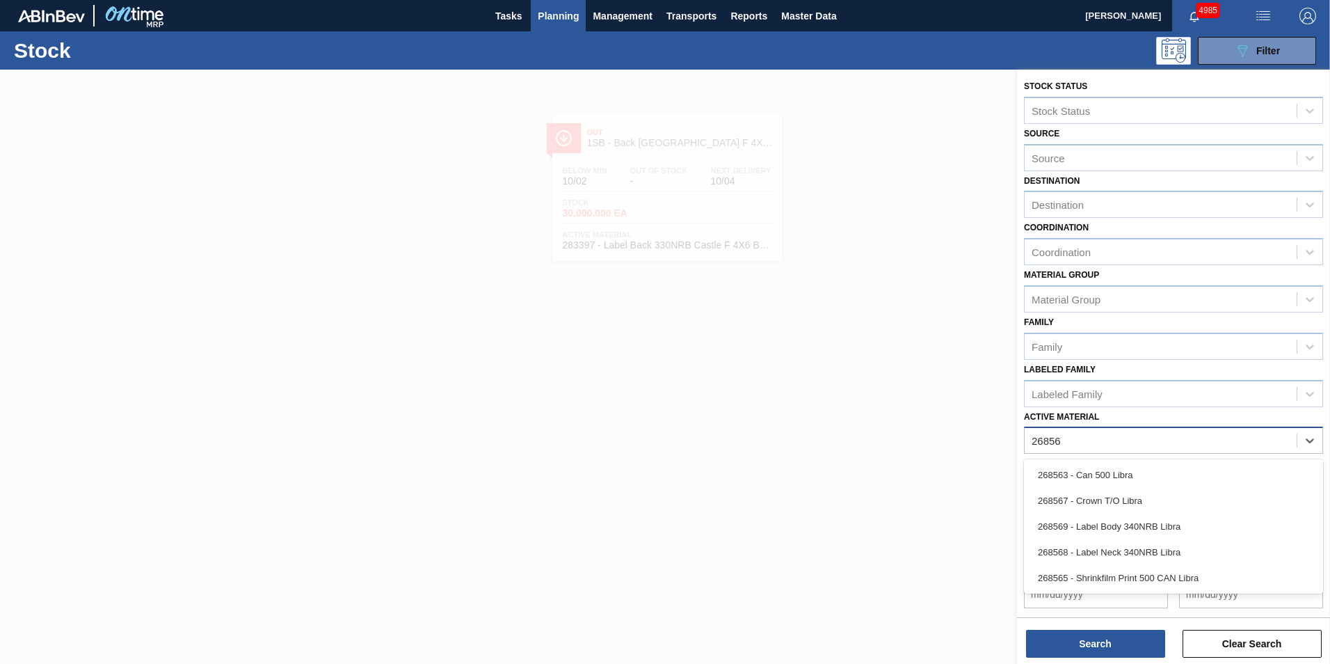
type Material "268569"
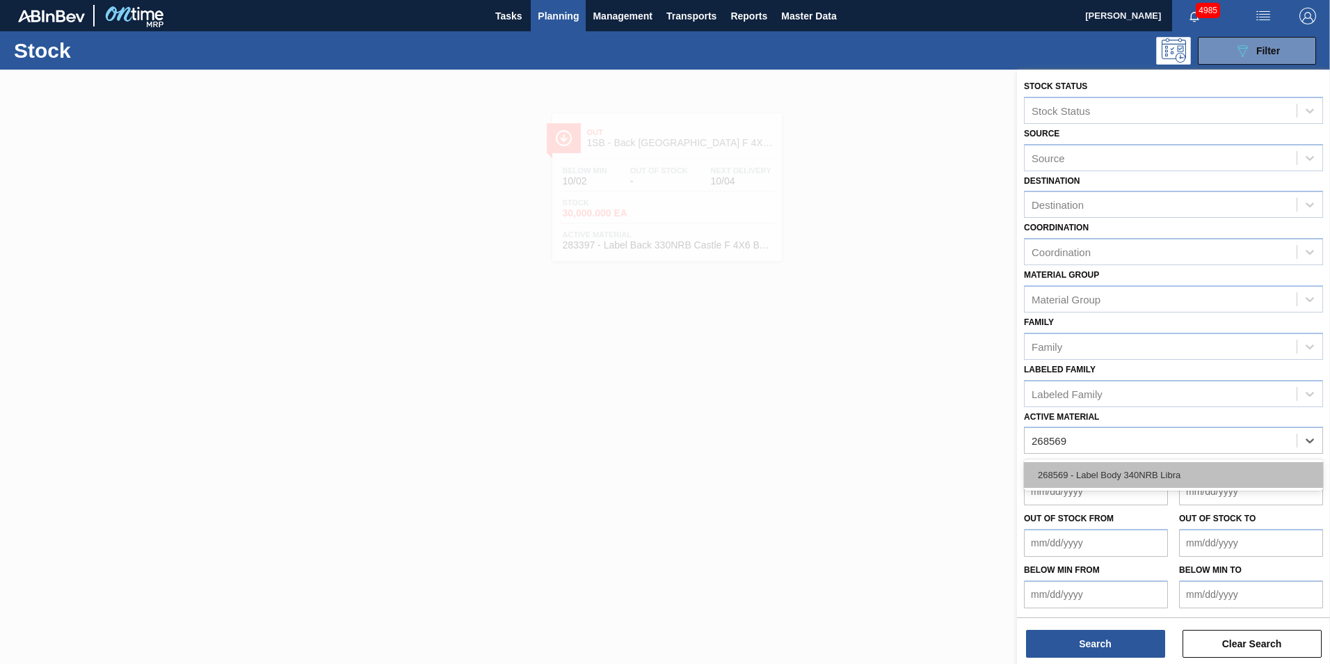
click at [1160, 467] on div "268569 - Label Body 340NRB Libra" at bounding box center [1173, 475] width 299 height 26
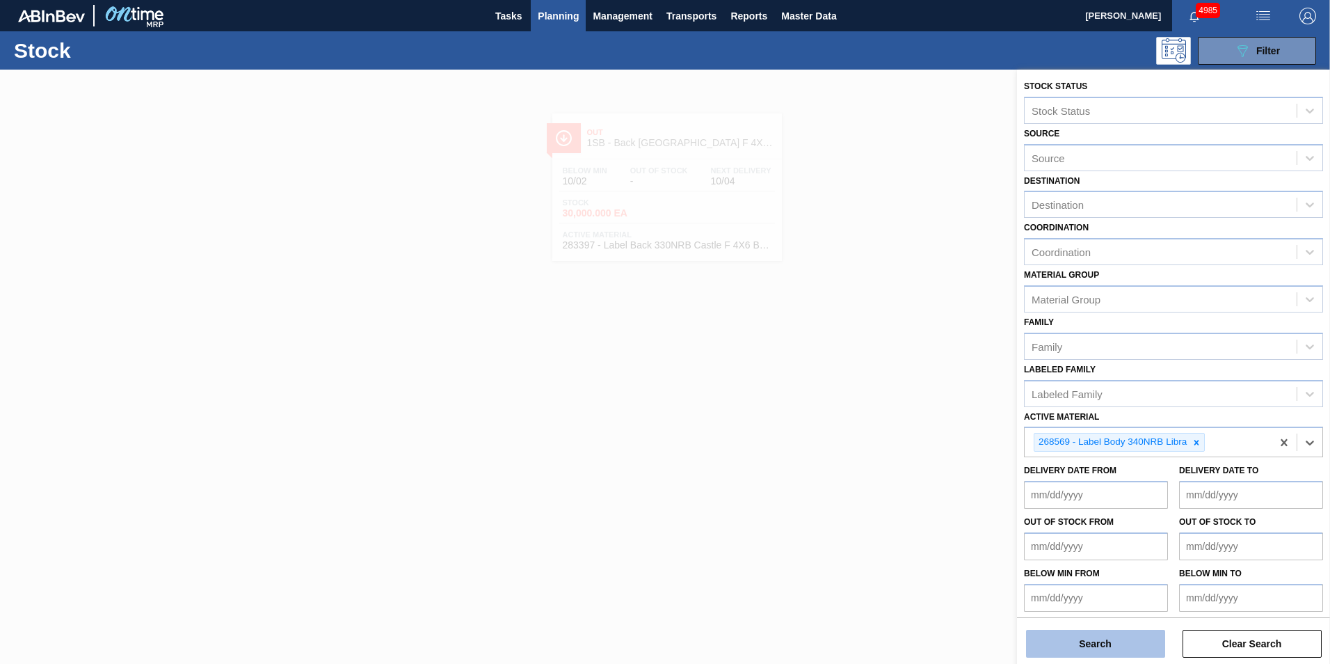
click at [1071, 653] on button "Search" at bounding box center [1095, 644] width 139 height 28
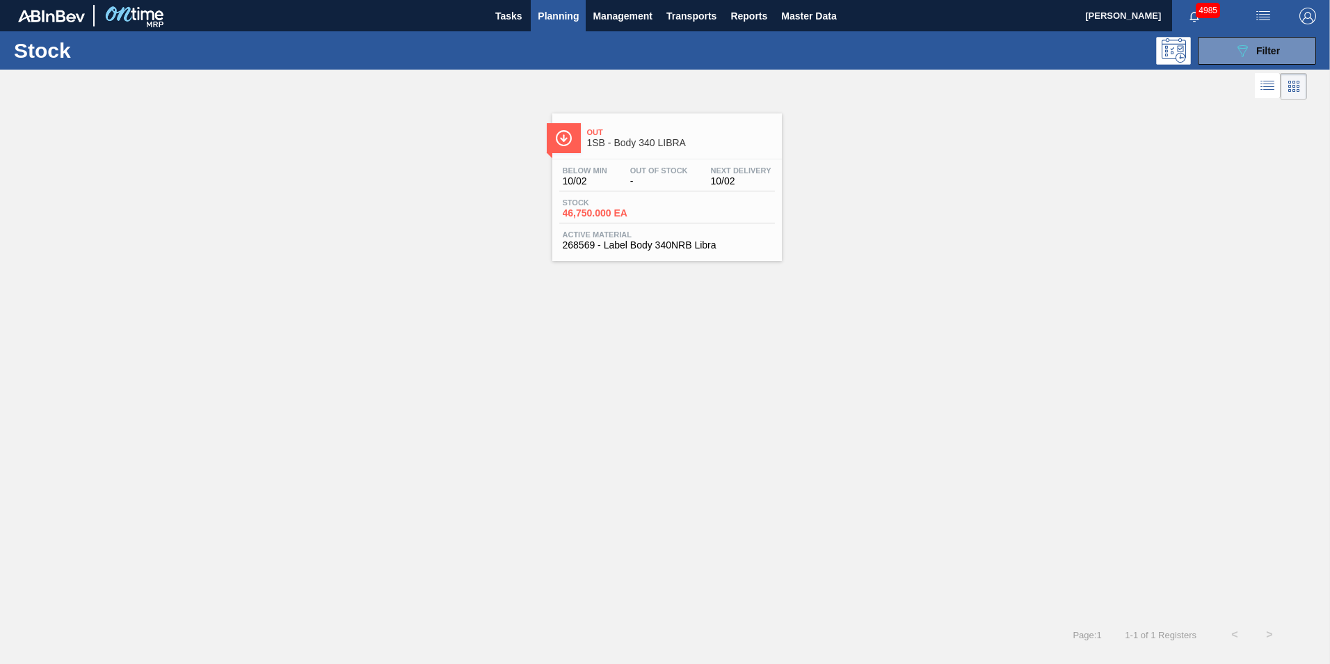
click at [616, 193] on div "Below Min 10/02 Out Of Stock - Next Delivery 10/02 Stock 46,750.000 EA Active M…" at bounding box center [667, 206] width 230 height 95
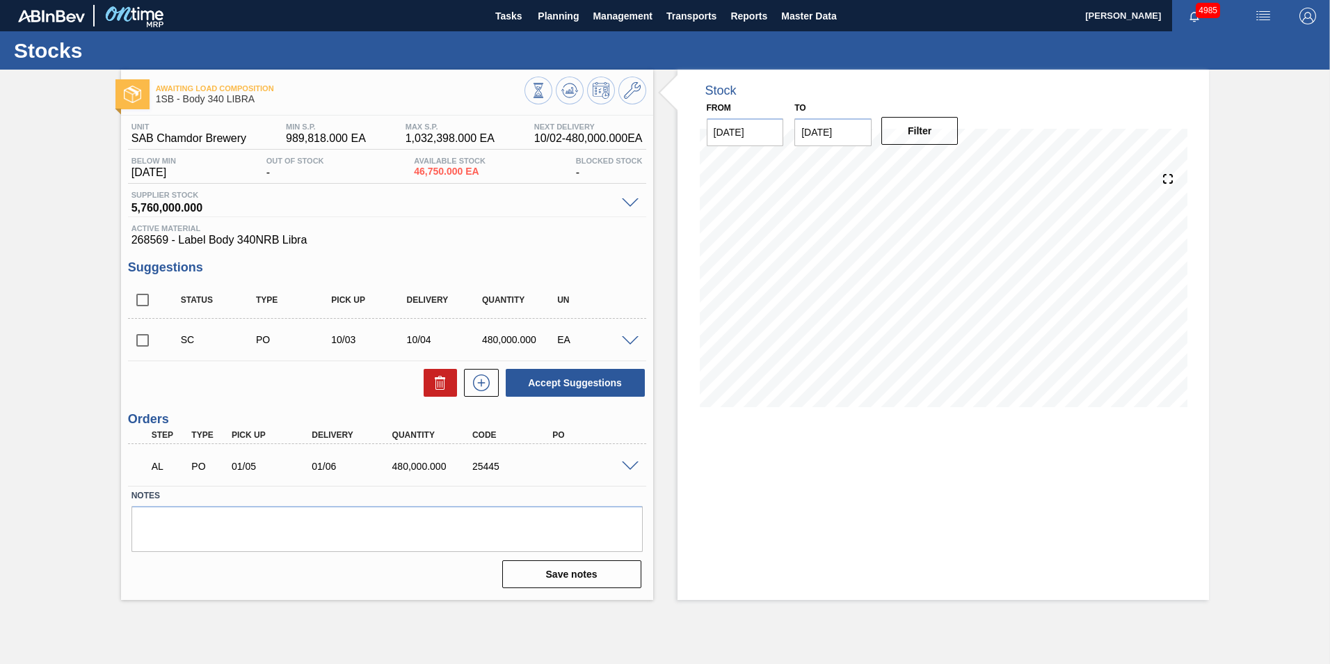
click at [631, 466] on span at bounding box center [630, 466] width 17 height 10
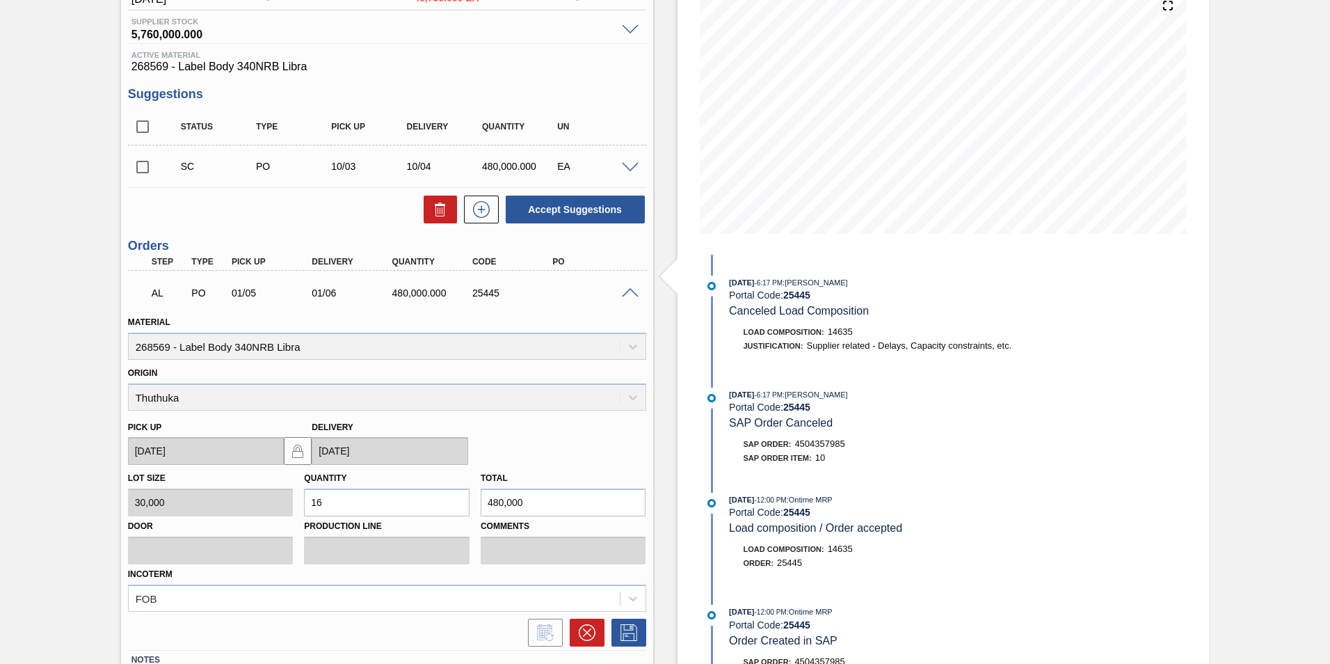
scroll to position [273, 0]
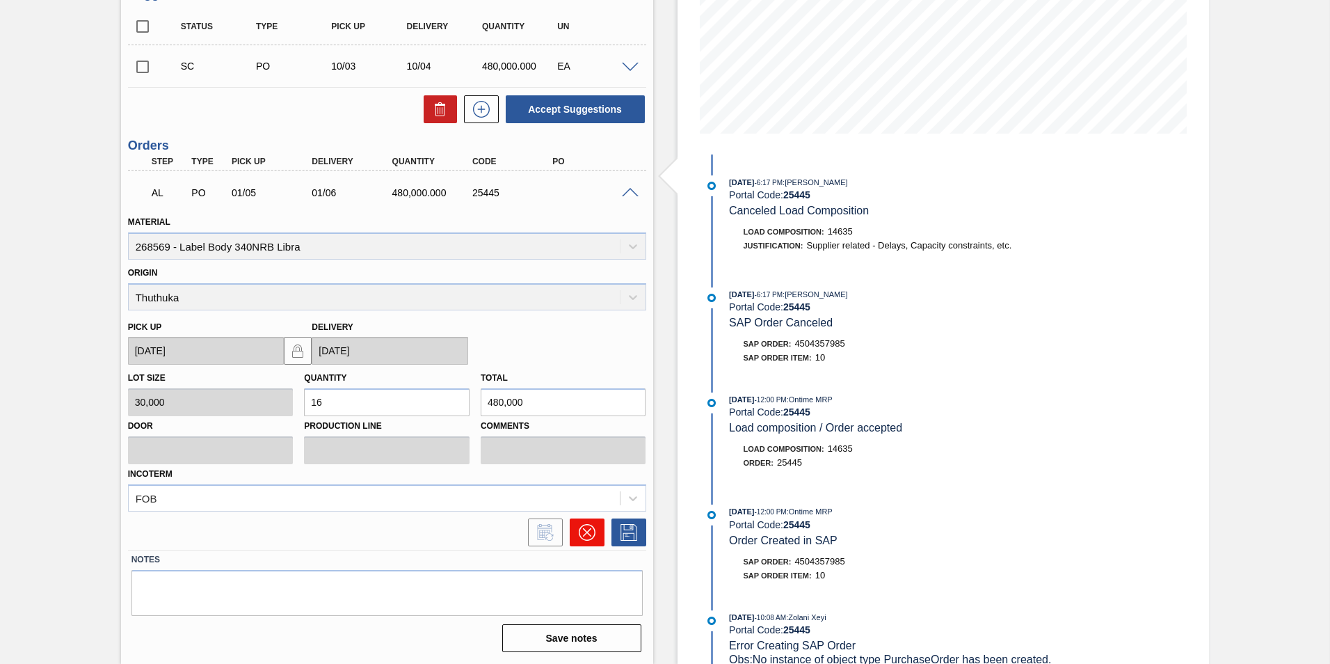
click at [586, 538] on icon at bounding box center [587, 532] width 17 height 17
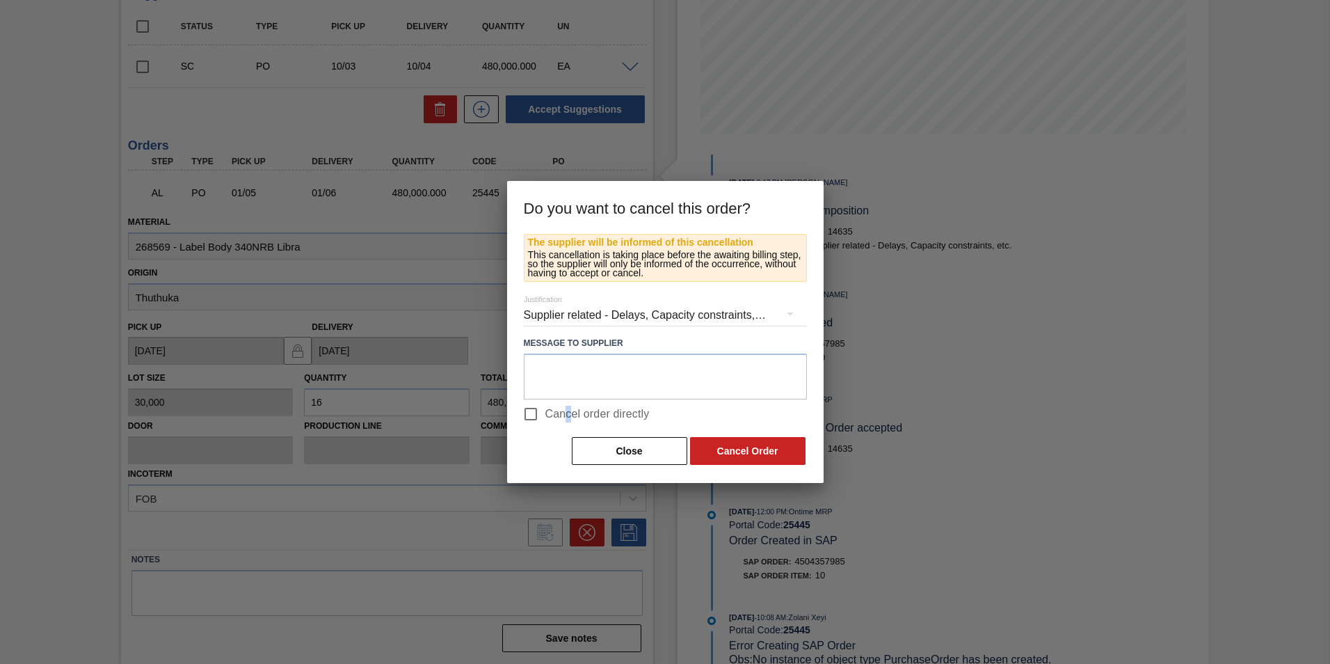
click at [568, 413] on span "Cancel order directly" at bounding box center [597, 414] width 104 height 17
drag, startPoint x: 568, startPoint y: 413, endPoint x: 719, endPoint y: 449, distance: 155.4
click at [719, 449] on button "Cancel Order" at bounding box center [747, 451] width 115 height 28
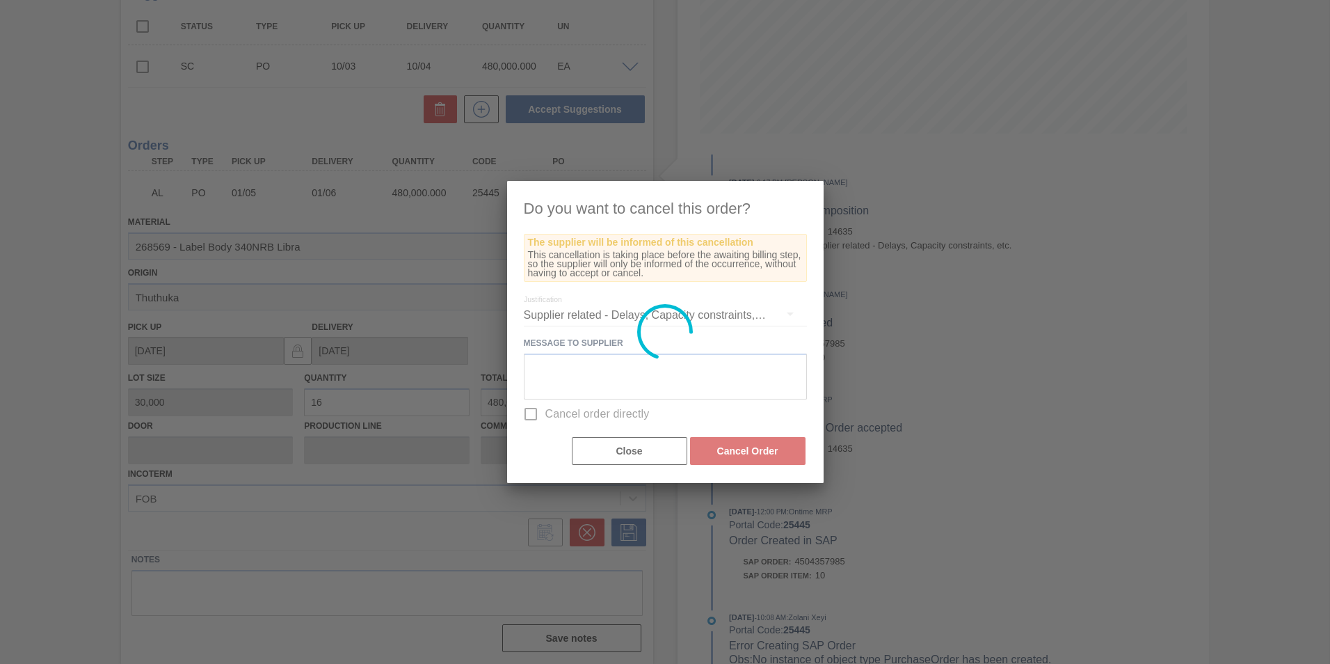
click at [535, 414] on div at bounding box center [665, 332] width 317 height 302
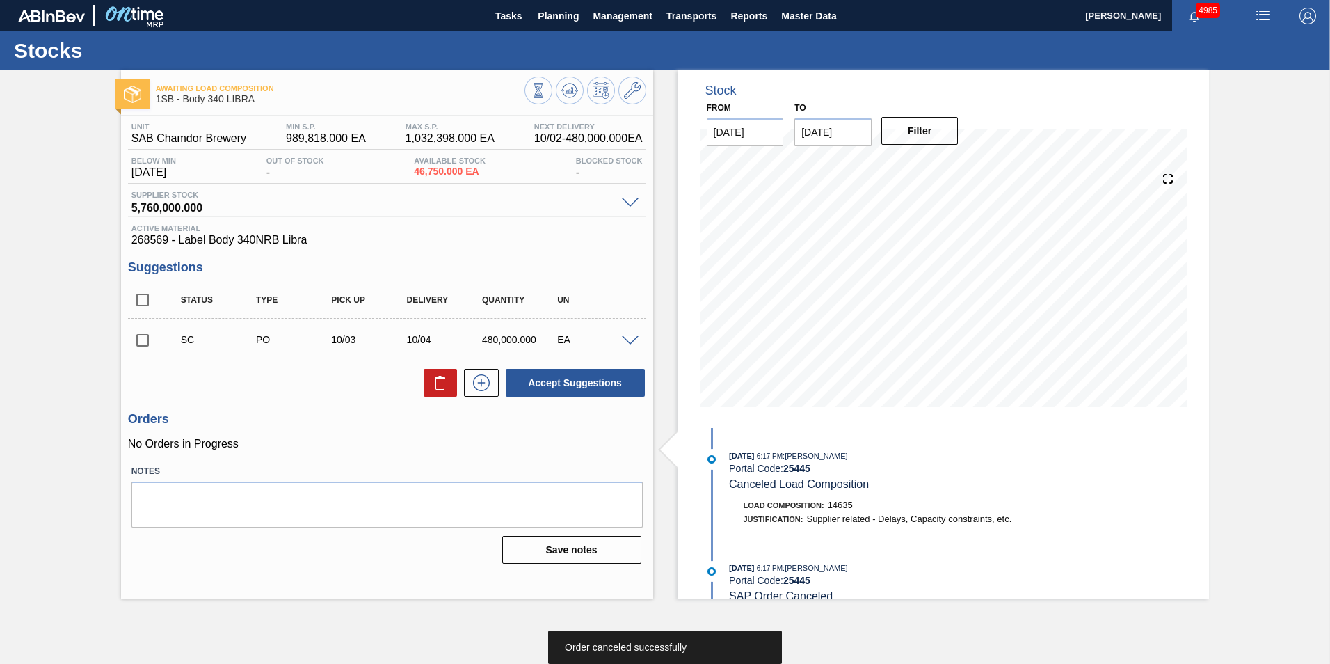
click at [630, 338] on span at bounding box center [630, 341] width 17 height 10
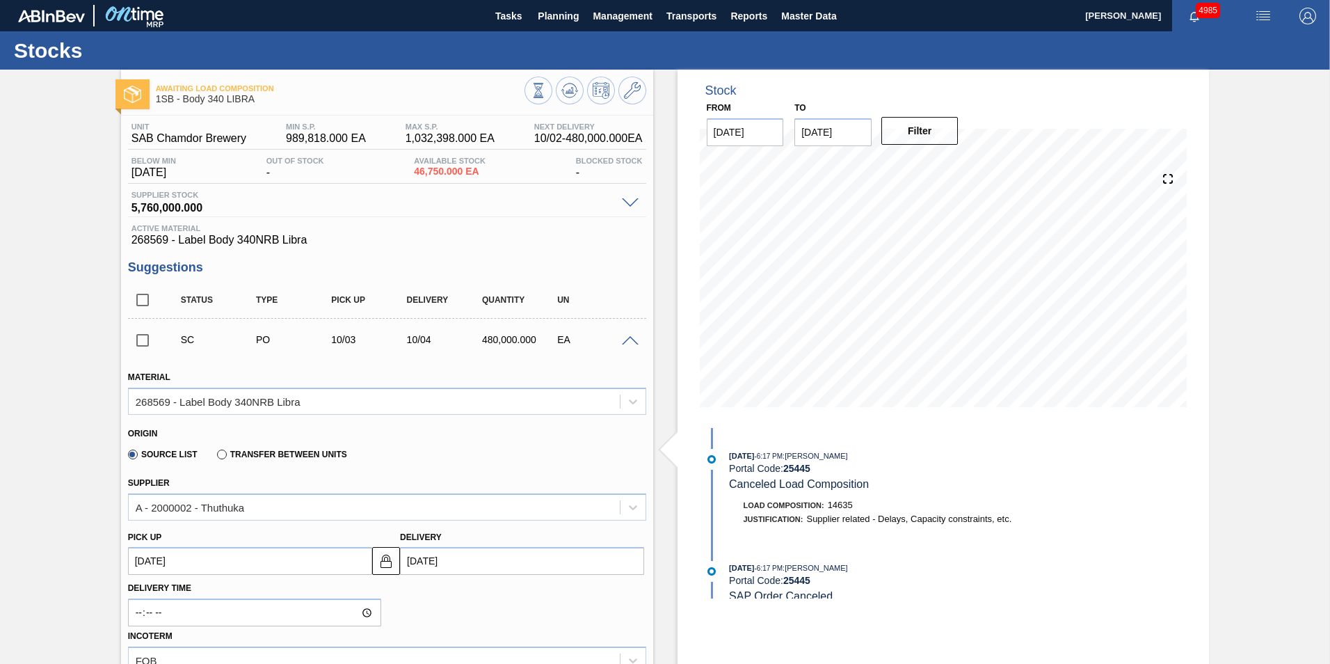
click at [630, 338] on span at bounding box center [630, 341] width 17 height 10
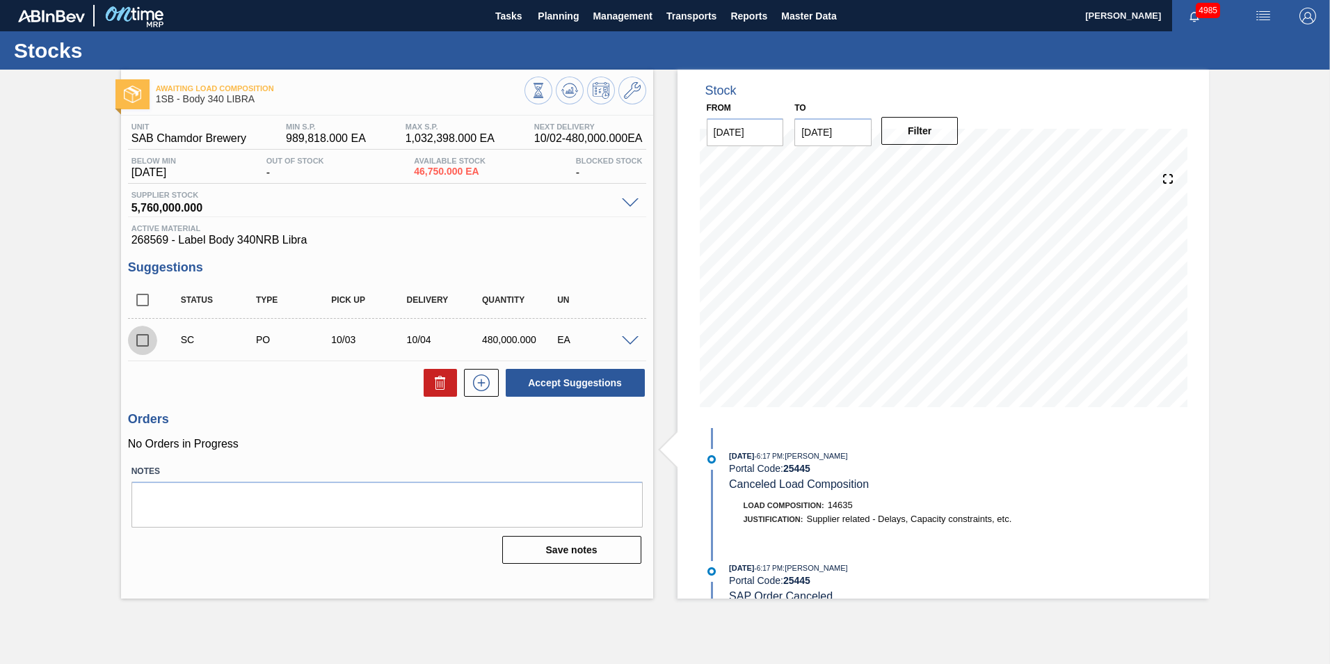
drag, startPoint x: 150, startPoint y: 342, endPoint x: 168, endPoint y: 341, distance: 17.4
click at [150, 342] on input "checkbox" at bounding box center [142, 340] width 29 height 29
click at [547, 386] on button "Accept Suggestions" at bounding box center [575, 383] width 139 height 28
checkbox input "false"
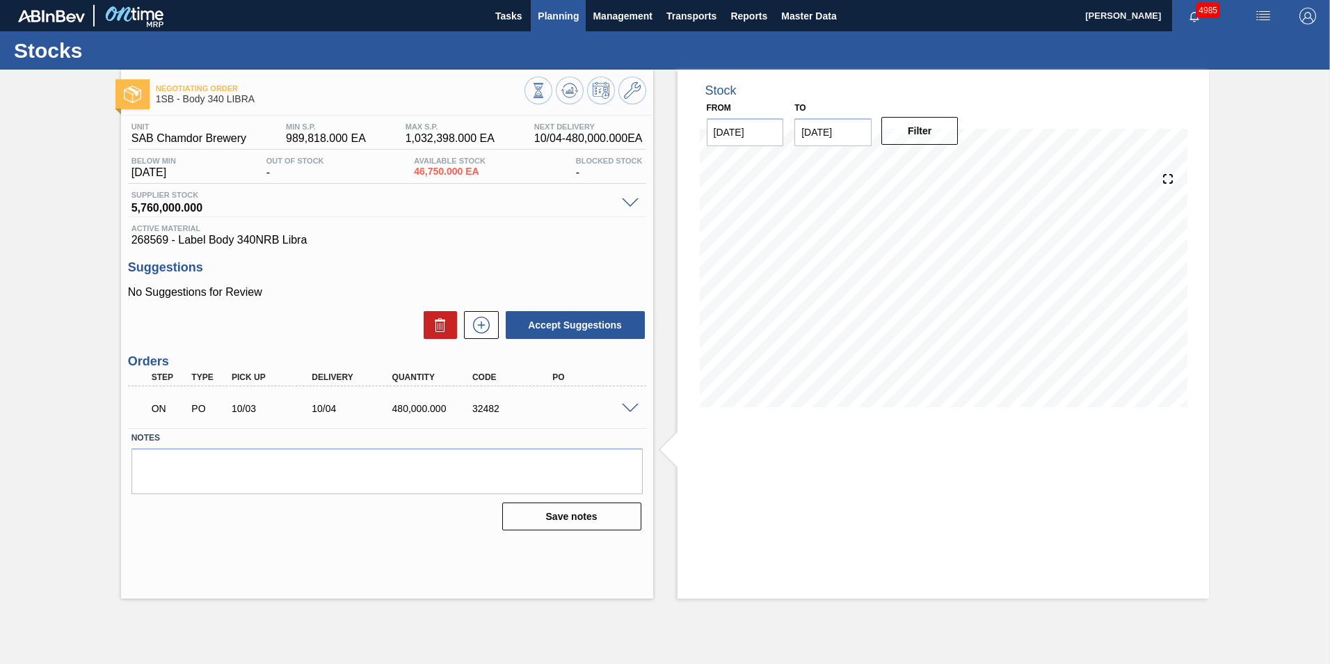
click at [557, 19] on span "Planning" at bounding box center [558, 16] width 41 height 17
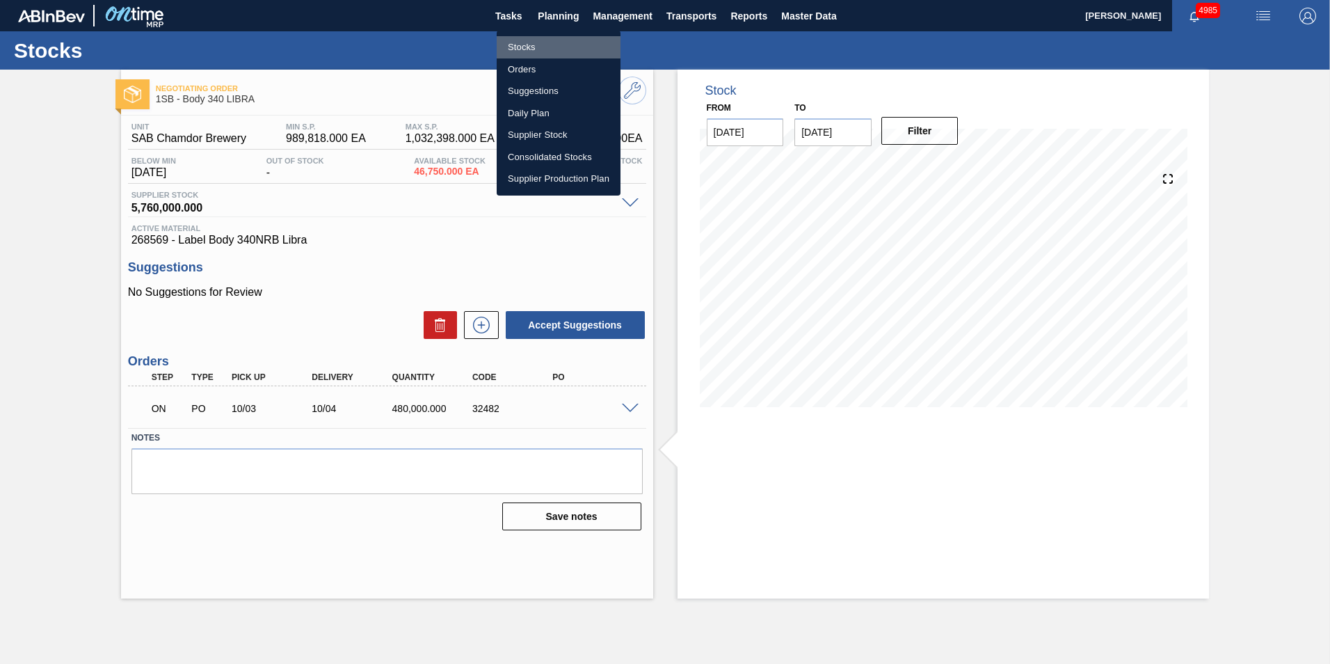
drag, startPoint x: 529, startPoint y: 47, endPoint x: 540, endPoint y: 166, distance: 119.4
click at [529, 47] on li "Stocks" at bounding box center [559, 47] width 124 height 22
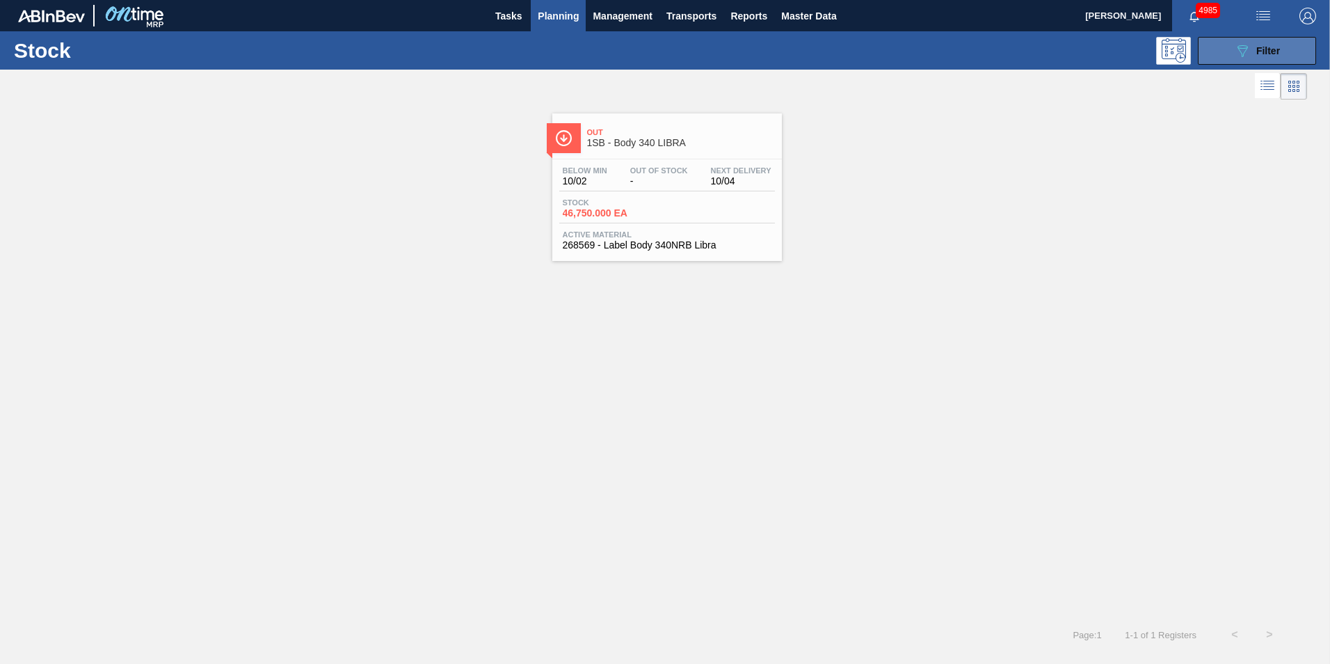
click at [1272, 49] on span "Filter" at bounding box center [1268, 50] width 24 height 11
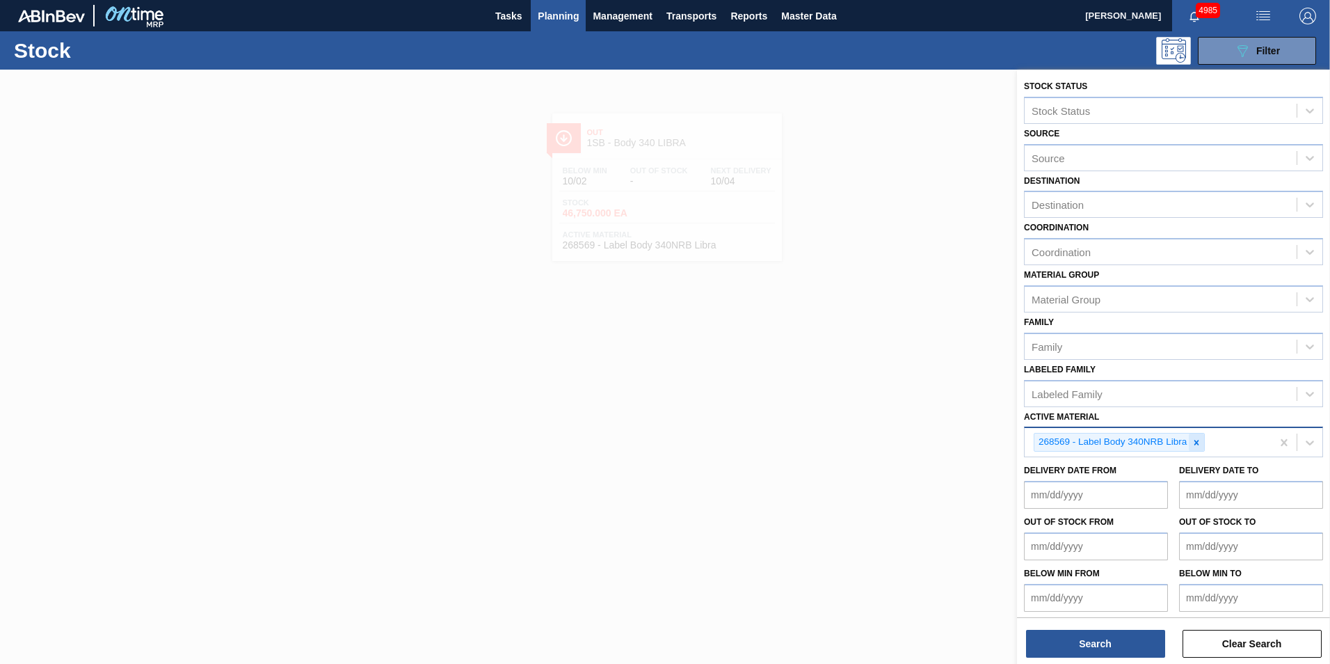
click at [1199, 438] on icon at bounding box center [1197, 443] width 10 height 10
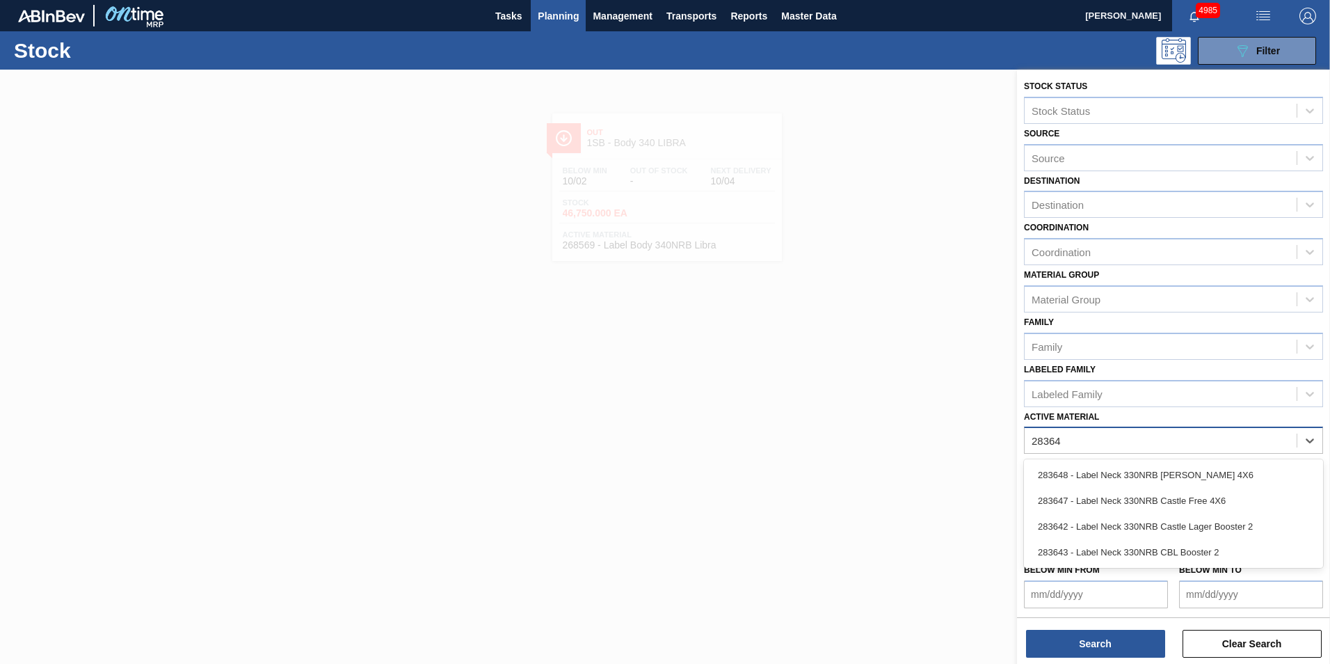
type Material "283647"
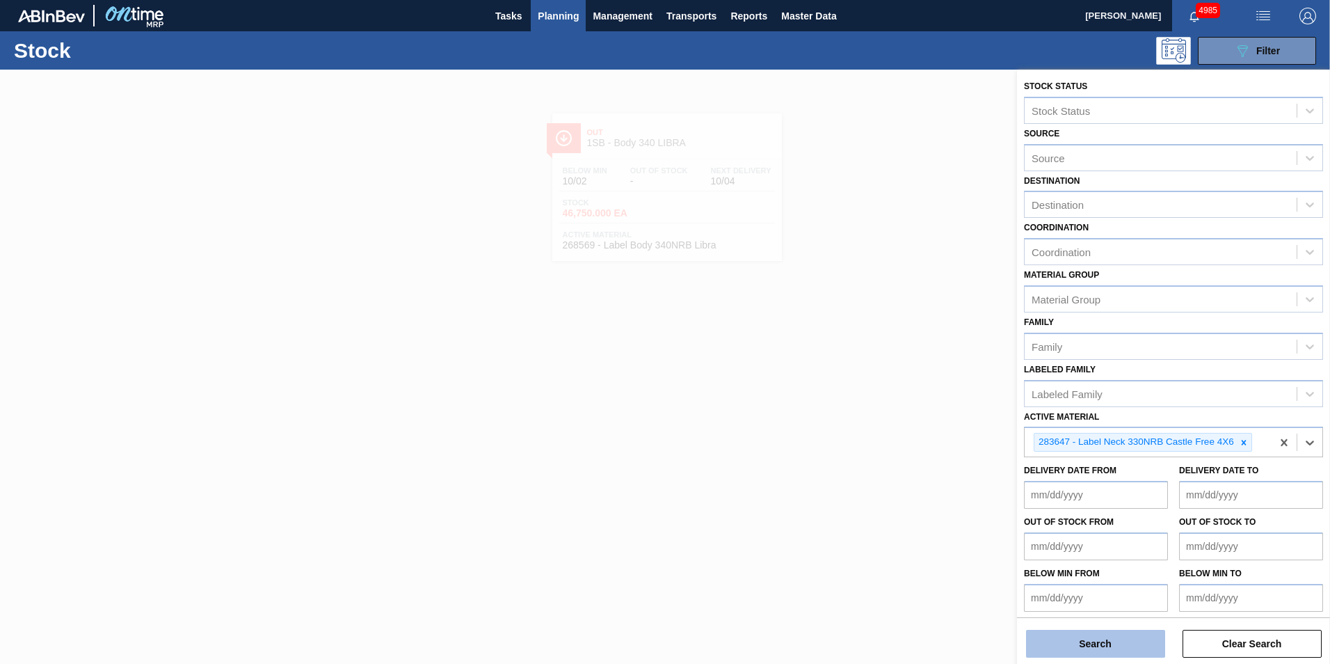
click at [1096, 642] on button "Search" at bounding box center [1095, 644] width 139 height 28
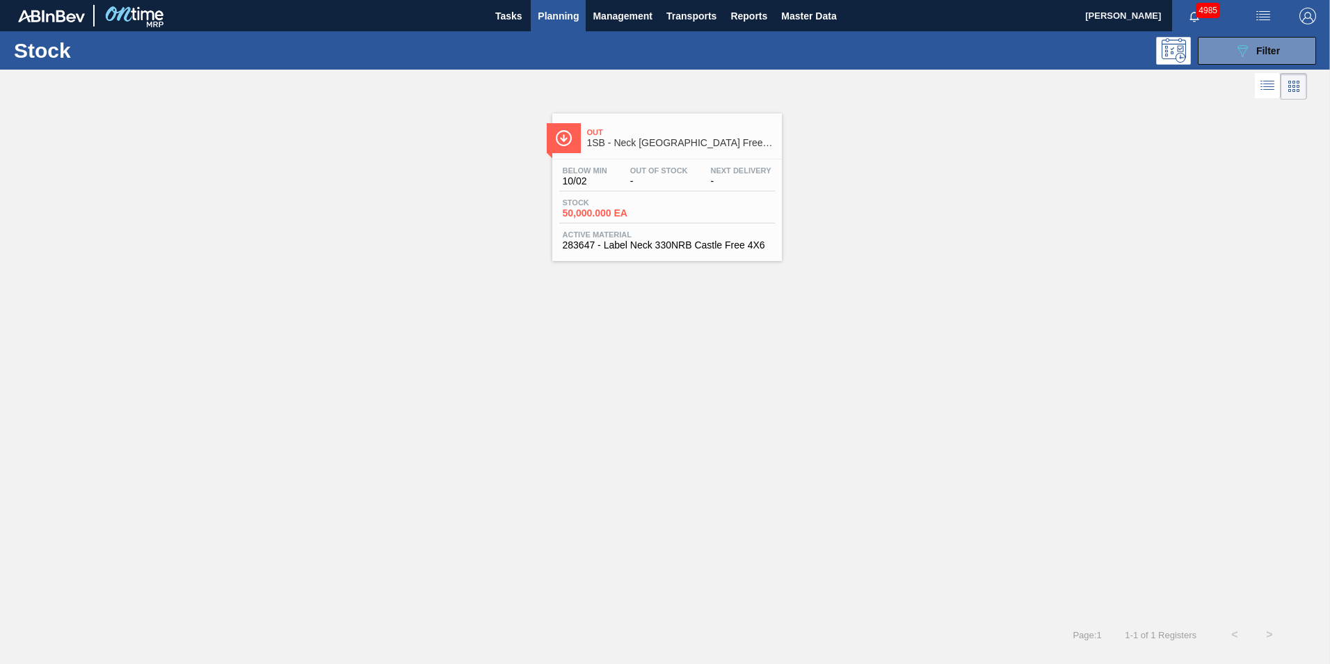
click at [649, 196] on div "Below Min 10/02 Out Of Stock - Next Delivery - Stock 50,000.000 EA Active Mater…" at bounding box center [667, 206] width 230 height 95
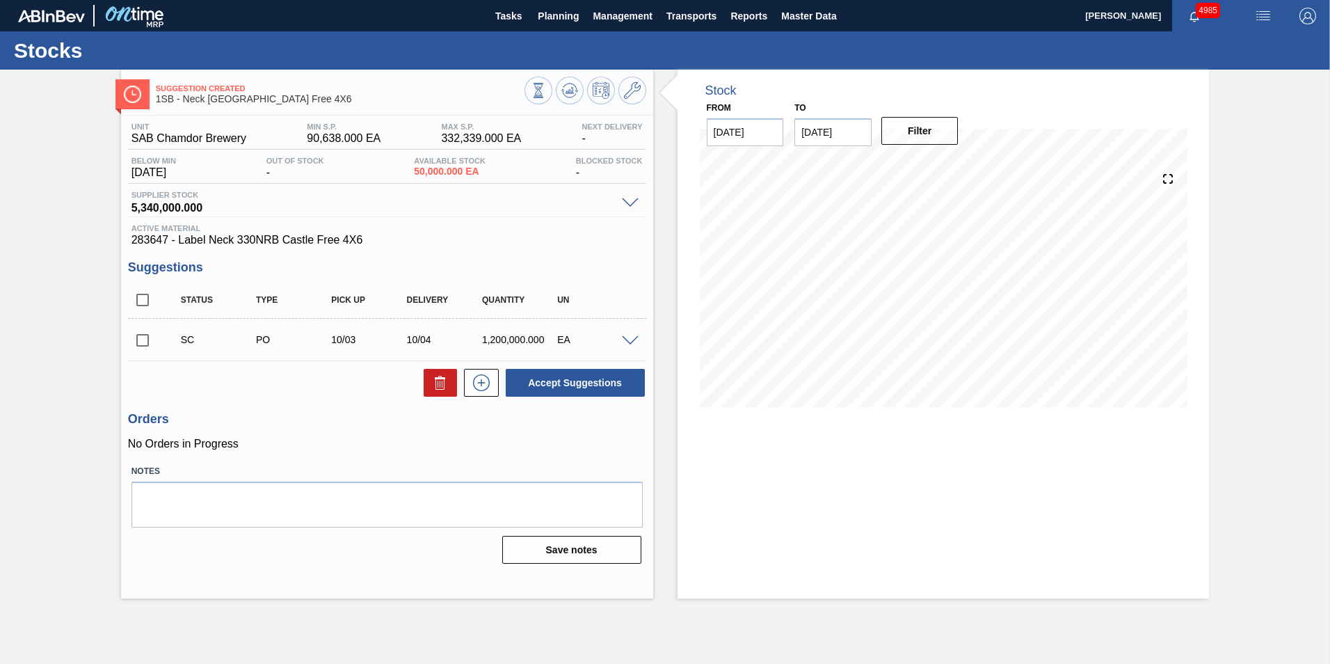
click at [140, 340] on input "checkbox" at bounding box center [142, 340] width 29 height 29
click at [594, 382] on button "Accept Suggestions" at bounding box center [575, 383] width 139 height 28
checkbox input "false"
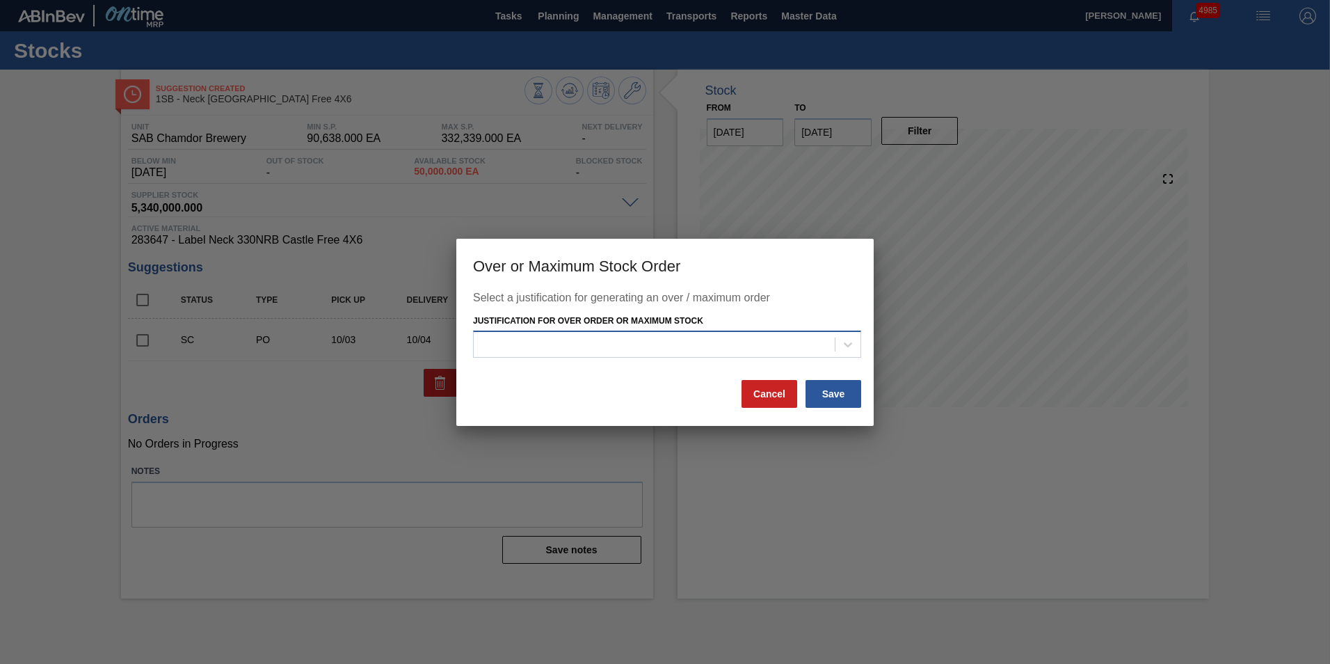
click at [698, 339] on div at bounding box center [654, 345] width 361 height 20
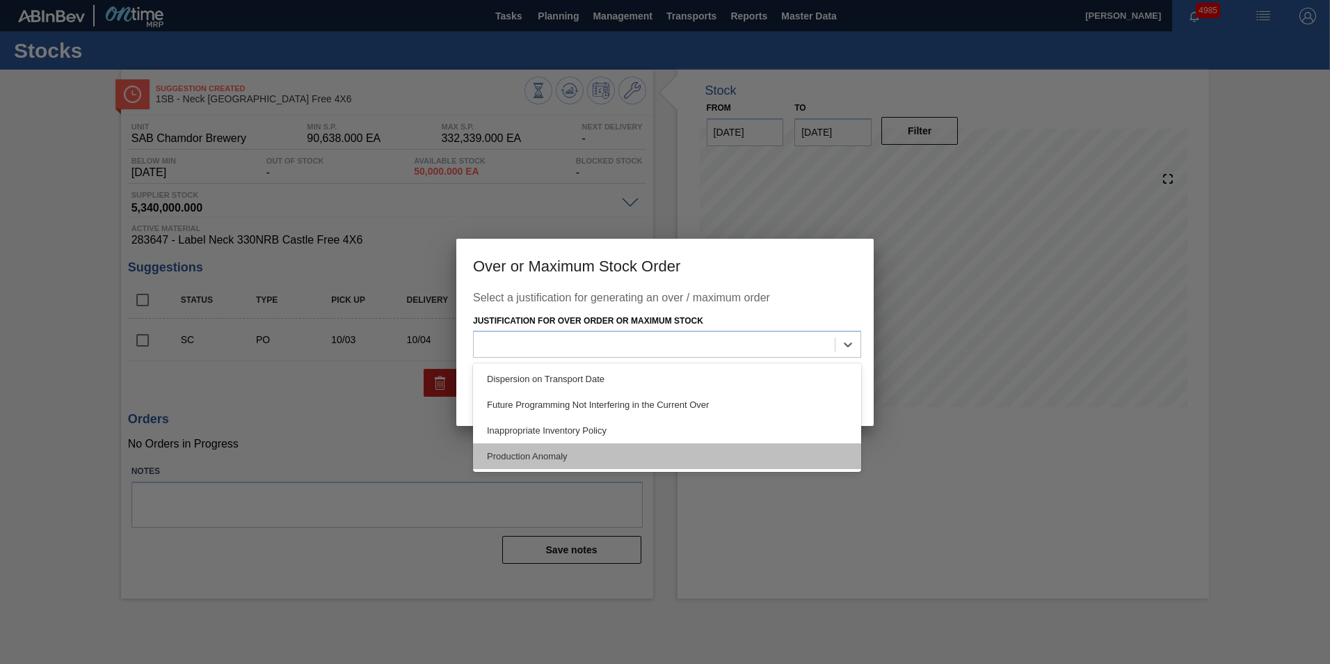
click at [568, 448] on div "Production Anomaly" at bounding box center [667, 456] width 388 height 26
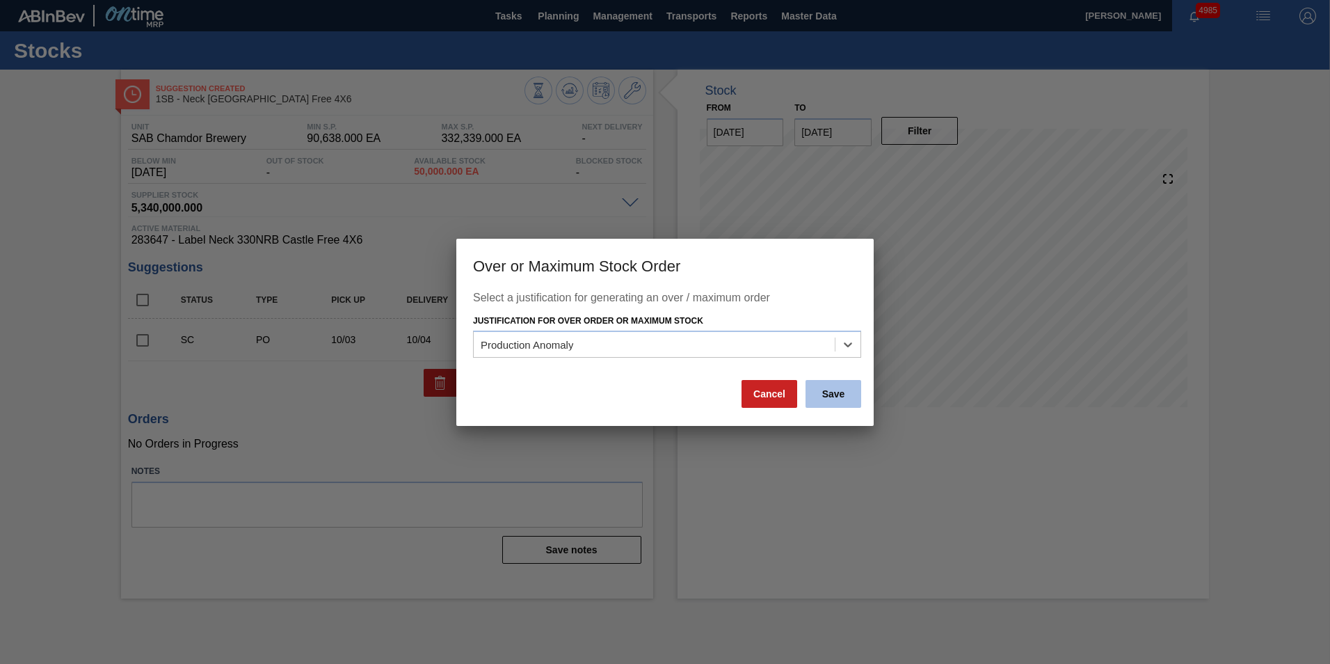
click at [827, 394] on button "Save" at bounding box center [834, 394] width 56 height 28
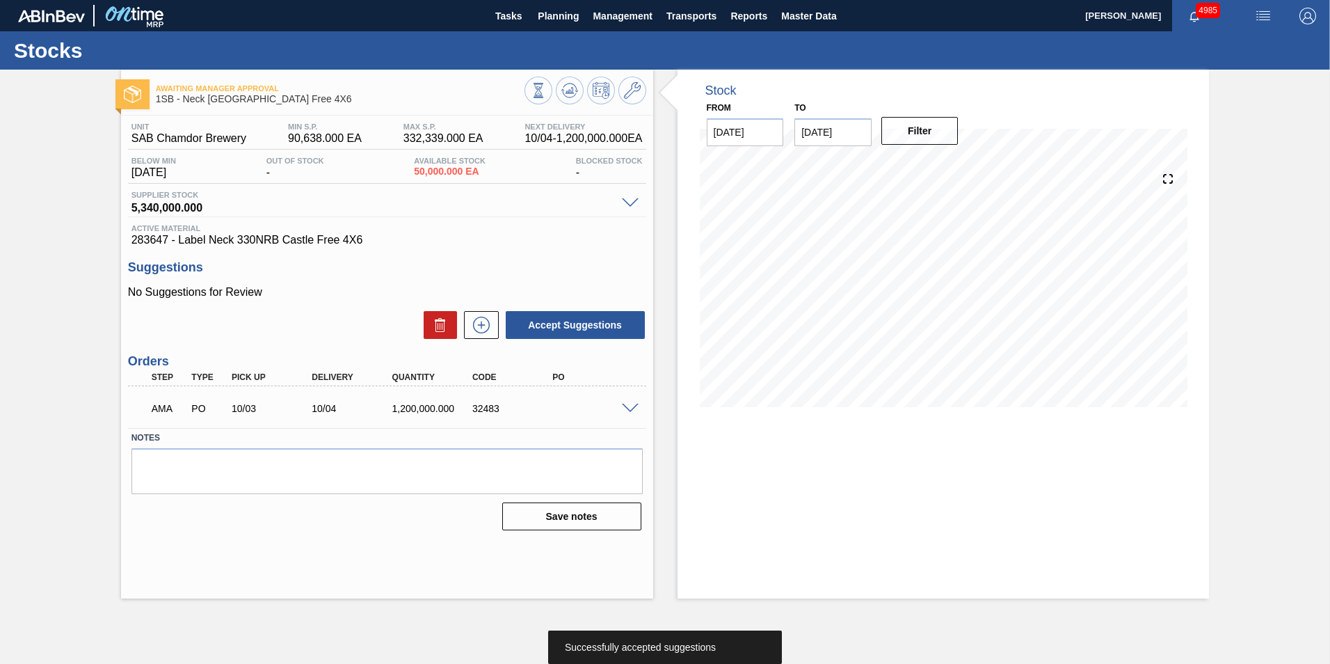
click at [631, 405] on span at bounding box center [630, 408] width 17 height 10
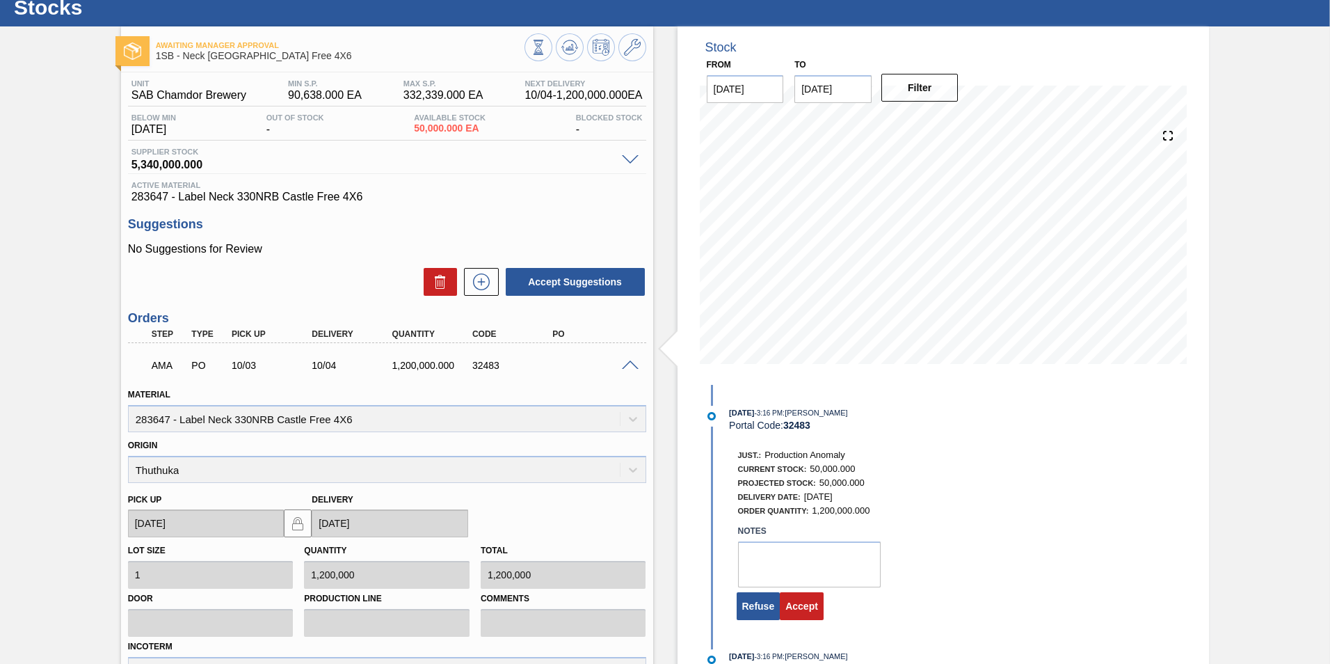
scroll to position [216, 0]
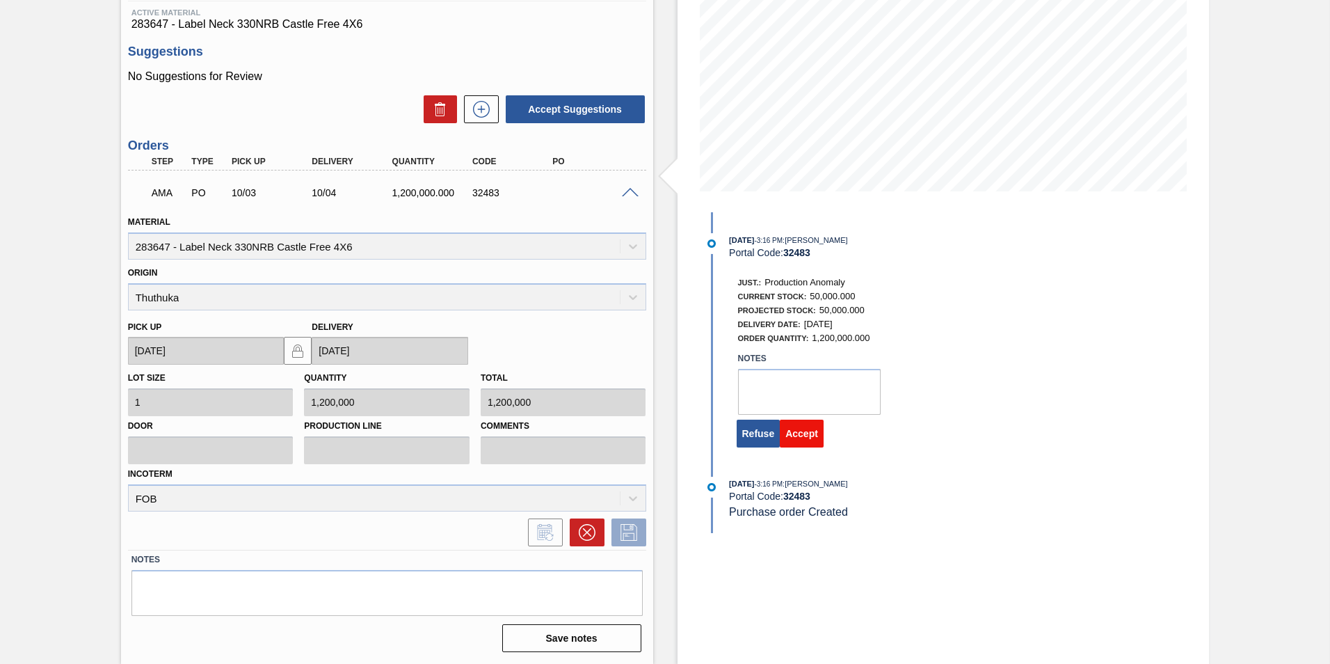
click at [794, 435] on button "Accept" at bounding box center [802, 433] width 44 height 28
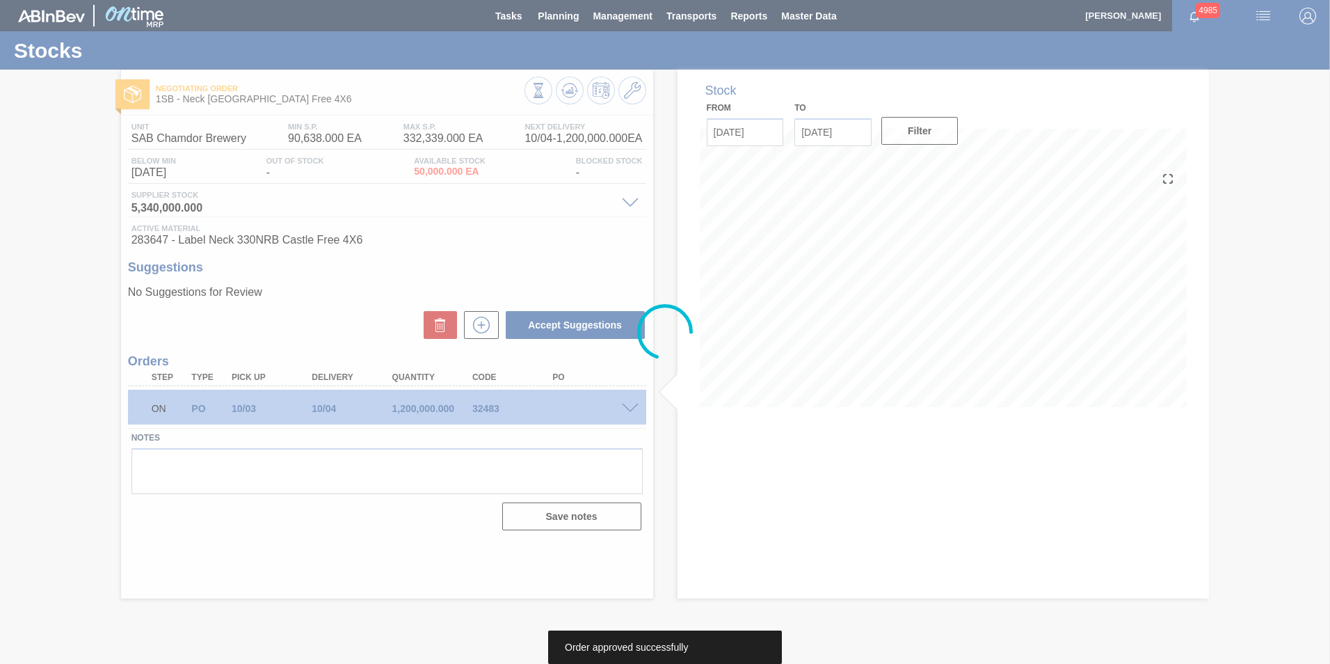
scroll to position [0, 0]
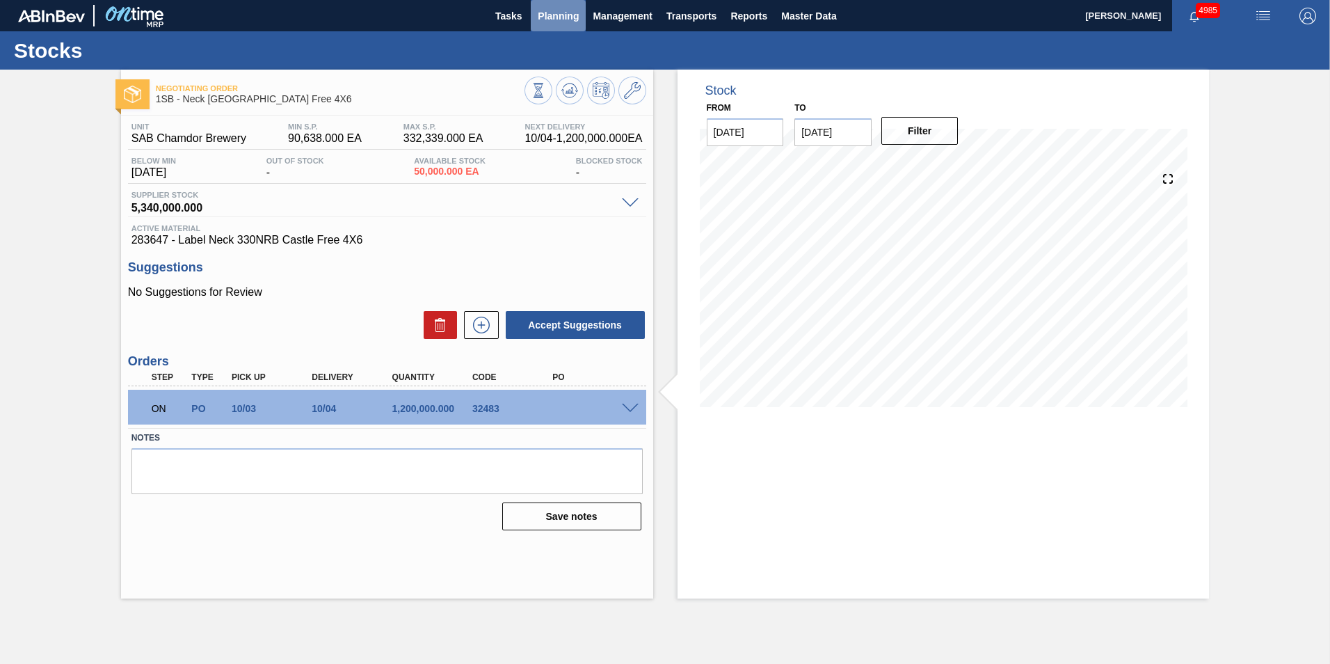
click at [555, 18] on span "Planning" at bounding box center [558, 16] width 41 height 17
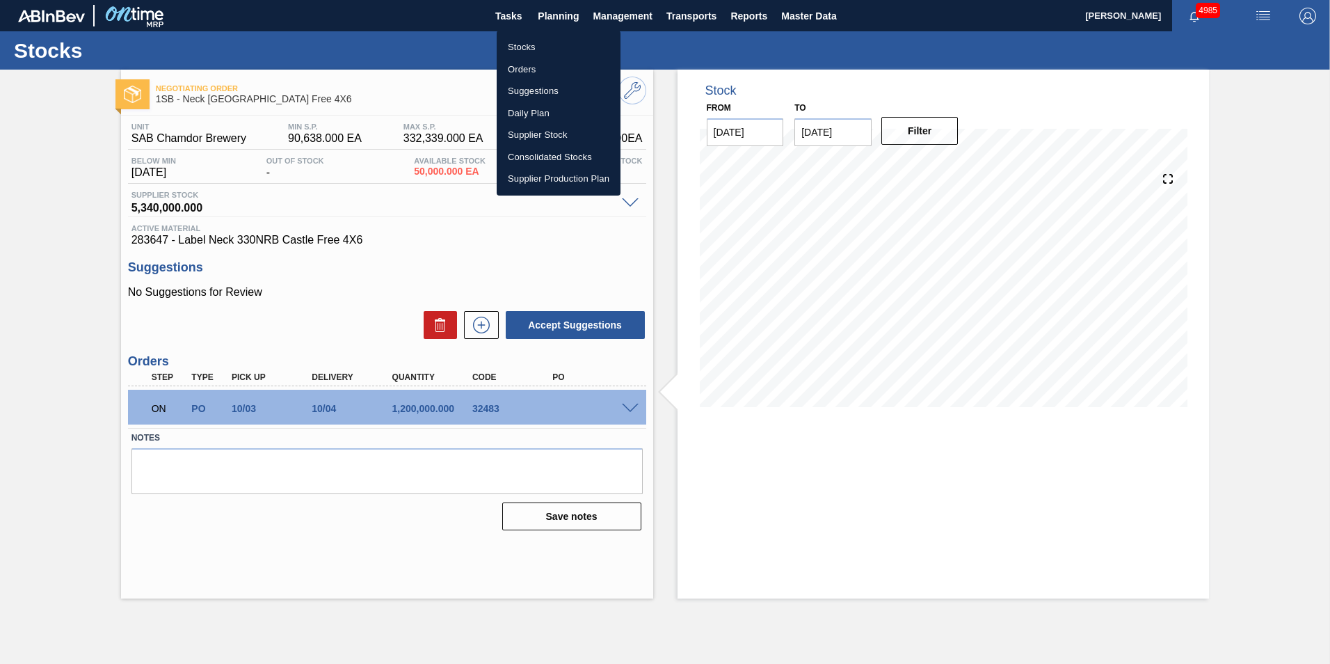
drag, startPoint x: 531, startPoint y: 44, endPoint x: 717, endPoint y: 159, distance: 218.7
click at [531, 44] on li "Stocks" at bounding box center [559, 47] width 124 height 22
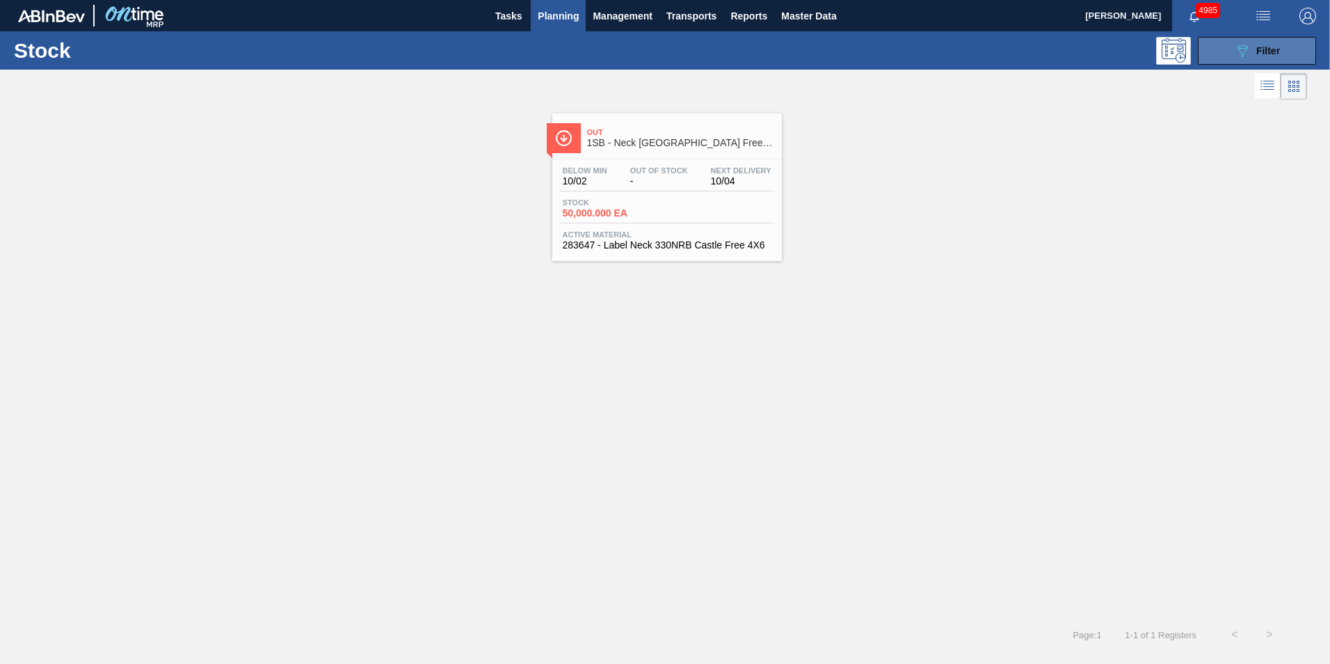
click at [1269, 48] on span "Filter" at bounding box center [1268, 50] width 24 height 11
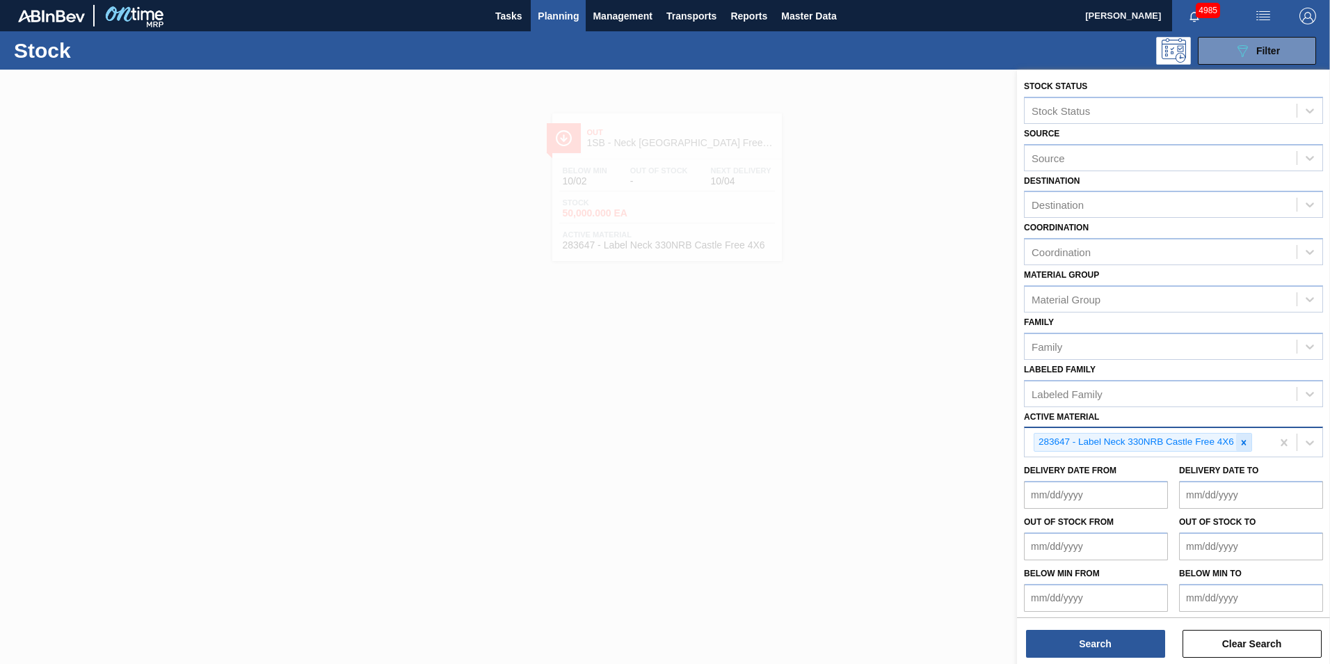
click at [1243, 441] on icon at bounding box center [1243, 442] width 5 height 5
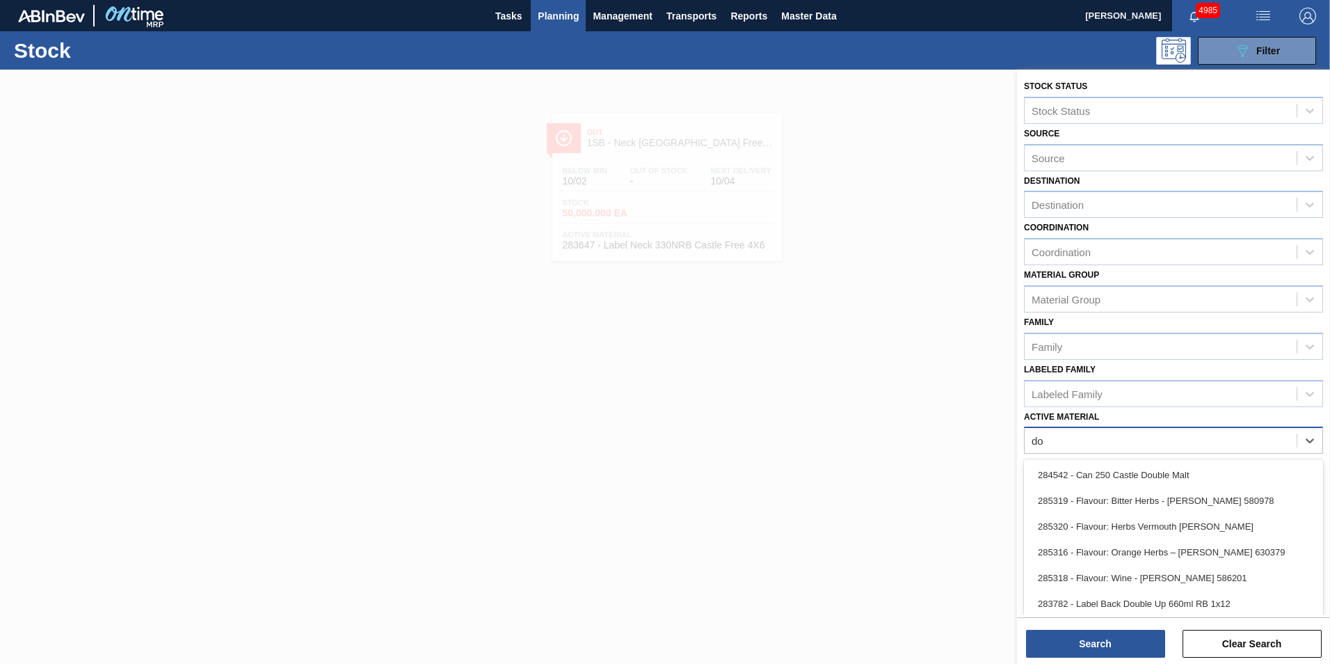
type Material "d"
type Material "boos"
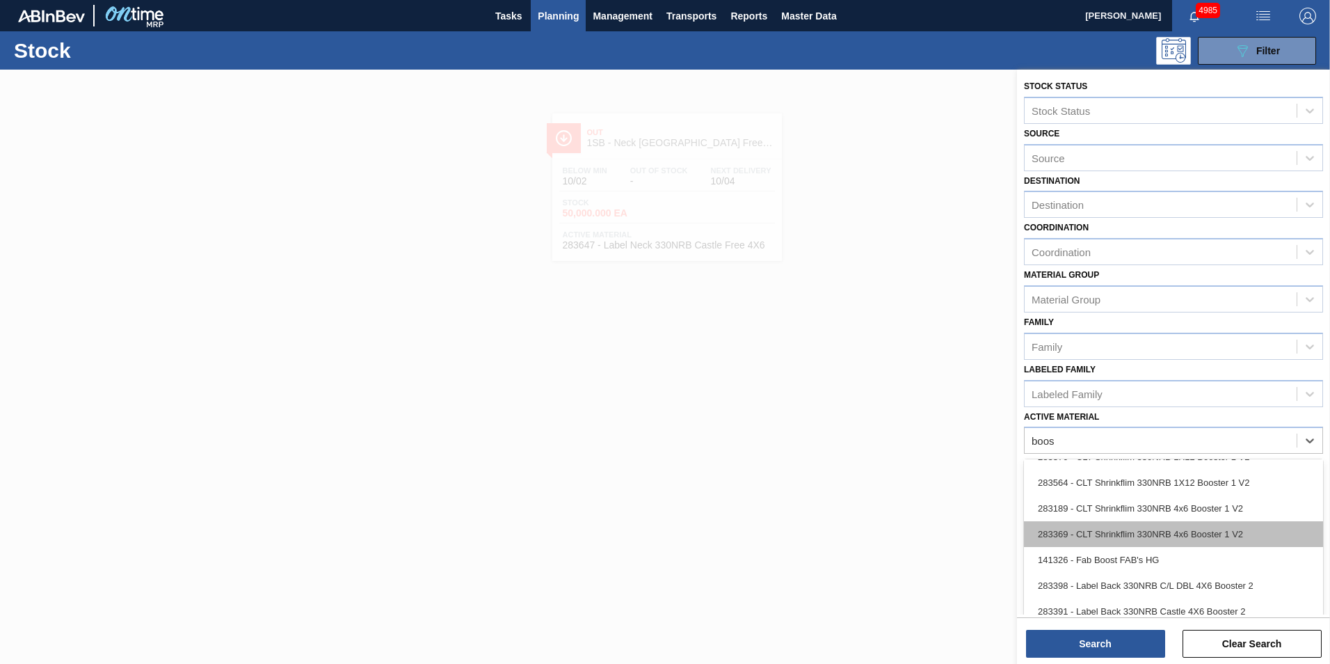
scroll to position [139, 0]
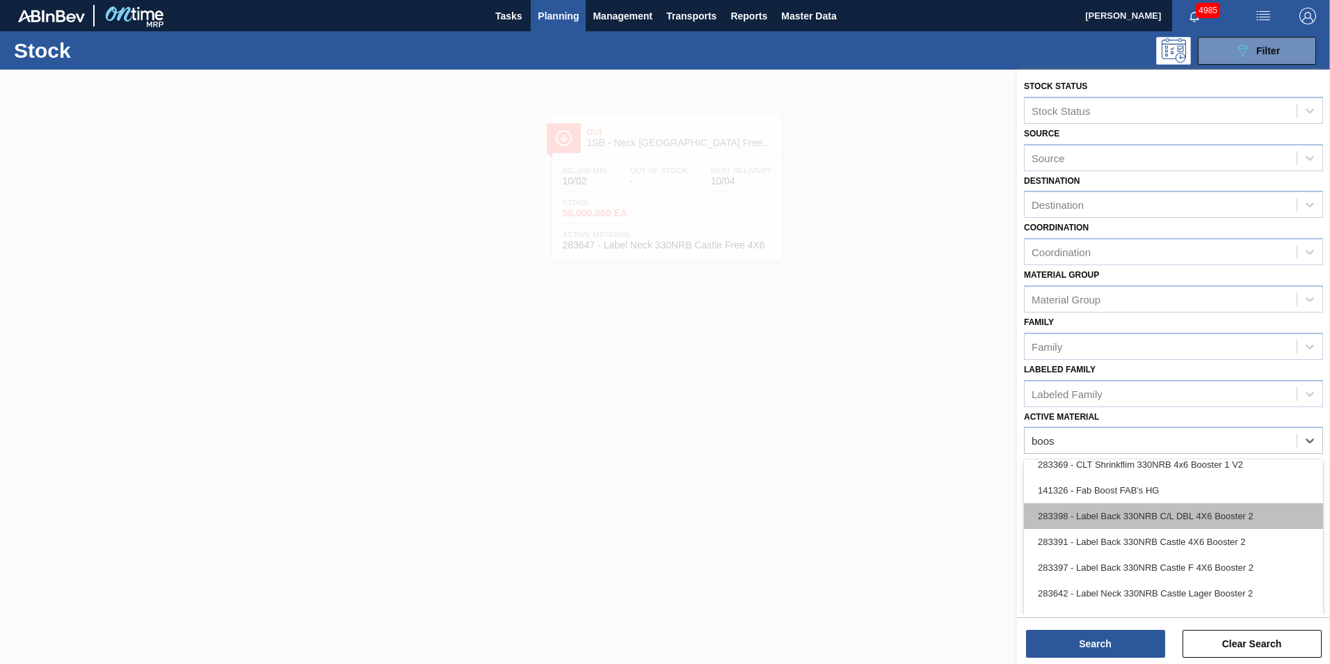
click at [1148, 523] on div "283398 - Label Back 330NRB C/L DBL 4X6 Booster 2" at bounding box center [1173, 516] width 299 height 26
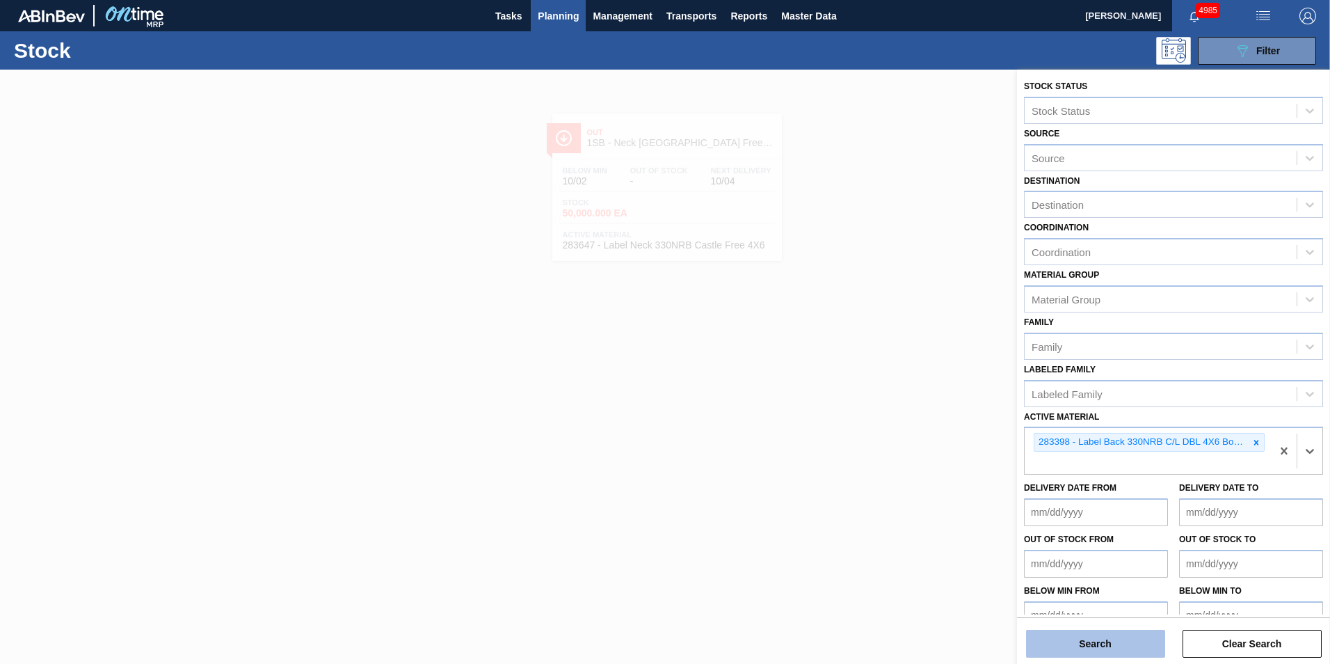
click at [1072, 643] on button "Search" at bounding box center [1095, 644] width 139 height 28
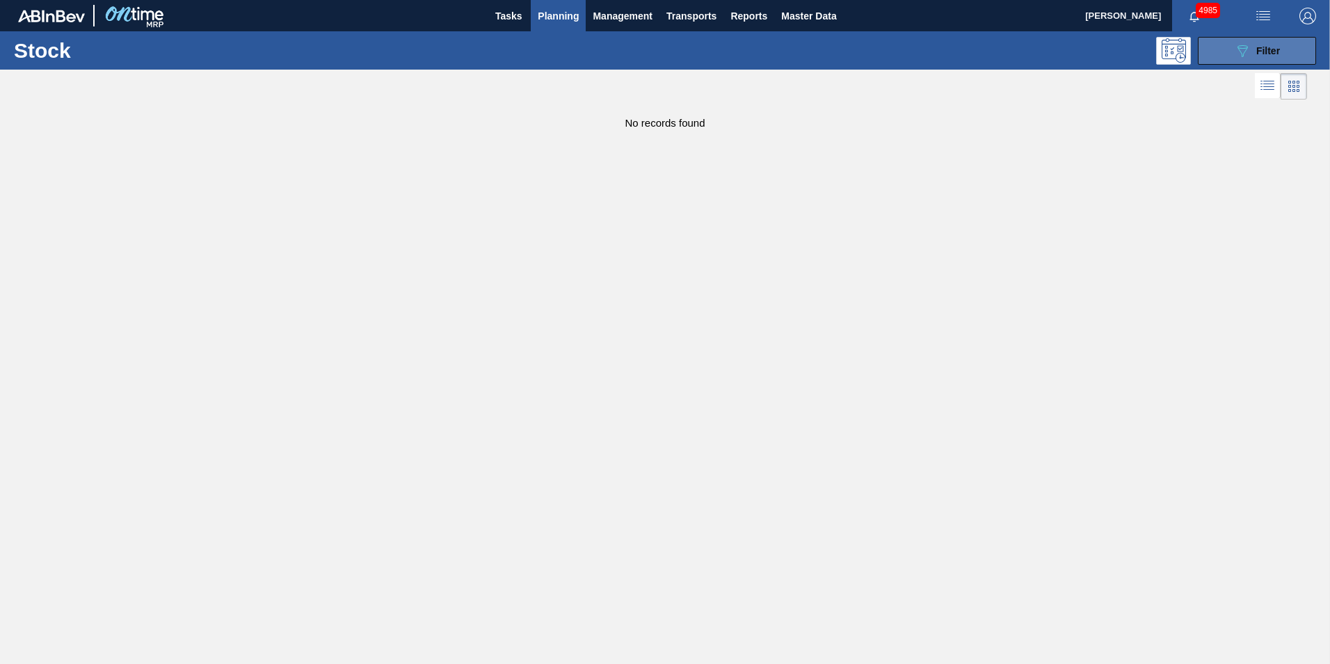
click at [1270, 52] on span "Filter" at bounding box center [1268, 50] width 24 height 11
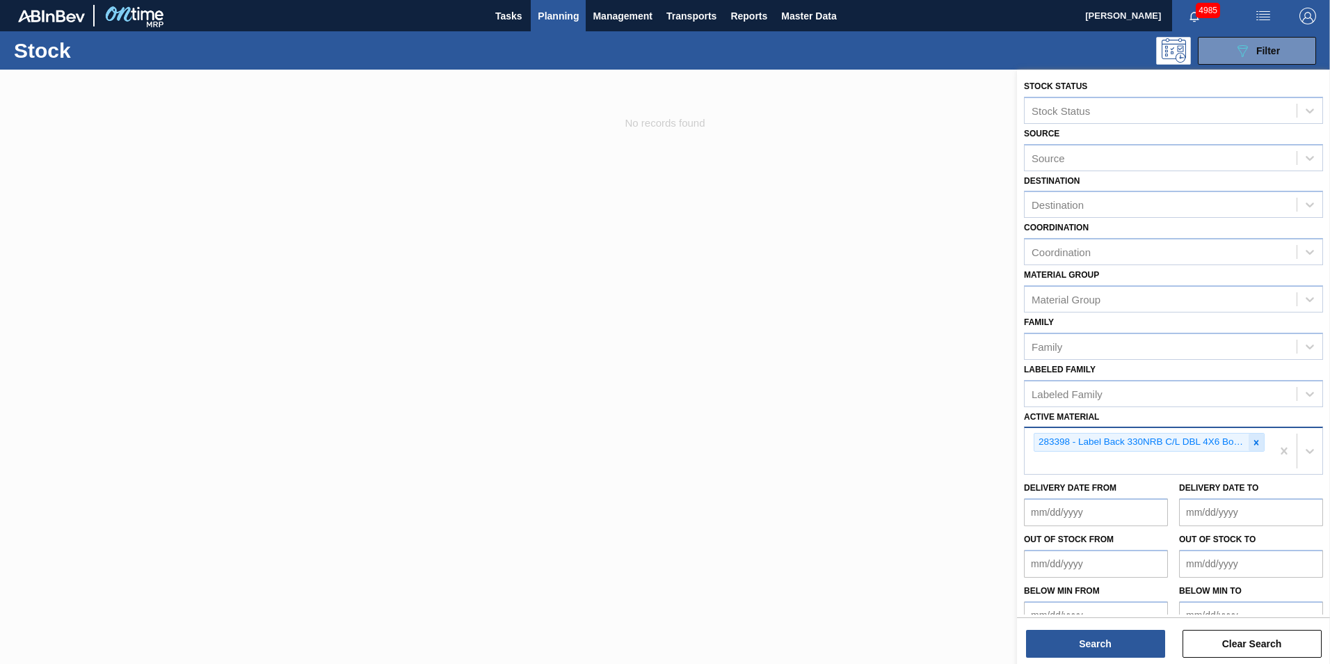
click at [1252, 441] on icon at bounding box center [1256, 443] width 10 height 10
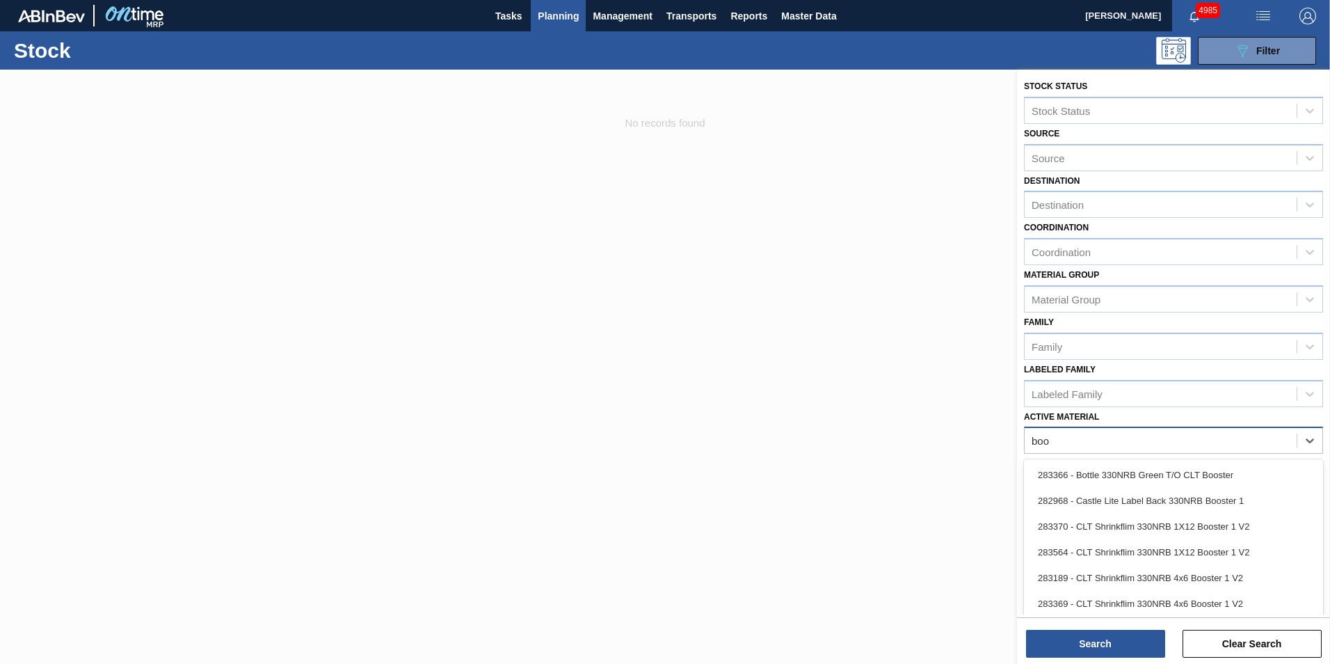
type Material "boos"
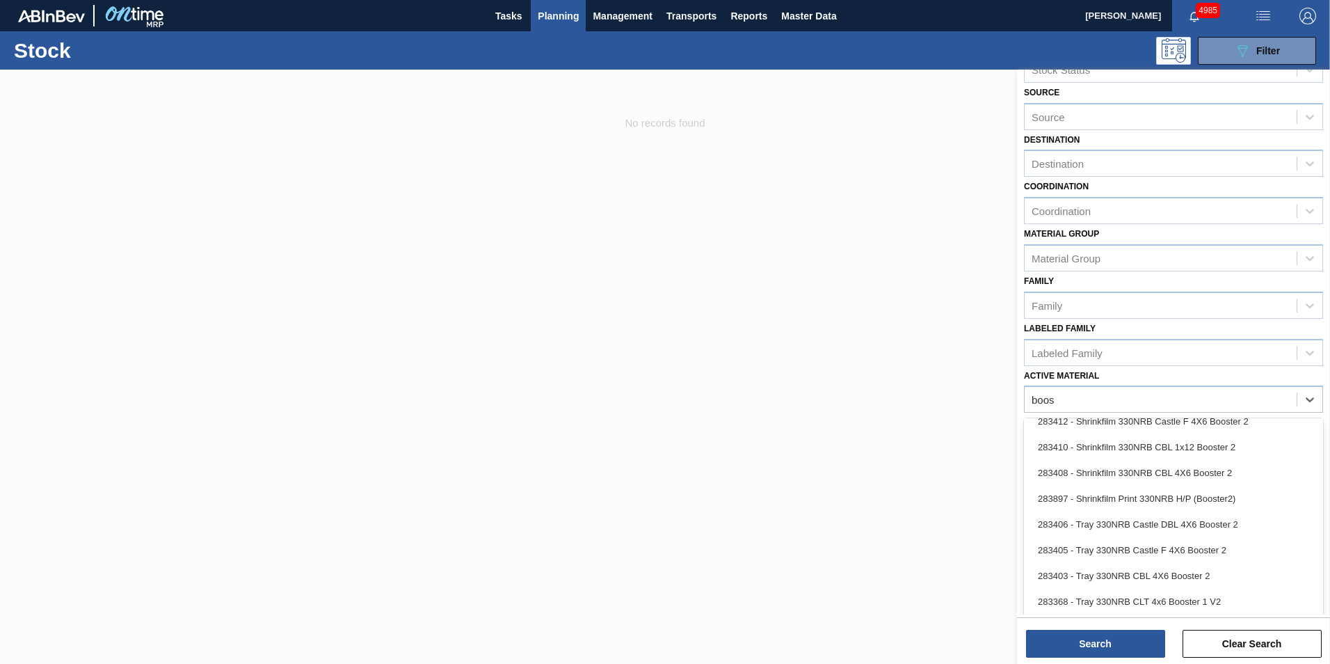
scroll to position [44, 0]
click at [1068, 399] on div "Stock Status Stock Status Source Source Destination Destination Coordination Co…" at bounding box center [1173, 298] width 313 height 545
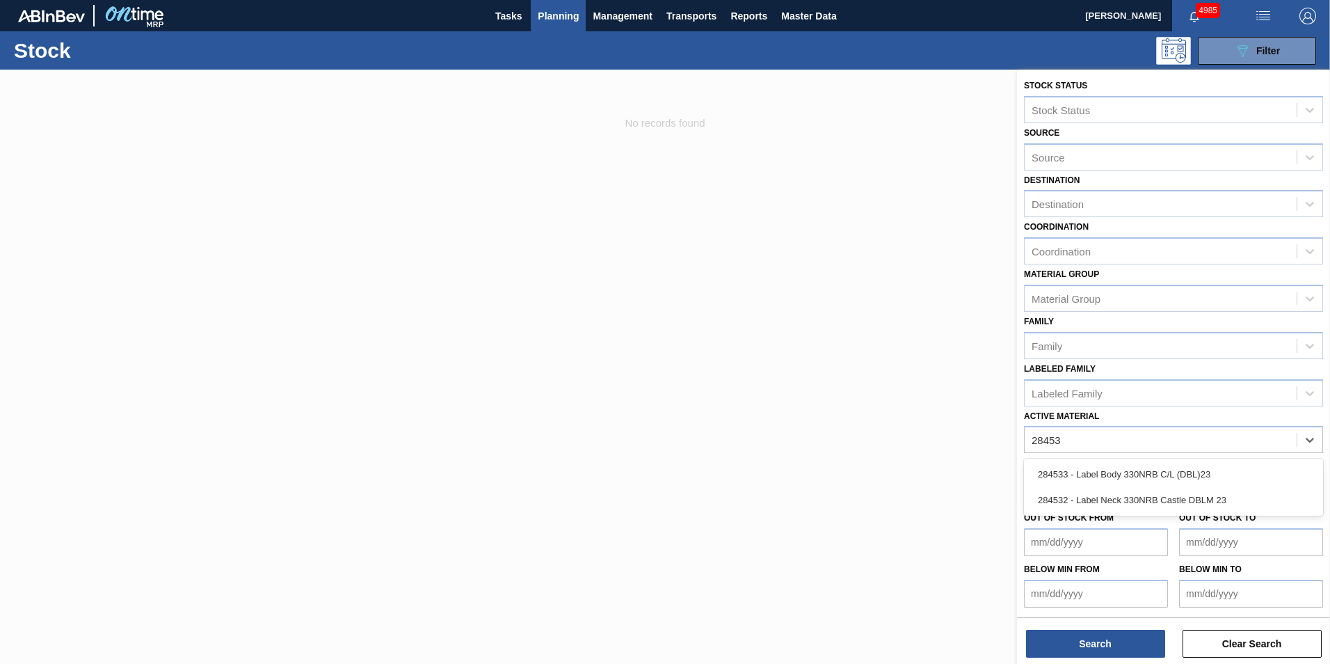
type Material "284532"
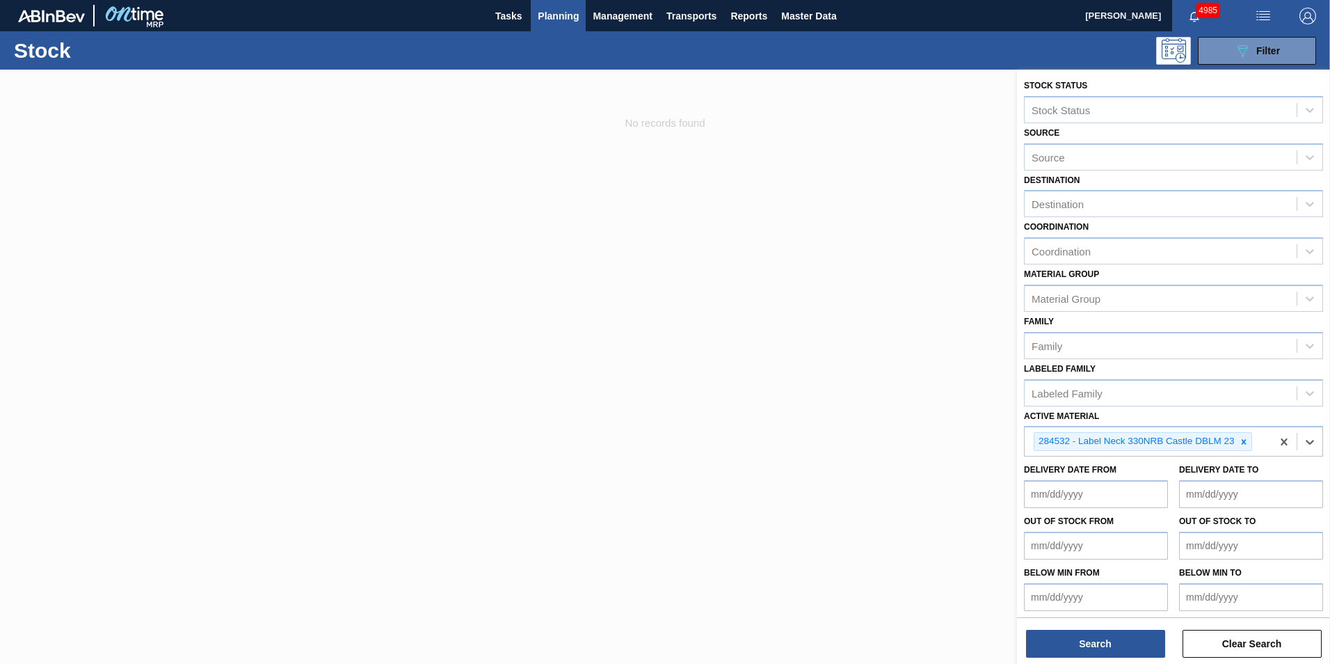
scroll to position [4, 0]
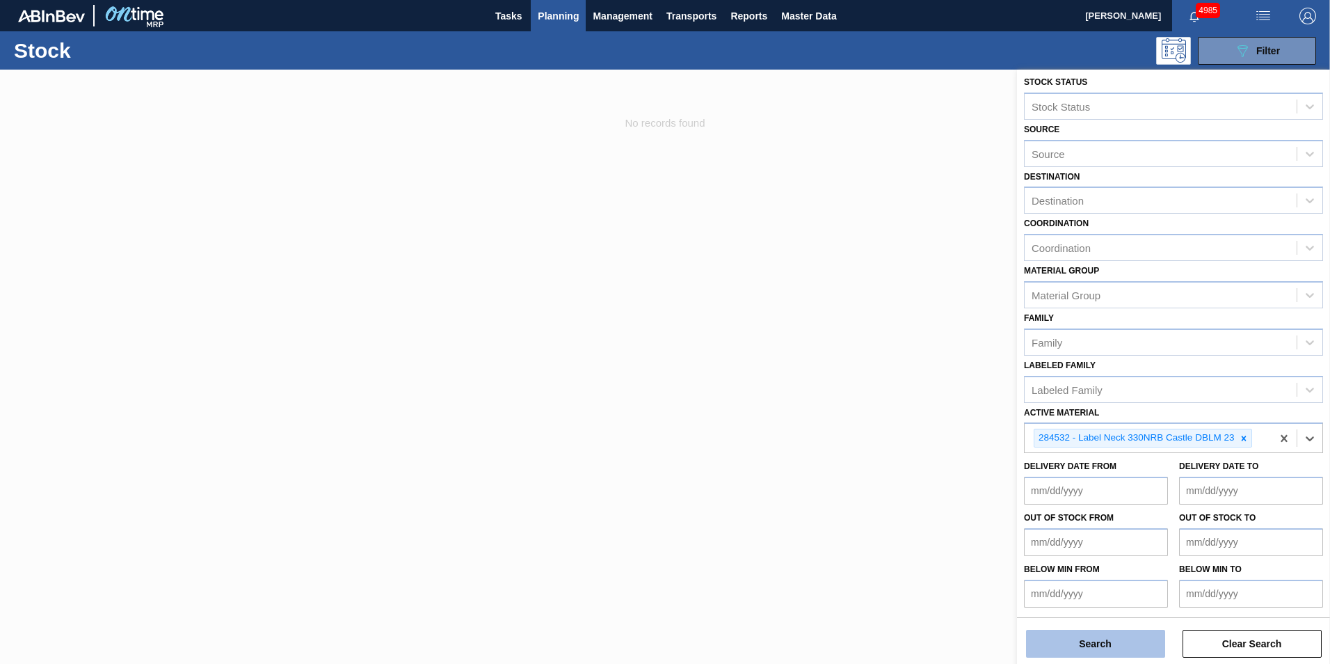
click at [1158, 648] on button "Search" at bounding box center [1095, 644] width 139 height 28
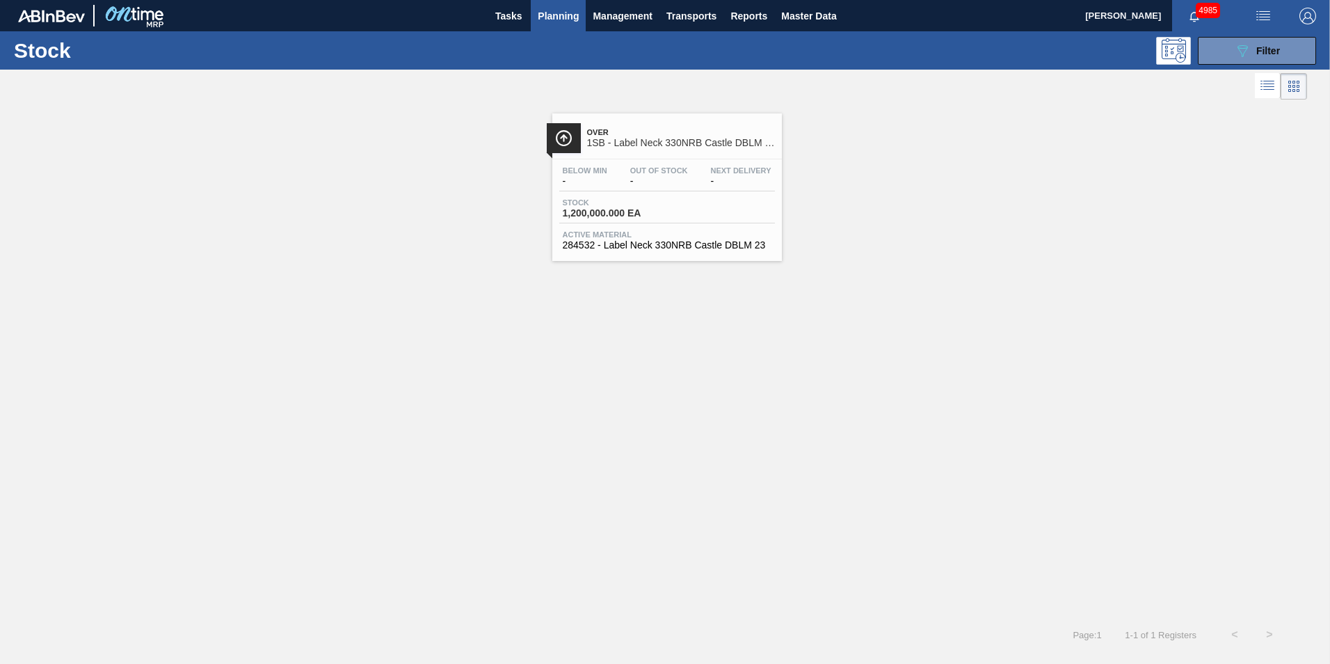
click at [584, 194] on div "Below Min - Out Of Stock - Next Delivery - Stock 1,200,000.000 EA Active Materi…" at bounding box center [667, 206] width 230 height 95
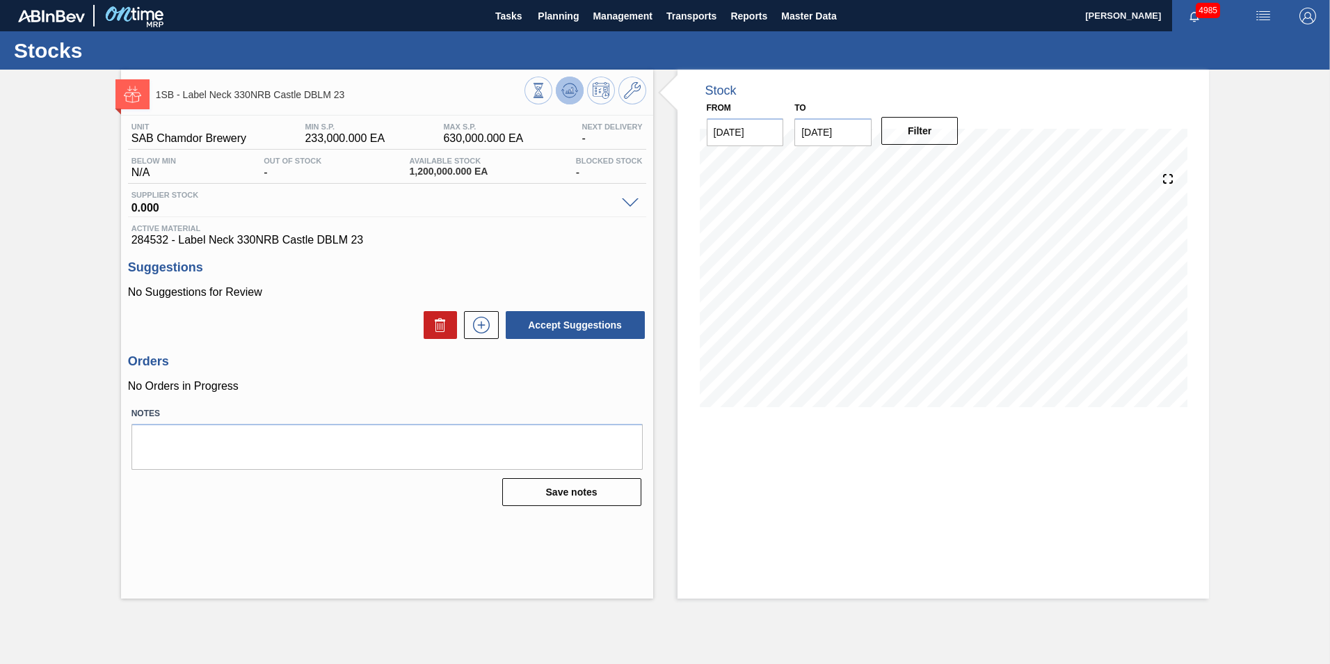
click at [569, 95] on icon at bounding box center [569, 90] width 17 height 17
click at [568, 21] on span "Planning" at bounding box center [558, 16] width 41 height 17
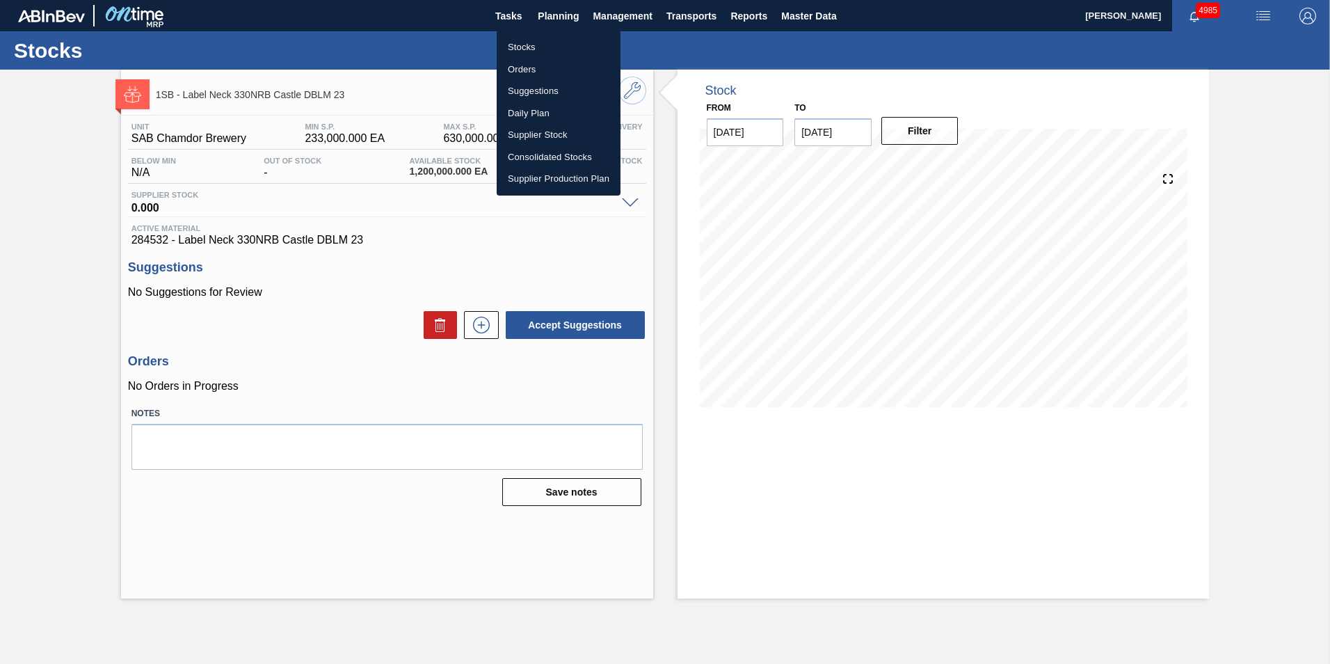
click at [526, 57] on li "Stocks" at bounding box center [559, 47] width 124 height 22
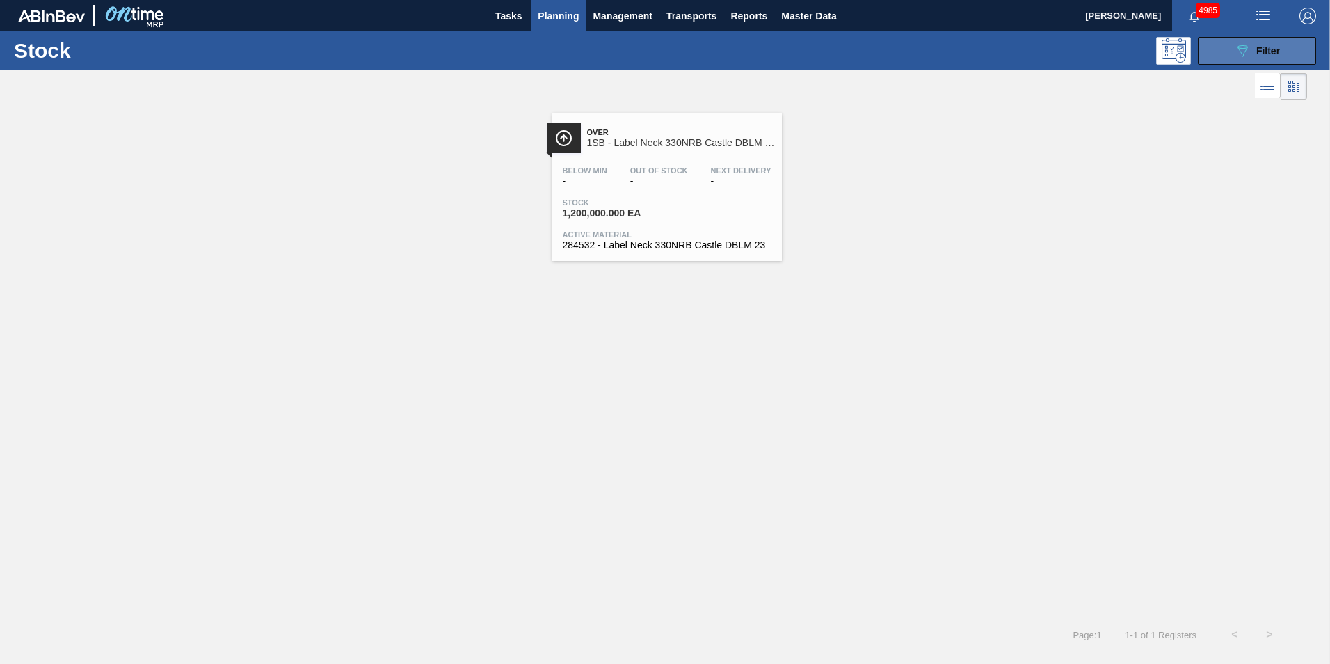
click at [1272, 49] on span "Filter" at bounding box center [1268, 50] width 24 height 11
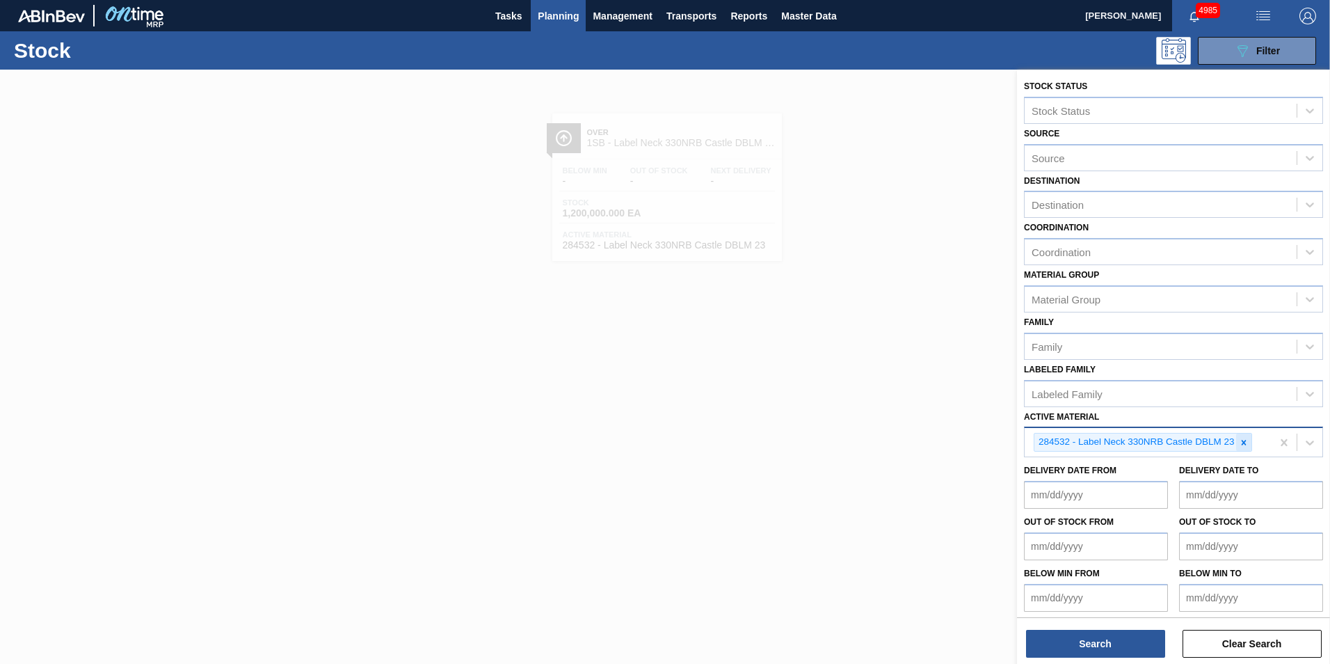
click at [1242, 442] on icon at bounding box center [1244, 443] width 10 height 10
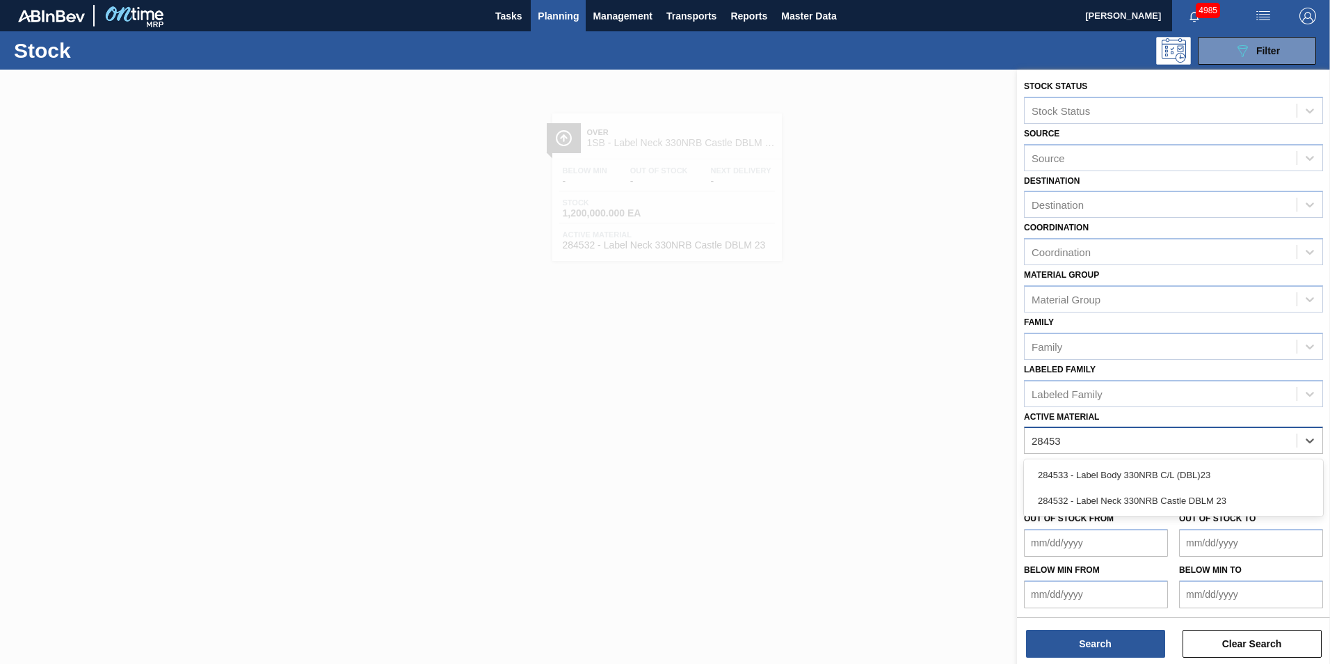
type Material "284533"
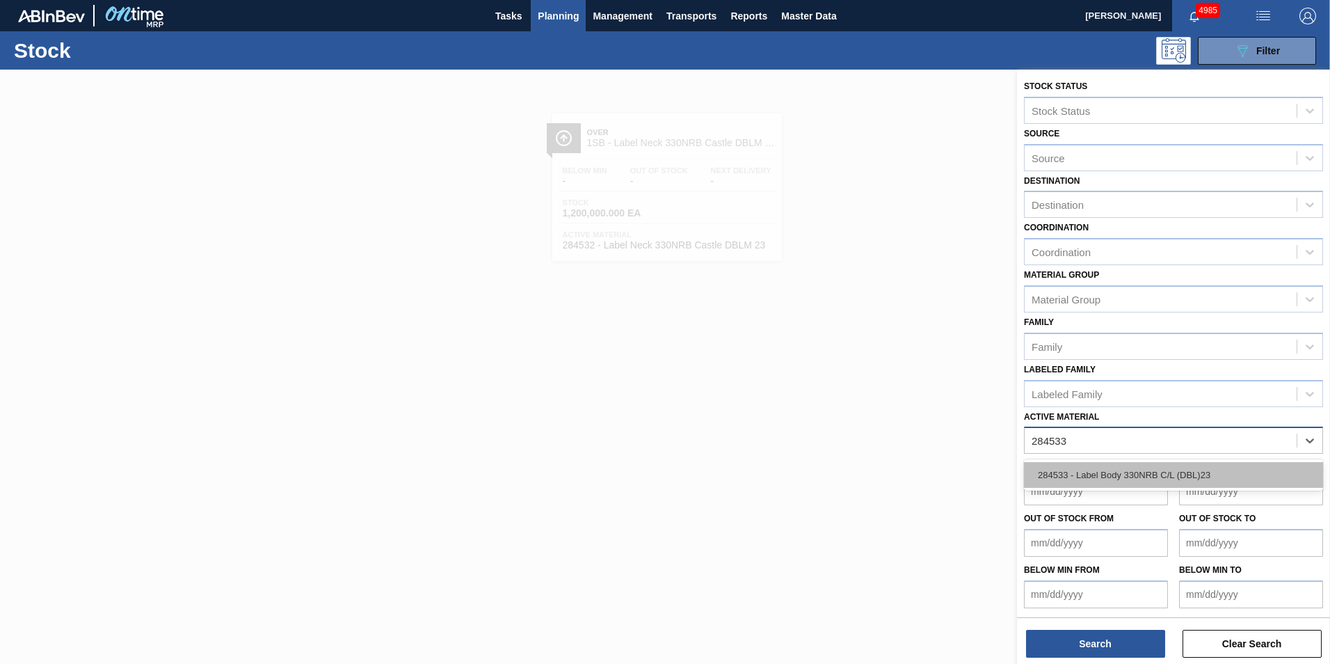
click at [1160, 477] on div "284533 - Label Body 330NRB C/L (DBL)23" at bounding box center [1173, 475] width 299 height 26
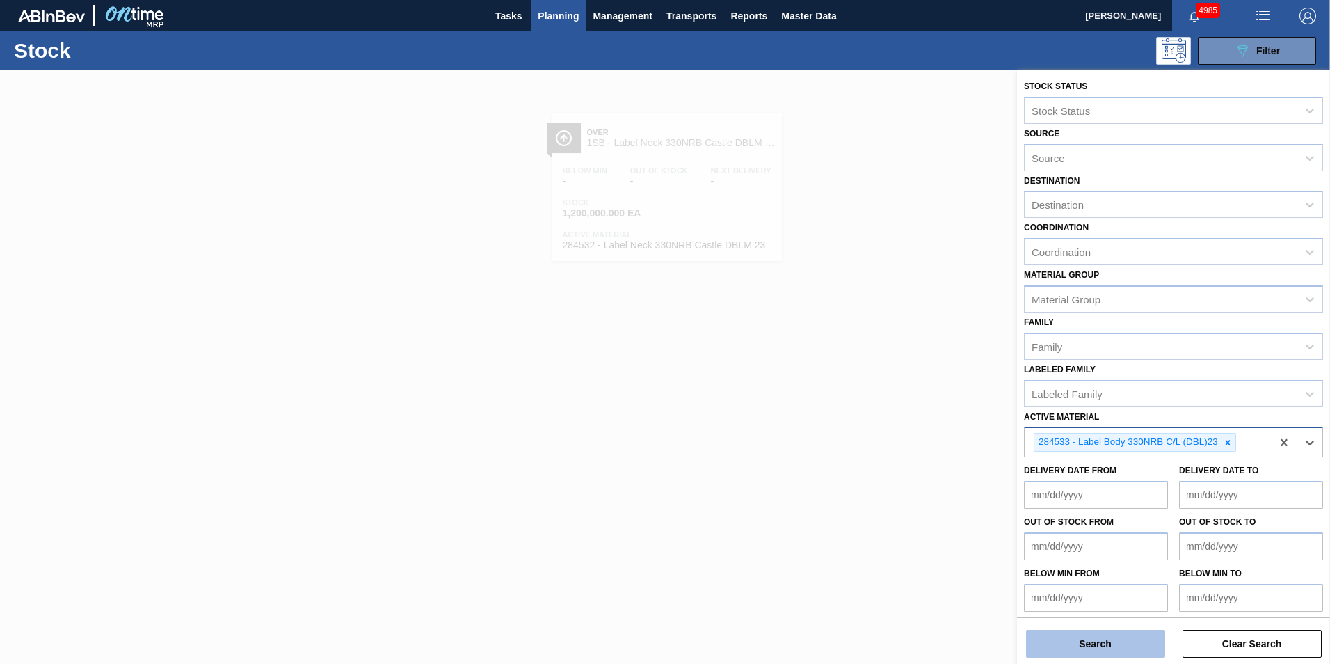
click at [1044, 641] on button "Search" at bounding box center [1095, 644] width 139 height 28
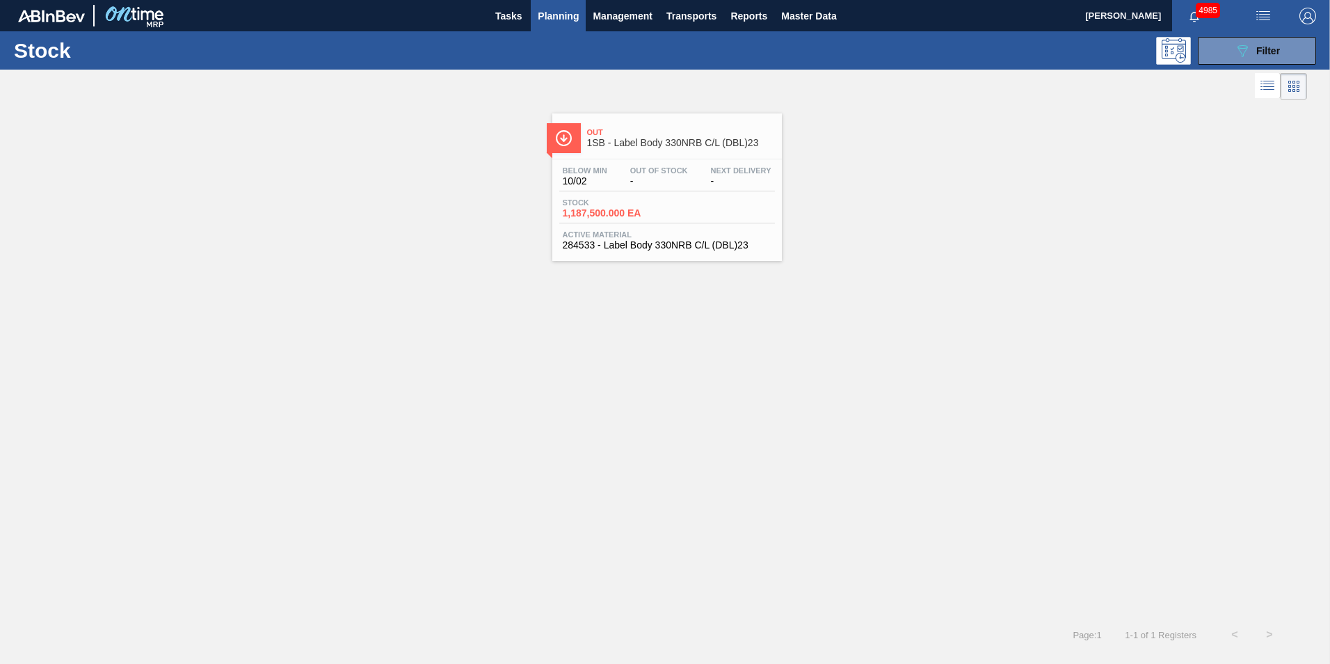
click at [625, 170] on div "Below Min 10/02 Out Of Stock - Next Delivery -" at bounding box center [667, 178] width 216 height 25
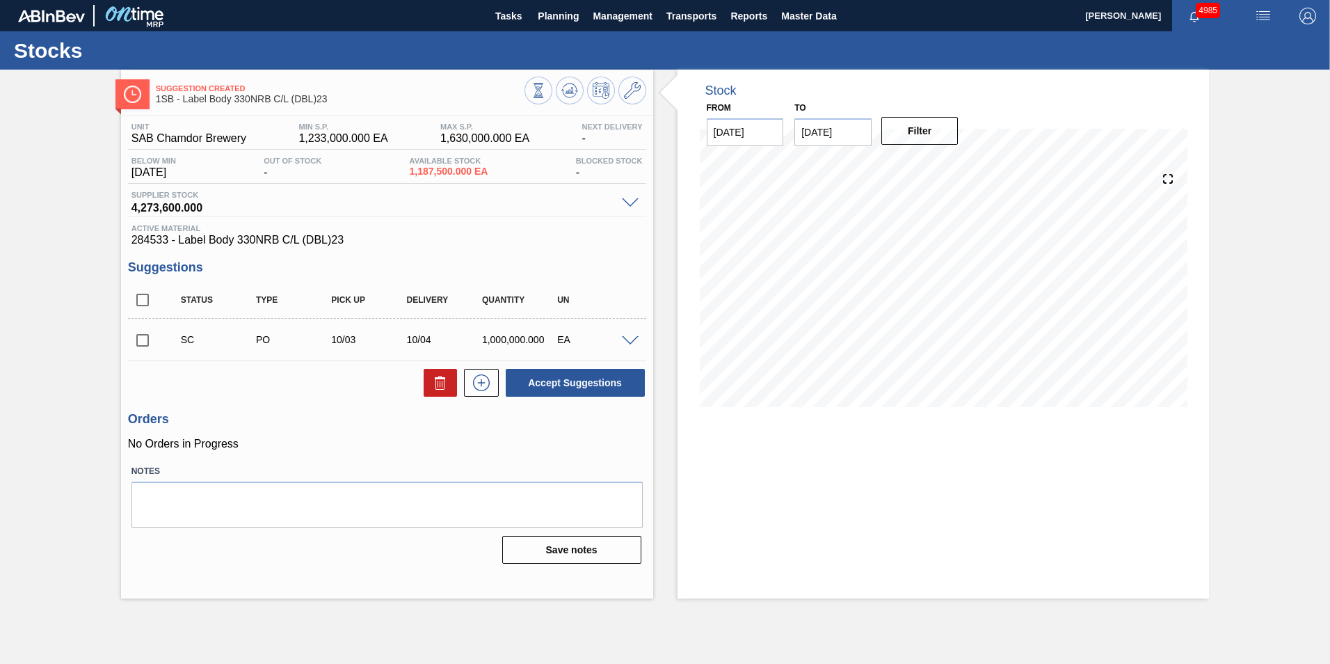
click at [634, 341] on span at bounding box center [630, 341] width 17 height 10
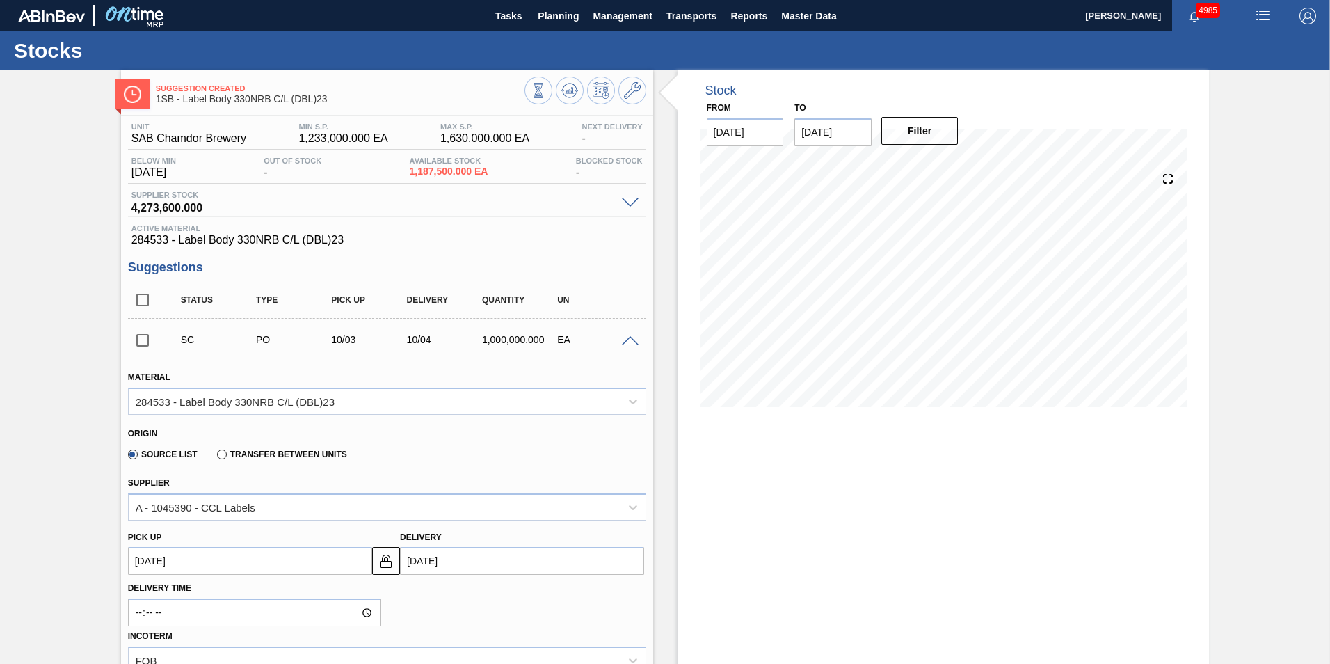
click at [625, 338] on span at bounding box center [630, 341] width 17 height 10
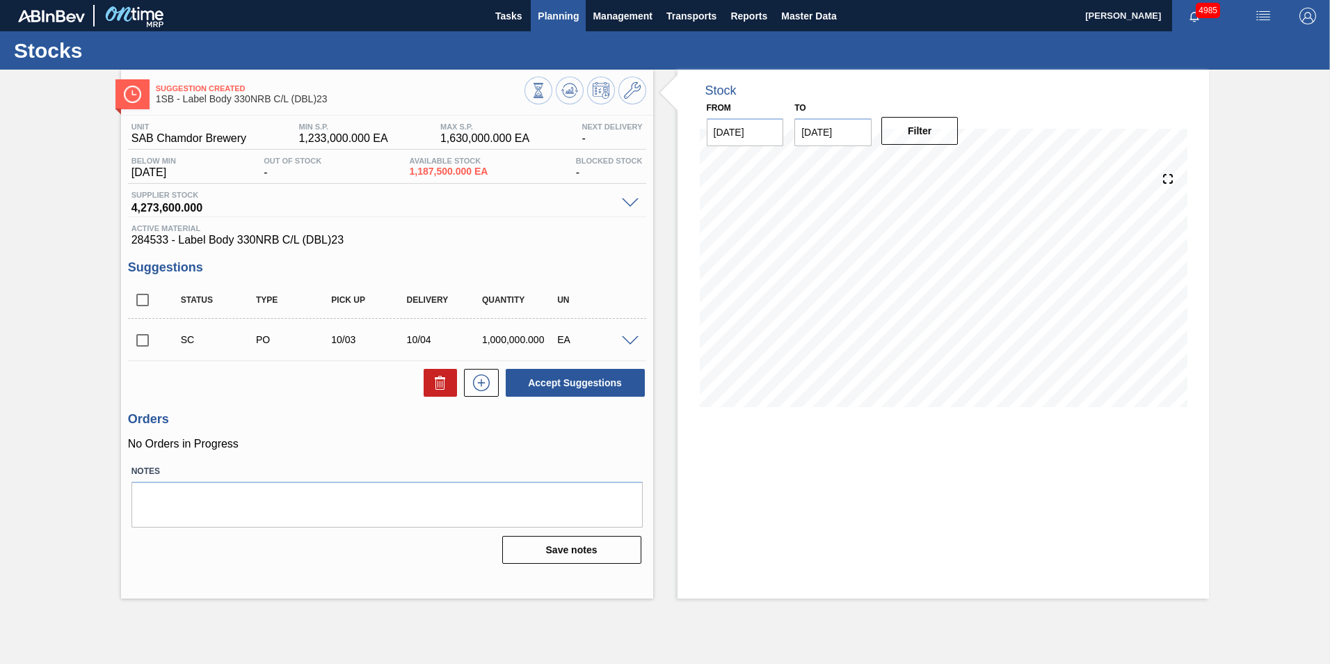
click at [560, 17] on span "Planning" at bounding box center [558, 16] width 41 height 17
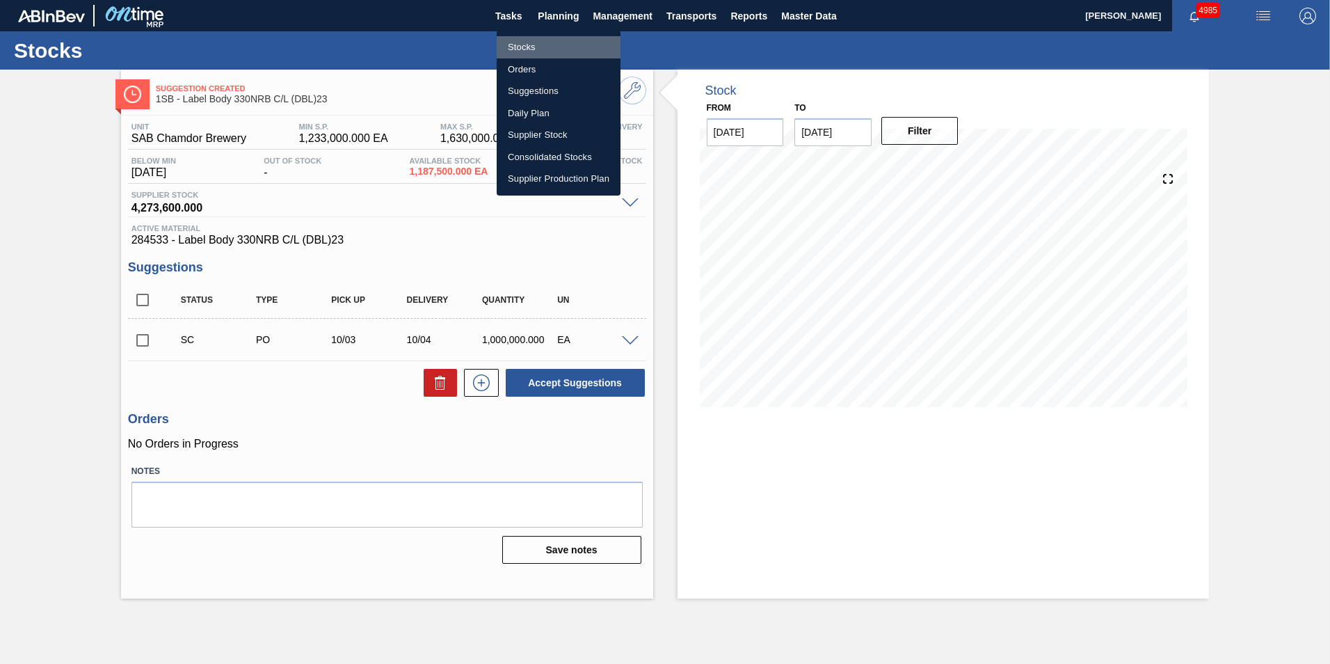
click at [527, 42] on li "Stocks" at bounding box center [559, 47] width 124 height 22
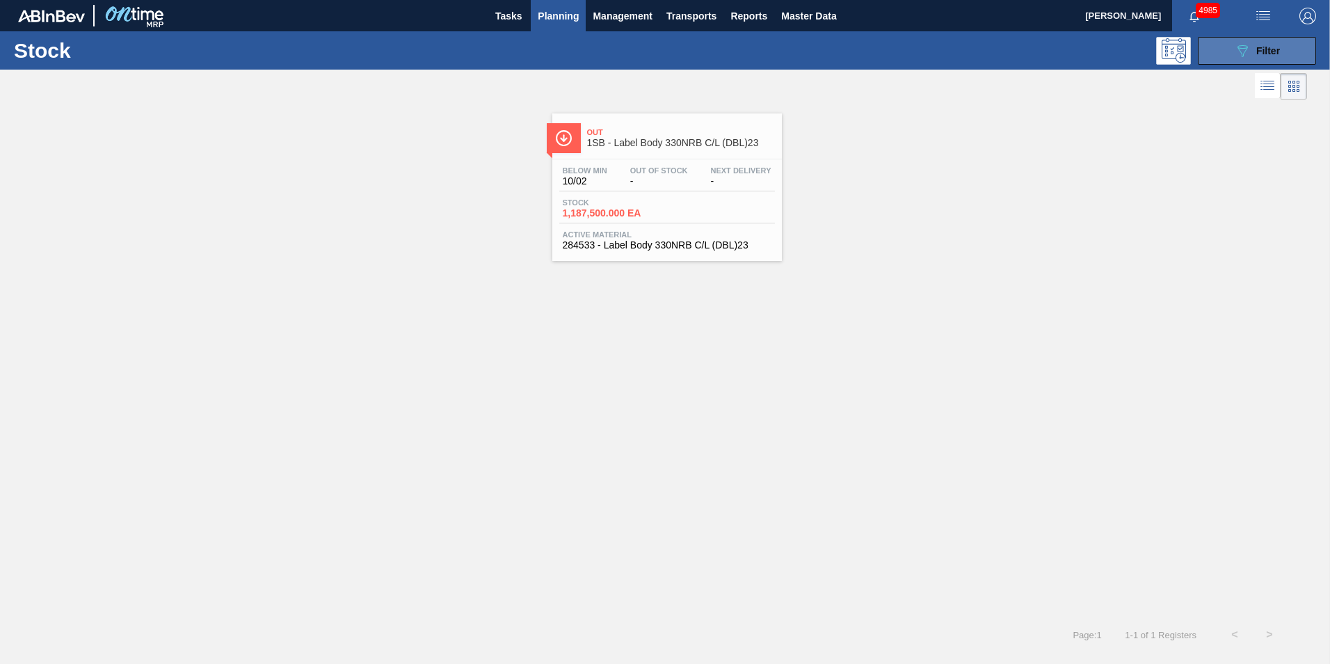
click at [1270, 54] on span "Filter" at bounding box center [1268, 50] width 24 height 11
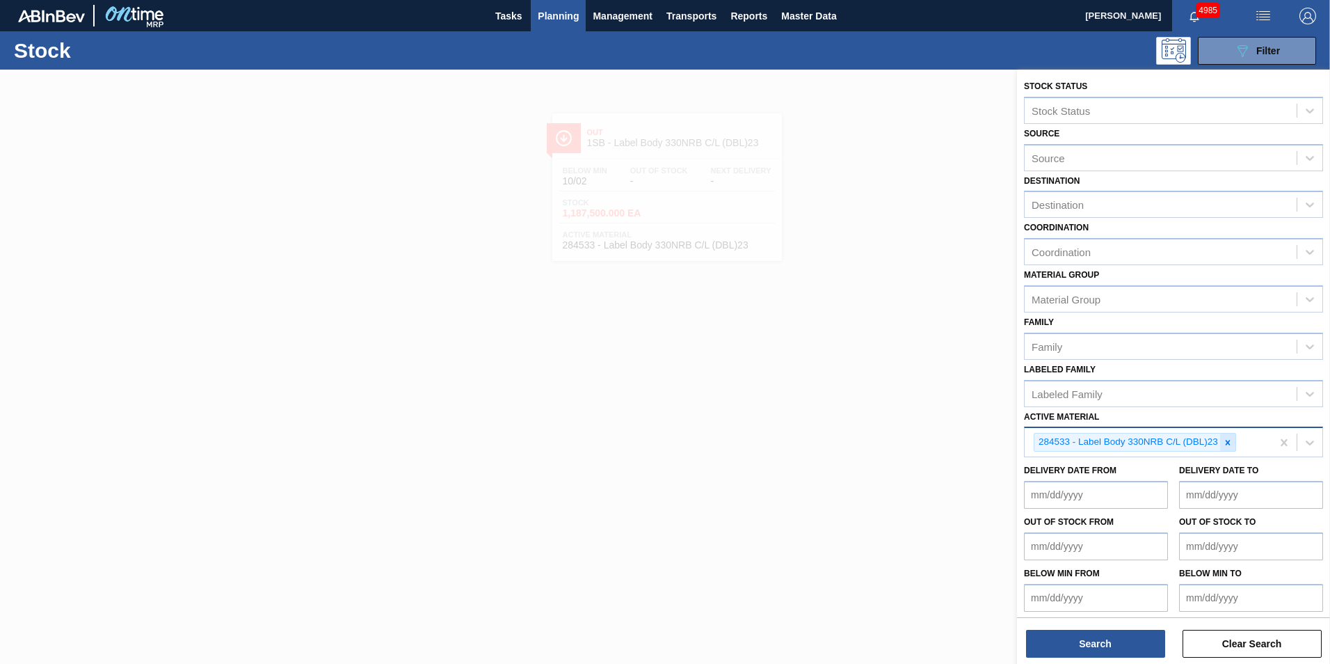
click at [1231, 440] on icon at bounding box center [1228, 443] width 10 height 10
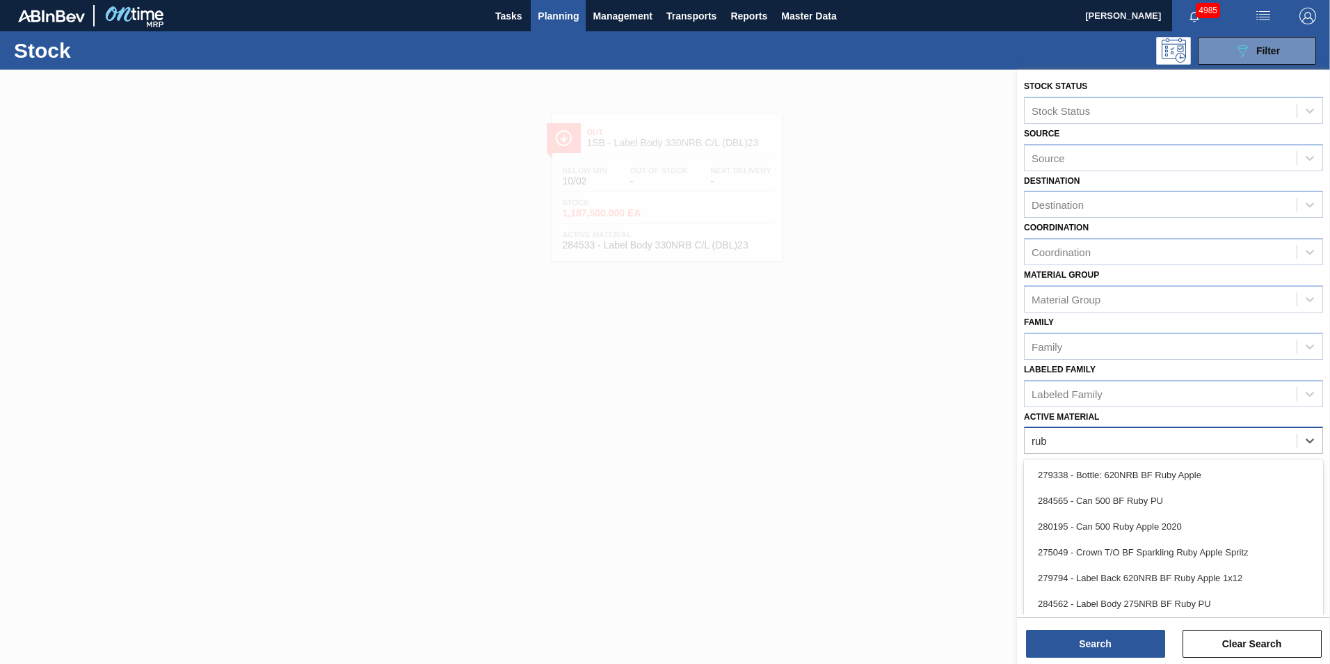
type Material "ruby"
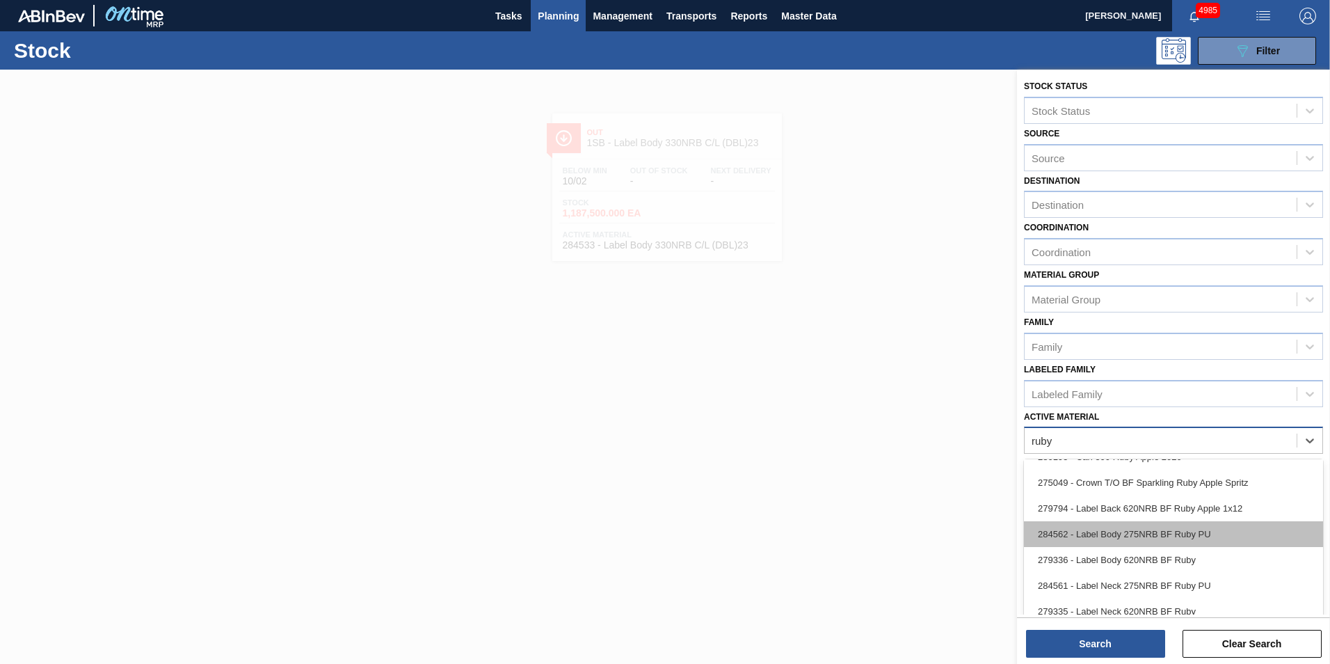
scroll to position [139, 0]
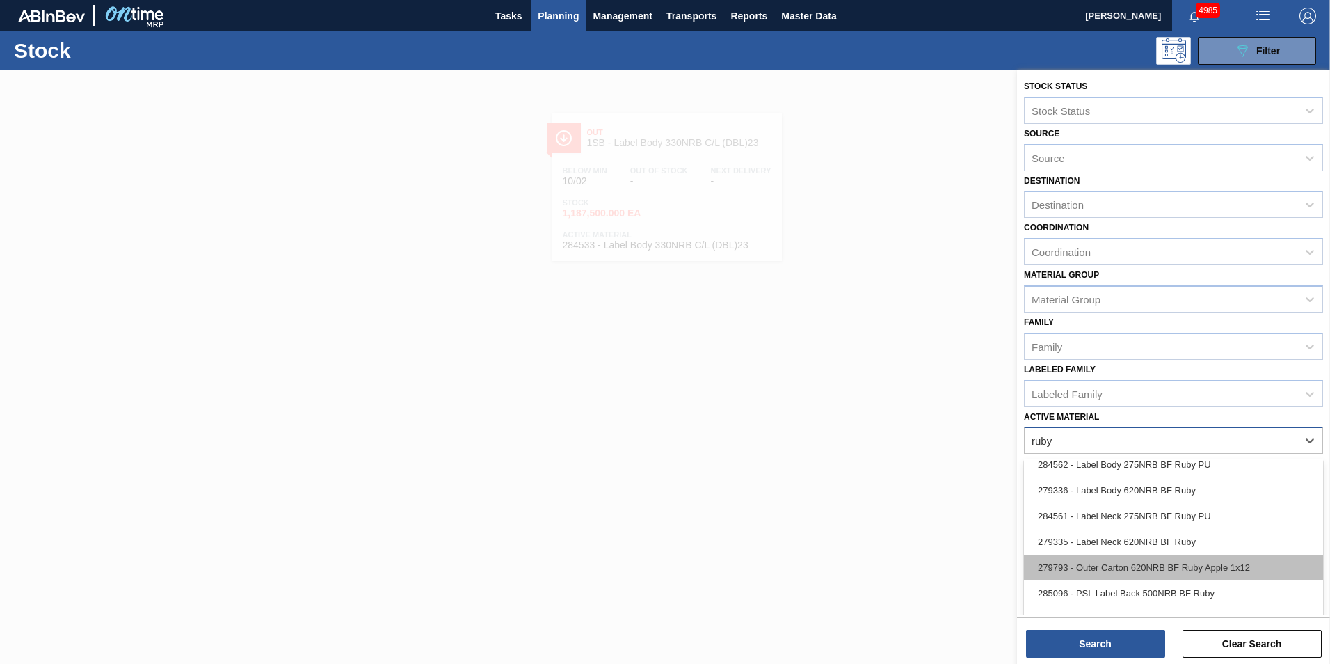
click at [1155, 561] on div "279793 - Outer Carton 620NRB BF Ruby Apple 1x12" at bounding box center [1173, 567] width 299 height 26
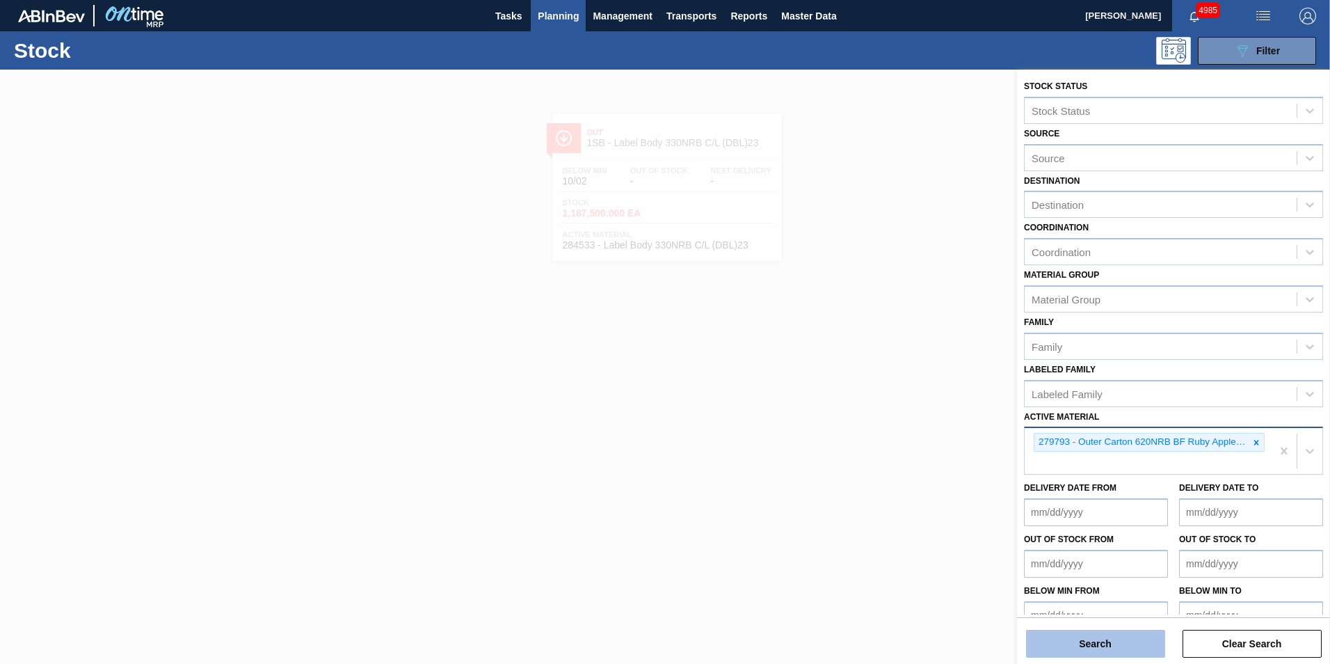
click at [1126, 652] on button "Search" at bounding box center [1095, 644] width 139 height 28
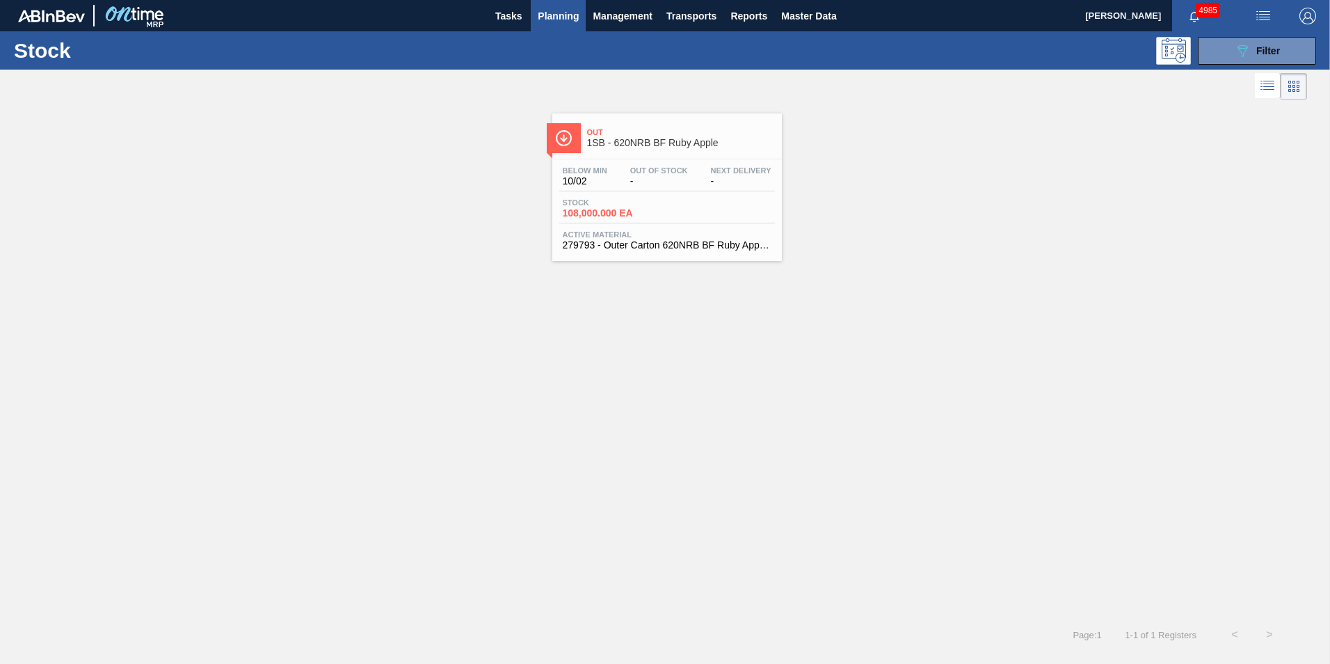
click at [680, 210] on div "Stock 108,000.000 EA" at bounding box center [667, 210] width 216 height 25
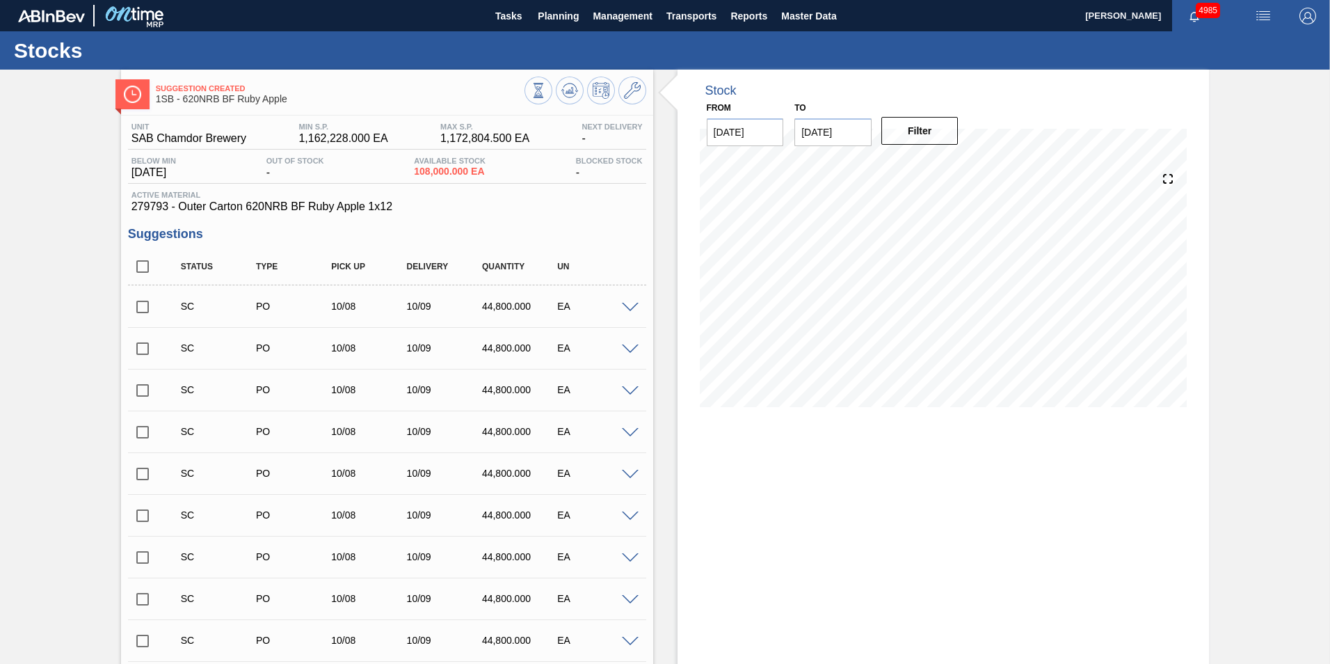
drag, startPoint x: 141, startPoint y: 309, endPoint x: 141, endPoint y: 337, distance: 28.5
click at [141, 309] on input "checkbox" at bounding box center [142, 306] width 29 height 29
checkbox input "true"
drag, startPoint x: 141, startPoint y: 346, endPoint x: 141, endPoint y: 381, distance: 34.1
click at [141, 347] on input "checkbox" at bounding box center [142, 348] width 29 height 29
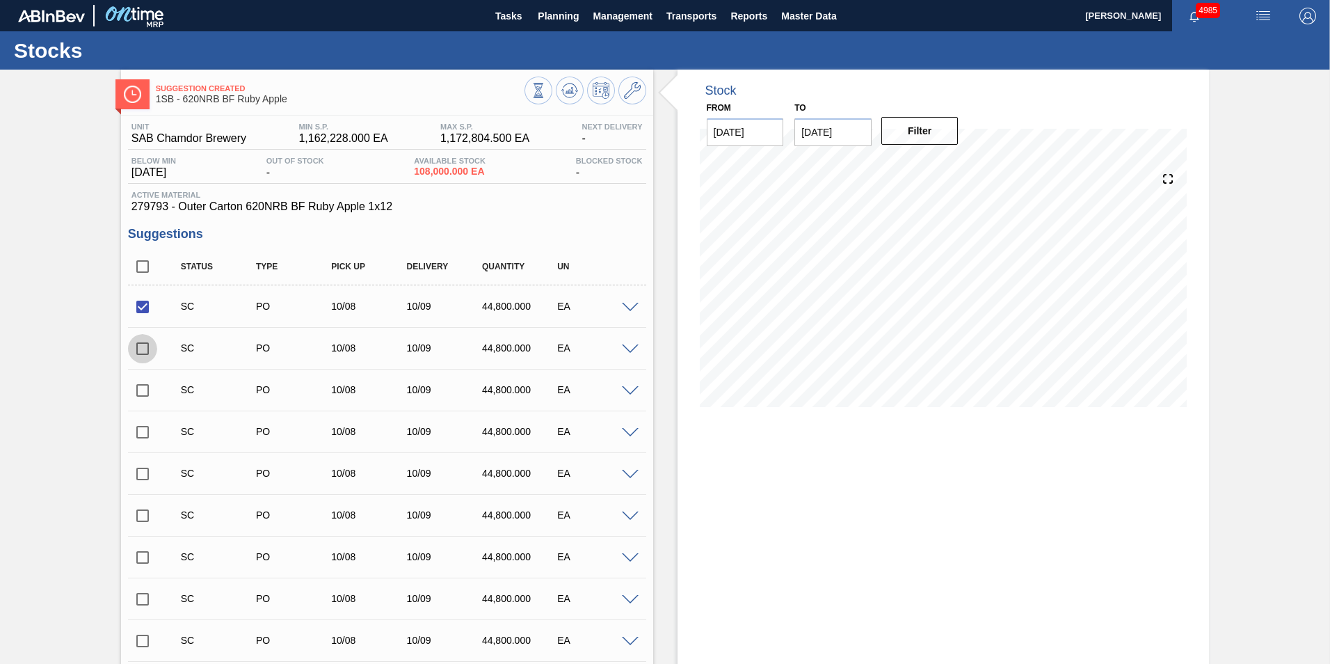
checkbox input "true"
click at [141, 387] on input "checkbox" at bounding box center [142, 390] width 29 height 29
checkbox input "true"
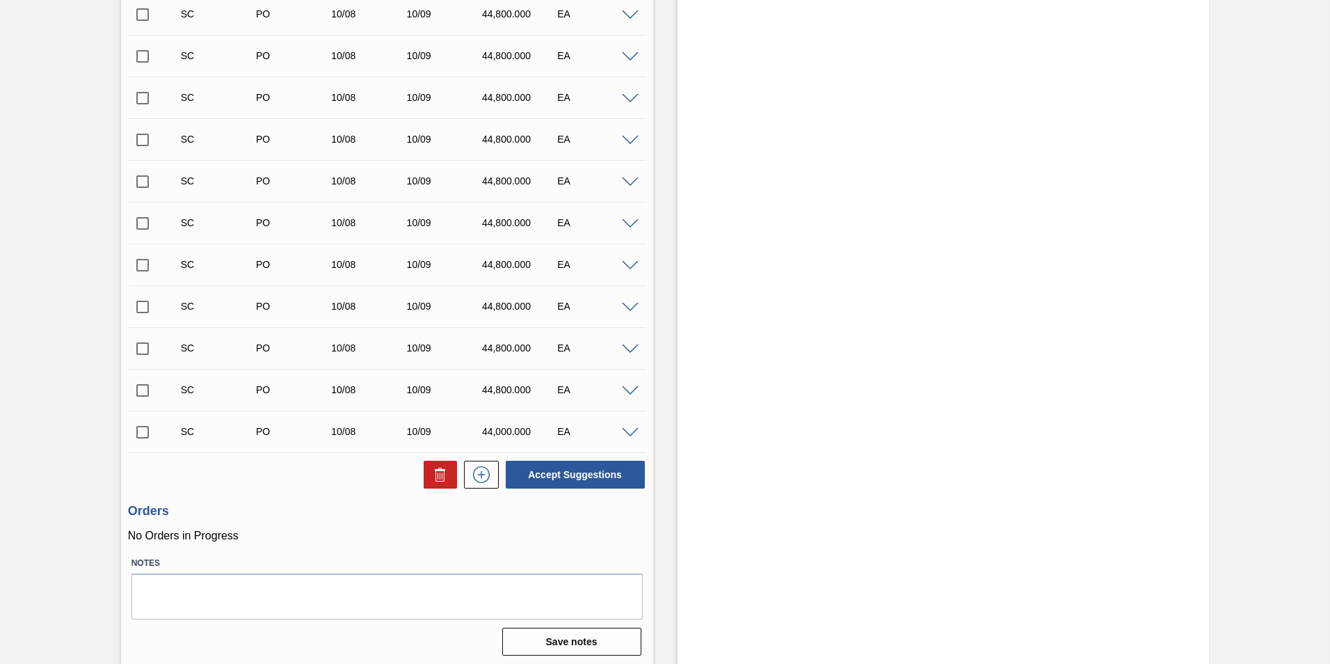
scroll to position [838, 0]
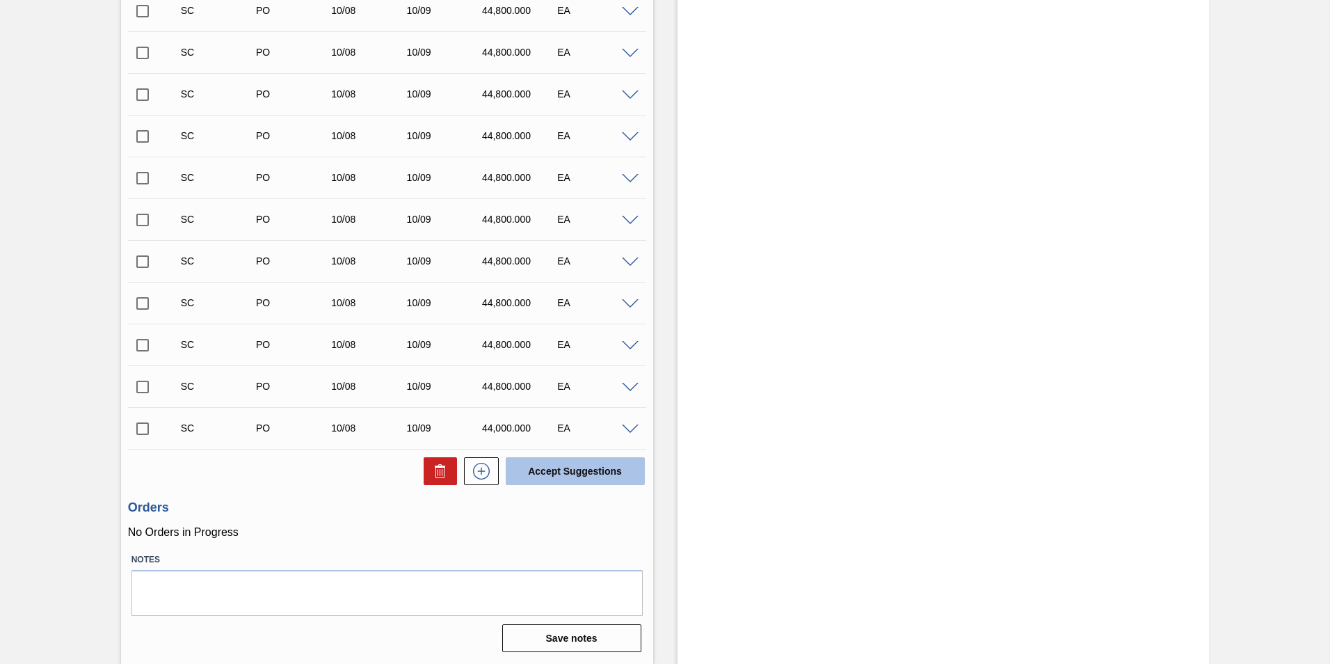
click at [575, 475] on button "Accept Suggestions" at bounding box center [575, 471] width 139 height 28
checkbox input "false"
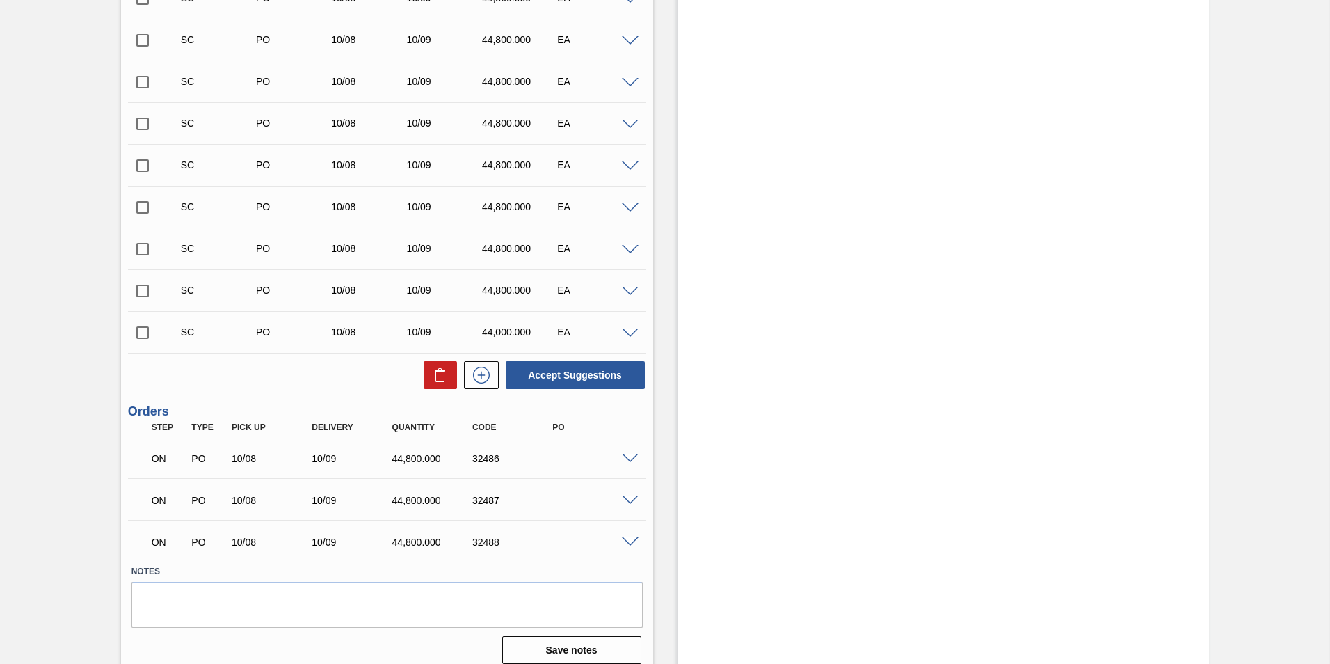
scroll to position [821, 0]
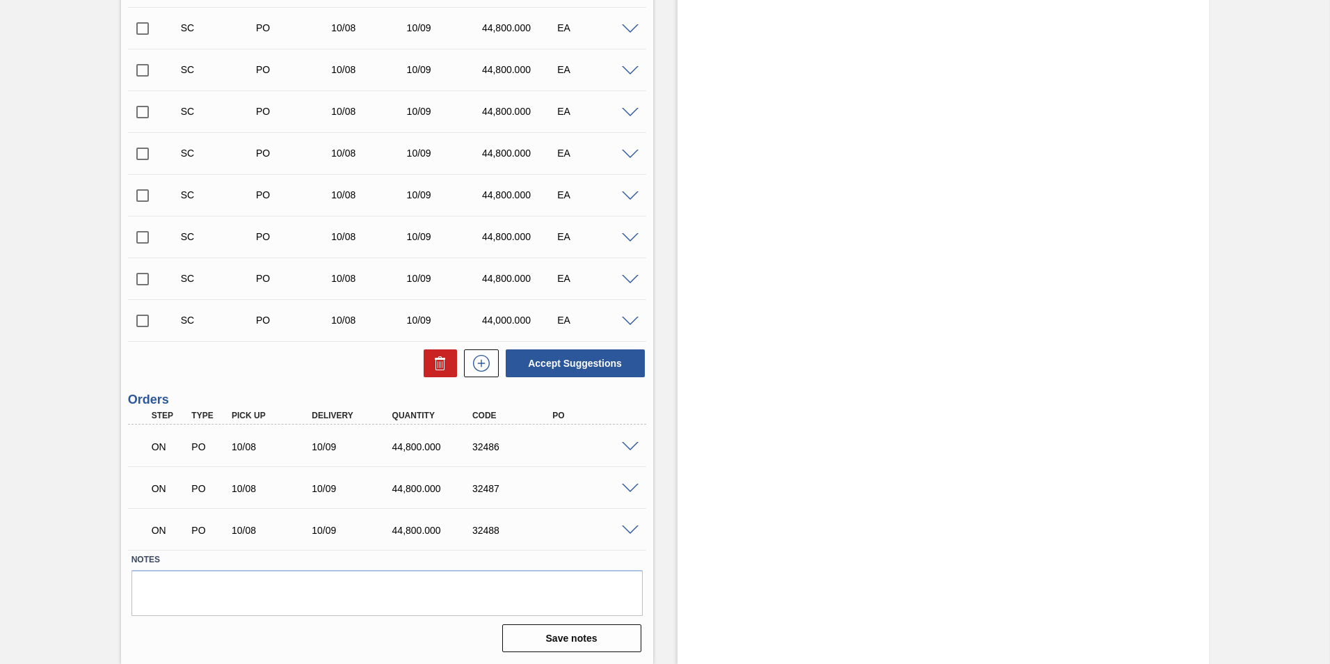
click at [545, 494] on div "ON PO 10/08 10/09 44,800.000 32487" at bounding box center [383, 487] width 481 height 28
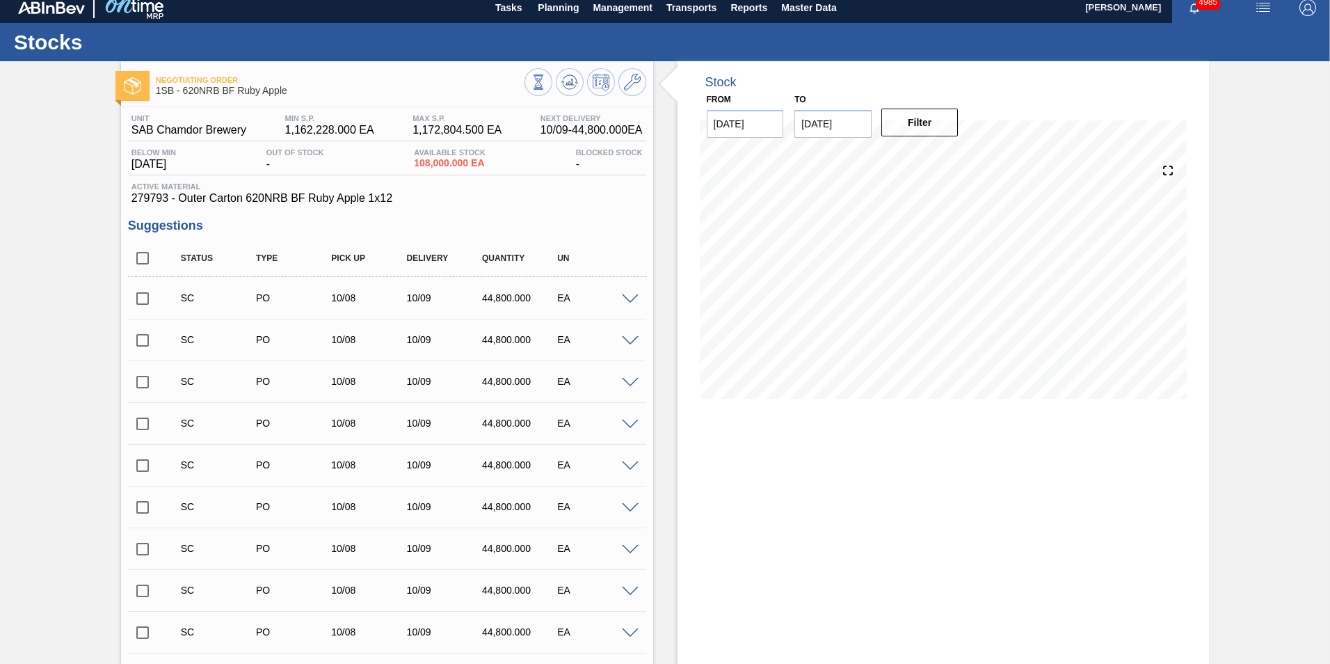
scroll to position [0, 0]
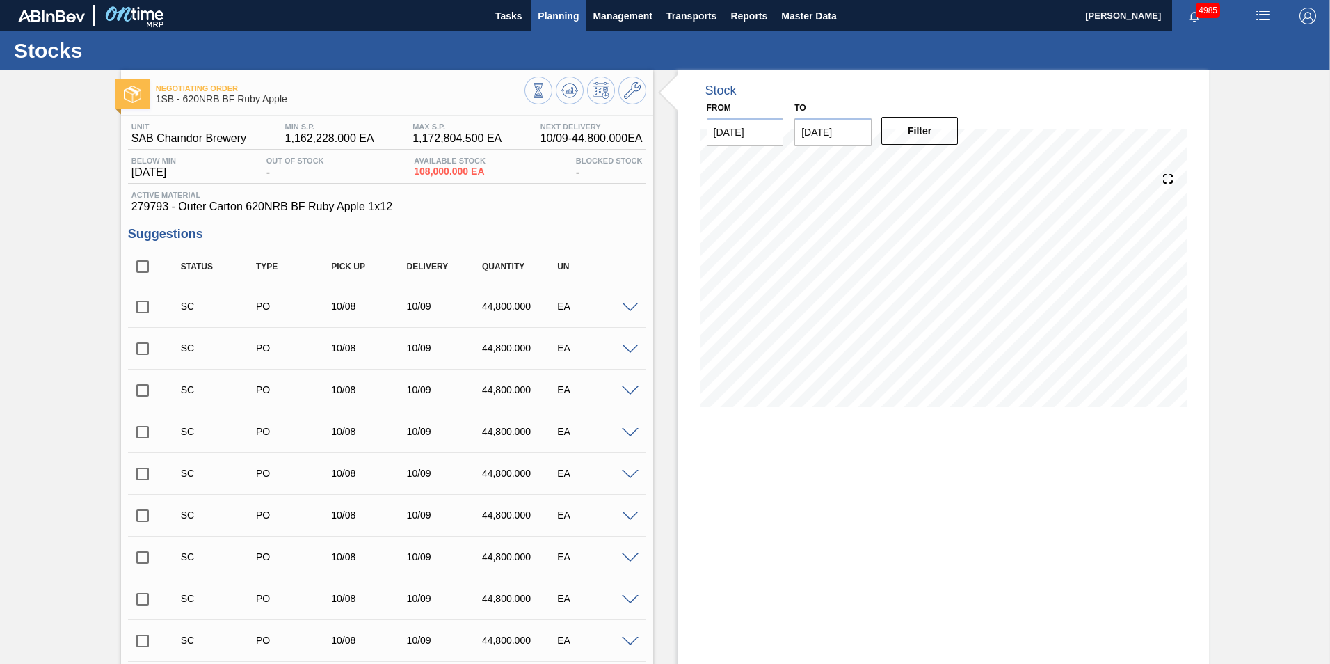
click at [548, 12] on span "Planning" at bounding box center [558, 16] width 41 height 17
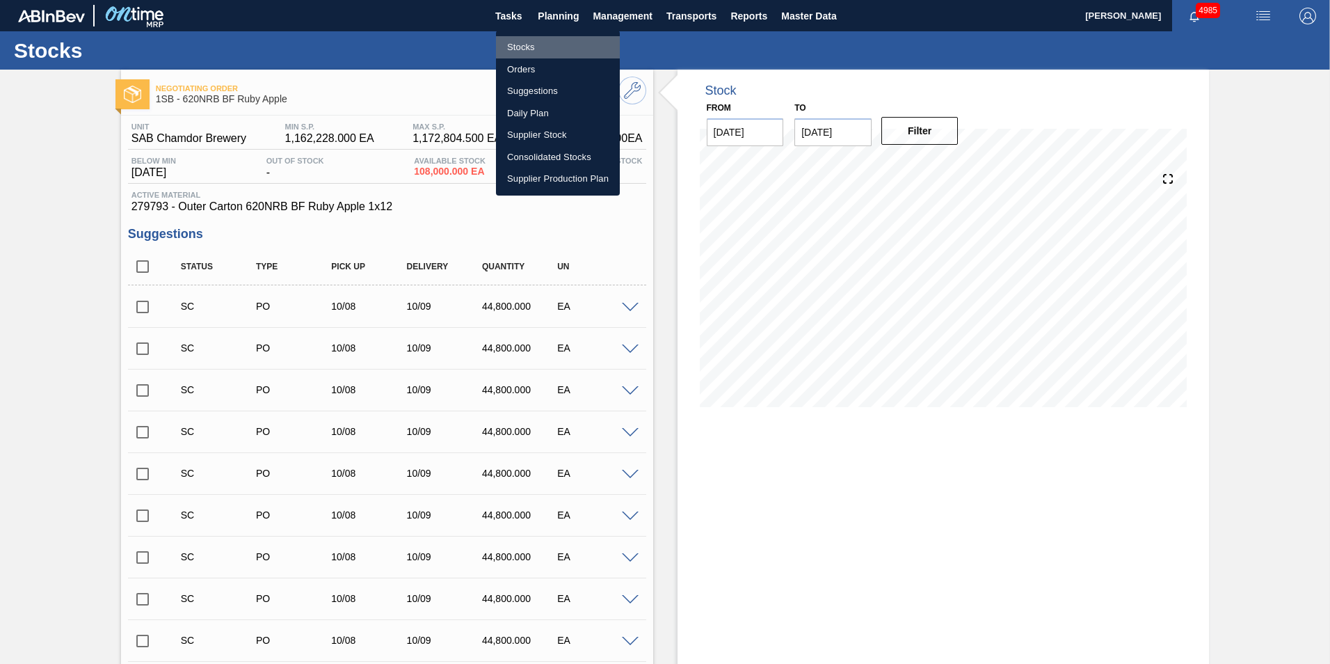
click at [523, 47] on li "Stocks" at bounding box center [558, 47] width 124 height 22
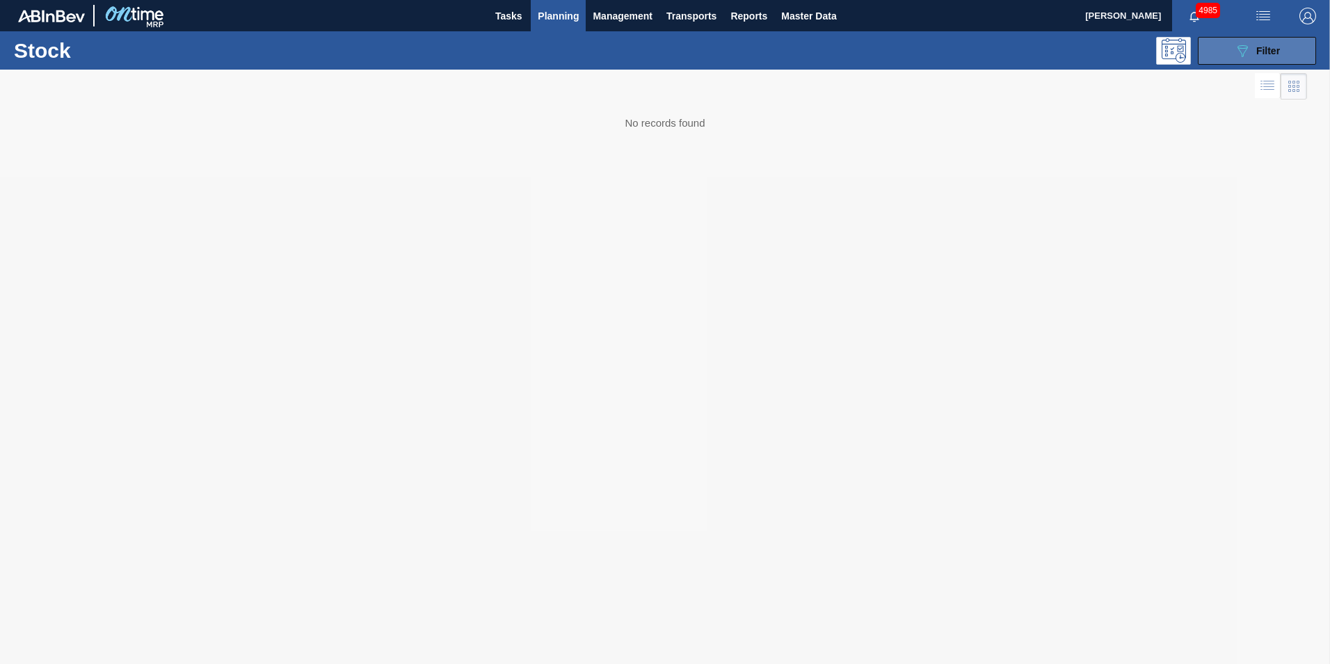
click at [1275, 51] on span "Filter" at bounding box center [1268, 50] width 24 height 11
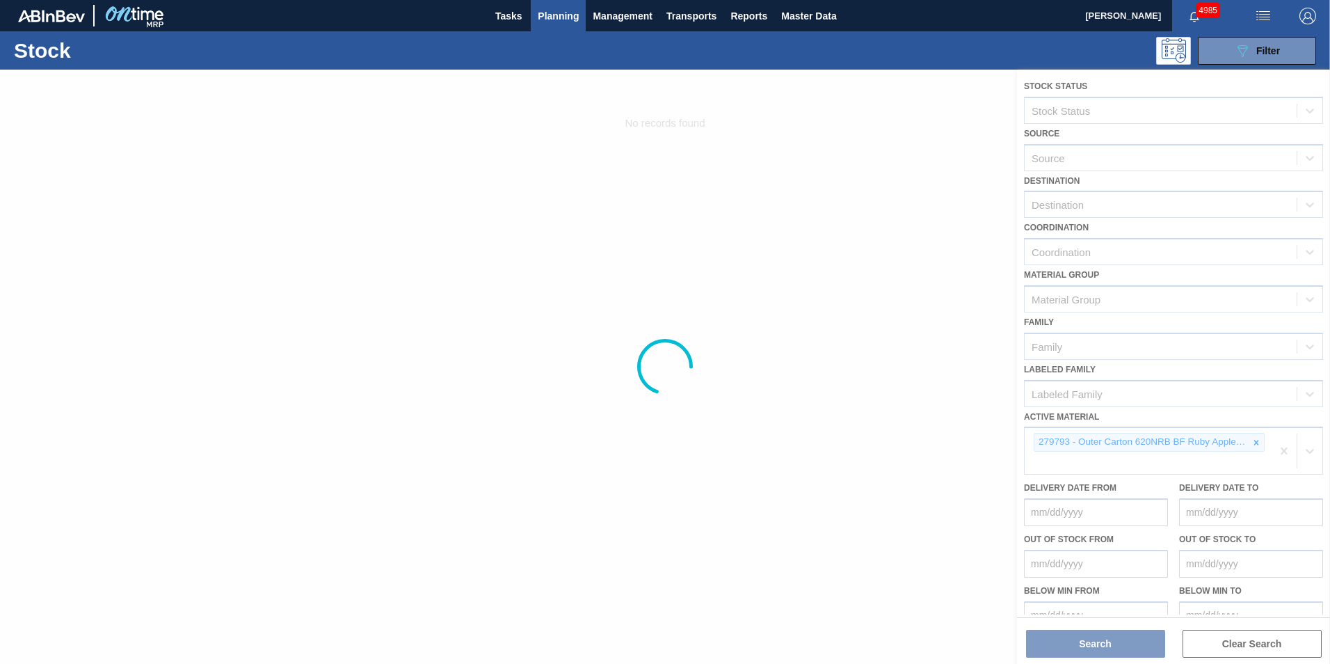
click at [1255, 441] on div at bounding box center [665, 367] width 1330 height 594
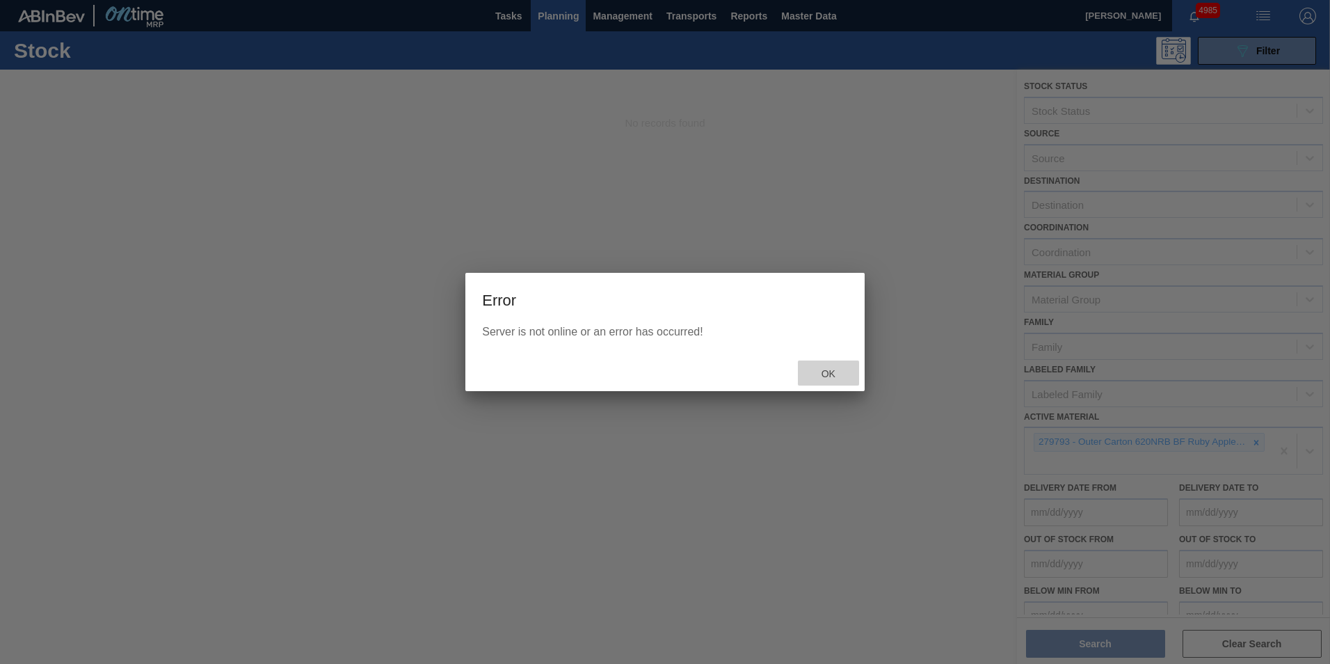
click at [829, 372] on span "Ok" at bounding box center [828, 373] width 36 height 11
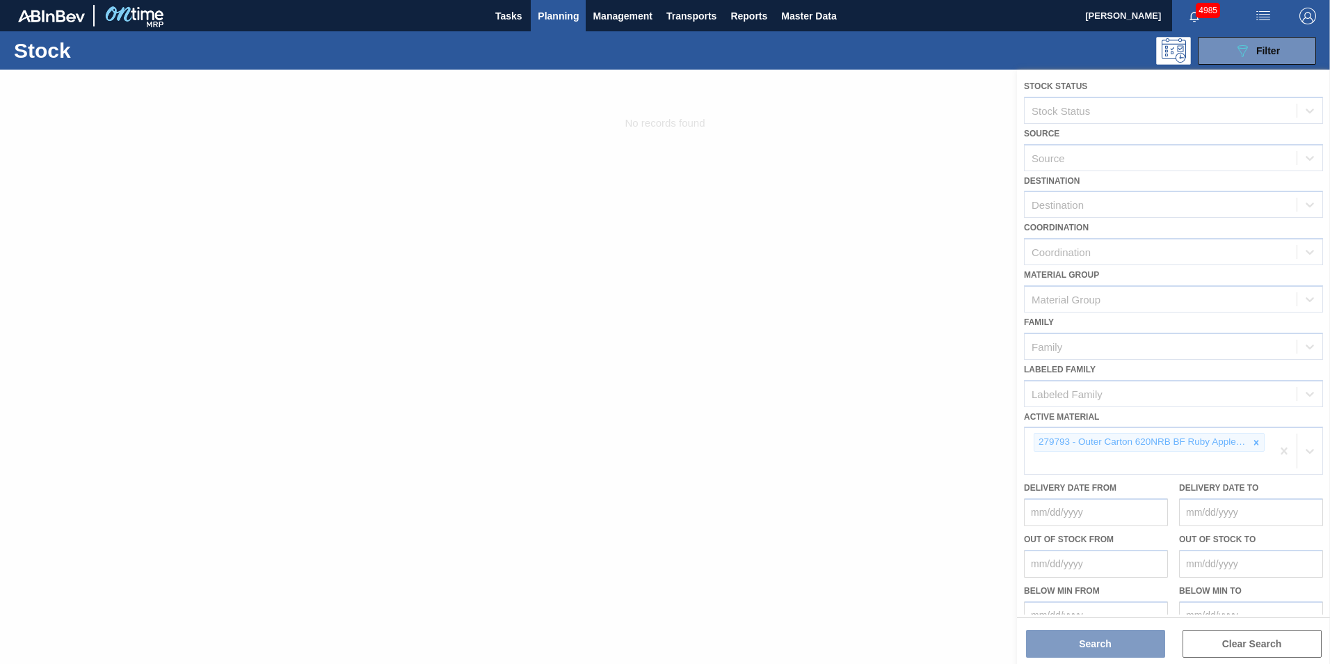
click at [1252, 441] on div at bounding box center [665, 367] width 1330 height 594
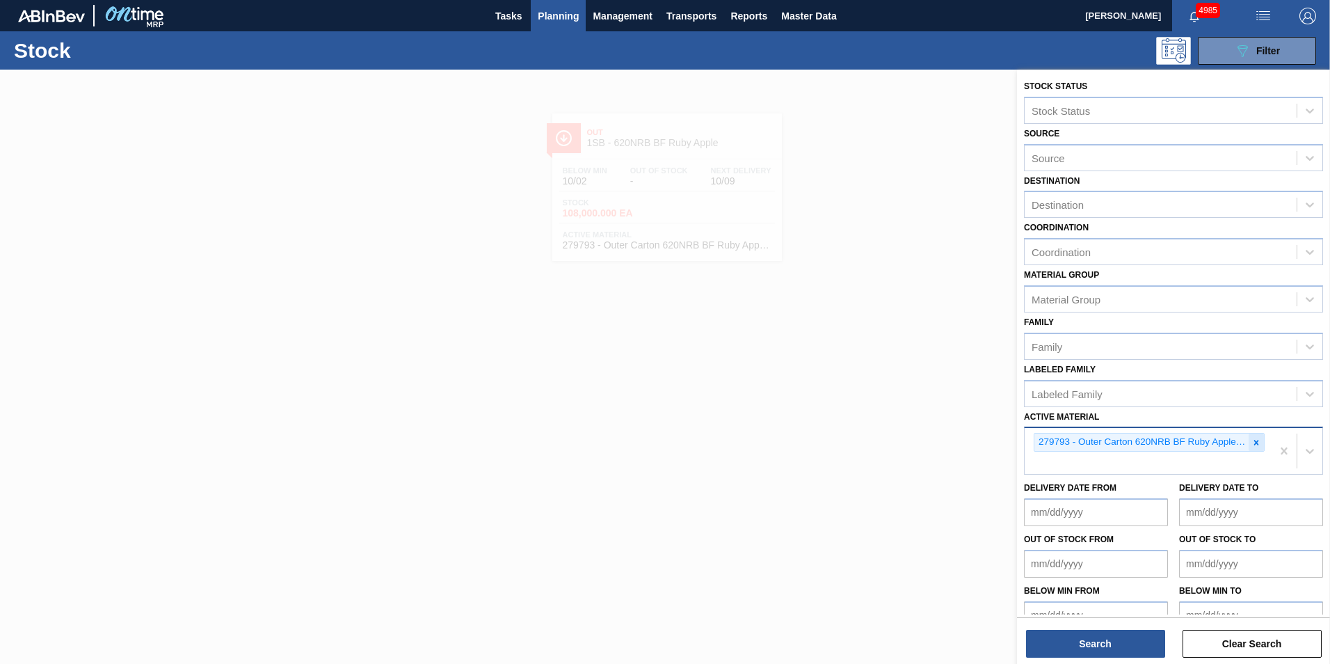
click at [1254, 445] on icon at bounding box center [1256, 443] width 10 height 10
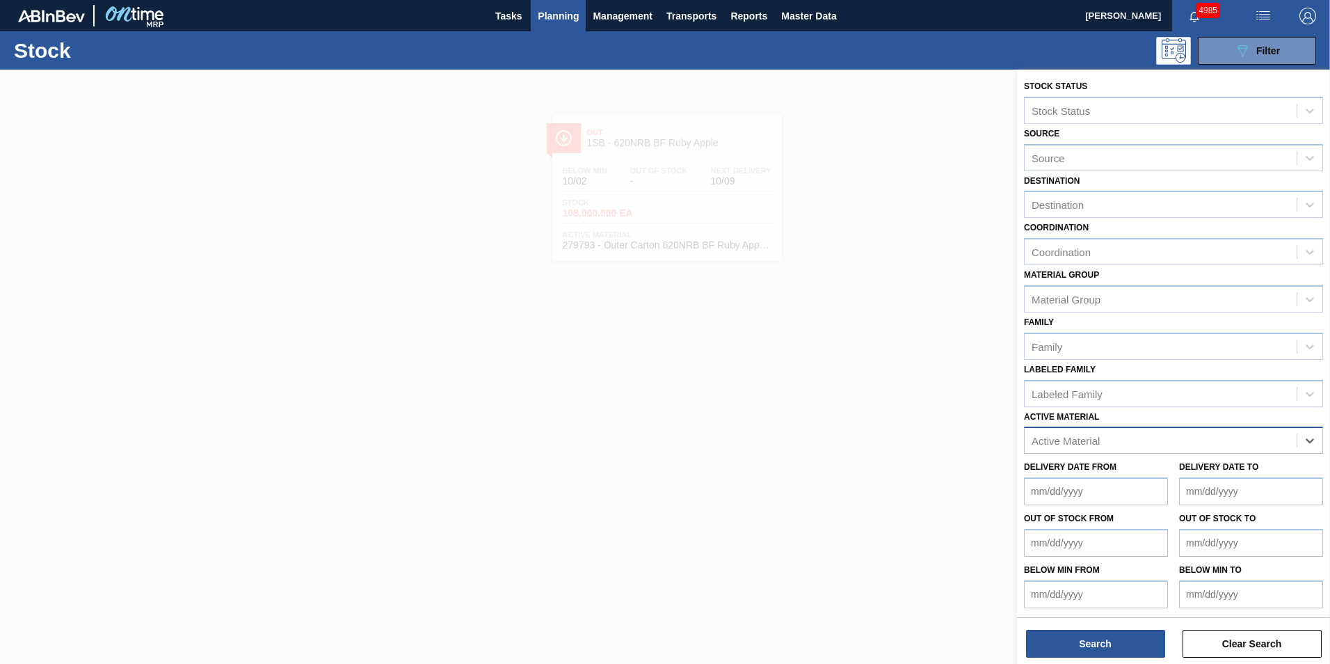
paste Material "285321"
type Material "285321"
click at [1104, 637] on button "Search" at bounding box center [1095, 644] width 139 height 28
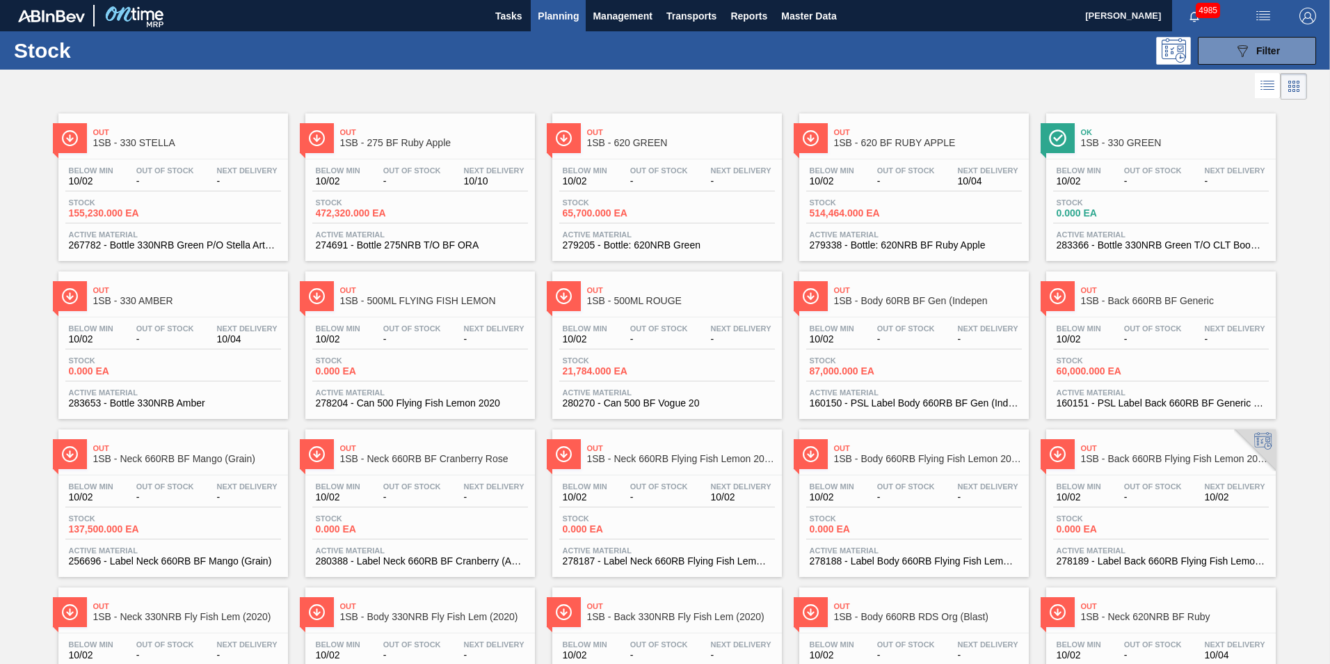
click at [560, 13] on span "Planning" at bounding box center [558, 16] width 41 height 17
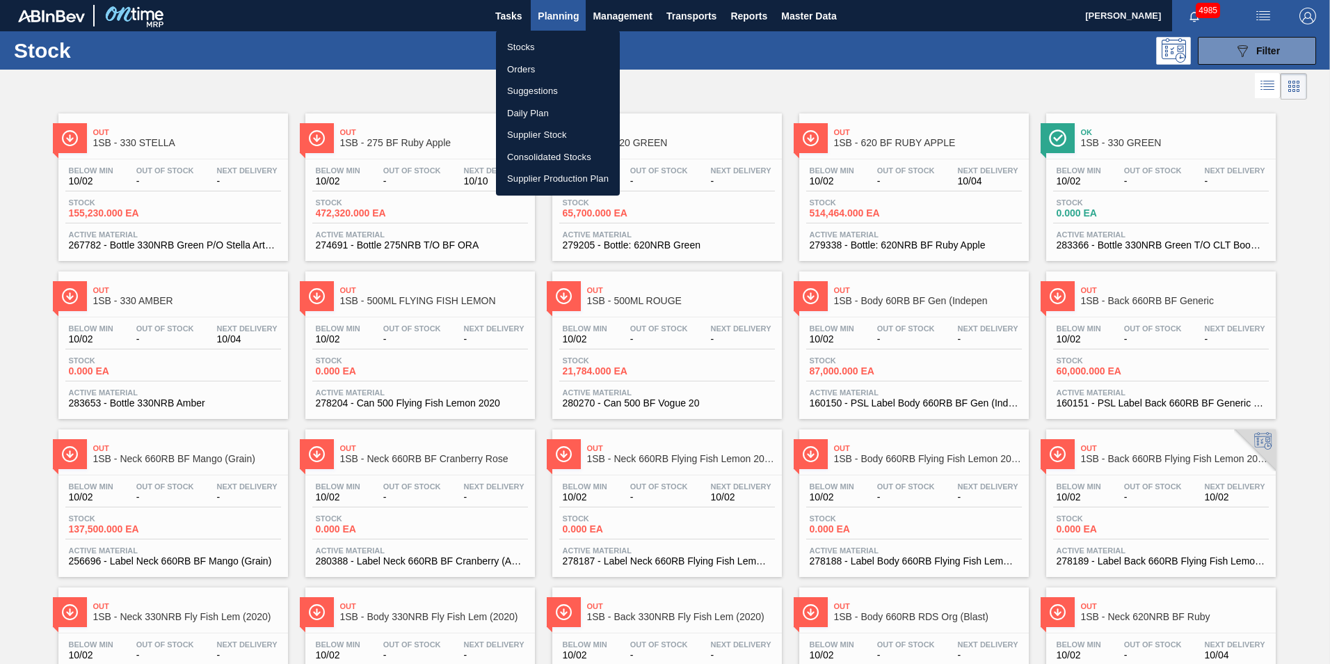
click at [516, 47] on li "Stocks" at bounding box center [558, 47] width 124 height 22
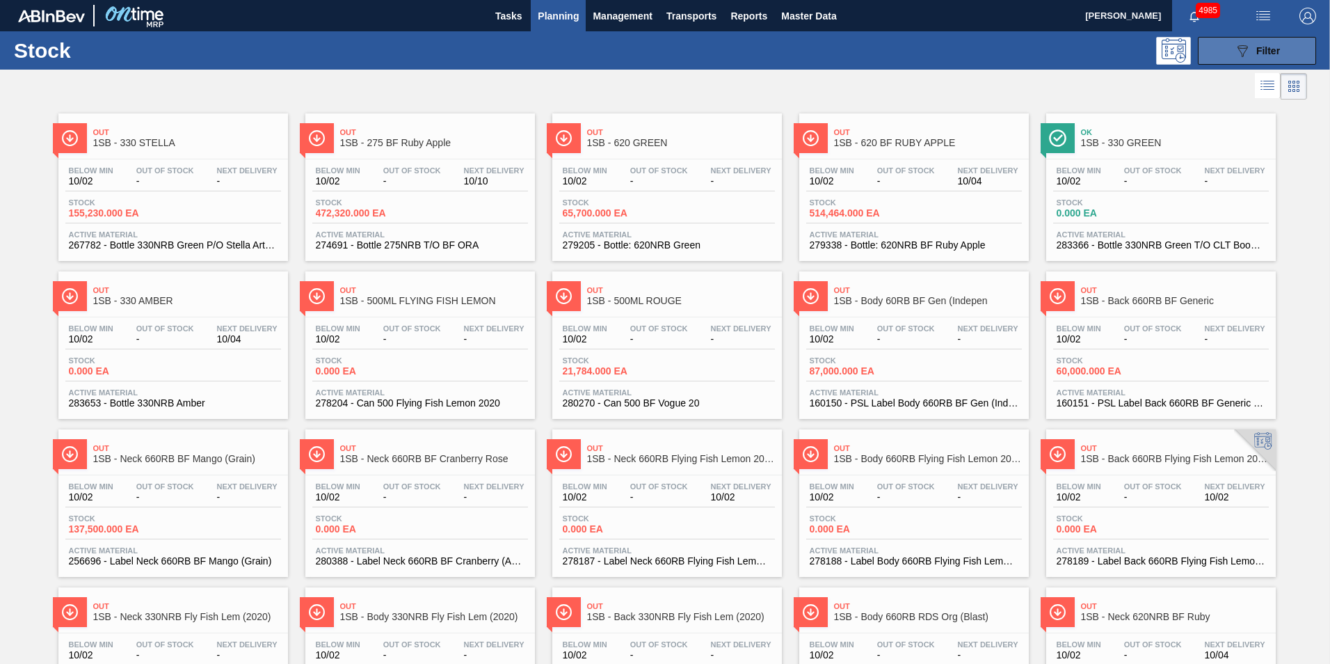
click at [1265, 51] on span "Filter" at bounding box center [1268, 50] width 24 height 11
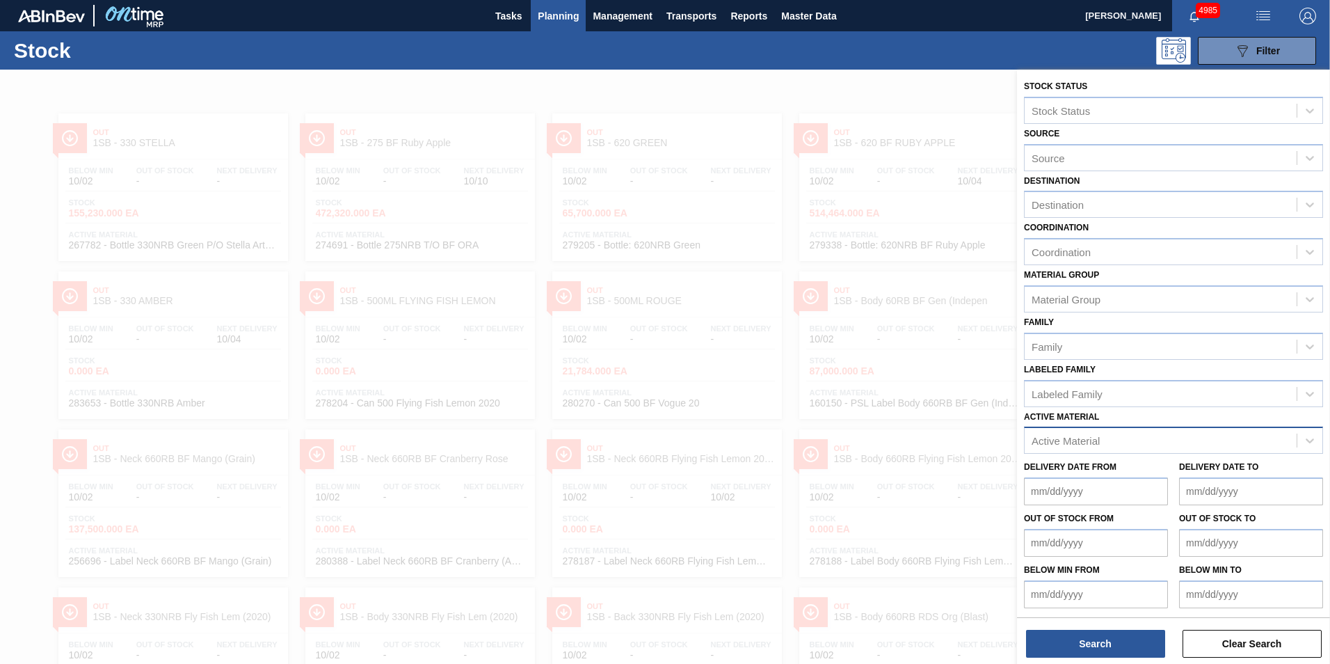
click at [1075, 441] on div "Active Material" at bounding box center [1066, 441] width 68 height 12
type Material "ruby"
click at [959, 554] on div at bounding box center [665, 402] width 1330 height 664
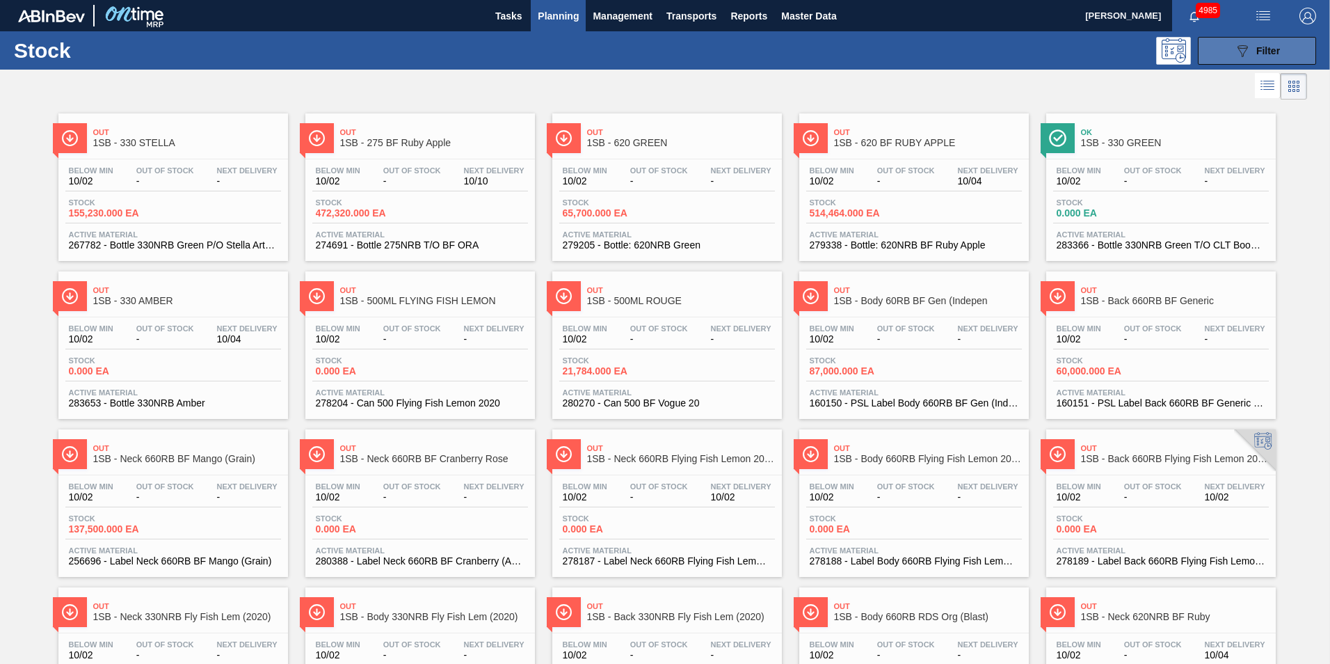
click at [1245, 49] on icon at bounding box center [1243, 51] width 10 height 12
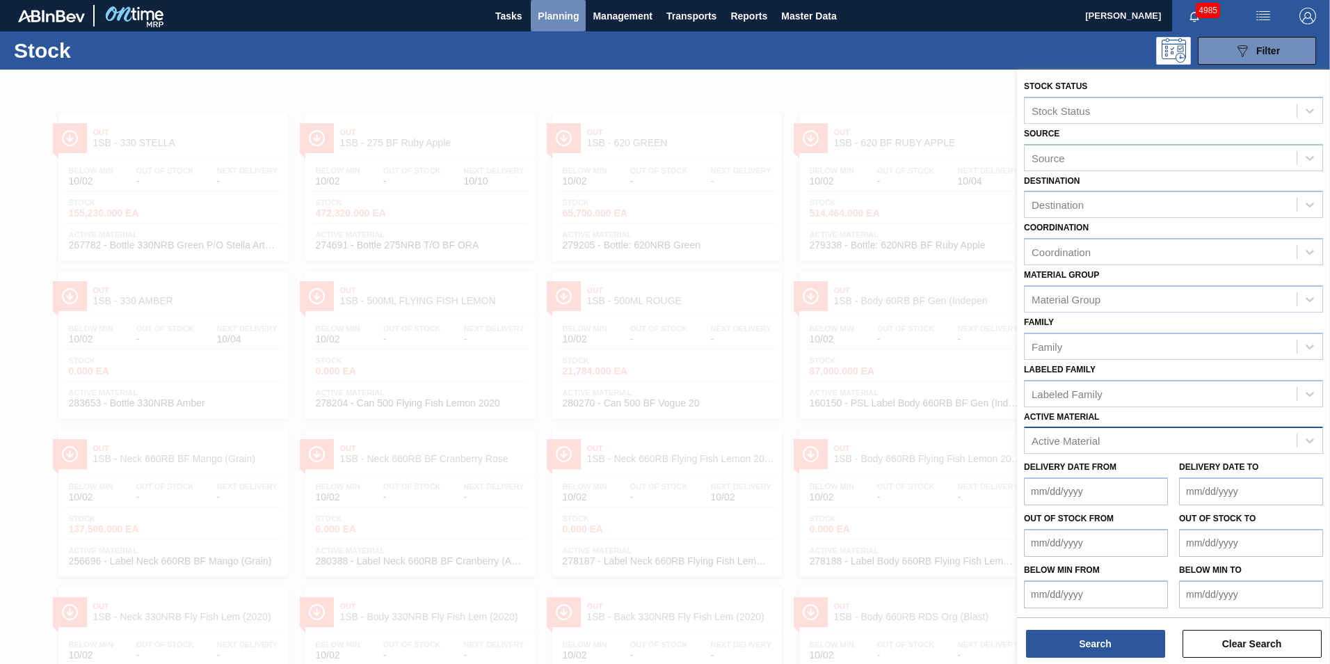
click at [568, 8] on span "Planning" at bounding box center [558, 16] width 41 height 17
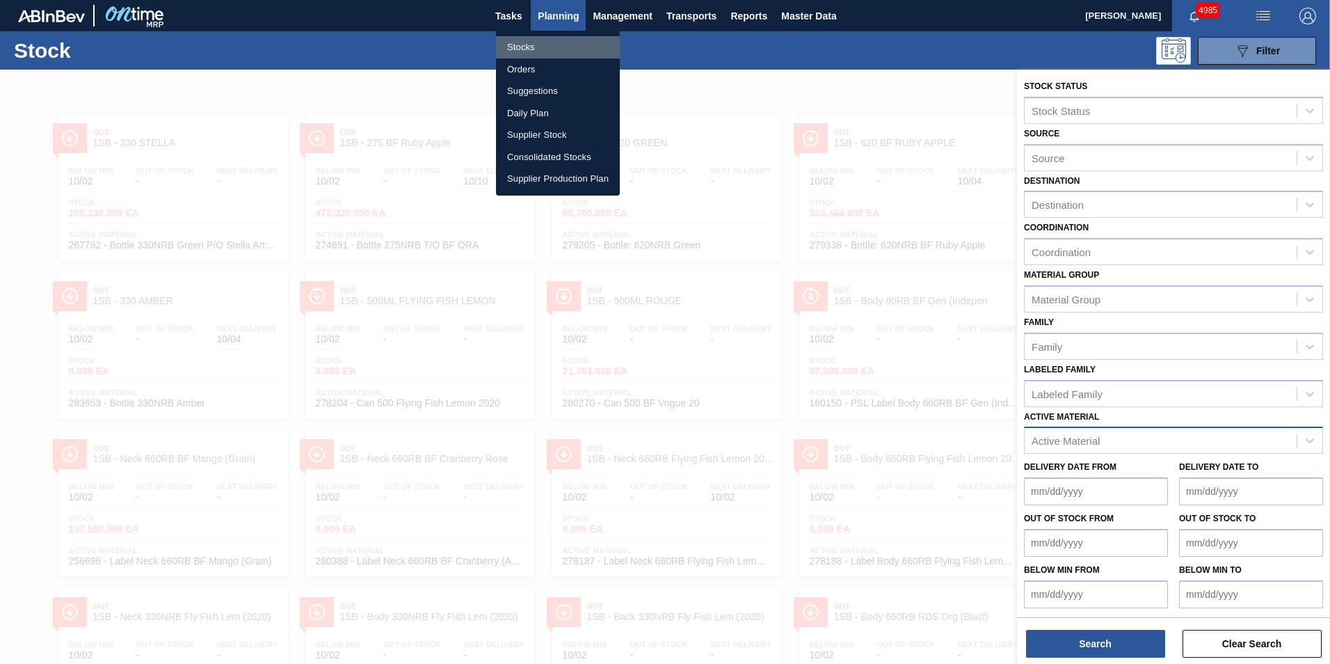
click at [518, 46] on li "Stocks" at bounding box center [558, 47] width 124 height 22
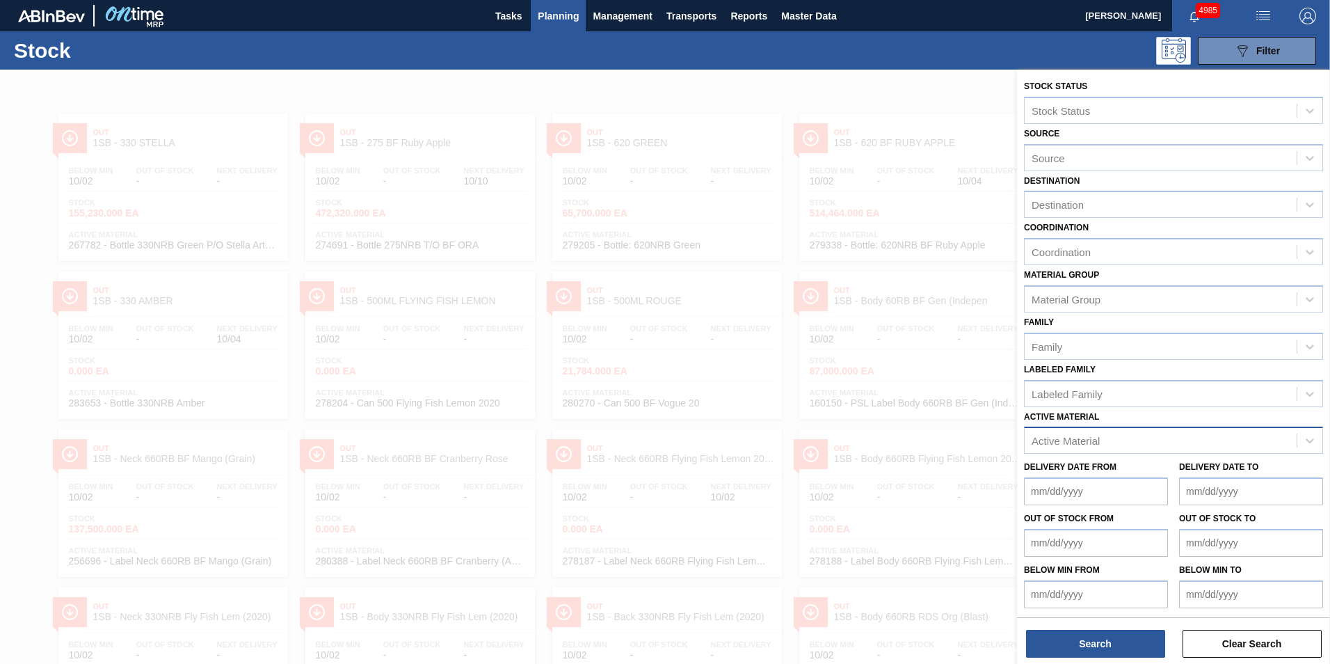
click at [899, 148] on div at bounding box center [665, 402] width 1330 height 664
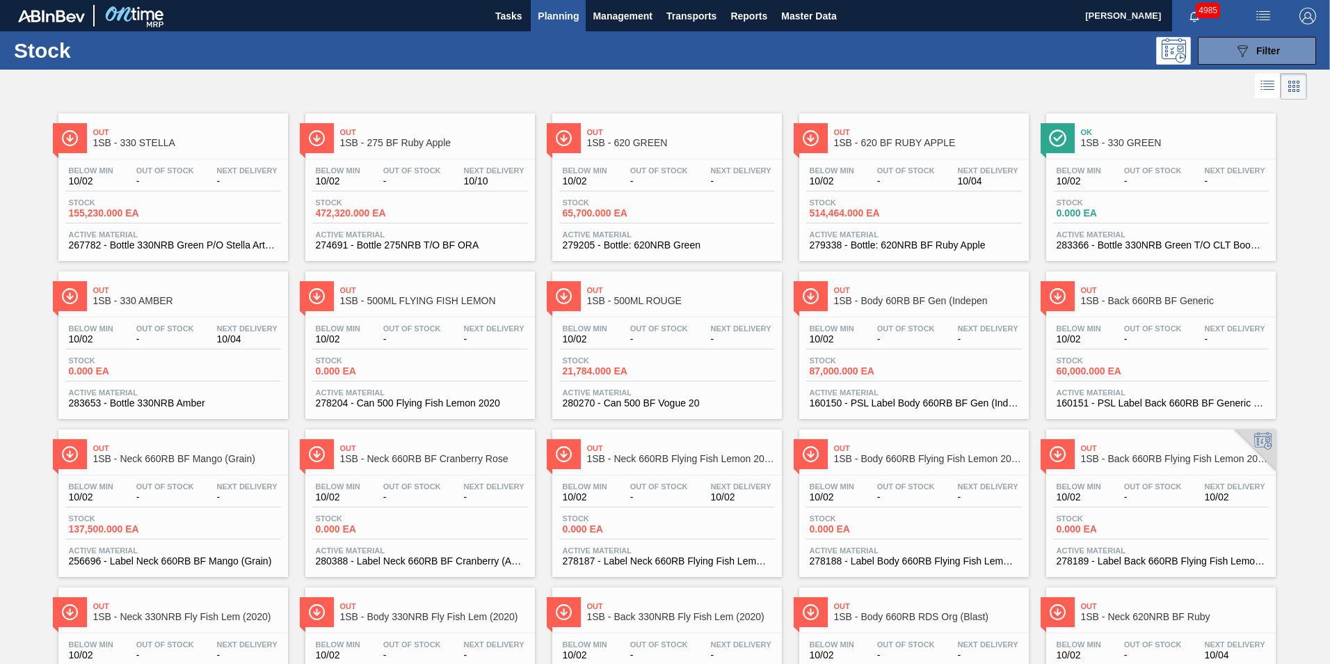
click at [546, 14] on span "Planning" at bounding box center [558, 16] width 41 height 17
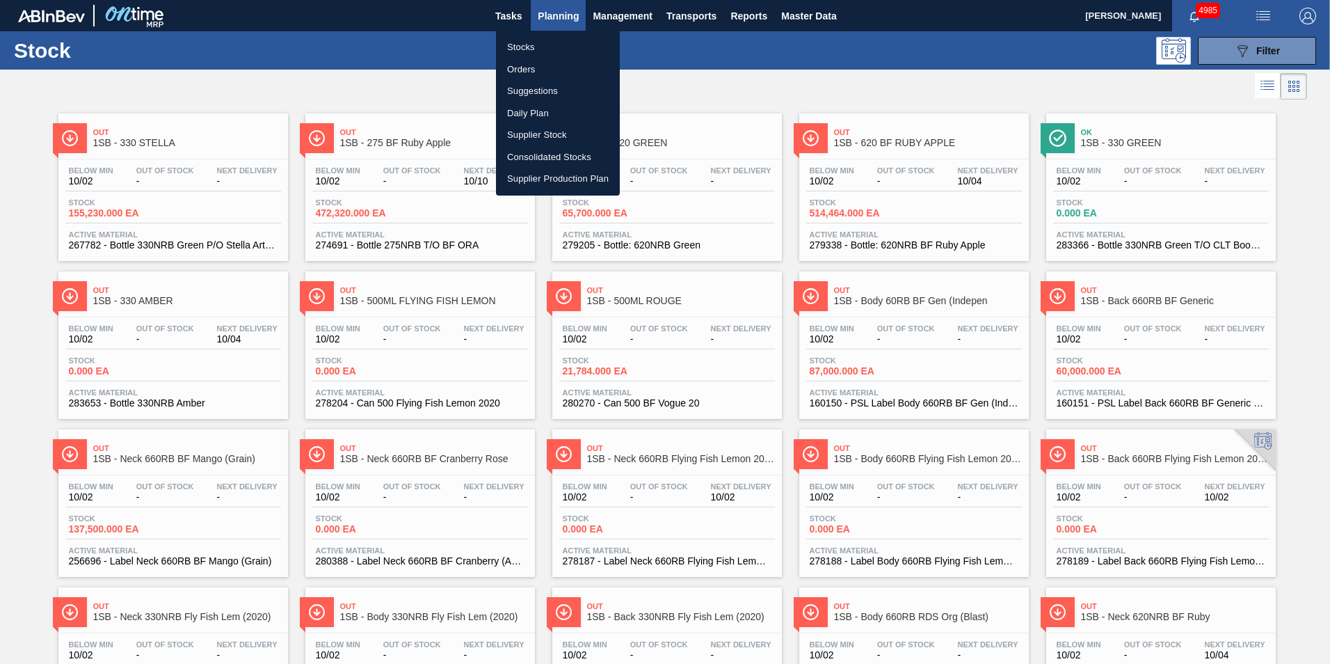
click at [521, 47] on li "Stocks" at bounding box center [558, 47] width 124 height 22
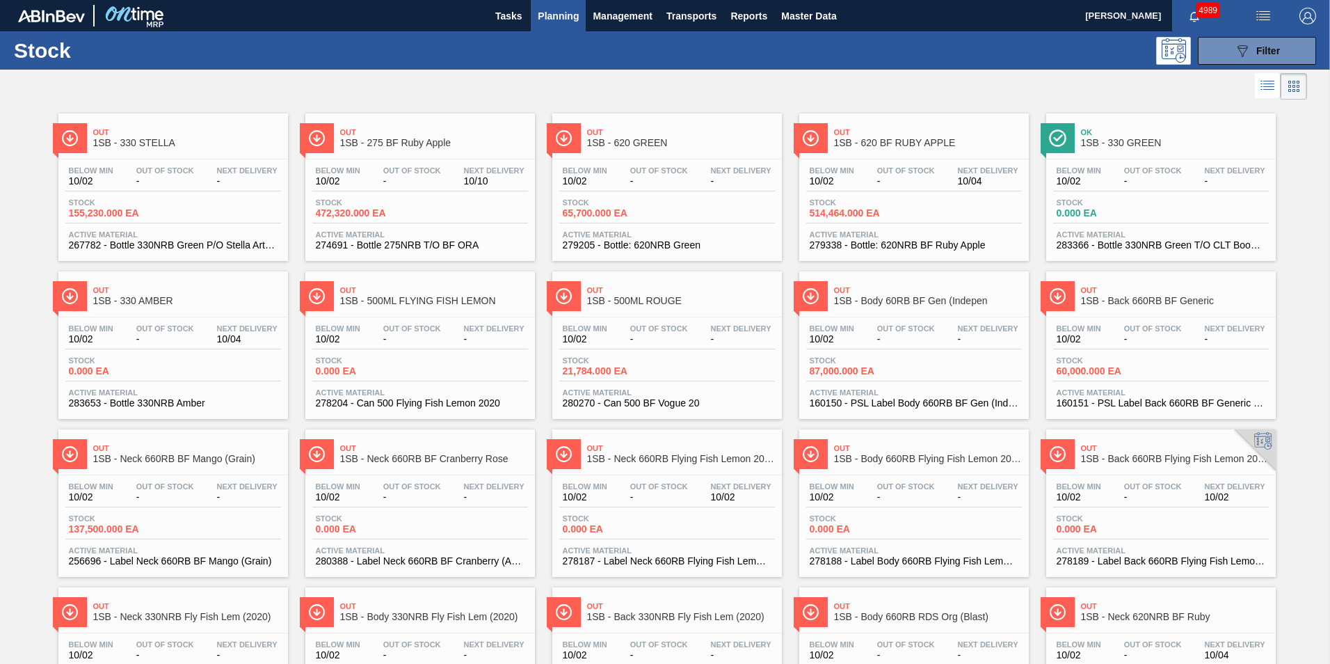
click at [557, 22] on span "Planning" at bounding box center [558, 16] width 41 height 17
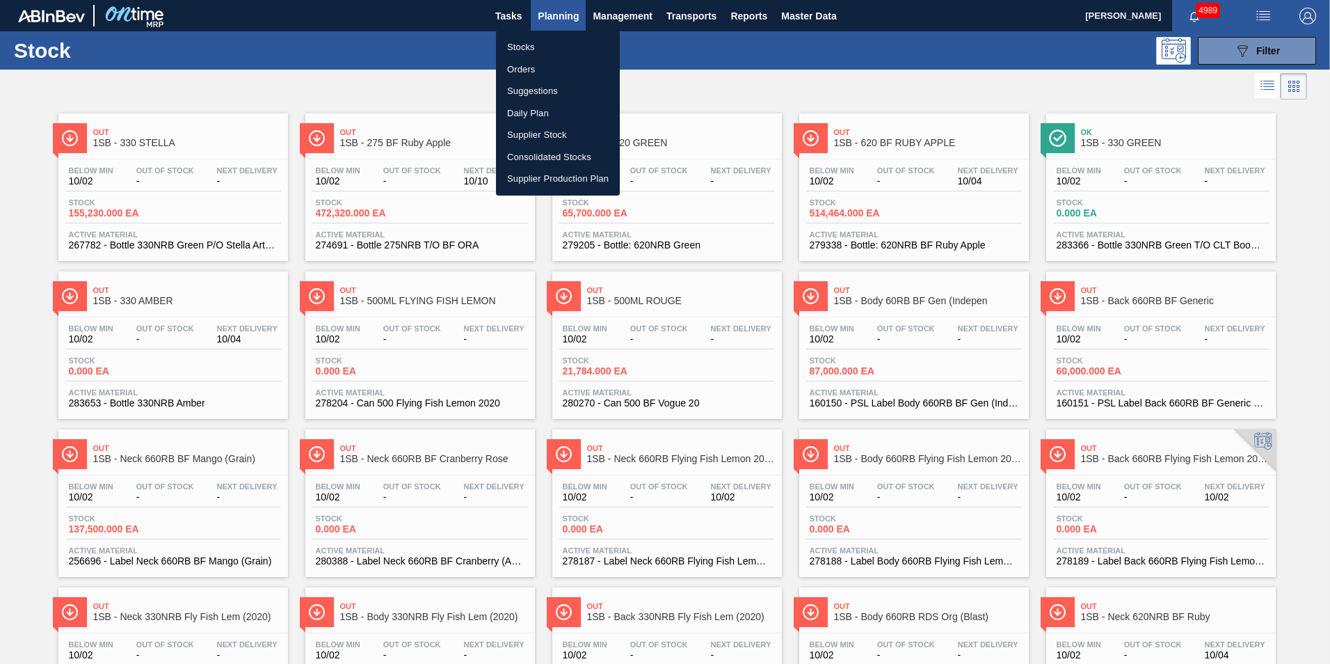
click at [524, 45] on li "Stocks" at bounding box center [558, 47] width 124 height 22
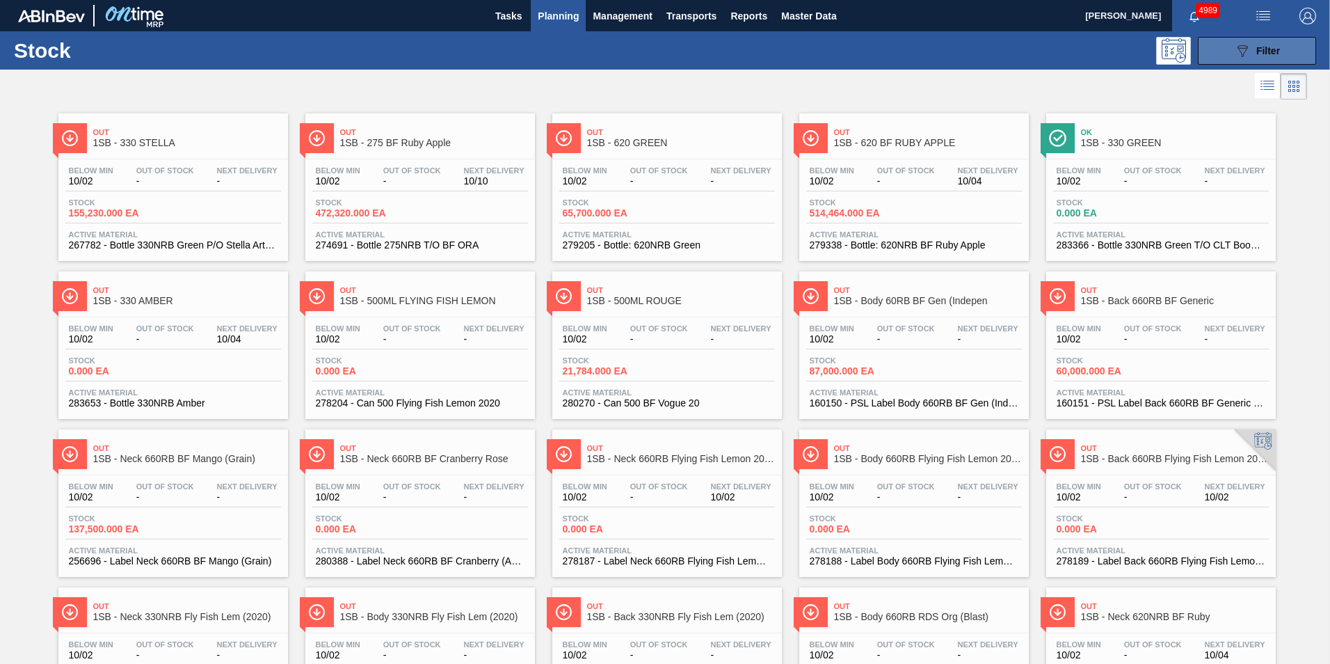
click at [1263, 49] on span "Filter" at bounding box center [1268, 50] width 24 height 11
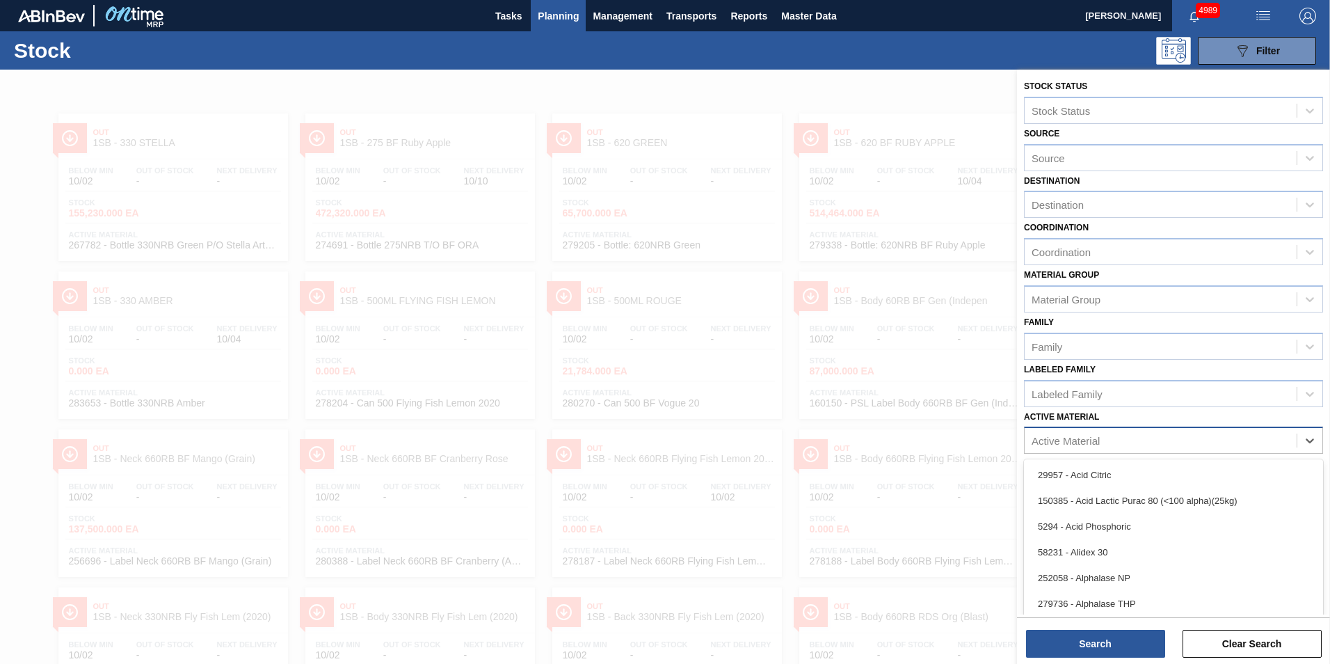
click at [1078, 439] on div "Active Material" at bounding box center [1066, 441] width 68 height 12
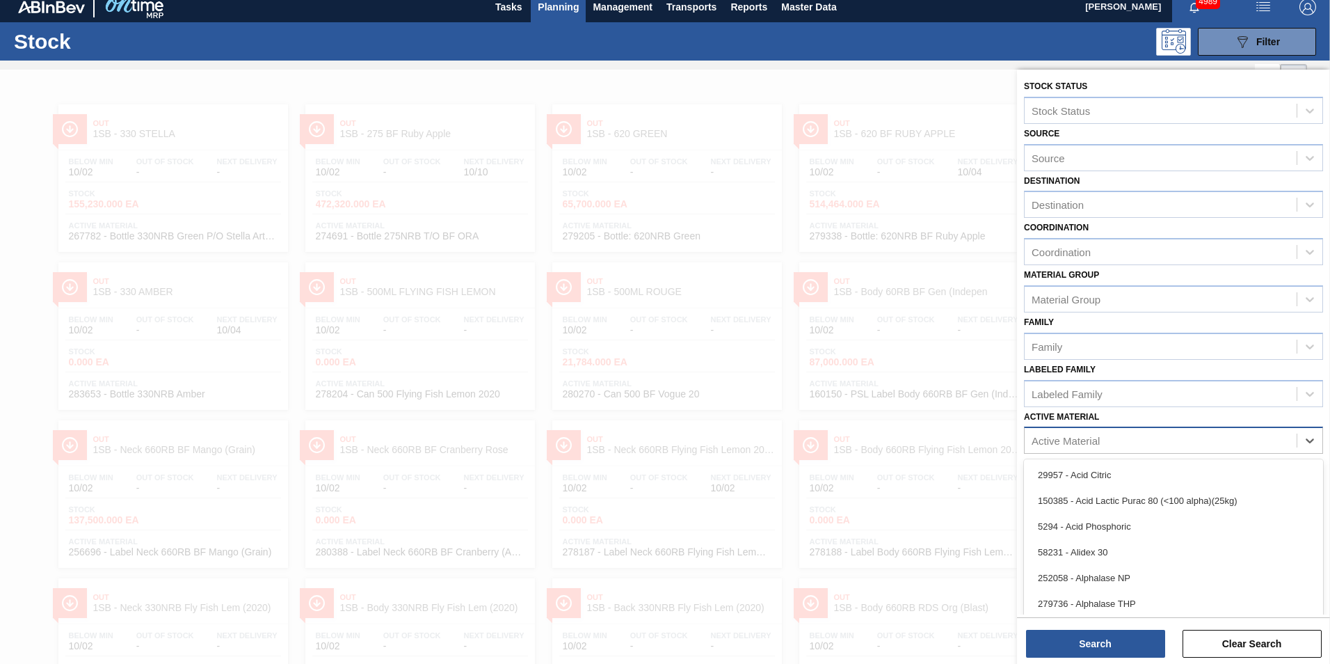
scroll to position [10, 0]
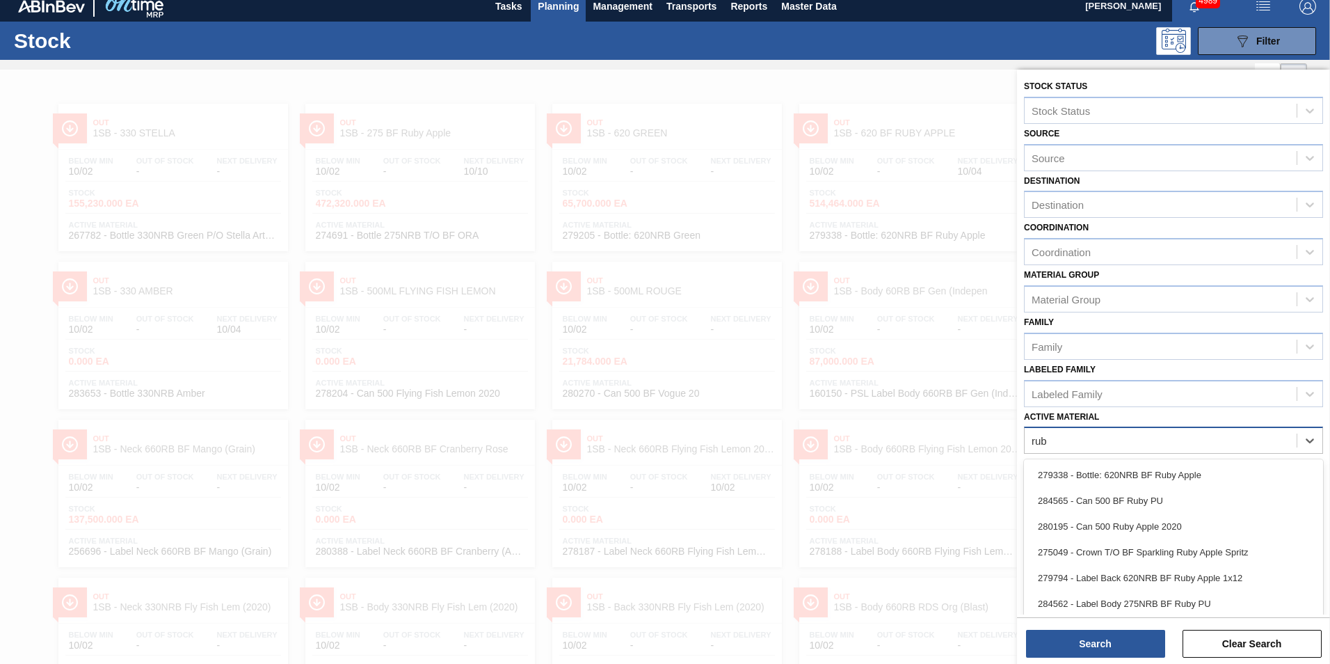
type Material "ruby"
click at [1136, 549] on div "275049 - Crown T/O BF Sparkling Ruby Apple Spritz" at bounding box center [1173, 552] width 299 height 26
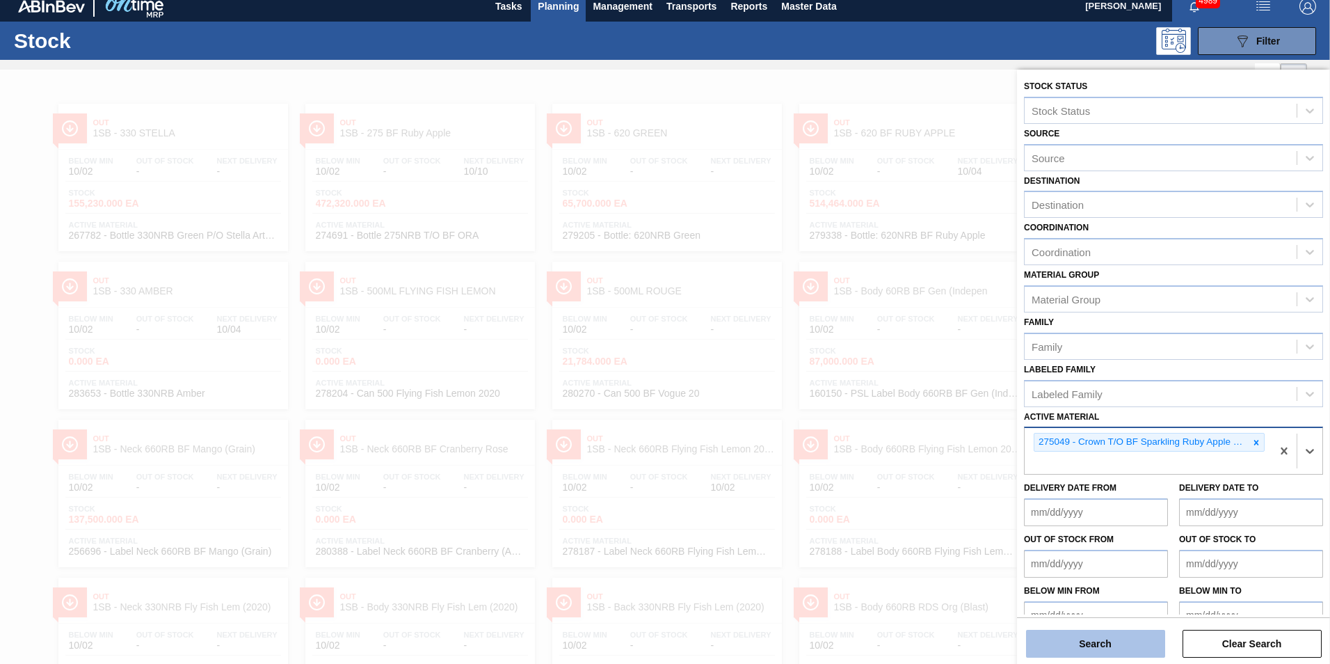
click at [1096, 645] on button "Search" at bounding box center [1095, 644] width 139 height 28
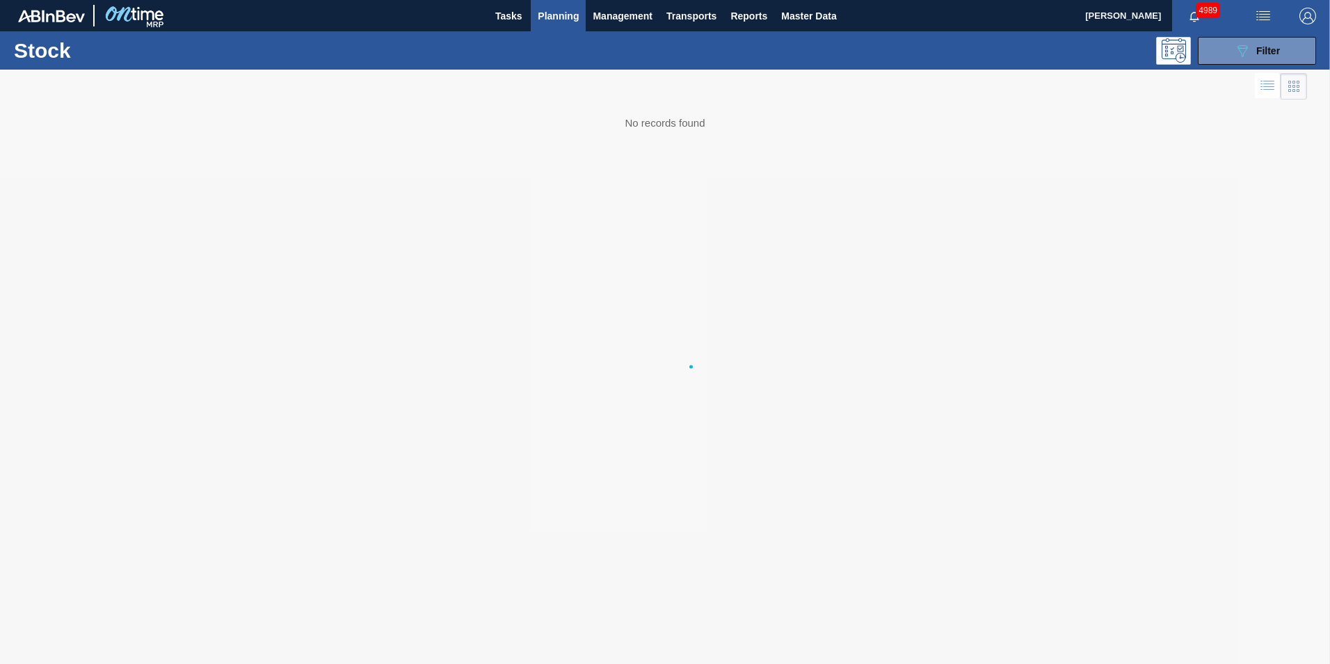
scroll to position [0, 0]
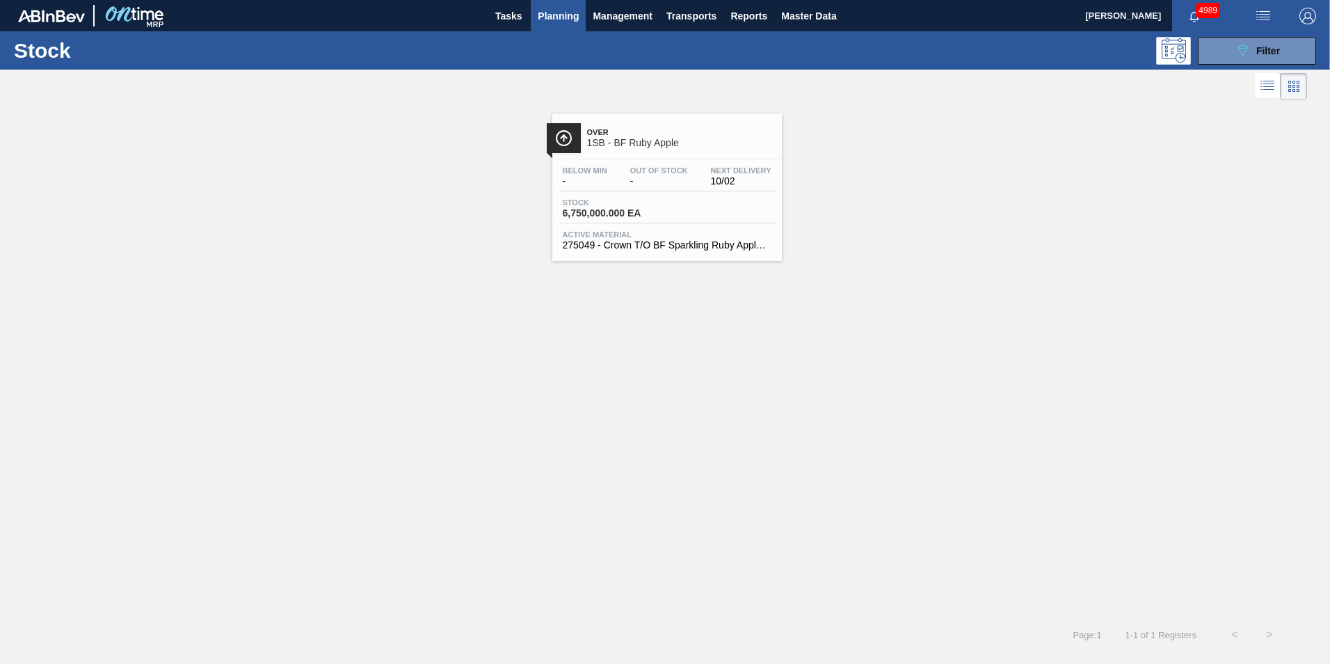
click at [637, 215] on span "6,750,000.000 EA" at bounding box center [611, 213] width 97 height 10
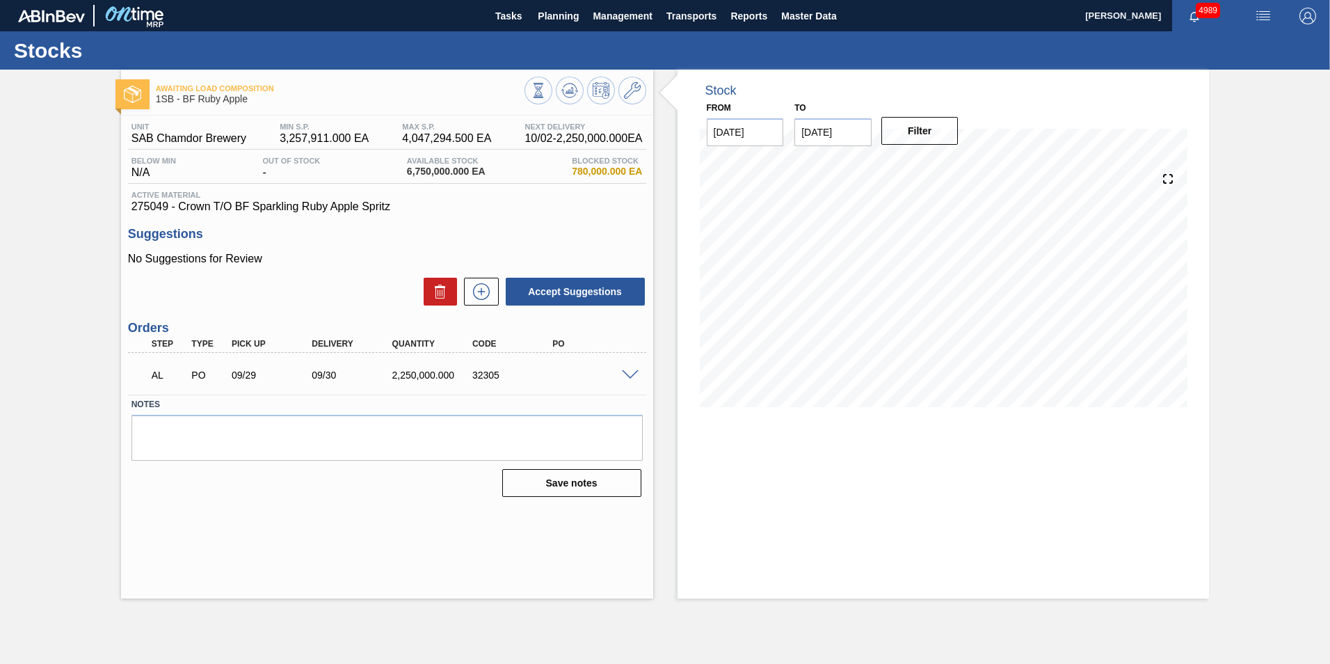
click at [627, 374] on span at bounding box center [630, 375] width 17 height 10
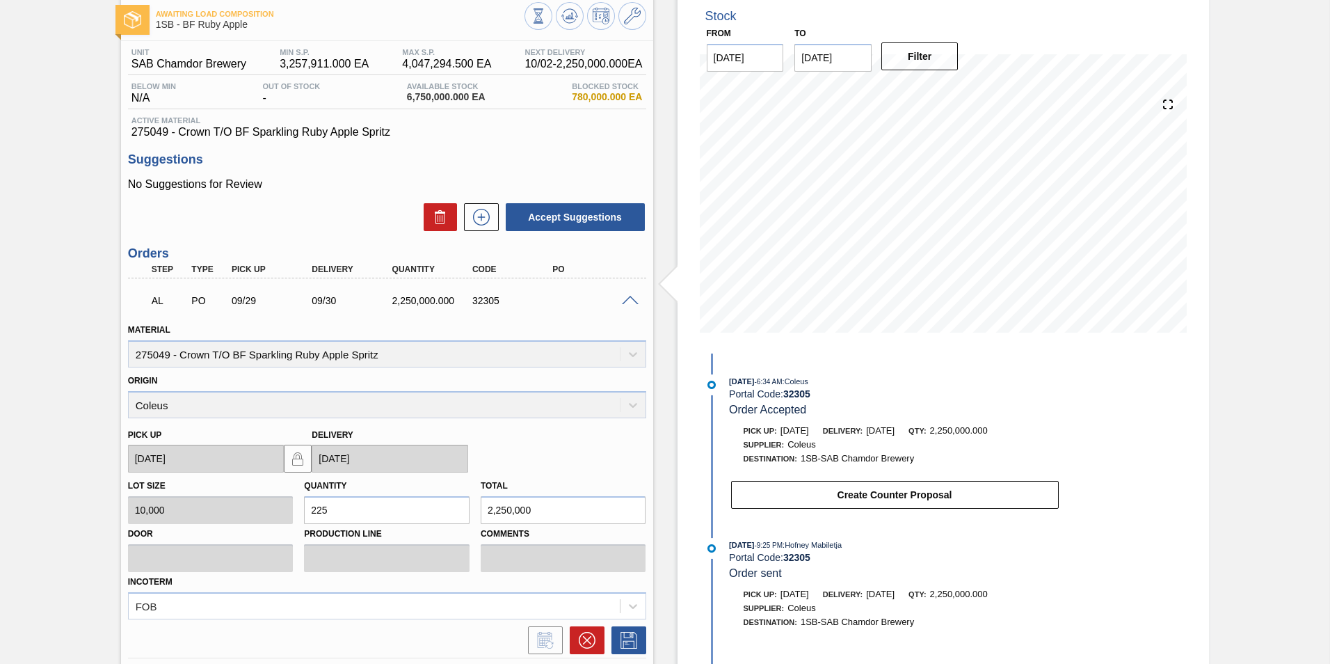
scroll to position [182, 0]
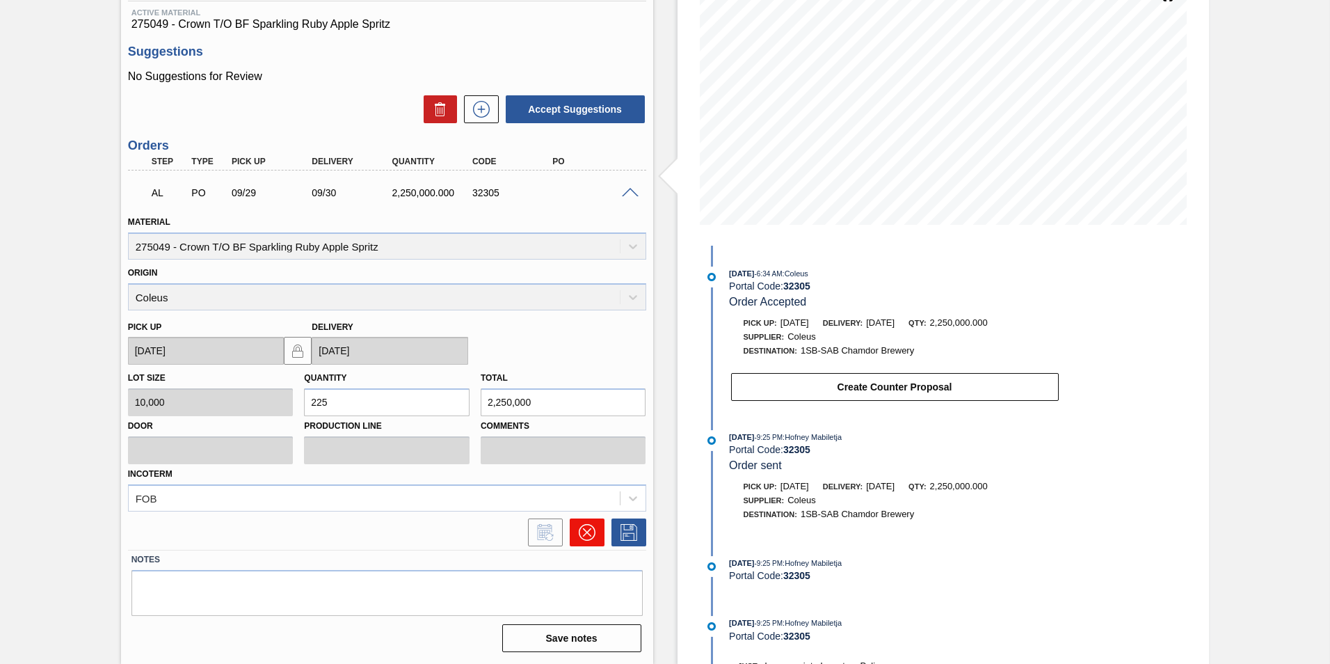
click at [593, 533] on button at bounding box center [587, 532] width 35 height 28
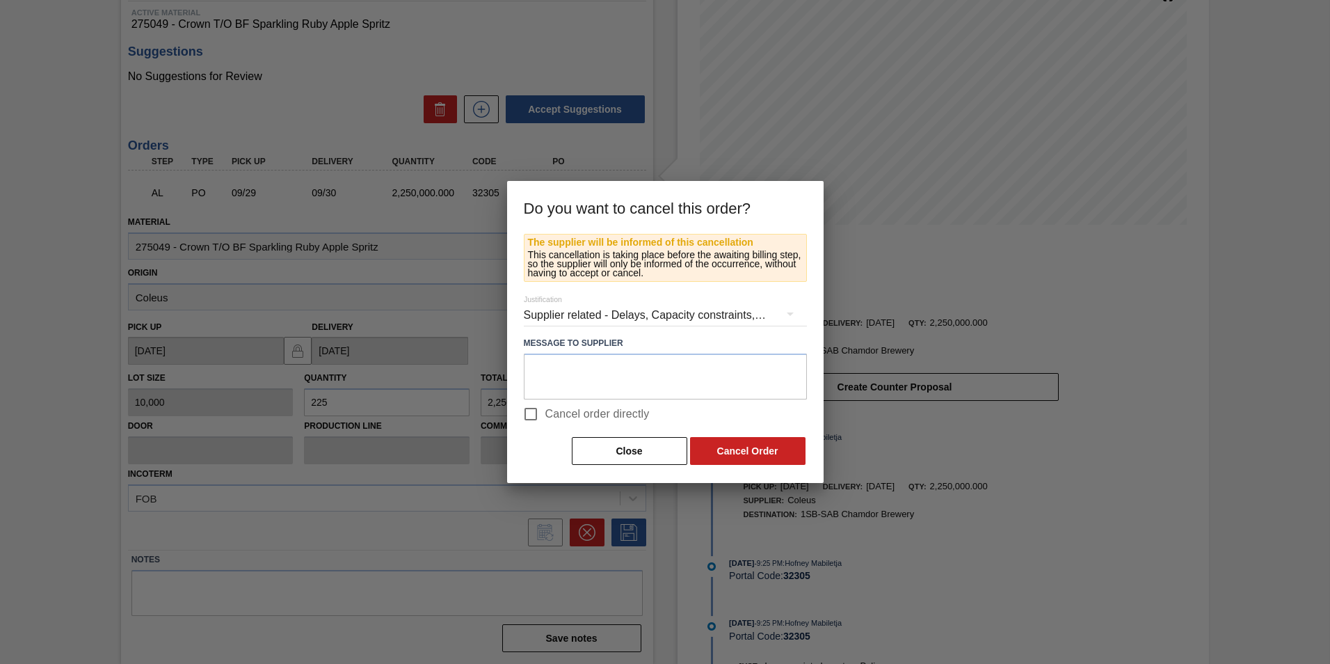
click at [609, 415] on span "Cancel order directly" at bounding box center [597, 414] width 104 height 17
click at [545, 415] on input "Cancel order directly" at bounding box center [530, 413] width 29 height 29
checkbox input "true"
click at [737, 449] on button "Cancel Order" at bounding box center [747, 451] width 115 height 28
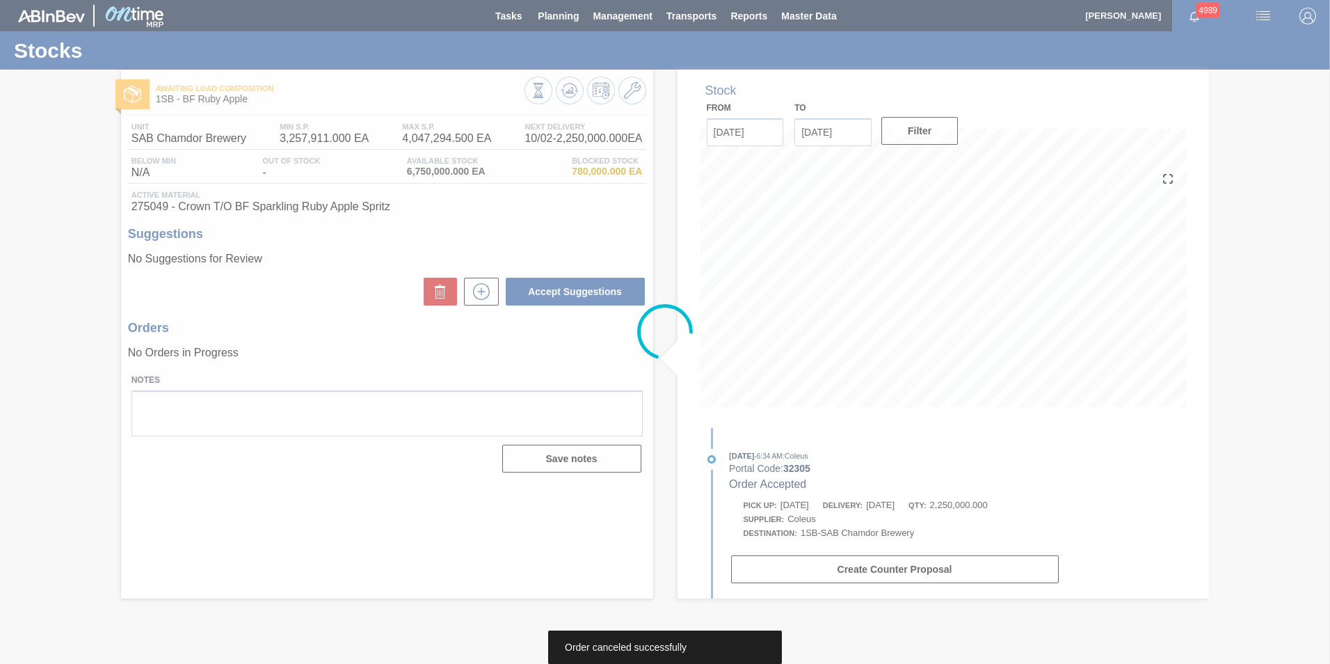
scroll to position [0, 0]
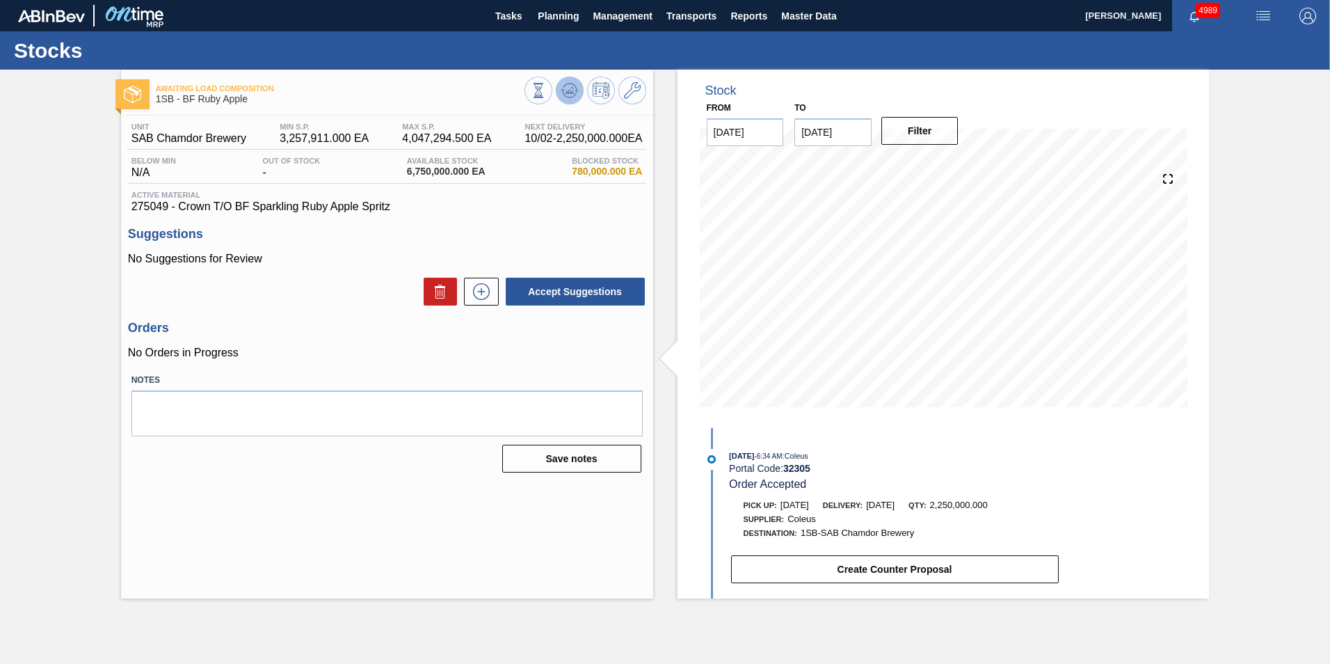
click at [574, 93] on icon at bounding box center [569, 90] width 17 height 17
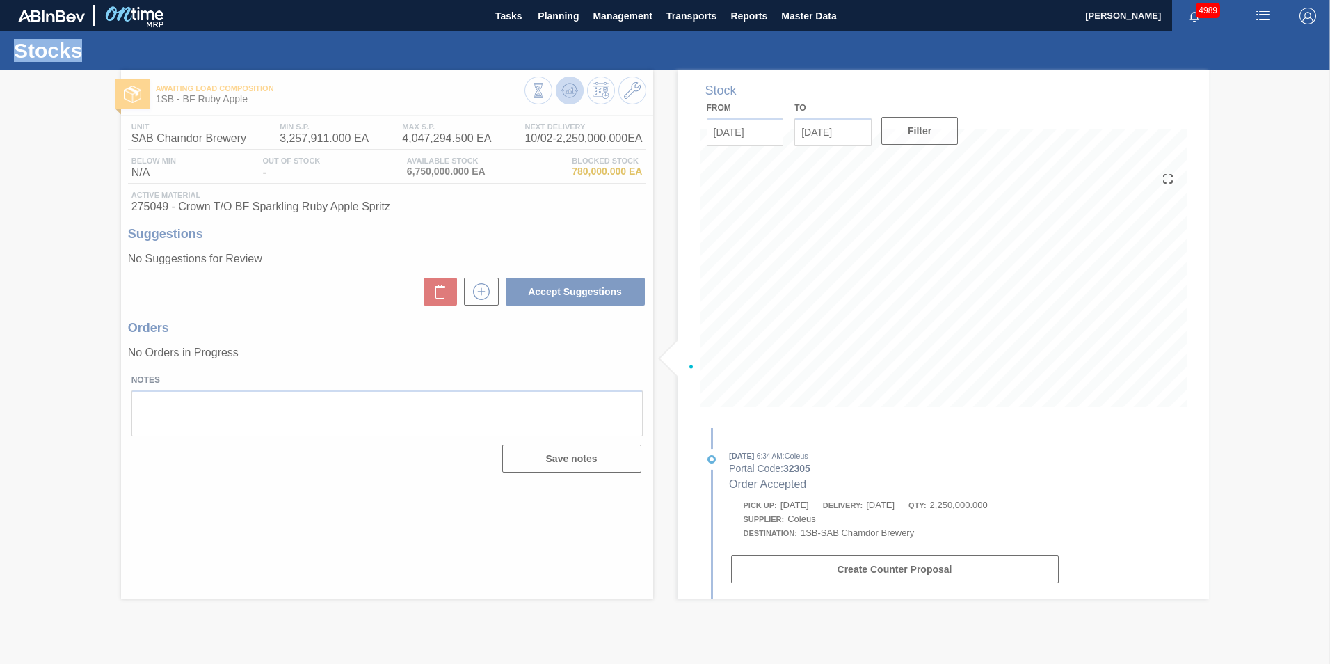
click at [574, 93] on div at bounding box center [665, 367] width 1330 height 594
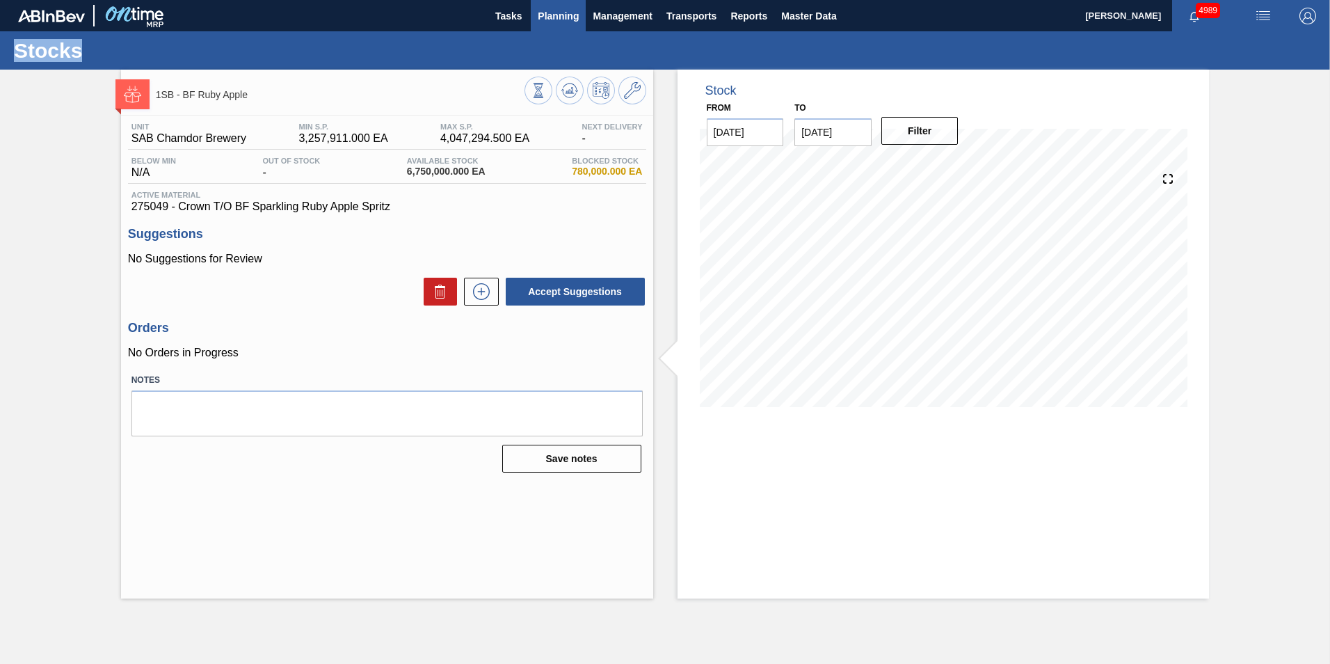
click at [561, 15] on span "Planning" at bounding box center [558, 16] width 41 height 17
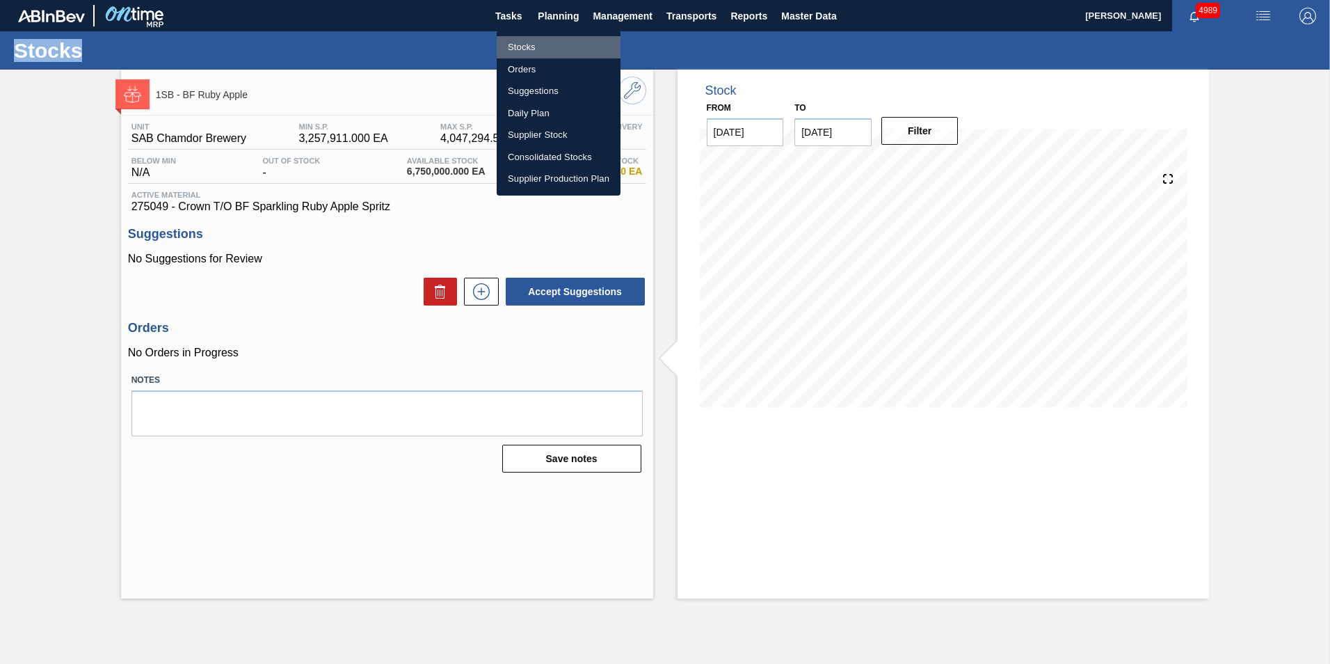
drag, startPoint x: 524, startPoint y: 43, endPoint x: 410, endPoint y: 154, distance: 158.9
click at [524, 42] on li "Stocks" at bounding box center [559, 47] width 124 height 22
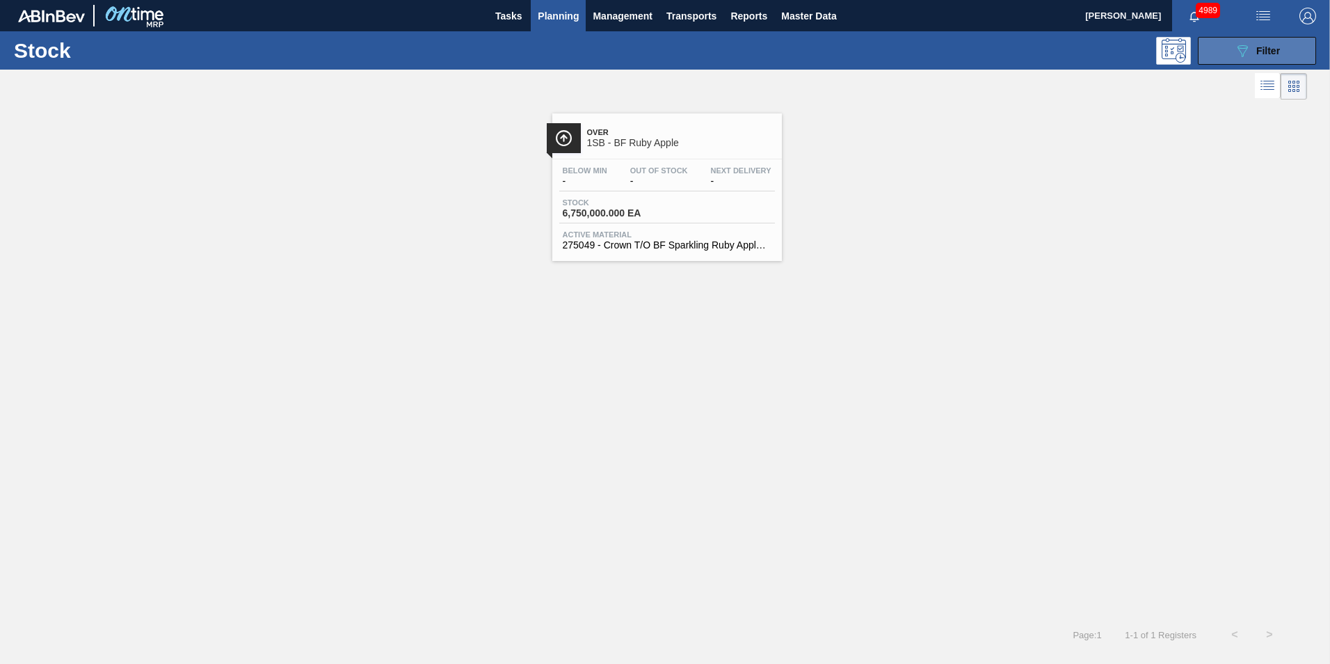
click at [1292, 50] on button "089F7B8B-B2A5-4AFE-B5C0-19BA573D28AC Filter" at bounding box center [1257, 51] width 118 height 28
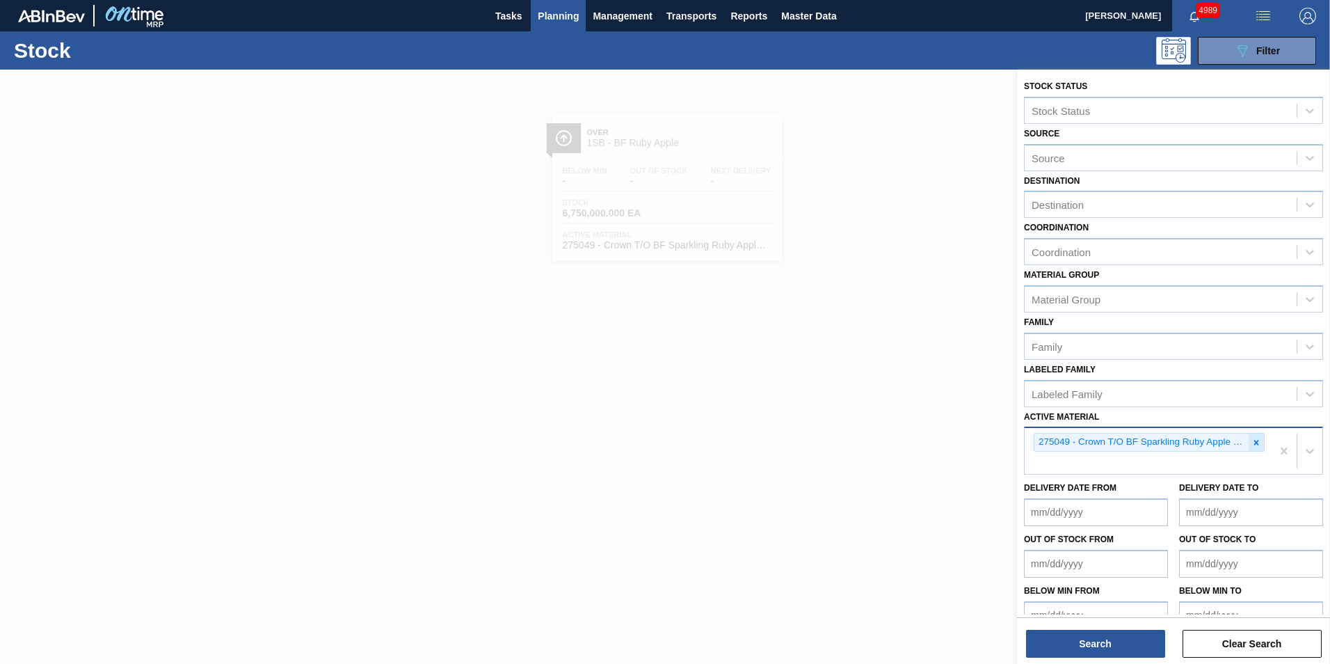
click at [1254, 443] on icon at bounding box center [1256, 442] width 5 height 5
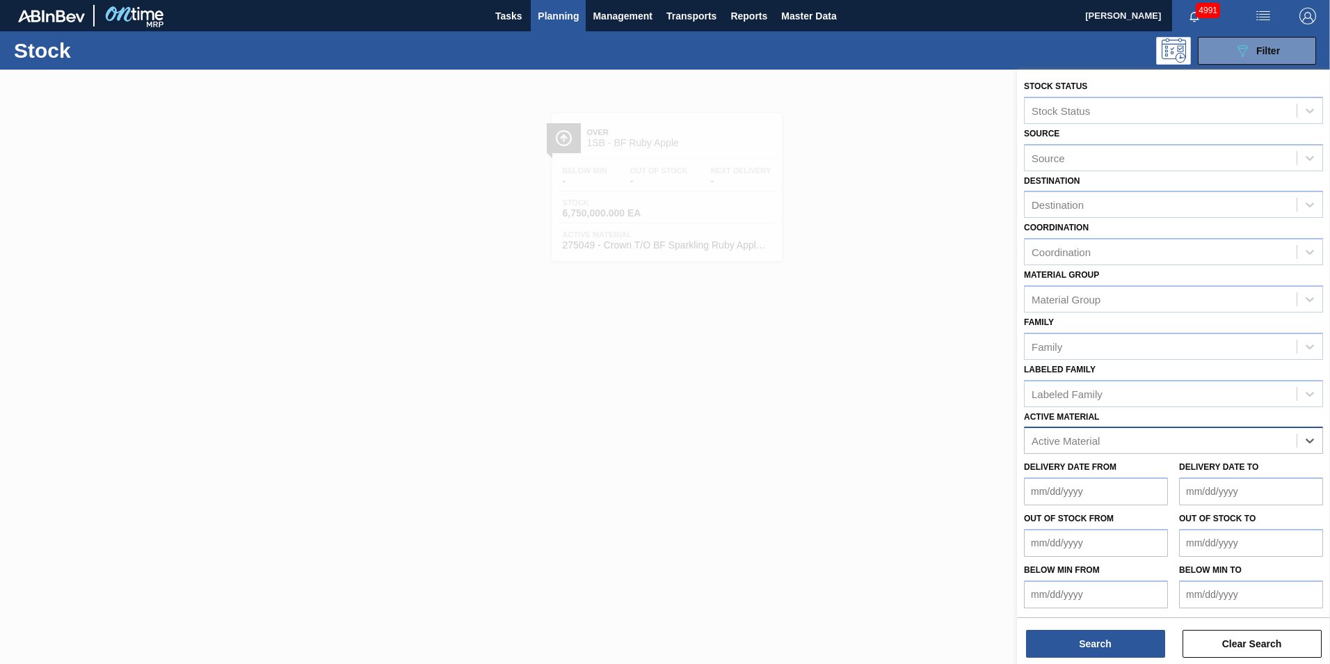
click at [565, 18] on span "Planning" at bounding box center [558, 16] width 41 height 17
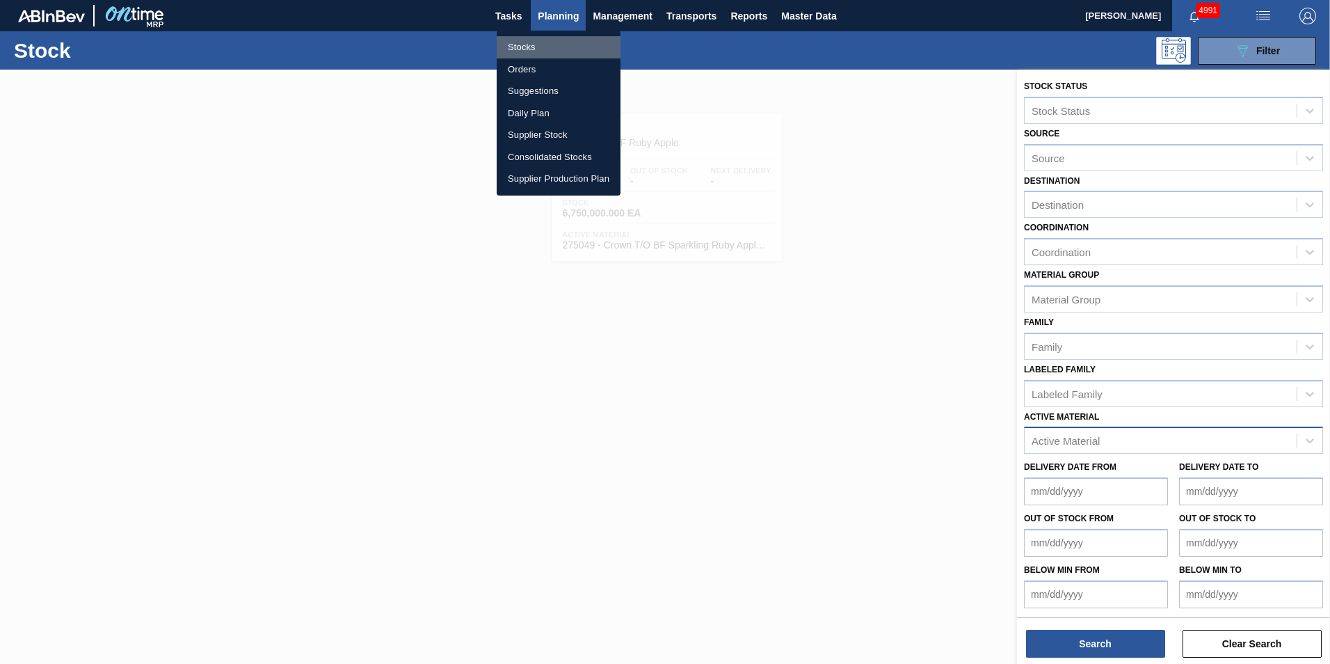
click at [526, 42] on li "Stocks" at bounding box center [559, 47] width 124 height 22
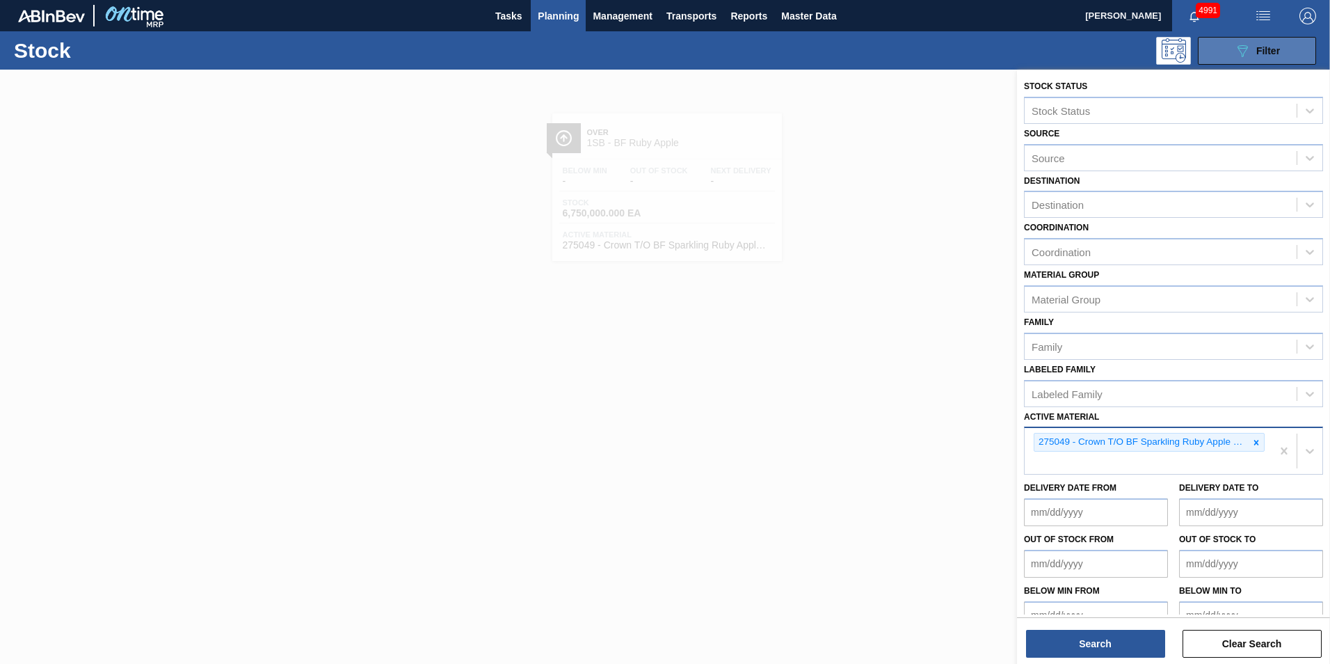
click at [1244, 50] on icon "089F7B8B-B2A5-4AFE-B5C0-19BA573D28AC" at bounding box center [1242, 50] width 17 height 17
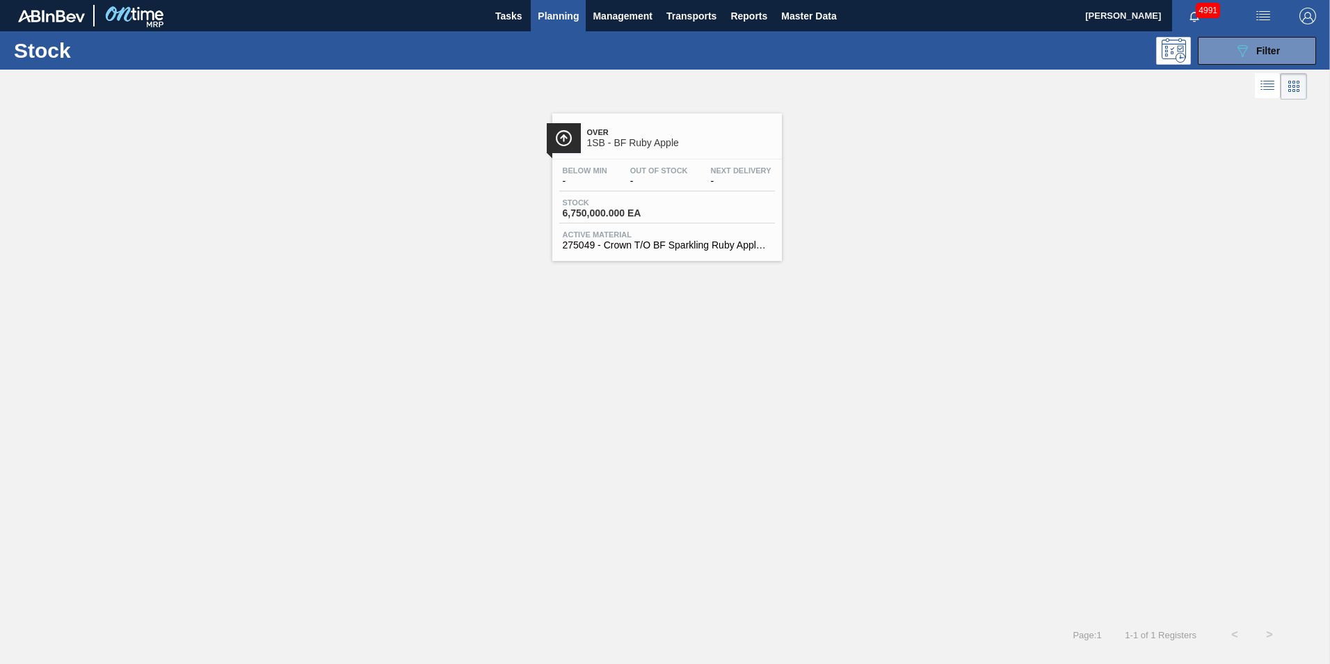
click at [559, 16] on span "Planning" at bounding box center [558, 16] width 41 height 17
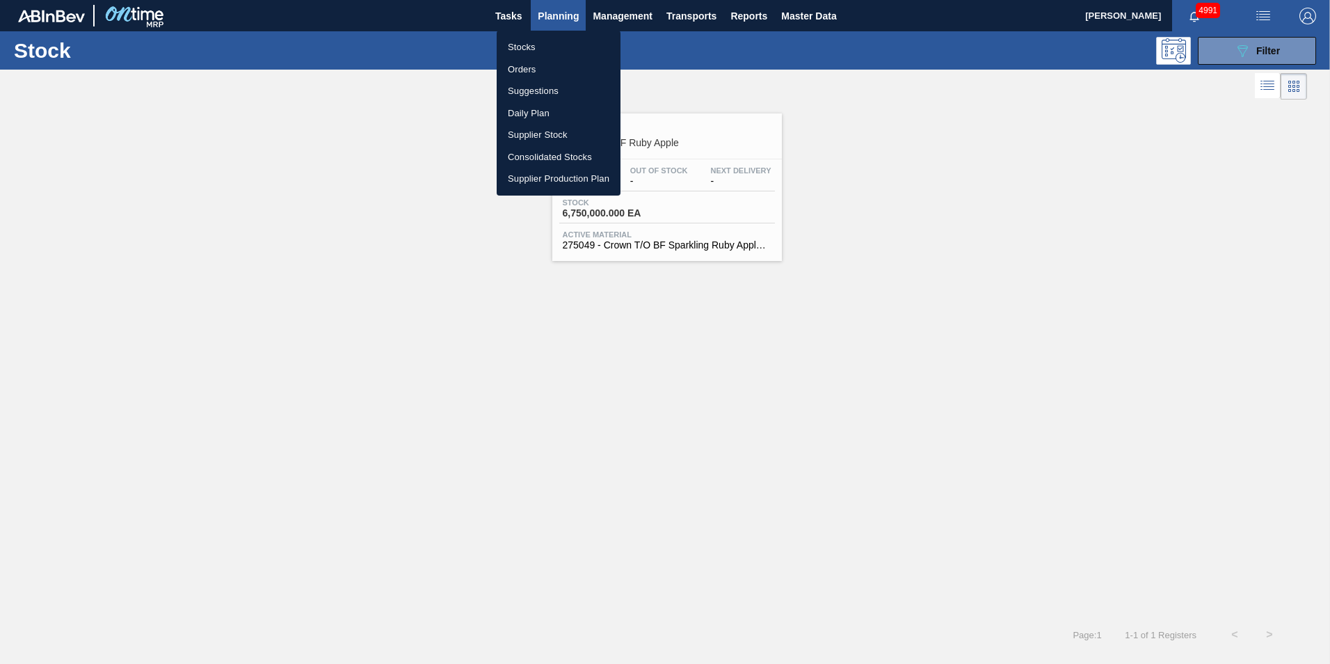
click at [522, 46] on li "Stocks" at bounding box center [559, 47] width 124 height 22
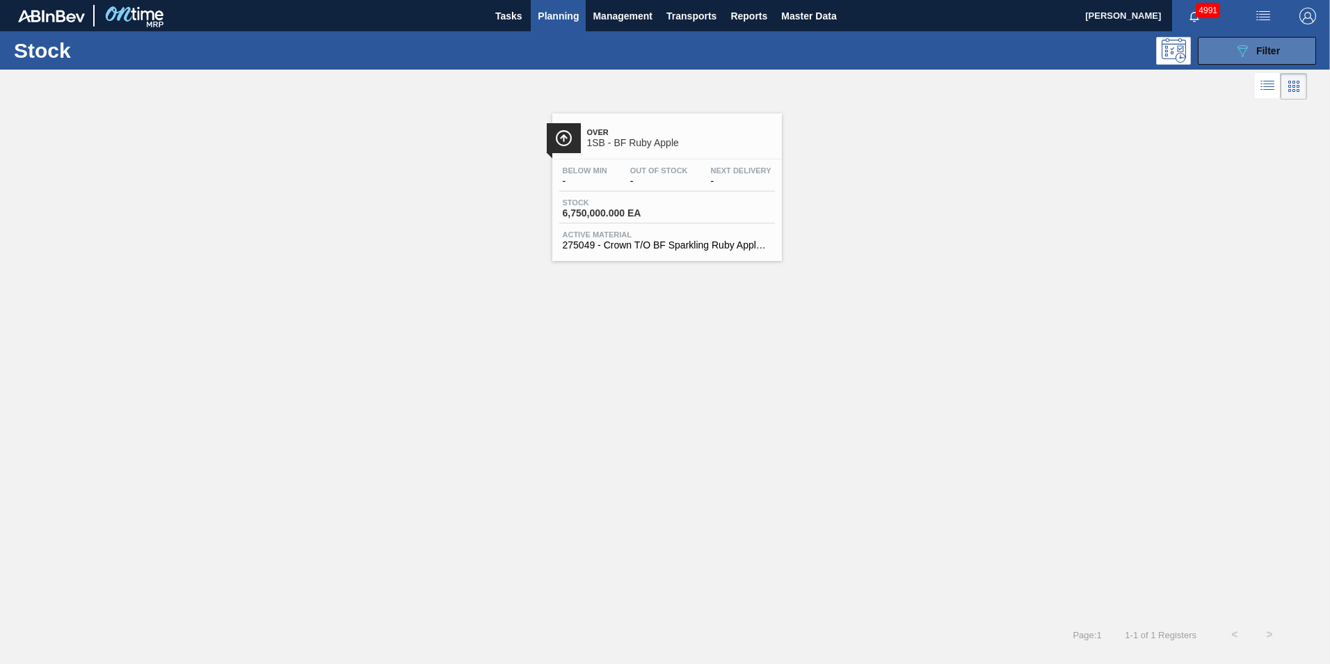
click at [1253, 47] on div "089F7B8B-B2A5-4AFE-B5C0-19BA573D28AC Filter" at bounding box center [1257, 50] width 46 height 17
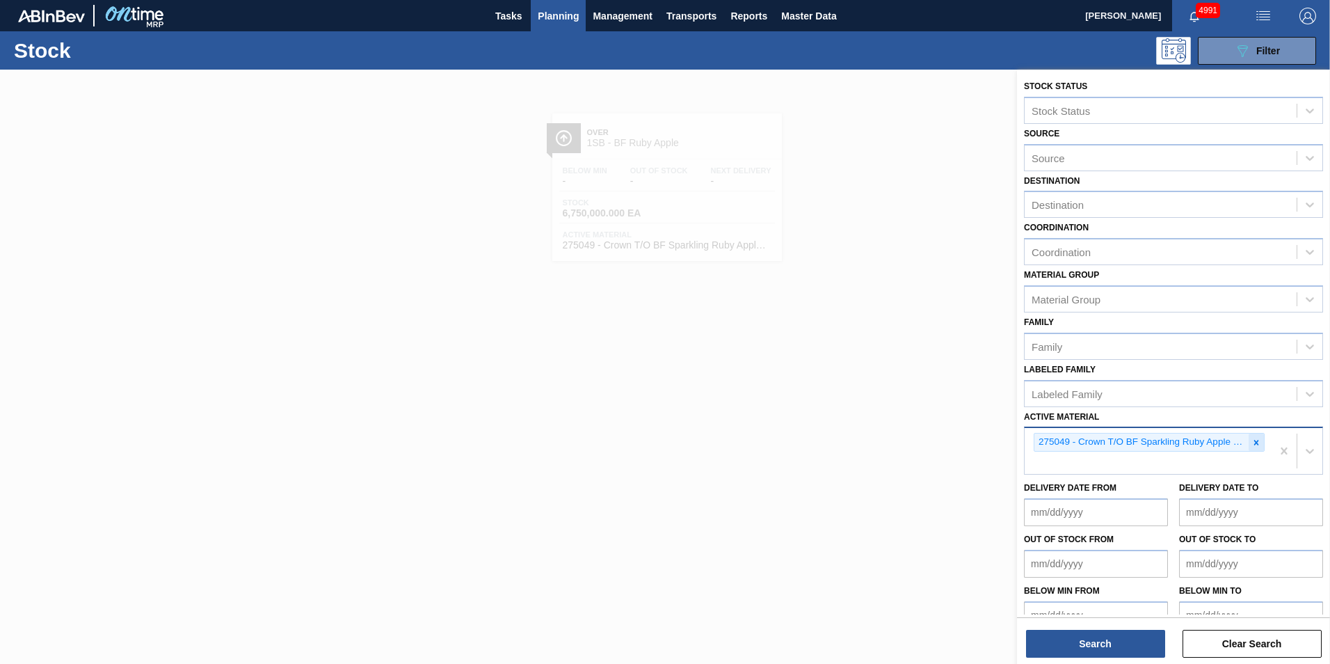
click at [1258, 442] on icon at bounding box center [1256, 443] width 10 height 10
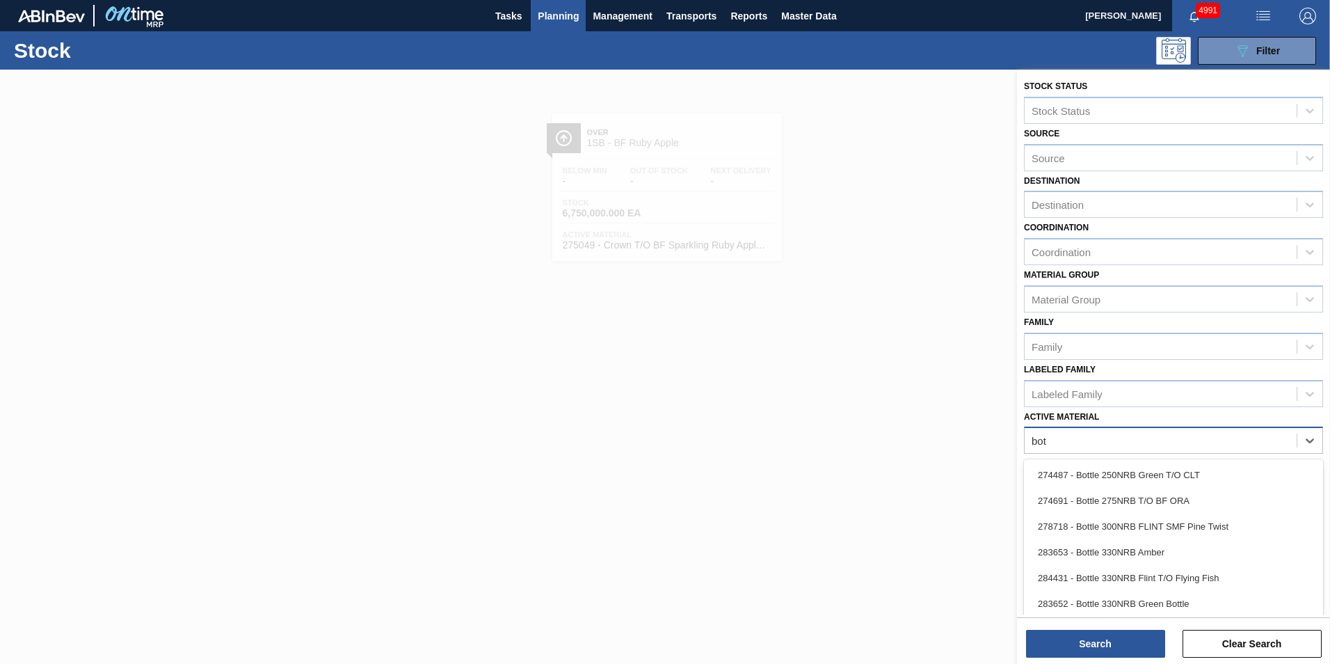
type Material "bott"
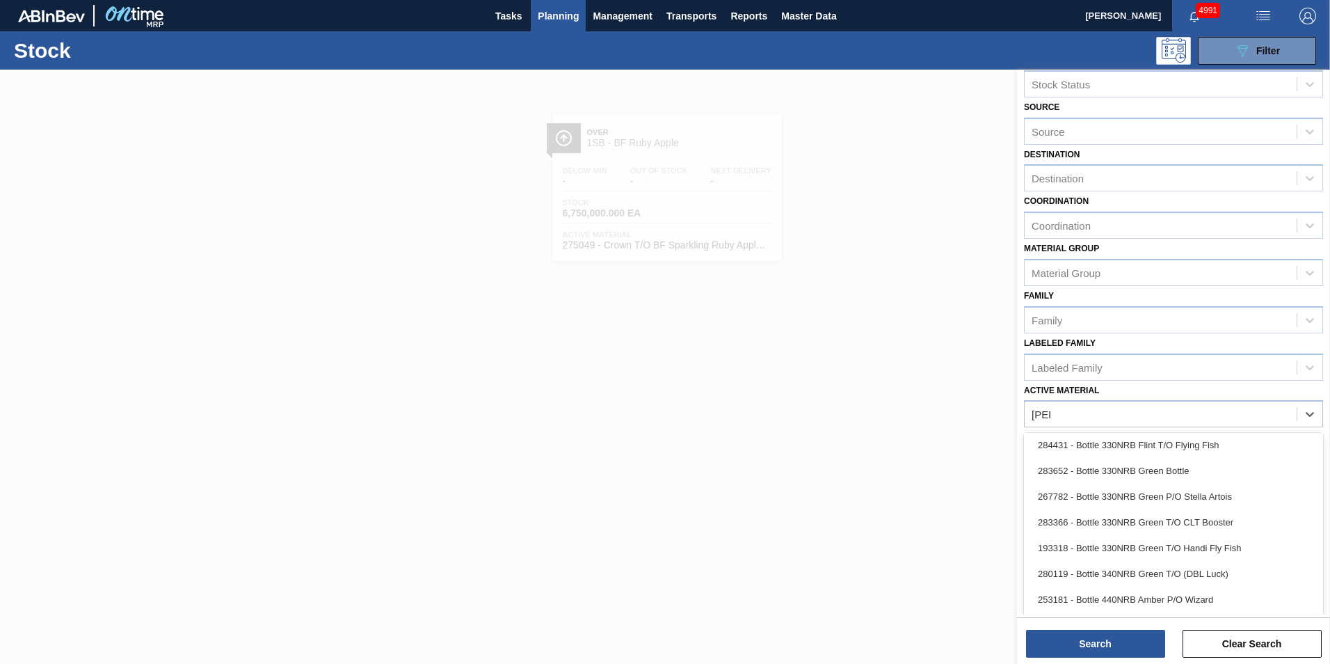
scroll to position [103, 0]
click at [1130, 519] on div "283366 - Bottle 330NRB Green T/O CLT Booster" at bounding box center [1173, 526] width 299 height 26
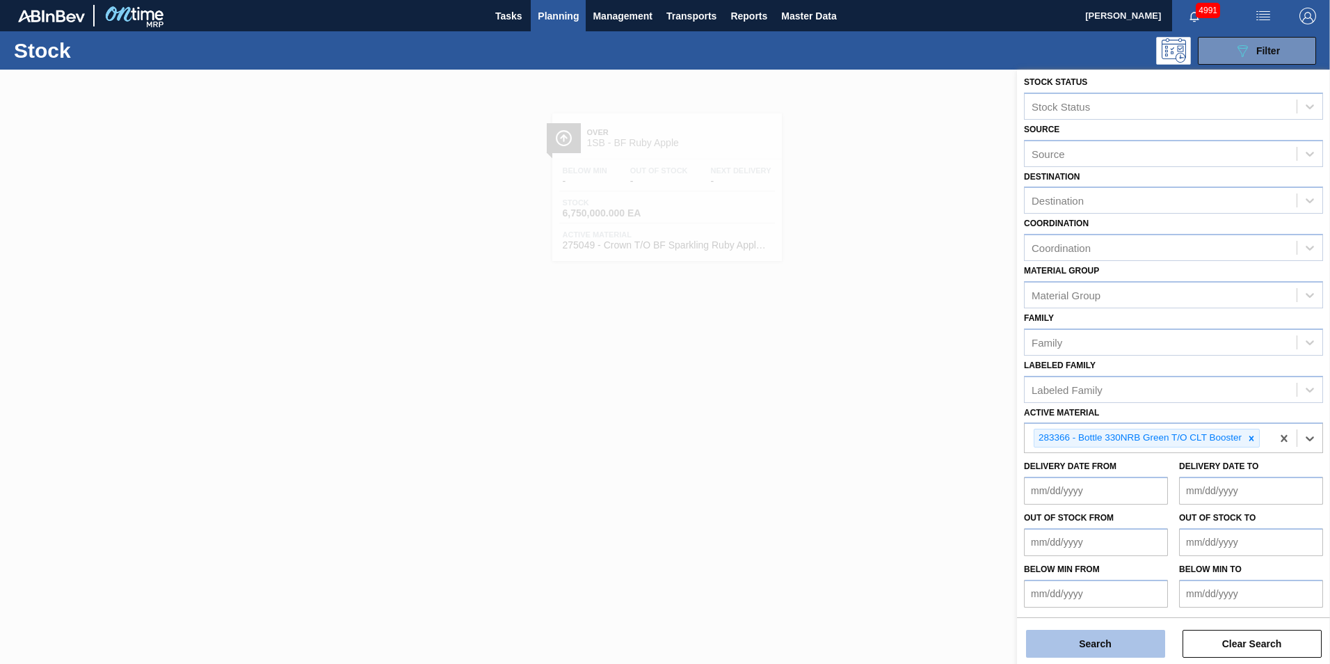
click at [1114, 637] on button "Search" at bounding box center [1095, 644] width 139 height 28
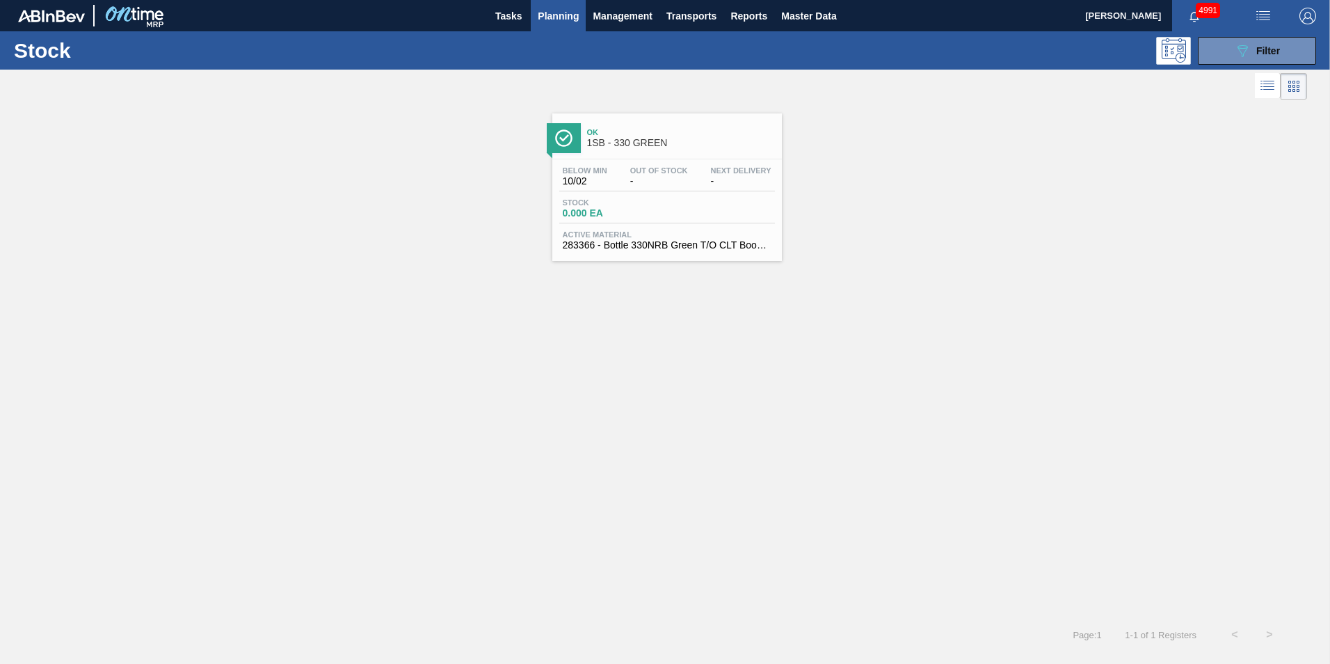
click at [598, 224] on div "Below Min 10/02 Out Of Stock - Next Delivery - Stock 0.000 EA Active Material 2…" at bounding box center [667, 206] width 230 height 95
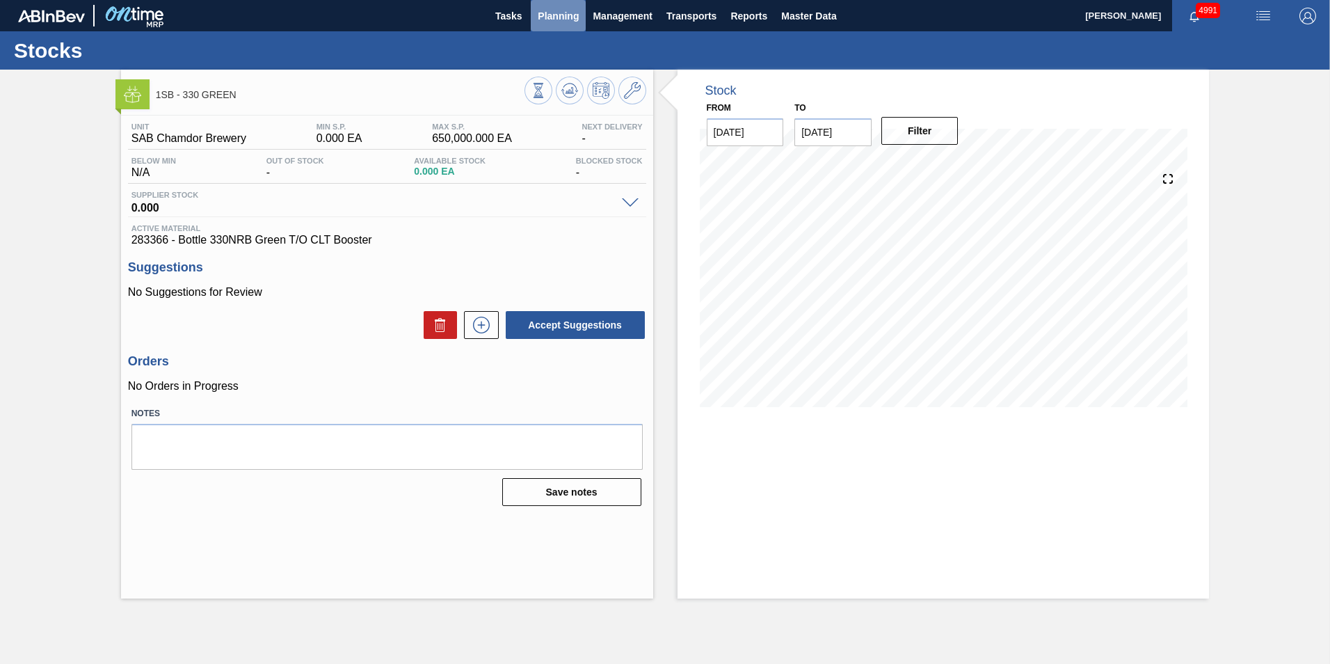
click at [570, 18] on span "Planning" at bounding box center [558, 16] width 41 height 17
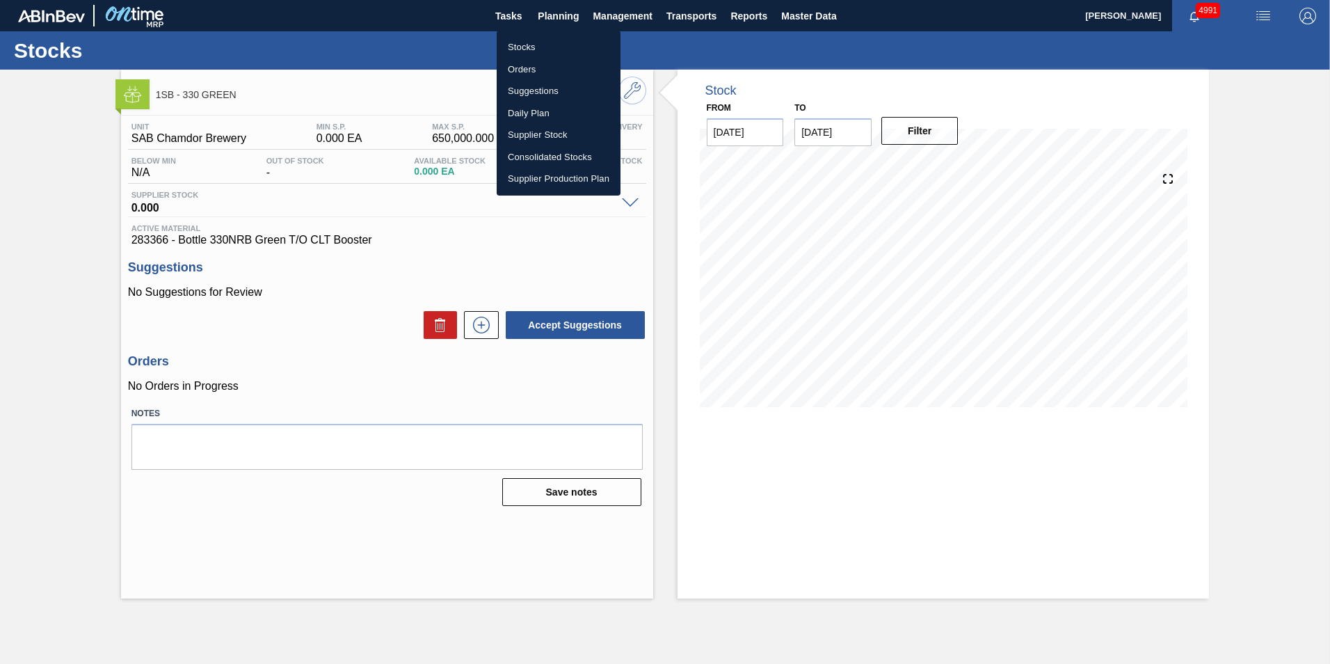
click at [536, 56] on li "Stocks" at bounding box center [559, 47] width 124 height 22
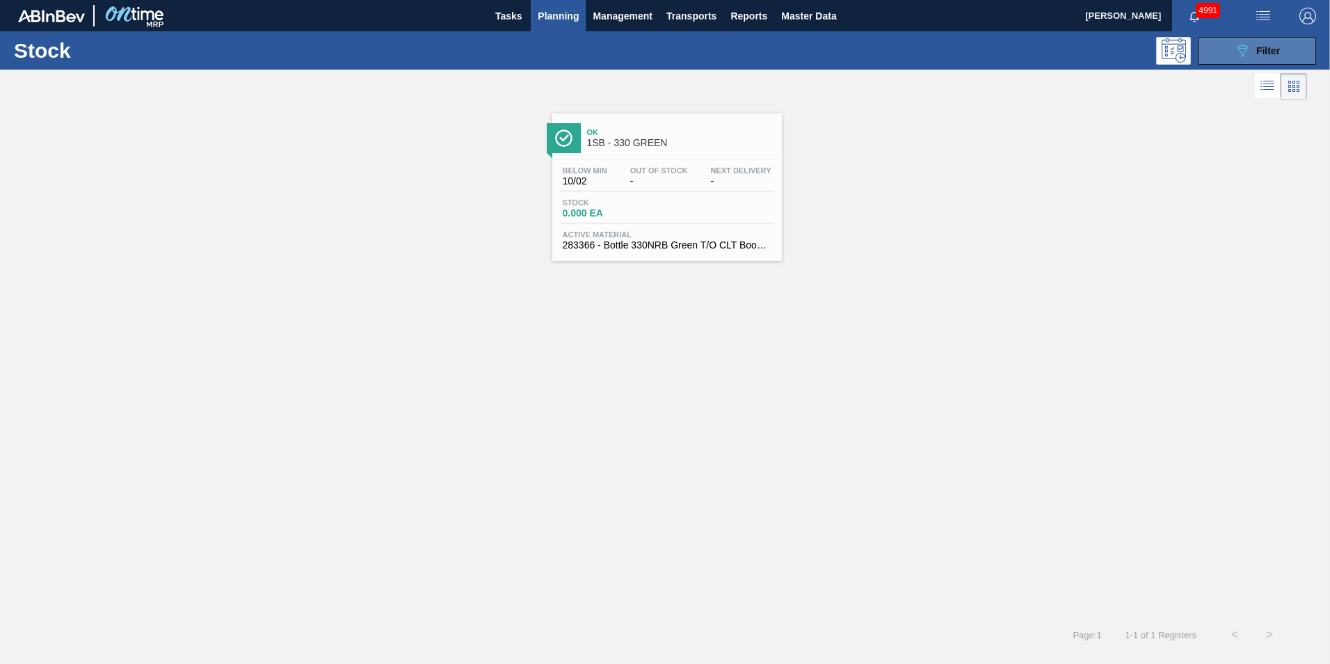
click at [1270, 55] on span "Filter" at bounding box center [1268, 50] width 24 height 11
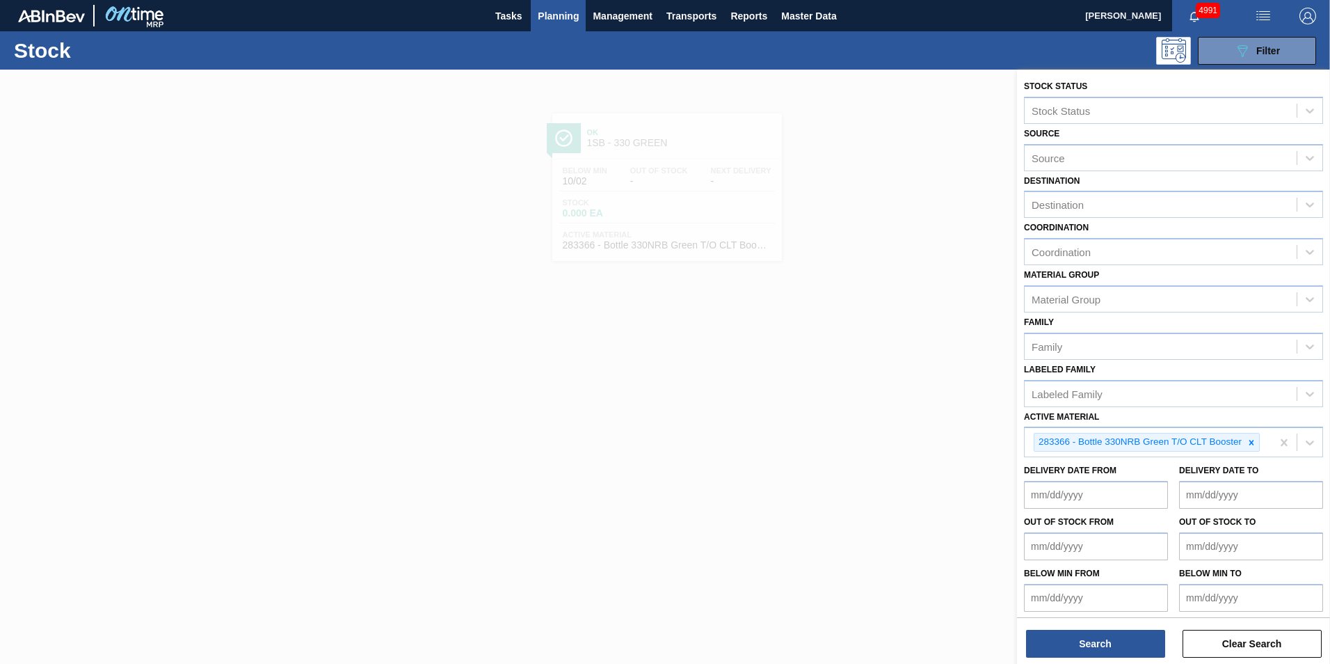
drag, startPoint x: 1249, startPoint y: 441, endPoint x: 1208, endPoint y: 476, distance: 54.3
click at [1250, 441] on icon at bounding box center [1252, 443] width 10 height 10
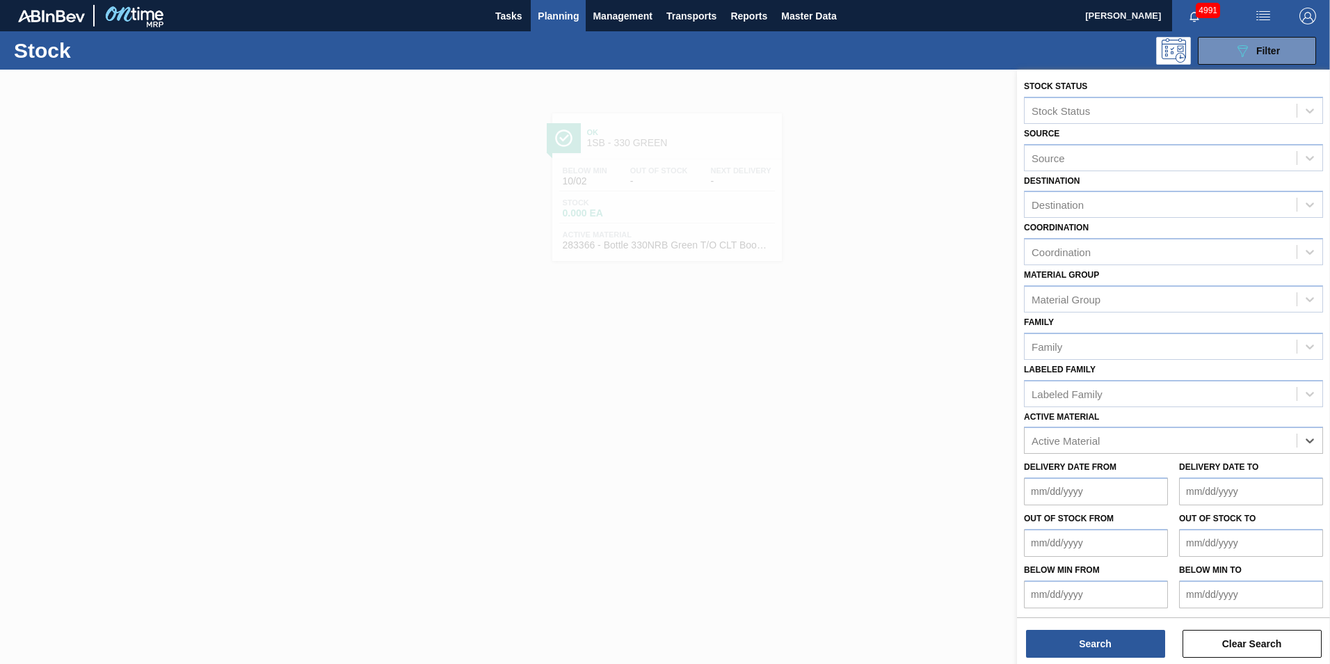
paste Material "283652"
type Material "283652"
click at [1171, 478] on div "283652 - Bottle 330NRB Green Bottle" at bounding box center [1173, 475] width 299 height 26
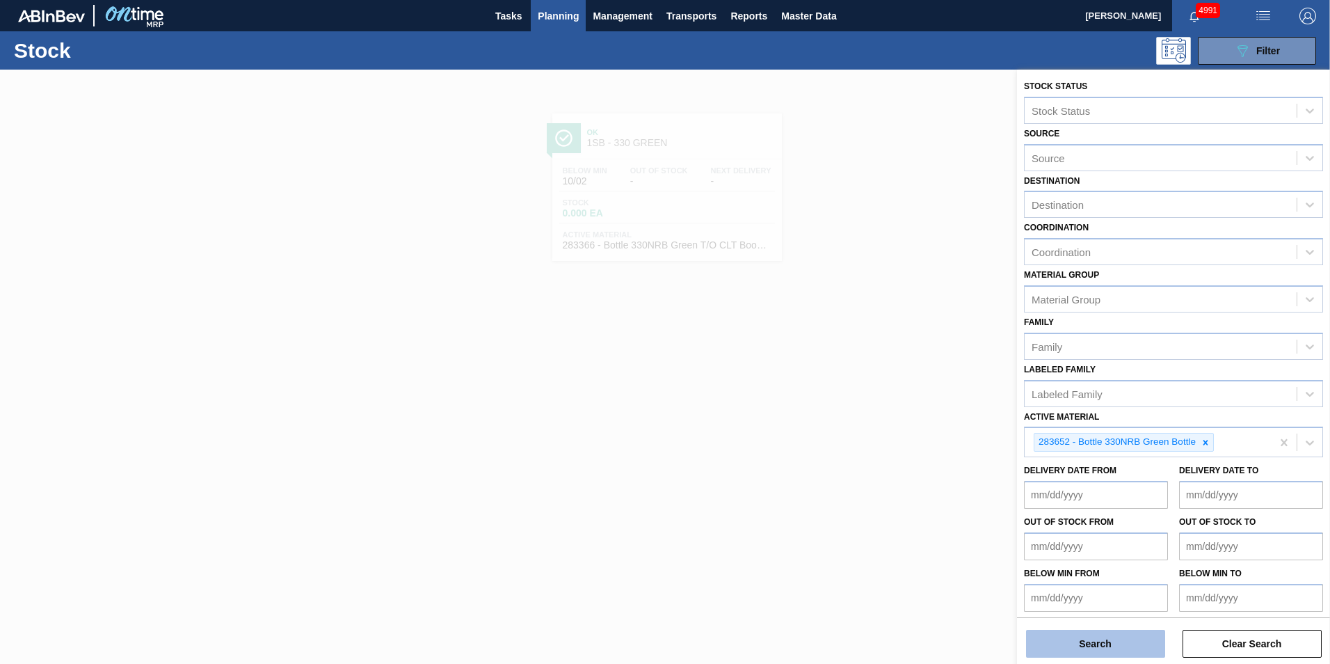
click at [1100, 639] on button "Search" at bounding box center [1095, 644] width 139 height 28
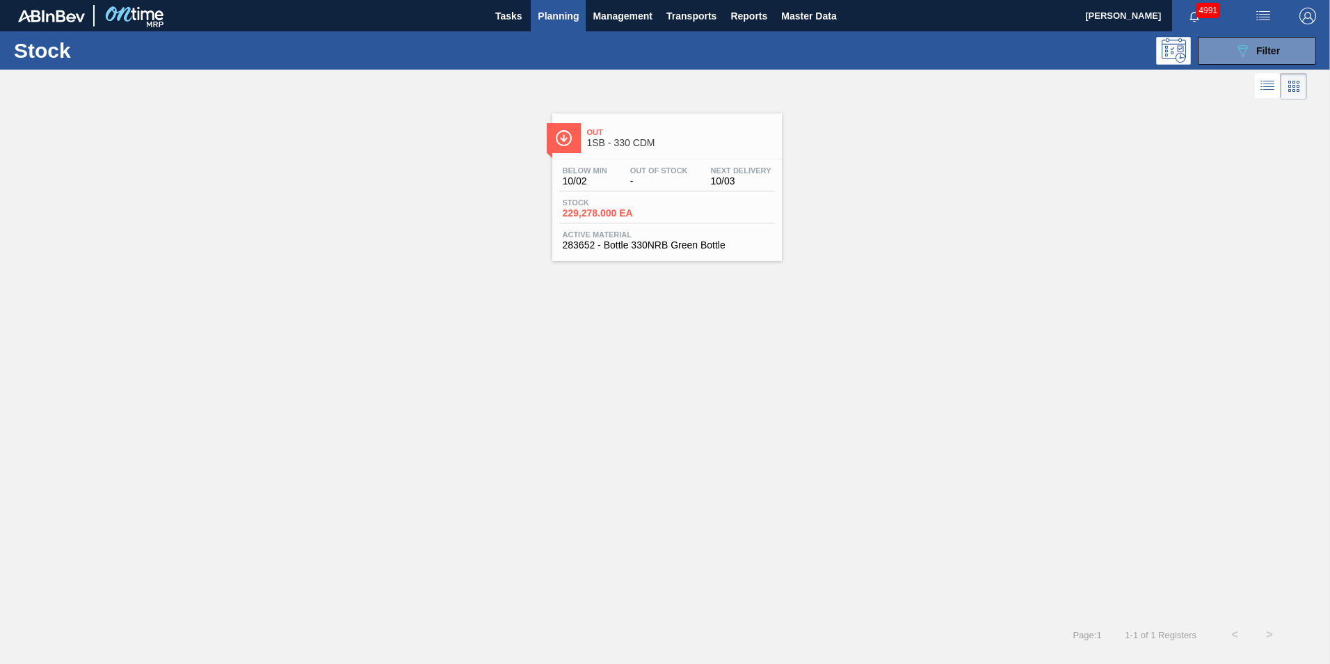
click at [706, 229] on div "Below Min 10/02 Out Of Stock - Next Delivery 10/03 Stock 229,278.000 EA Active …" at bounding box center [667, 206] width 230 height 95
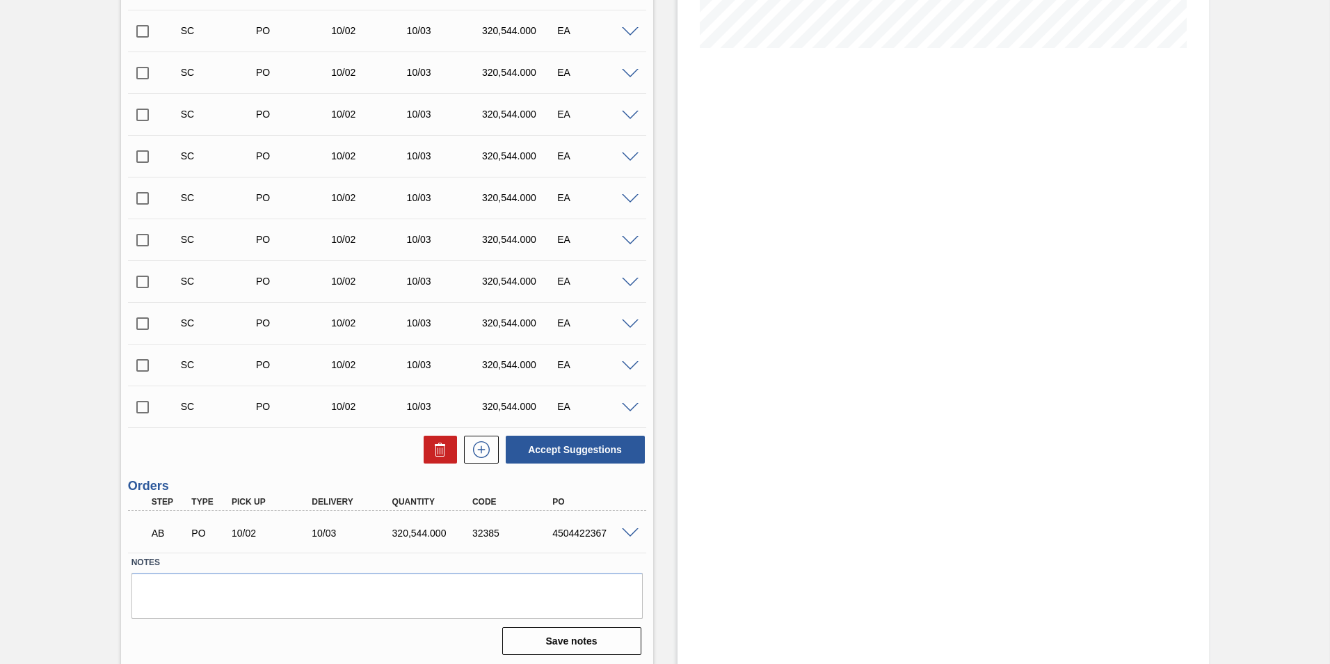
scroll to position [362, 0]
drag, startPoint x: 603, startPoint y: 529, endPoint x: 550, endPoint y: 528, distance: 52.9
click at [550, 528] on div "4504422367" at bounding box center [594, 530] width 90 height 11
copy div "4504422367"
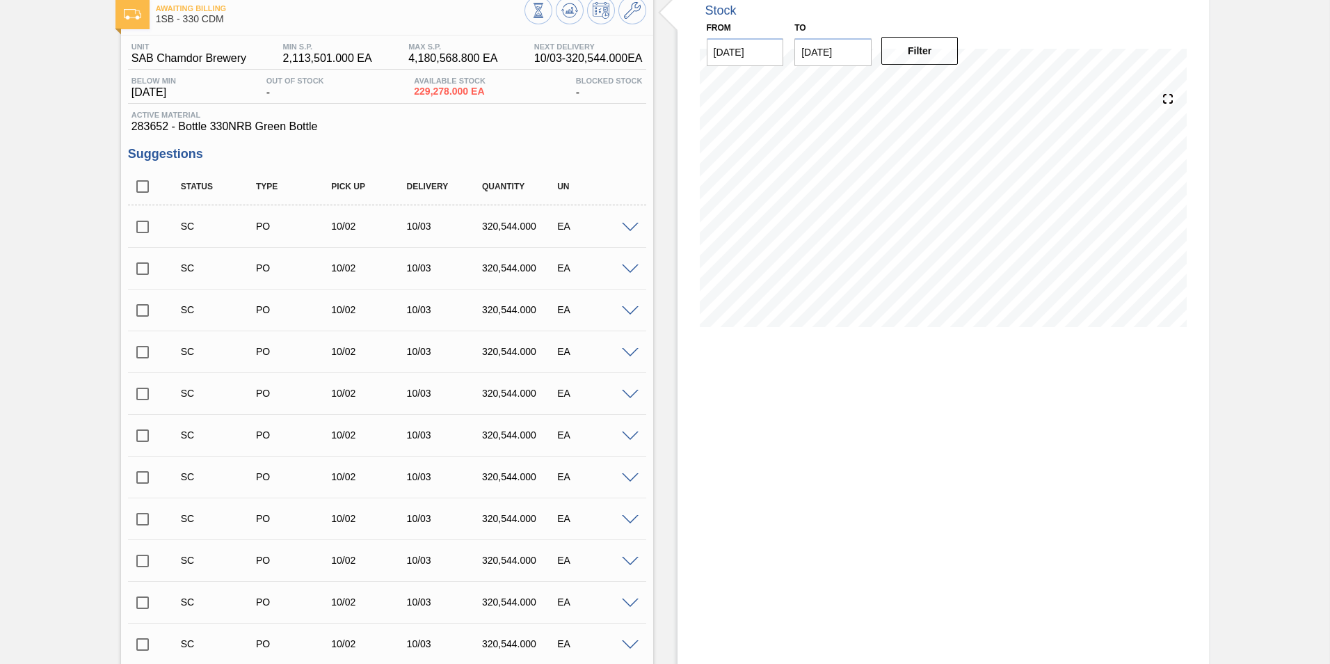
scroll to position [14, 0]
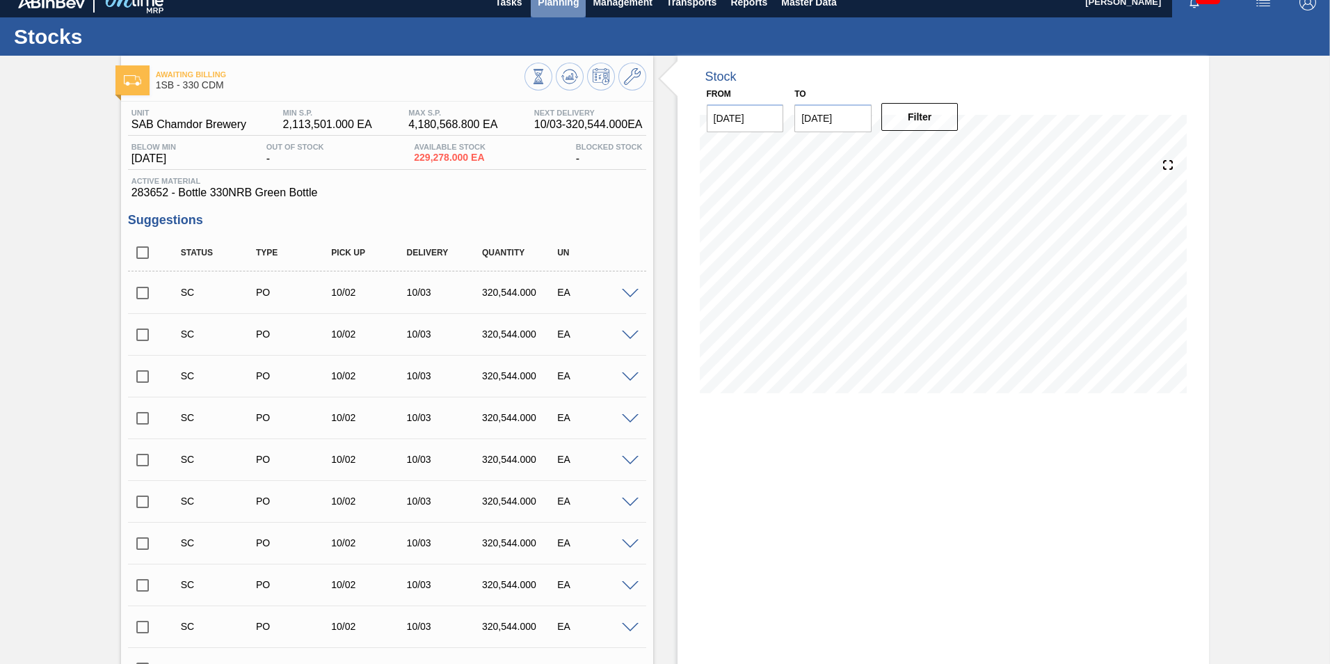
click at [563, 6] on span "Planning" at bounding box center [558, 2] width 41 height 17
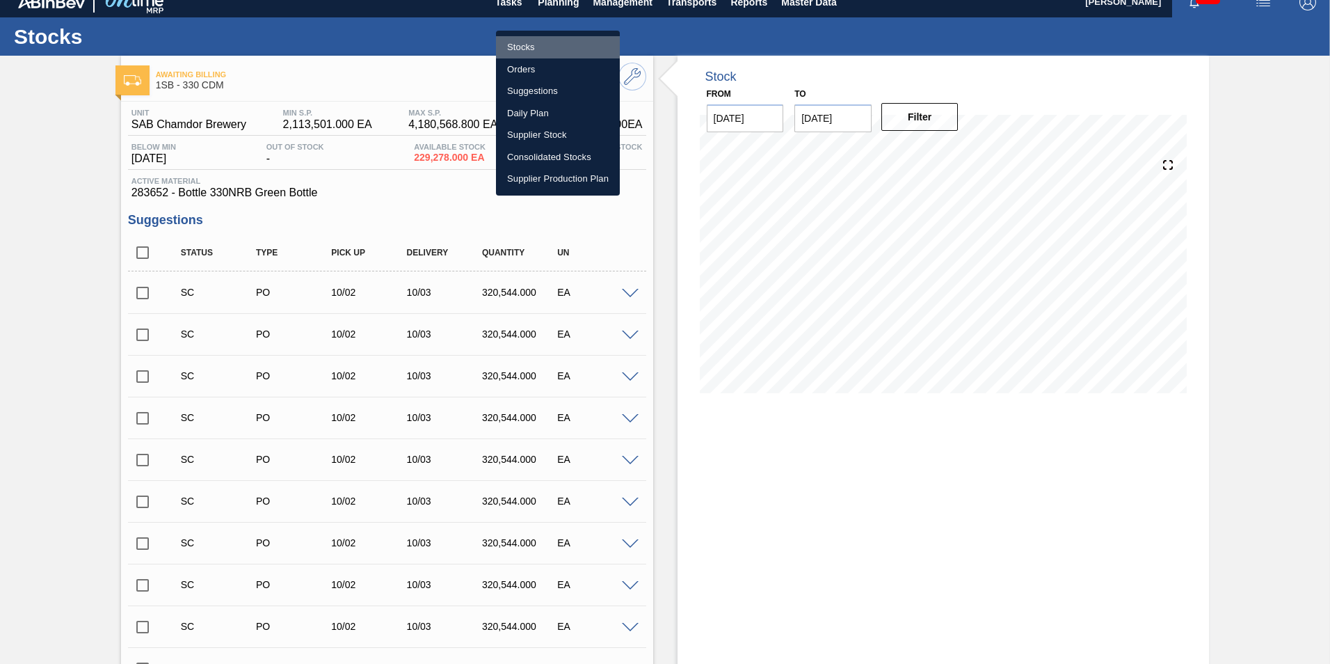
click at [525, 47] on li "Stocks" at bounding box center [558, 47] width 124 height 22
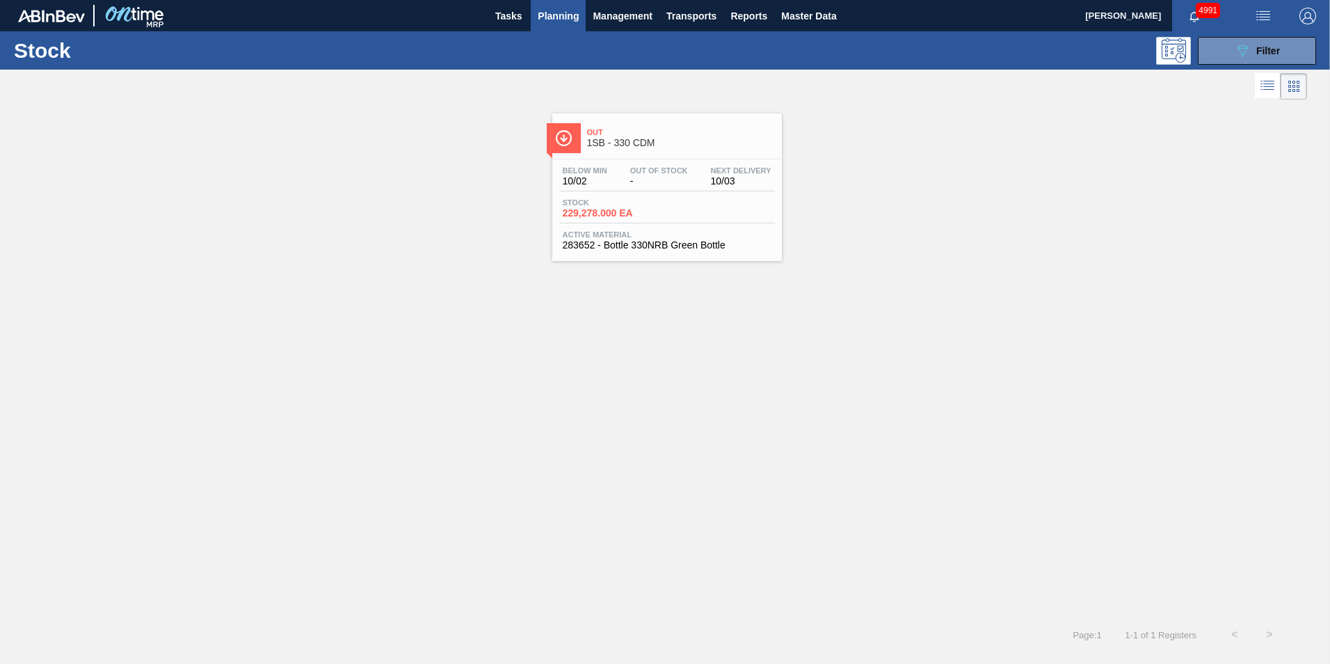
click at [572, 22] on span "Planning" at bounding box center [558, 16] width 41 height 17
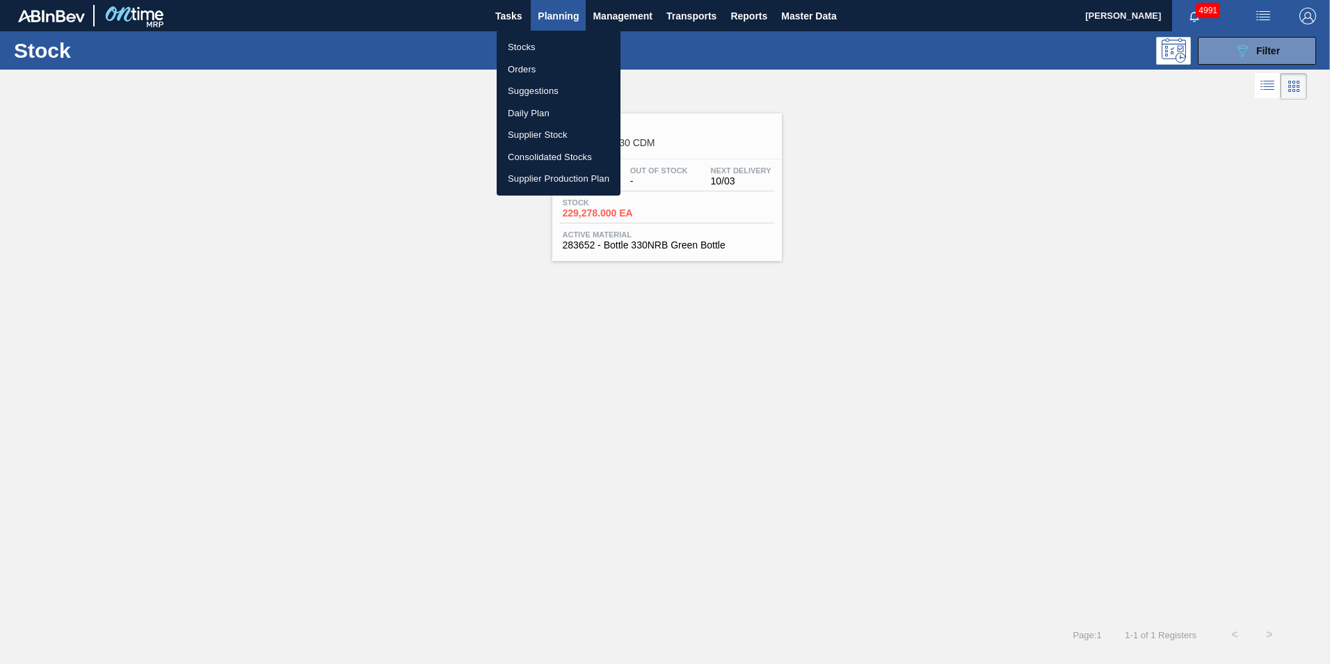
click at [532, 49] on li "Stocks" at bounding box center [559, 47] width 124 height 22
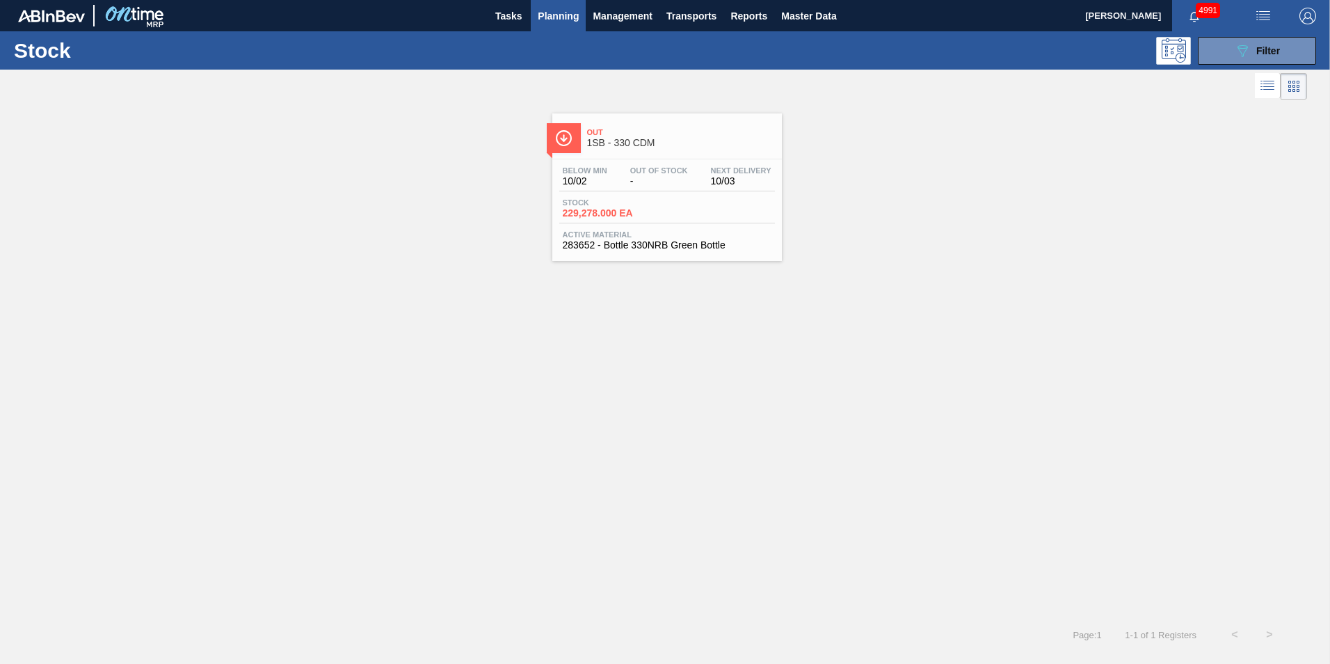
click at [664, 156] on div "Out 1SB - 330 CDM Below Min 10/02 Out Of Stock - Next Delivery 10/03 Stock 229,…" at bounding box center [667, 186] width 230 height 147
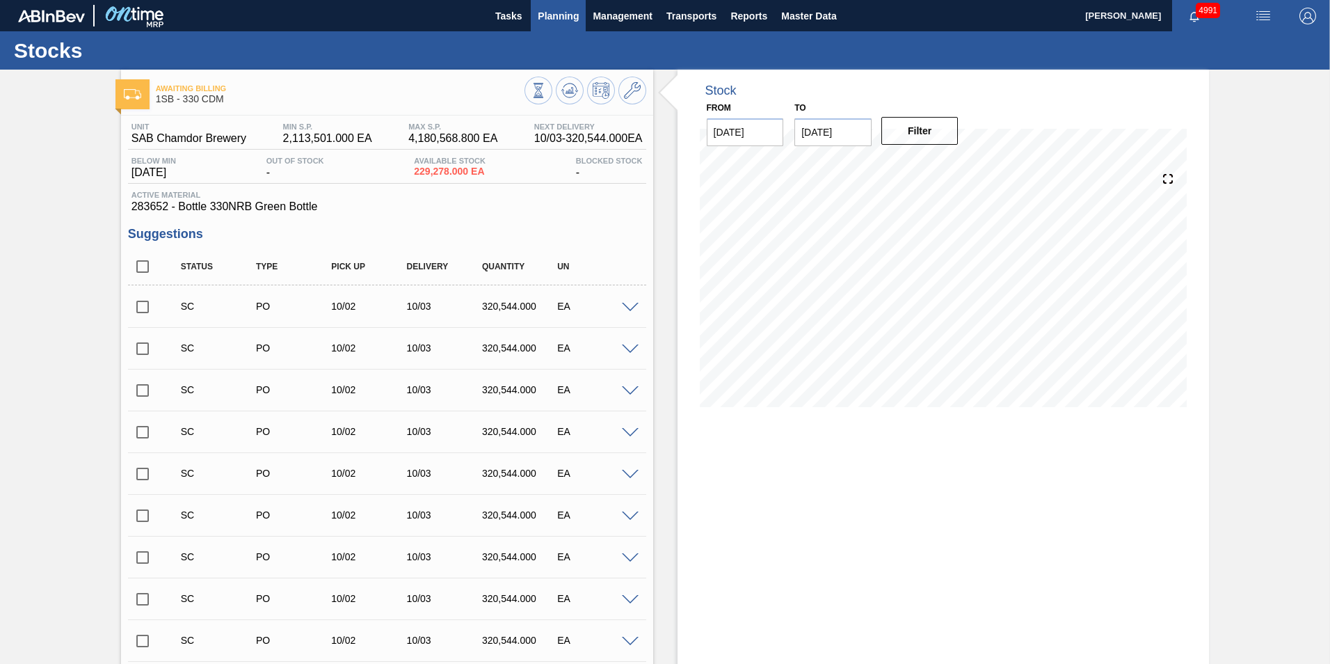
click at [563, 19] on span "Planning" at bounding box center [558, 16] width 41 height 17
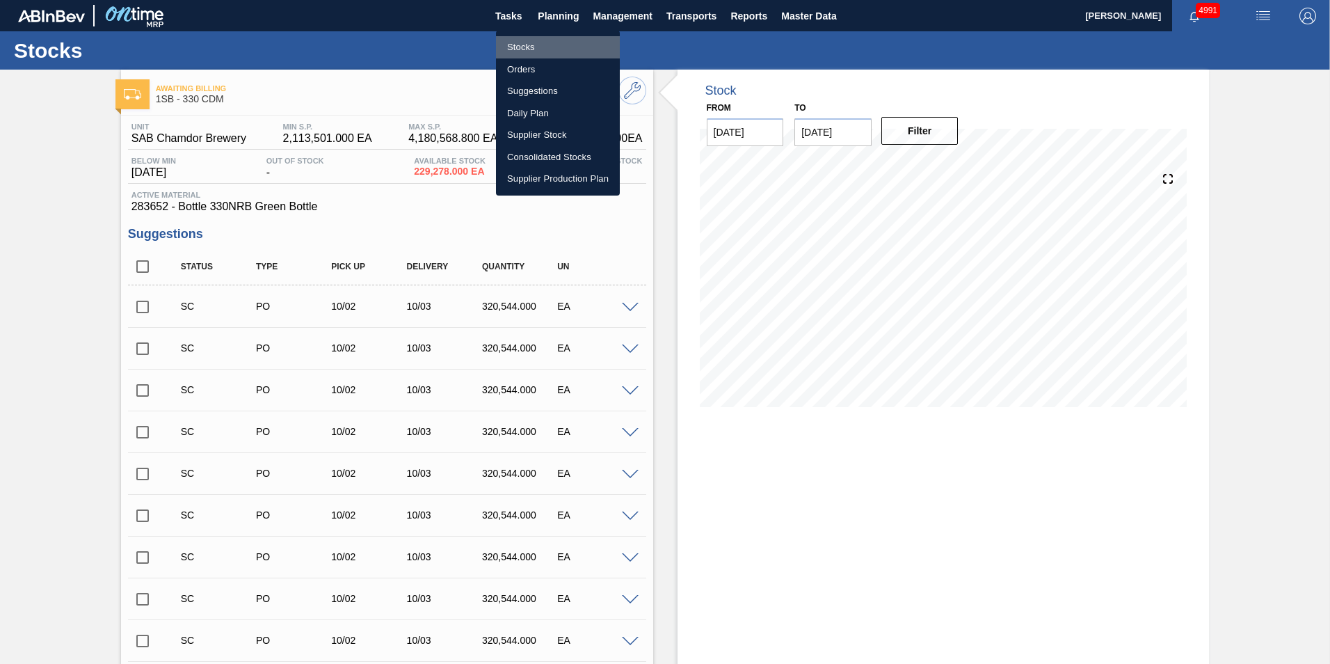
click at [515, 52] on li "Stocks" at bounding box center [558, 47] width 124 height 22
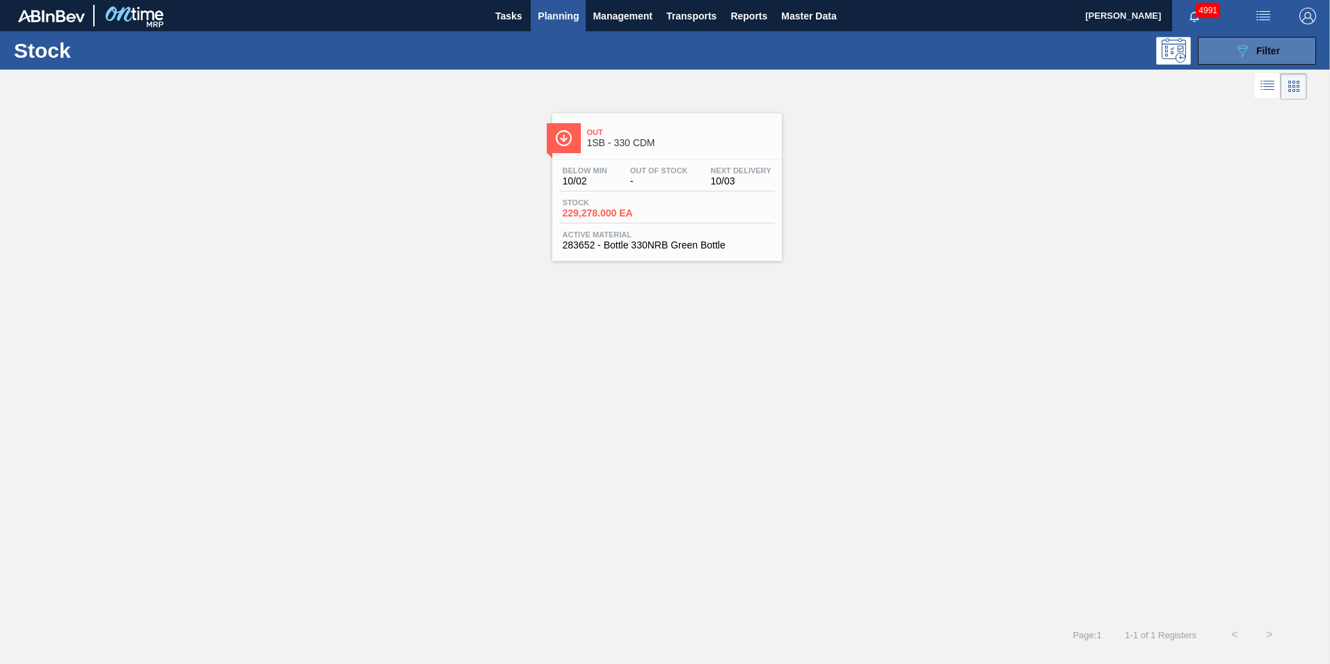
click at [1261, 48] on span "Filter" at bounding box center [1268, 50] width 24 height 11
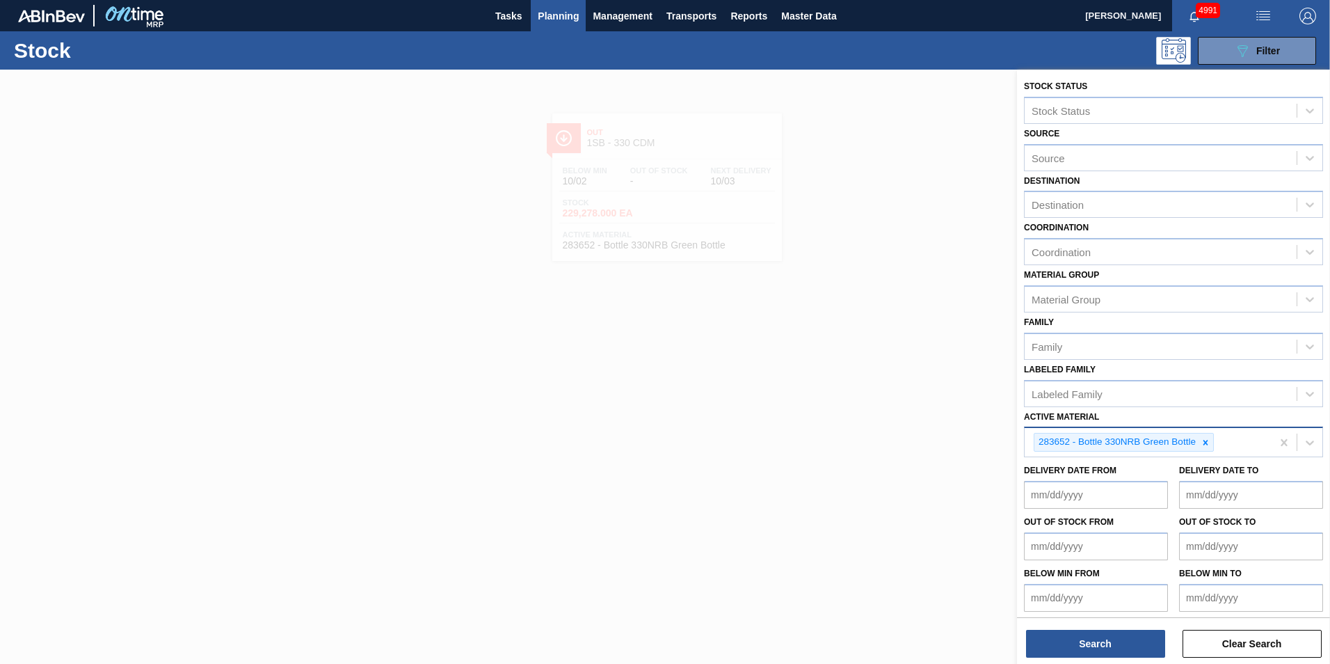
drag, startPoint x: 1206, startPoint y: 441, endPoint x: 1201, endPoint y: 450, distance: 10.0
click at [1206, 440] on icon at bounding box center [1206, 443] width 10 height 10
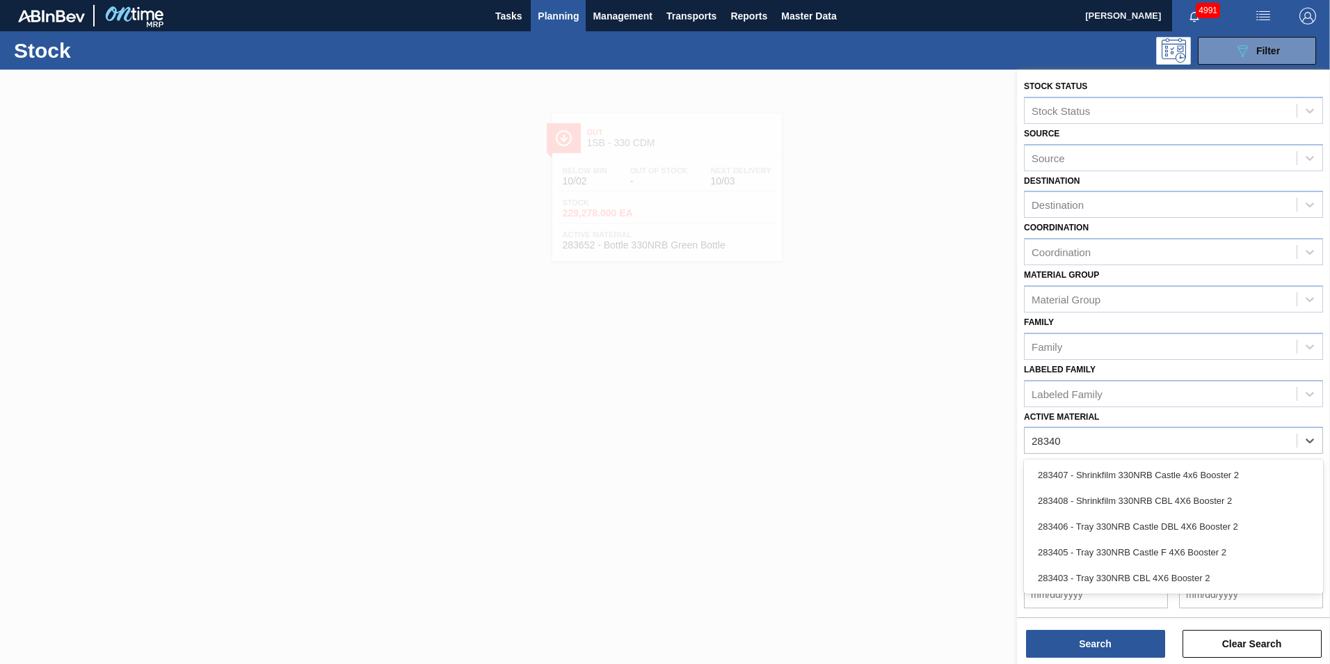
type Material "283405"
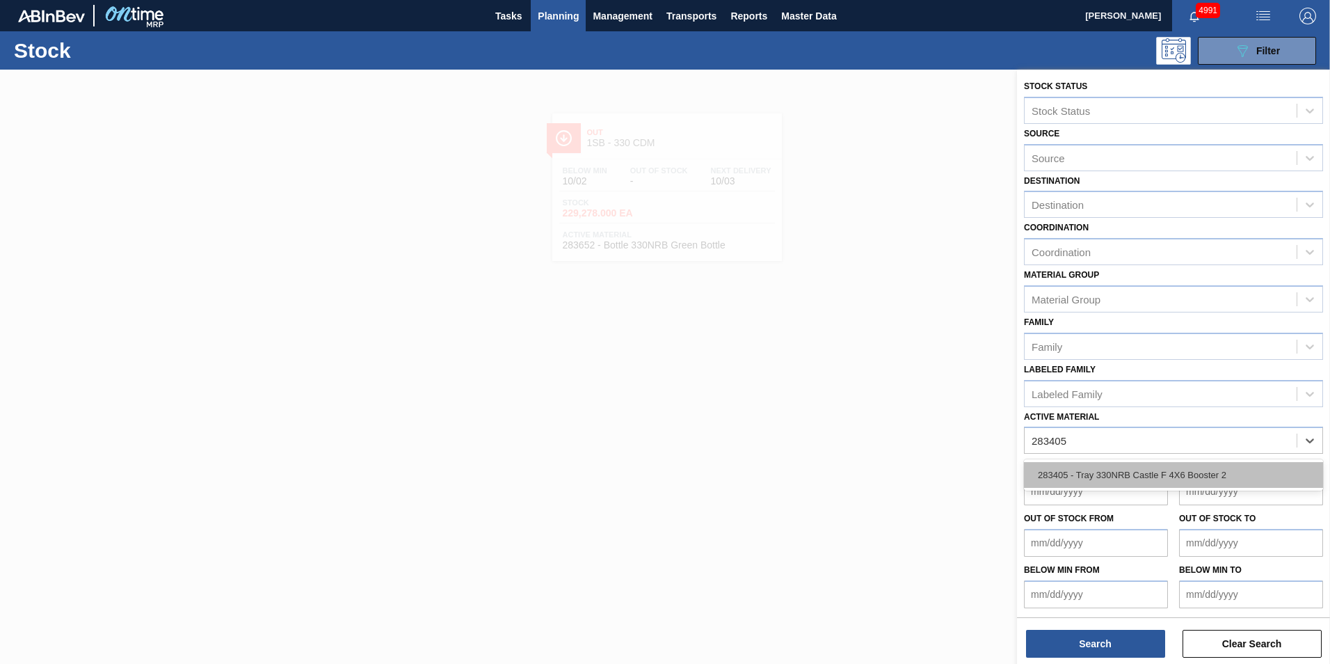
click at [1215, 472] on div "283405 - Tray 330NRB Castle F 4X6 Booster 2" at bounding box center [1173, 475] width 299 height 26
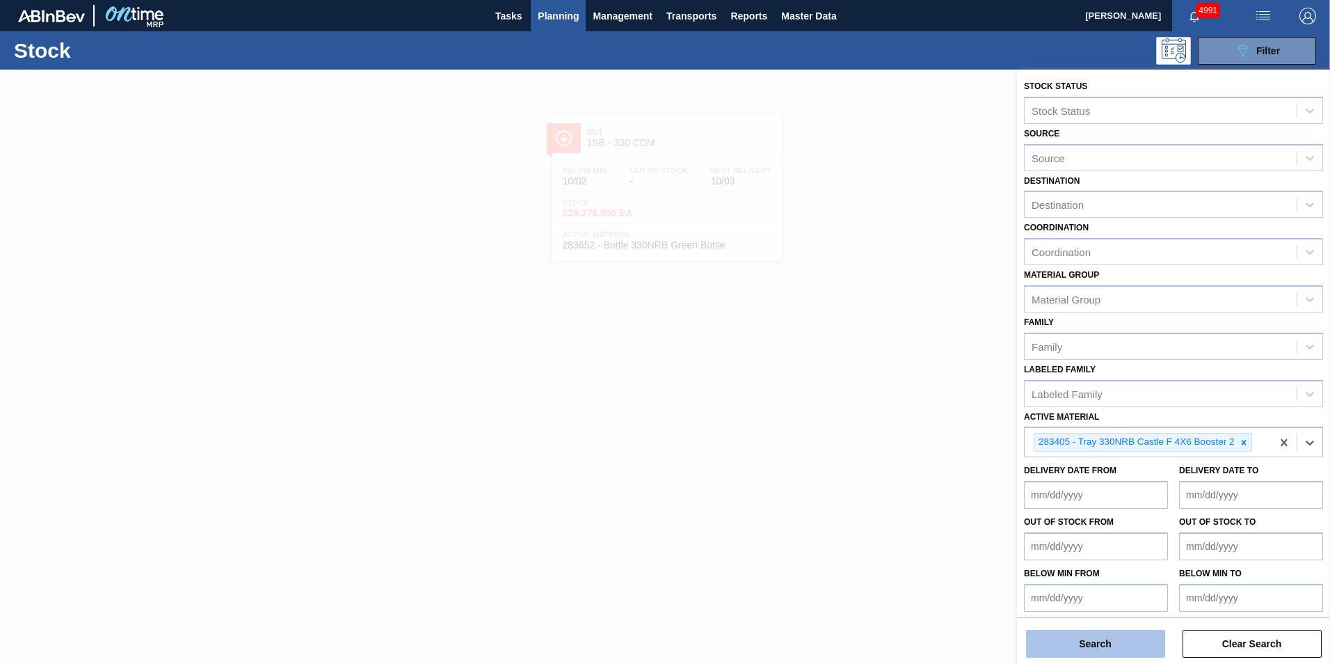
click at [1101, 641] on button "Search" at bounding box center [1095, 644] width 139 height 28
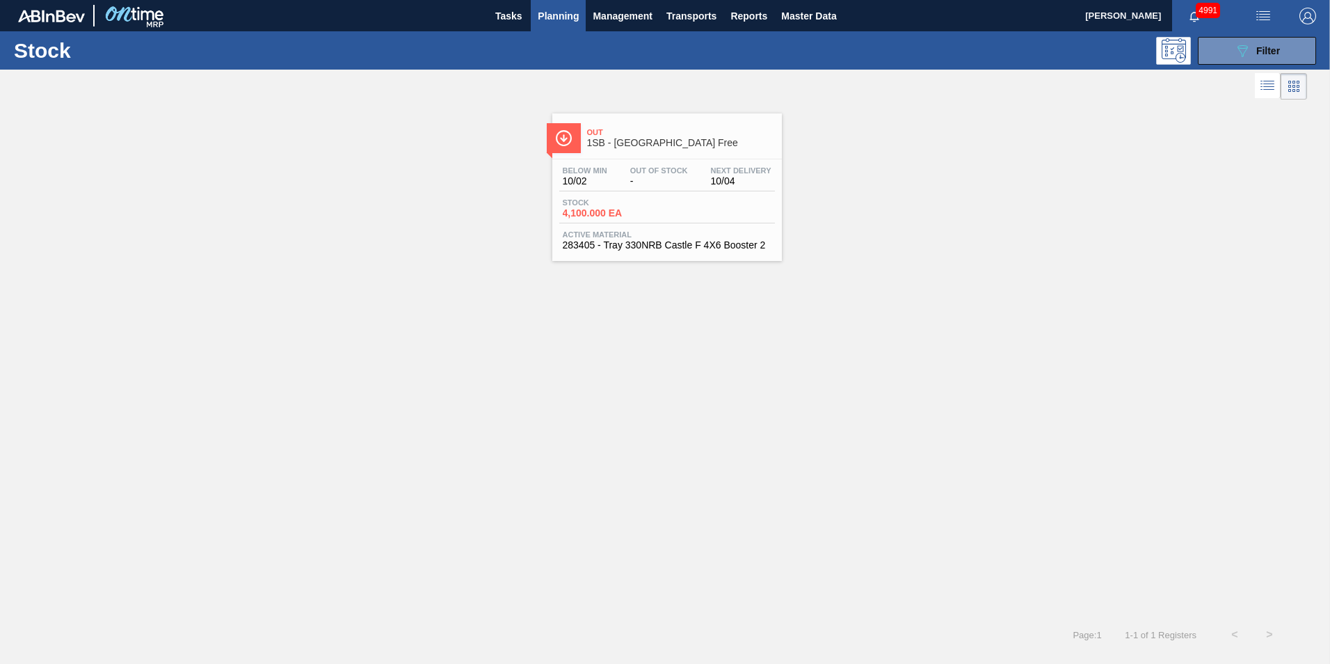
click at [668, 217] on div "Stock 4,100.000 EA" at bounding box center [667, 210] width 216 height 25
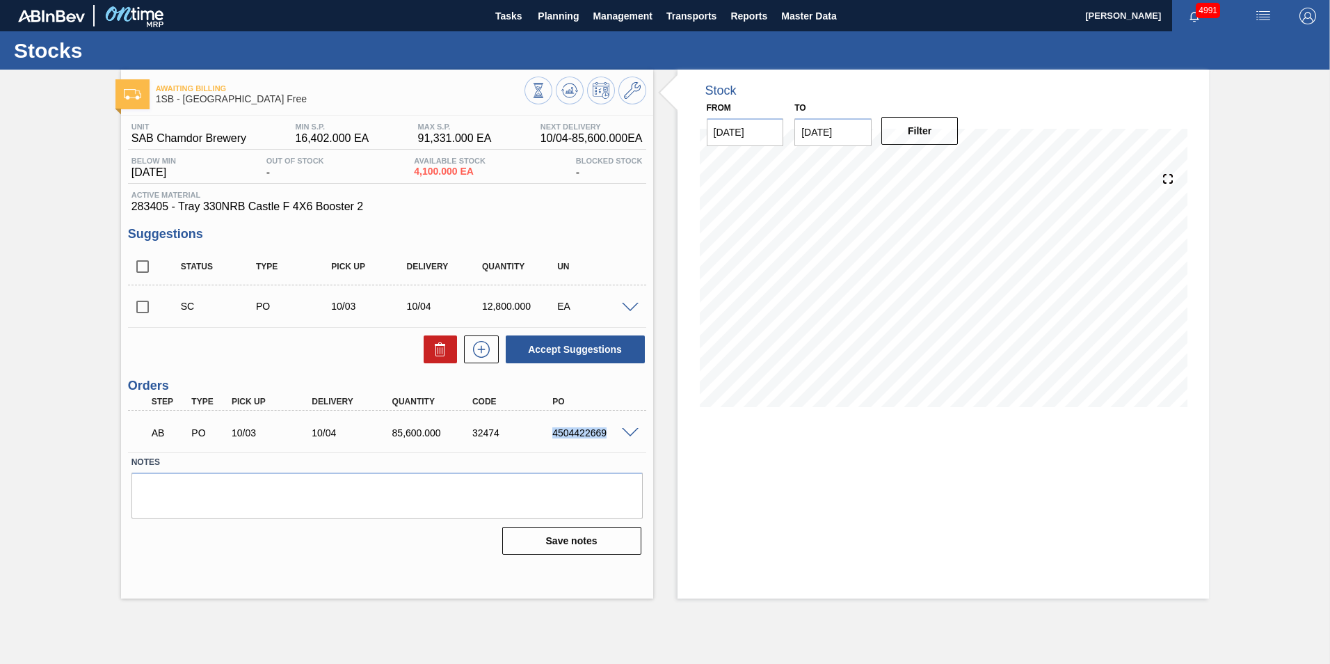
drag, startPoint x: 552, startPoint y: 433, endPoint x: 605, endPoint y: 433, distance: 52.2
click at [605, 433] on div "4504422669" at bounding box center [594, 432] width 90 height 11
